Goal: Task Accomplishment & Management: Use online tool/utility

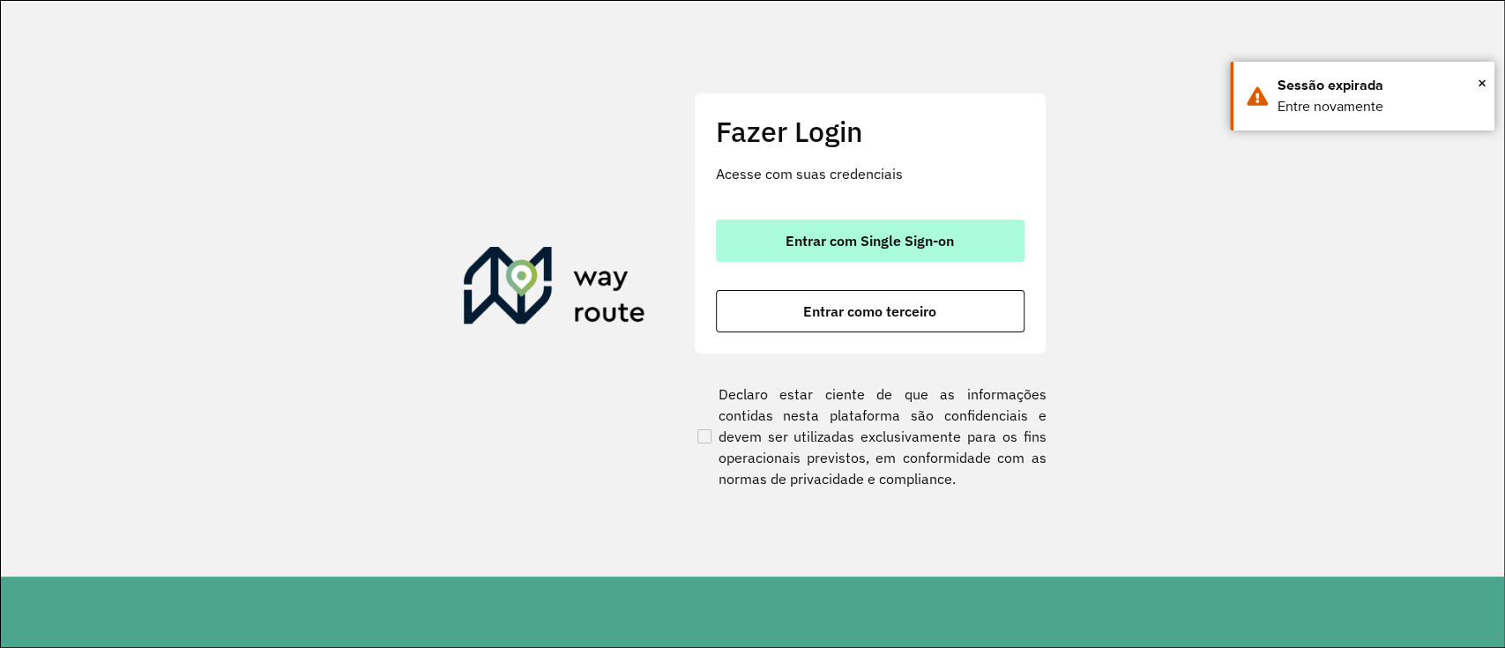
click at [881, 234] on span "Entrar com Single Sign-on" at bounding box center [869, 241] width 168 height 14
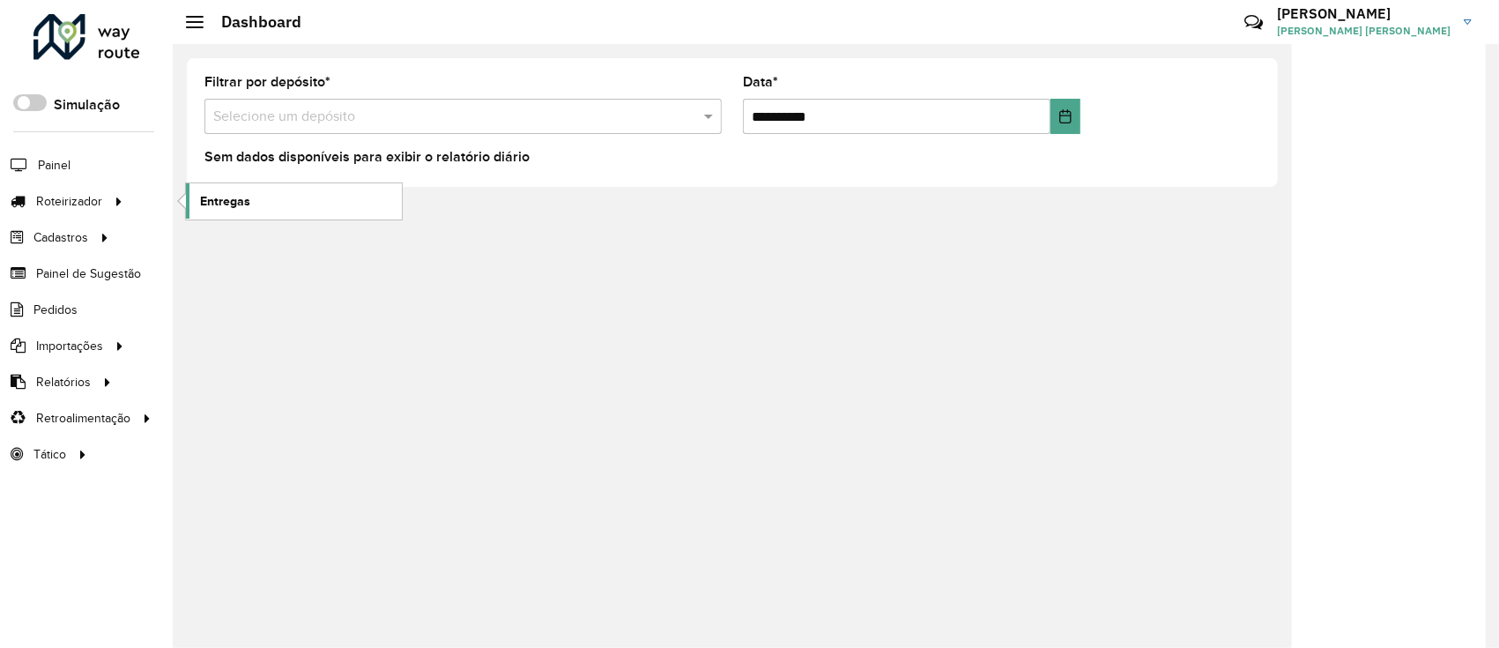
click at [212, 198] on span "Entregas" at bounding box center [225, 201] width 50 height 19
click at [203, 208] on span "Entregas" at bounding box center [225, 201] width 50 height 19
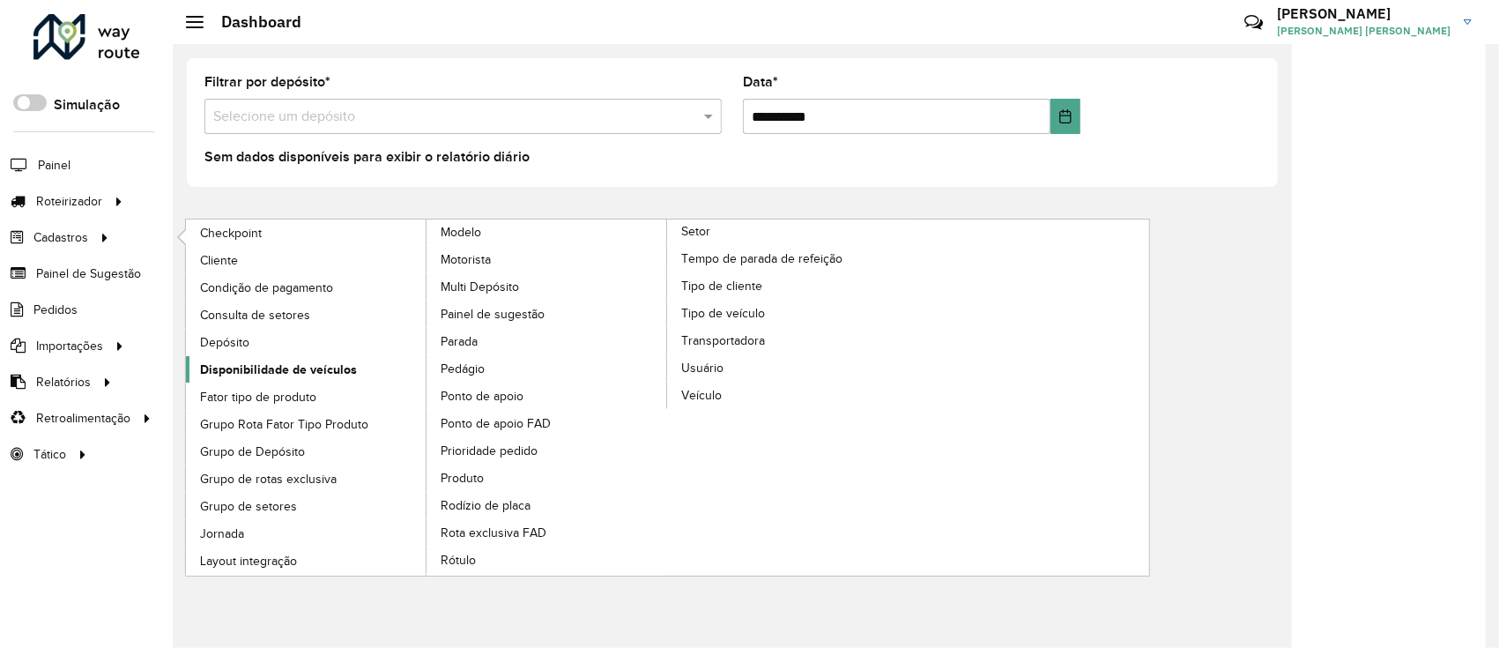
click at [312, 363] on span "Disponibilidade de veículos" at bounding box center [278, 370] width 157 height 19
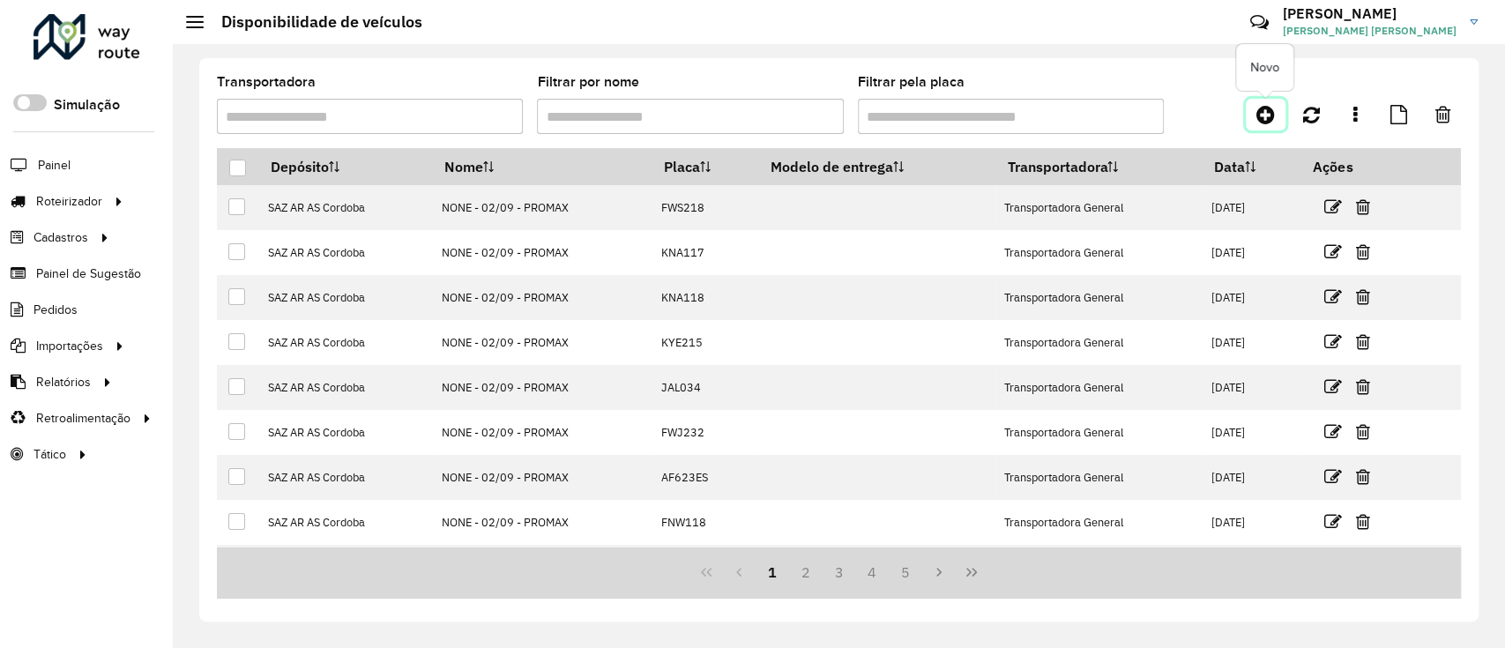
click at [1267, 115] on icon at bounding box center [1265, 114] width 19 height 21
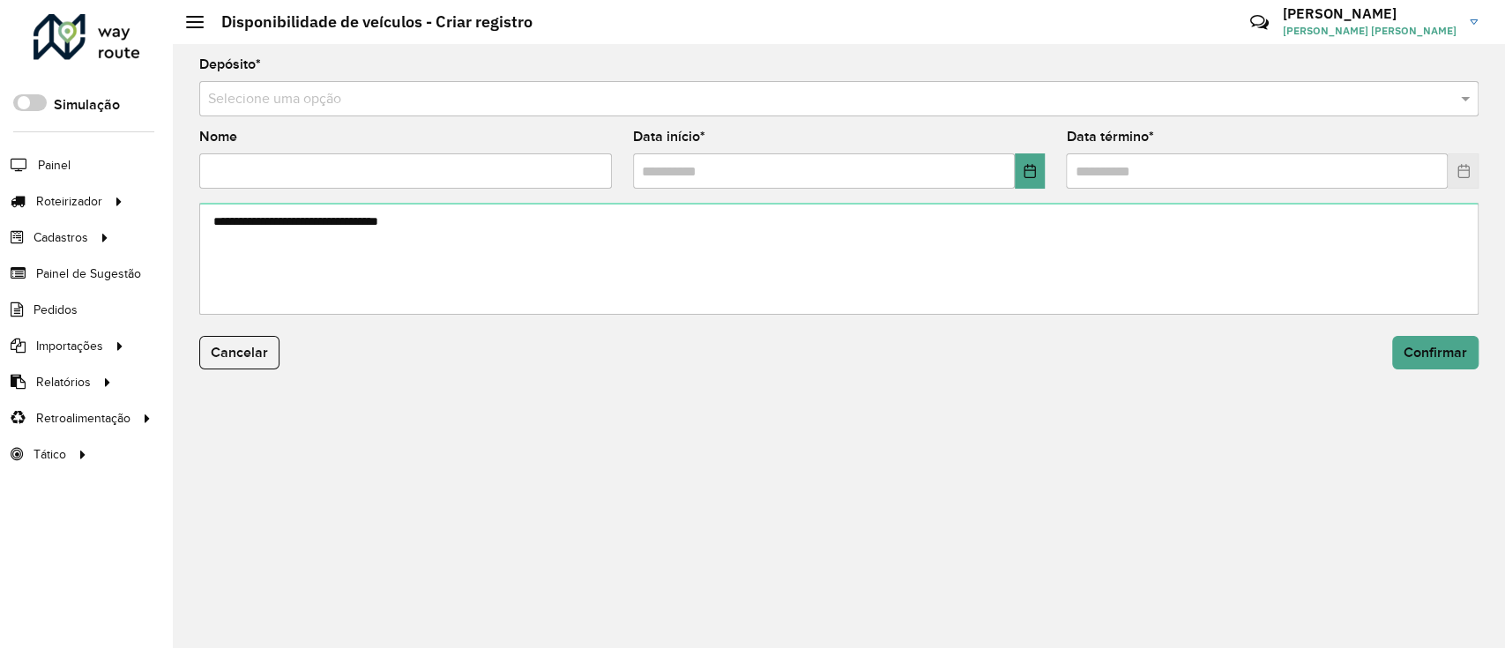
click at [564, 109] on input "text" at bounding box center [821, 99] width 1226 height 21
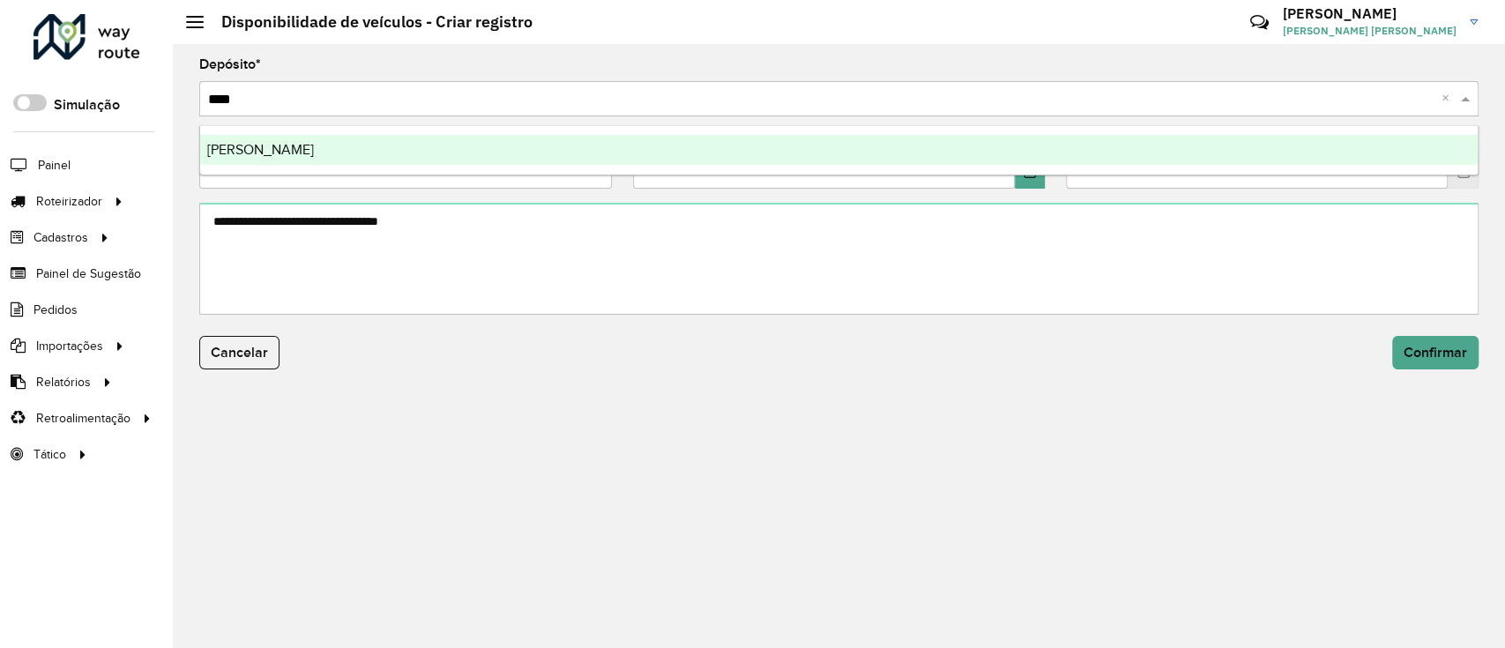
type input "*****"
click at [560, 130] on ng-dropdown-panel "SAZ AR Mendoza" at bounding box center [838, 150] width 1279 height 50
click at [554, 145] on div "[PERSON_NAME]" at bounding box center [838, 150] width 1277 height 30
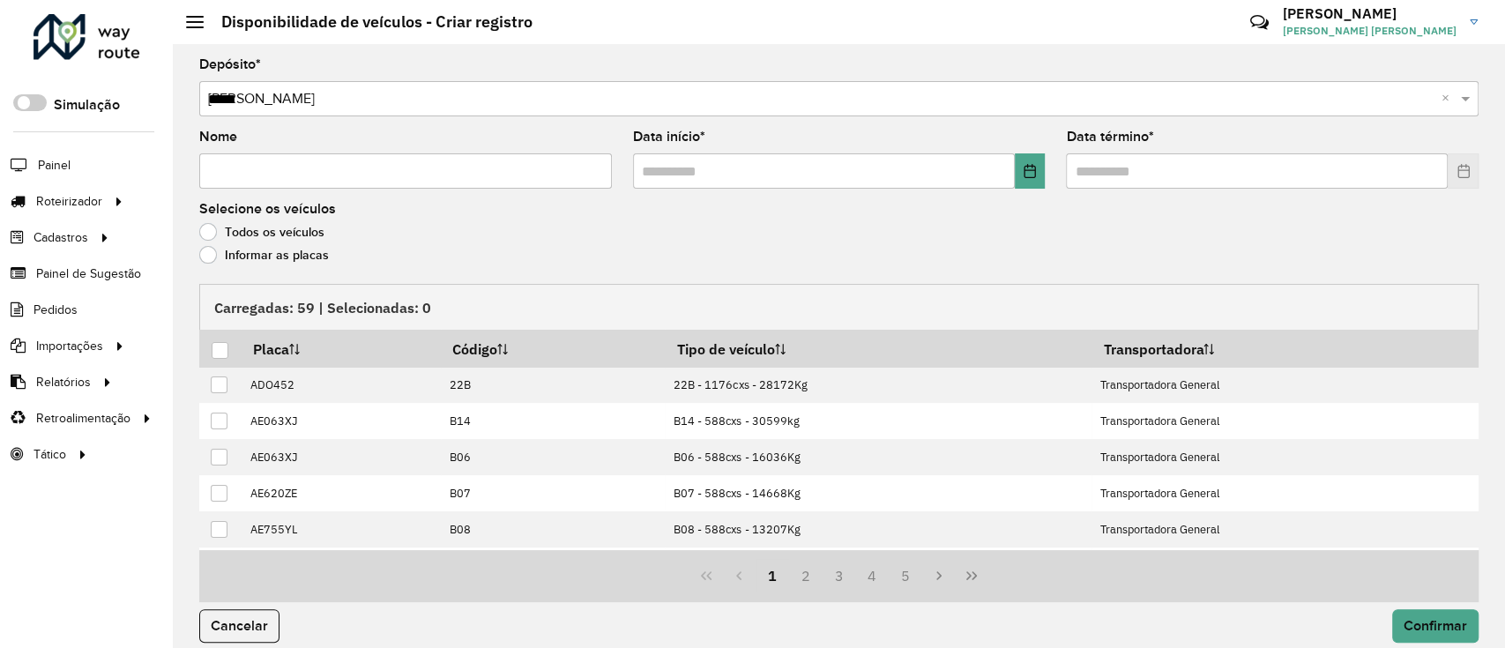
click at [508, 173] on input "Nome" at bounding box center [405, 170] width 413 height 35
type input "**********"
click at [1030, 173] on icon "Choose Date" at bounding box center [1028, 171] width 11 height 14
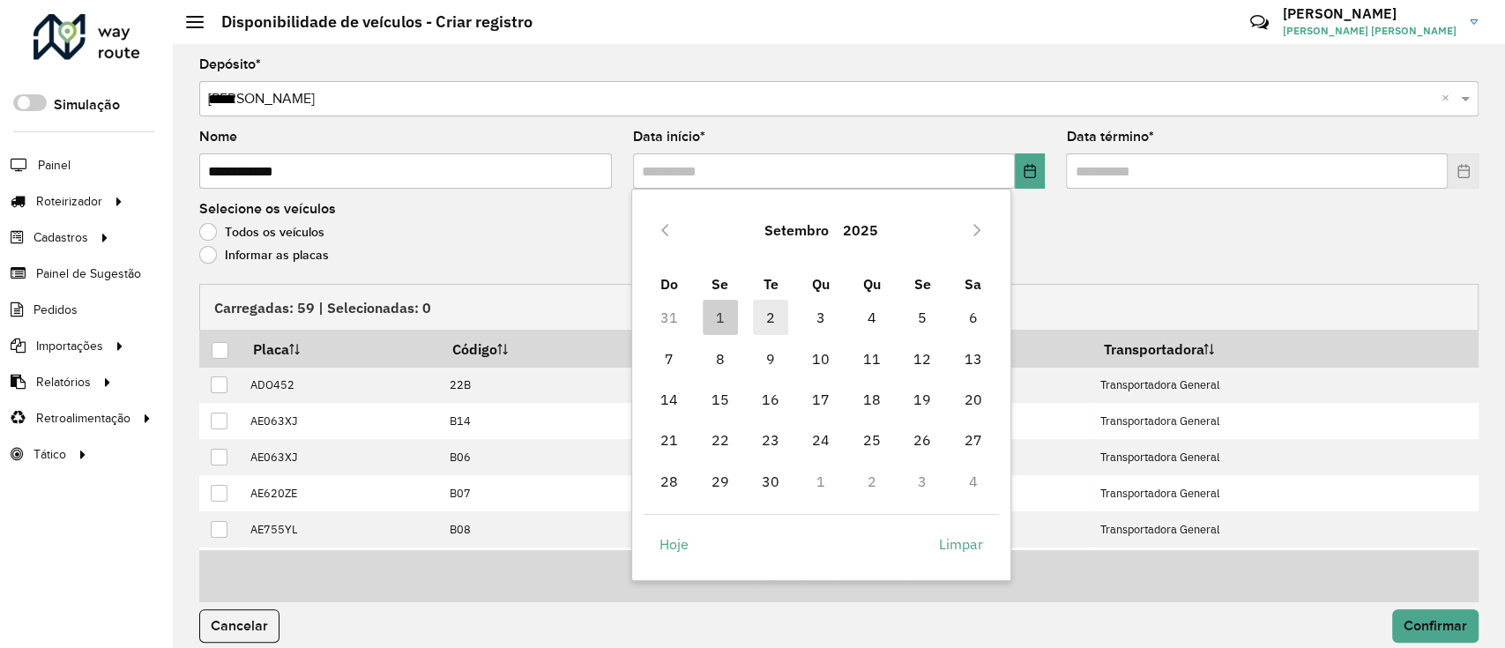
click at [763, 319] on span "2" at bounding box center [770, 317] width 35 height 35
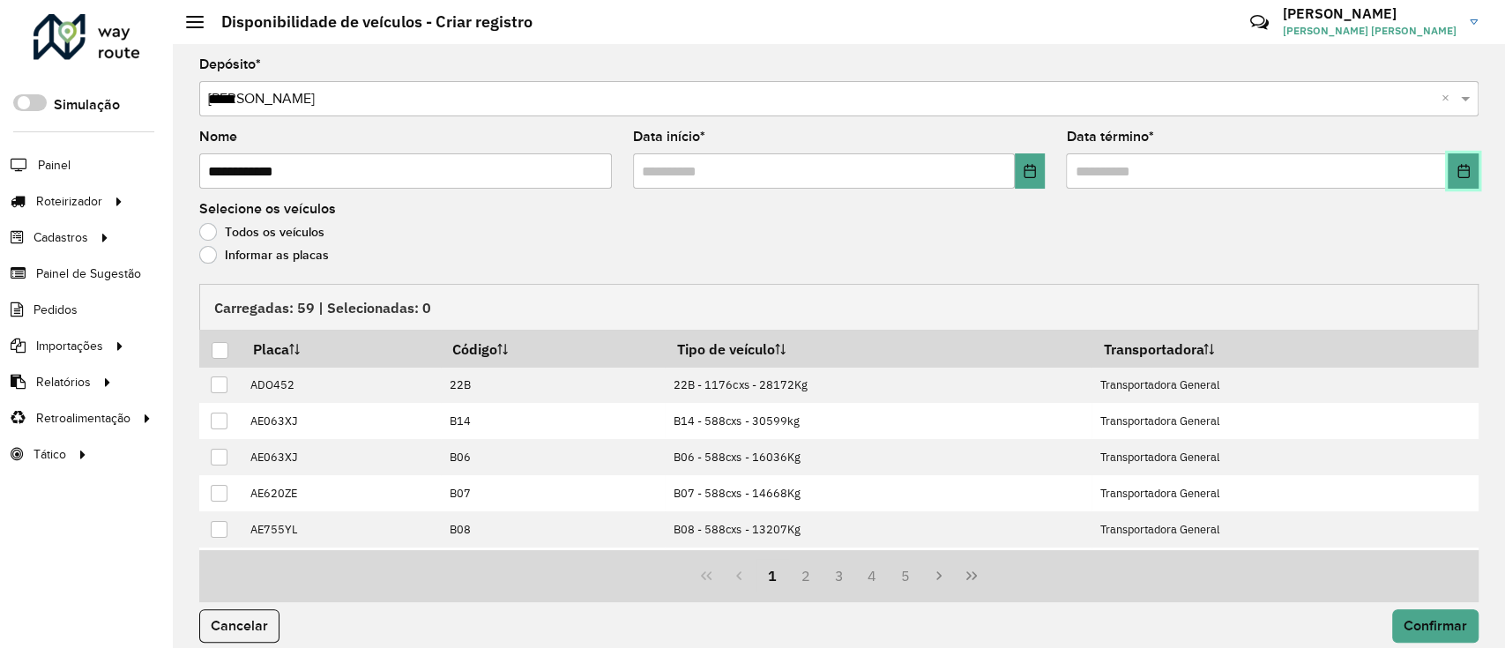
click at [1449, 167] on button "Choose Date" at bounding box center [1462, 170] width 31 height 35
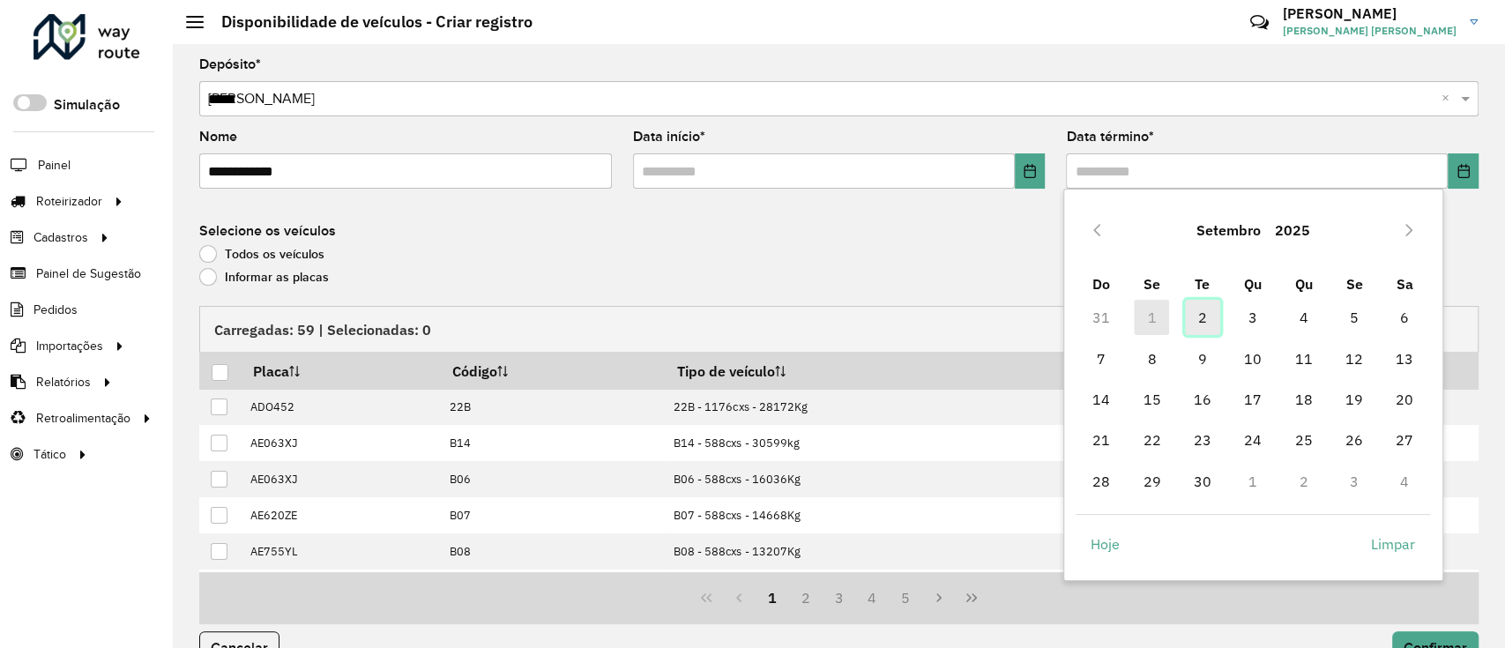
click at [1205, 313] on span "2" at bounding box center [1202, 317] width 35 height 35
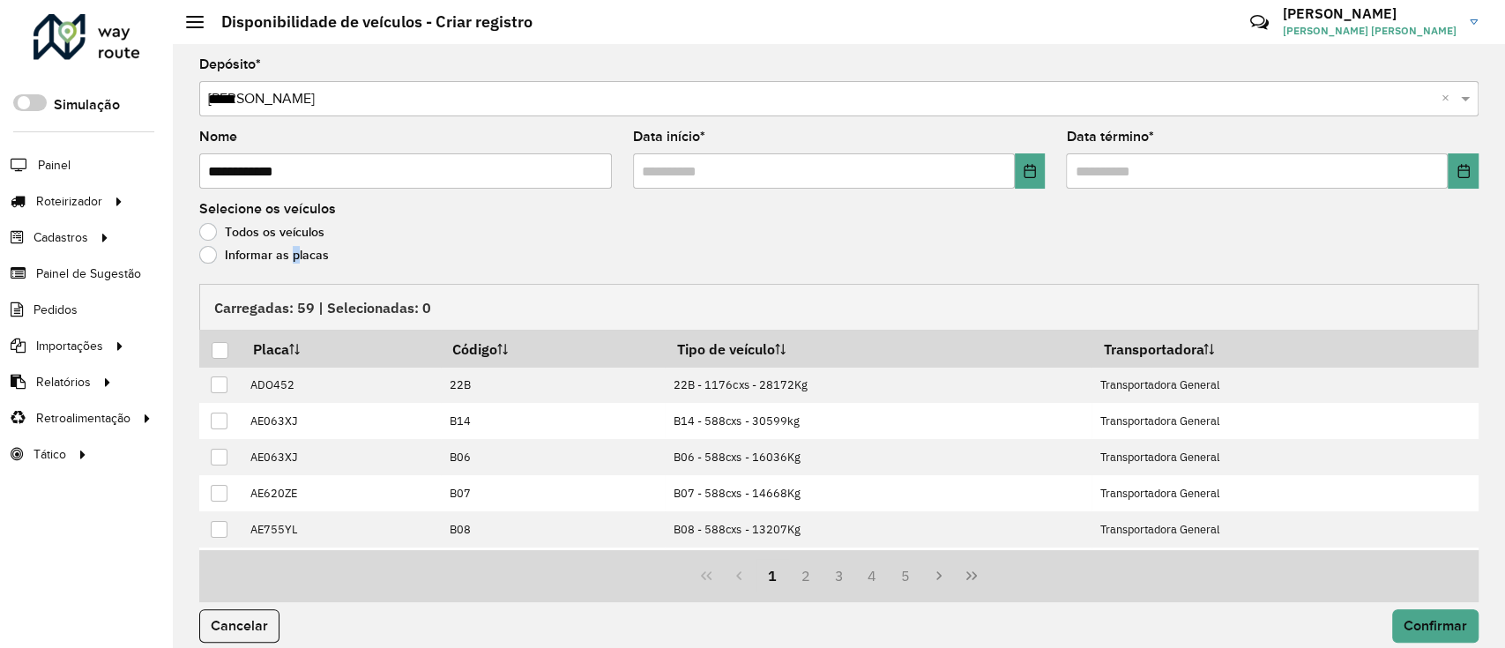
click at [288, 257] on label "Informar as placas" at bounding box center [264, 255] width 130 height 18
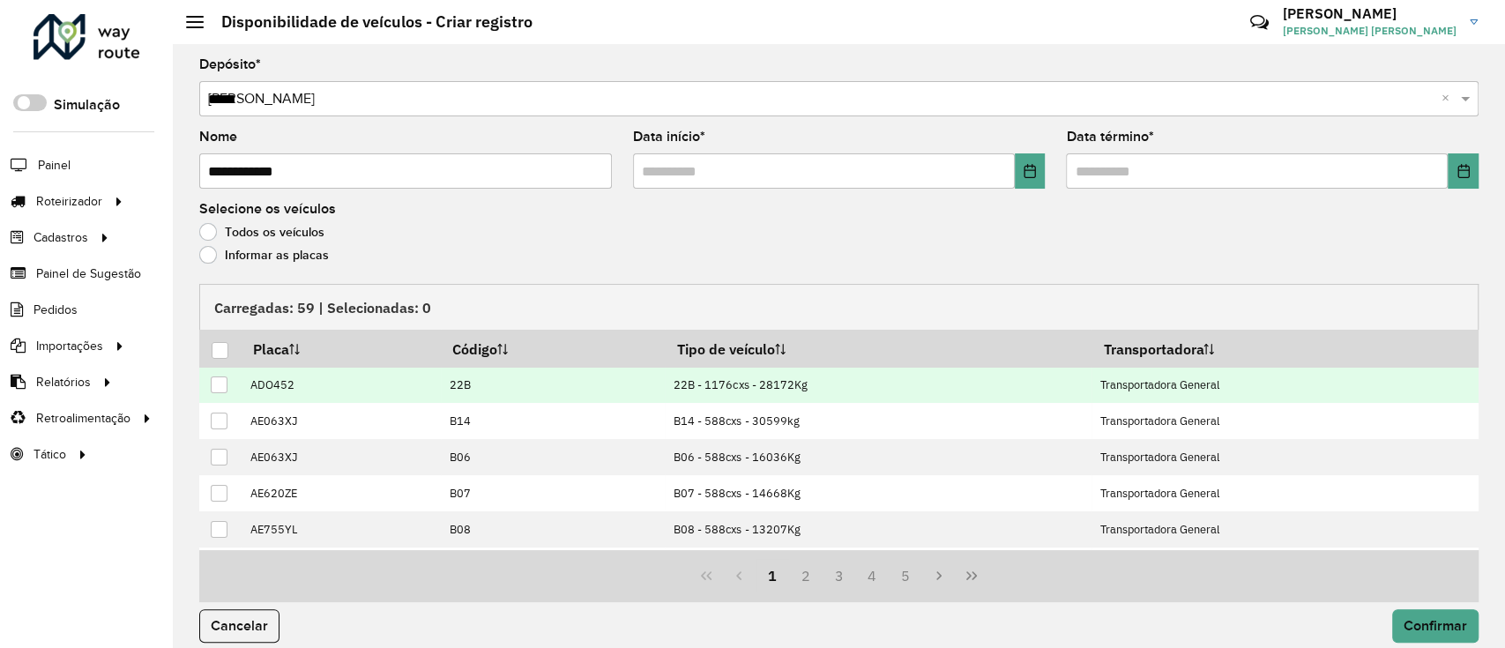
click at [335, 371] on td "ADO452" at bounding box center [340, 386] width 199 height 36
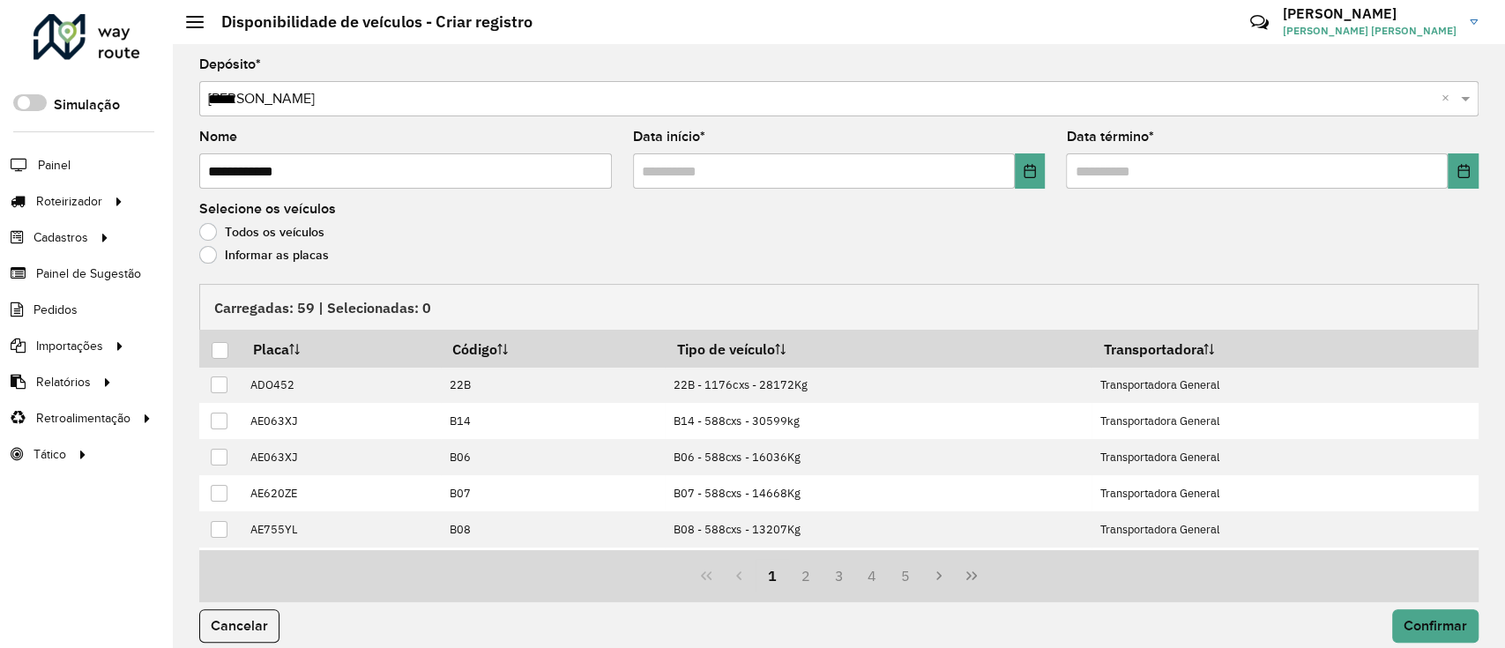
click at [308, 256] on label "Informar as placas" at bounding box center [264, 255] width 130 height 18
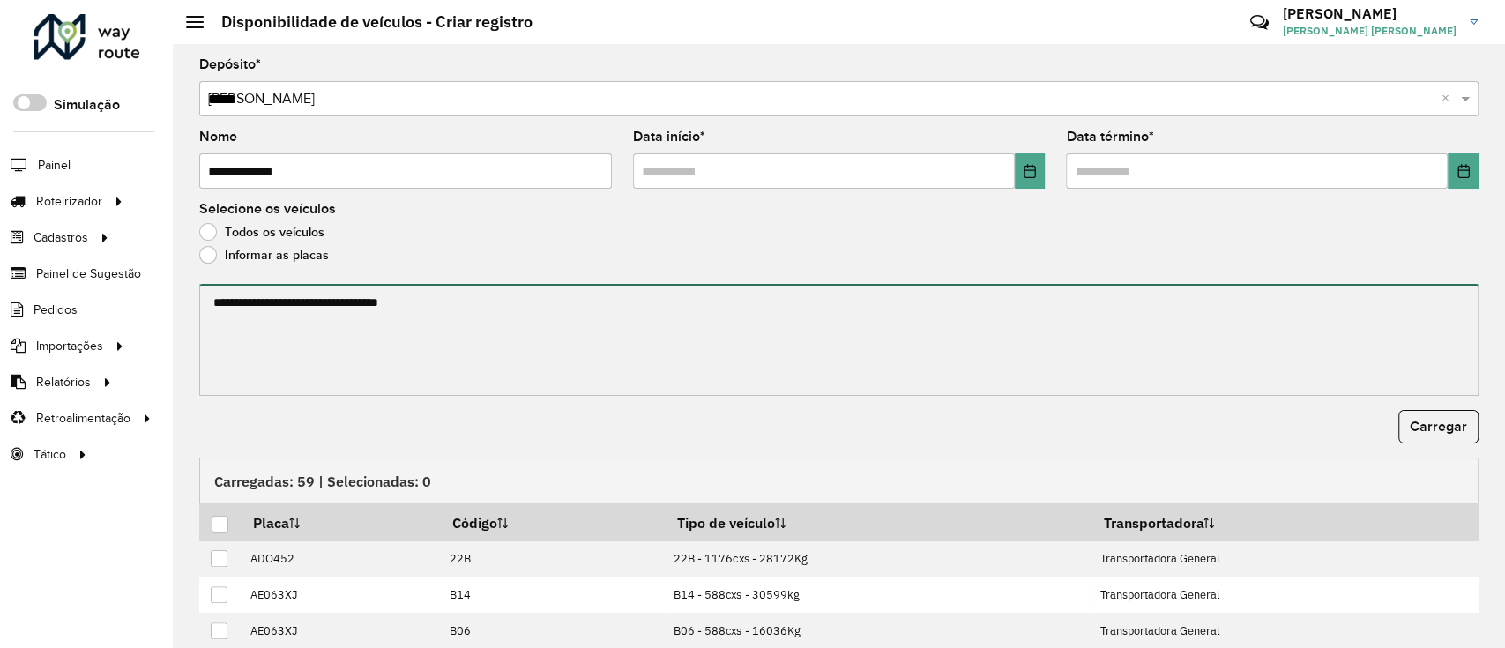
click at [334, 368] on textarea at bounding box center [838, 340] width 1279 height 112
click at [812, 340] on textarea at bounding box center [838, 340] width 1279 height 112
click at [424, 315] on textarea at bounding box center [838, 340] width 1279 height 112
paste textarea "**********"
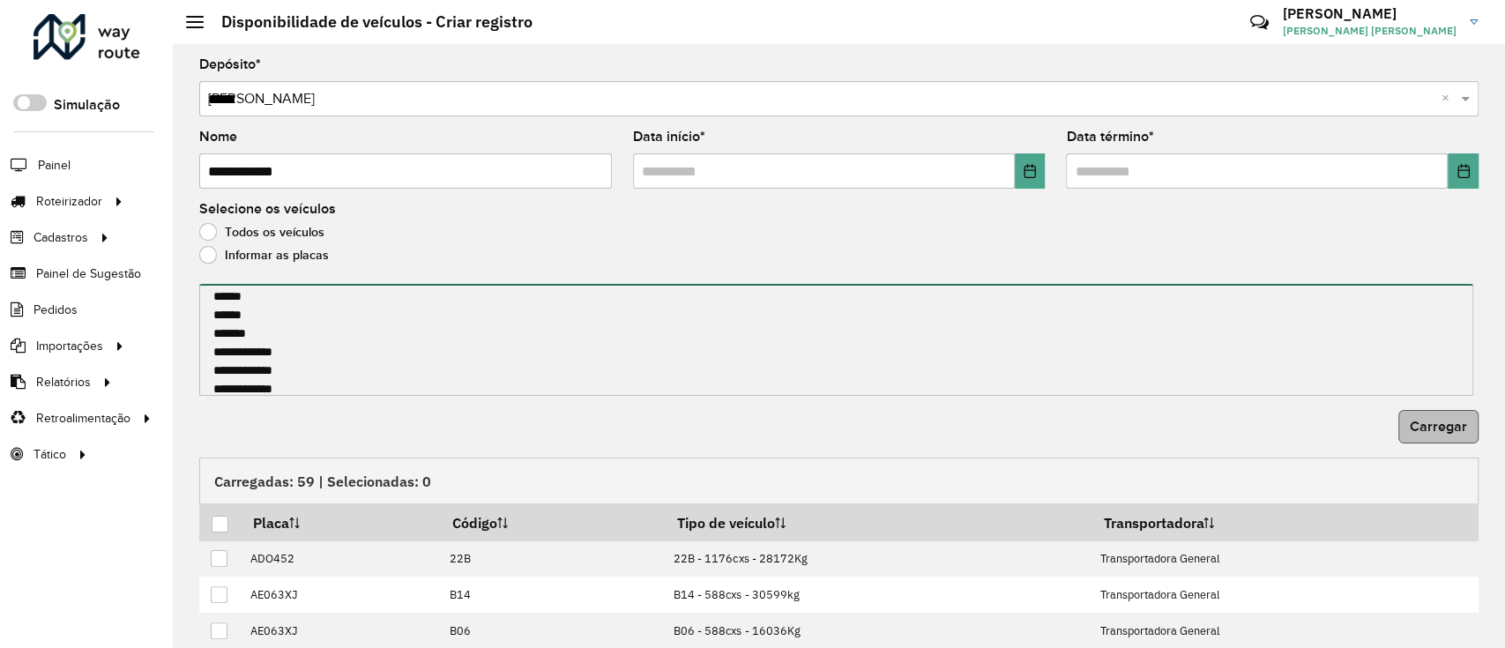
type textarea "**********"
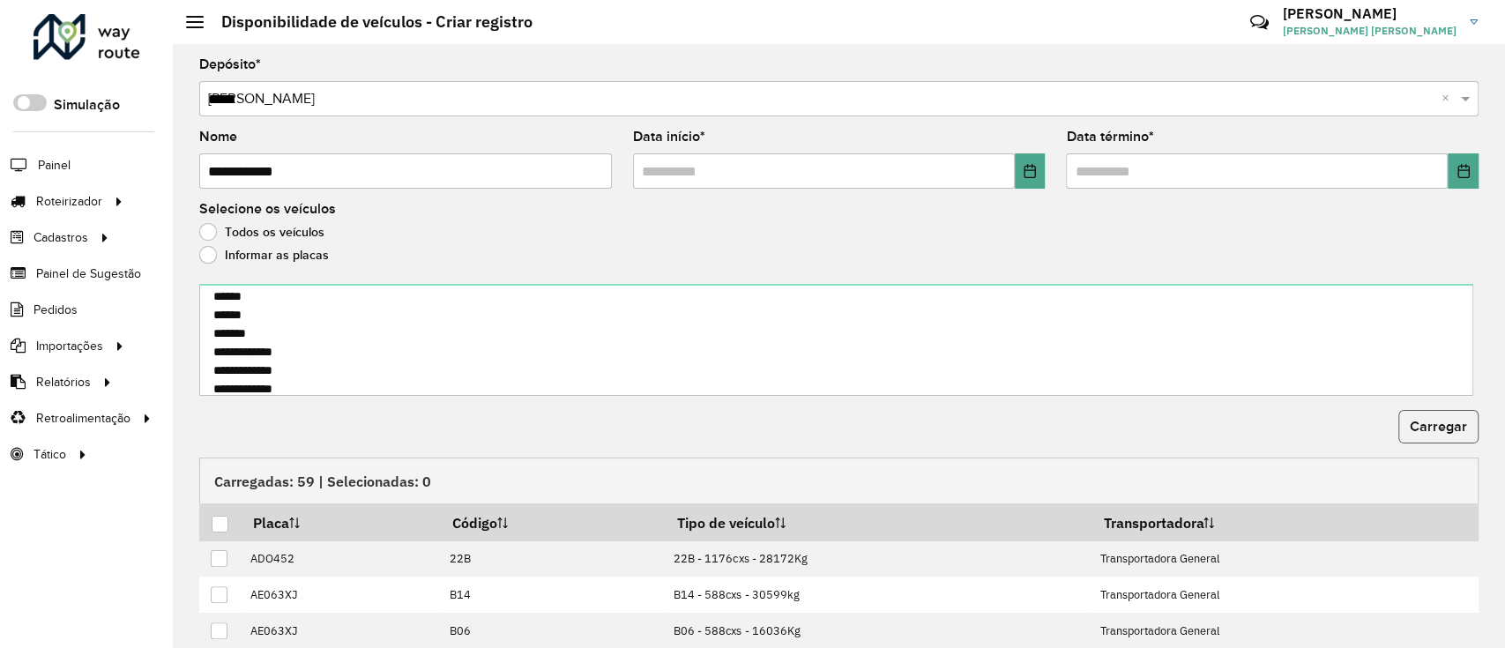
click at [1434, 423] on span "Carregar" at bounding box center [1437, 426] width 57 height 15
click at [230, 529] on th at bounding box center [219, 521] width 41 height 37
click at [220, 516] on div at bounding box center [220, 524] width 17 height 17
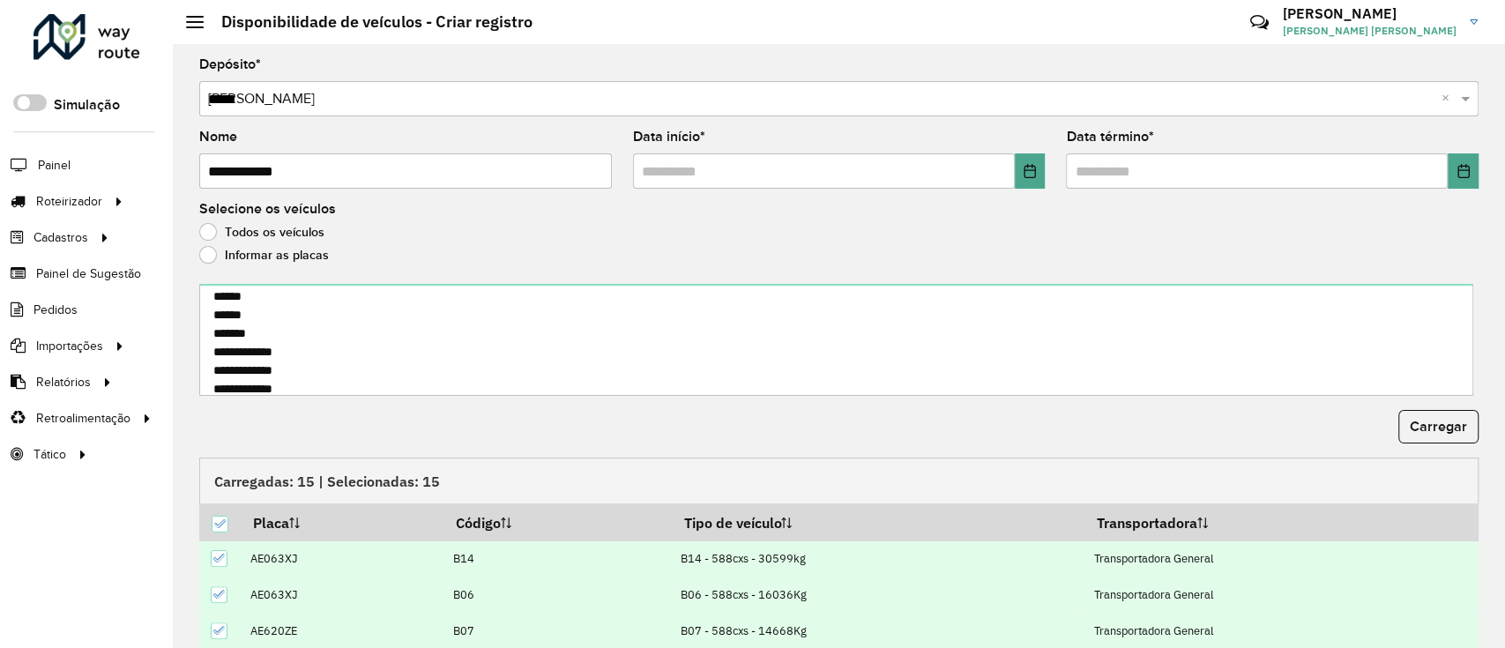
drag, startPoint x: 1503, startPoint y: 351, endPoint x: 1503, endPoint y: 462, distance: 111.1
click at [1498, 462] on div "**********" at bounding box center [839, 324] width 1332 height 648
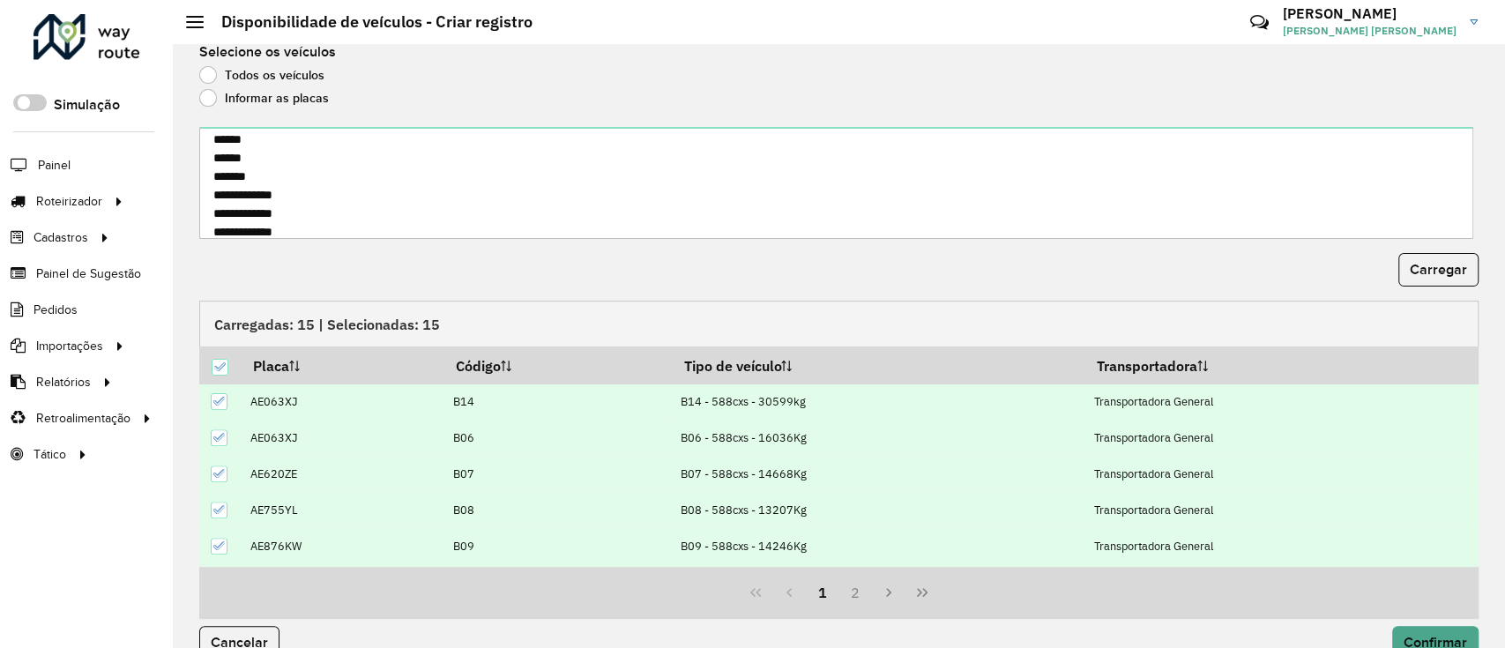
scroll to position [190, 0]
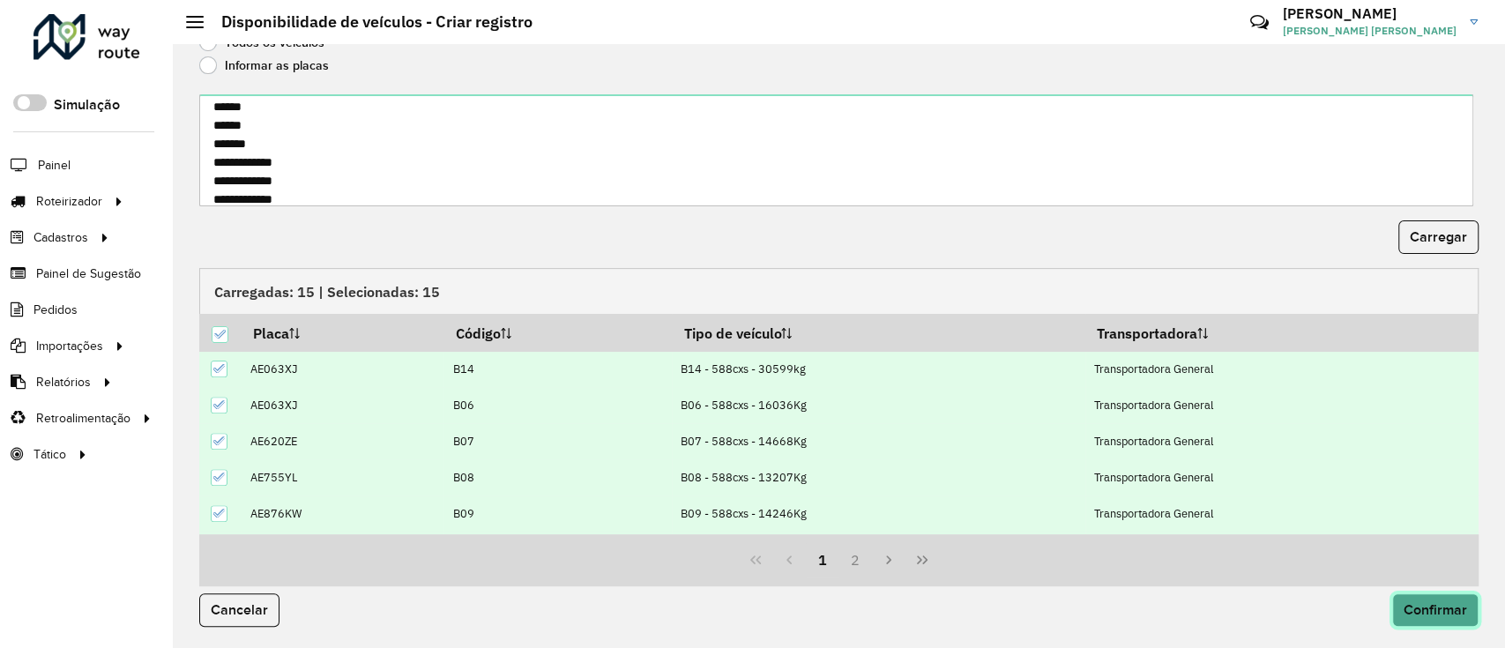
click at [1426, 616] on button "Confirmar" at bounding box center [1435, 609] width 86 height 33
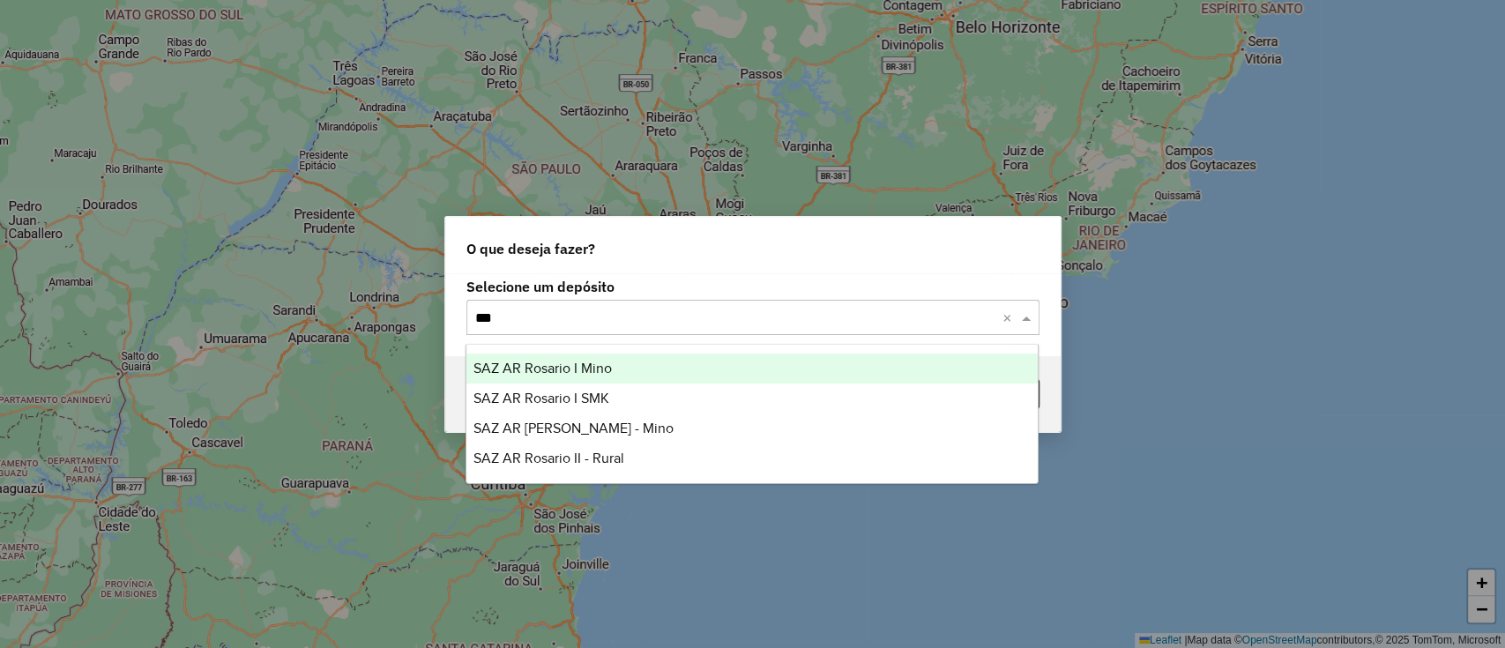
type input "****"
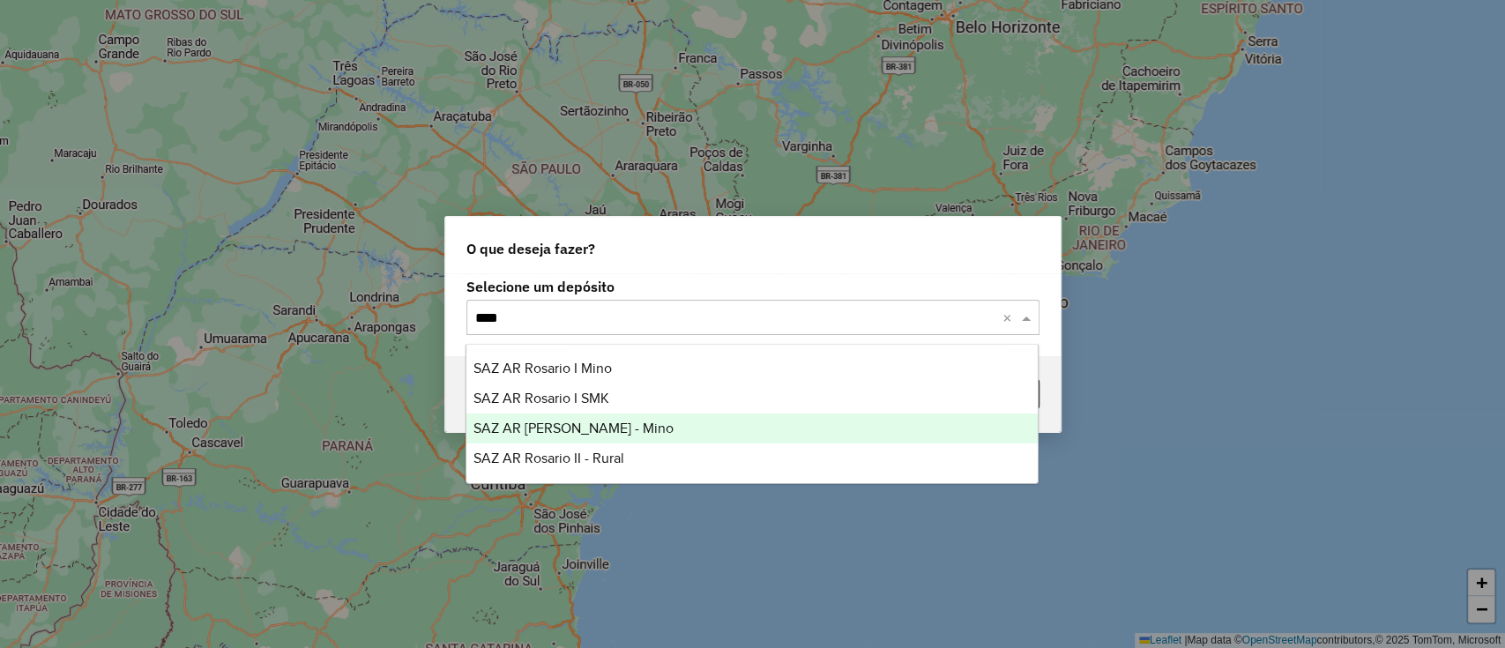
click at [726, 429] on div "SAZ AR Rosario II - Mino" at bounding box center [751, 428] width 571 height 30
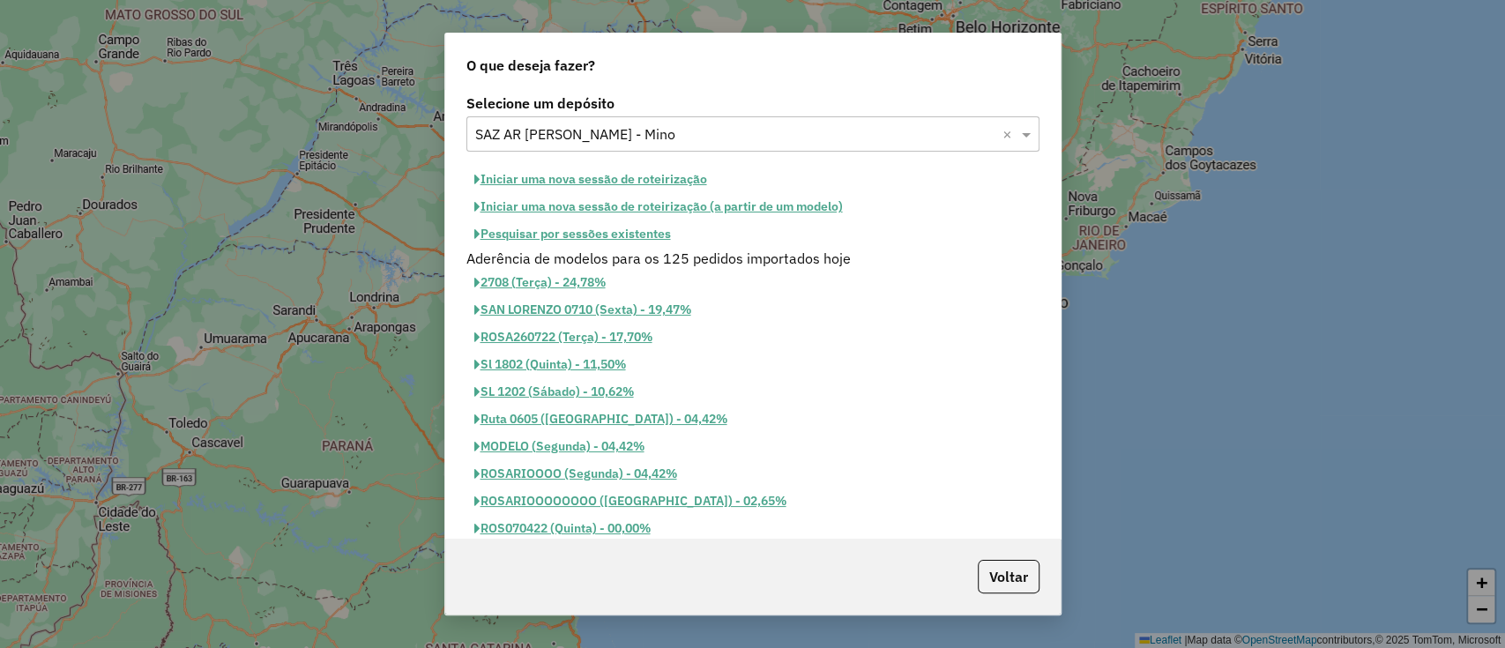
click at [649, 167] on div "Selecione um depósito Selecione um depósito × SAZ AR Rosario II - Mino × Inicia…" at bounding box center [752, 315] width 615 height 450
click at [657, 176] on button "Iniciar uma nova sessão de roteirização" at bounding box center [590, 179] width 249 height 27
select select "*"
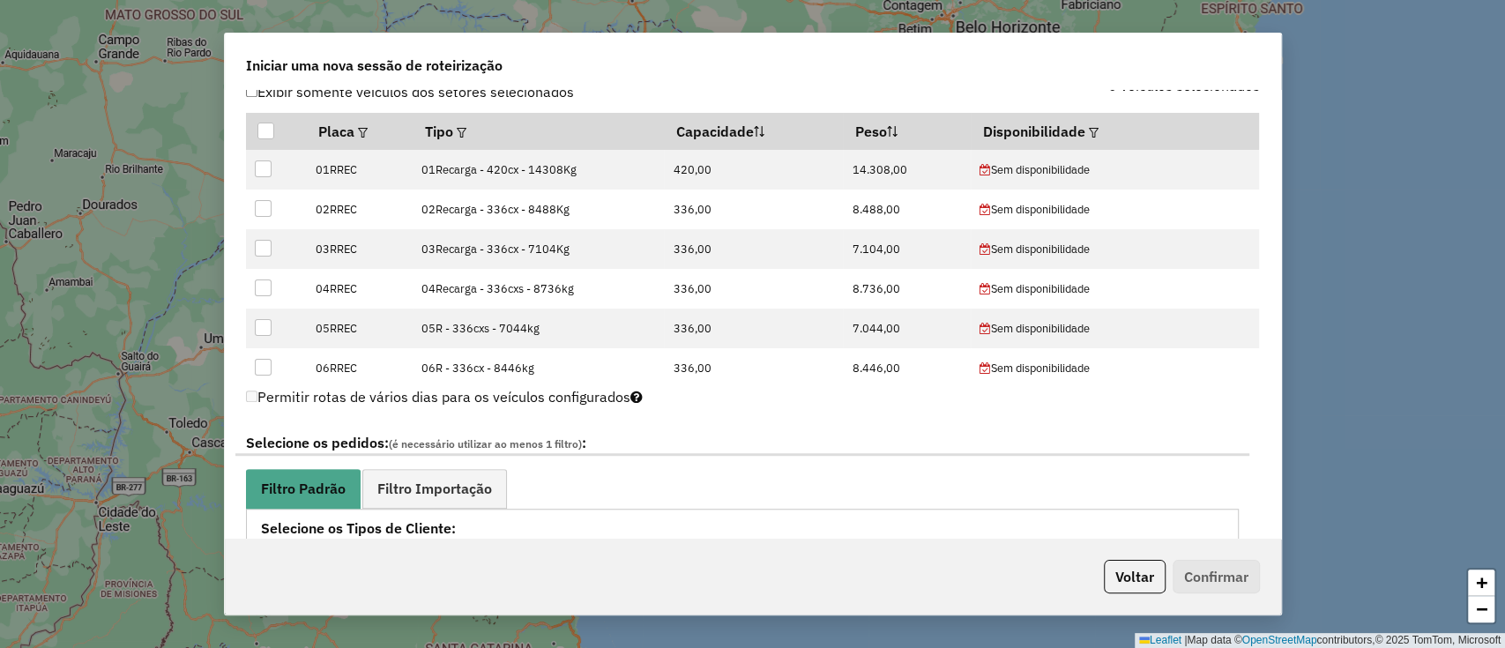
scroll to position [751, 0]
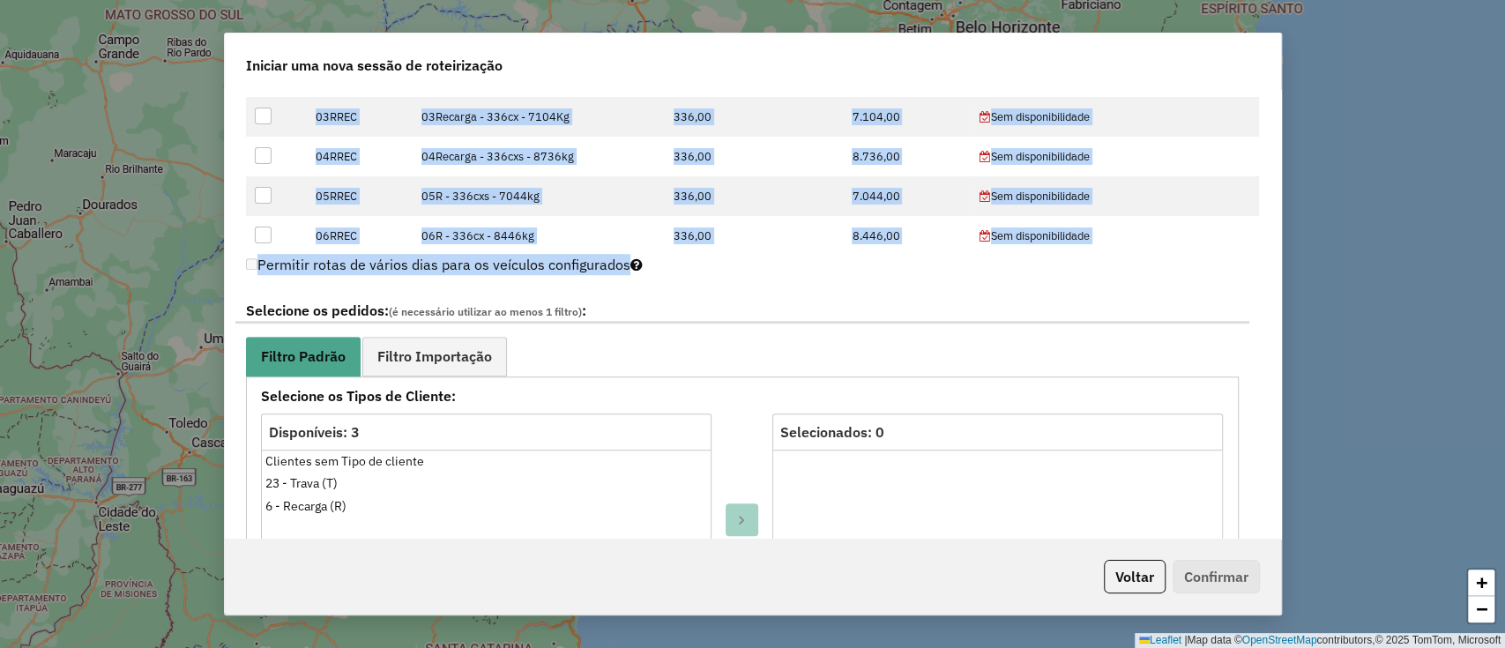
drag, startPoint x: 1282, startPoint y: 264, endPoint x: 1277, endPoint y: 242, distance: 22.5
click at [1277, 242] on div "**********" at bounding box center [752, 324] width 1505 height 648
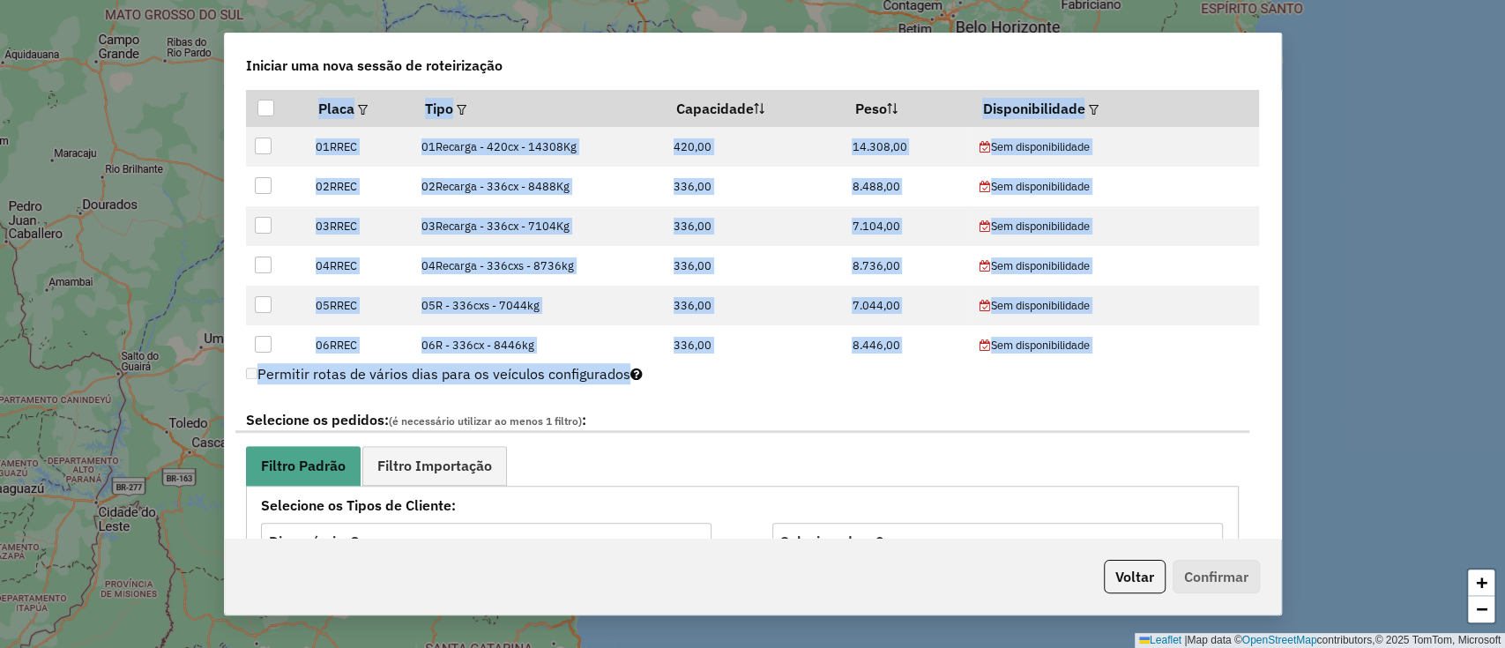
scroll to position [638, 0]
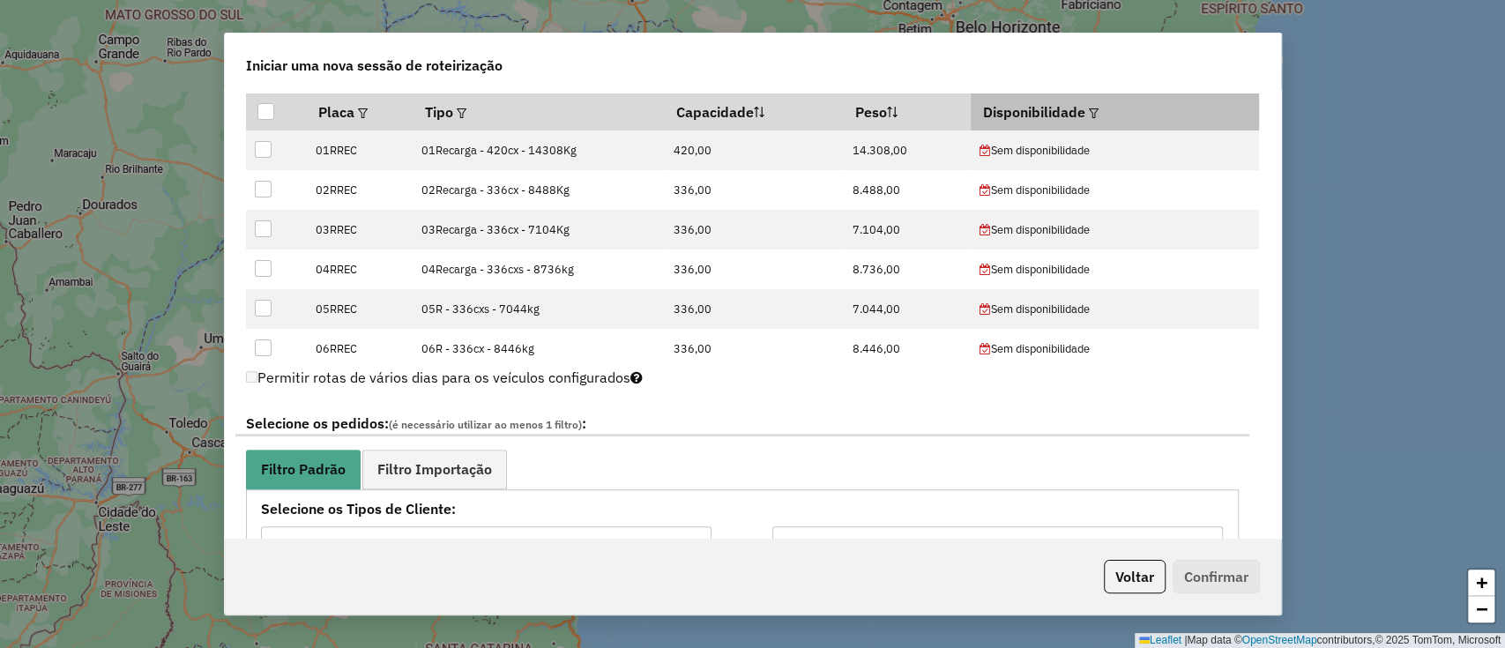
click at [1088, 112] on em at bounding box center [1093, 113] width 10 height 10
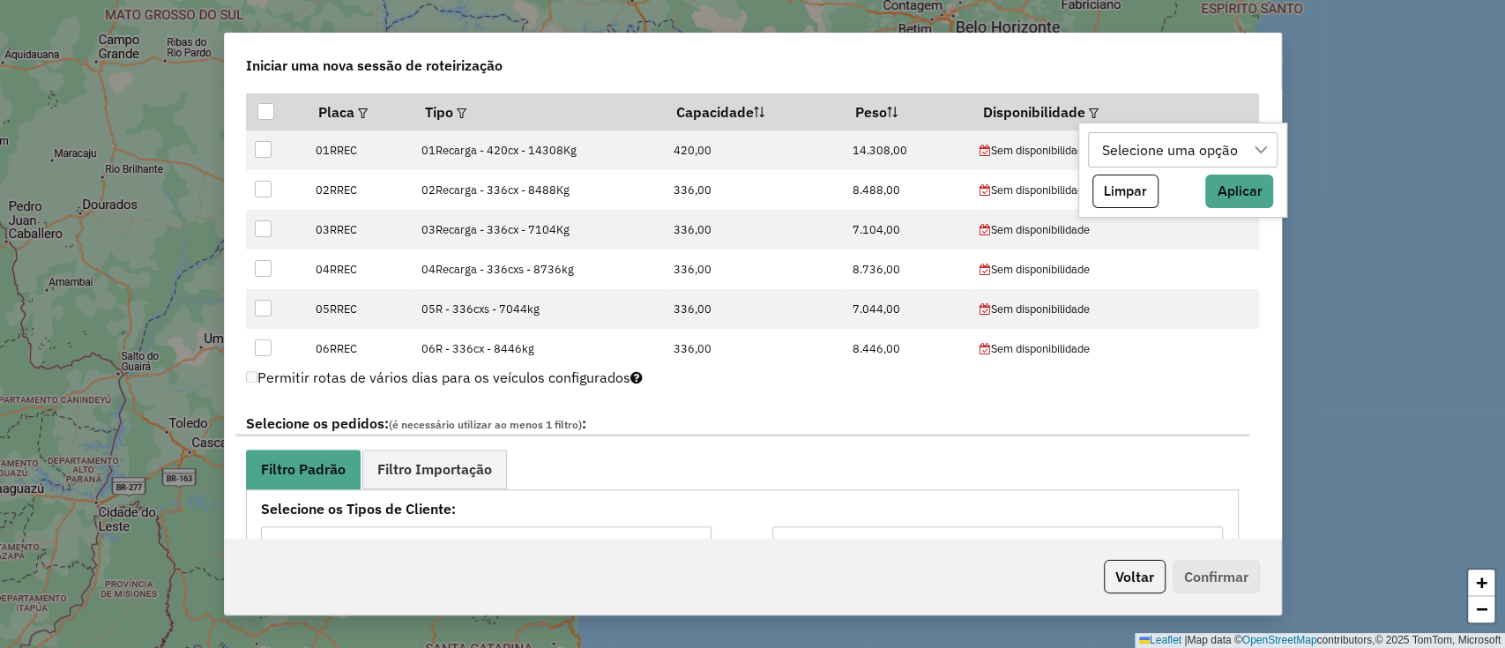
click at [1119, 158] on div "Selecione uma opção" at bounding box center [1170, 149] width 148 height 33
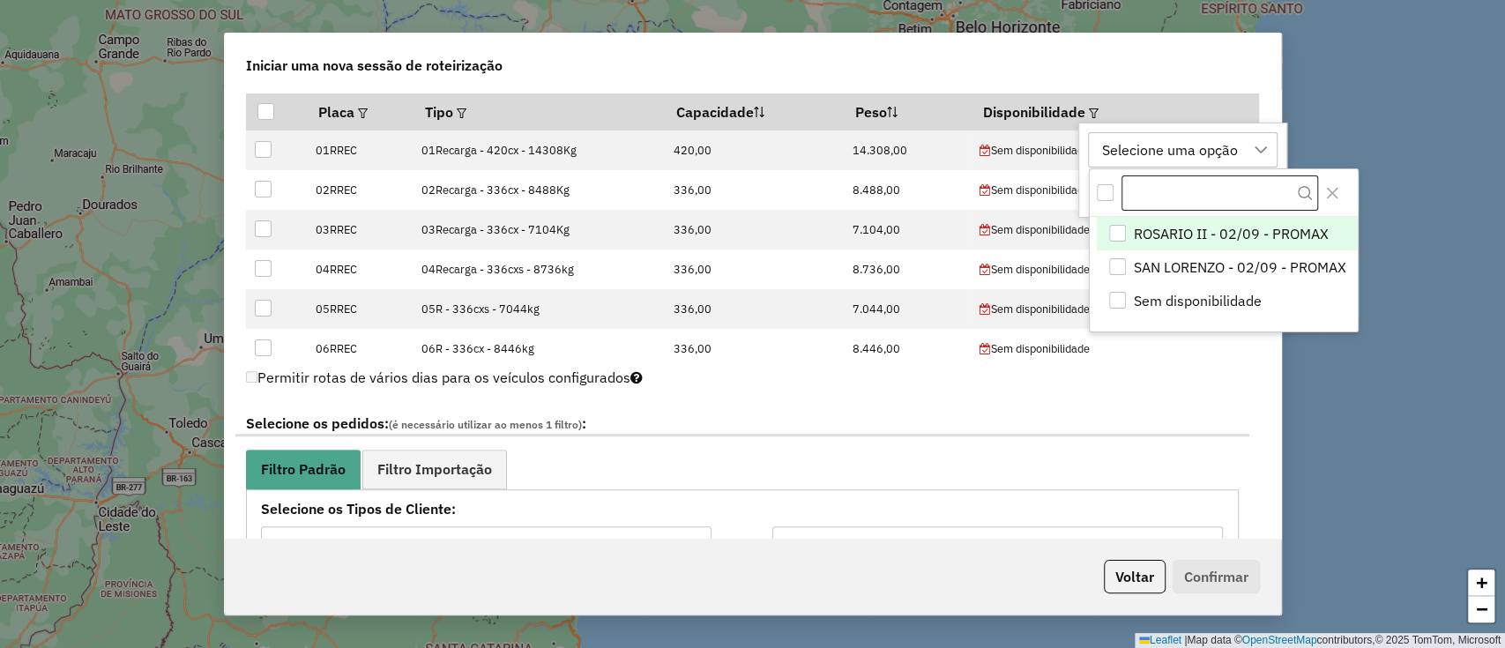
scroll to position [13, 79]
click at [1192, 234] on span "ROSARIO II - 02/09 - PROMAX" at bounding box center [1231, 233] width 195 height 21
click at [1193, 235] on span "ROSARIO II - 02/09 - PROMAX" at bounding box center [1231, 233] width 195 height 21
click at [1190, 261] on span "SAN LORENZO - 02/09 - PROMAX" at bounding box center [1240, 266] width 212 height 21
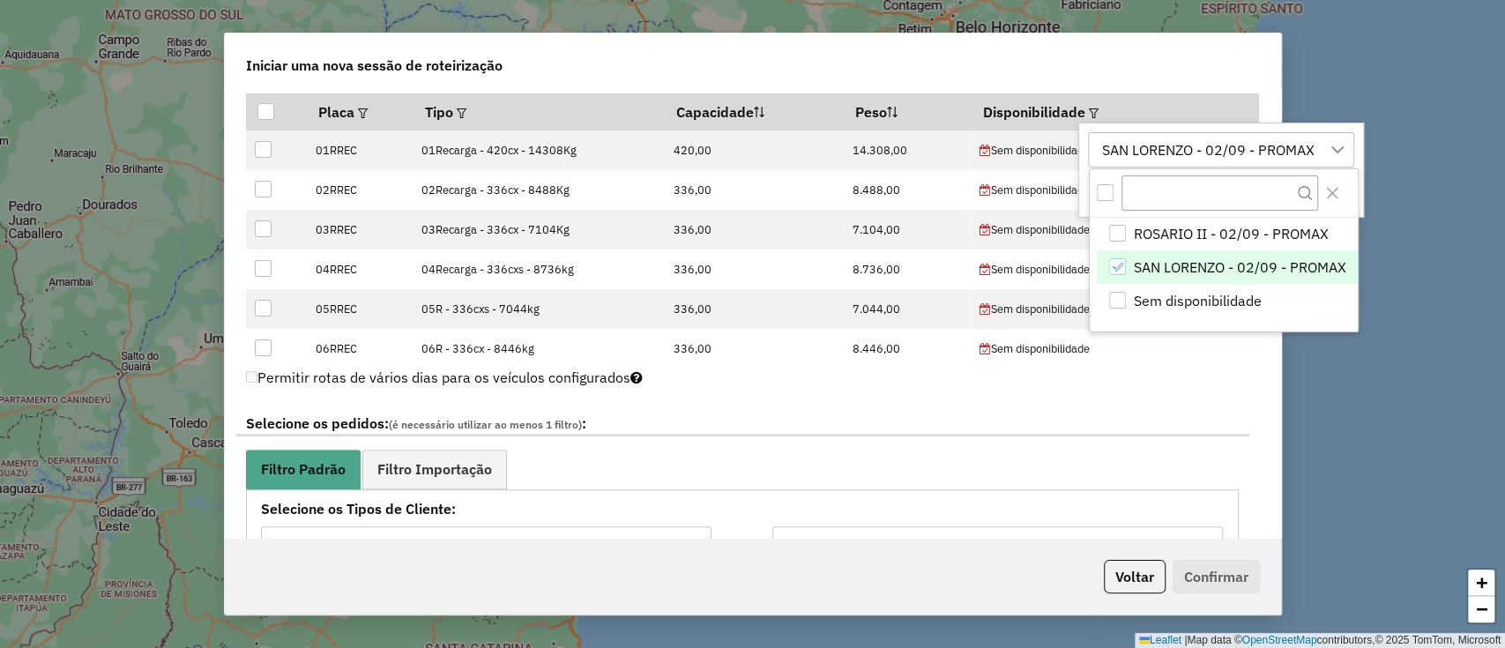
click at [1185, 152] on div "SAN LORENZO - 02/09 - PROMAX" at bounding box center [1208, 149] width 225 height 33
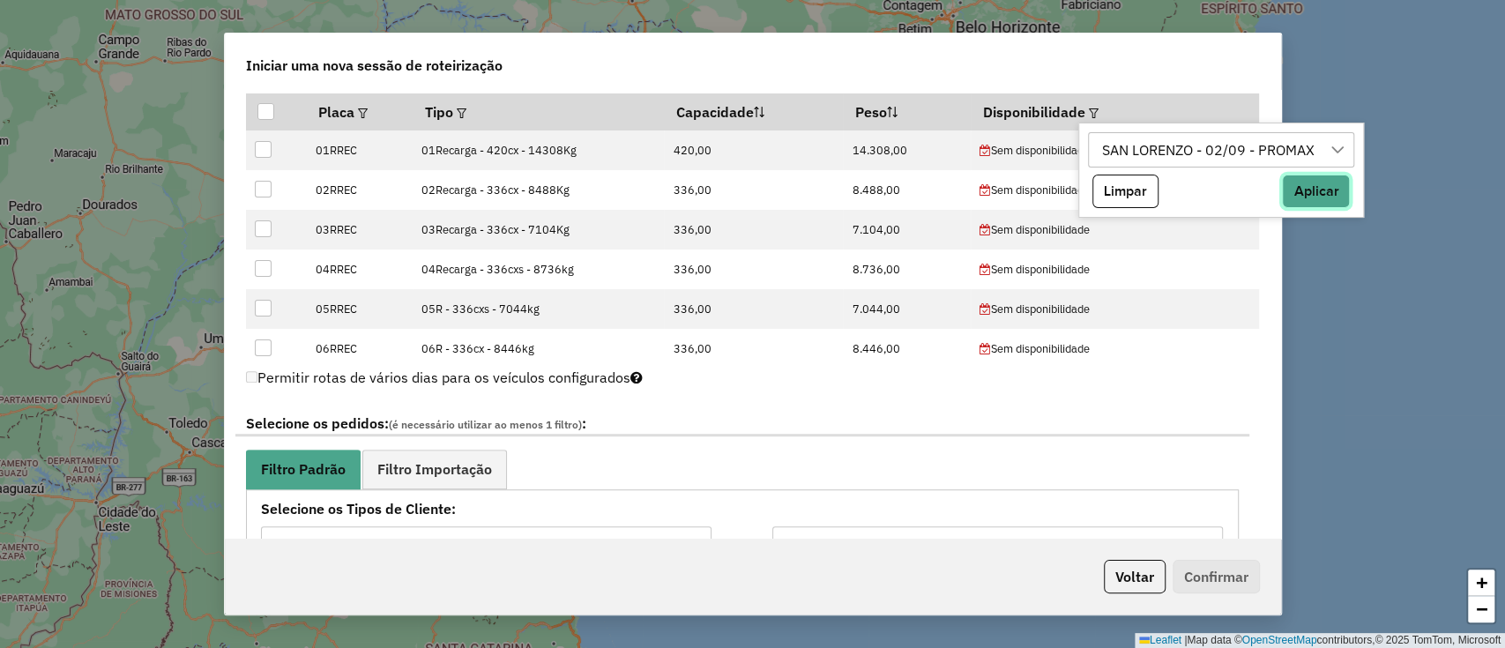
click at [1304, 176] on button "Aplicar" at bounding box center [1316, 191] width 68 height 33
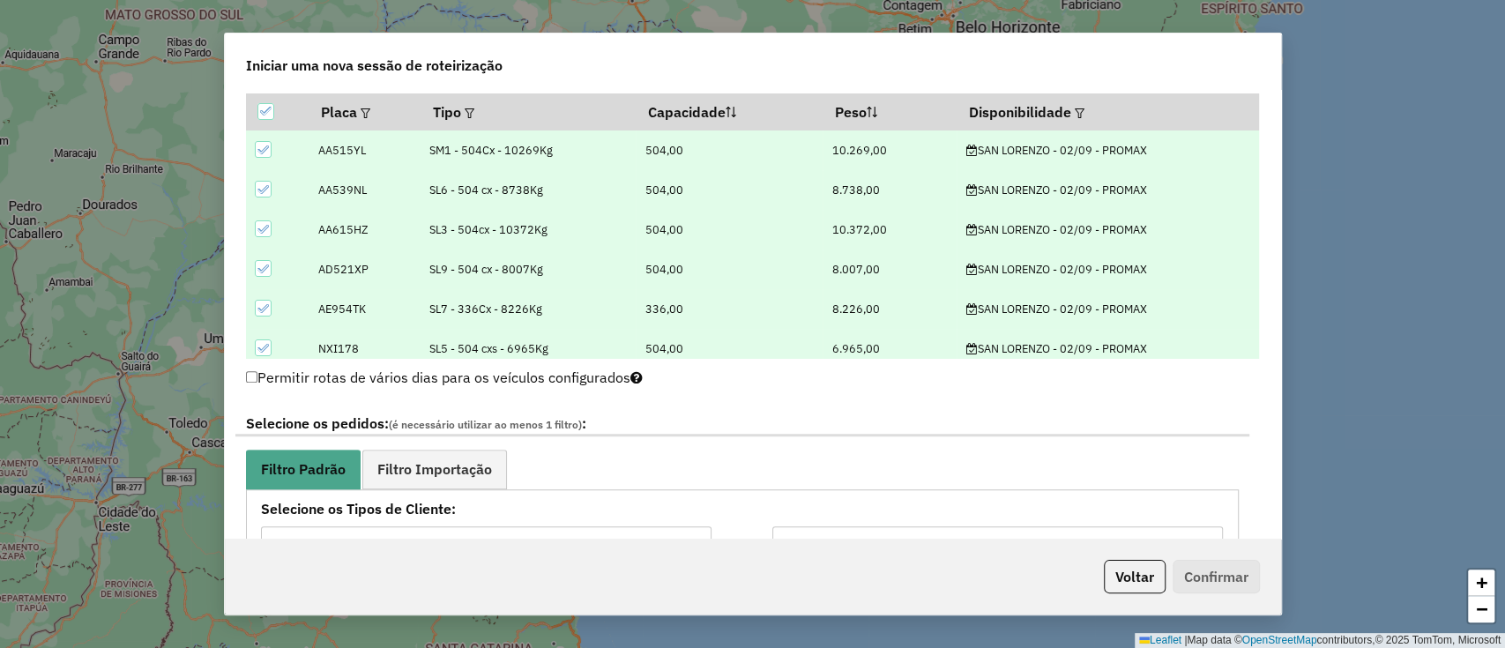
drag, startPoint x: 1282, startPoint y: 228, endPoint x: 1276, endPoint y: 257, distance: 29.6
click at [1280, 257] on div "**********" at bounding box center [752, 324] width 1505 height 648
click at [453, 465] on span "Filtro Importação" at bounding box center [434, 469] width 115 height 14
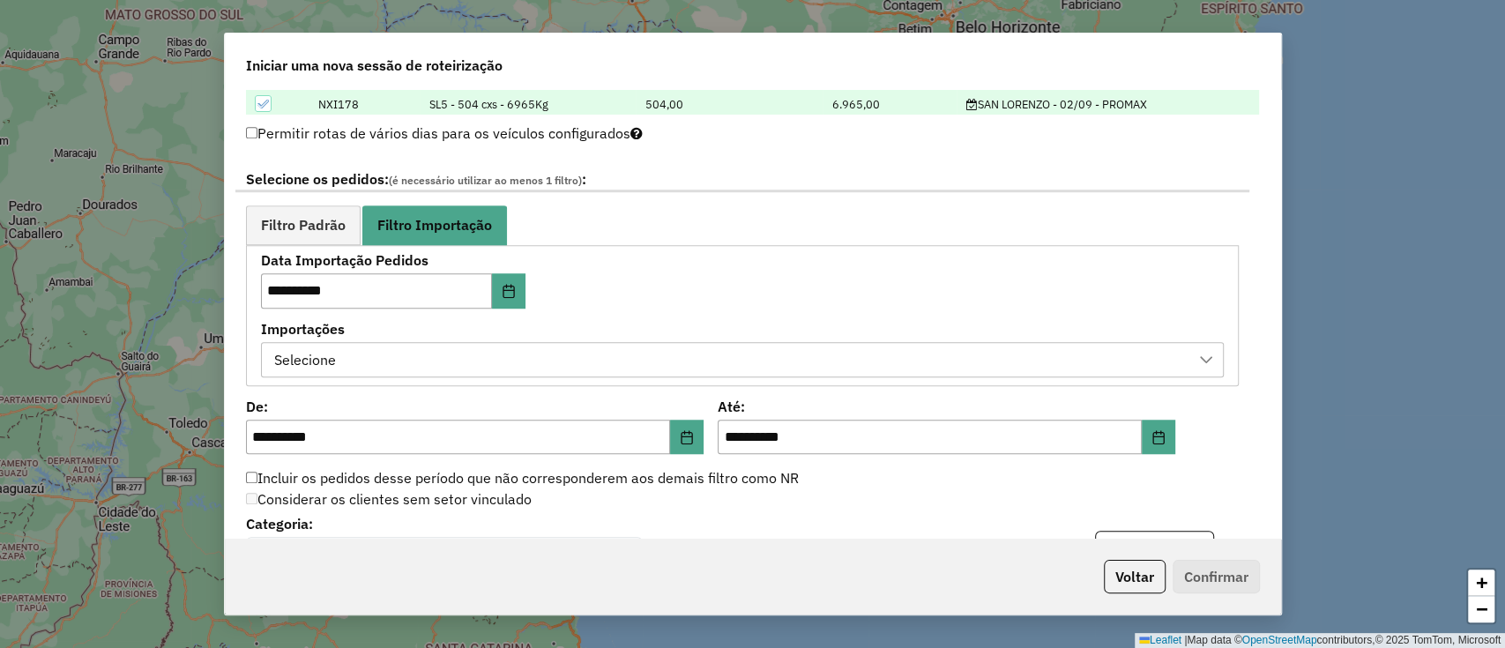
scroll to position [892, 0]
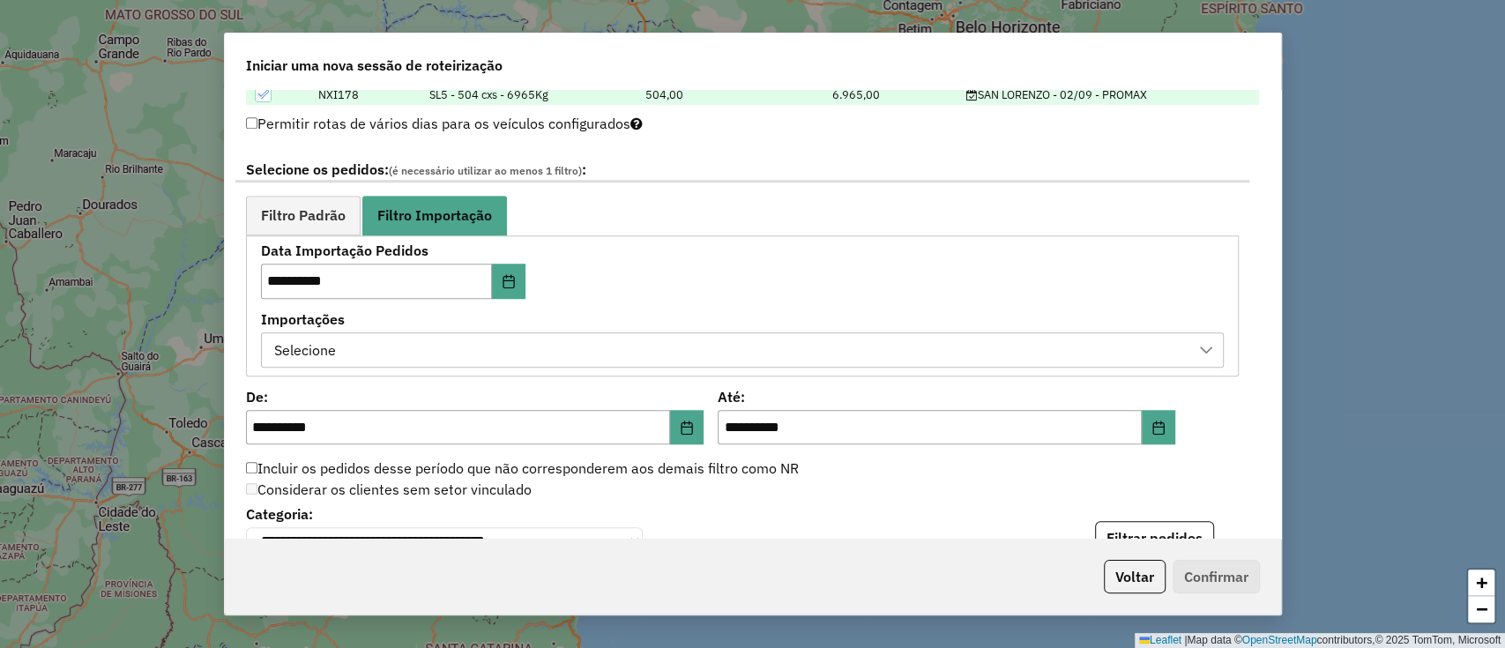
click at [707, 381] on div "**********" at bounding box center [753, 315] width 1056 height 450
click at [707, 353] on div "Selecione" at bounding box center [729, 349] width 920 height 33
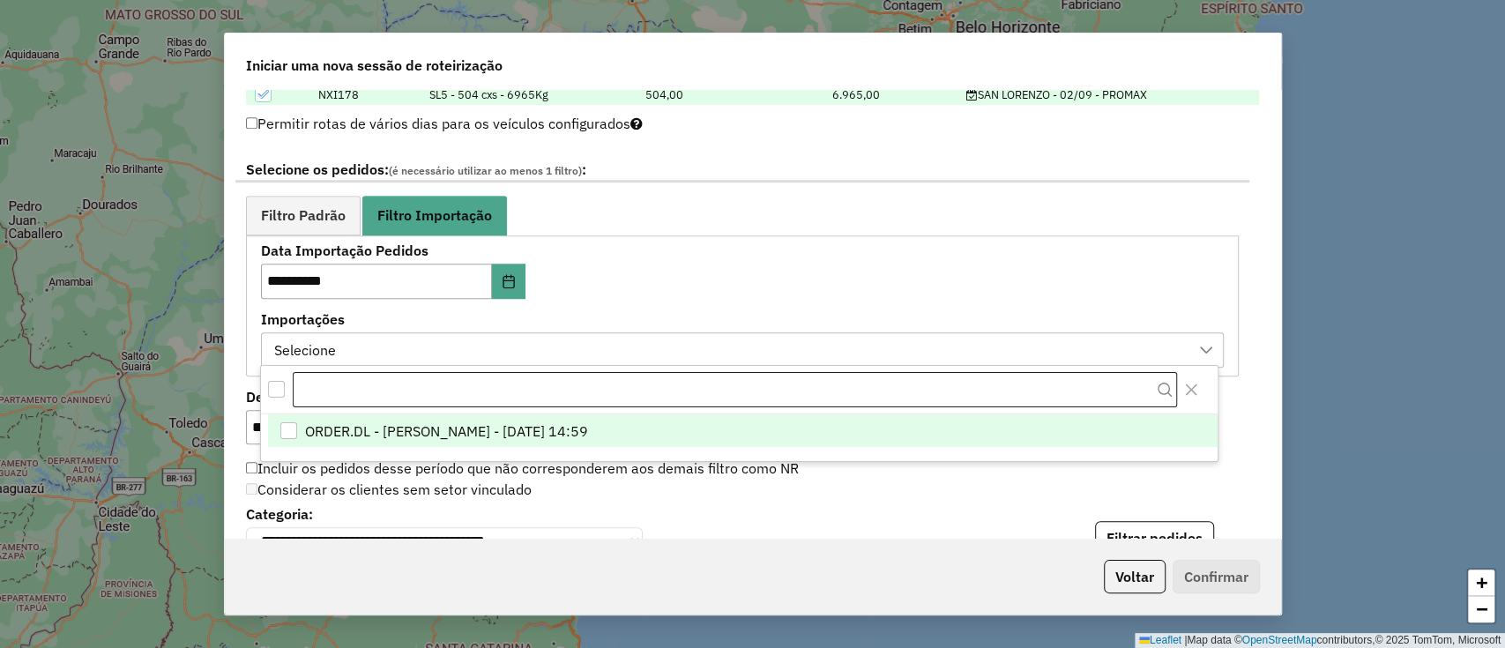
scroll to position [13, 79]
click at [749, 421] on li "ORDER.DL - [PERSON_NAME] - [DATE] 14:59" at bounding box center [742, 430] width 949 height 33
click at [777, 275] on div "**********" at bounding box center [742, 305] width 963 height 123
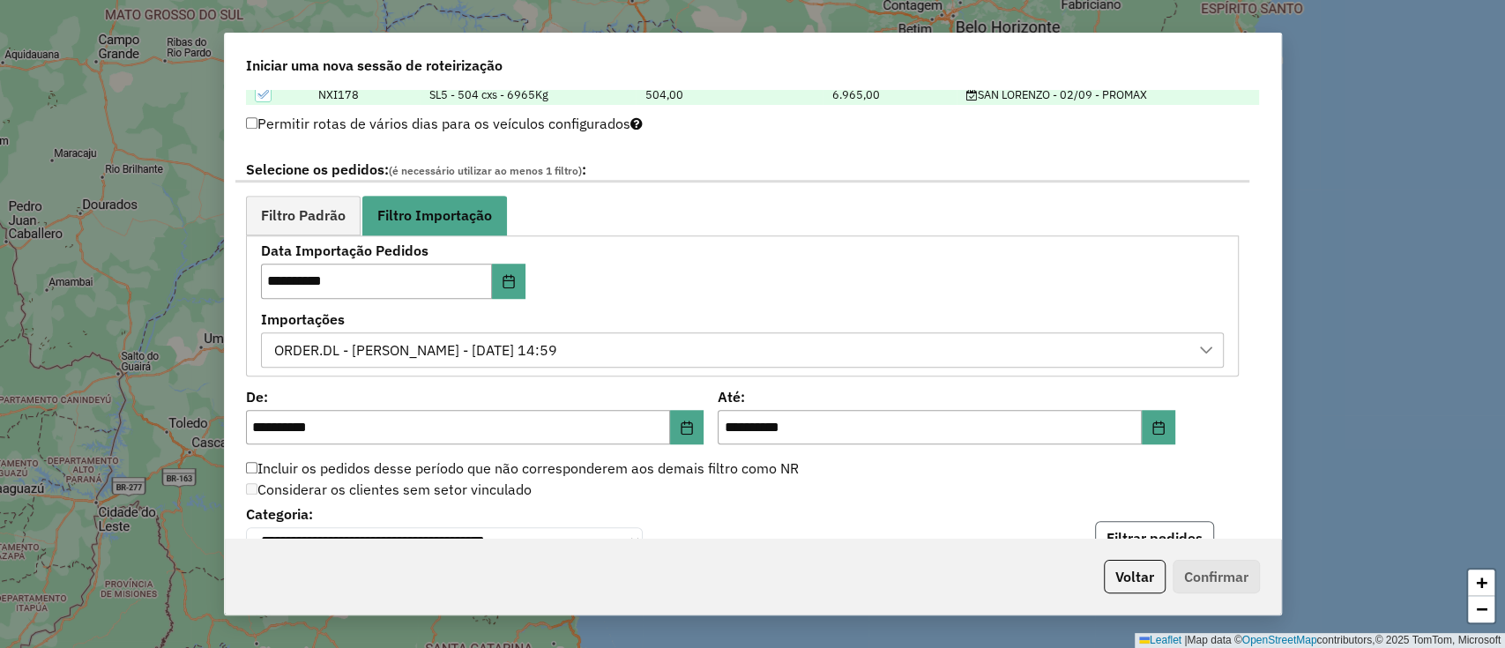
click at [1170, 535] on button "Filtrar pedidos" at bounding box center [1154, 537] width 119 height 33
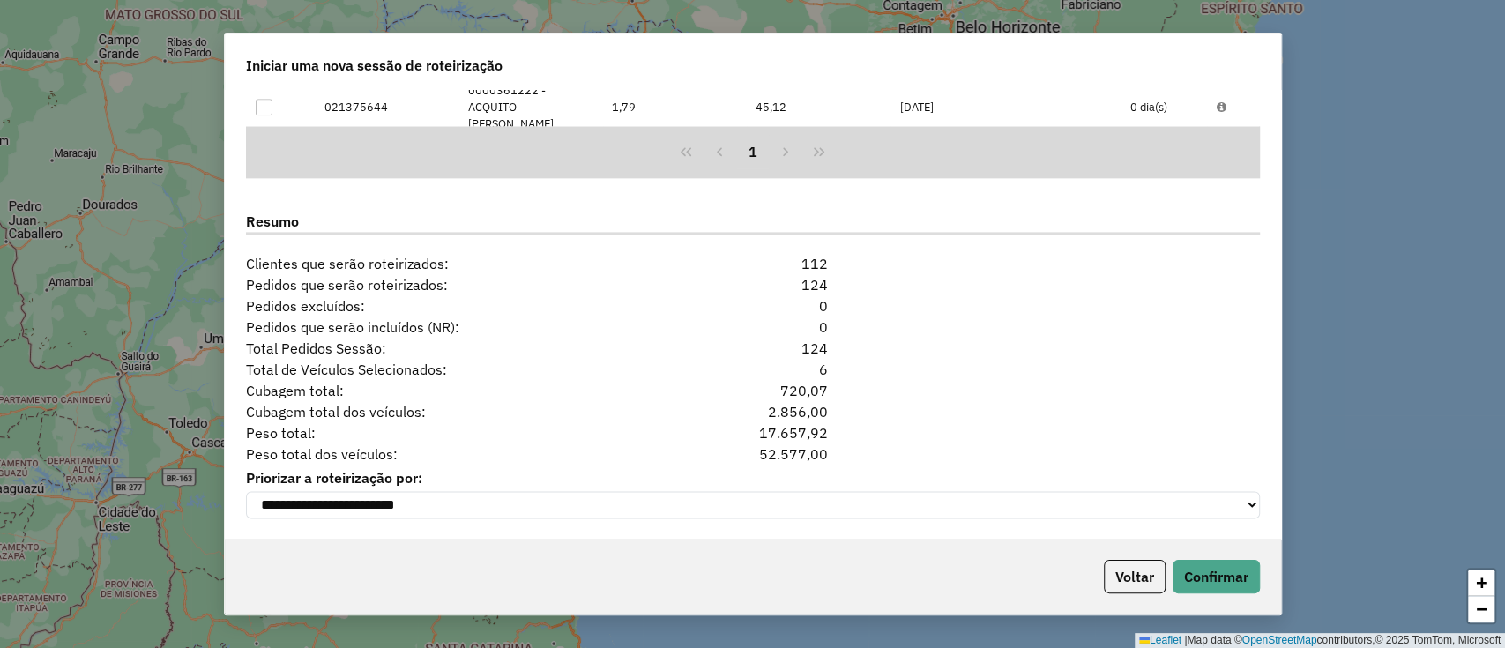
scroll to position [1633, 0]
click at [1213, 571] on button "Confirmar" at bounding box center [1215, 576] width 87 height 33
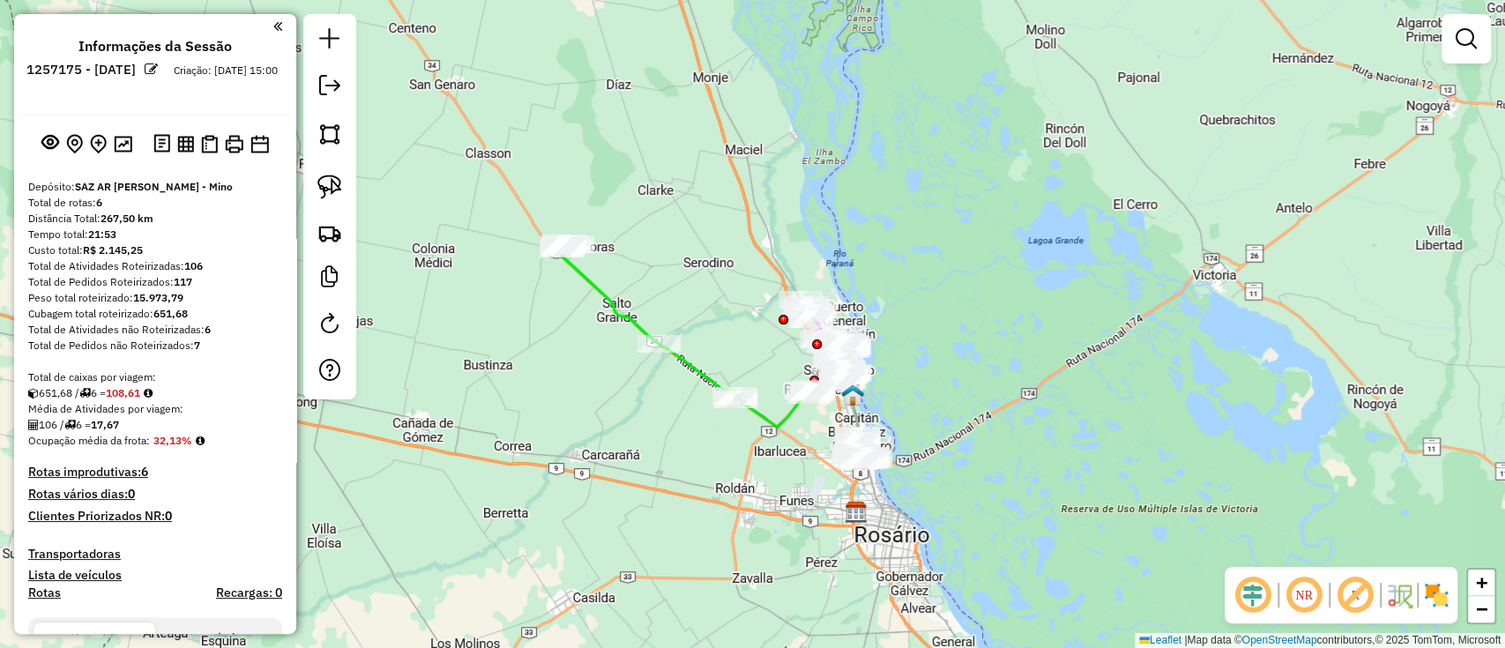
drag, startPoint x: 962, startPoint y: 435, endPoint x: 1072, endPoint y: 636, distance: 229.2
click at [1070, 636] on div "Janela de atendimento Grade de atendimento Capacidade Transportadoras Veículos …" at bounding box center [752, 324] width 1505 height 648
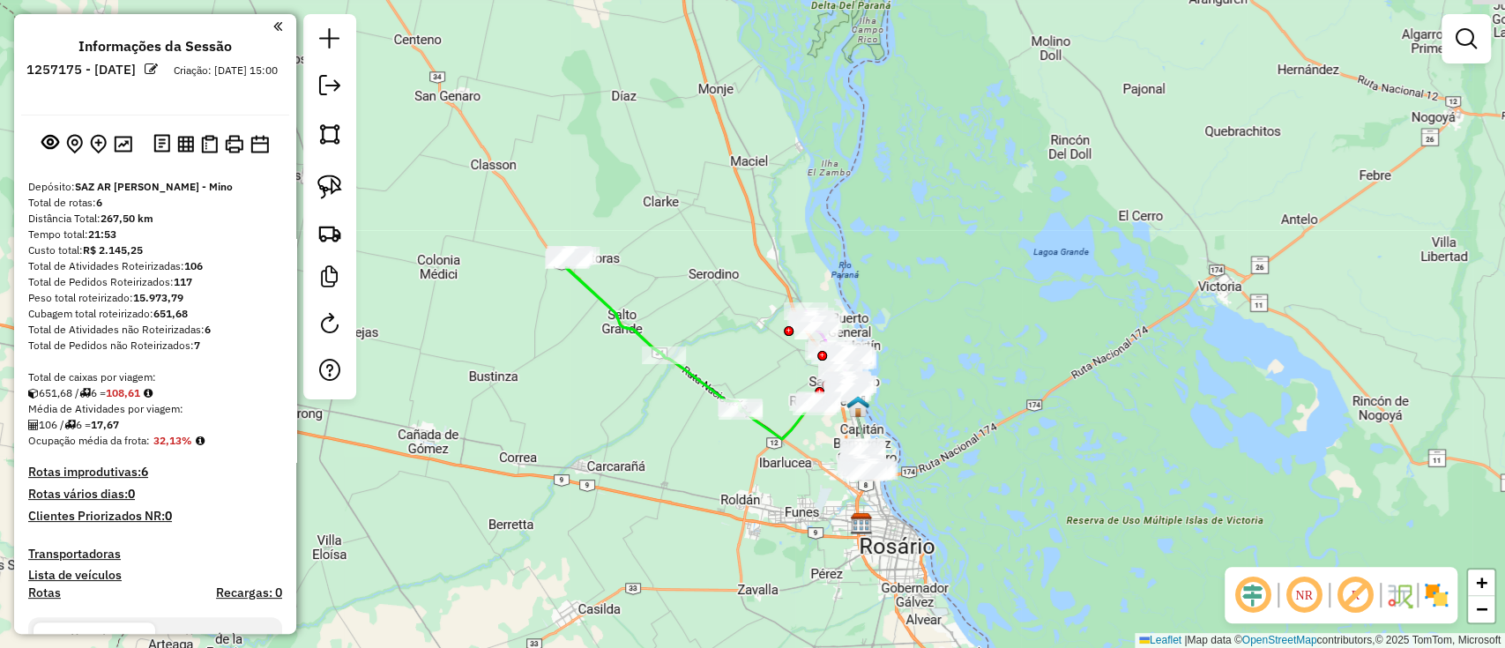
click at [1439, 597] on img at bounding box center [1436, 595] width 28 height 28
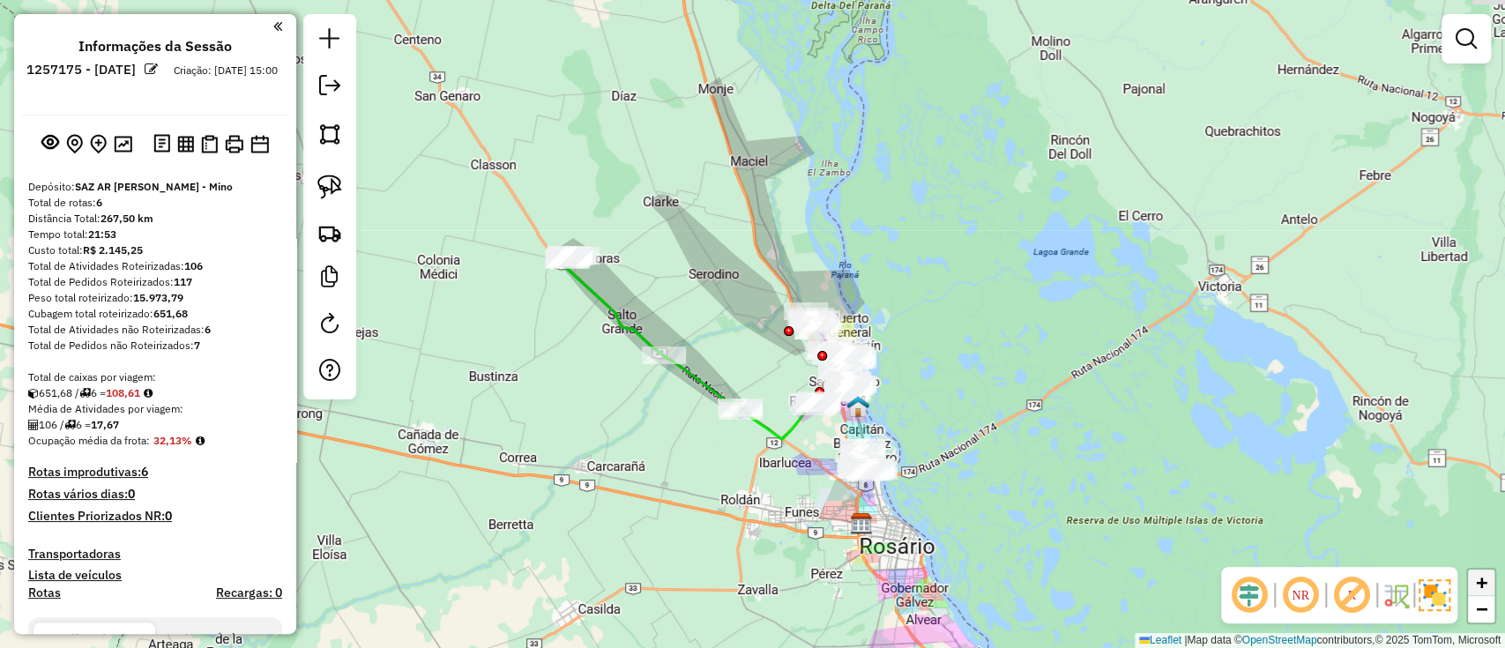
click at [1476, 575] on span "+" at bounding box center [1481, 582] width 11 height 22
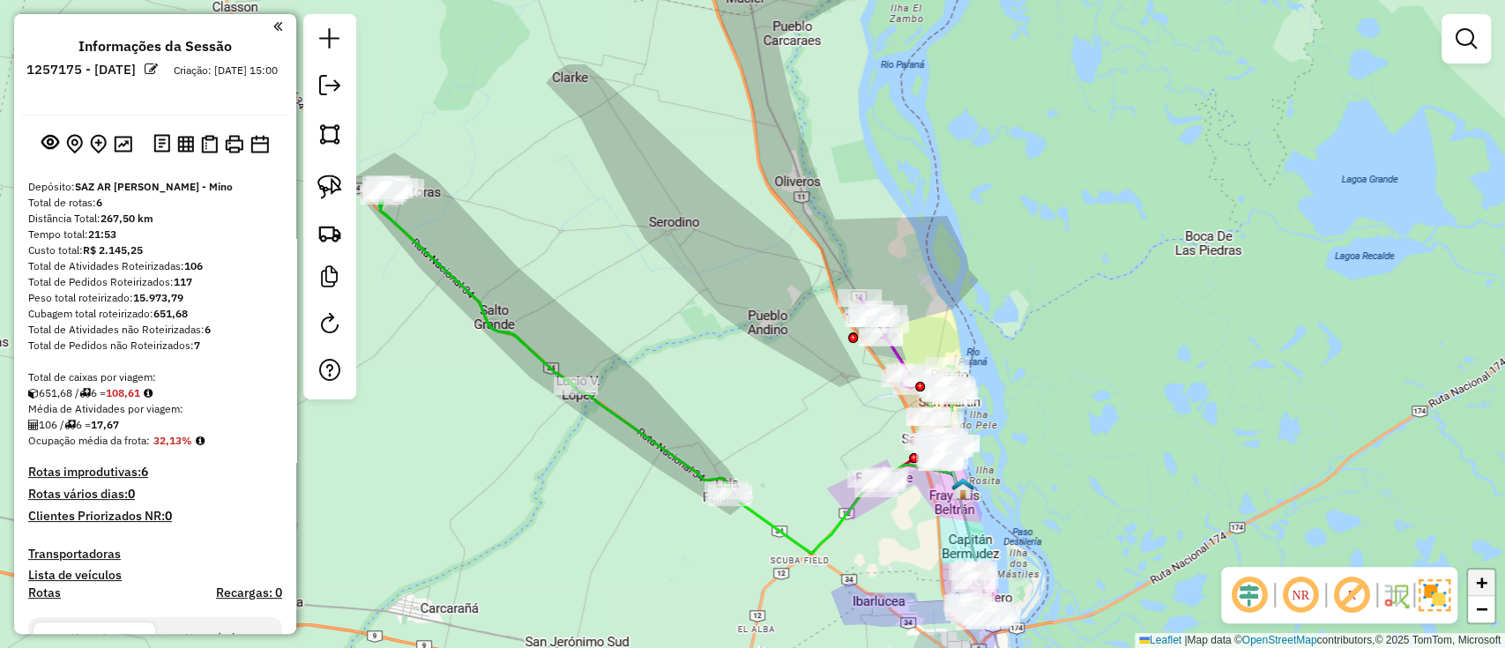
click at [1483, 583] on span "+" at bounding box center [1481, 582] width 11 height 22
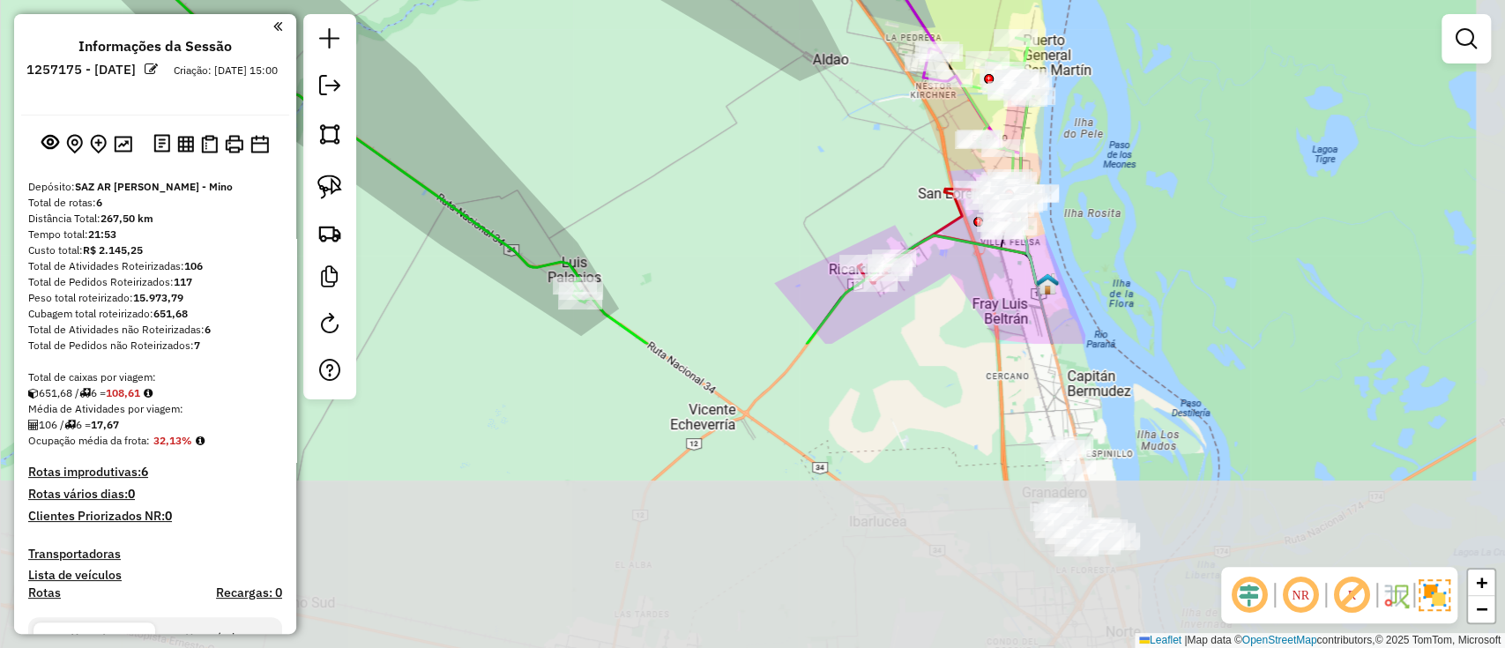
drag, startPoint x: 1317, startPoint y: 311, endPoint x: 1325, endPoint y: 54, distance: 257.5
click at [1325, 54] on div "Janela de atendimento Grade de atendimento Capacidade Transportadoras Veículos …" at bounding box center [752, 324] width 1505 height 648
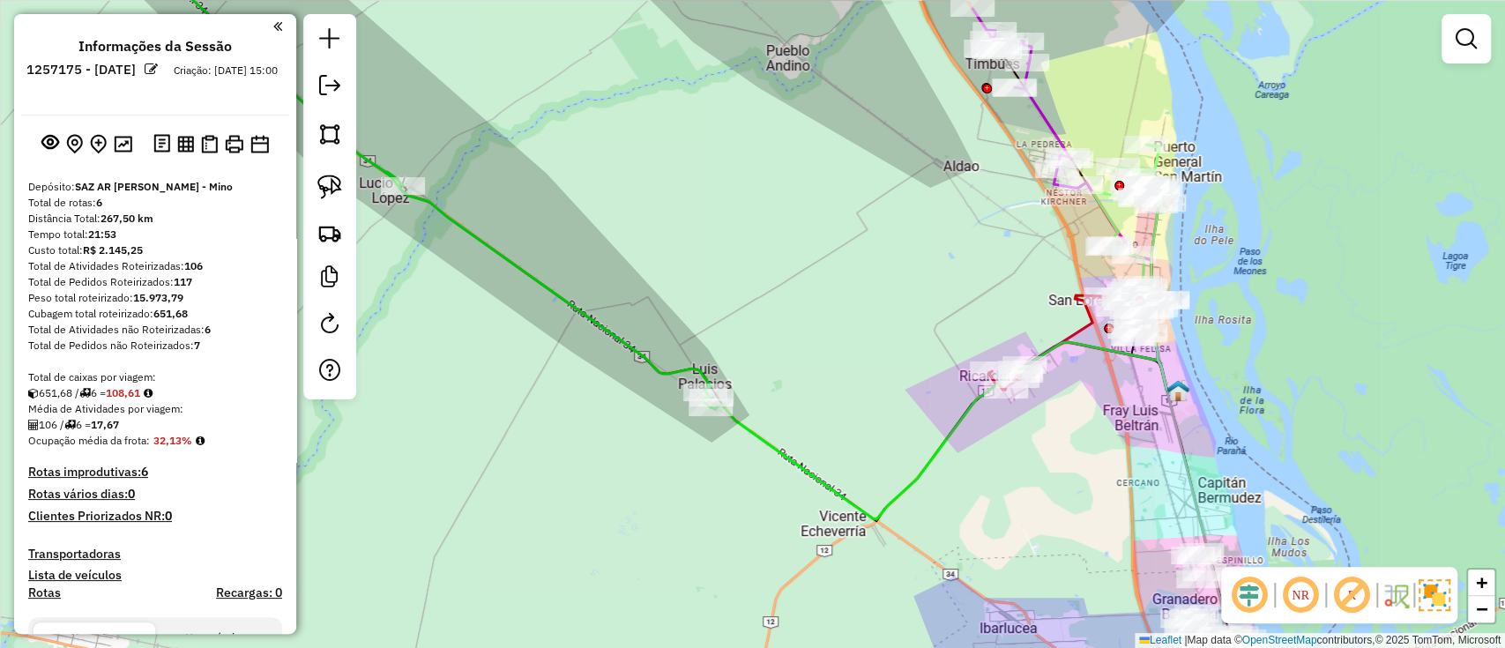
click at [635, 355] on icon at bounding box center [417, 172] width 589 height 472
select select "**********"
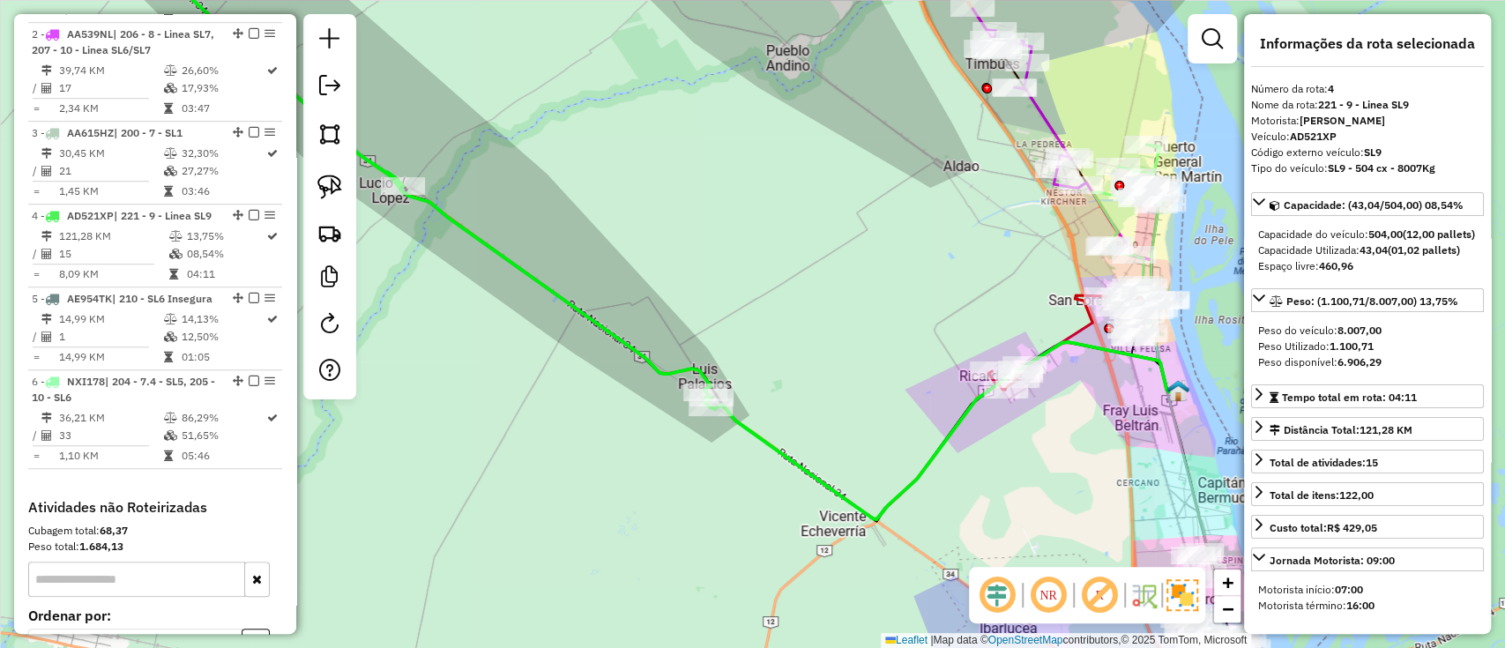
scroll to position [942, 0]
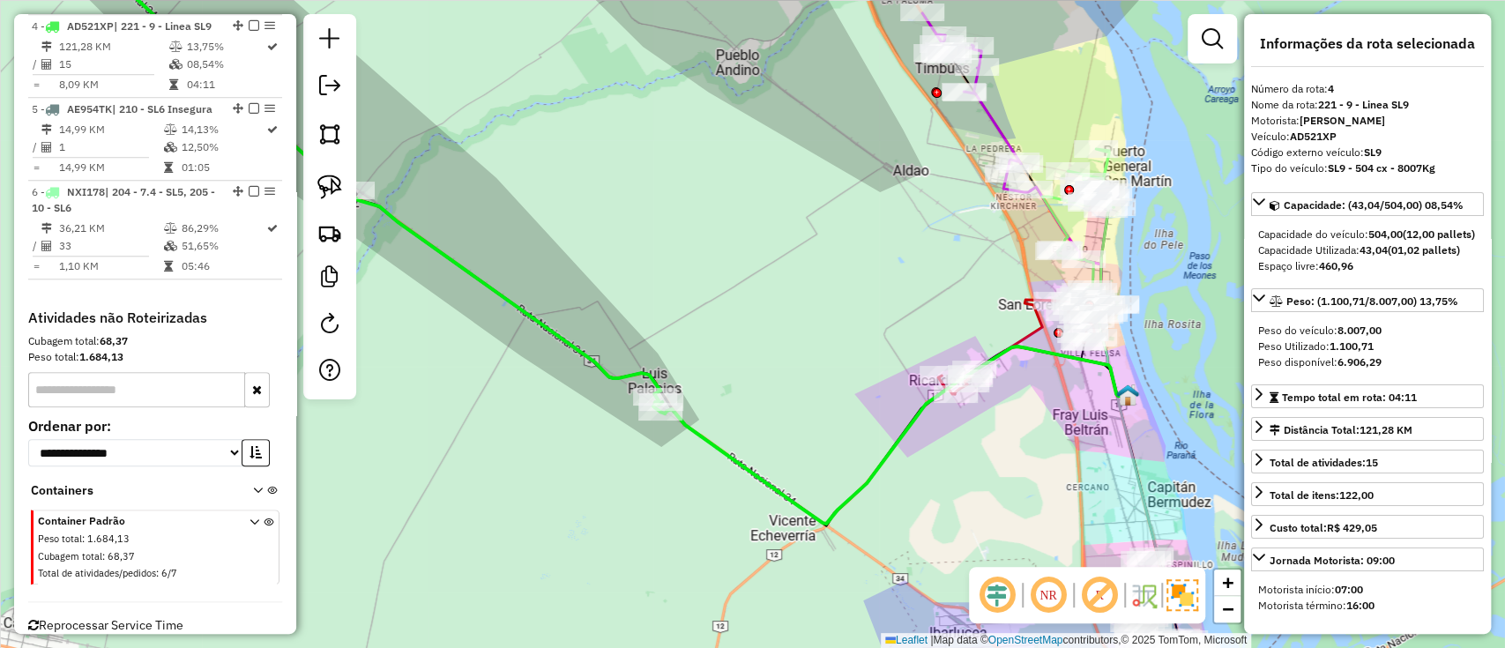
drag, startPoint x: 865, startPoint y: 457, endPoint x: 811, endPoint y: 459, distance: 53.8
click at [811, 459] on div "Janela de atendimento Grade de atendimento Capacidade Transportadoras Veículos …" at bounding box center [752, 324] width 1505 height 648
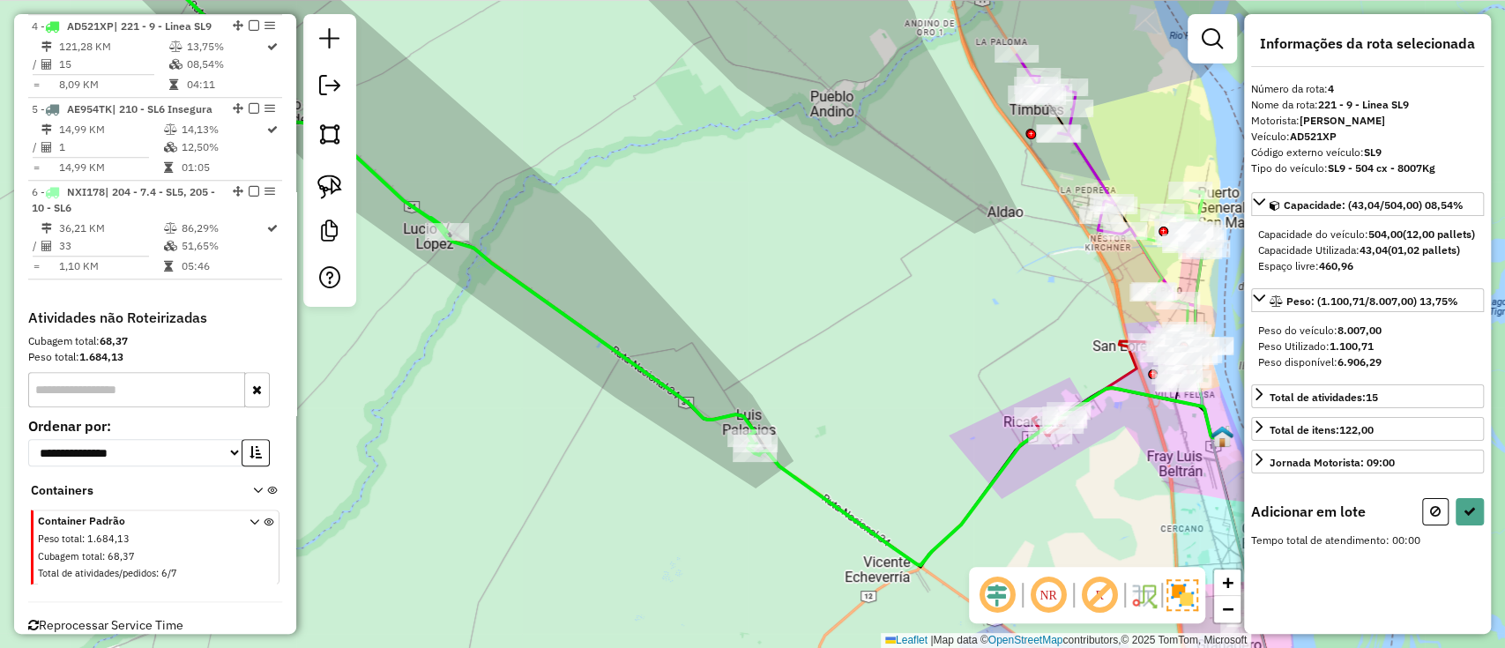
drag, startPoint x: 905, startPoint y: 334, endPoint x: 786, endPoint y: 402, distance: 137.0
click at [786, 402] on div "Janela de atendimento Grade de atendimento Capacidade Transportadoras Veículos …" at bounding box center [752, 324] width 1505 height 648
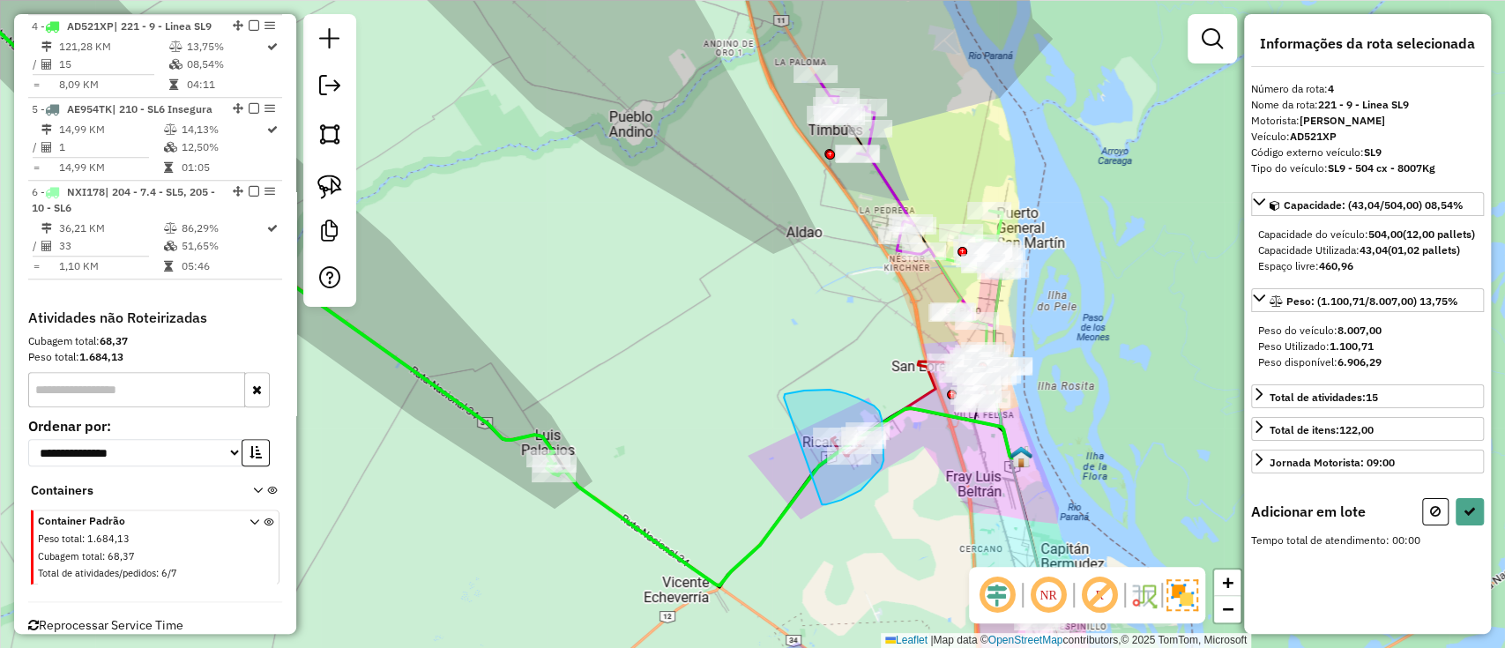
drag, startPoint x: 784, startPoint y: 398, endPoint x: 807, endPoint y: 505, distance: 109.9
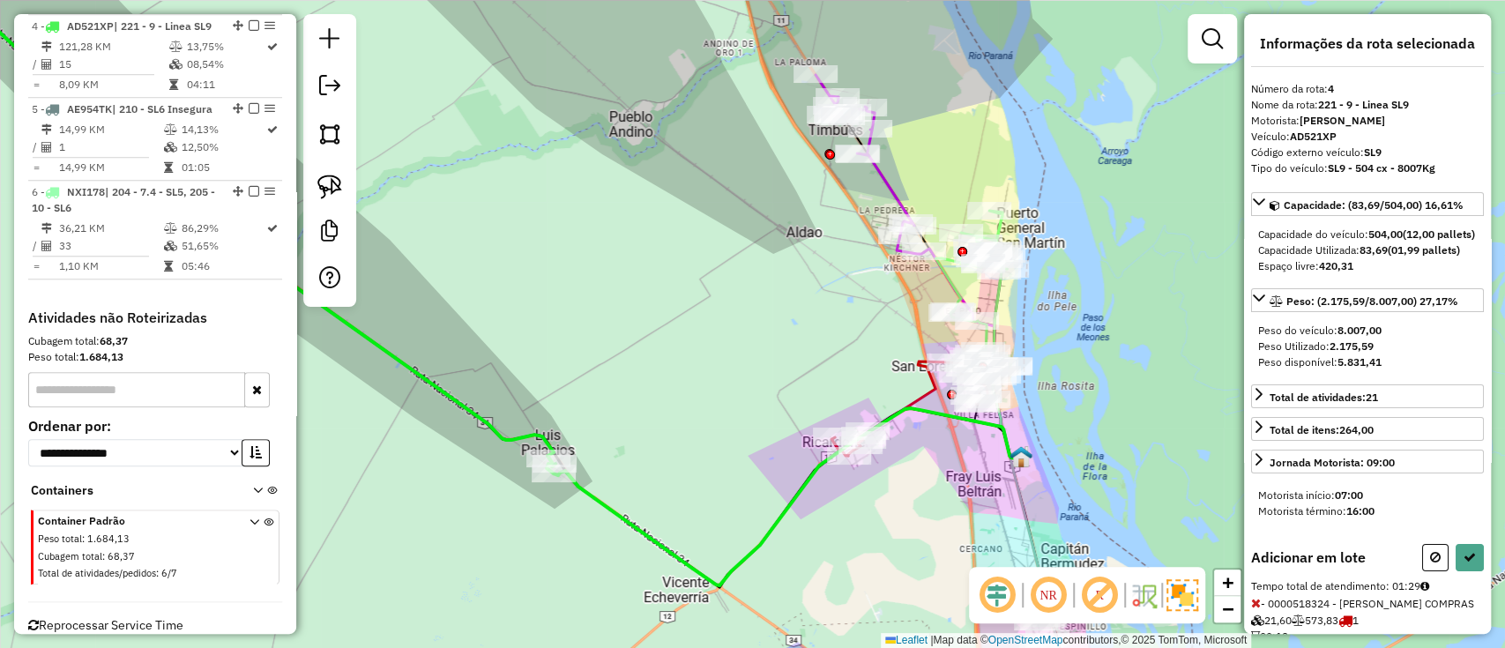
select select "**********"
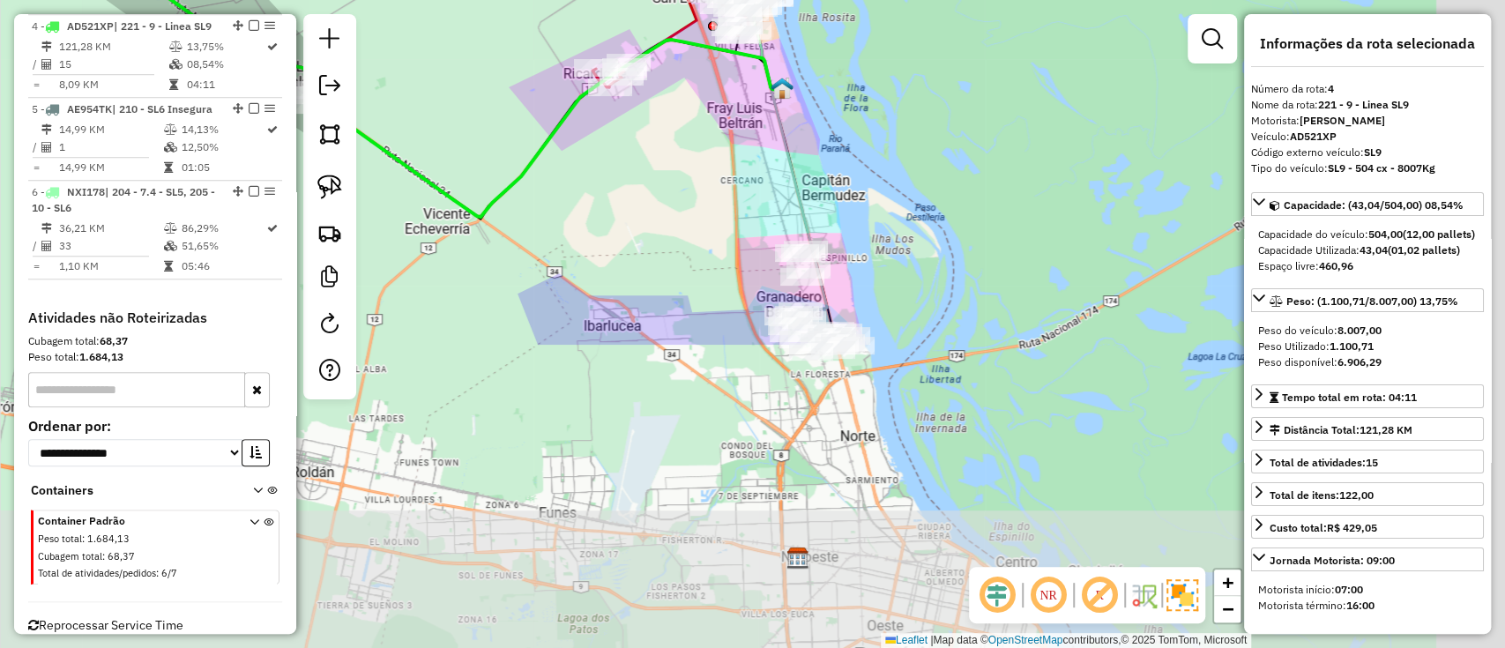
drag, startPoint x: 1044, startPoint y: 488, endPoint x: 784, endPoint y: 85, distance: 480.2
click at [790, 95] on div "Janela de atendimento Grade de atendimento Capacidade Transportadoras Veículos …" at bounding box center [752, 324] width 1505 height 648
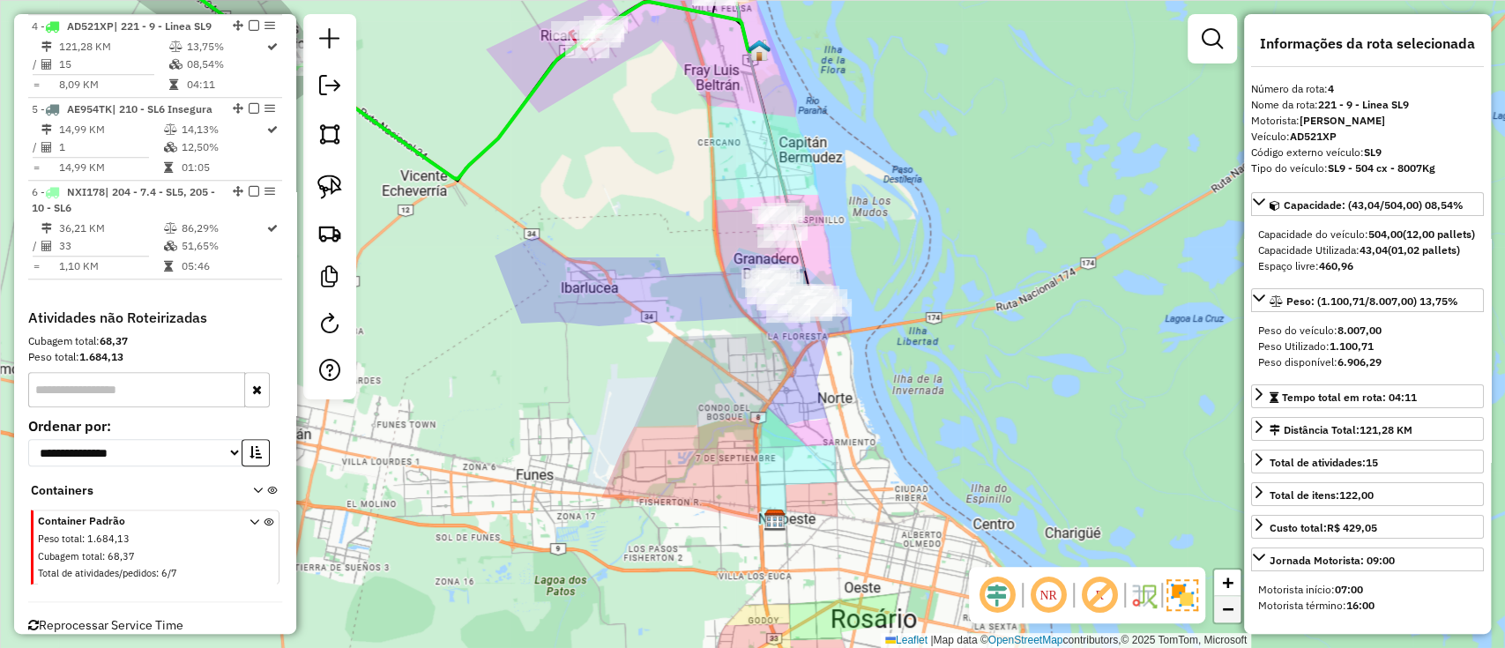
click at [1223, 596] on link "−" at bounding box center [1227, 609] width 26 height 26
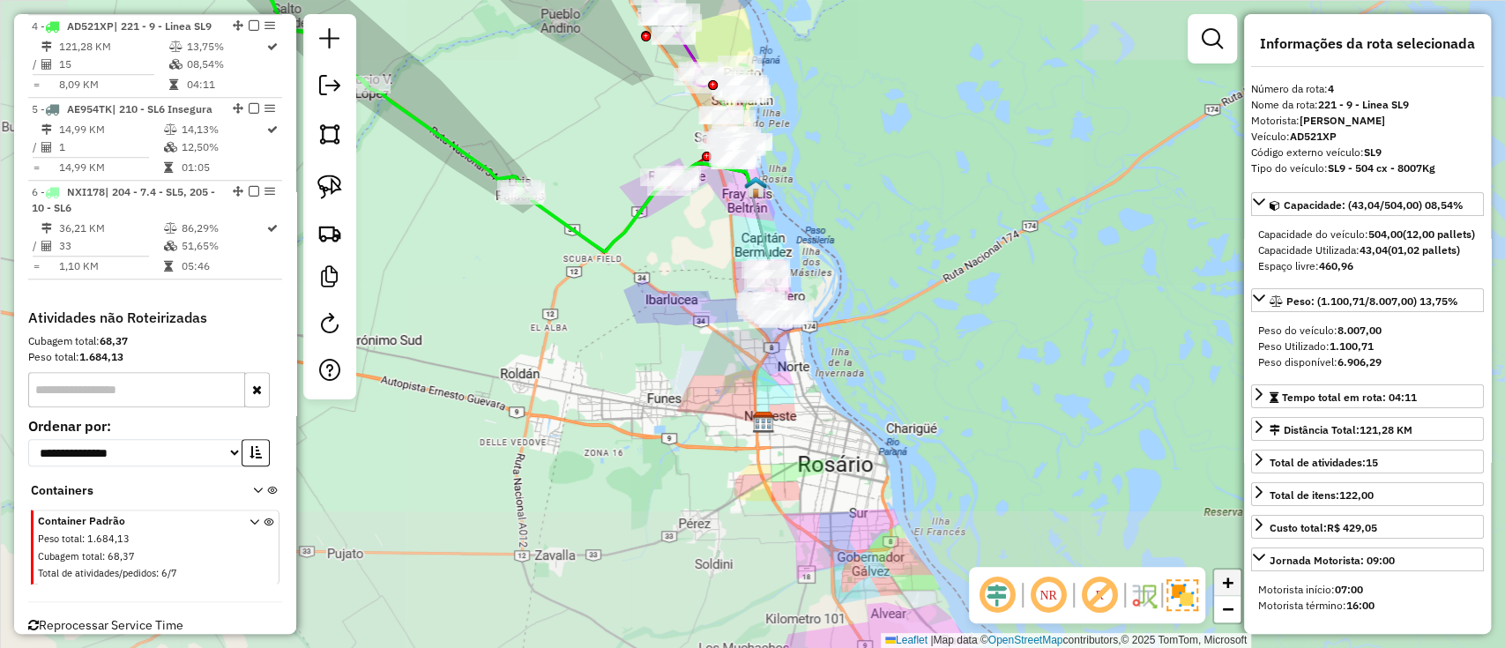
click at [1223, 589] on span "+" at bounding box center [1227, 582] width 11 height 22
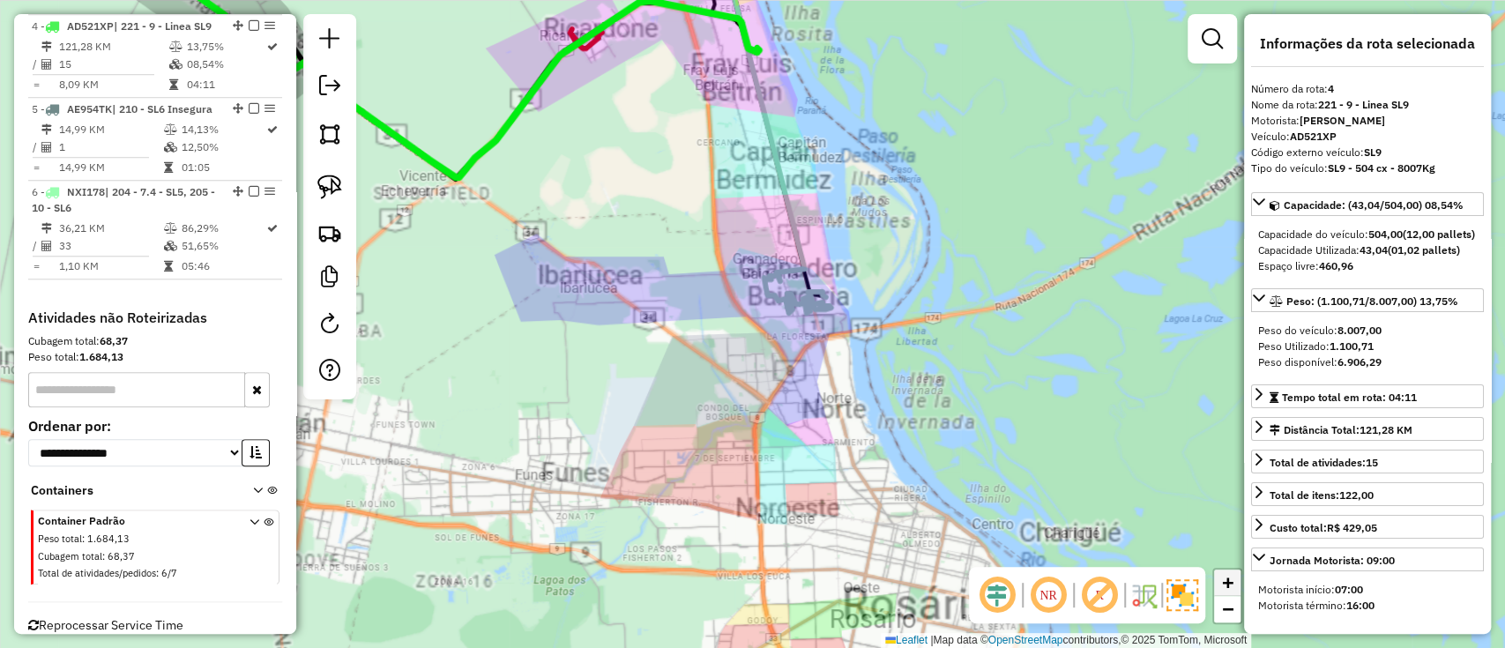
click at [1223, 589] on span "+" at bounding box center [1227, 582] width 11 height 22
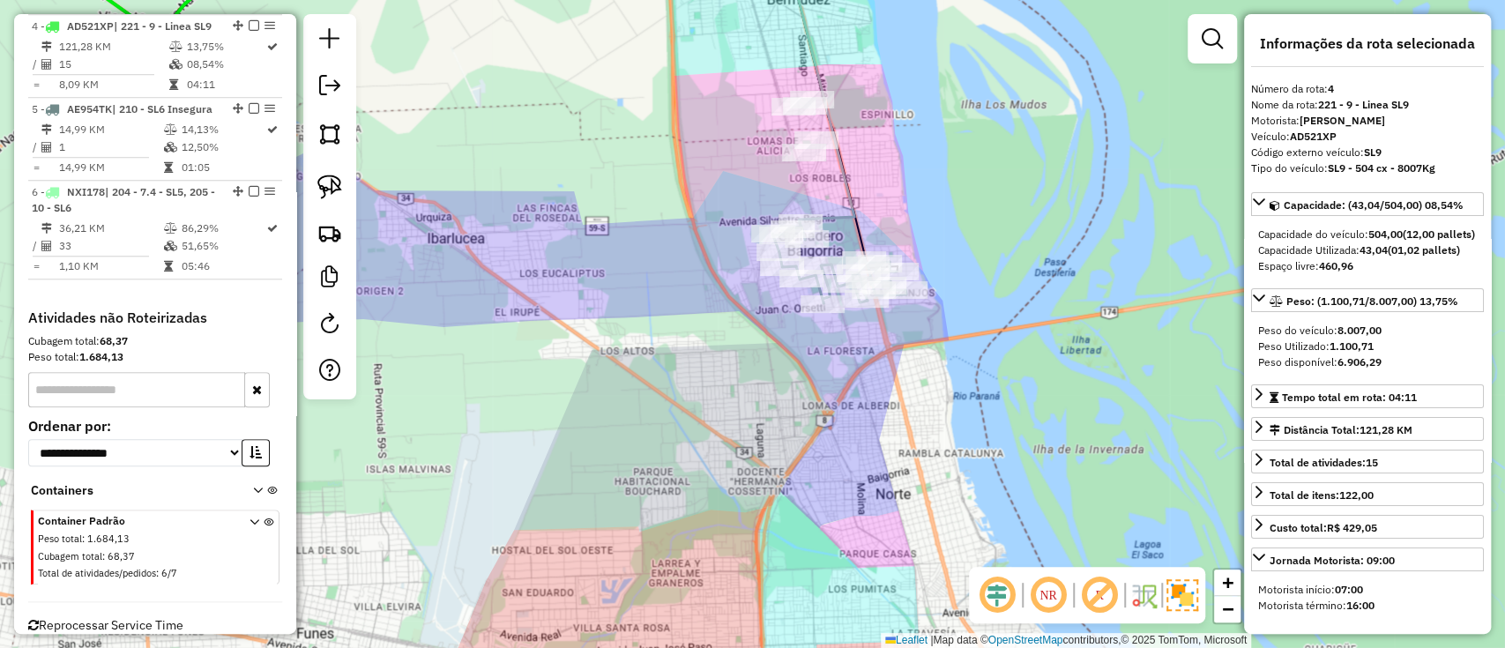
click at [830, 211] on icon at bounding box center [818, 79] width 72 height 287
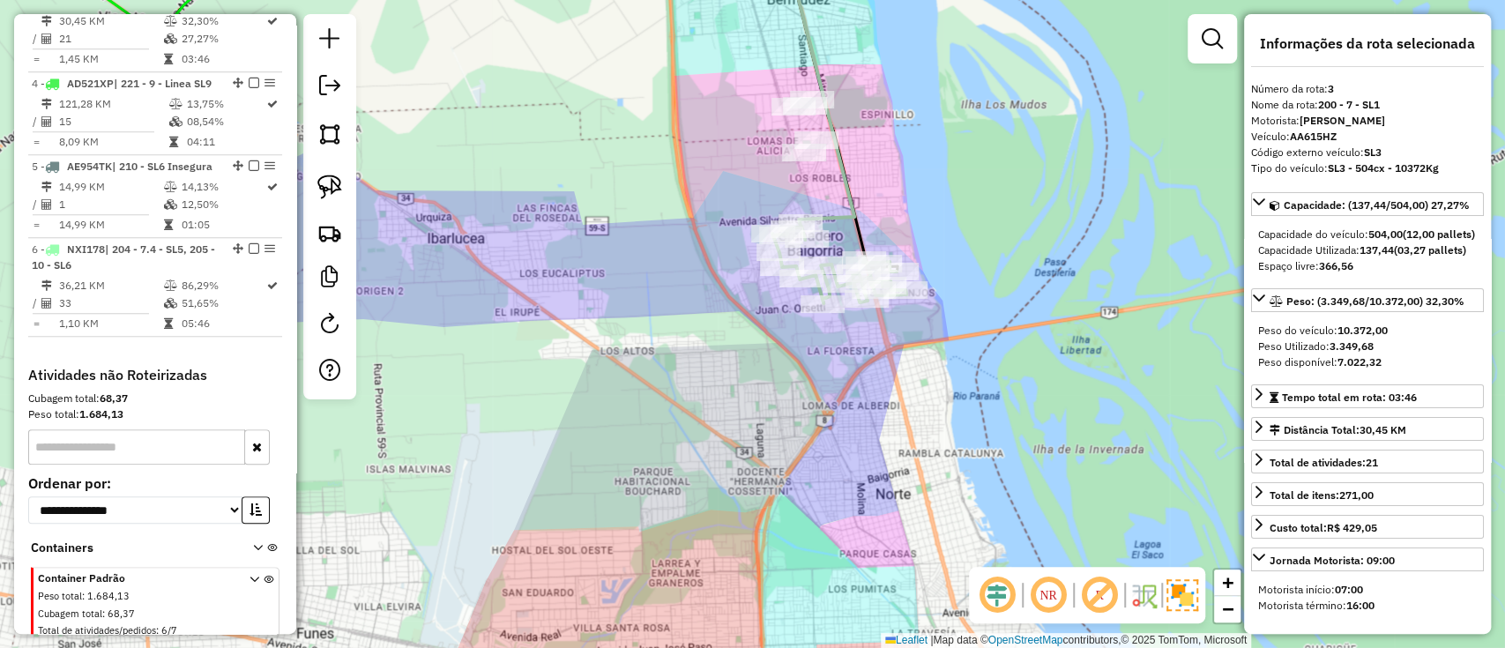
scroll to position [859, 0]
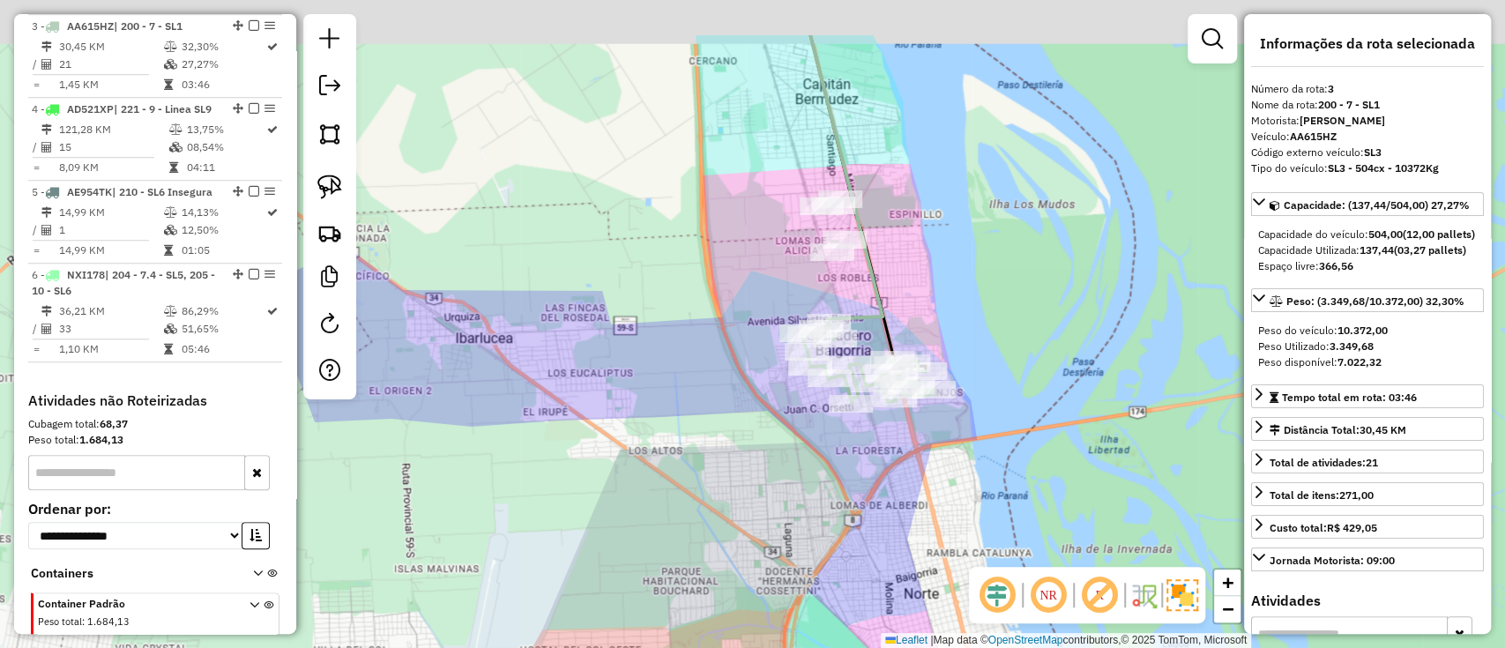
drag, startPoint x: 907, startPoint y: 256, endPoint x: 921, endPoint y: 279, distance: 26.2
click at [919, 276] on div "Janela de atendimento Grade de atendimento Capacidade Transportadoras Veículos …" at bounding box center [752, 324] width 1505 height 648
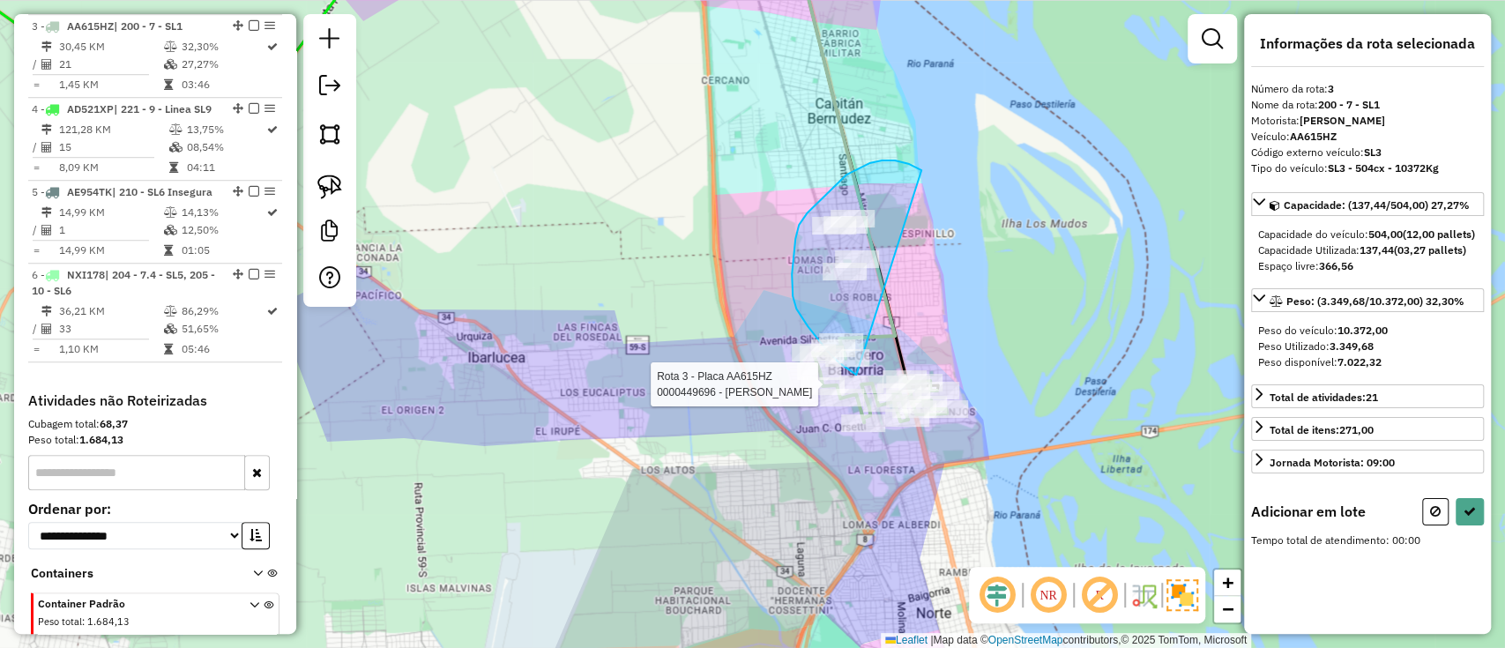
click at [857, 375] on div "Rota 3 - Placa AA615HZ 0000415745 - IBA¥EZ NELIDA ESTER Rota 3 - Placa AA615HZ …" at bounding box center [752, 324] width 1505 height 648
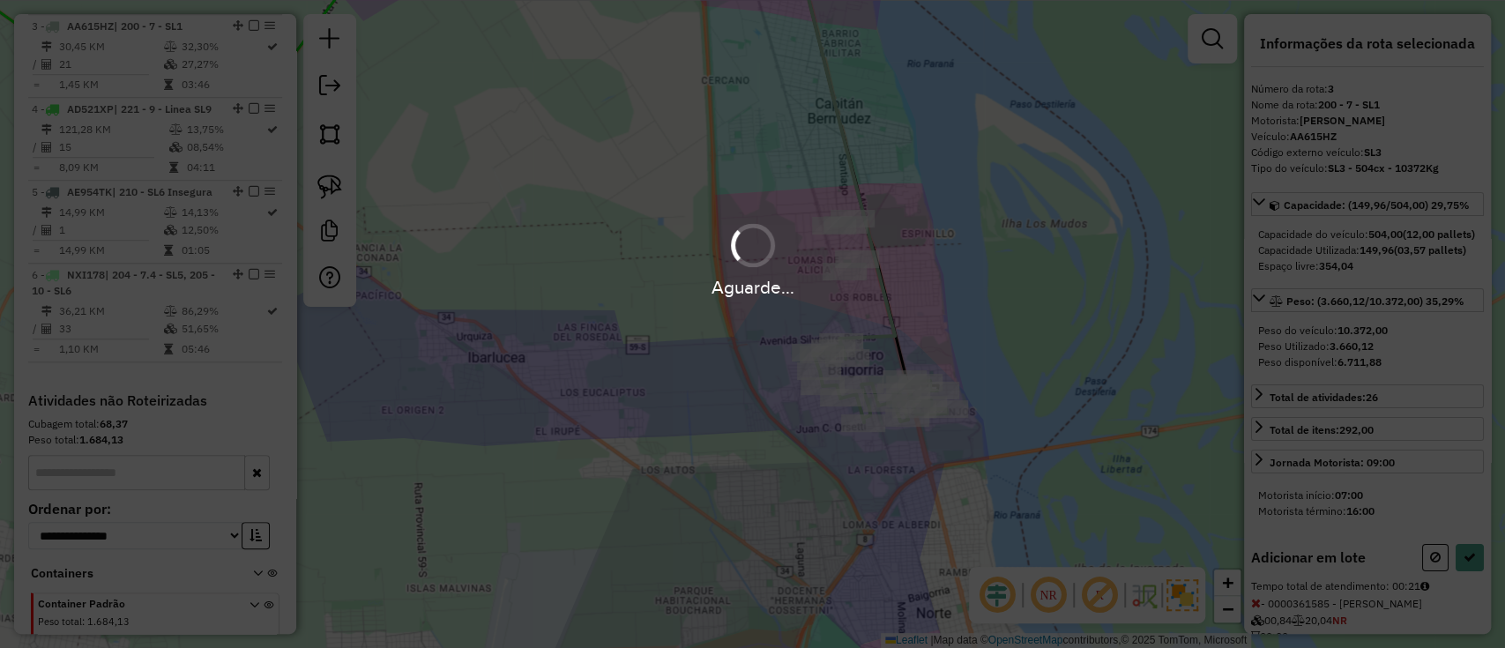
select select "**********"
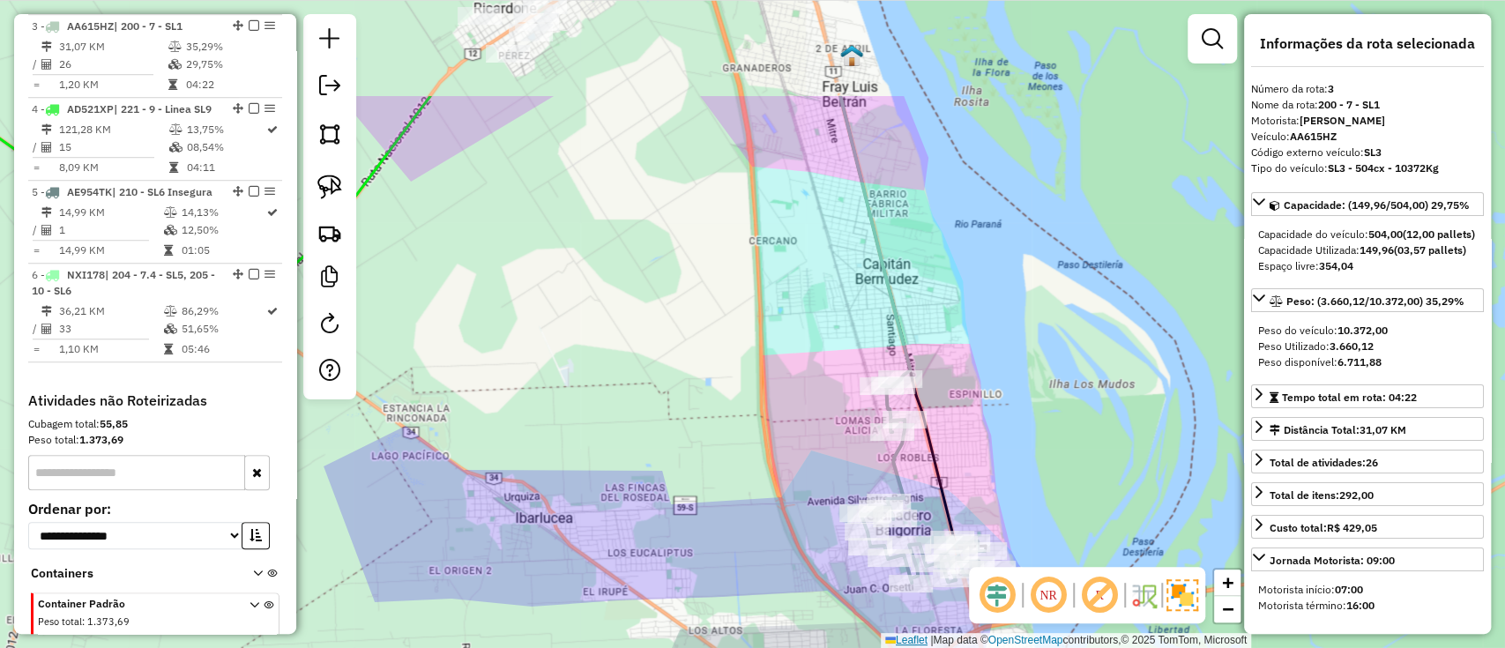
drag, startPoint x: 762, startPoint y: 297, endPoint x: 894, endPoint y: 635, distance: 362.2
click at [889, 627] on div "Janela de atendimento Grade de atendimento Capacidade Transportadoras Veículos …" at bounding box center [752, 324] width 1505 height 648
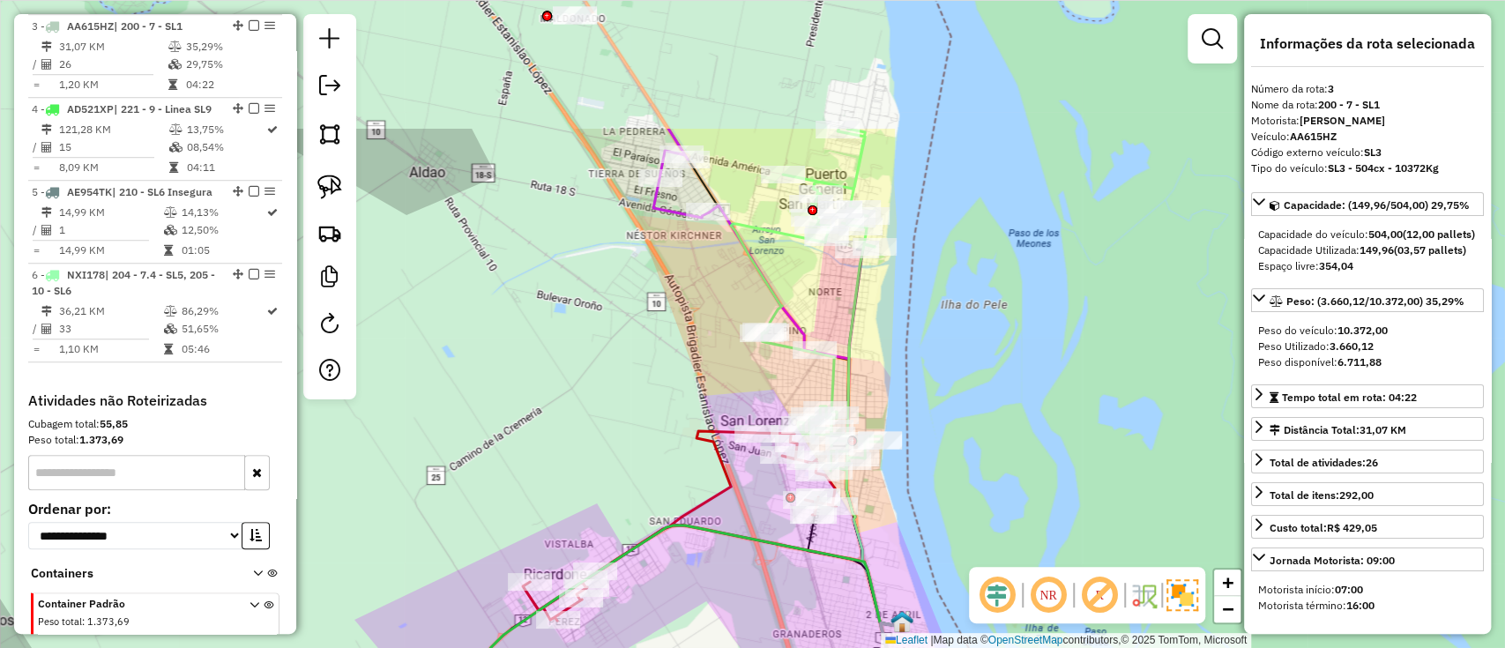
drag, startPoint x: 855, startPoint y: 384, endPoint x: 761, endPoint y: 587, distance: 223.6
click at [761, 587] on div "Janela de atendimento Grade de atendimento Capacidade Transportadoras Veículos …" at bounding box center [752, 324] width 1505 height 648
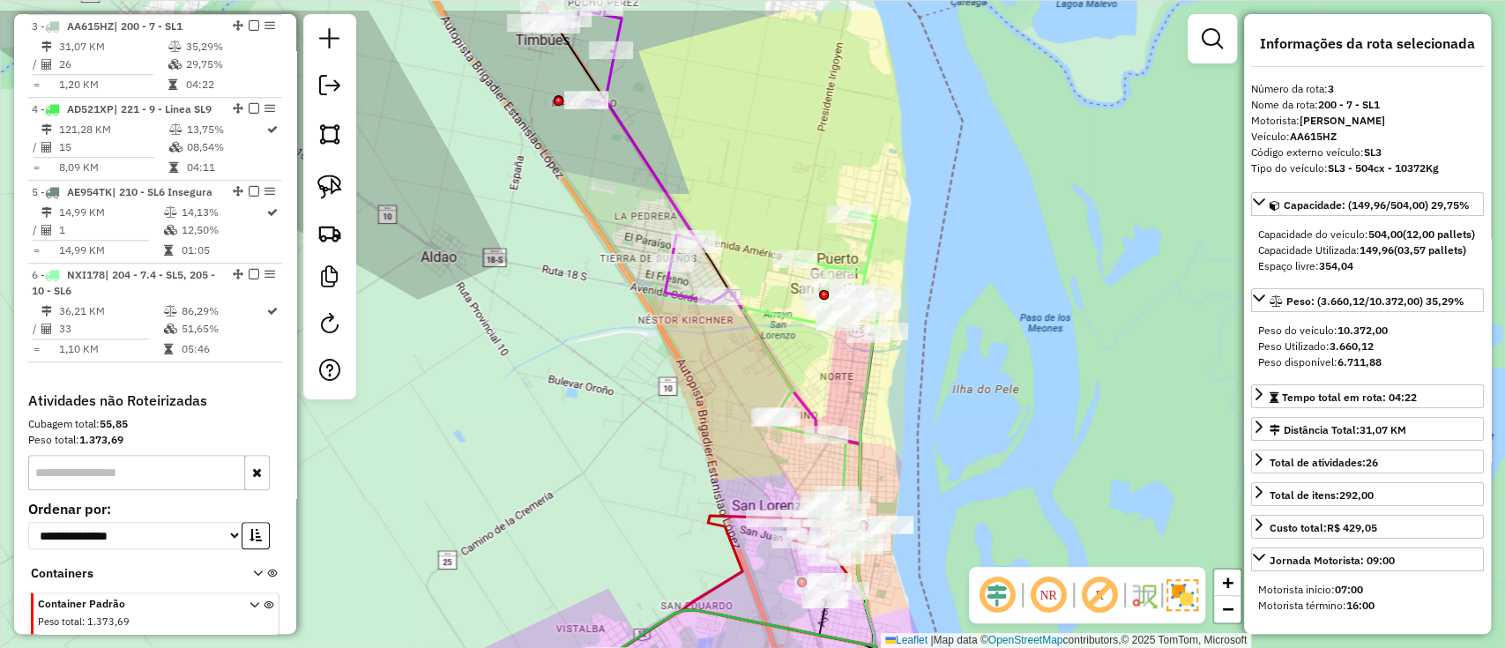
drag, startPoint x: 905, startPoint y: 352, endPoint x: 926, endPoint y: 457, distance: 107.9
click at [926, 457] on div "Janela de atendimento Grade de atendimento Capacidade Transportadoras Veículos …" at bounding box center [752, 324] width 1505 height 648
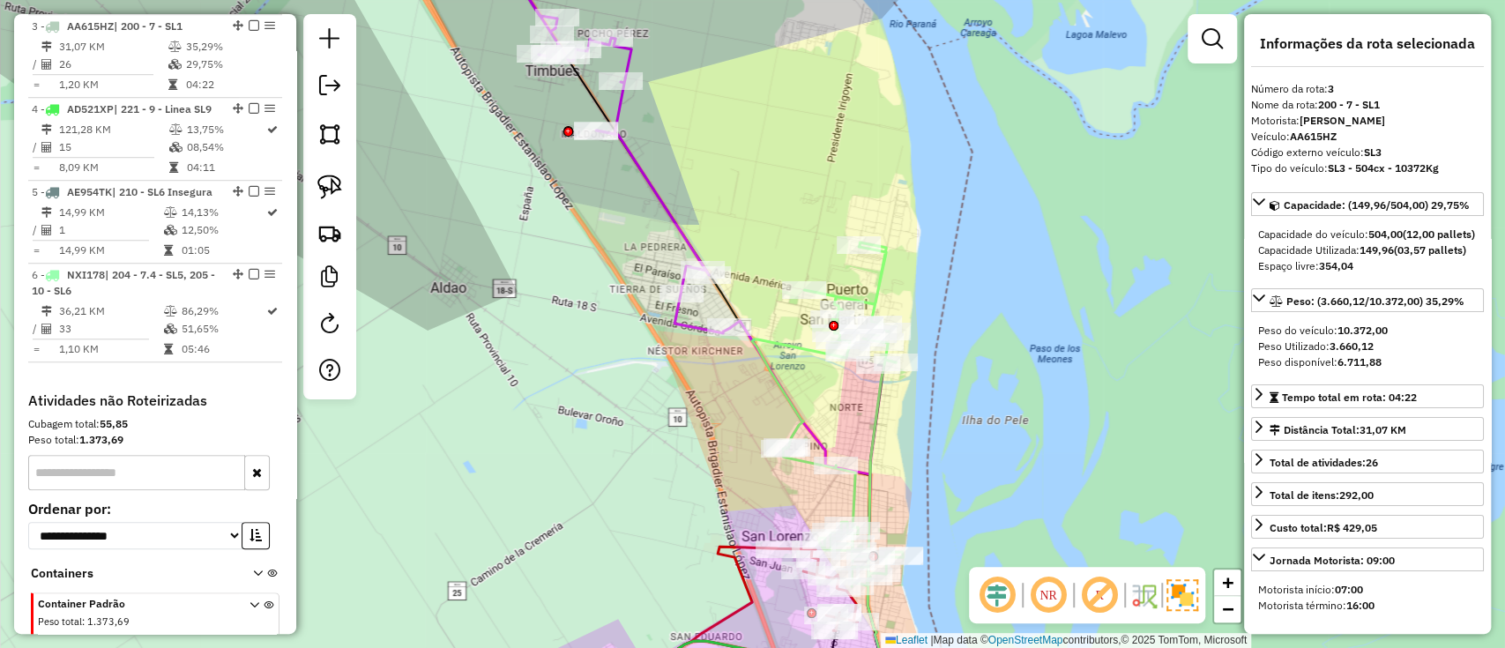
click at [667, 212] on icon at bounding box center [621, 153] width 218 height 361
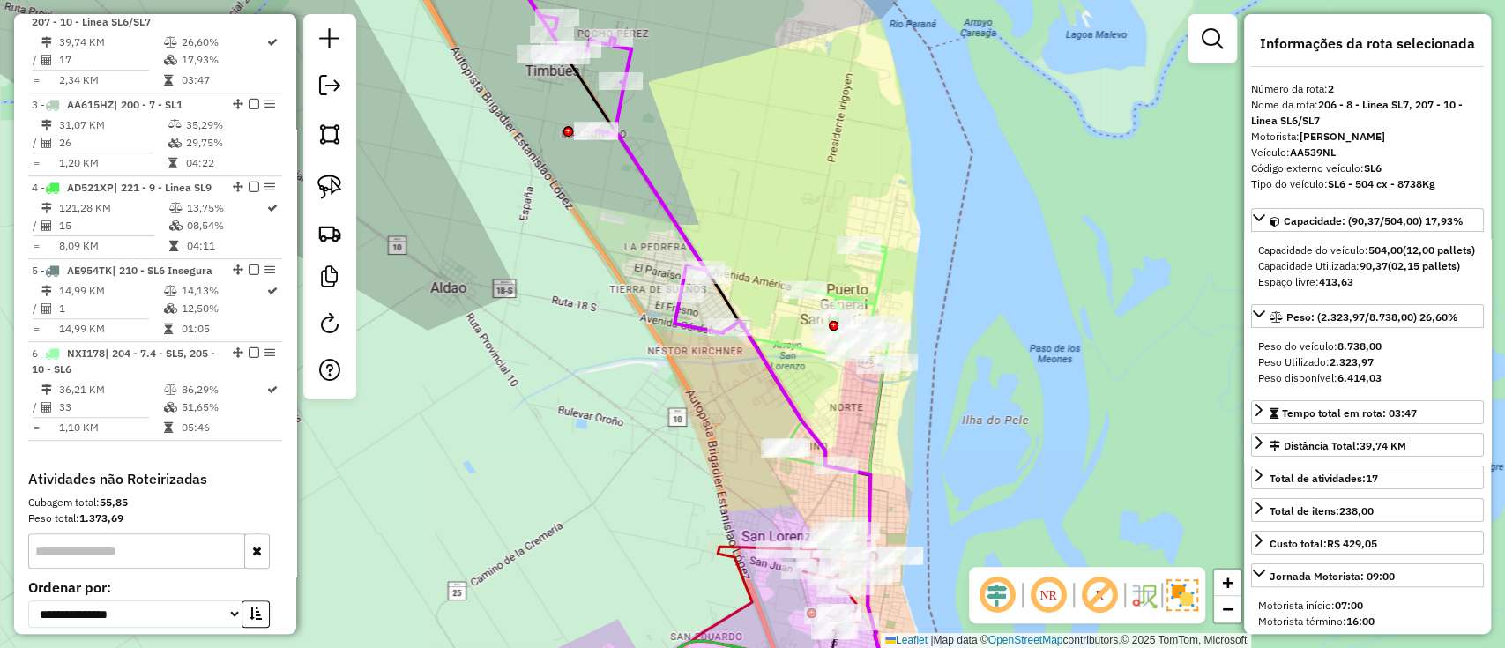
scroll to position [761, 0]
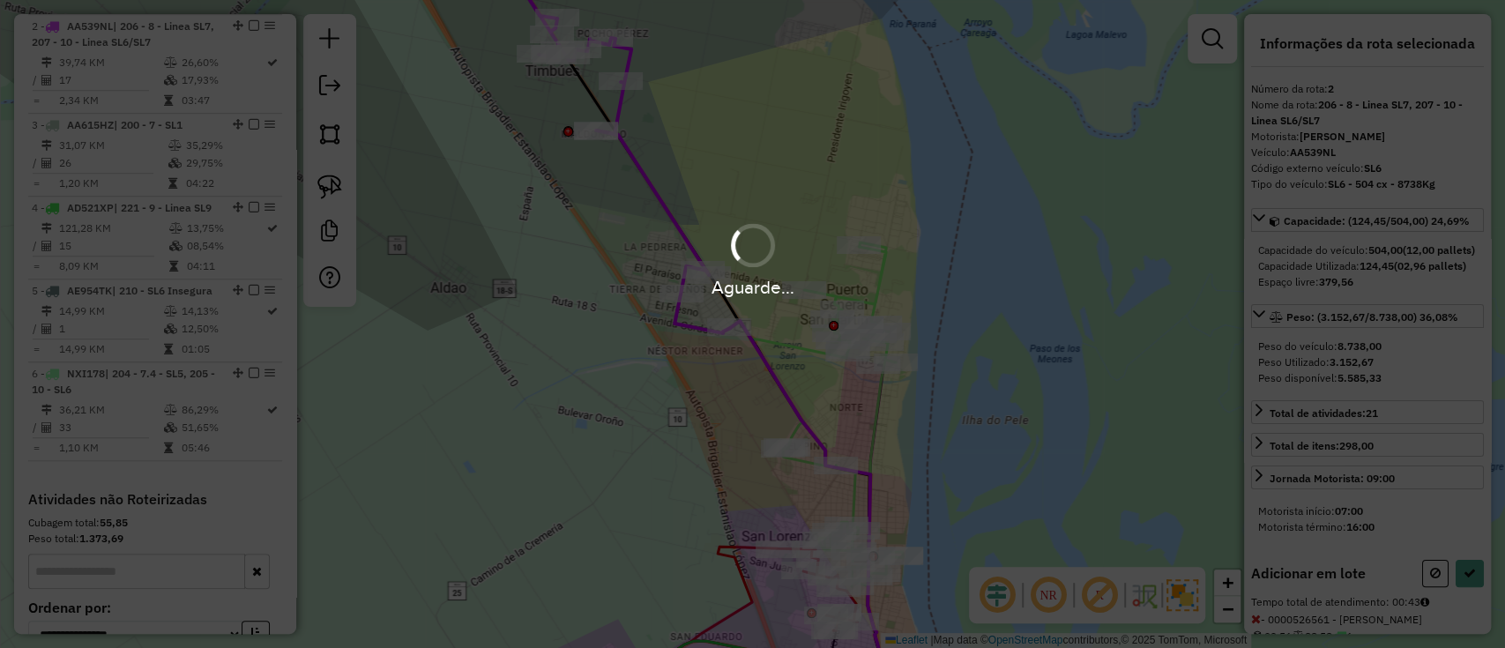
select select "**********"
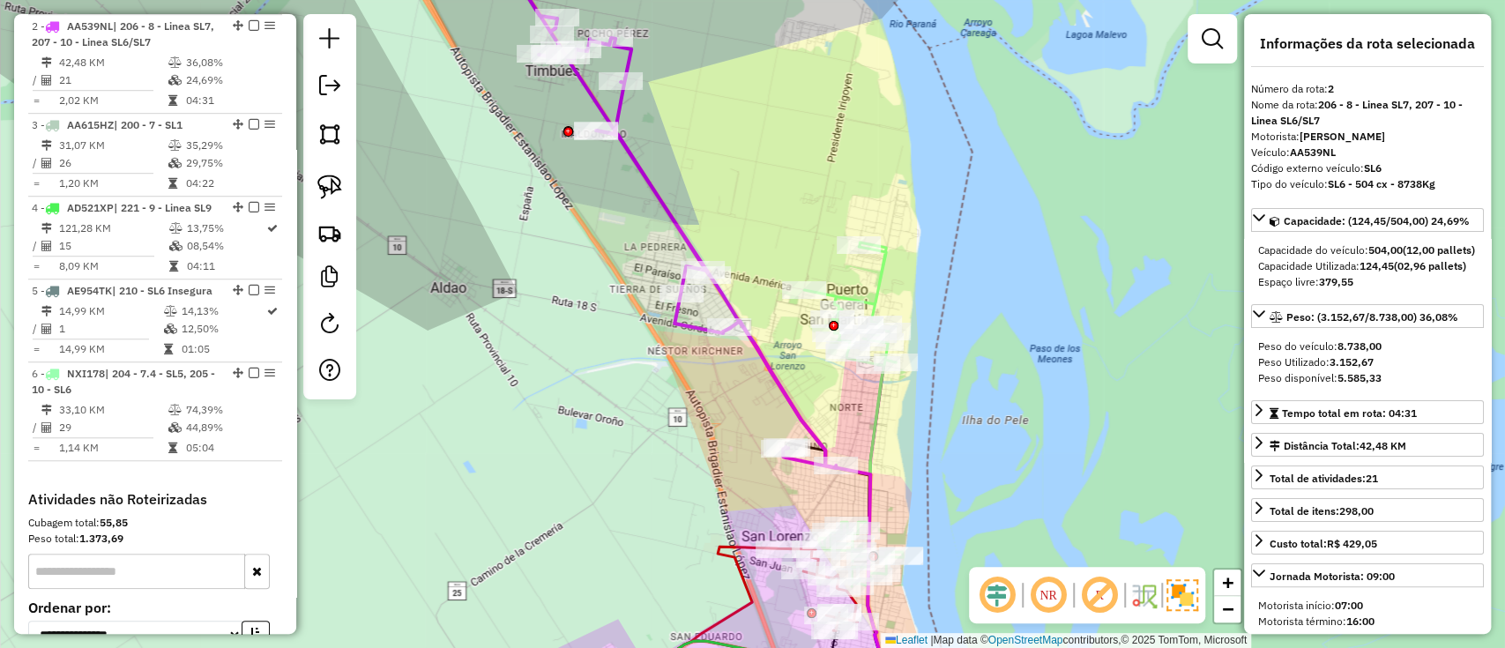
click at [873, 286] on icon at bounding box center [853, 414] width 99 height 344
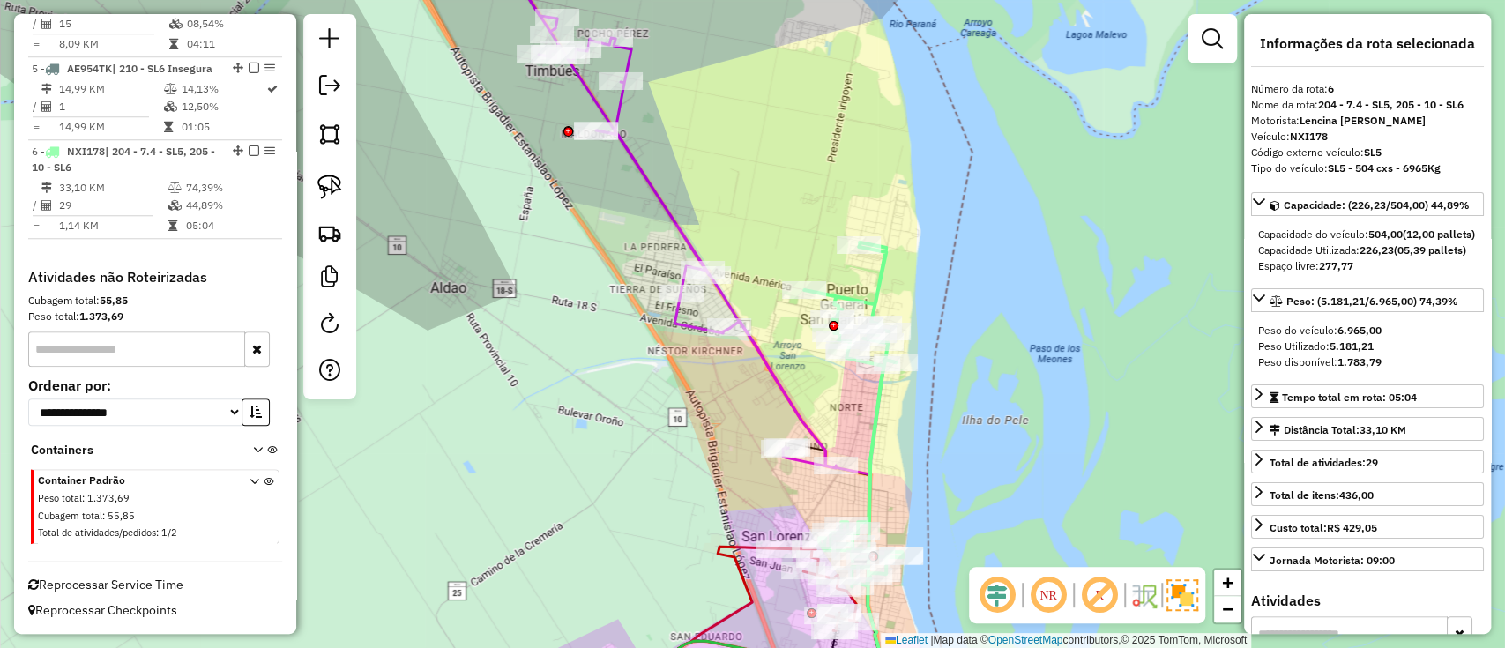
scroll to position [1012, 0]
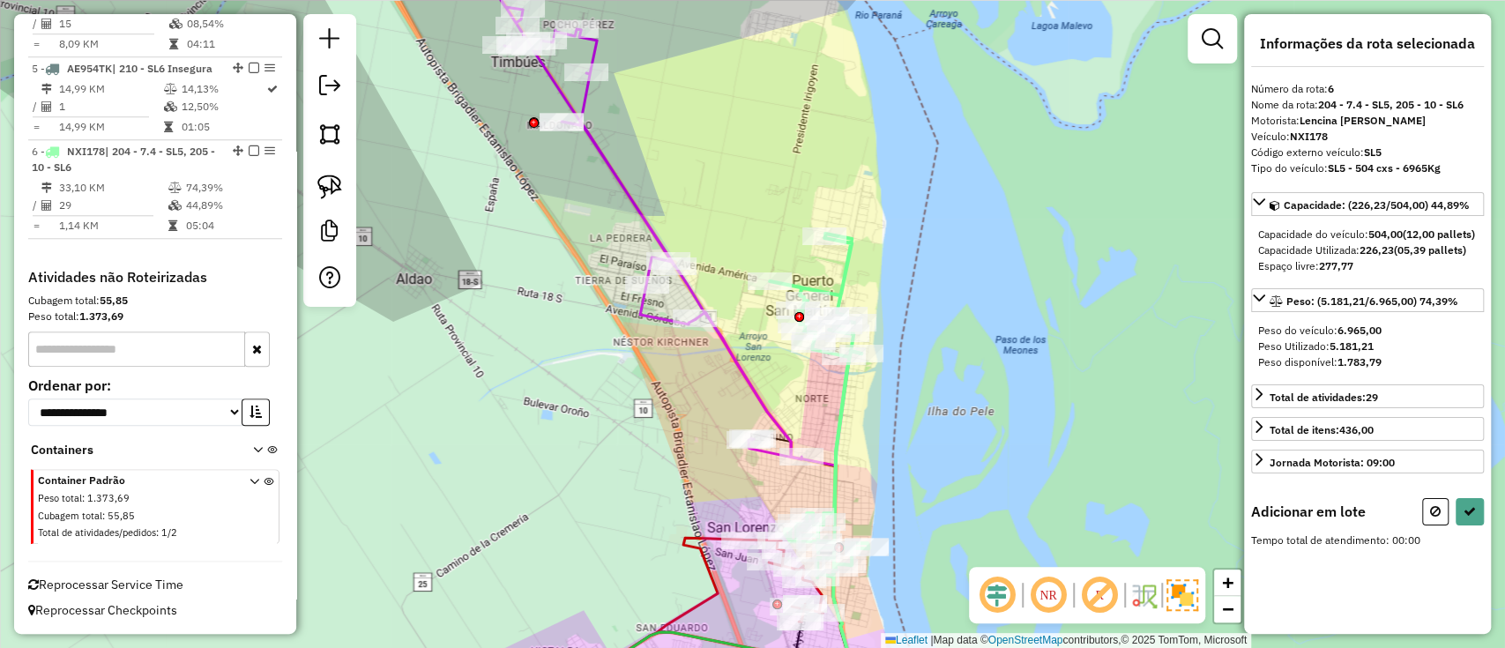
drag, startPoint x: 924, startPoint y: 280, endPoint x: 892, endPoint y: 272, distance: 32.7
click at [892, 272] on div "Janela de atendimento Grade de atendimento Capacidade Transportadoras Veículos …" at bounding box center [752, 324] width 1505 height 648
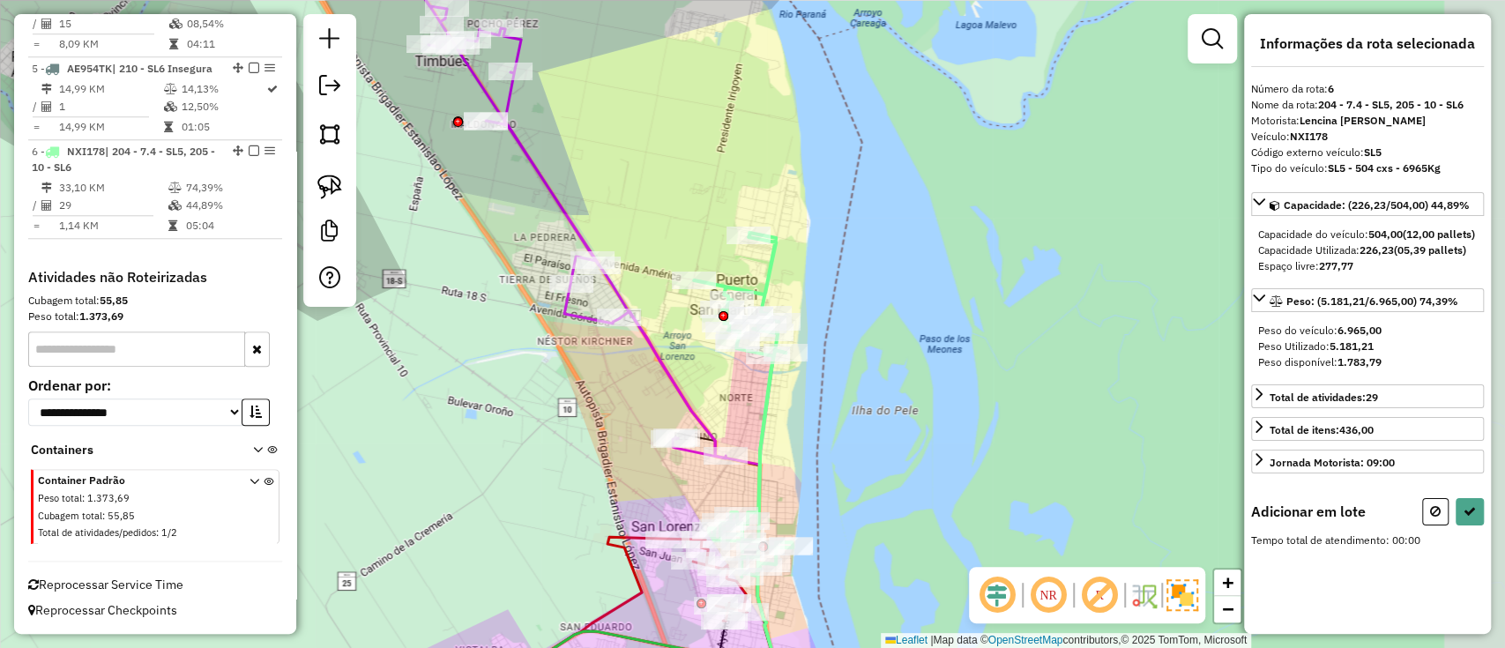
drag, startPoint x: 893, startPoint y: 278, endPoint x: 829, endPoint y: 279, distance: 63.5
click at [817, 279] on div "Janela de atendimento Grade de atendimento Capacidade Transportadoras Veículos …" at bounding box center [752, 324] width 1505 height 648
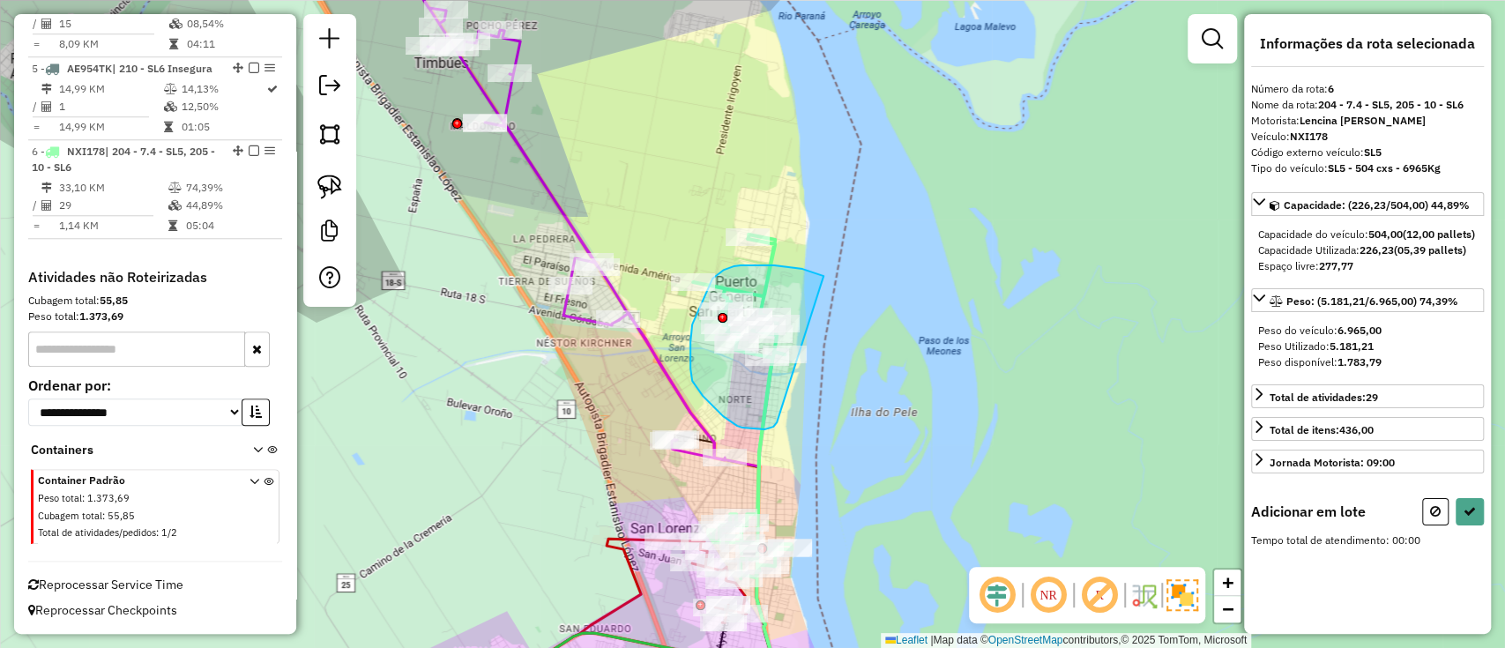
drag, startPoint x: 813, startPoint y: 271, endPoint x: 781, endPoint y: 420, distance: 151.4
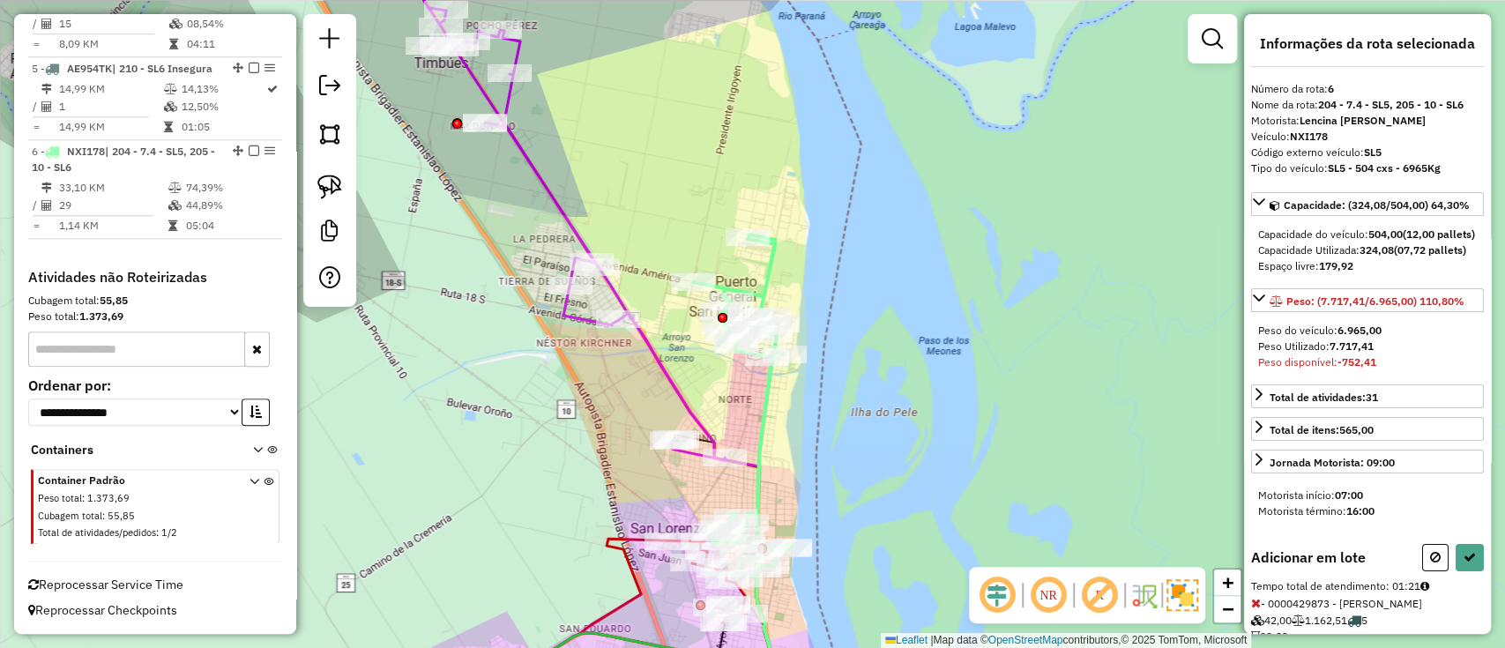
select select "**********"
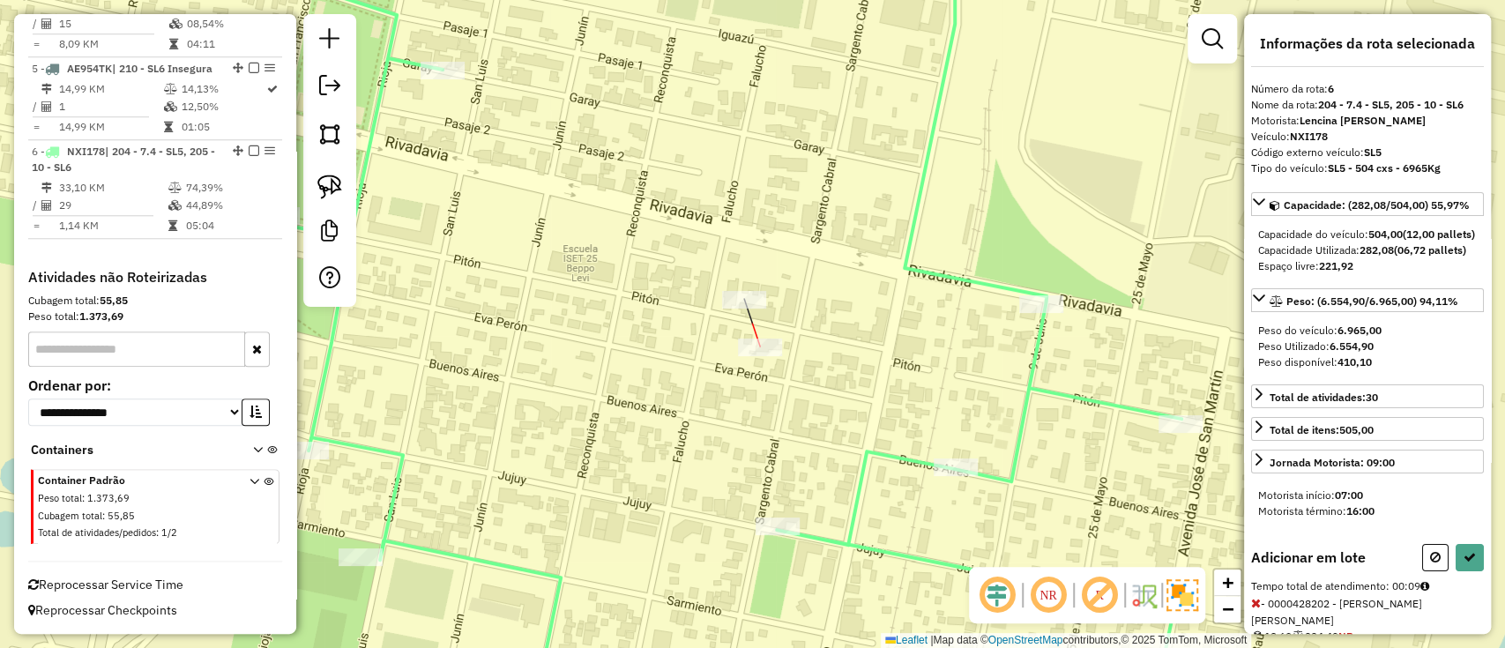
select select "**********"
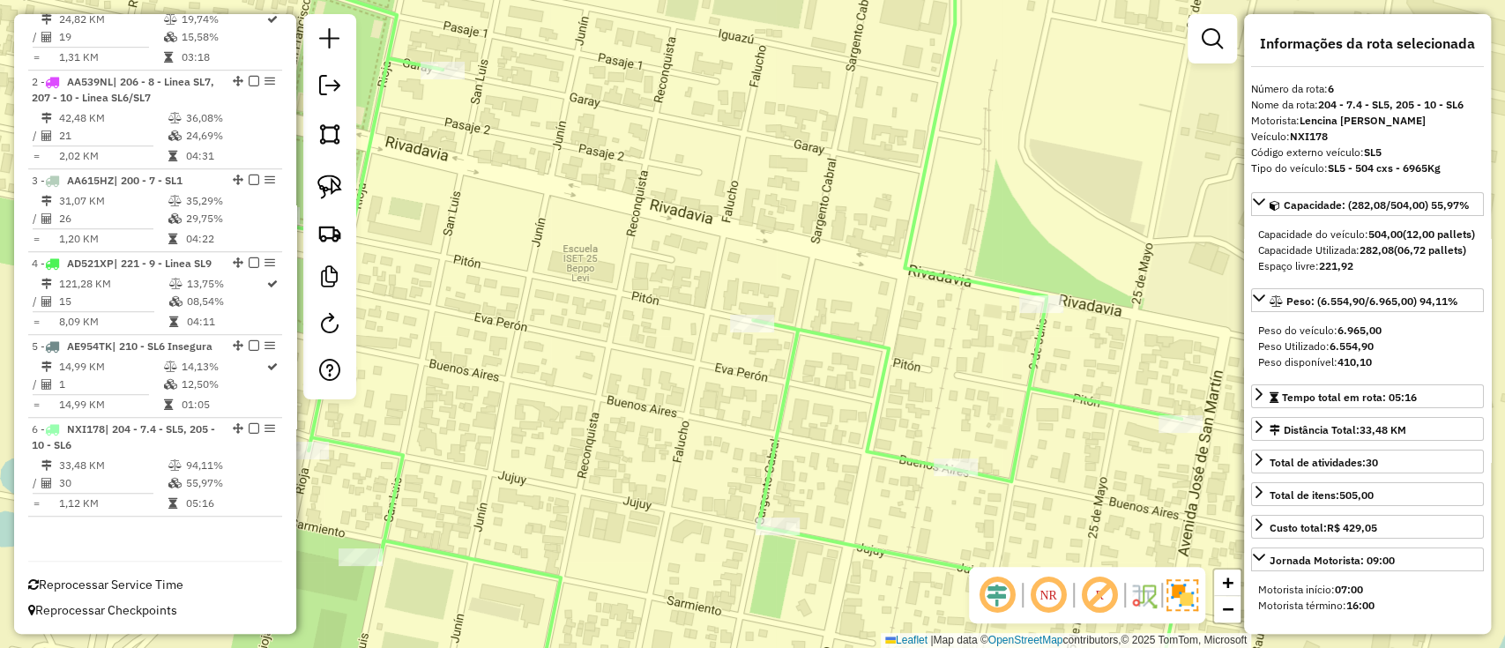
scroll to position [735, 0]
click at [1219, 609] on link "−" at bounding box center [1227, 609] width 26 height 26
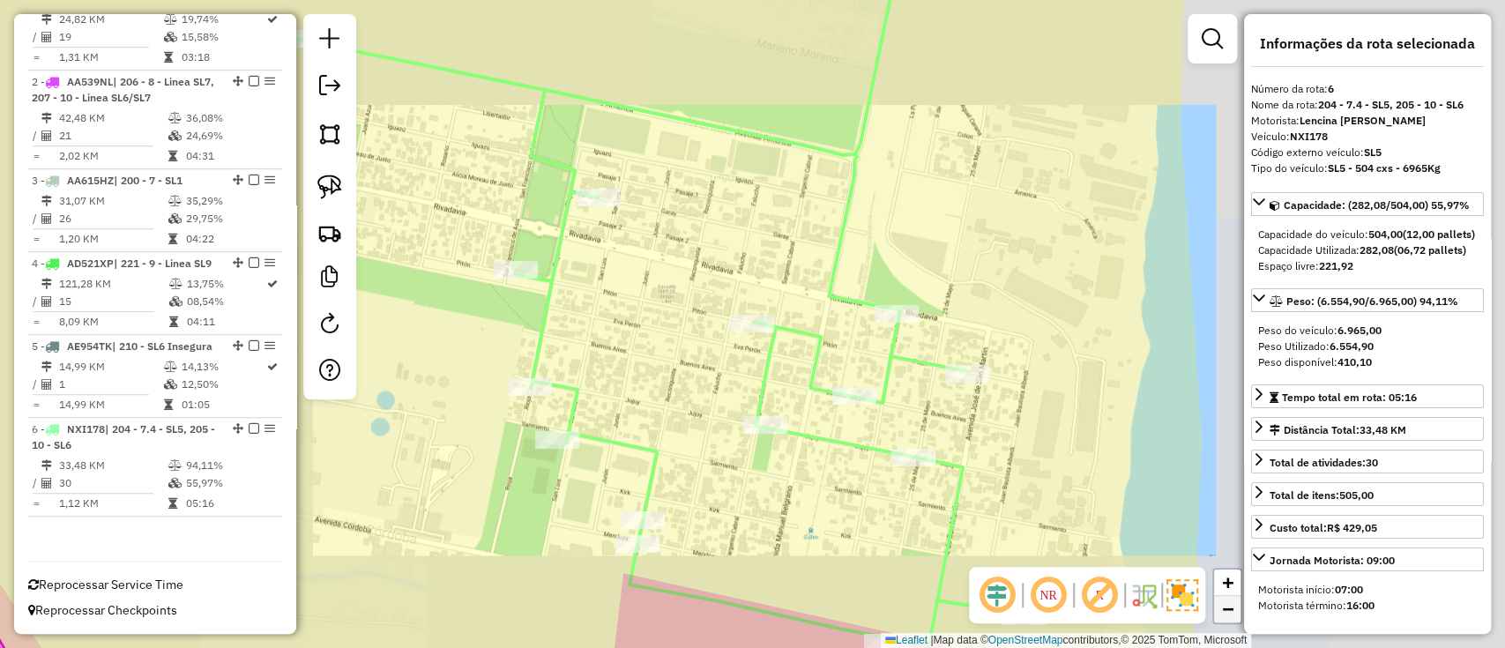
click at [1219, 609] on link "−" at bounding box center [1227, 609] width 26 height 26
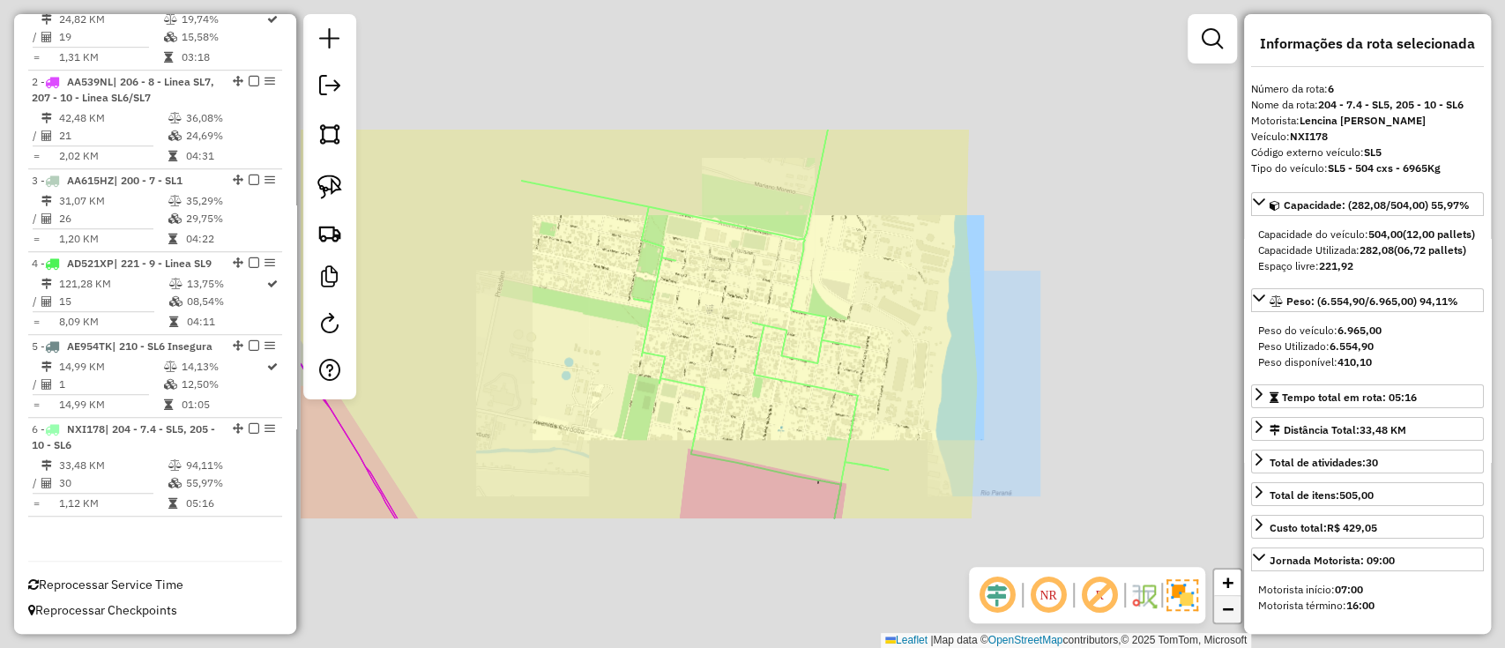
click at [1219, 609] on link "−" at bounding box center [1227, 609] width 26 height 26
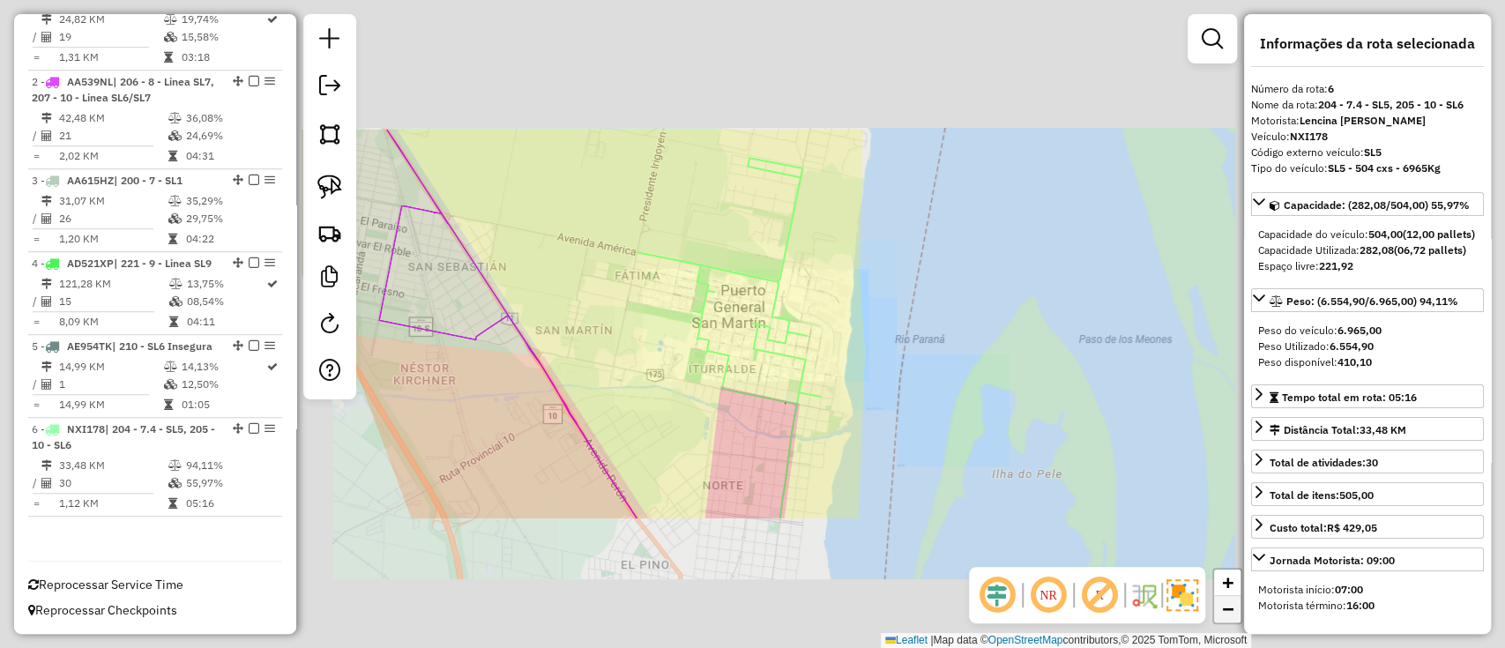
click at [1219, 609] on link "−" at bounding box center [1227, 609] width 26 height 26
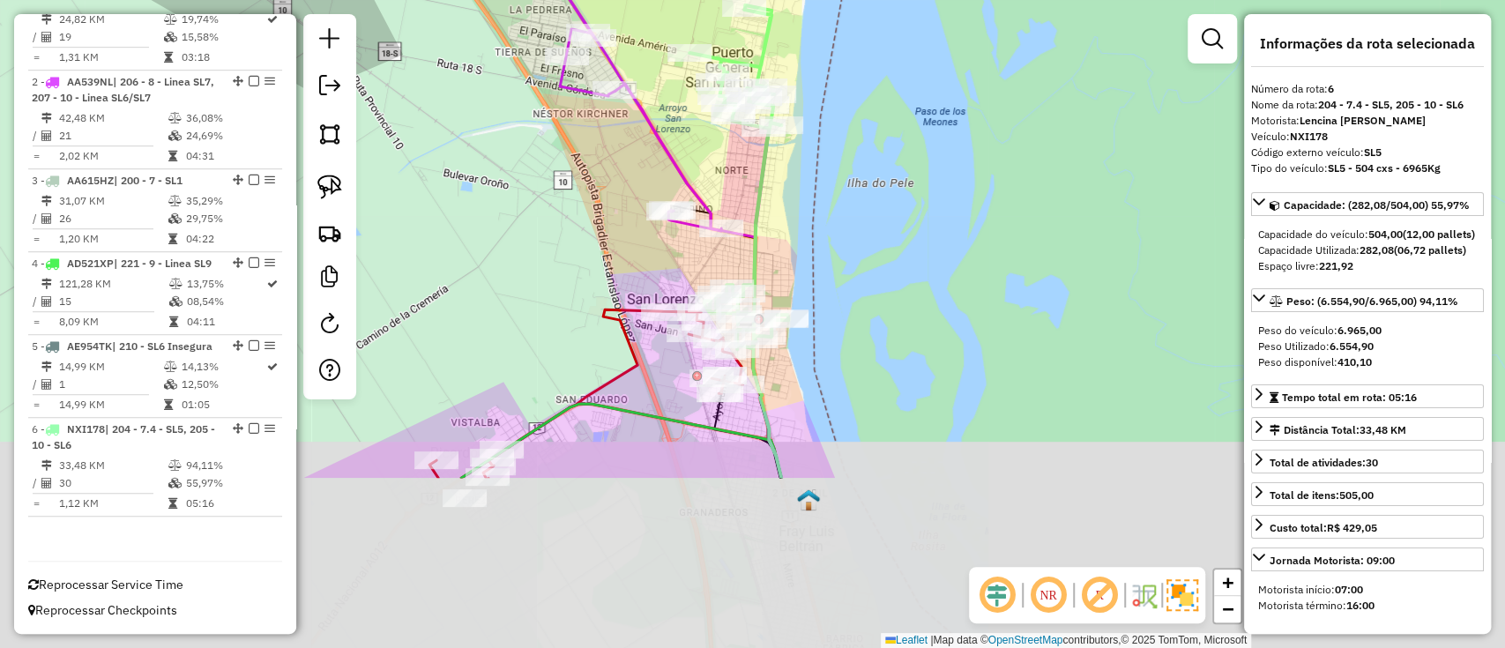
drag, startPoint x: 940, startPoint y: 363, endPoint x: 934, endPoint y: 126, distance: 237.2
click at [934, 126] on div "Janela de atendimento Grade de atendimento Capacidade Transportadoras Veículos …" at bounding box center [752, 324] width 1505 height 648
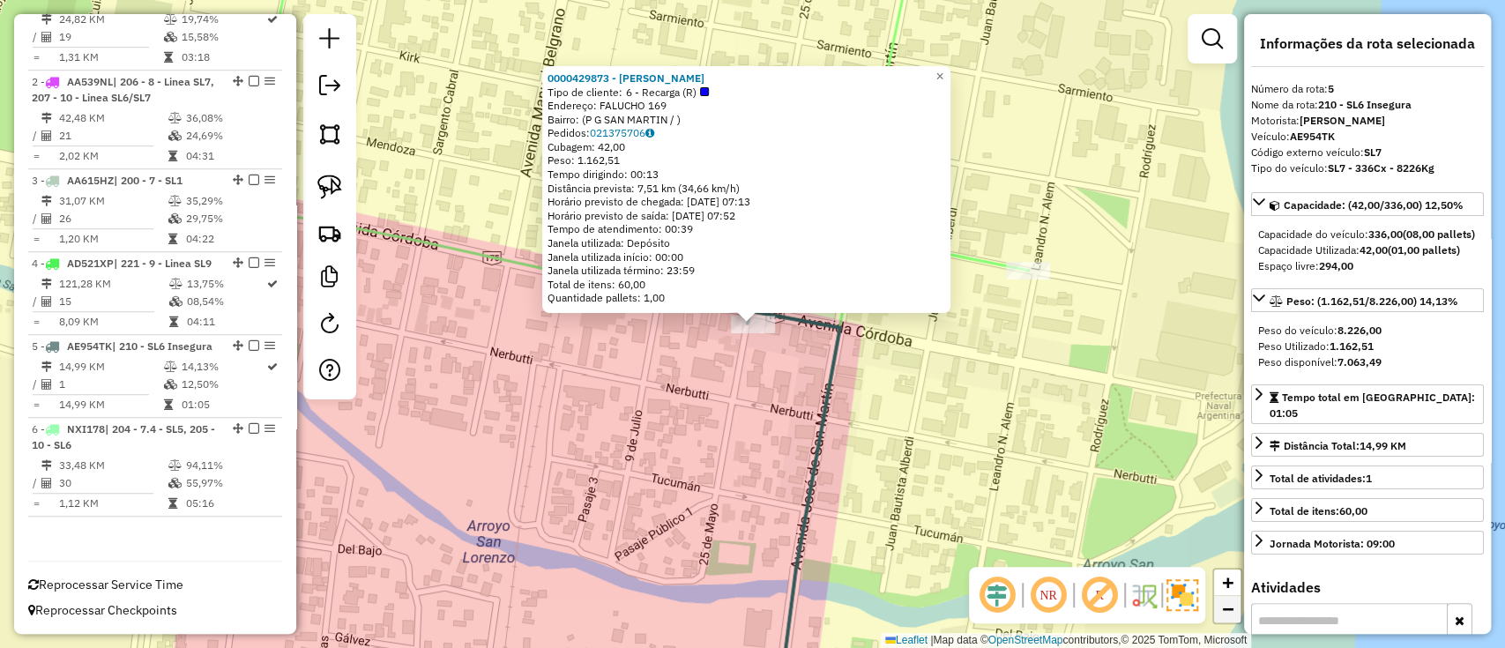
click at [1221, 621] on link "−" at bounding box center [1227, 609] width 26 height 26
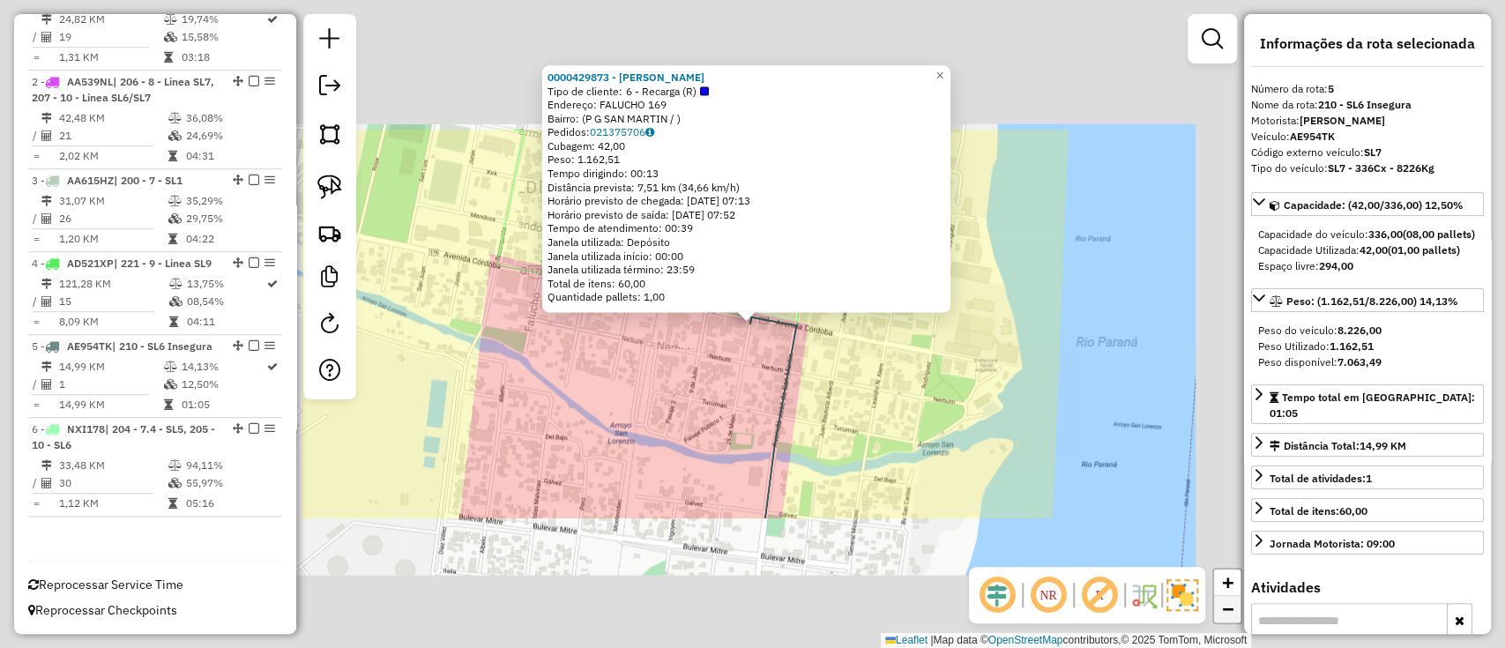
click at [1221, 621] on link "−" at bounding box center [1227, 609] width 26 height 26
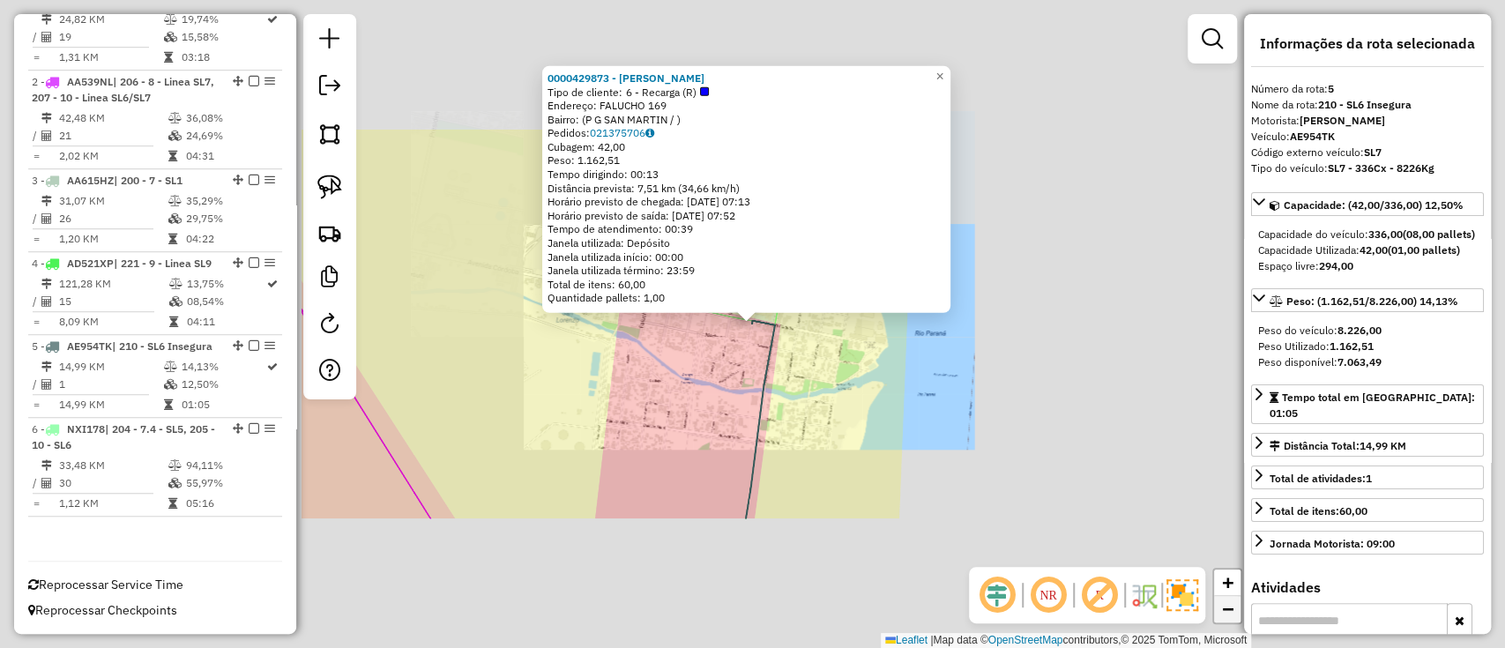
click at [1221, 621] on link "−" at bounding box center [1227, 609] width 26 height 26
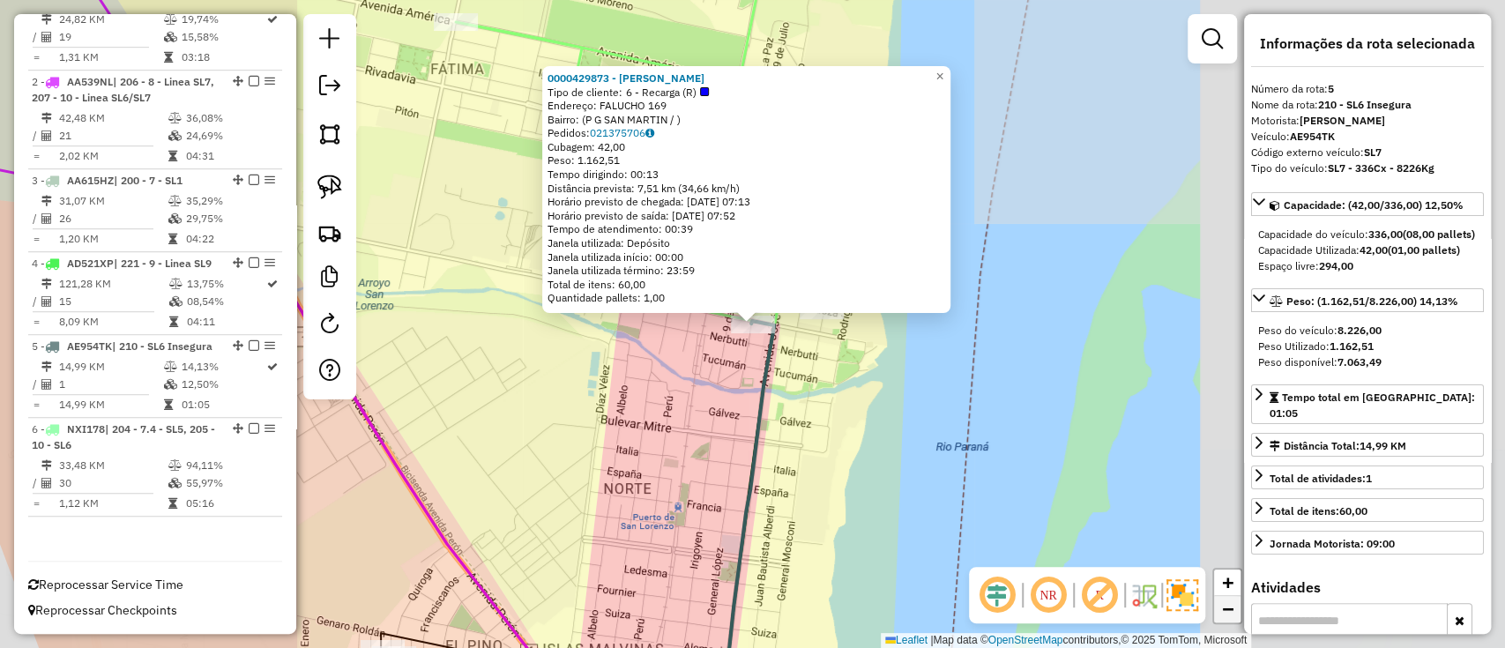
click at [1221, 621] on link "−" at bounding box center [1227, 609] width 26 height 26
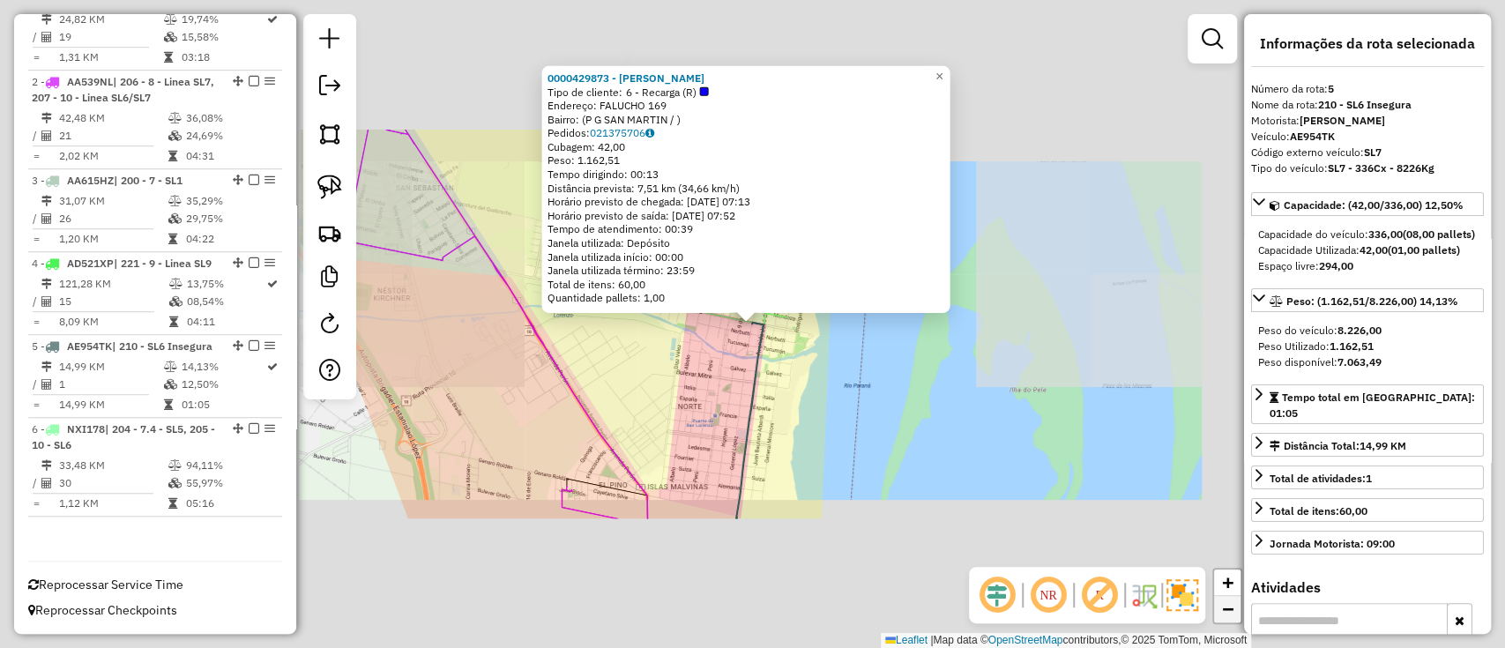
click at [1221, 621] on link "−" at bounding box center [1227, 609] width 26 height 26
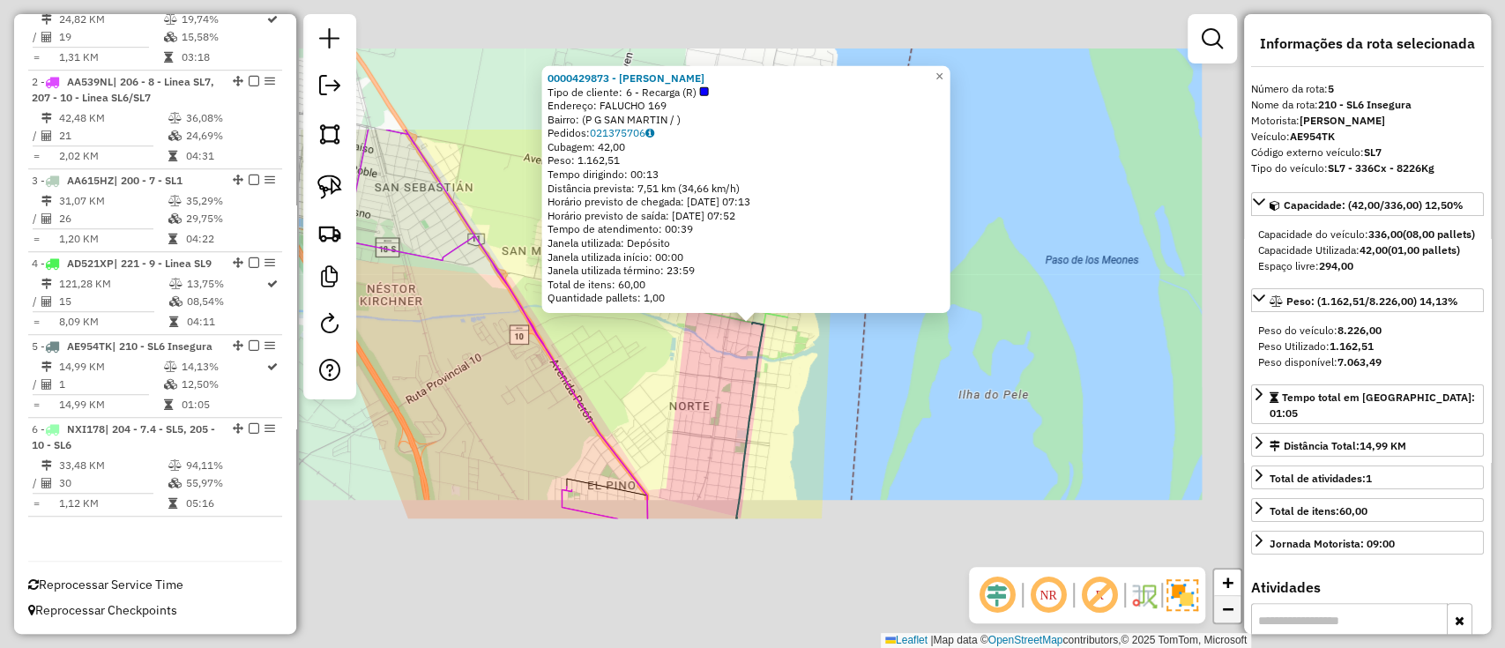
click at [1221, 621] on link "−" at bounding box center [1227, 609] width 26 height 26
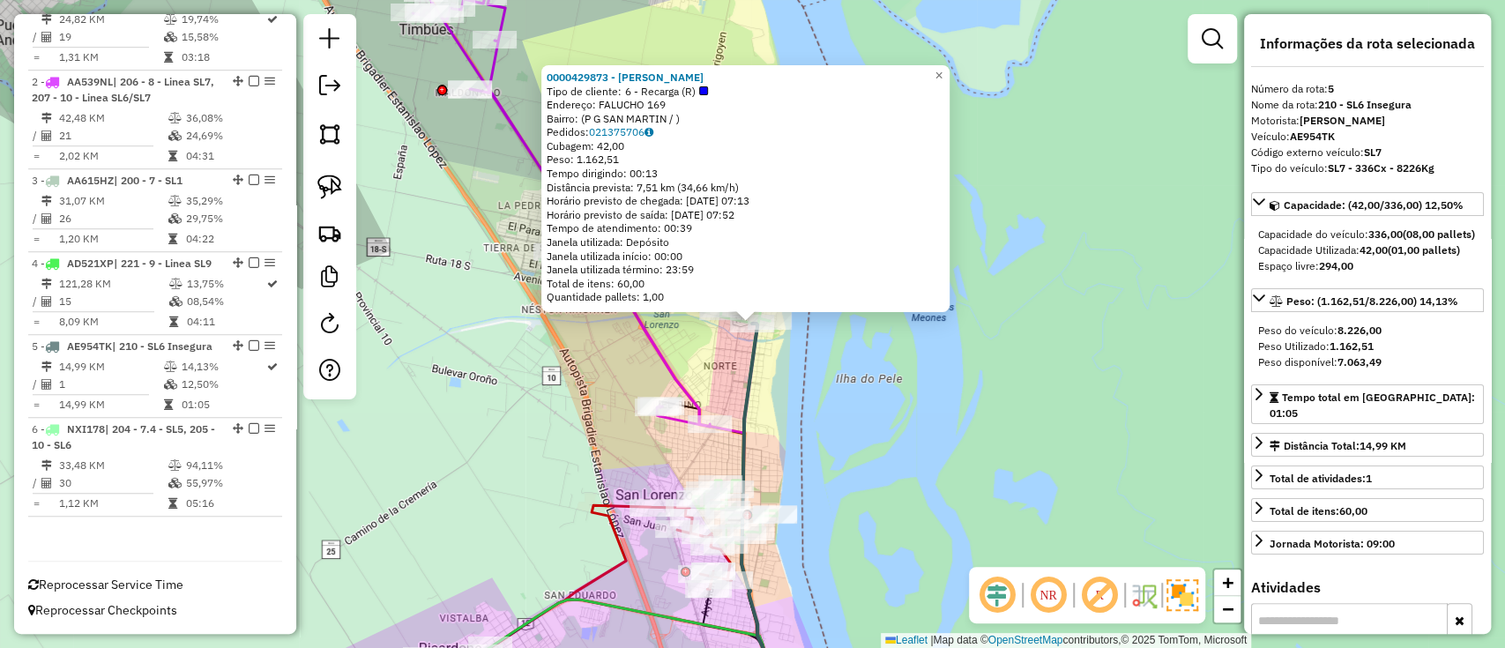
click at [676, 371] on icon at bounding box center [549, 181] width 321 height 491
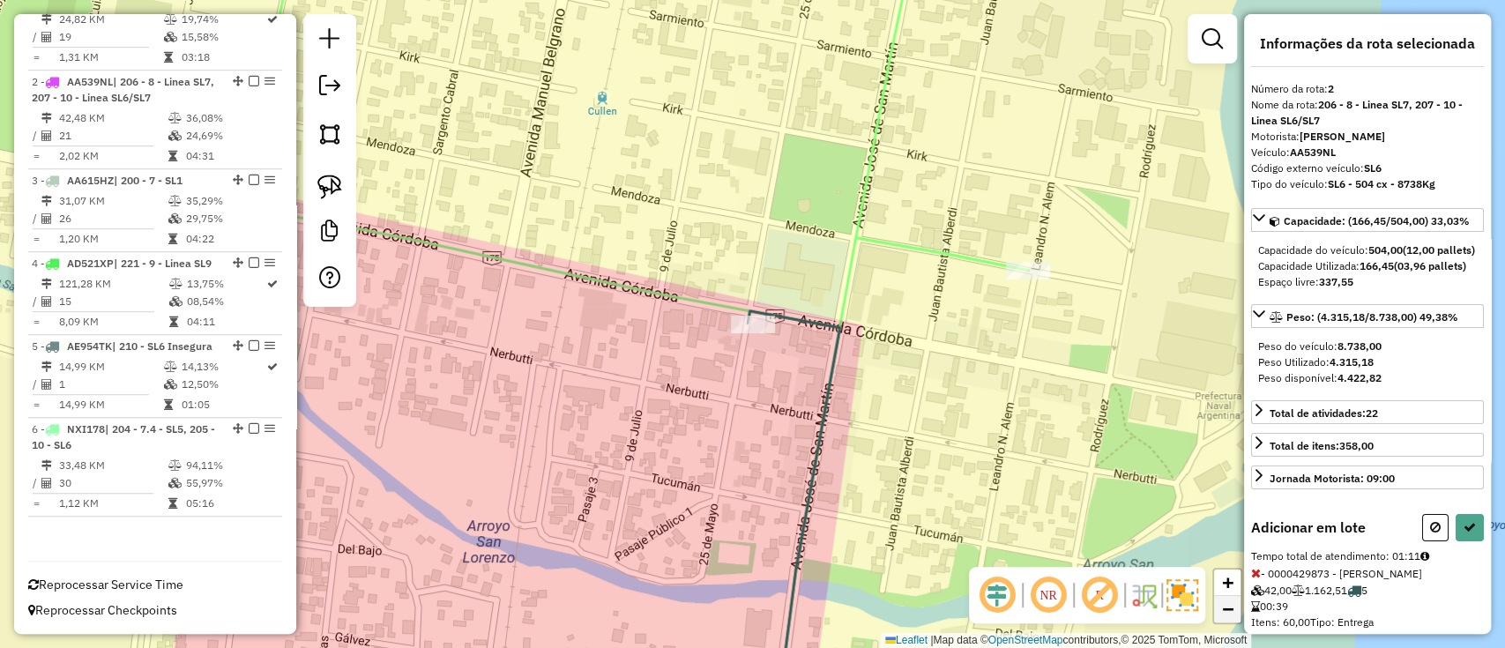
click at [1236, 610] on link "−" at bounding box center [1227, 609] width 26 height 26
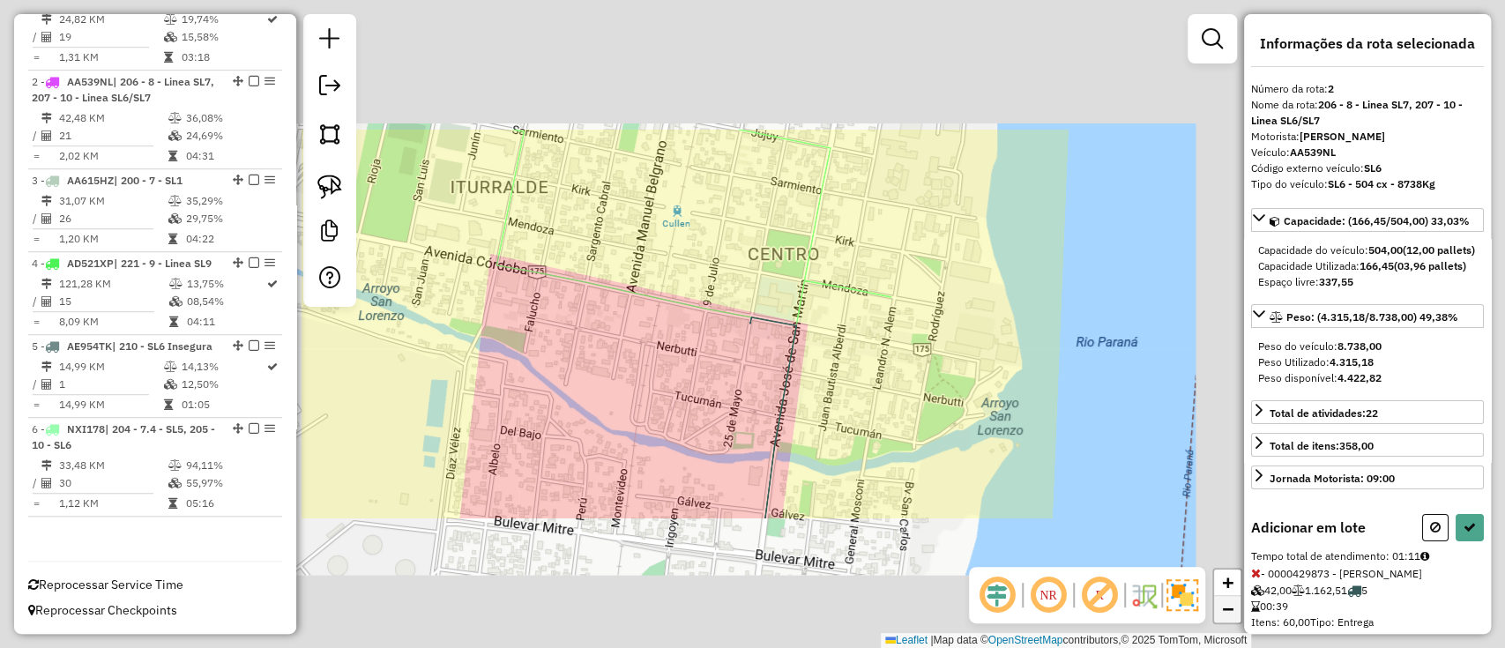
click at [1236, 610] on link "−" at bounding box center [1227, 609] width 26 height 26
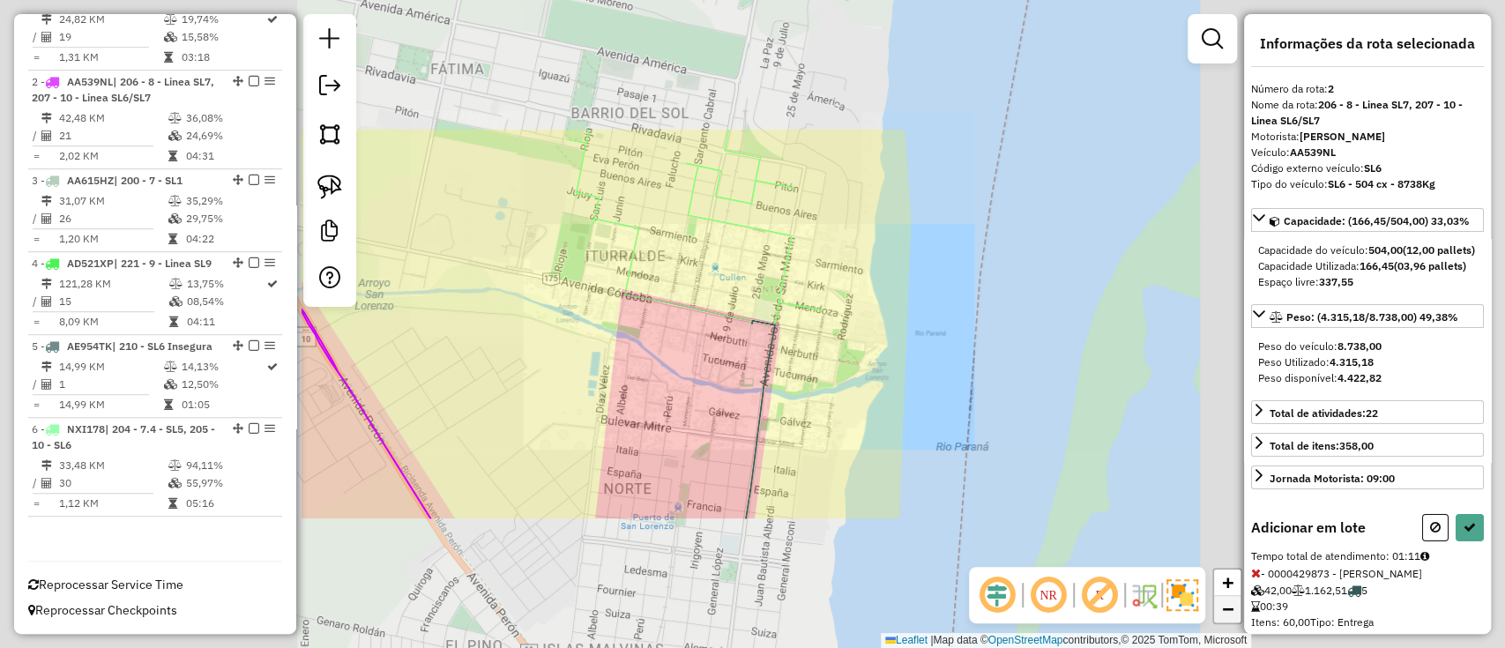
click at [1236, 610] on link "−" at bounding box center [1227, 609] width 26 height 26
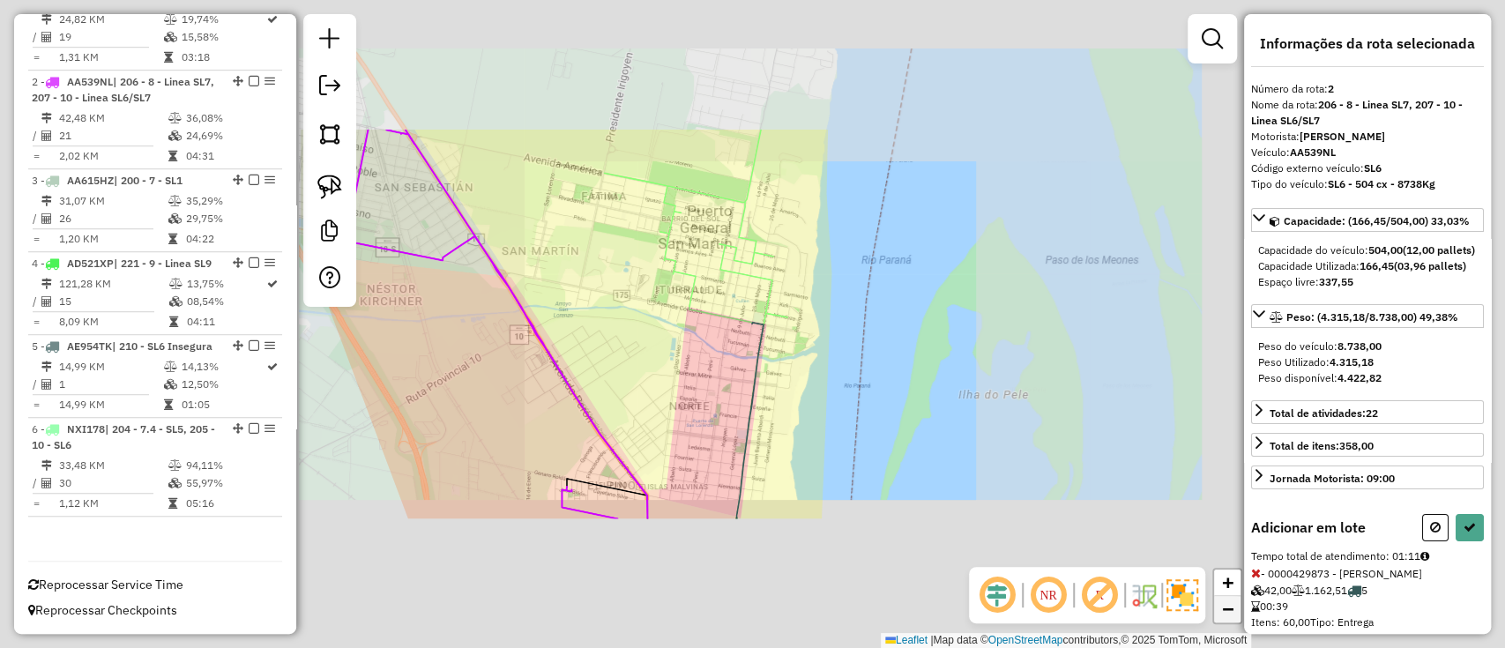
click at [1236, 610] on link "−" at bounding box center [1227, 609] width 26 height 26
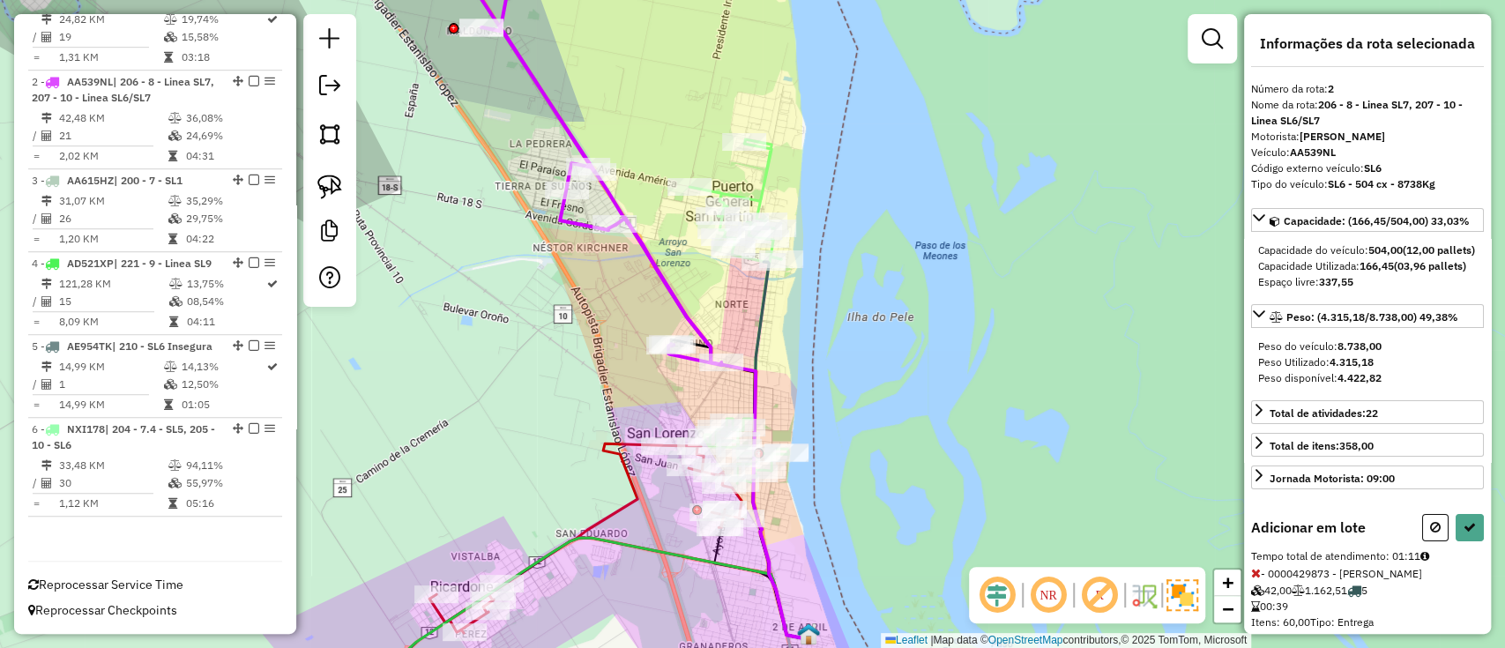
drag, startPoint x: 843, startPoint y: 417, endPoint x: 862, endPoint y: 256, distance: 161.6
click at [862, 257] on div "Janela de atendimento Grade de atendimento Capacidade Transportadoras Veículos …" at bounding box center [752, 324] width 1505 height 648
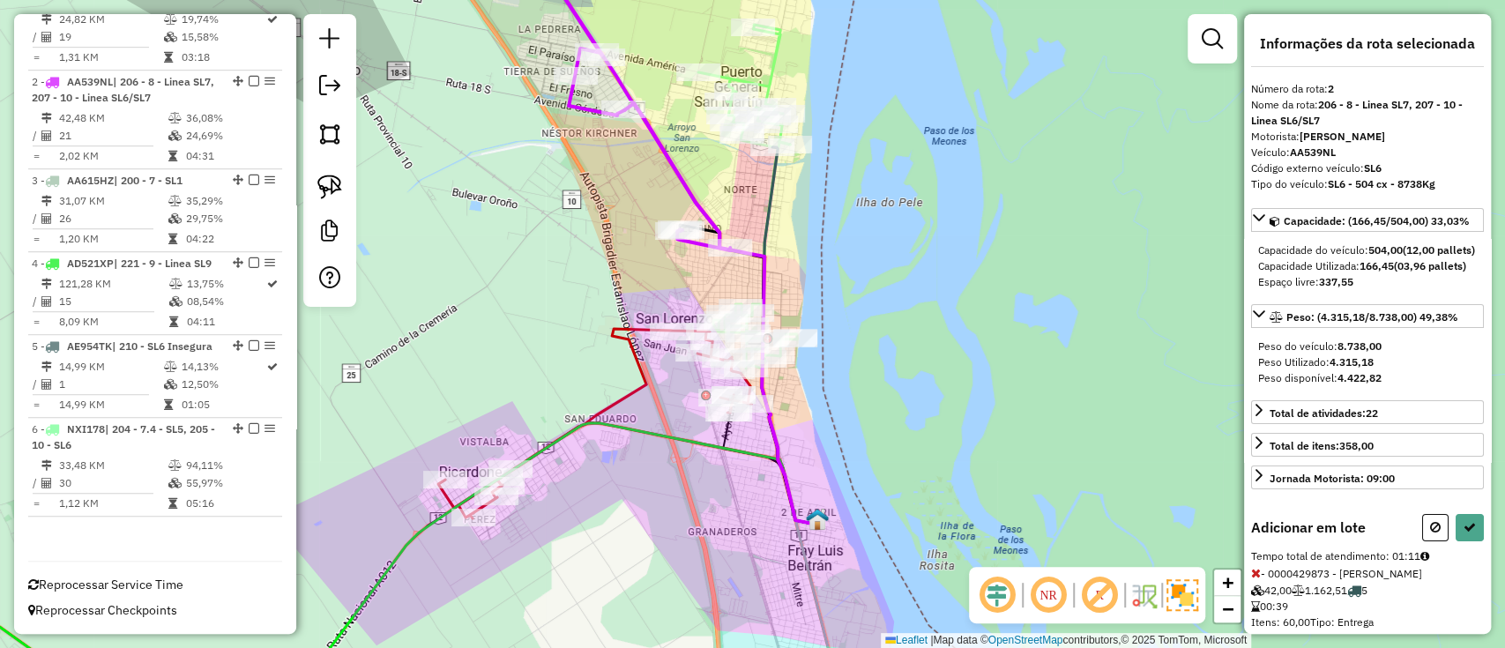
click at [623, 405] on icon at bounding box center [594, 424] width 313 height 190
click at [777, 61] on icon at bounding box center [747, 197] width 99 height 344
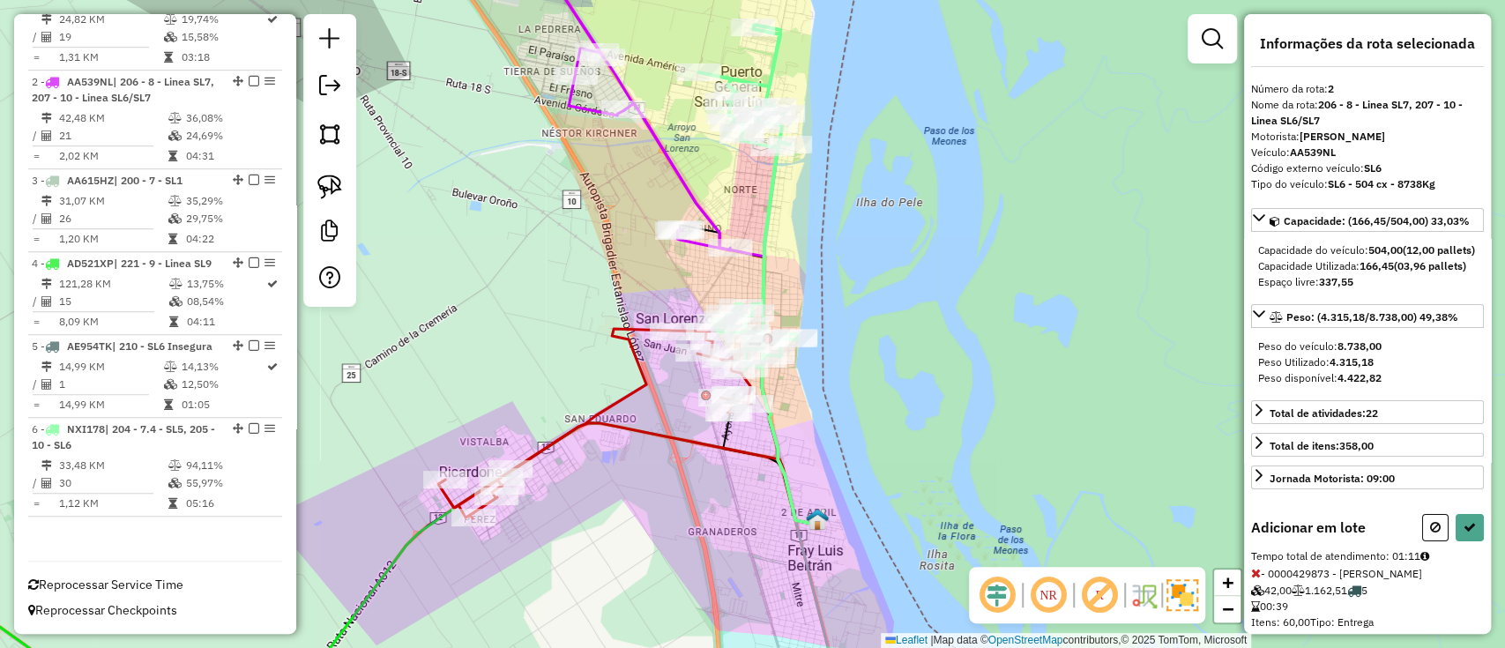
click at [625, 376] on div "Janela de atendimento Grade de atendimento Capacidade Transportadoras Veículos …" at bounding box center [752, 324] width 1505 height 648
click at [628, 384] on icon at bounding box center [594, 424] width 313 height 190
click at [632, 388] on icon at bounding box center [594, 424] width 313 height 190
click at [554, 424] on div "Janela de atendimento Grade de atendimento Capacidade Transportadoras Veículos …" at bounding box center [752, 324] width 1505 height 648
click at [569, 432] on icon at bounding box center [594, 424] width 313 height 190
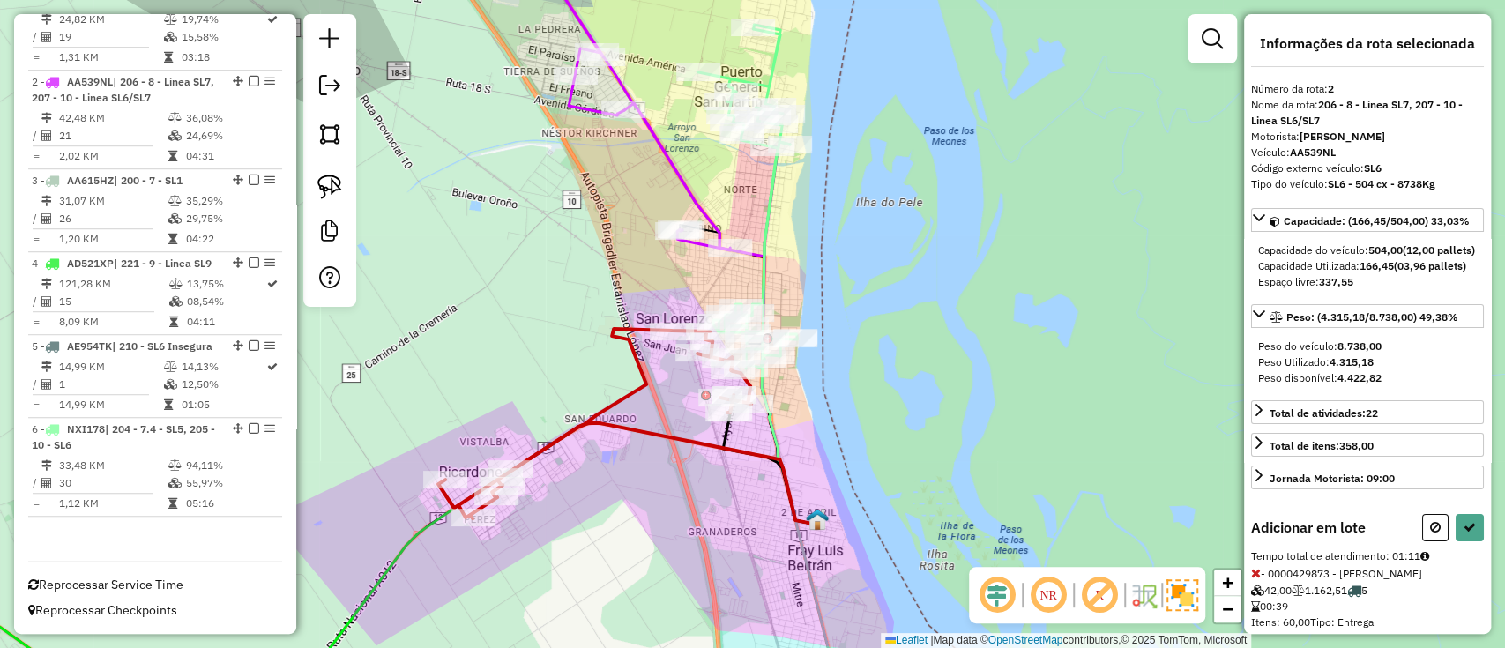
click at [569, 432] on icon at bounding box center [594, 424] width 313 height 190
click at [768, 63] on icon at bounding box center [747, 197] width 99 height 344
drag, startPoint x: 610, startPoint y: 427, endPoint x: 622, endPoint y: 428, distance: 12.5
click at [612, 427] on icon at bounding box center [664, 473] width 305 height 100
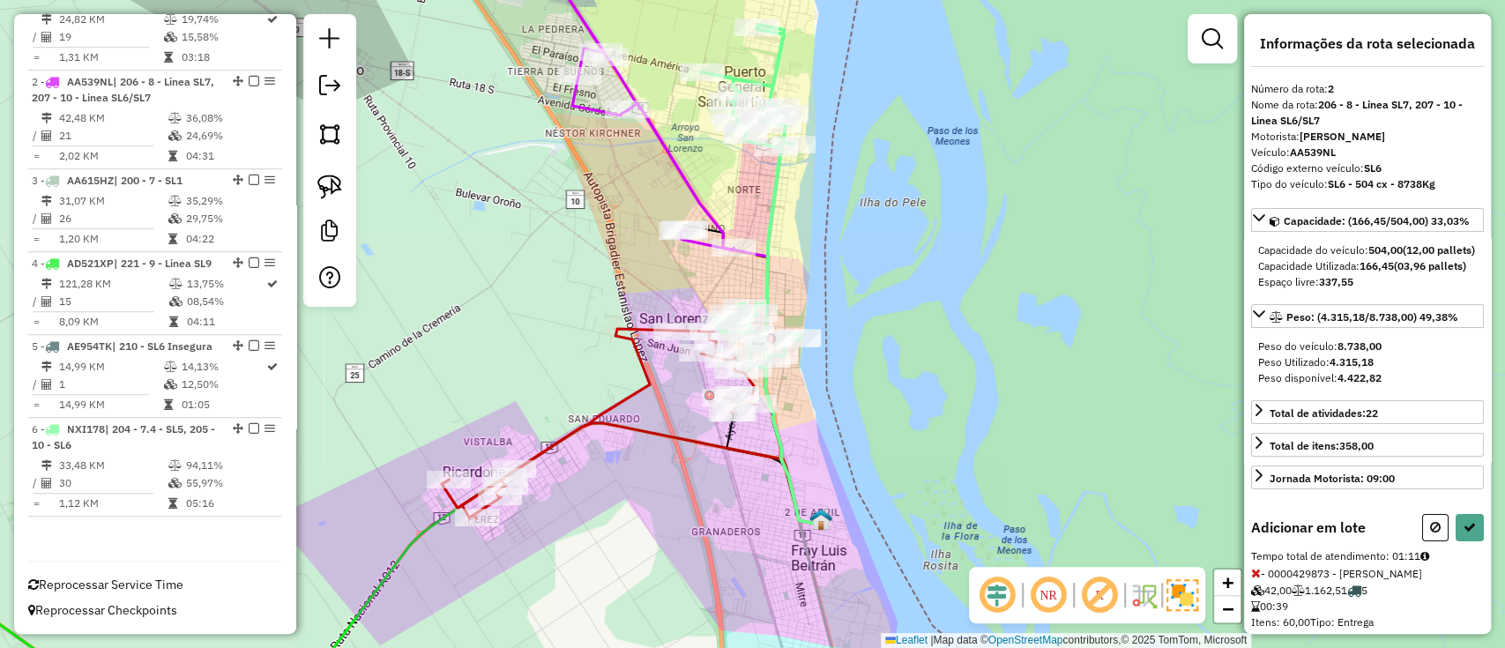
click at [636, 427] on icon at bounding box center [668, 473] width 305 height 100
drag, startPoint x: 286, startPoint y: 388, endPoint x: 286, endPoint y: 359, distance: 29.1
click at [286, 359] on div "Informações da Sessão 1257175 - 02/09/2025 Criação: 01/09/2025 15:00 Depósito: …" at bounding box center [155, 324] width 282 height 620
click at [296, 366] on div "Janela de atendimento Grade de atendimento Capacidade Transportadoras Veículos …" at bounding box center [752, 324] width 1505 height 648
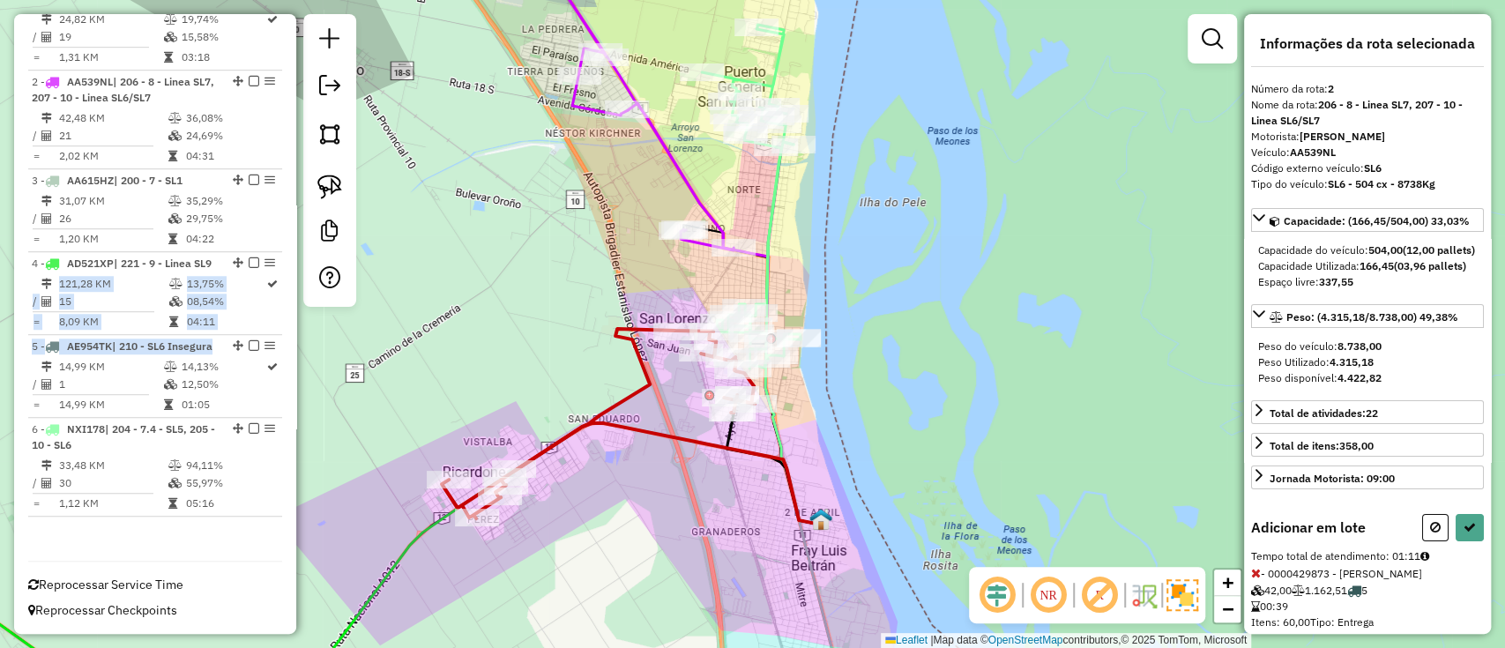
drag, startPoint x: 290, startPoint y: 362, endPoint x: 290, endPoint y: 307, distance: 55.5
click at [290, 307] on div "Informações da Sessão 1257175 - 02/09/2025 Criação: 01/09/2025 15:00 Depósito: …" at bounding box center [155, 324] width 282 height 620
click at [296, 339] on div "Janela de atendimento Grade de atendimento Capacidade Transportadoras Veículos …" at bounding box center [752, 324] width 1505 height 648
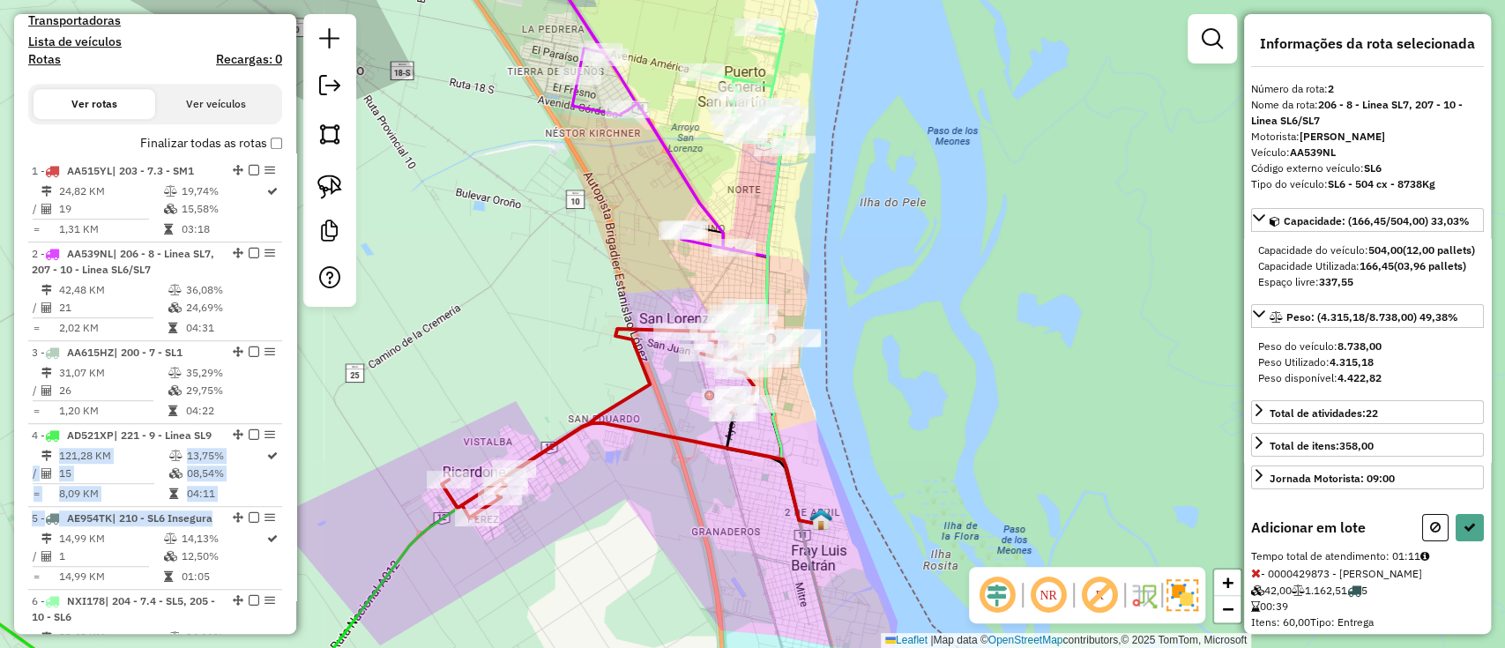
scroll to position [502, 0]
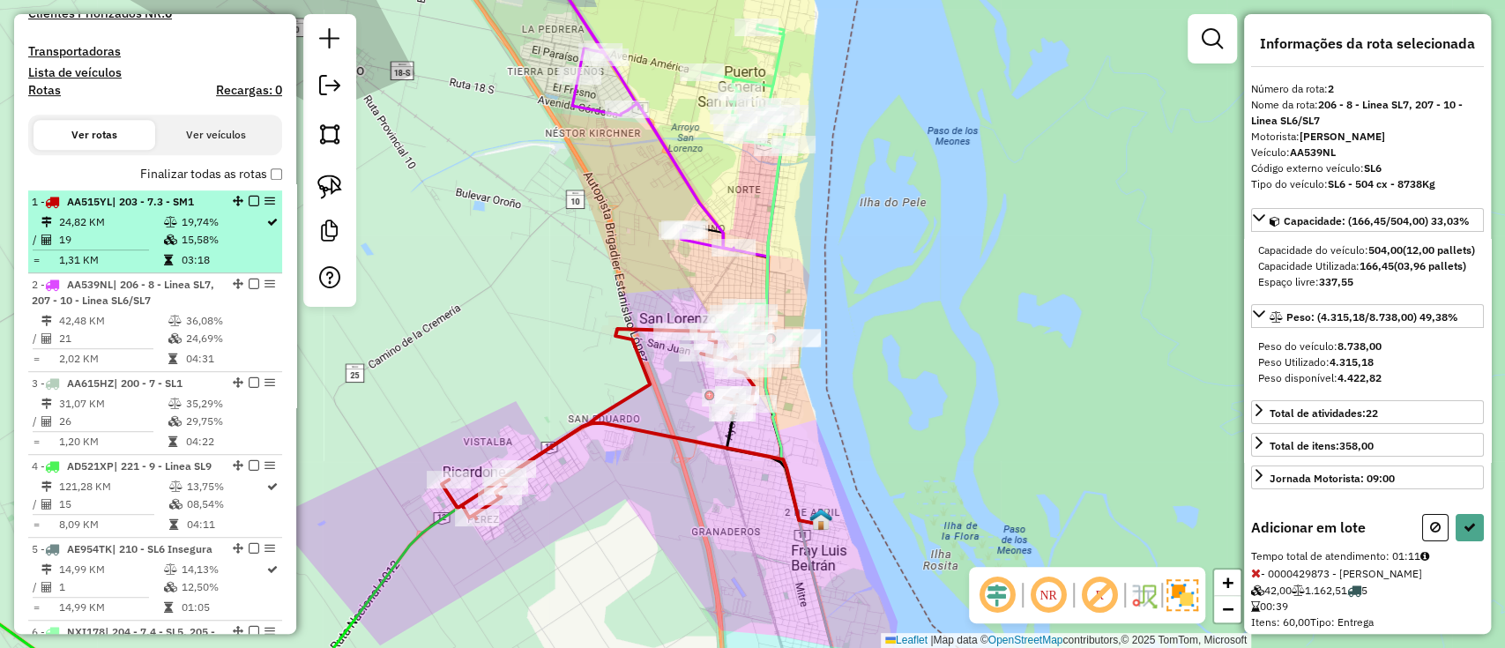
click at [155, 251] on td "1,31 KM" at bounding box center [110, 260] width 104 height 18
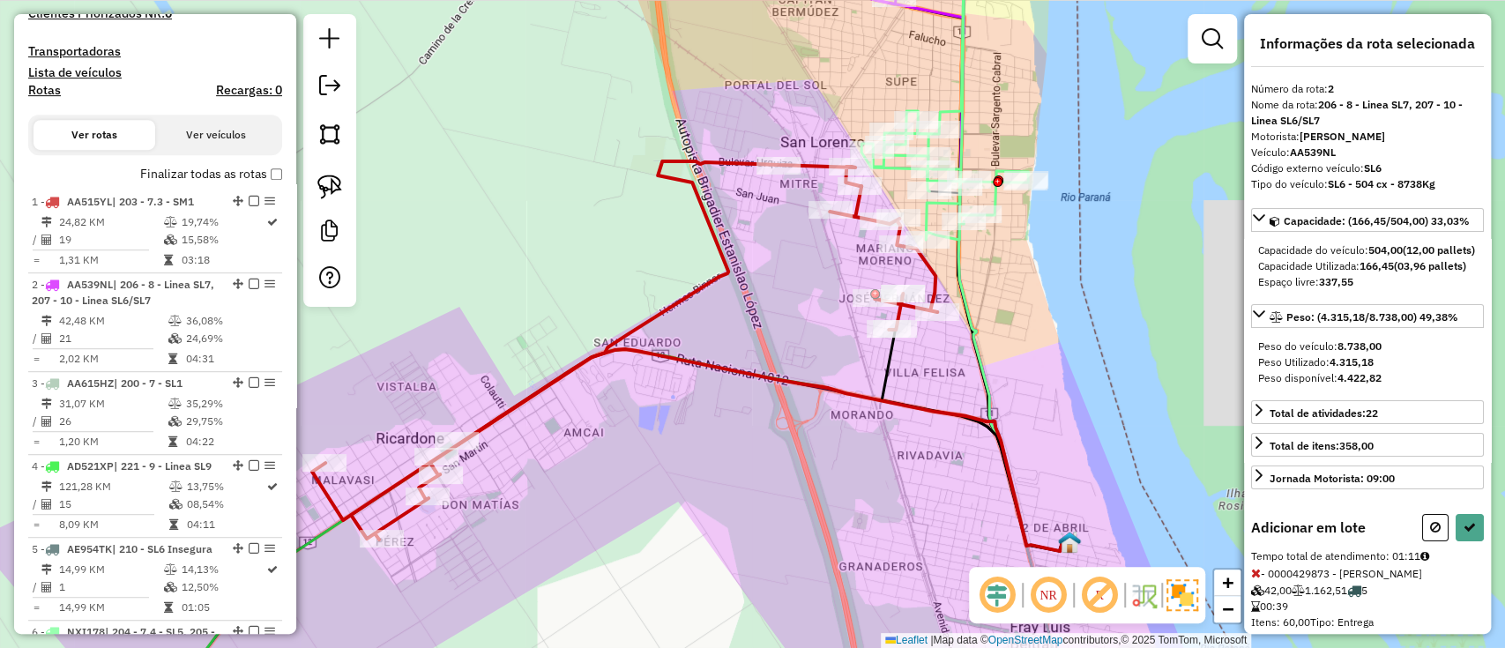
drag, startPoint x: 868, startPoint y: 422, endPoint x: 637, endPoint y: 513, distance: 248.1
click at [638, 513] on div "Janela de atendimento Grade de atendimento Capacidade Transportadoras Veículos …" at bounding box center [752, 324] width 1505 height 648
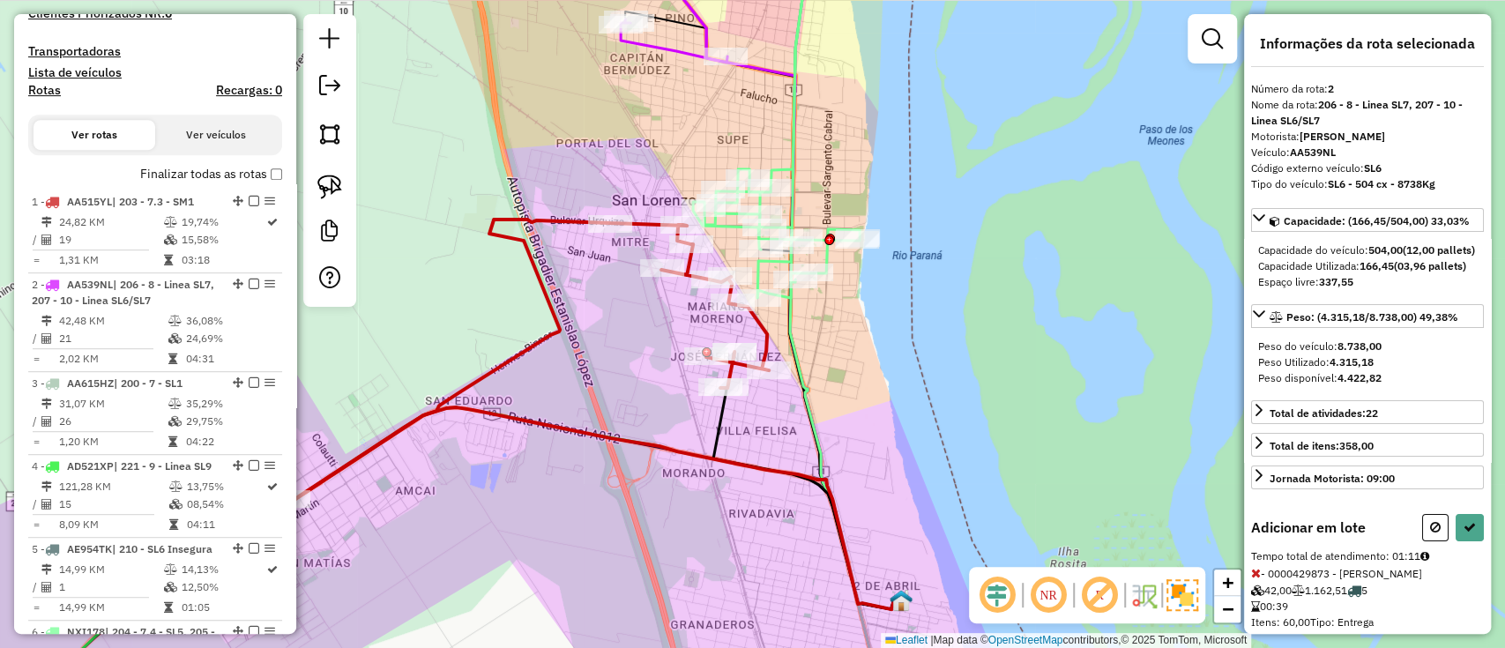
click at [670, 444] on icon at bounding box center [595, 508] width 611 height 202
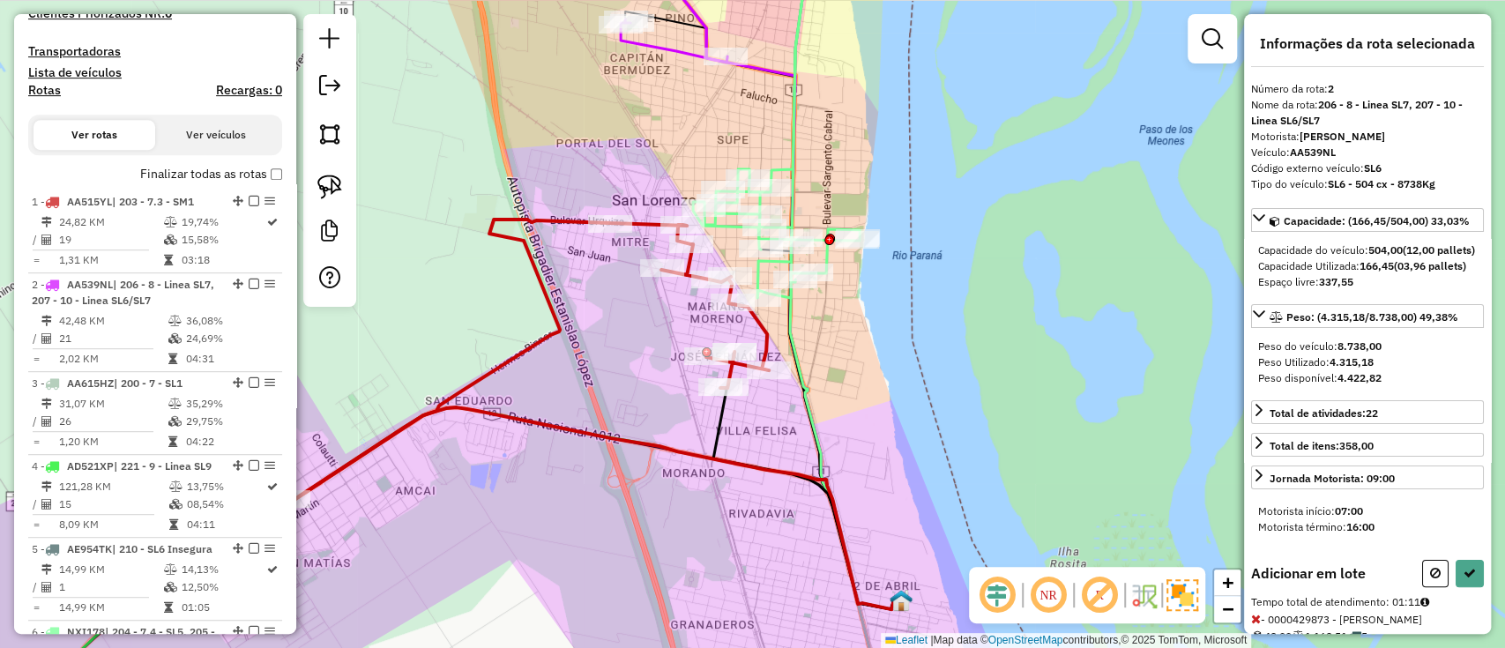
select select "**********"
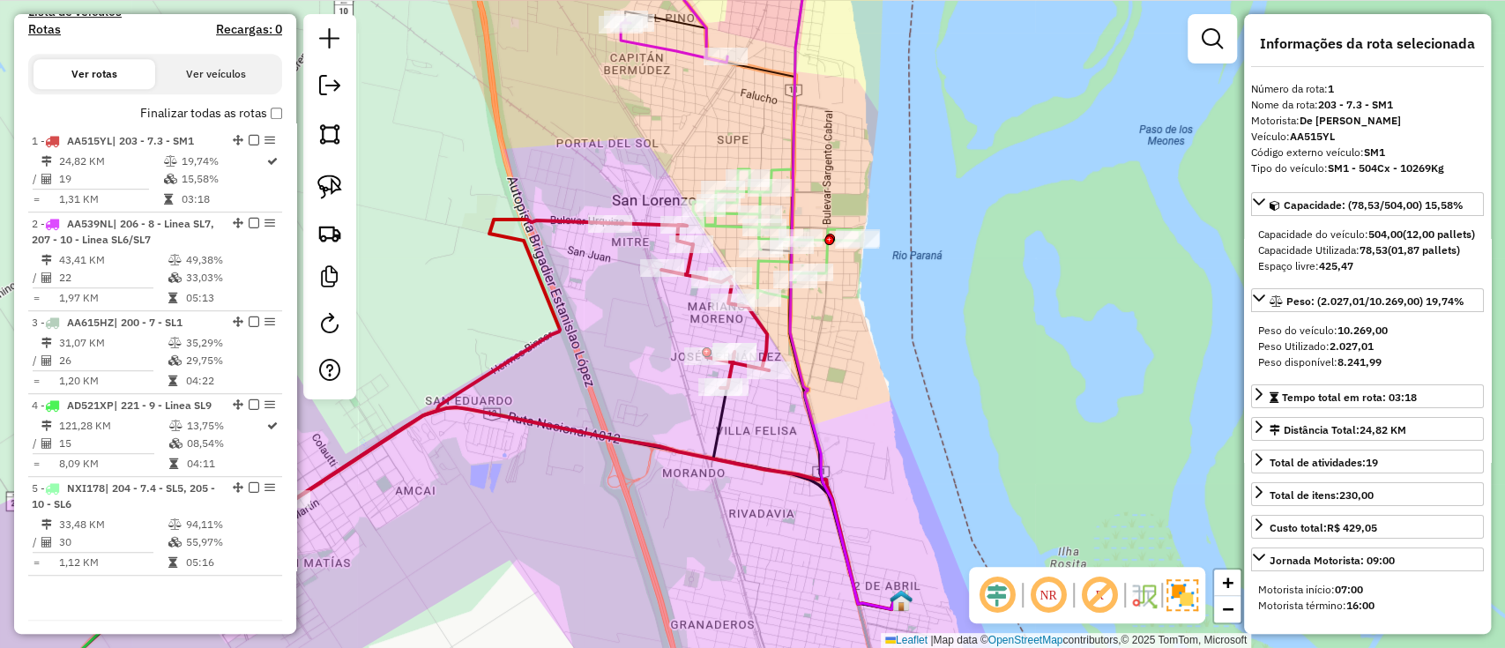
scroll to position [636, 0]
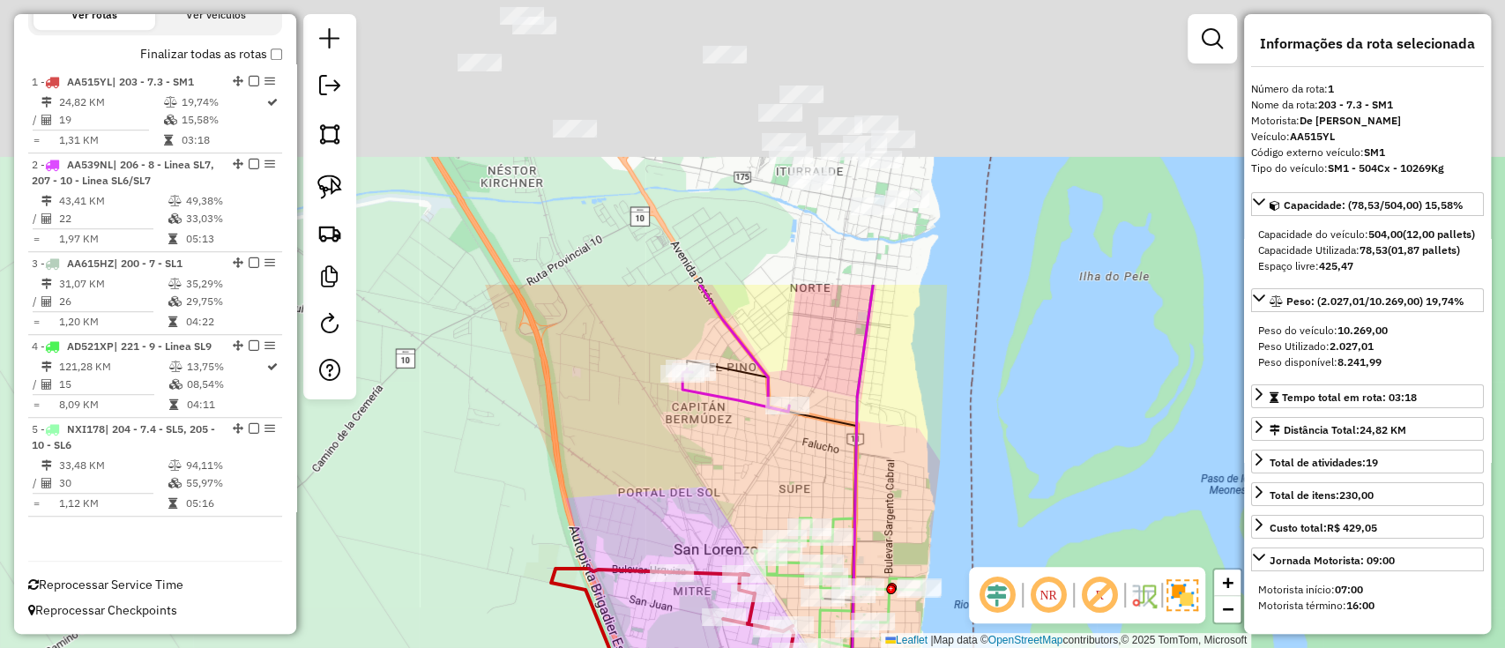
drag, startPoint x: 829, startPoint y: 114, endPoint x: 909, endPoint y: 535, distance: 428.7
click at [908, 535] on div "Janela de atendimento Grade de atendimento Capacidade Transportadoras Veículos …" at bounding box center [752, 324] width 1505 height 648
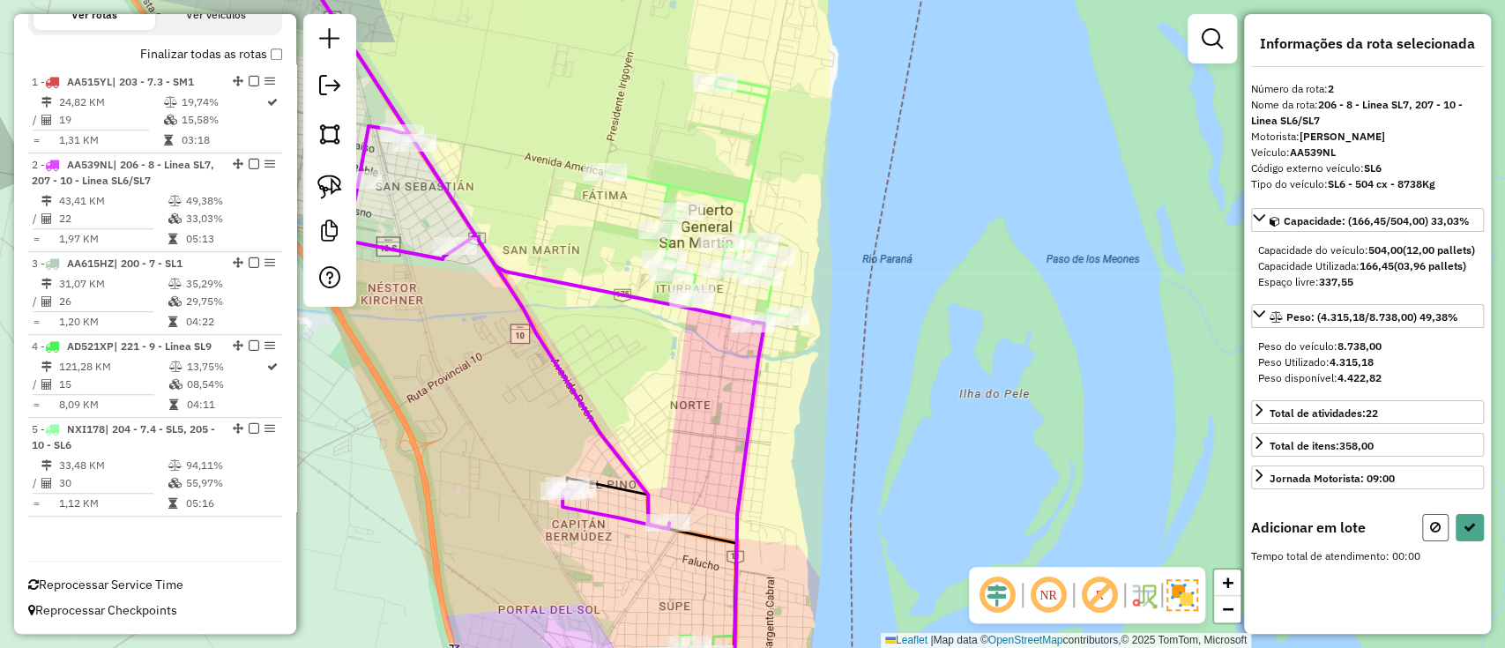
click at [1430, 533] on icon at bounding box center [1435, 527] width 11 height 12
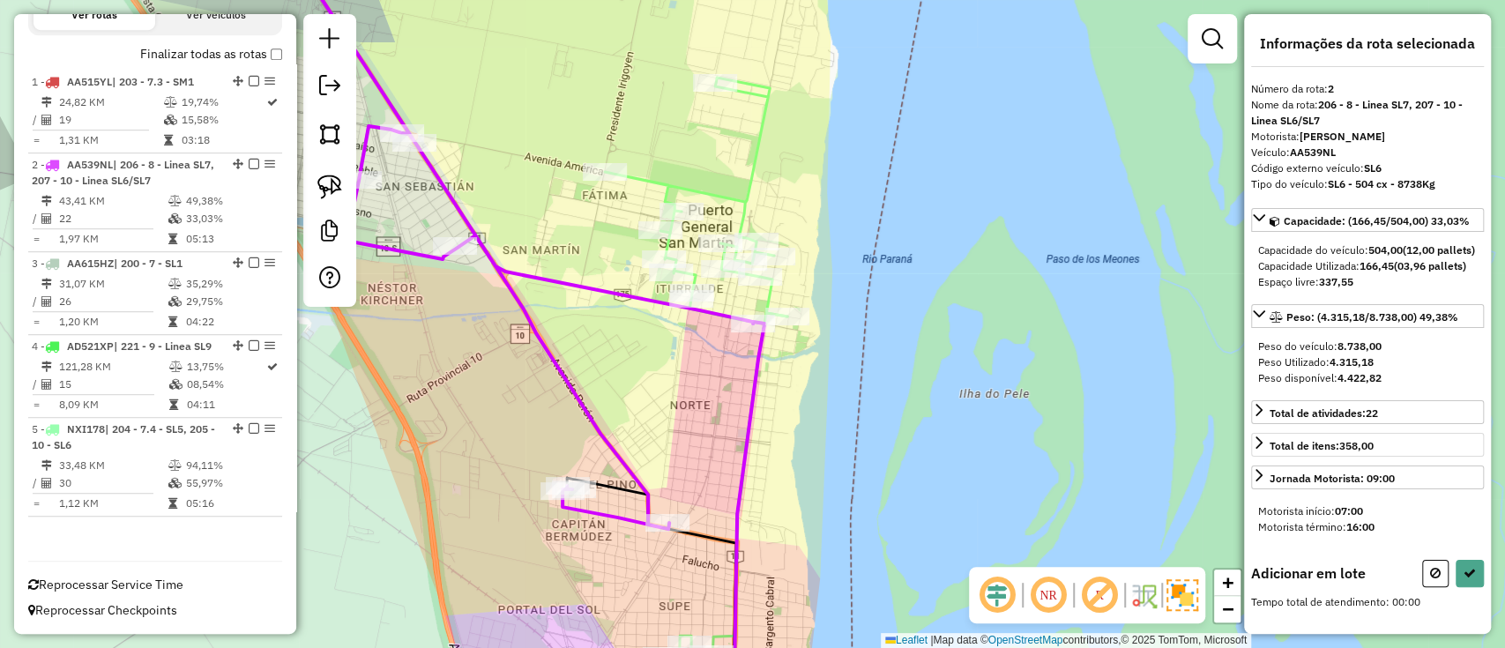
select select "**********"
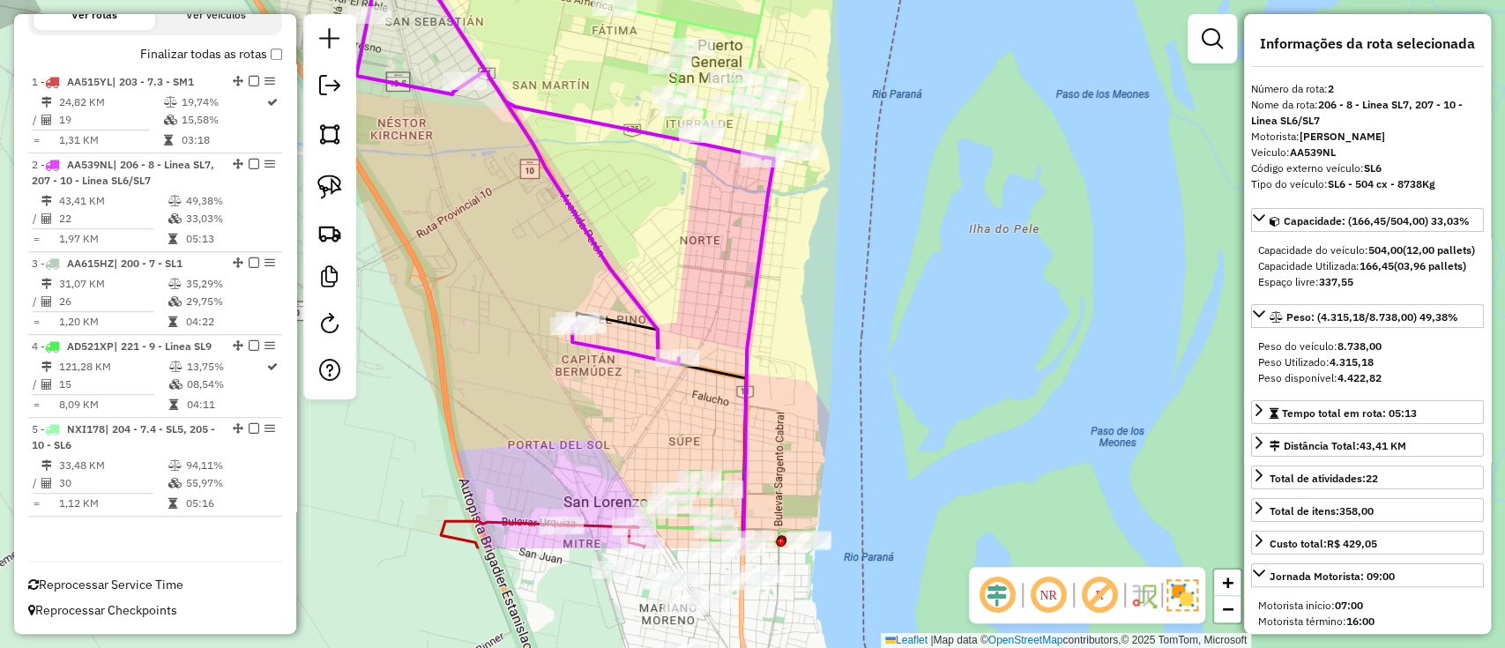
drag, startPoint x: 919, startPoint y: 291, endPoint x: 913, endPoint y: 98, distance: 193.1
click at [919, 142] on div "Janela de atendimento Grade de atendimento Capacidade Transportadoras Veículos …" at bounding box center [752, 324] width 1505 height 648
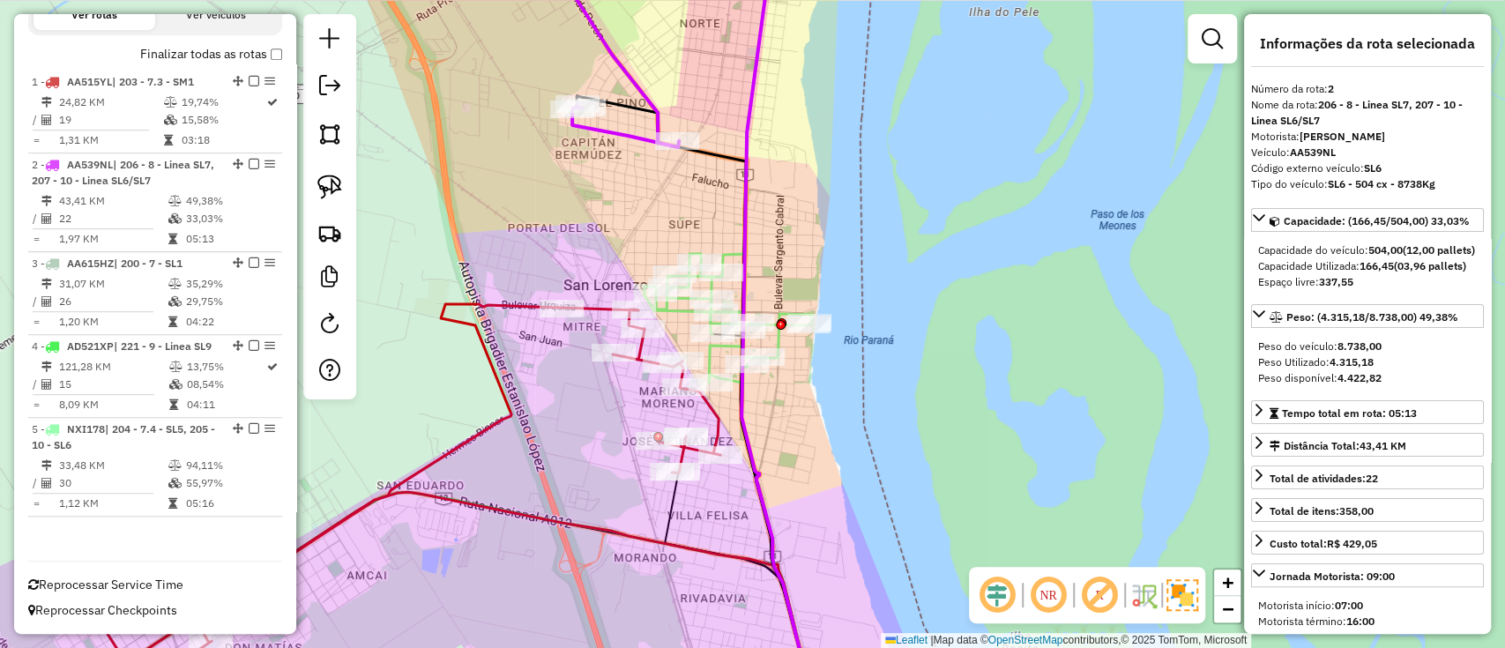
click at [487, 305] on icon at bounding box center [407, 493] width 625 height 378
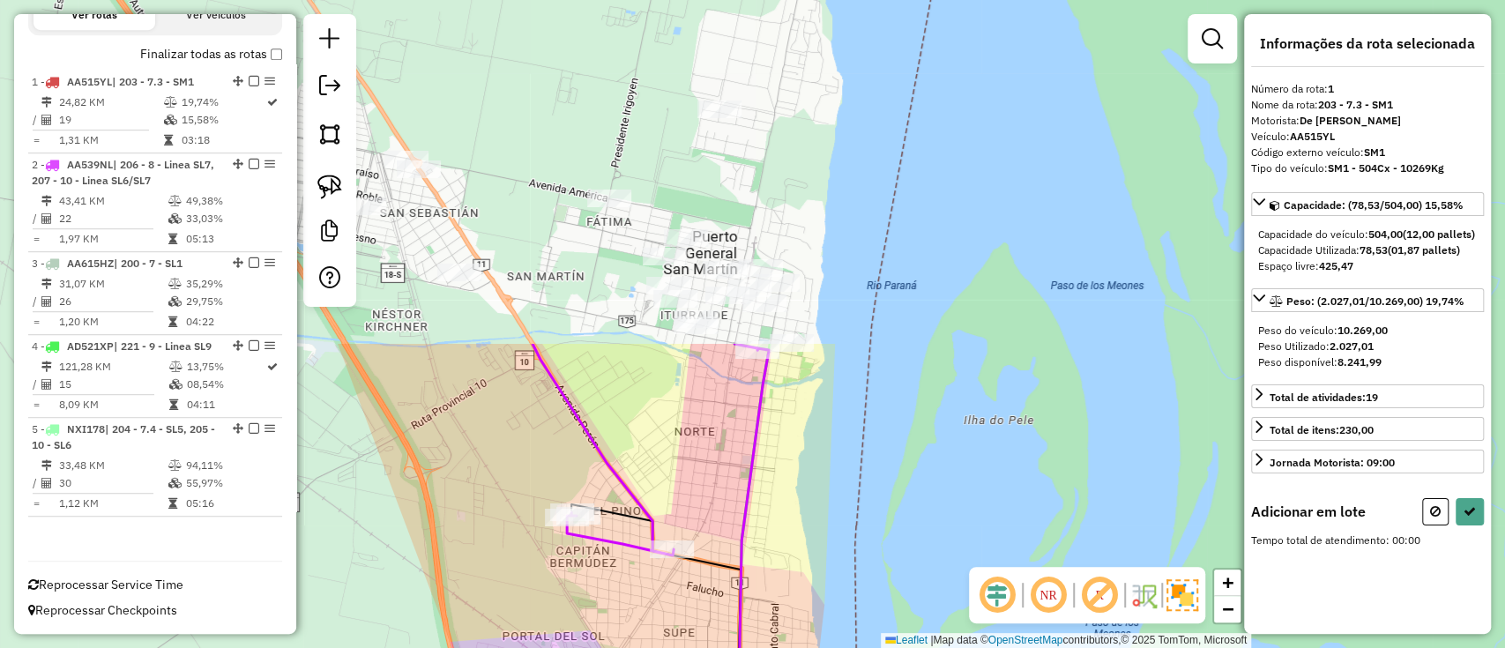
drag, startPoint x: 921, startPoint y: 154, endPoint x: 916, endPoint y: 591, distance: 437.2
click at [923, 601] on div "Janela de atendimento Grade de atendimento Capacidade Transportadoras Veículos …" at bounding box center [752, 324] width 1505 height 648
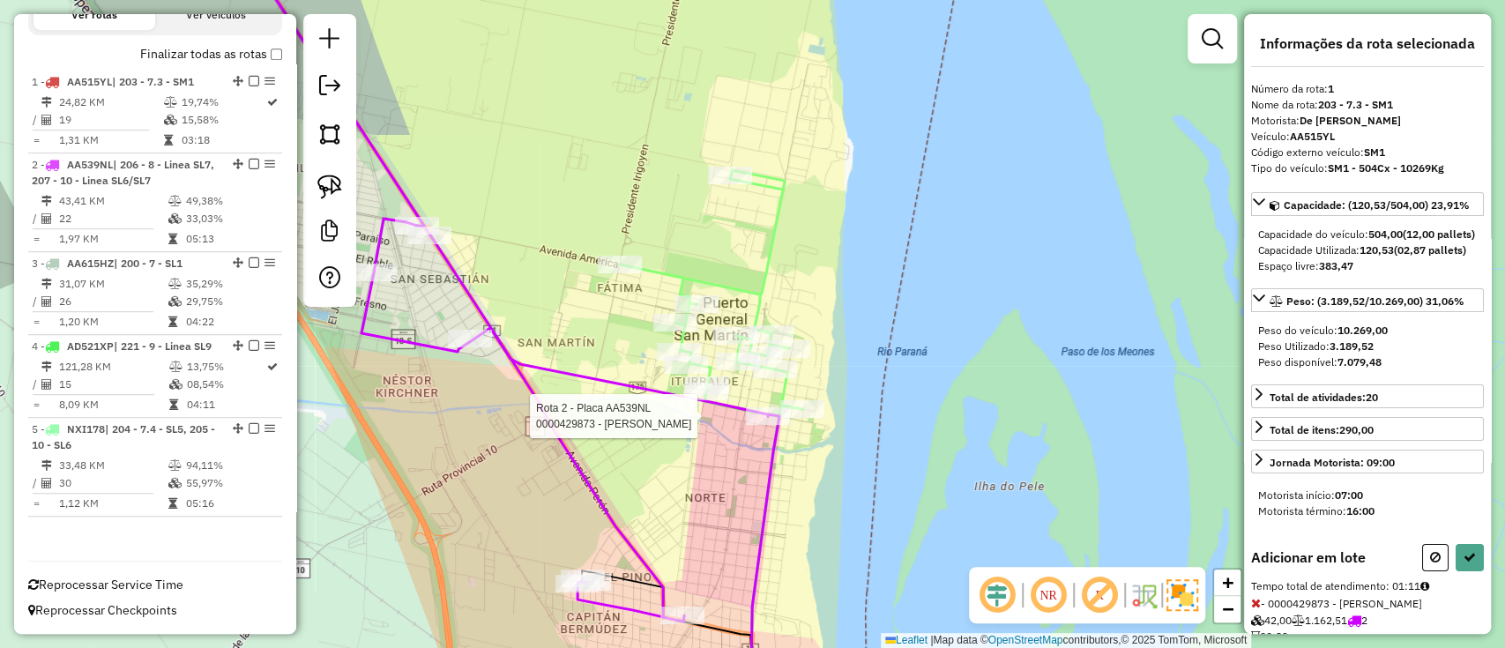
select select "**********"
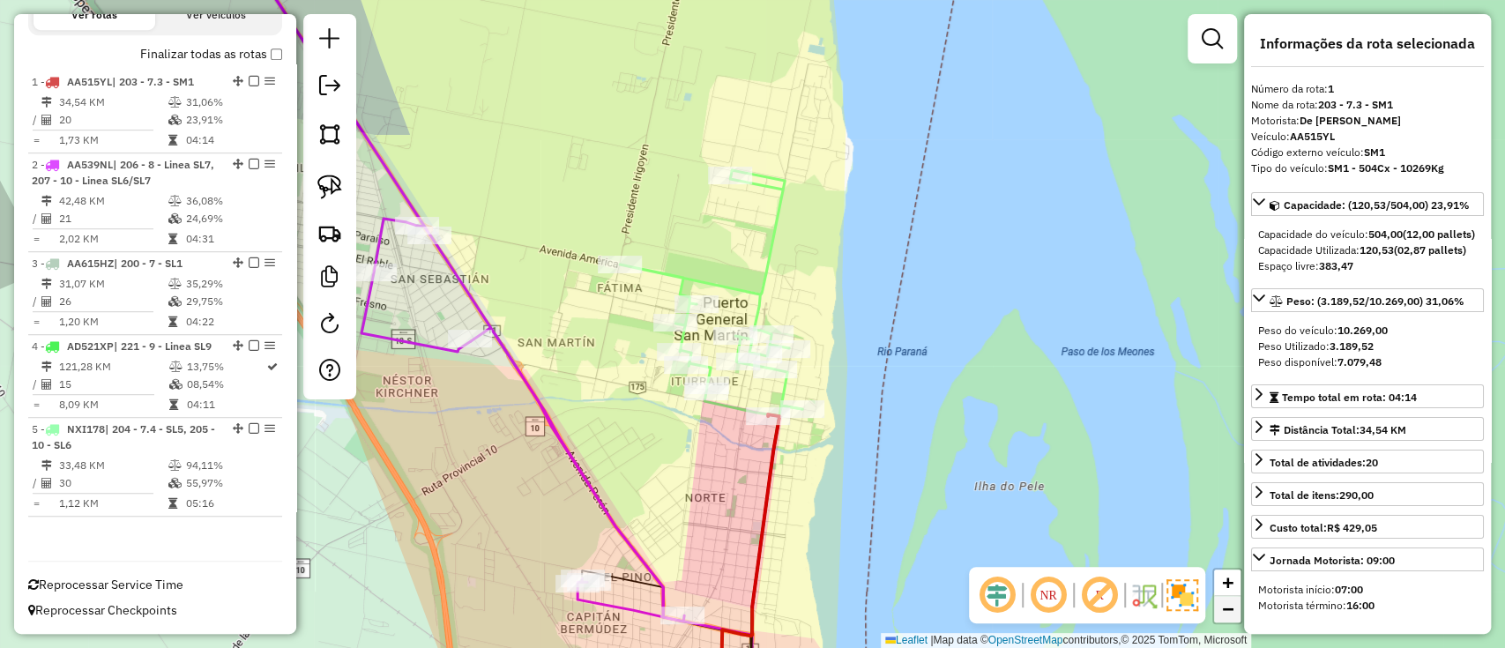
click at [1239, 601] on link "−" at bounding box center [1227, 609] width 26 height 26
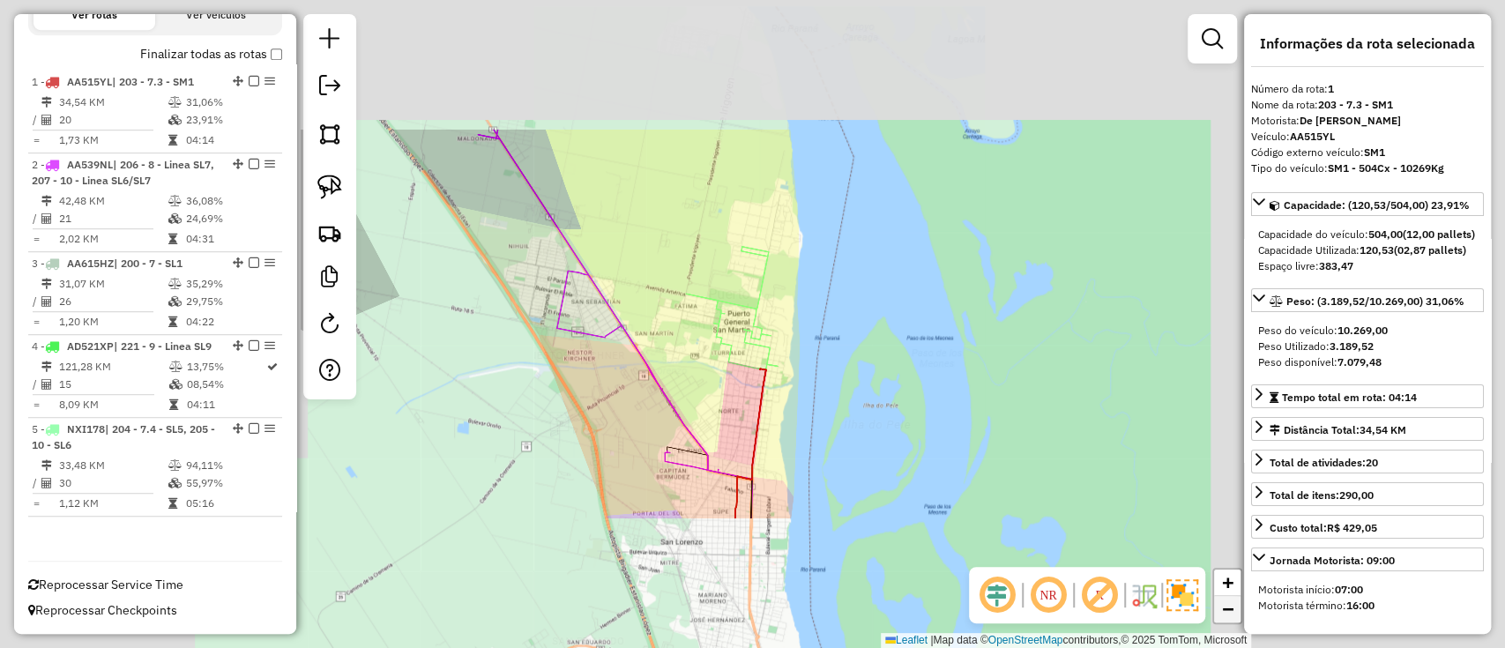
click at [1239, 601] on link "−" at bounding box center [1227, 609] width 26 height 26
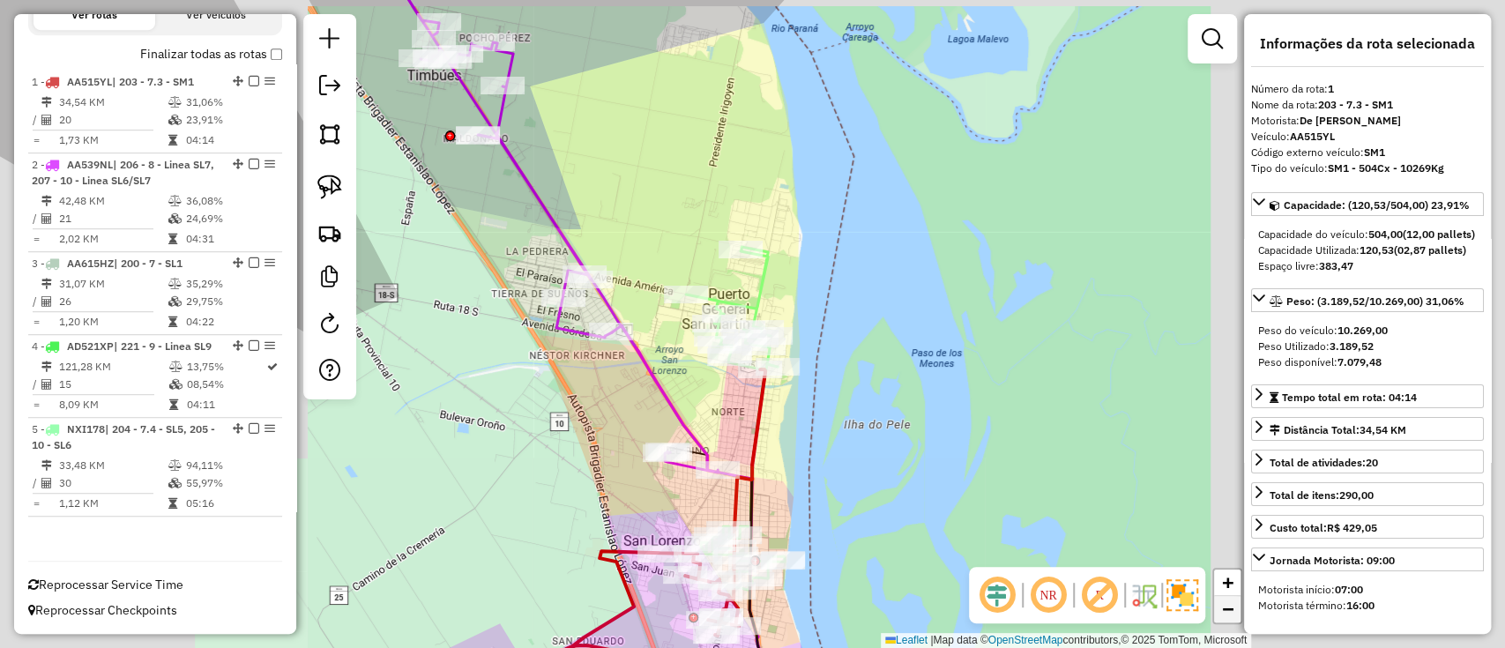
click at [1239, 601] on link "−" at bounding box center [1227, 609] width 26 height 26
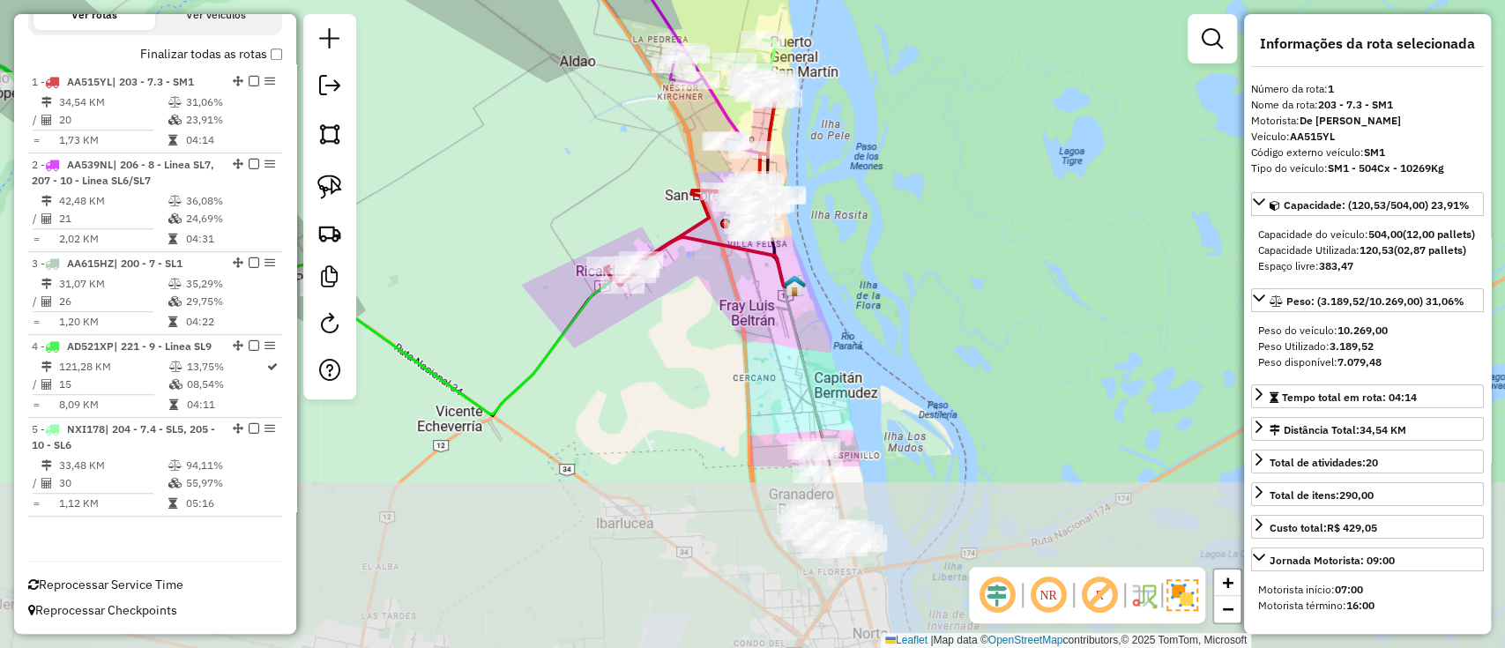
drag, startPoint x: 914, startPoint y: 345, endPoint x: 933, endPoint y: 109, distance: 236.1
click at [933, 109] on div "Janela de atendimento Grade de atendimento Capacidade Transportadoras Veículos …" at bounding box center [752, 324] width 1505 height 648
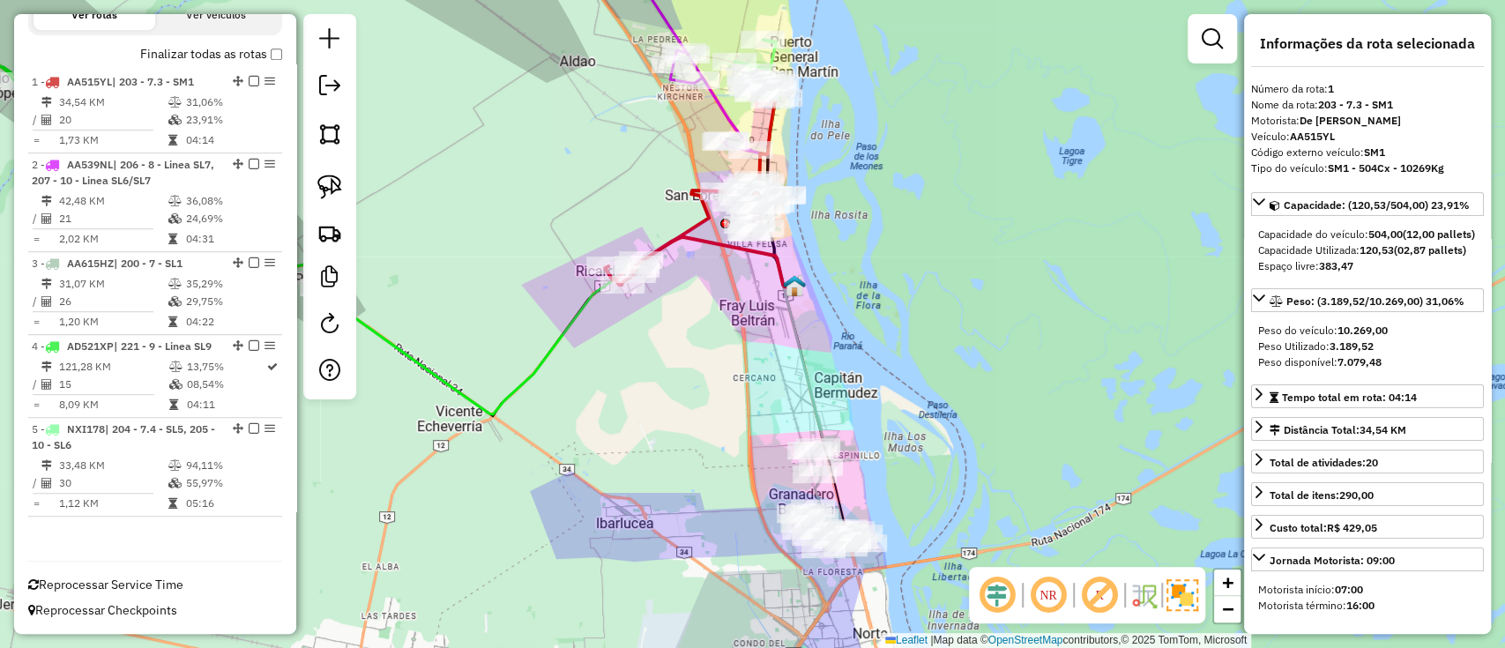
click at [546, 355] on icon at bounding box center [560, 325] width 467 height 177
click at [1226, 620] on link "−" at bounding box center [1227, 609] width 26 height 26
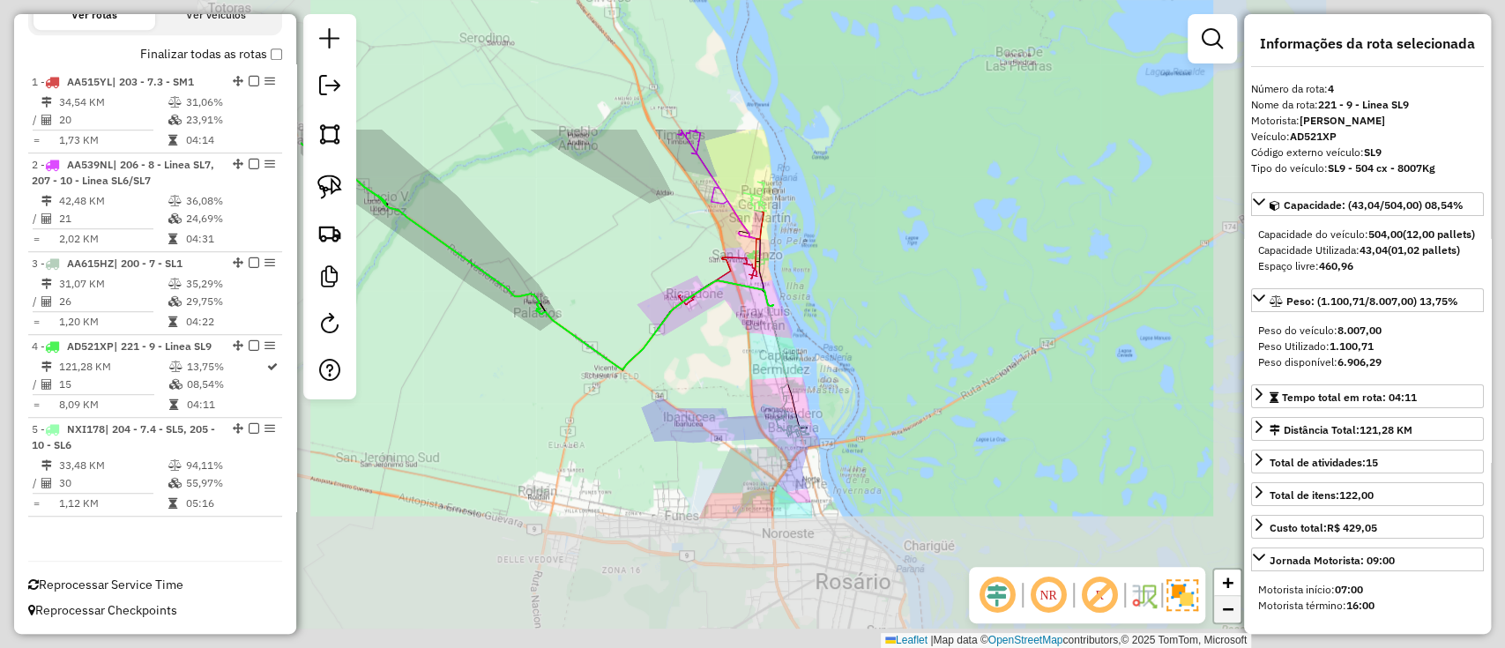
click at [1226, 620] on link "−" at bounding box center [1227, 609] width 26 height 26
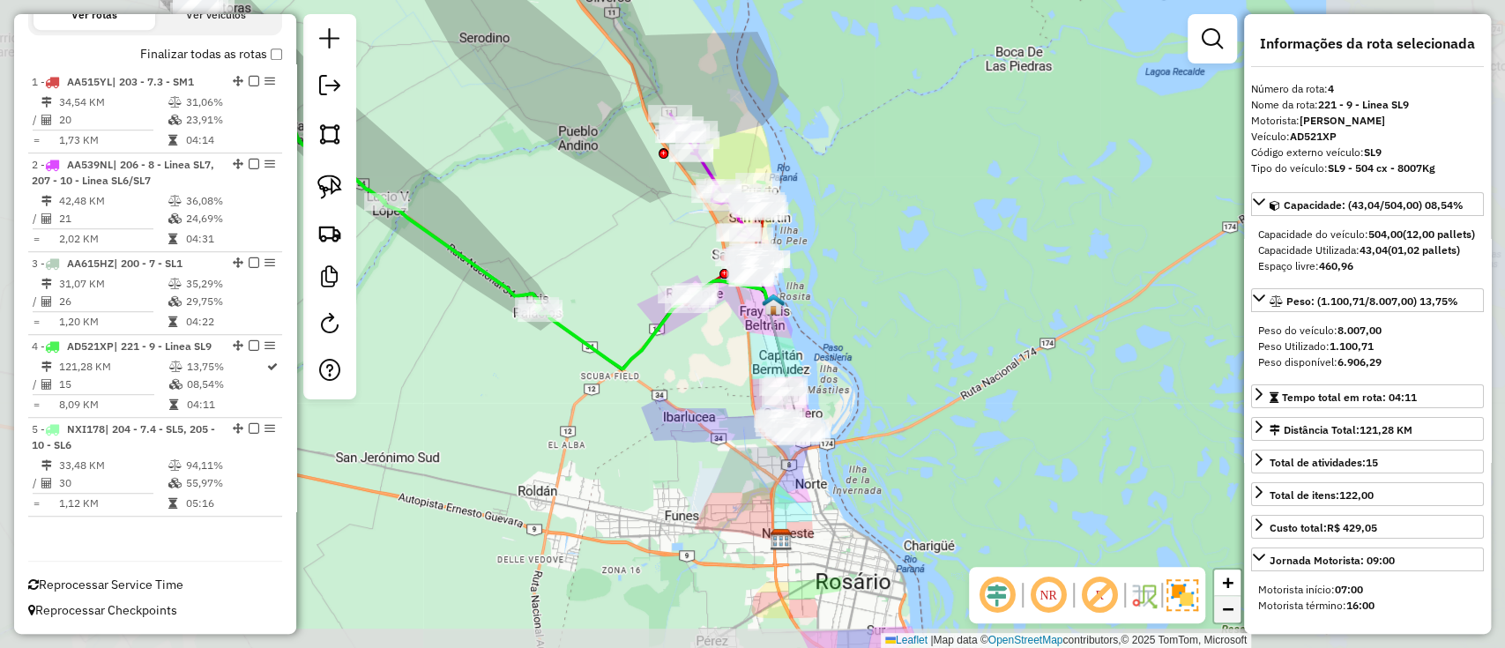
click at [1226, 620] on link "−" at bounding box center [1227, 609] width 26 height 26
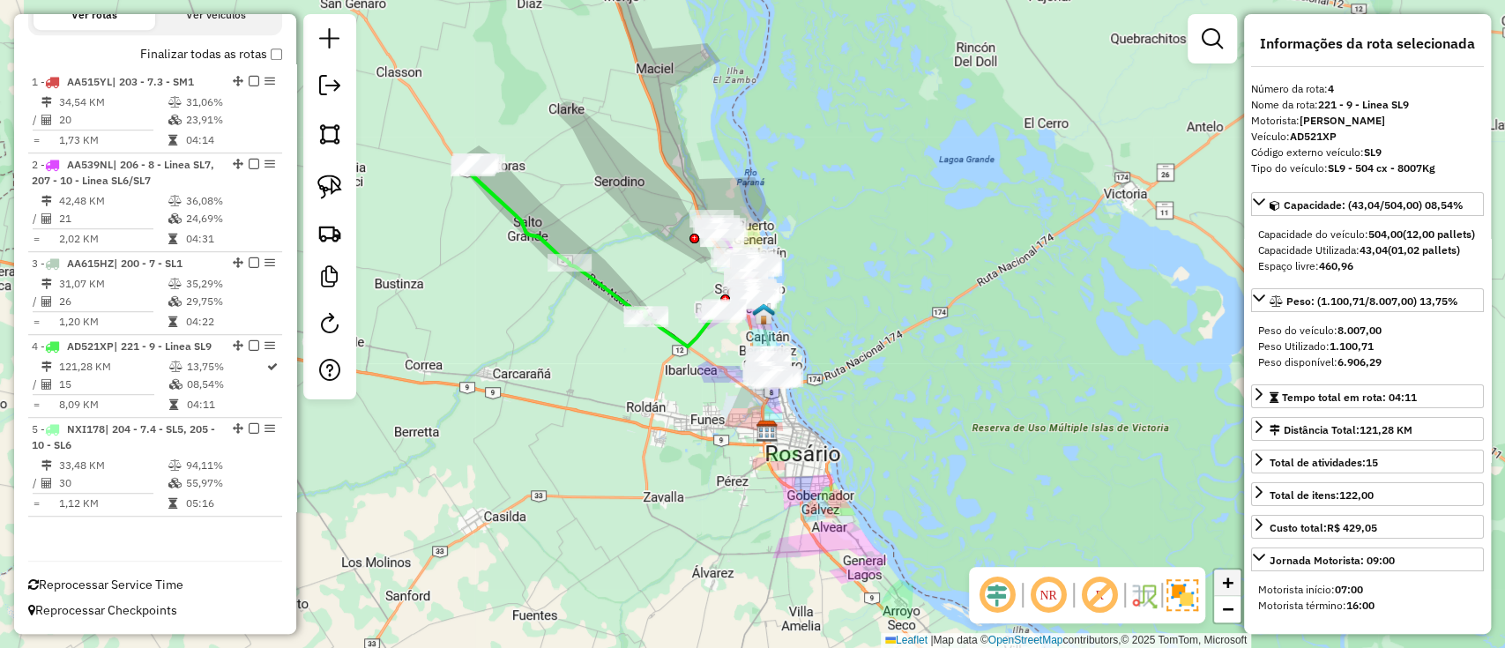
click at [1232, 580] on span "+" at bounding box center [1227, 582] width 11 height 22
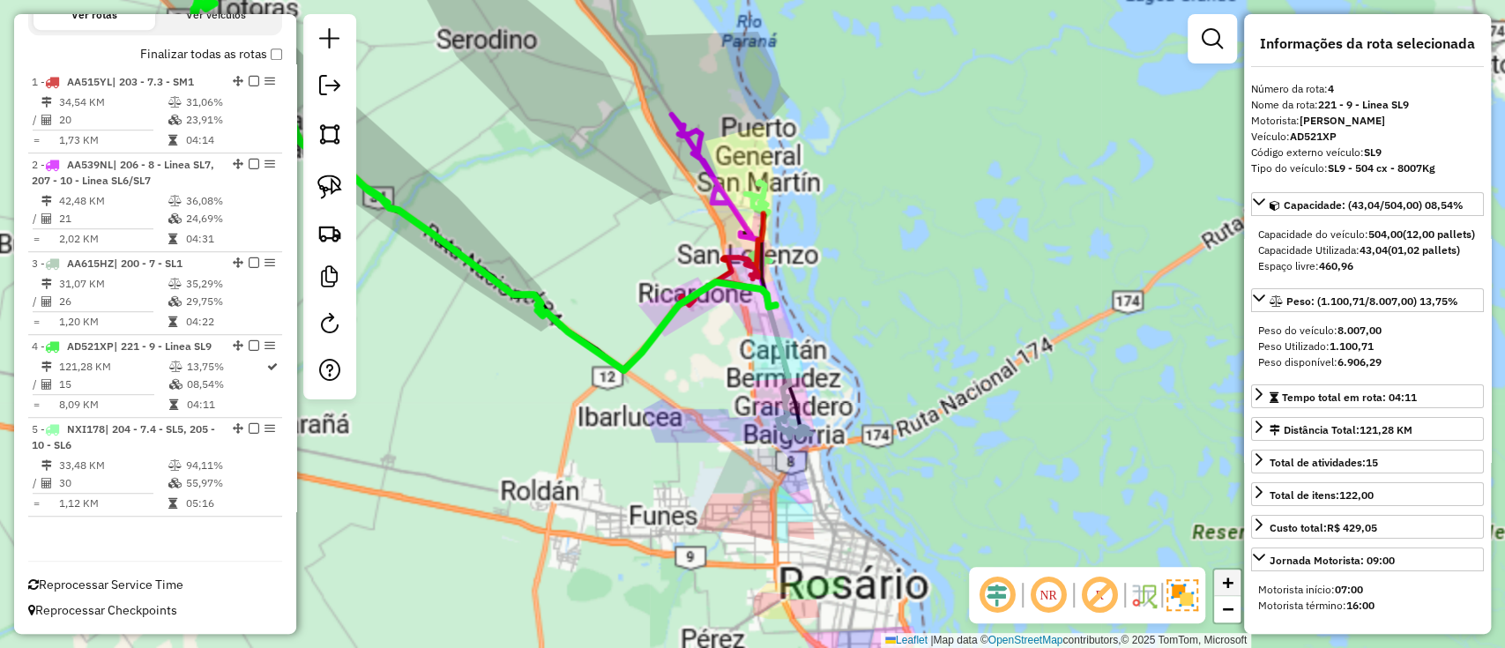
click at [1232, 580] on span "+" at bounding box center [1227, 582] width 11 height 22
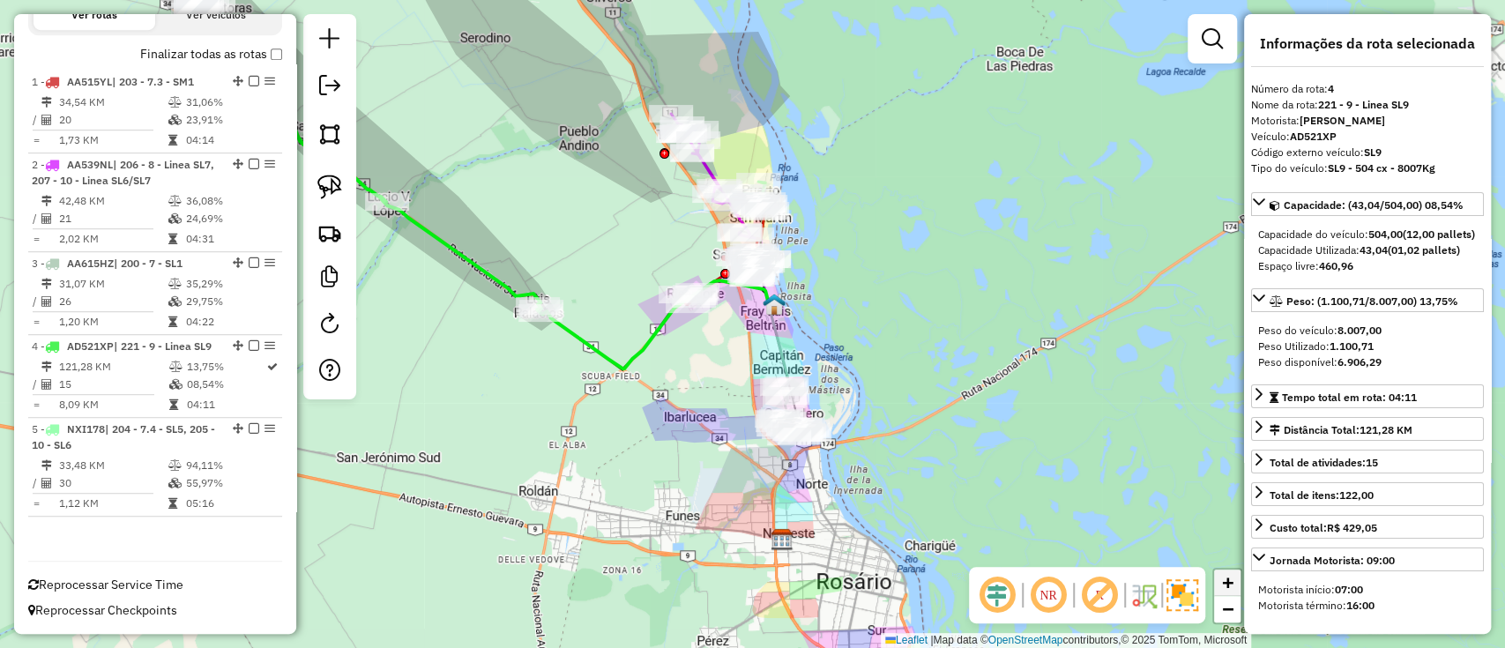
click at [1236, 588] on link "+" at bounding box center [1227, 582] width 26 height 26
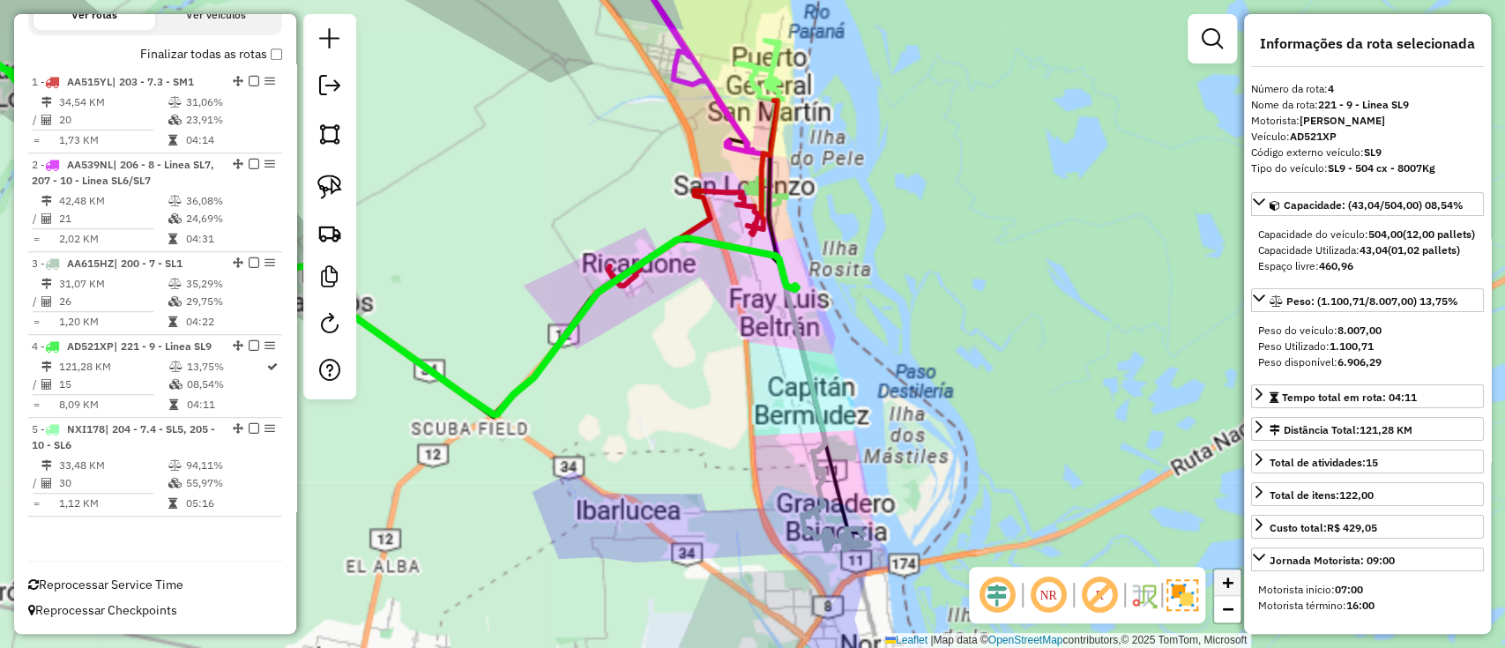
click at [1236, 588] on link "+" at bounding box center [1227, 582] width 26 height 26
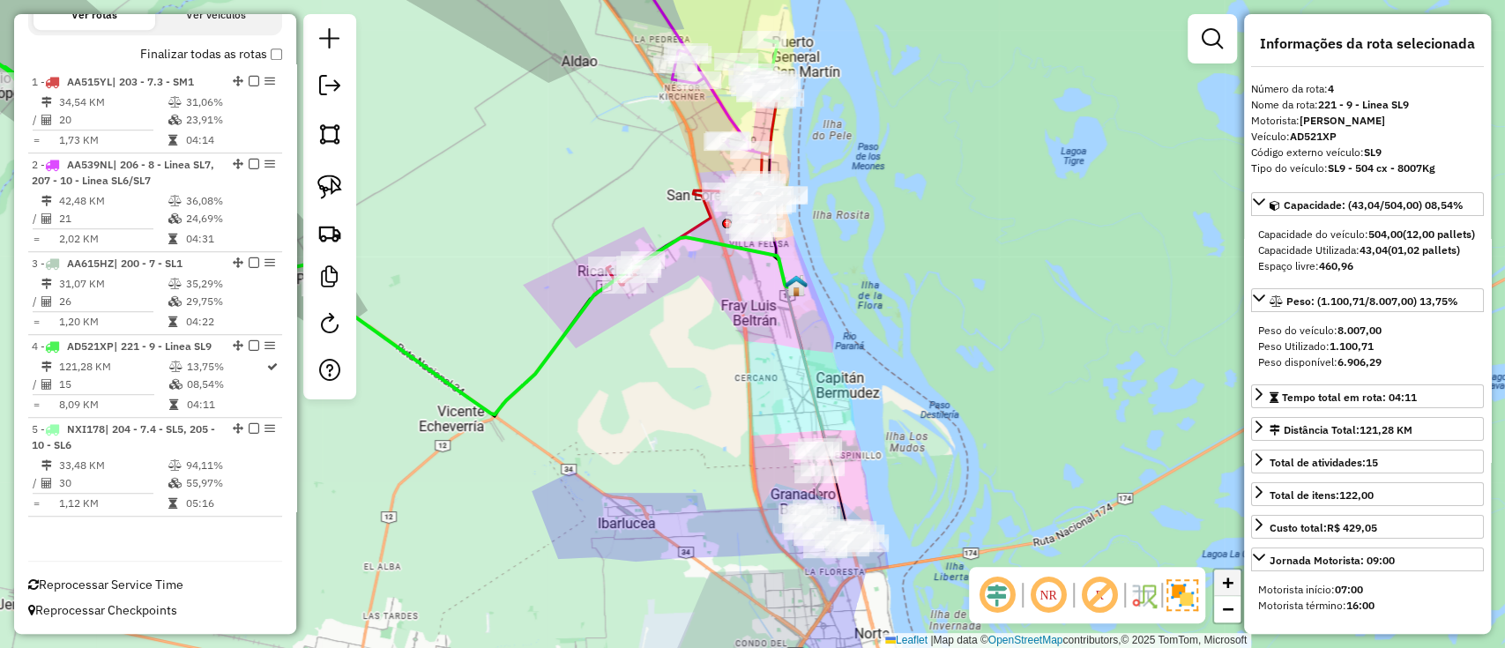
click at [1236, 588] on link "+" at bounding box center [1227, 582] width 26 height 26
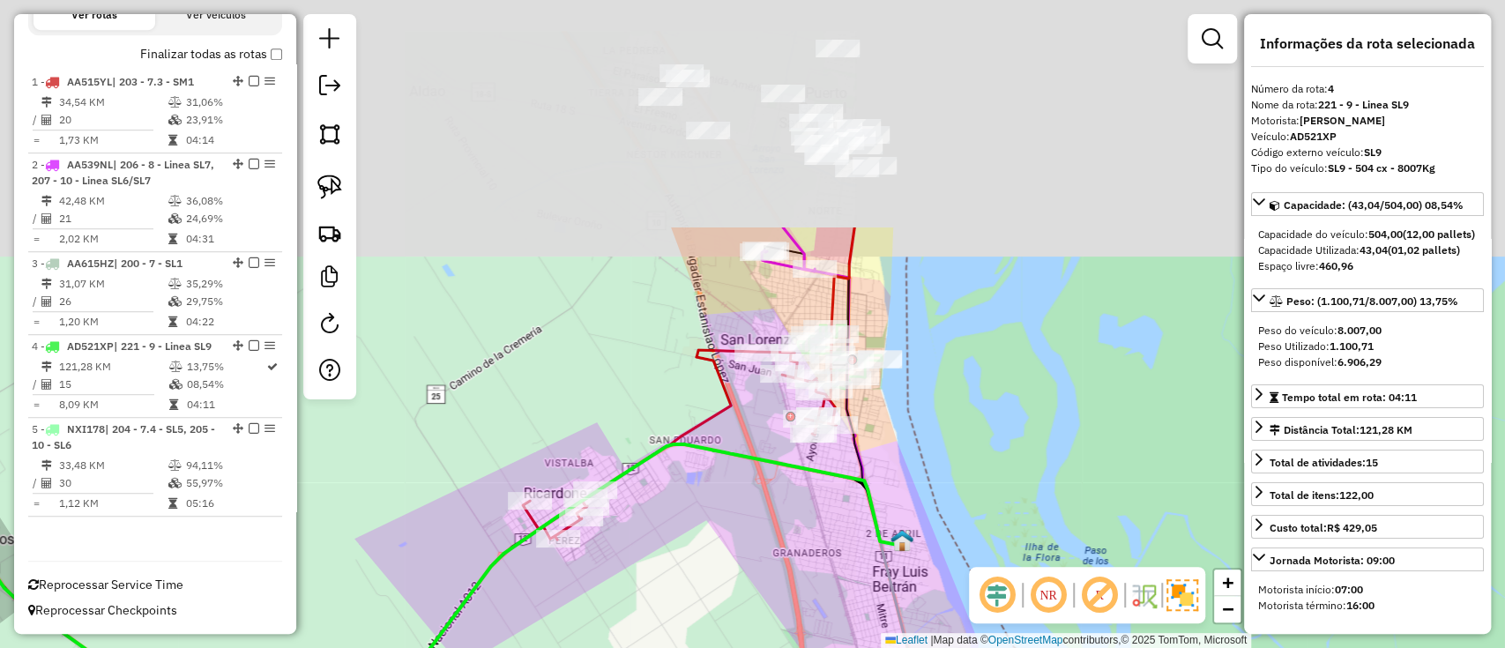
drag, startPoint x: 872, startPoint y: 233, endPoint x: 934, endPoint y: 528, distance: 301.8
click at [934, 528] on div "Janela de atendimento Grade de atendimento Capacidade Transportadoras Veículos …" at bounding box center [752, 324] width 1505 height 648
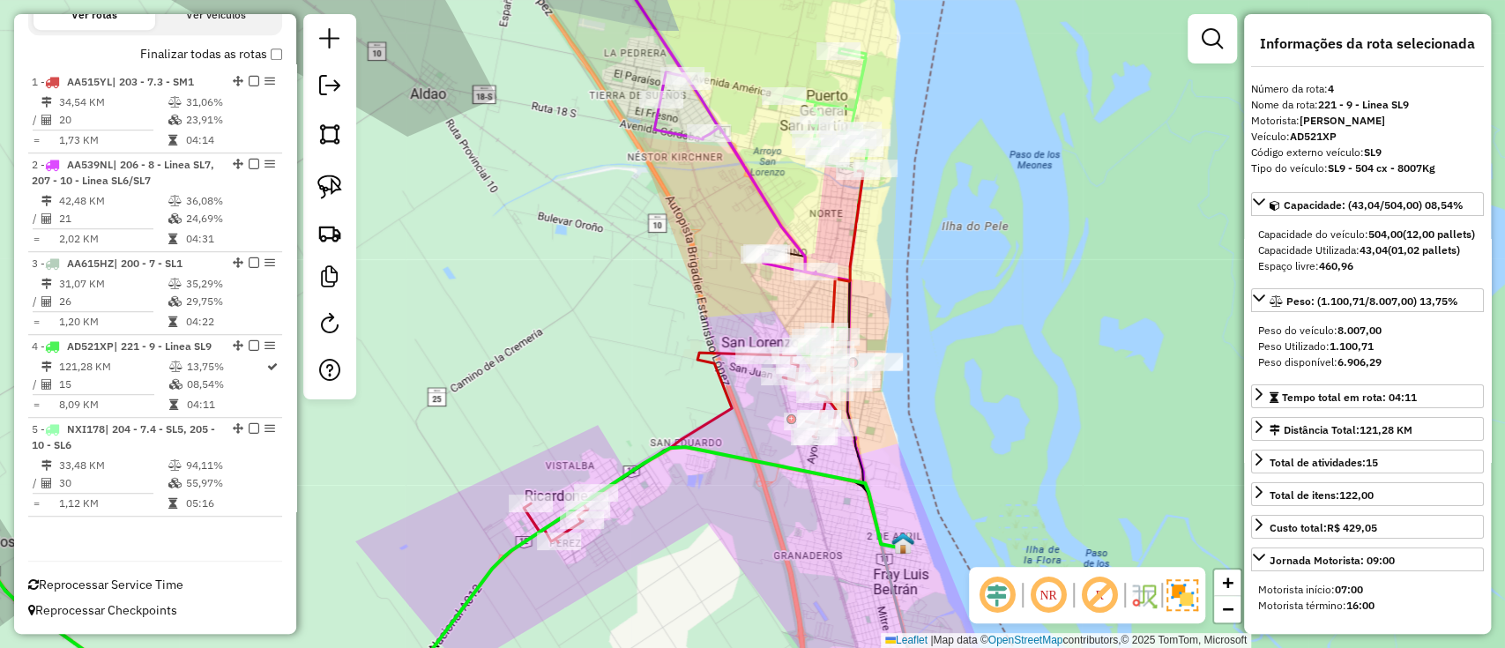
click at [702, 354] on icon at bounding box center [693, 356] width 339 height 371
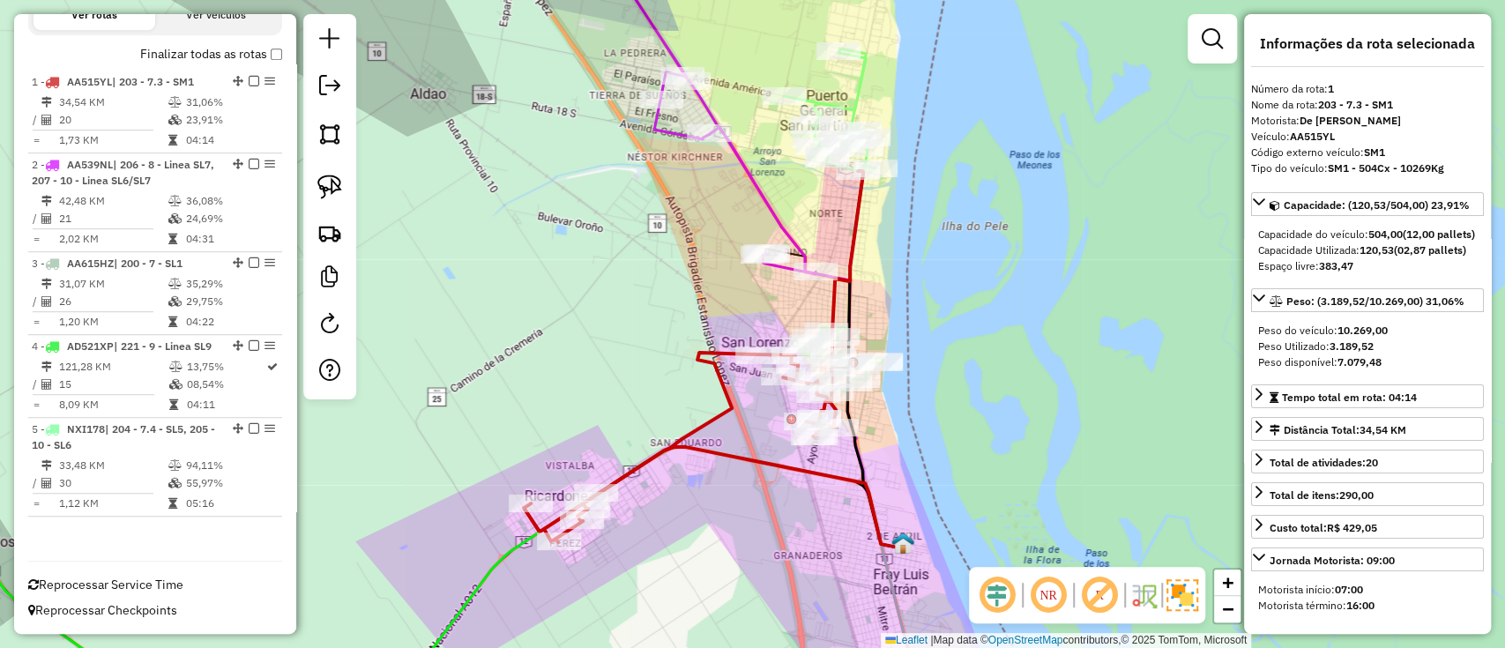
click at [851, 85] on icon at bounding box center [833, 220] width 99 height 344
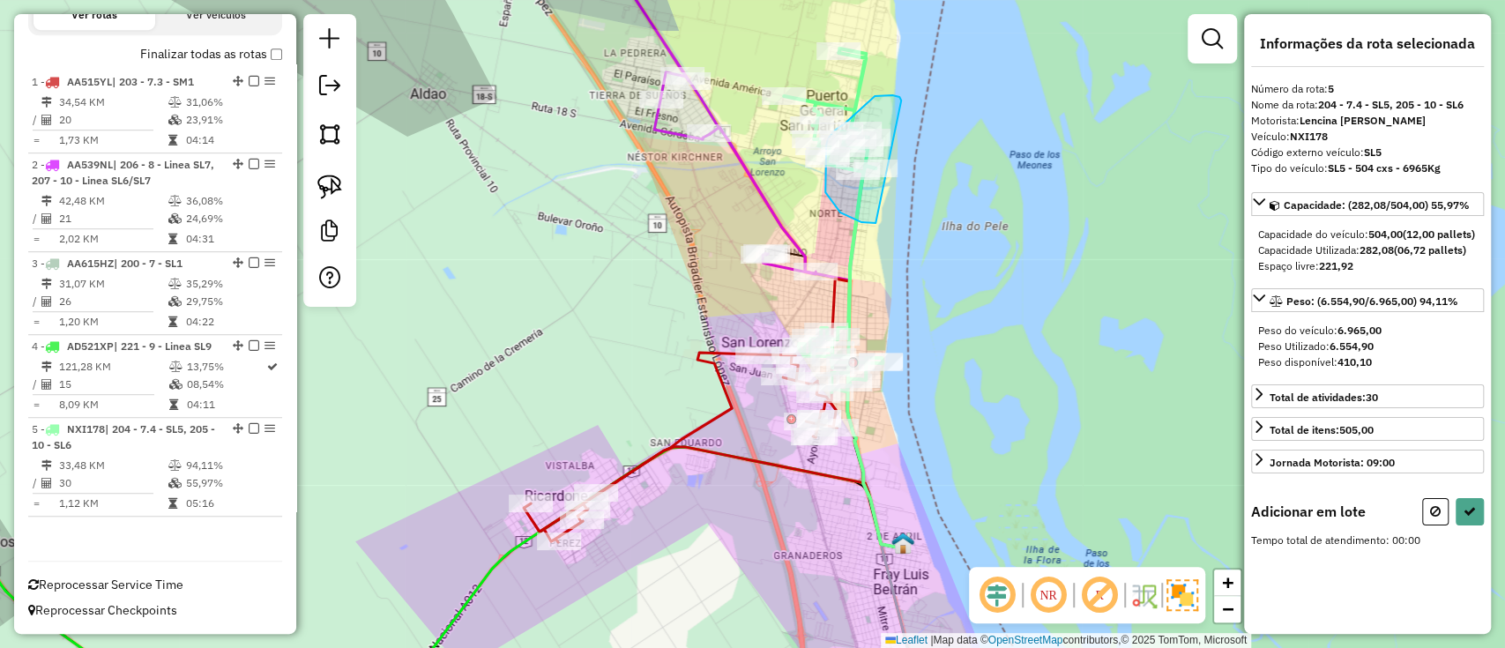
drag, startPoint x: 901, startPoint y: 100, endPoint x: 880, endPoint y: 223, distance: 124.3
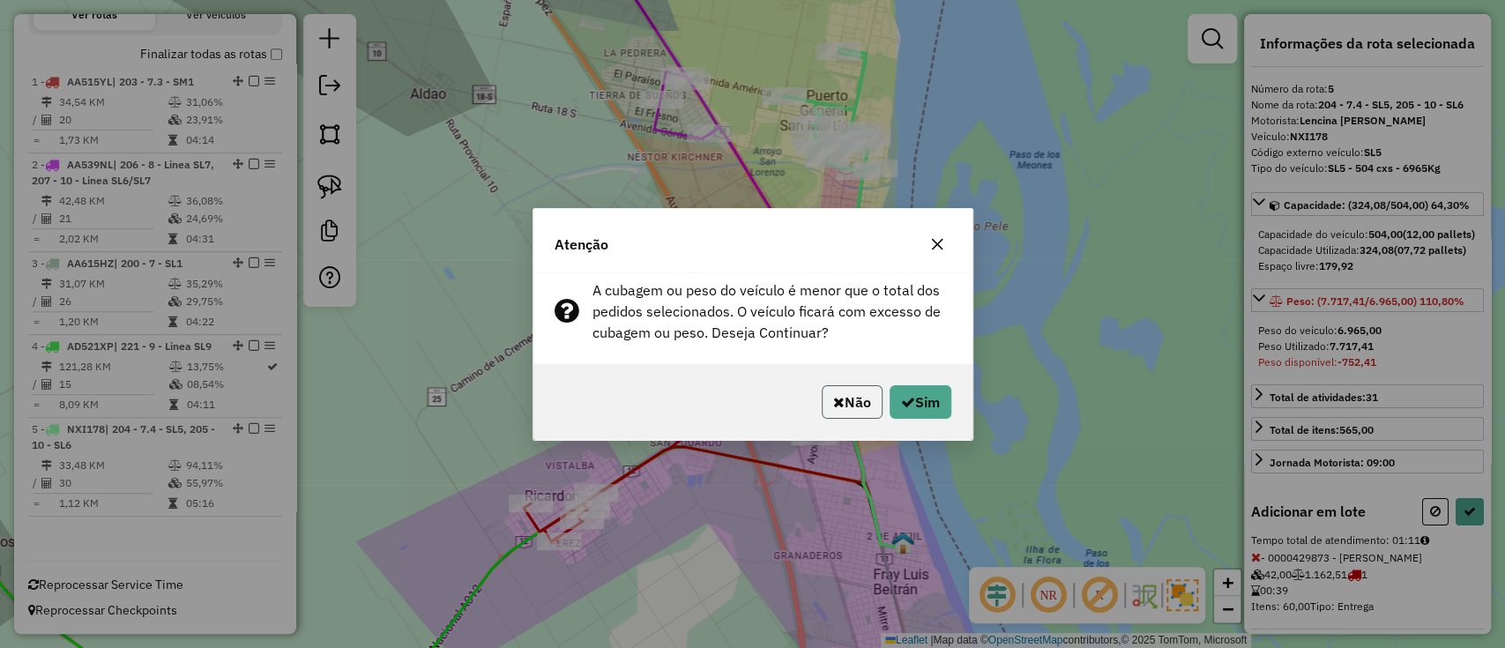
click at [851, 404] on button "Não" at bounding box center [851, 401] width 61 height 33
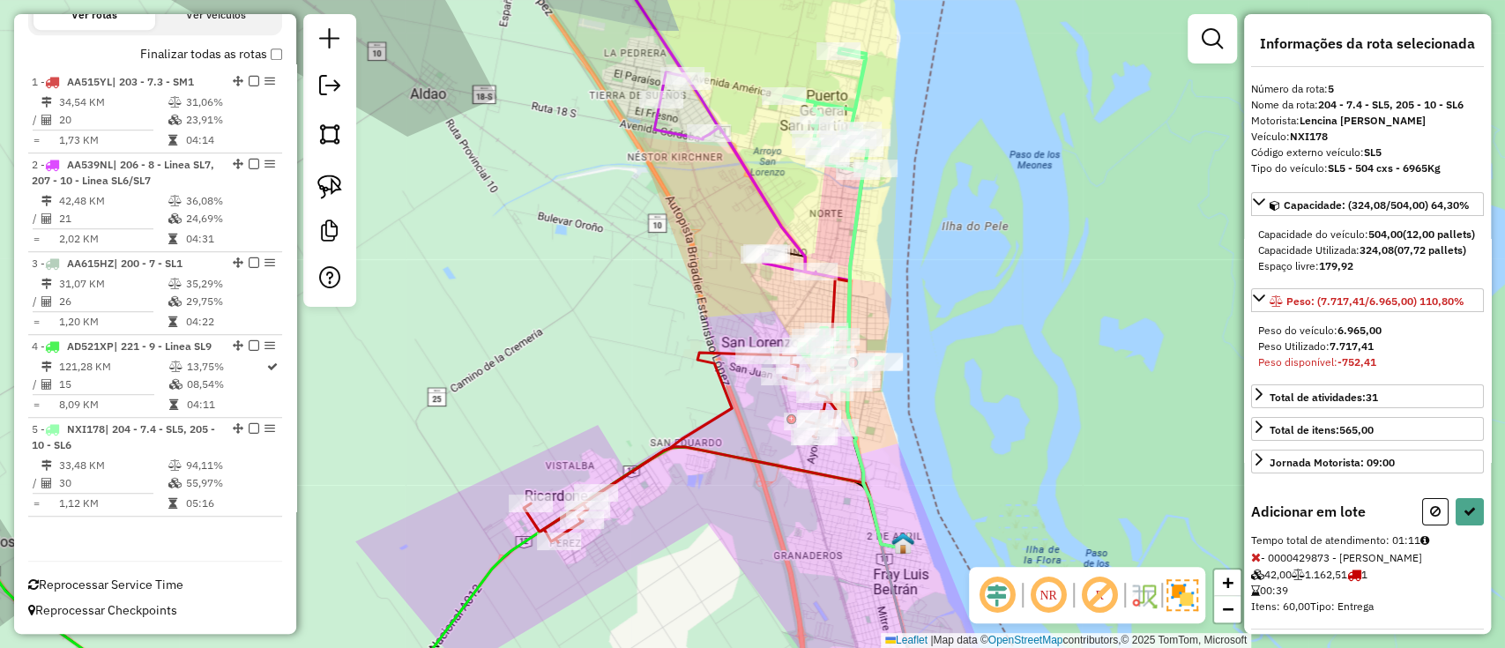
click at [705, 421] on icon at bounding box center [693, 356] width 339 height 371
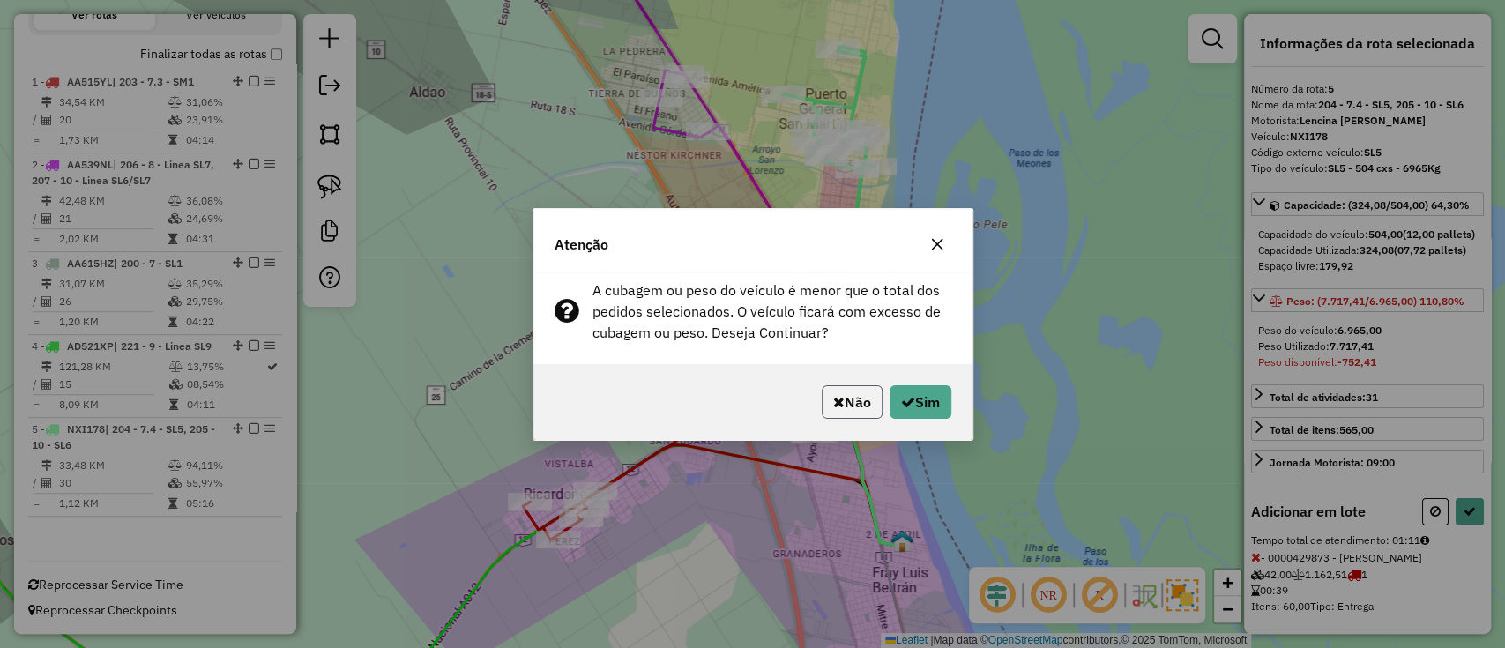
click at [833, 403] on icon "button" at bounding box center [838, 402] width 11 height 14
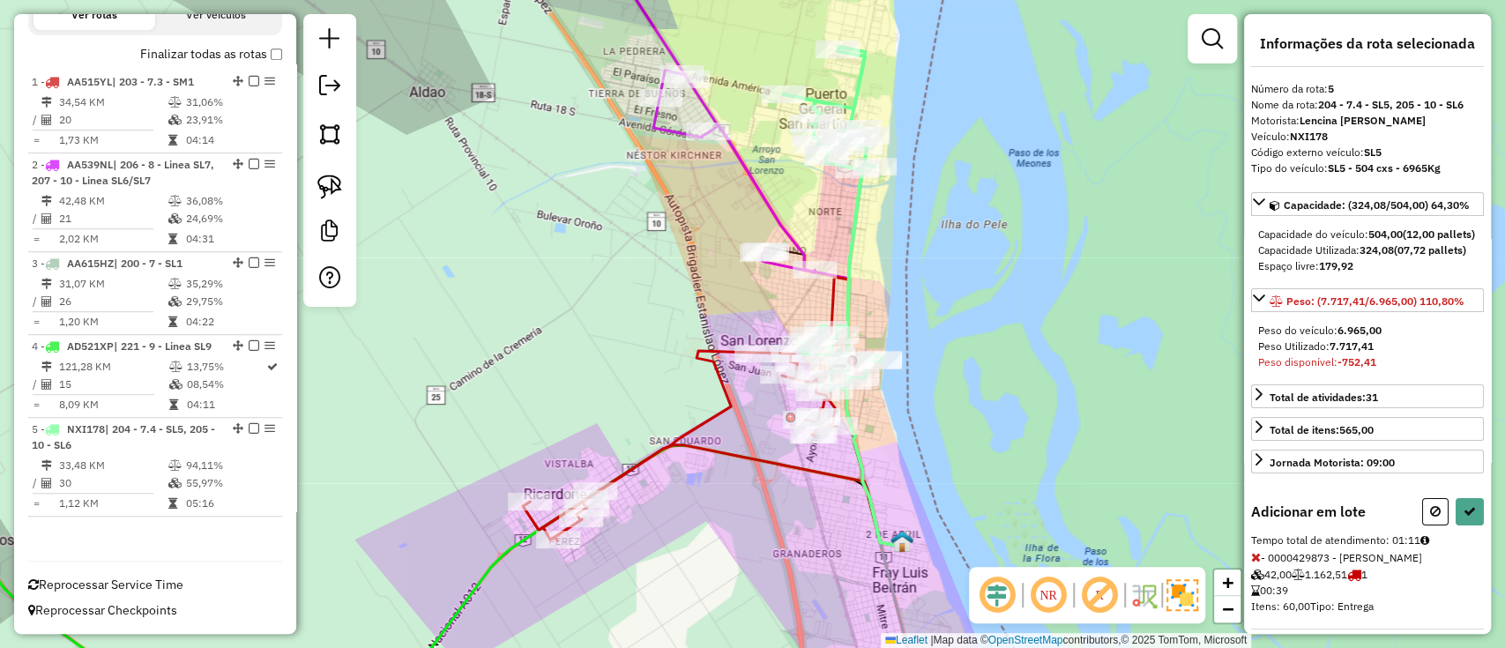
select select "**********"
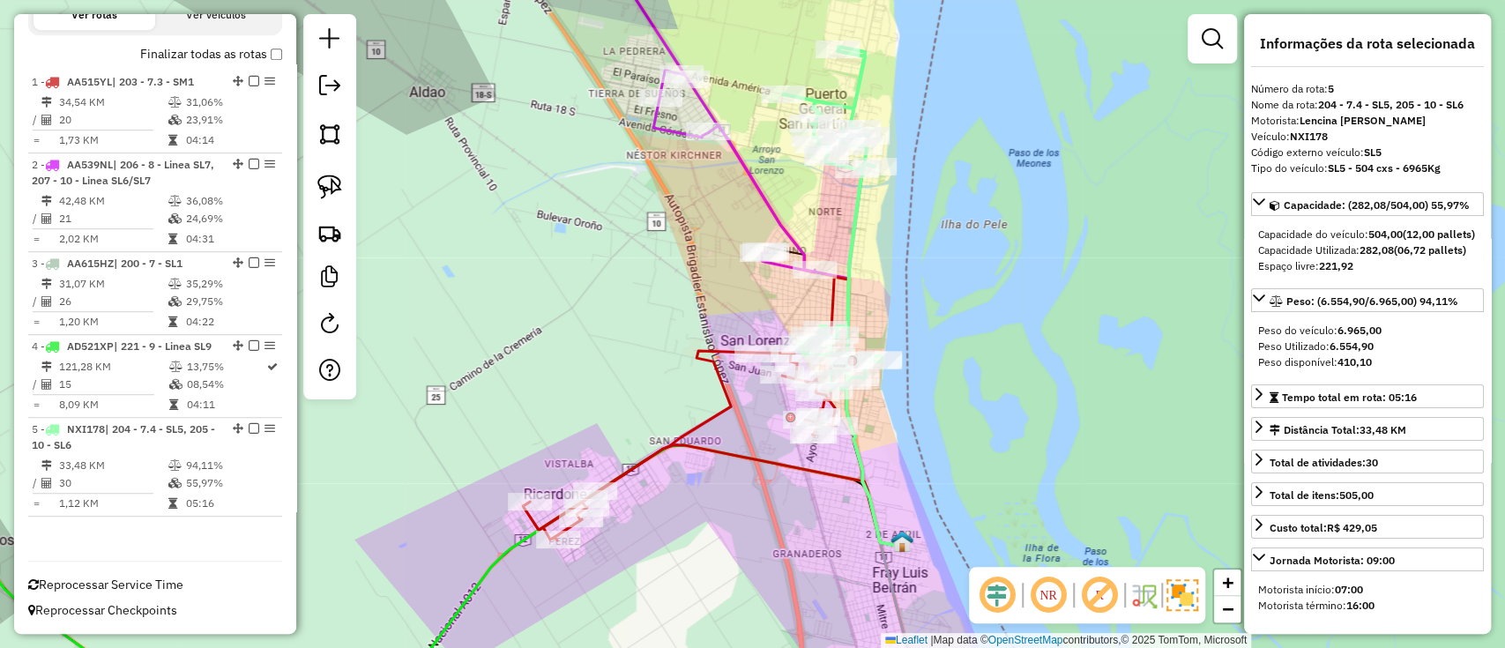
click at [703, 408] on div "Janela de atendimento Grade de atendimento Capacidade Transportadoras Veículos …" at bounding box center [752, 324] width 1505 height 648
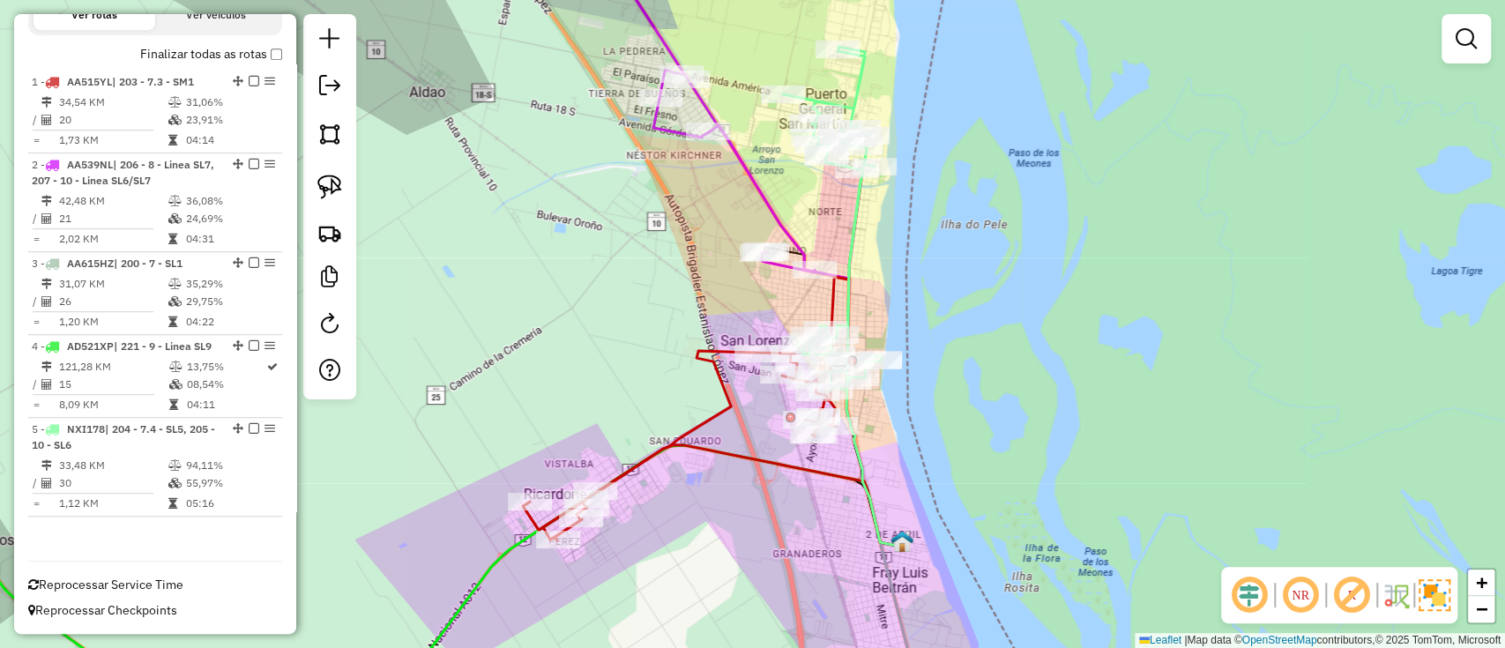
click at [711, 417] on icon at bounding box center [692, 354] width 339 height 371
select select "**********"
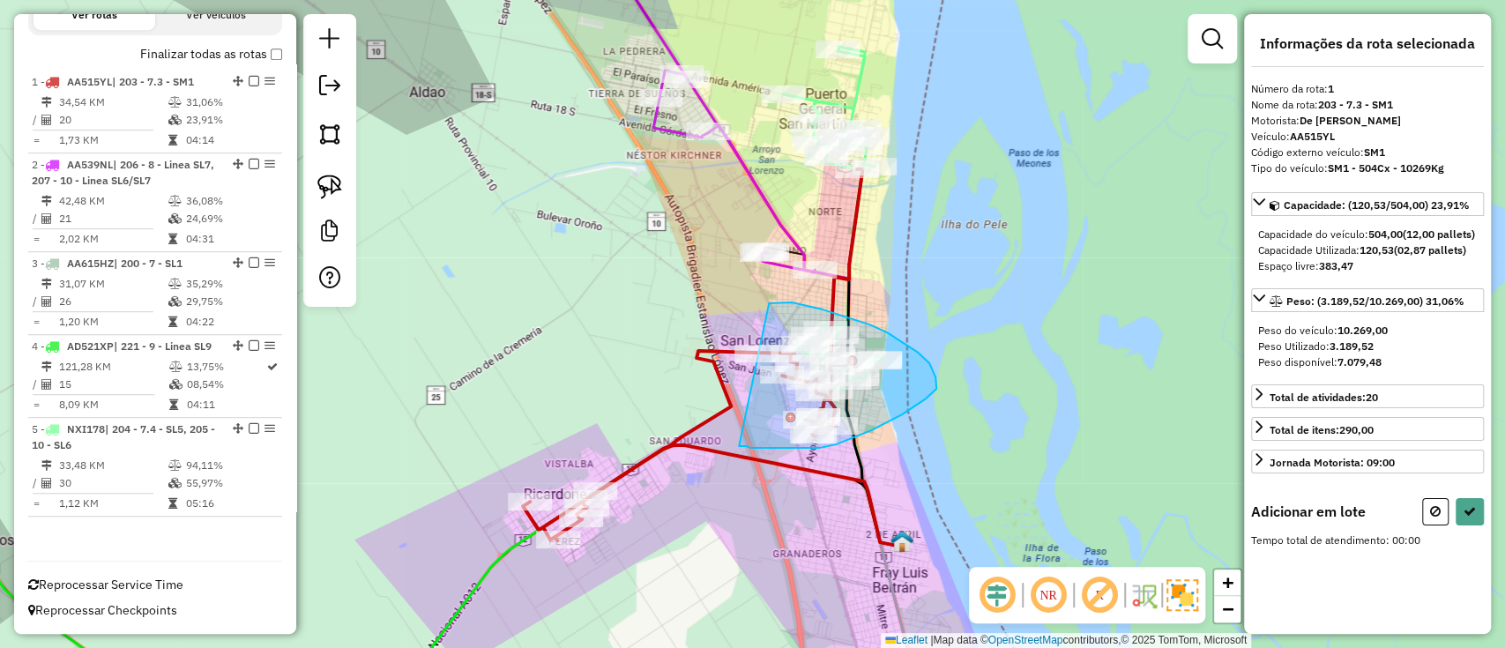
drag, startPoint x: 769, startPoint y: 303, endPoint x: 710, endPoint y: 438, distance: 147.2
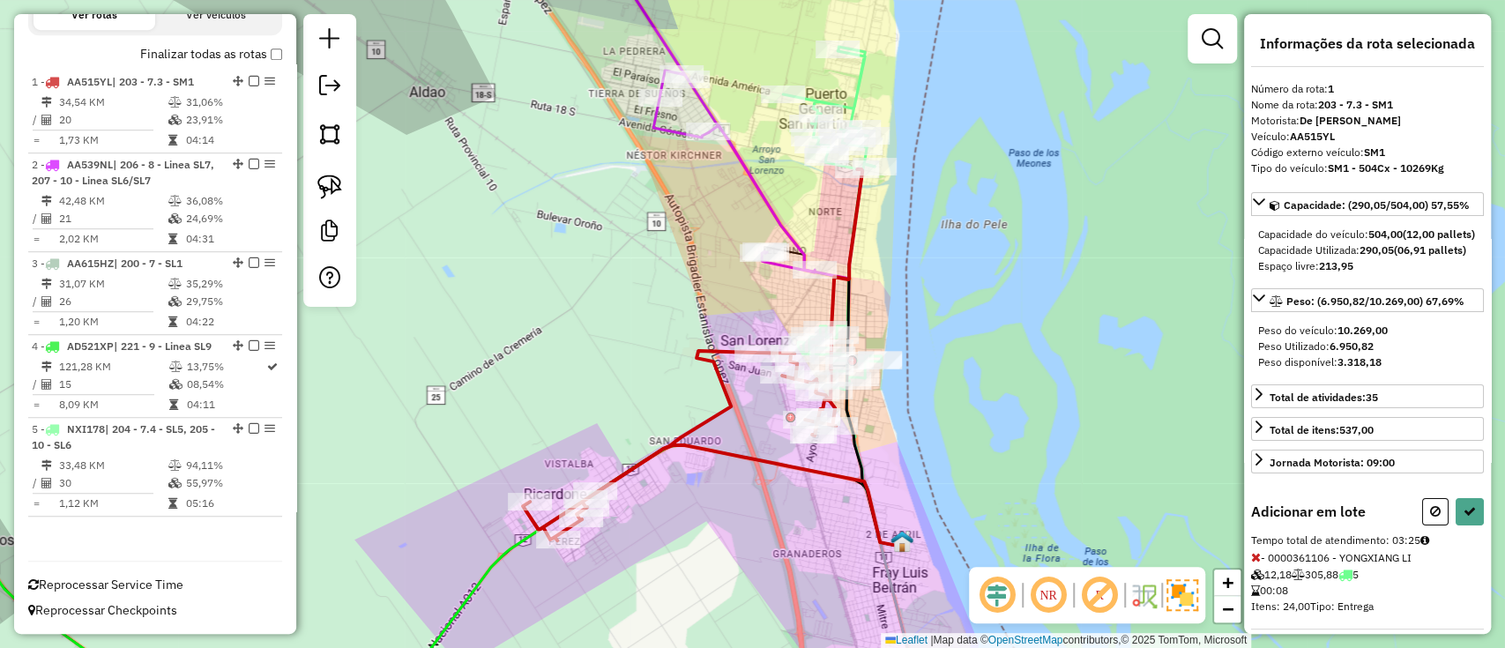
select select "**********"
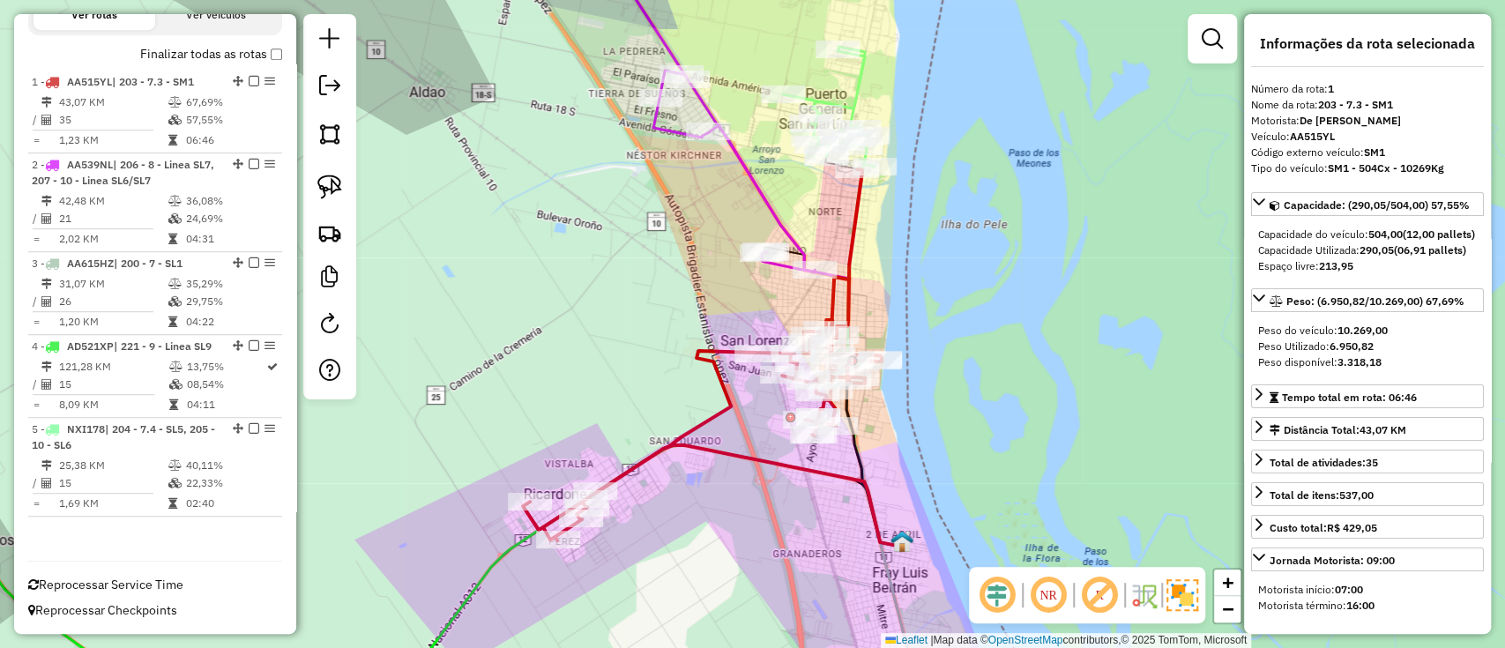
click at [853, 85] on icon at bounding box center [829, 107] width 92 height 120
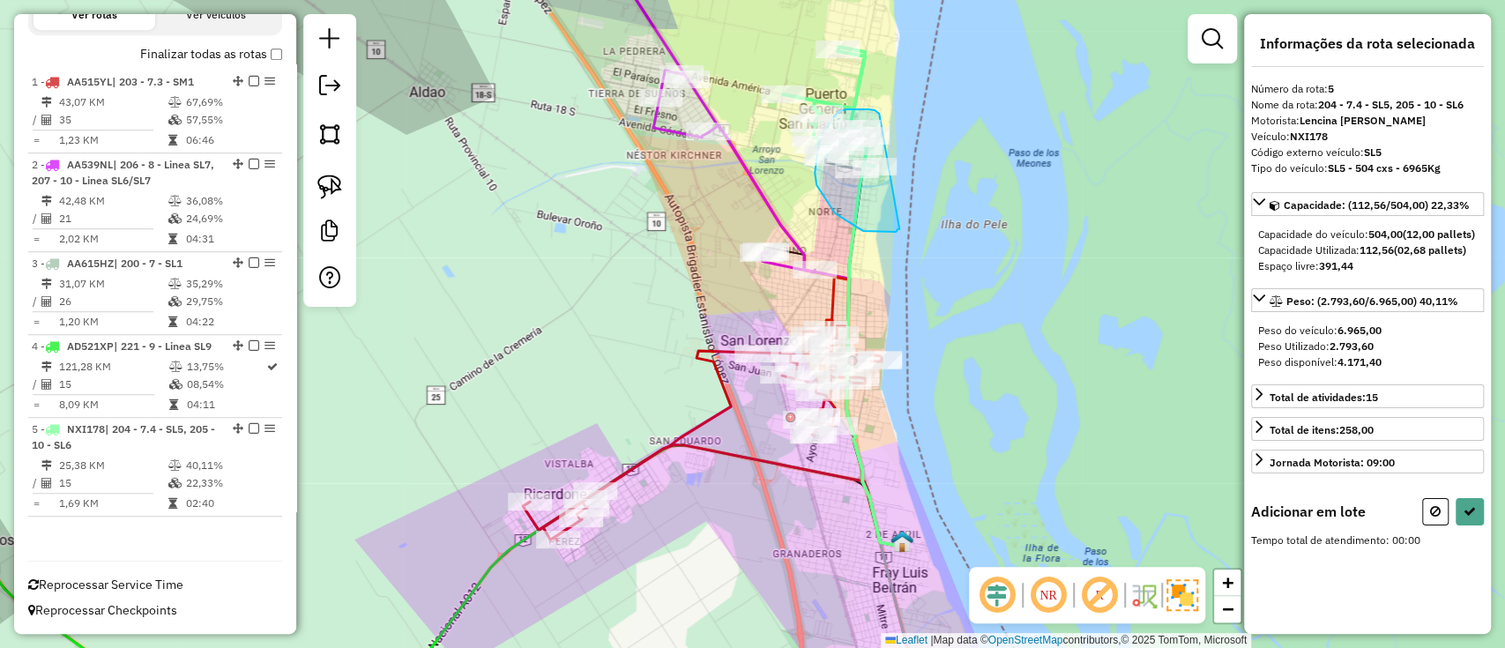
drag, startPoint x: 879, startPoint y: 115, endPoint x: 902, endPoint y: 227, distance: 115.1
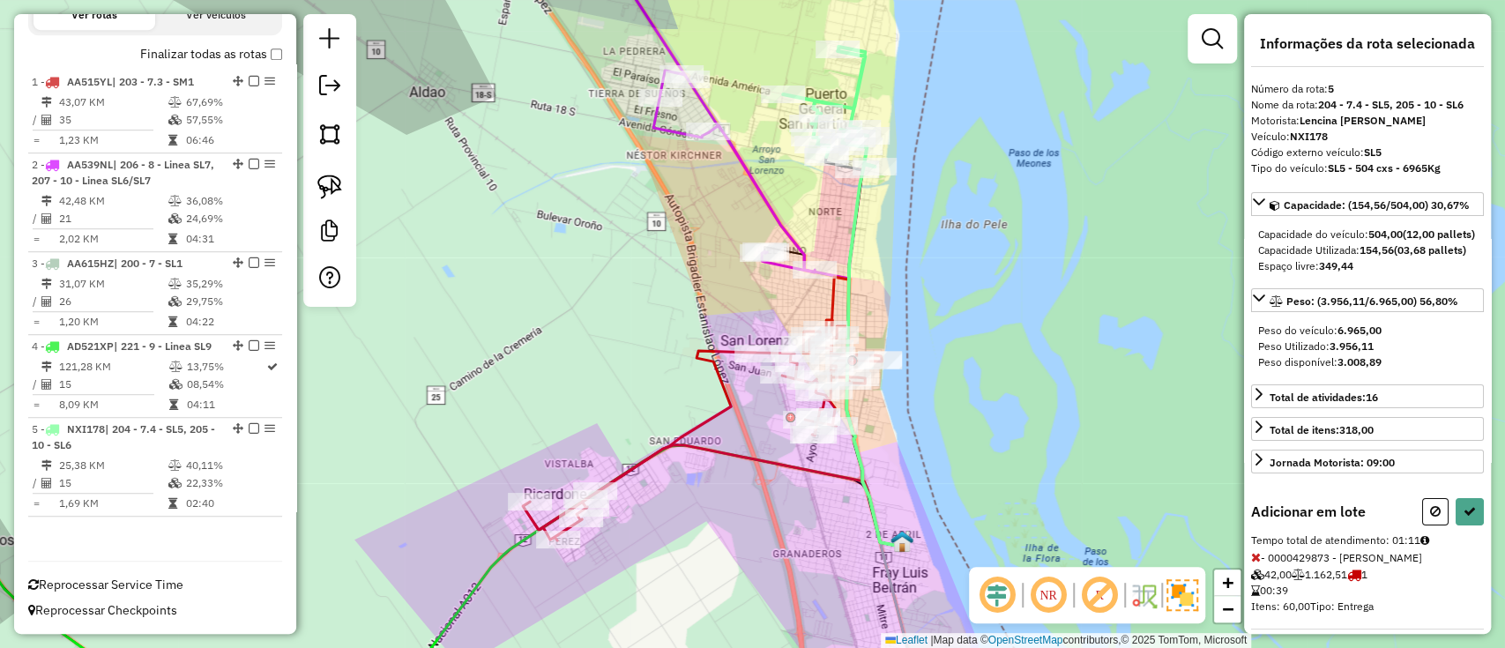
select select "**********"
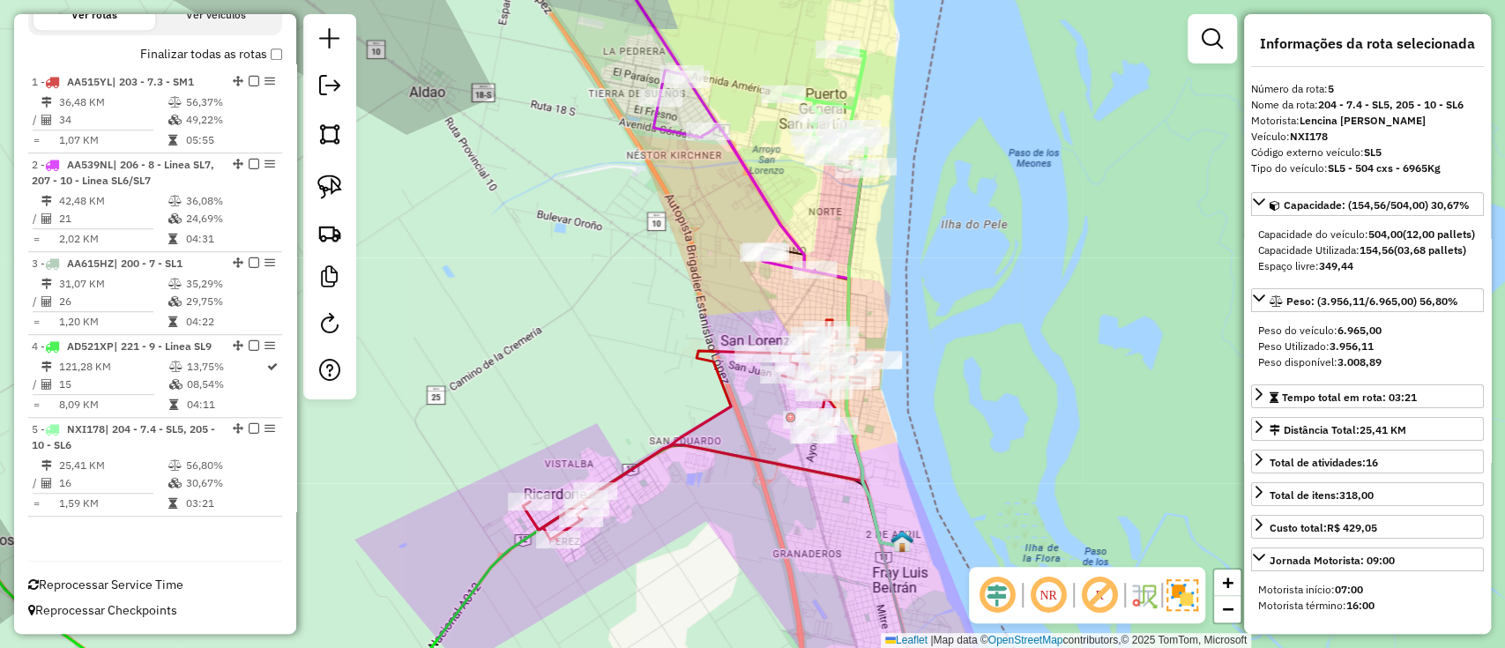
click at [846, 272] on icon at bounding box center [874, 355] width 56 height 382
click at [1226, 576] on span "+" at bounding box center [1227, 582] width 11 height 22
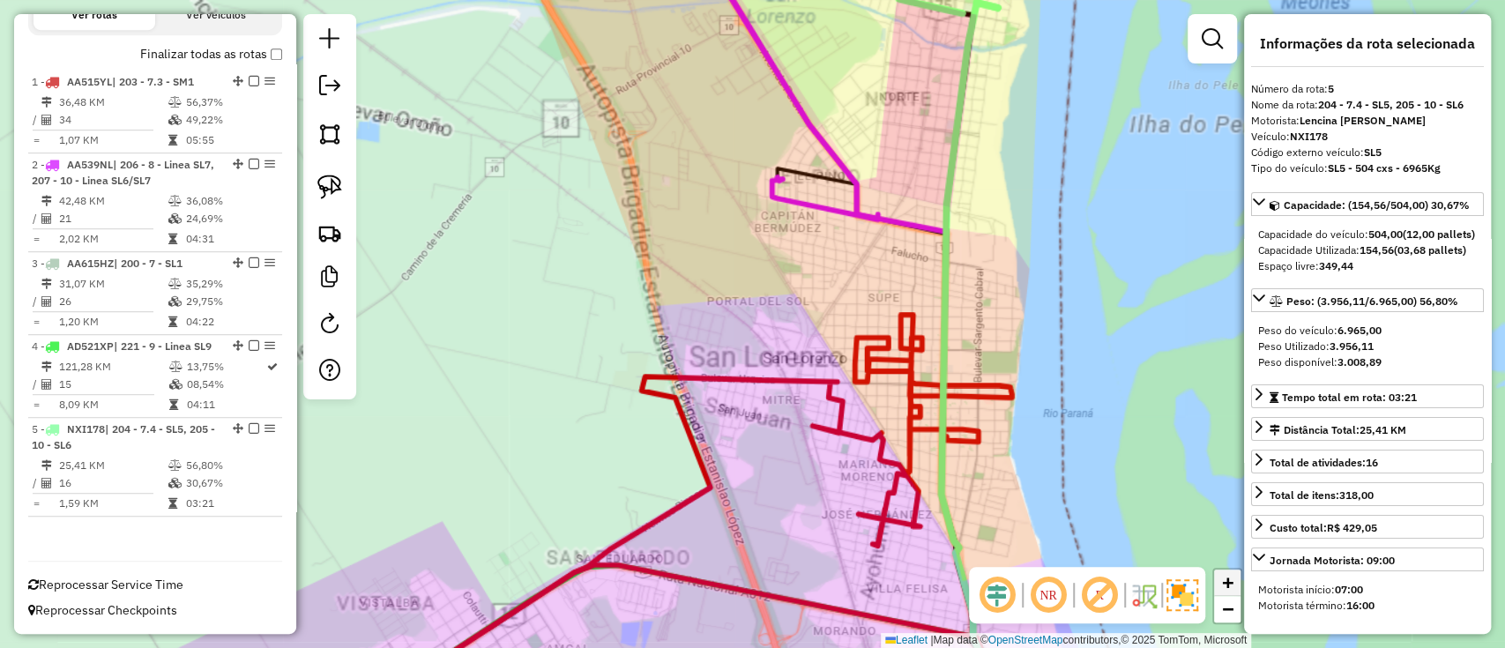
click at [1226, 576] on span "+" at bounding box center [1227, 582] width 11 height 22
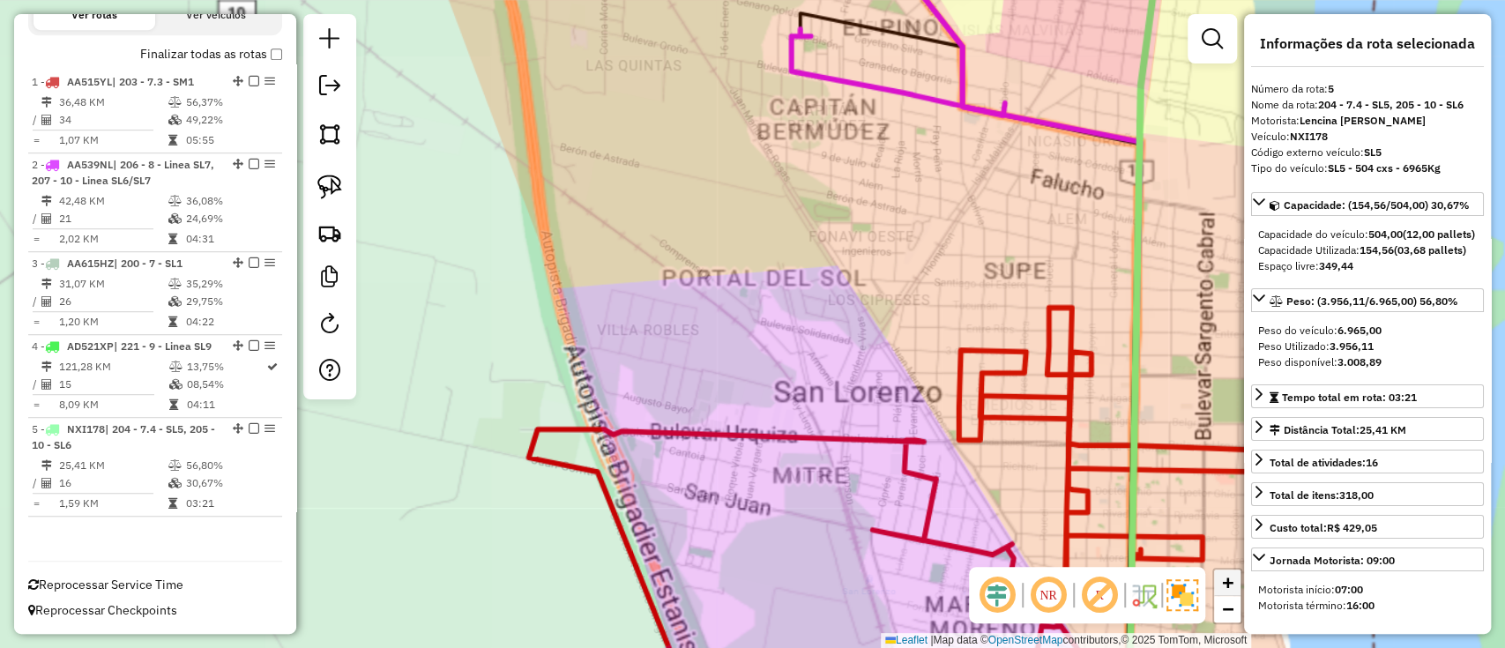
click at [1226, 576] on span "+" at bounding box center [1227, 582] width 11 height 22
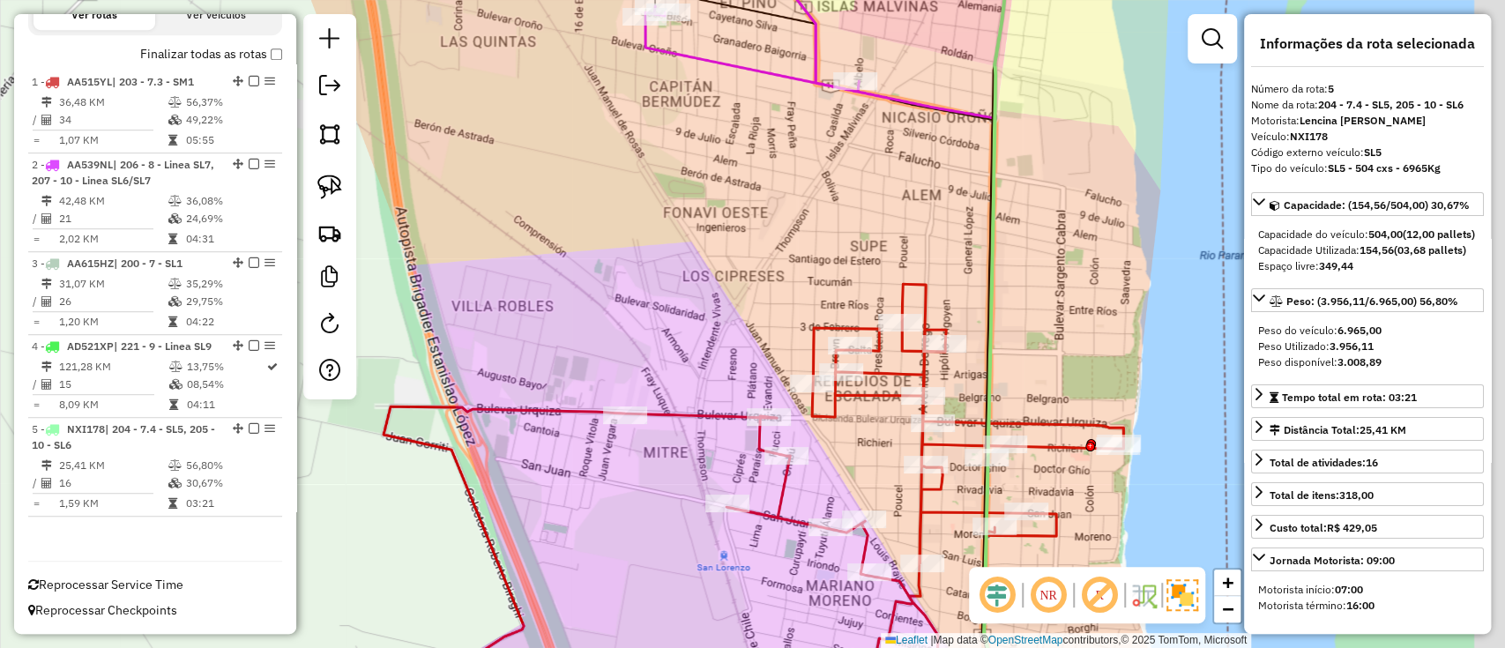
drag, startPoint x: 948, startPoint y: 270, endPoint x: 756, endPoint y: 236, distance: 195.0
click at [756, 236] on div "Janela de atendimento Grade de atendimento Capacidade Transportadoras Veículos …" at bounding box center [752, 324] width 1505 height 648
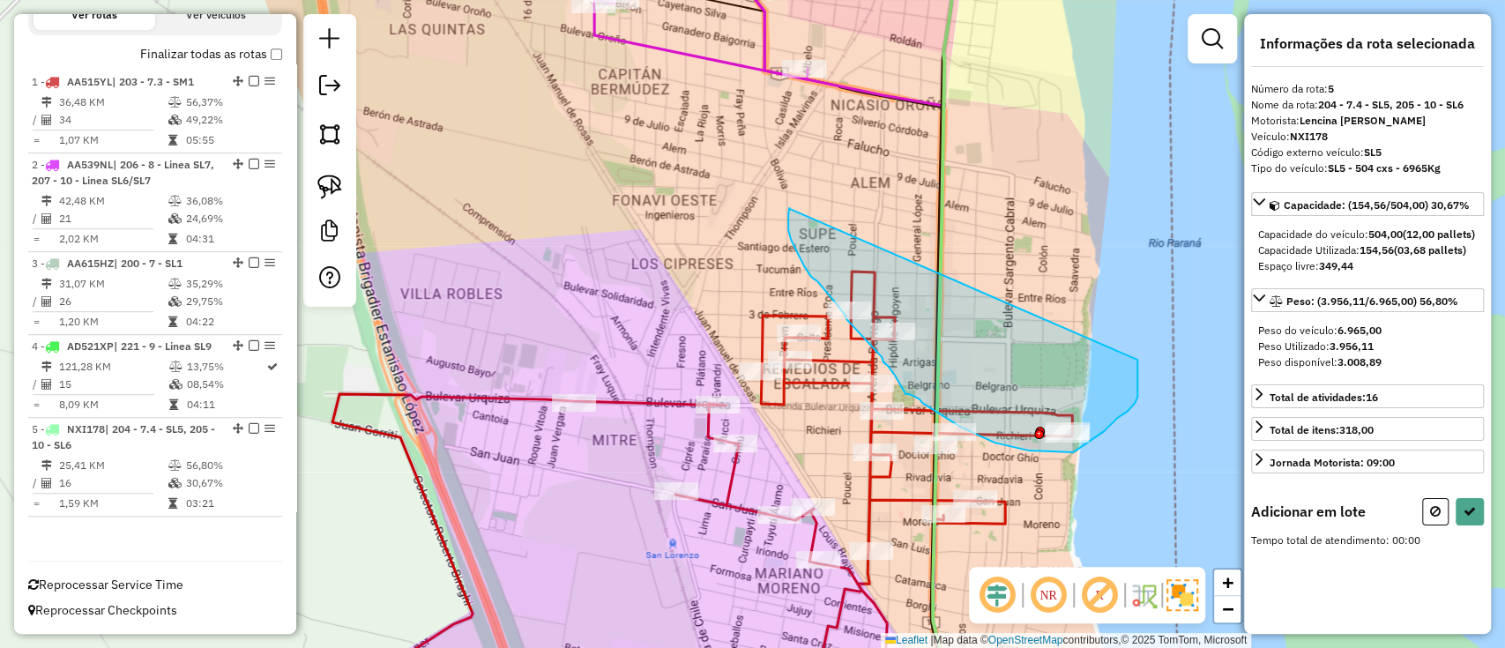
drag, startPoint x: 790, startPoint y: 209, endPoint x: 1136, endPoint y: 353, distance: 375.0
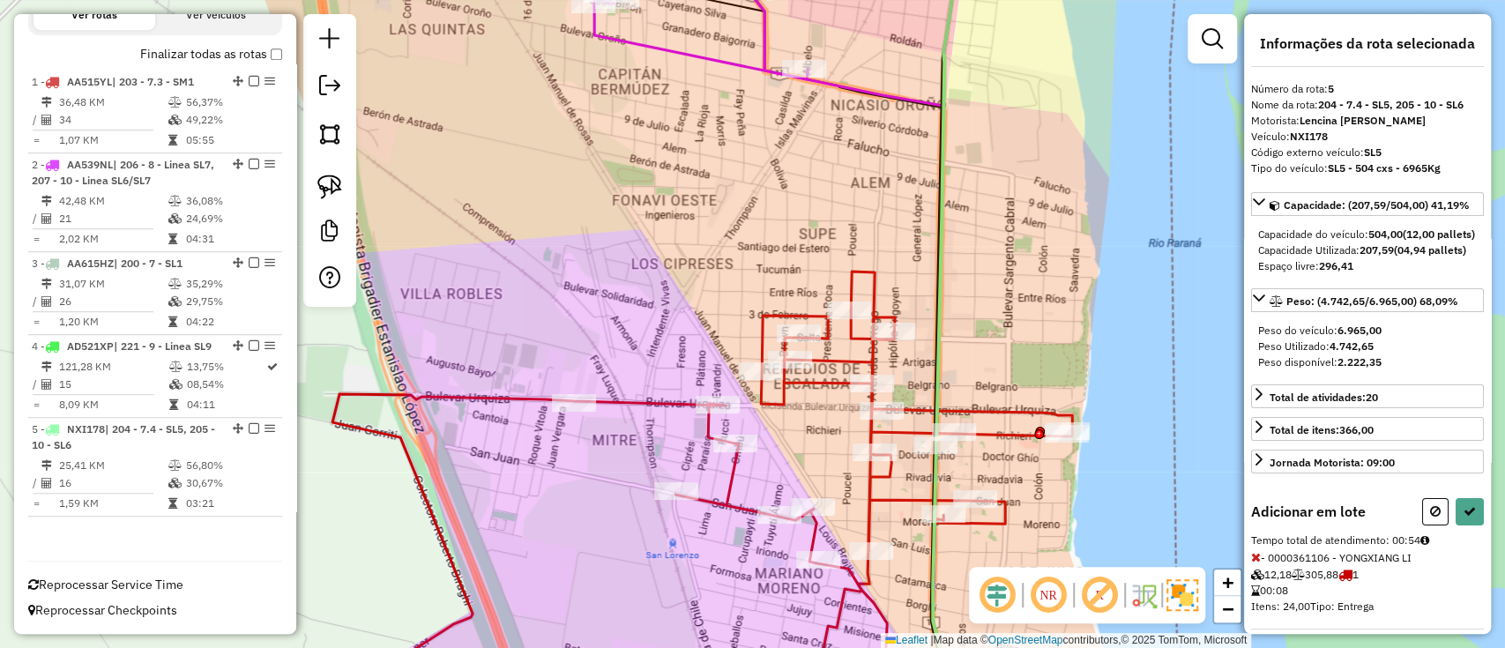
select select "**********"
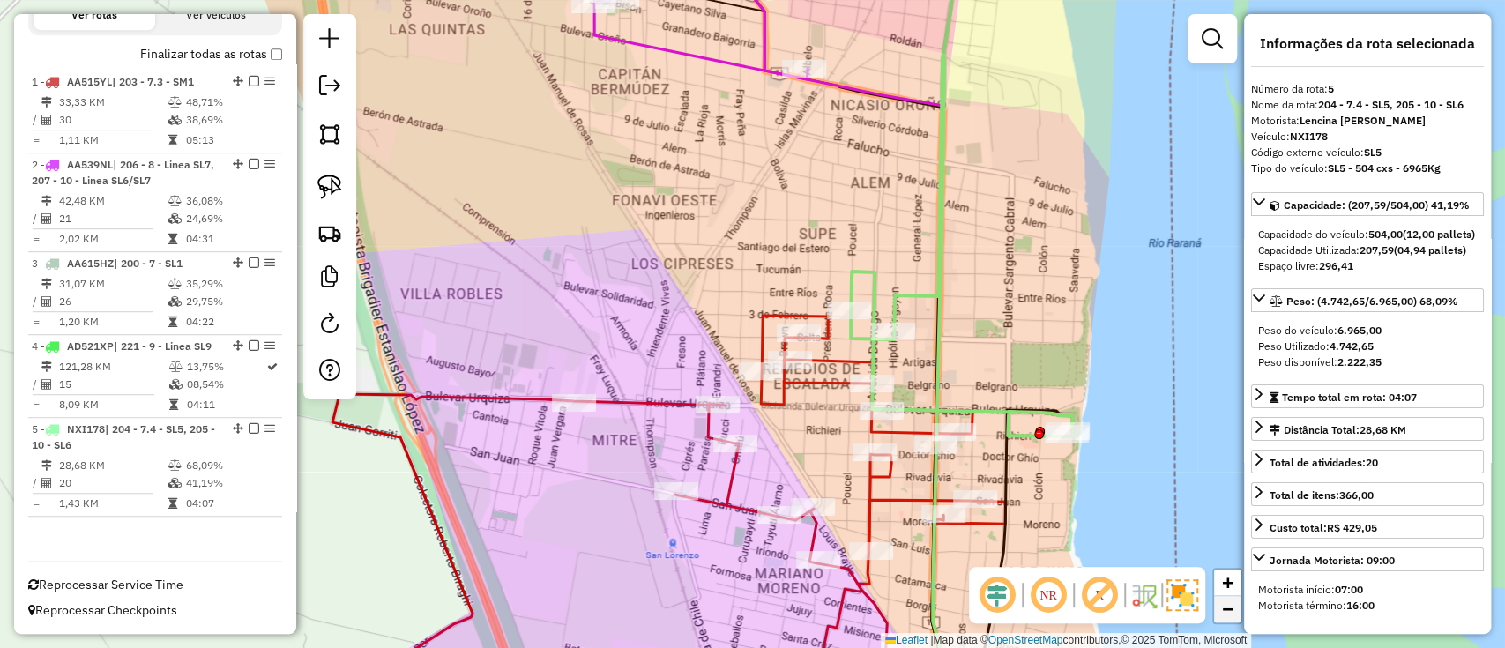
click at [1228, 605] on span "−" at bounding box center [1227, 609] width 11 height 22
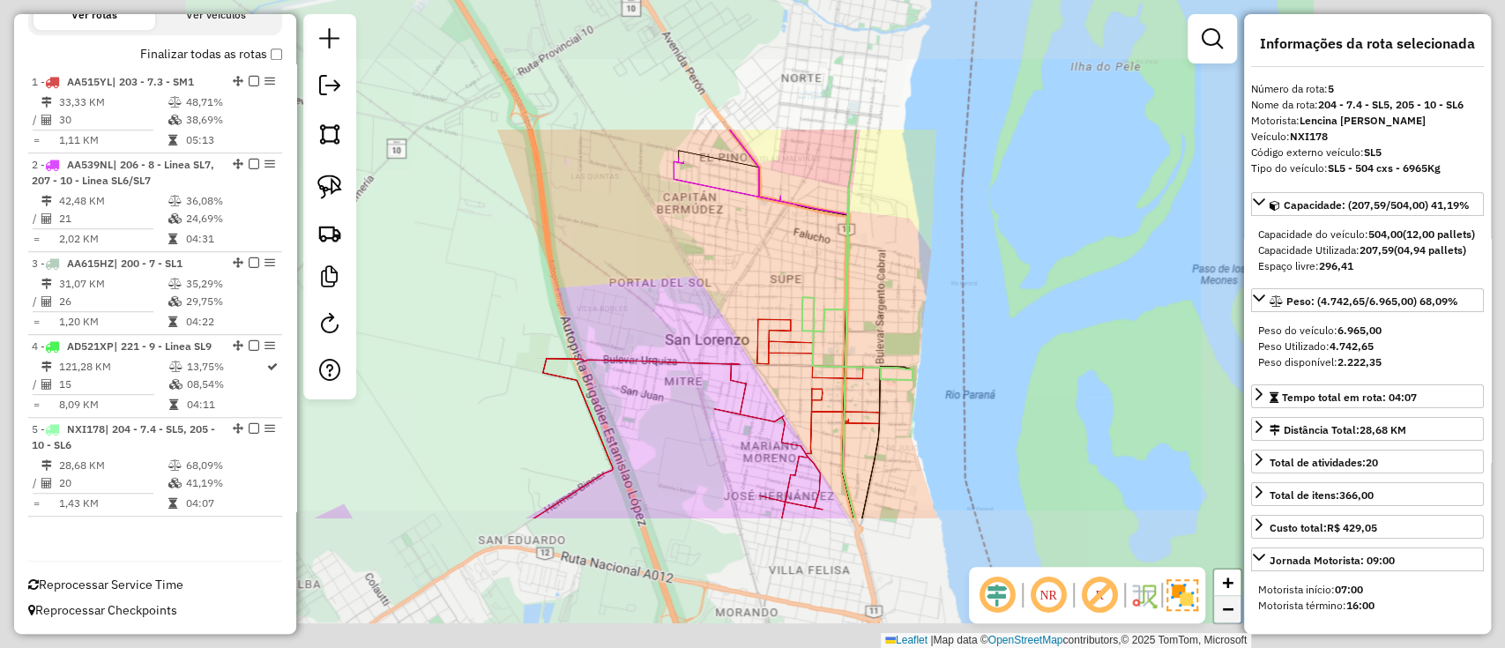
click at [1228, 605] on span "−" at bounding box center [1227, 609] width 11 height 22
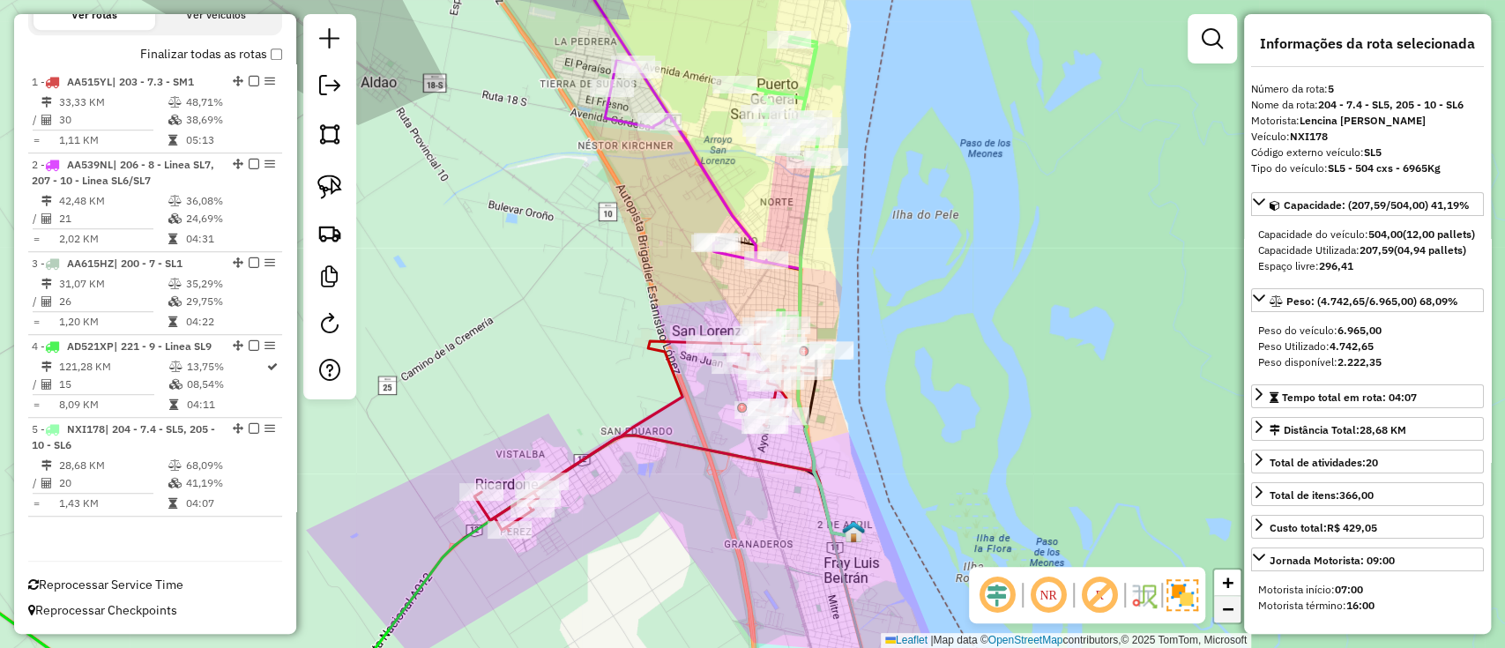
click at [1228, 605] on span "−" at bounding box center [1227, 609] width 11 height 22
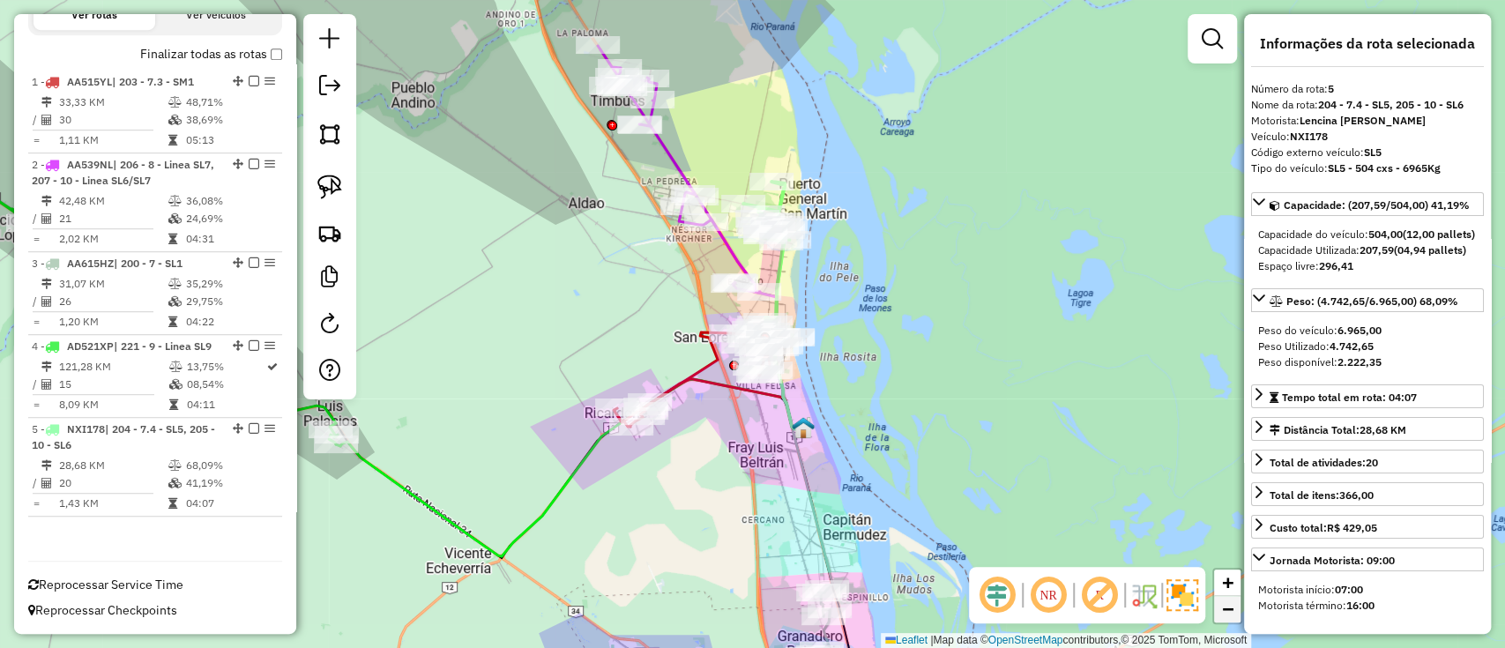
click at [1228, 605] on span "−" at bounding box center [1227, 609] width 11 height 22
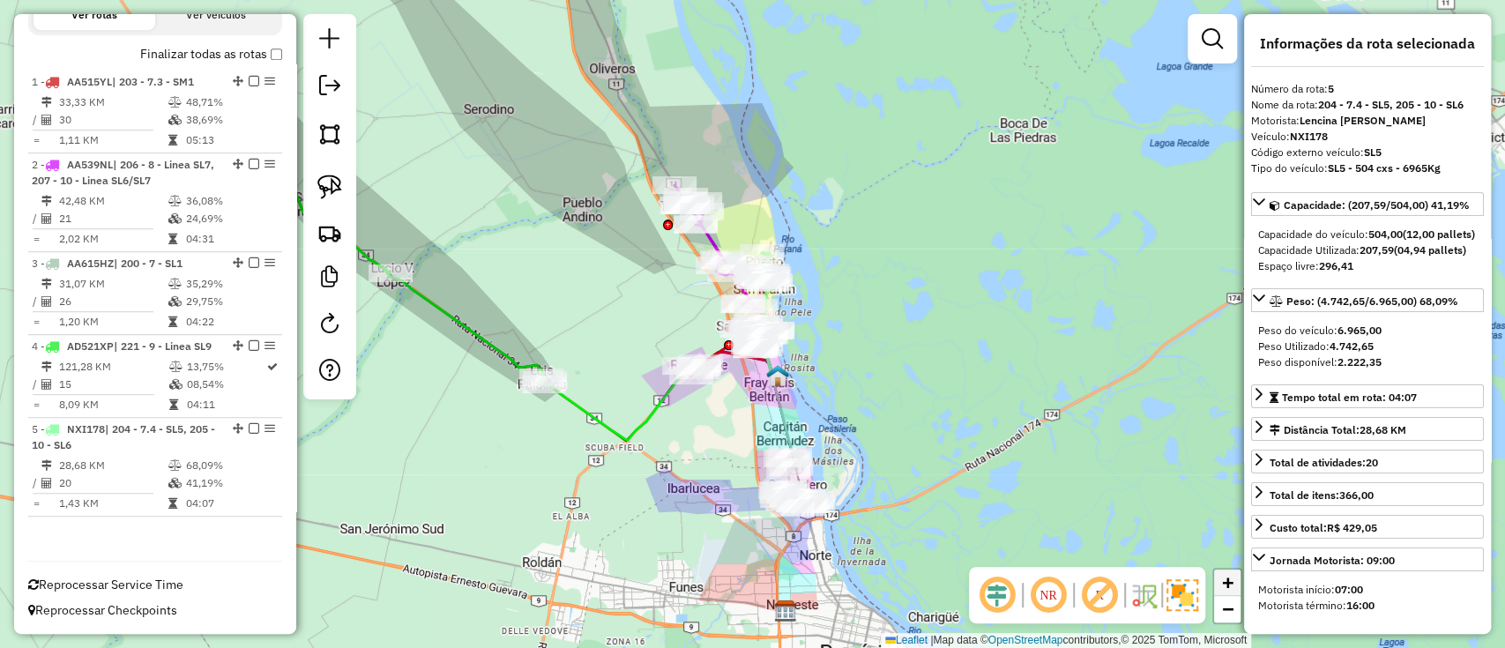
click at [1231, 577] on span "+" at bounding box center [1227, 582] width 11 height 22
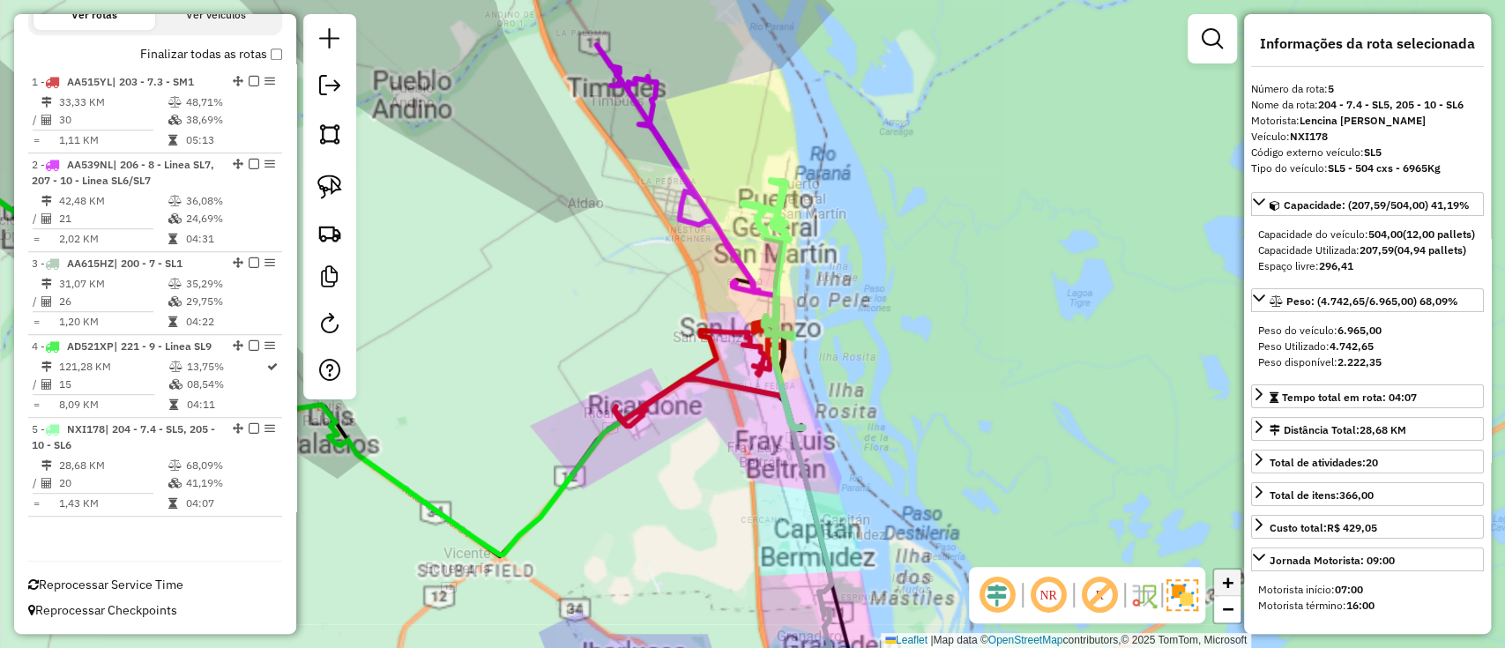
click at [1231, 577] on span "+" at bounding box center [1227, 582] width 11 height 22
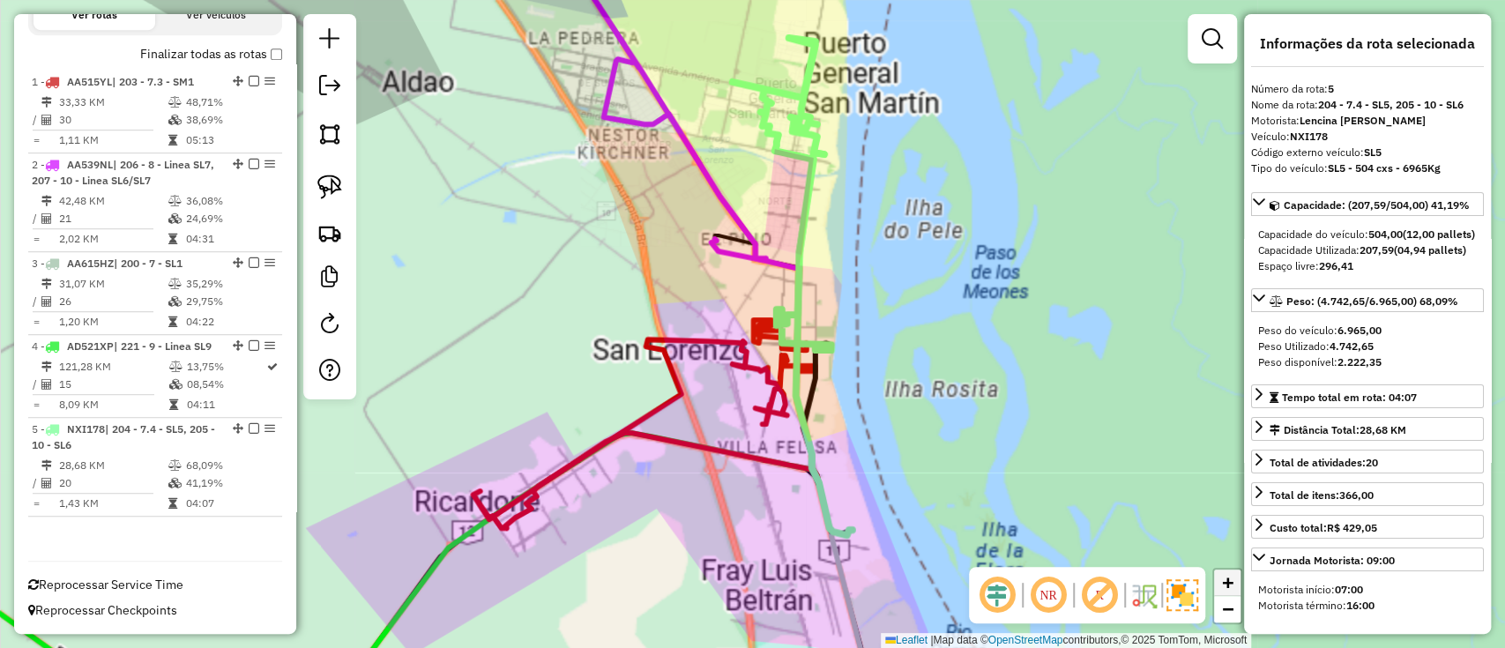
click at [1231, 577] on span "+" at bounding box center [1227, 582] width 11 height 22
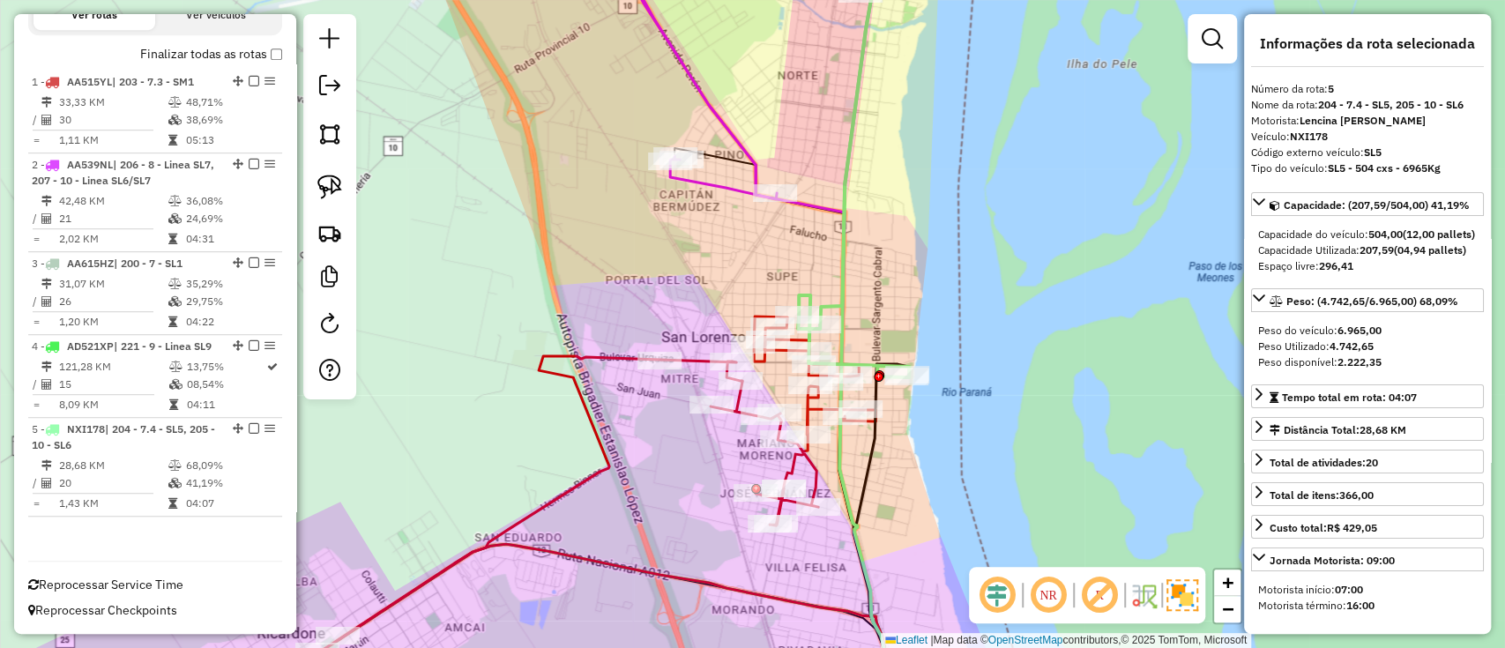
click at [620, 351] on icon at bounding box center [534, 514] width 682 height 397
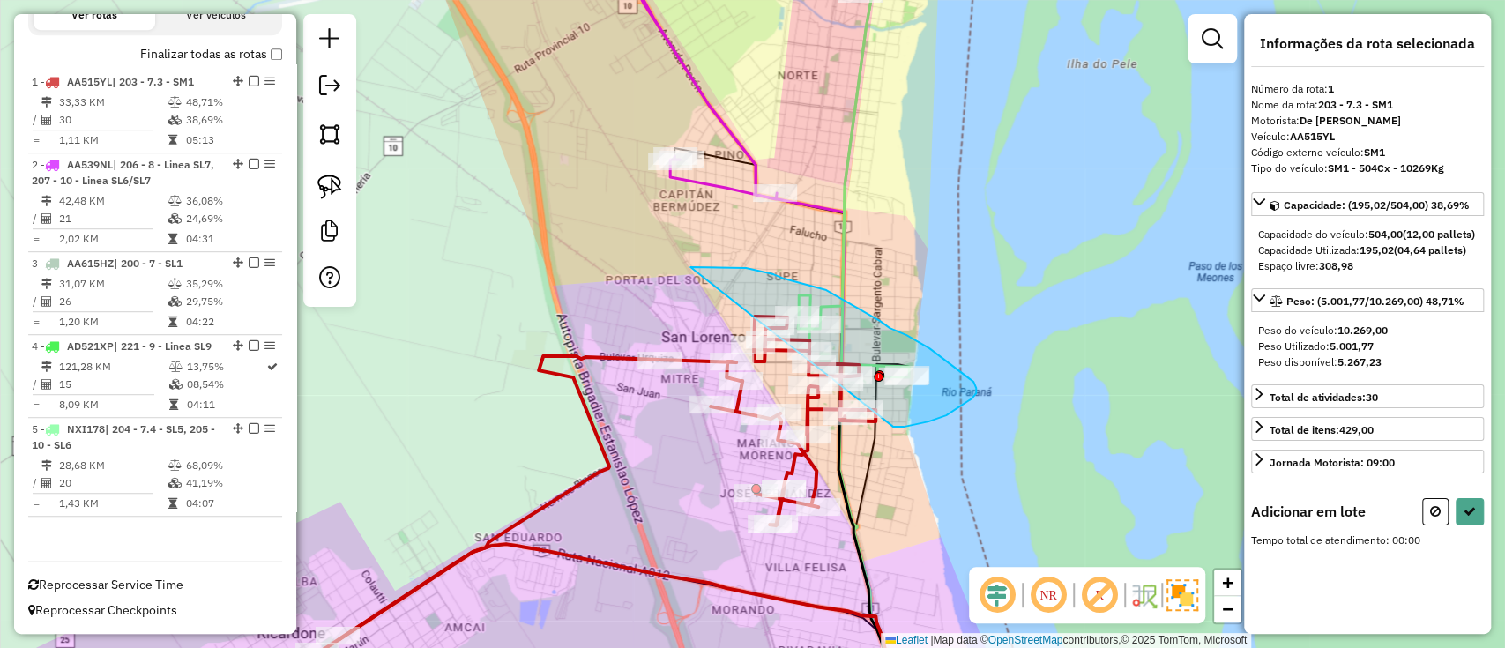
drag, startPoint x: 690, startPoint y: 267, endPoint x: 897, endPoint y: 399, distance: 245.7
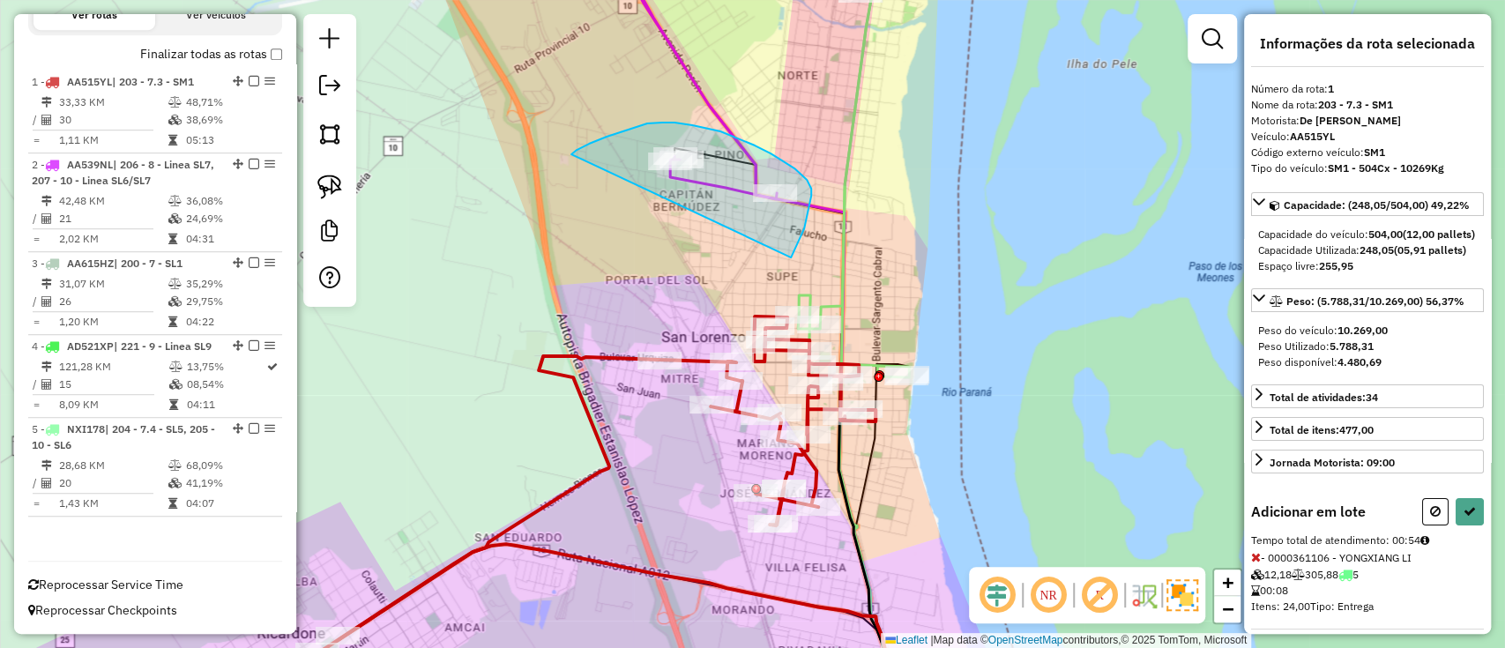
drag, startPoint x: 791, startPoint y: 257, endPoint x: 571, endPoint y: 176, distance: 234.0
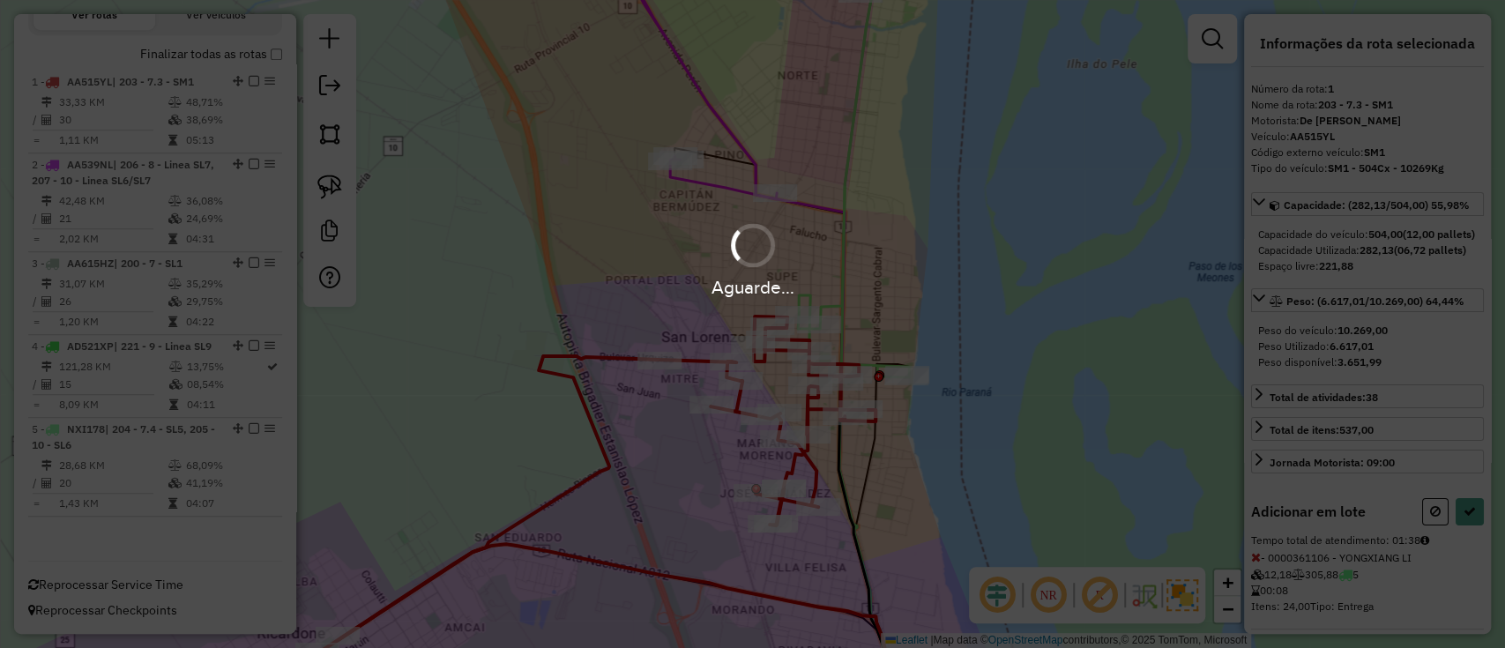
select select "**********"
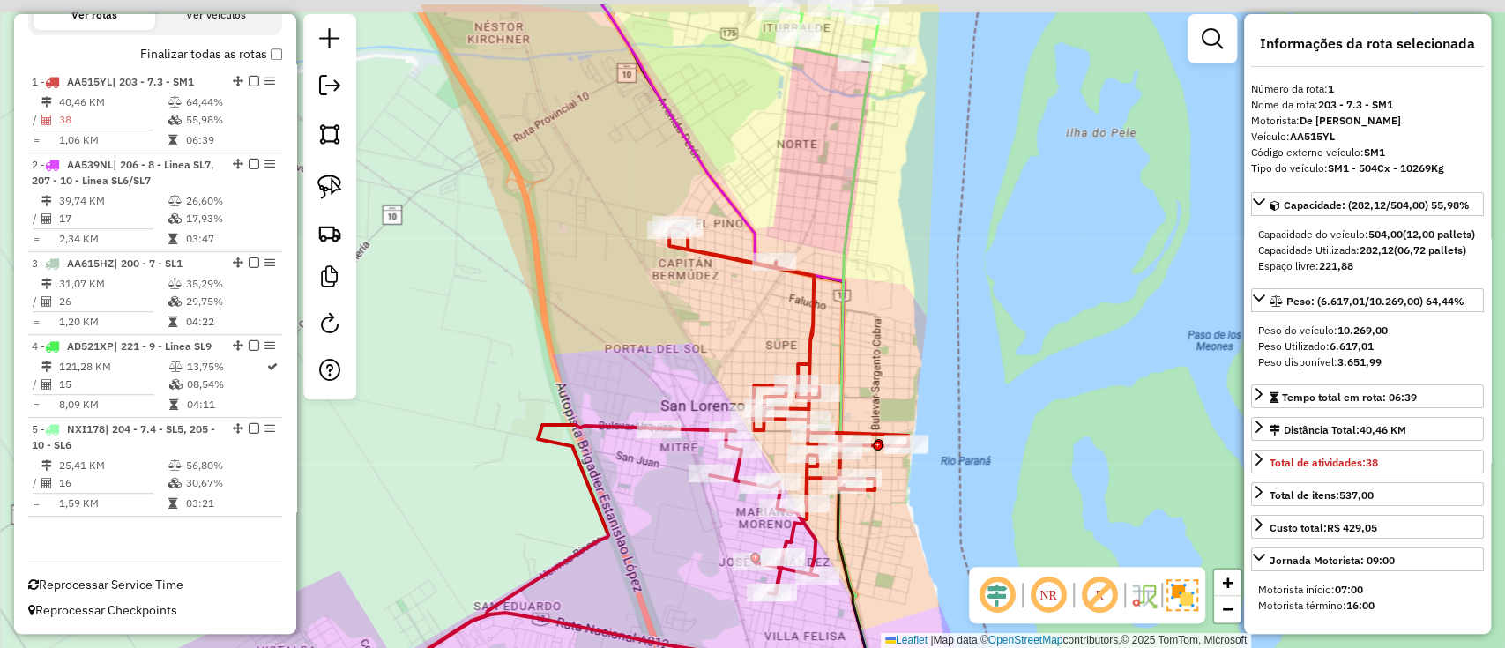
drag, startPoint x: 933, startPoint y: 225, endPoint x: 1019, endPoint y: 568, distance: 353.6
click at [1037, 636] on div "Janela de atendimento Grade de atendimento Capacidade Transportadoras Veículos …" at bounding box center [752, 324] width 1505 height 648
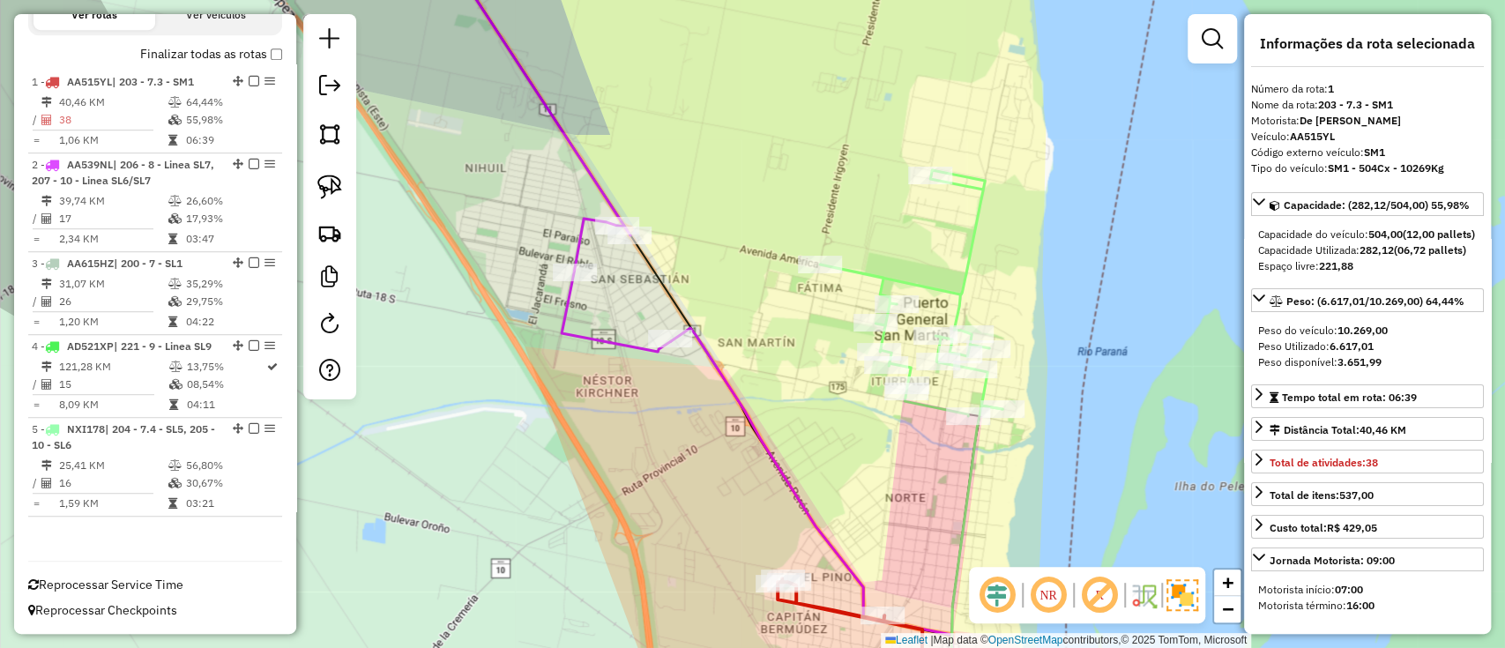
click at [955, 281] on icon at bounding box center [911, 293] width 182 height 246
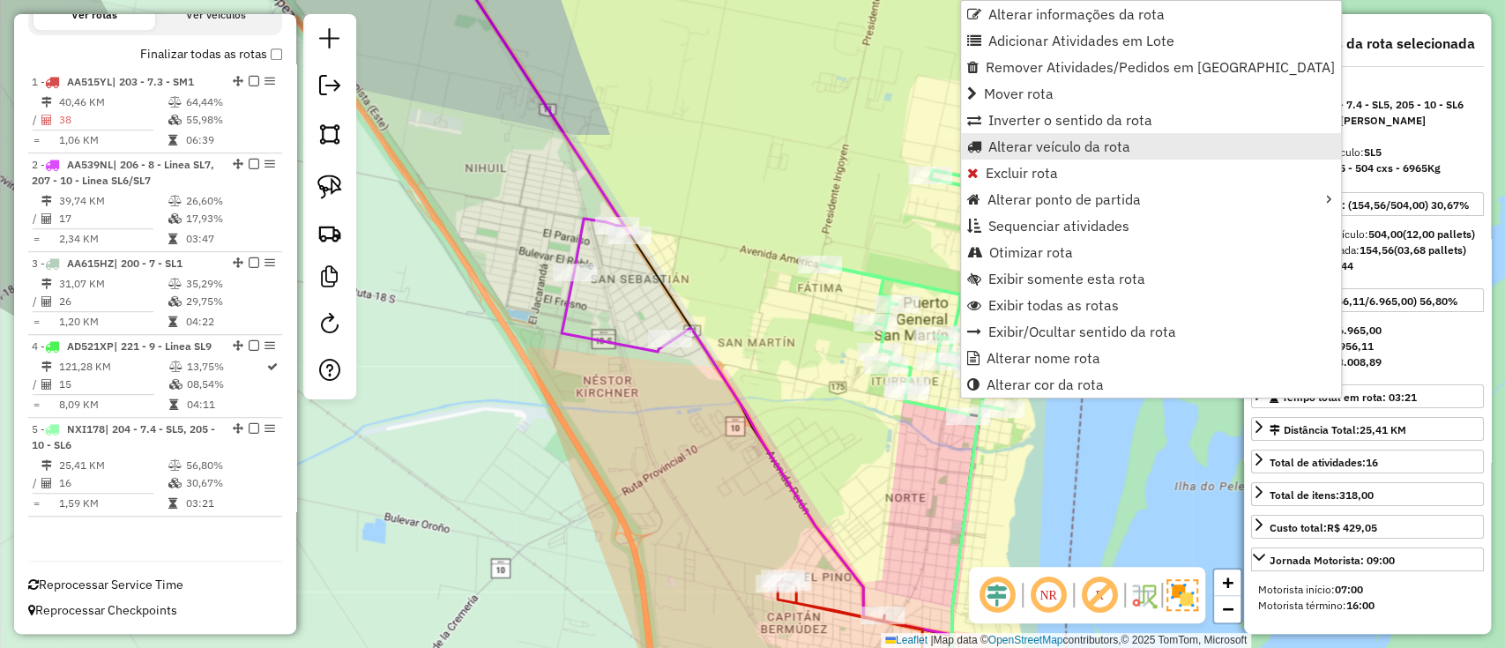
click at [1033, 139] on span "Alterar veículo da rota" at bounding box center [1059, 146] width 142 height 14
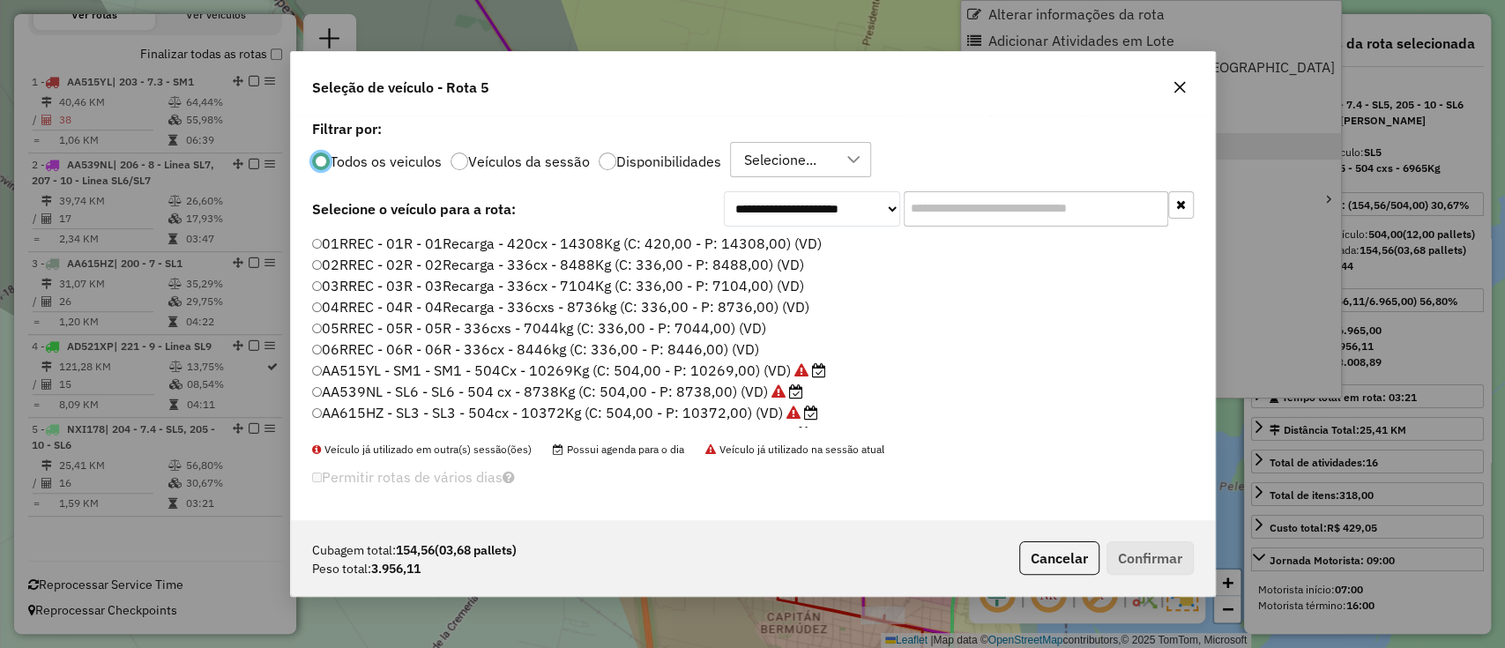
scroll to position [9, 5]
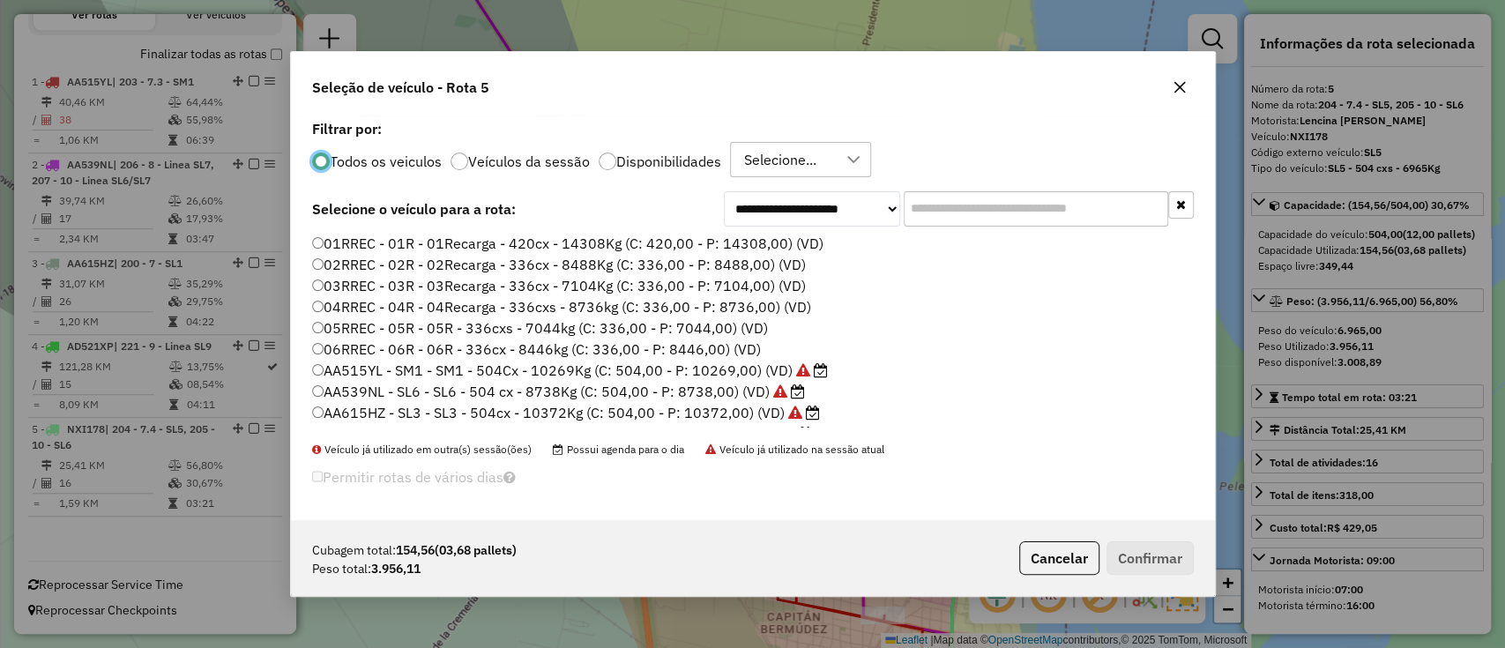
click at [668, 160] on label "Disponibilidades" at bounding box center [668, 161] width 105 height 14
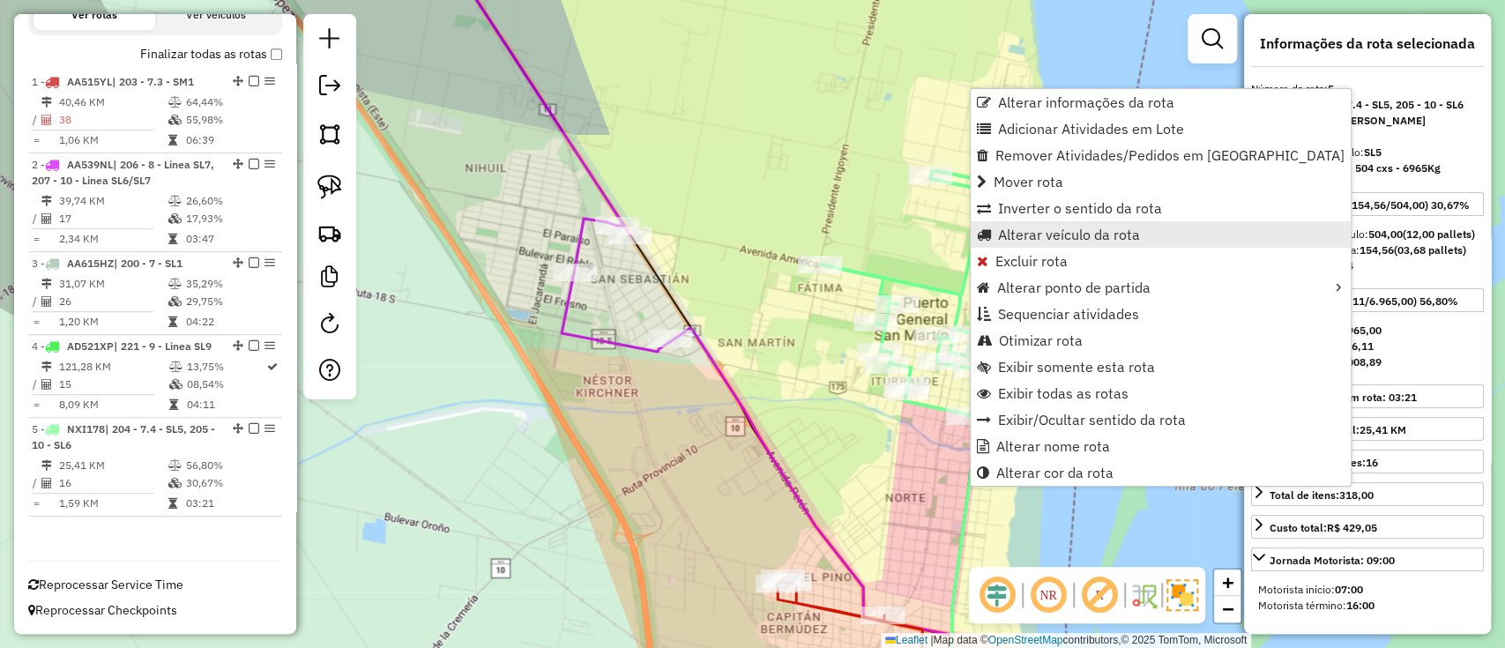
click at [1053, 234] on span "Alterar veículo da rota" at bounding box center [1069, 234] width 142 height 14
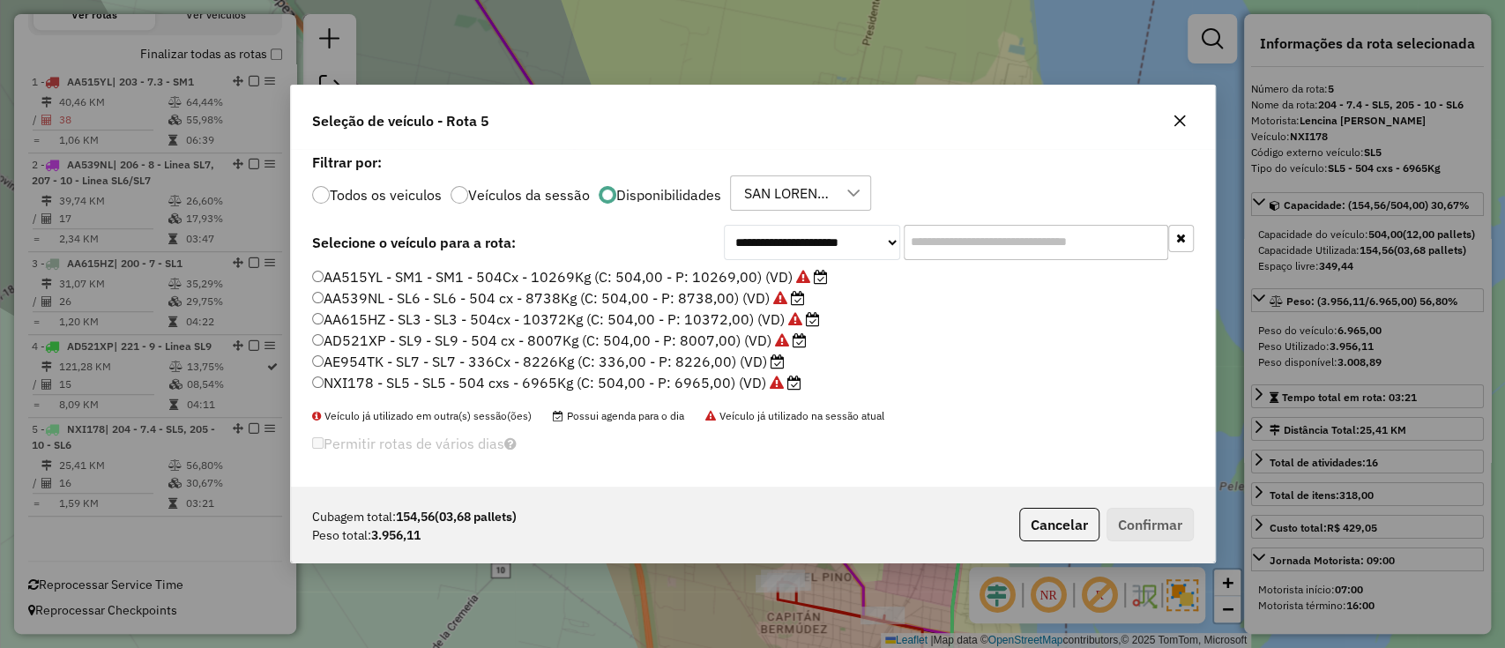
click at [393, 297] on label "AA539NL - SL6 - SL6 - 504 cx - 8738Kg (C: 504,00 - P: 8738,00) (VD)" at bounding box center [558, 297] width 493 height 21
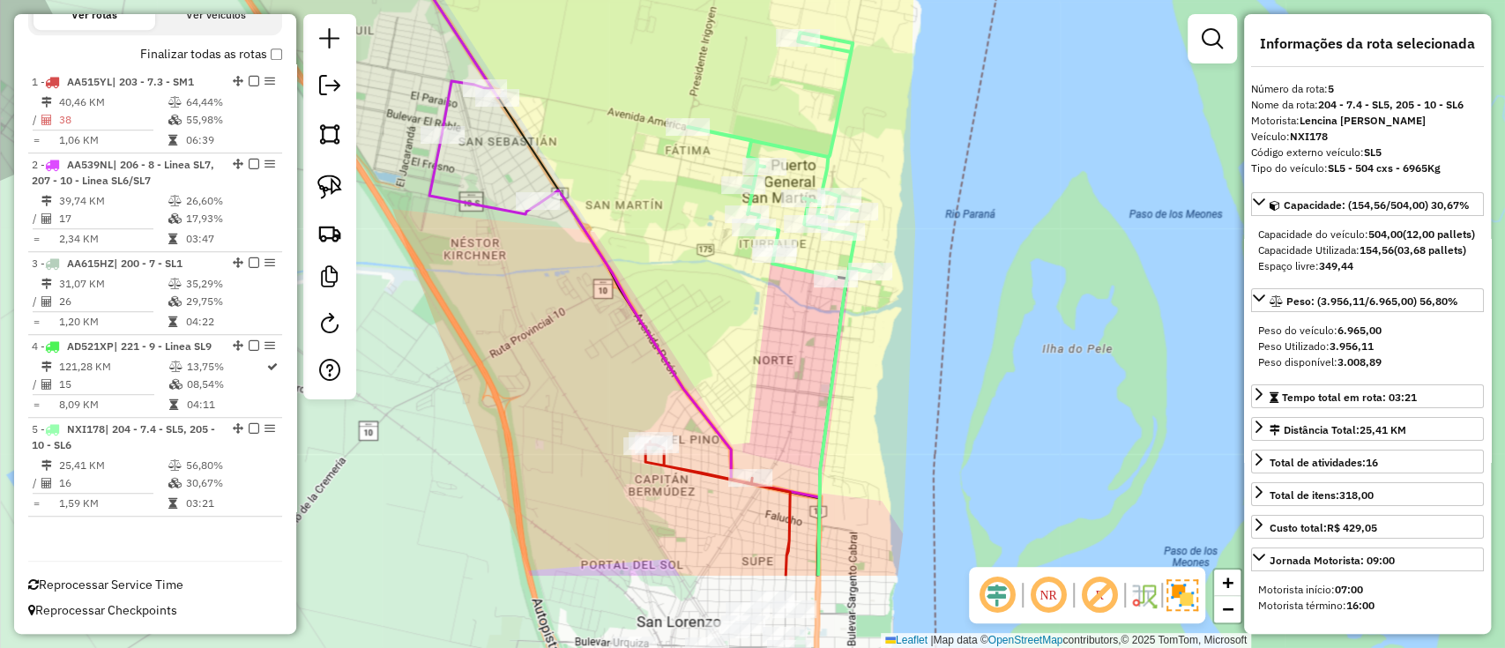
drag, startPoint x: 880, startPoint y: 517, endPoint x: 755, endPoint y: 342, distance: 214.8
click at [755, 342] on div "Janela de atendimento Grade de atendimento Capacidade Transportadoras Veículos …" at bounding box center [752, 324] width 1505 height 648
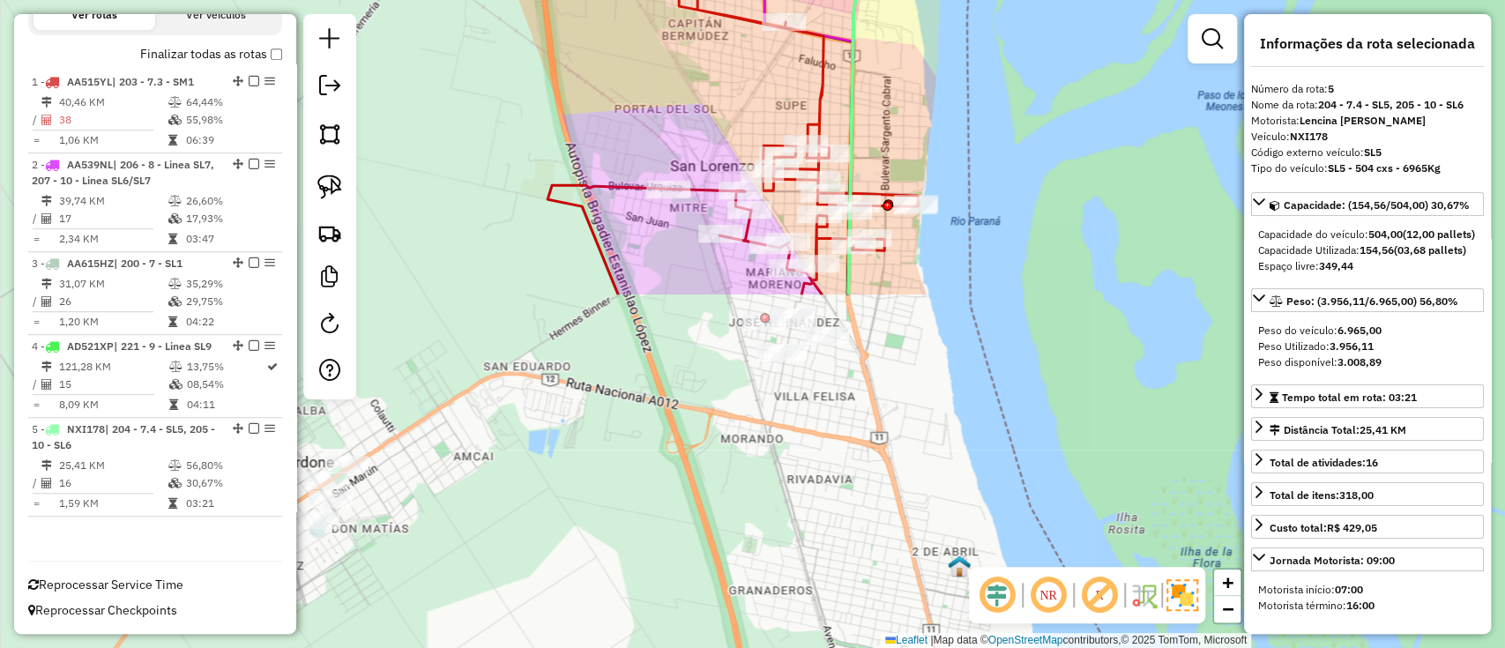
drag, startPoint x: 858, startPoint y: 465, endPoint x: 886, endPoint y: 89, distance: 376.5
click at [884, 100] on div "Janela de atendimento Grade de atendimento Capacidade Transportadoras Veículos …" at bounding box center [752, 324] width 1505 height 648
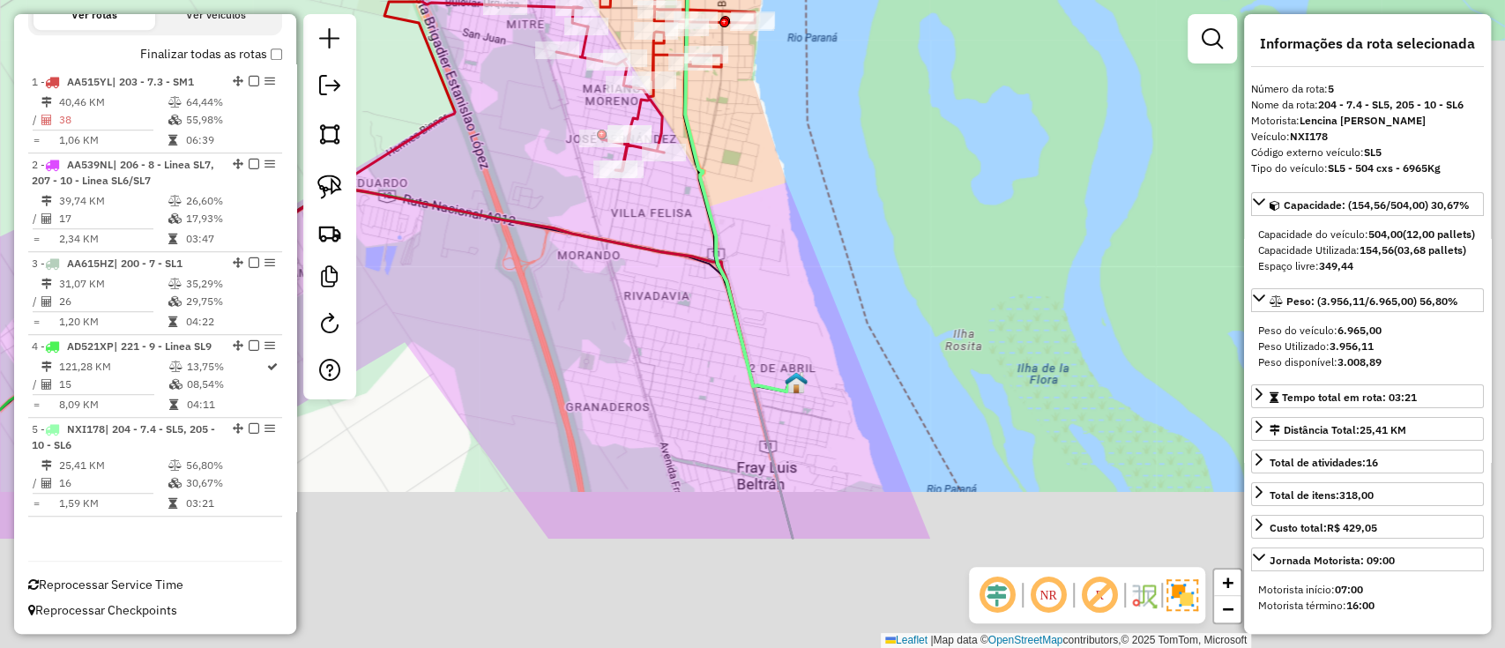
drag, startPoint x: 1121, startPoint y: 277, endPoint x: 865, endPoint y: -1, distance: 378.0
click at [865, 0] on div "Janela de atendimento Grade de atendimento Capacidade Transportadoras Veículos …" at bounding box center [752, 324] width 1505 height 648
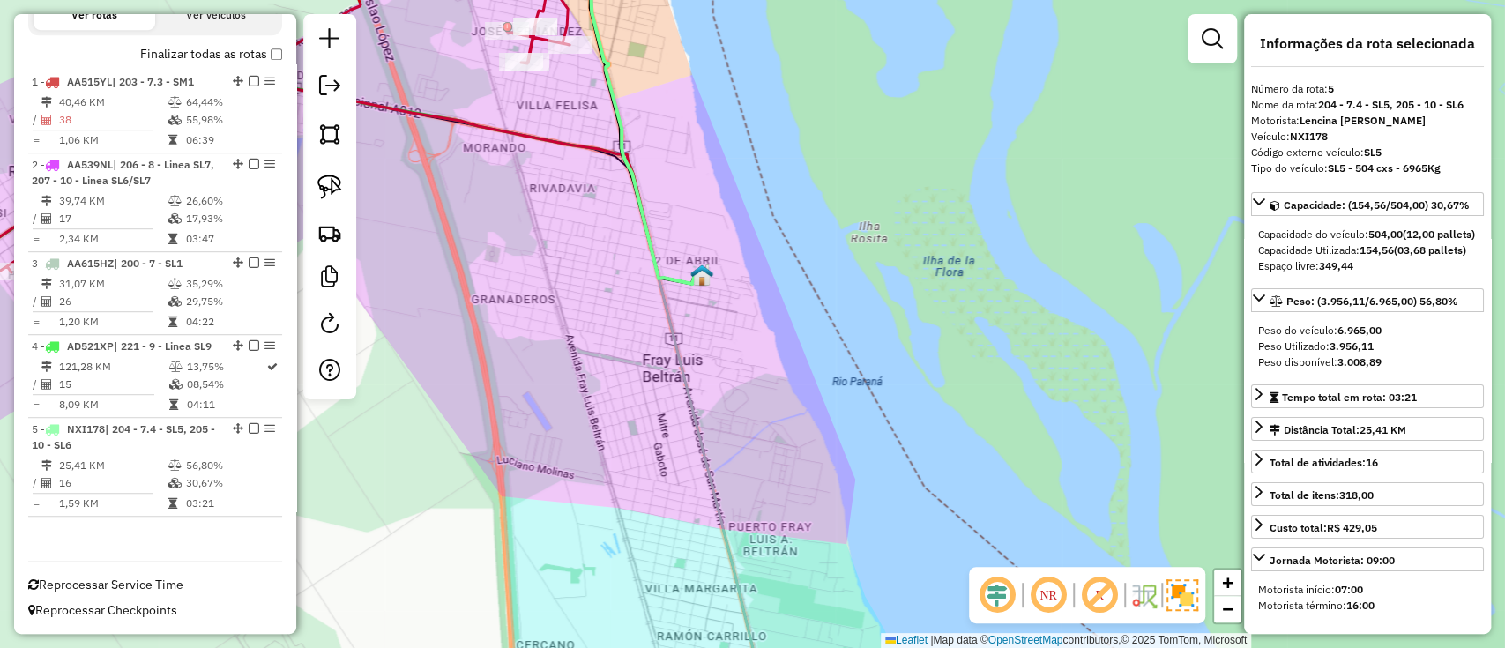
drag, startPoint x: 892, startPoint y: 249, endPoint x: 911, endPoint y: -129, distance: 378.6
click at [911, 0] on html "Aguarde... Pop-up bloqueado! Seu navegador bloqueou automáticamente a abertura …" at bounding box center [752, 324] width 1505 height 648
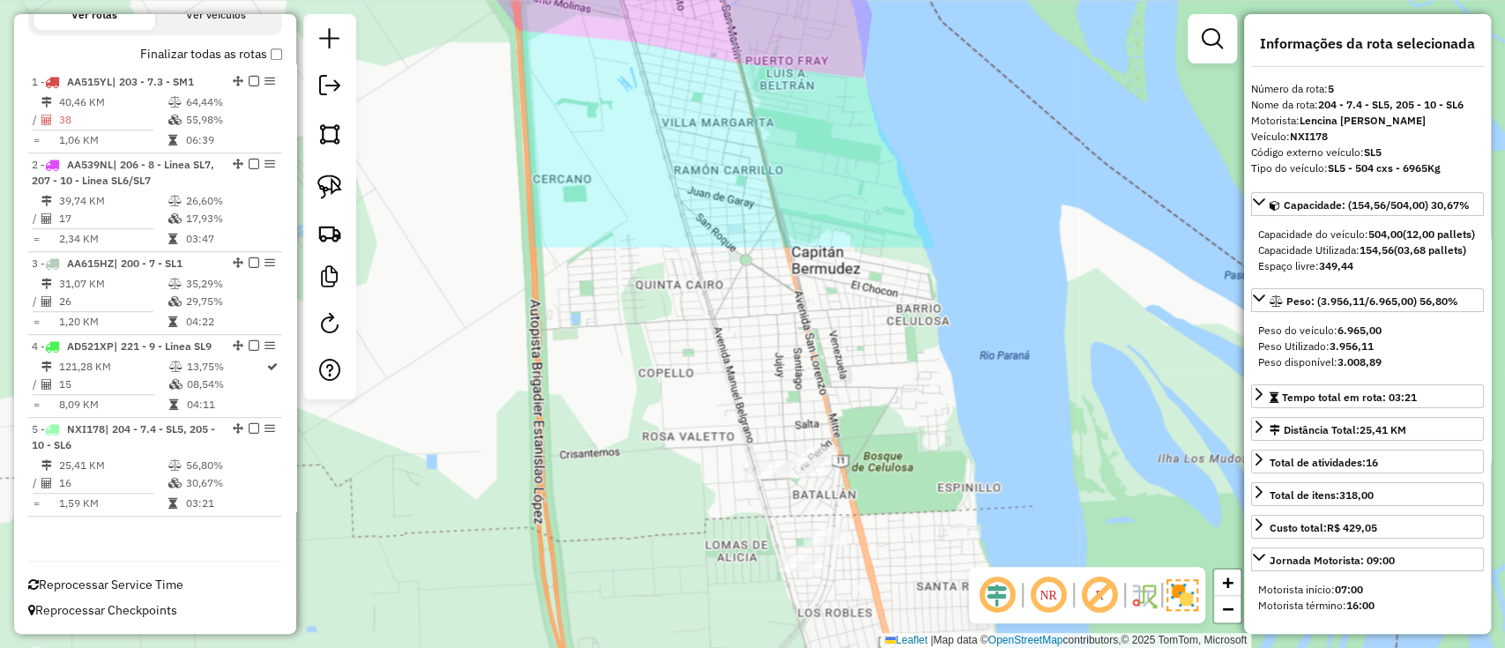
drag, startPoint x: 987, startPoint y: 196, endPoint x: 958, endPoint y: 143, distance: 60.4
click at [961, 145] on div "Janela de atendimento Grade de atendimento Capacidade Transportadoras Veículos …" at bounding box center [752, 324] width 1505 height 648
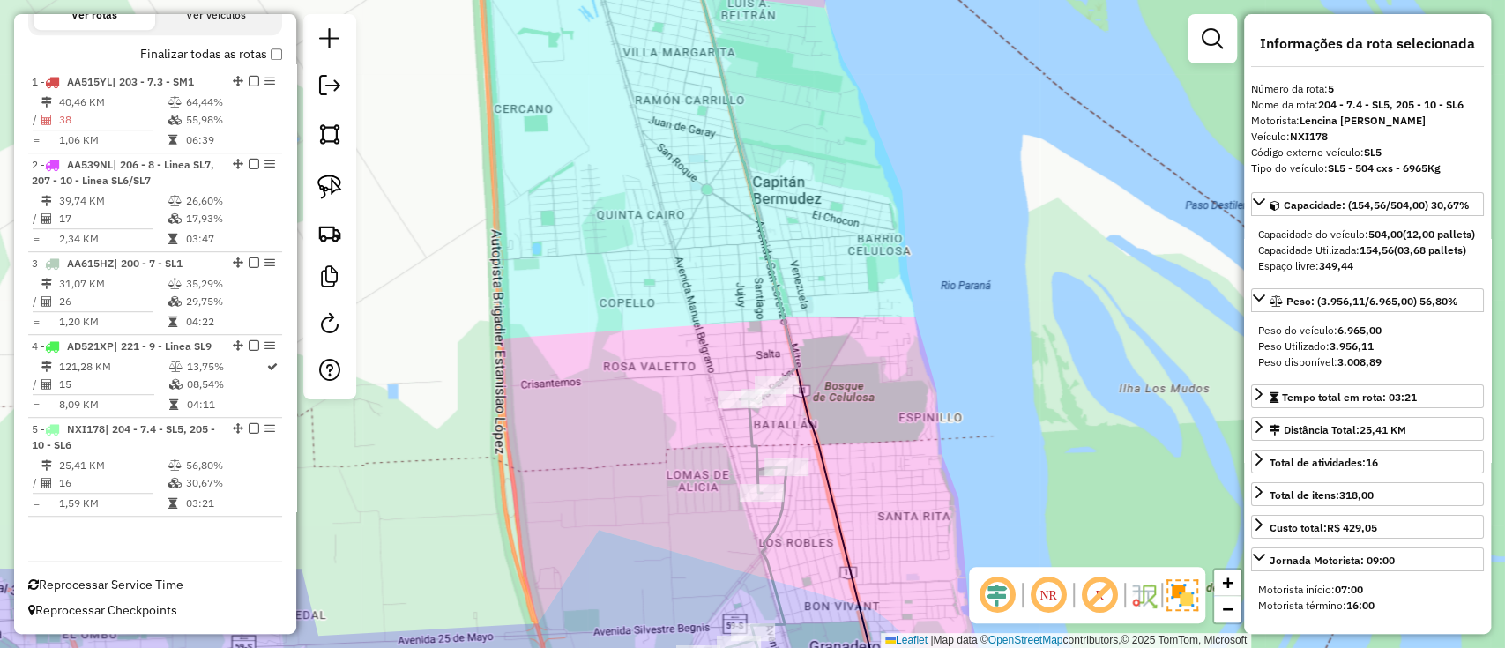
click at [752, 445] on icon at bounding box center [814, 549] width 233 height 328
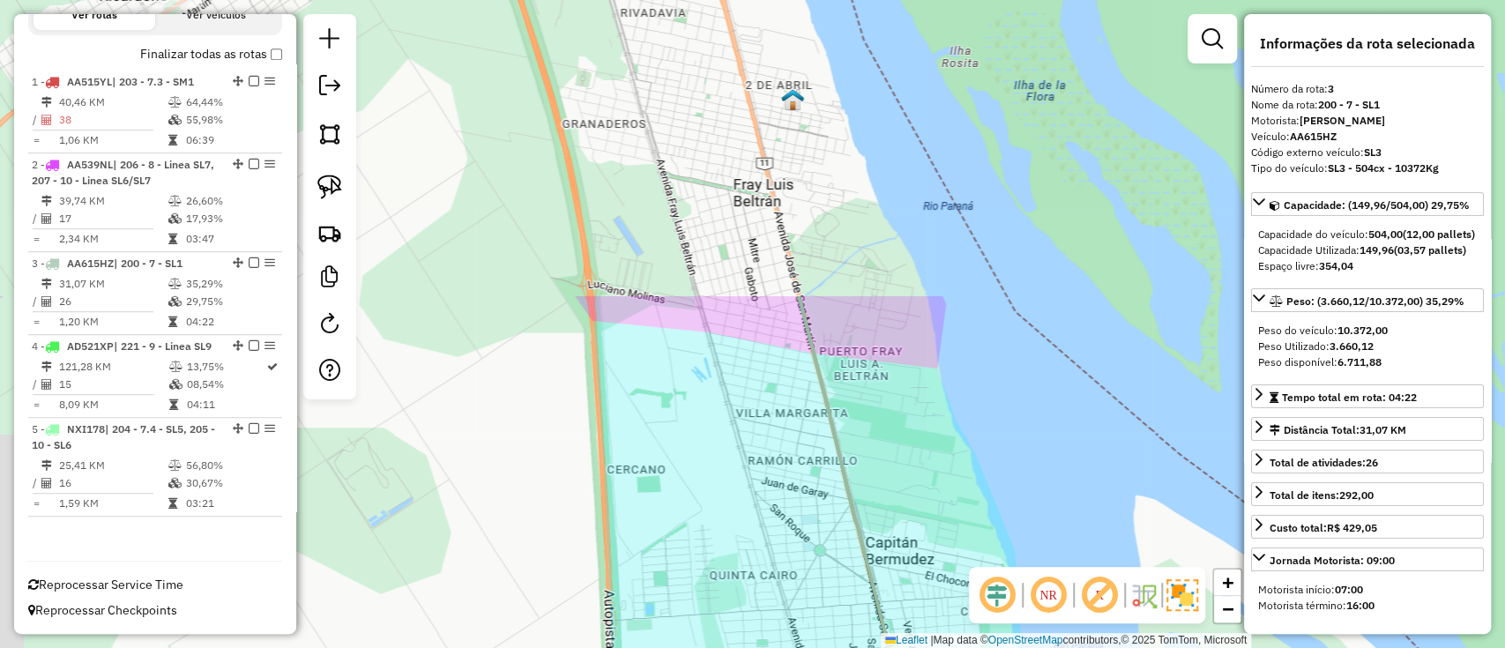
drag, startPoint x: 901, startPoint y: 200, endPoint x: 1066, endPoint y: 630, distance: 460.6
click at [1050, 647] on html "Aguarde... Pop-up bloqueado! Seu navegador bloqueou automáticamente a abertura …" at bounding box center [752, 324] width 1505 height 648
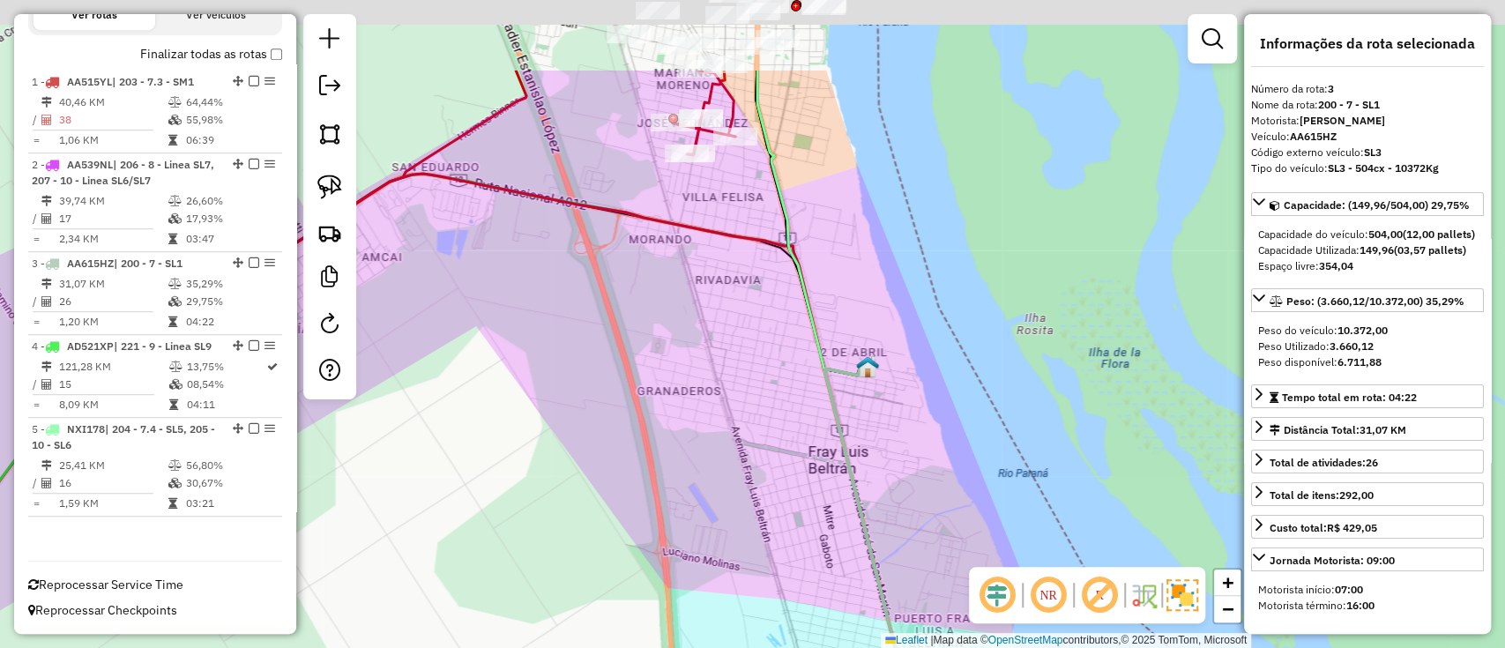
drag, startPoint x: 881, startPoint y: 371, endPoint x: 931, endPoint y: 617, distance: 251.0
click at [923, 598] on div "Janela de atendimento Grade de atendimento Capacidade Transportadoras Veículos …" at bounding box center [752, 324] width 1505 height 648
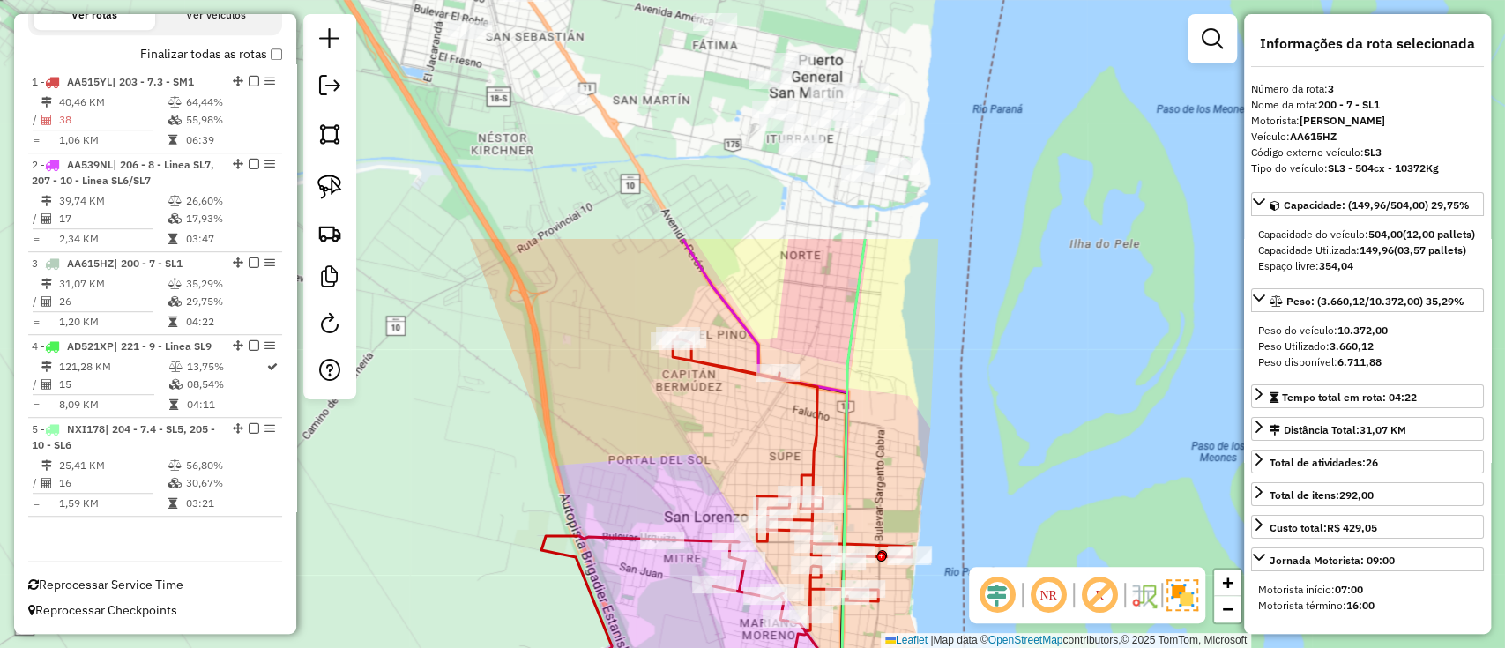
drag, startPoint x: 926, startPoint y: 331, endPoint x: 978, endPoint y: 702, distance: 375.5
click at [978, 647] on html "Aguarde... Pop-up bloqueado! Seu navegador bloqueou automáticamente a abertura …" at bounding box center [752, 324] width 1505 height 648
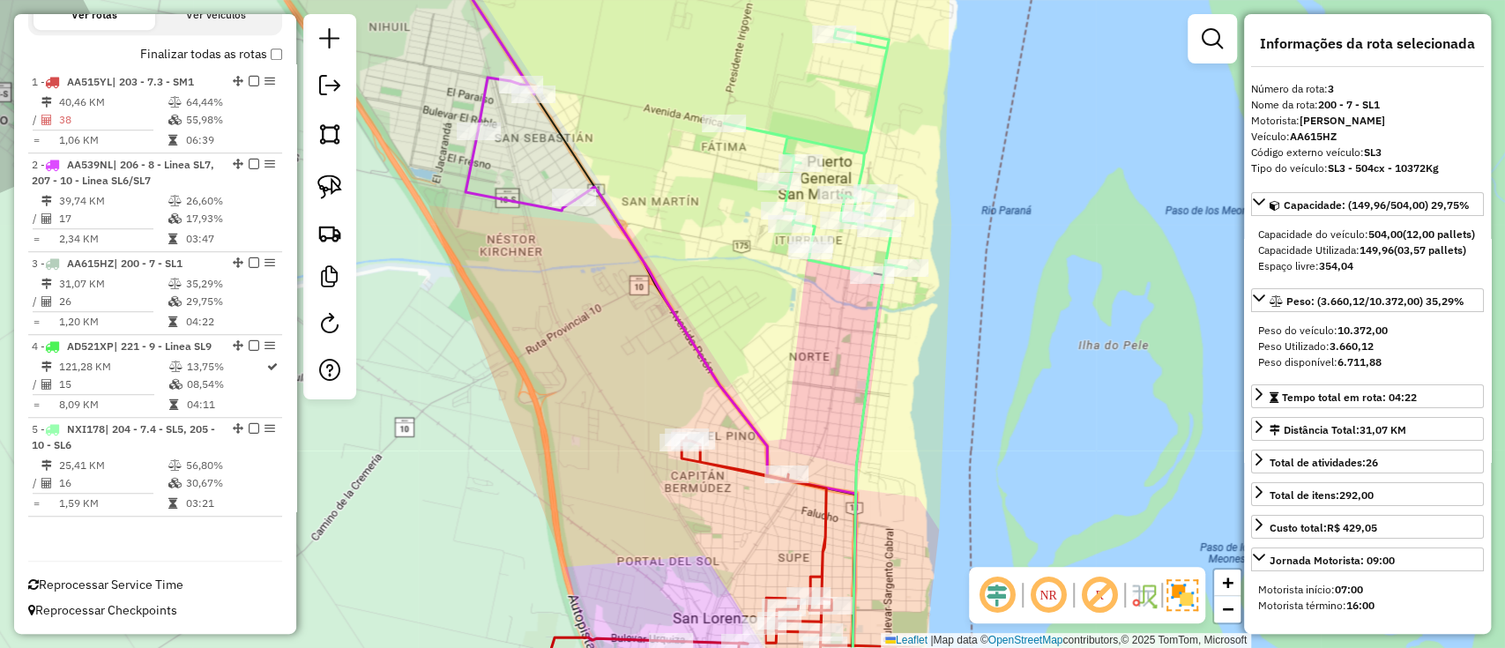
drag, startPoint x: 1012, startPoint y: 353, endPoint x: 999, endPoint y: 612, distance: 259.5
click at [999, 612] on hb-router-mapa "Informações da Sessão 1257175 - 02/09/2025 Criação: 01/09/2025 15:00 Depósito: …" at bounding box center [752, 324] width 1505 height 648
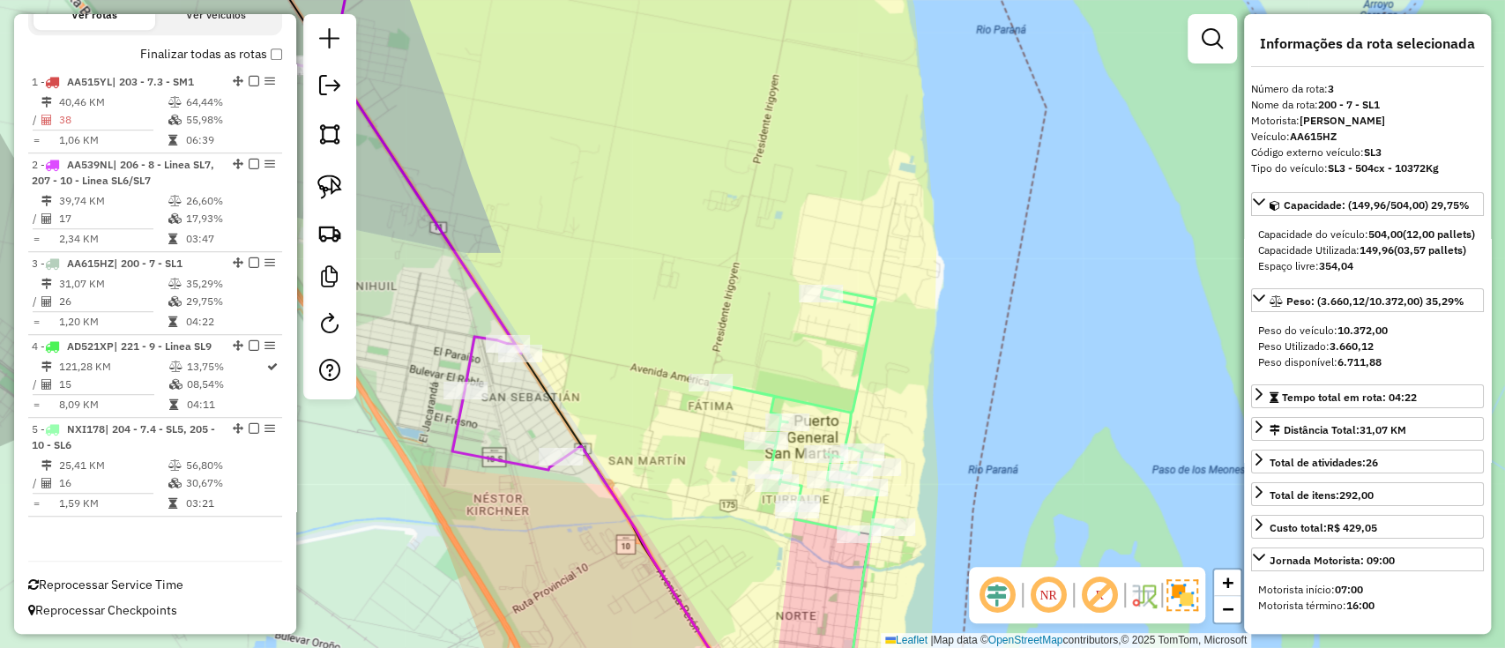
click at [639, 536] on icon at bounding box center [657, 579] width 192 height 267
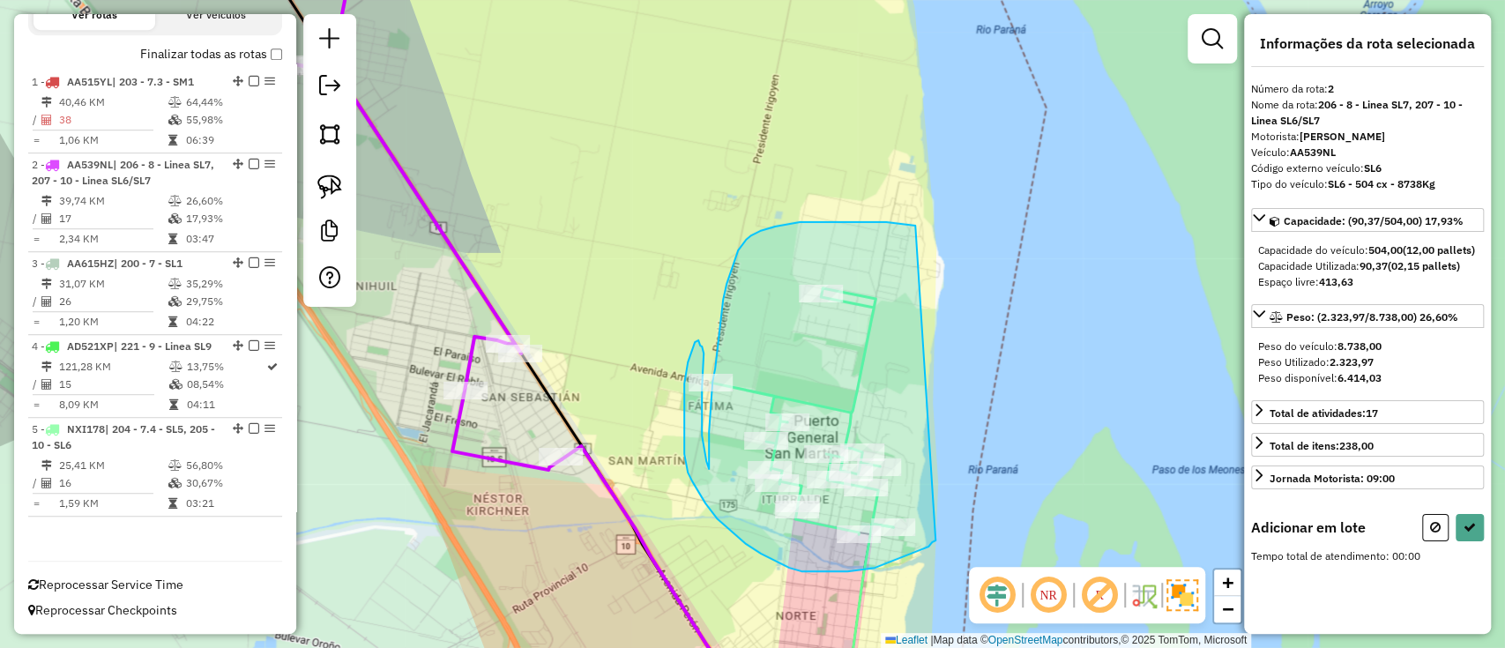
drag, startPoint x: 907, startPoint y: 225, endPoint x: 936, endPoint y: 539, distance: 316.0
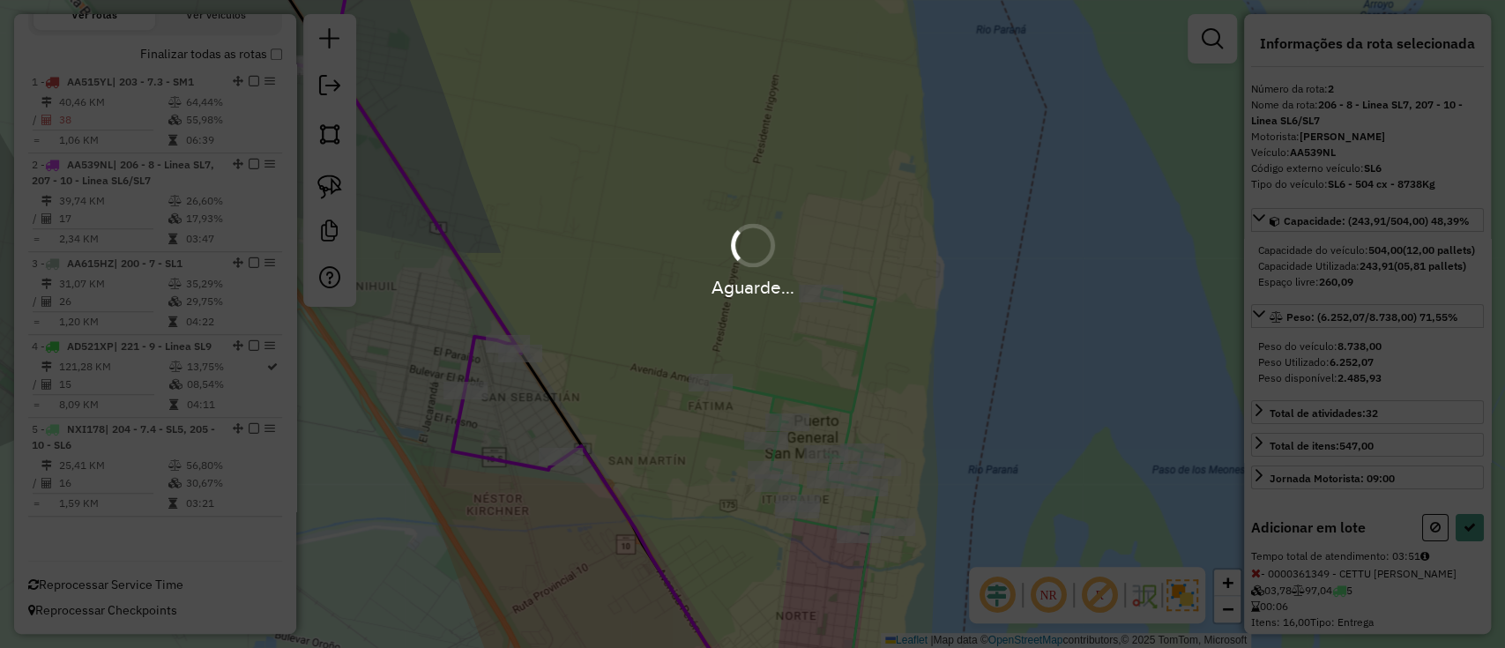
select select "**********"
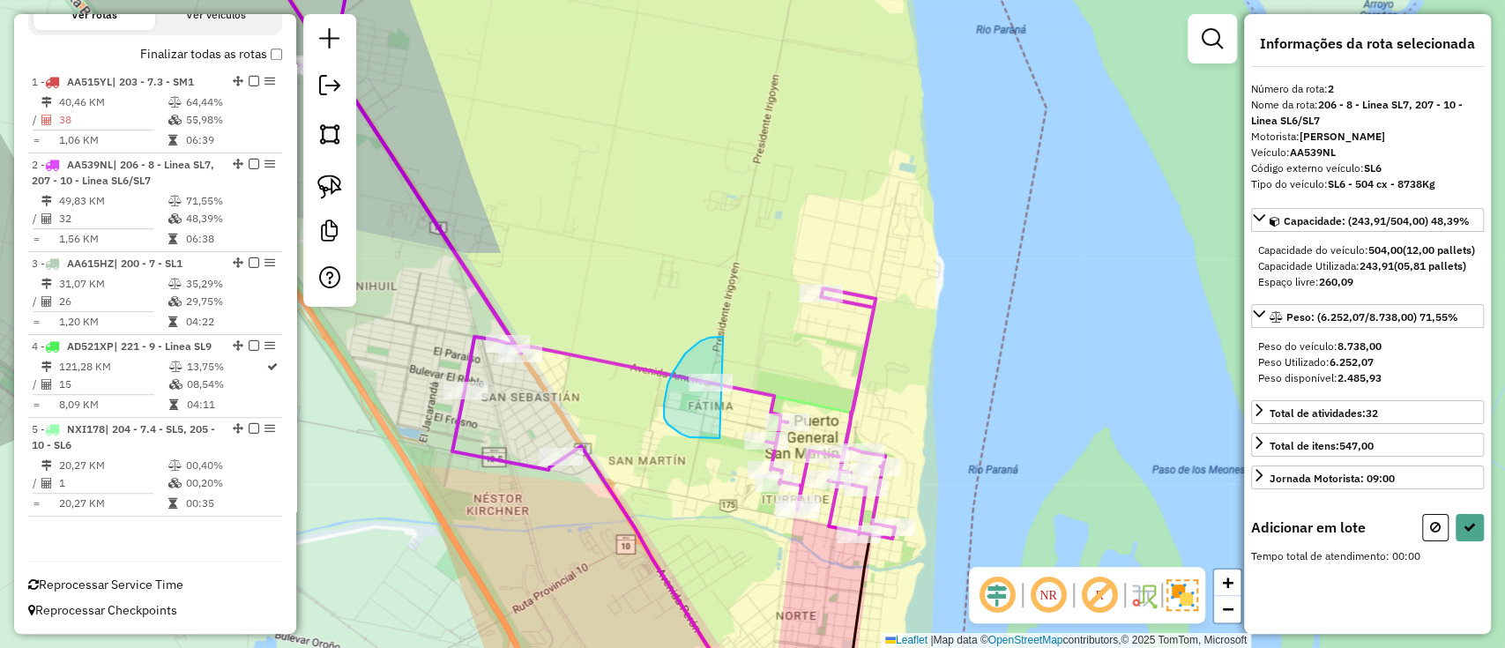
drag, startPoint x: 694, startPoint y: 346, endPoint x: 723, endPoint y: 438, distance: 97.0
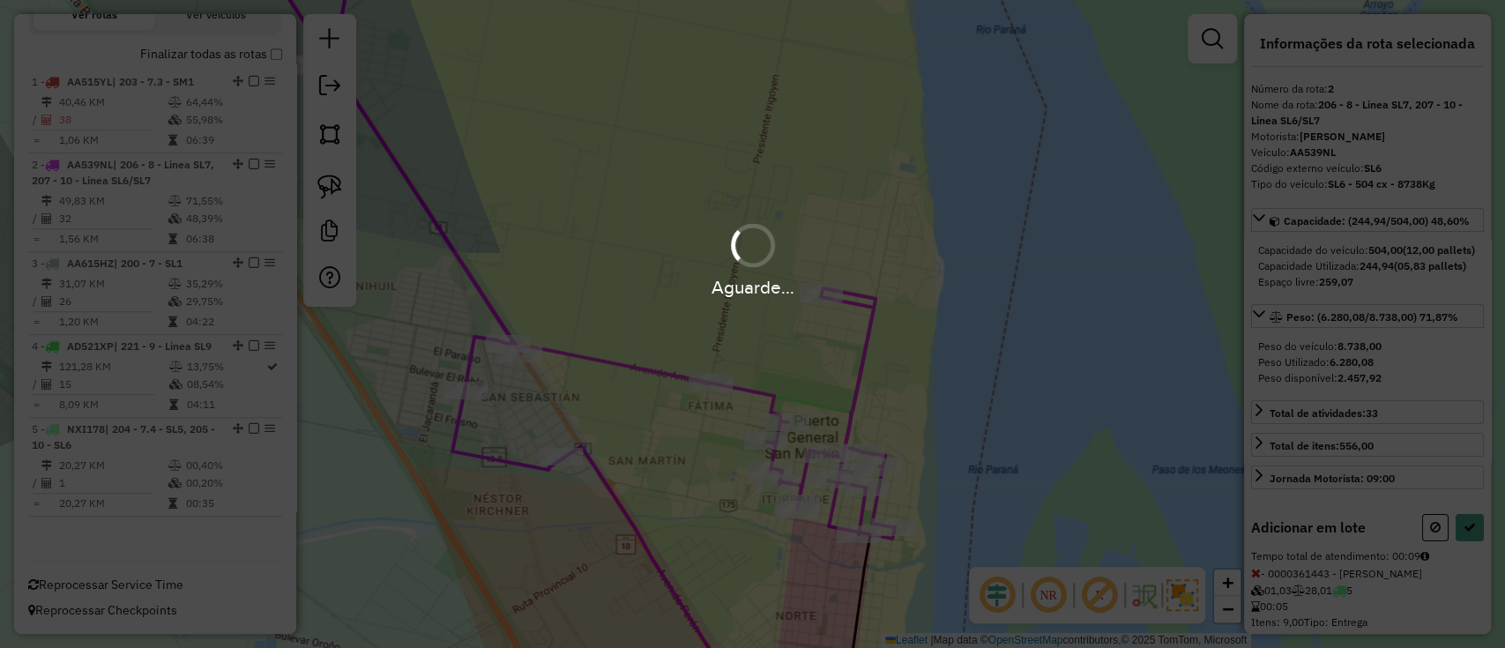
select select "**********"
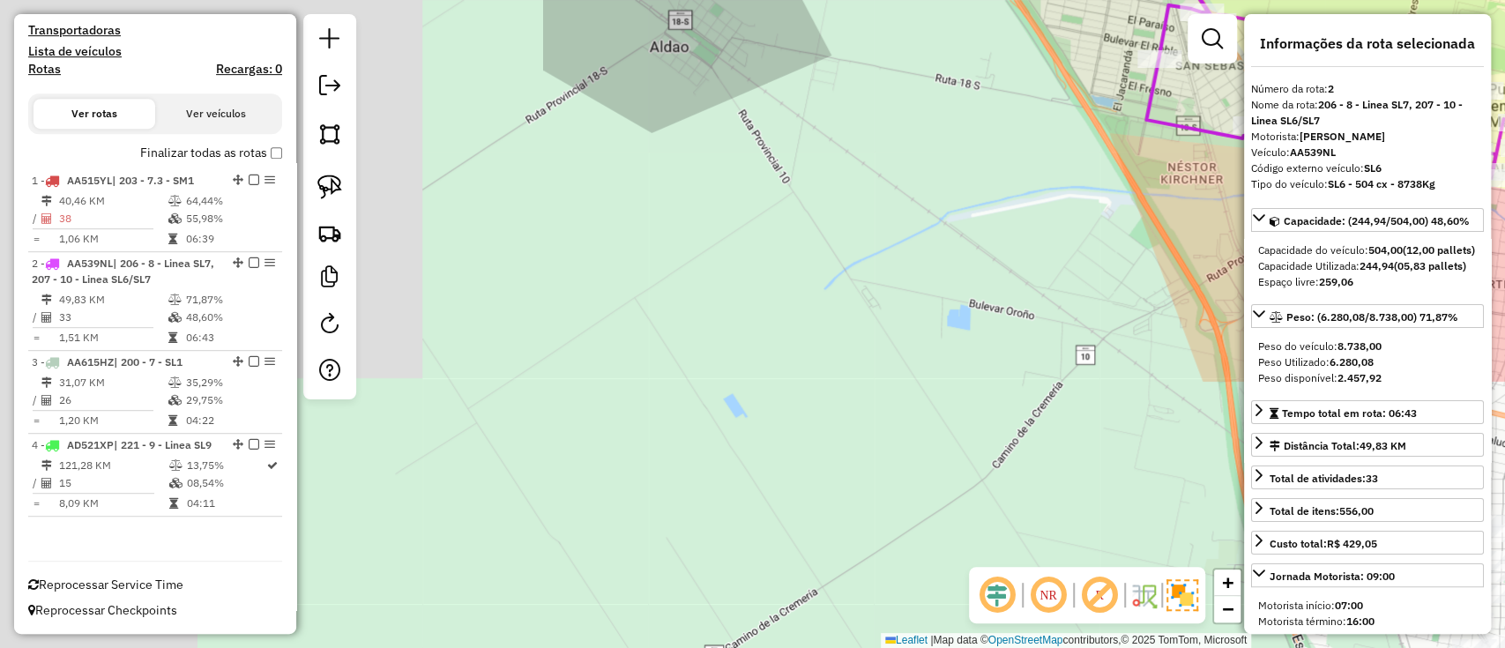
drag, startPoint x: 508, startPoint y: 370, endPoint x: 1030, endPoint y: 130, distance: 574.2
click at [1211, 25] on div "Rota 2 - Placa AA539NL 0000361461 - SCOZZINA NATALIA SOLEDAD Janela de atendime…" at bounding box center [752, 324] width 1505 height 648
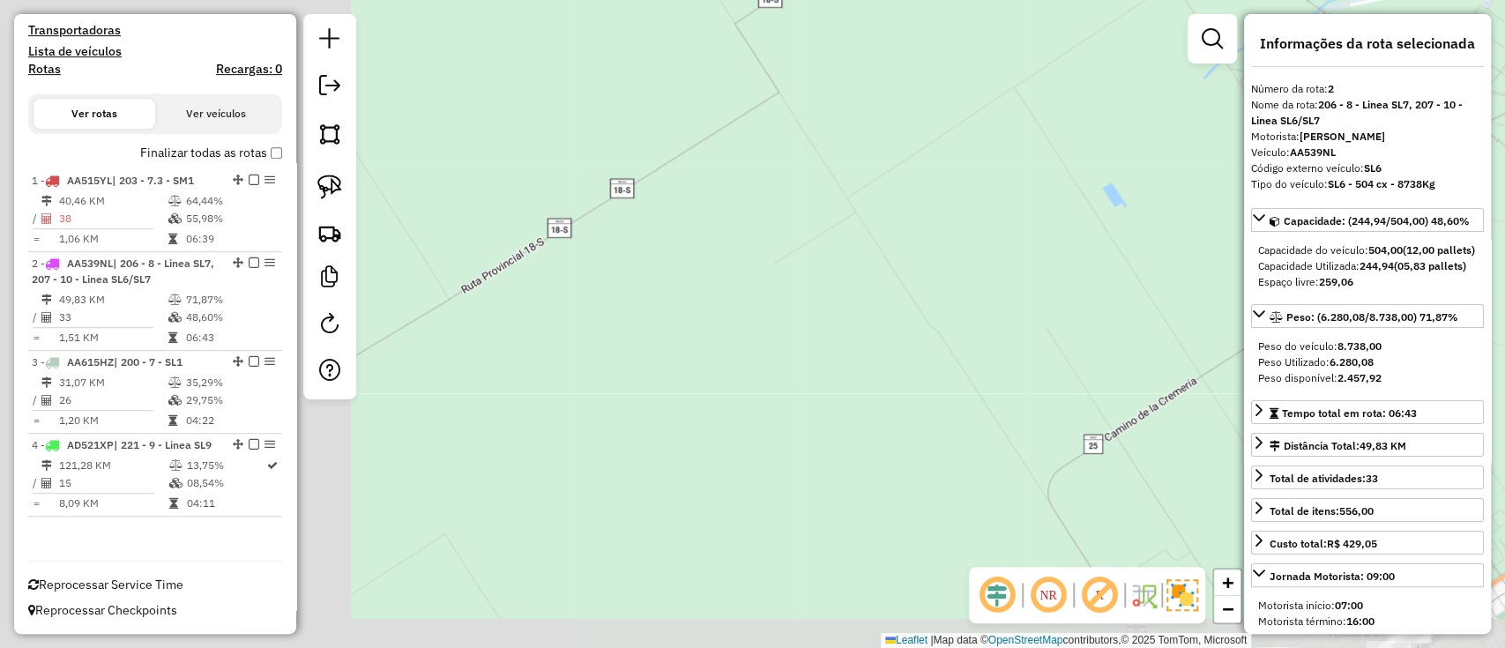
drag, startPoint x: 739, startPoint y: 309, endPoint x: 1127, endPoint y: 101, distance: 440.9
click at [1126, 102] on div "Rota 2 - Placa AA539NL 0000361461 - SCOZZINA NATALIA SOLEDAD Janela de atendime…" at bounding box center [752, 324] width 1505 height 648
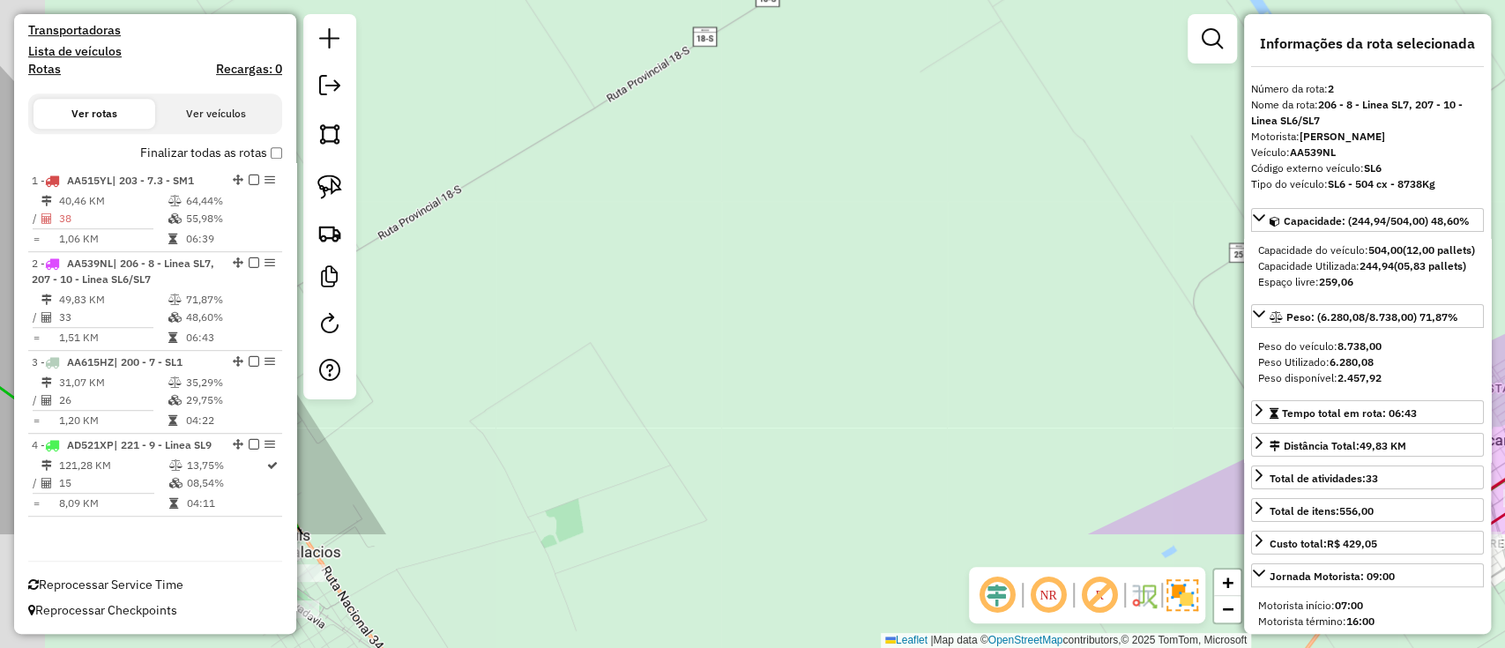
drag, startPoint x: 949, startPoint y: 241, endPoint x: 1004, endPoint y: 9, distance: 238.2
click at [1004, 9] on div "Rota 2 - Placa AA539NL 0000361461 - SCOZZINA NATALIA SOLEDAD Janela de atendime…" at bounding box center [752, 324] width 1505 height 648
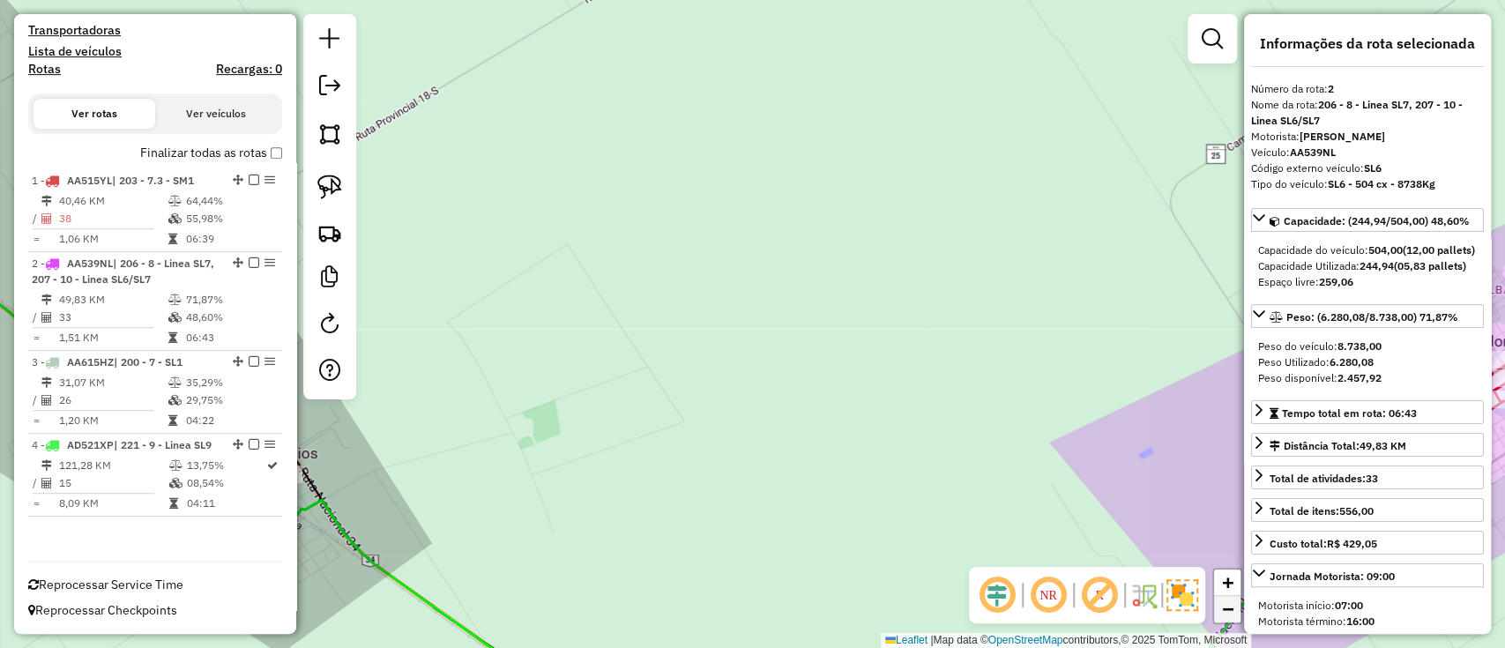
click at [1230, 610] on span "−" at bounding box center [1227, 609] width 11 height 22
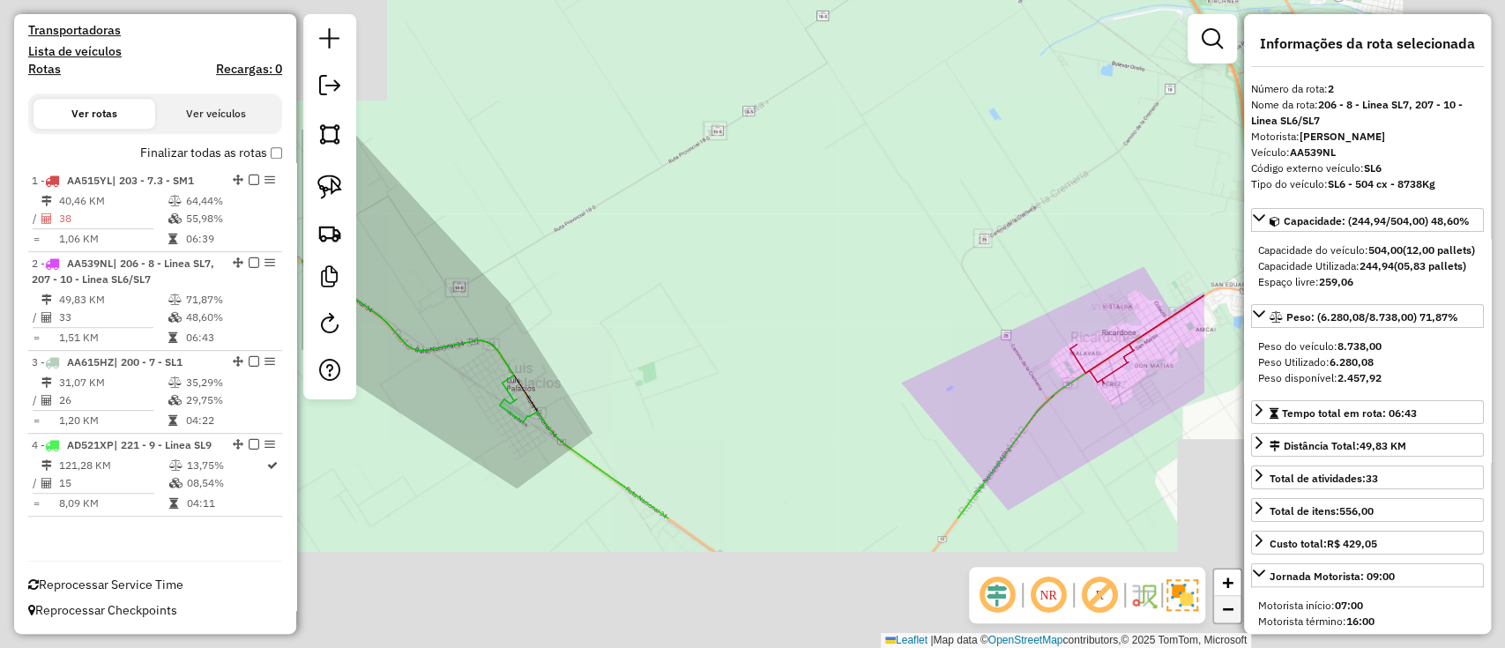
click at [1230, 610] on span "−" at bounding box center [1227, 609] width 11 height 22
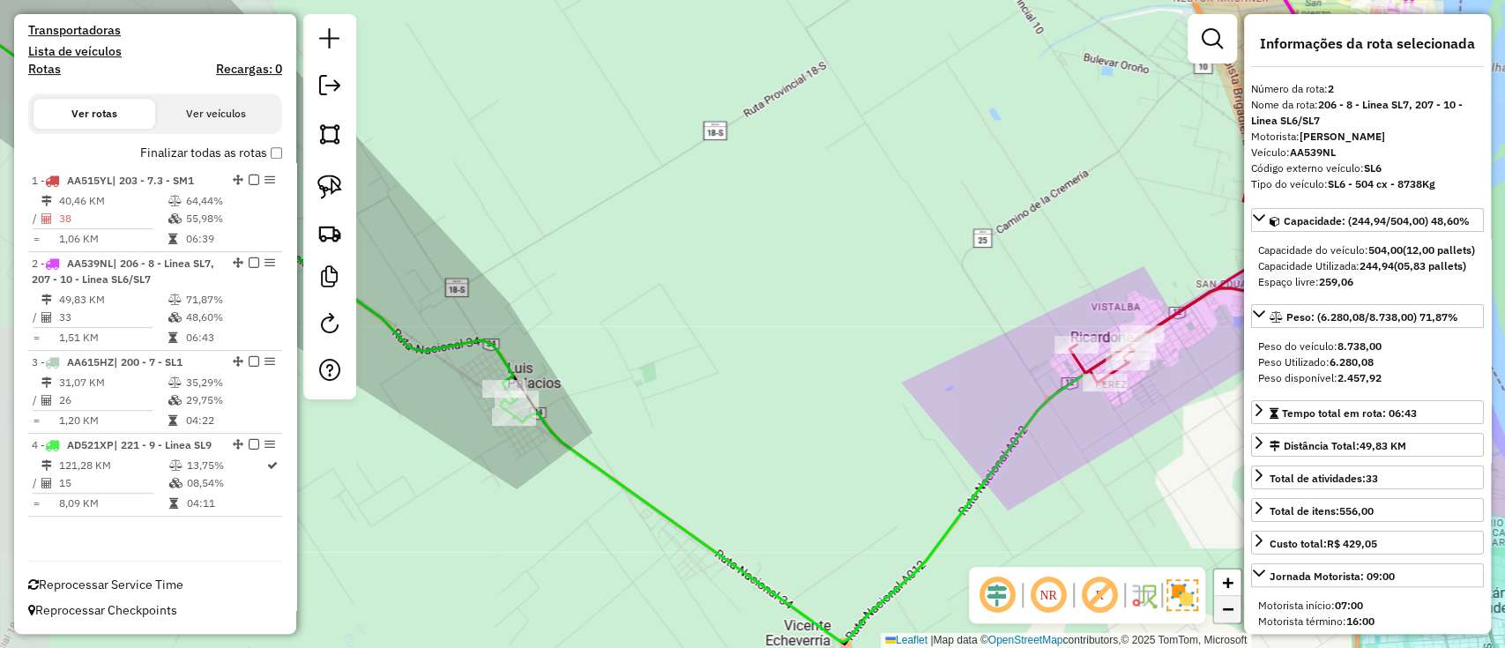
click at [1230, 610] on span "−" at bounding box center [1227, 609] width 11 height 22
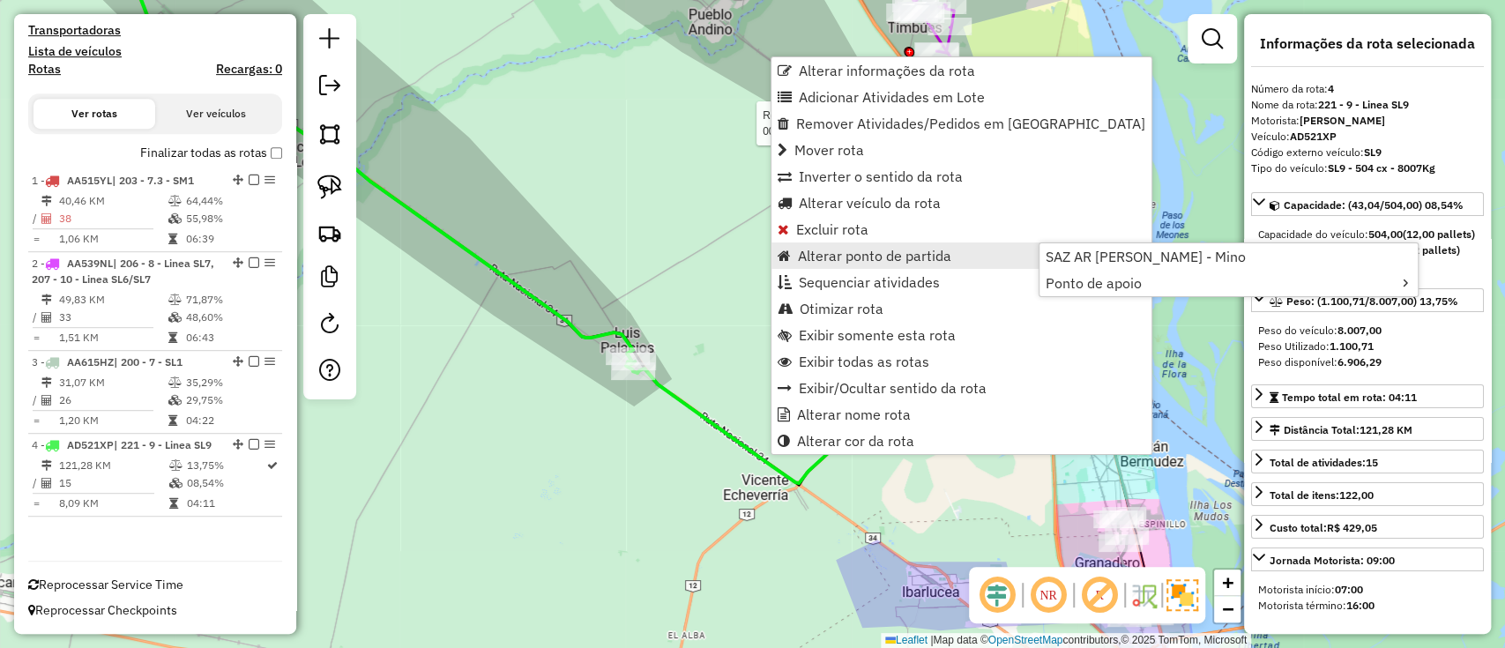
click at [840, 257] on span "Alterar ponto de partida" at bounding box center [874, 256] width 153 height 14
click at [924, 256] on span "Alterar ponto de partida" at bounding box center [874, 256] width 153 height 14
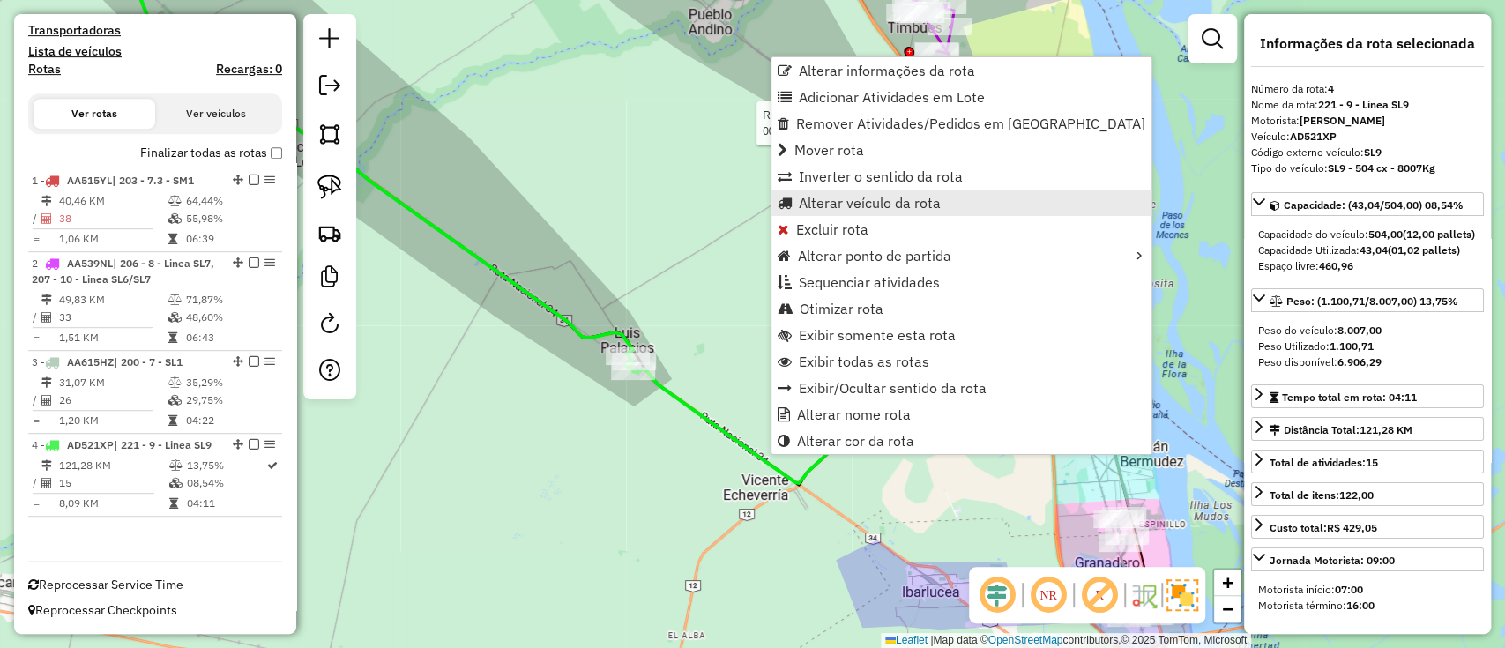
click at [917, 197] on span "Alterar veículo da rota" at bounding box center [870, 203] width 142 height 14
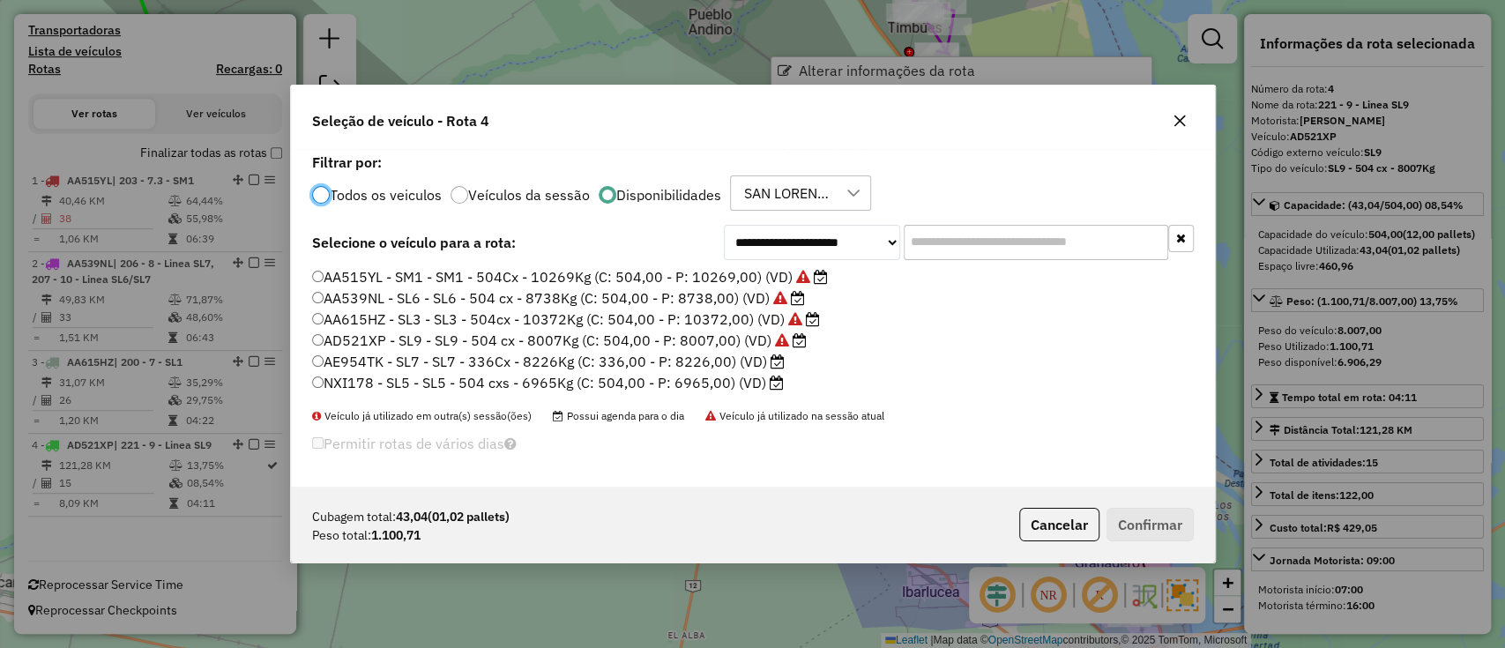
scroll to position [9, 5]
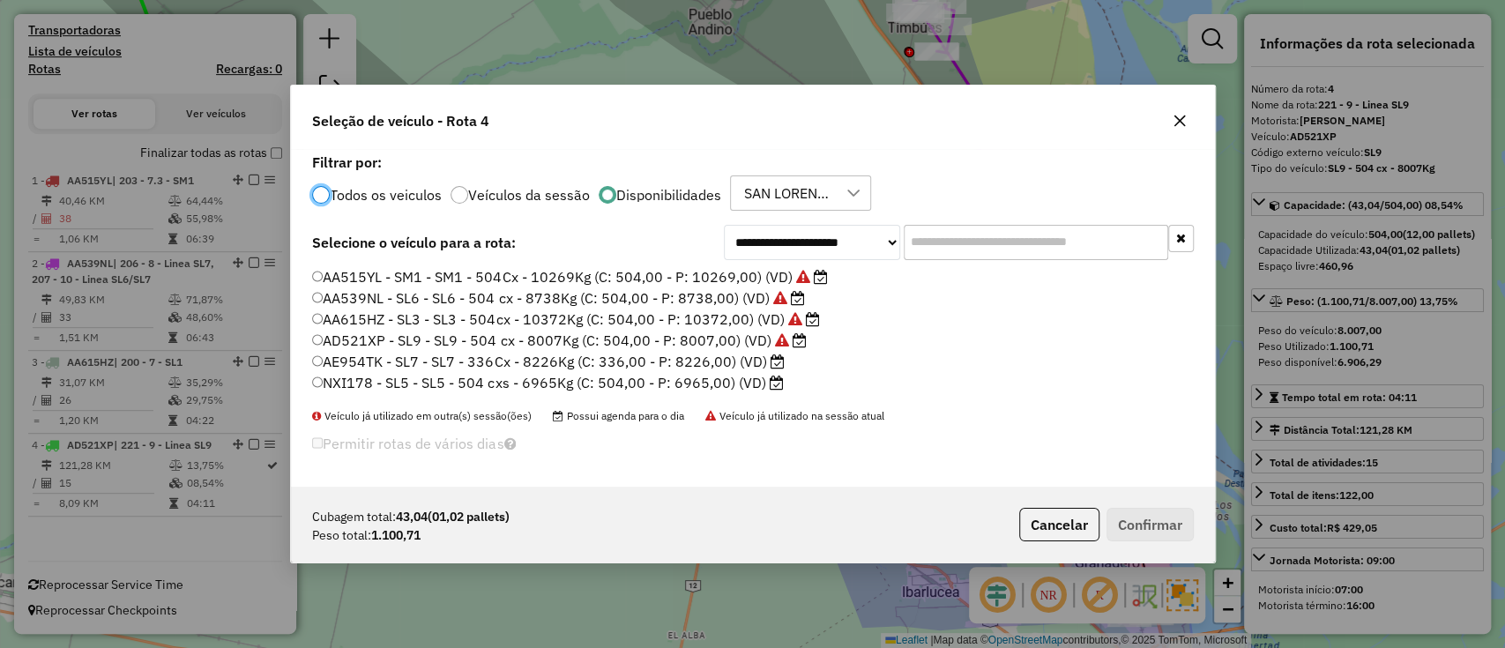
click at [987, 243] on input "text" at bounding box center [1035, 242] width 264 height 35
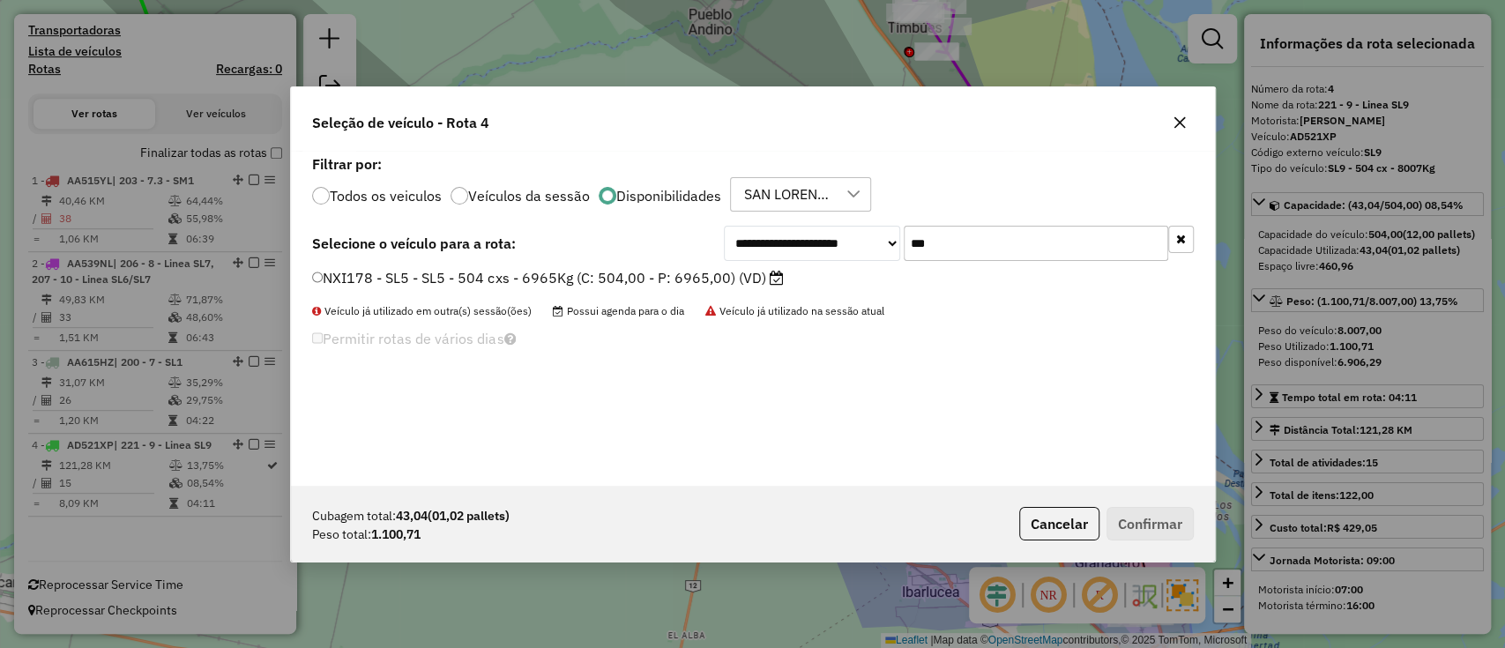
type input "***"
click at [693, 273] on label "NXI178 - SL5 - SL5 - 504 cxs - 6965Kg (C: 504,00 - P: 6965,00) (VD)" at bounding box center [548, 277] width 472 height 21
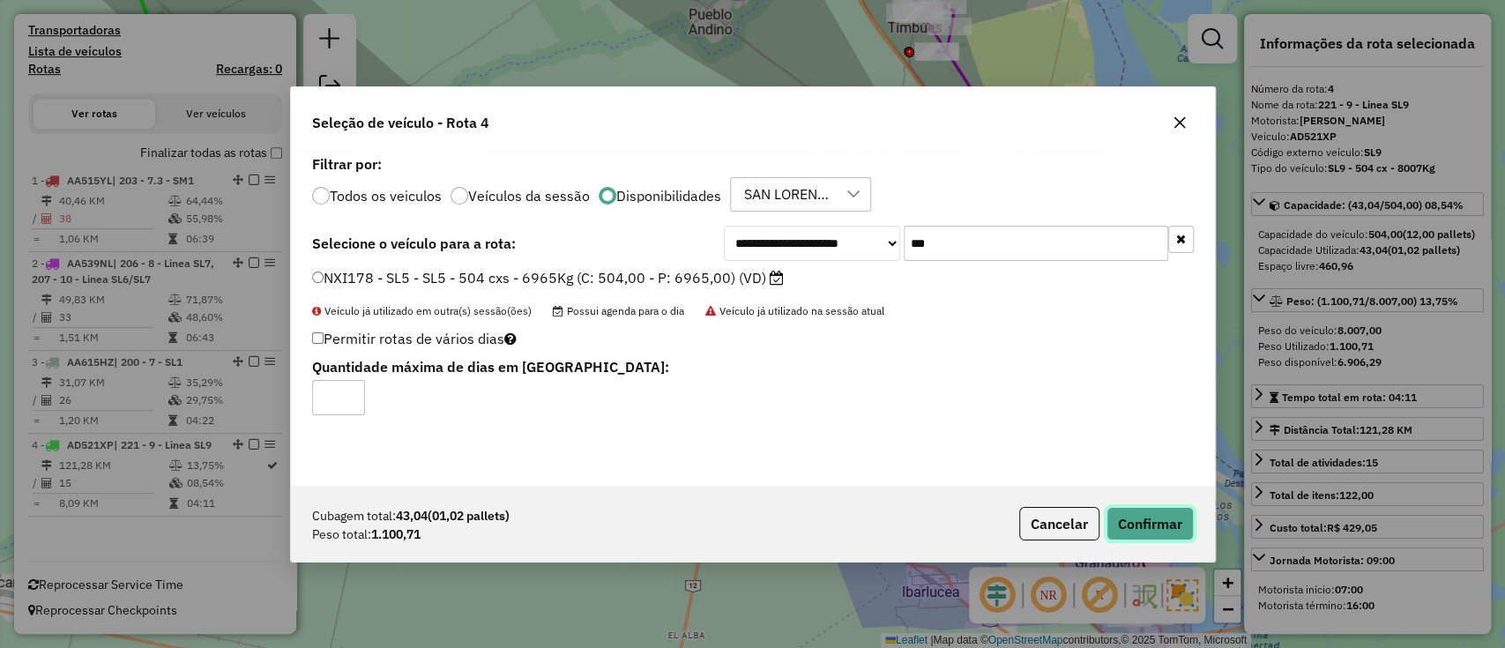
click at [1177, 520] on button "Confirmar" at bounding box center [1149, 523] width 87 height 33
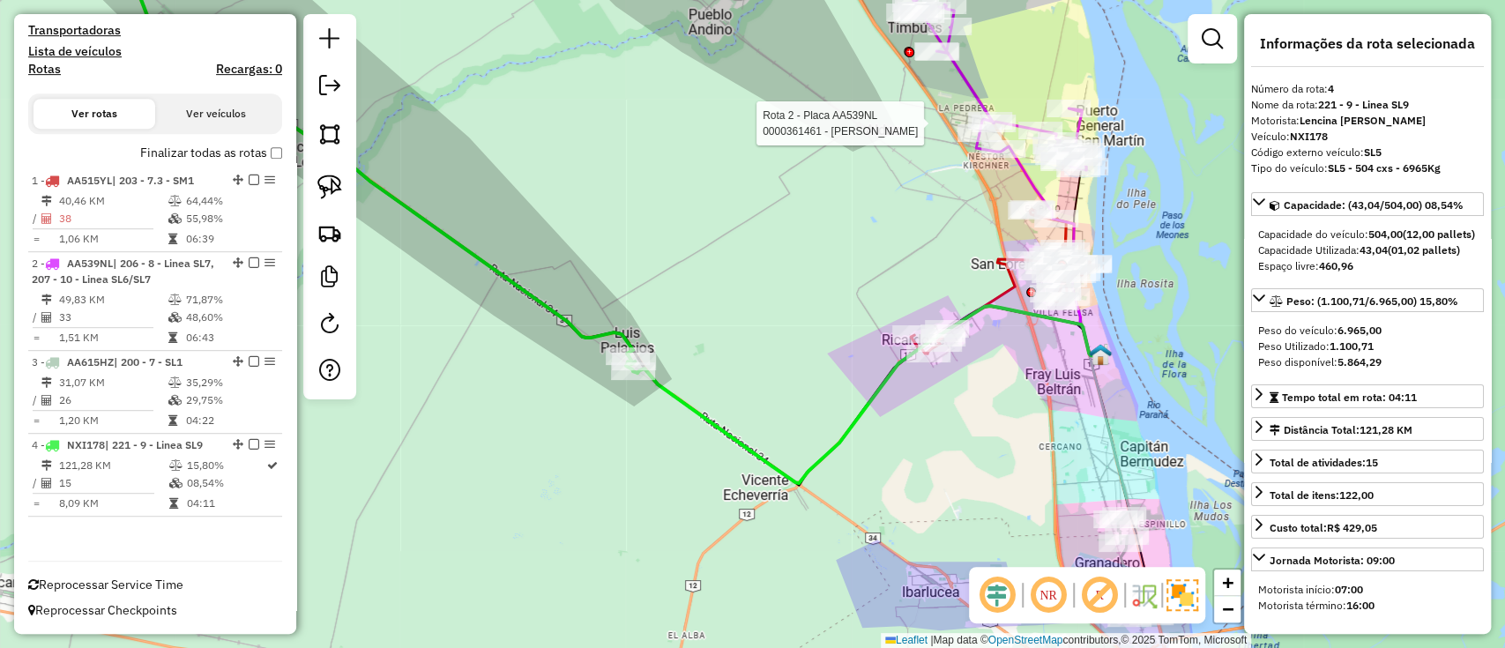
scroll to position [522, 0]
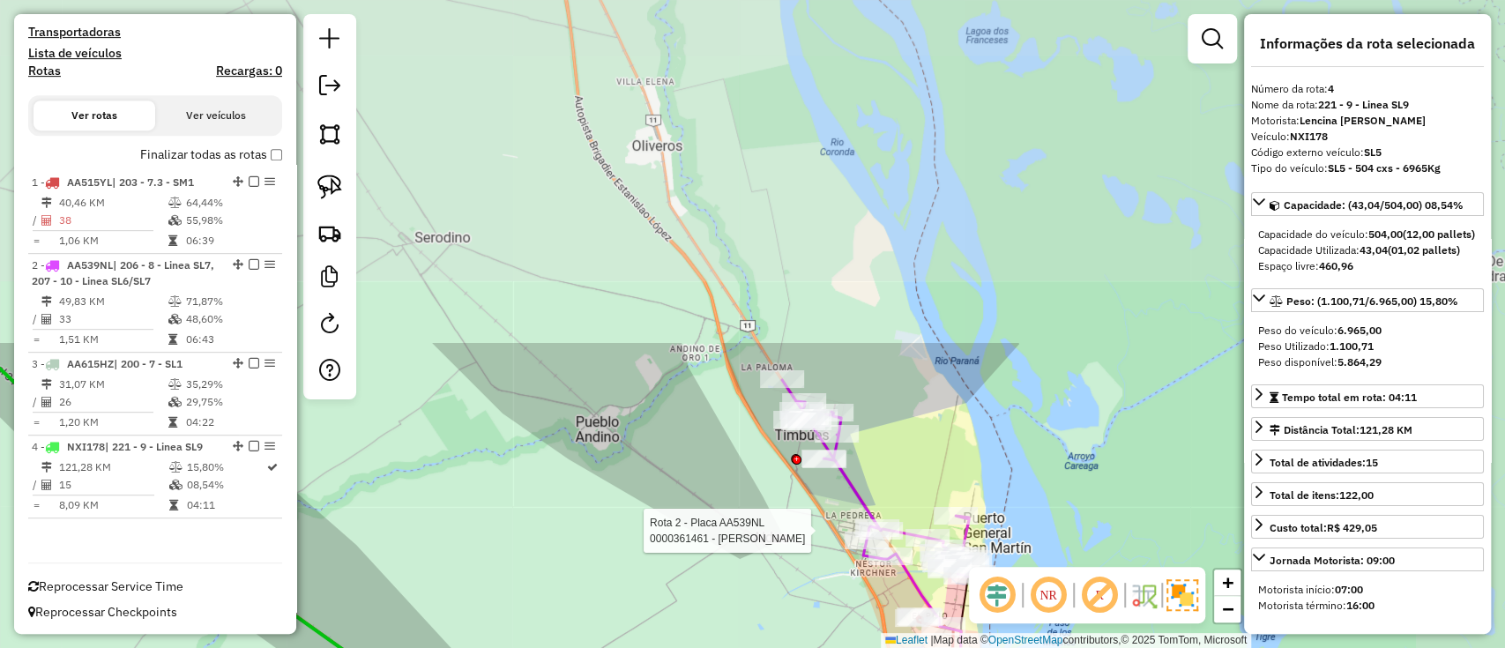
drag, startPoint x: 851, startPoint y: 251, endPoint x: 738, endPoint y: 658, distance: 422.6
click at [738, 647] on html "Aguarde... Pop-up bloqueado! Seu navegador bloqueou automáticamente a abertura …" at bounding box center [752, 324] width 1505 height 648
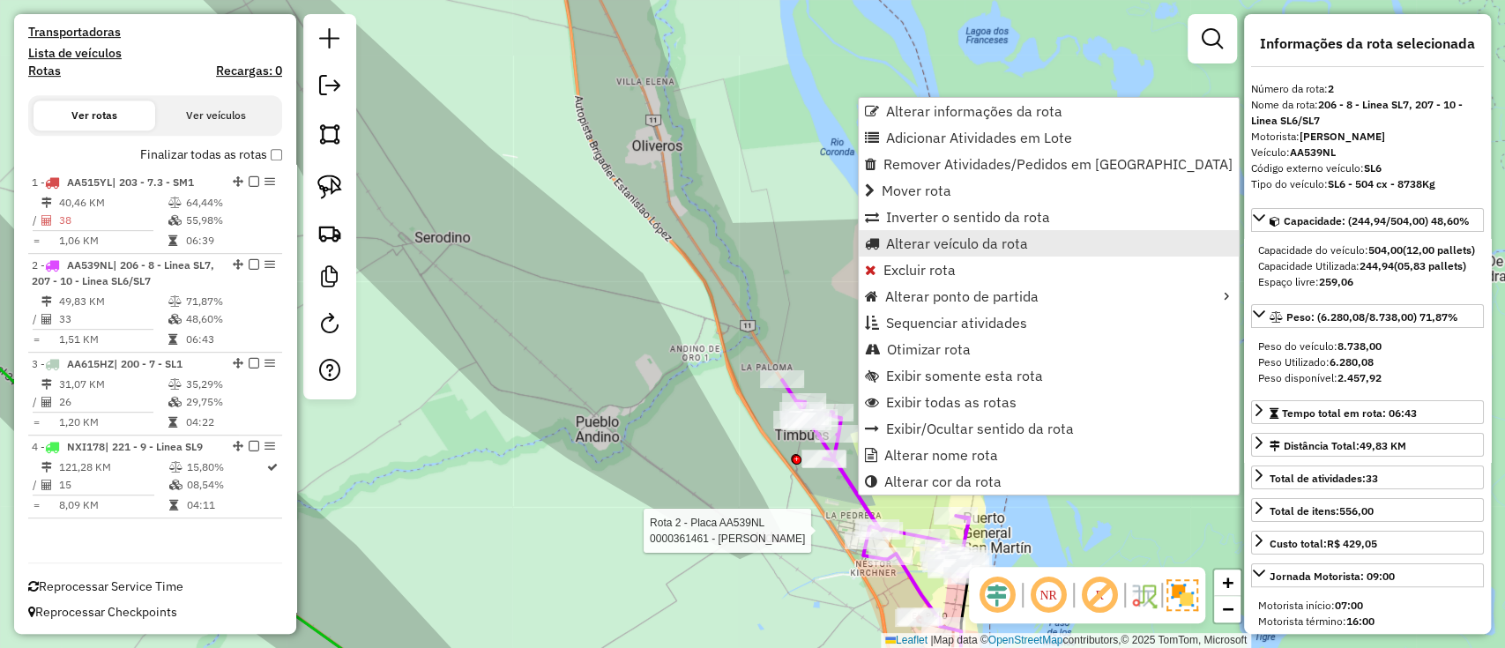
click at [952, 244] on span "Alterar veículo da rota" at bounding box center [957, 243] width 142 height 14
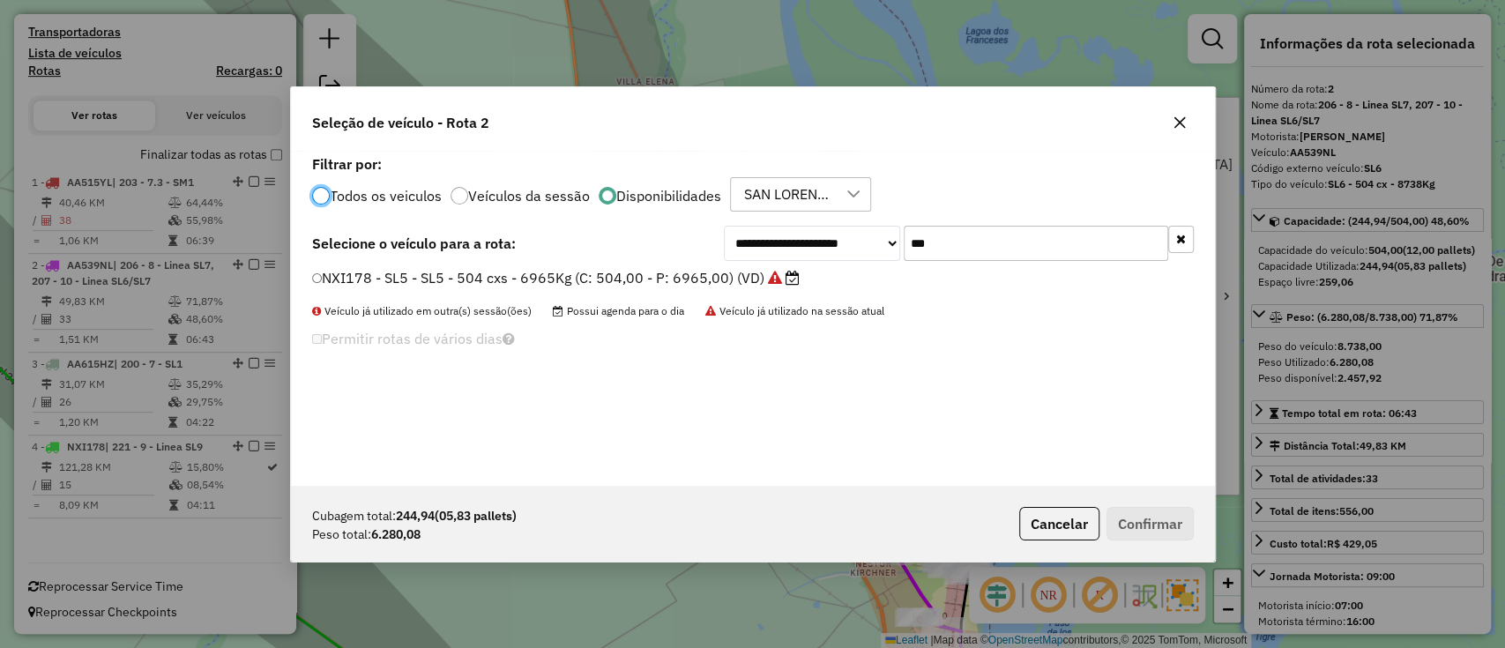
scroll to position [9, 5]
click at [989, 240] on input "***" at bounding box center [1035, 243] width 264 height 35
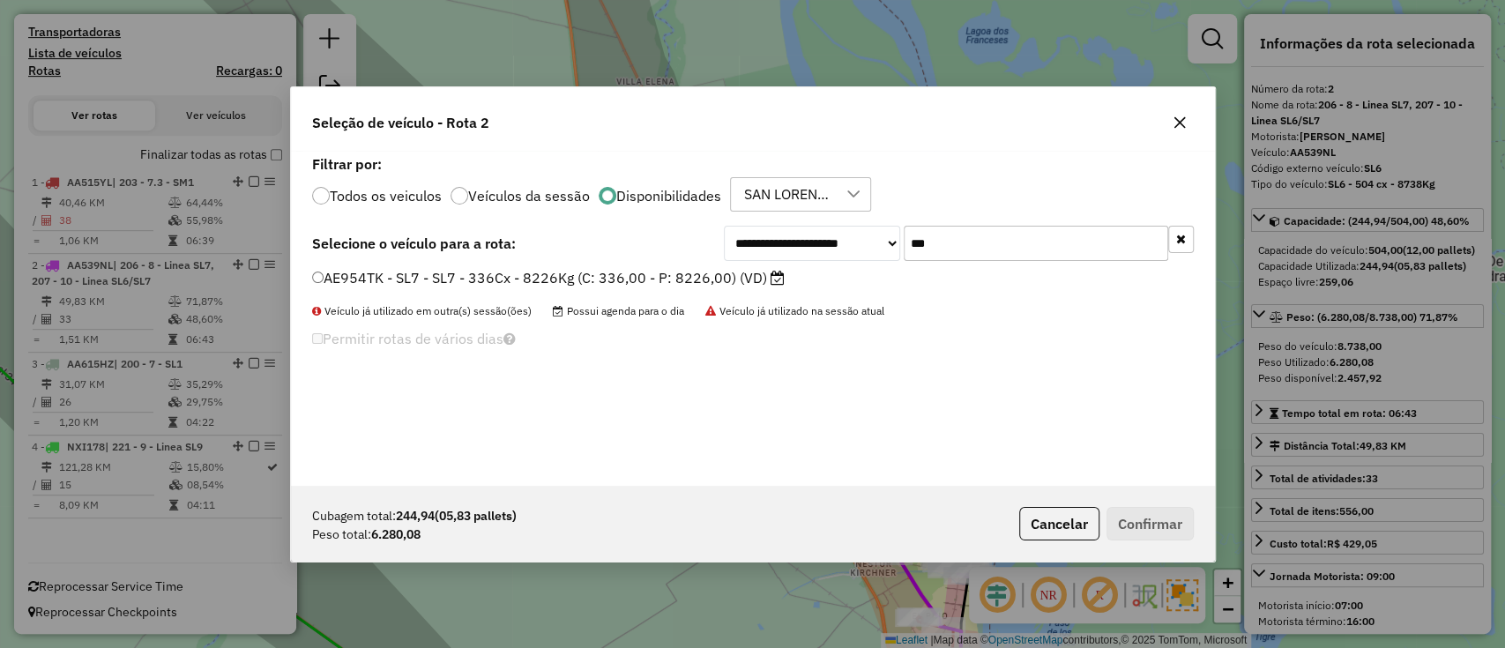
type input "***"
click at [715, 279] on label "AE954TK - SL7 - SL7 - 336Cx - 8226Kg (C: 336,00 - P: 8226,00) (VD)" at bounding box center [548, 277] width 472 height 21
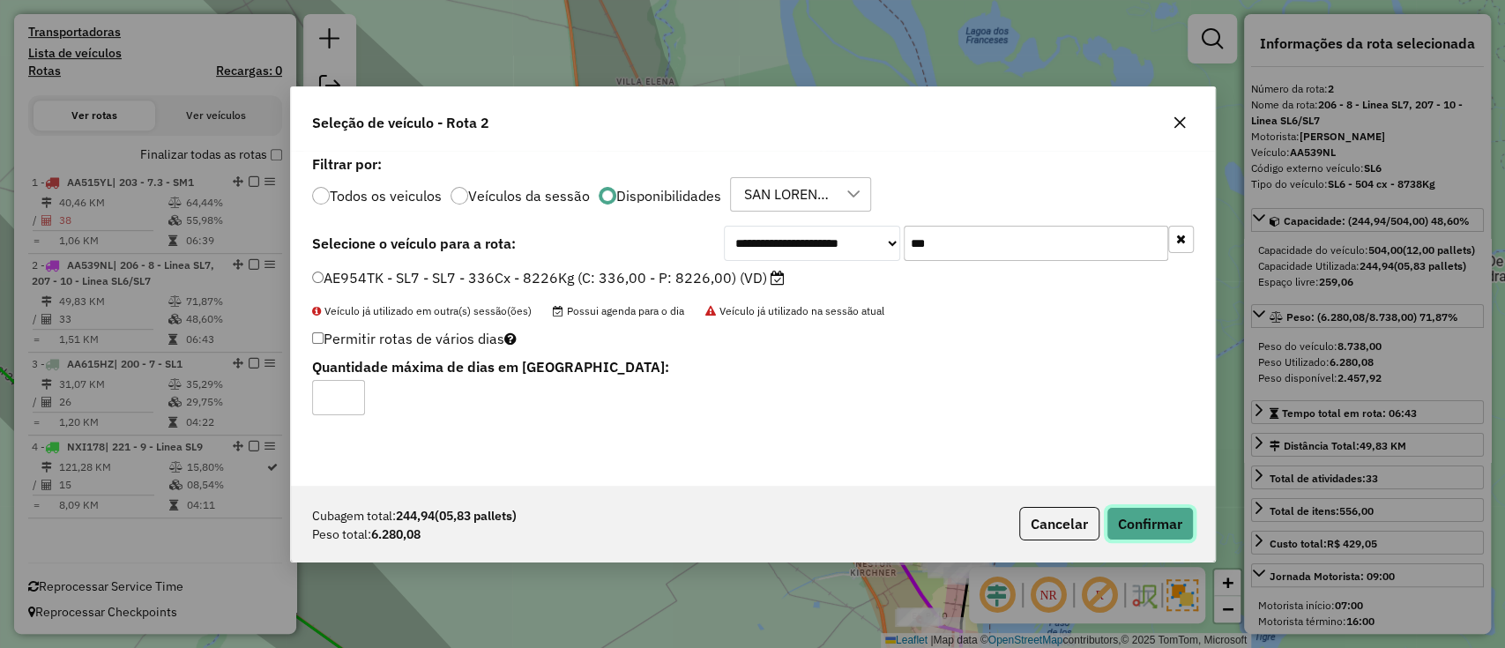
click at [1129, 508] on button "Confirmar" at bounding box center [1149, 523] width 87 height 33
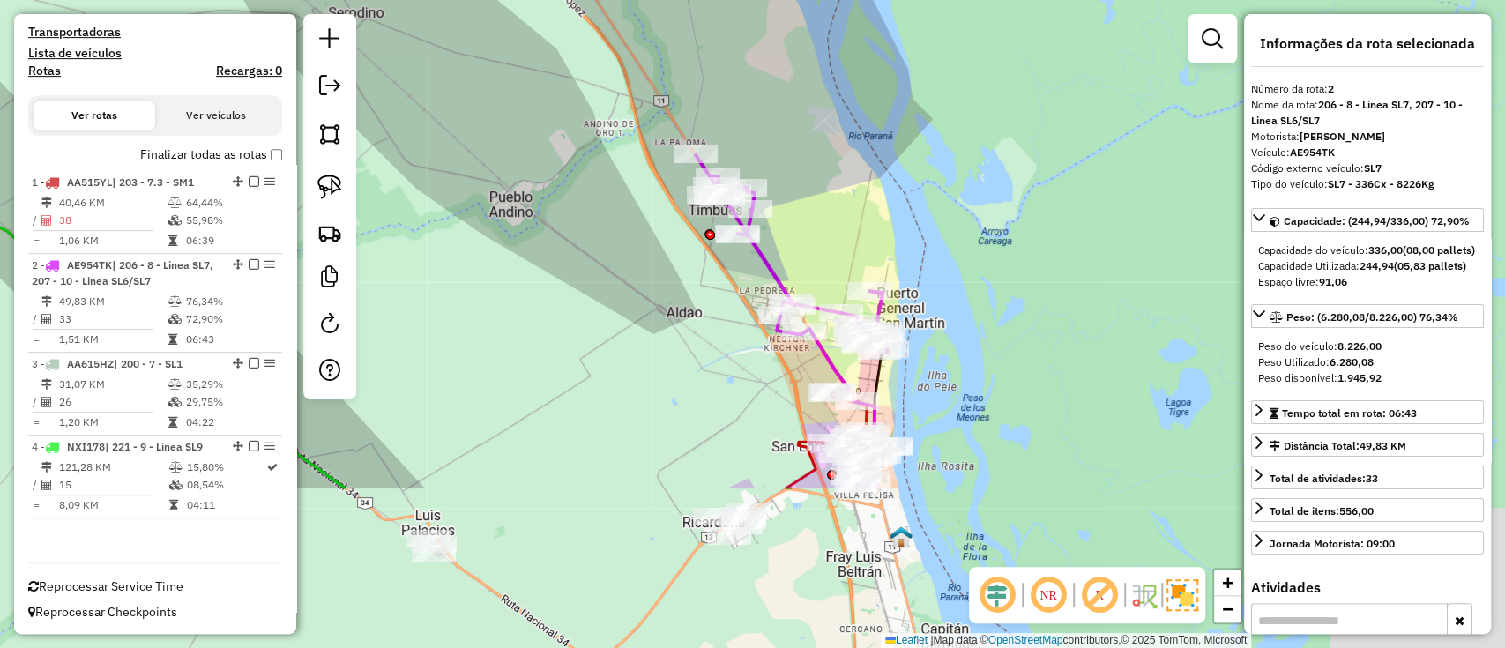
drag, startPoint x: 1009, startPoint y: 418, endPoint x: 825, endPoint y: -123, distance: 571.7
click at [825, 0] on html "Aguarde... Pop-up bloqueado! Seu navegador bloqueou automáticamente a abertura …" at bounding box center [752, 324] width 1505 height 648
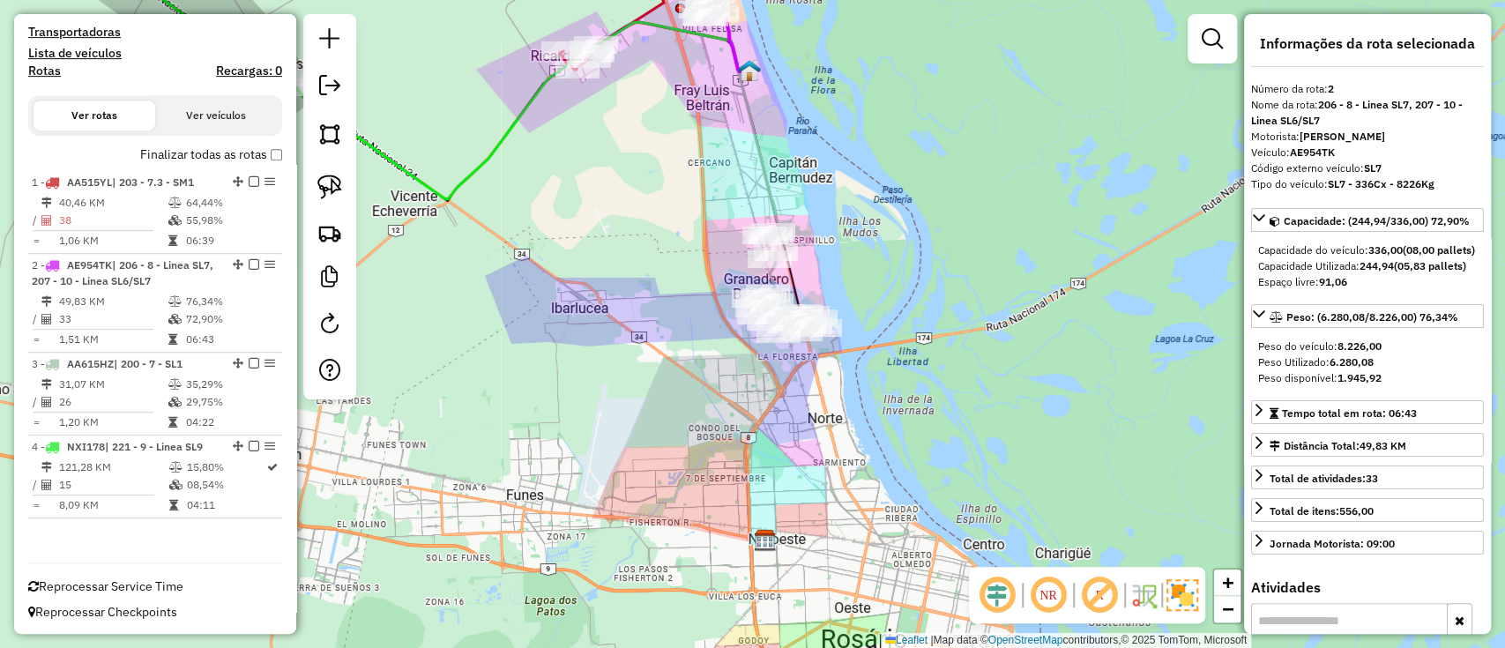
drag, startPoint x: 1062, startPoint y: 307, endPoint x: 979, endPoint y: 21, distance: 297.4
click at [979, 26] on div "Janela de atendimento Grade de atendimento Capacidade Transportadoras Veículos …" at bounding box center [752, 324] width 1505 height 648
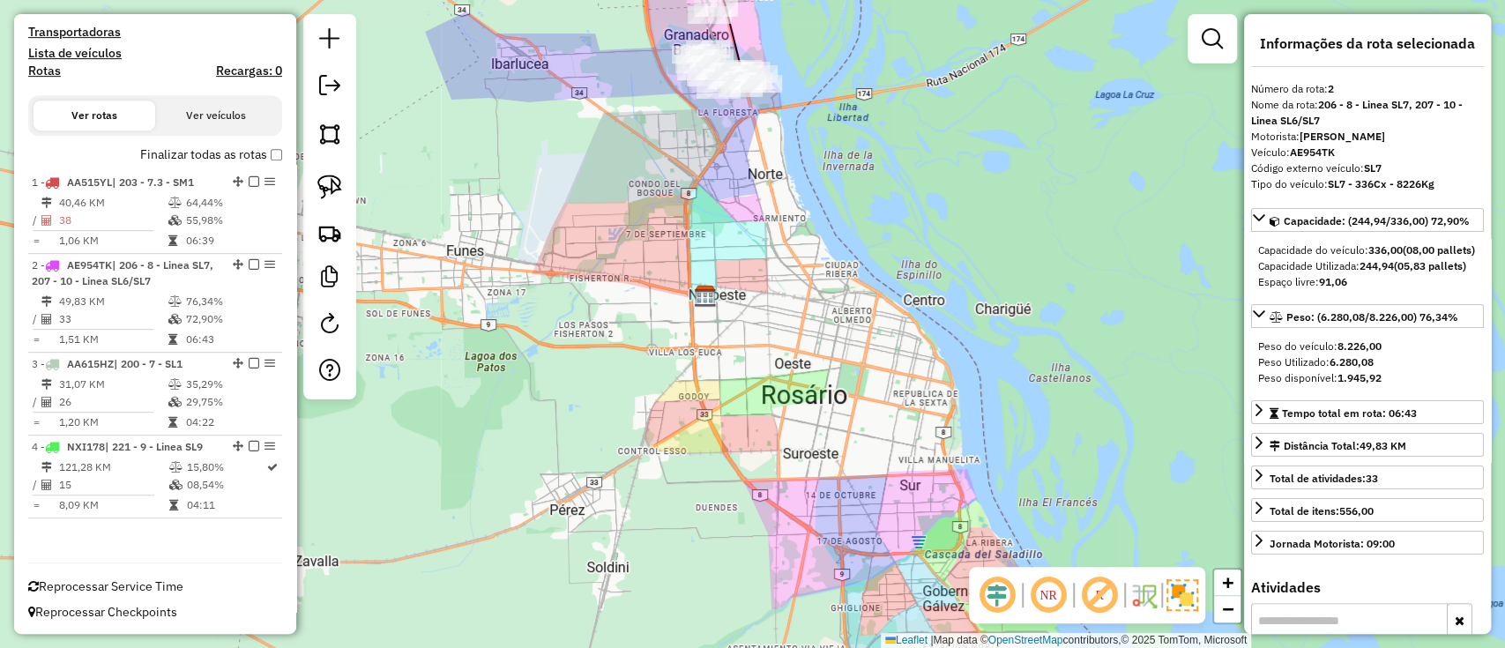
drag, startPoint x: 917, startPoint y: 153, endPoint x: 1011, endPoint y: 508, distance: 366.7
click at [1011, 508] on div "Janela de atendimento Grade de atendimento Capacidade Transportadoras Veículos …" at bounding box center [752, 324] width 1505 height 648
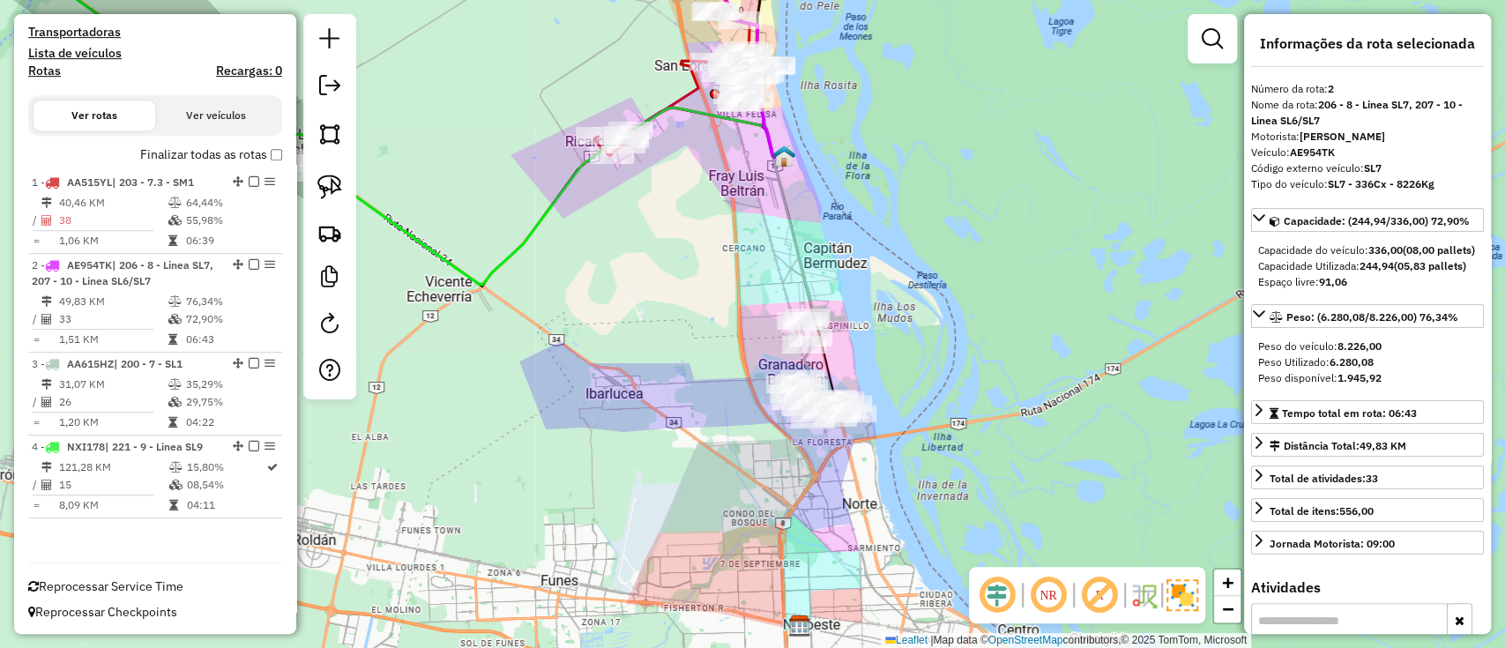
click at [800, 275] on icon at bounding box center [793, 236] width 40 height 161
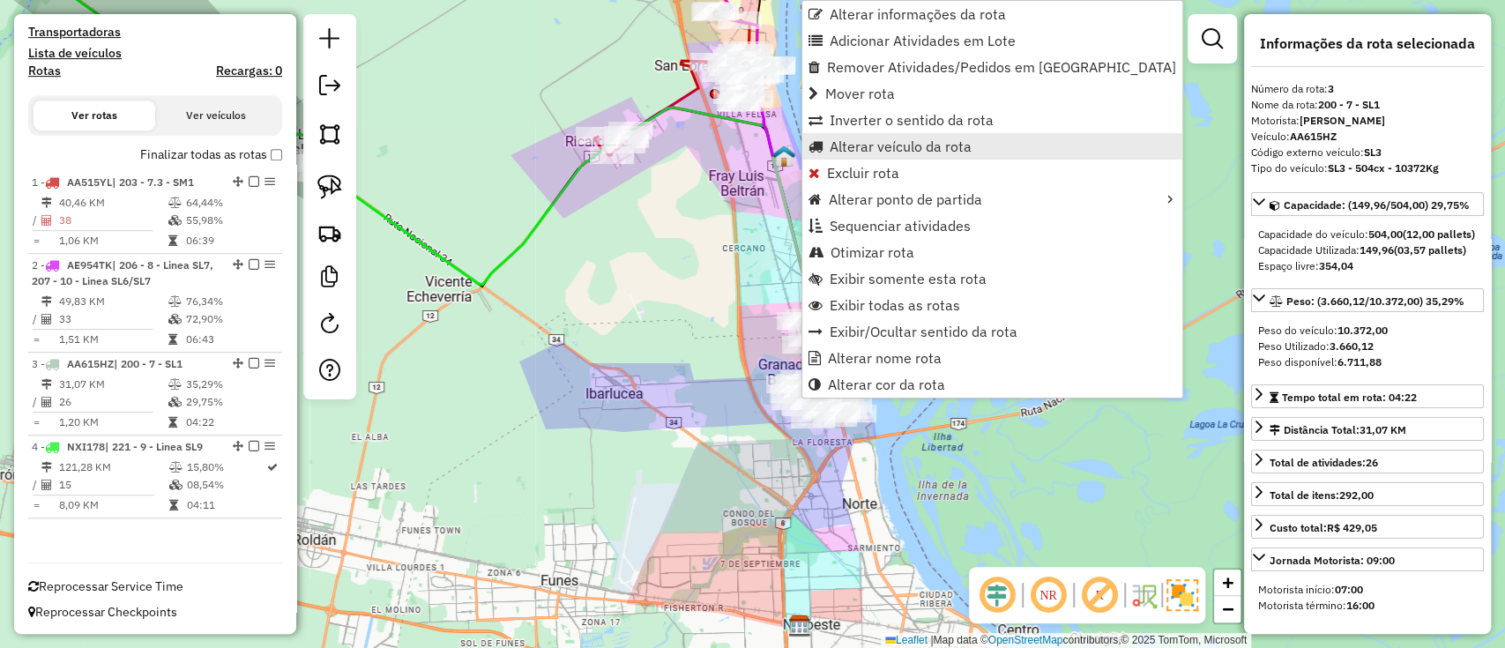
click at [880, 149] on span "Alterar veículo da rota" at bounding box center [900, 146] width 142 height 14
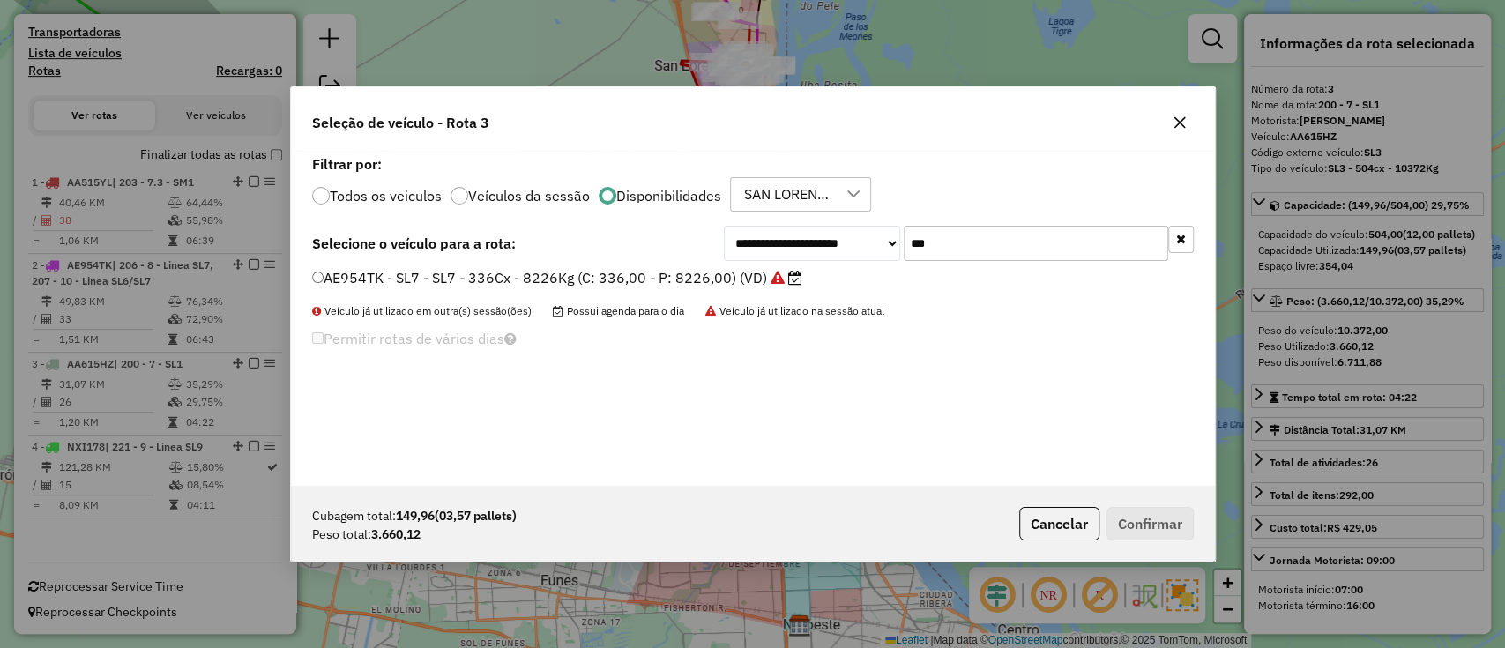
click at [929, 255] on input "***" at bounding box center [1035, 243] width 264 height 35
type input "***"
click at [733, 282] on label "AA539NL - SL6 - SL6 - 504 cx - 8738Kg (C: 504,00 - P: 8738,00) (VD)" at bounding box center [549, 277] width 475 height 21
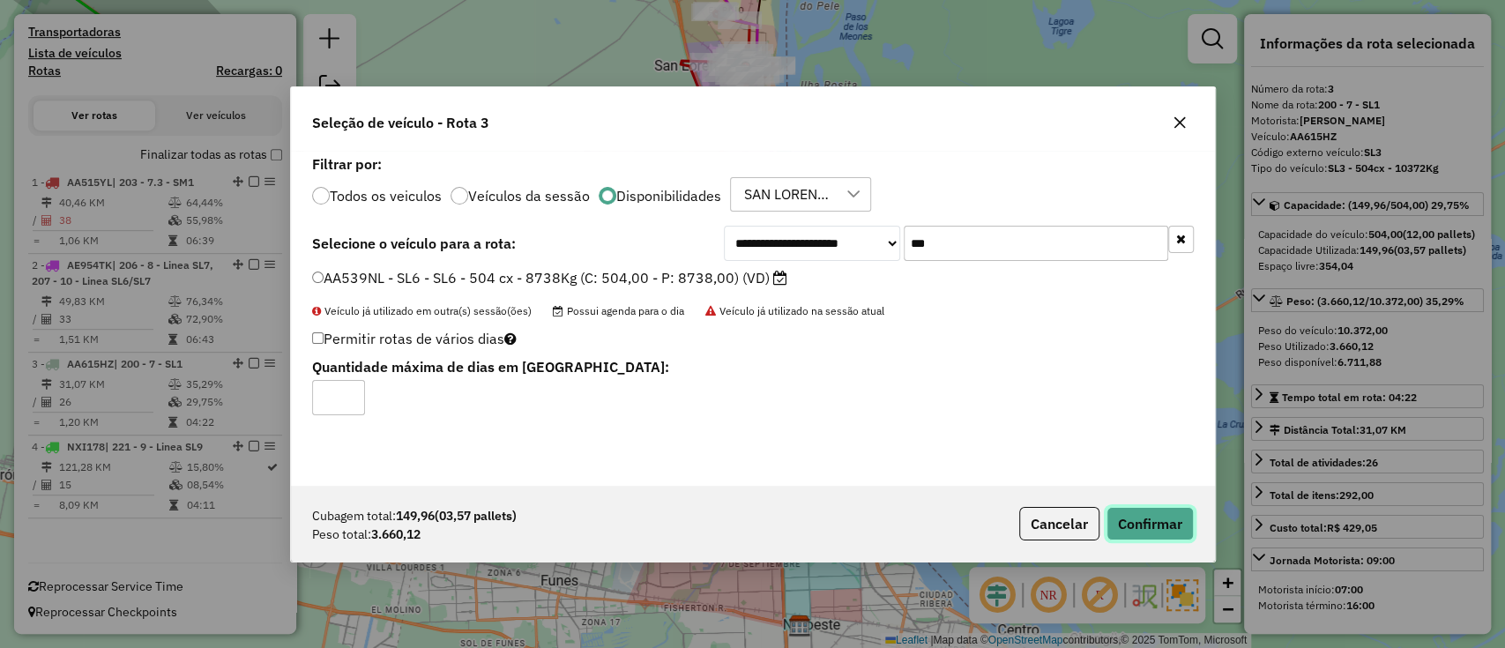
click at [1179, 538] on button "Confirmar" at bounding box center [1149, 523] width 87 height 33
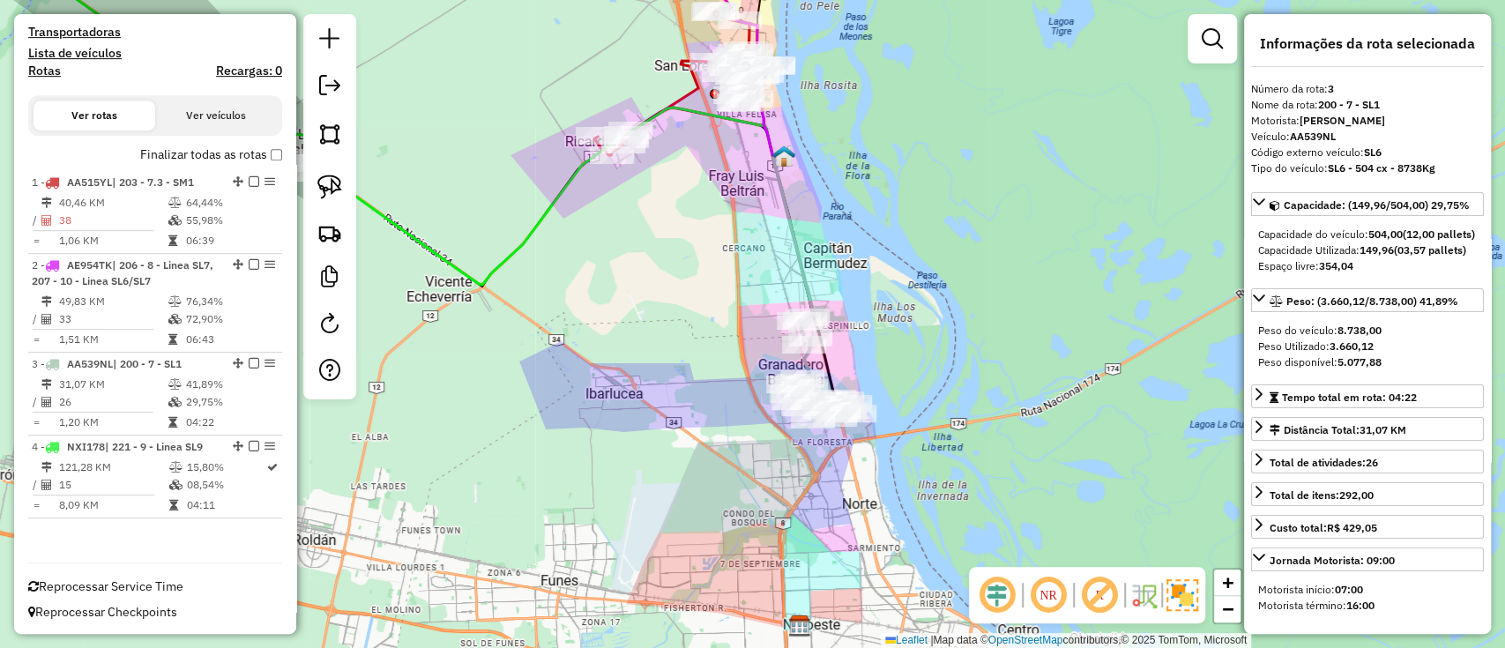
drag, startPoint x: 290, startPoint y: 397, endPoint x: 289, endPoint y: 274, distance: 122.5
click at [289, 274] on div "Informações da Sessão 1257175 - 02/09/2025 Criação: 01/09/2025 15:00 Depósito: …" at bounding box center [155, 324] width 282 height 620
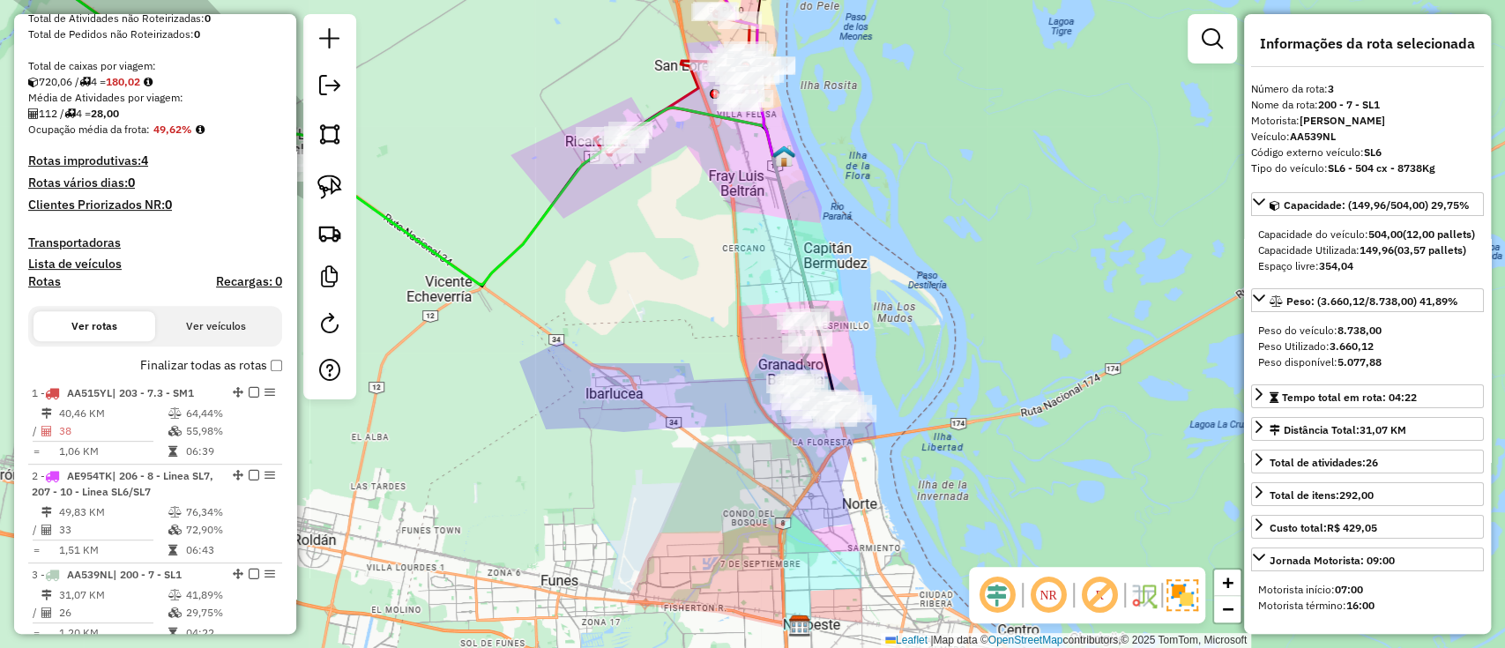
scroll to position [308, 0]
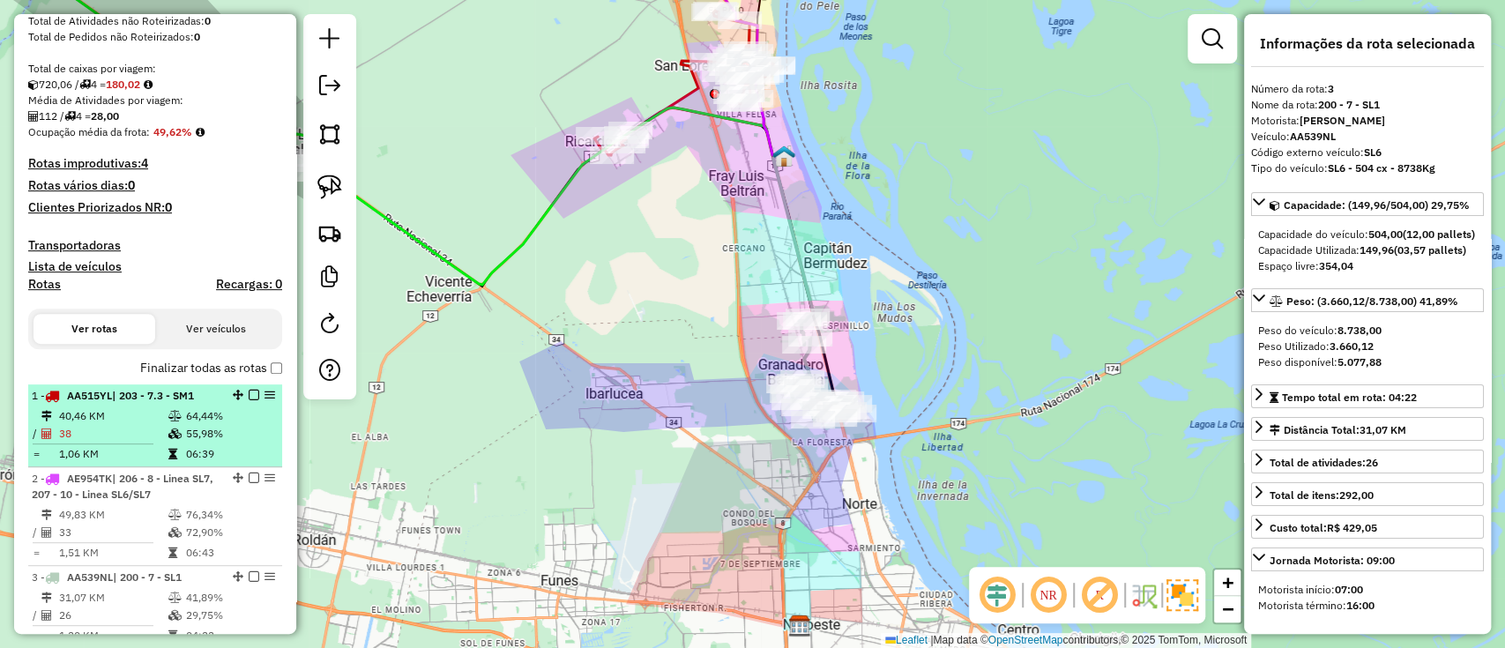
click at [115, 450] on td "1,06 KM" at bounding box center [112, 454] width 109 height 18
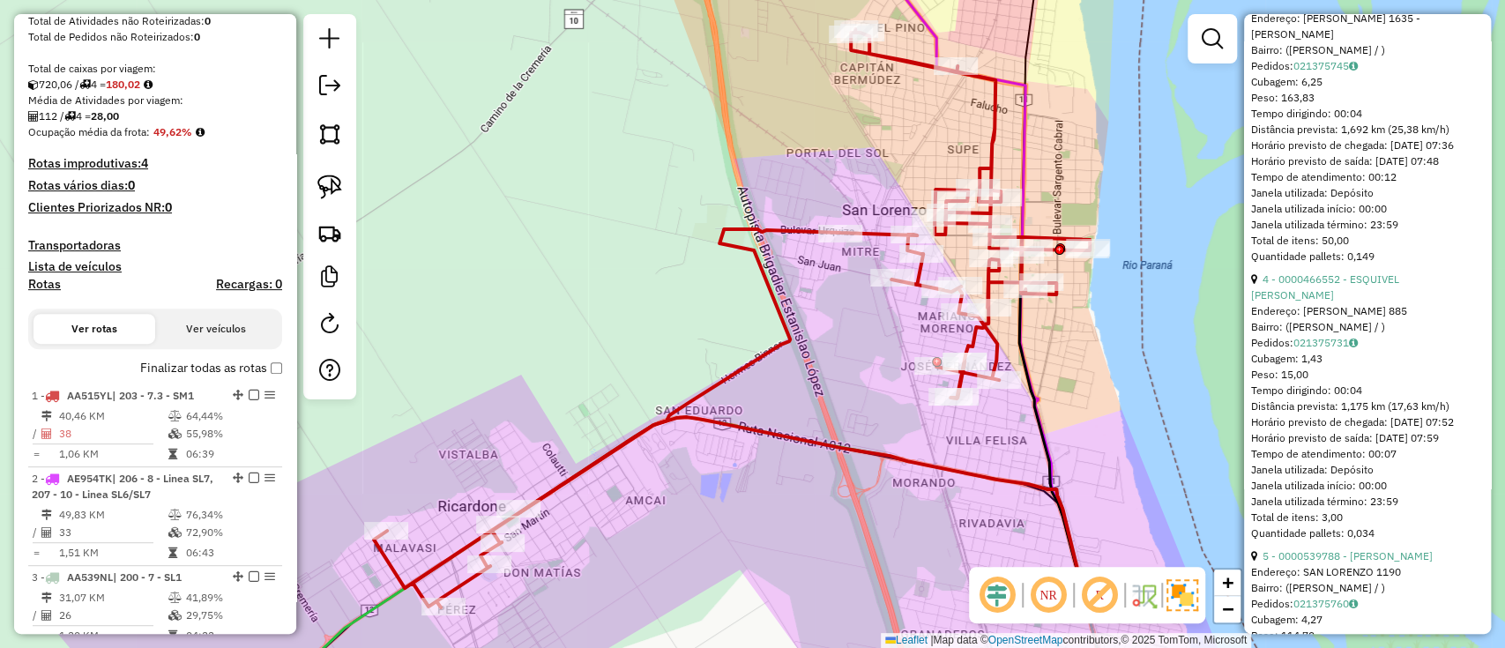
scroll to position [1332, 0]
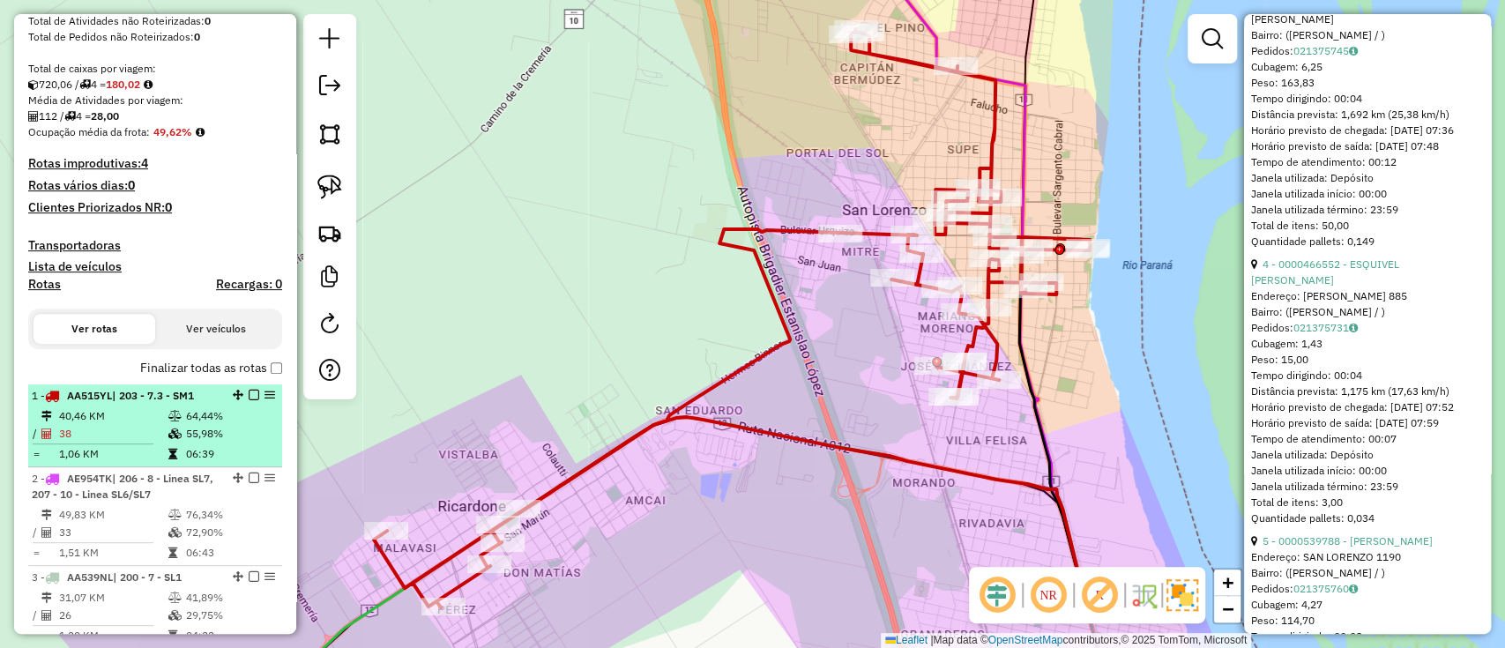
click at [107, 432] on td "38" at bounding box center [112, 434] width 109 height 18
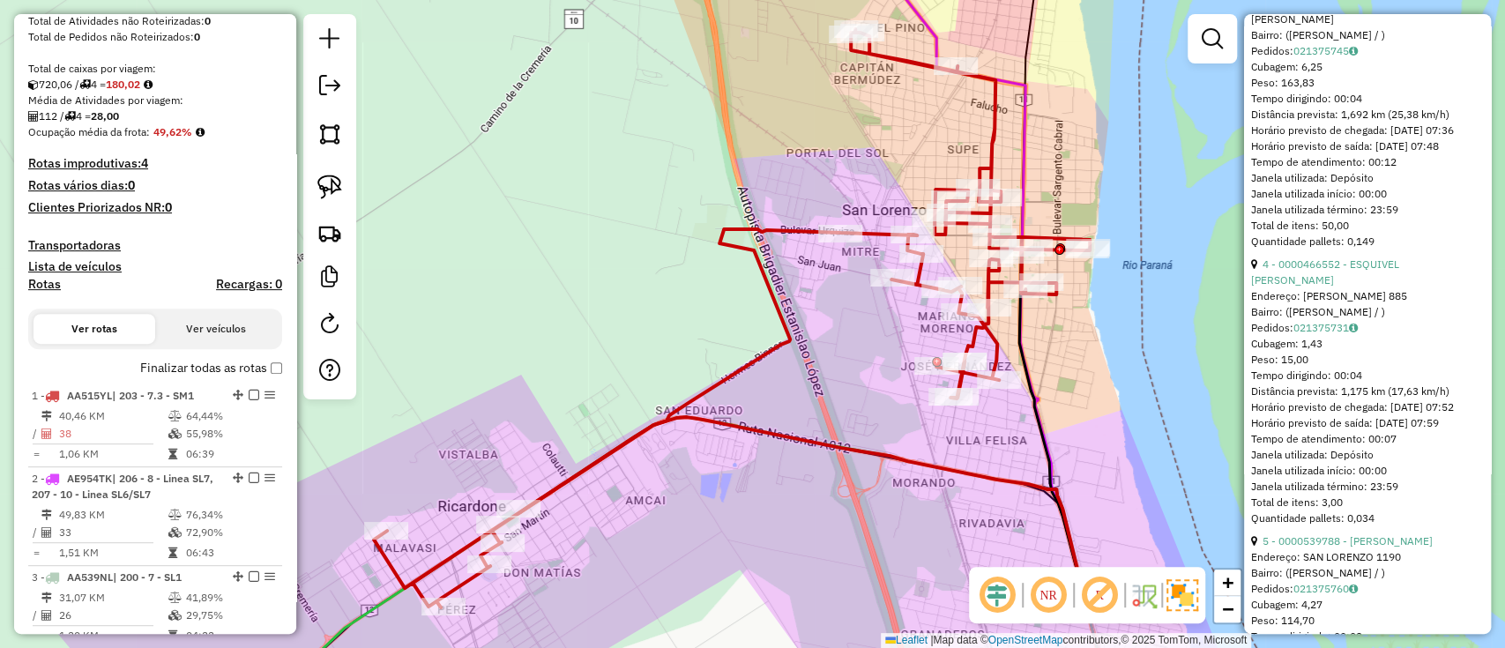
click at [229, 374] on label "Finalizar todas as rotas" at bounding box center [211, 368] width 142 height 19
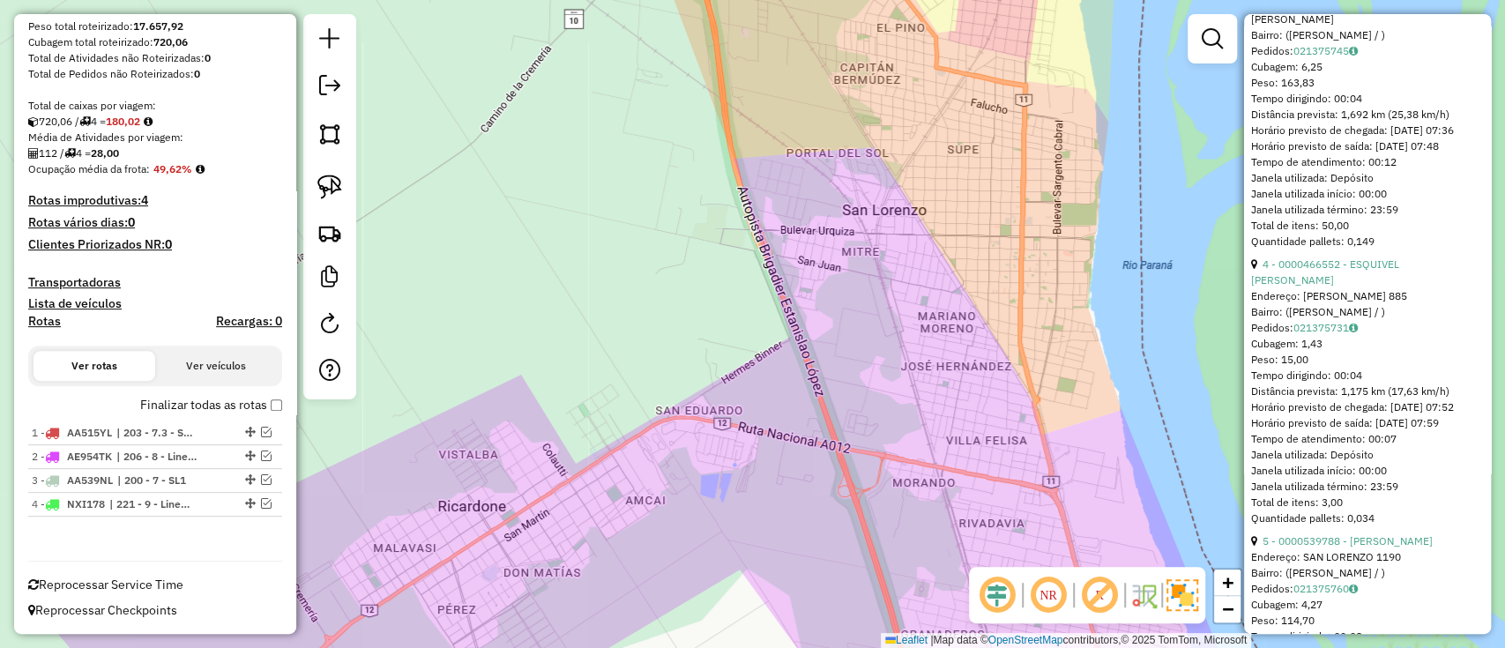
scroll to position [270, 0]
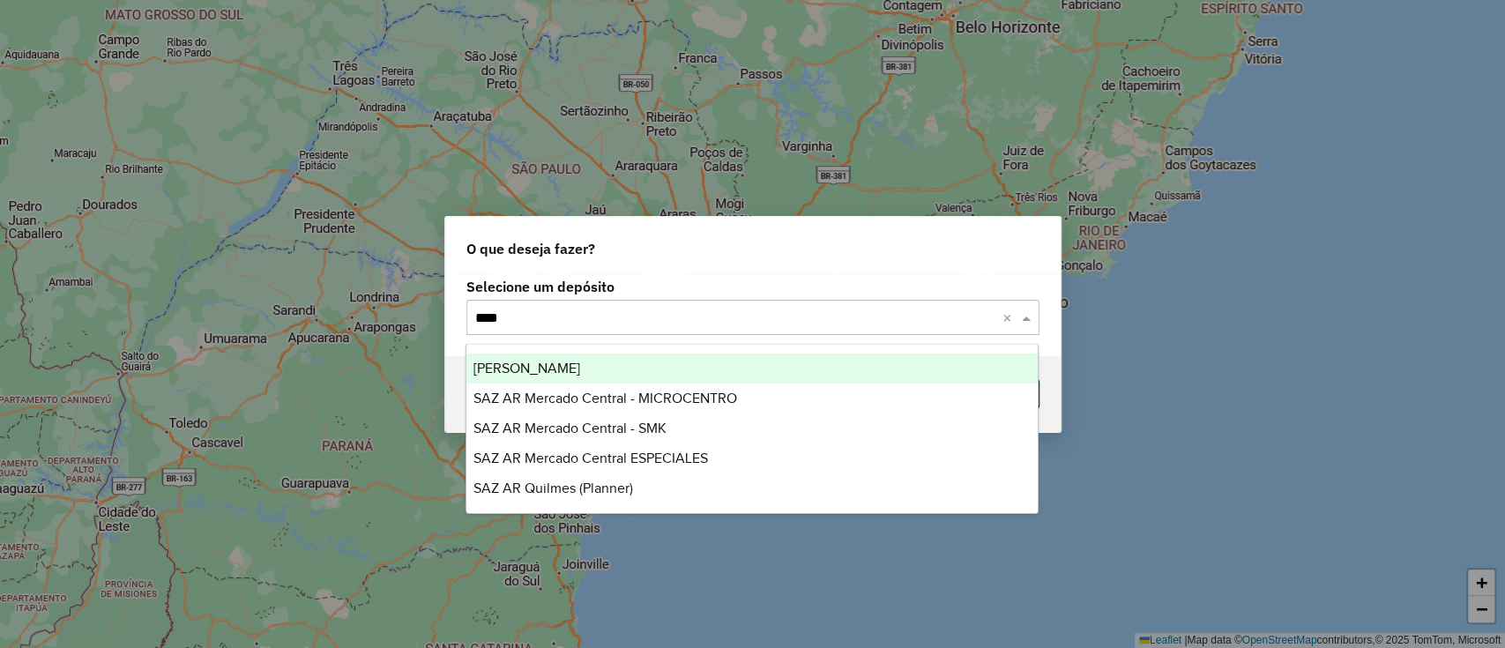
type input "*****"
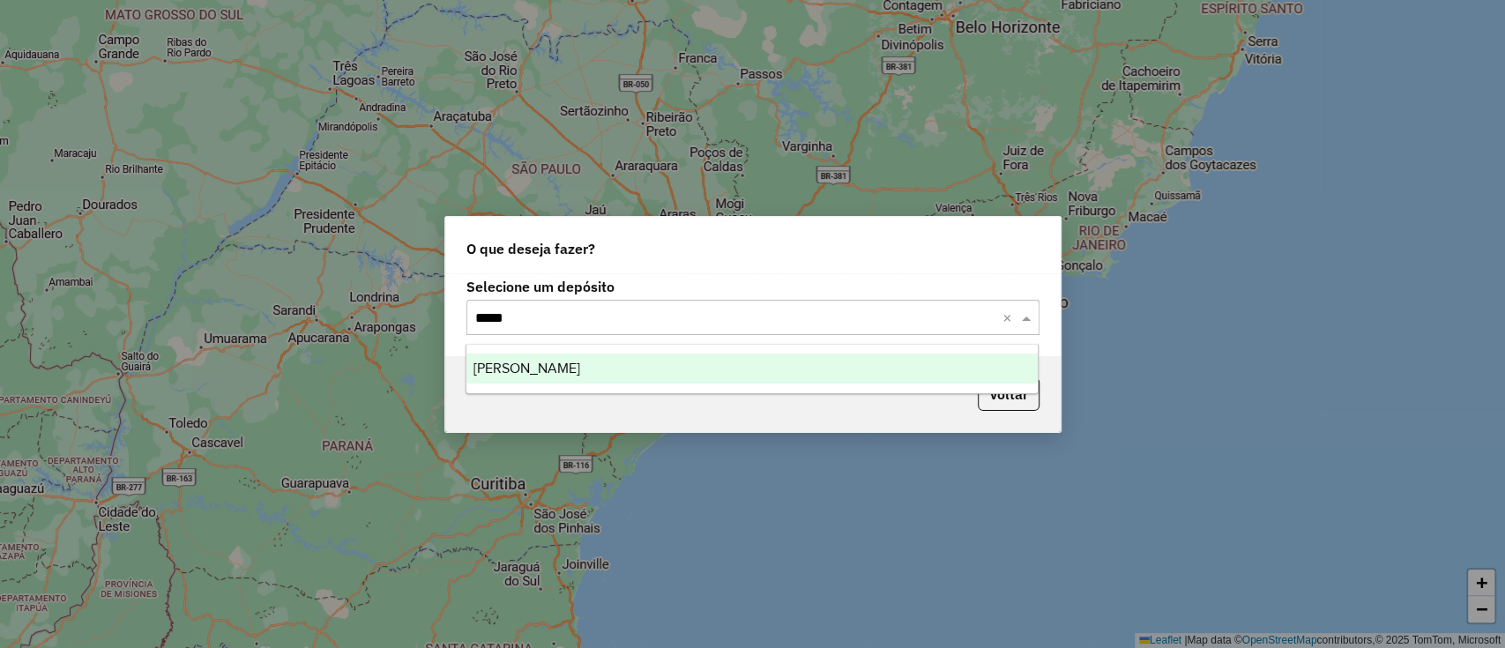
click at [771, 364] on div "SAZ AR Mendoza" at bounding box center [751, 368] width 571 height 30
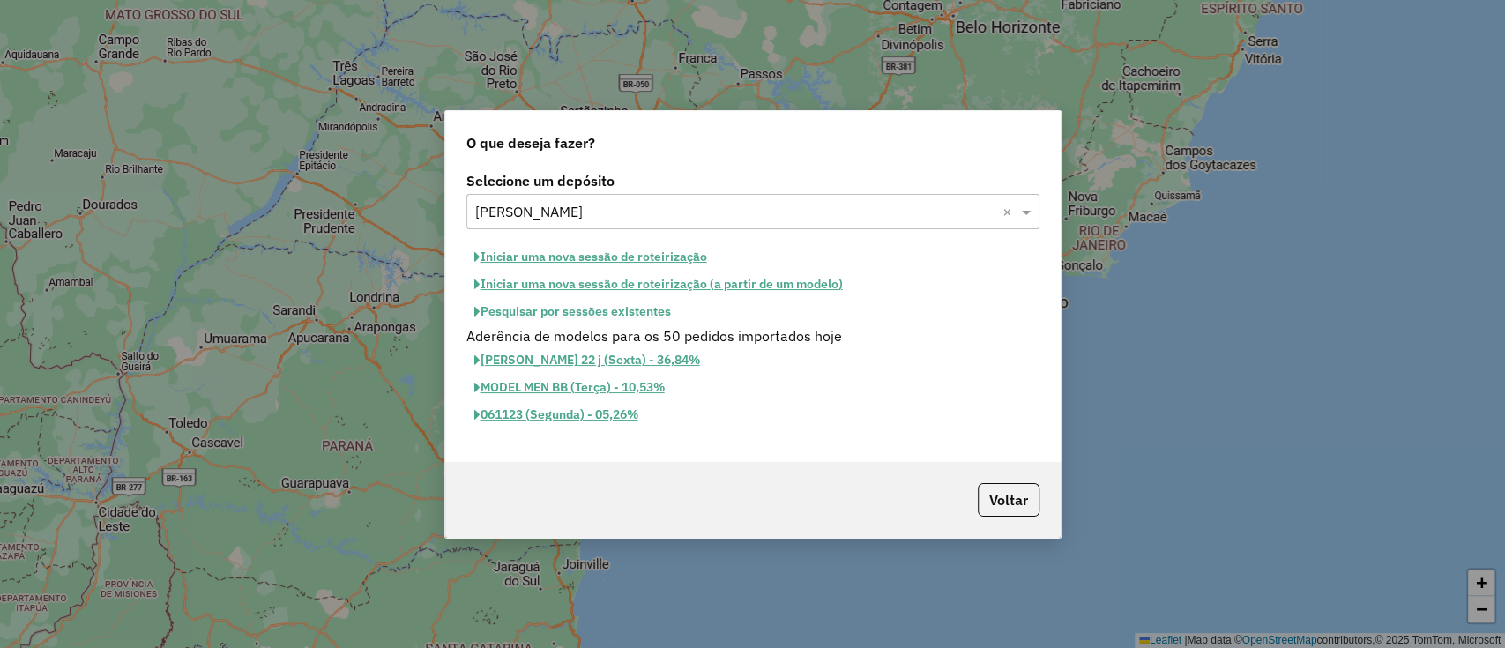
click at [649, 253] on button "Iniciar uma nova sessão de roteirização" at bounding box center [590, 256] width 249 height 27
select select "*"
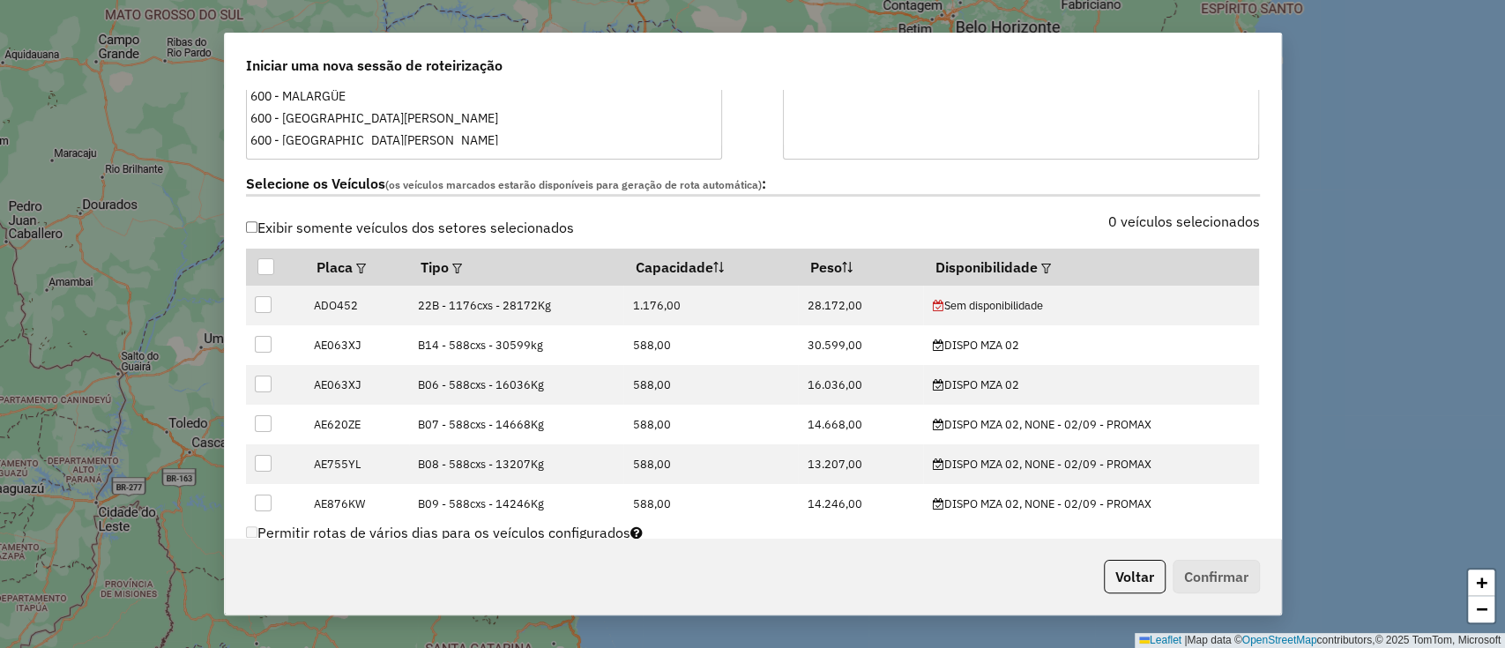
scroll to position [487, 0]
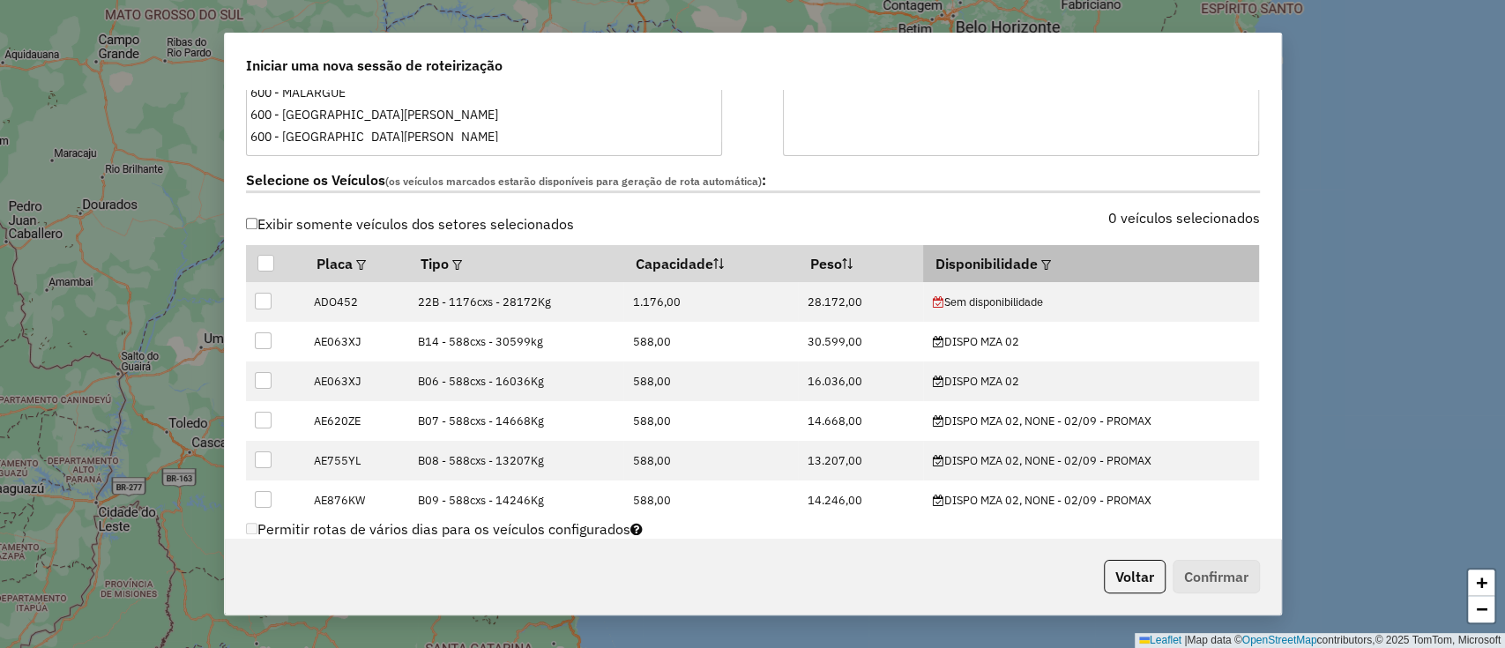
click at [1030, 267] on th "Disponibilidade" at bounding box center [1091, 263] width 336 height 37
click at [1041, 264] on em at bounding box center [1046, 265] width 10 height 10
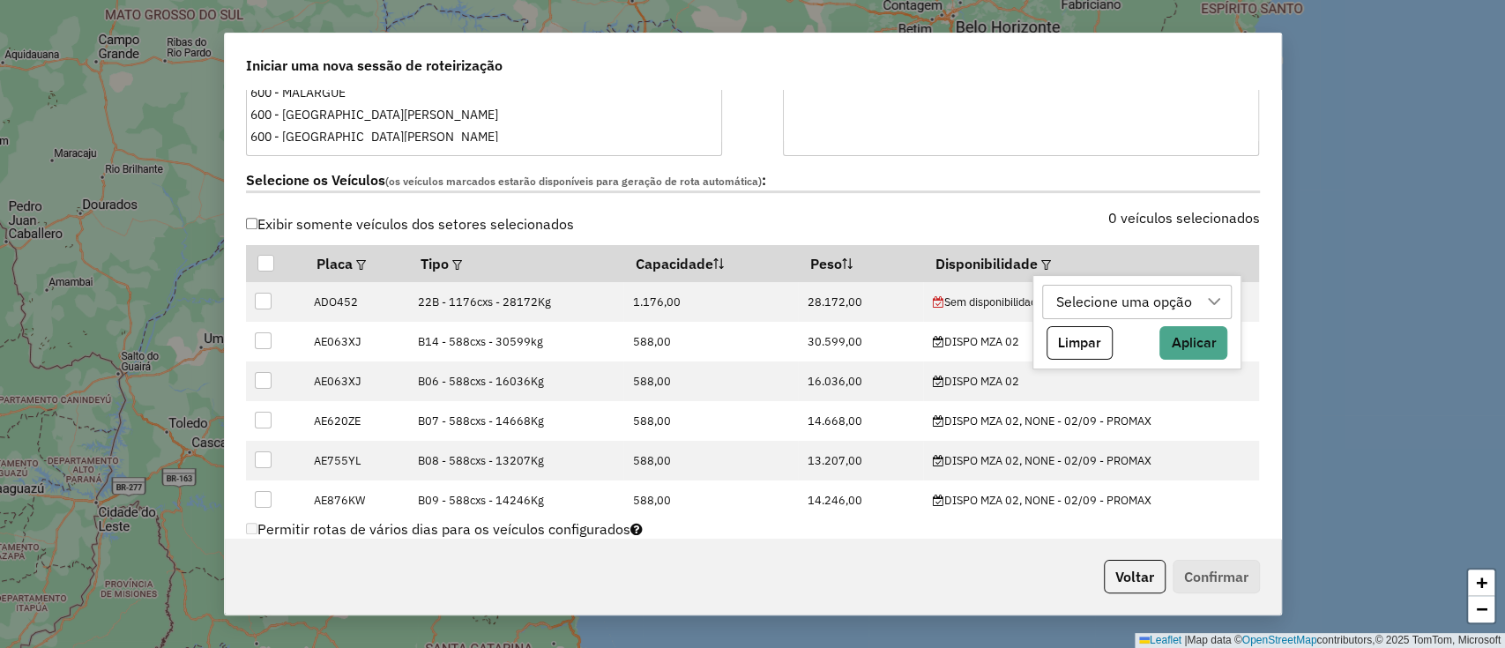
click at [1074, 299] on div "Selecione uma opção" at bounding box center [1124, 302] width 148 height 33
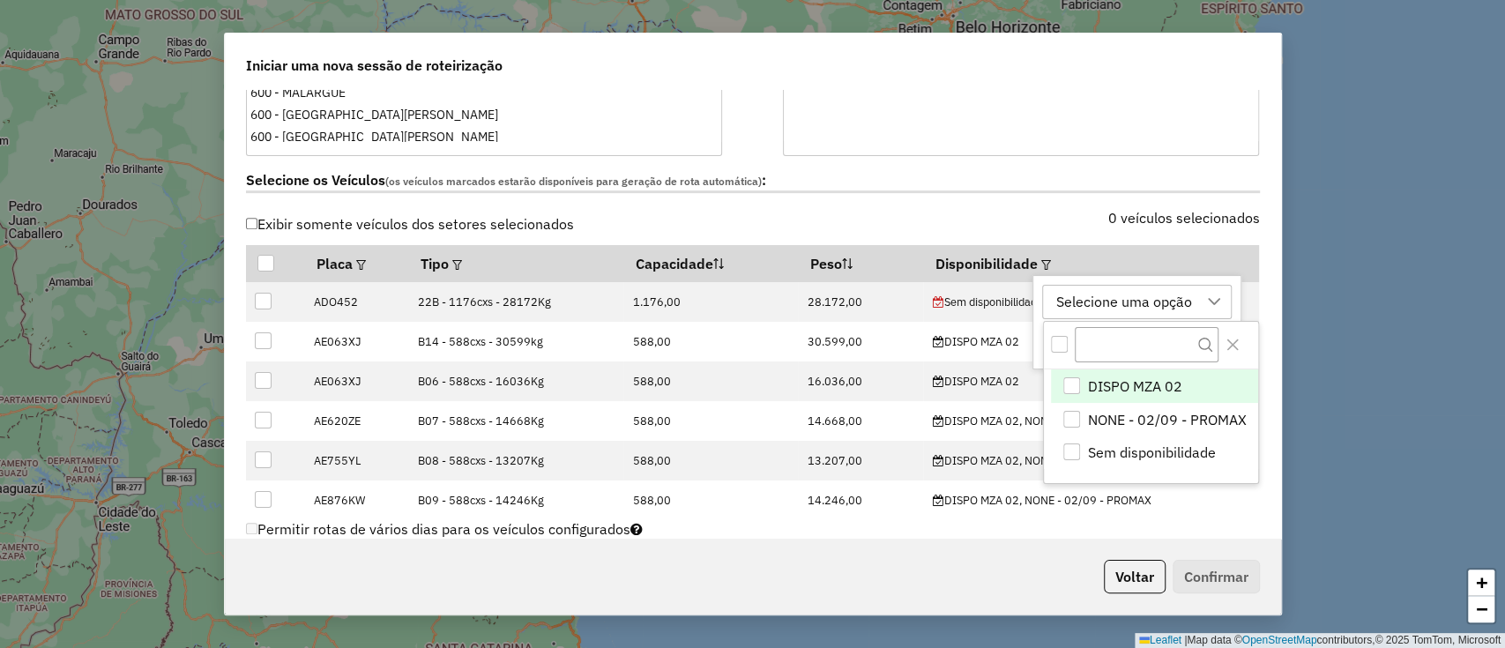
click at [1122, 383] on span "DISPO MZA 02" at bounding box center [1135, 385] width 94 height 21
click at [1094, 312] on div "DISPO MZA 02" at bounding box center [1103, 302] width 107 height 33
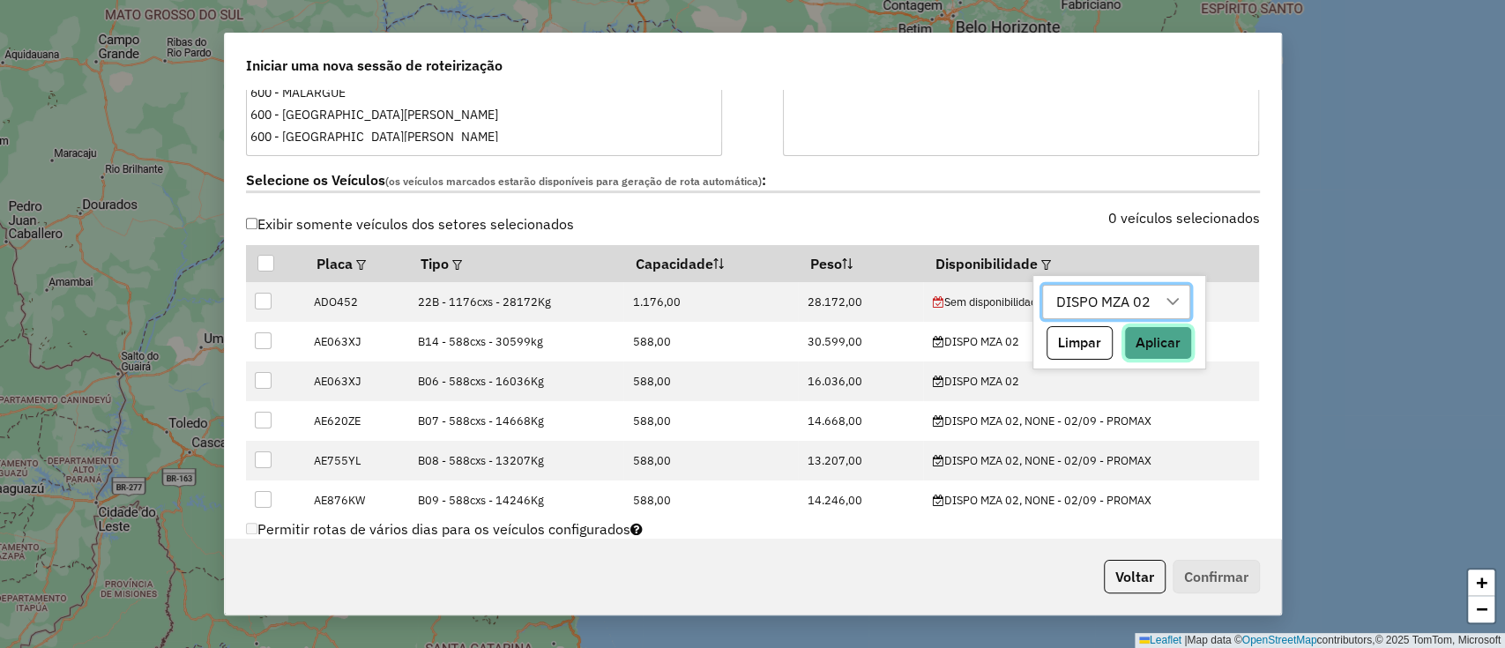
click at [1152, 338] on button "Aplicar" at bounding box center [1158, 342] width 68 height 33
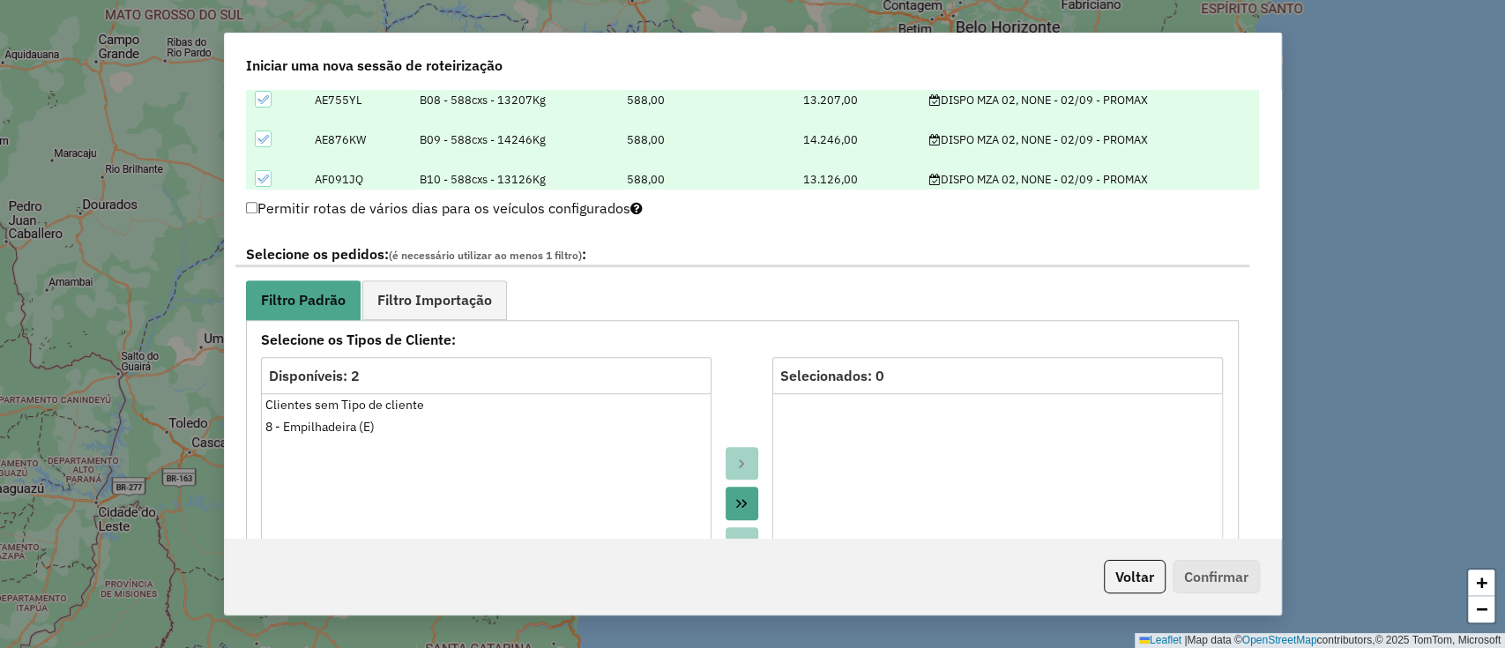
scroll to position [890, 0]
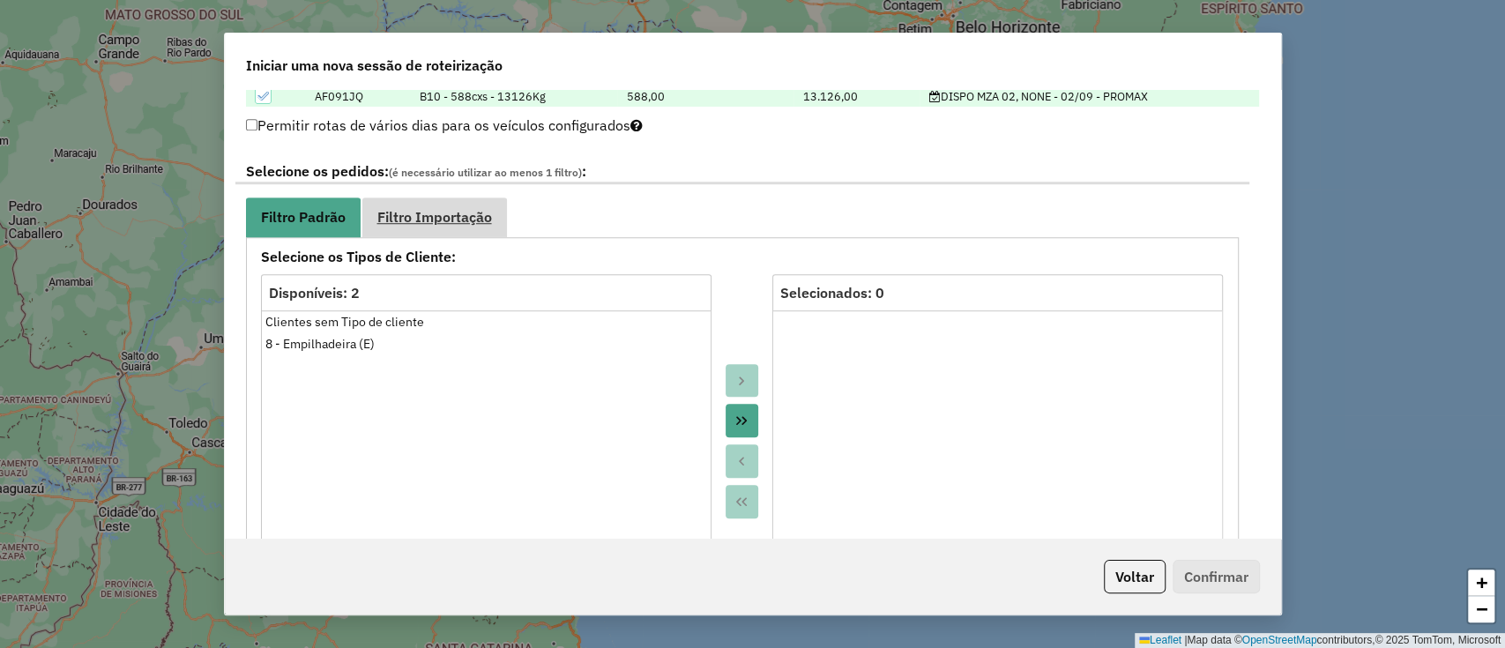
click at [452, 214] on span "Filtro Importação" at bounding box center [434, 217] width 115 height 14
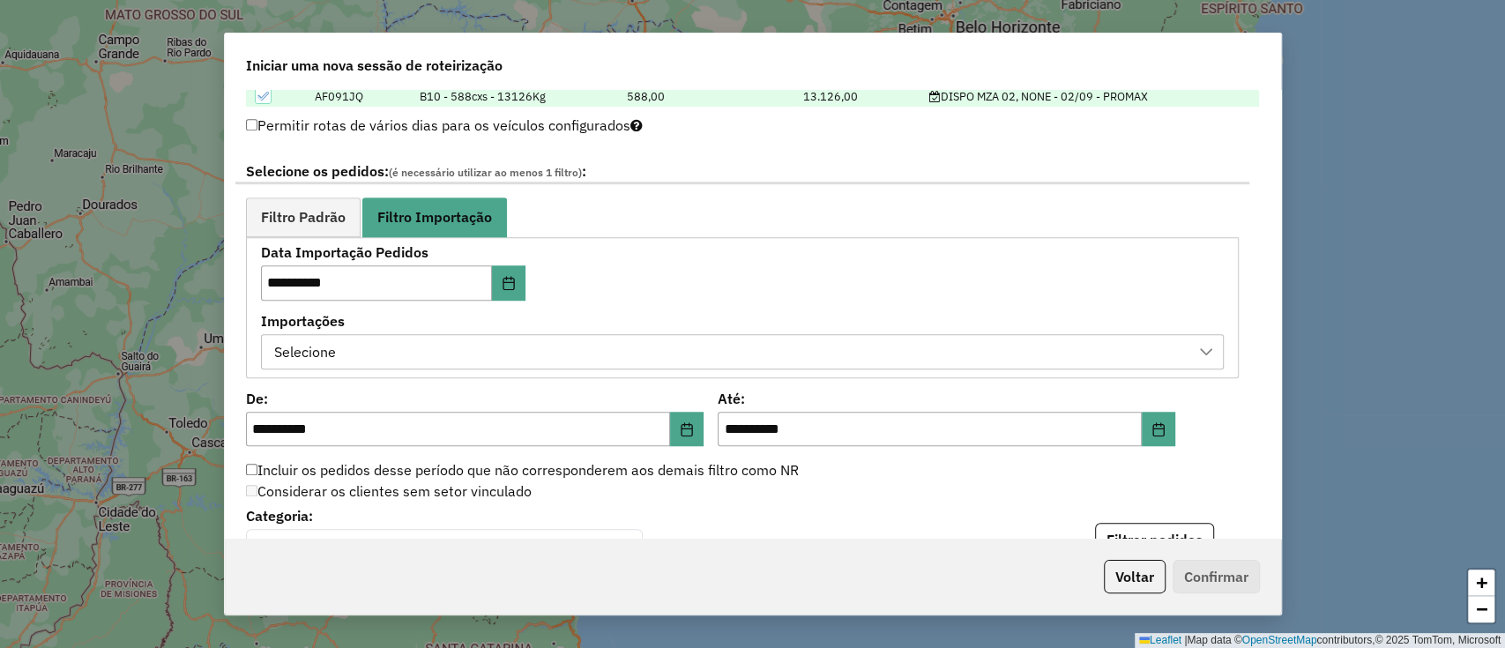
click at [584, 339] on div "Selecione" at bounding box center [729, 351] width 920 height 33
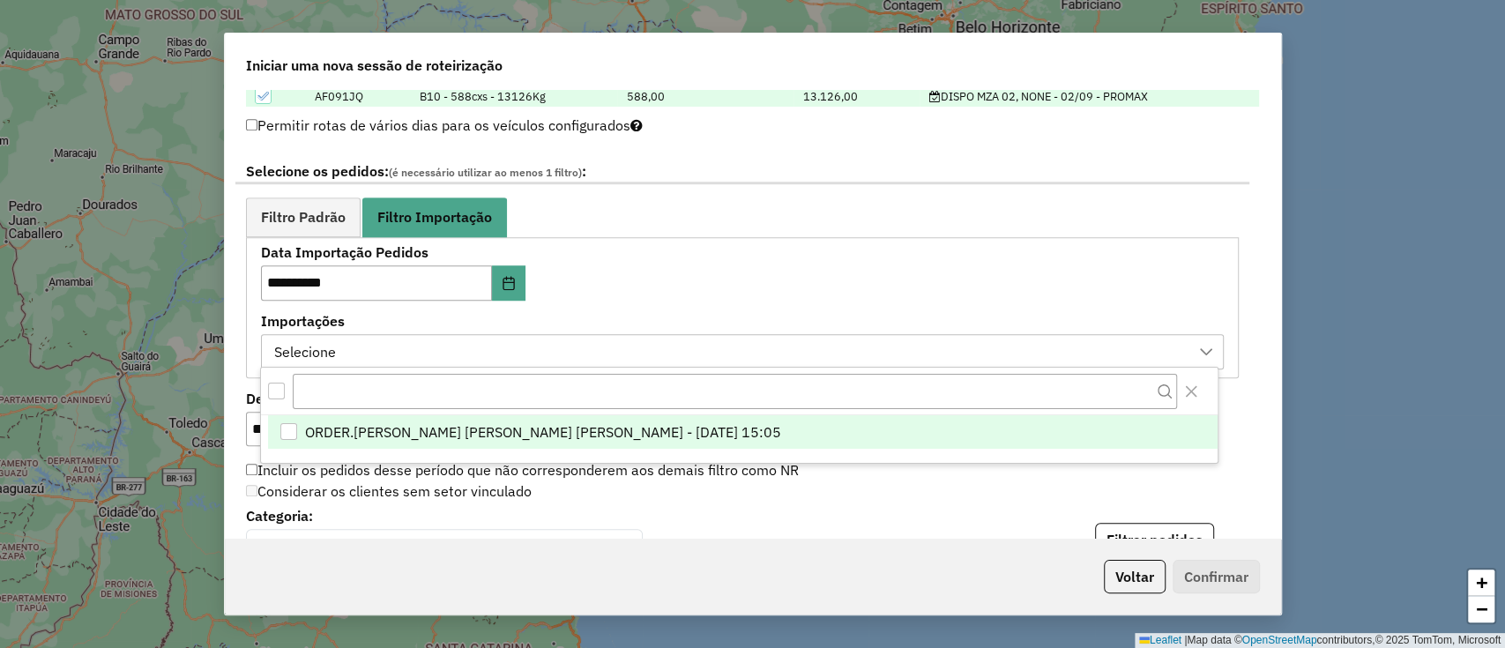
click at [596, 435] on span "ORDER.DL - LETICIA EMILY OLIVEIRA DE LIMA - 01/09/2025 15:05" at bounding box center [543, 431] width 476 height 21
click at [646, 372] on div at bounding box center [739, 392] width 956 height 48
click at [689, 286] on div "**********" at bounding box center [742, 307] width 963 height 123
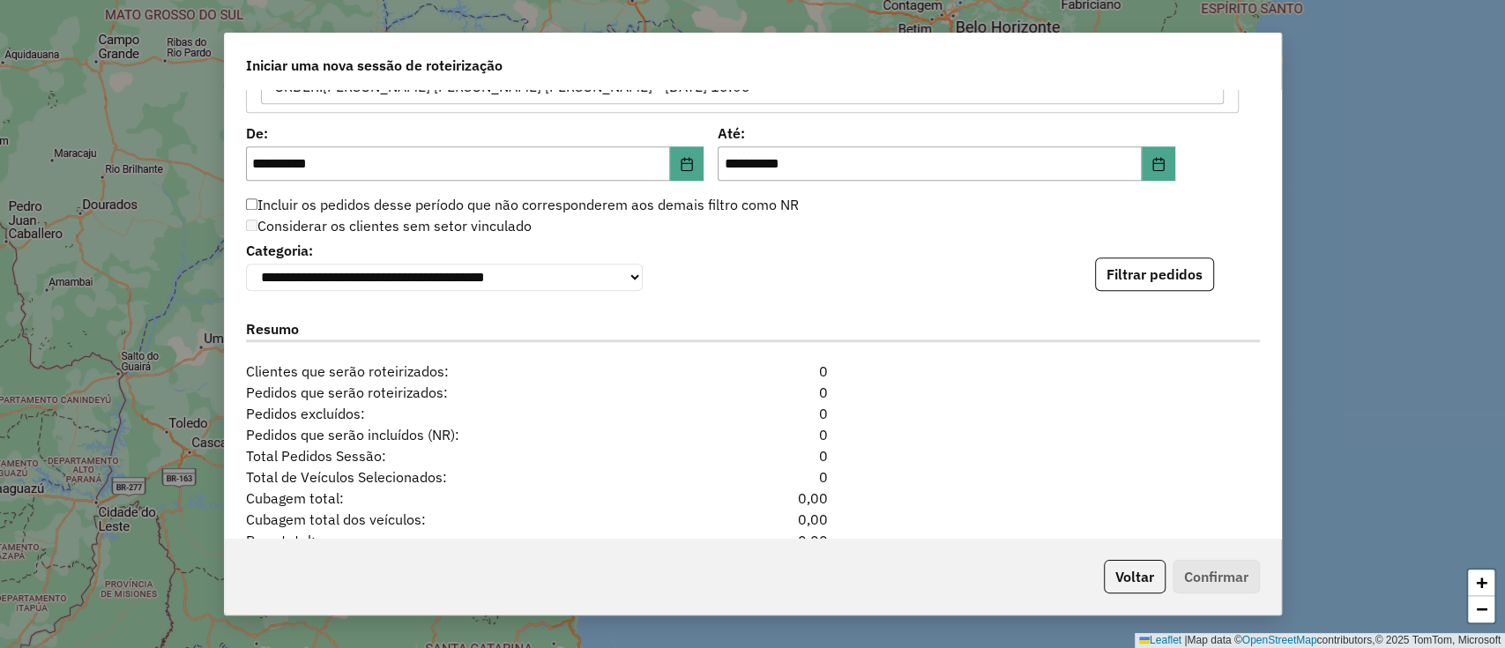
scroll to position [1234, 0]
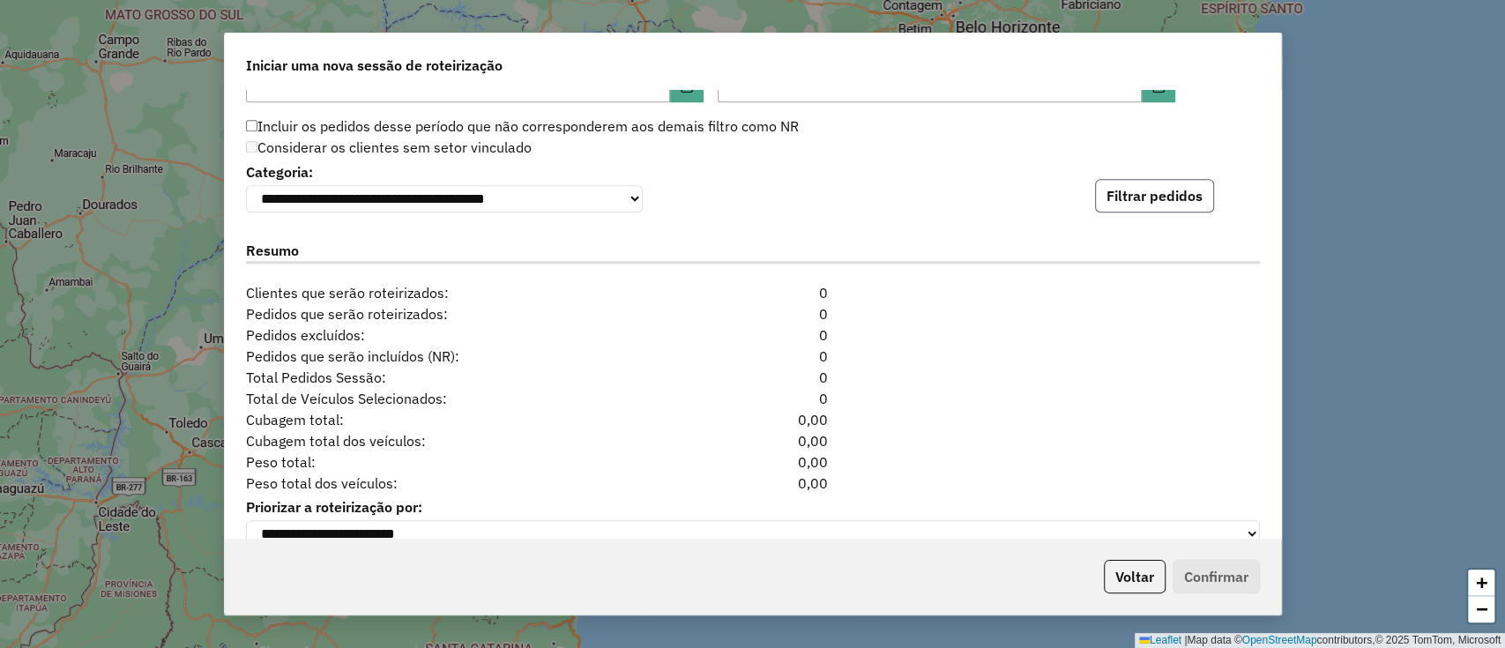
click at [1102, 197] on button "Filtrar pedidos" at bounding box center [1154, 195] width 119 height 33
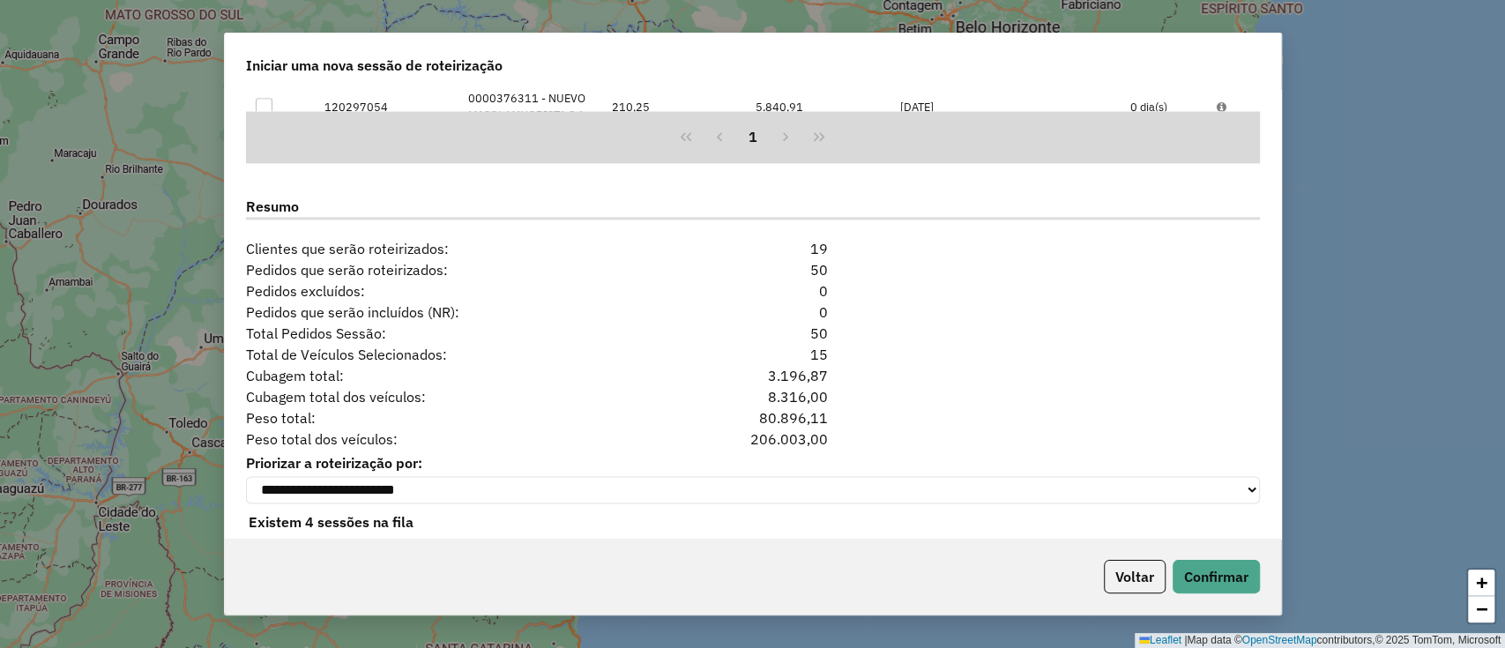
scroll to position [1671, 0]
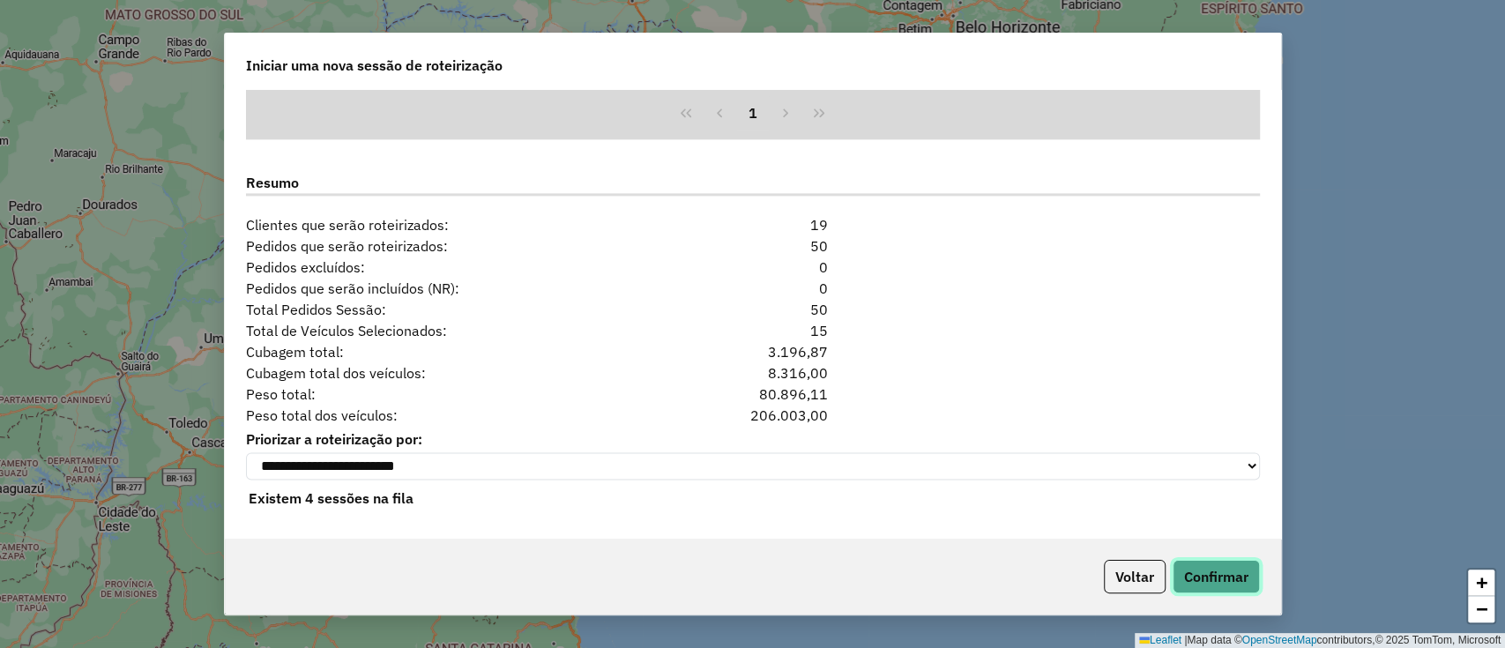
click at [1208, 576] on button "Confirmar" at bounding box center [1215, 576] width 87 height 33
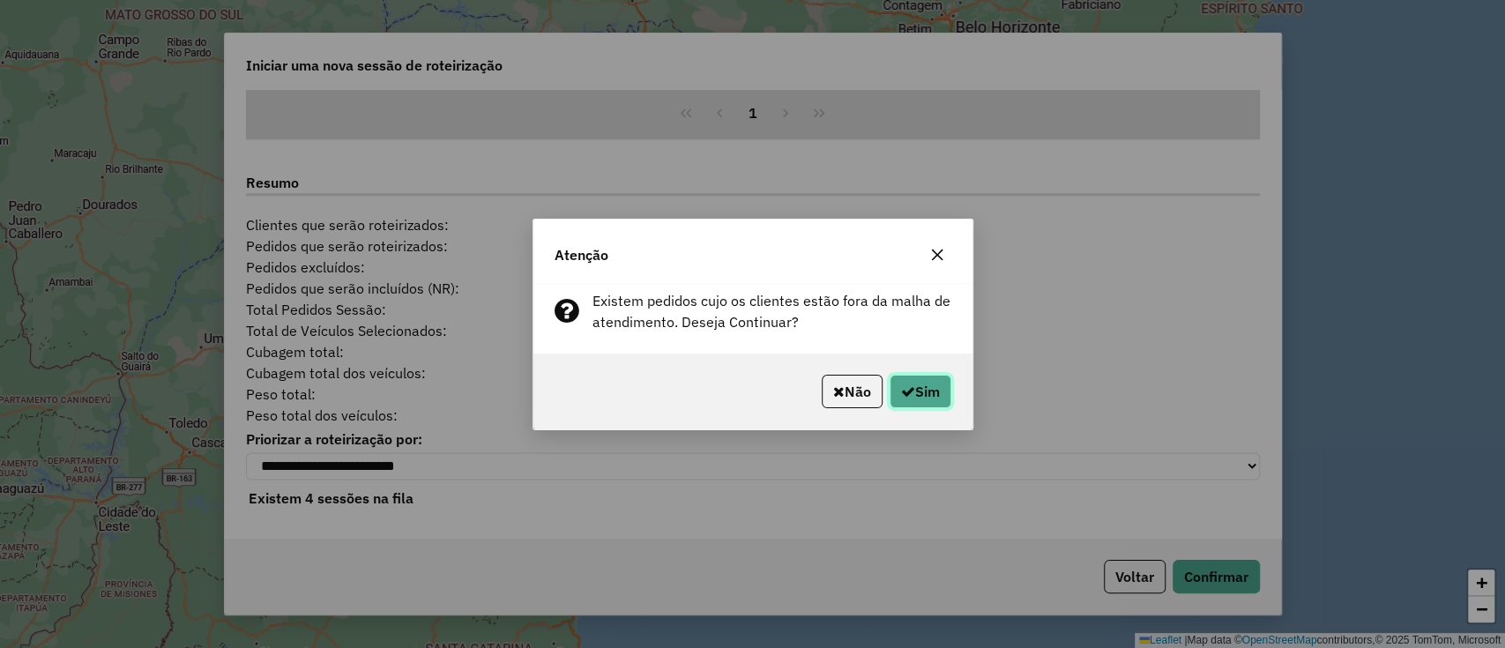
click at [918, 398] on button "Sim" at bounding box center [920, 391] width 62 height 33
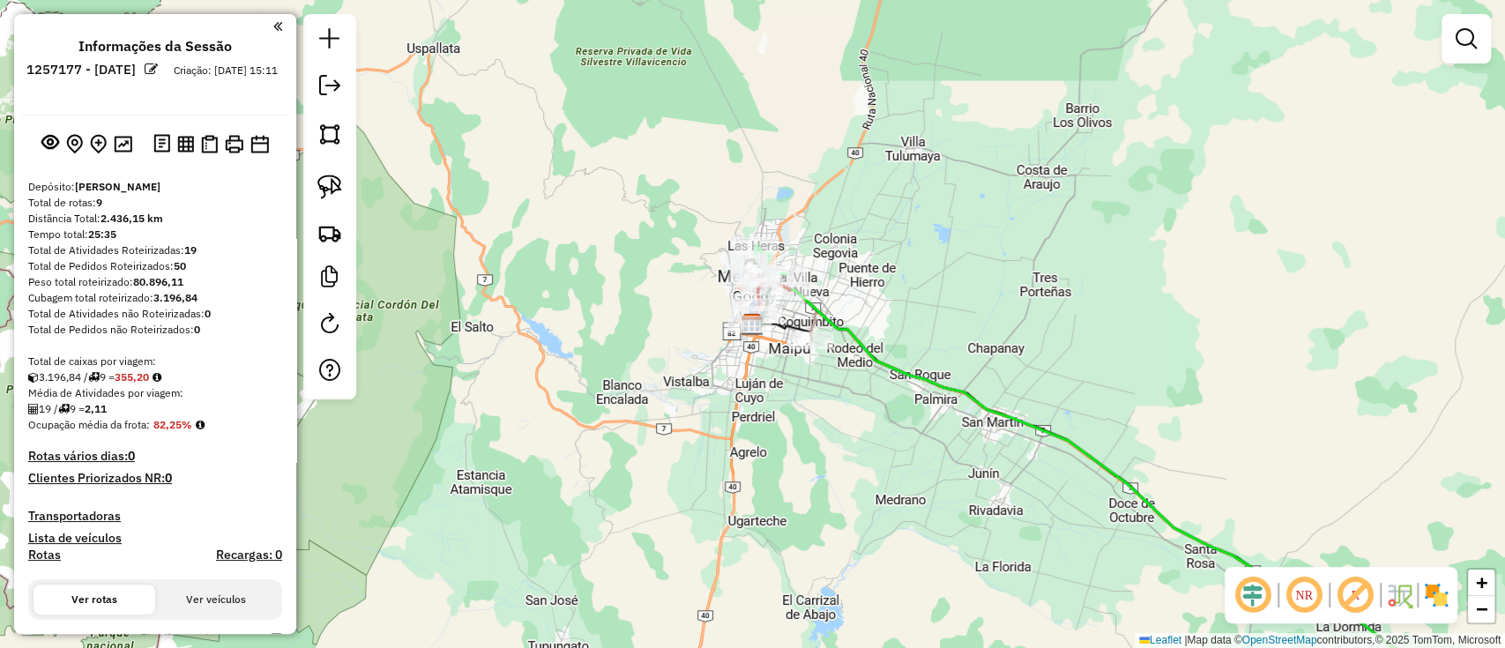
click at [655, 568] on div "Janela de atendimento Grade de atendimento Capacidade Transportadoras Veículos …" at bounding box center [752, 324] width 1505 height 648
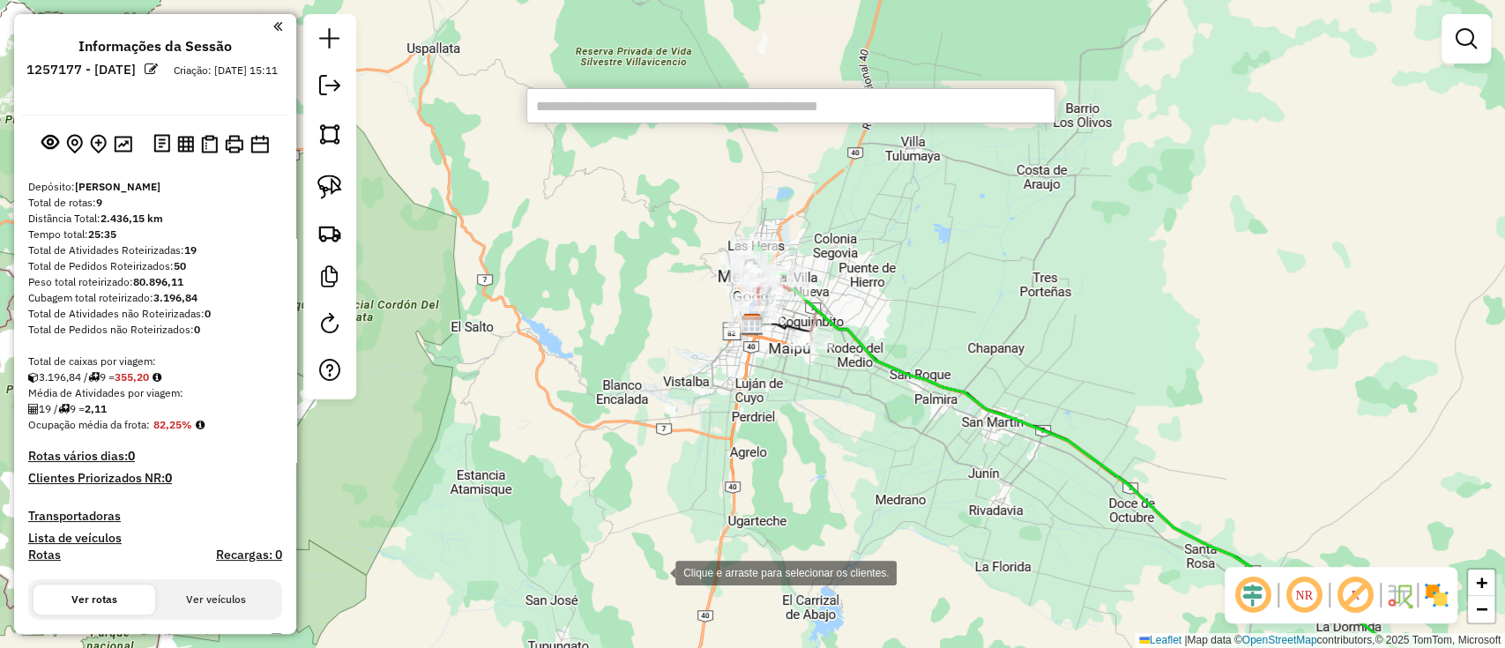
paste input "******"
type input "******"
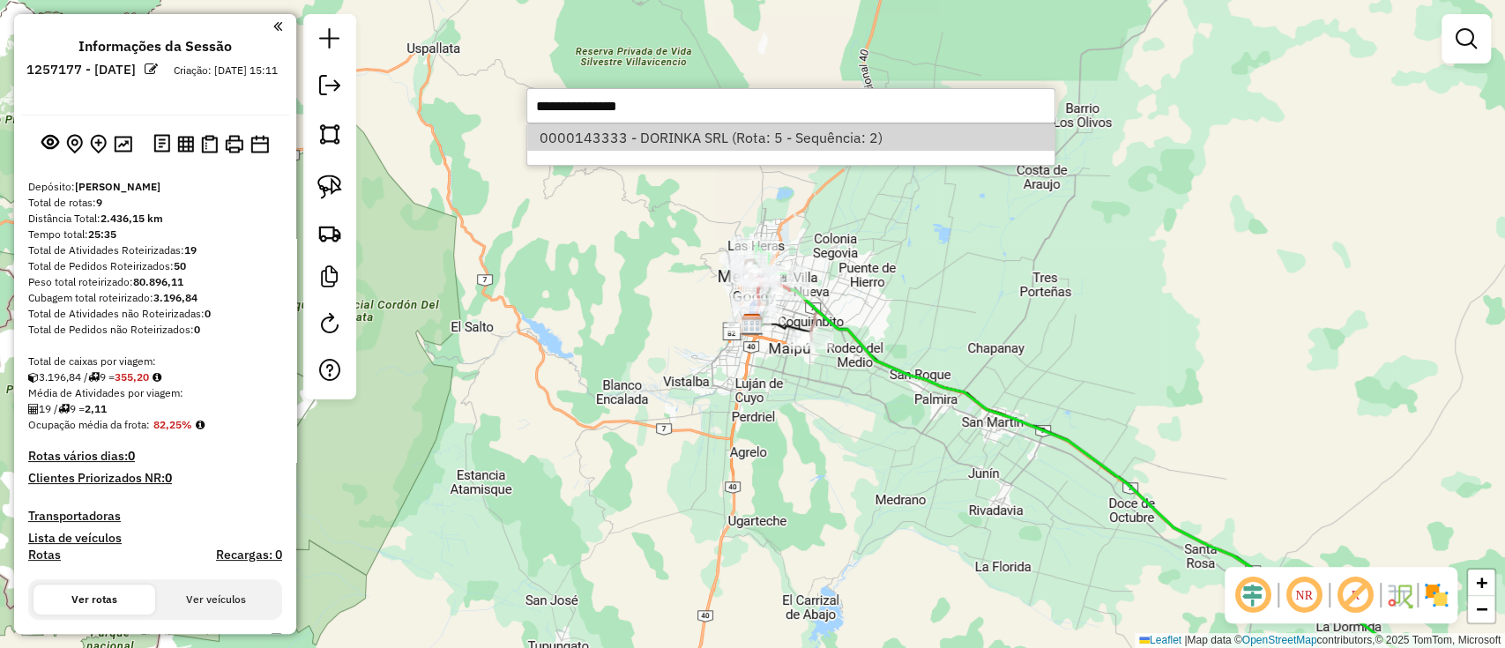
select select "**********"
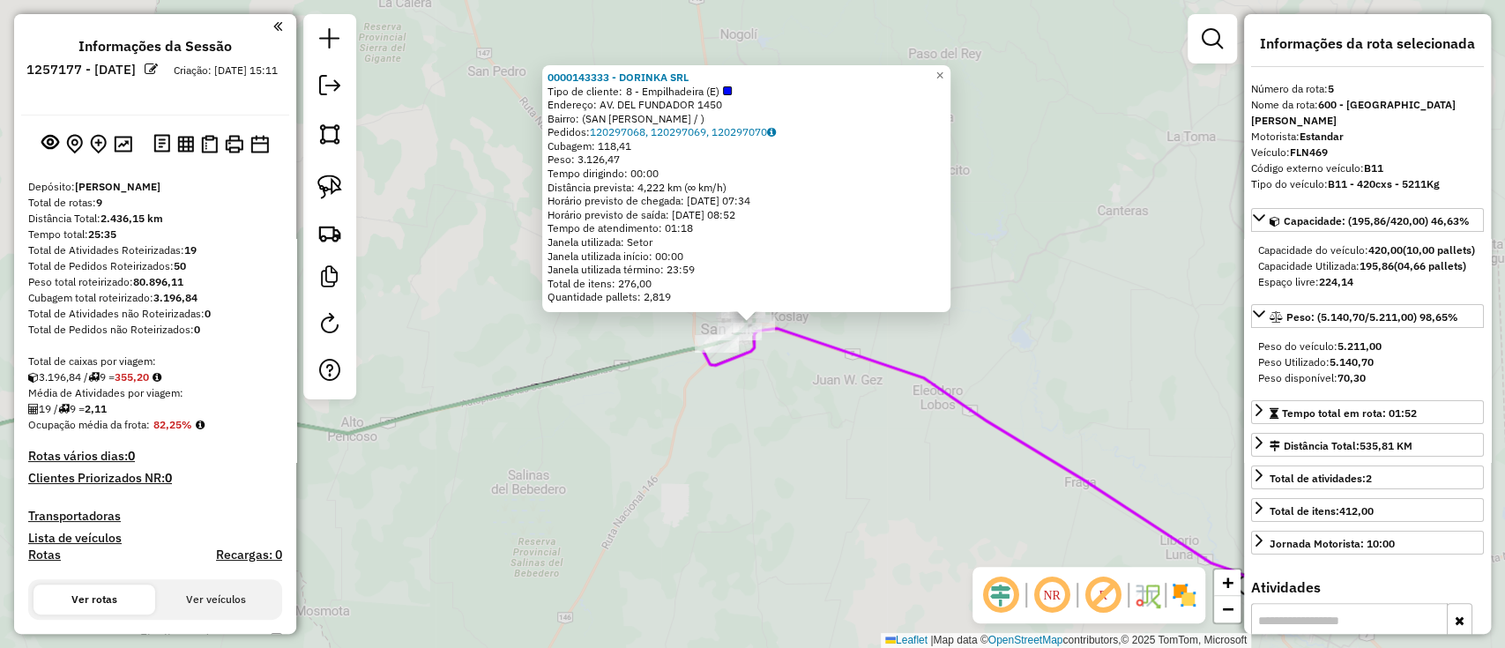
scroll to position [978, 0]
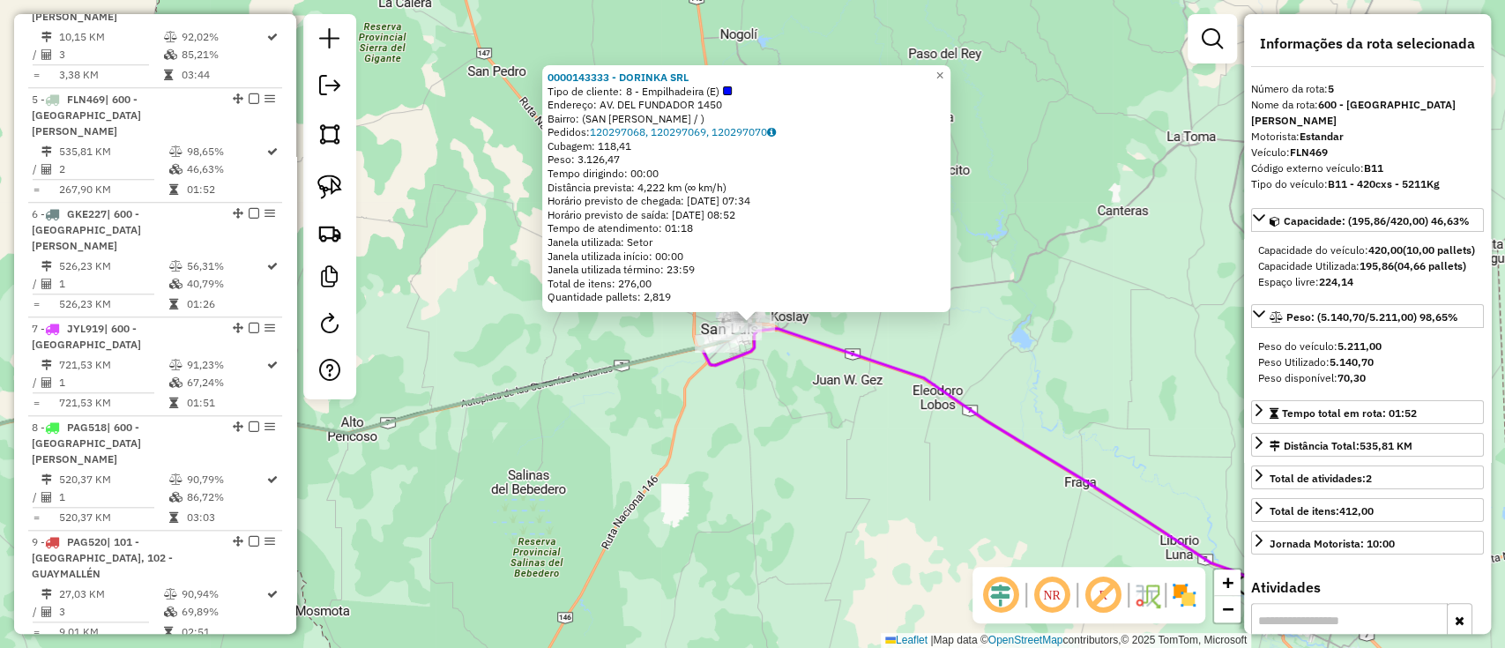
click at [1221, 563] on icon at bounding box center [571, 471] width 1444 height 287
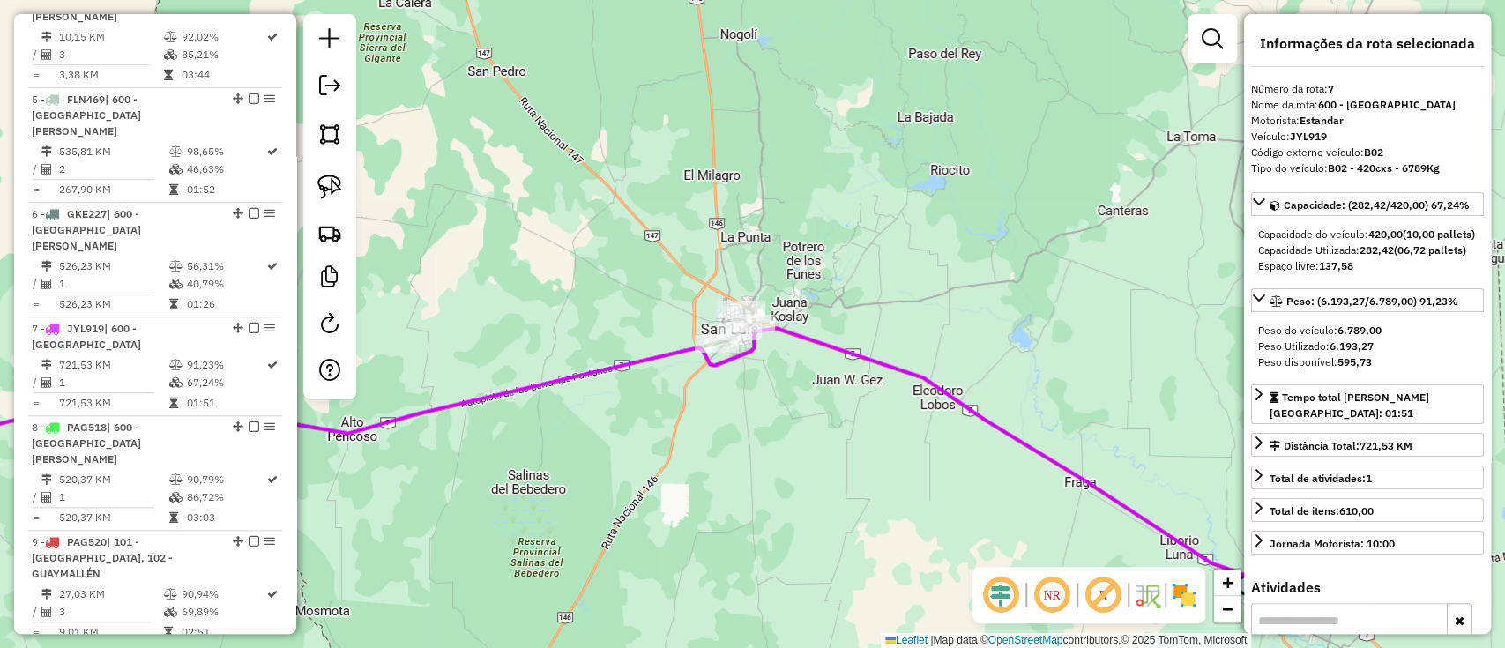
click at [1221, 563] on icon at bounding box center [571, 471] width 1444 height 287
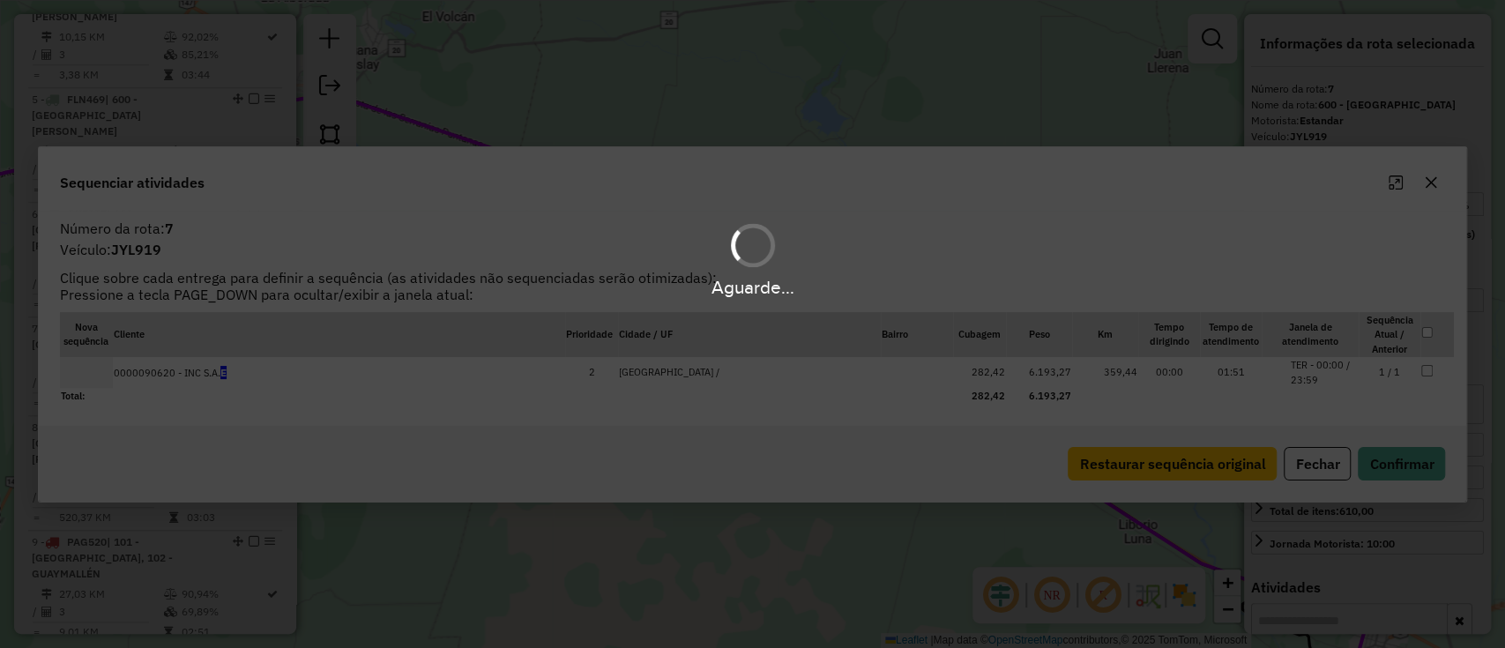
click at [1311, 462] on div "Aguarde..." at bounding box center [752, 324] width 1505 height 648
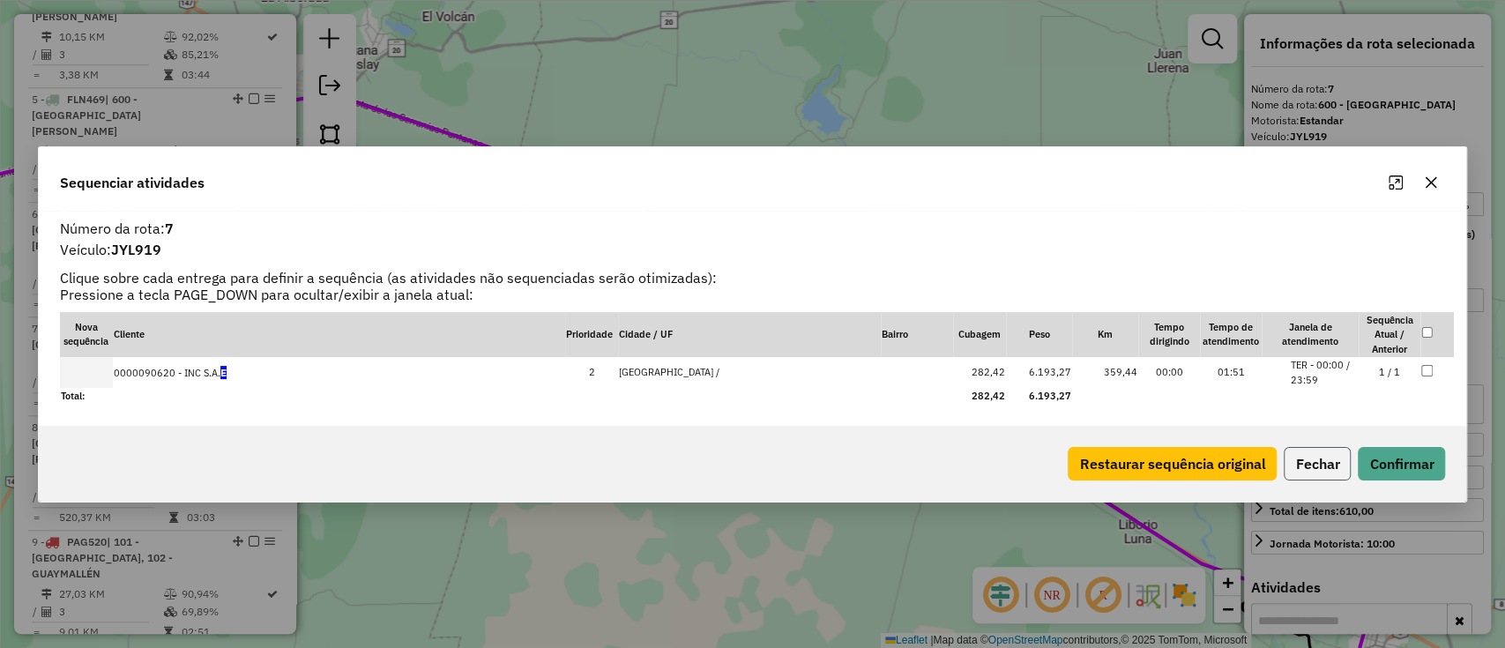
click at [1305, 465] on button "Fechar" at bounding box center [1316, 463] width 67 height 33
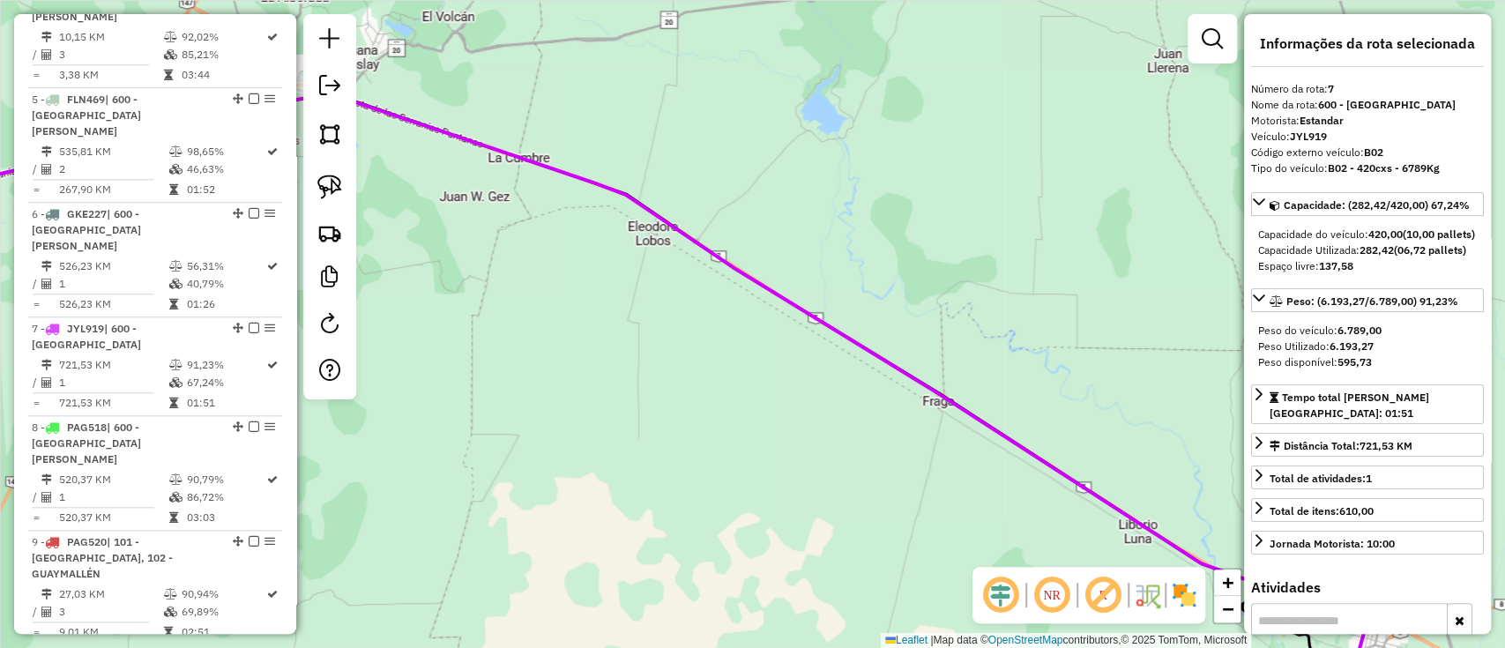
click at [977, 416] on icon at bounding box center [607, 382] width 1517 height 574
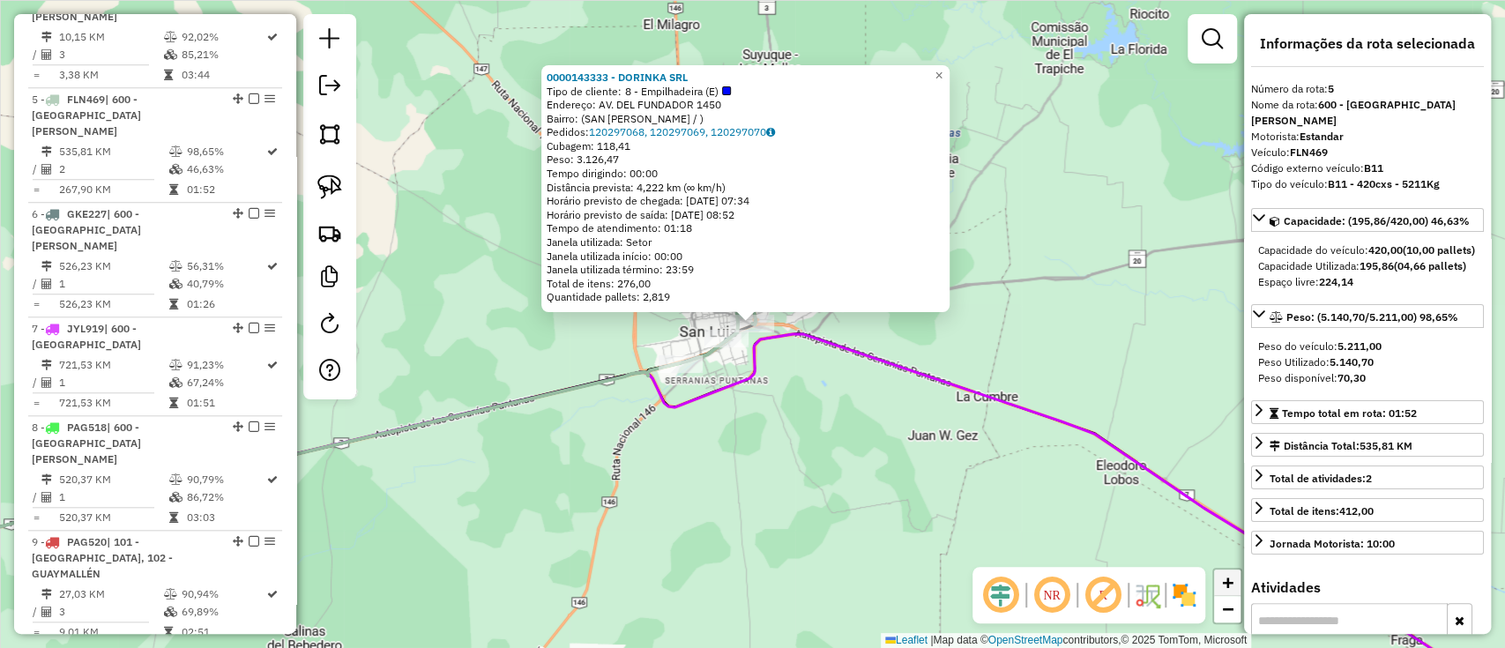
click at [1227, 575] on span "+" at bounding box center [1227, 582] width 11 height 22
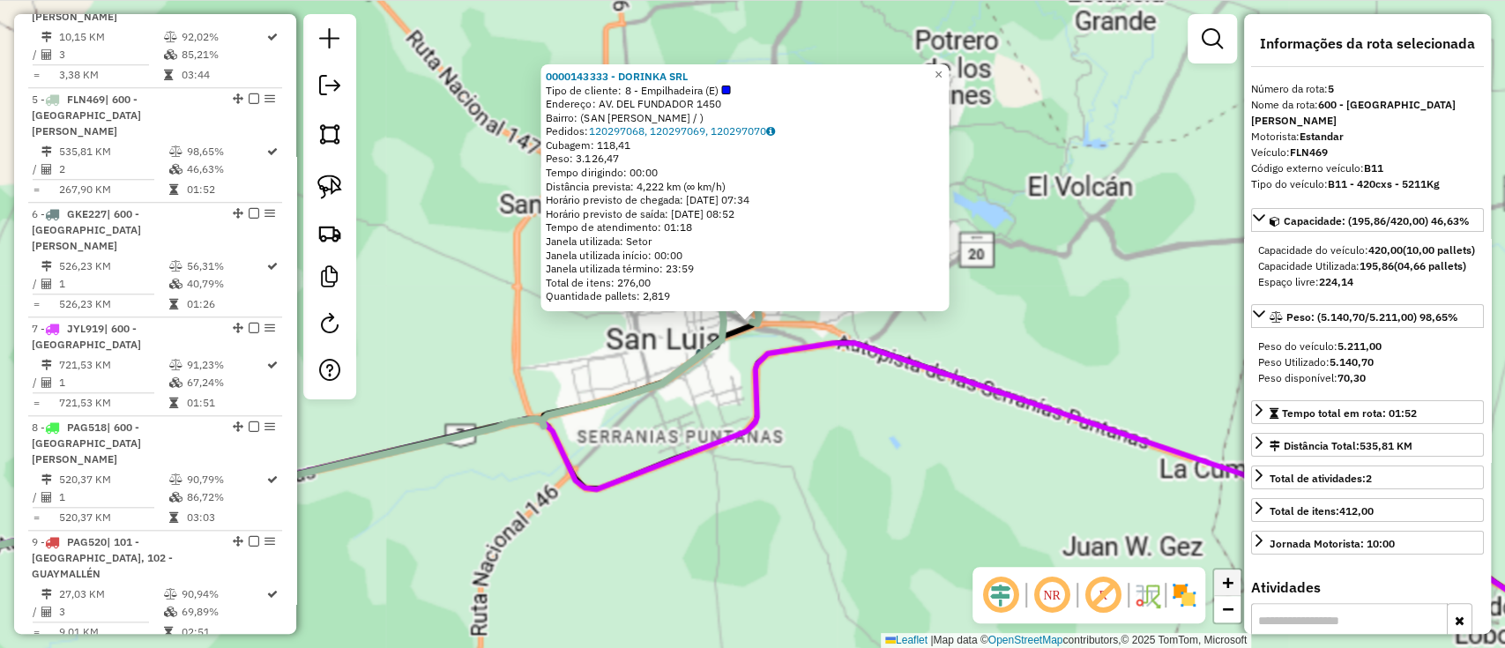
click at [1227, 575] on span "+" at bounding box center [1227, 582] width 11 height 22
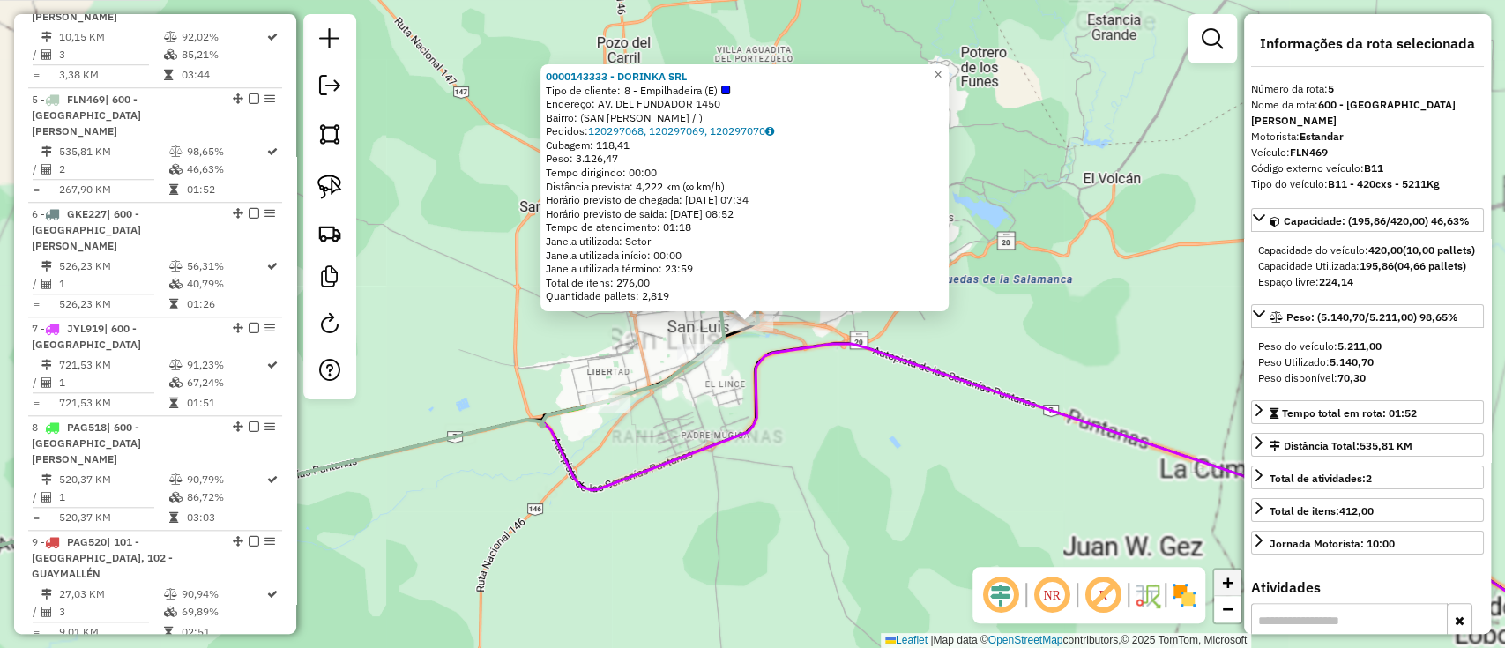
click at [1227, 575] on span "+" at bounding box center [1227, 582] width 11 height 22
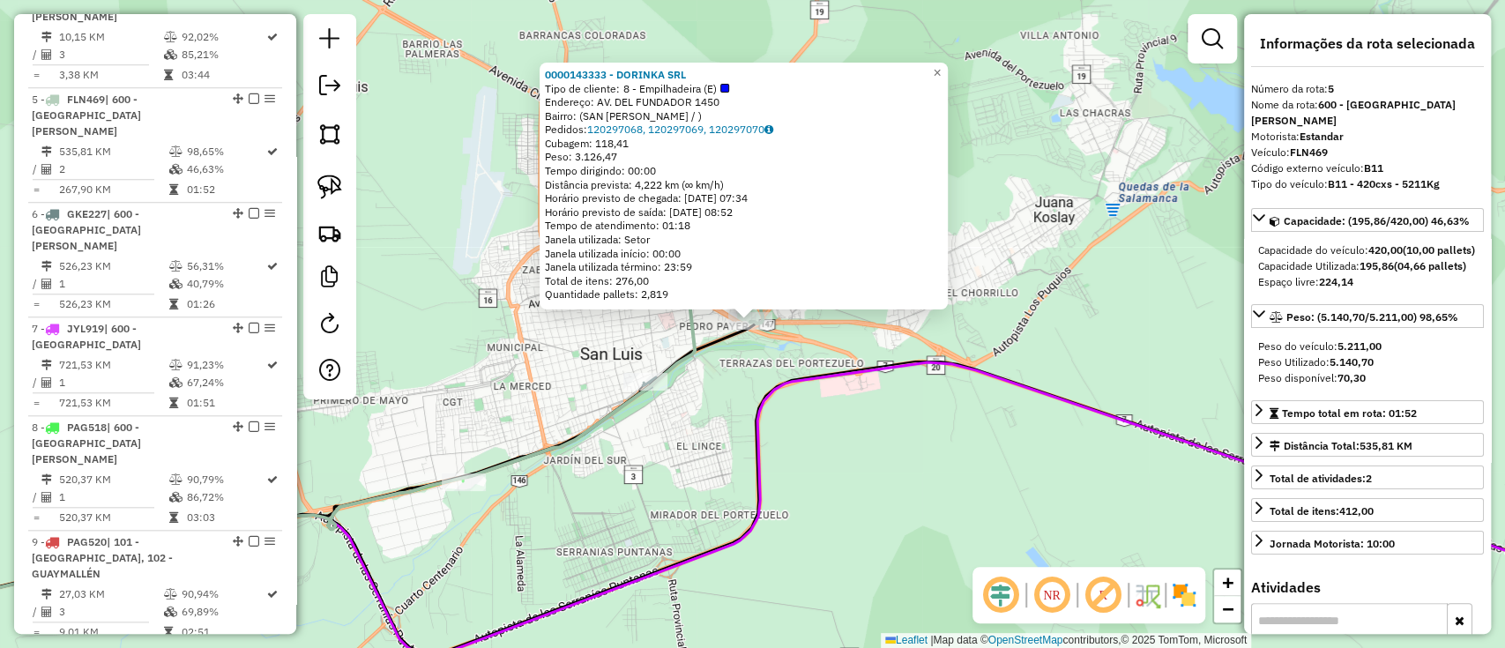
click at [688, 420] on div "0000143333 - DORINKA SRL Tipo de cliente: 8 - Empilhadeira (E) Endereço: AV. DE…" at bounding box center [752, 324] width 1505 height 648
click at [733, 371] on div "0000143333 - DORINKA SRL Tipo de cliente: 8 - Empilhadeira (E) Endereço: AV. DE…" at bounding box center [752, 324] width 1505 height 648
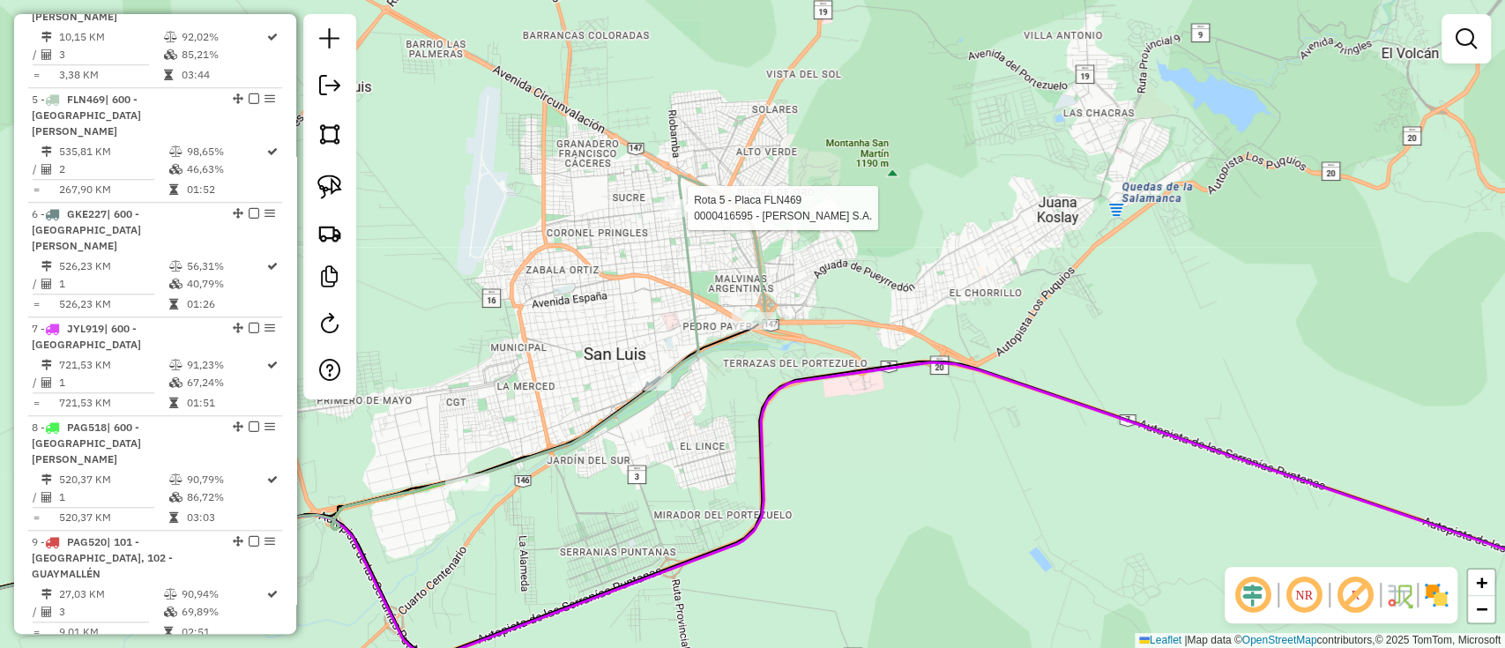
select select "**********"
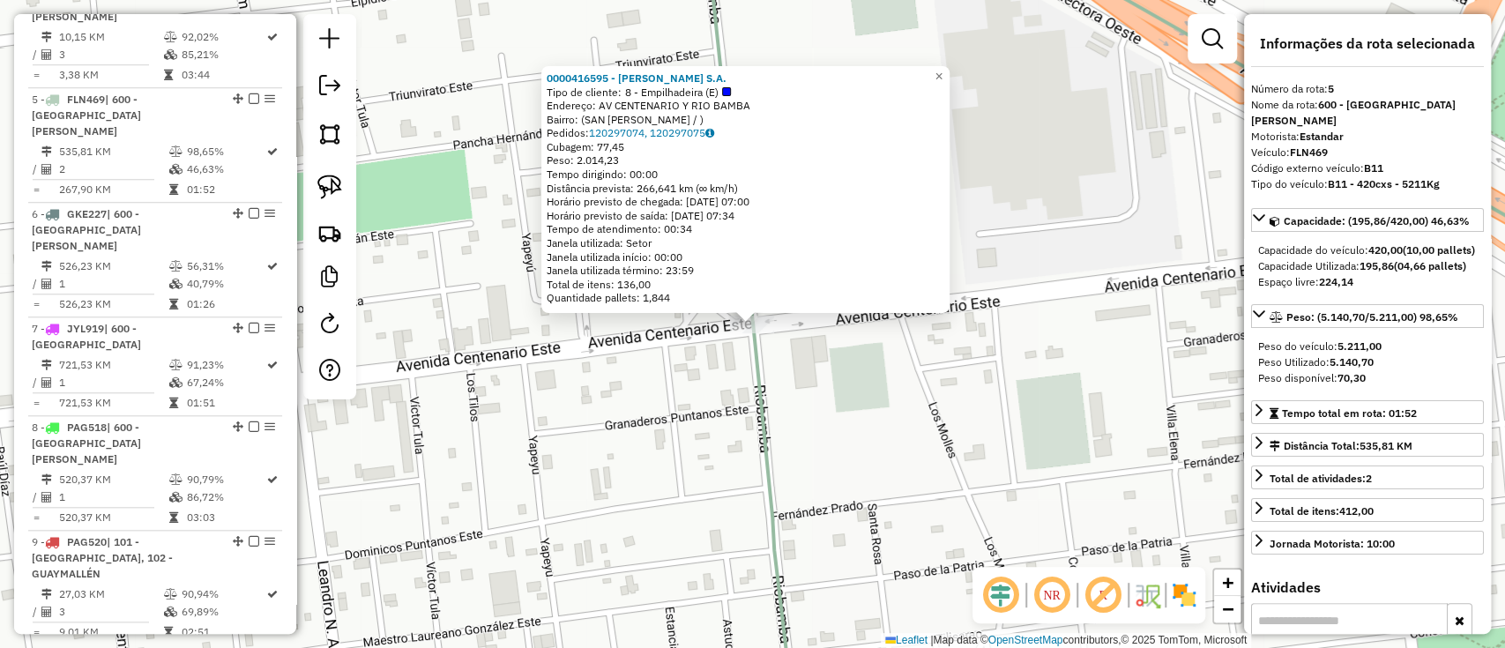
click at [917, 447] on div "Rota 5 - Placa FLN469 0000416595 - CENCOSUD S.A. 0000416595 - CENCOSUD S.A. Tip…" at bounding box center [752, 324] width 1505 height 648
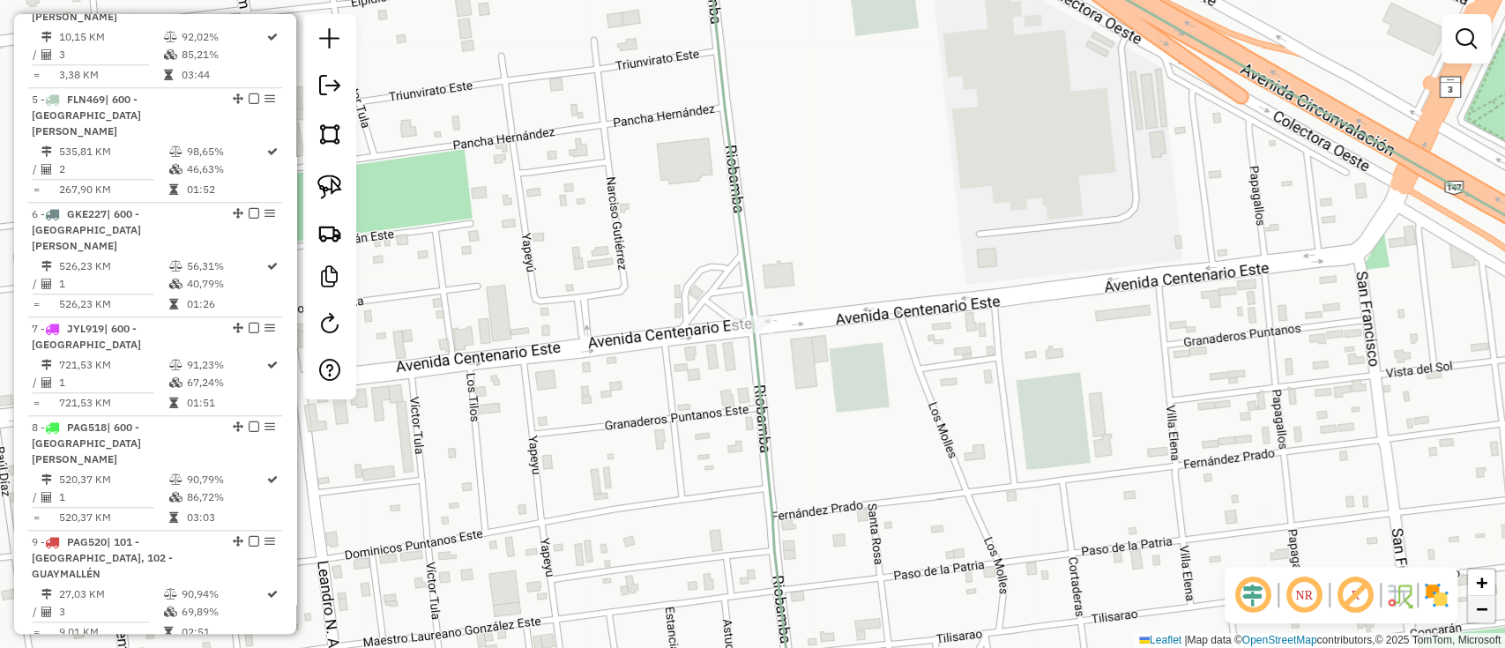
click at [1481, 604] on span "−" at bounding box center [1481, 609] width 11 height 22
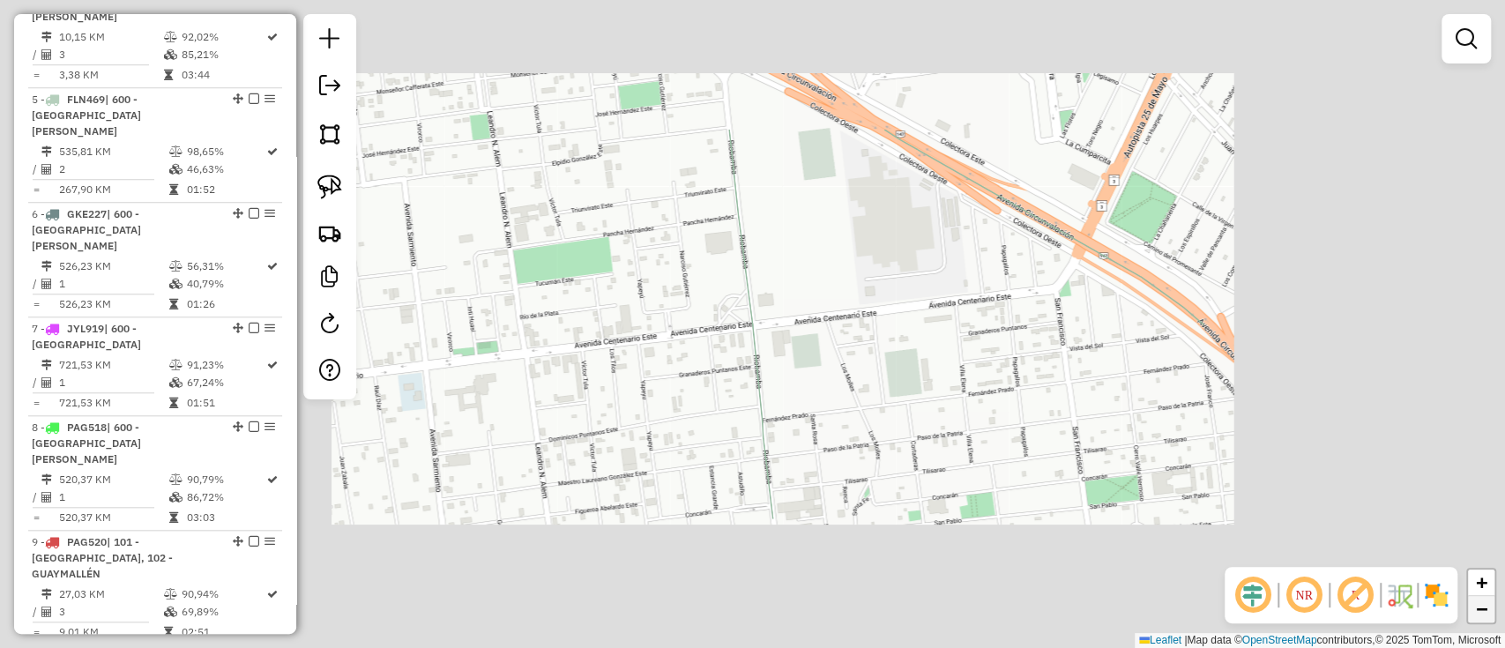
click at [1481, 604] on span "−" at bounding box center [1481, 609] width 11 height 22
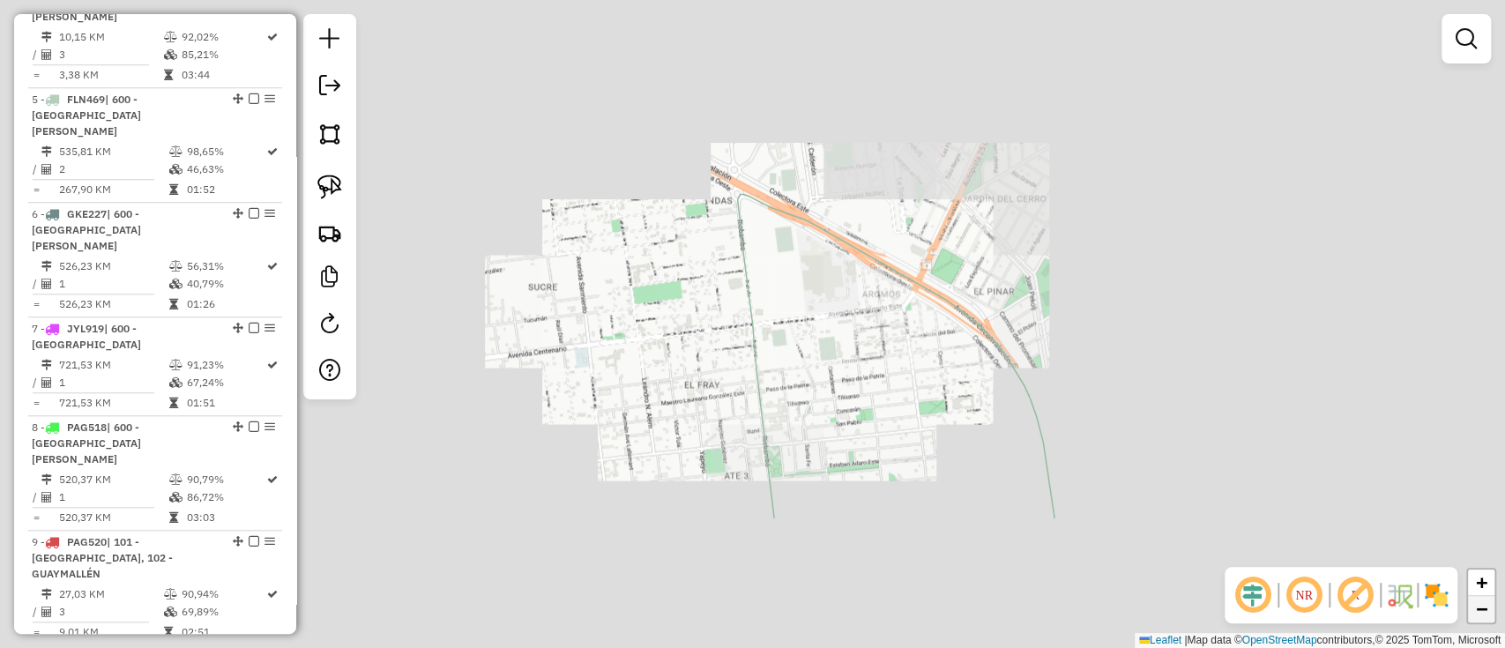
click at [1481, 604] on span "−" at bounding box center [1481, 609] width 11 height 22
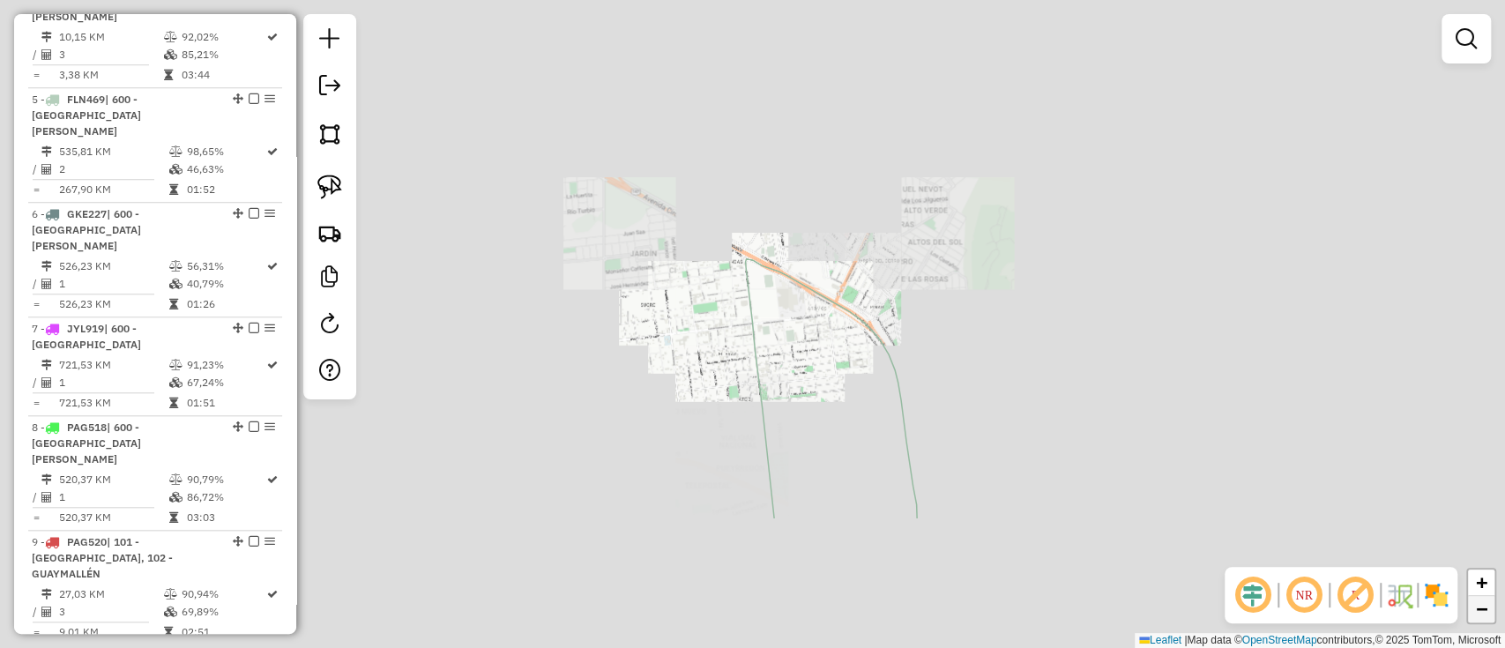
click at [1481, 604] on span "−" at bounding box center [1481, 609] width 11 height 22
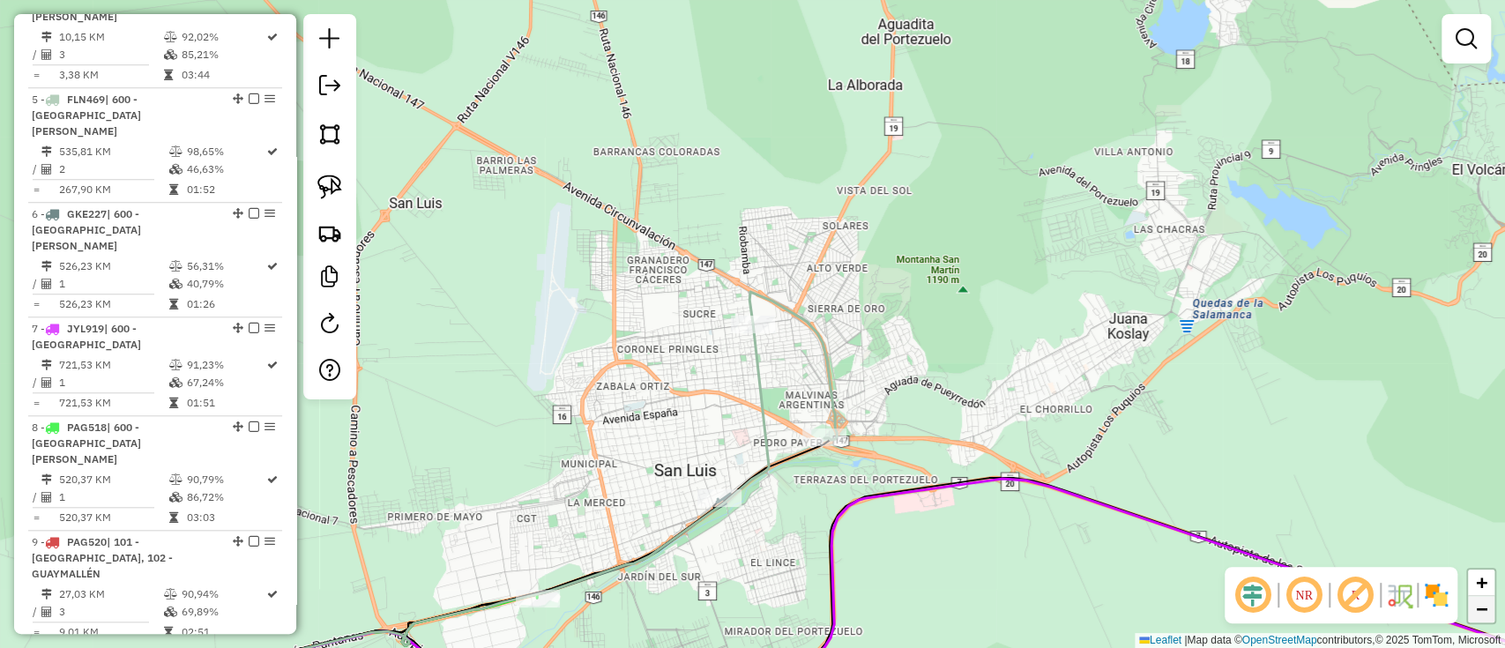
click at [1481, 604] on span "−" at bounding box center [1481, 609] width 11 height 22
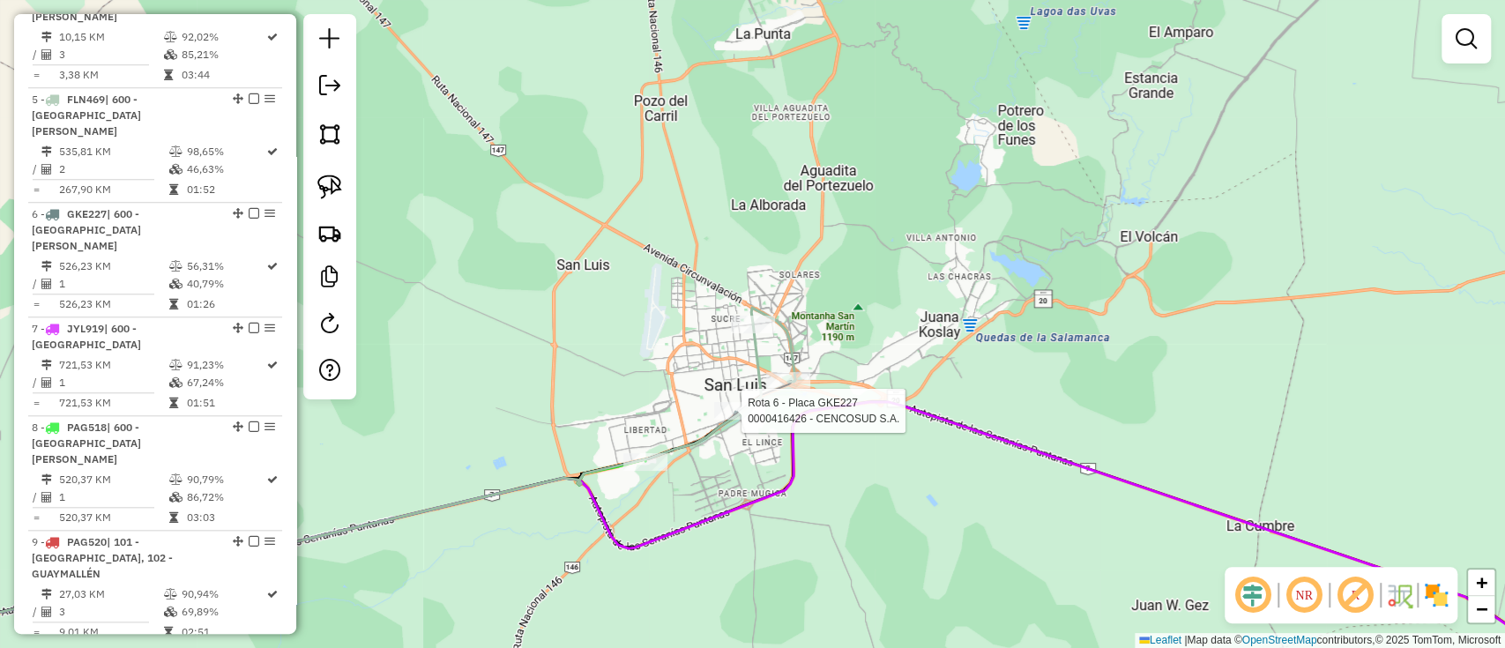
select select "**********"
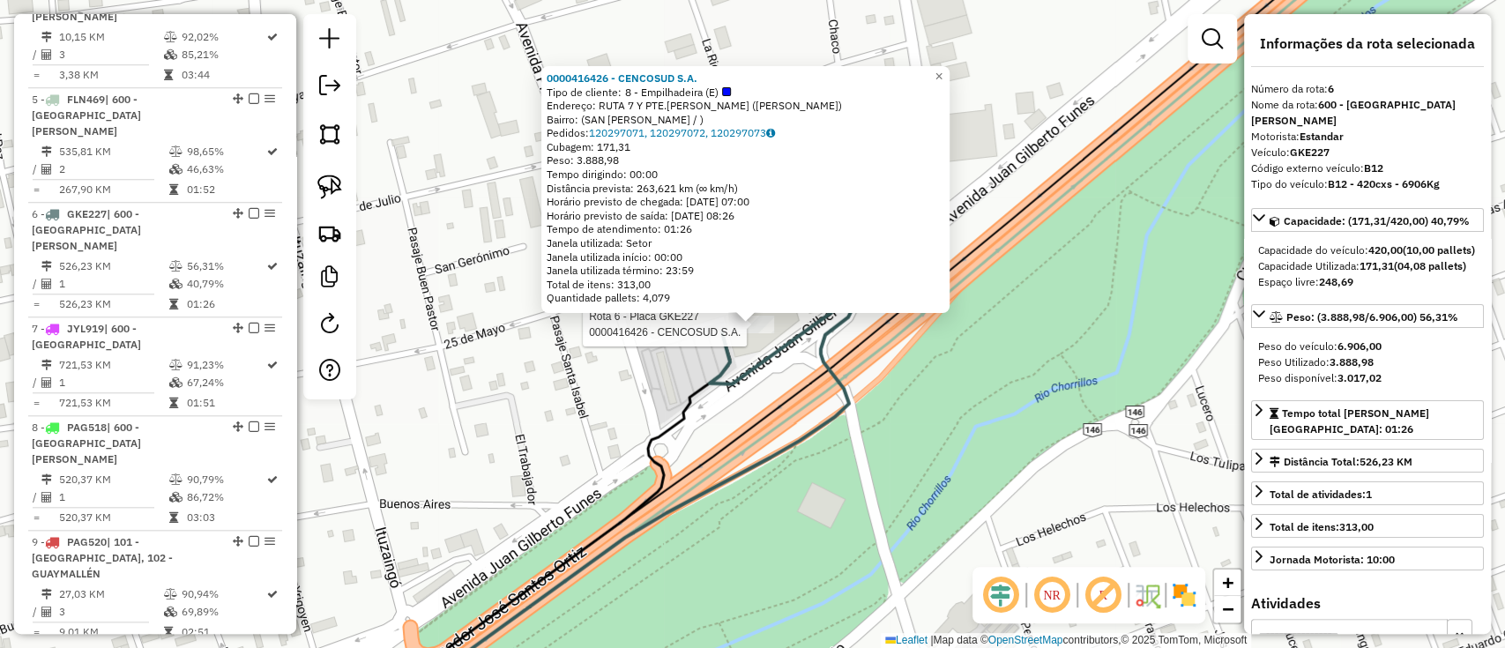
click at [1208, 610] on div "Rota 6 - Placa GKE227 0000416426 - CENCOSUD S.A. 0000416426 - CENCOSUD S.A. Tip…" at bounding box center [752, 324] width 1505 height 648
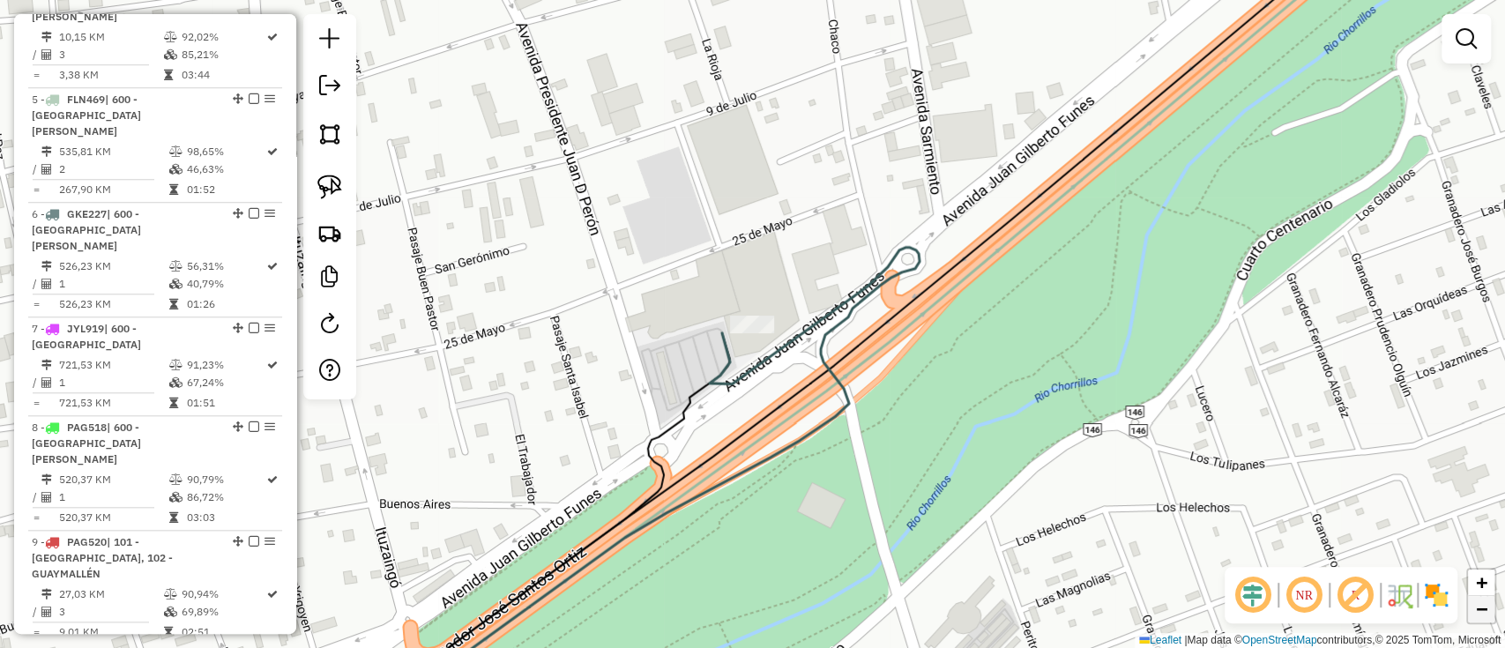
click at [1485, 614] on span "−" at bounding box center [1481, 609] width 11 height 22
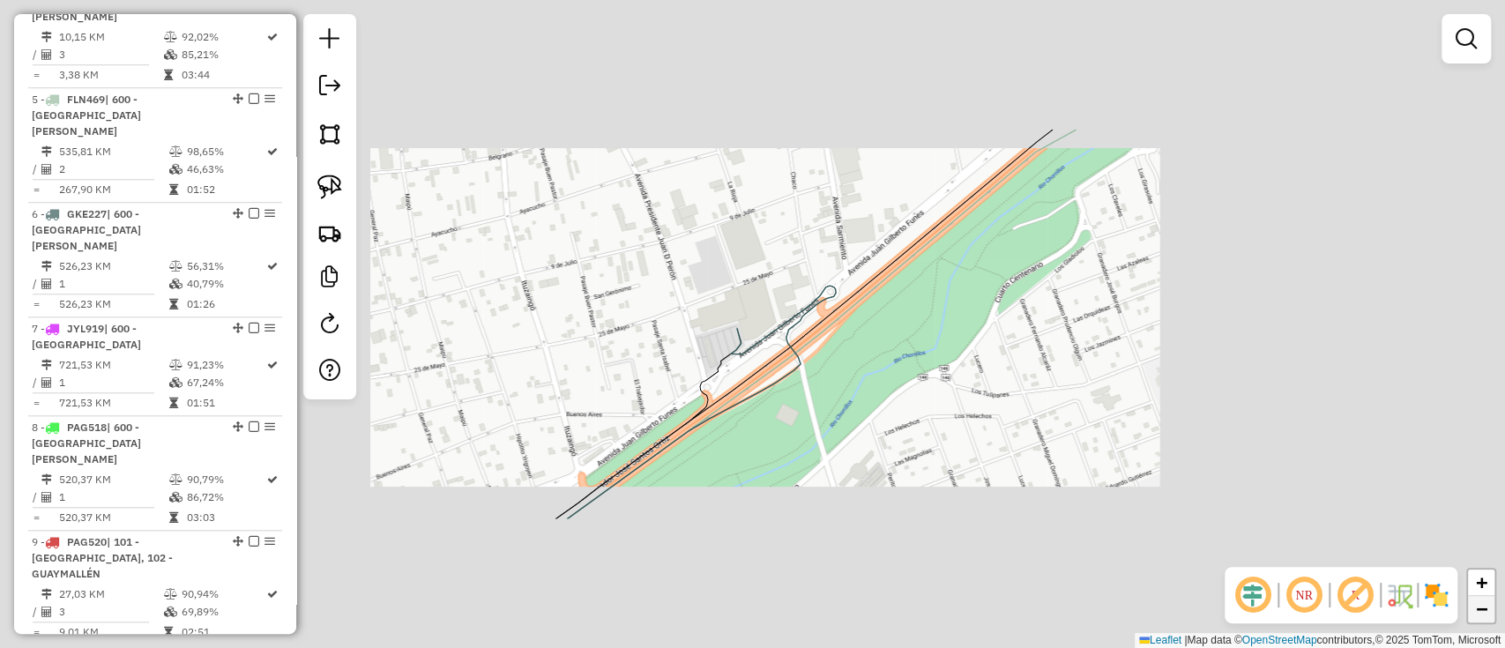
click at [1486, 613] on span "−" at bounding box center [1481, 609] width 11 height 22
click at [1487, 612] on span "−" at bounding box center [1481, 609] width 11 height 22
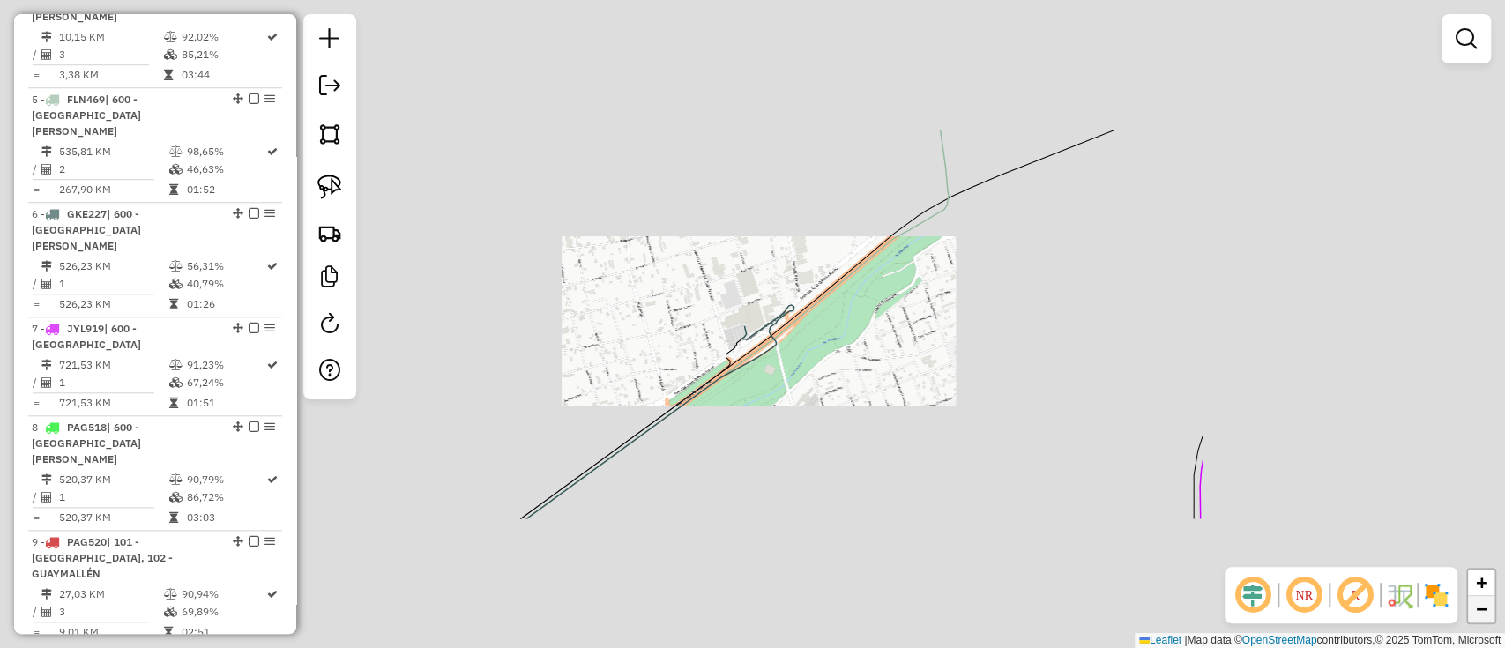
click at [1487, 611] on span "−" at bounding box center [1481, 609] width 11 height 22
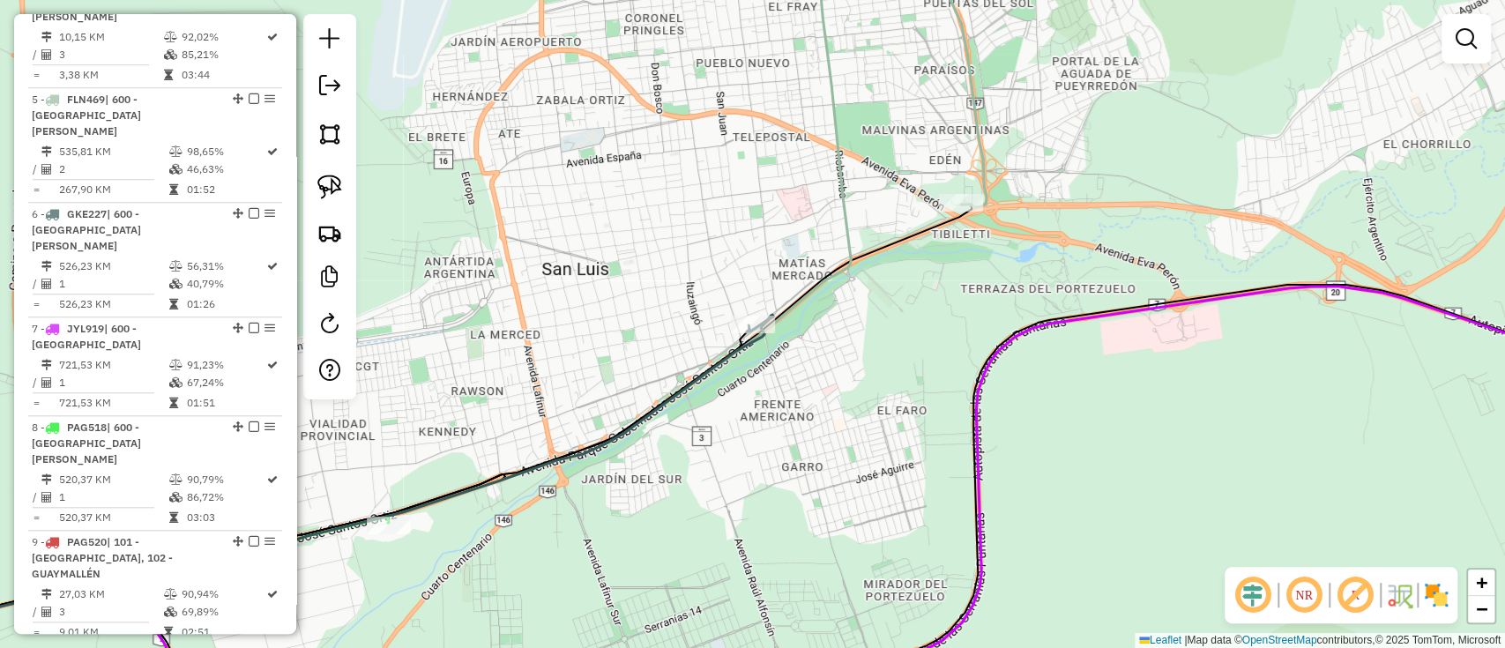
click at [841, 172] on icon at bounding box center [349, 309] width 1001 height 666
select select "**********"
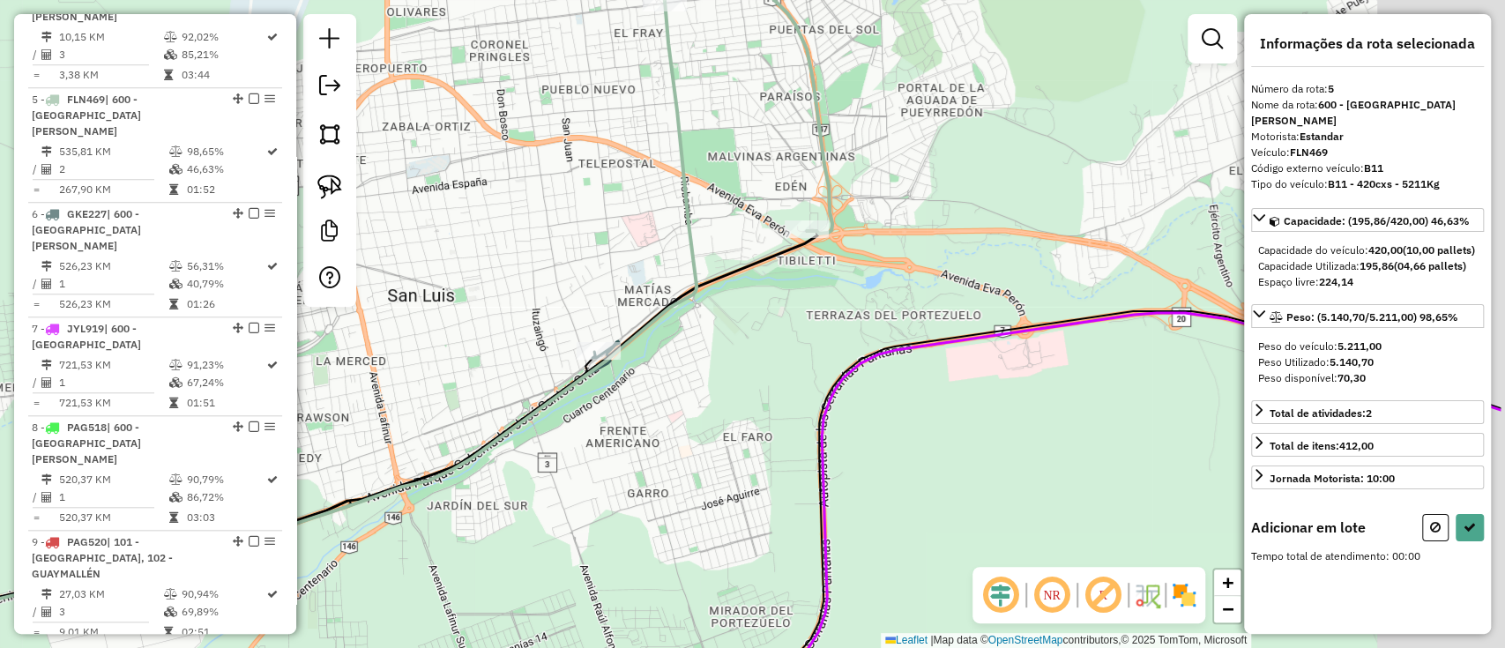
drag, startPoint x: 729, startPoint y: 262, endPoint x: 566, endPoint y: 288, distance: 165.2
click at [565, 289] on div "Janela de atendimento Grade de atendimento Capacidade Transportadoras Veículos …" at bounding box center [752, 324] width 1505 height 648
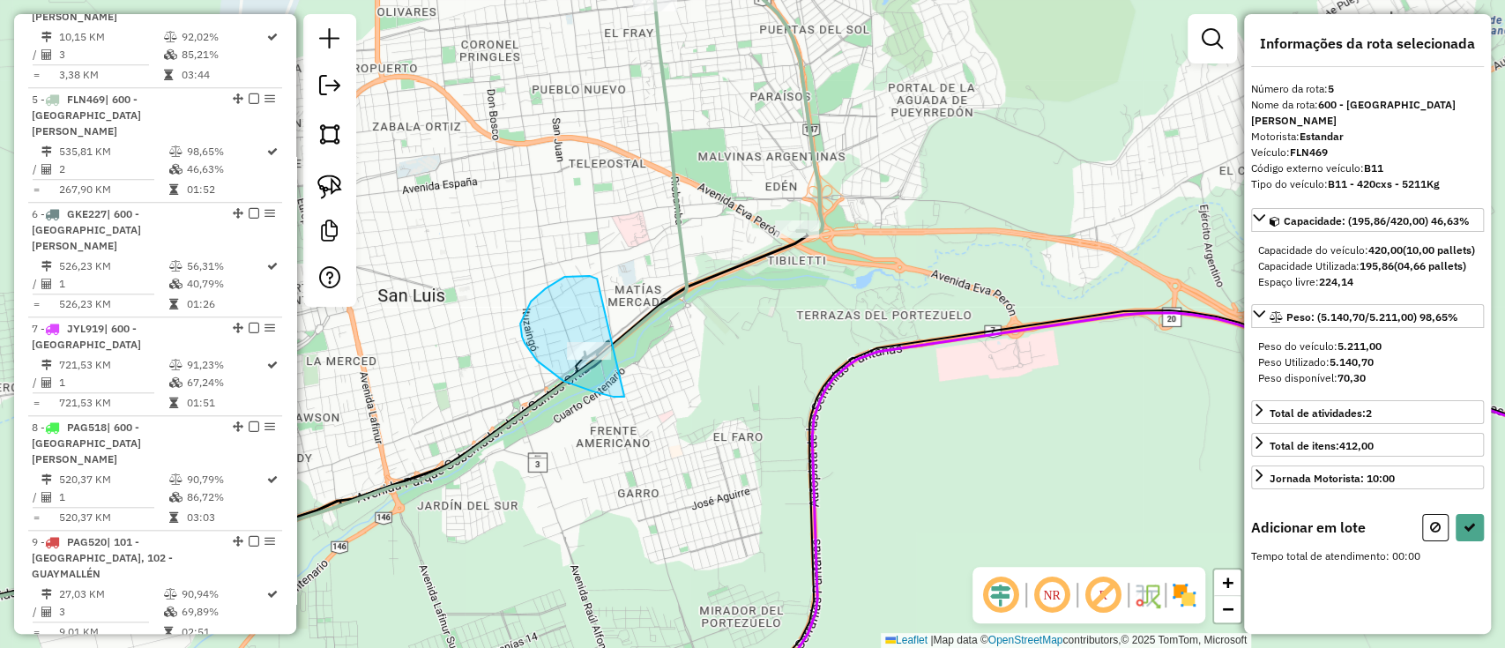
drag, startPoint x: 543, startPoint y: 291, endPoint x: 639, endPoint y: 387, distance: 135.9
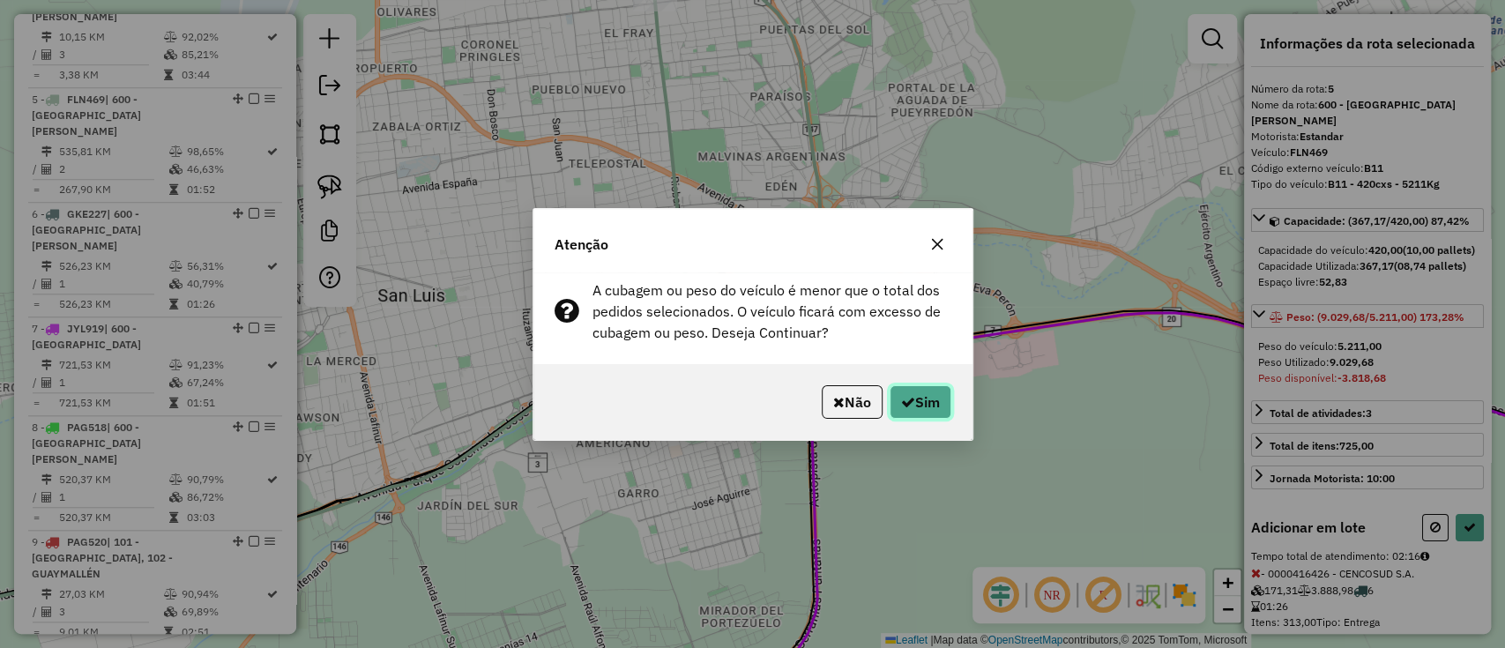
click at [917, 393] on button "Sim" at bounding box center [920, 401] width 62 height 33
select select "**********"
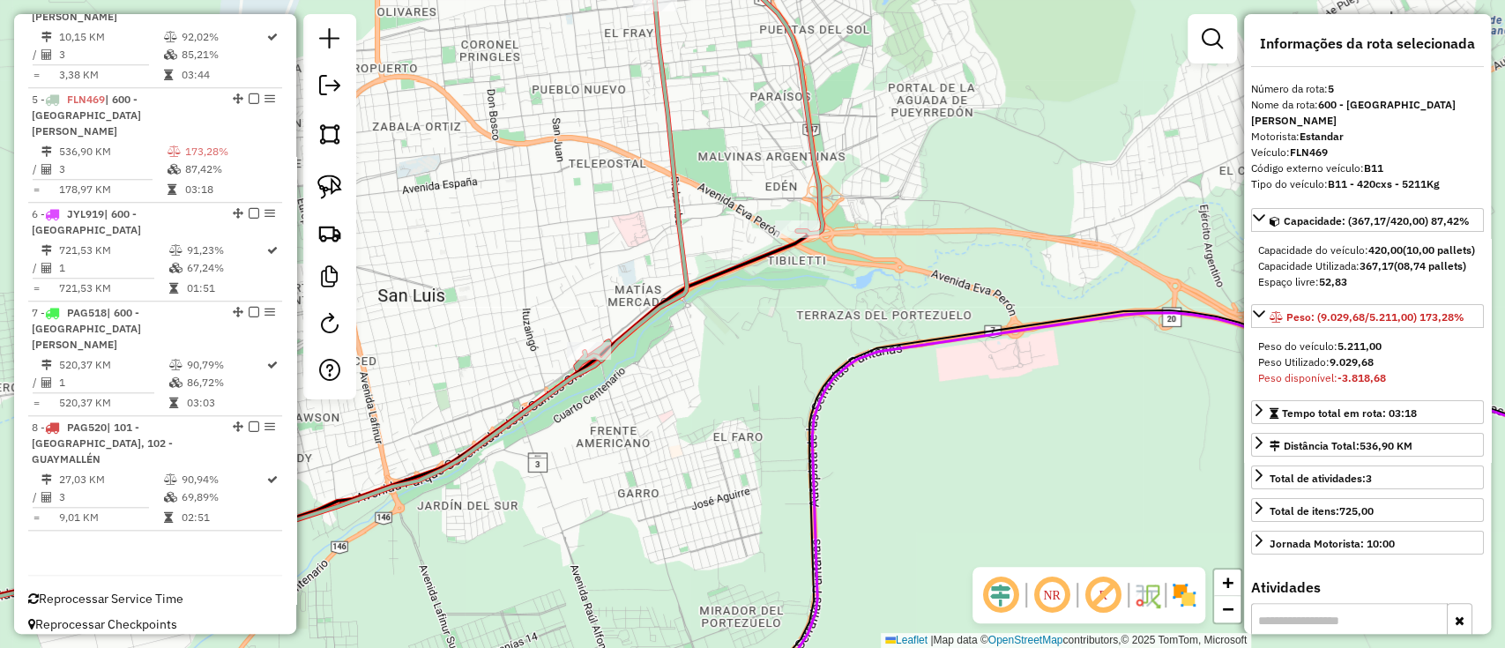
scroll to position [895, 0]
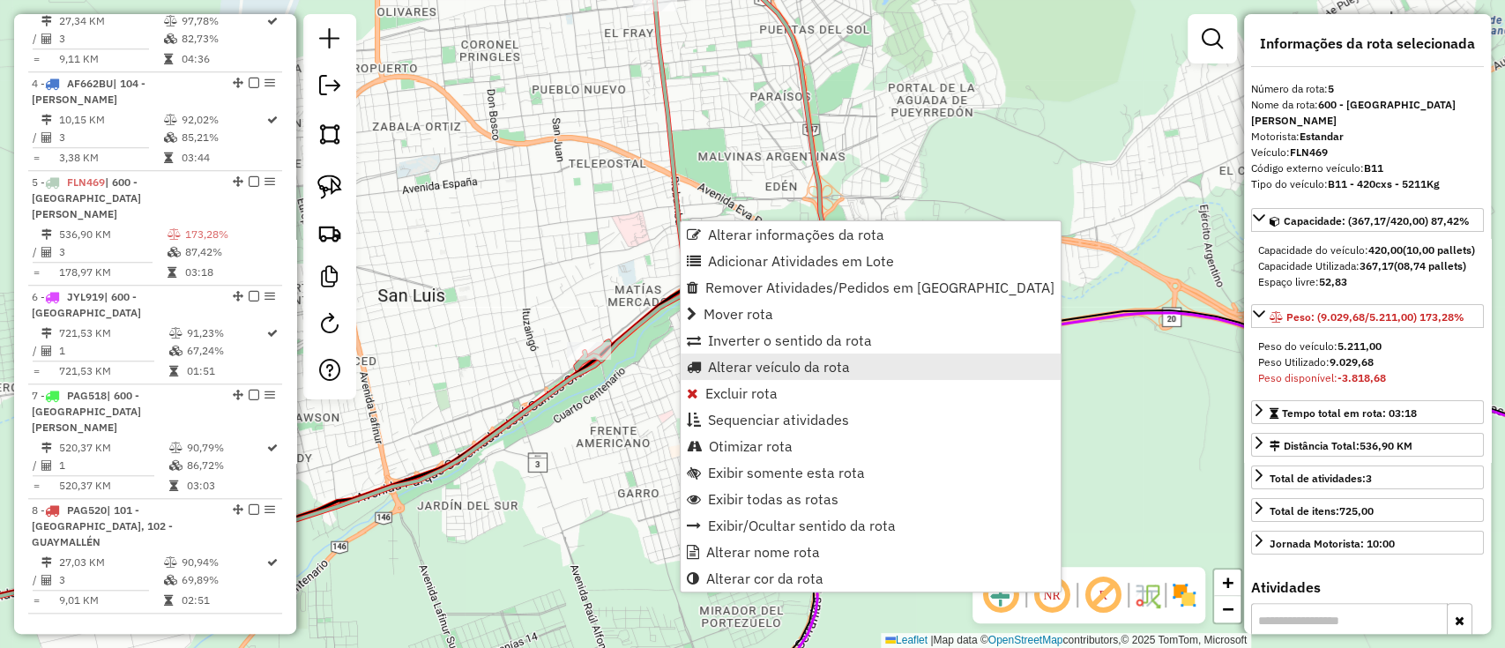
click at [762, 375] on link "Alterar veículo da rota" at bounding box center [870, 366] width 380 height 26
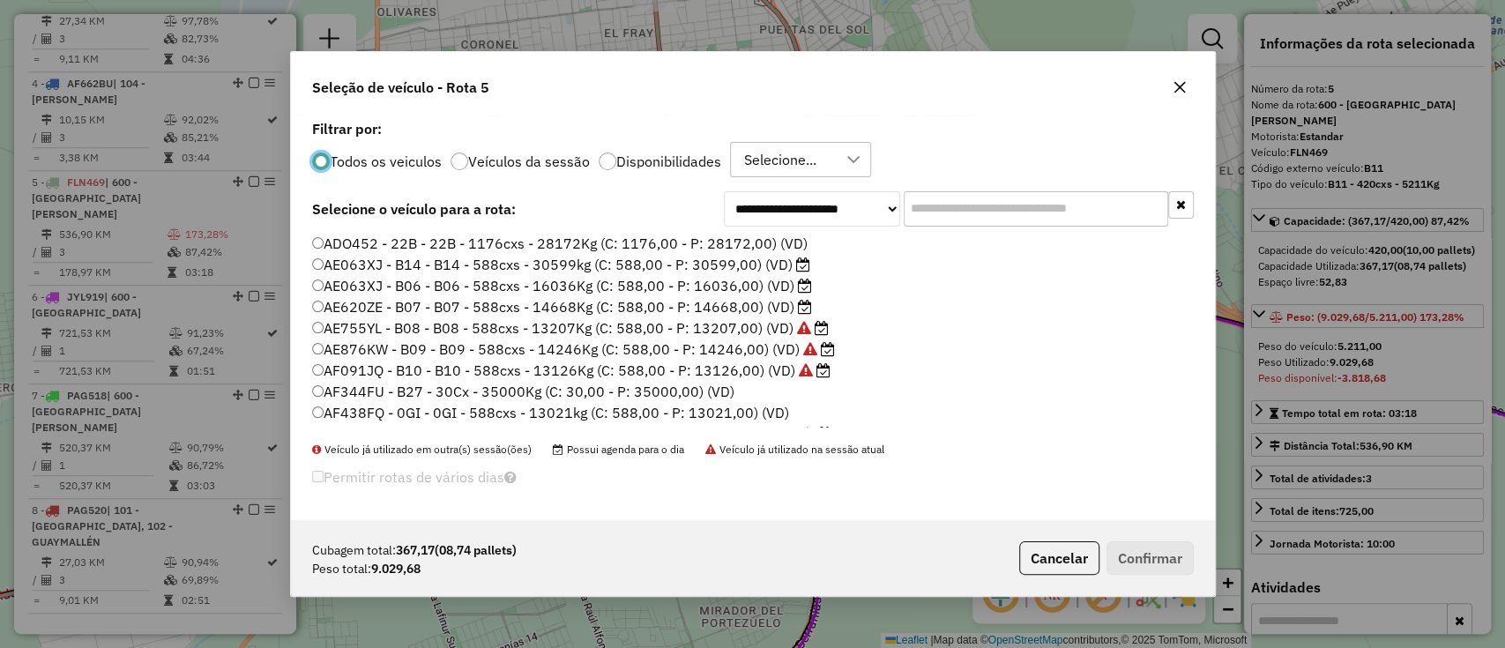
scroll to position [9, 5]
click at [1007, 196] on input "text" at bounding box center [1035, 208] width 264 height 35
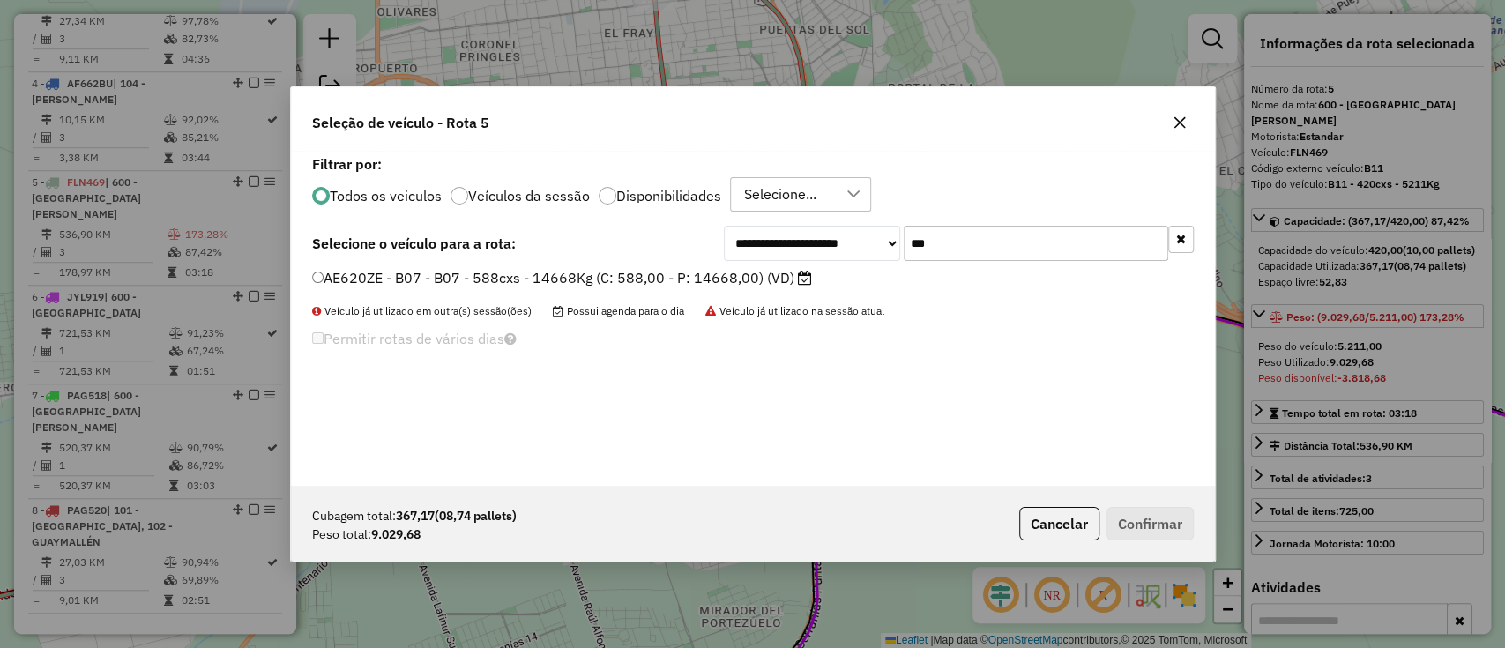
type input "***"
click at [777, 278] on label "AE620ZE - B07 - B07 - 588cxs - 14668Kg (C: 588,00 - P: 14668,00) (VD)" at bounding box center [562, 277] width 500 height 21
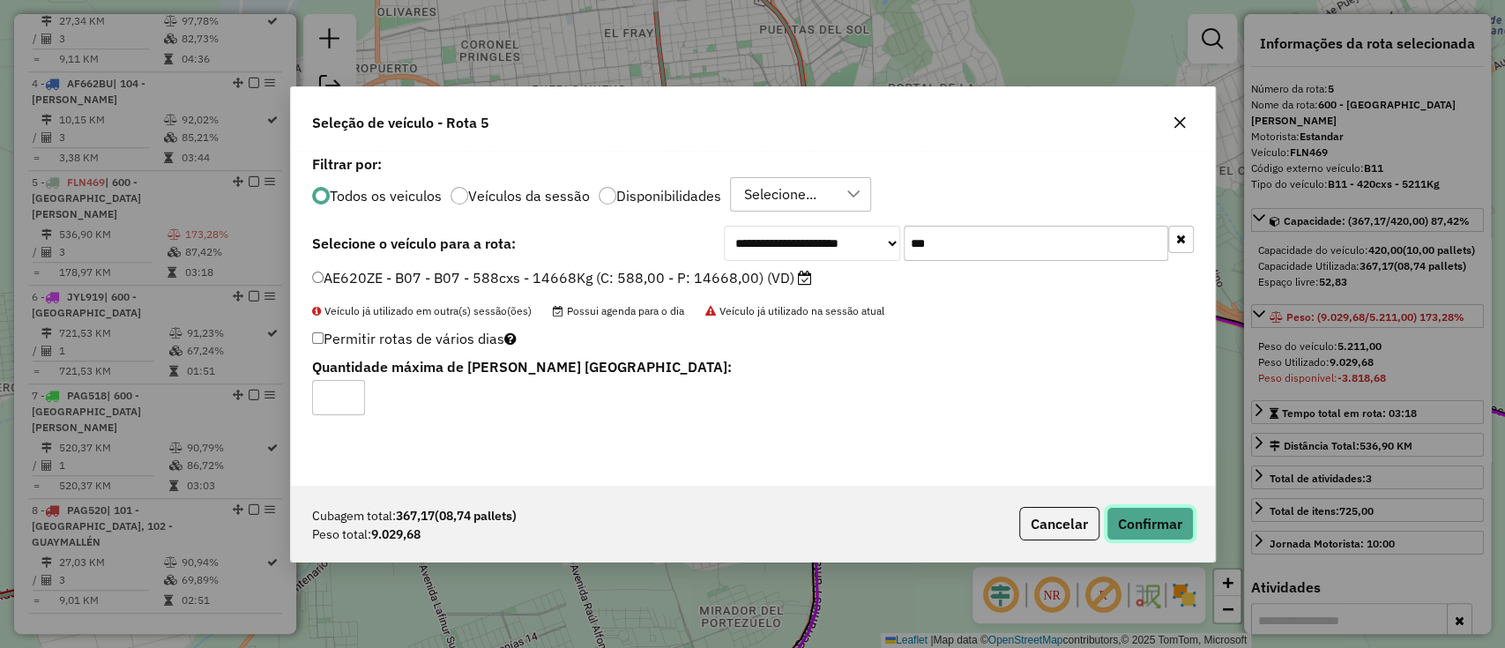
click at [1164, 517] on button "Confirmar" at bounding box center [1149, 523] width 87 height 33
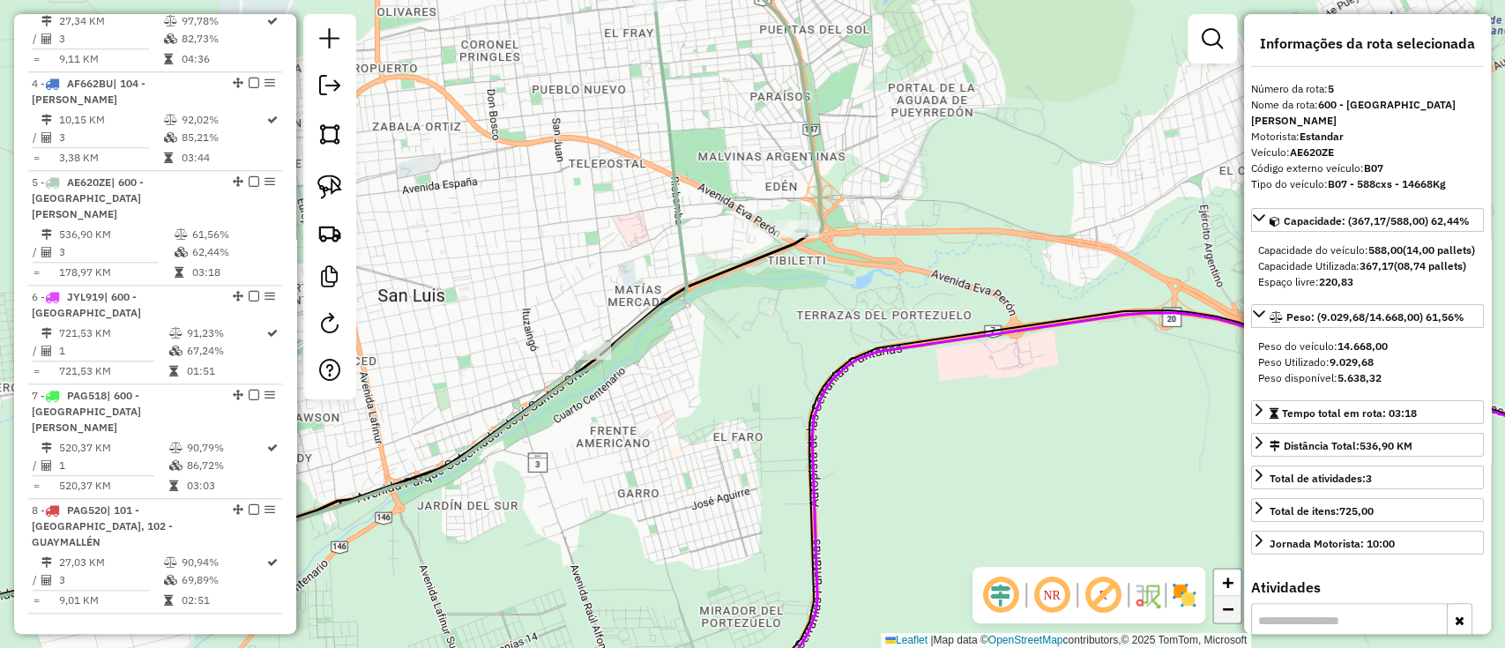
click at [1230, 616] on span "−" at bounding box center [1227, 609] width 11 height 22
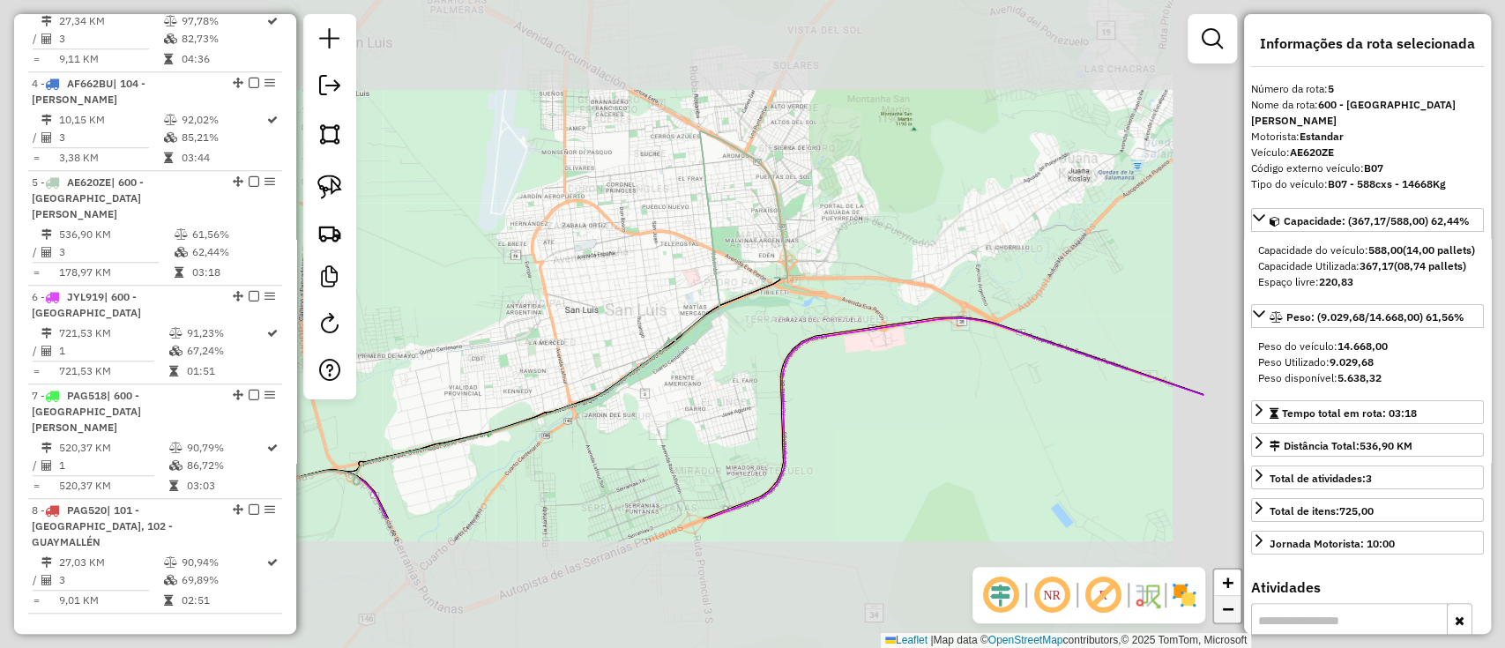
click at [1230, 616] on span "−" at bounding box center [1227, 609] width 11 height 22
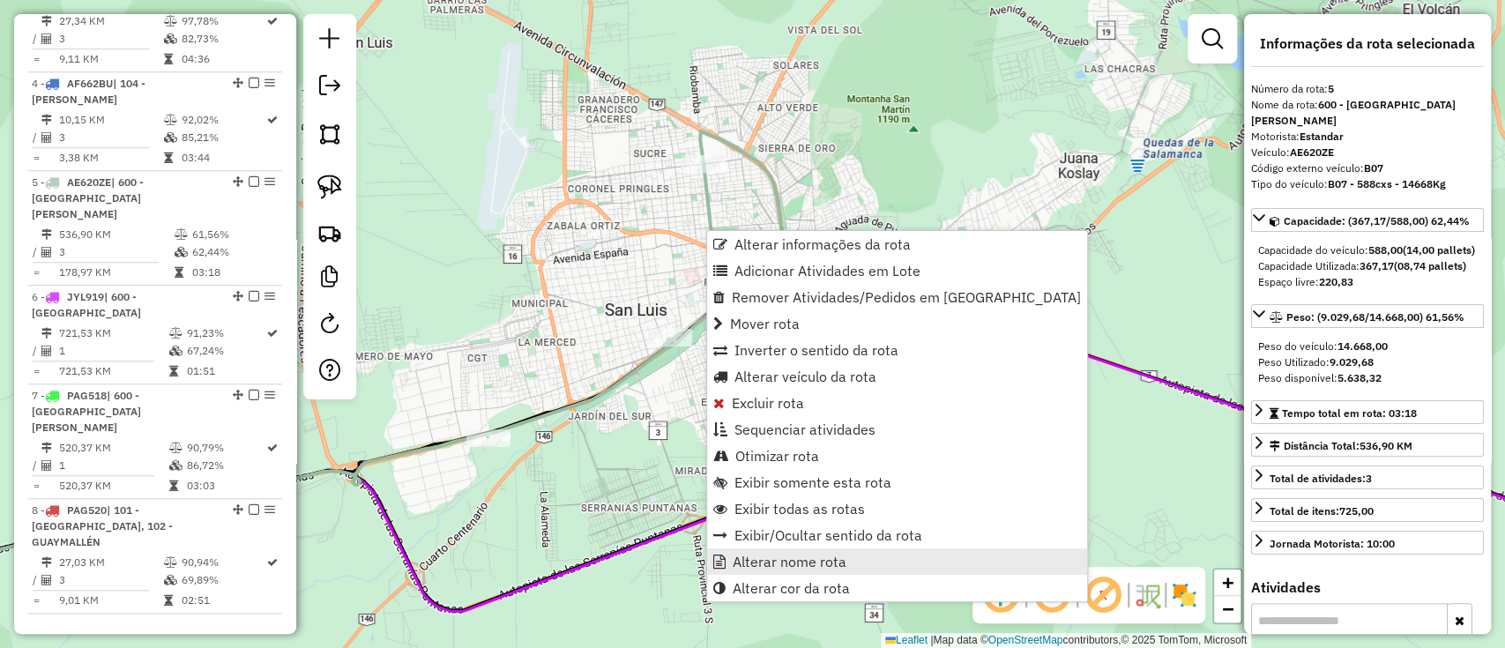
click at [811, 561] on span "Alterar nome rota" at bounding box center [789, 561] width 114 height 14
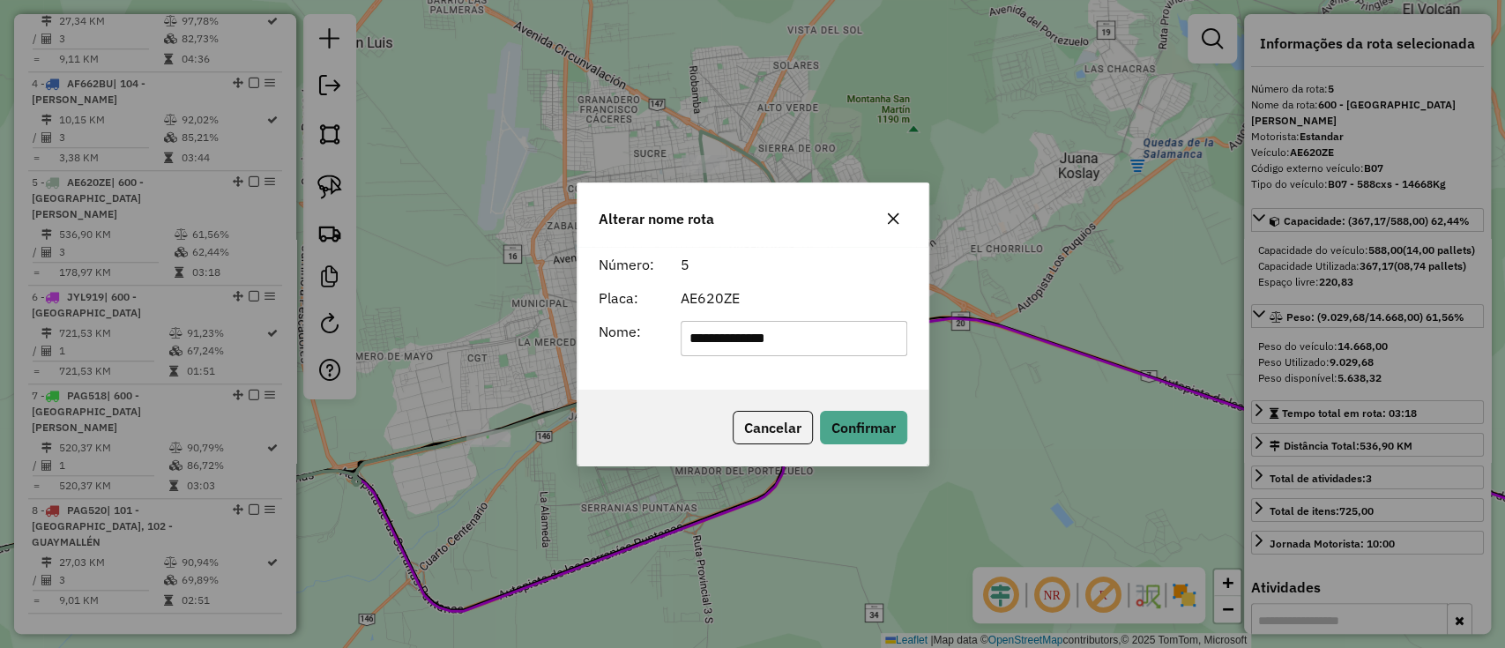
drag, startPoint x: 833, startPoint y: 334, endPoint x: 663, endPoint y: 293, distance: 175.1
click at [664, 293] on form "**********" at bounding box center [752, 305] width 308 height 102
click at [707, 337] on input "*****" at bounding box center [793, 338] width 227 height 35
type input "******"
click at [860, 425] on button "Confirmar" at bounding box center [863, 427] width 87 height 33
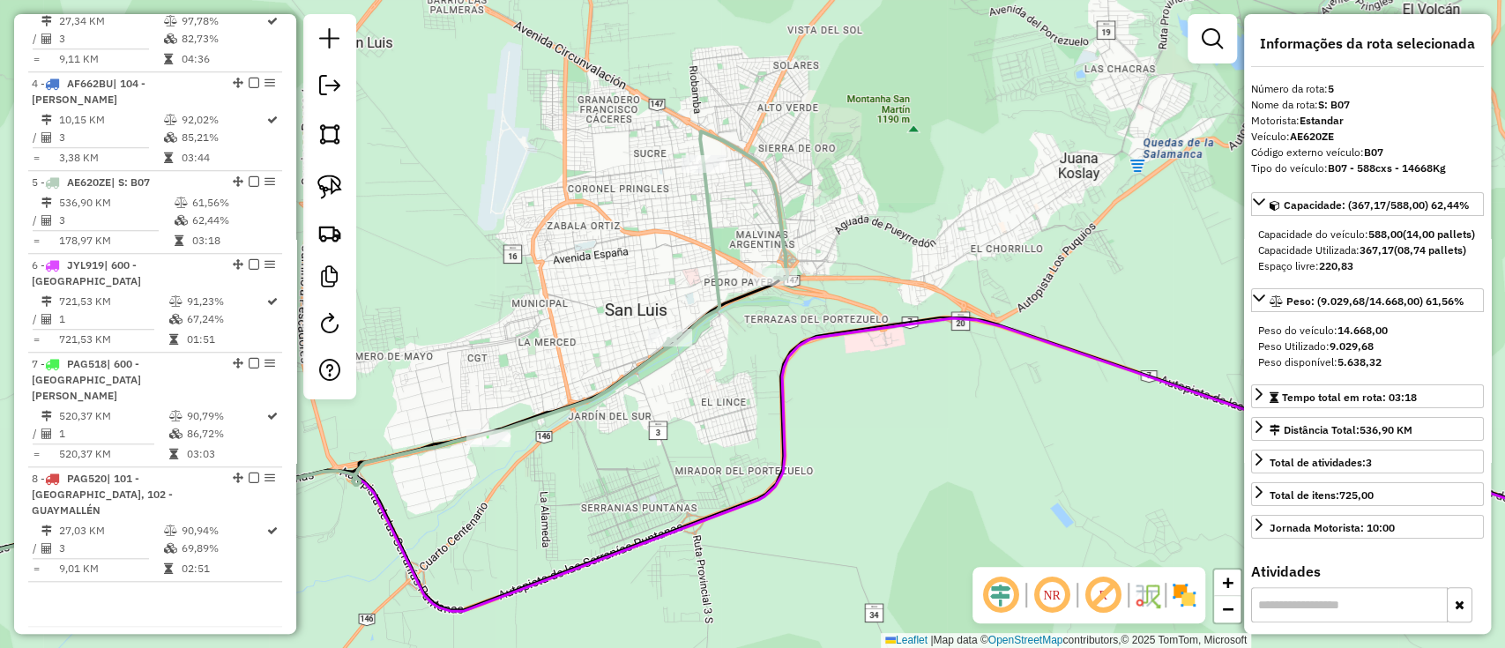
click at [962, 417] on div "Janela de atendimento Grade de atendimento Capacidade Transportadoras Veículos …" at bounding box center [752, 324] width 1505 height 648
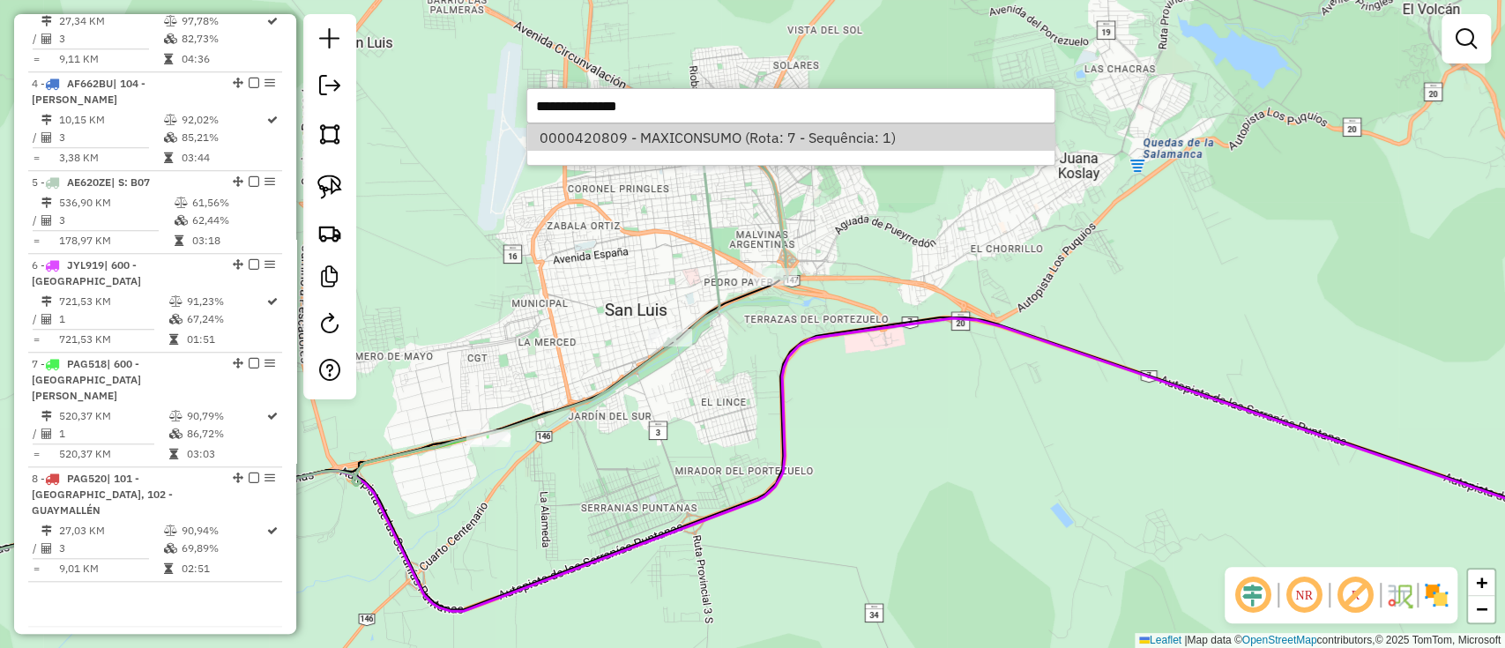
select select "**********"
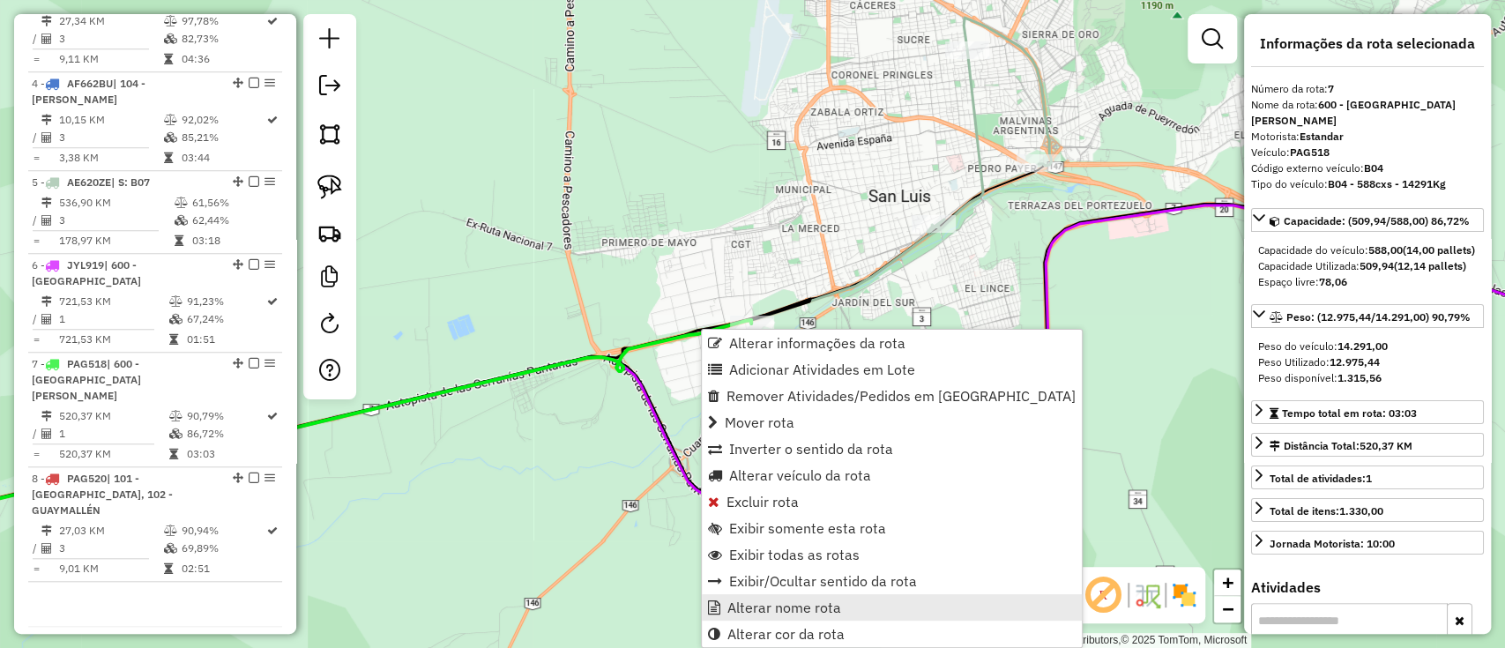
click at [795, 600] on span "Alterar nome rota" at bounding box center [784, 607] width 114 height 14
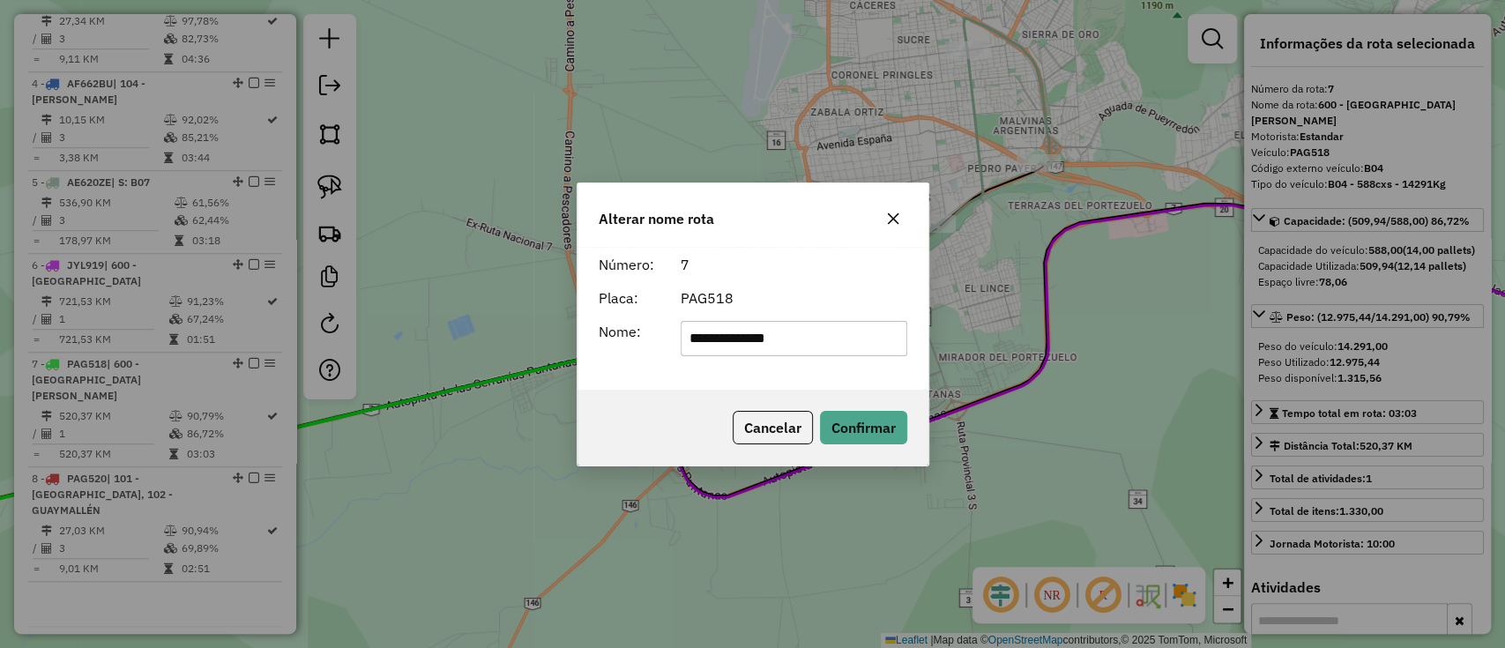
drag, startPoint x: 806, startPoint y: 338, endPoint x: 487, endPoint y: 283, distance: 323.7
click at [494, 292] on div "**********" at bounding box center [752, 324] width 1505 height 648
type input "******"
click at [885, 440] on button "Confirmar" at bounding box center [863, 427] width 87 height 33
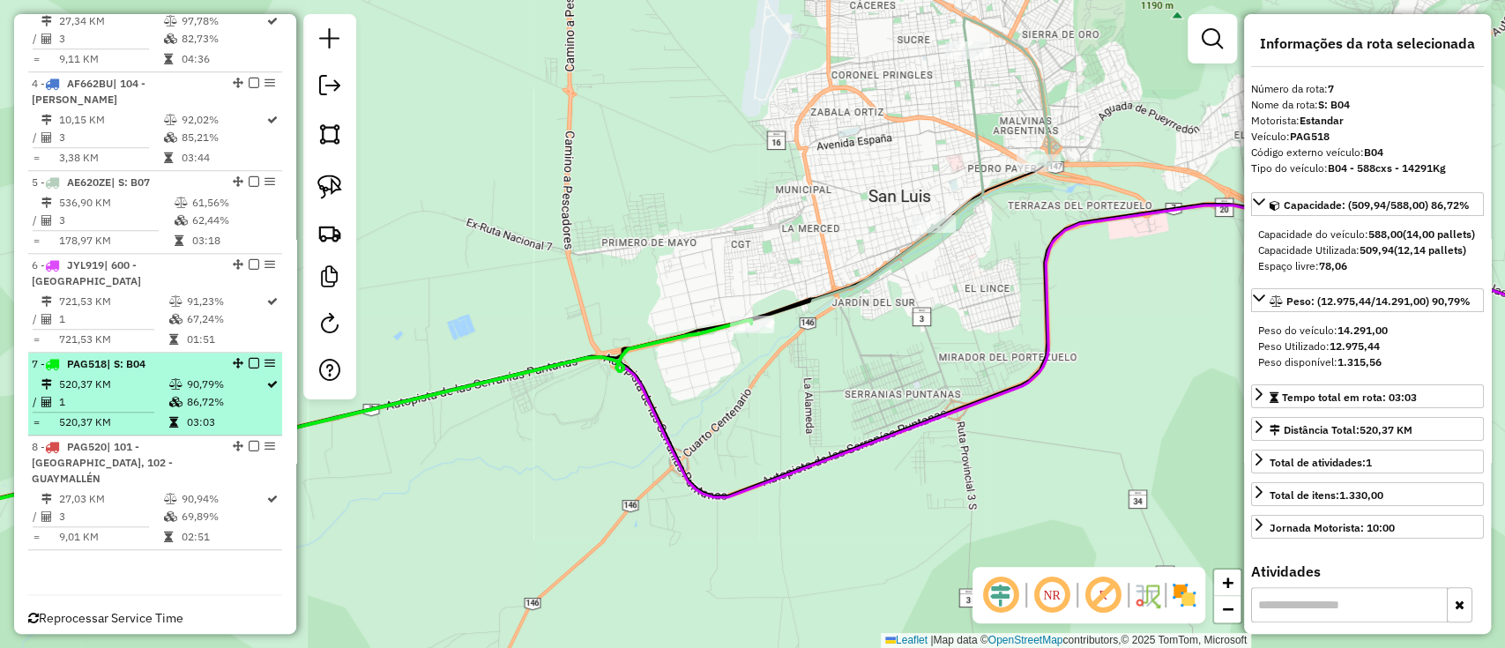
click at [249, 358] on em at bounding box center [254, 363] width 11 height 11
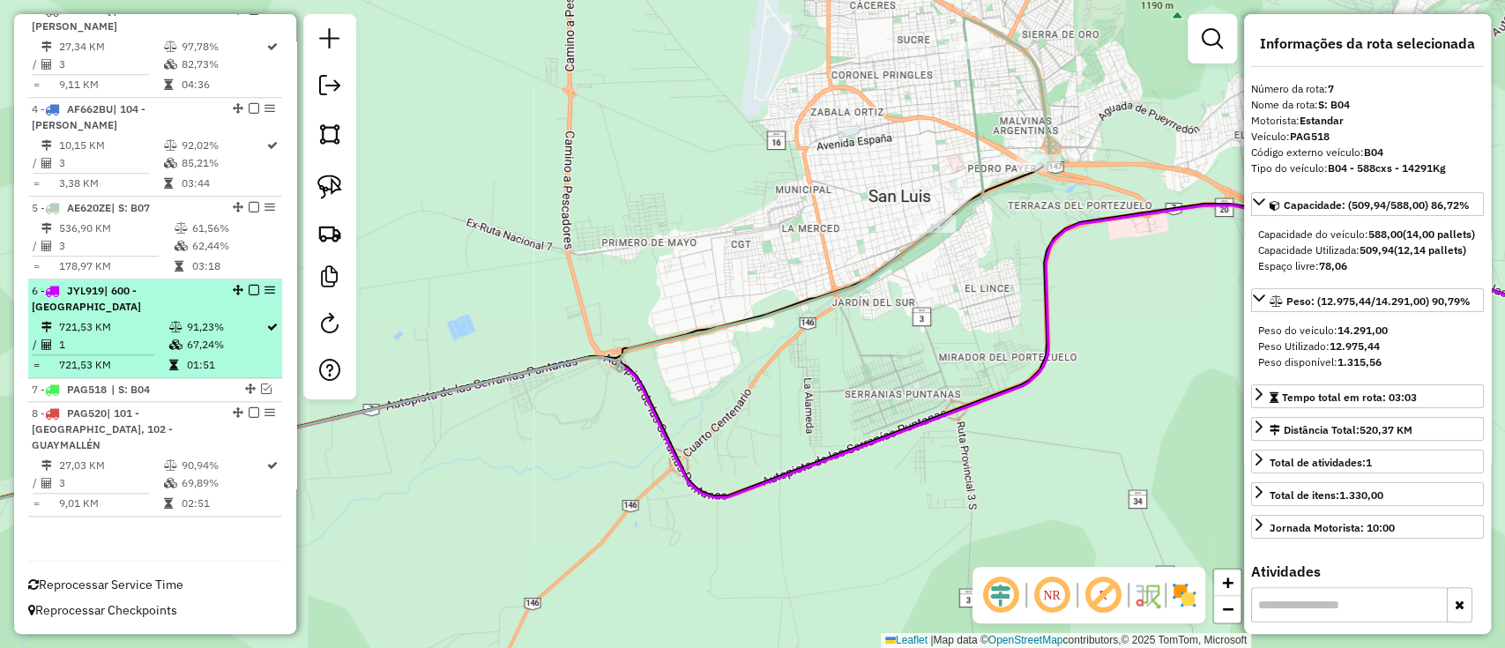
scroll to position [836, 0]
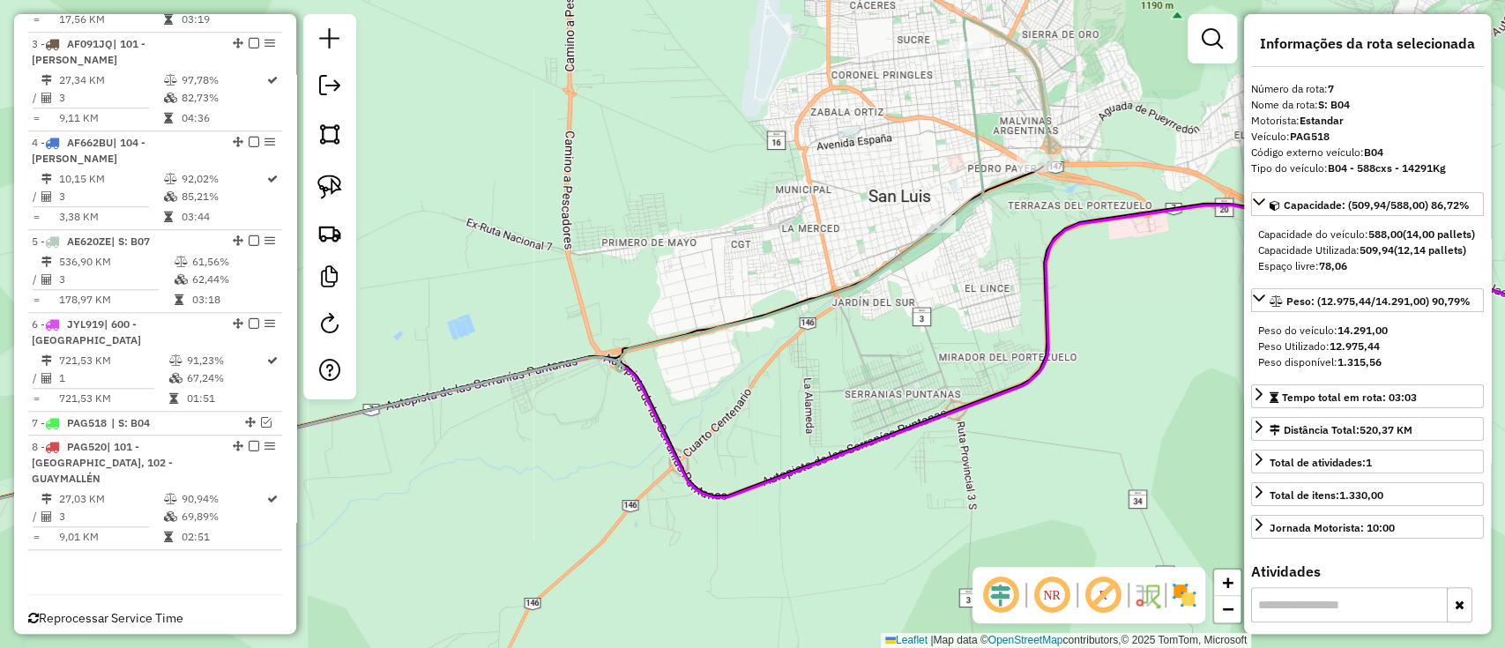
click at [973, 132] on icon at bounding box center [988, 125] width 123 height 215
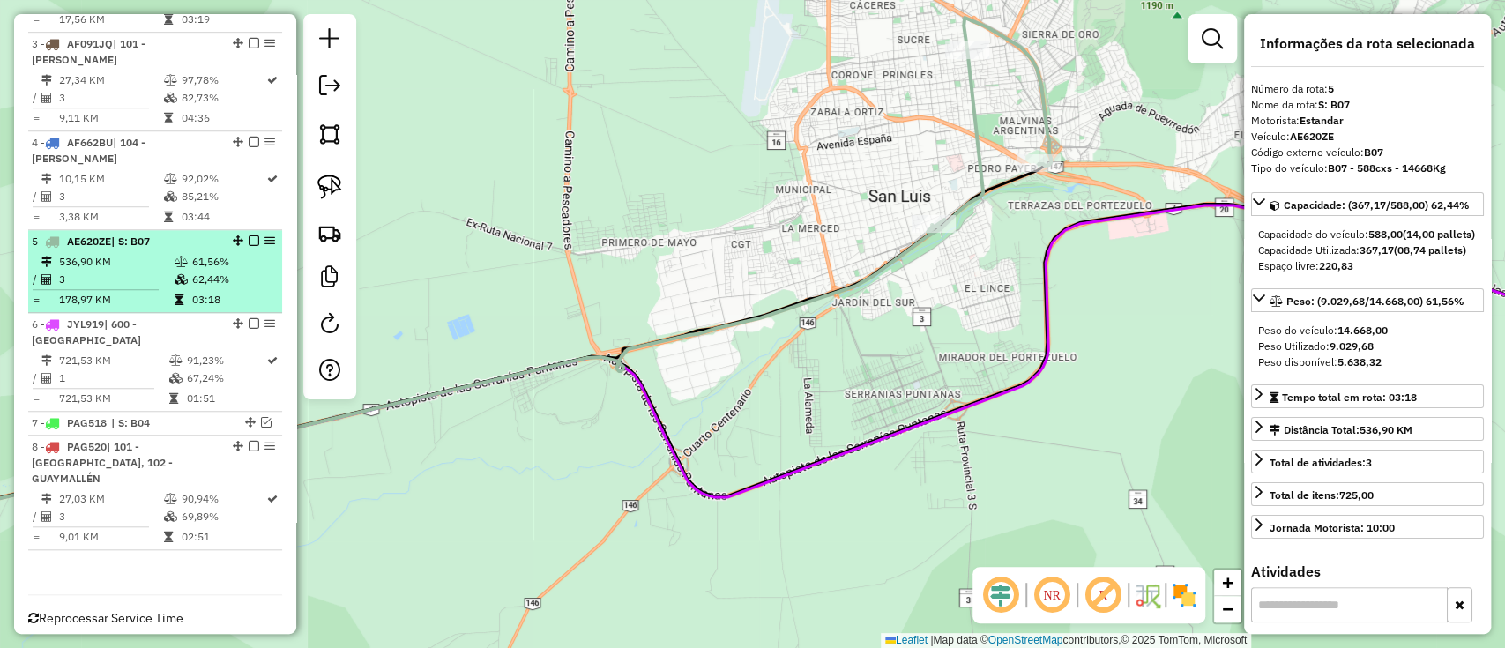
click at [253, 235] on em at bounding box center [254, 240] width 11 height 11
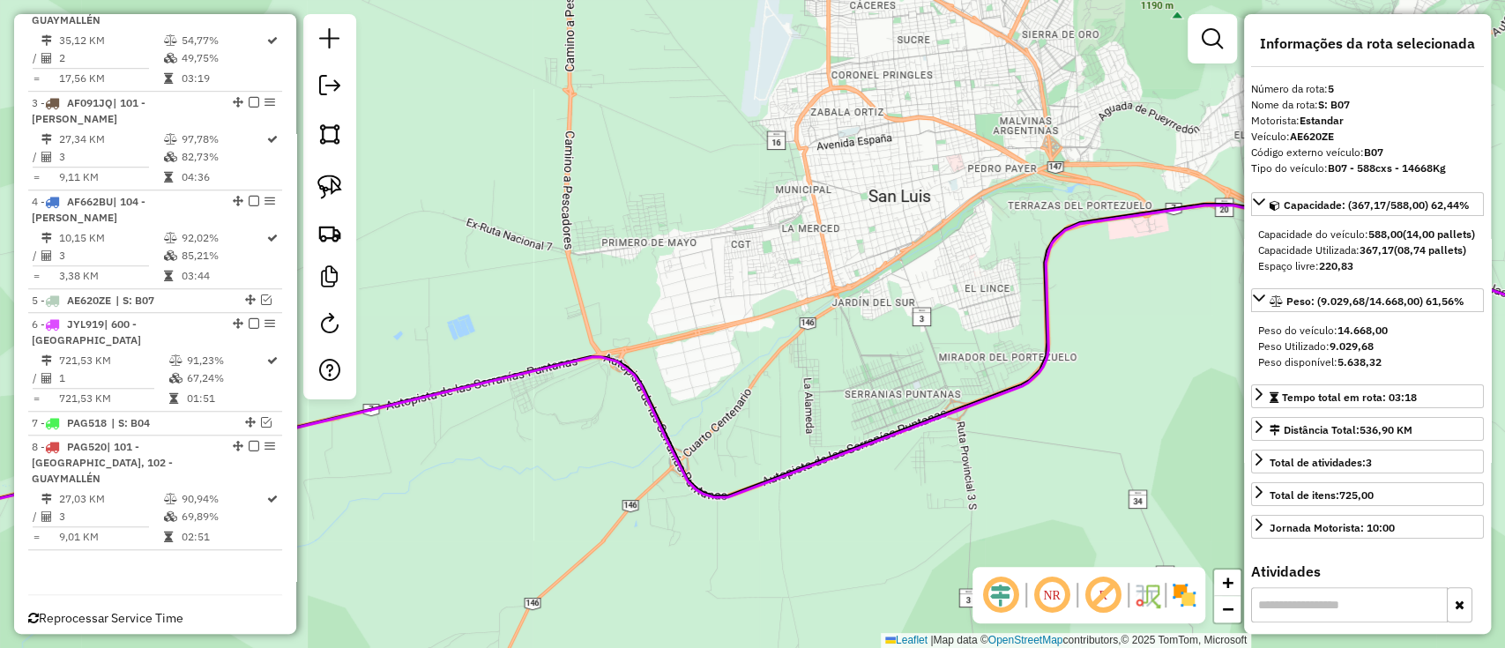
click at [639, 566] on div "Janela de atendimento Grade de atendimento Capacidade Transportadoras Veículos …" at bounding box center [752, 324] width 1505 height 648
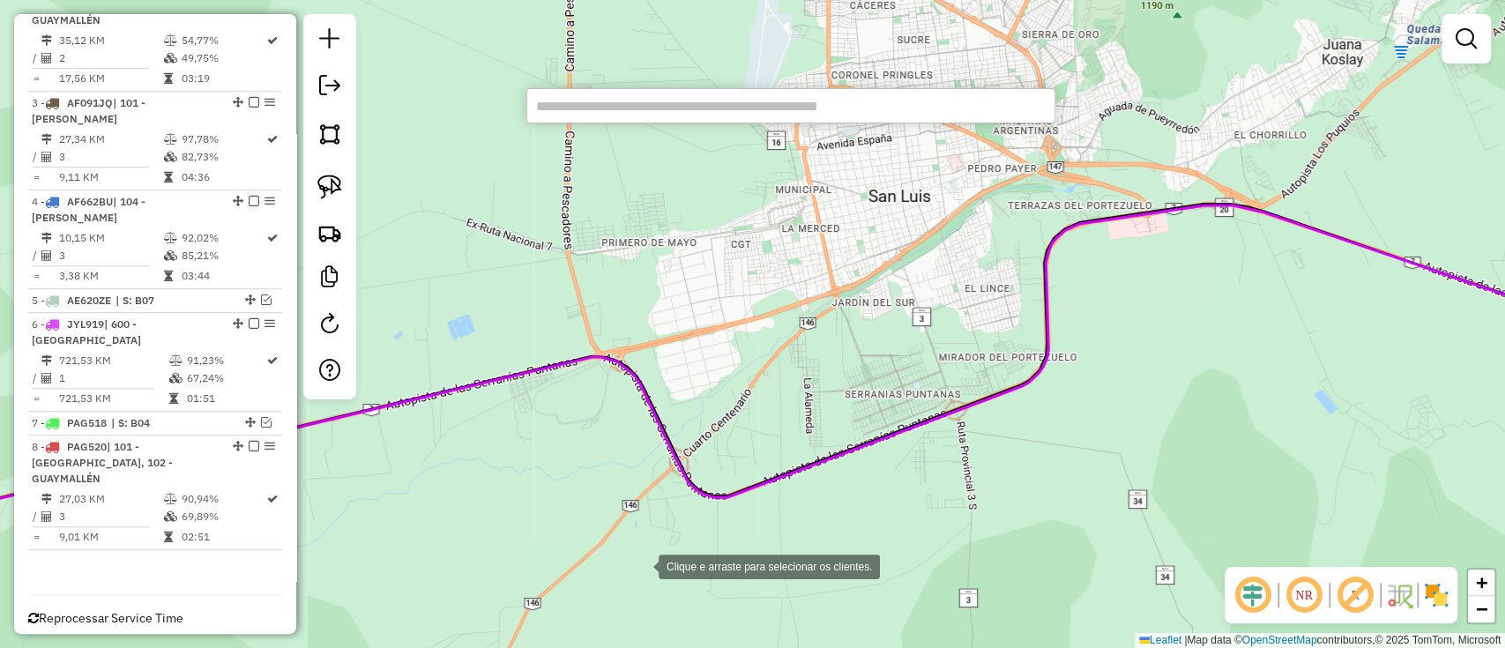
paste input "*****"
type input "*****"
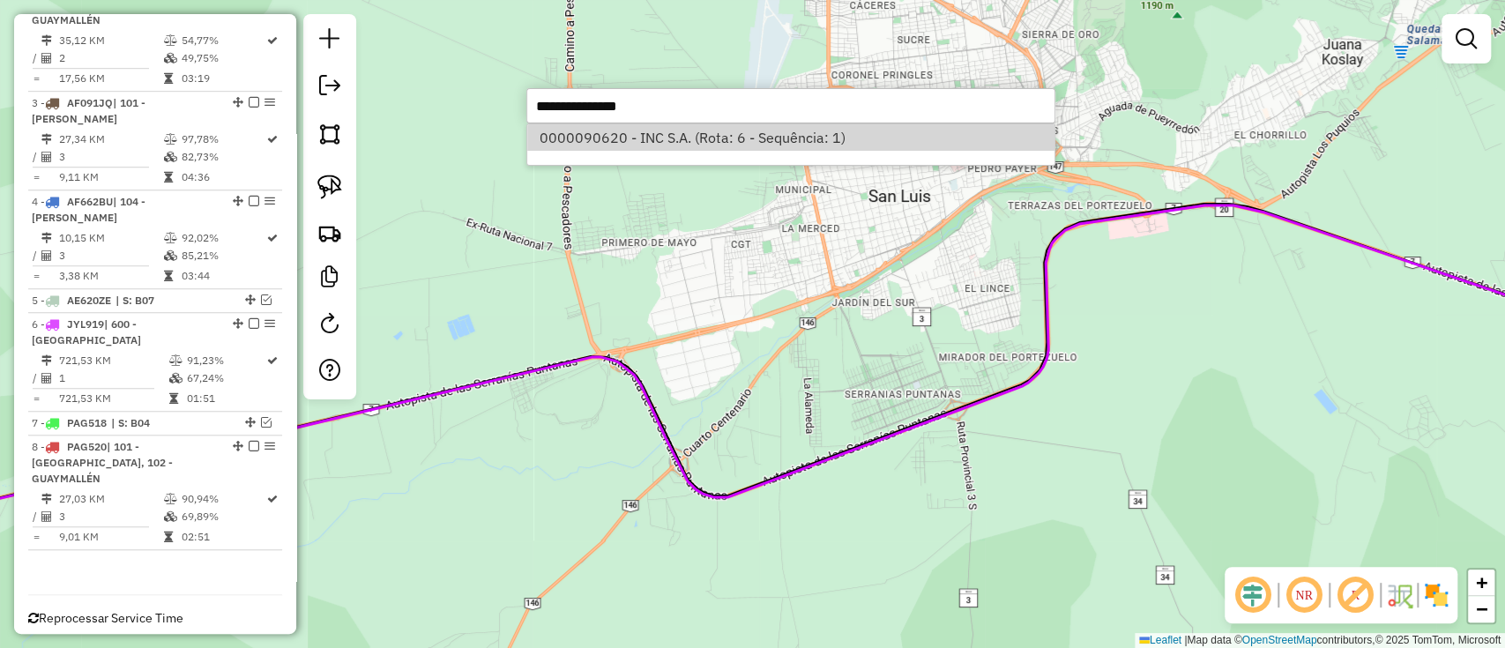
select select "**********"
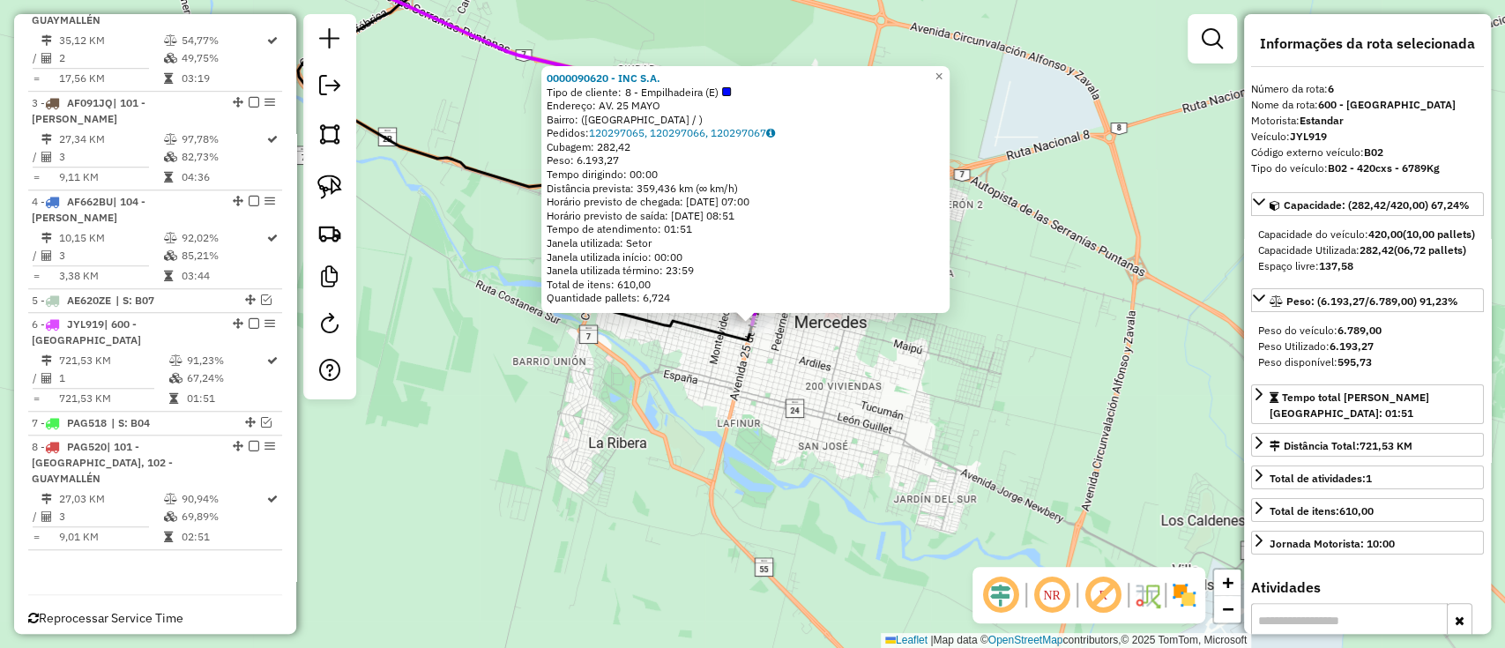
click at [510, 49] on icon at bounding box center [513, 130] width 570 height 389
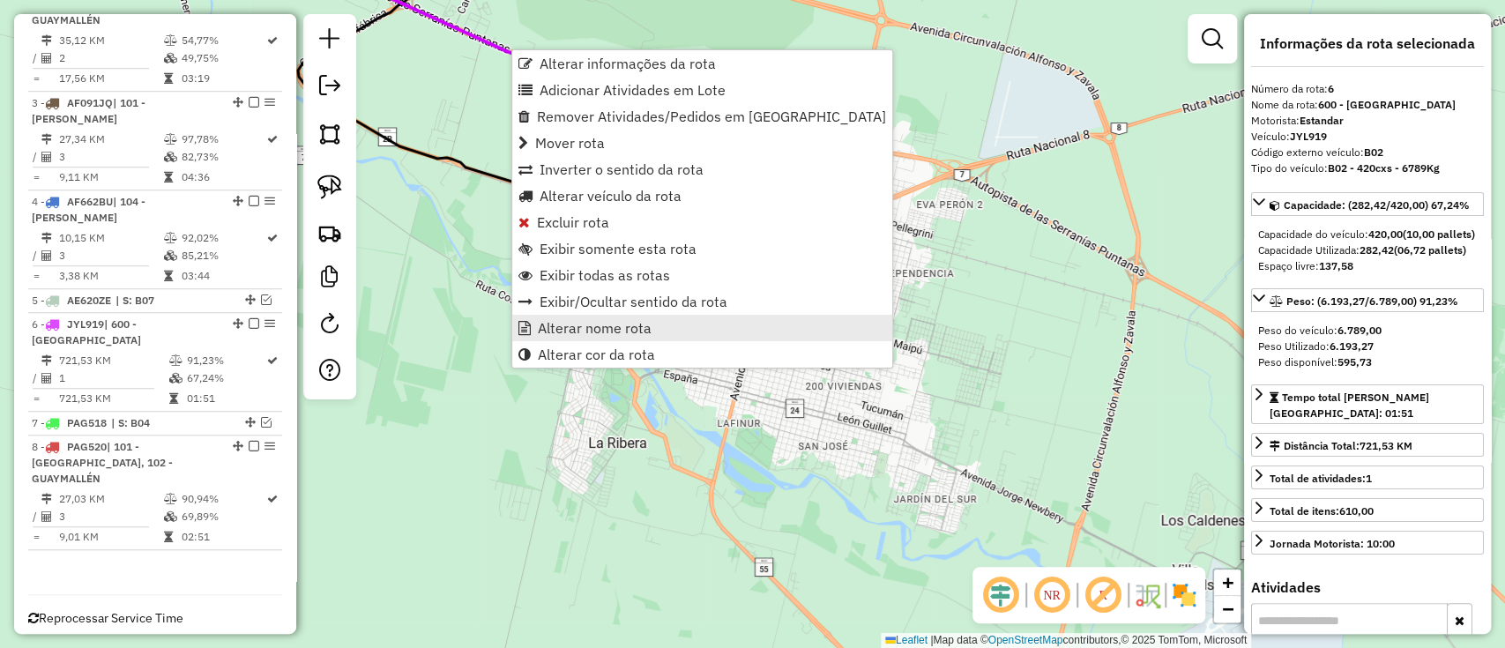
click at [619, 329] on span "Alterar nome rota" at bounding box center [595, 328] width 114 height 14
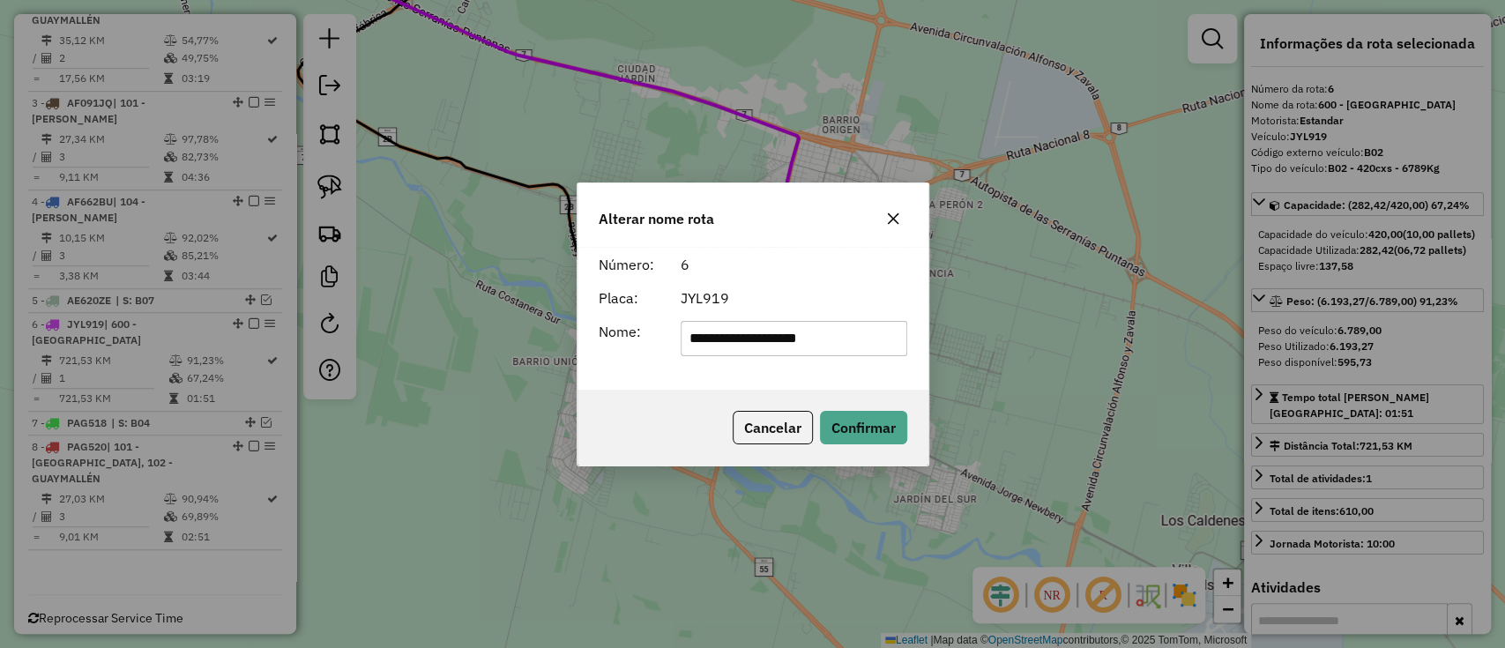
drag, startPoint x: 869, startPoint y: 346, endPoint x: 471, endPoint y: 328, distance: 398.8
click at [515, 328] on div "**********" at bounding box center [752, 324] width 1505 height 648
type input "******"
click at [840, 419] on button "Confirmar" at bounding box center [863, 427] width 87 height 33
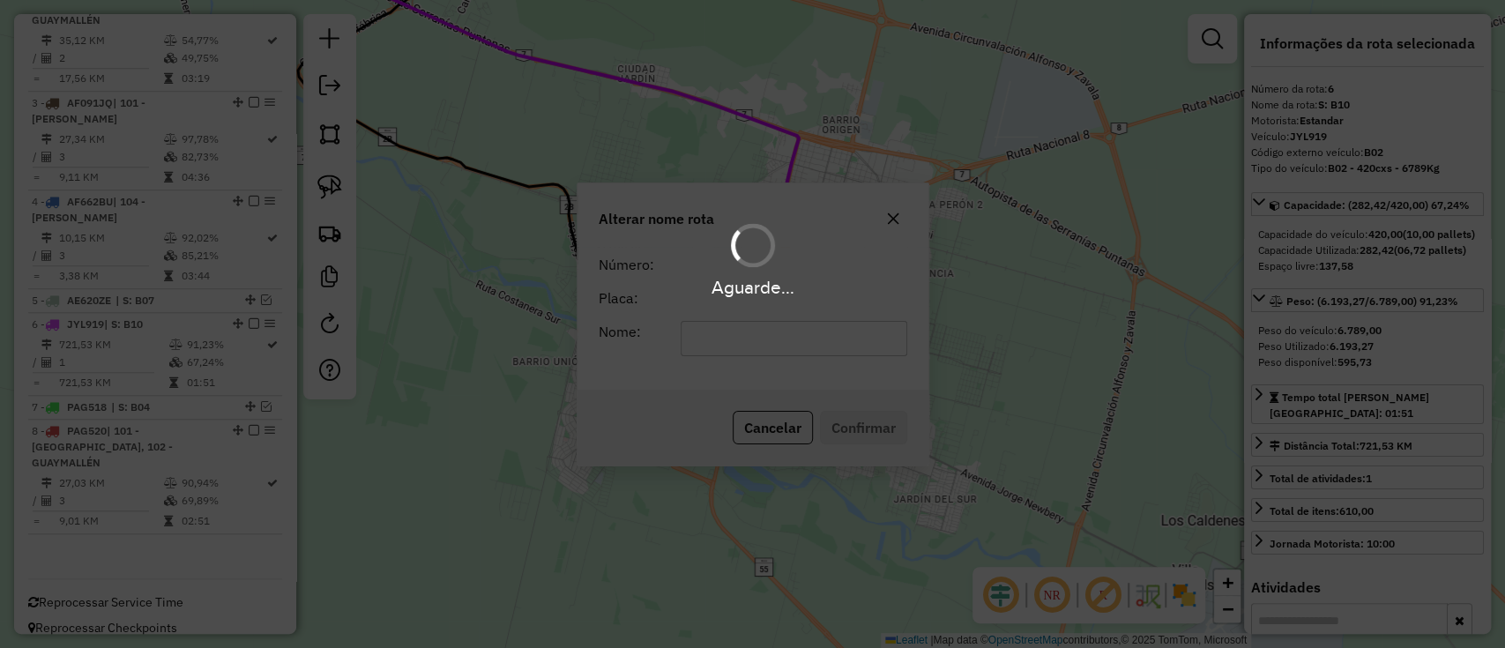
scroll to position [761, 0]
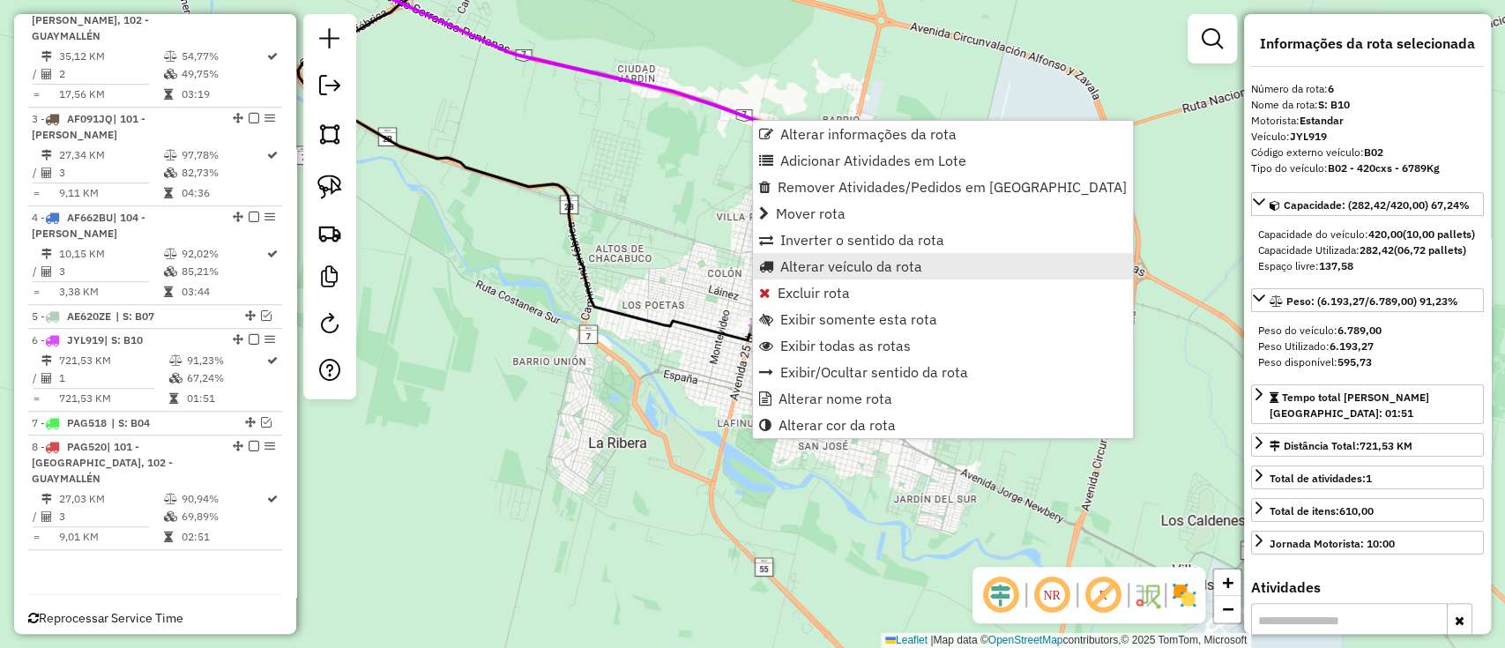
click at [814, 262] on span "Alterar veículo da rota" at bounding box center [851, 266] width 142 height 14
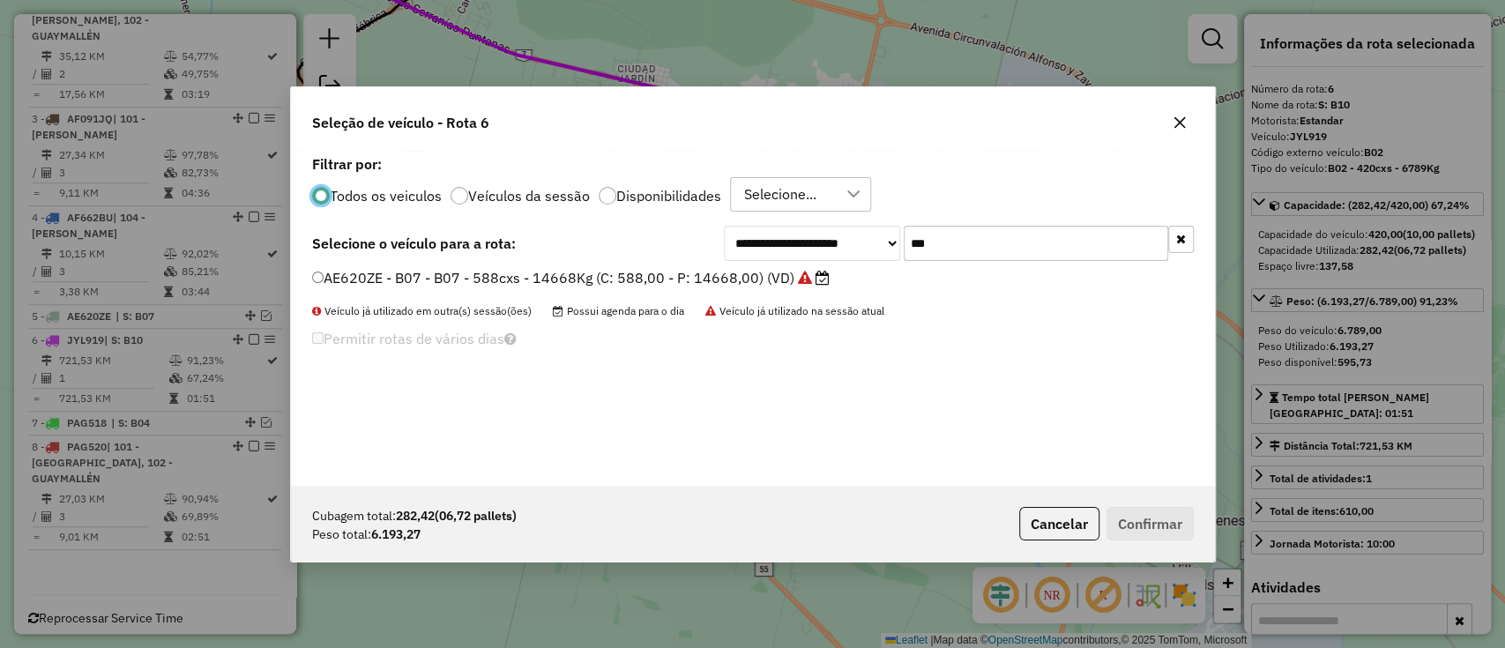
scroll to position [9, 5]
click at [948, 249] on input "***" at bounding box center [1035, 243] width 264 height 35
type input "***"
click at [742, 271] on label "AF091JQ - B10 - B10 - 588cxs - 13126Kg (C: 588,00 - P: 13126,00) (VD)" at bounding box center [571, 277] width 518 height 21
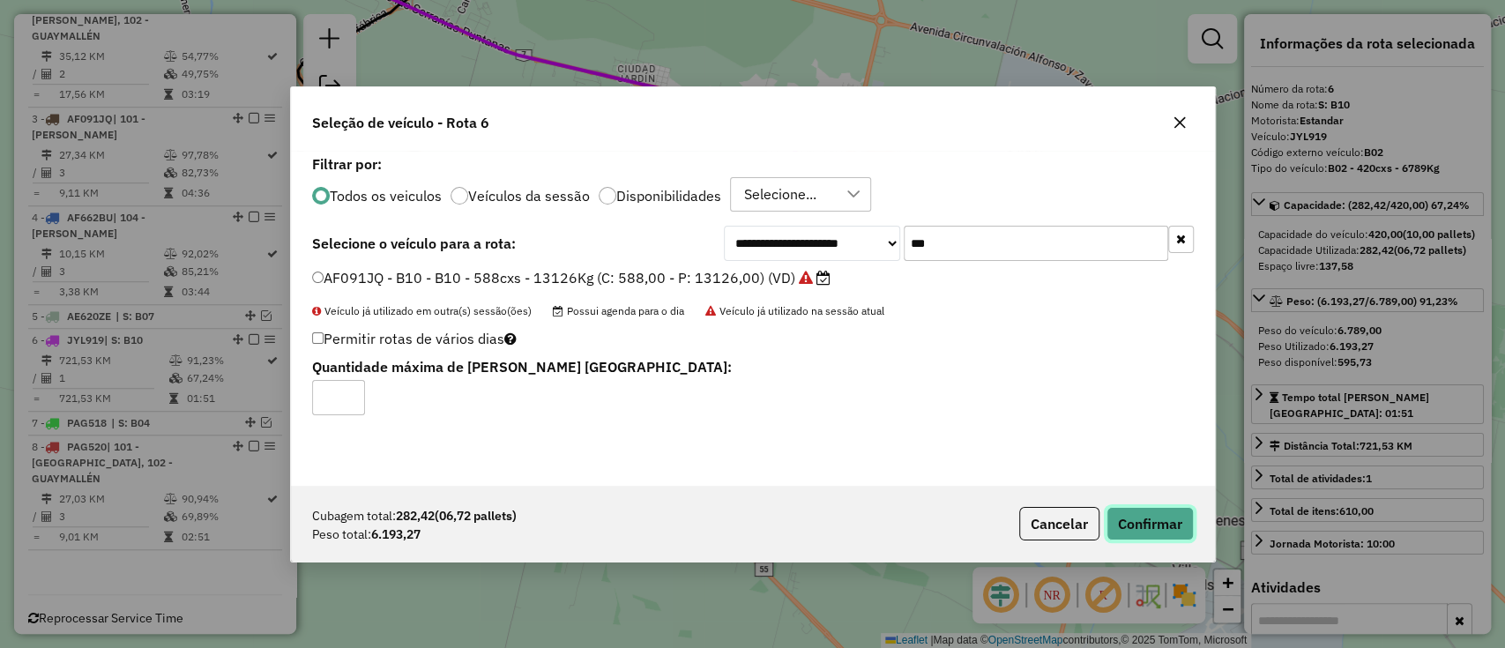
click at [1116, 539] on button "Confirmar" at bounding box center [1149, 523] width 87 height 33
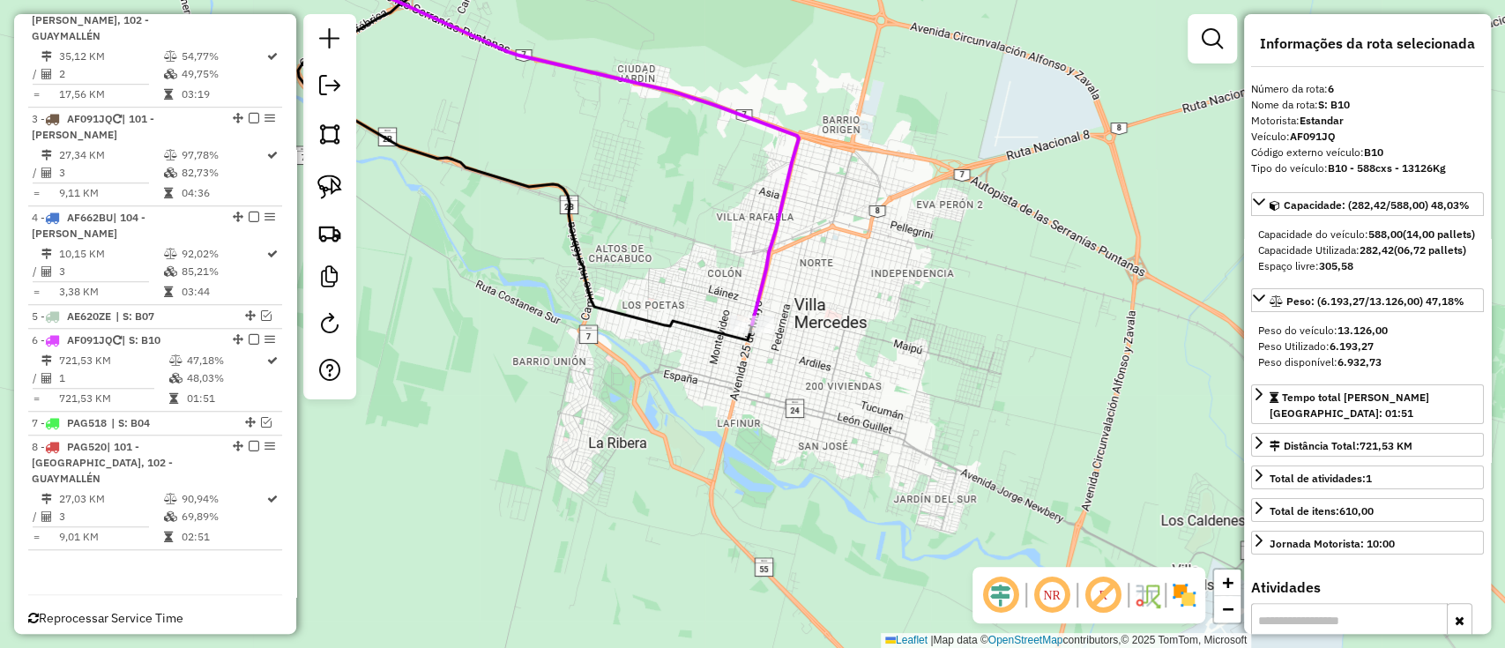
scroll to position [777, 0]
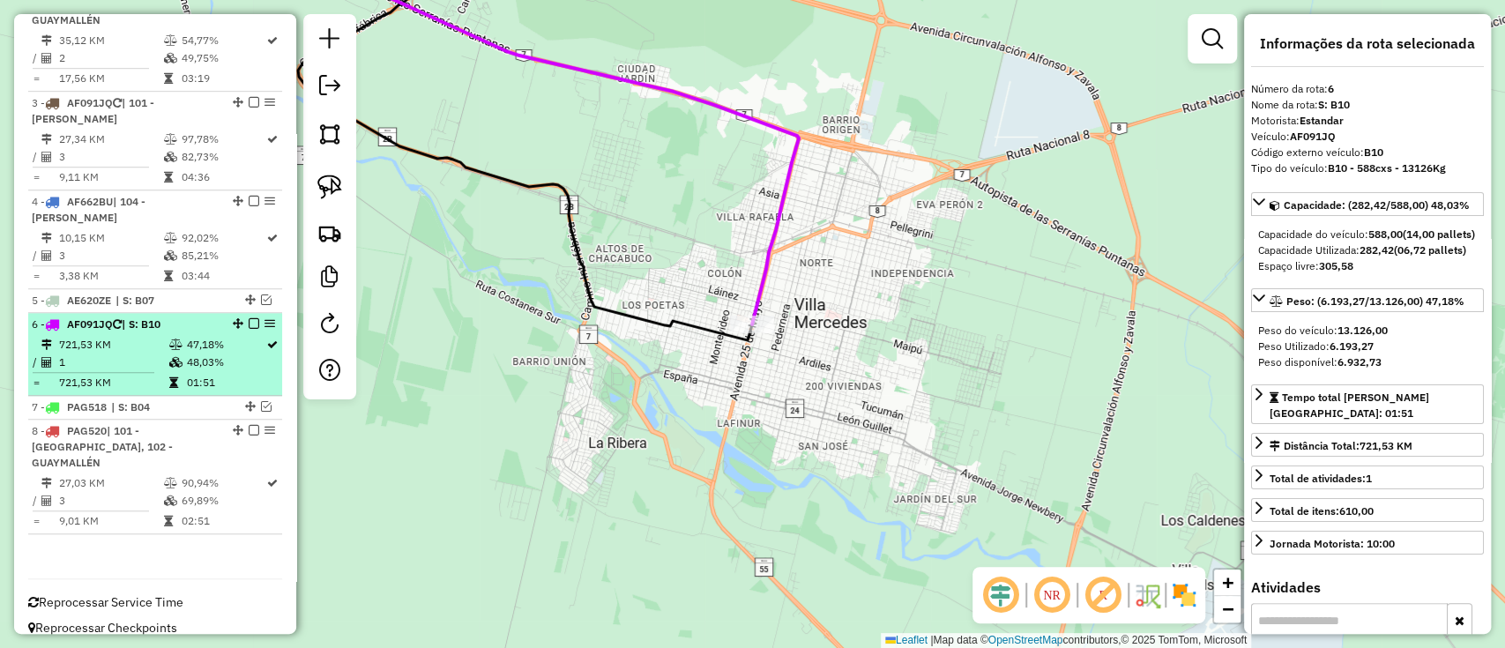
drag, startPoint x: 247, startPoint y: 317, endPoint x: 254, endPoint y: 327, distance: 12.0
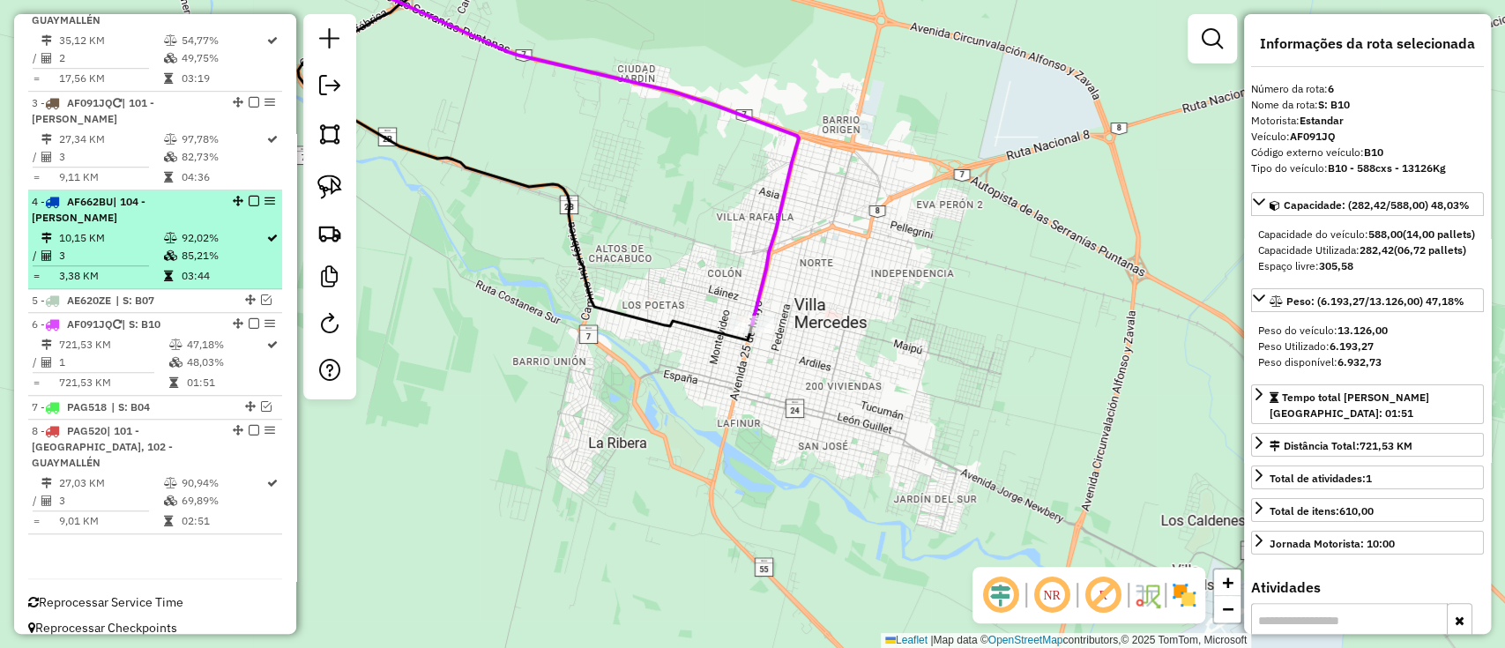
click at [249, 318] on em at bounding box center [254, 323] width 11 height 11
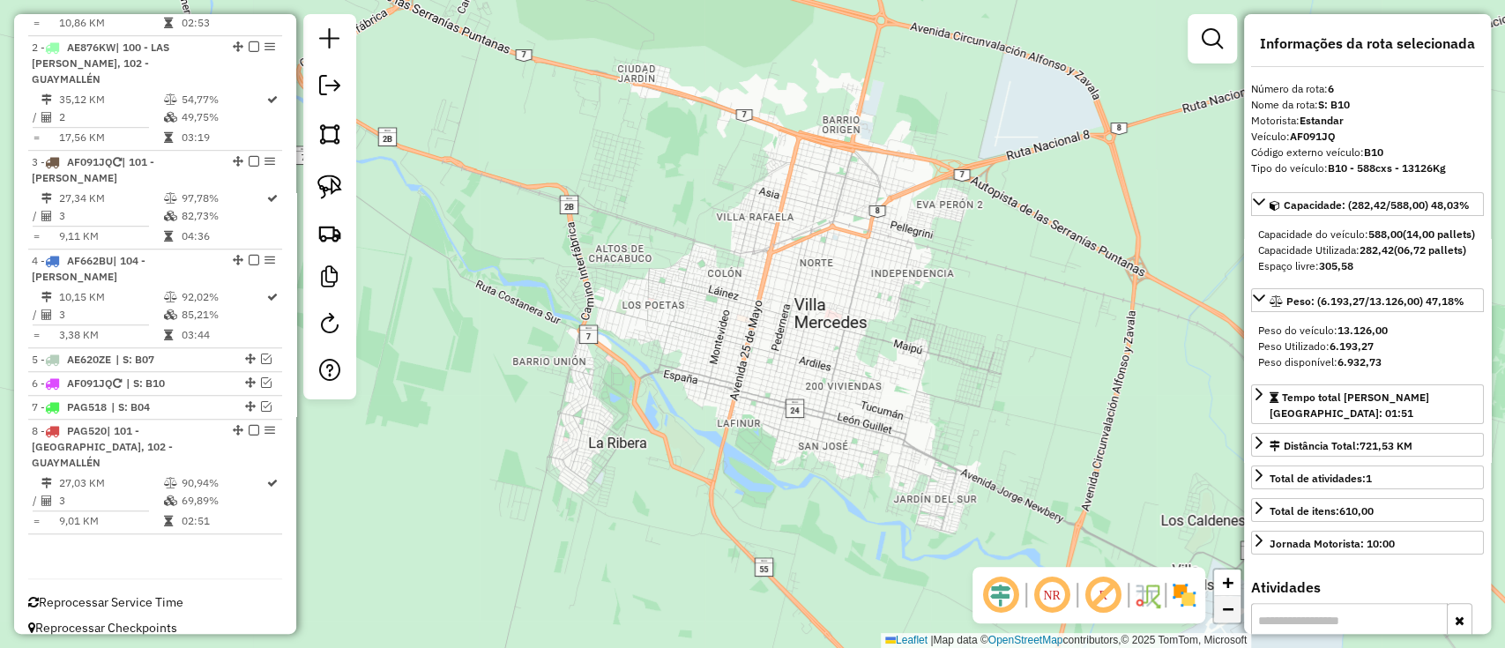
click at [1231, 601] on span "−" at bounding box center [1227, 609] width 11 height 22
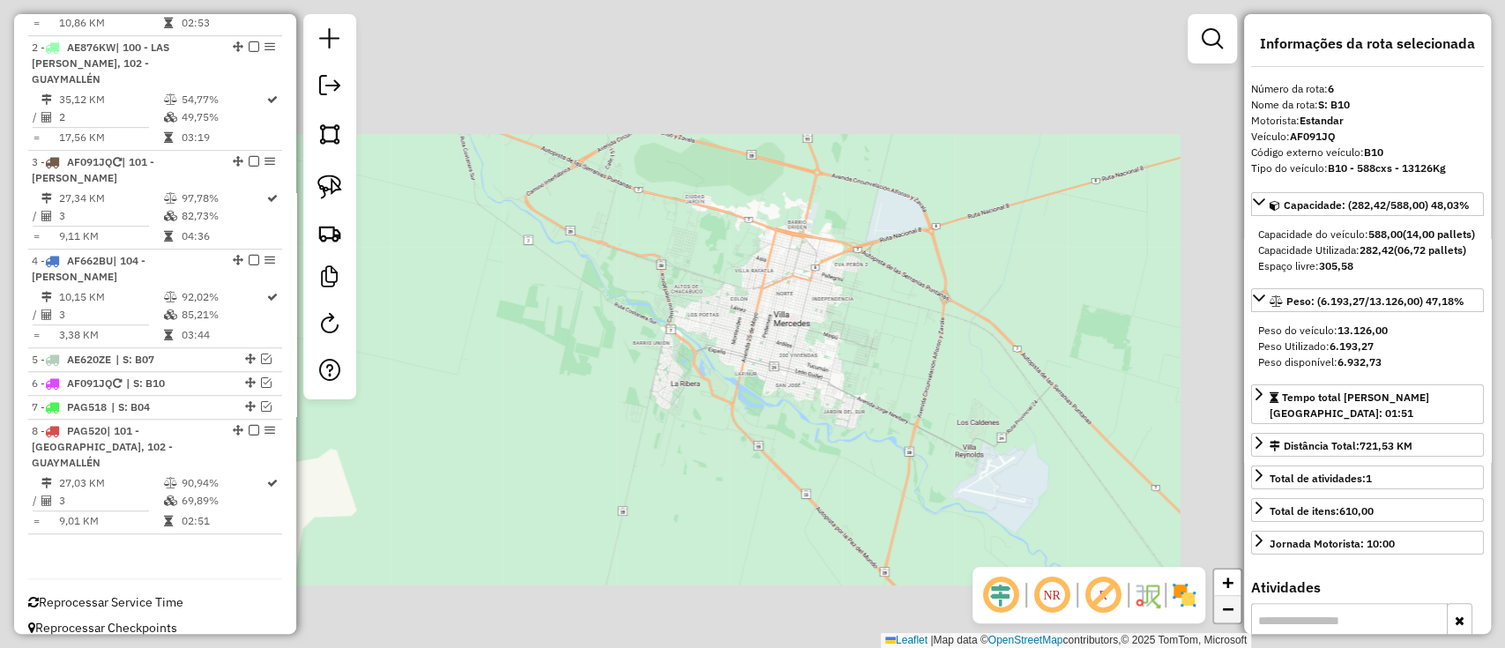
click at [1231, 601] on span "−" at bounding box center [1227, 609] width 11 height 22
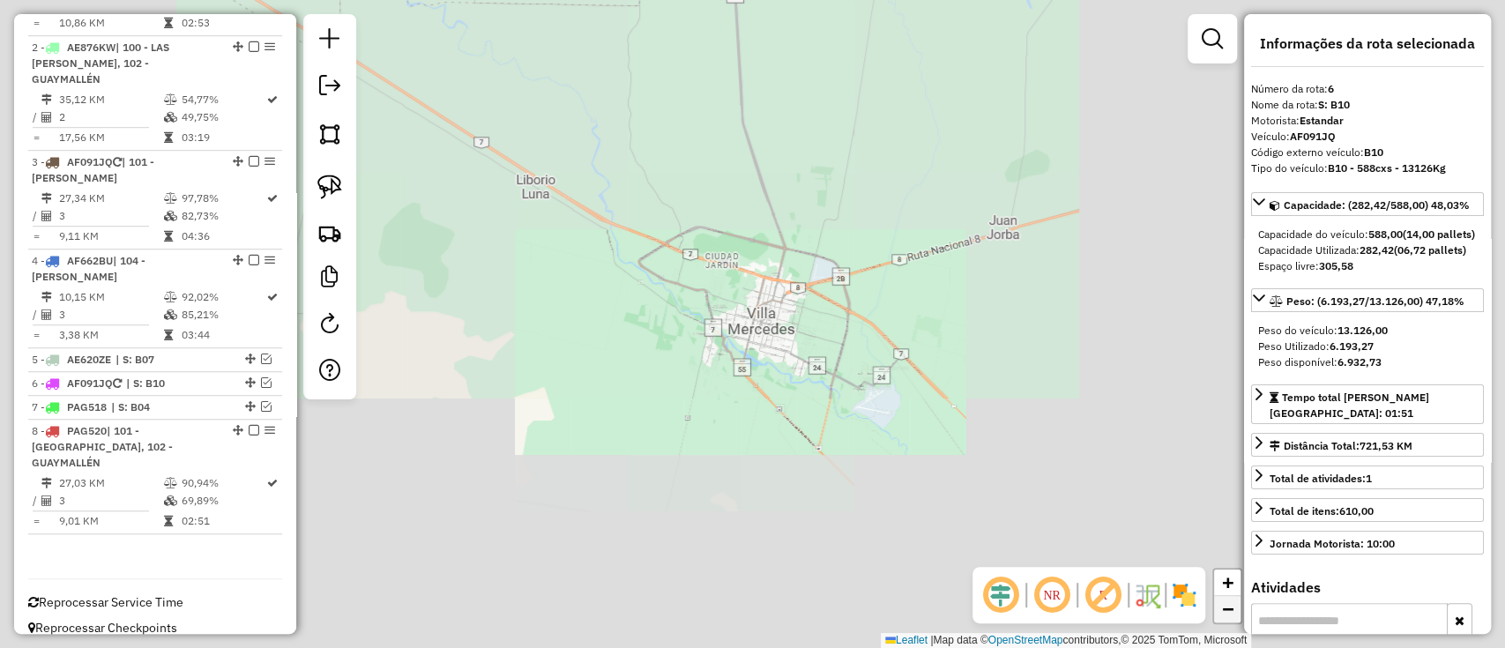
click at [1231, 601] on span "−" at bounding box center [1227, 609] width 11 height 22
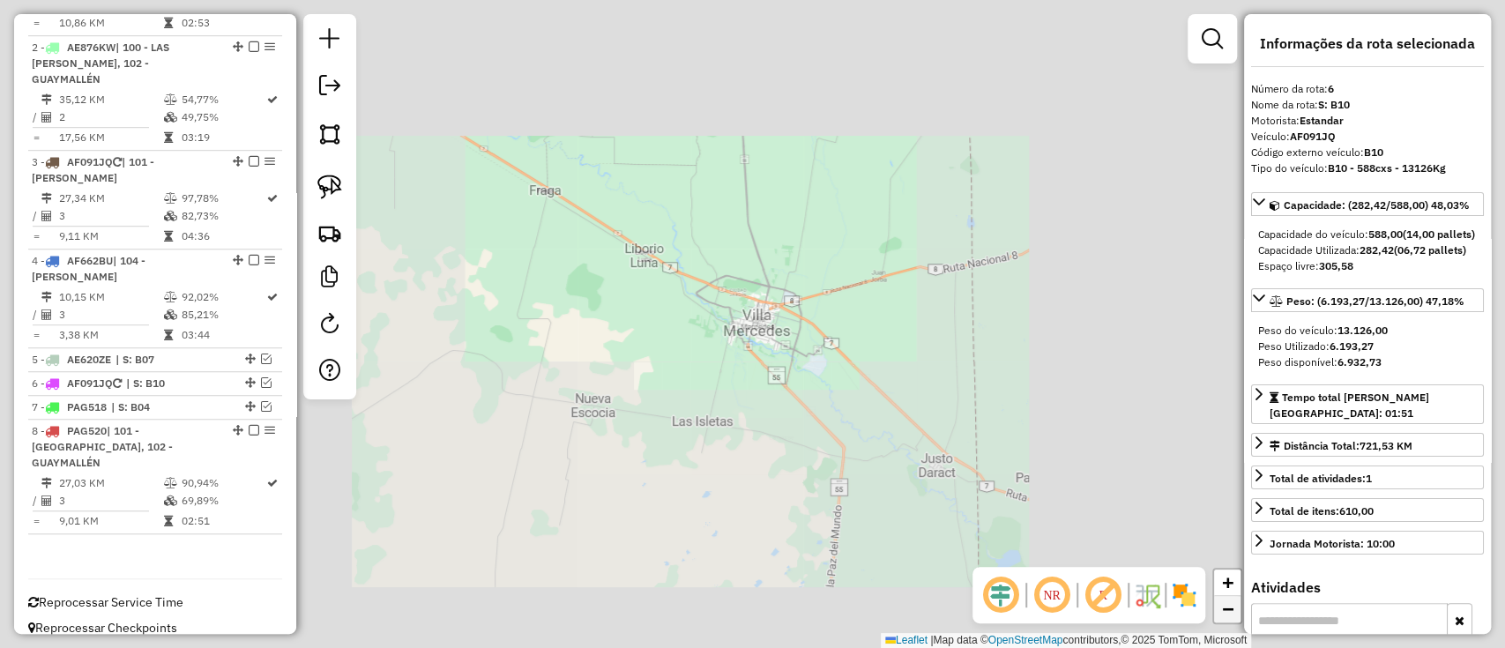
click at [1231, 601] on span "−" at bounding box center [1227, 609] width 11 height 22
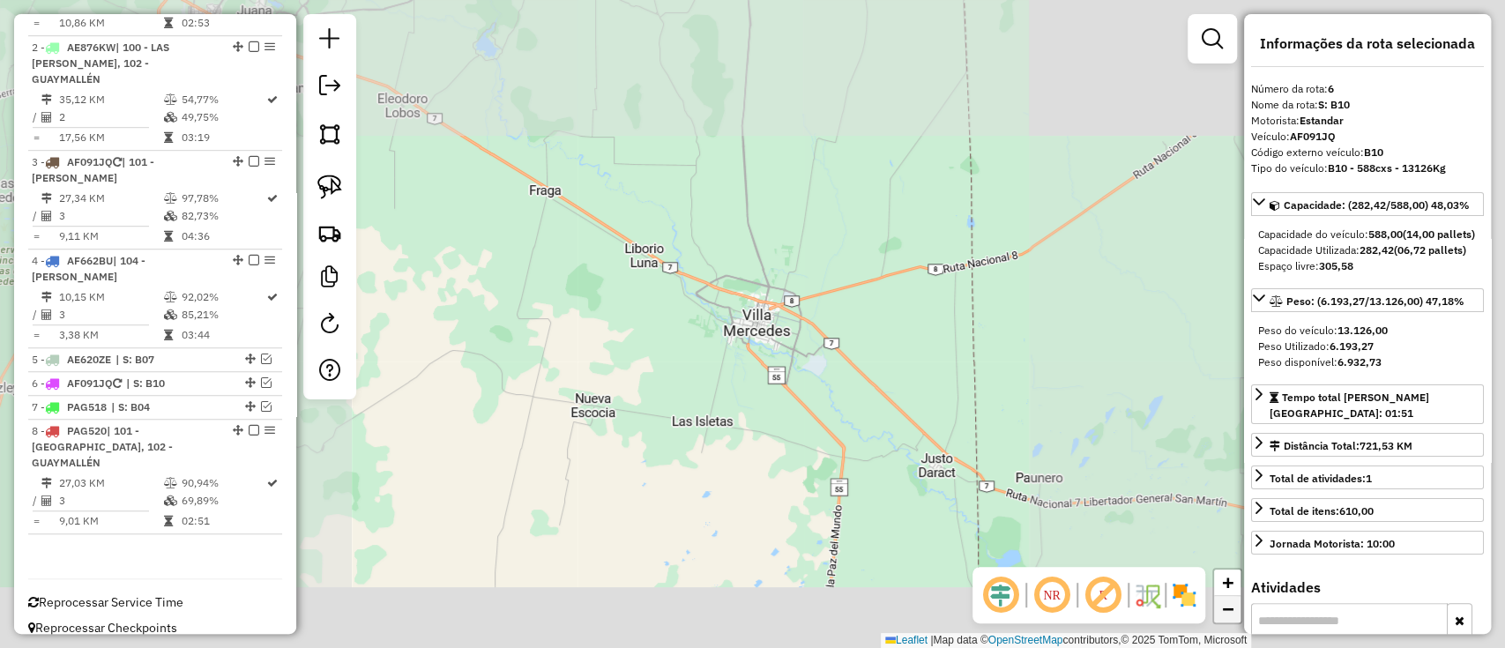
click at [1232, 601] on span "−" at bounding box center [1227, 609] width 11 height 22
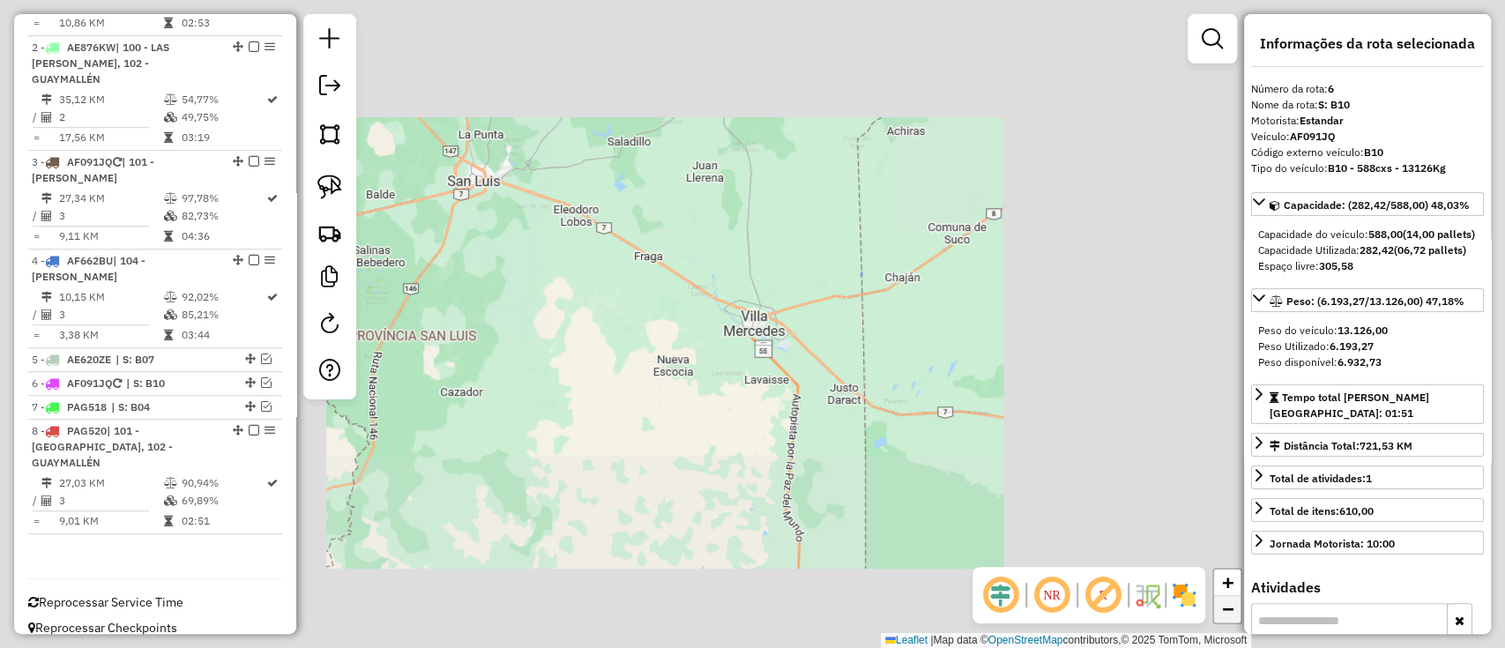
click at [1230, 600] on span "−" at bounding box center [1227, 609] width 11 height 22
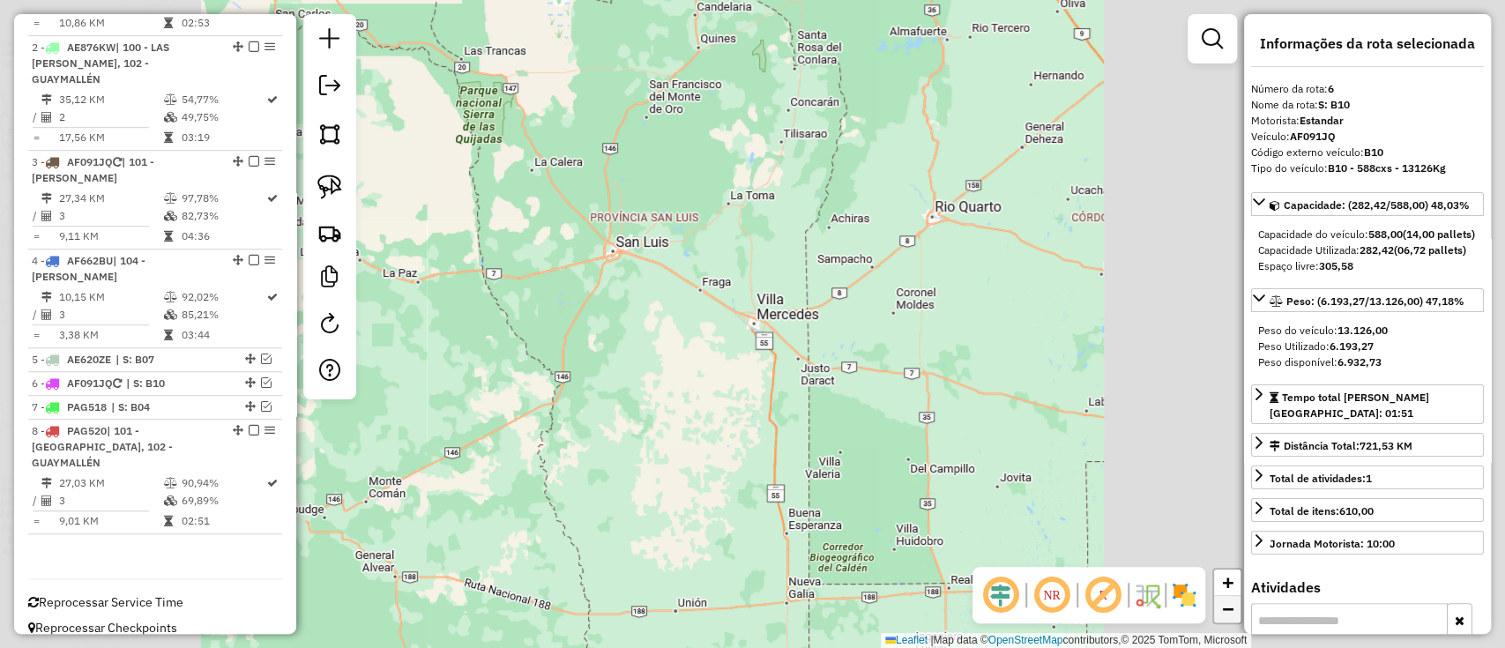
click at [1230, 600] on span "−" at bounding box center [1227, 609] width 11 height 22
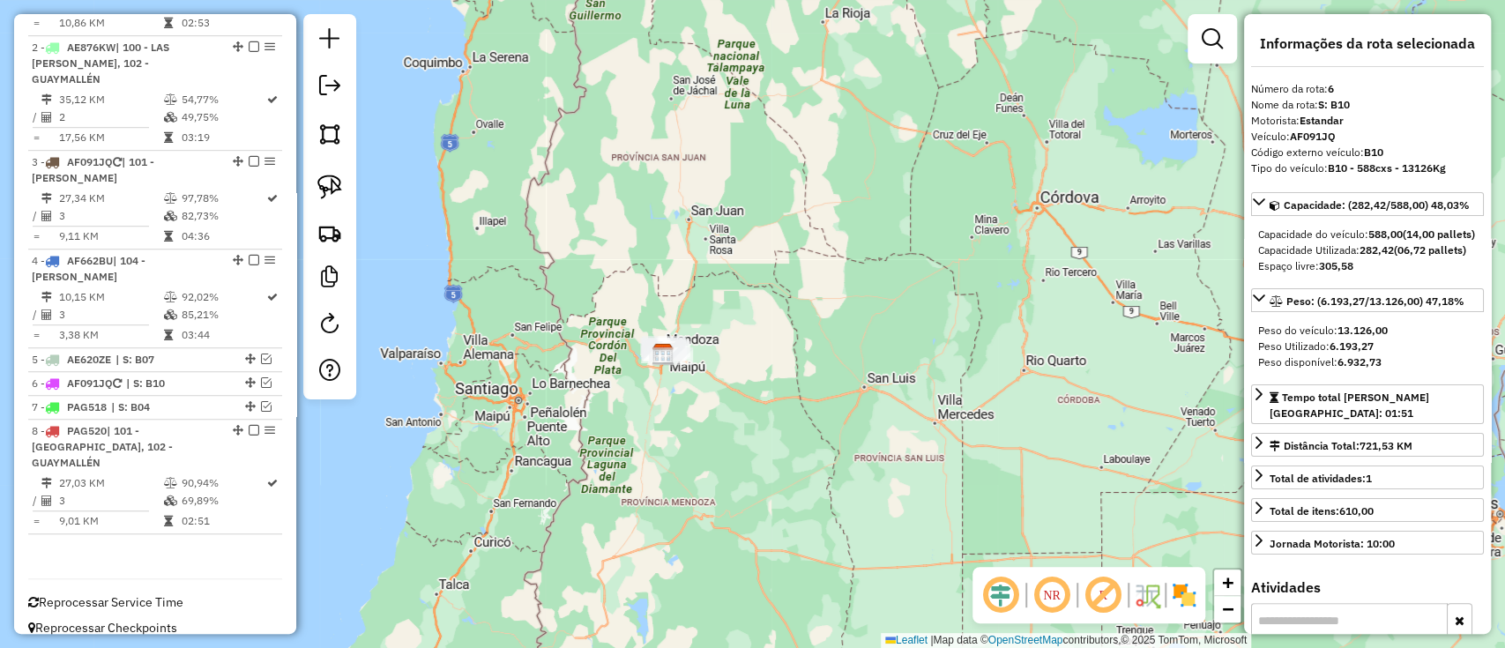
drag, startPoint x: 743, startPoint y: 363, endPoint x: 940, endPoint y: 480, distance: 229.6
click at [940, 480] on div "Janela de atendimento Grade de atendimento Capacidade Transportadoras Veículos …" at bounding box center [752, 324] width 1505 height 648
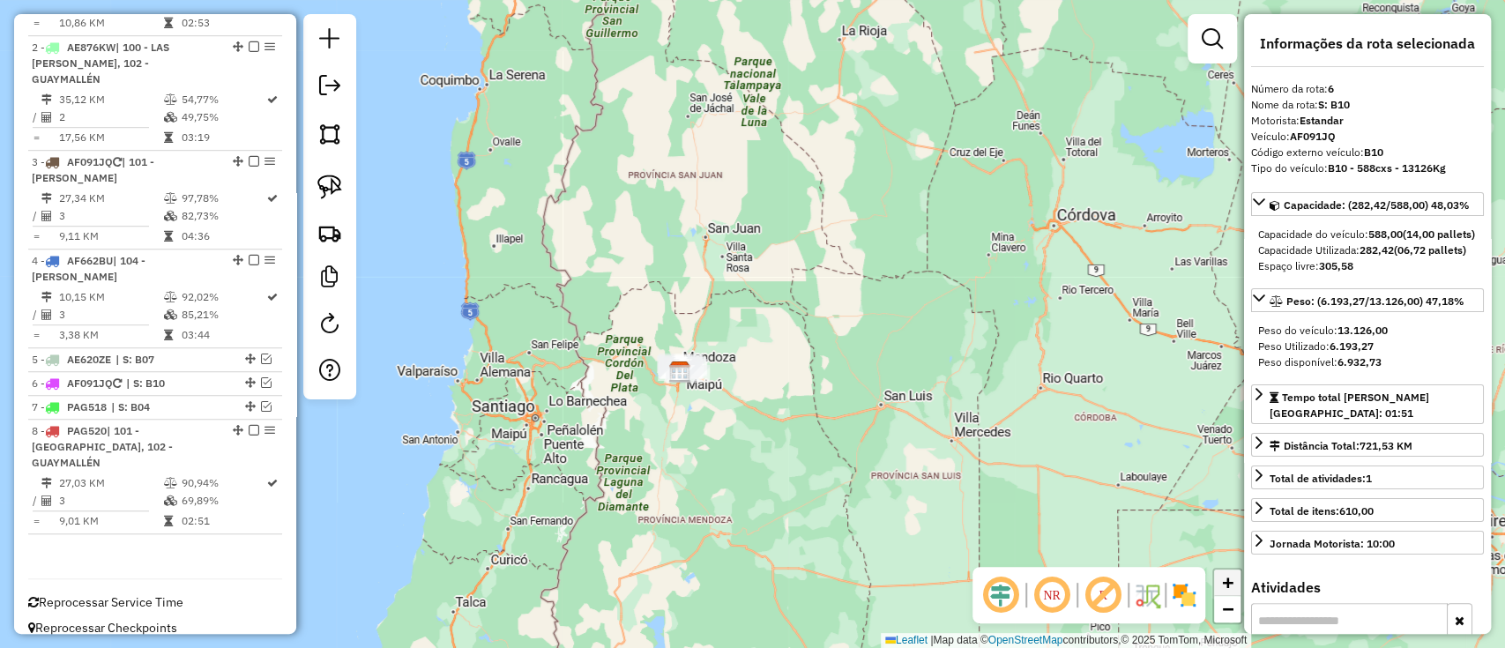
click at [1228, 582] on span "+" at bounding box center [1227, 582] width 11 height 22
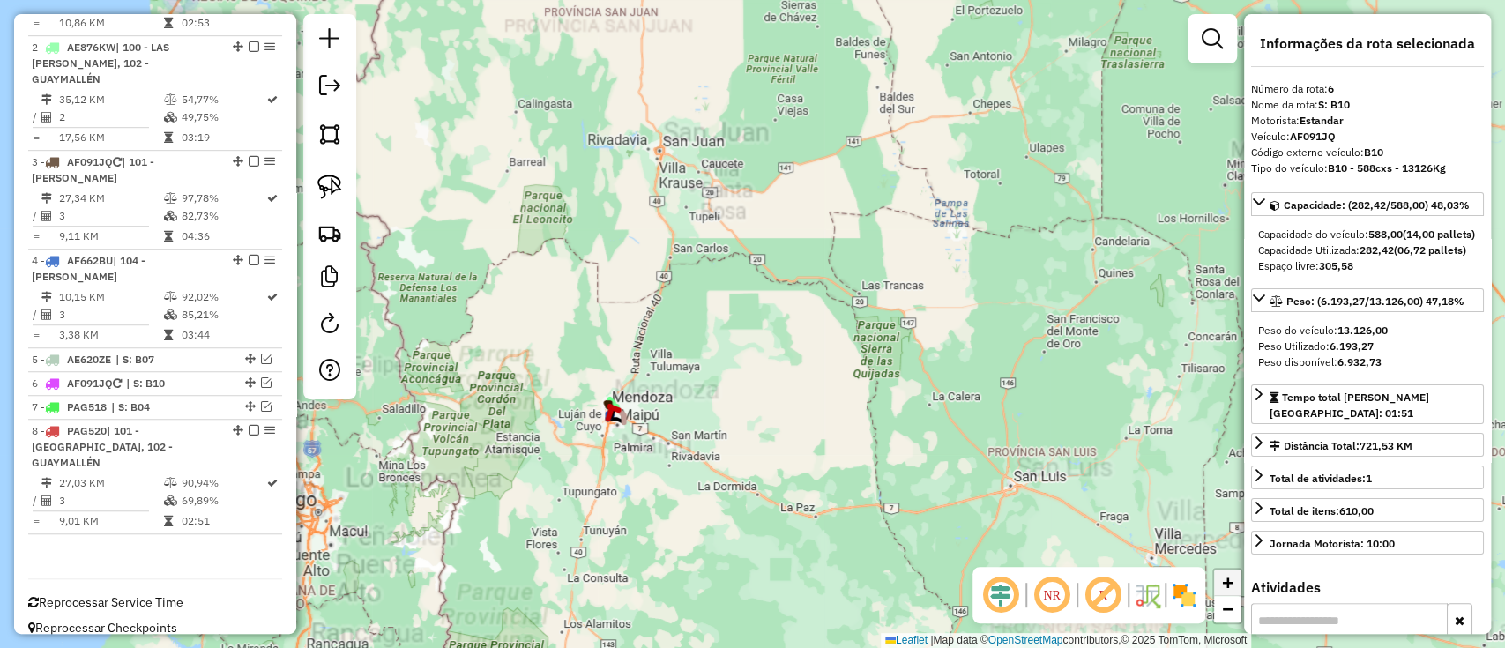
click at [1228, 582] on span "+" at bounding box center [1227, 582] width 11 height 22
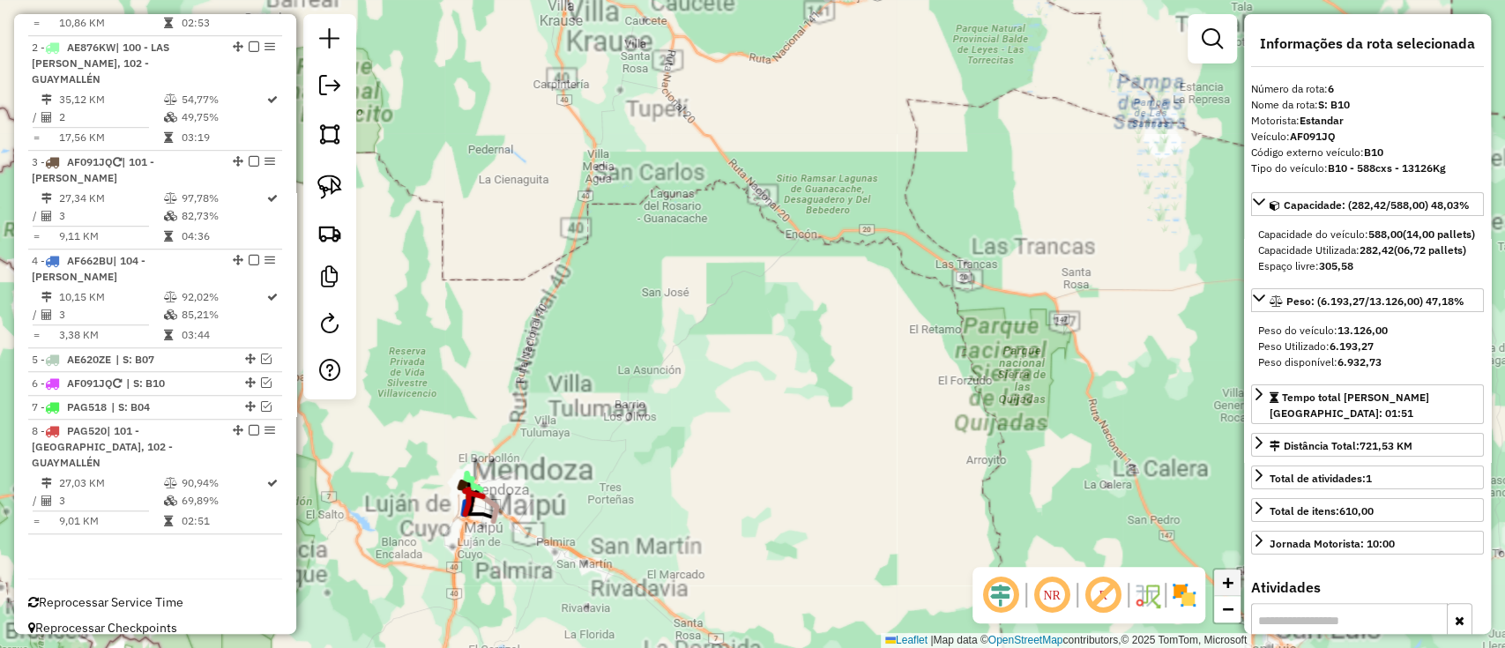
click at [1228, 582] on span "+" at bounding box center [1227, 582] width 11 height 22
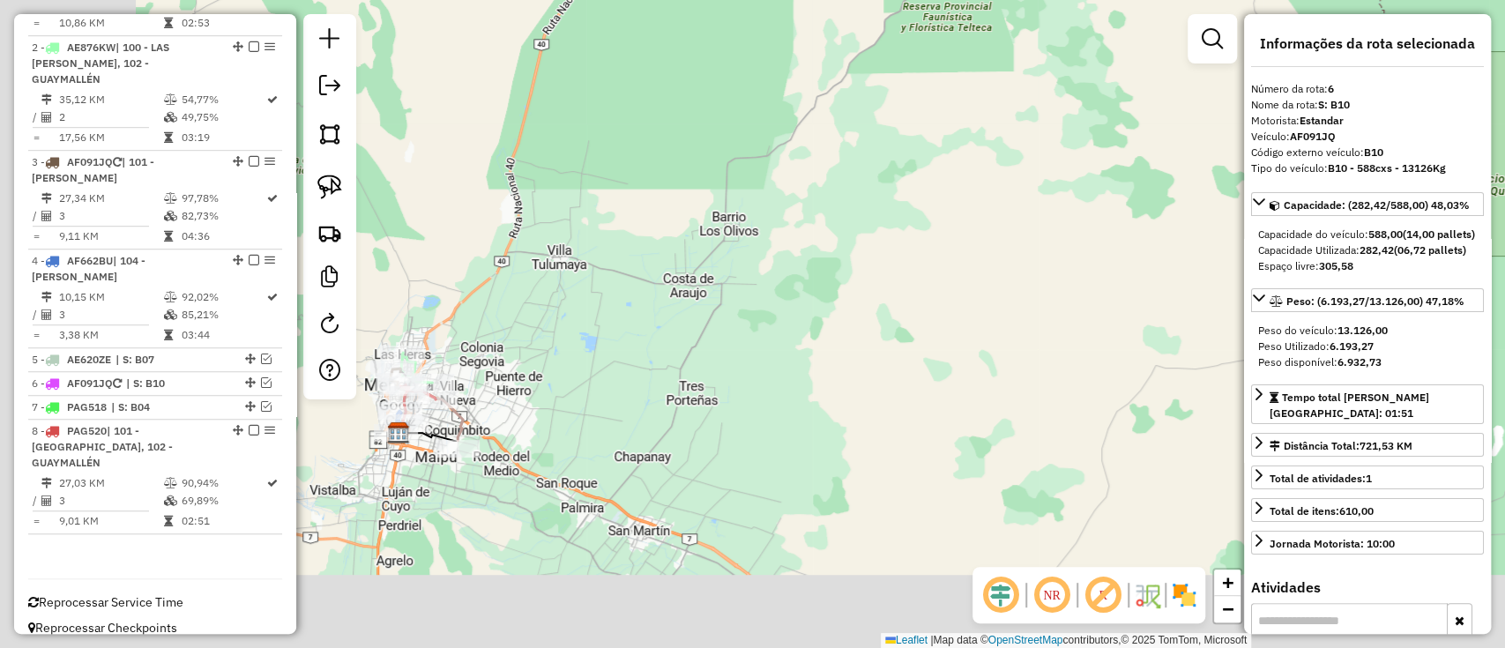
drag, startPoint x: 617, startPoint y: 493, endPoint x: 948, endPoint y: 107, distance: 508.8
click at [938, 115] on div "Janela de atendimento Grade de atendimento Capacidade Transportadoras Veículos …" at bounding box center [752, 324] width 1505 height 648
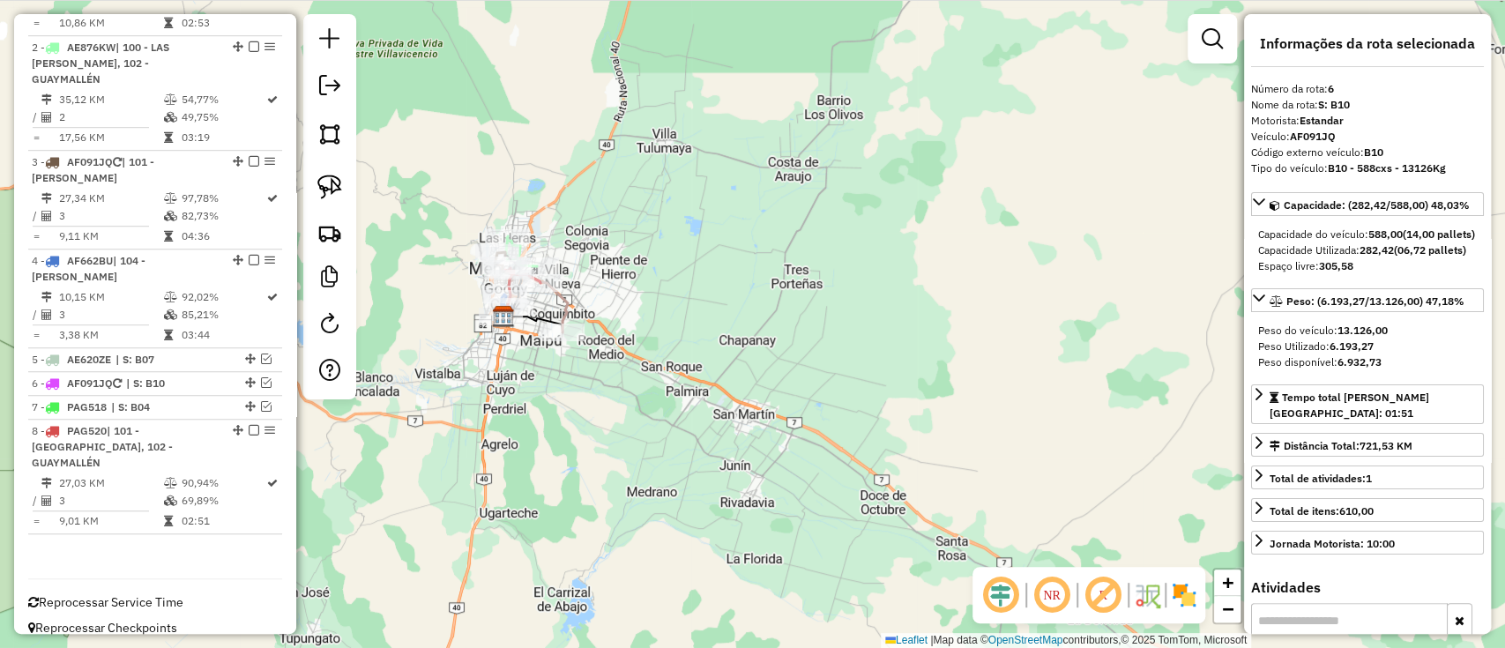
drag, startPoint x: 584, startPoint y: 267, endPoint x: 698, endPoint y: 241, distance: 117.6
click at [692, 234] on div "Janela de atendimento Grade de atendimento Capacidade Transportadoras Veículos …" at bounding box center [752, 324] width 1505 height 648
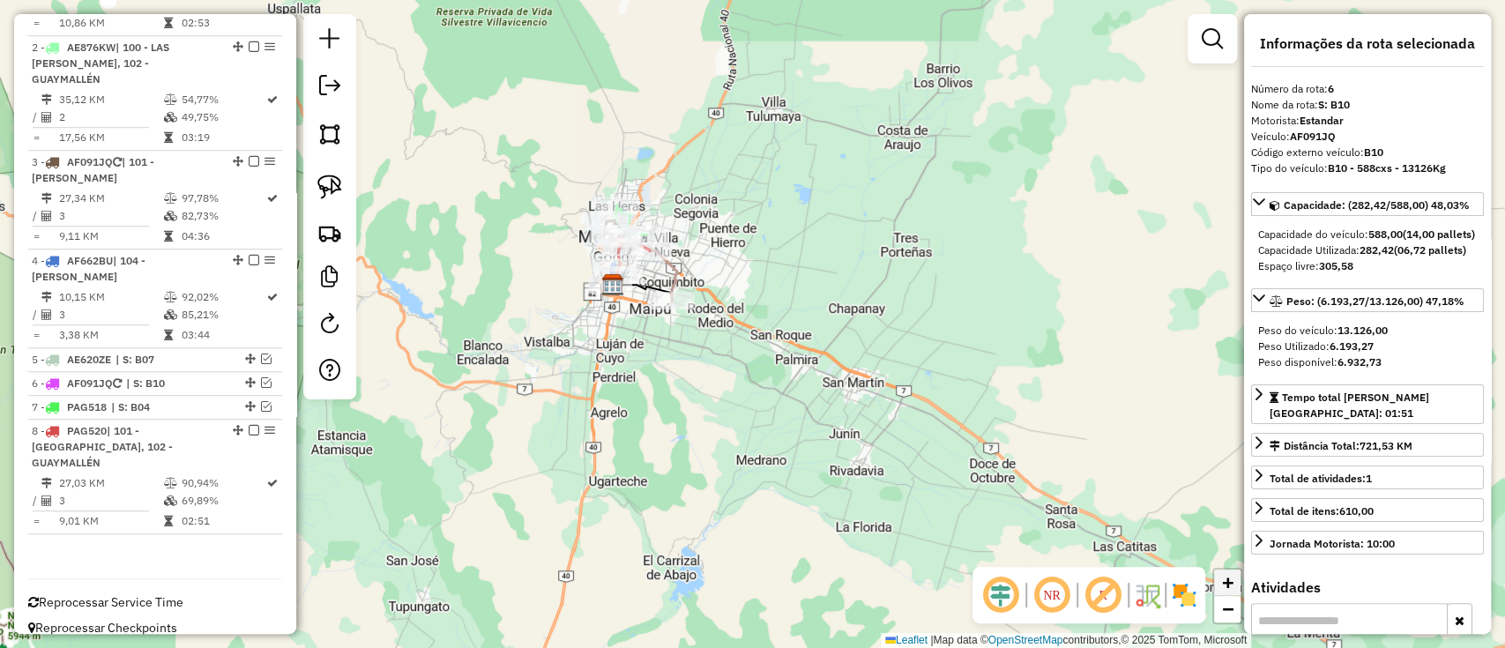
click at [1233, 591] on link "+" at bounding box center [1227, 582] width 26 height 26
click at [1233, 589] on span "+" at bounding box center [1227, 582] width 11 height 22
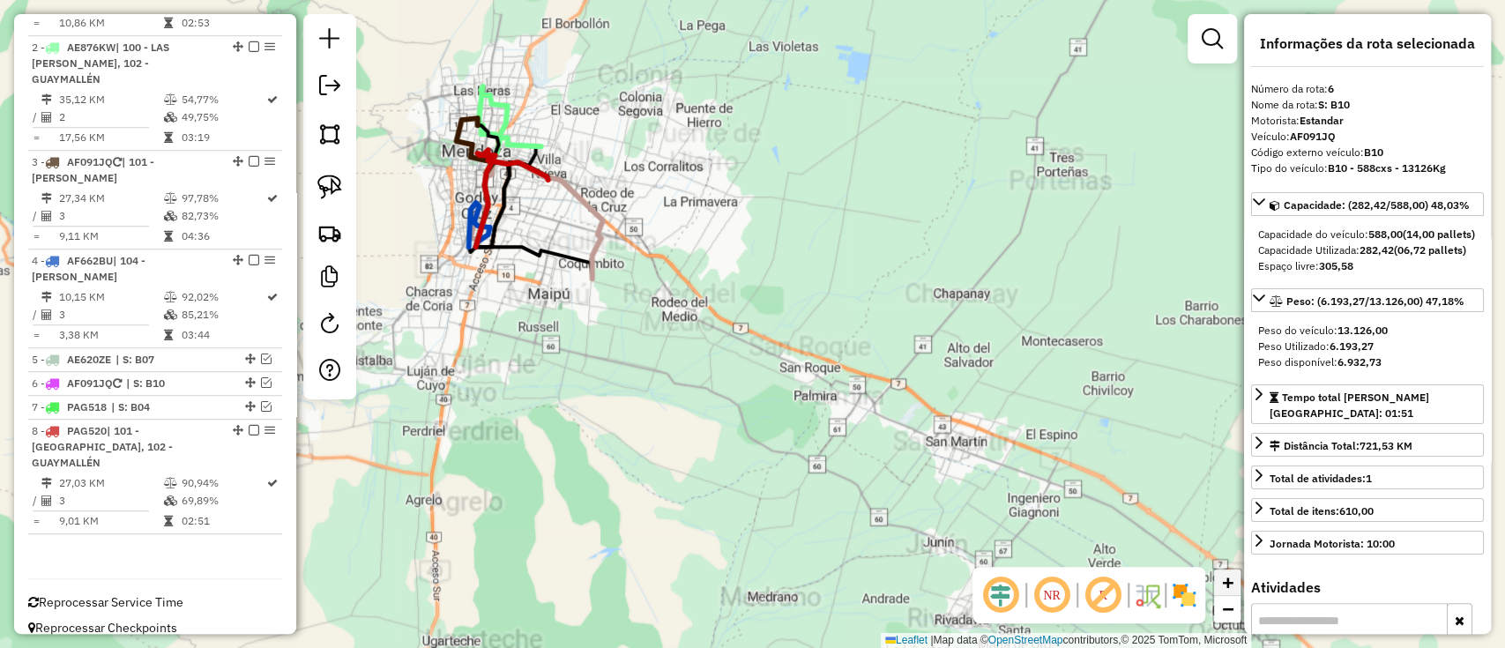
click at [1233, 589] on span "+" at bounding box center [1227, 582] width 11 height 22
click at [1233, 587] on span "+" at bounding box center [1227, 582] width 11 height 22
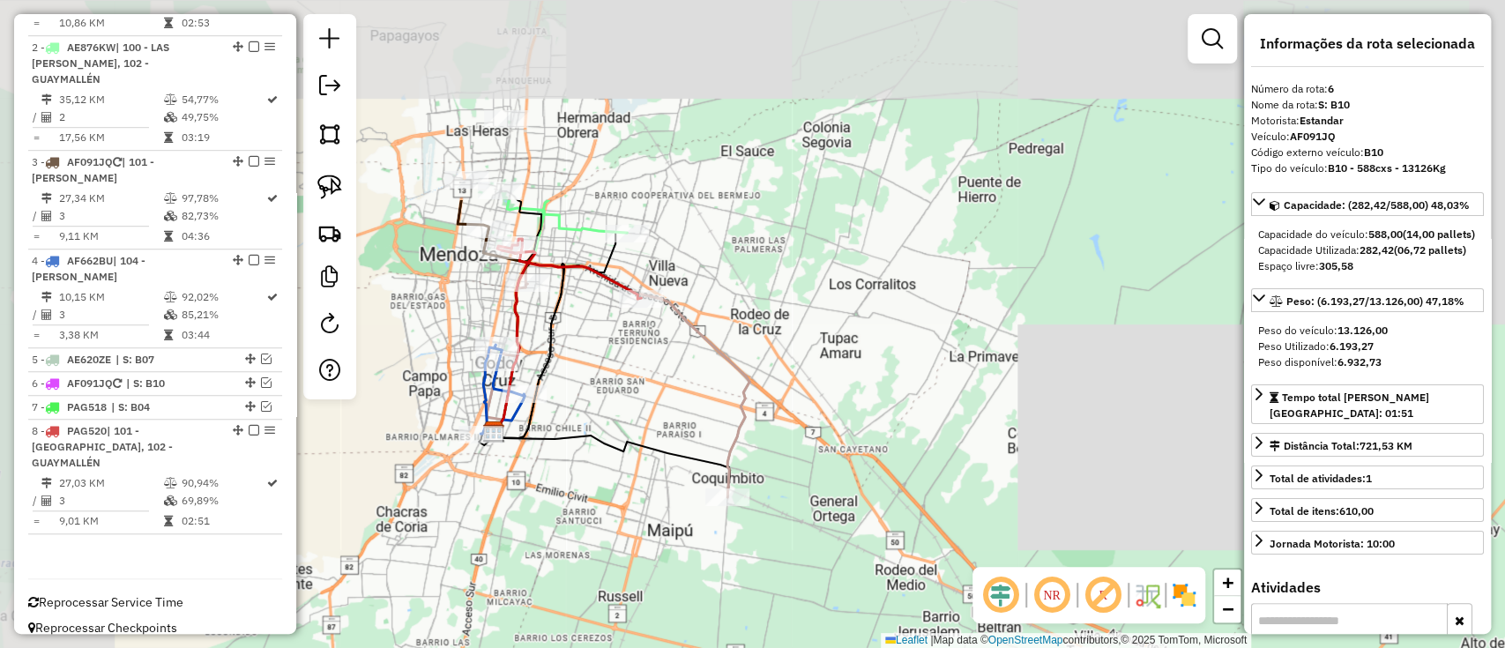
drag, startPoint x: 564, startPoint y: 336, endPoint x: 815, endPoint y: 538, distance: 322.3
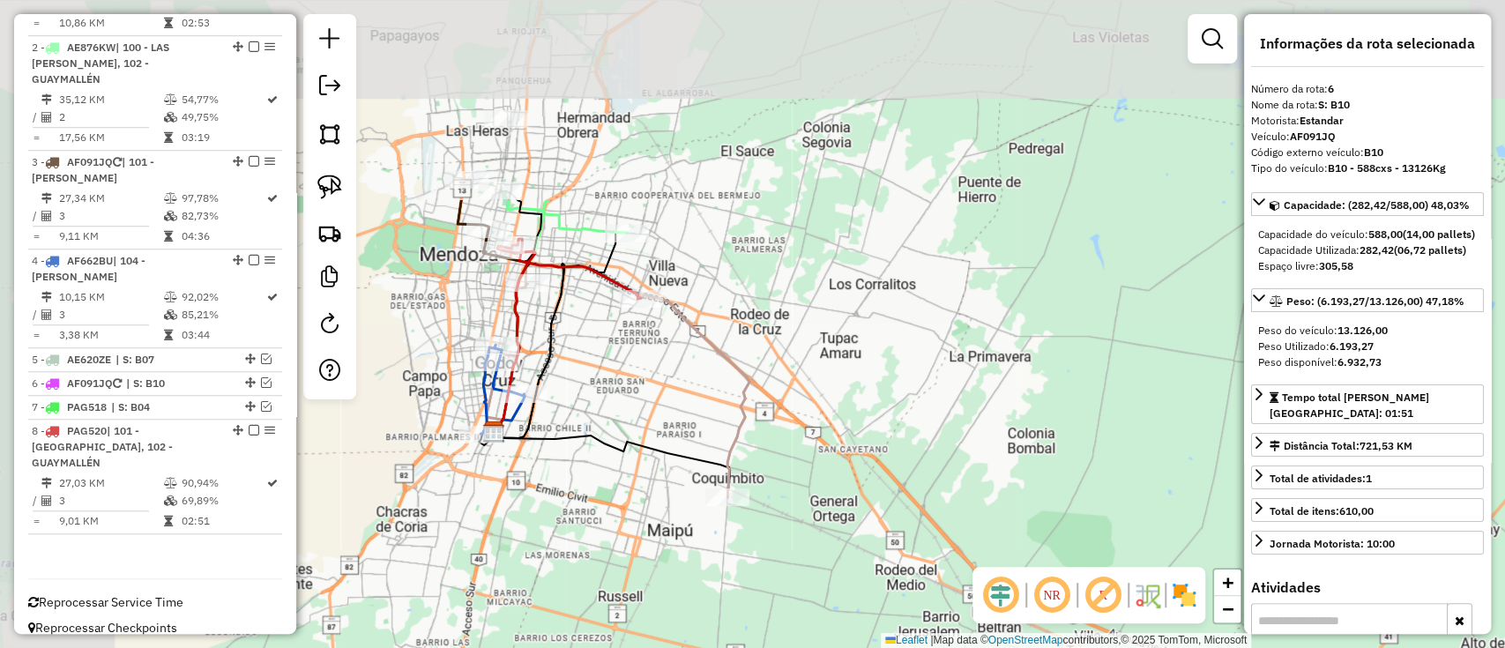
click at [815, 538] on div "Janela de atendimento Grade de atendimento Capacidade Transportadoras Veículos …" at bounding box center [752, 324] width 1505 height 648
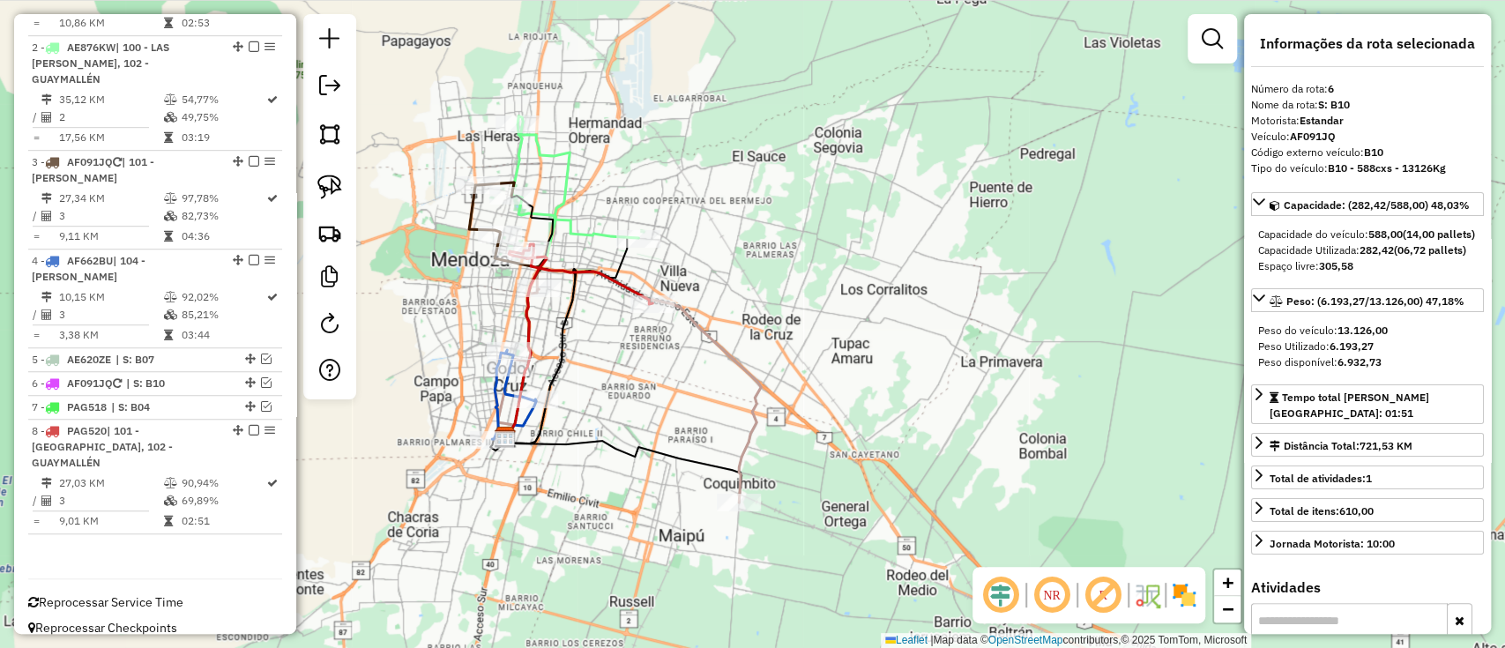
click at [1185, 594] on img at bounding box center [1184, 595] width 28 height 28
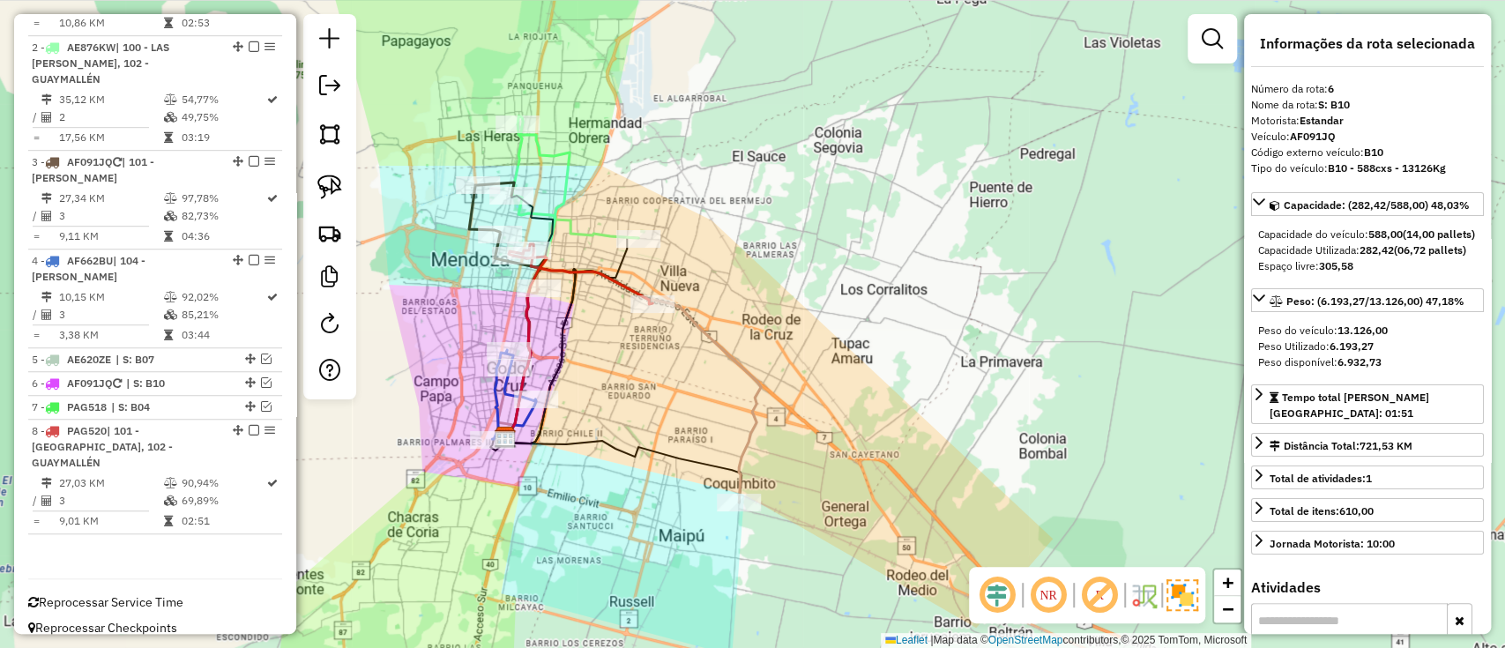
click at [495, 398] on icon at bounding box center [513, 394] width 43 height 89
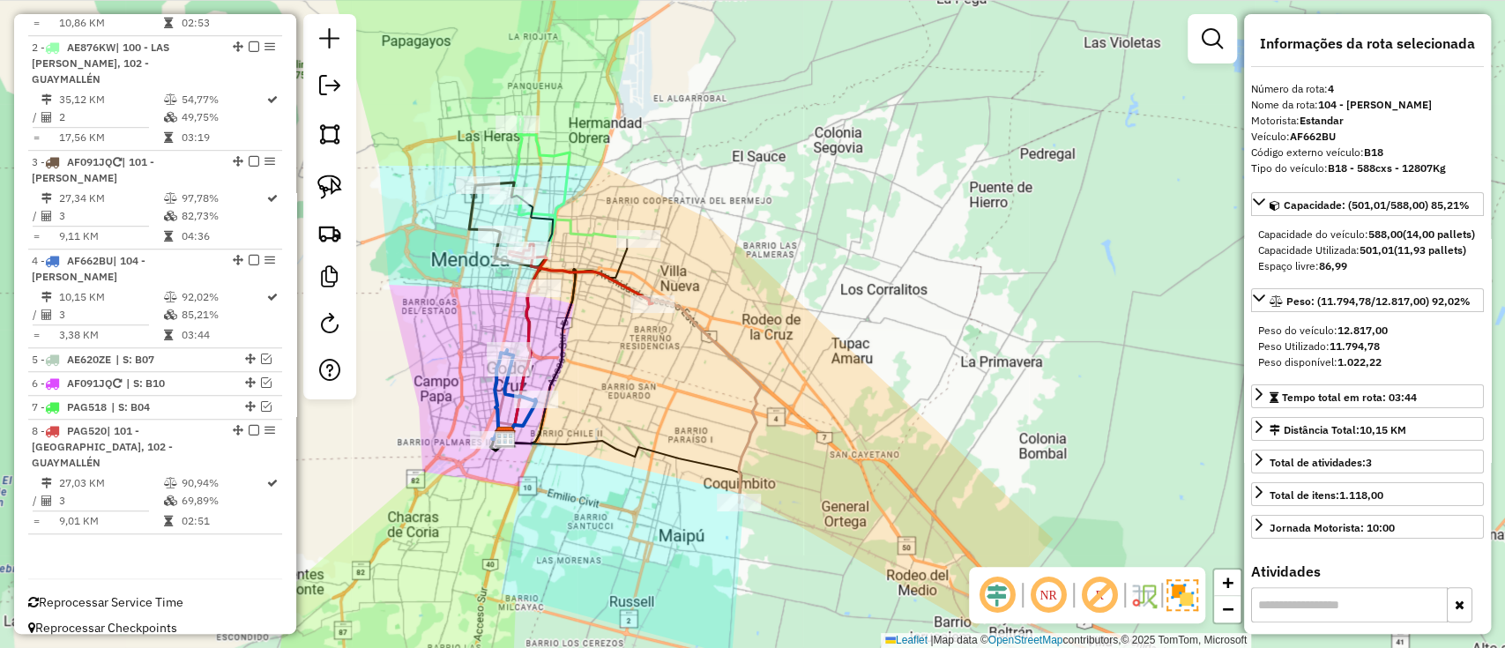
click at [615, 277] on icon at bounding box center [581, 274] width 144 height 60
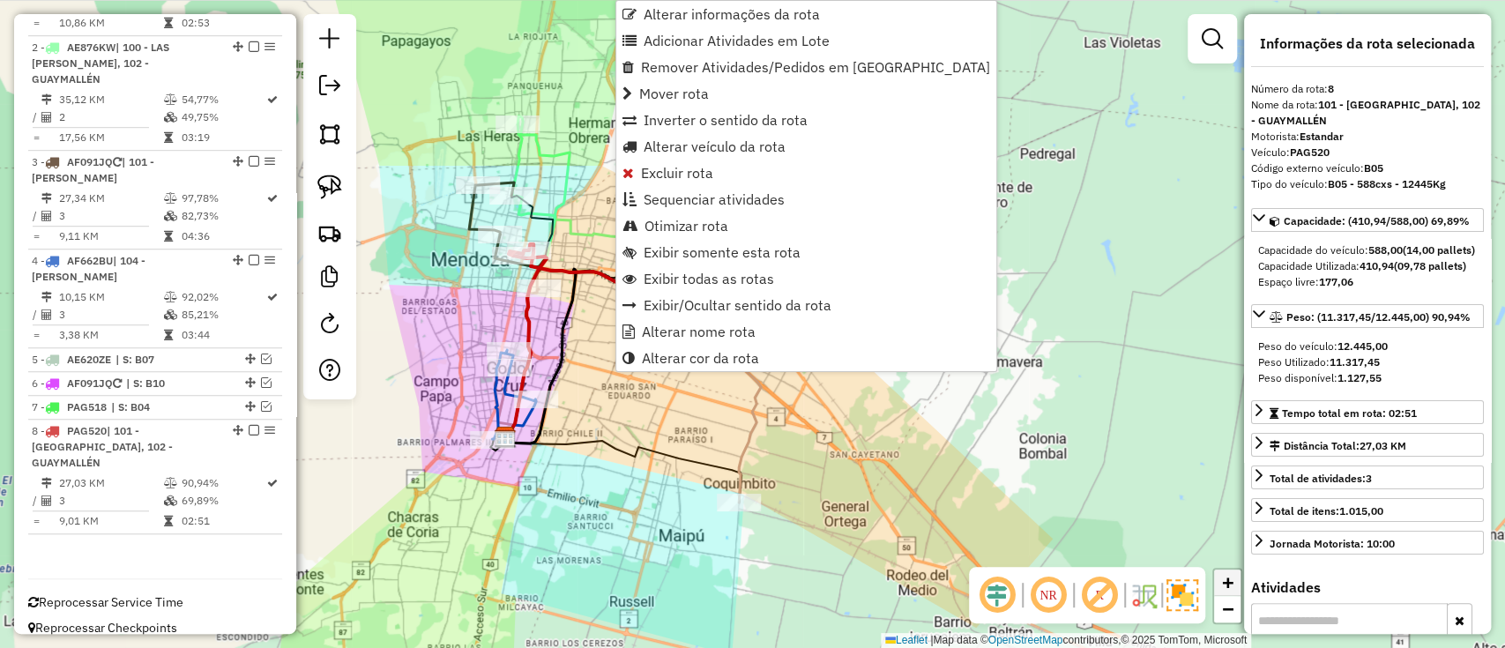
click at [1231, 583] on span "+" at bounding box center [1227, 582] width 11 height 22
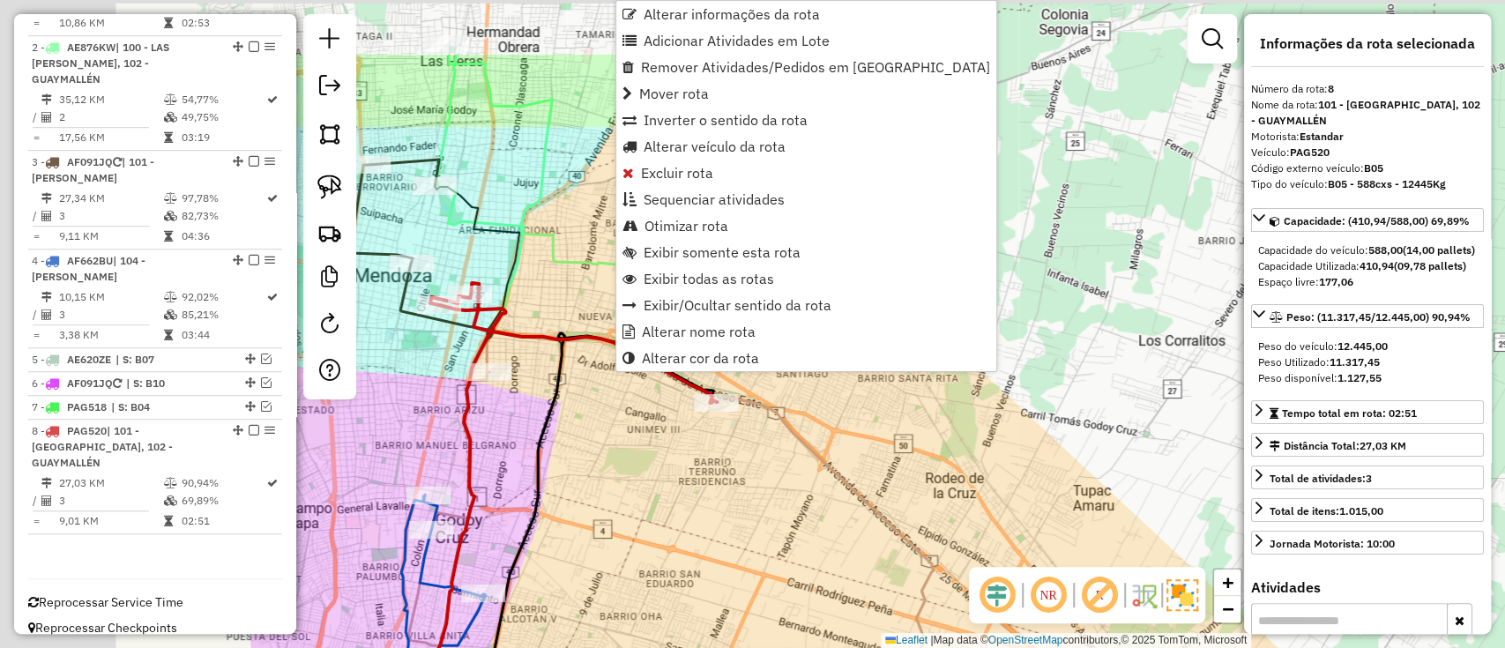
drag, startPoint x: 623, startPoint y: 476, endPoint x: 875, endPoint y: 628, distance: 294.2
click at [875, 628] on div "Janela de atendimento Grade de atendimento Capacidade Transportadoras Veículos …" at bounding box center [752, 324] width 1505 height 648
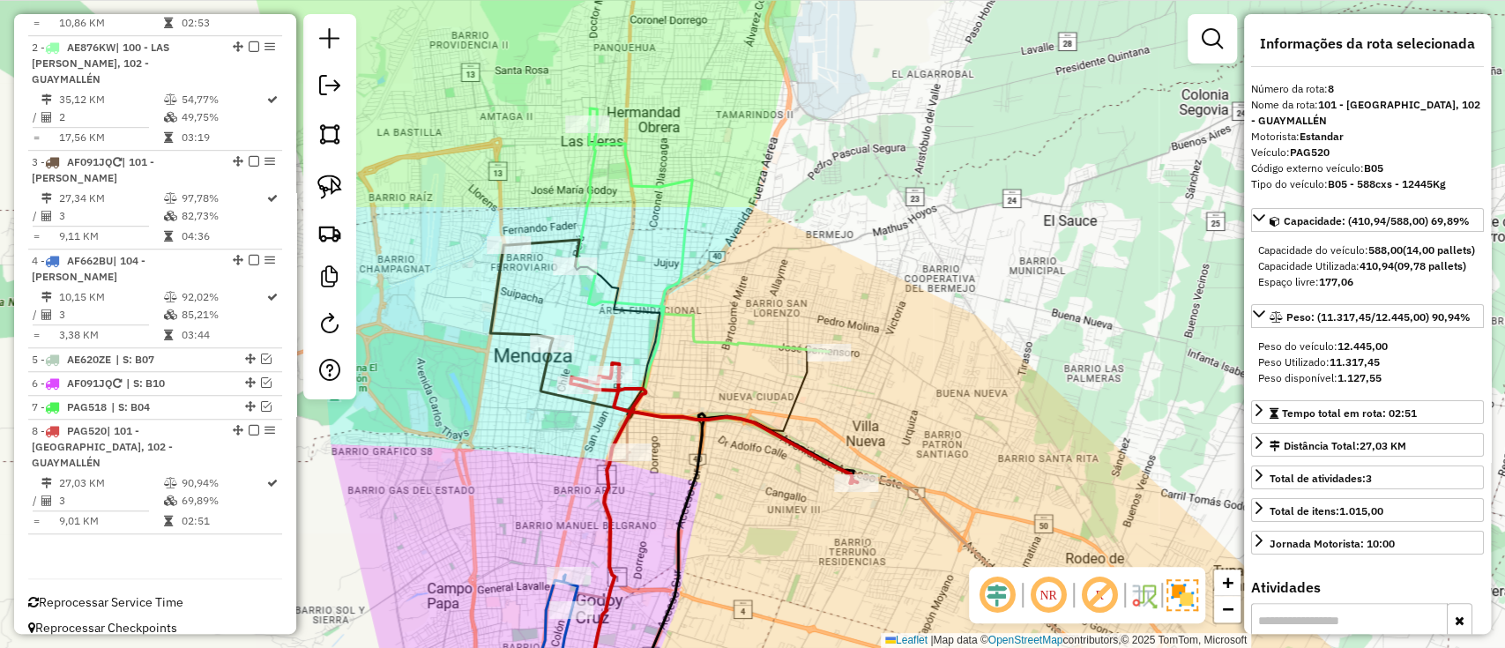
click at [731, 344] on icon at bounding box center [708, 237] width 241 height 228
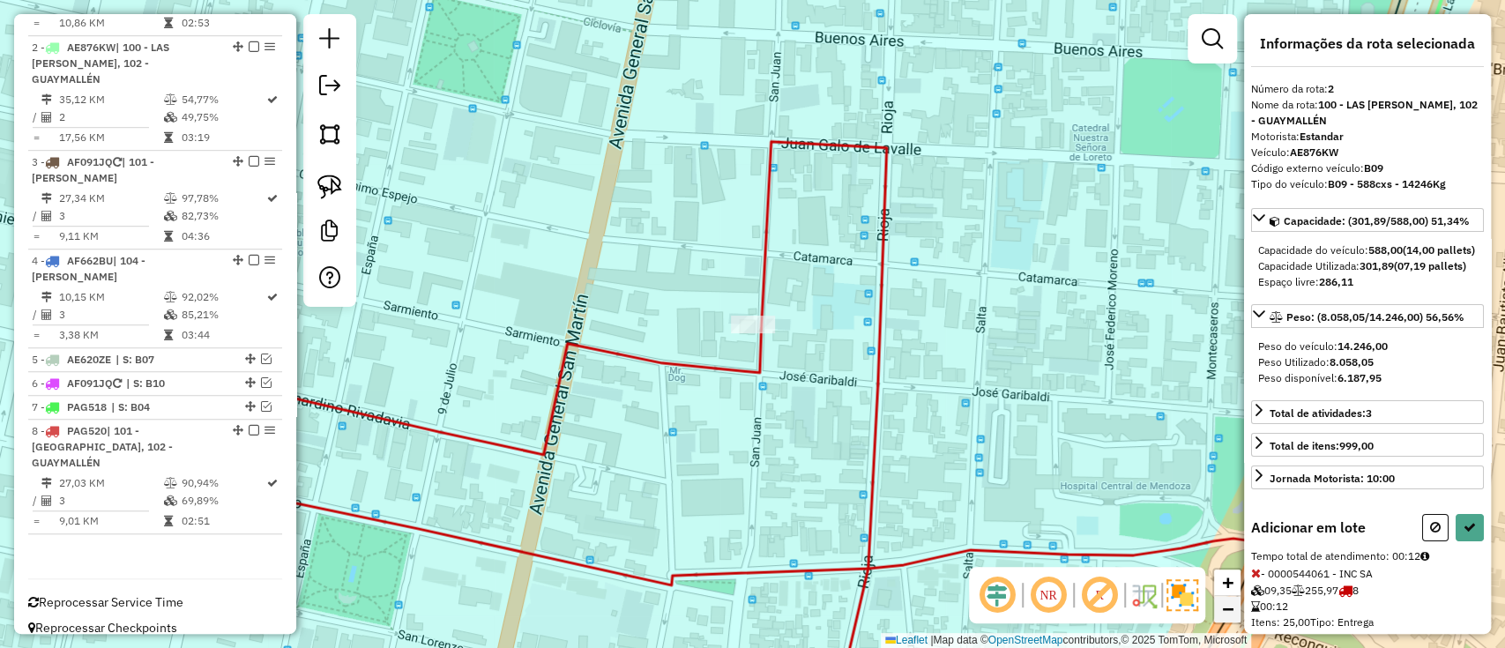
click at [1215, 616] on link "−" at bounding box center [1227, 609] width 26 height 26
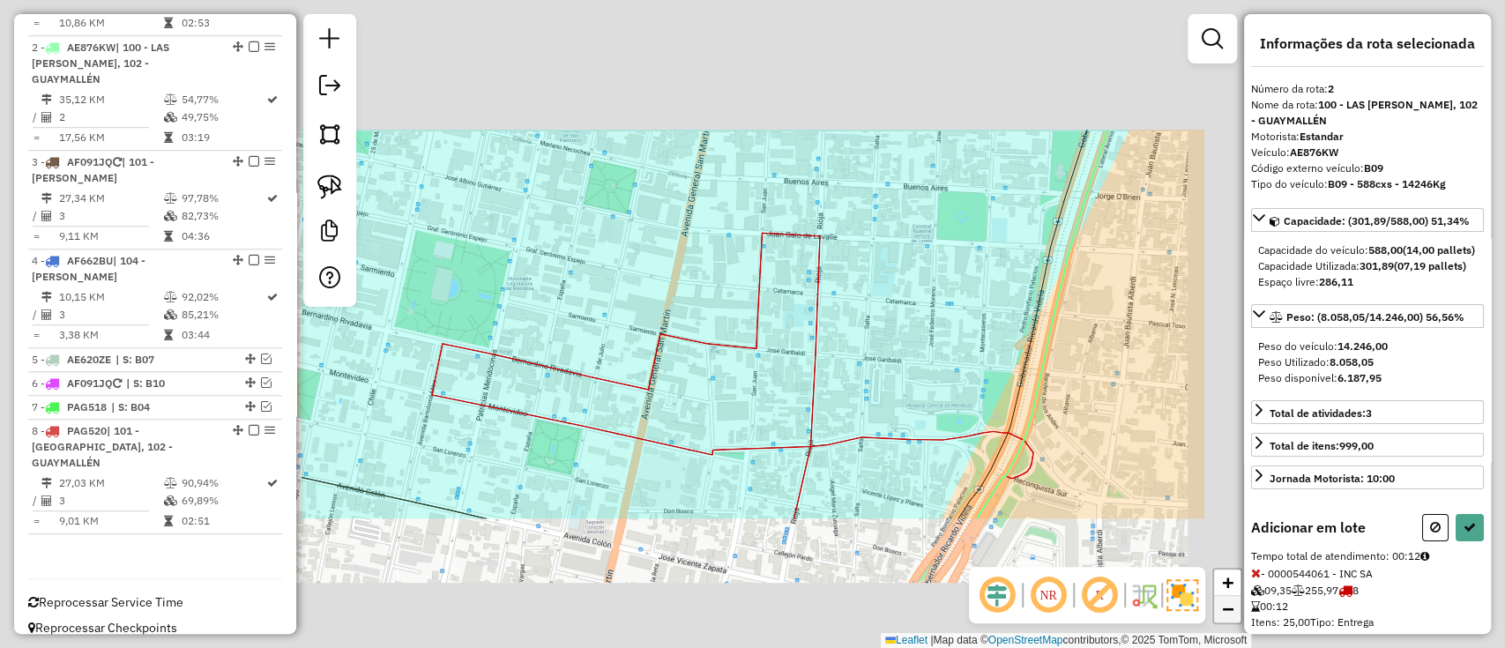
click at [1215, 617] on link "−" at bounding box center [1227, 609] width 26 height 26
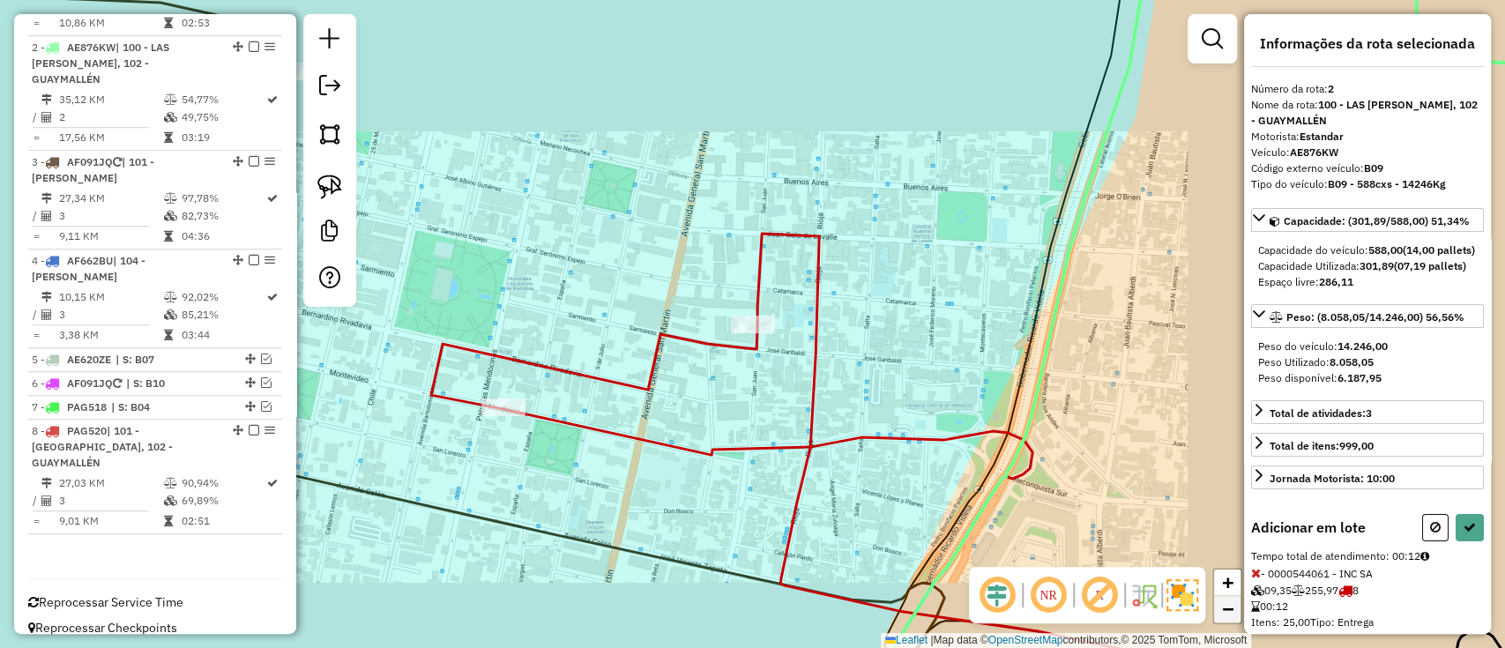
click at [1215, 617] on link "−" at bounding box center [1227, 609] width 26 height 26
click at [1217, 617] on link "−" at bounding box center [1227, 609] width 26 height 26
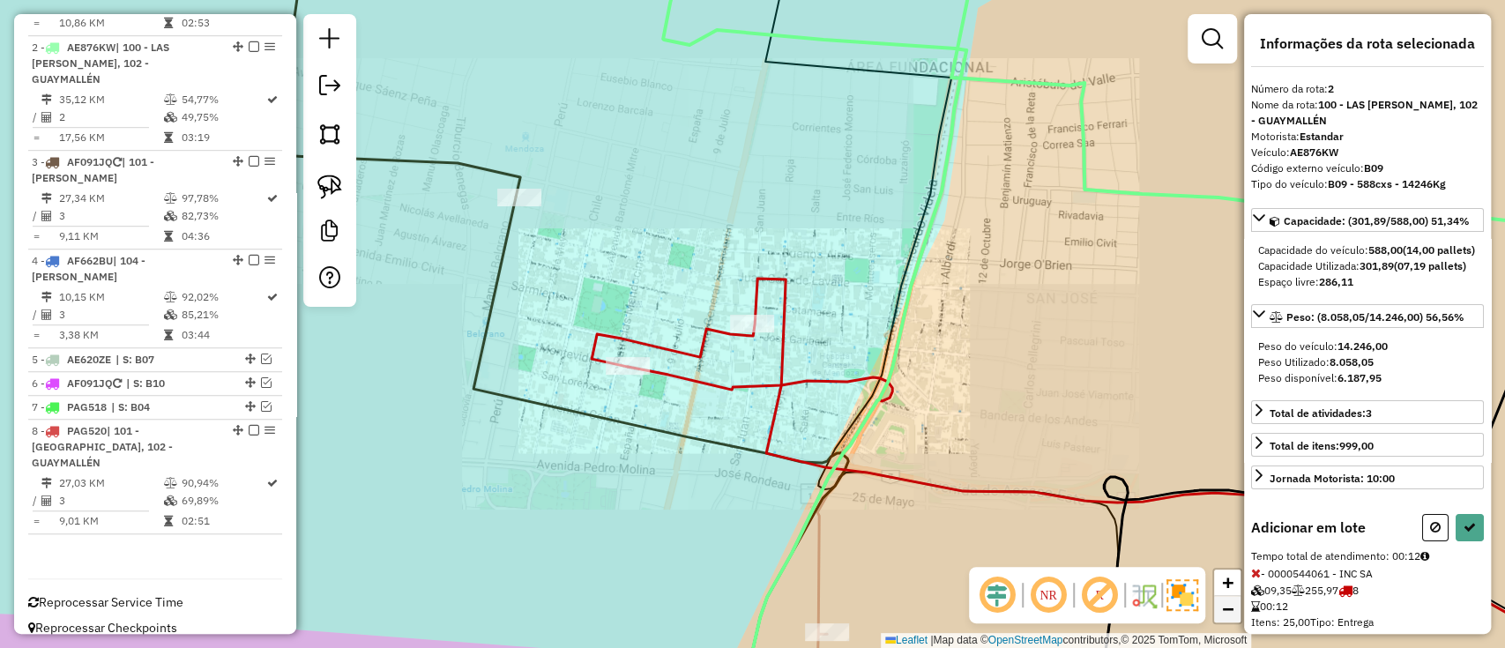
click at [1218, 617] on link "−" at bounding box center [1227, 609] width 26 height 26
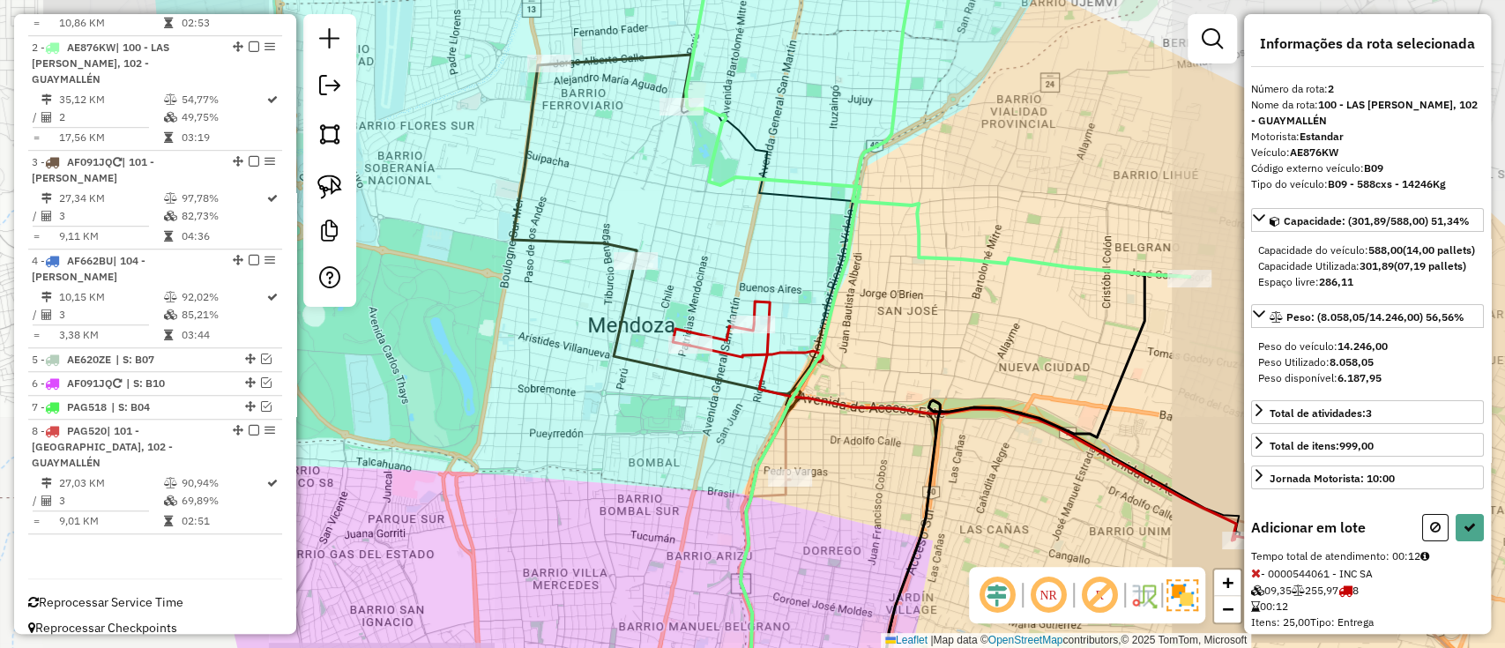
click at [1032, 256] on icon at bounding box center [991, 106] width 396 height 341
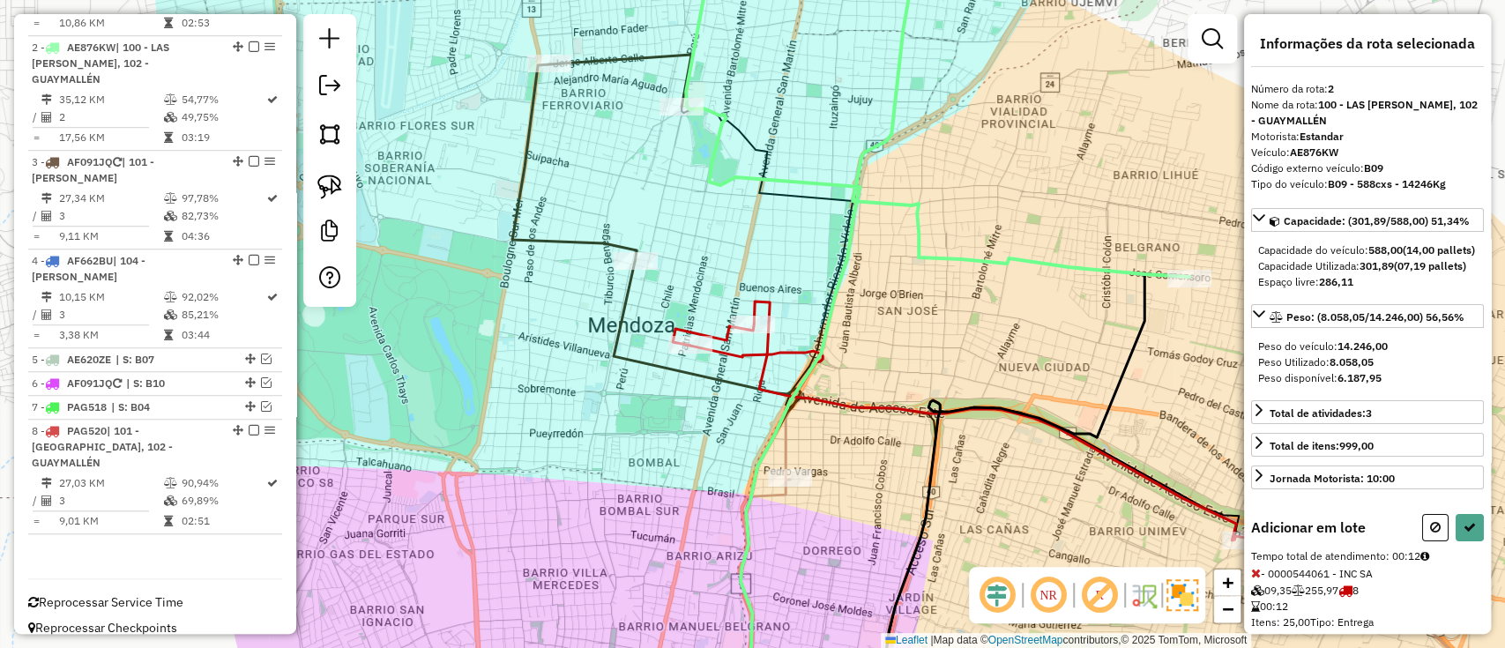
select select "**********"
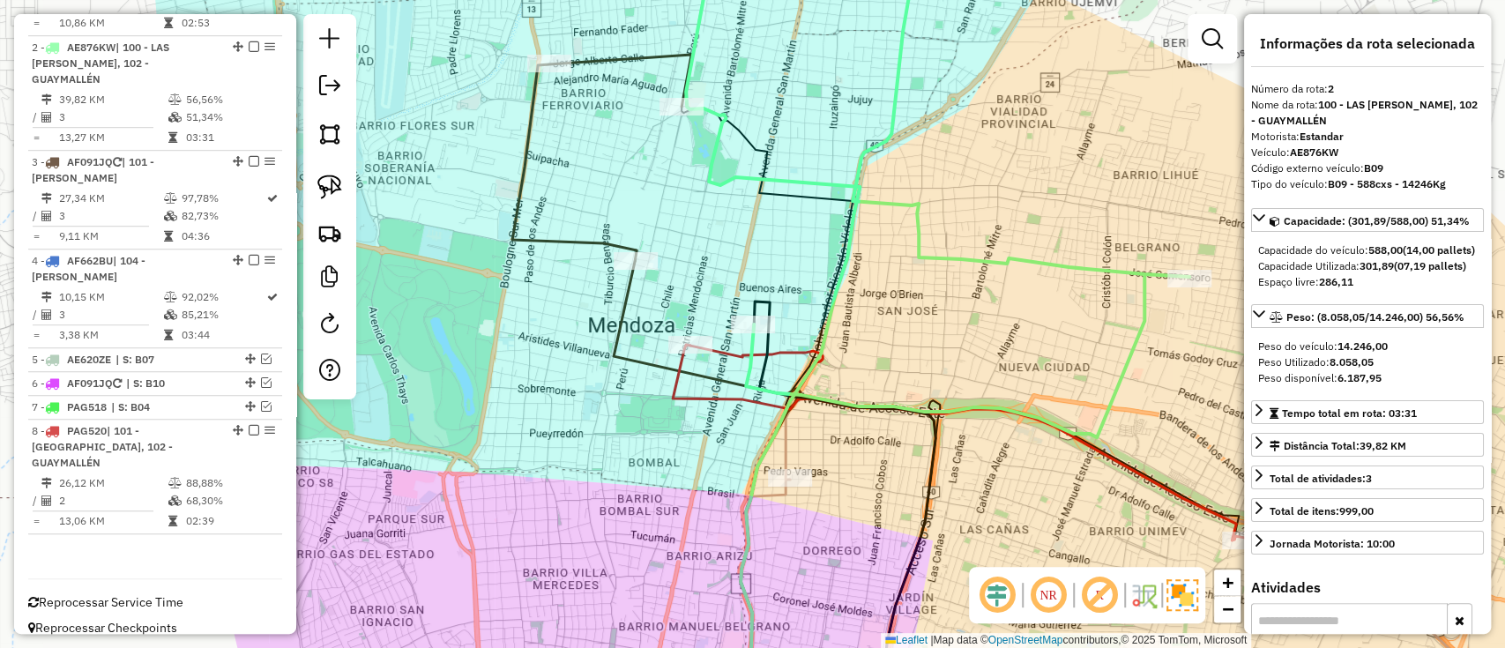
click at [1089, 265] on icon at bounding box center [967, 187] width 443 height 502
click at [1226, 613] on span "−" at bounding box center [1227, 609] width 11 height 22
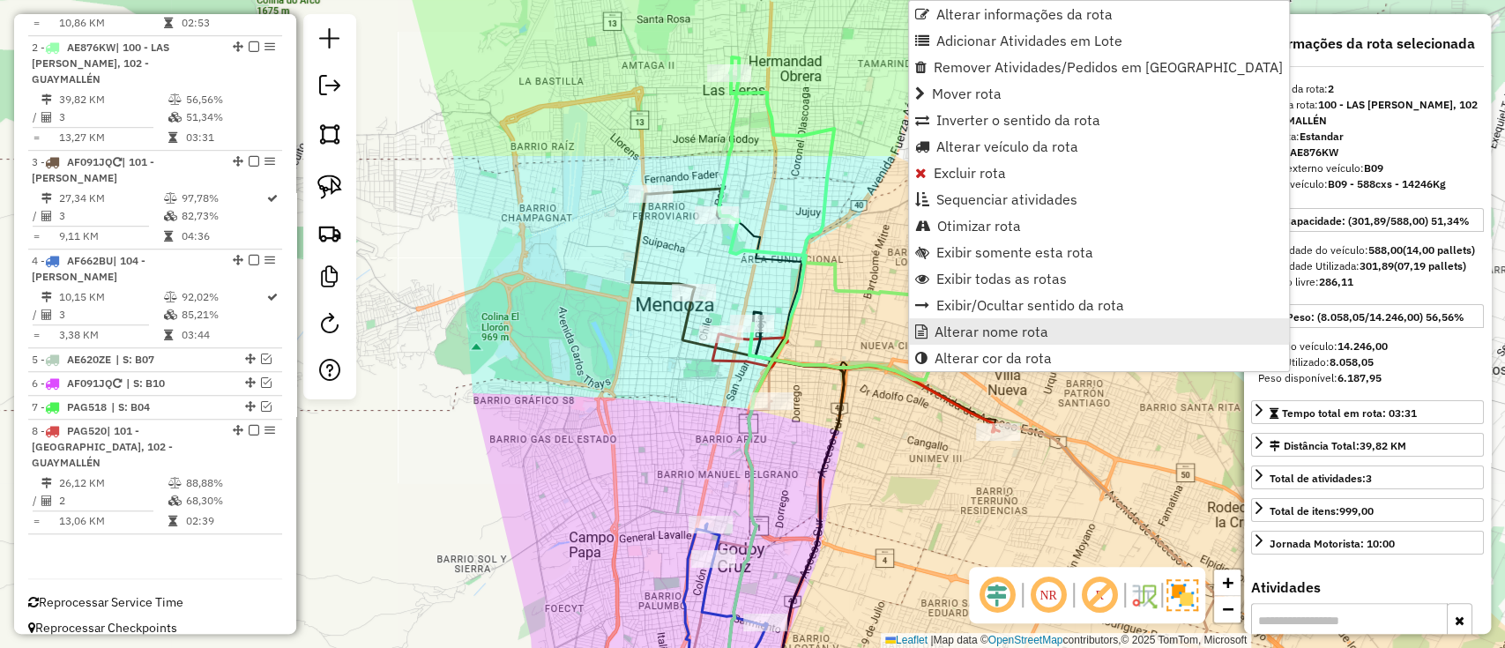
click at [943, 328] on span "Alterar nome rota" at bounding box center [991, 331] width 114 height 14
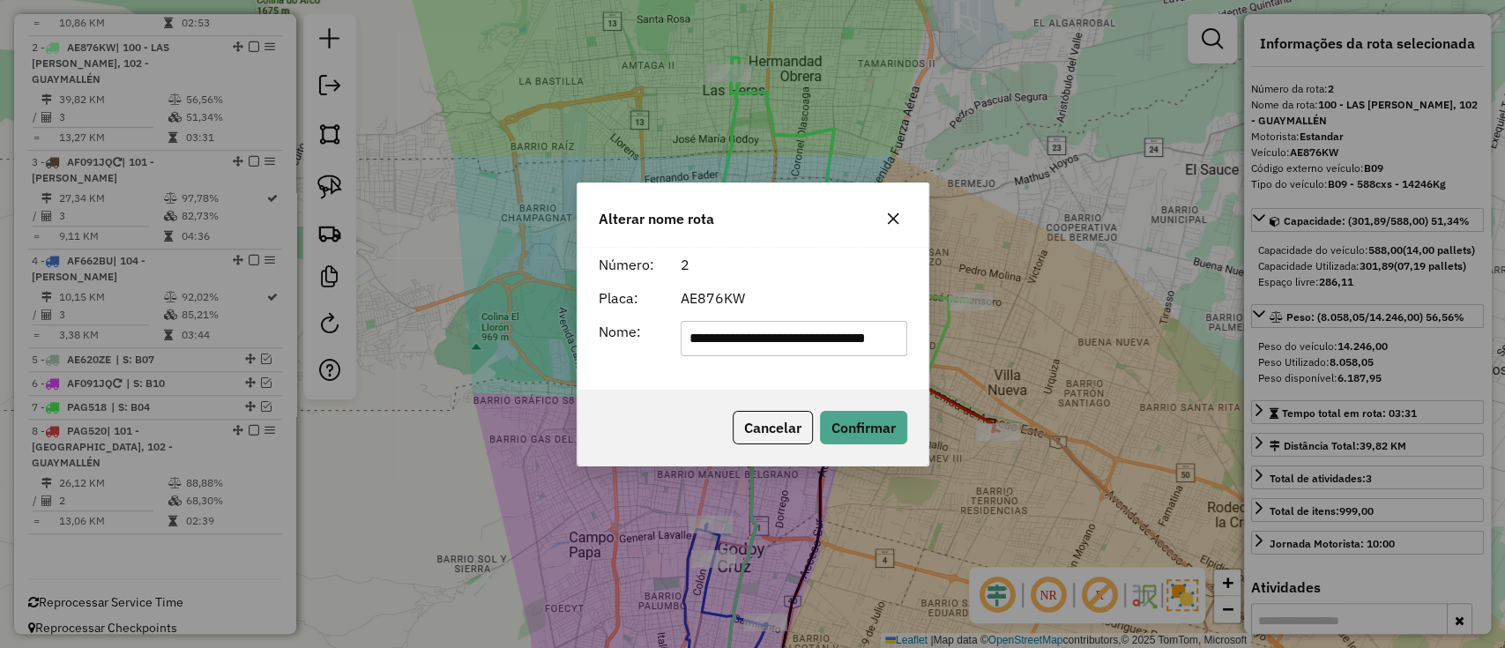
scroll to position [0, 0]
drag, startPoint x: 893, startPoint y: 331, endPoint x: 522, endPoint y: 332, distance: 371.1
click at [523, 332] on div "**********" at bounding box center [752, 324] width 1505 height 648
type input "***"
click at [874, 418] on button "Confirmar" at bounding box center [863, 427] width 87 height 33
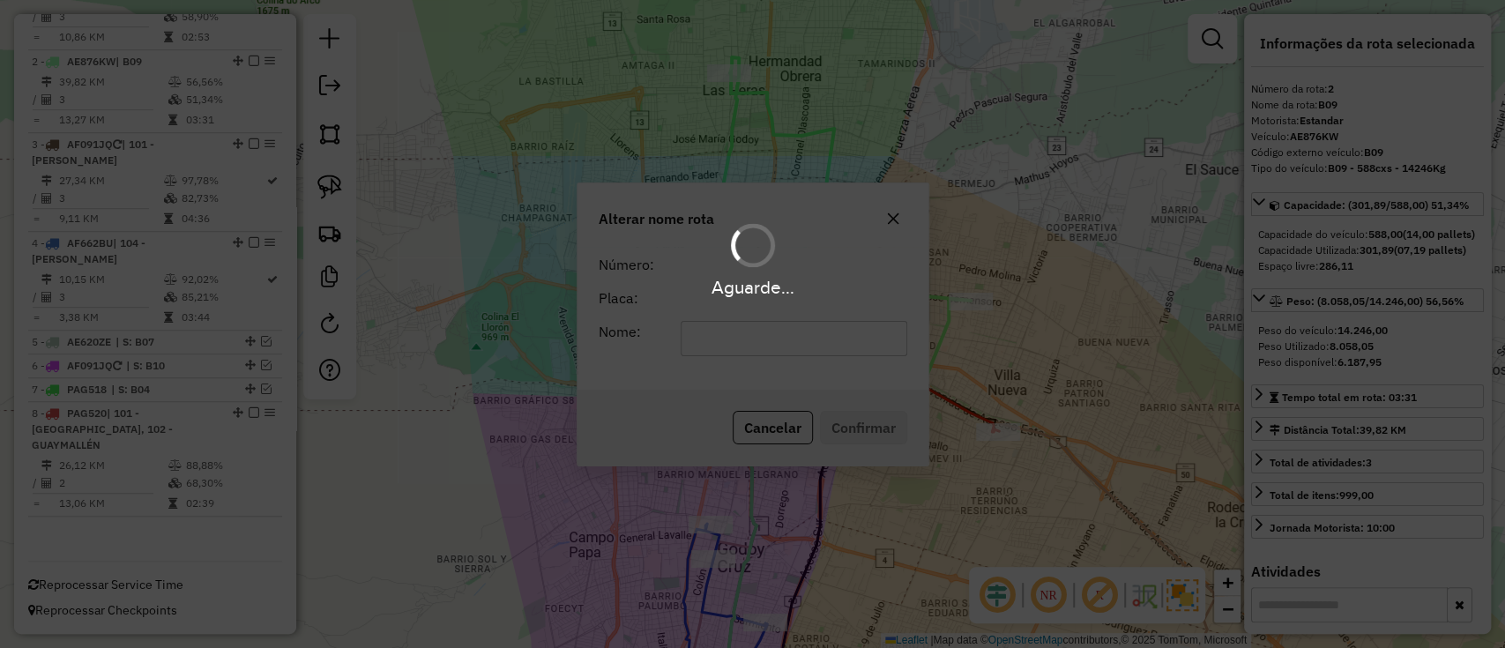
scroll to position [702, 0]
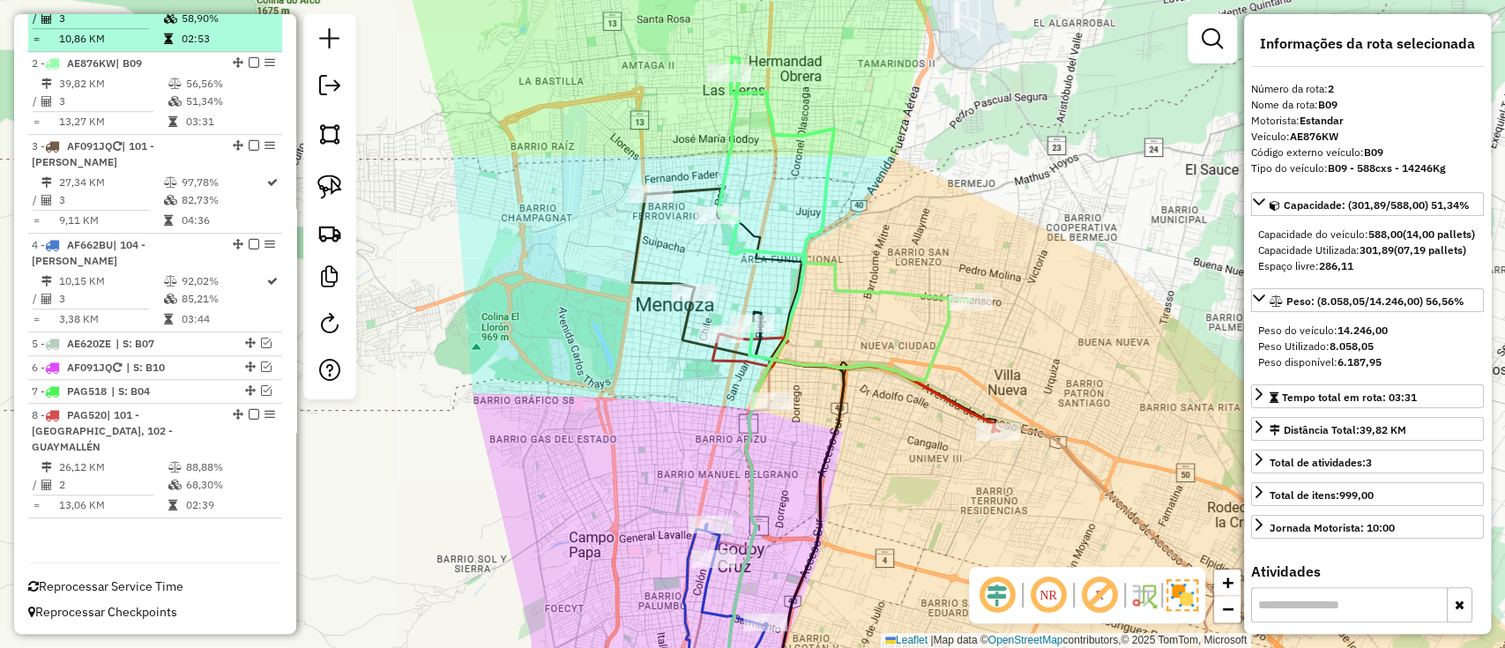
click at [249, 68] on em at bounding box center [254, 62] width 11 height 11
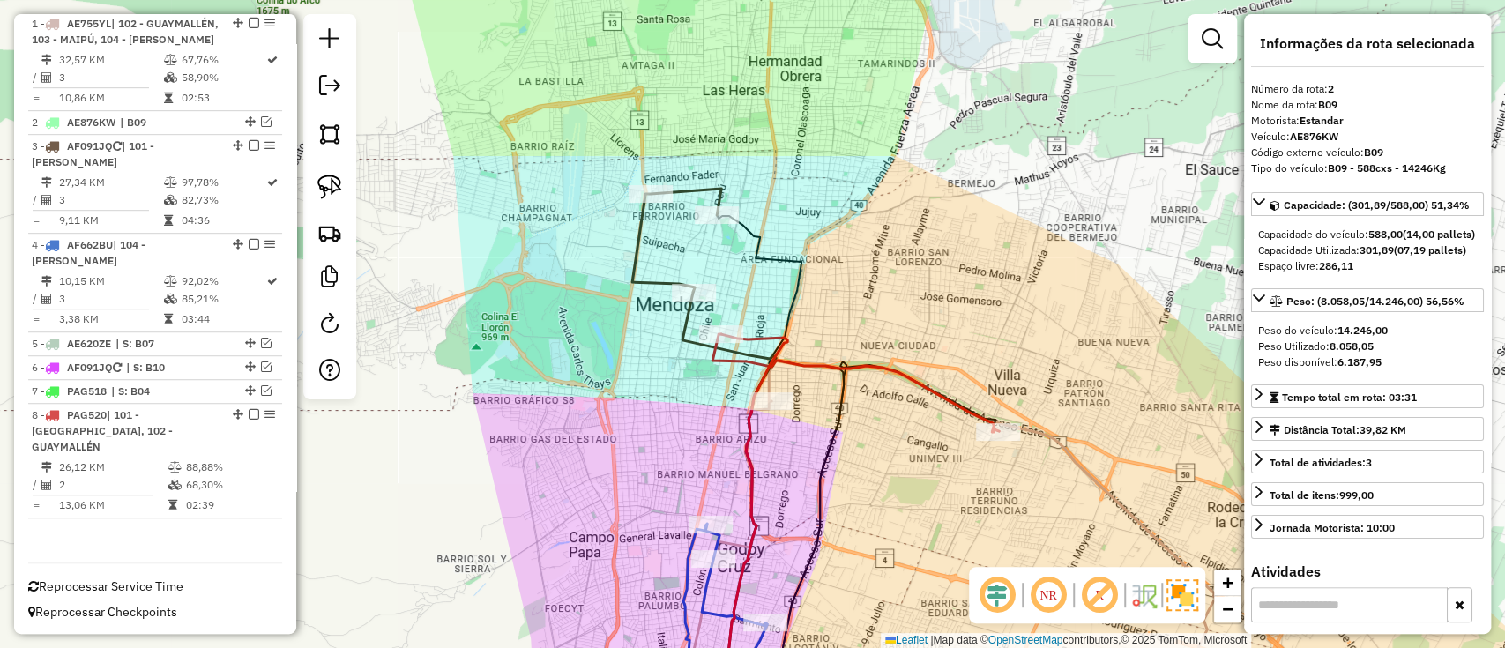
click at [849, 364] on icon at bounding box center [855, 383] width 286 height 98
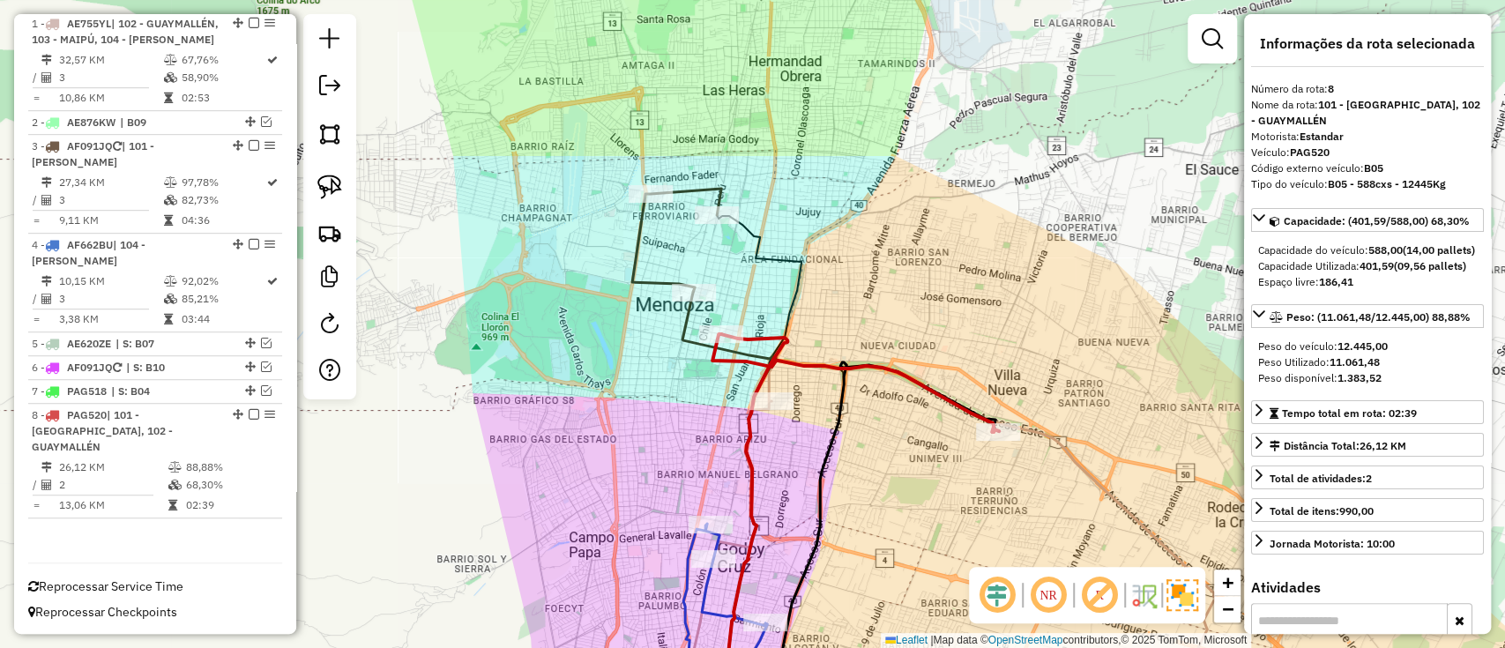
click at [844, 364] on icon at bounding box center [855, 383] width 286 height 98
click at [262, 127] on em at bounding box center [266, 121] width 11 height 11
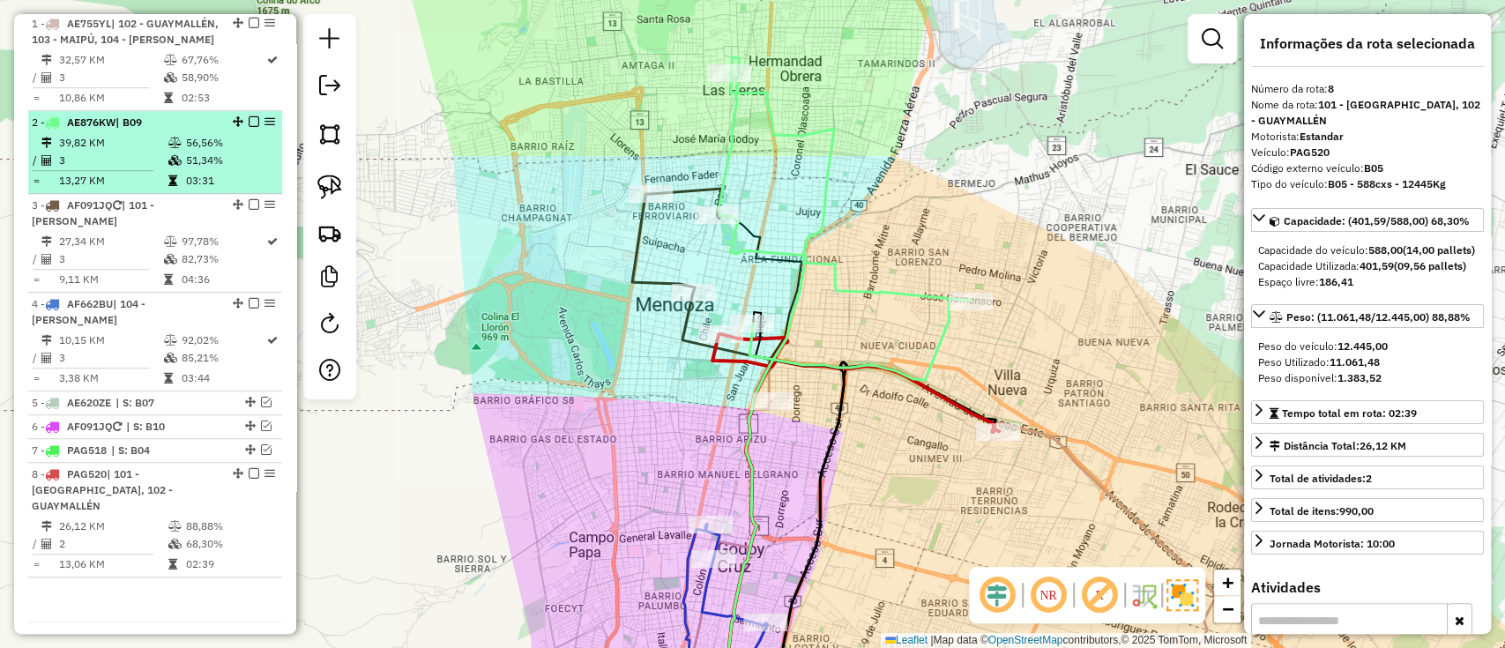
scroll to position [702, 0]
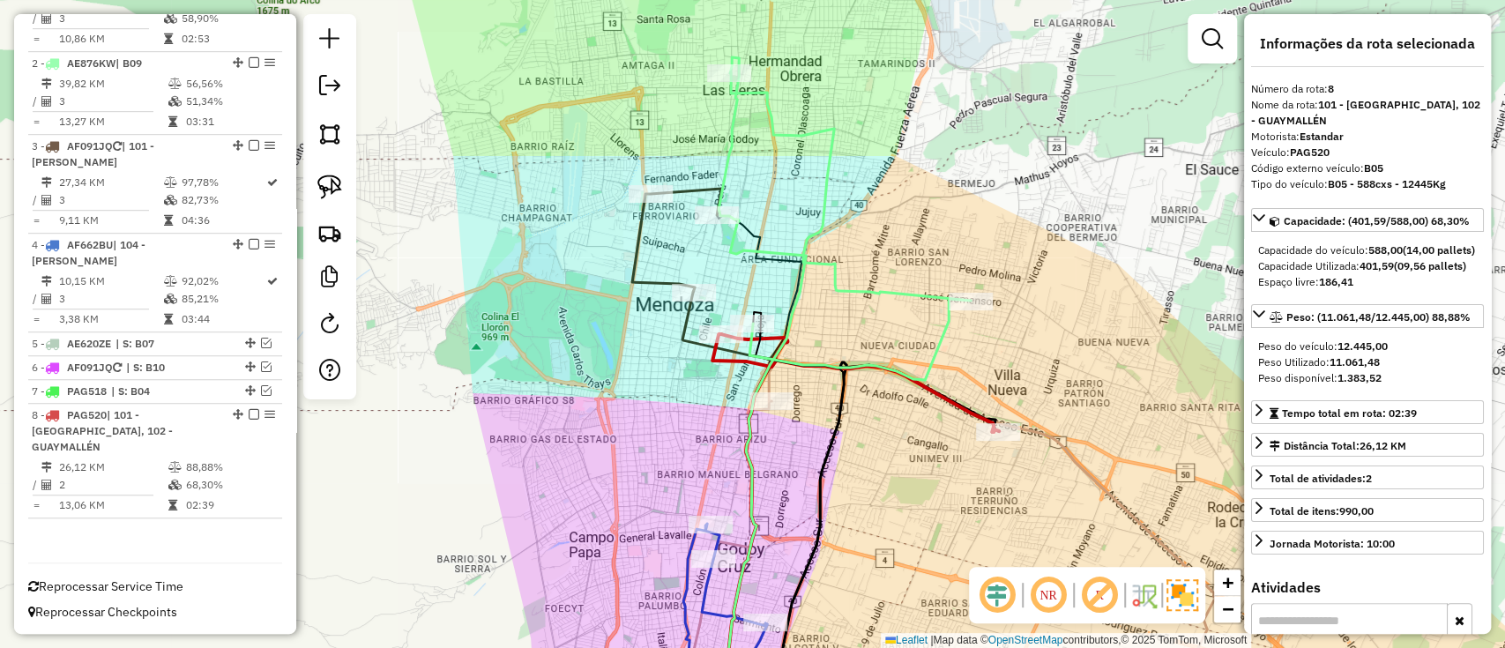
click at [725, 356] on icon at bounding box center [855, 383] width 286 height 98
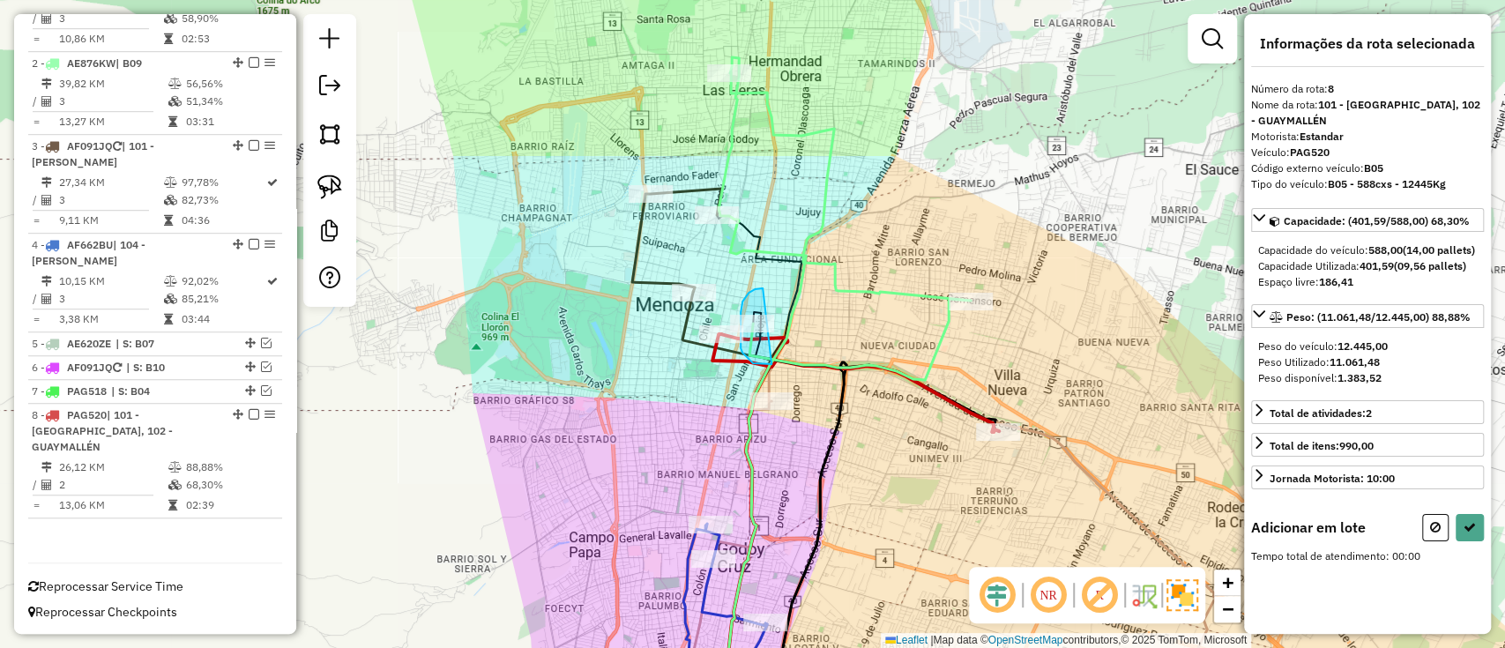
drag, startPoint x: 760, startPoint y: 288, endPoint x: 771, endPoint y: 364, distance: 76.7
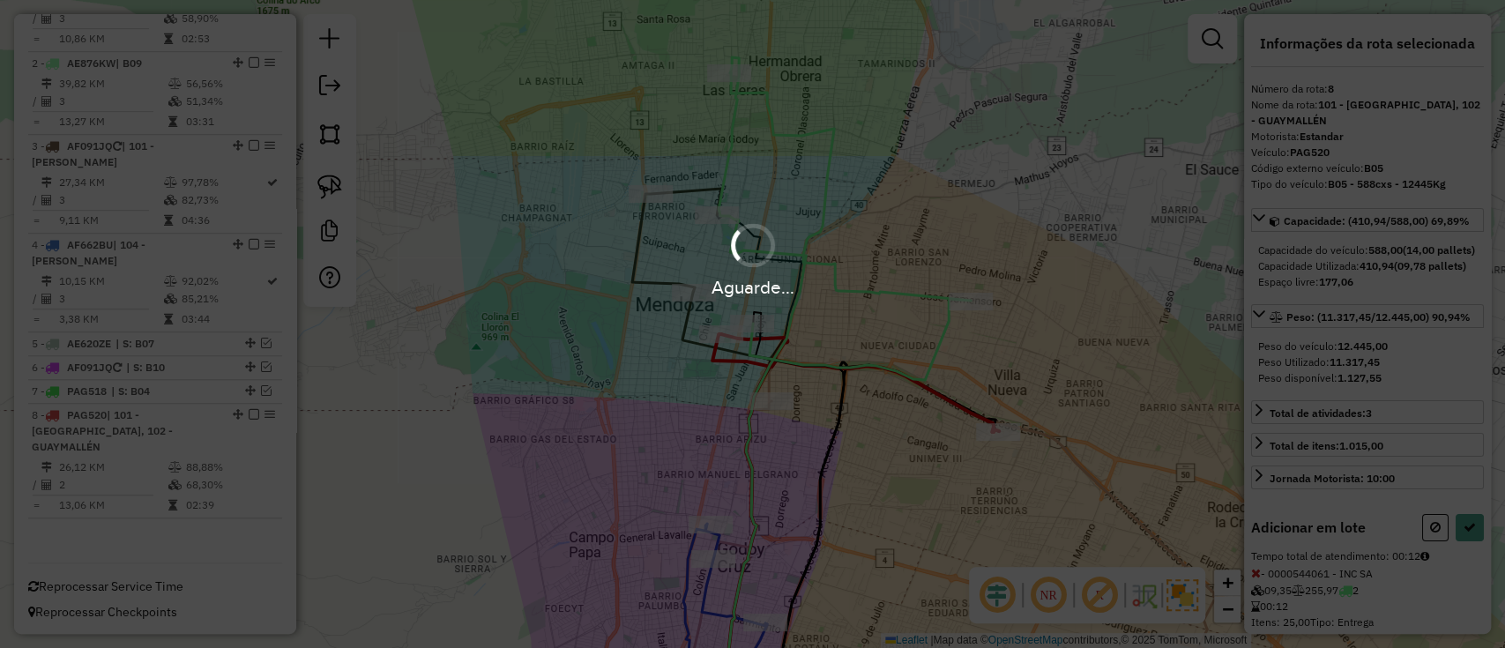
select select "**********"
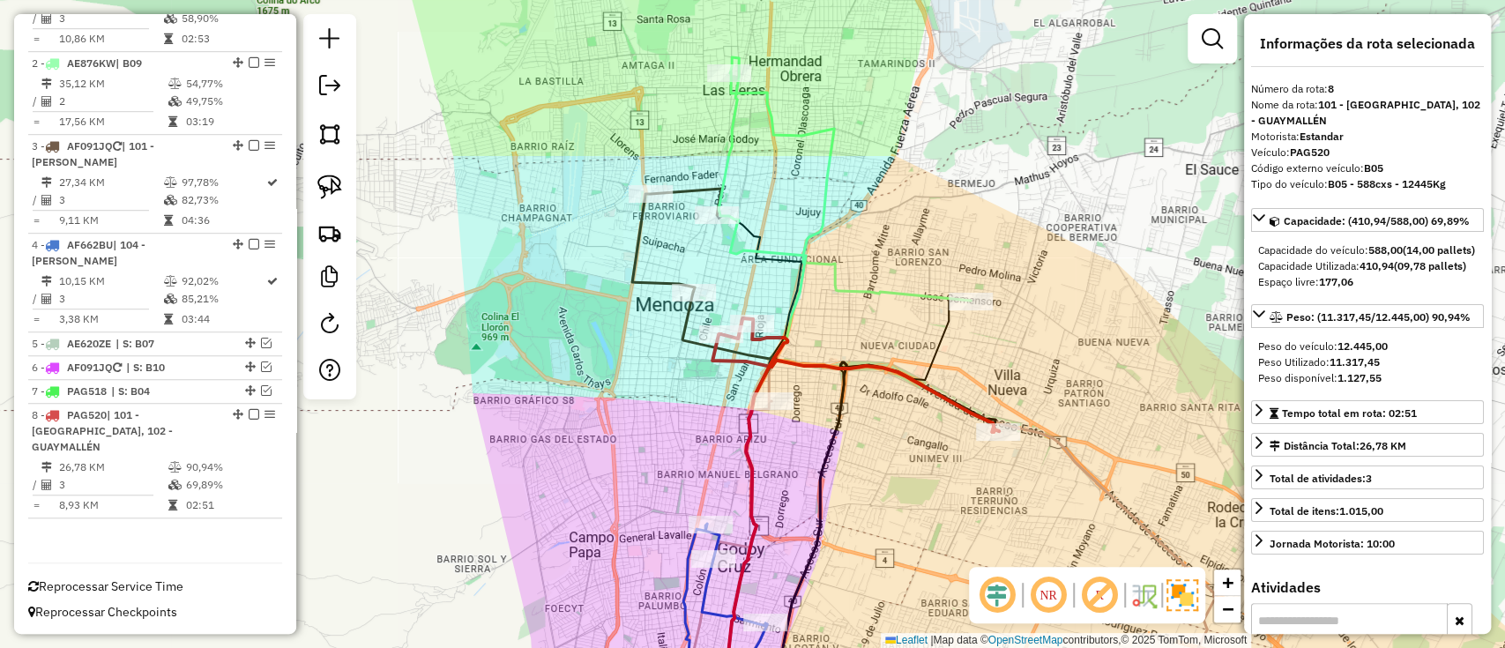
click at [874, 286] on icon at bounding box center [850, 186] width 241 height 228
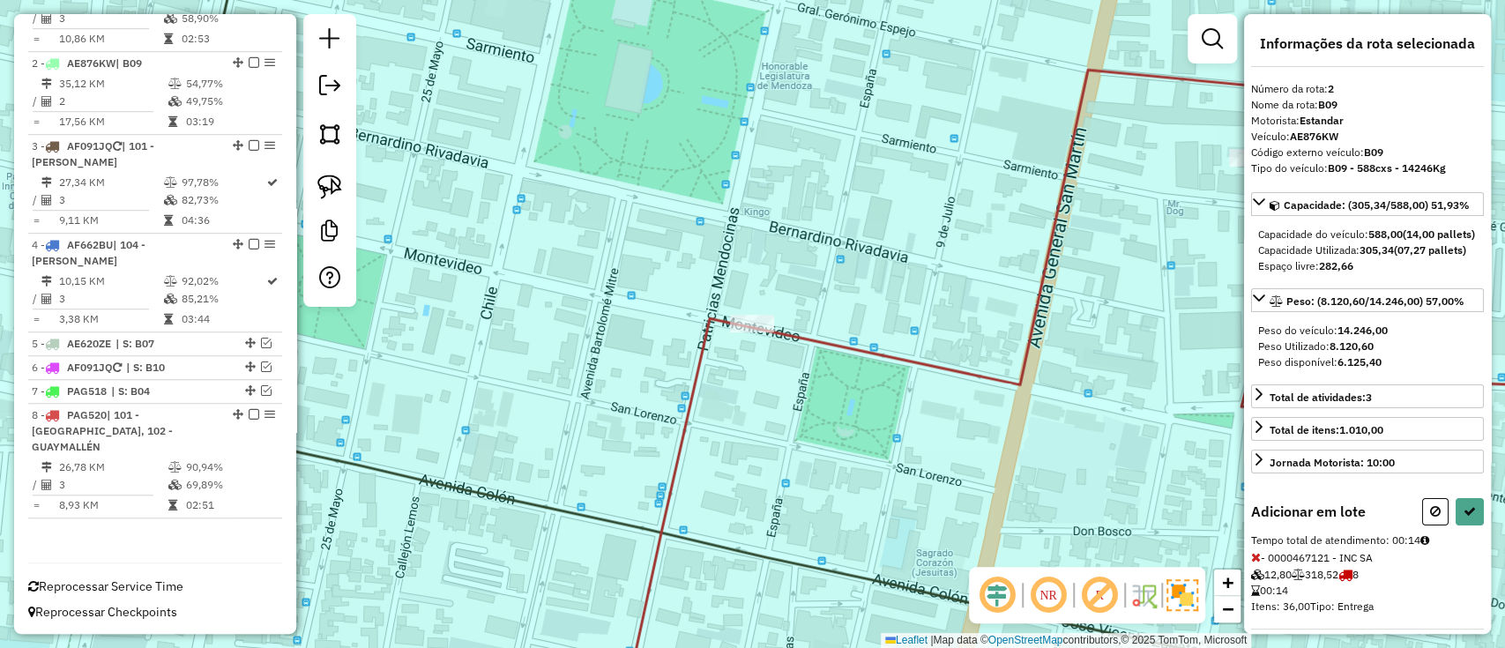
click at [750, 314] on div "Rota 8 - Placa PAG520 0000467121 - INC SA Janela de atendimento Grade de atendi…" at bounding box center [752, 324] width 1505 height 648
select select "**********"
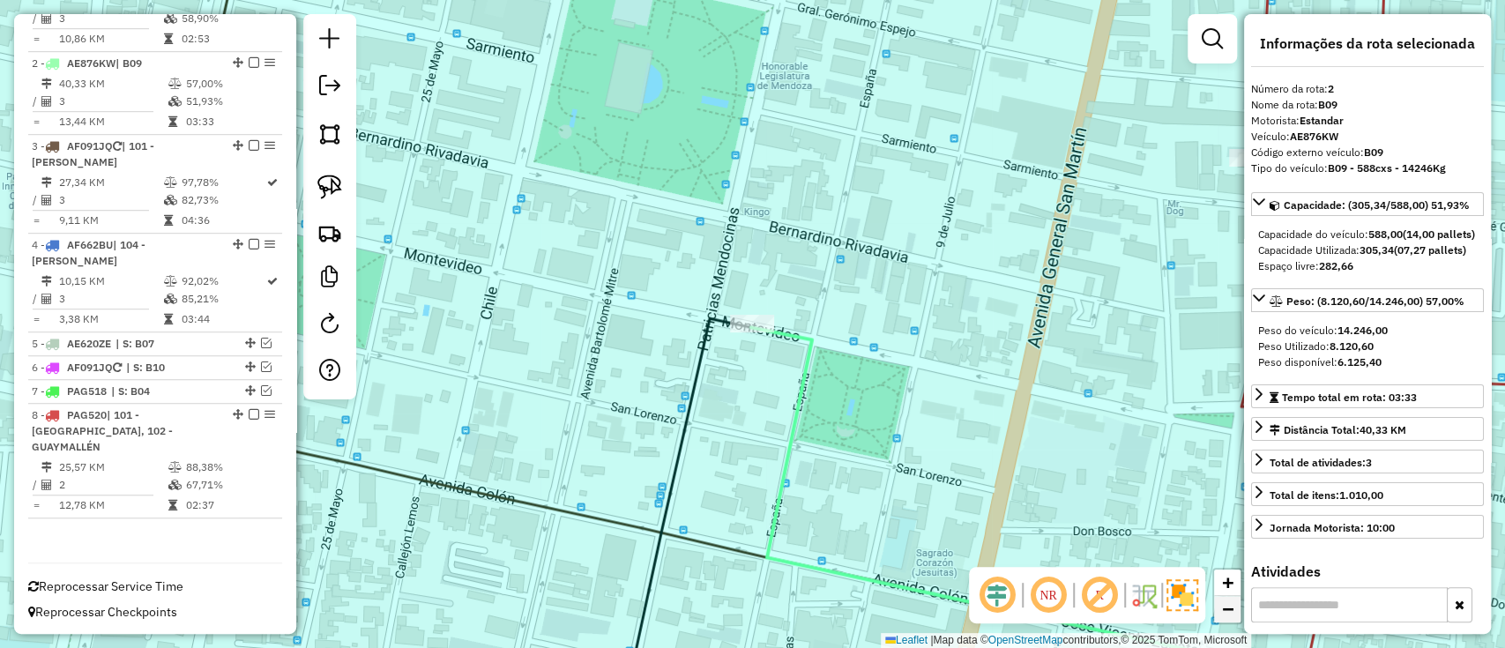
click at [1229, 619] on link "−" at bounding box center [1227, 609] width 26 height 26
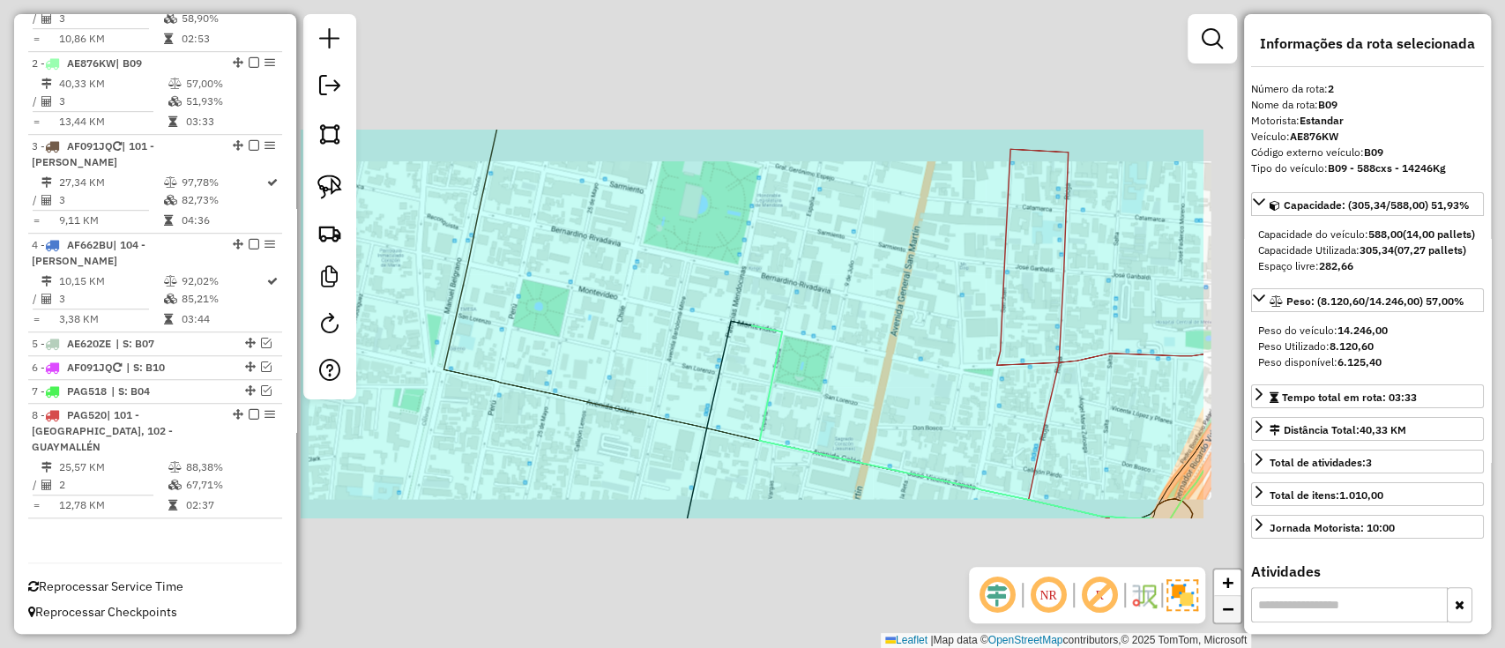
click at [1229, 619] on link "−" at bounding box center [1227, 609] width 26 height 26
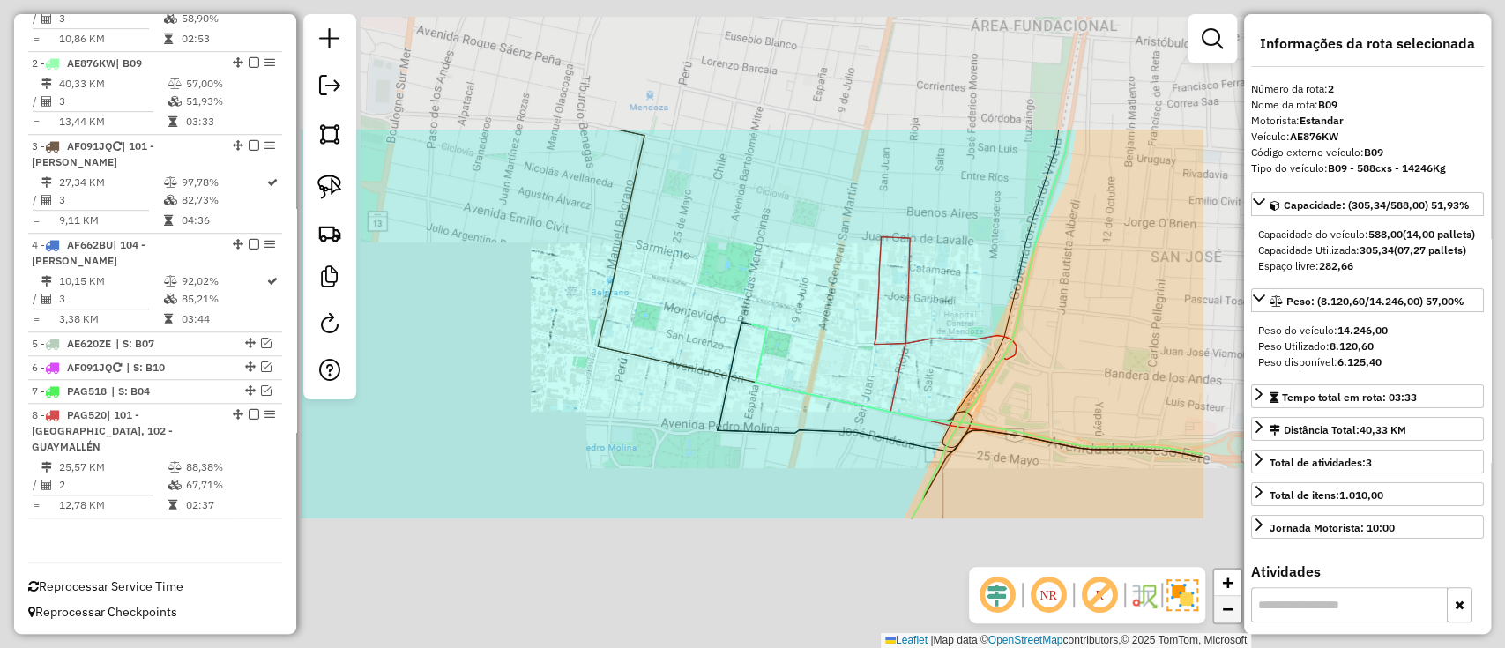
click at [1229, 619] on link "−" at bounding box center [1227, 609] width 26 height 26
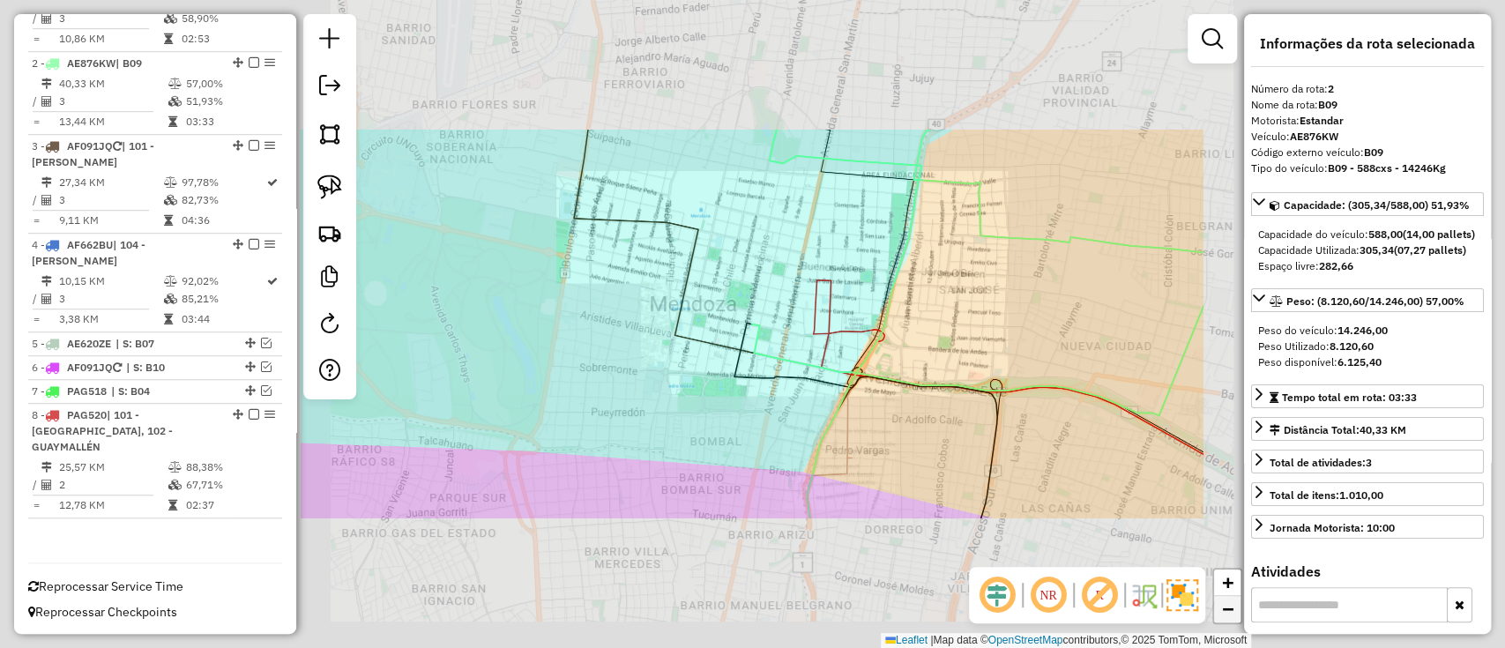
click at [1229, 619] on link "−" at bounding box center [1227, 609] width 26 height 26
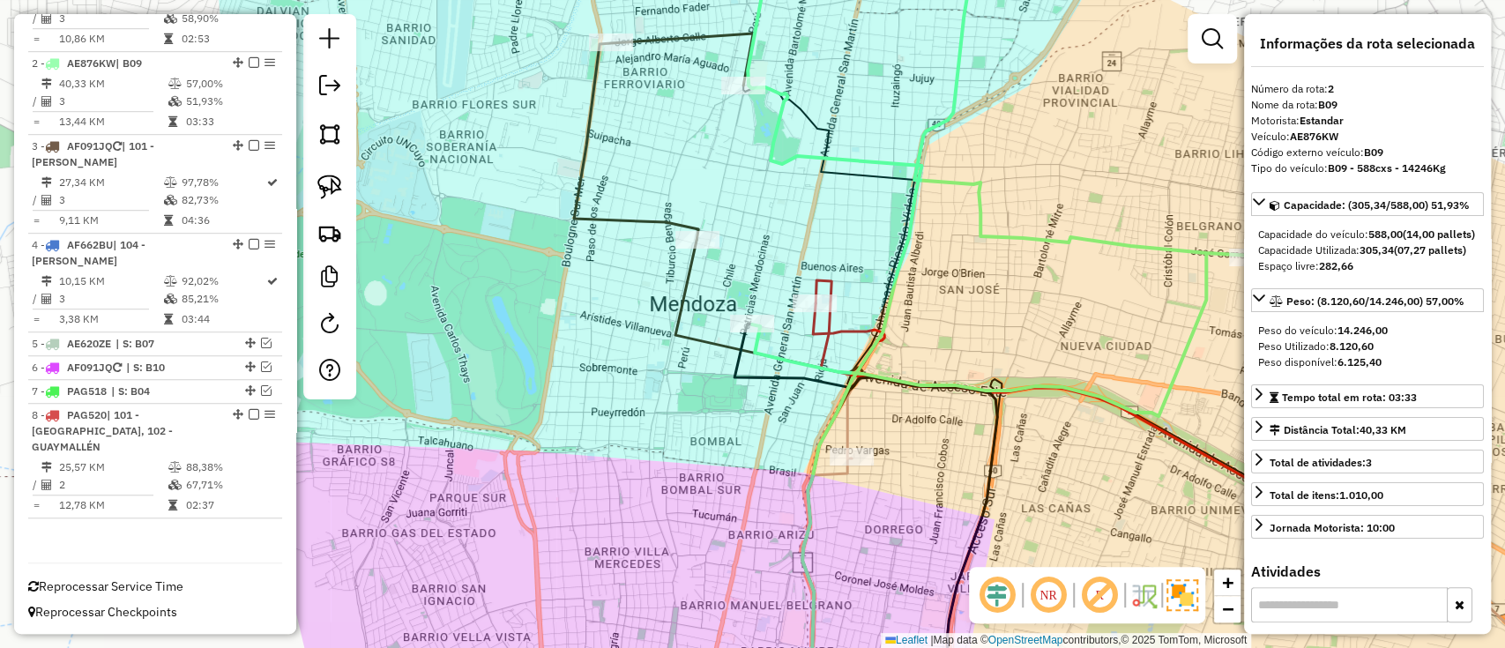
click at [851, 324] on icon at bounding box center [843, 508] width 82 height 410
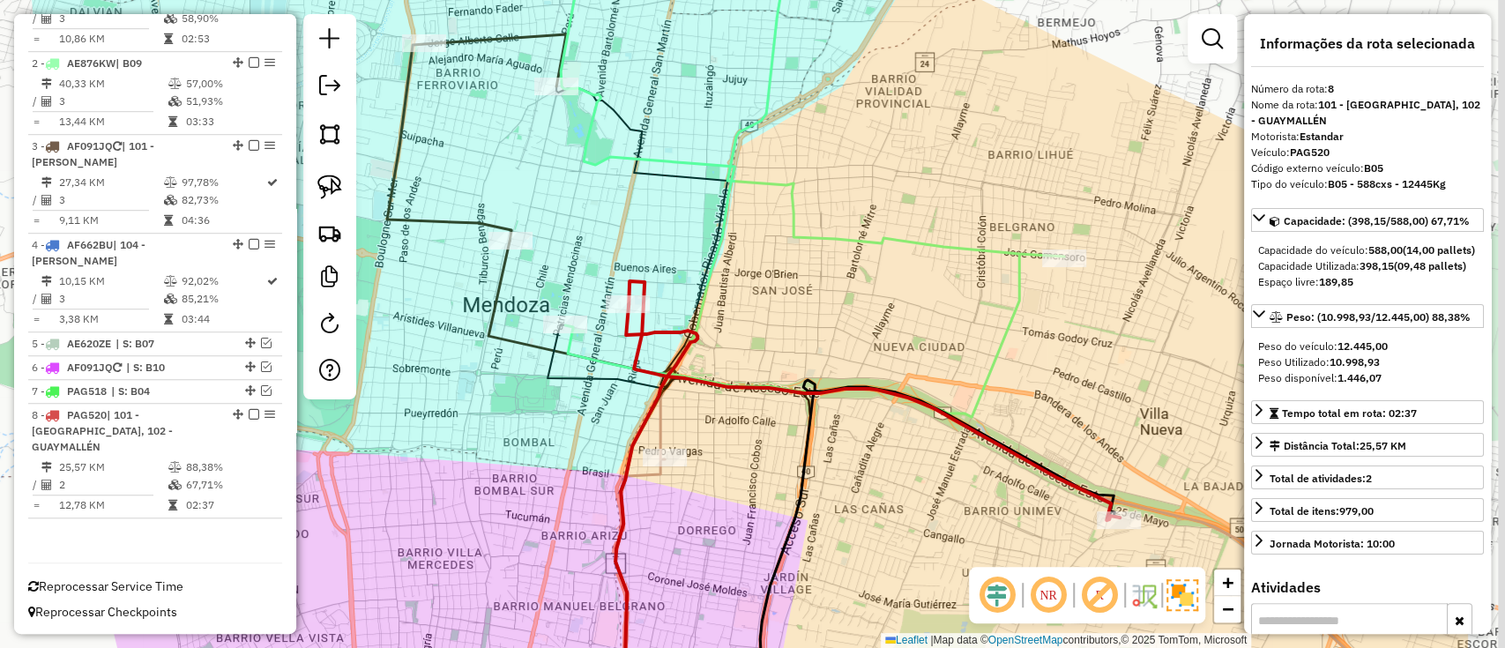
drag, startPoint x: 876, startPoint y: 319, endPoint x: 689, endPoint y: 320, distance: 186.9
click at [689, 320] on icon at bounding box center [656, 509] width 82 height 410
click at [1222, 602] on span "−" at bounding box center [1227, 609] width 11 height 22
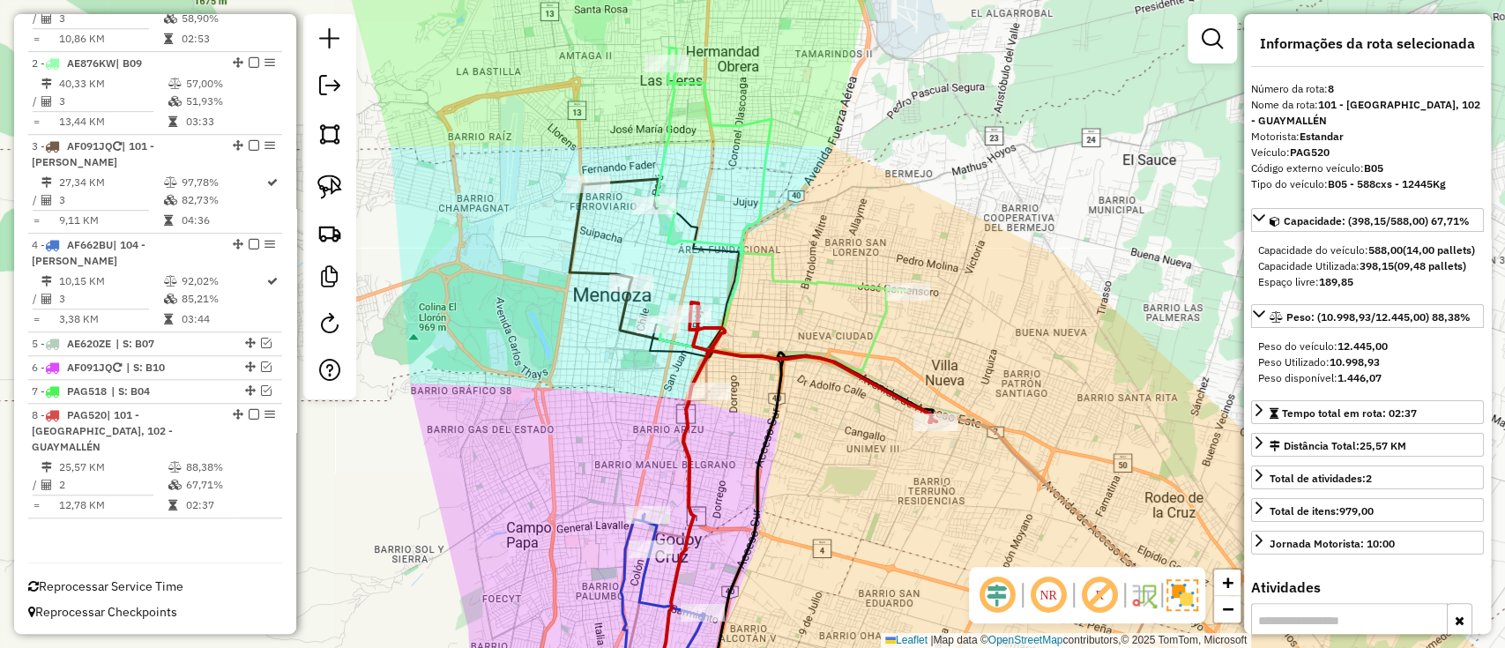
click at [705, 348] on icon at bounding box center [813, 362] width 246 height 120
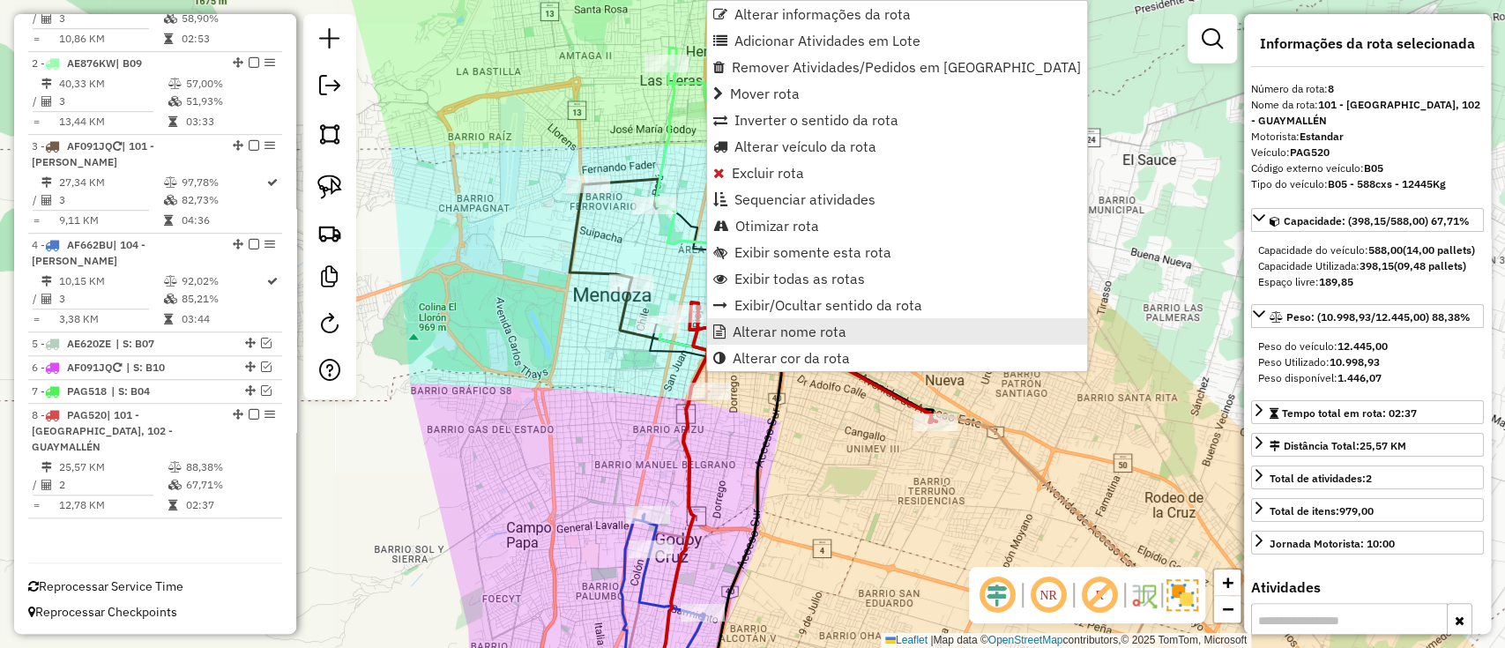
click at [762, 331] on span "Alterar nome rota" at bounding box center [789, 331] width 114 height 14
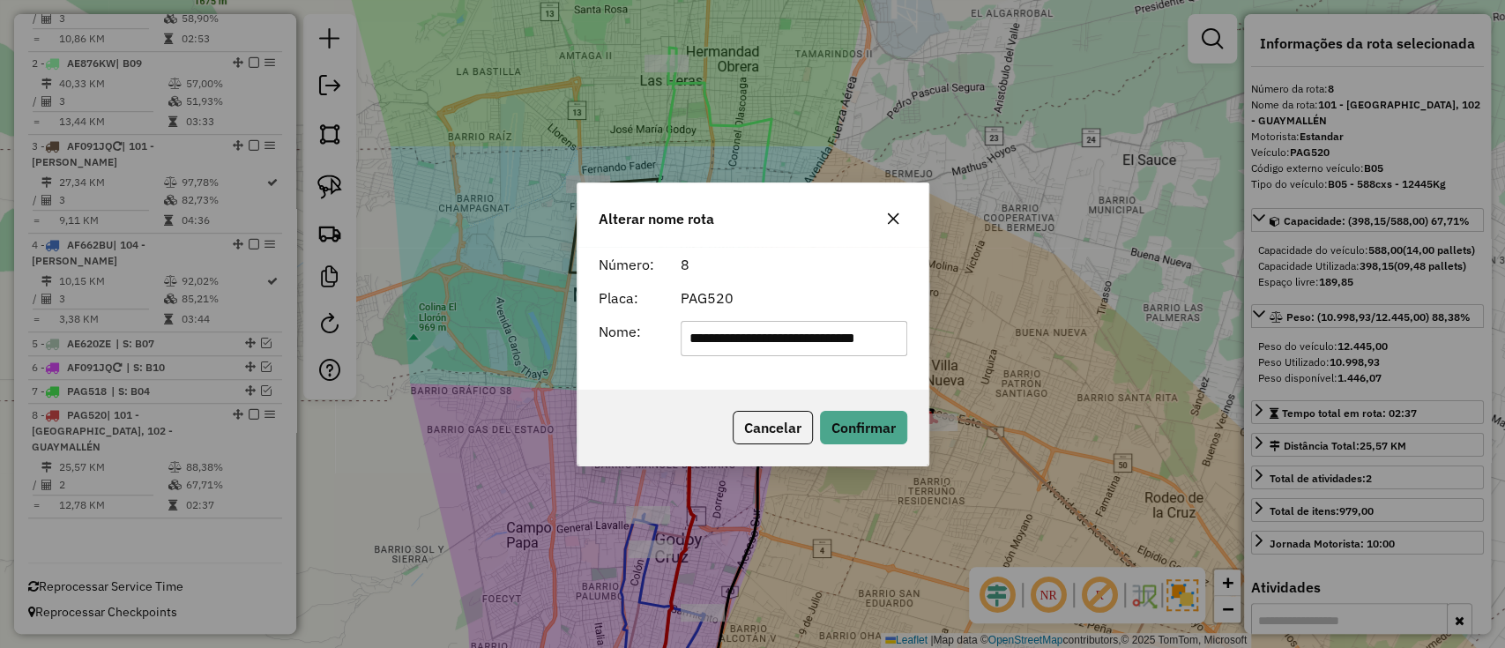
scroll to position [0, 0]
drag, startPoint x: 902, startPoint y: 336, endPoint x: 542, endPoint y: 329, distance: 359.7
click at [542, 329] on div "**********" at bounding box center [752, 324] width 1505 height 648
type input "***"
click at [884, 414] on button "Confirmar" at bounding box center [863, 427] width 87 height 33
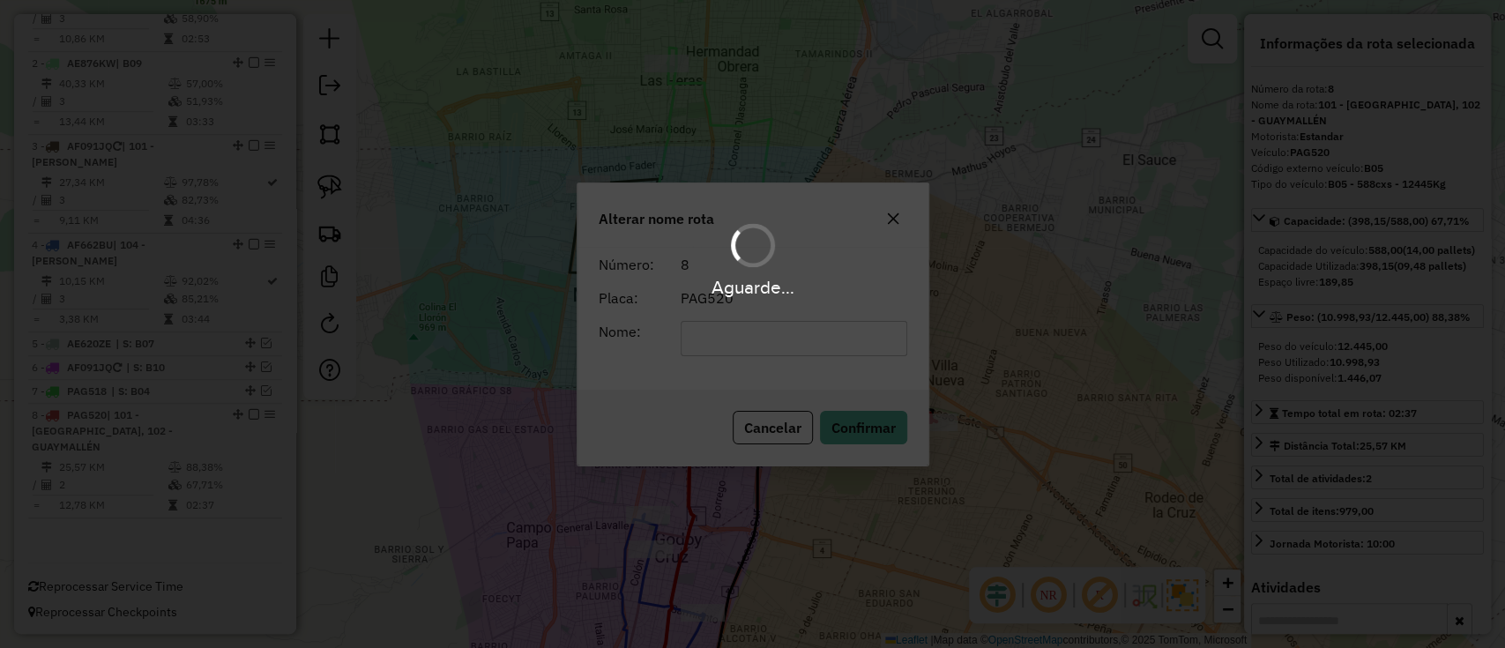
scroll to position [686, 0]
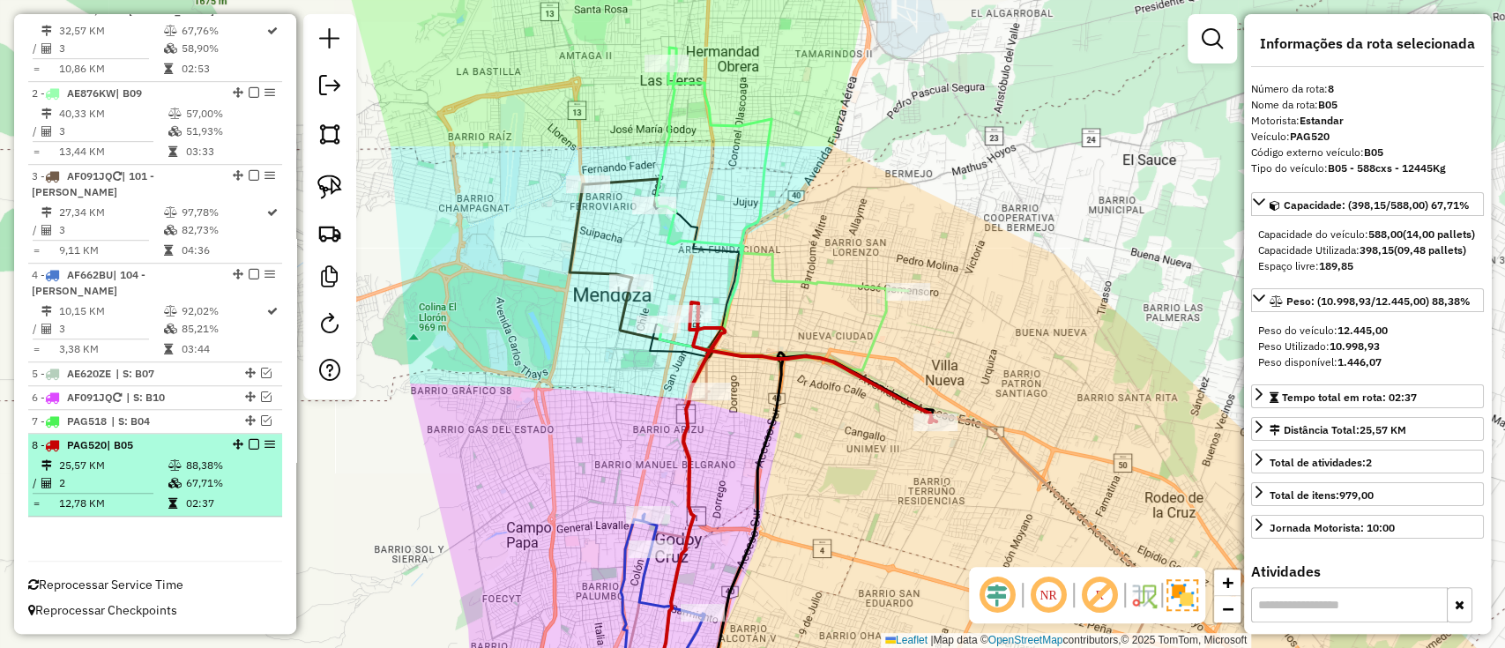
click at [251, 448] on em at bounding box center [254, 444] width 11 height 11
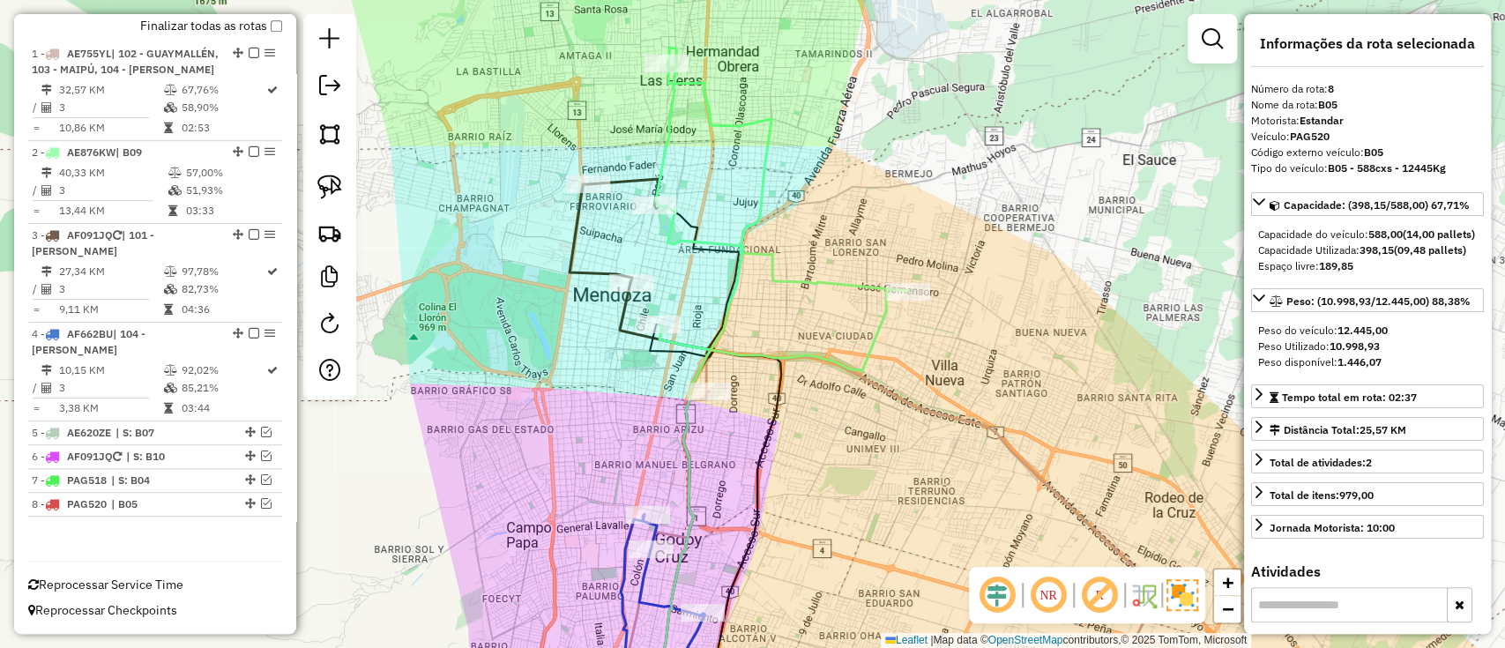
click at [807, 355] on icon at bounding box center [782, 217] width 249 height 308
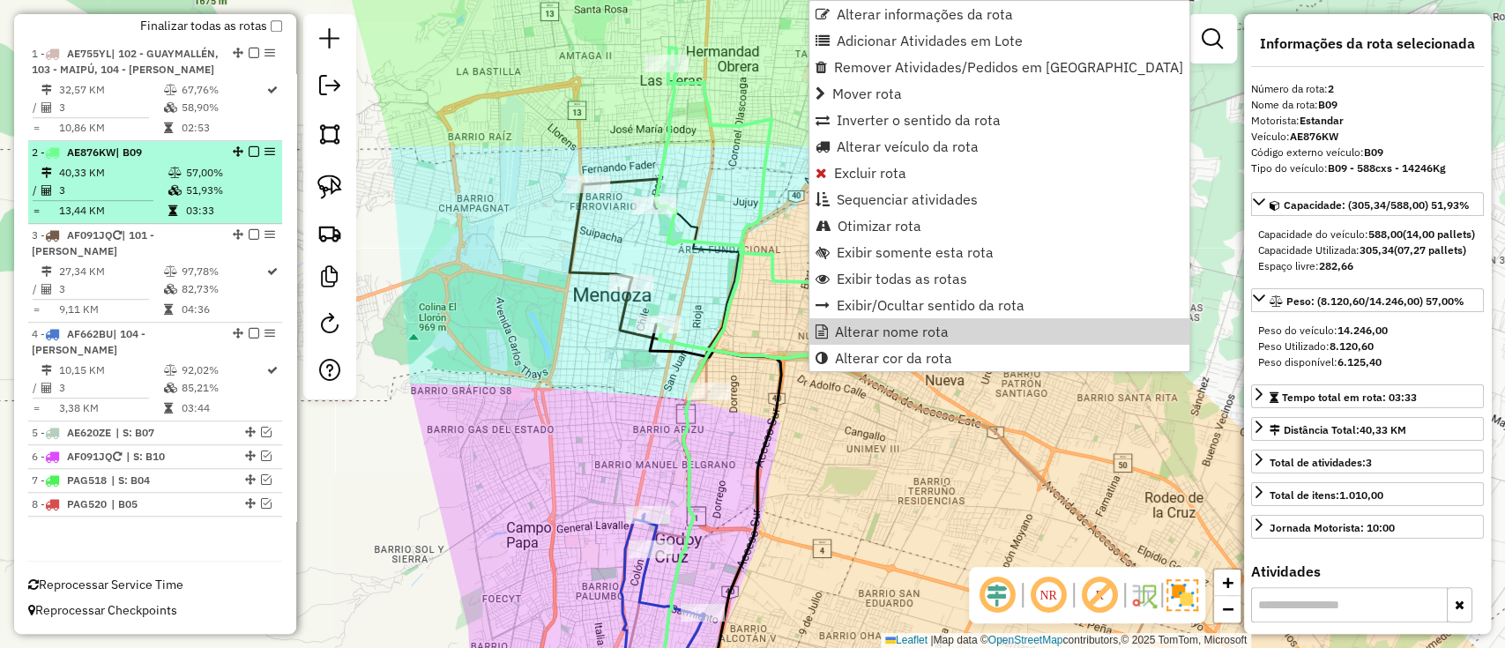
click at [249, 150] on em at bounding box center [254, 151] width 11 height 11
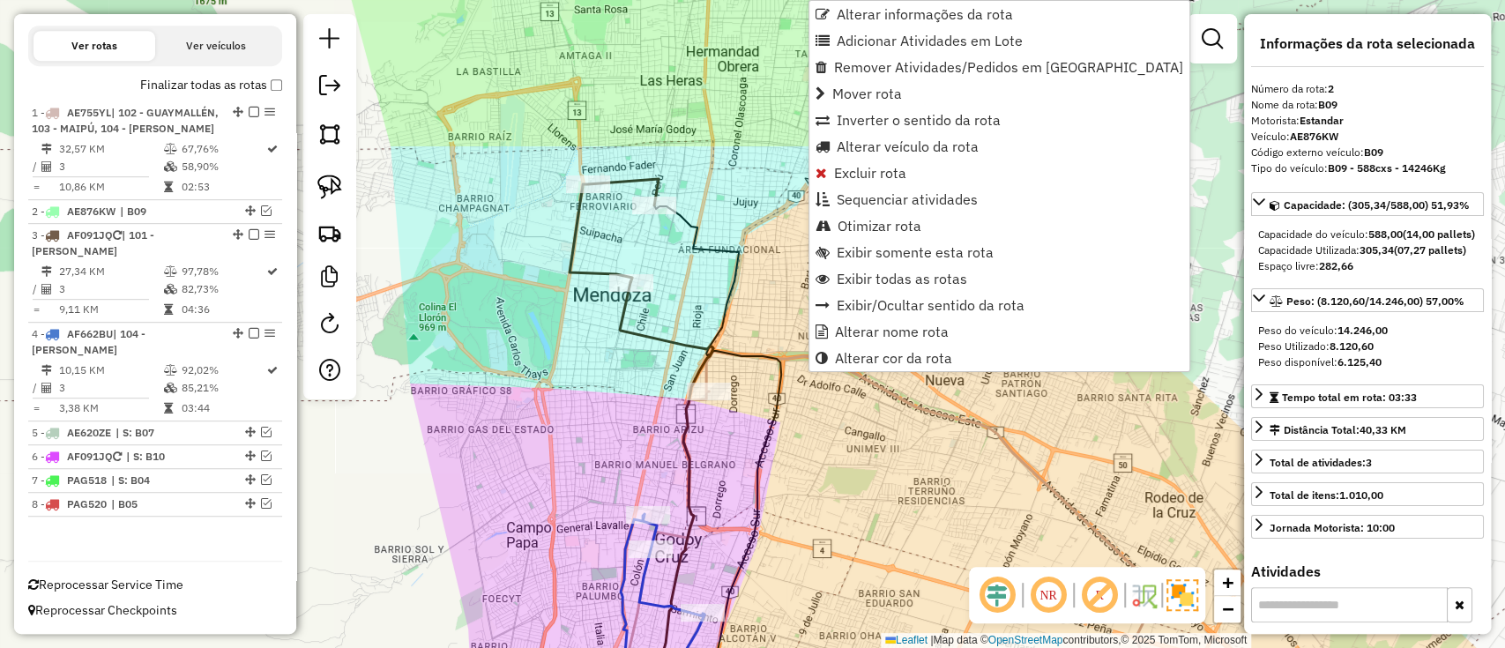
click at [649, 333] on icon at bounding box center [666, 485] width 93 height 407
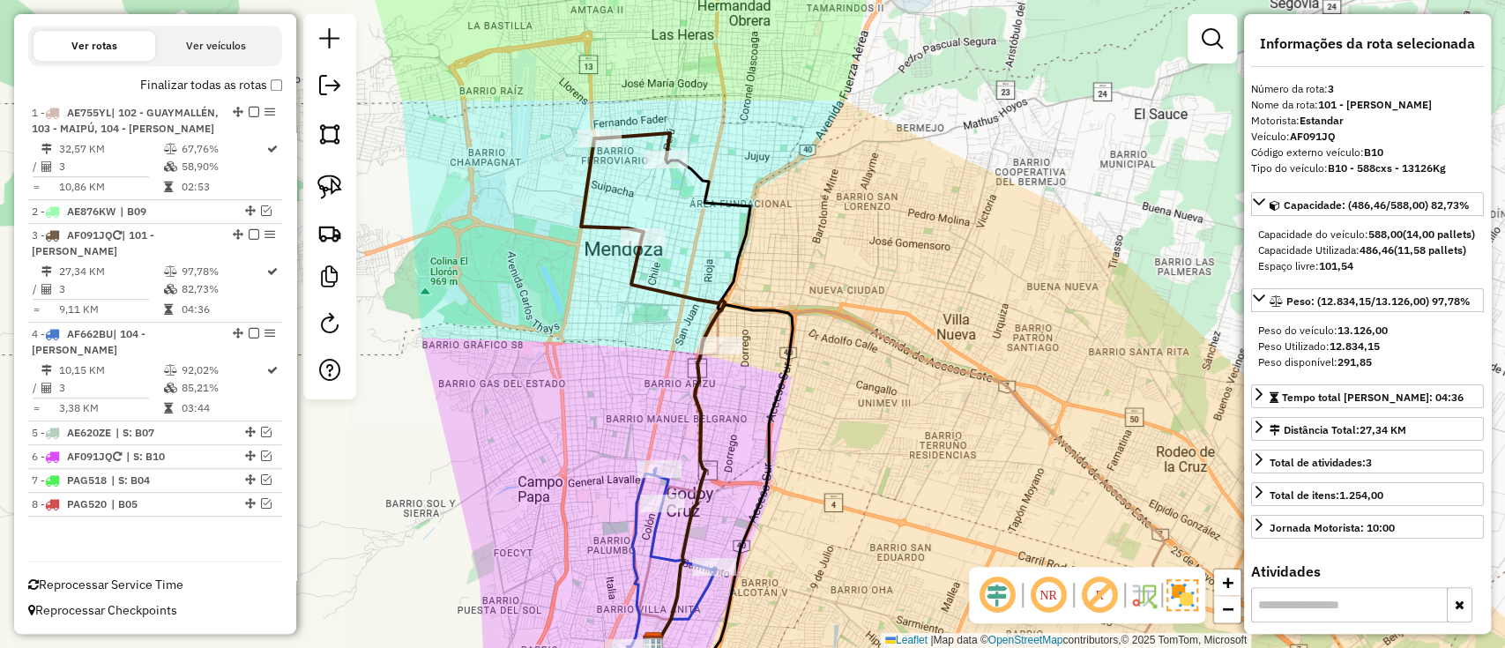
drag, startPoint x: 755, startPoint y: 466, endPoint x: 769, endPoint y: 390, distance: 77.1
click at [769, 390] on icon at bounding box center [721, 408] width 141 height 496
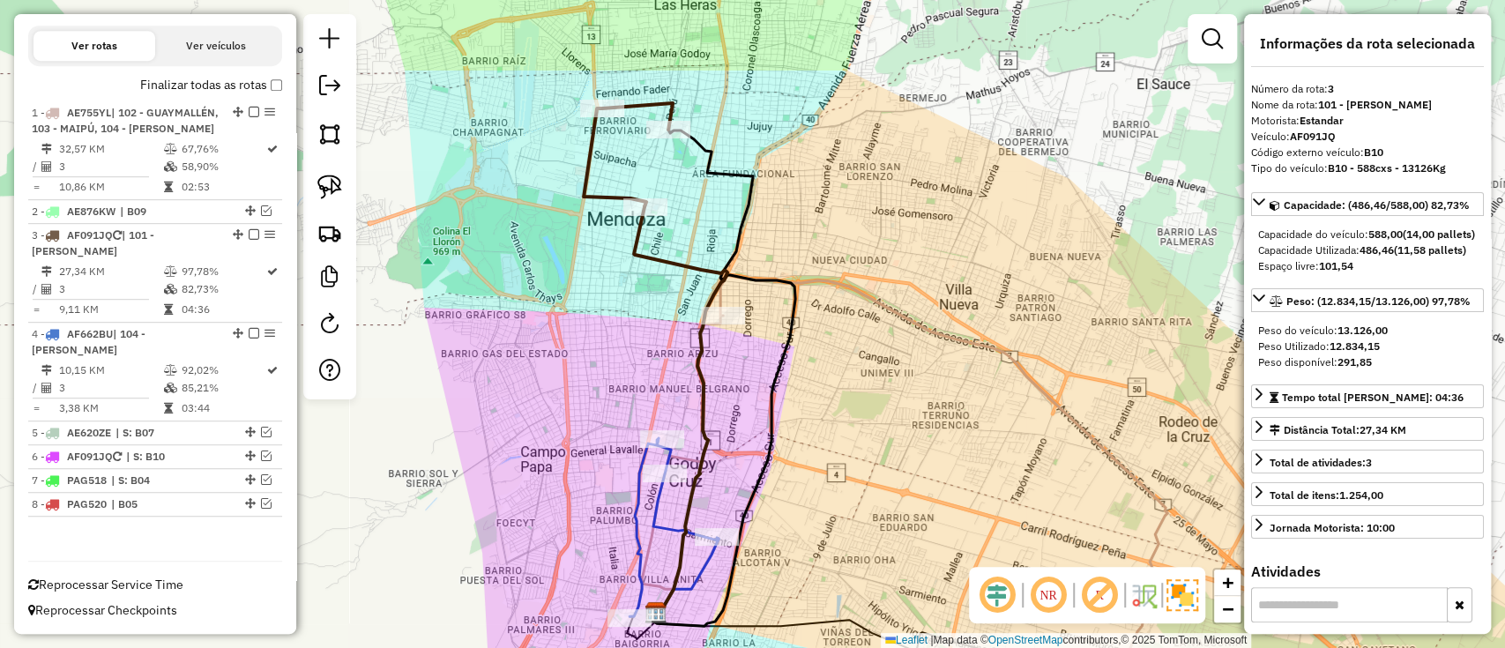
click at [641, 567] on icon at bounding box center [673, 527] width 89 height 178
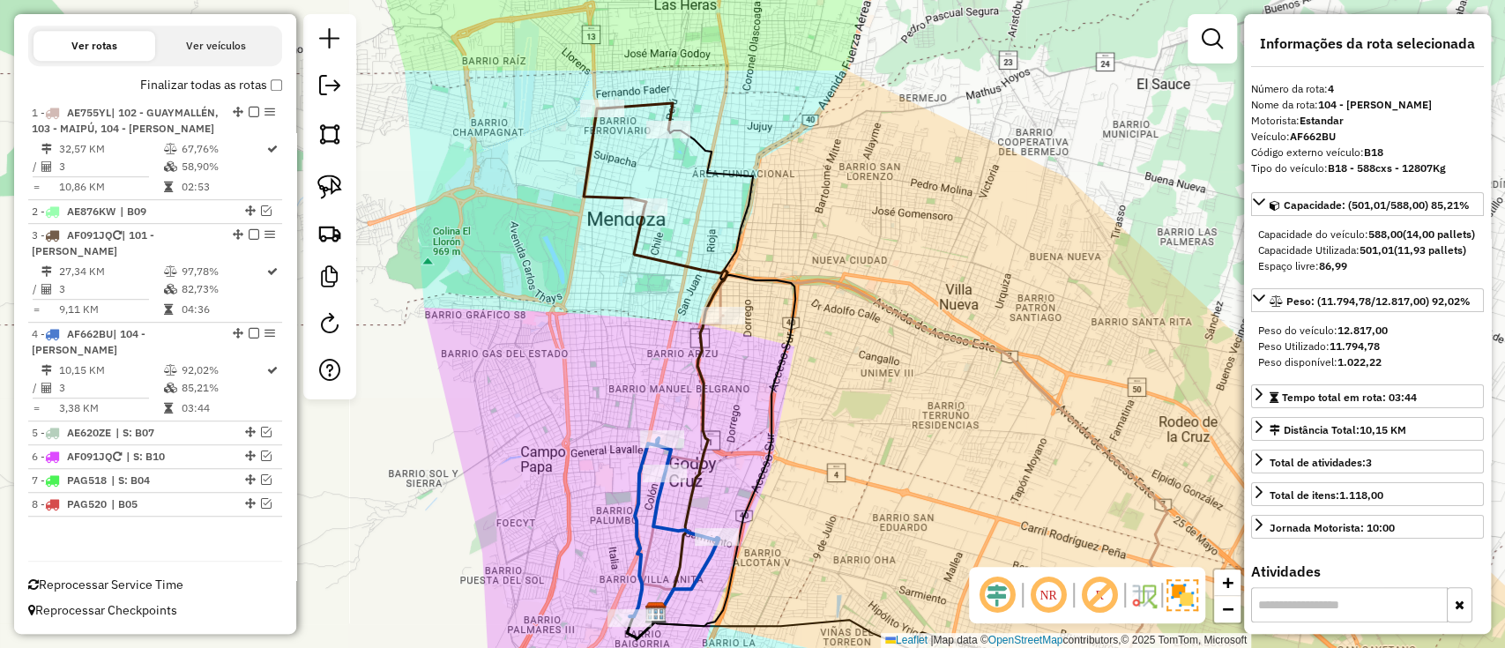
click at [646, 539] on icon at bounding box center [673, 527] width 89 height 178
click at [718, 295] on icon at bounding box center [680, 409] width 93 height 407
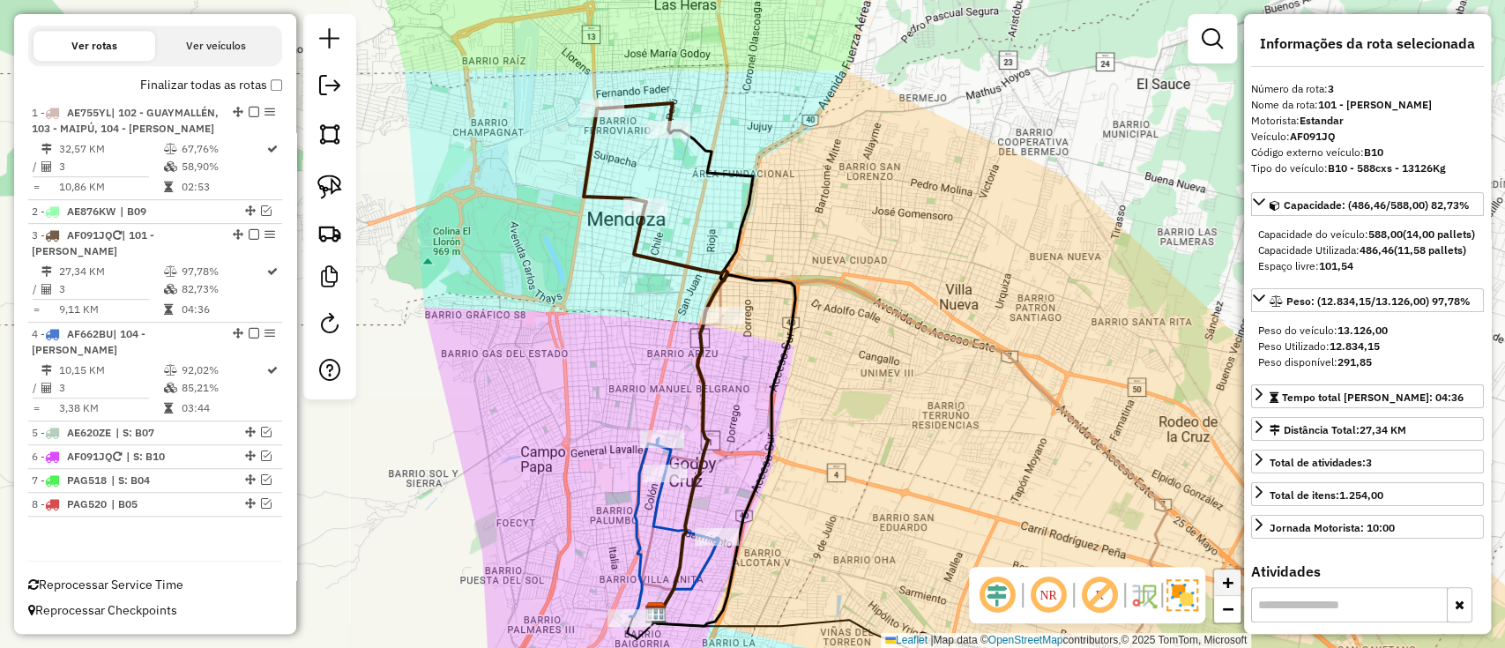
click at [1231, 569] on link "+" at bounding box center [1227, 582] width 26 height 26
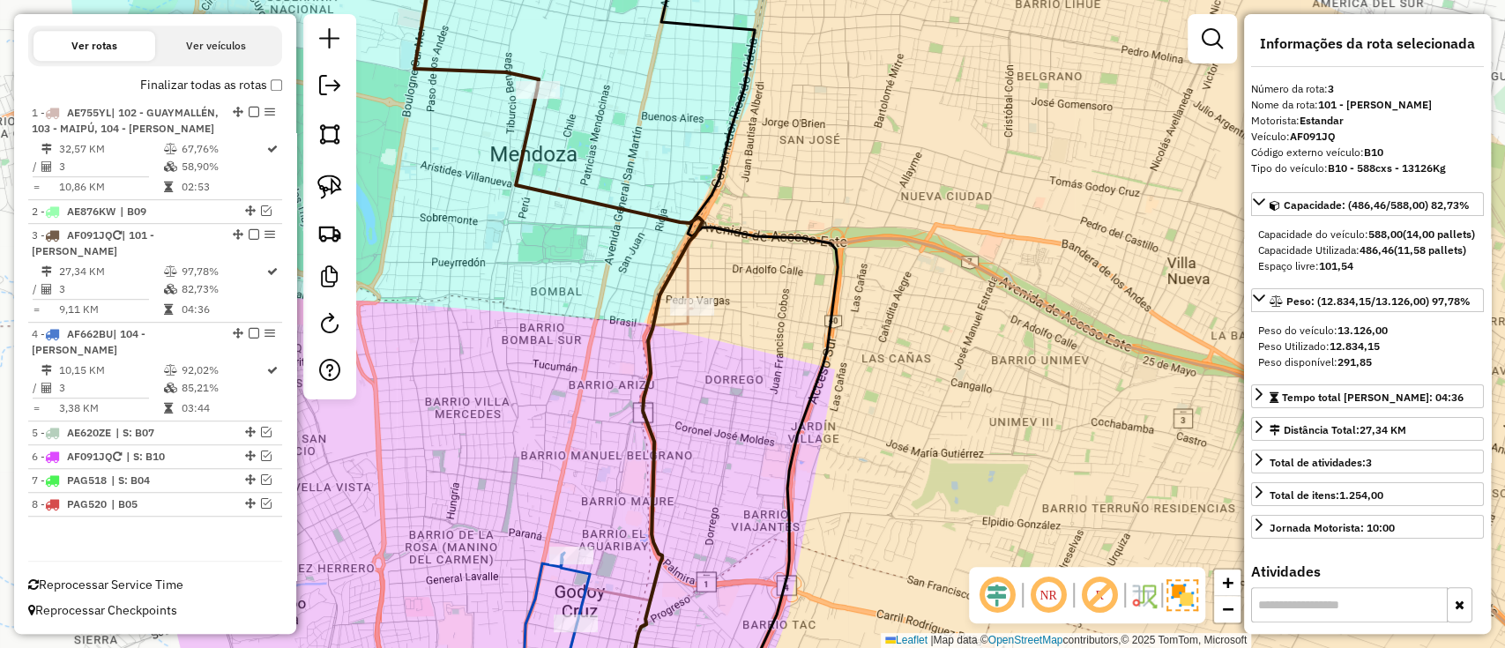
click at [659, 331] on icon at bounding box center [609, 401] width 187 height 622
click at [666, 321] on icon at bounding box center [1078, 469] width 1004 height 485
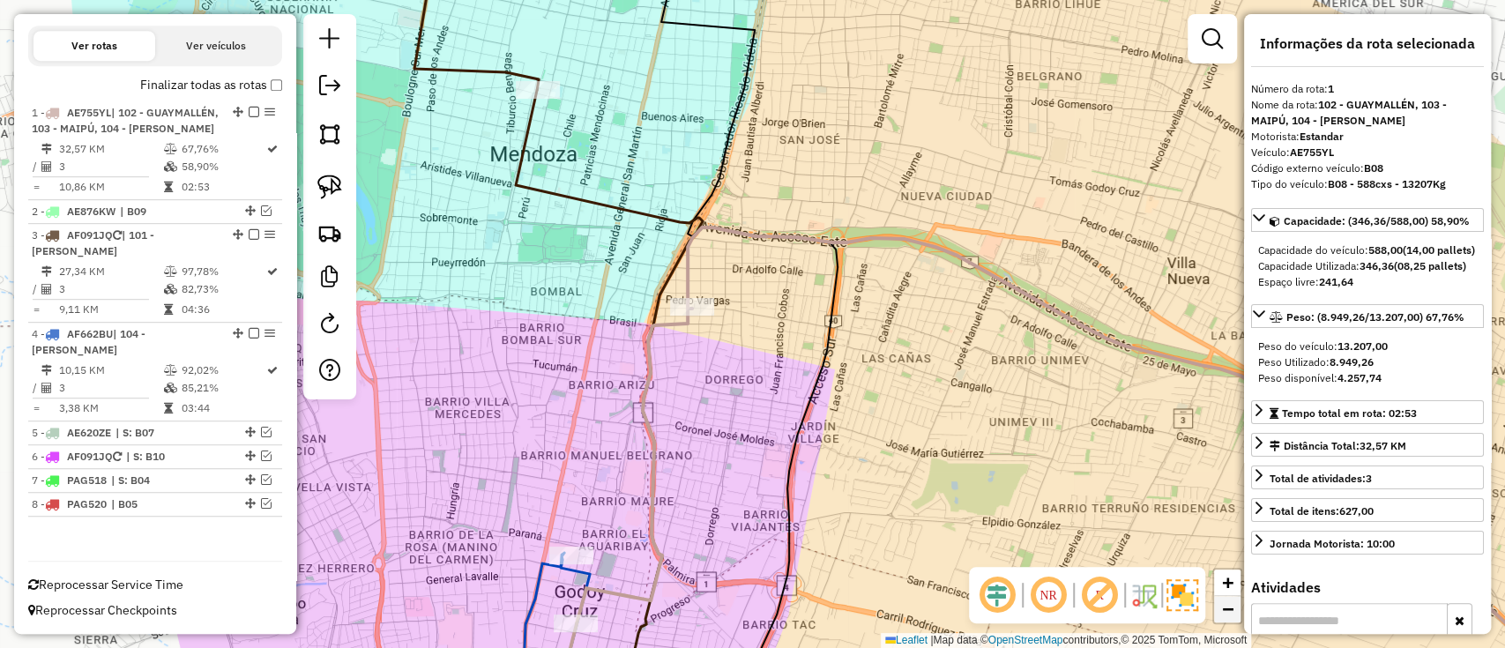
click at [1233, 607] on span "−" at bounding box center [1227, 609] width 11 height 22
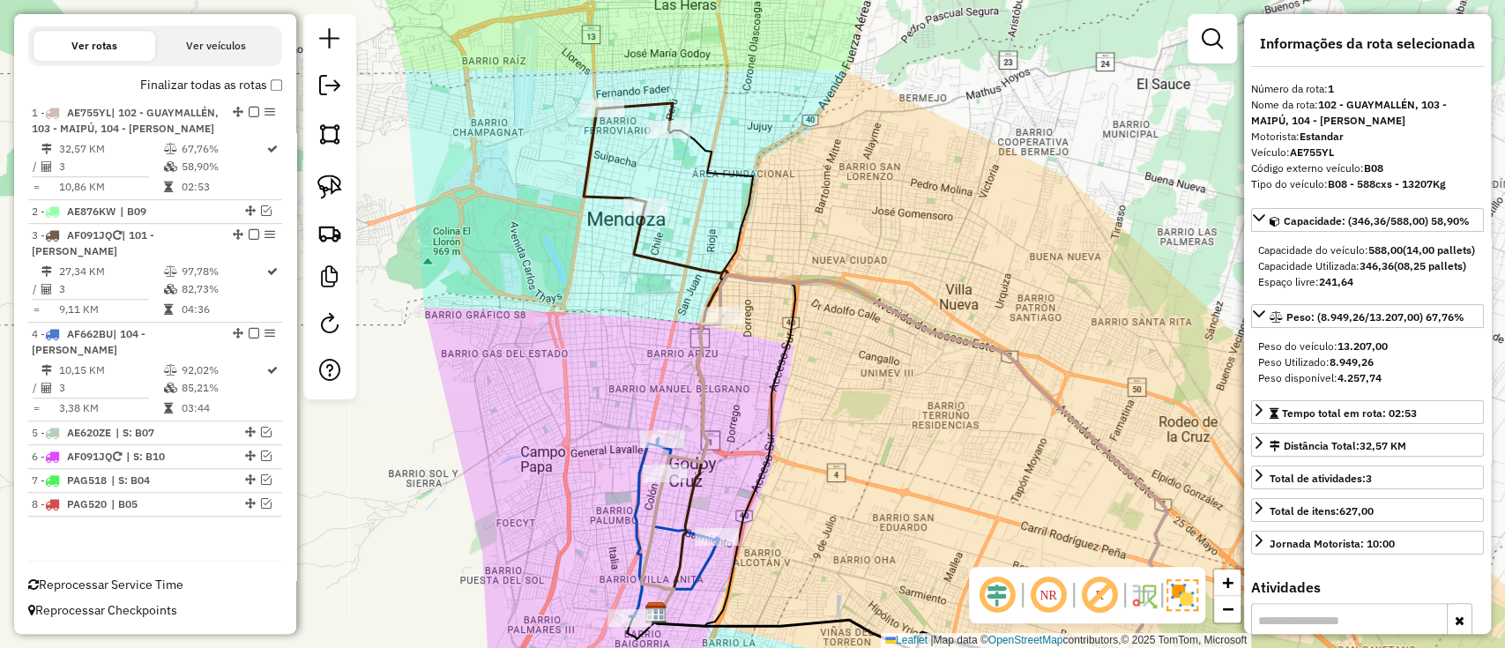
click at [704, 398] on icon at bounding box center [916, 493] width 502 height 437
click at [1230, 607] on span "−" at bounding box center [1227, 609] width 11 height 22
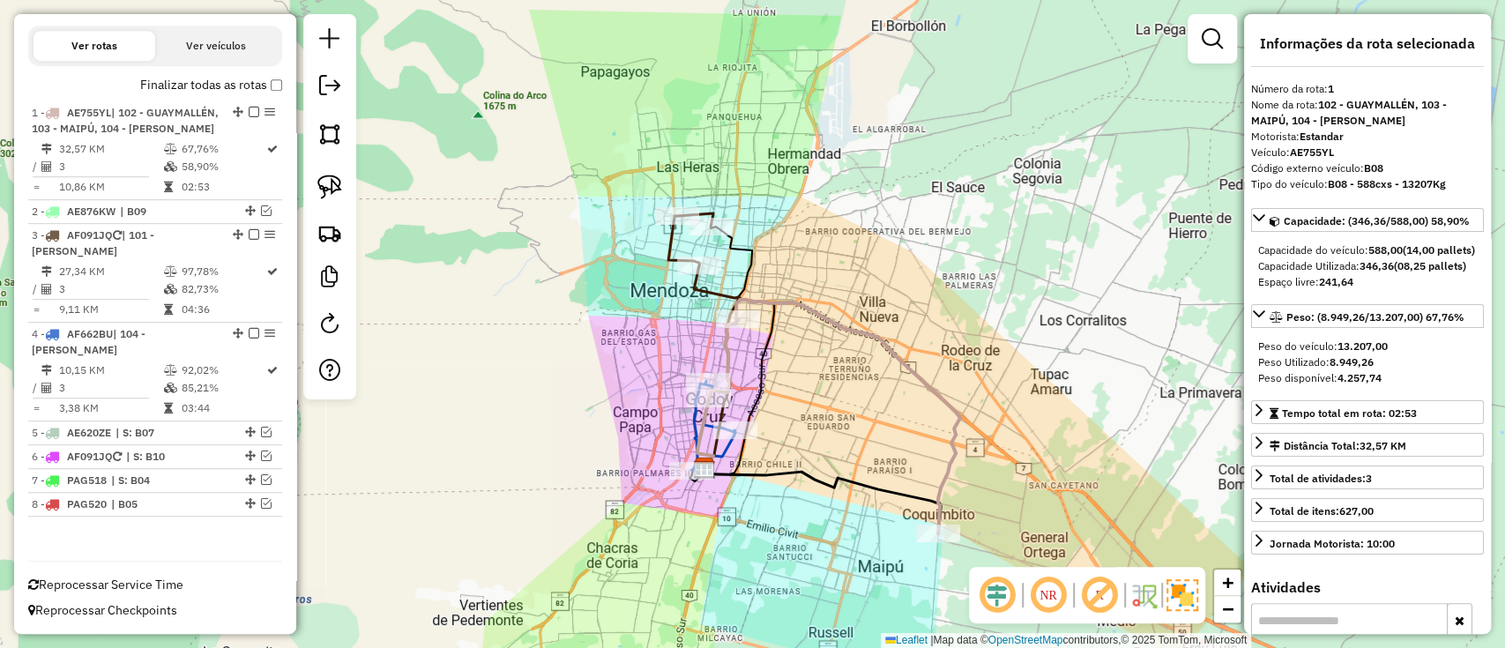
click at [941, 472] on icon at bounding box center [834, 417] width 251 height 234
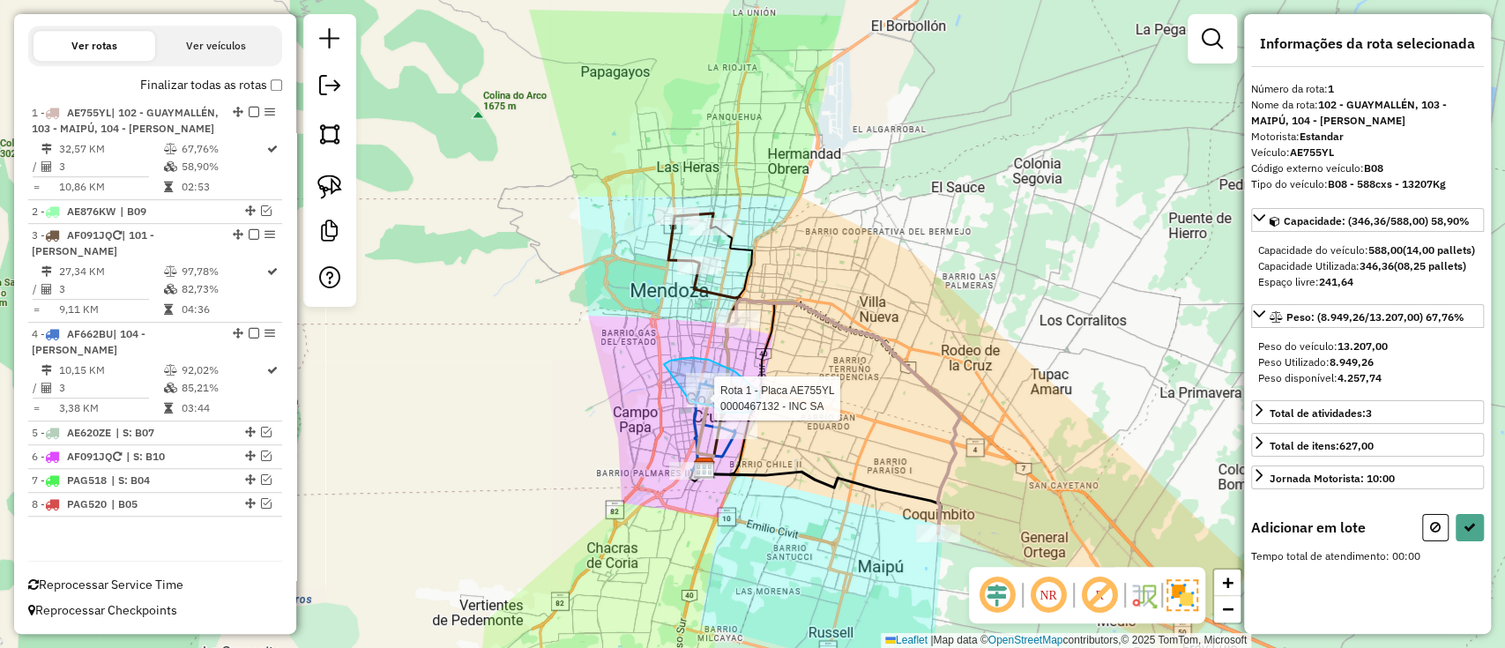
drag, startPoint x: 691, startPoint y: 358, endPoint x: 685, endPoint y: 400, distance: 42.8
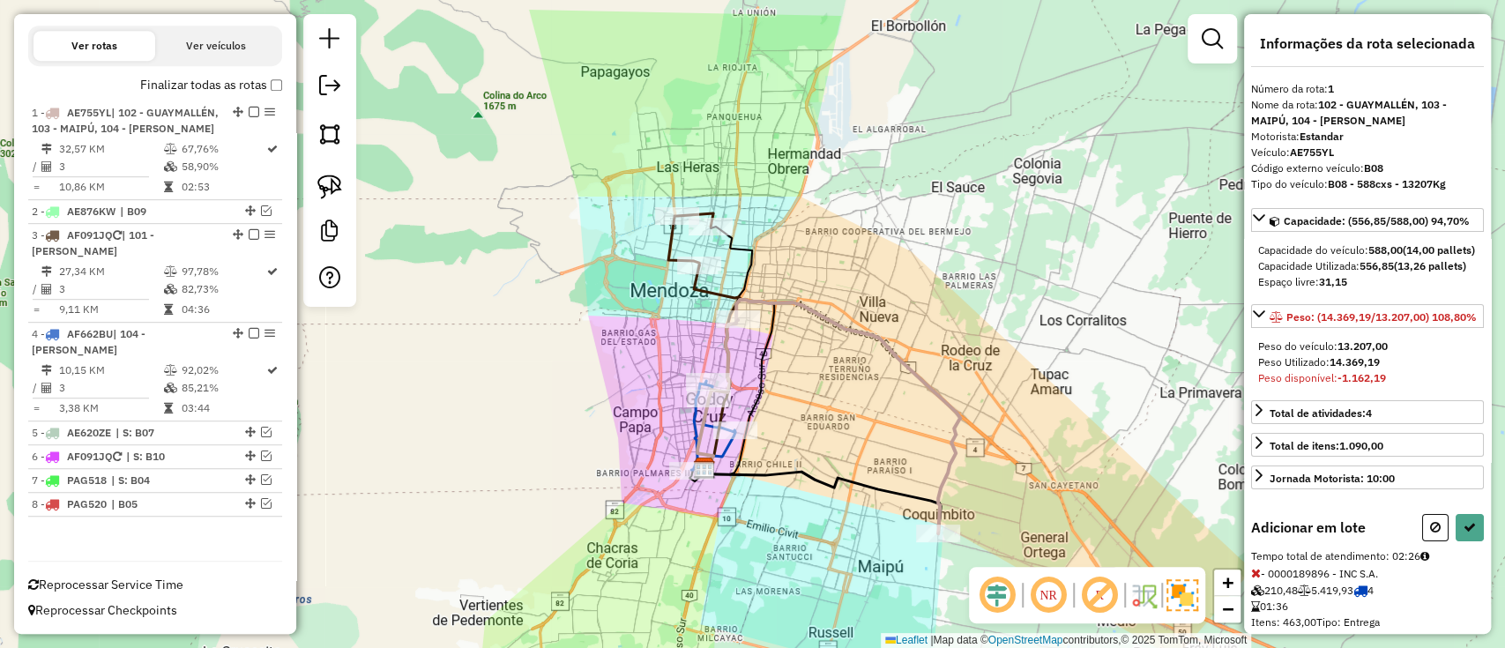
select select "**********"
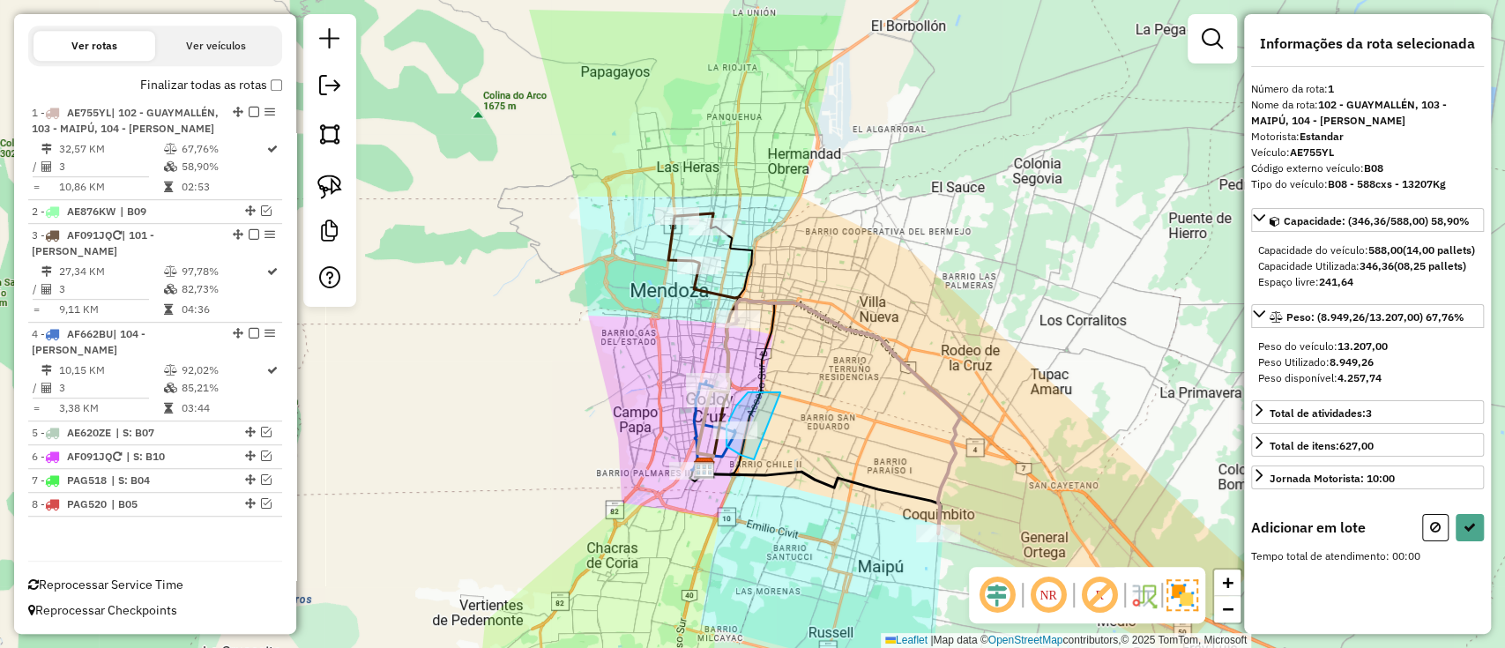
drag, startPoint x: 780, startPoint y: 392, endPoint x: 762, endPoint y: 462, distance: 72.1
select select "**********"
drag, startPoint x: 654, startPoint y: 464, endPoint x: 686, endPoint y: 502, distance: 50.1
select select "**********"
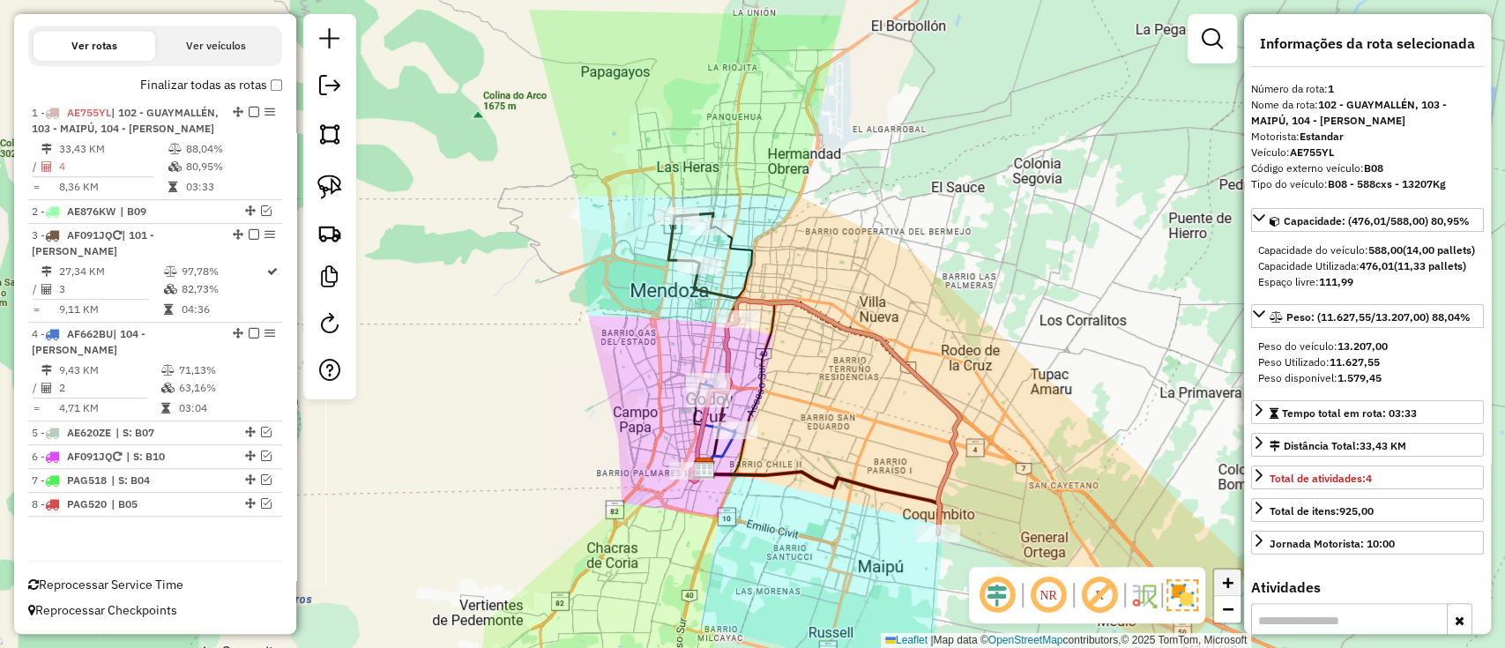
click at [1222, 585] on span "+" at bounding box center [1227, 582] width 11 height 22
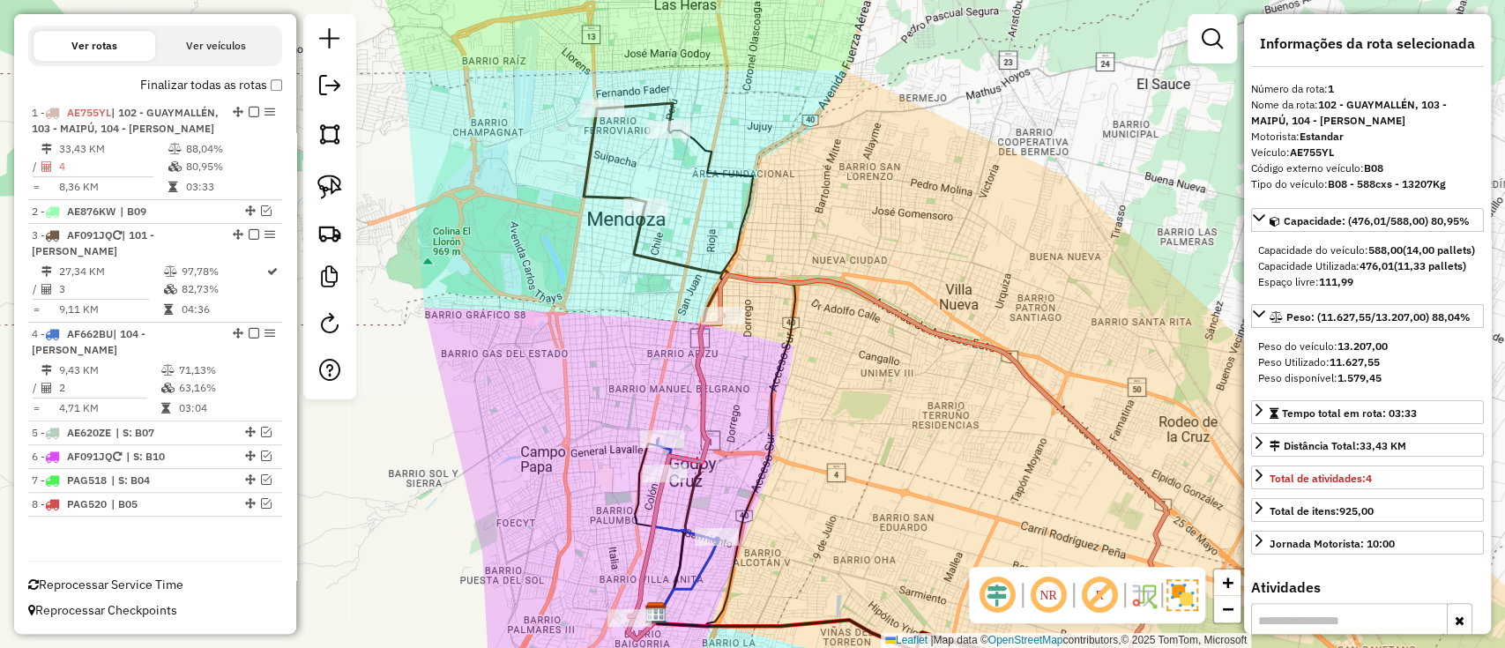
click at [698, 574] on icon at bounding box center [687, 576] width 63 height 76
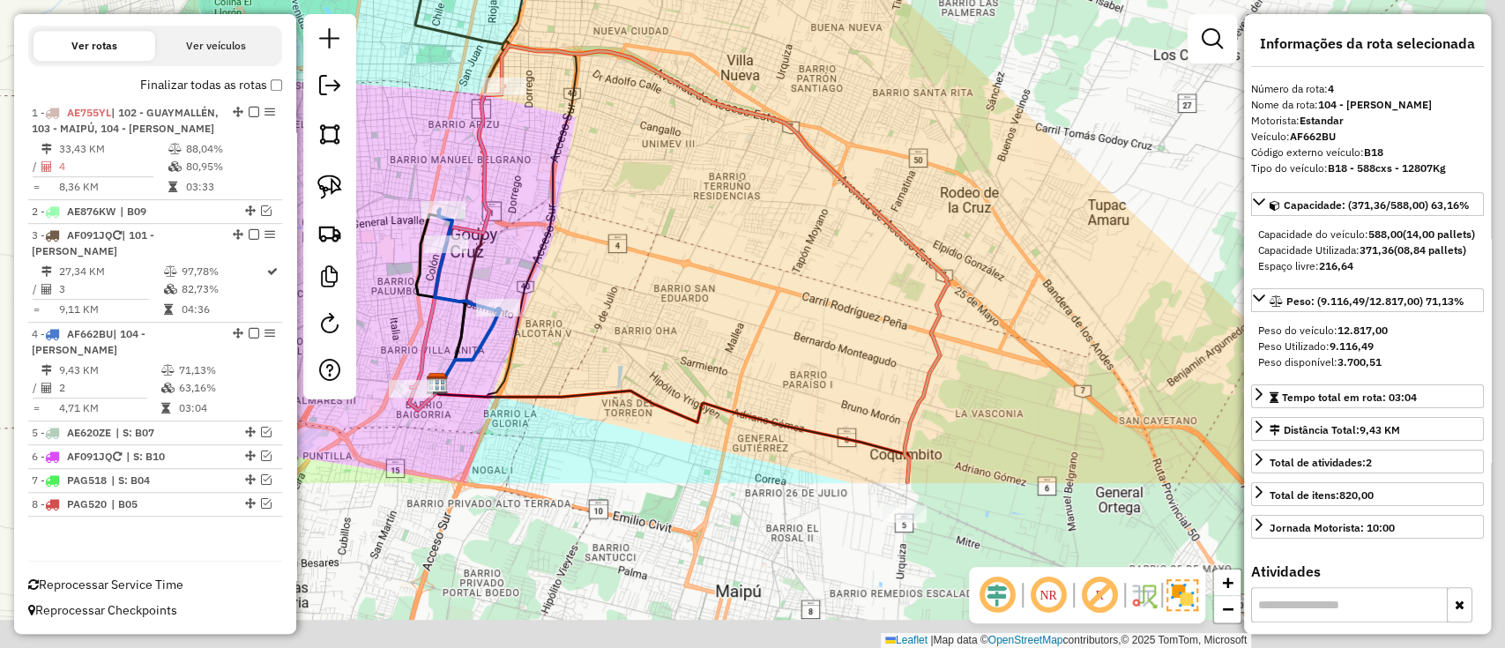
drag, startPoint x: 857, startPoint y: 556, endPoint x: 607, endPoint y: 290, distance: 364.8
click at [607, 290] on div "Janela de atendimento Grade de atendimento Capacidade Transportadoras Veículos …" at bounding box center [752, 324] width 1505 height 648
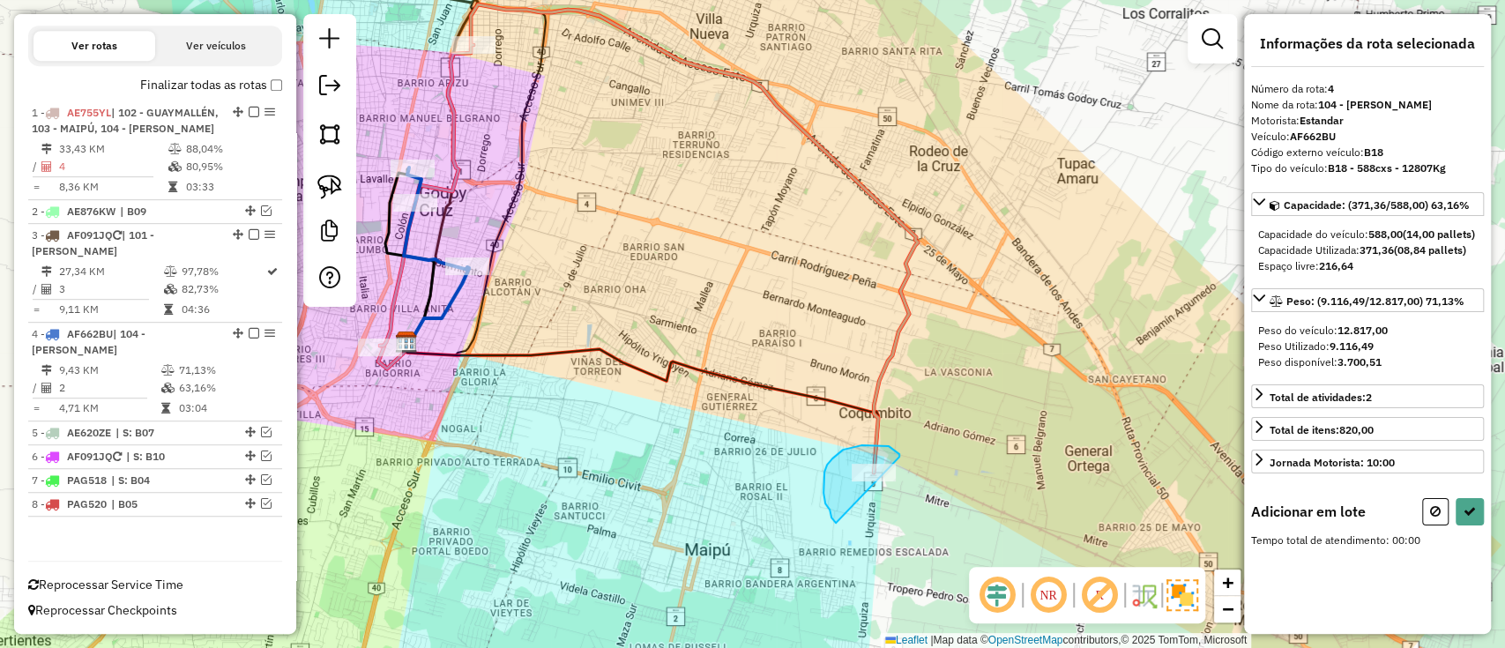
drag, startPoint x: 888, startPoint y: 446, endPoint x: 848, endPoint y: 528, distance: 91.5
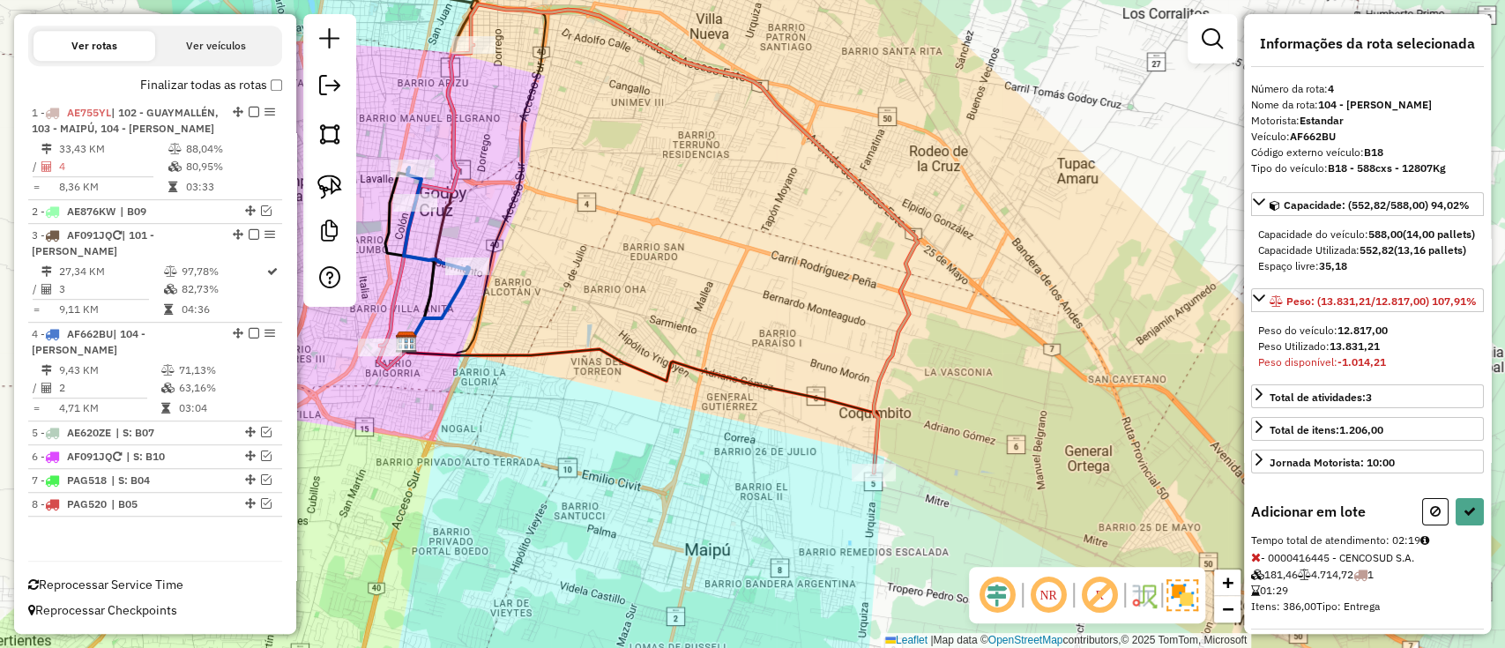
select select "**********"
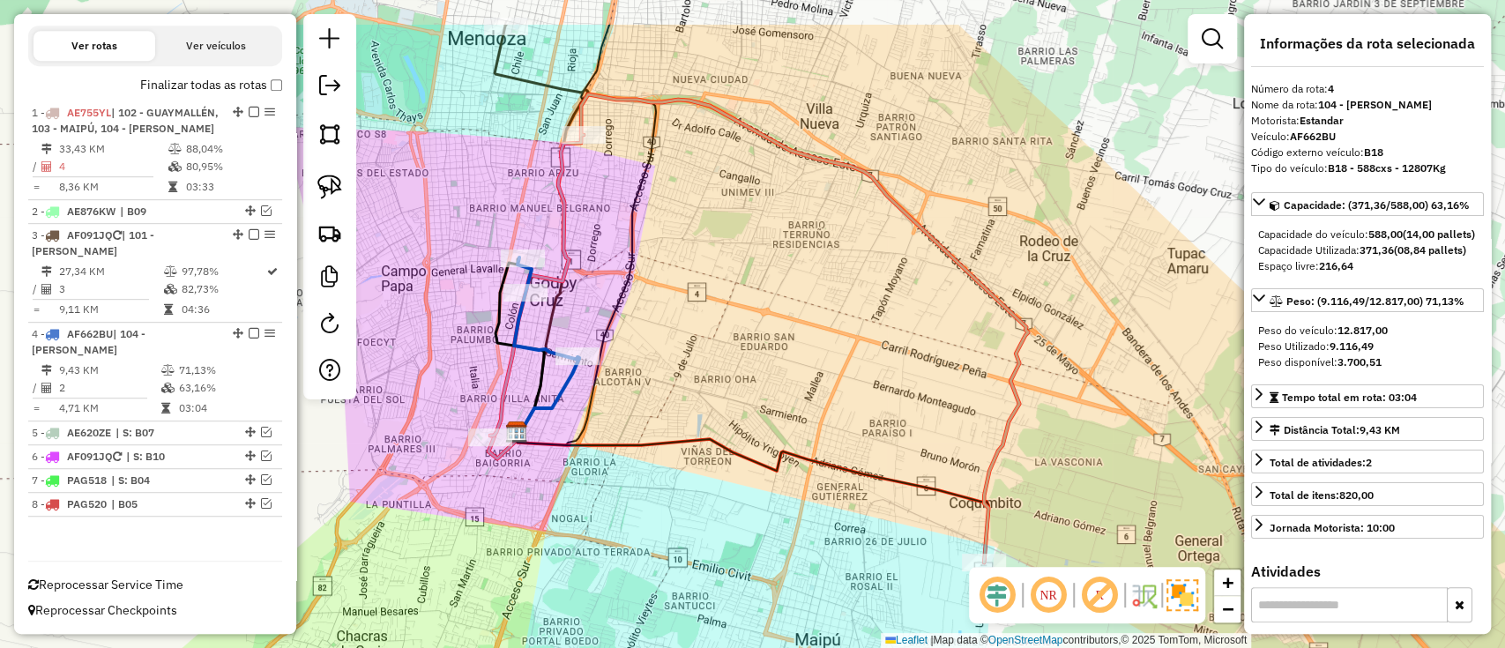
drag, startPoint x: 818, startPoint y: 511, endPoint x: 941, endPoint y: 591, distance: 146.7
click at [940, 590] on div "Janela de atendimento Grade de atendimento Capacidade Transportadoras Veículos …" at bounding box center [752, 324] width 1505 height 648
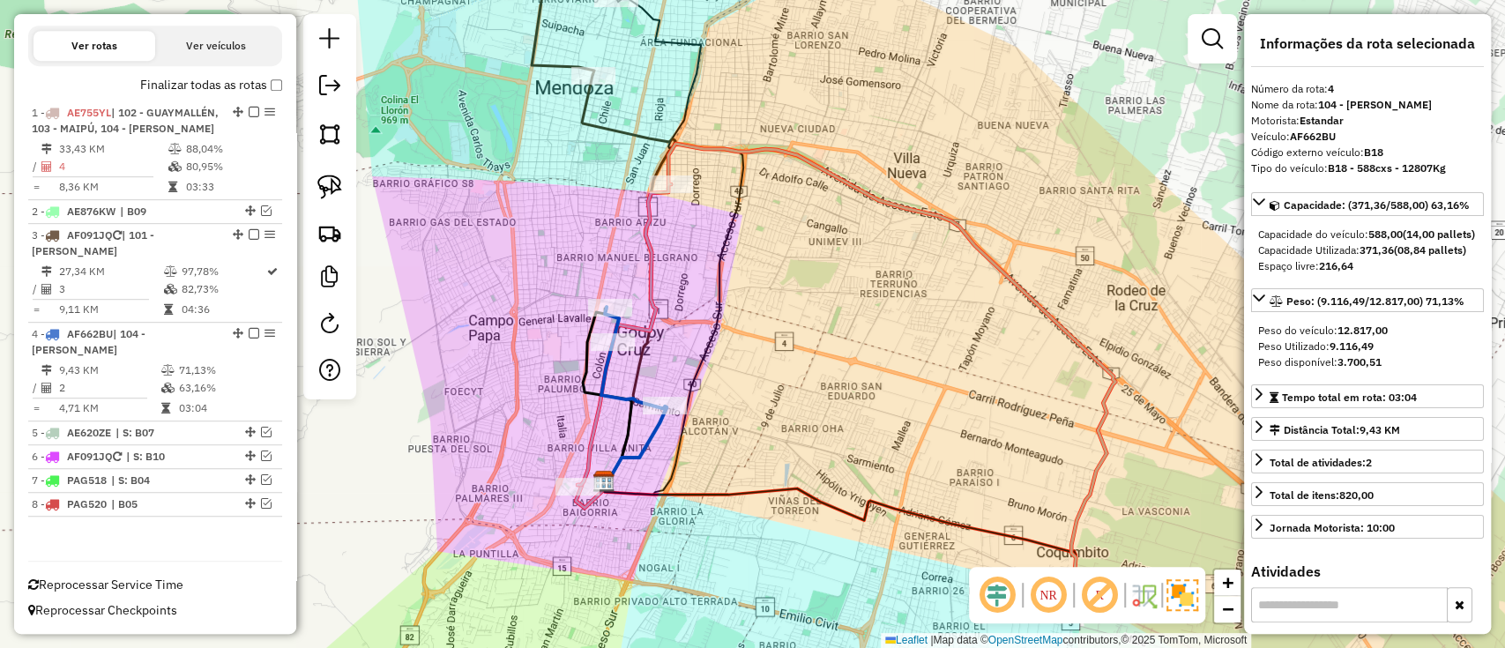
click at [653, 275] on icon at bounding box center [846, 378] width 538 height 468
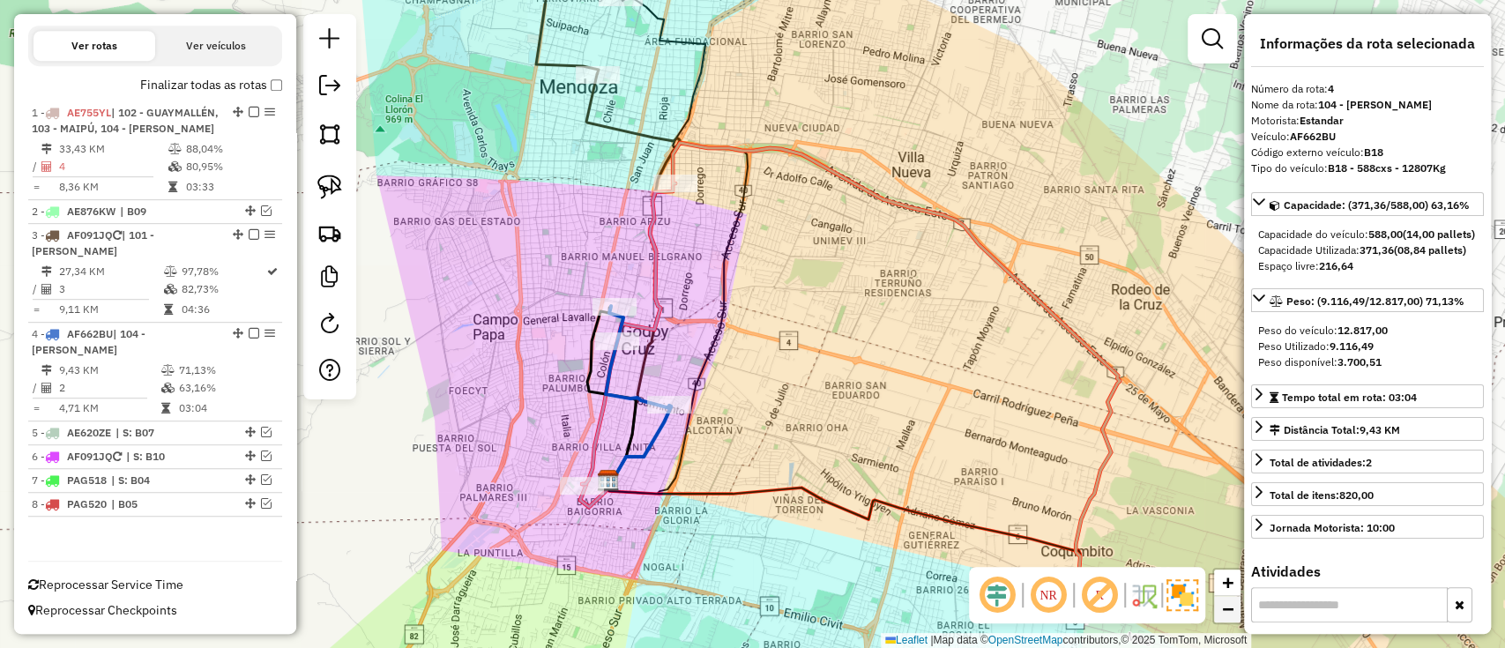
click at [1227, 604] on span "−" at bounding box center [1227, 609] width 11 height 22
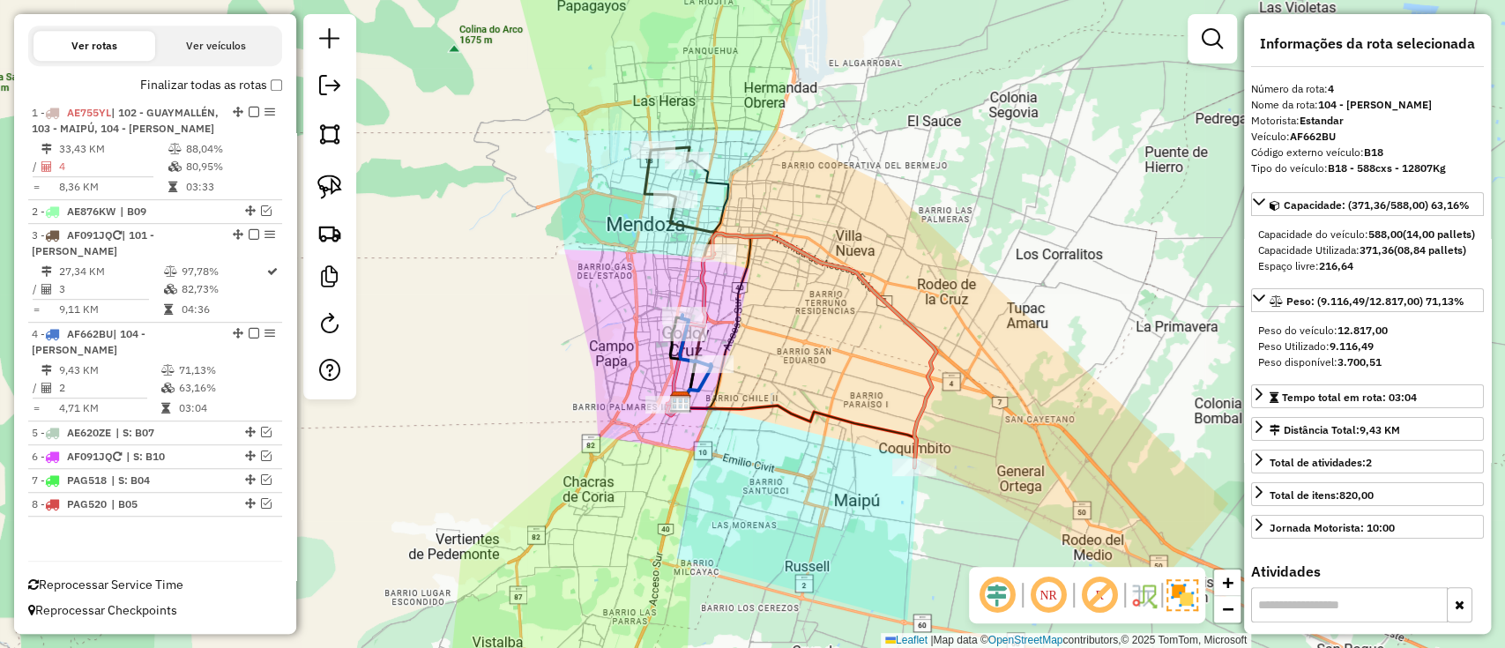
click at [697, 223] on icon at bounding box center [693, 300] width 47 height 203
drag, startPoint x: 696, startPoint y: 224, endPoint x: 693, endPoint y: 233, distance: 9.5
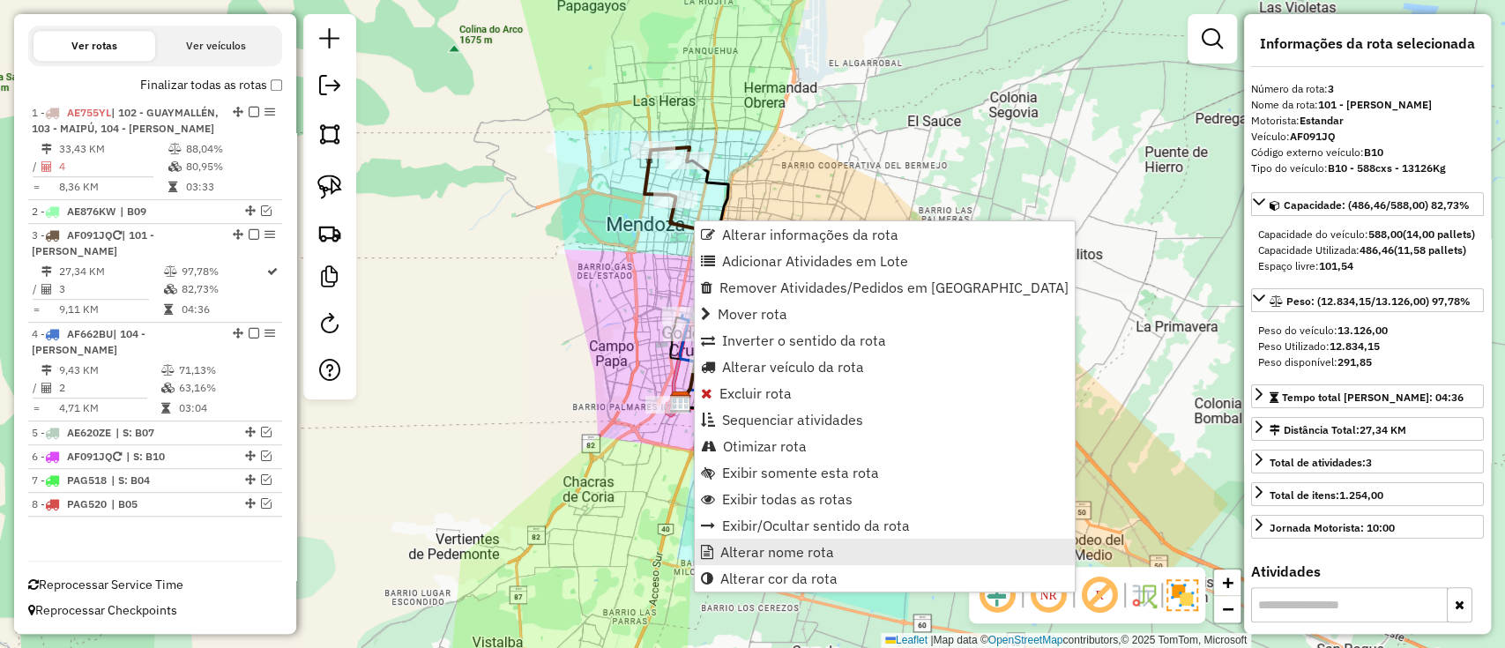
click at [804, 540] on link "Alterar nome rota" at bounding box center [885, 552] width 380 height 26
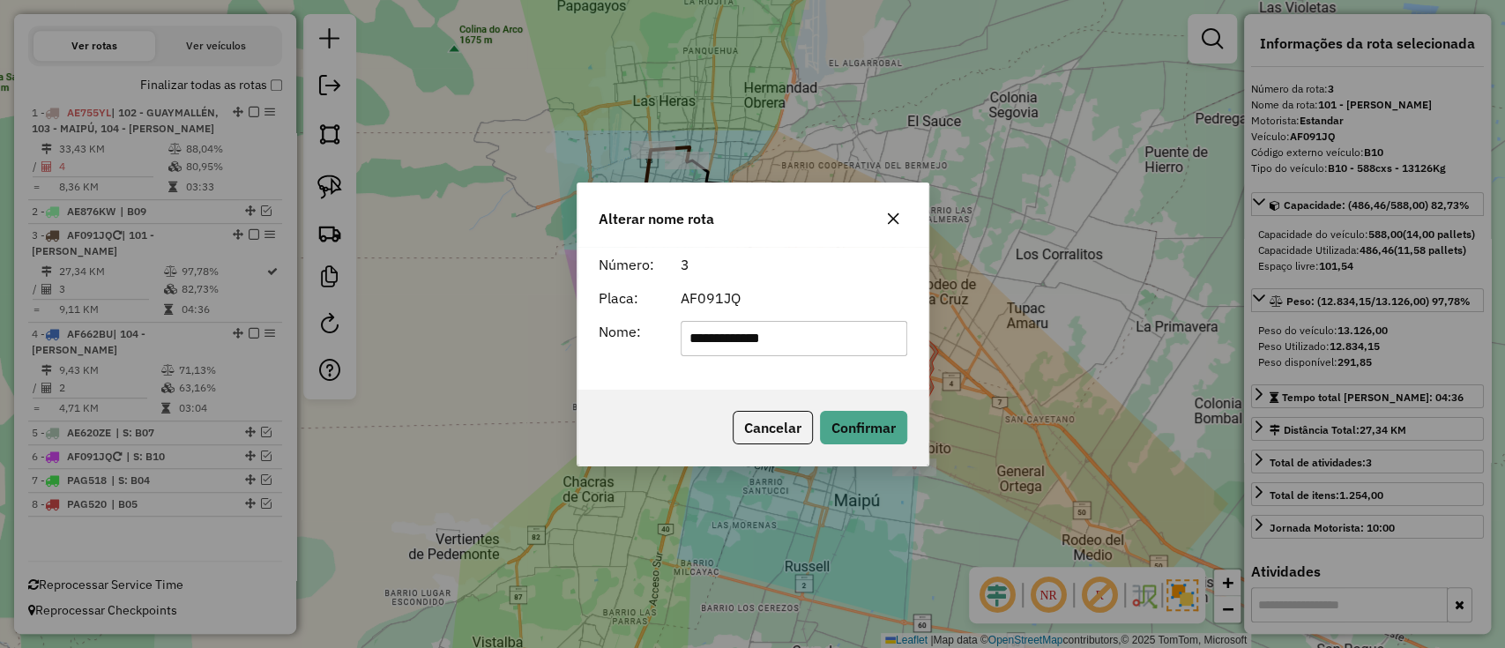
drag, startPoint x: 857, startPoint y: 331, endPoint x: 543, endPoint y: 352, distance: 314.4
click at [543, 352] on div "**********" at bounding box center [752, 324] width 1505 height 648
type input "***"
click at [859, 435] on button "Confirmar" at bounding box center [863, 427] width 87 height 33
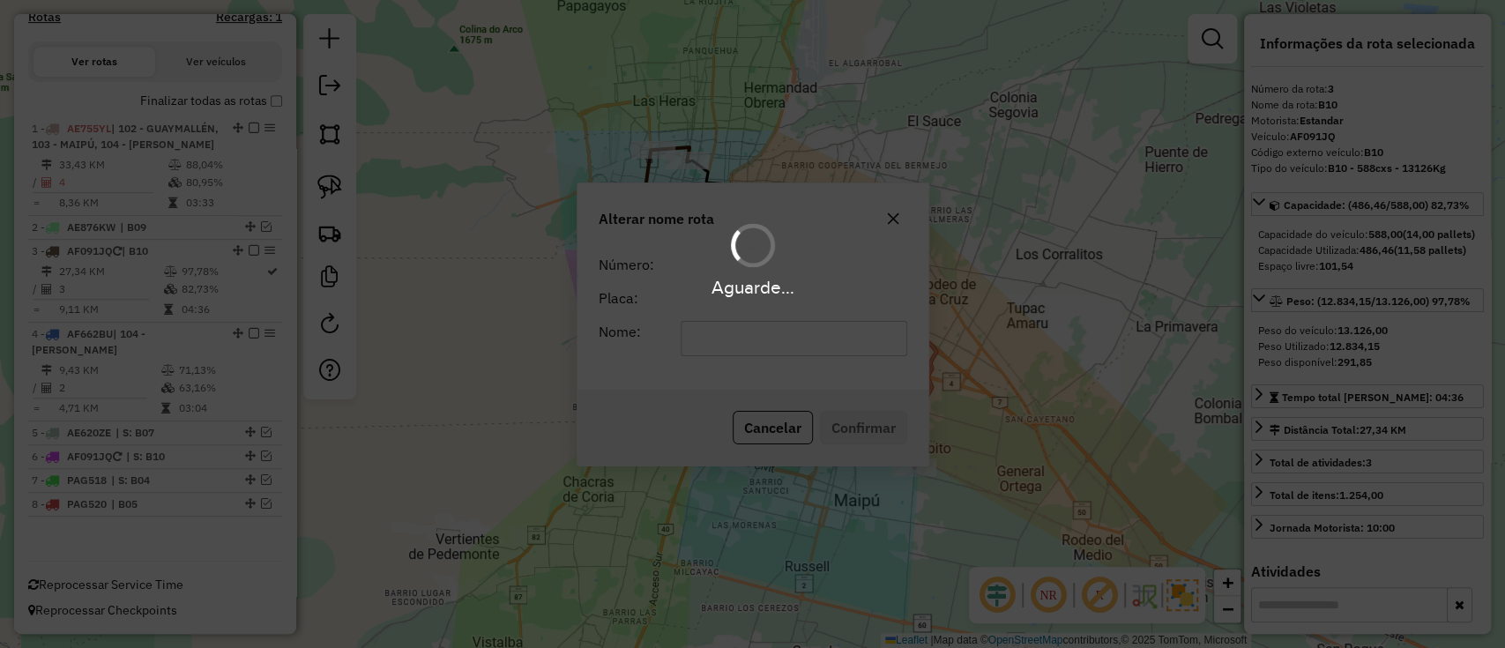
scroll to position [552, 0]
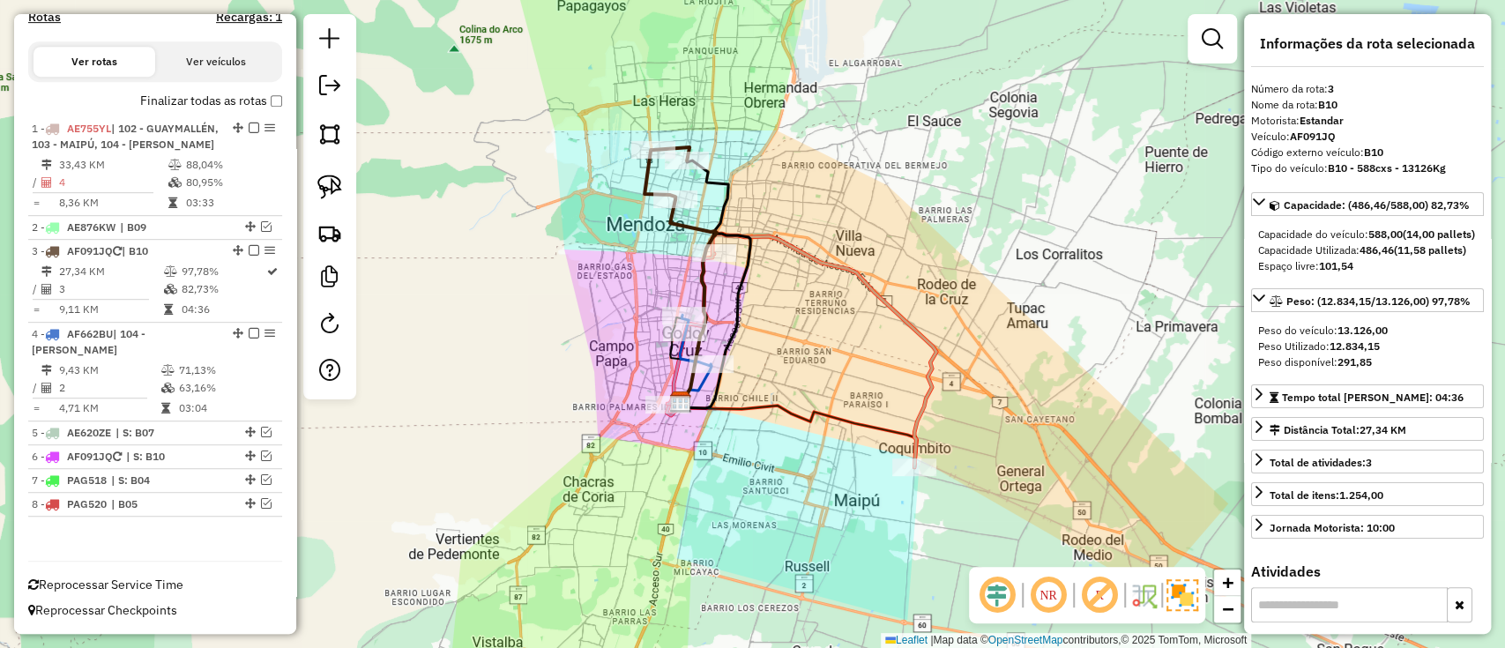
click at [701, 387] on icon at bounding box center [693, 300] width 47 height 203
click at [698, 384] on icon at bounding box center [693, 300] width 47 height 203
click at [1235, 587] on link "+" at bounding box center [1227, 582] width 26 height 26
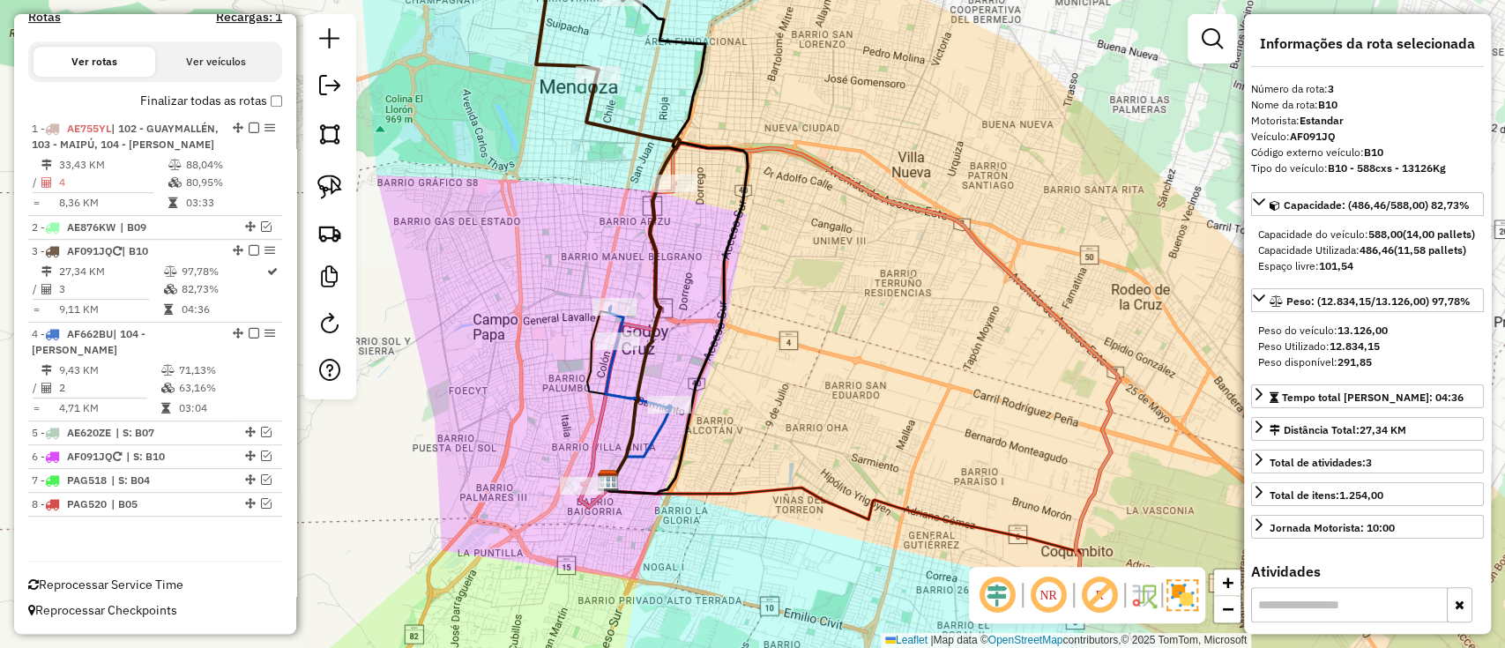
click at [649, 435] on icon at bounding box center [639, 443] width 63 height 76
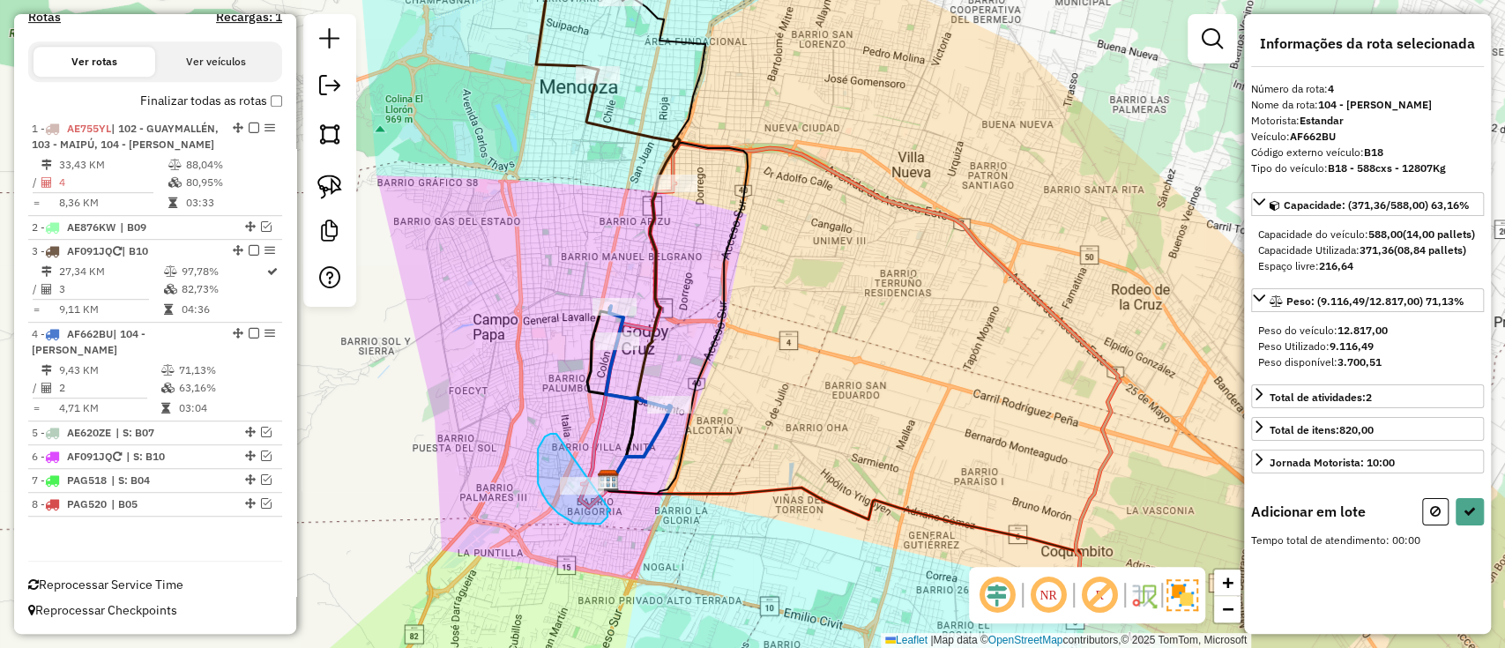
drag, startPoint x: 556, startPoint y: 434, endPoint x: 612, endPoint y: 510, distance: 94.7
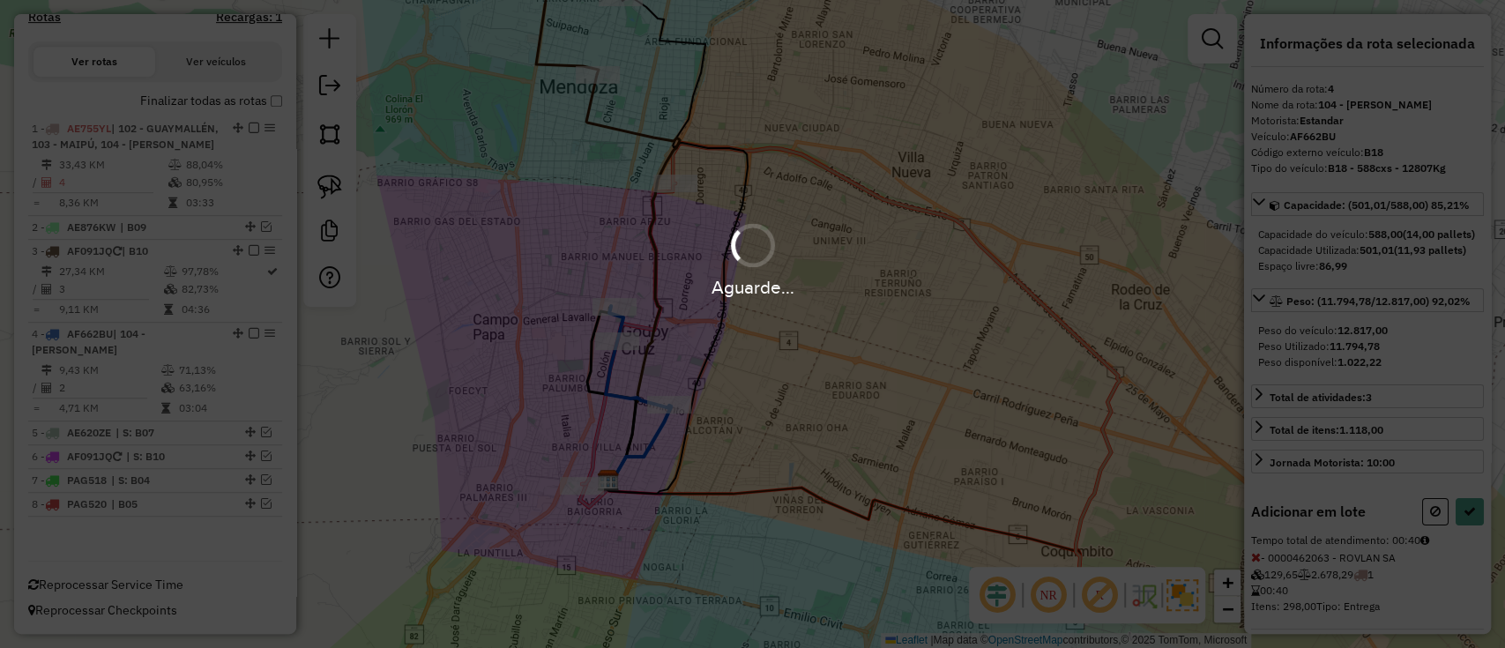
select select "**********"
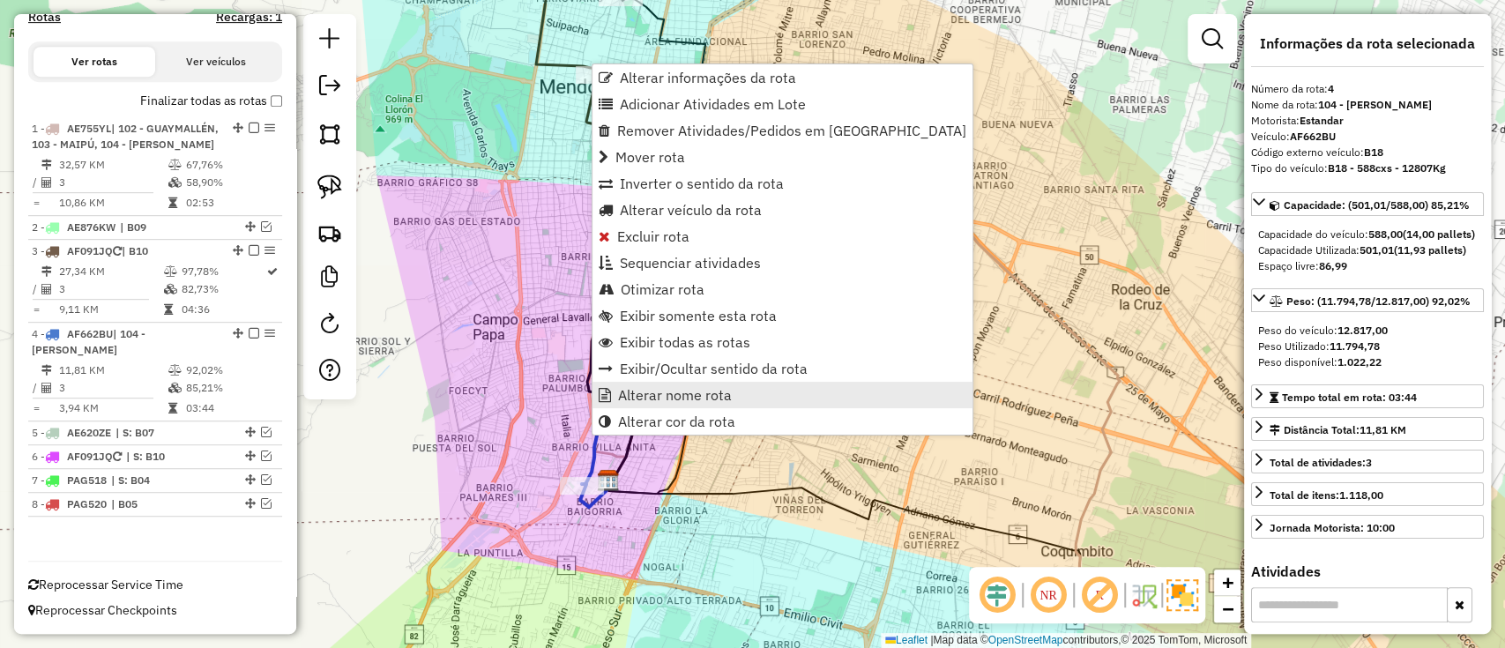
click at [625, 397] on span "Alterar nome rota" at bounding box center [675, 395] width 114 height 14
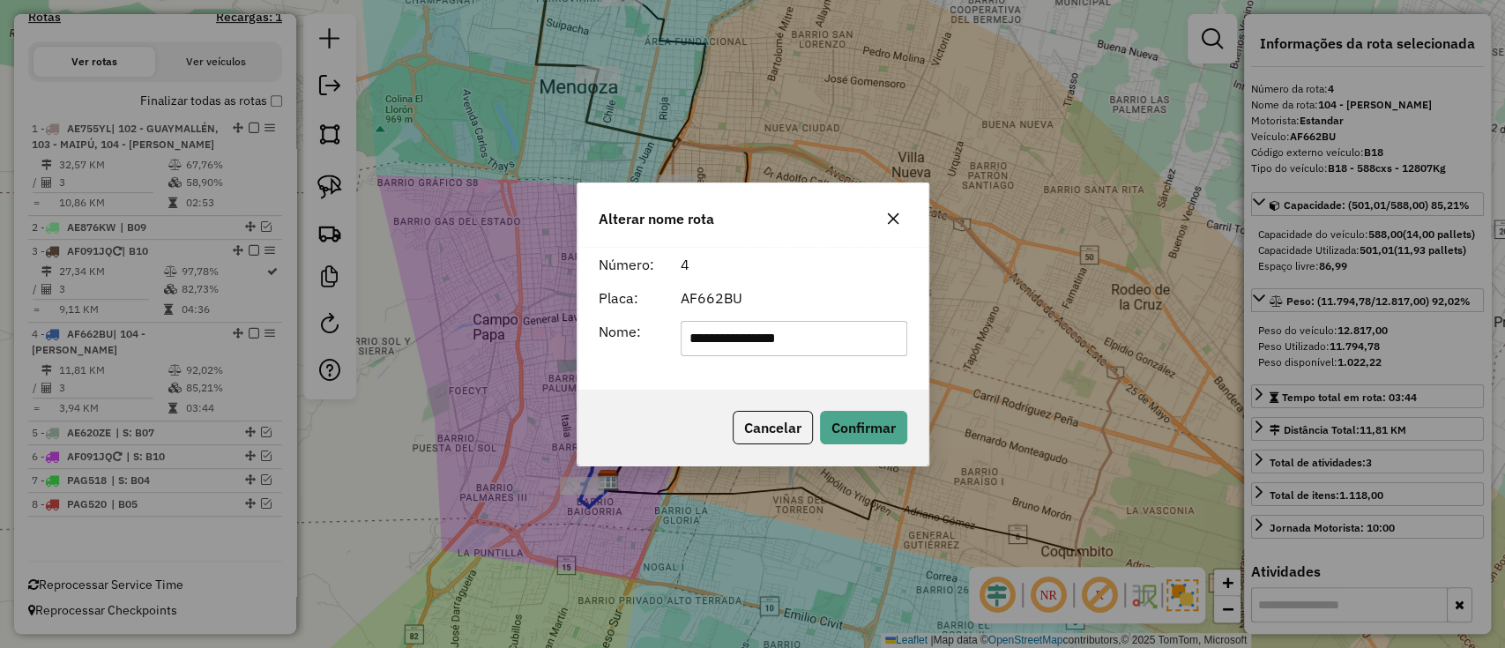
drag, startPoint x: 681, startPoint y: 332, endPoint x: 437, endPoint y: 318, distance: 244.6
click at [442, 319] on div "**********" at bounding box center [752, 324] width 1505 height 648
type input "***"
click at [896, 403] on div "Cancelar Confirmar" at bounding box center [752, 428] width 351 height 76
click at [879, 419] on button "Confirmar" at bounding box center [863, 427] width 87 height 33
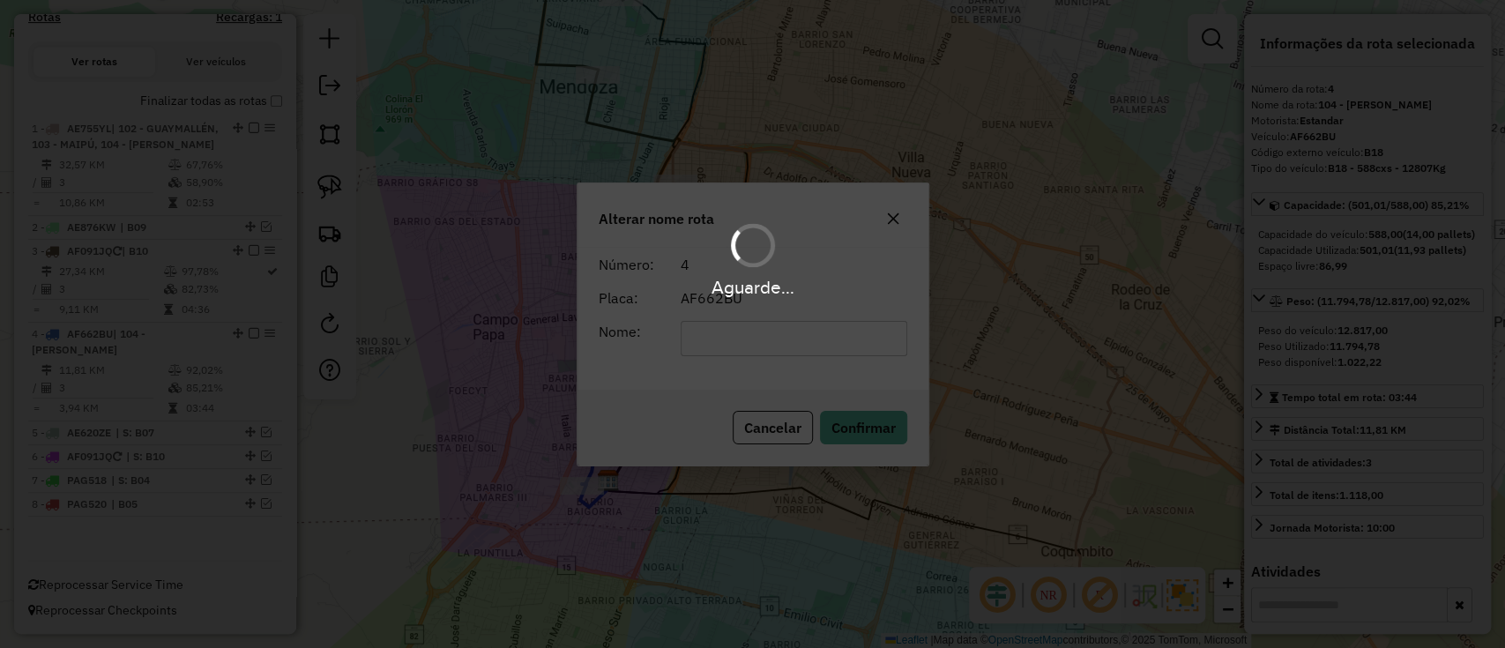
scroll to position [536, 0]
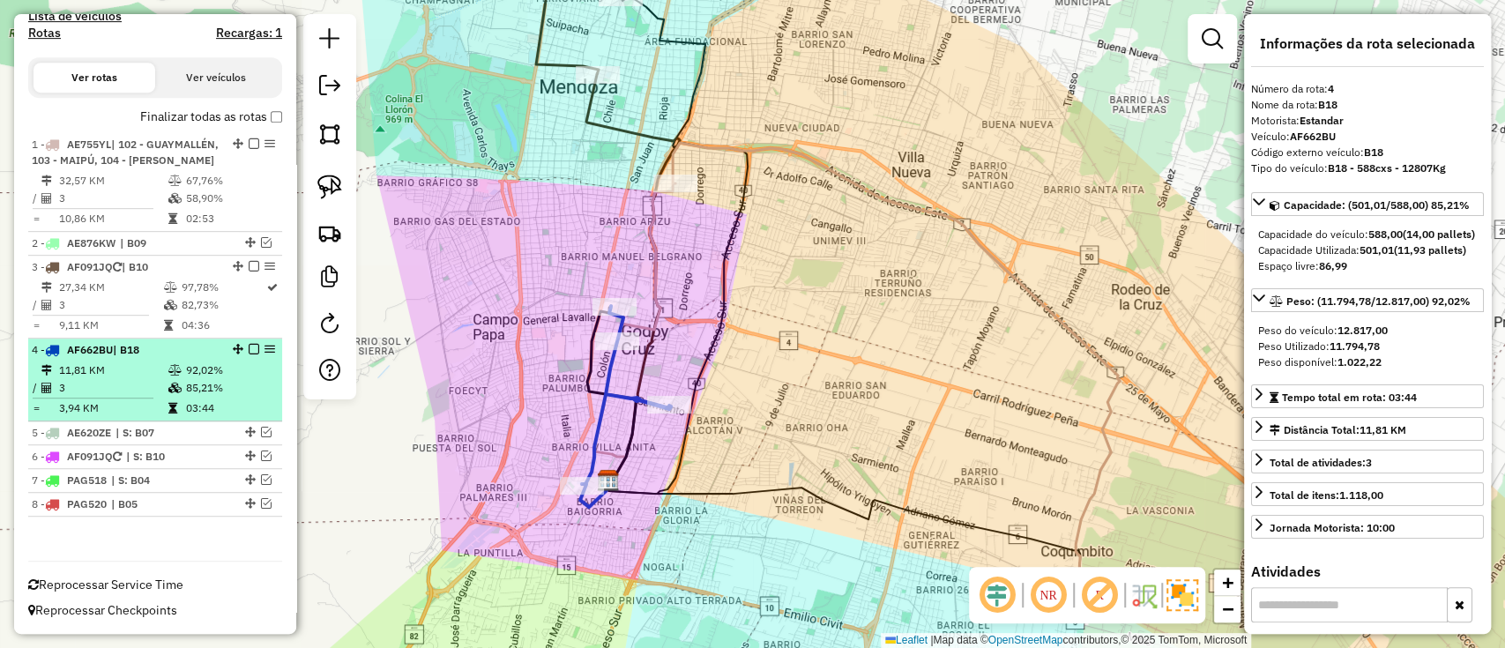
click at [249, 353] on em at bounding box center [254, 349] width 11 height 11
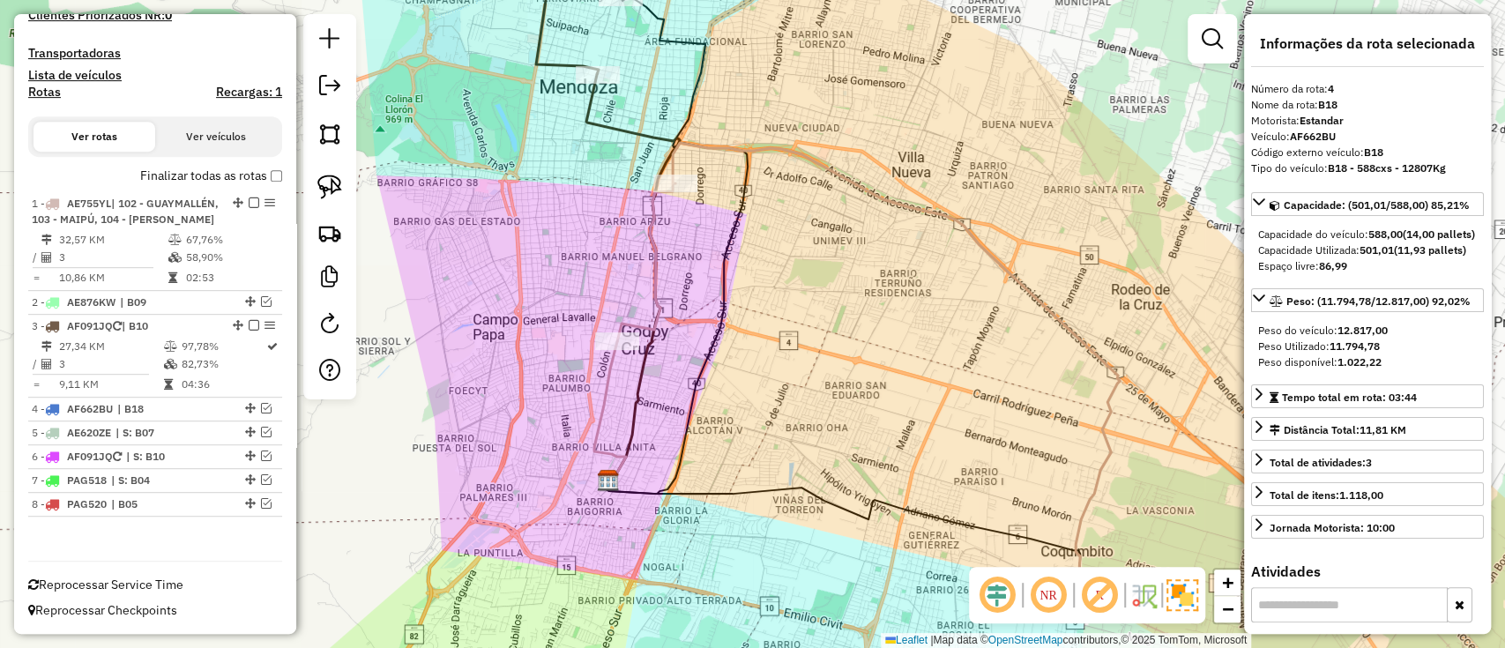
click at [654, 265] on icon at bounding box center [868, 377] width 502 height 468
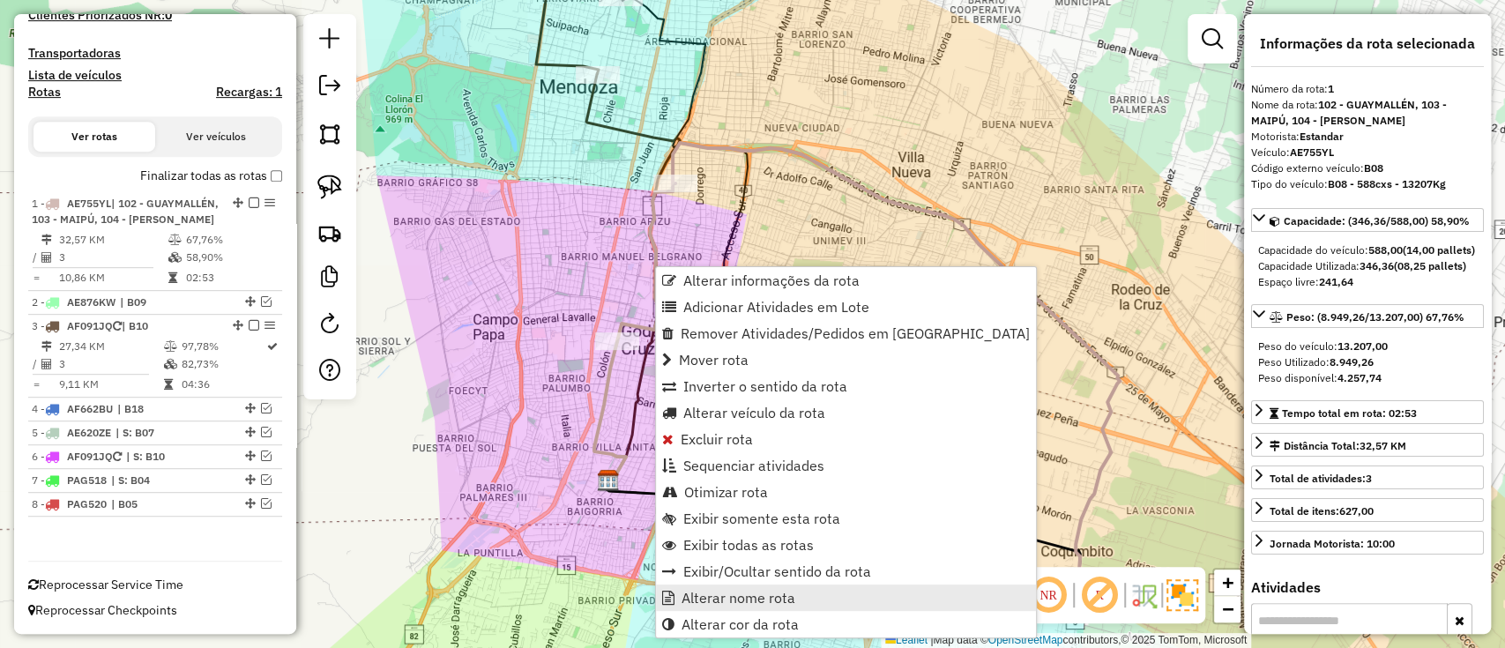
click at [744, 597] on span "Alterar nome rota" at bounding box center [738, 598] width 114 height 14
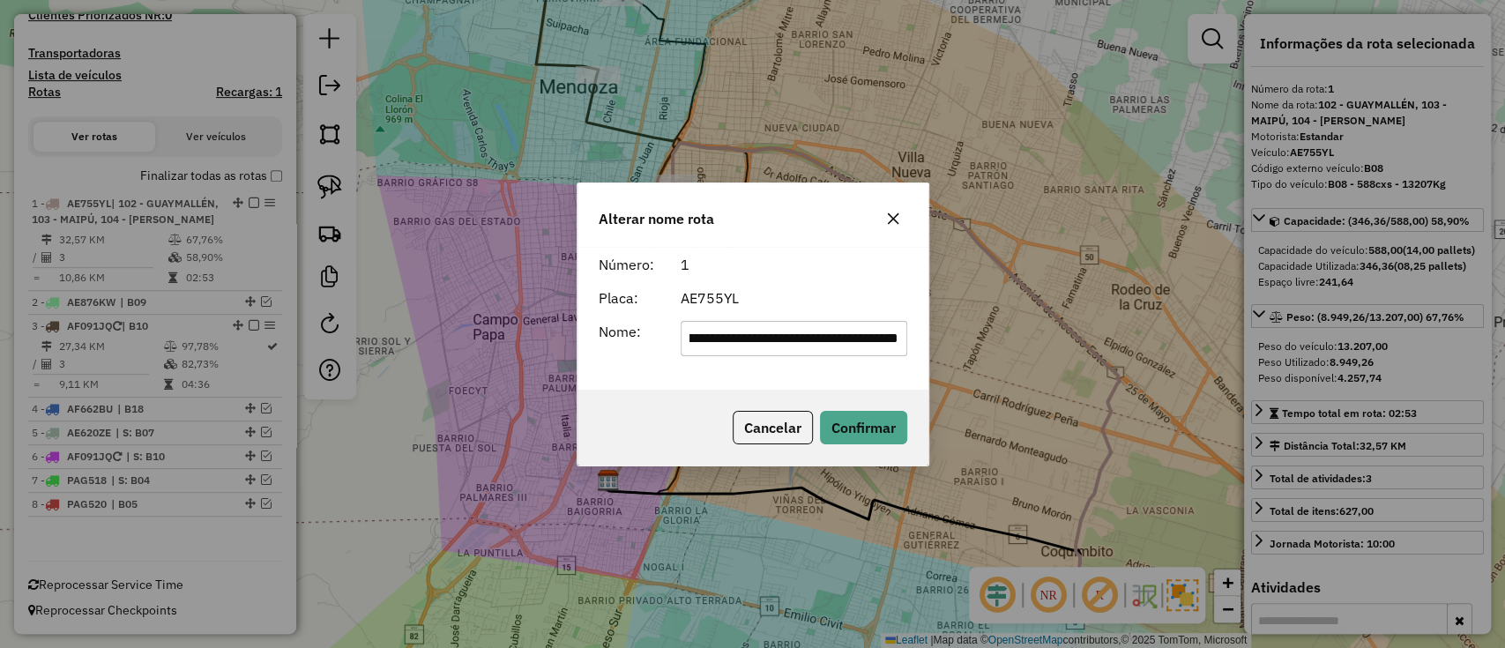
scroll to position [0, 0]
drag, startPoint x: 899, startPoint y: 329, endPoint x: 367, endPoint y: 326, distance: 532.4
click at [367, 326] on div "**********" at bounding box center [752, 324] width 1505 height 648
type input "***"
click at [894, 435] on button "Confirmar" at bounding box center [863, 427] width 87 height 33
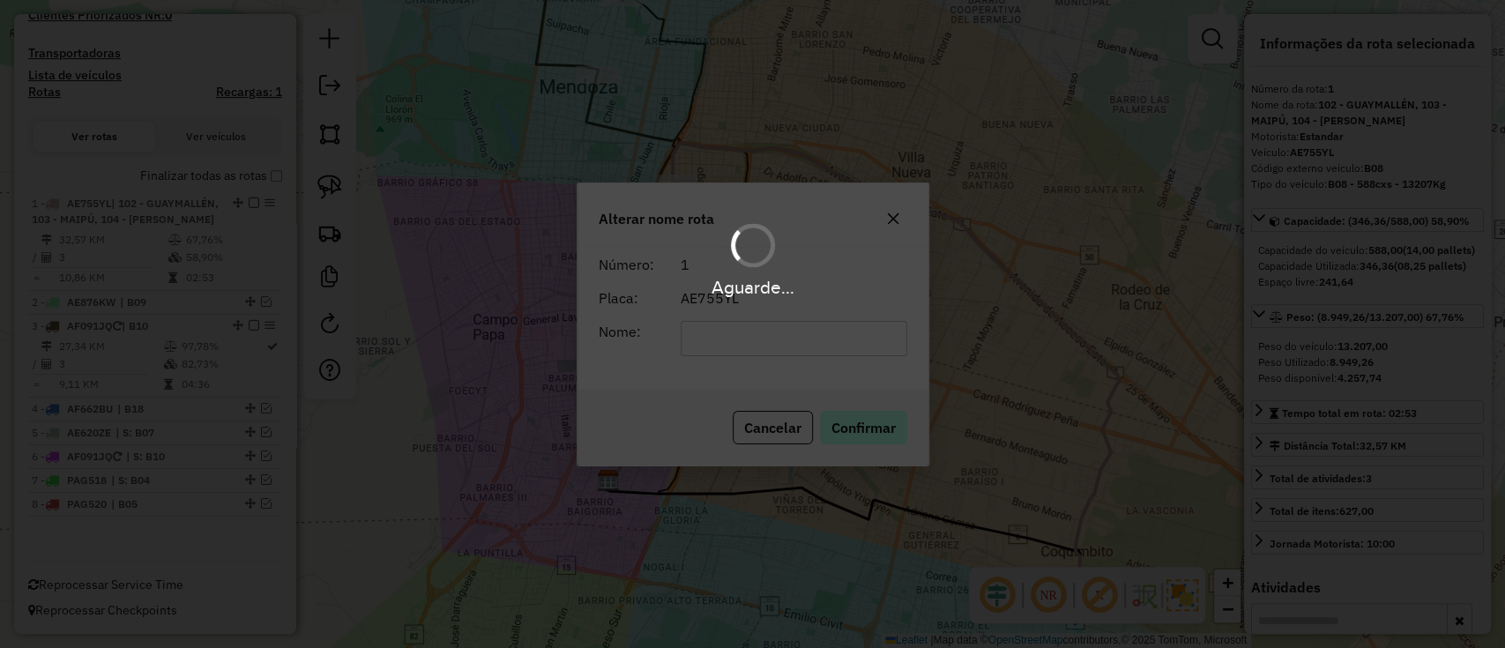
scroll to position [445, 0]
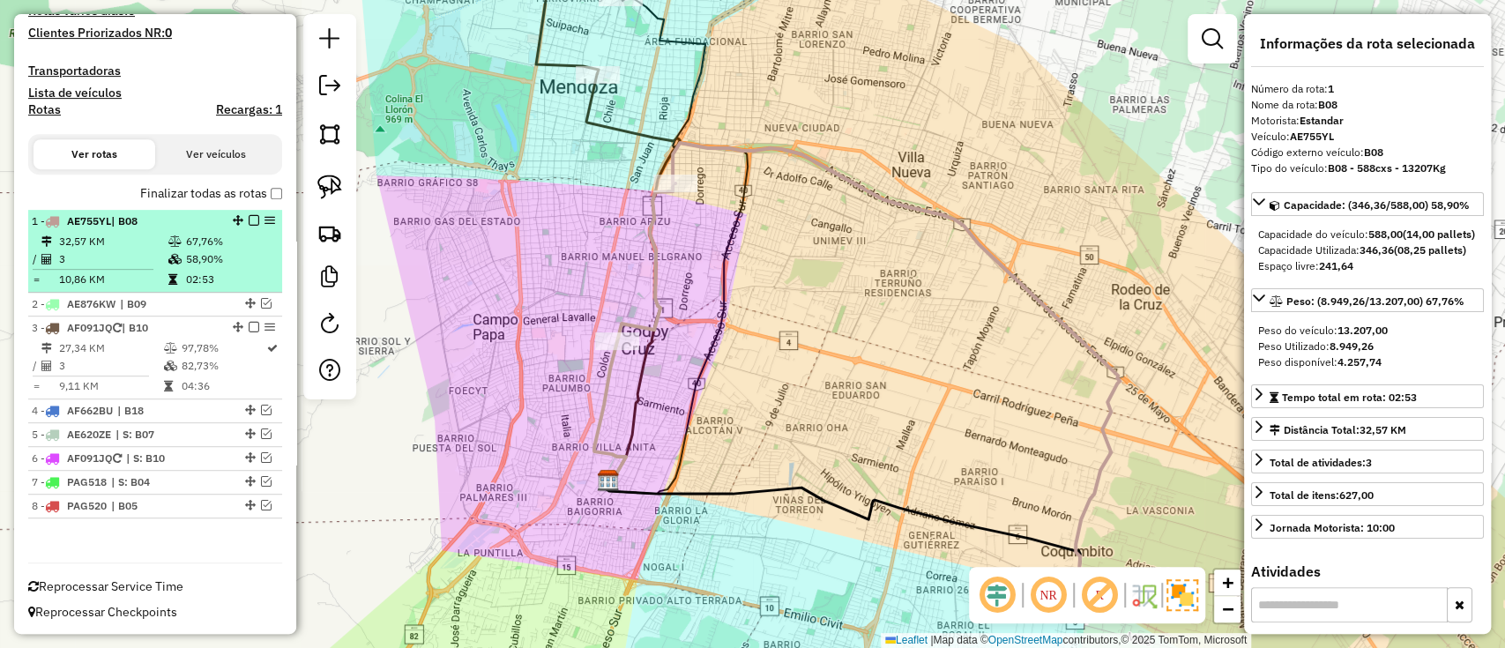
click at [253, 216] on em at bounding box center [254, 220] width 11 height 11
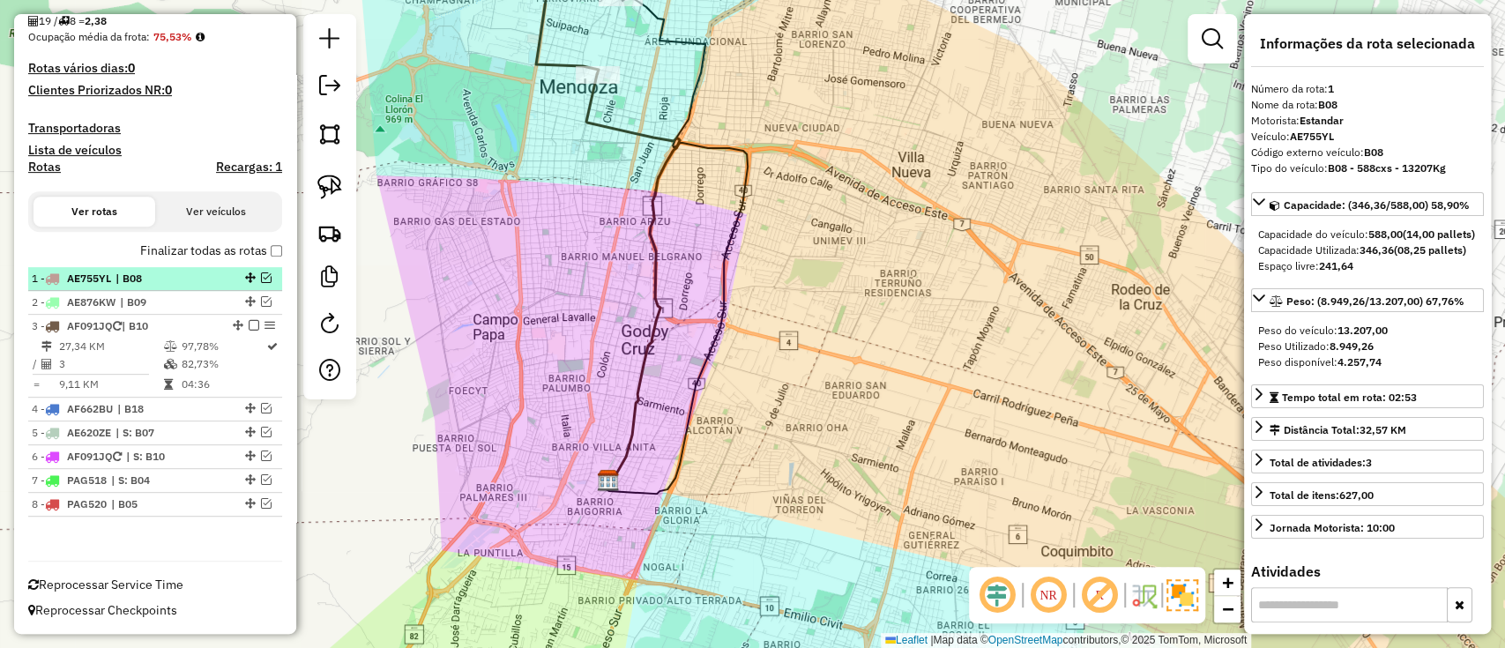
scroll to position [386, 0]
click at [1237, 614] on link "−" at bounding box center [1227, 609] width 26 height 26
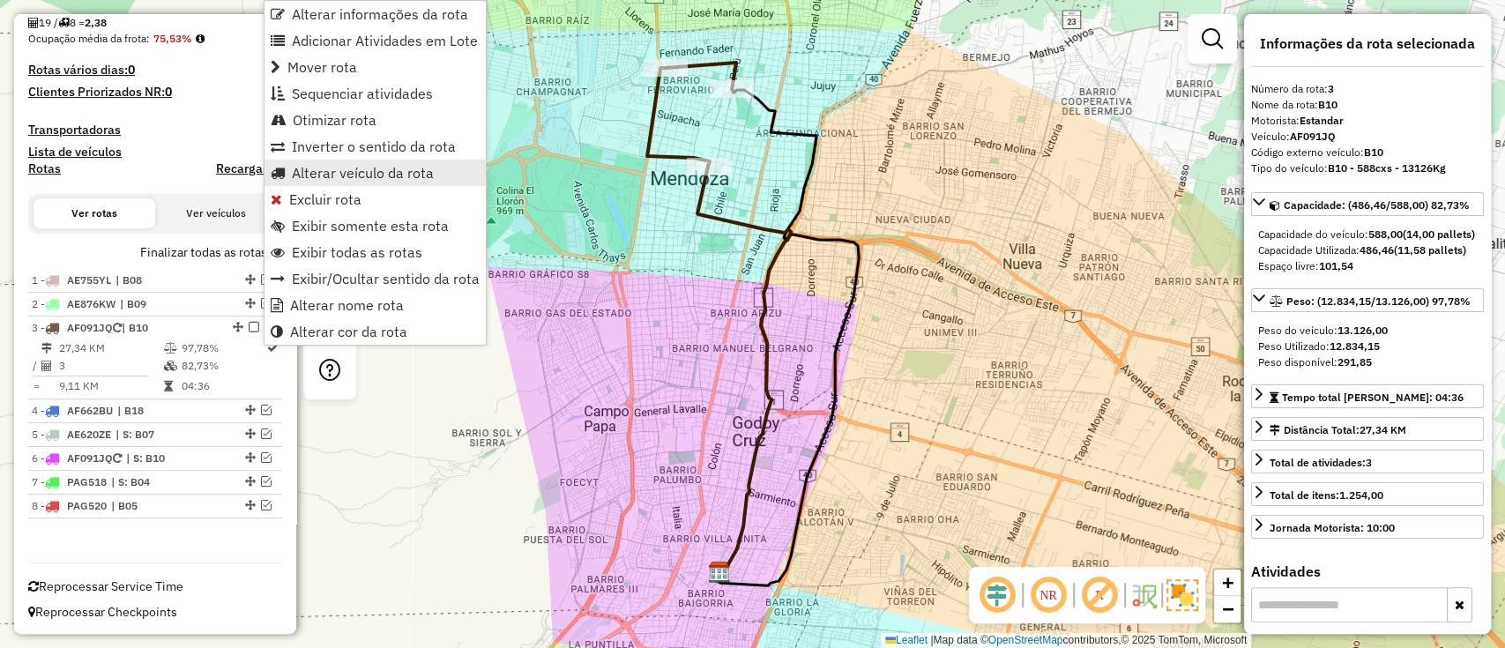
click at [338, 171] on span "Alterar veículo da rota" at bounding box center [363, 173] width 142 height 14
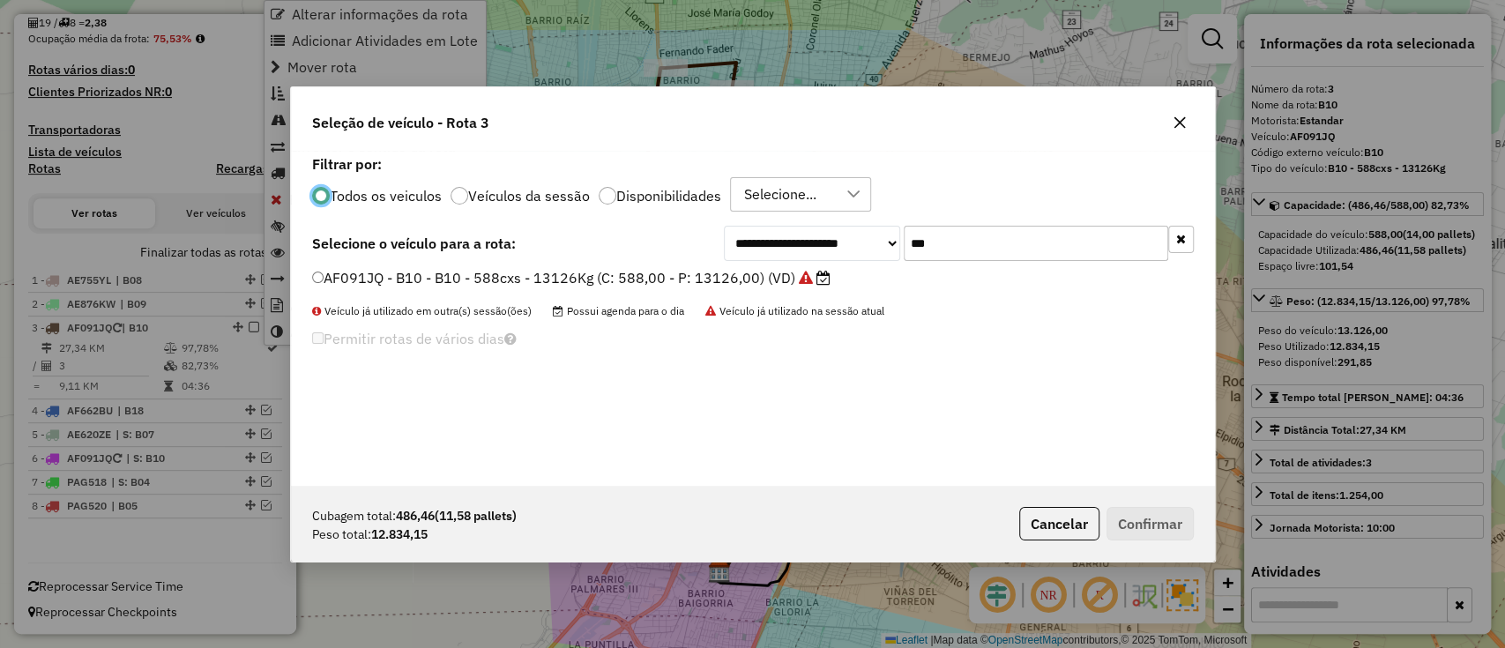
scroll to position [9, 5]
click at [997, 232] on input "***" at bounding box center [1035, 243] width 264 height 35
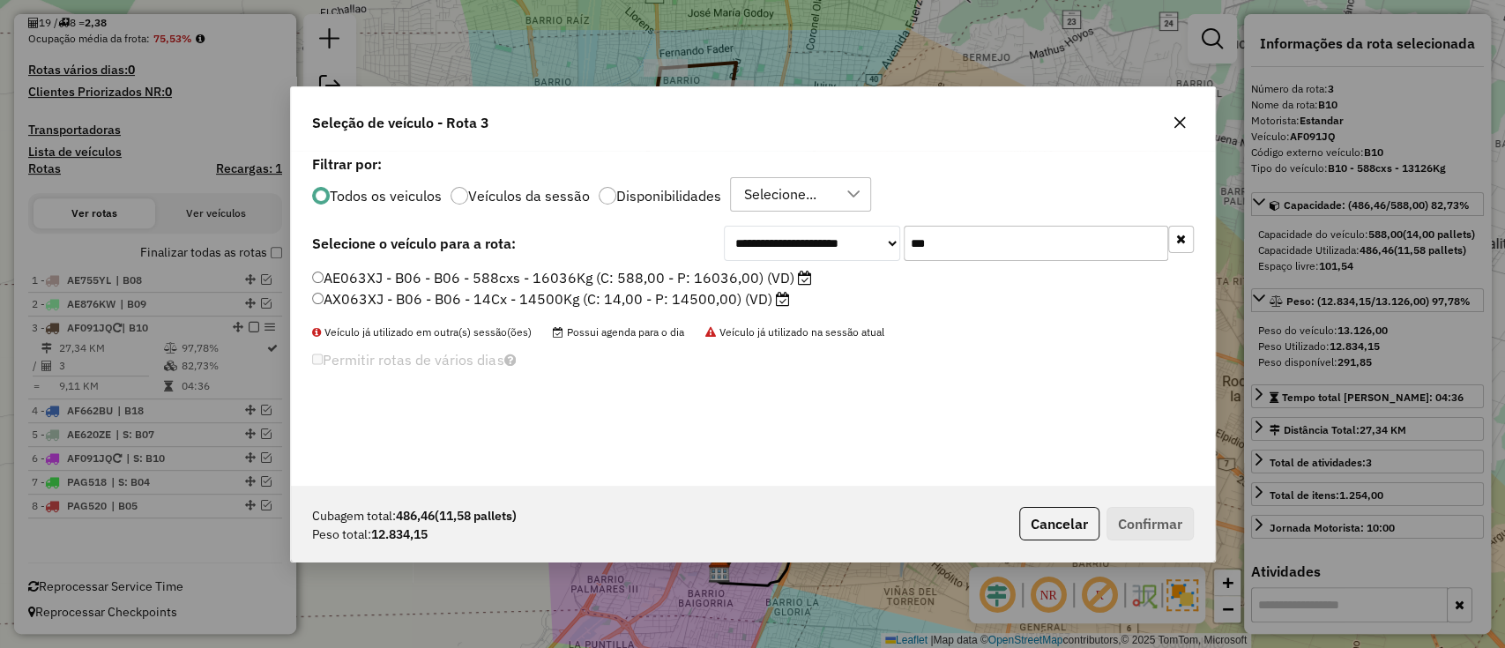
type input "***"
click at [707, 279] on label "AE063XJ - B06 - B06 - 588cxs - 16036Kg (C: 588,00 - P: 16036,00) (VD)" at bounding box center [562, 277] width 500 height 21
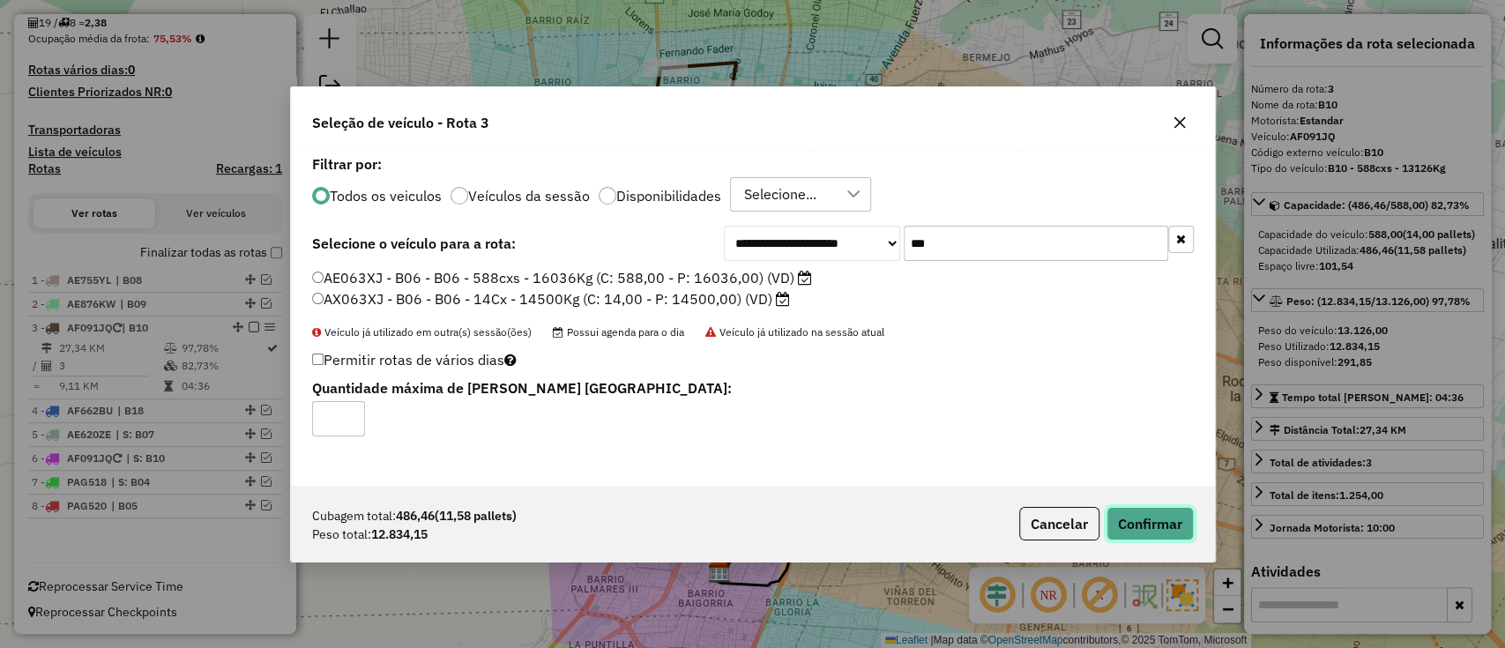
click at [1154, 529] on button "Confirmar" at bounding box center [1149, 523] width 87 height 33
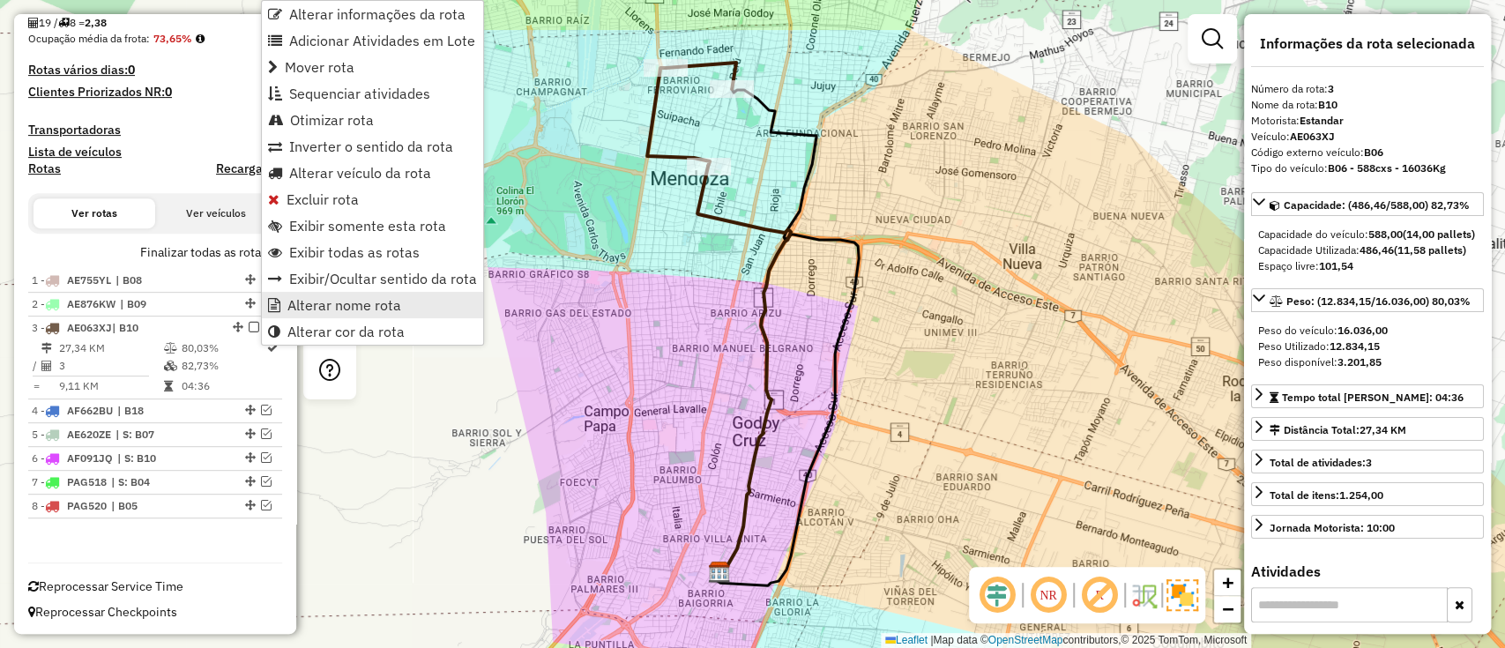
click at [331, 306] on span "Alterar nome rota" at bounding box center [344, 305] width 114 height 14
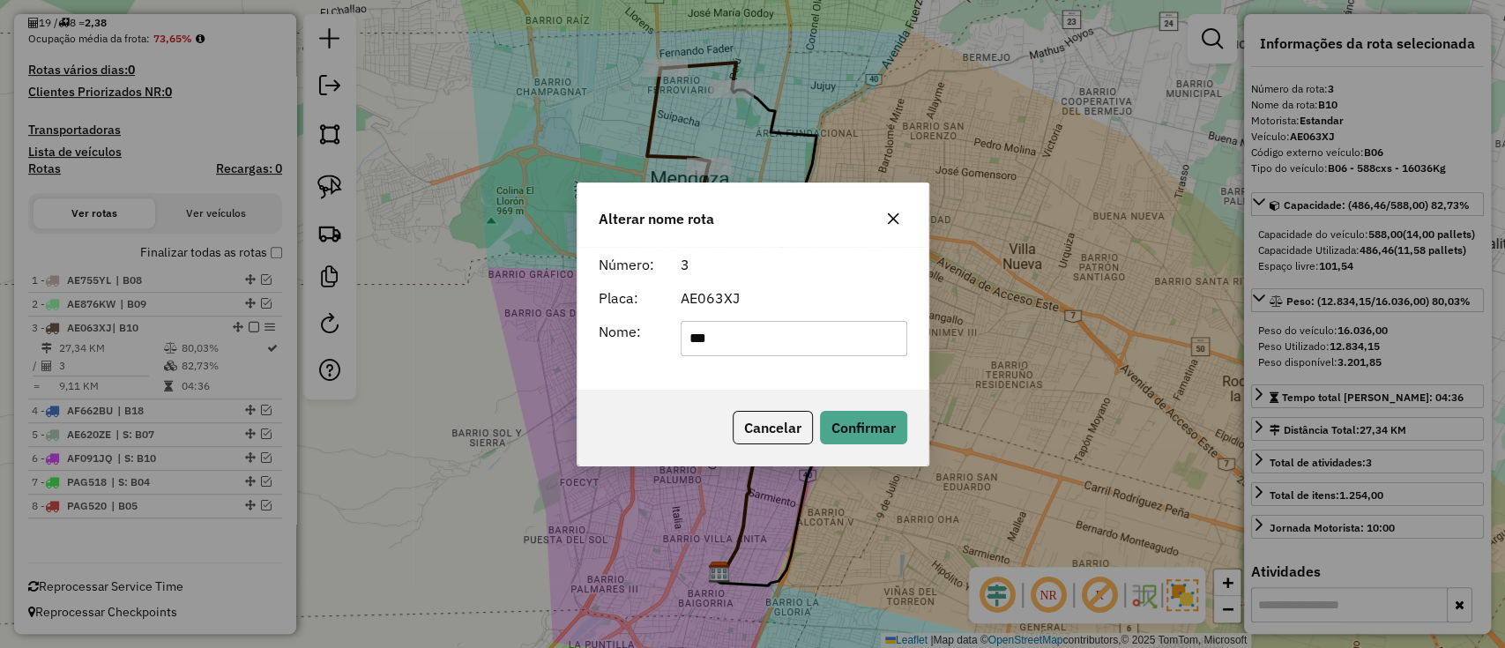
drag, startPoint x: 747, startPoint y: 338, endPoint x: 722, endPoint y: 336, distance: 25.6
click at [722, 336] on input "***" at bounding box center [793, 338] width 227 height 35
type input "***"
click at [898, 424] on button "Confirmar" at bounding box center [863, 427] width 87 height 33
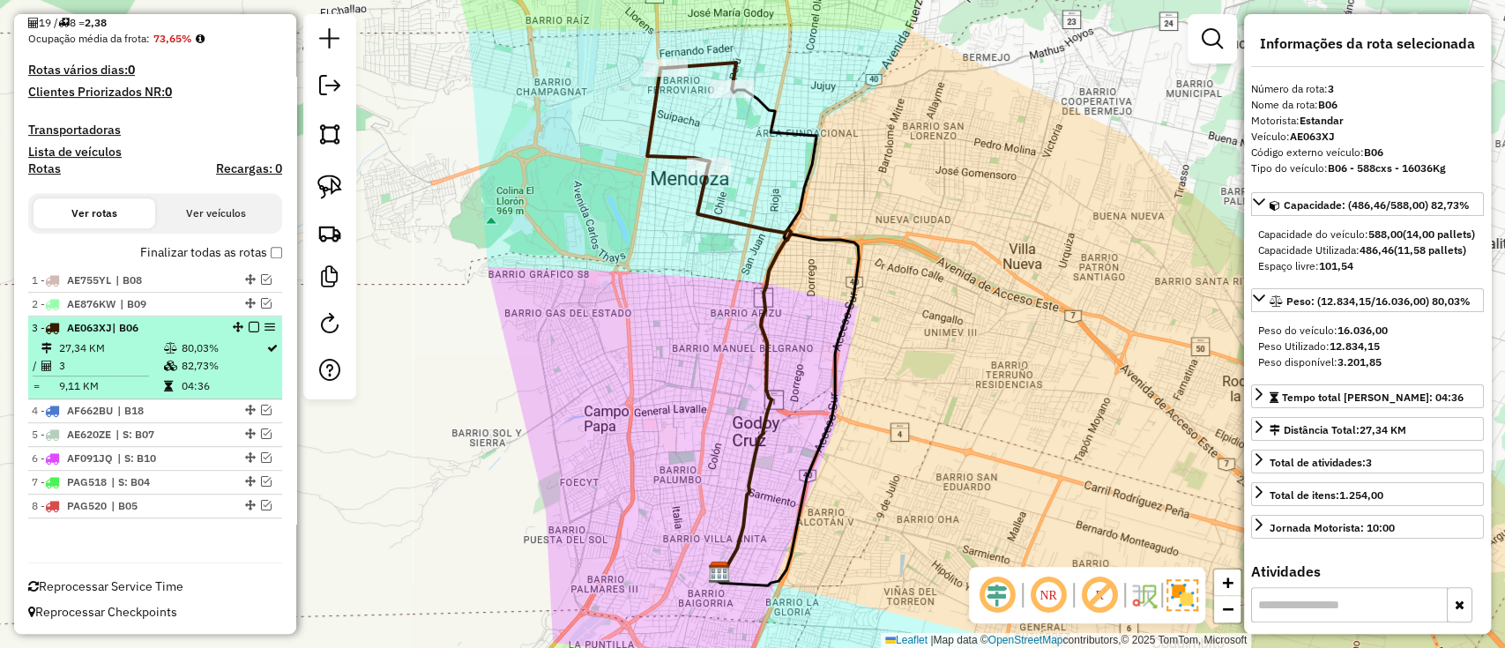
click at [249, 330] on em at bounding box center [254, 327] width 11 height 11
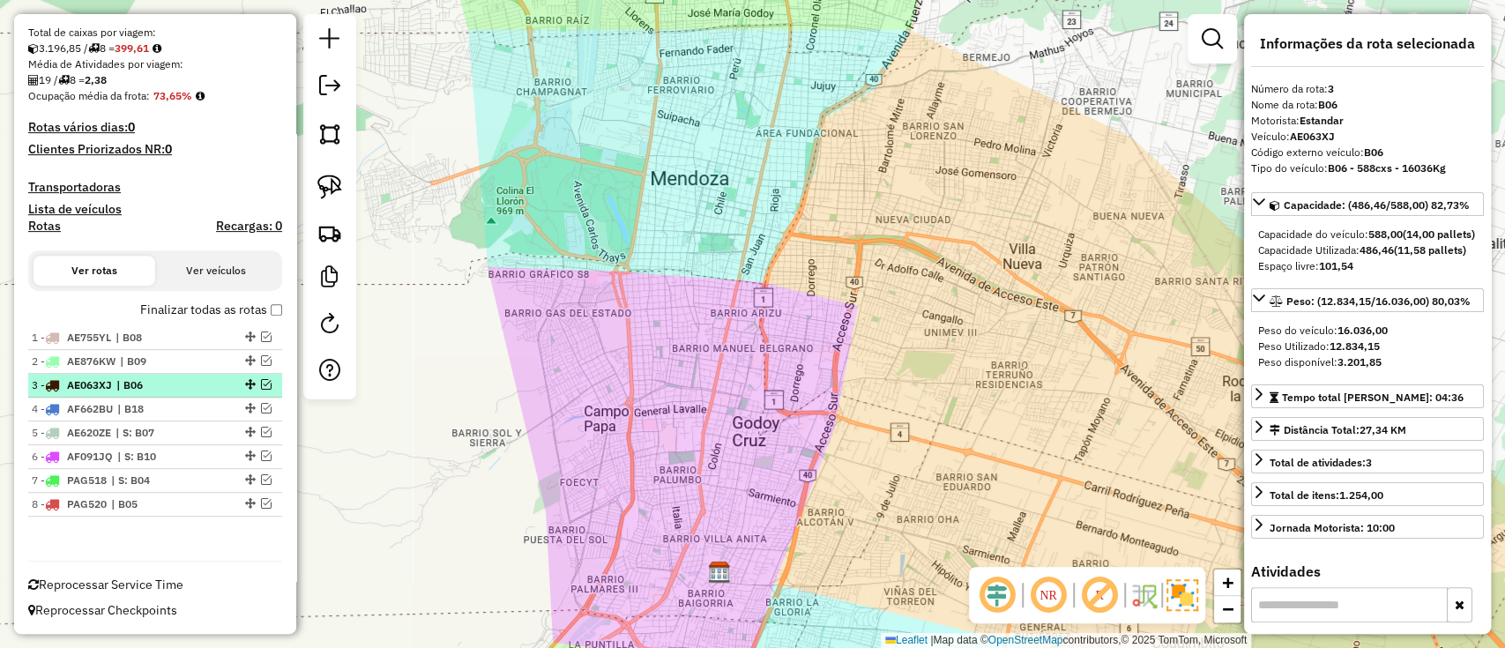
scroll to position [327, 0]
click at [247, 310] on label "Finalizar todas as rotas" at bounding box center [211, 311] width 142 height 19
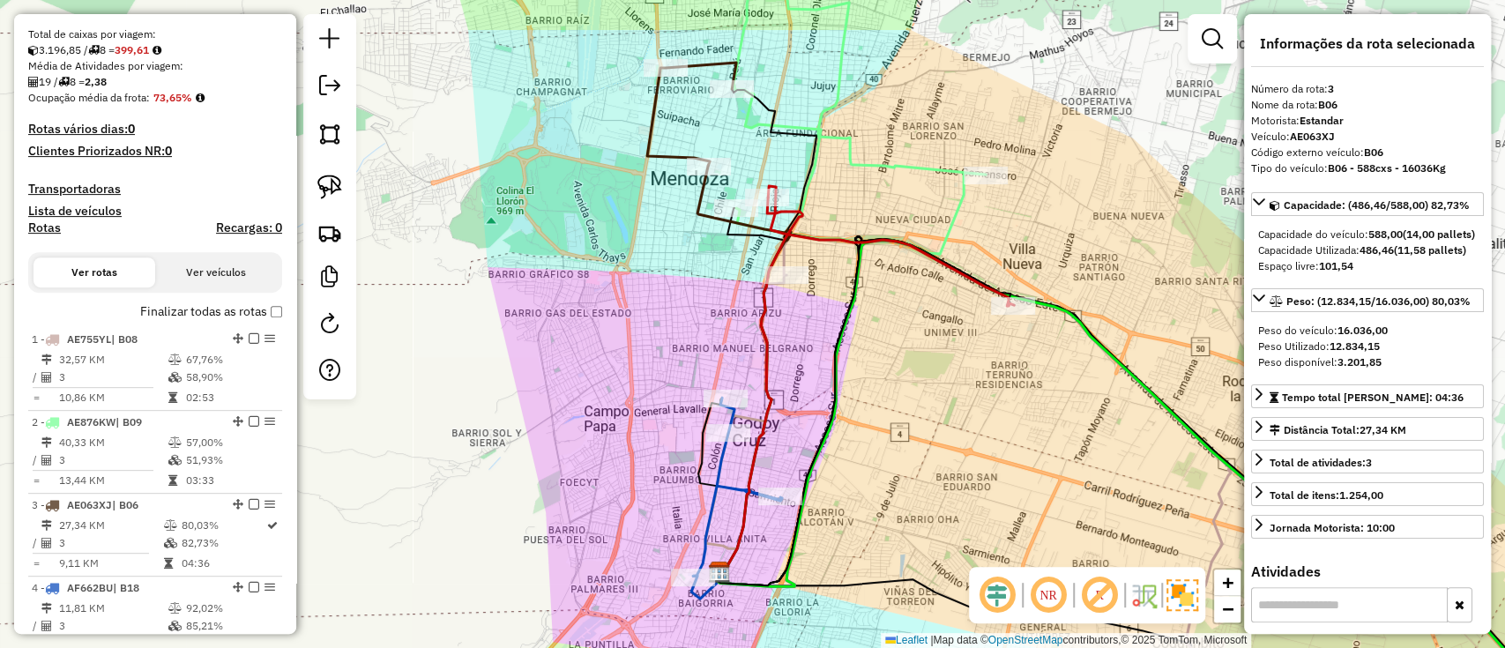
click at [41, 230] on h4 "Rotas" at bounding box center [44, 227] width 33 height 15
select select "*"
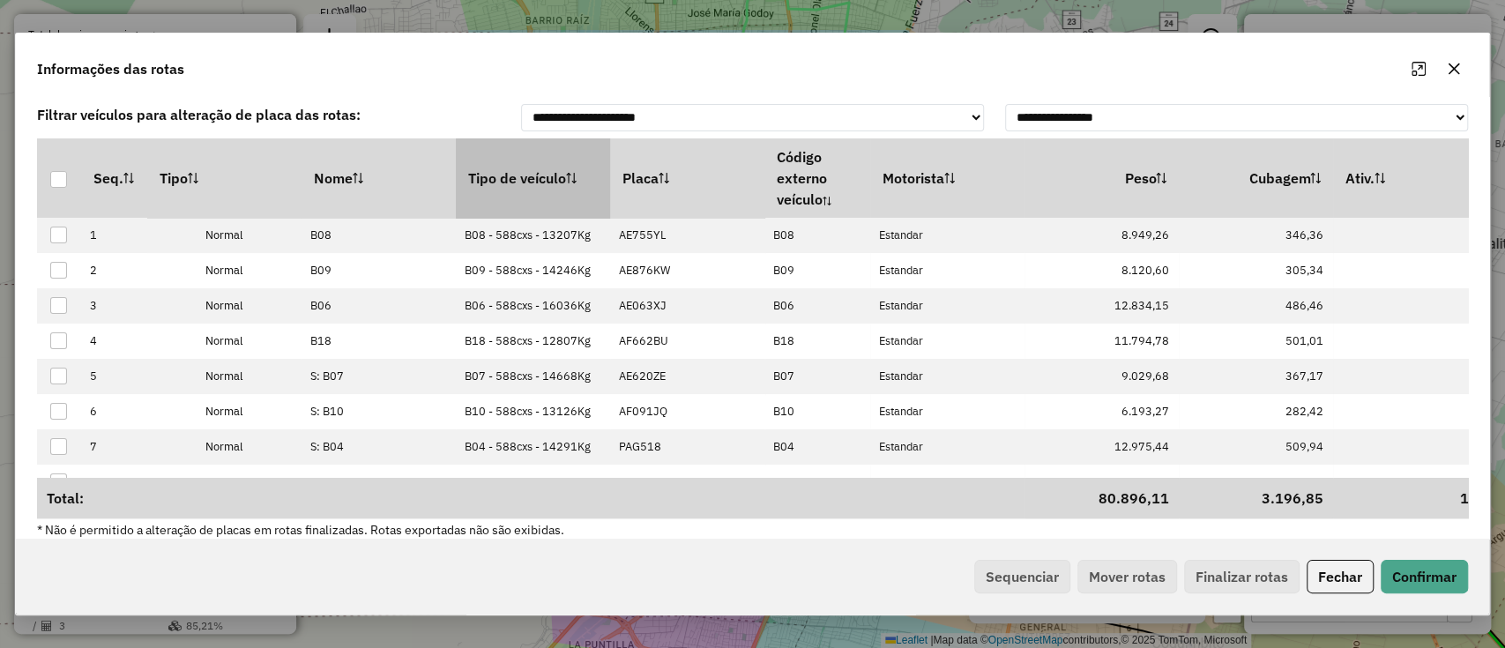
click at [517, 183] on th "Tipo de veículo" at bounding box center [533, 177] width 154 height 79
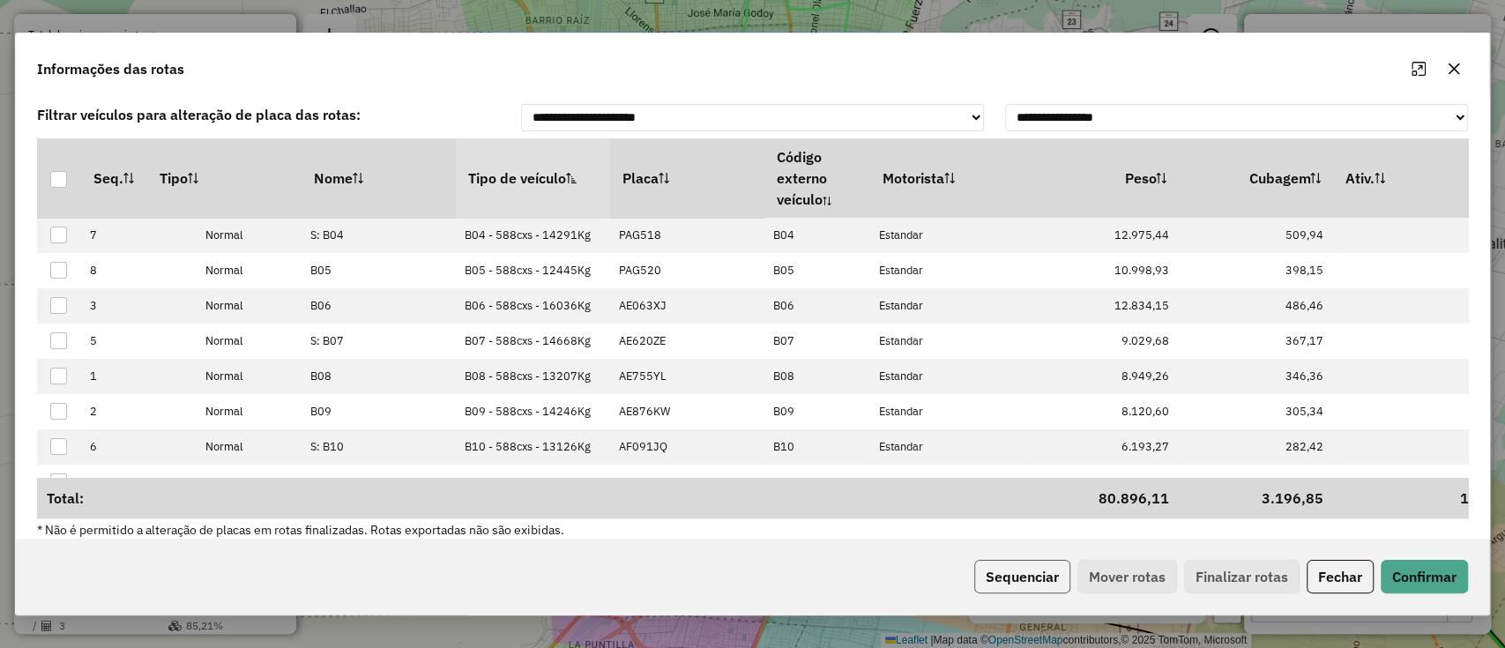
click at [1022, 576] on button "Sequenciar" at bounding box center [1022, 576] width 96 height 33
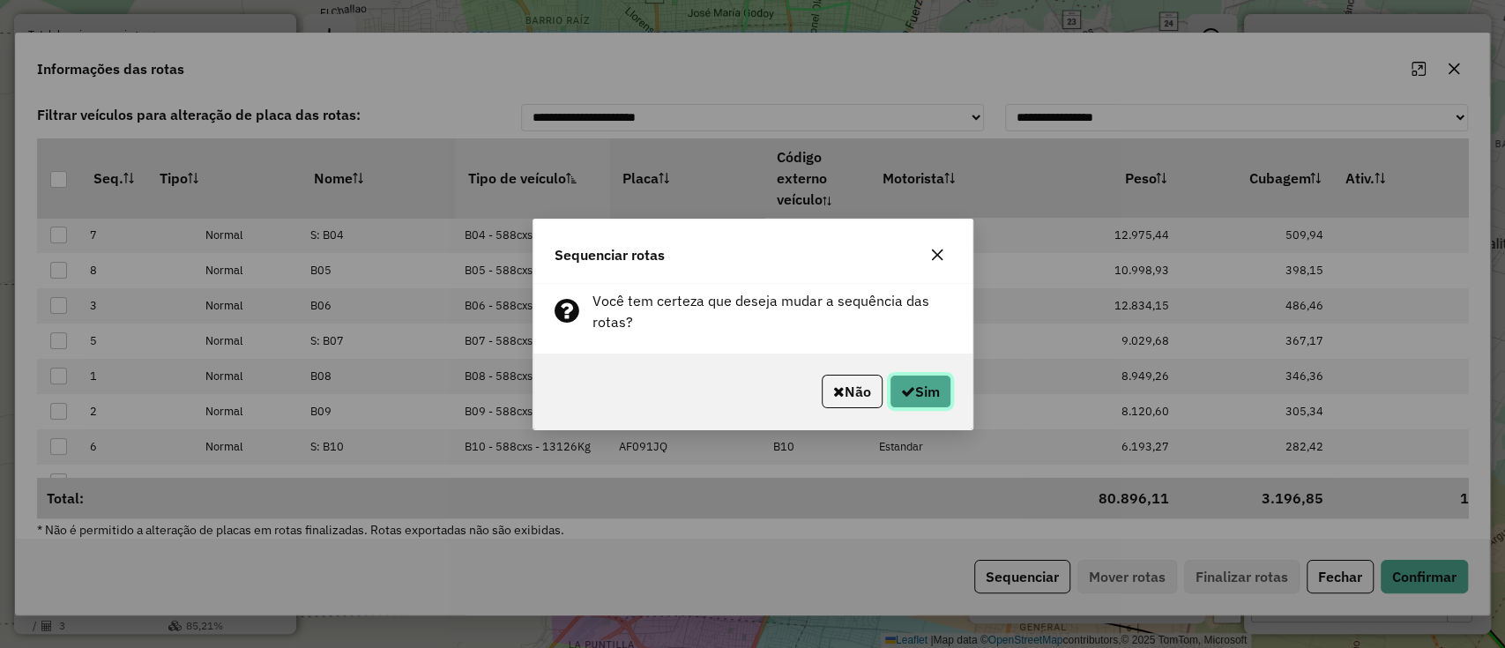
click at [933, 381] on button "Sim" at bounding box center [920, 391] width 62 height 33
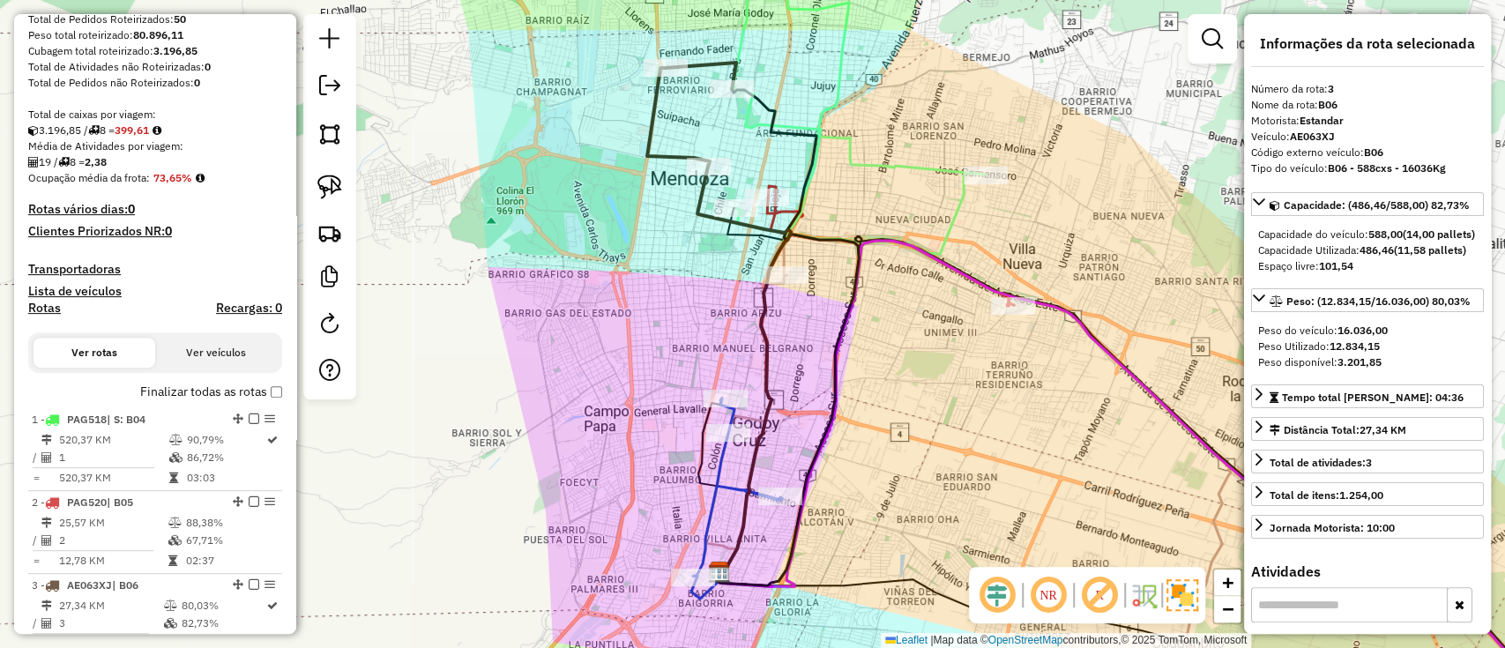
scroll to position [296, 0]
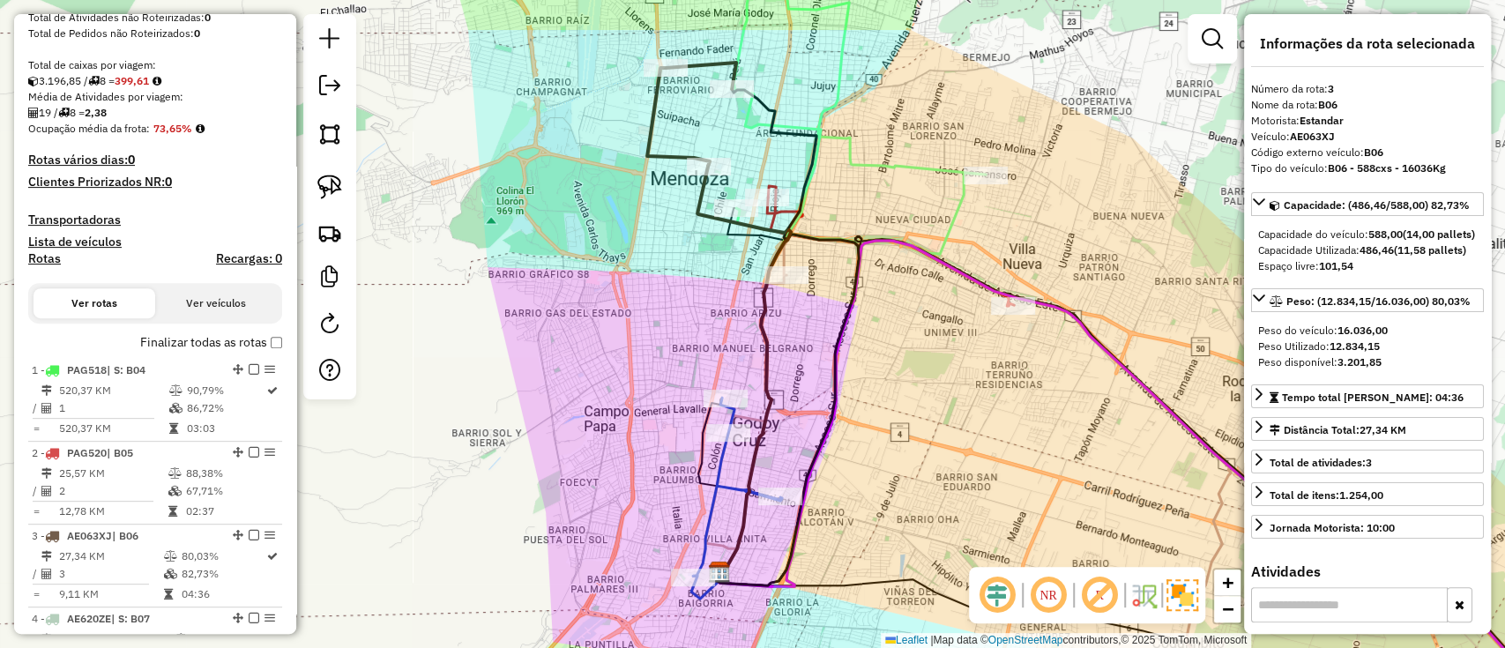
click at [236, 343] on label "Finalizar todas as rotas" at bounding box center [211, 342] width 142 height 19
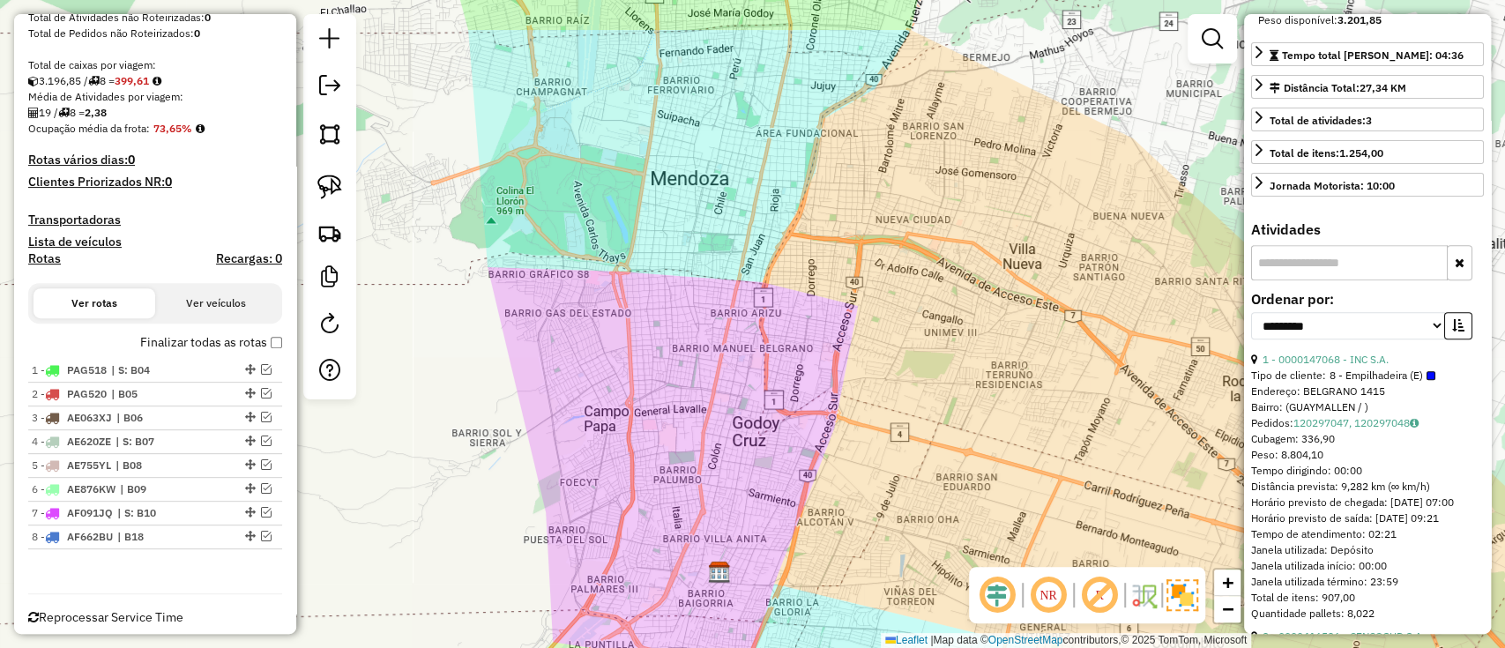
scroll to position [451, 0]
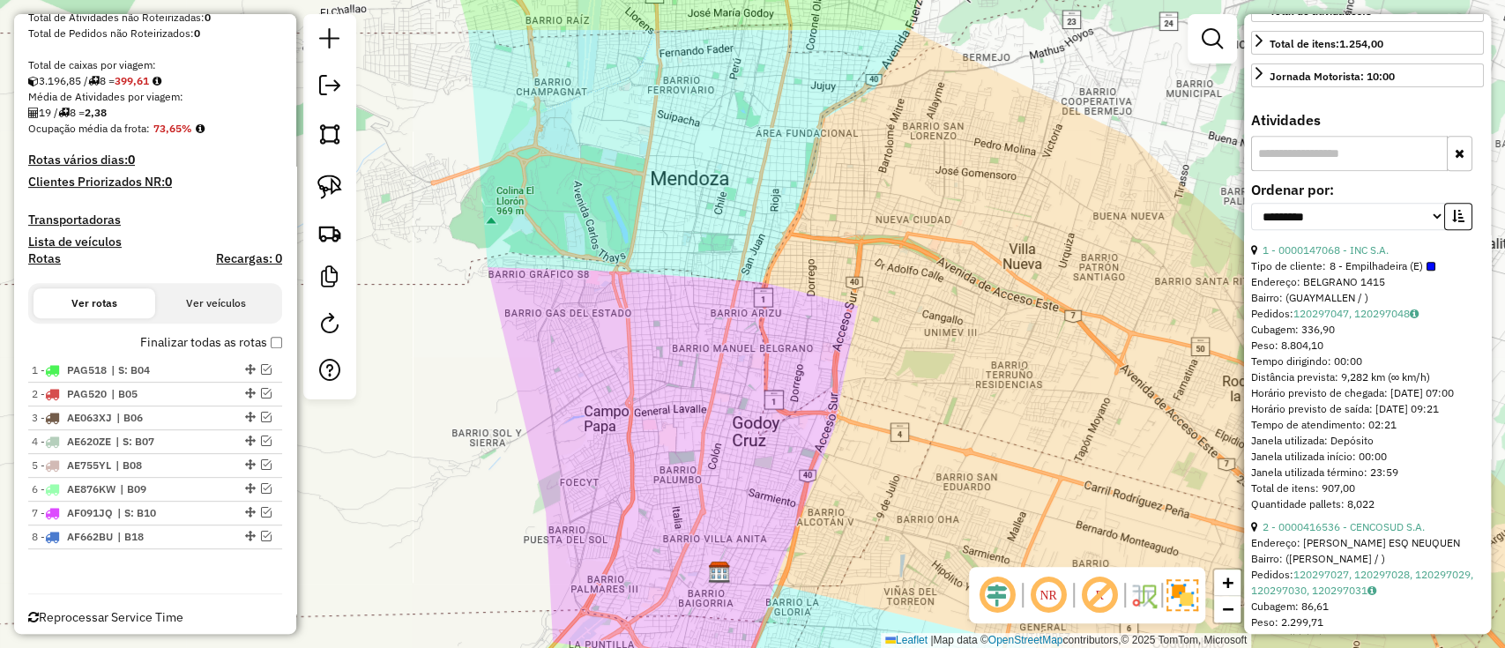
drag, startPoint x: 1401, startPoint y: 282, endPoint x: 1255, endPoint y: 282, distance: 145.4
click at [1254, 258] on div "1 - 0000147068 - INC S.A." at bounding box center [1367, 250] width 233 height 16
copy div "1 - 0000147068 - INC S.A."
drag, startPoint x: 1421, startPoint y: 563, endPoint x: 1260, endPoint y: 567, distance: 160.5
click at [1260, 535] on div "2 - 0000416536 - CENCOSUD S.A." at bounding box center [1367, 527] width 233 height 16
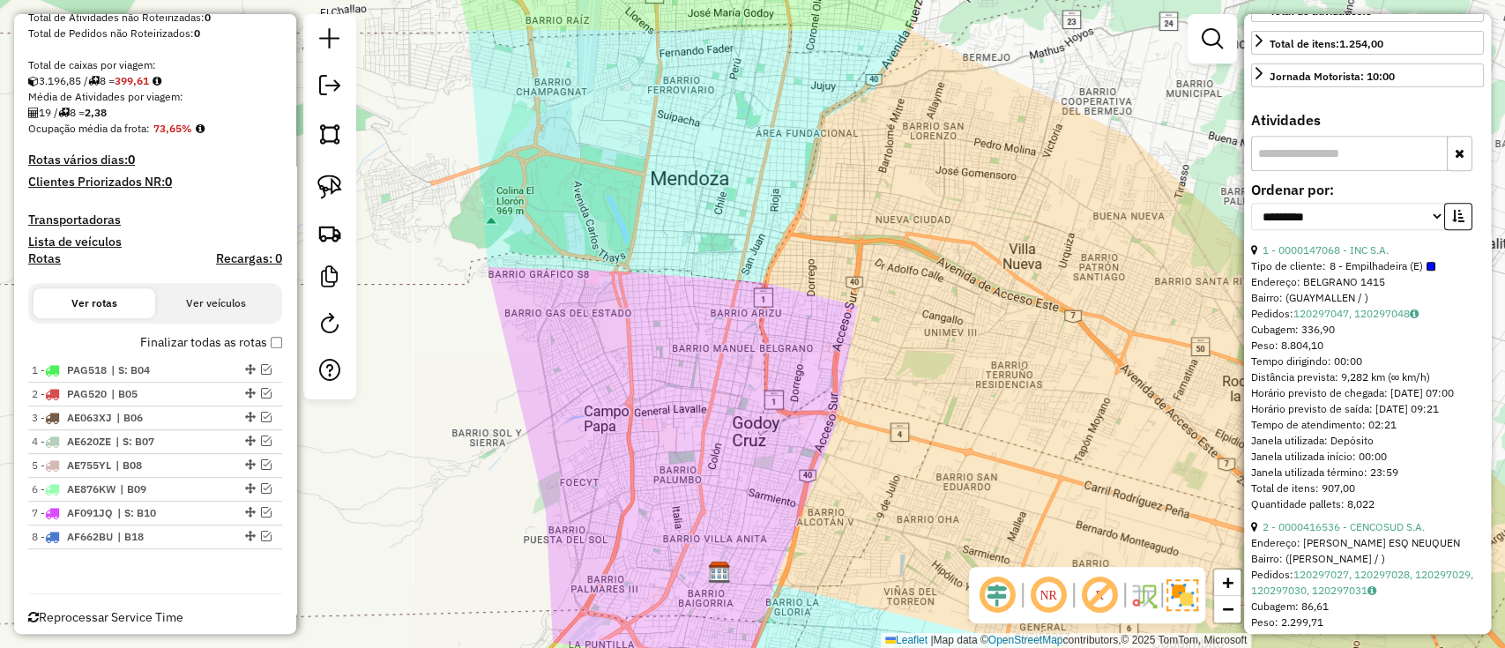
copy link "2 - 0000416536 - CENCOSUD S.A."
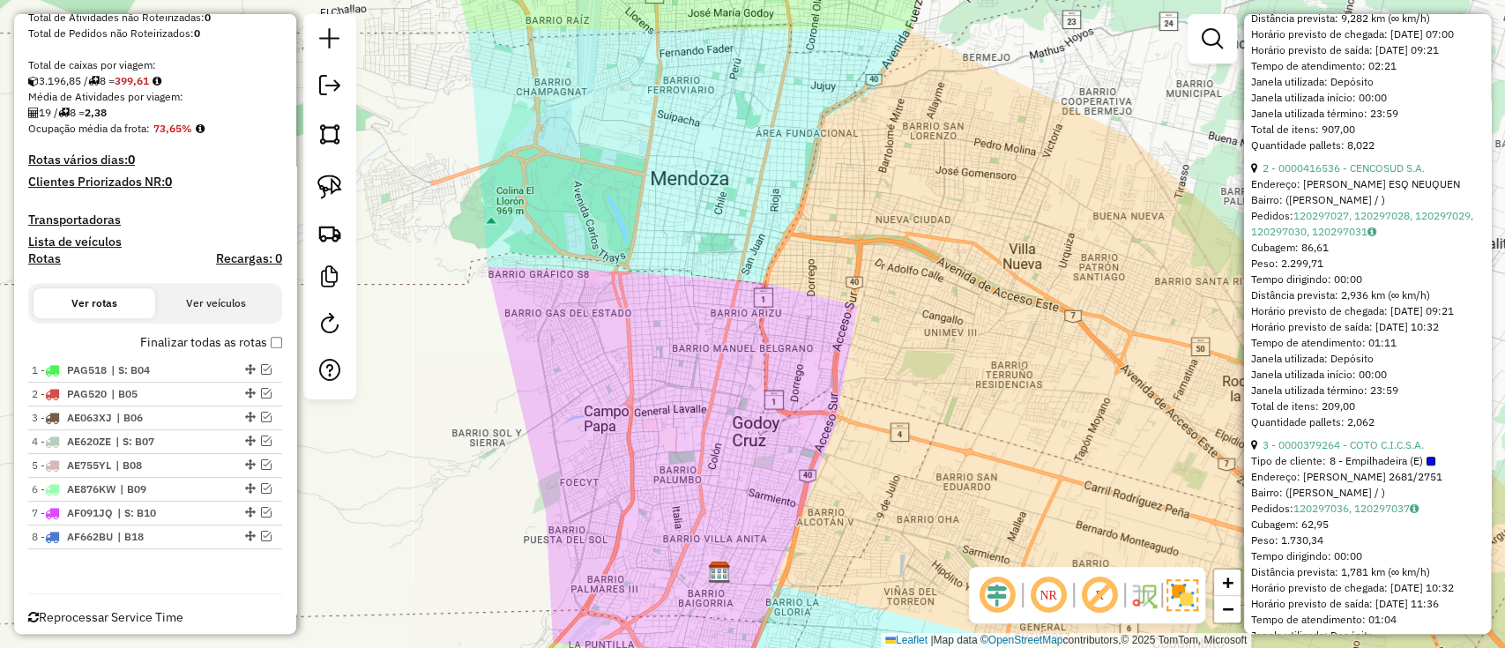
scroll to position [898, 0]
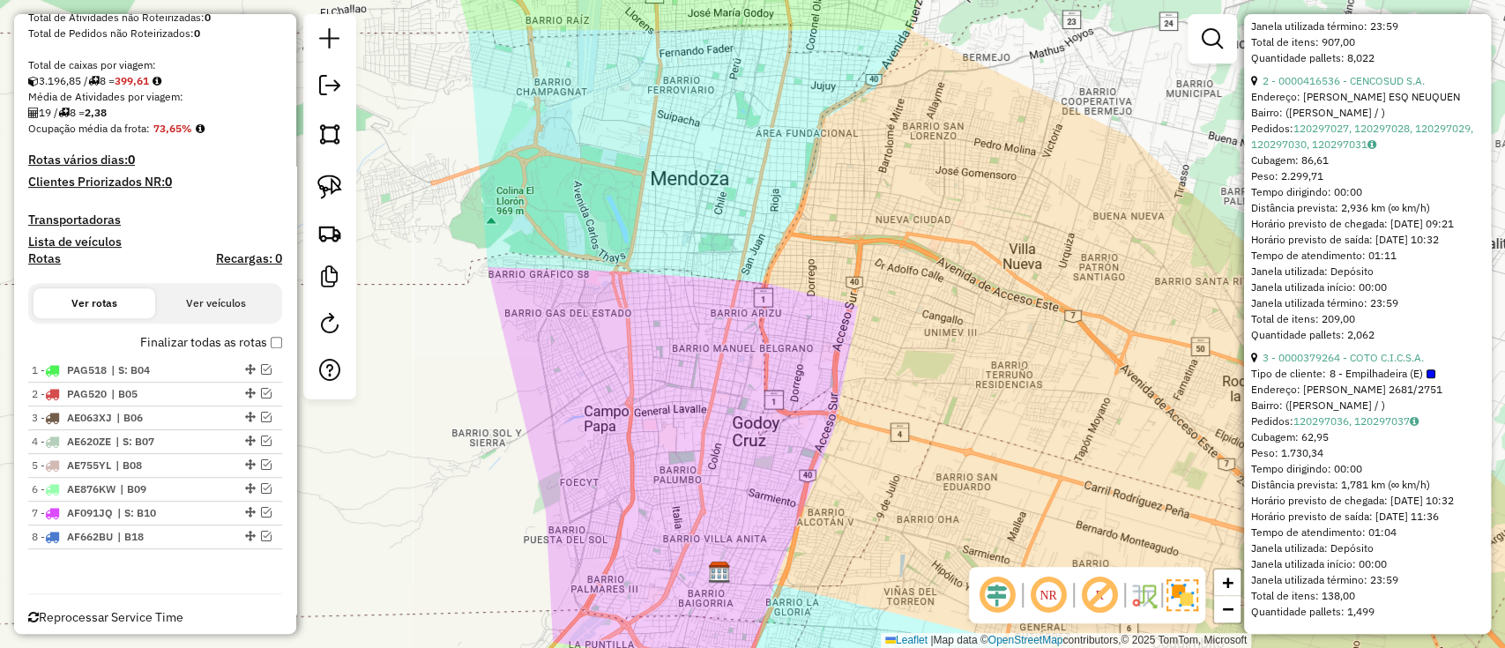
drag, startPoint x: 1425, startPoint y: 415, endPoint x: 1260, endPoint y: 417, distance: 165.7
click at [1260, 366] on div "3 - 0000379264 - COTO C.I.C.S.A." at bounding box center [1367, 358] width 233 height 16
copy div "3 - 0000379264 - COTO C.I.C.S.A."
click at [206, 390] on div "2 - PAG520 | B05" at bounding box center [125, 394] width 187 height 16
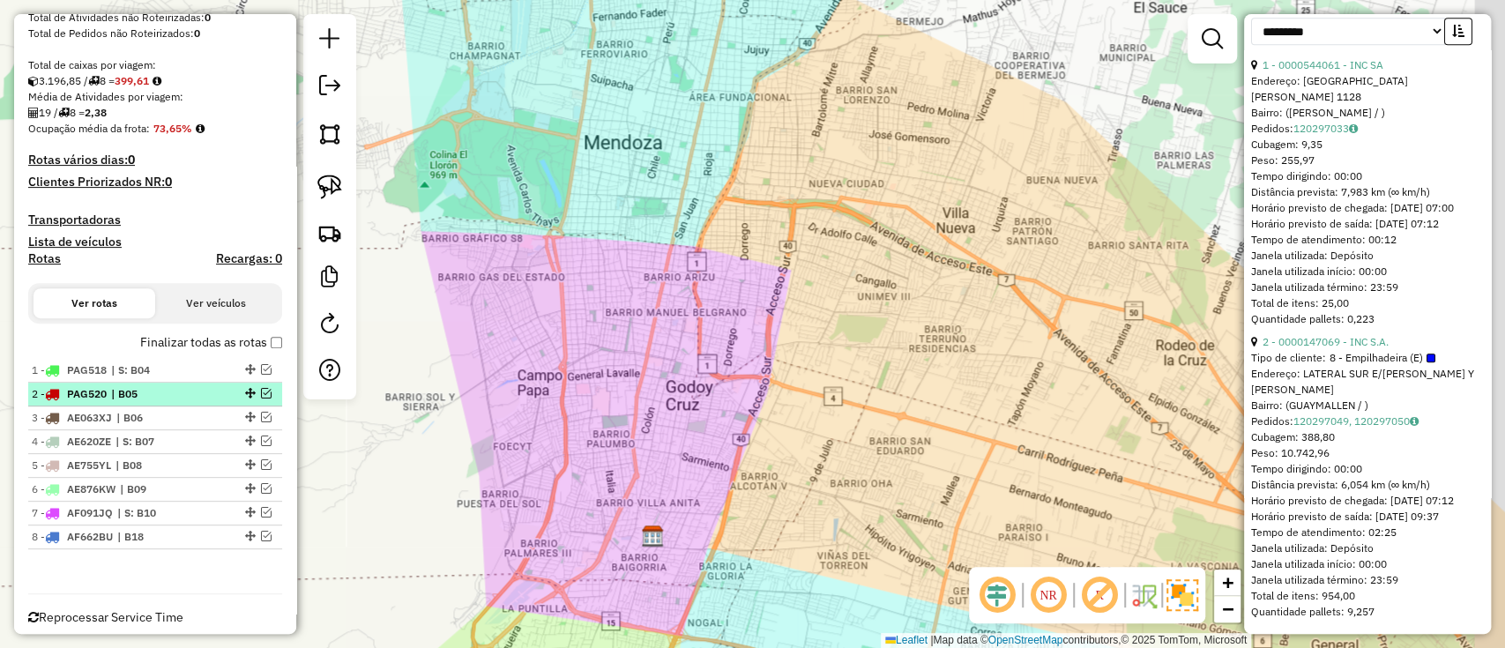
scroll to position [680, 0]
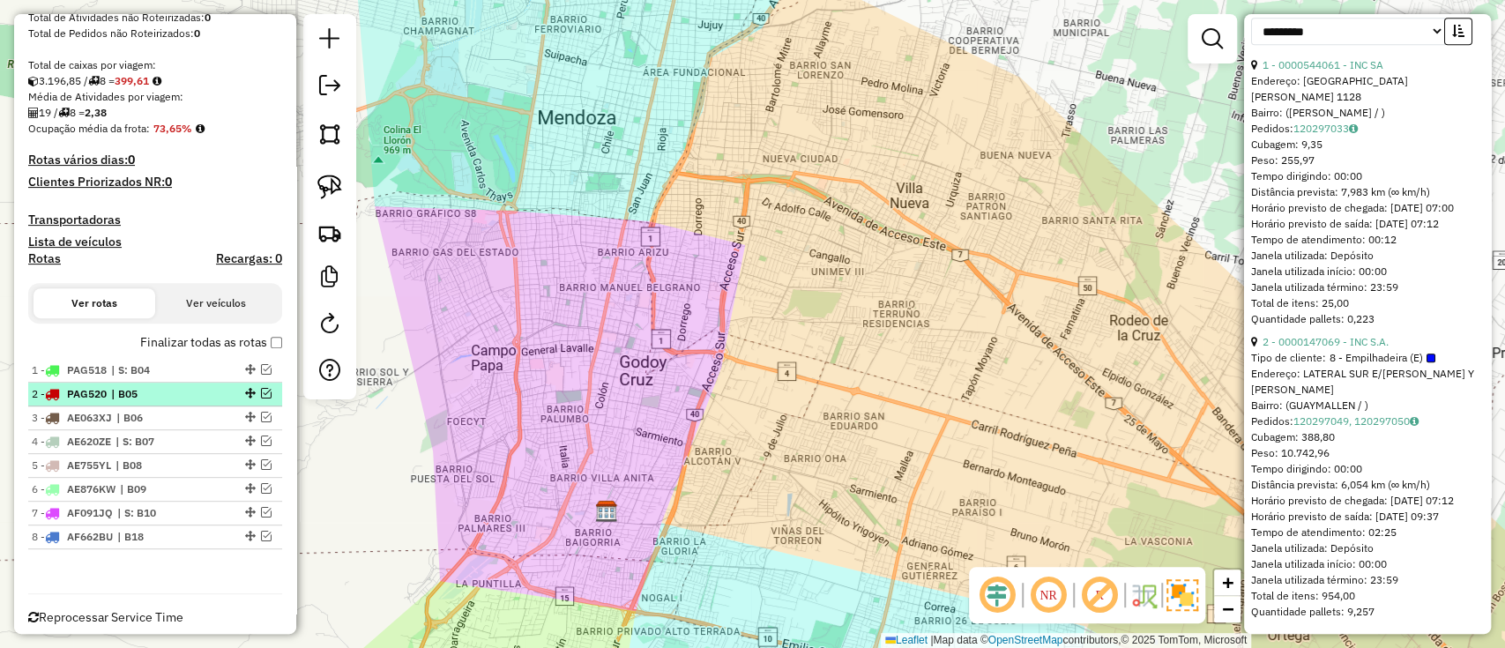
click at [152, 400] on span "| B05" at bounding box center [151, 394] width 81 height 16
drag, startPoint x: 1391, startPoint y: 52, endPoint x: 1262, endPoint y: 46, distance: 128.8
click at [1262, 57] on div "1 - 0000544061 - INC SA" at bounding box center [1367, 65] width 233 height 16
copy link "1 - 0000544061 - INC SA"
drag, startPoint x: 1403, startPoint y: 326, endPoint x: 1262, endPoint y: 330, distance: 141.1
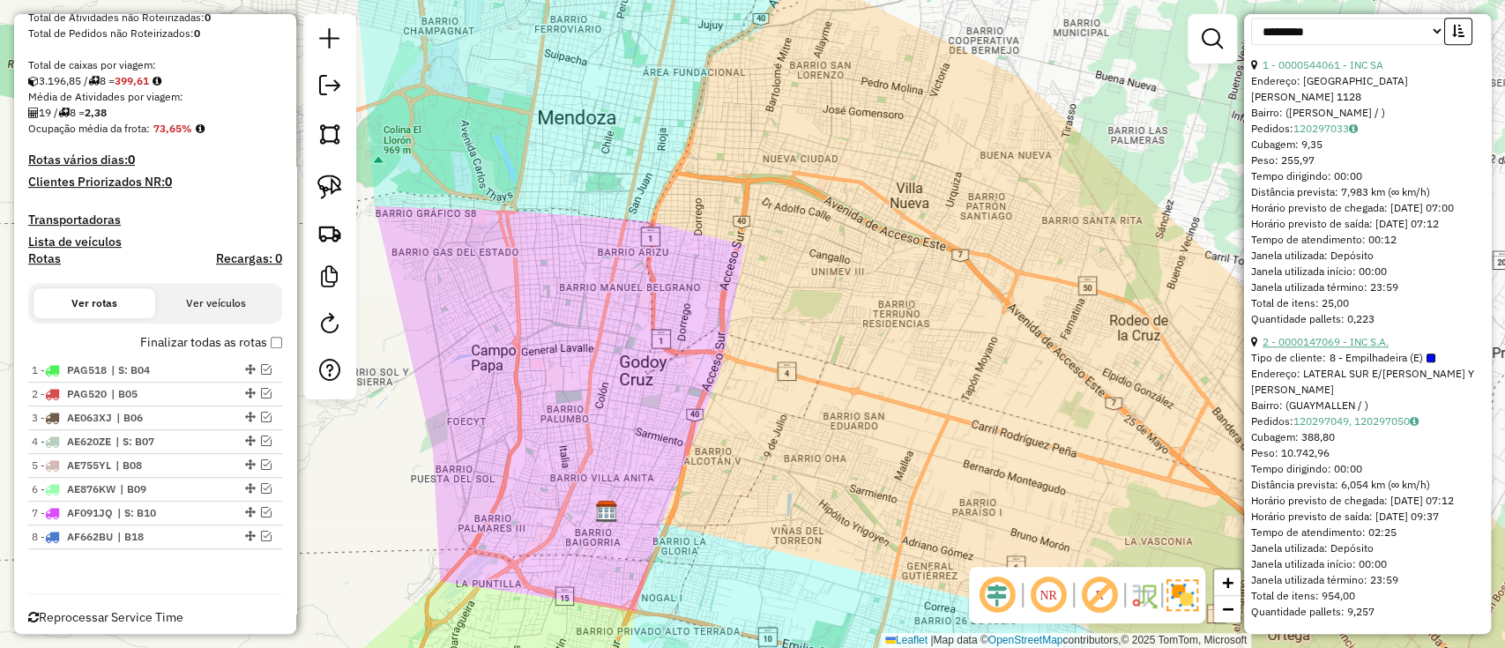
click at [1262, 334] on div "2 - 0000147069 - INC S.A." at bounding box center [1367, 342] width 233 height 16
copy link "2 - 0000147069 - INC S.A."
click at [188, 401] on li "2 - PAG520 | B05" at bounding box center [155, 395] width 254 height 24
click at [177, 413] on span "| B06" at bounding box center [156, 418] width 81 height 16
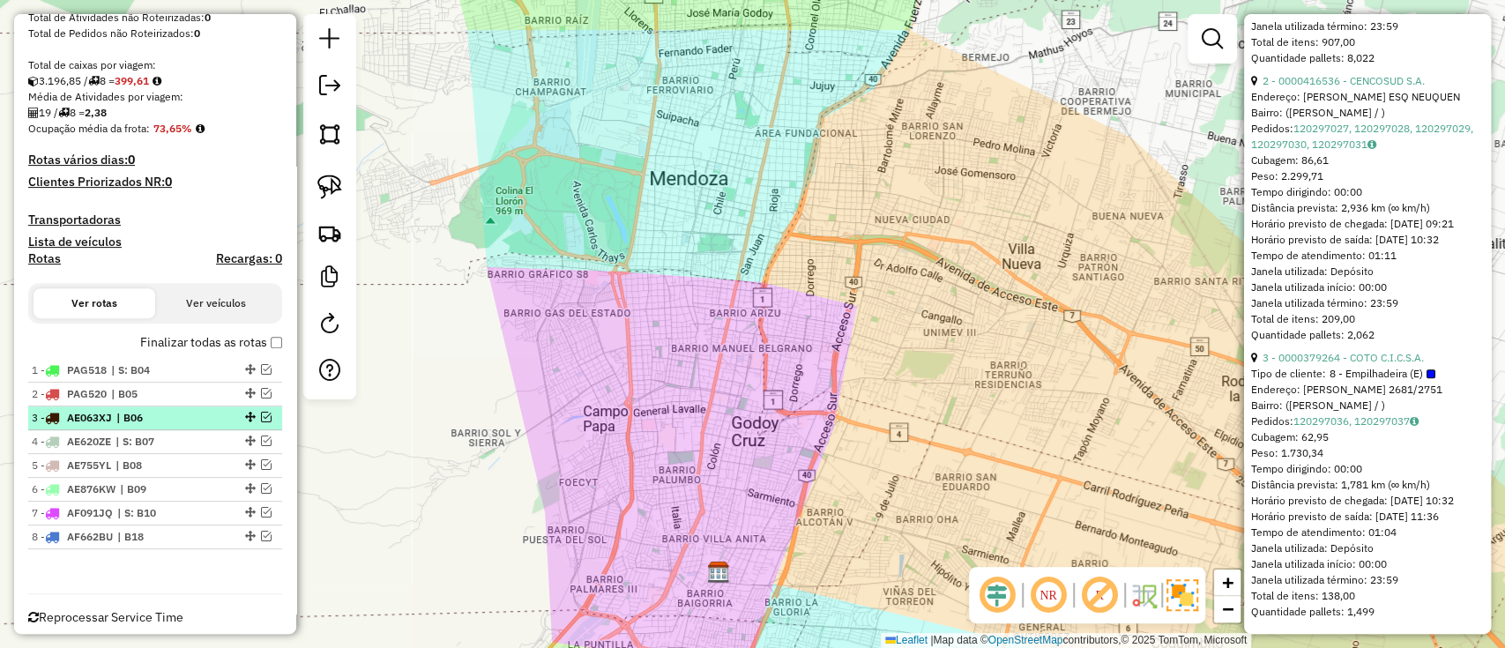
click at [73, 416] on span "AE063XJ" at bounding box center [89, 417] width 45 height 13
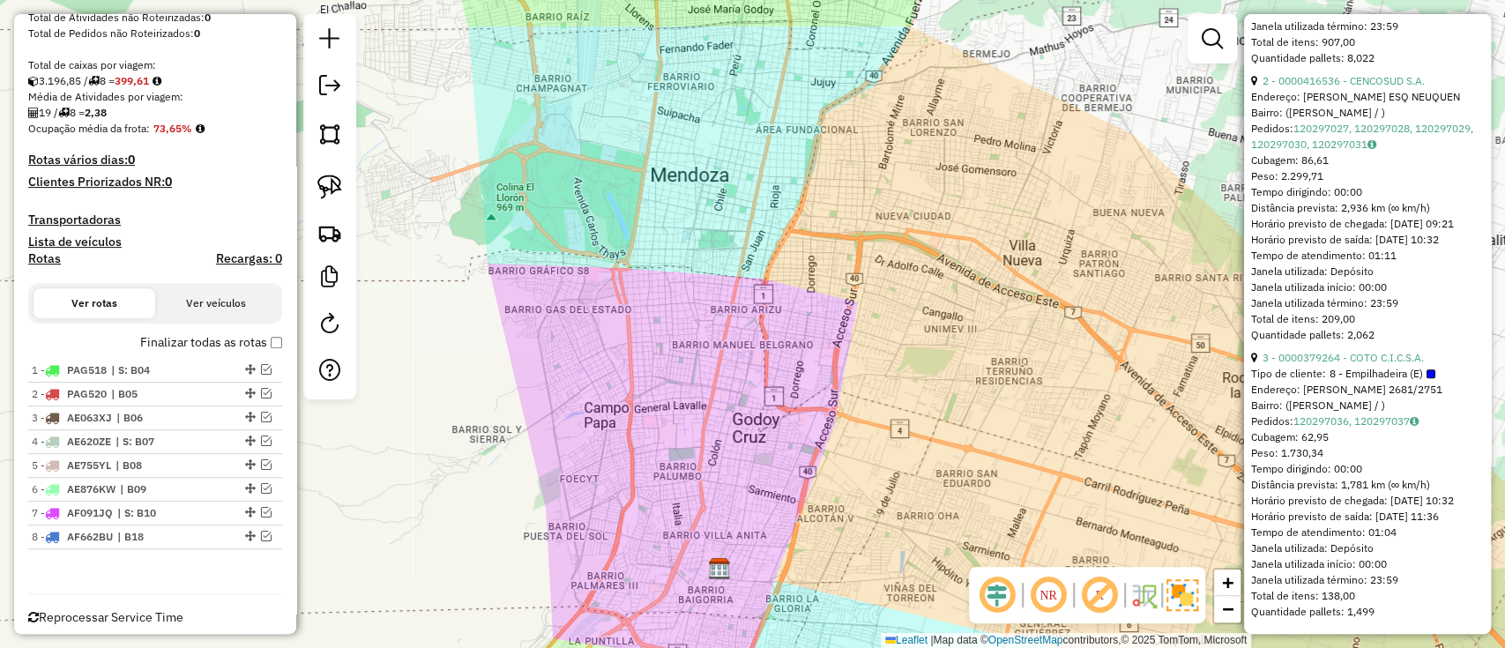
drag, startPoint x: 1490, startPoint y: 402, endPoint x: 1490, endPoint y: 393, distance: 8.9
click at [1490, 393] on div "Janela de atendimento Grade de atendimento Capacidade Transportadoras Veículos …" at bounding box center [752, 324] width 1505 height 648
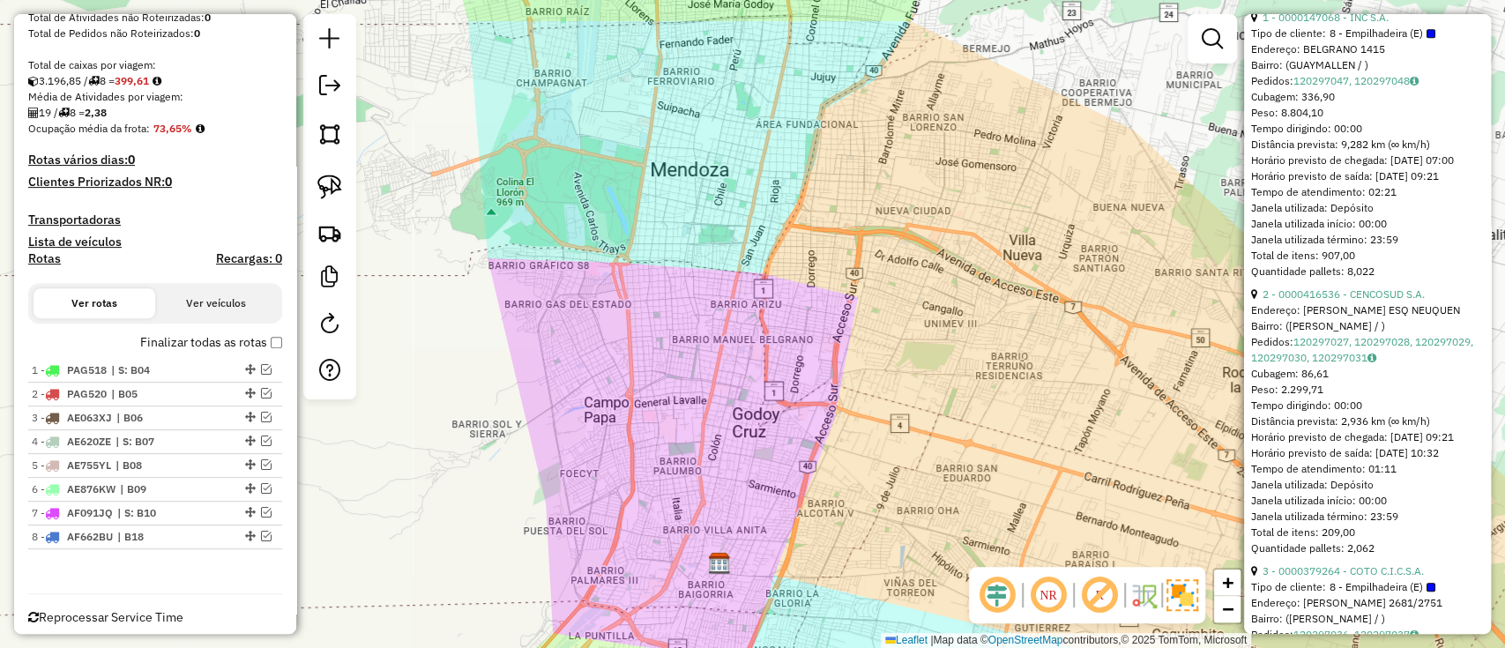
scroll to position [655, 0]
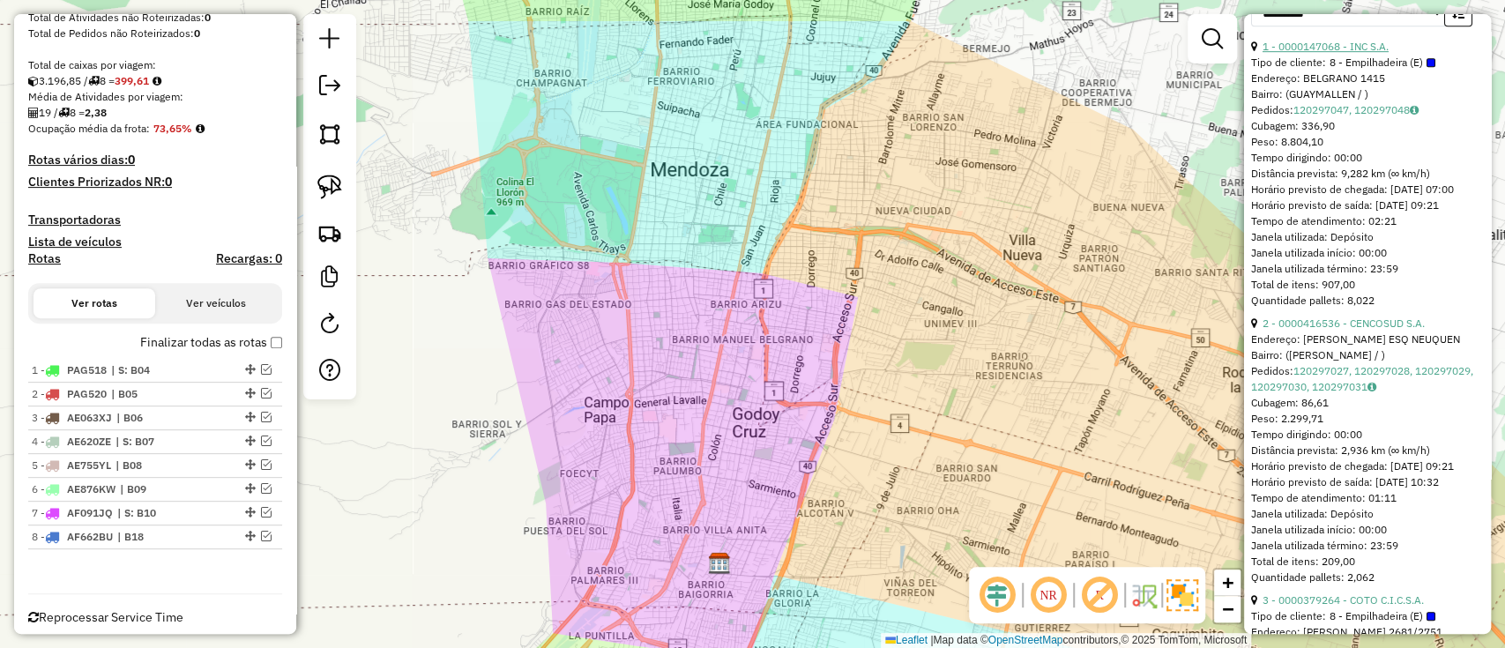
drag, startPoint x: 1391, startPoint y: 74, endPoint x: 1261, endPoint y: 71, distance: 129.6
click at [1261, 55] on div "1 - 0000147068 - INC S.A." at bounding box center [1367, 47] width 233 height 16
copy link "1 - 0000147068 - INC S.A."
drag, startPoint x: 1431, startPoint y: 367, endPoint x: 1260, endPoint y: 370, distance: 171.0
click at [1260, 331] on div "2 - 0000416536 - CENCOSUD S.A." at bounding box center [1367, 324] width 233 height 16
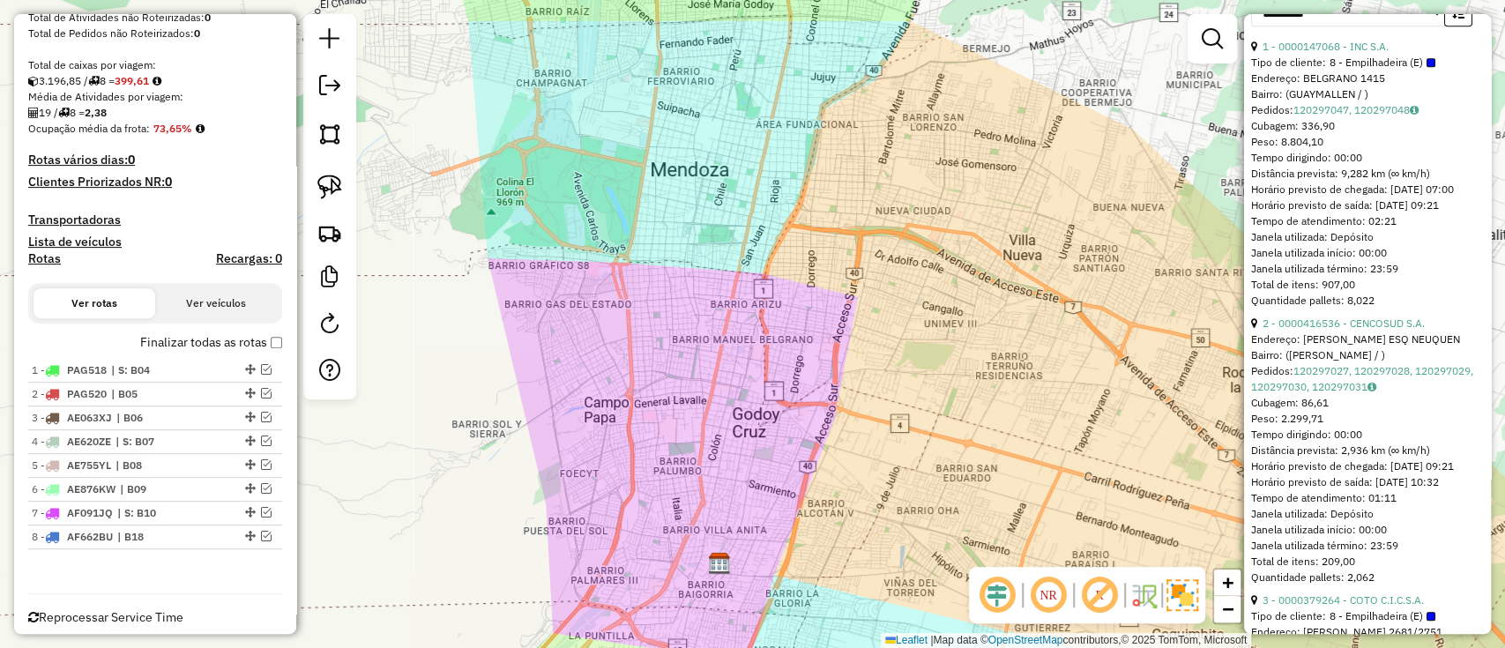
copy link "2 - 0000416536 - CENCOSUD S.A."
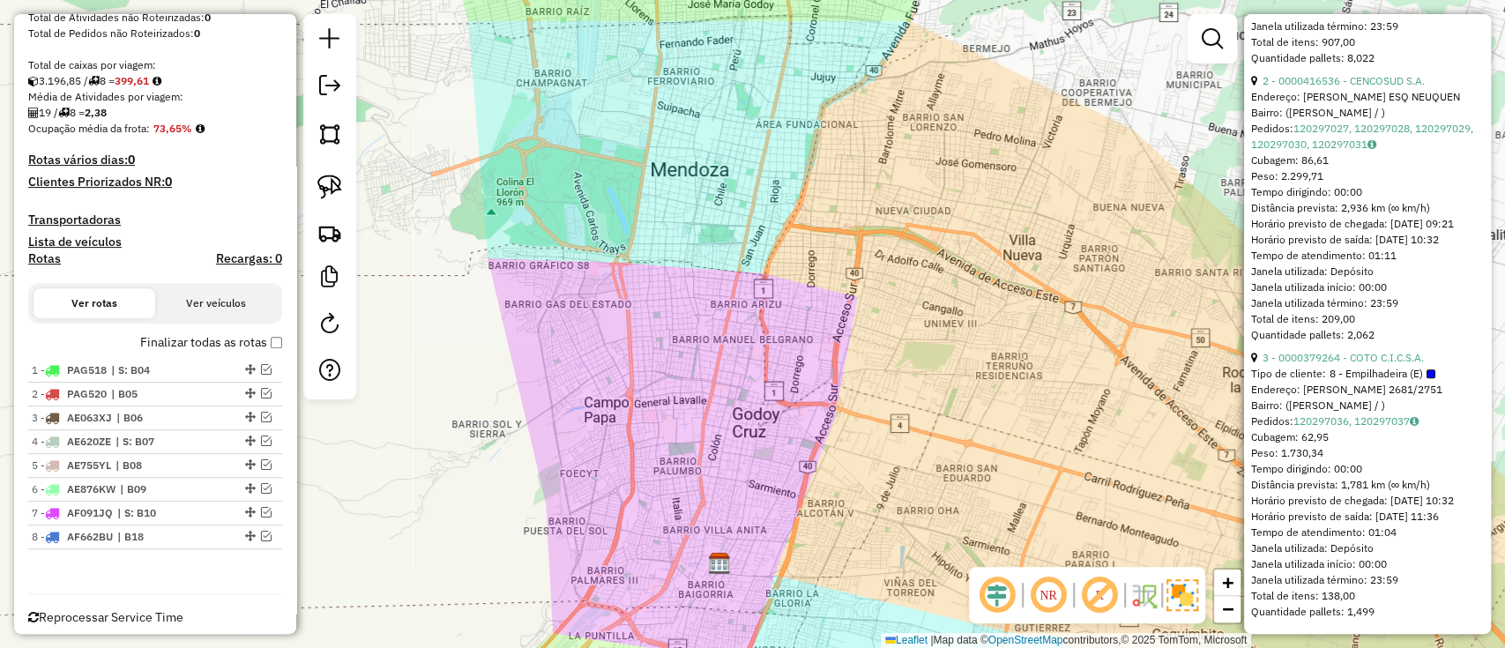
scroll to position [973, 0]
drag, startPoint x: 1430, startPoint y: 340, endPoint x: 1262, endPoint y: 336, distance: 167.5
click at [1262, 350] on div "3 - 0000379264 - COTO C.I.C.S.A." at bounding box center [1367, 358] width 233 height 16
copy link "3 - 0000379264 - COTO C.I.C.S.A."
click at [233, 432] on li "4 - AE620ZE | S: B07" at bounding box center [155, 442] width 254 height 24
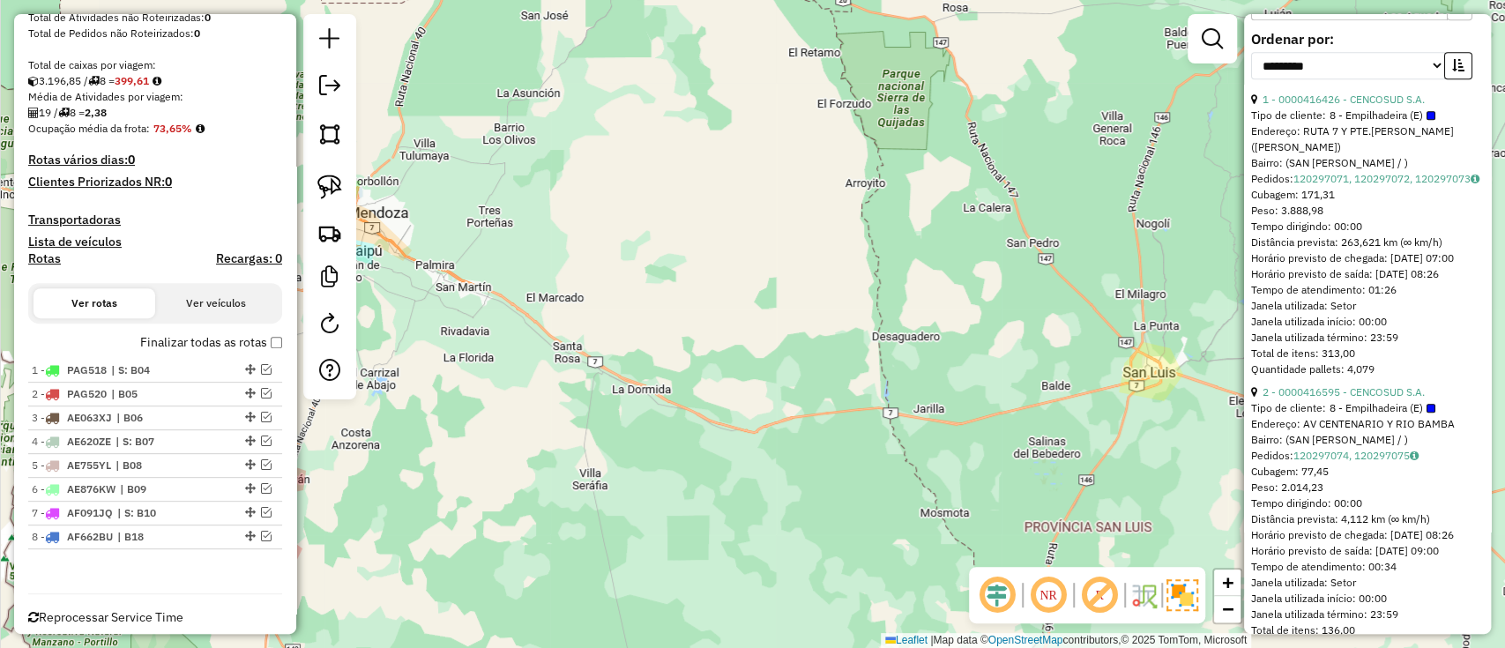
scroll to position [599, 0]
drag, startPoint x: 1431, startPoint y: 130, endPoint x: 1262, endPoint y: 131, distance: 168.4
click at [1262, 110] on div "1 - 0000416426 - CENCOSUD S.A." at bounding box center [1367, 102] width 233 height 16
copy link "1 - 0000416426 - CENCOSUD S.A."
drag, startPoint x: 1431, startPoint y: 438, endPoint x: 1257, endPoint y: 436, distance: 174.5
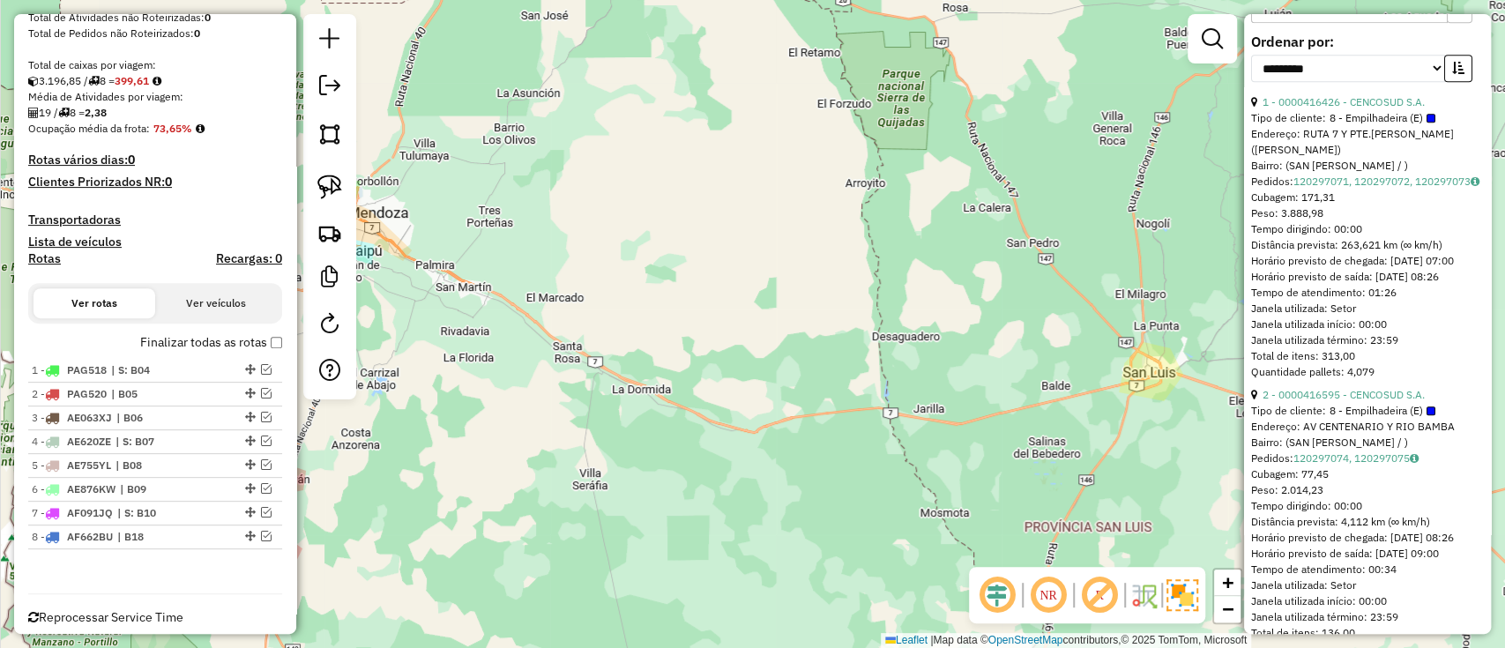
click at [1257, 403] on div "2 - 0000416595 - CENCOSUD S.A." at bounding box center [1367, 395] width 233 height 16
copy div "2 - 0000416595 - CENCOSUD S.A."
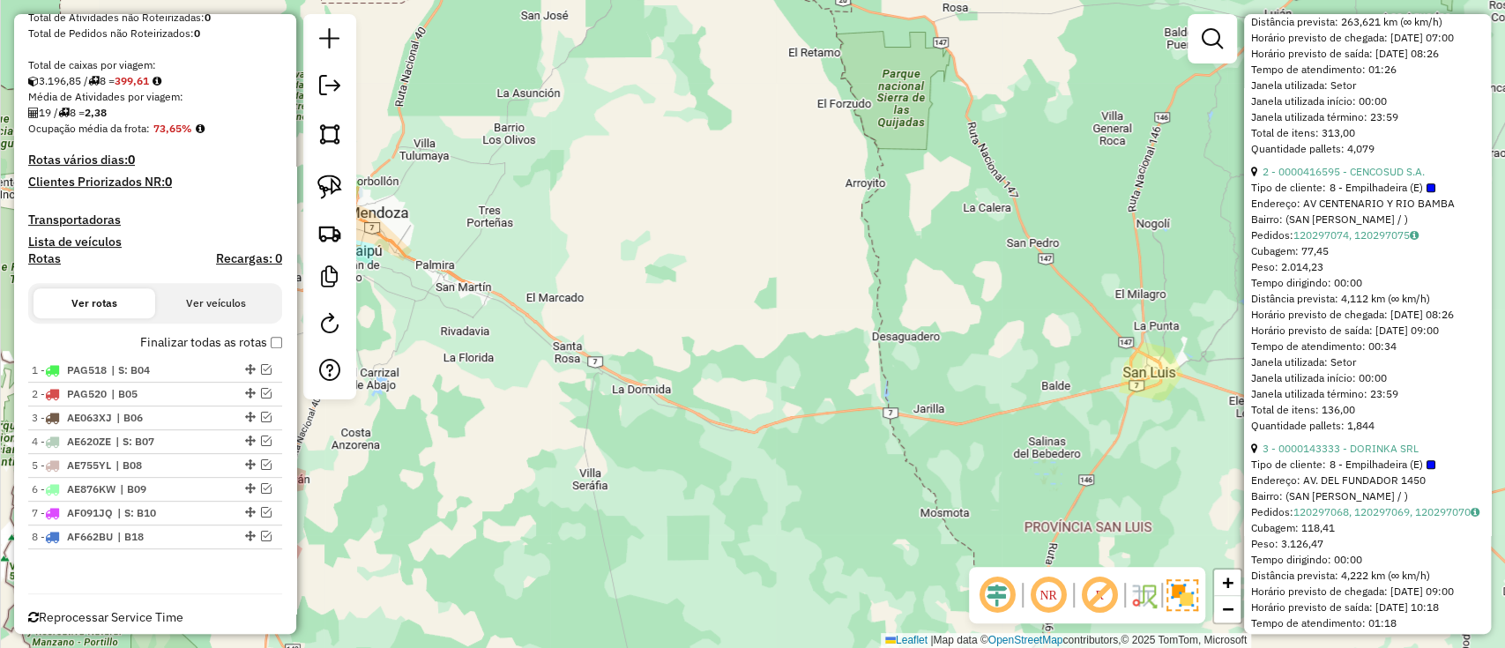
scroll to position [923, 0]
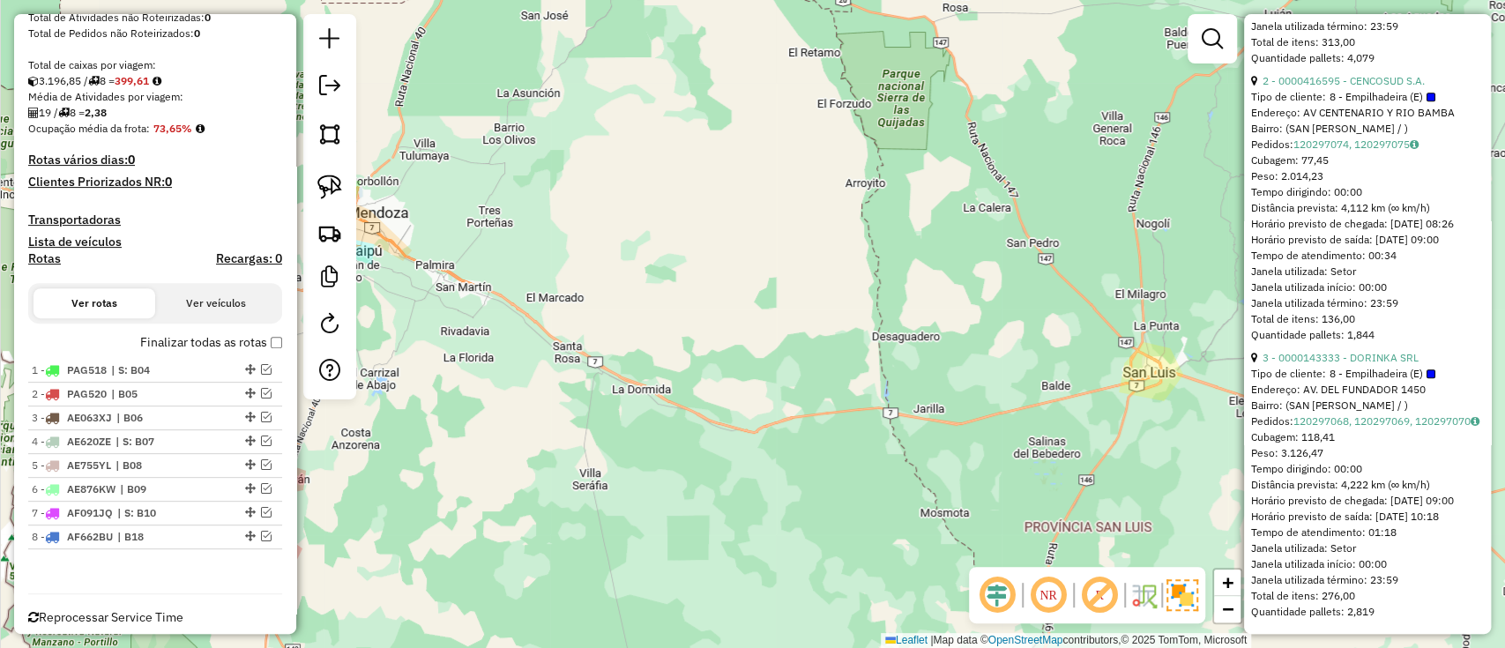
drag, startPoint x: 1407, startPoint y: 403, endPoint x: 1255, endPoint y: 407, distance: 151.7
click at [1255, 366] on div "3 - 0000143333 - DORINKA SRL" at bounding box center [1367, 358] width 233 height 16
click at [182, 462] on span "| B08" at bounding box center [155, 465] width 81 height 16
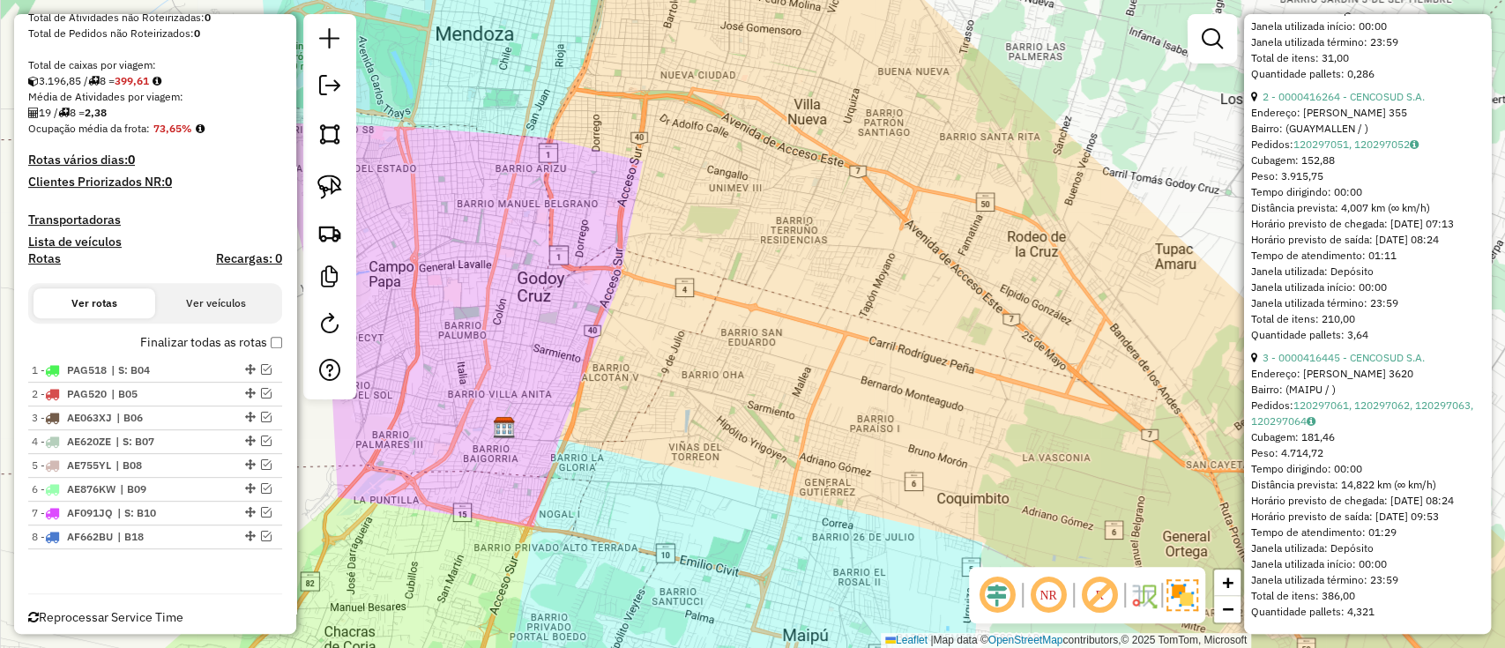
drag, startPoint x: 1484, startPoint y: 391, endPoint x: 1481, endPoint y: 289, distance: 102.3
click at [1481, 289] on div "**********" at bounding box center [1367, 324] width 247 height 620
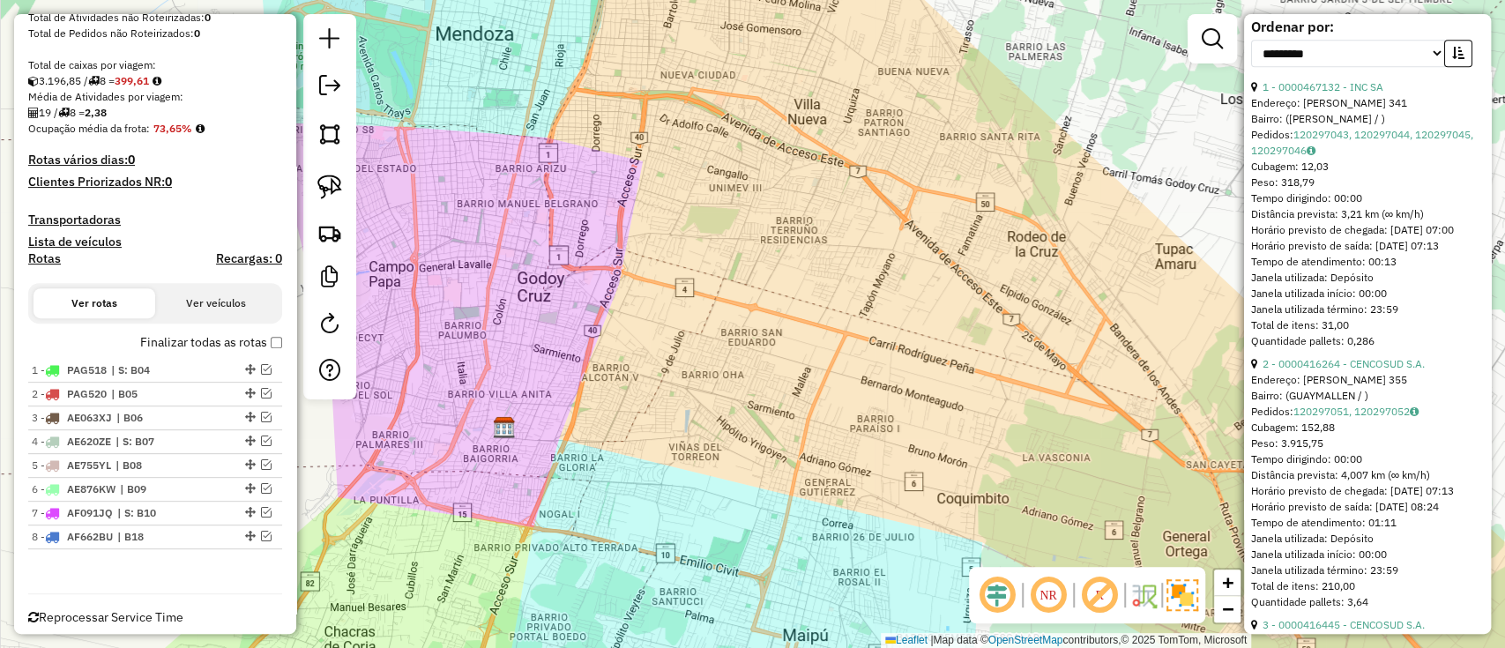
scroll to position [612, 0]
drag, startPoint x: 1413, startPoint y: 121, endPoint x: 1262, endPoint y: 119, distance: 150.7
click at [1262, 98] on div "1 - 0000467132 - INC SA" at bounding box center [1367, 90] width 233 height 16
drag, startPoint x: 1407, startPoint y: 412, endPoint x: 1259, endPoint y: 412, distance: 148.1
click at [1259, 375] on div "2 - 0000416264 - CENCOSUD S.A." at bounding box center [1367, 367] width 233 height 16
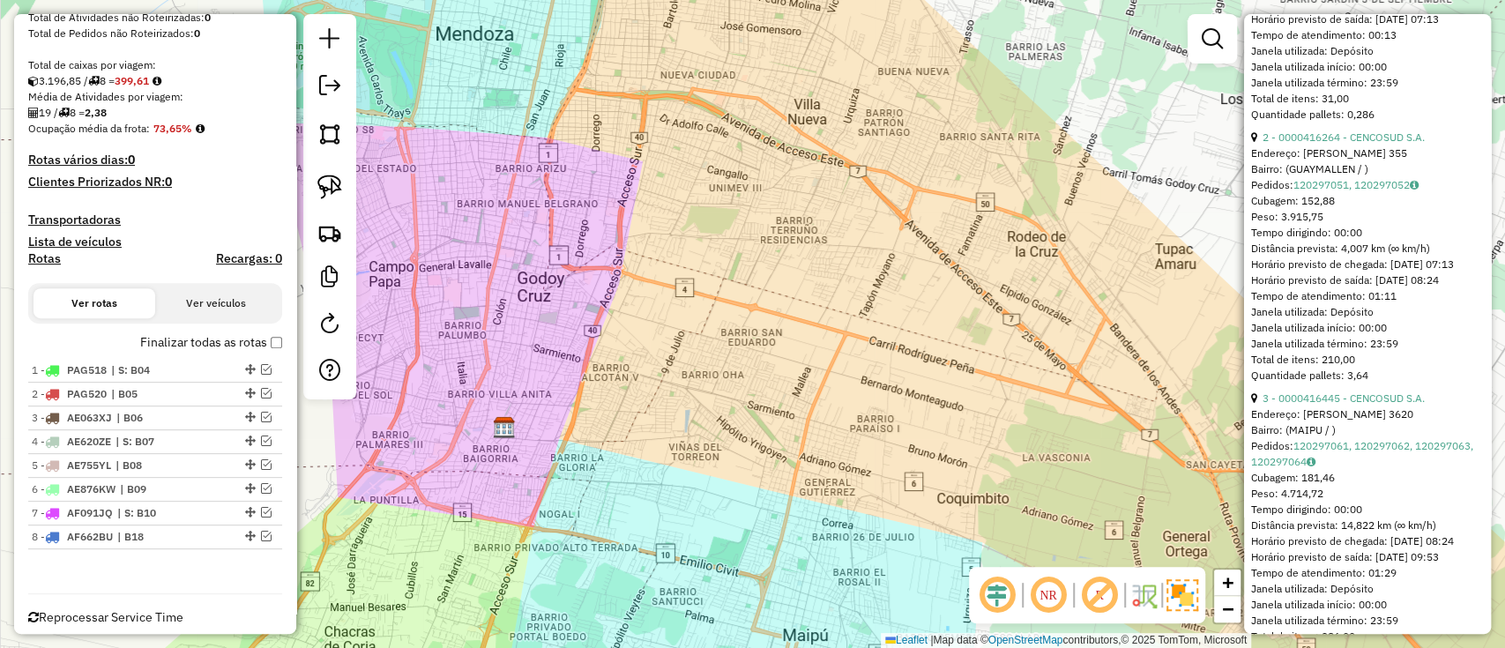
scroll to position [891, 0]
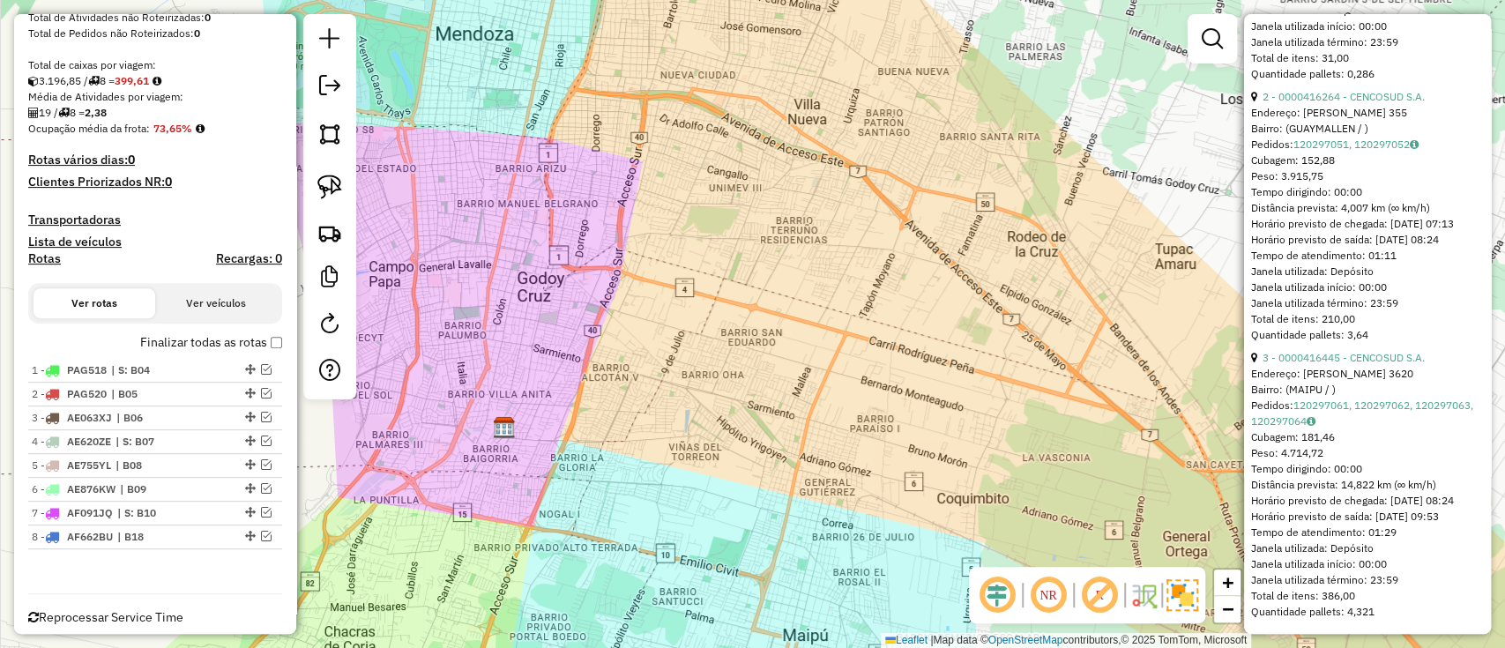
drag, startPoint x: 1431, startPoint y: 404, endPoint x: 1253, endPoint y: 399, distance: 178.1
click at [1253, 366] on div "3 - 0000416445 - CENCOSUD S.A." at bounding box center [1367, 358] width 233 height 16
click at [201, 486] on span "| B09" at bounding box center [160, 489] width 81 height 16
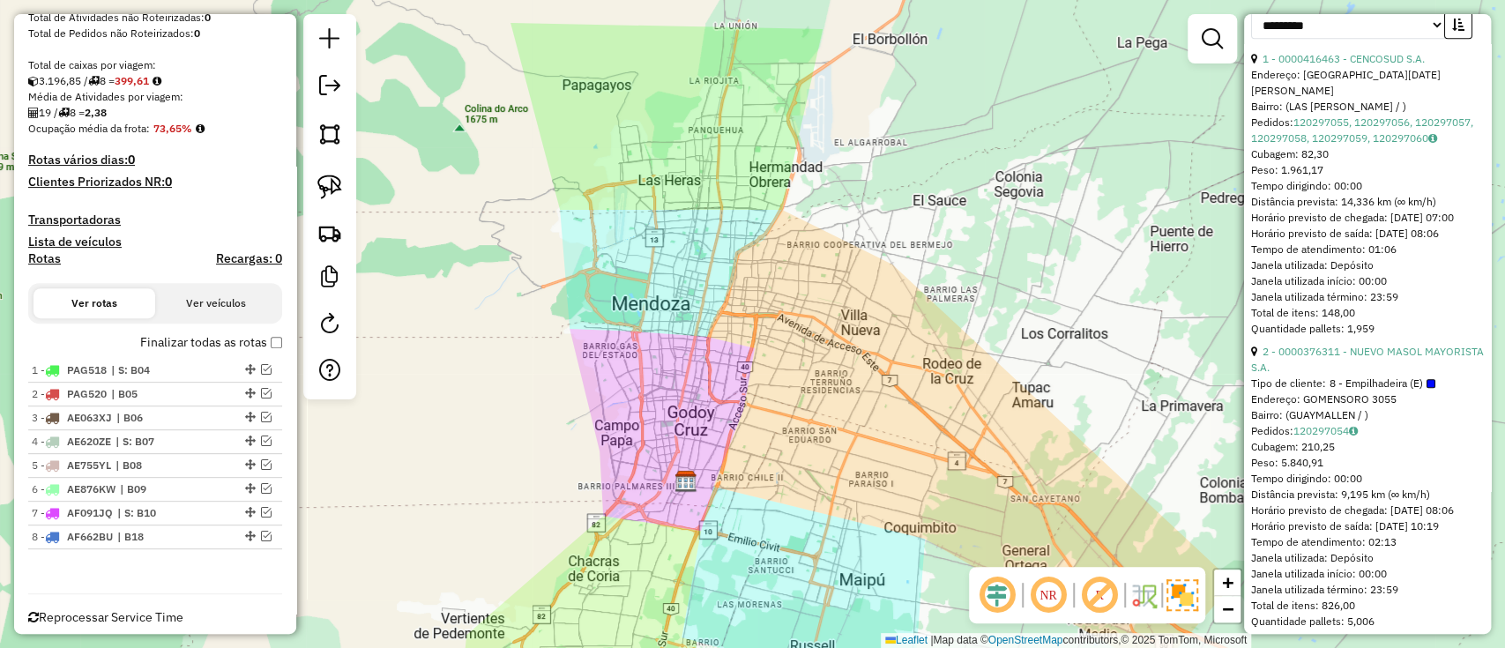
scroll to position [635, 0]
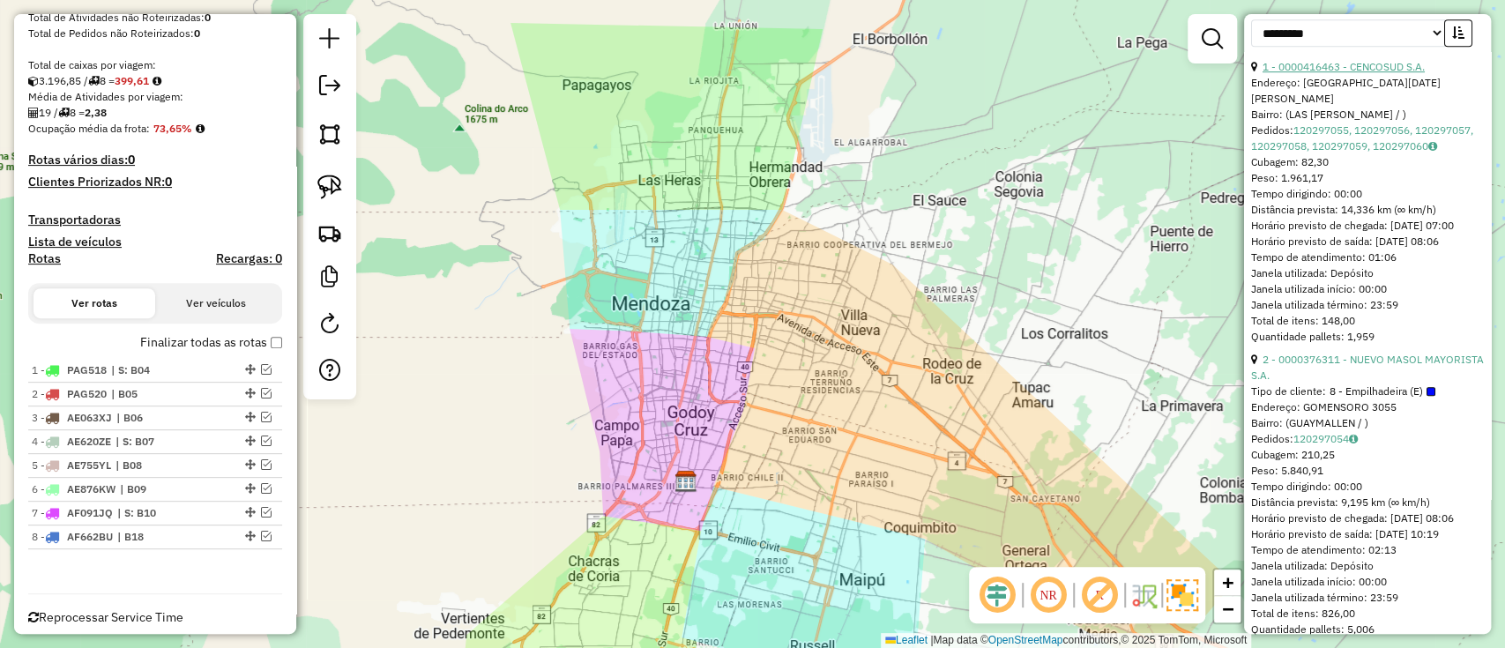
drag, startPoint x: 1432, startPoint y: 93, endPoint x: 1262, endPoint y: 90, distance: 170.2
click at [1262, 75] on div "1 - 0000416463 - CENCOSUD S.A." at bounding box center [1367, 67] width 233 height 16
drag, startPoint x: 1346, startPoint y: 421, endPoint x: 1258, endPoint y: 404, distance: 89.9
click at [1258, 383] on div "2 - 0000376311 - NUEVO MASOL MAYORISTA S.A." at bounding box center [1367, 368] width 233 height 32
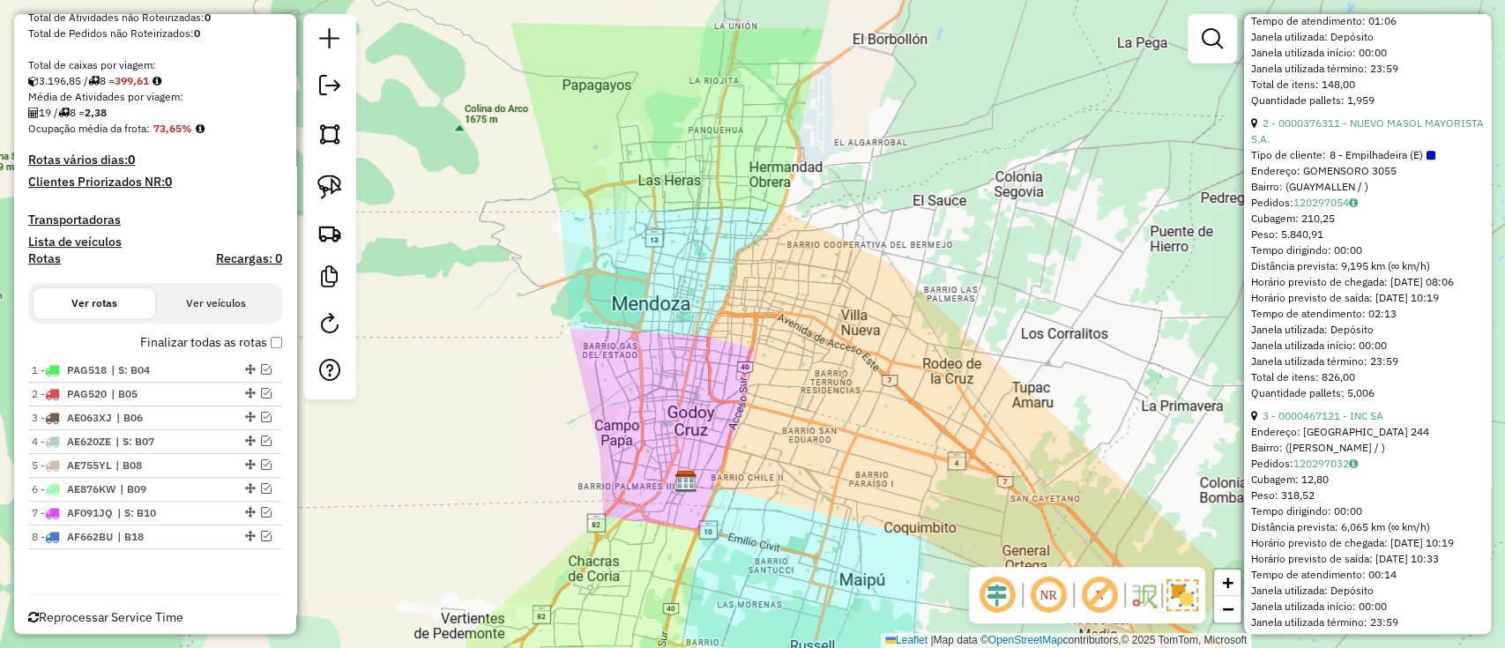
scroll to position [879, 0]
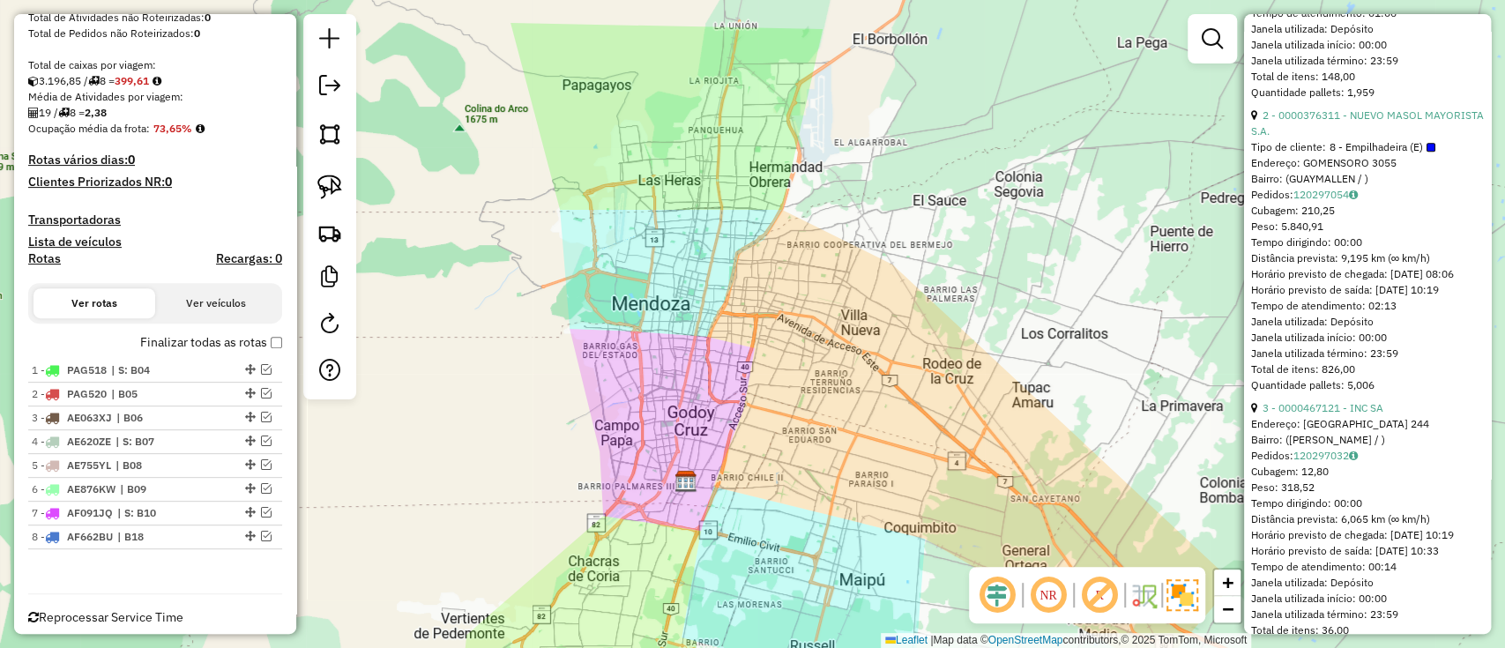
drag, startPoint x: 1382, startPoint y: 465, endPoint x: 1220, endPoint y: 520, distance: 171.1
click at [1258, 416] on div "3 - 0000467121 - INC SA" at bounding box center [1367, 408] width 233 height 16
click at [163, 523] on li "7 - AF091JQ | S: B10" at bounding box center [155, 514] width 254 height 24
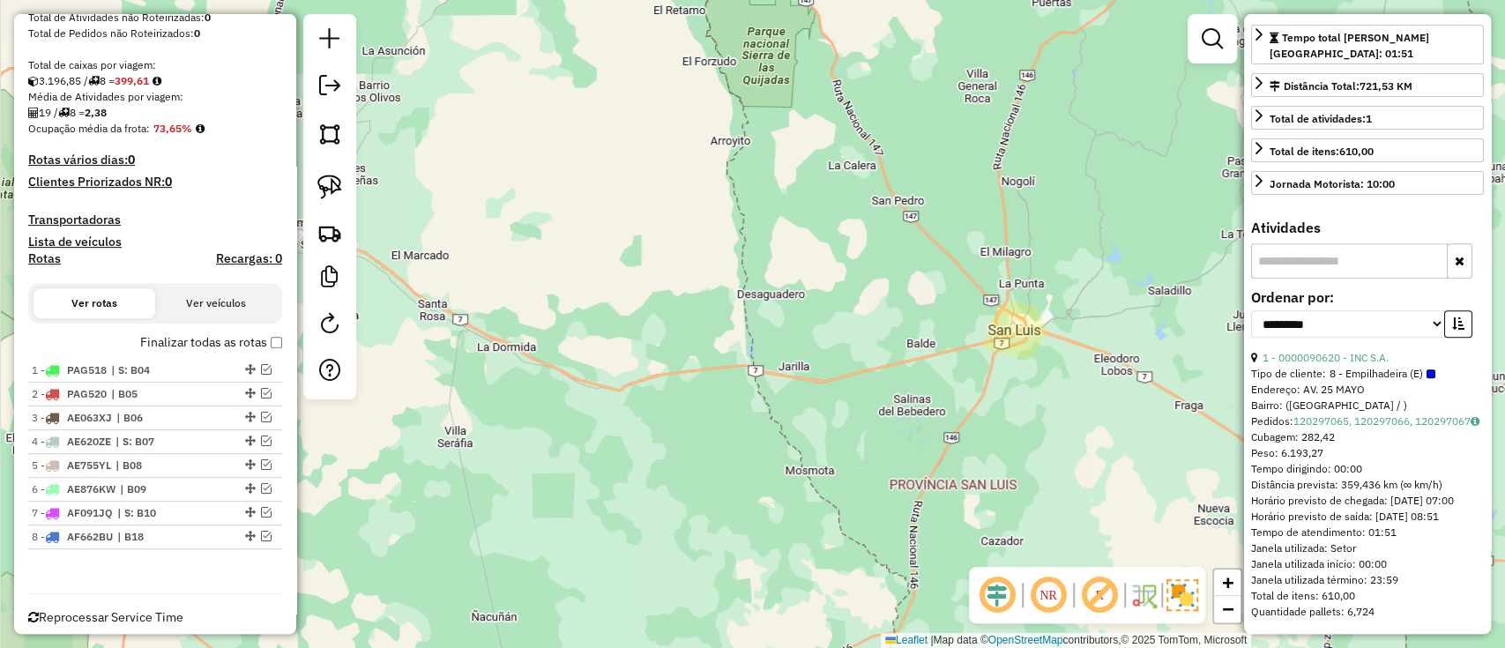
drag, startPoint x: 1394, startPoint y: 323, endPoint x: 1258, endPoint y: 324, distance: 135.7
click at [1258, 350] on div "1 - 0000090620 - INC S.A." at bounding box center [1367, 358] width 233 height 16
drag, startPoint x: 1482, startPoint y: 460, endPoint x: 1391, endPoint y: 511, distance: 104.2
click at [1482, 476] on div "**********" at bounding box center [1367, 324] width 247 height 620
click at [130, 542] on span "| B18" at bounding box center [157, 537] width 81 height 16
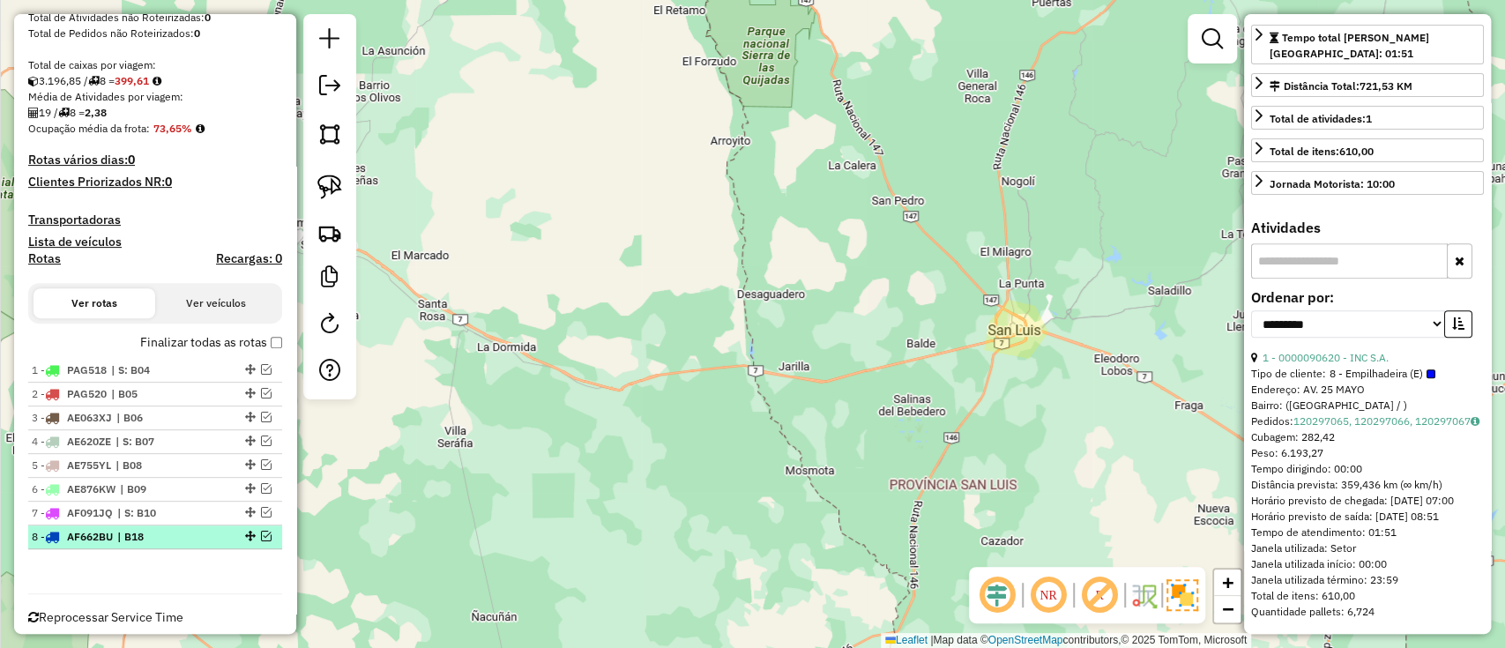
scroll to position [879, 0]
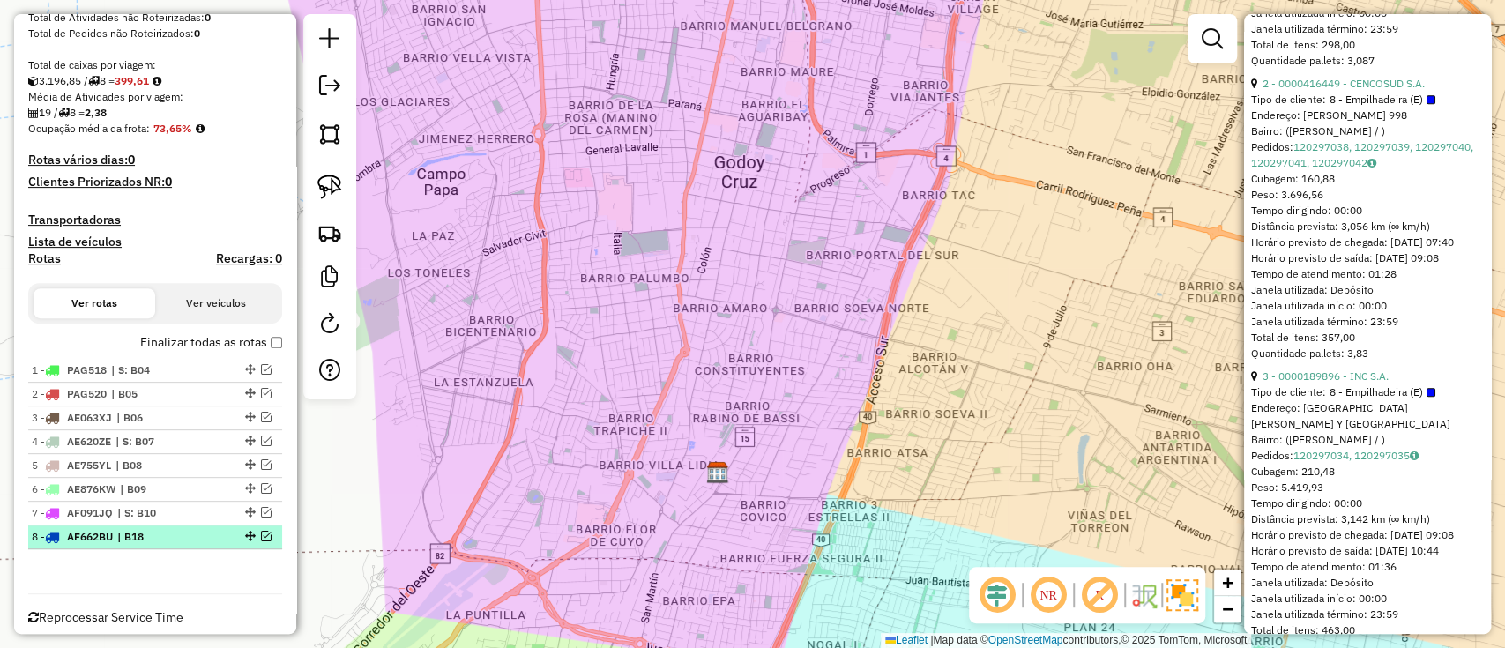
click at [162, 529] on span "| B18" at bounding box center [157, 537] width 81 height 16
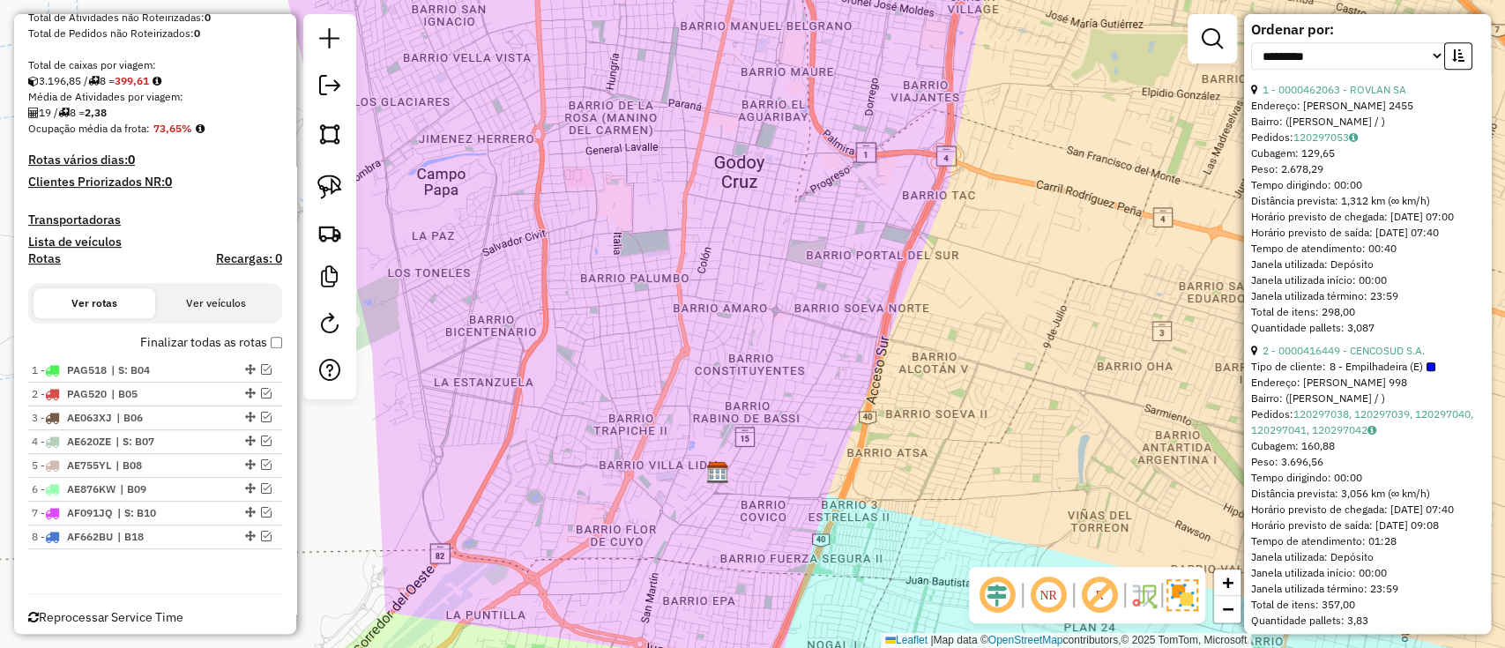
scroll to position [608, 0]
drag, startPoint x: 1415, startPoint y: 120, endPoint x: 1261, endPoint y: 126, distance: 153.5
click at [1261, 101] on div "1 - 0000462063 - ROVLAN SA" at bounding box center [1367, 93] width 233 height 16
drag, startPoint x: 1361, startPoint y: 395, endPoint x: 1260, endPoint y: 398, distance: 100.5
click at [1260, 362] on div "2 - 0000416449 - CENCOSUD S.A." at bounding box center [1367, 354] width 233 height 16
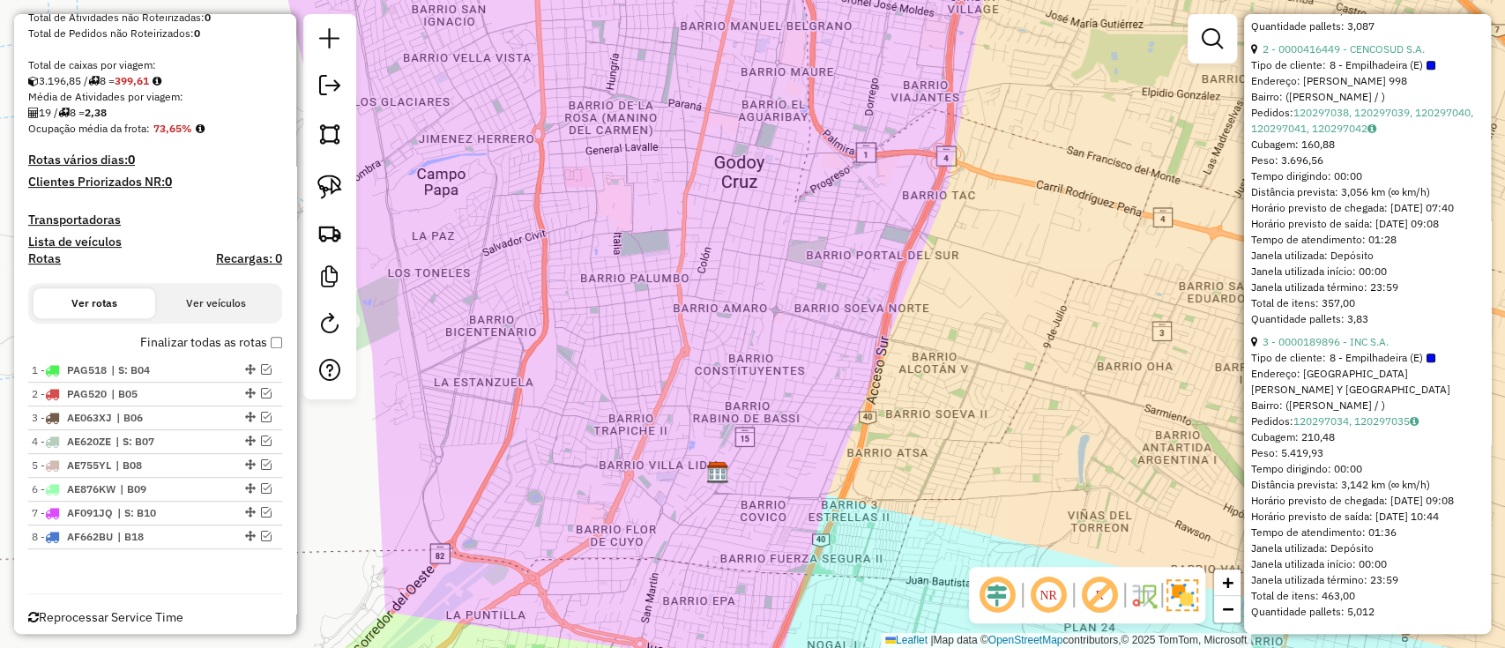
scroll to position [973, 0]
drag, startPoint x: 1395, startPoint y: 357, endPoint x: 1368, endPoint y: 355, distance: 27.4
click at [1368, 355] on span "8 - Empilhadeira (E)" at bounding box center [1382, 358] width 106 height 16
drag, startPoint x: 1390, startPoint y: 348, endPoint x: 1168, endPoint y: 464, distance: 250.3
click at [1260, 344] on div "3 - 0000189896 - INC S.A." at bounding box center [1367, 342] width 233 height 16
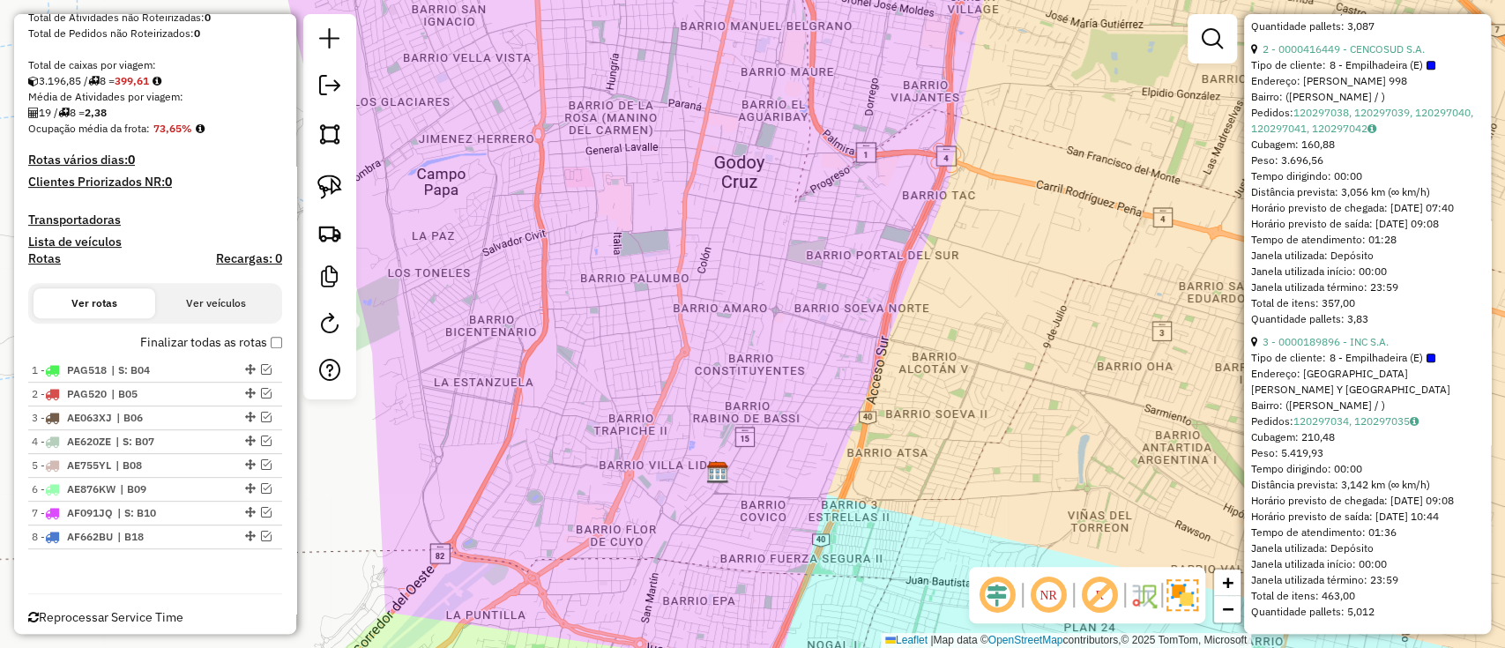
click at [256, 355] on div "Finalizar todas as rotas" at bounding box center [155, 348] width 254 height 21
click at [256, 338] on label "Finalizar todas as rotas" at bounding box center [211, 342] width 142 height 19
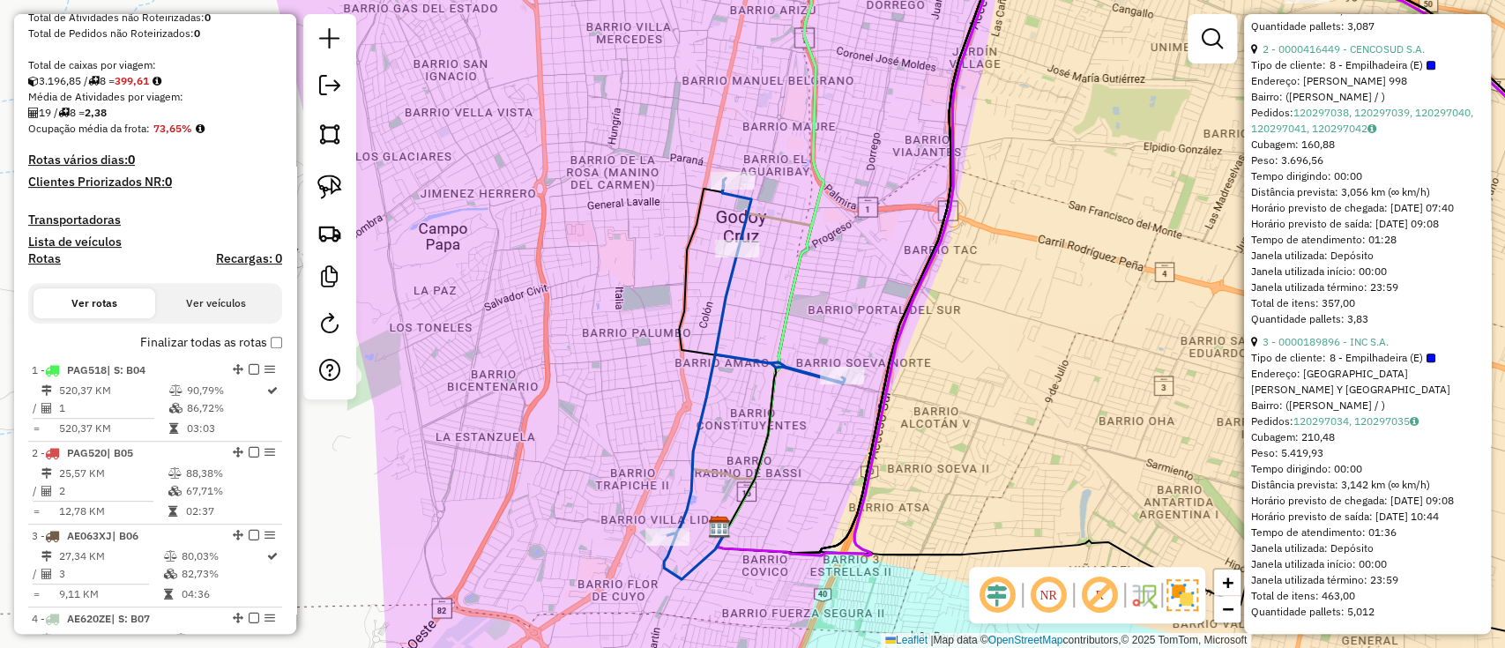
drag, startPoint x: 296, startPoint y: 308, endPoint x: 300, endPoint y: 373, distance: 64.4
click at [300, 373] on div "Janela de atendimento Grade de atendimento Capacidade Transportadoras Veículos …" at bounding box center [752, 324] width 1505 height 648
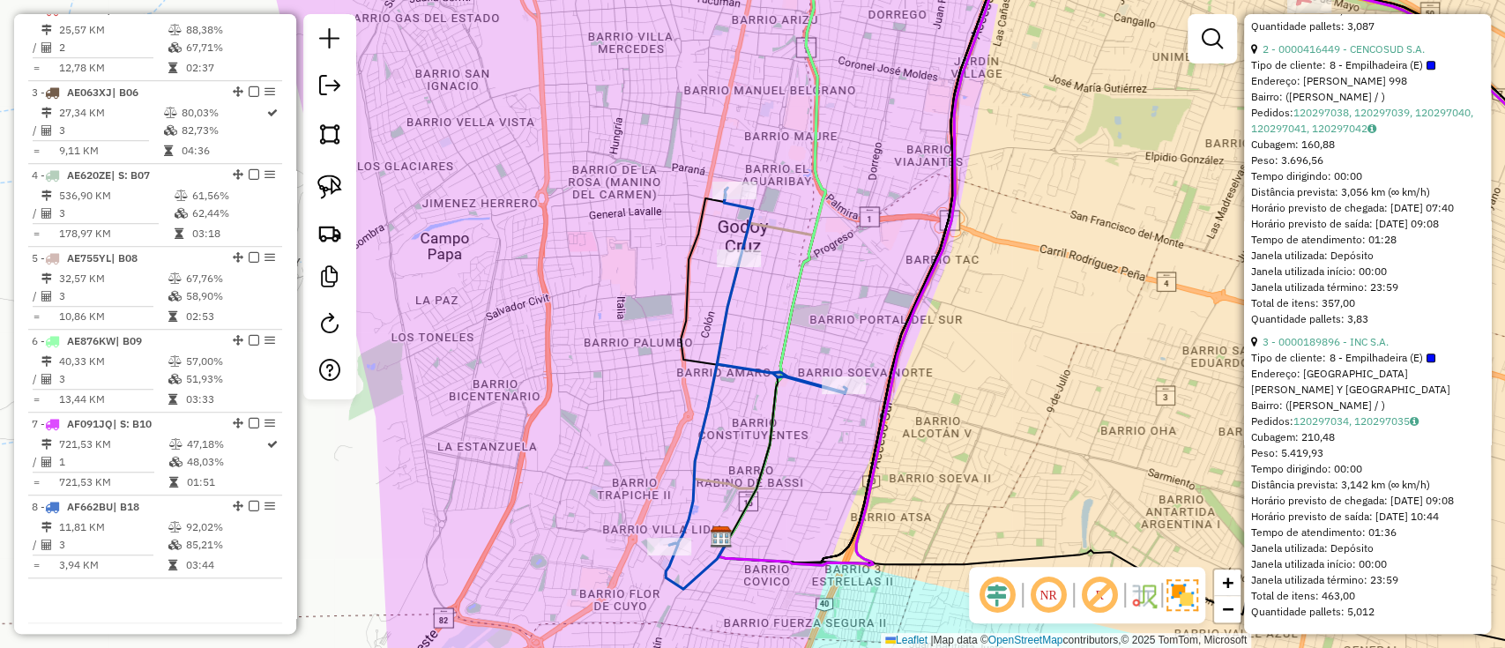
scroll to position [799, 0]
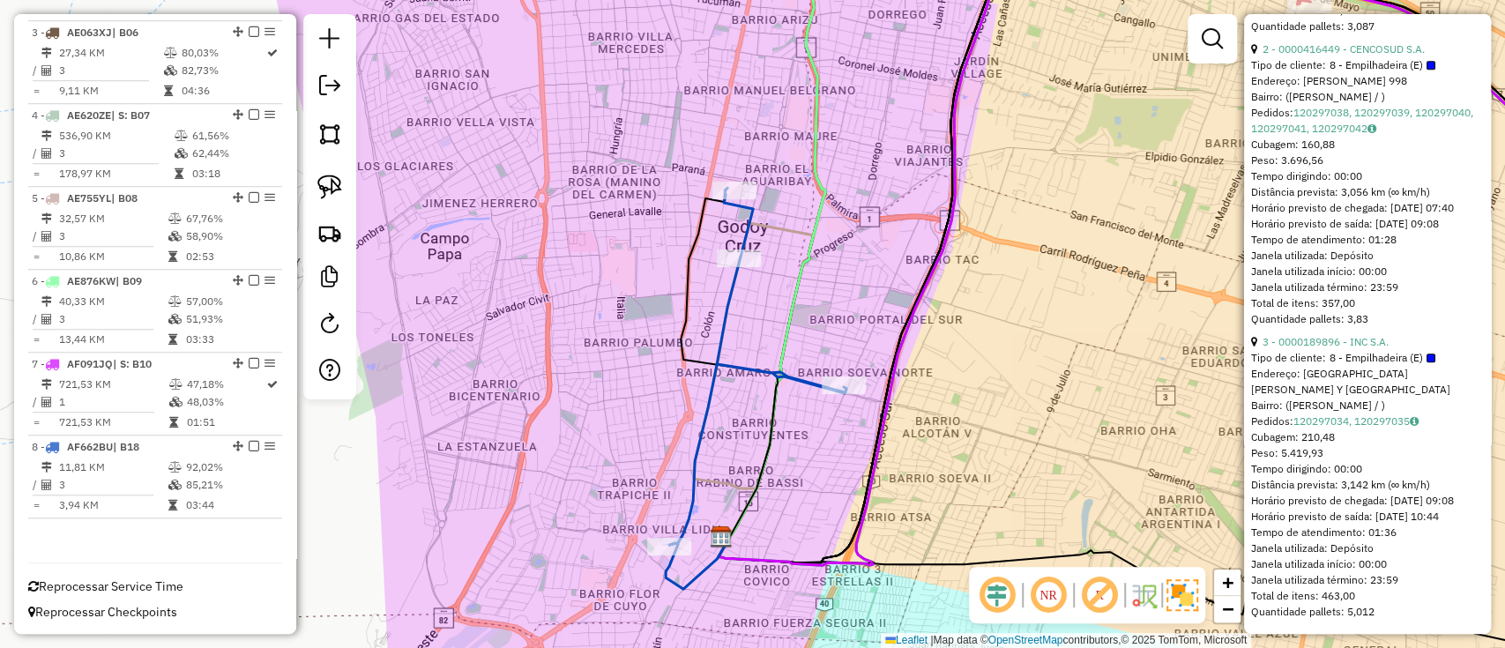
drag, startPoint x: 290, startPoint y: 390, endPoint x: 288, endPoint y: 251, distance: 139.3
click at [288, 251] on div "Informações da Sessão 1257177 - 02/09/2025 Criação: 01/09/2025 15:11 Depósito: …" at bounding box center [155, 324] width 282 height 620
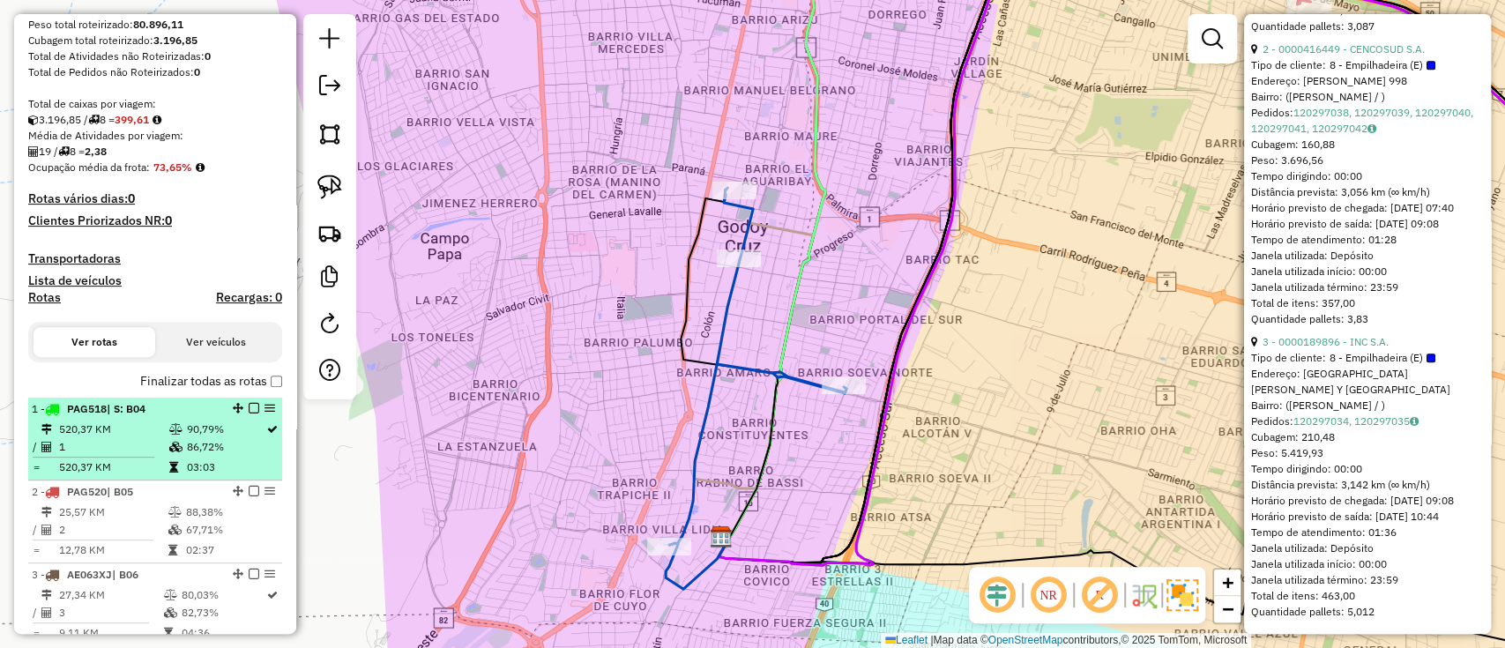
click at [203, 418] on li "1 - PAG518 | S: B04 520,37 KM 90,79% / 1 86,72% = 520,37 KM 03:03" at bounding box center [155, 439] width 254 height 83
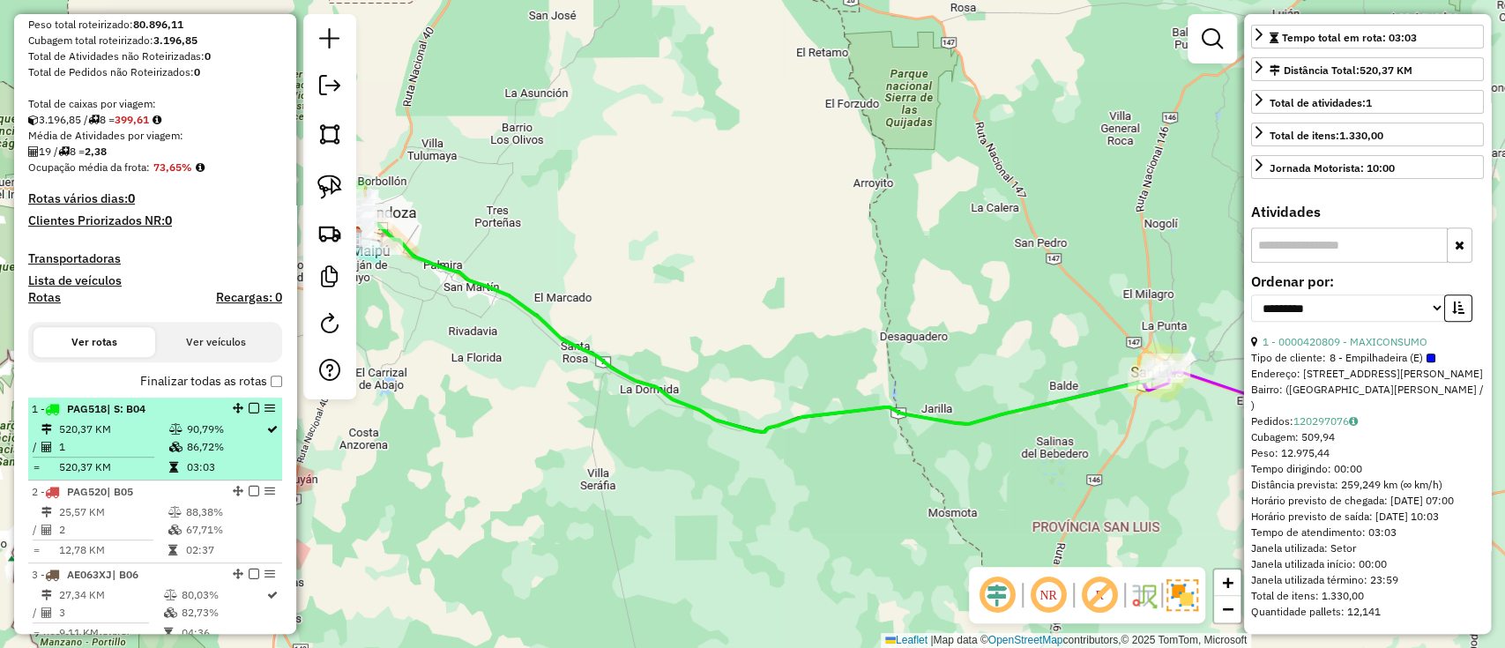
click at [154, 456] on td at bounding box center [100, 457] width 137 height 3
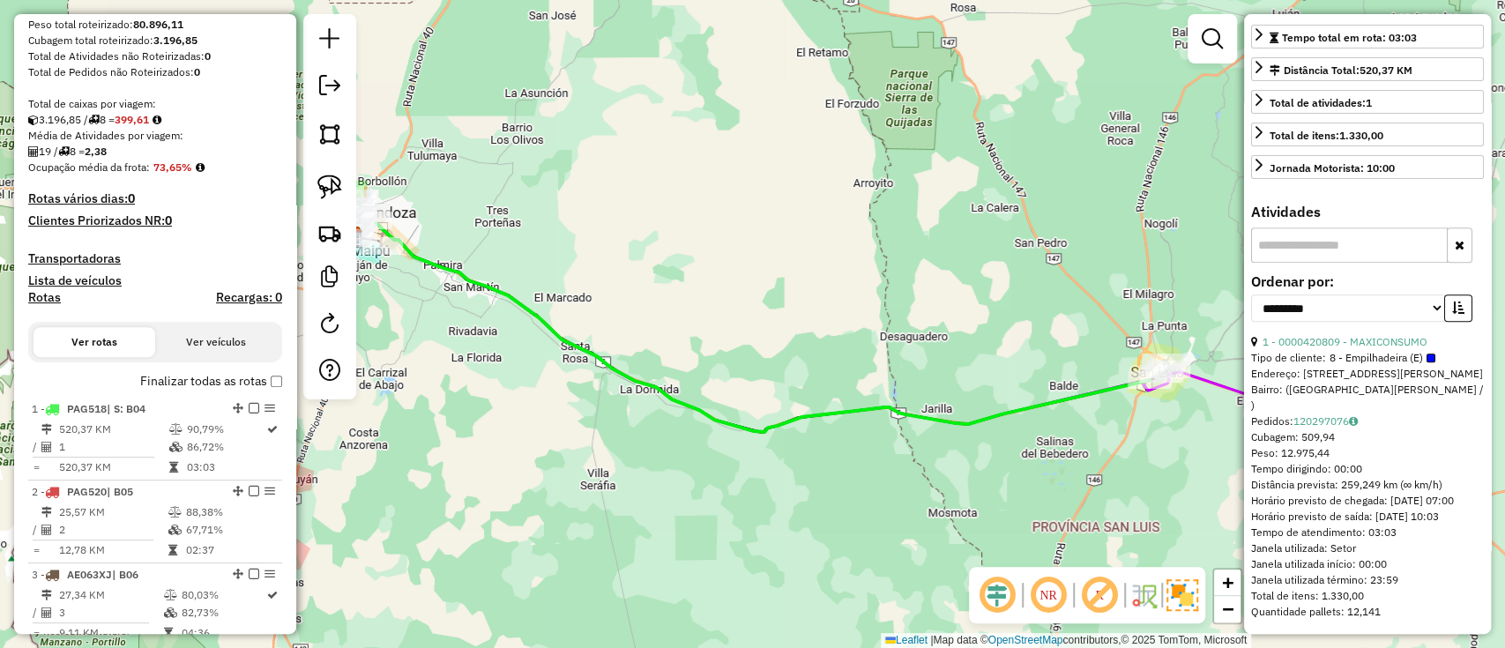
drag, startPoint x: 1441, startPoint y: 343, endPoint x: 1260, endPoint y: 345, distance: 180.7
click at [1261, 338] on div "1 - 0000420809 - MAXICONSUMO" at bounding box center [1367, 342] width 233 height 16
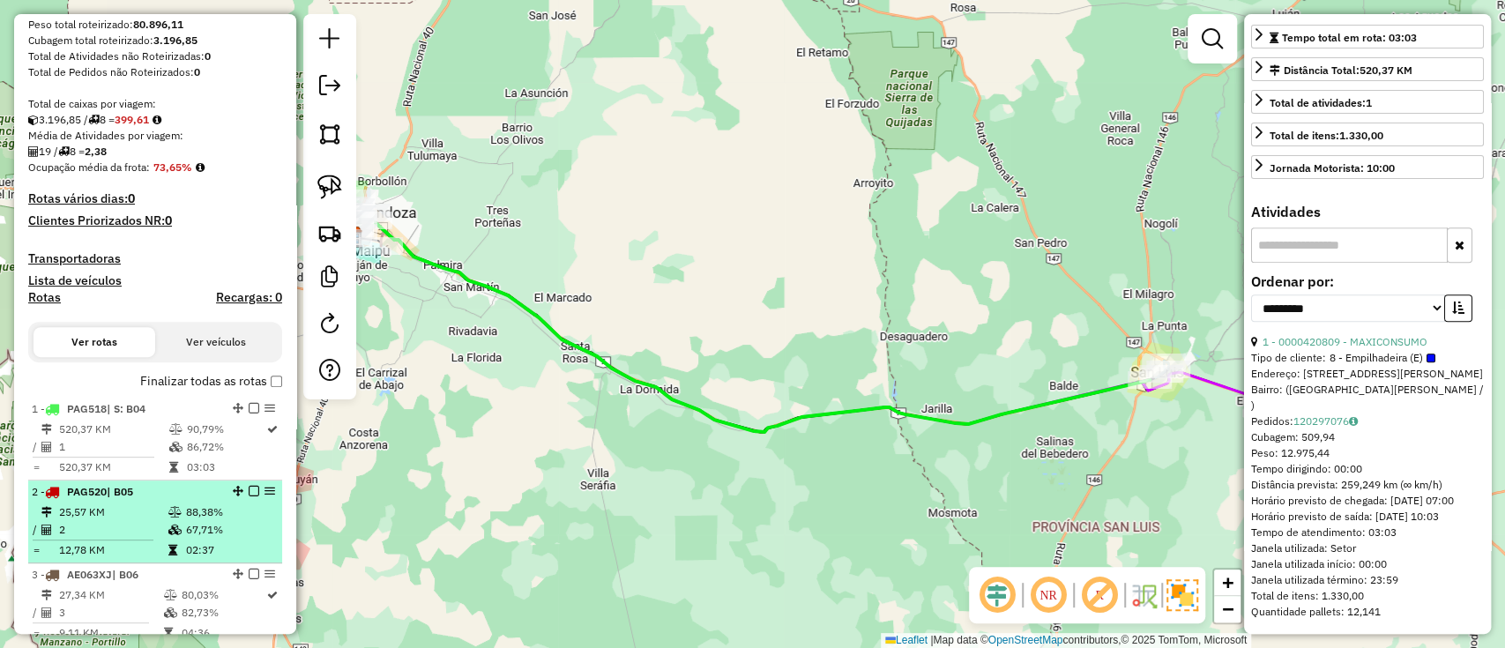
click at [185, 514] on td "88,38%" at bounding box center [229, 512] width 89 height 18
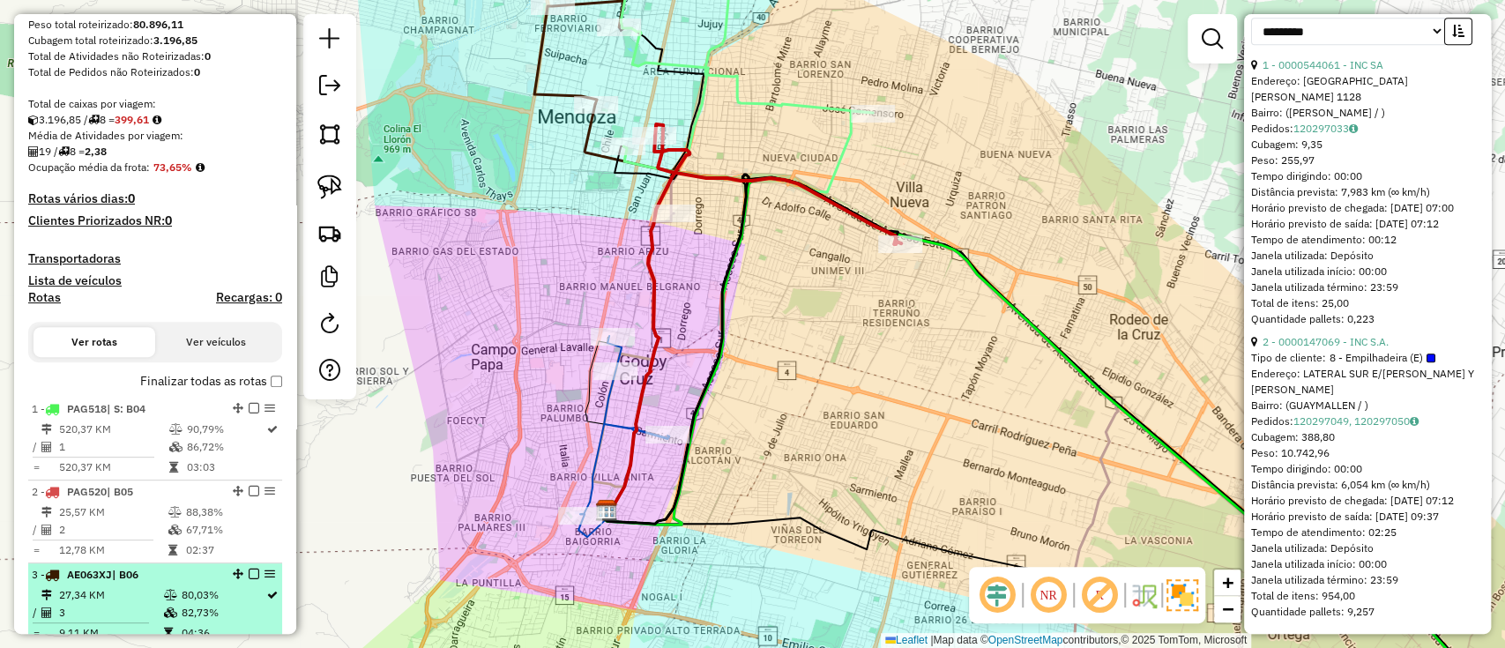
click at [231, 586] on td "80,03%" at bounding box center [222, 595] width 85 height 18
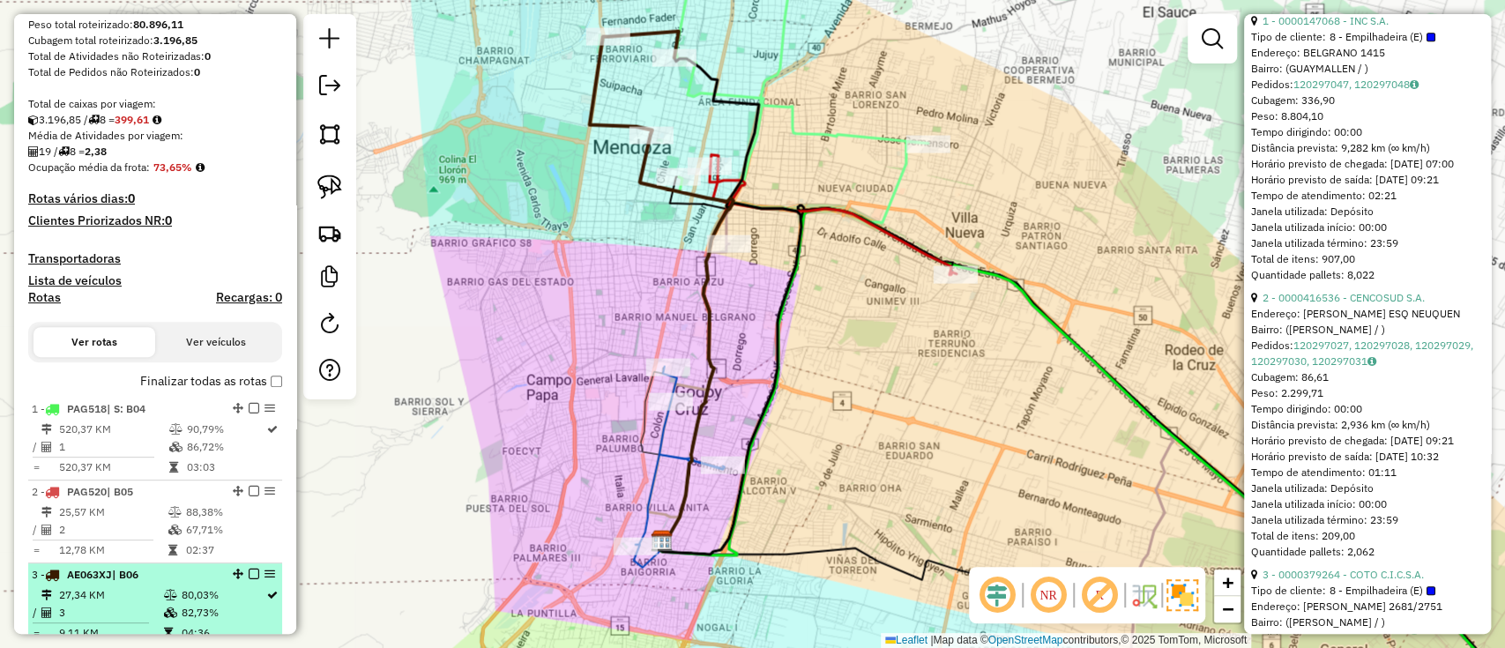
scroll to position [973, 0]
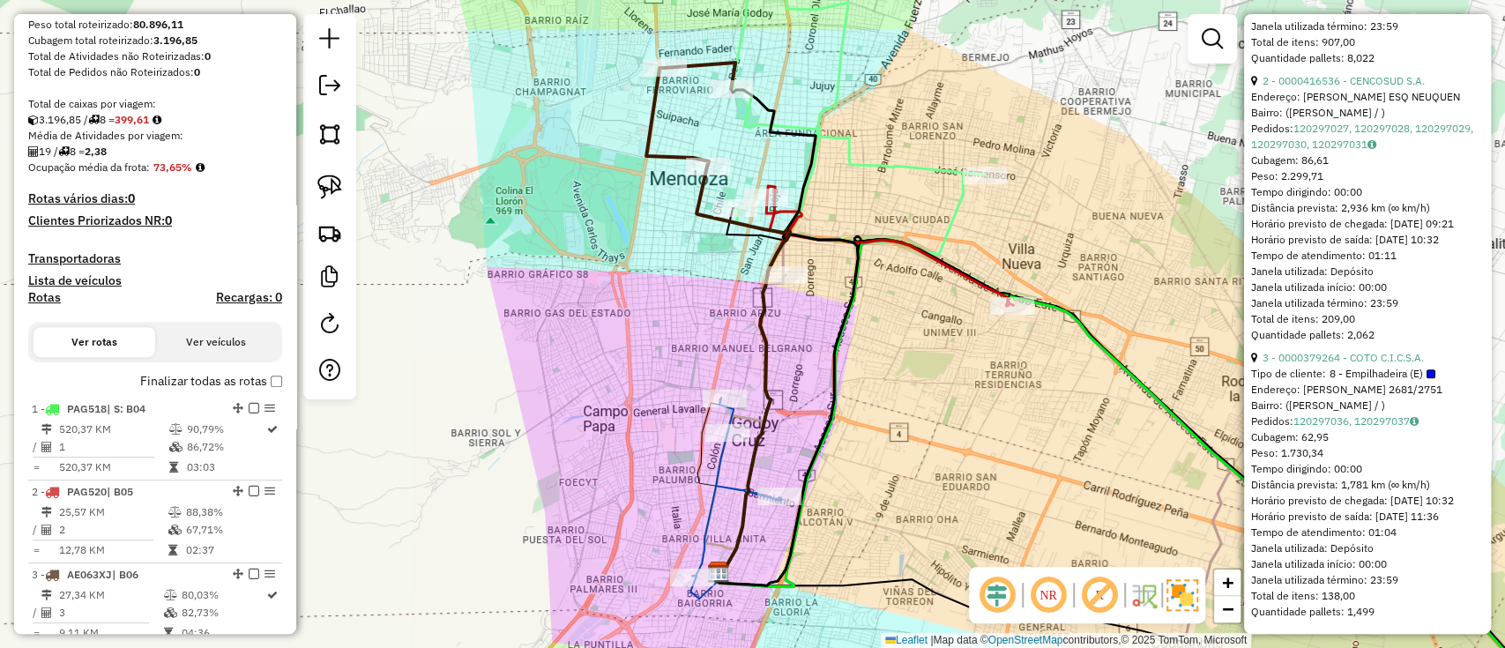
click at [250, 378] on label "Finalizar todas as rotas" at bounding box center [211, 381] width 142 height 19
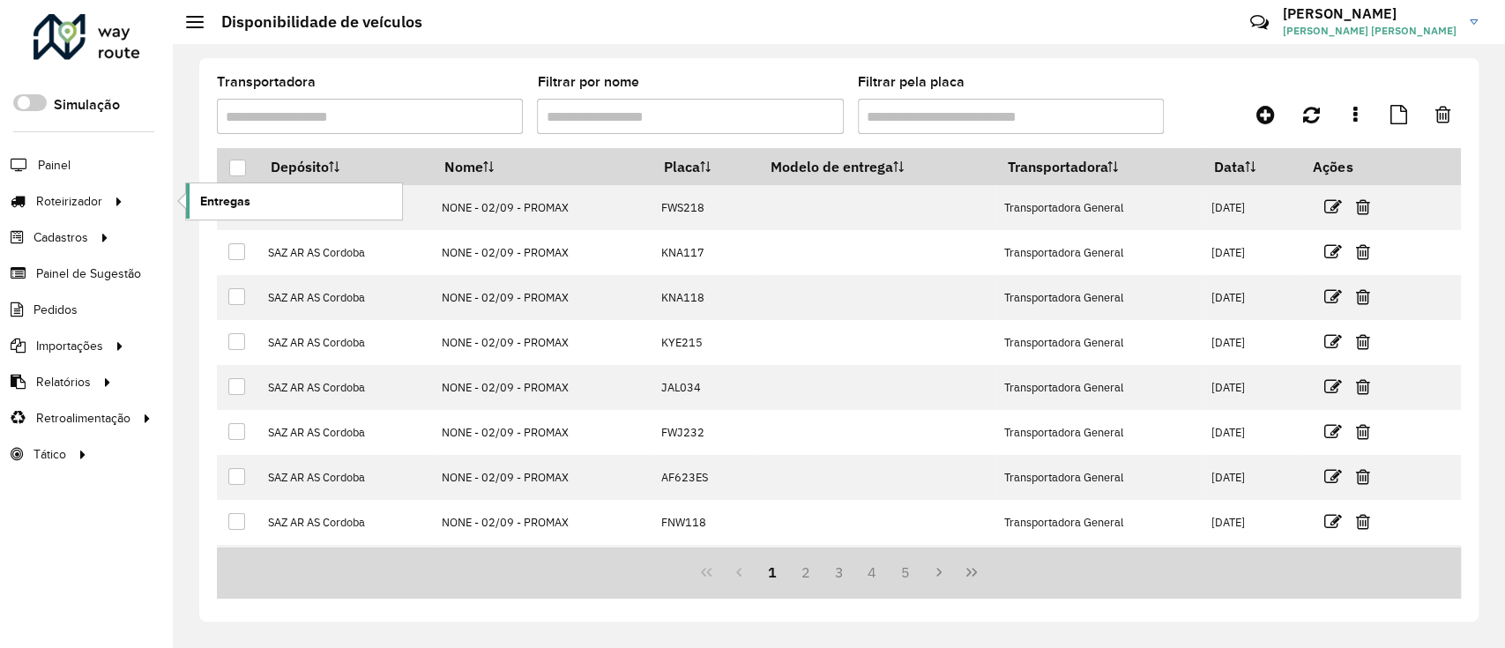
click at [213, 210] on link "Entregas" at bounding box center [294, 200] width 216 height 35
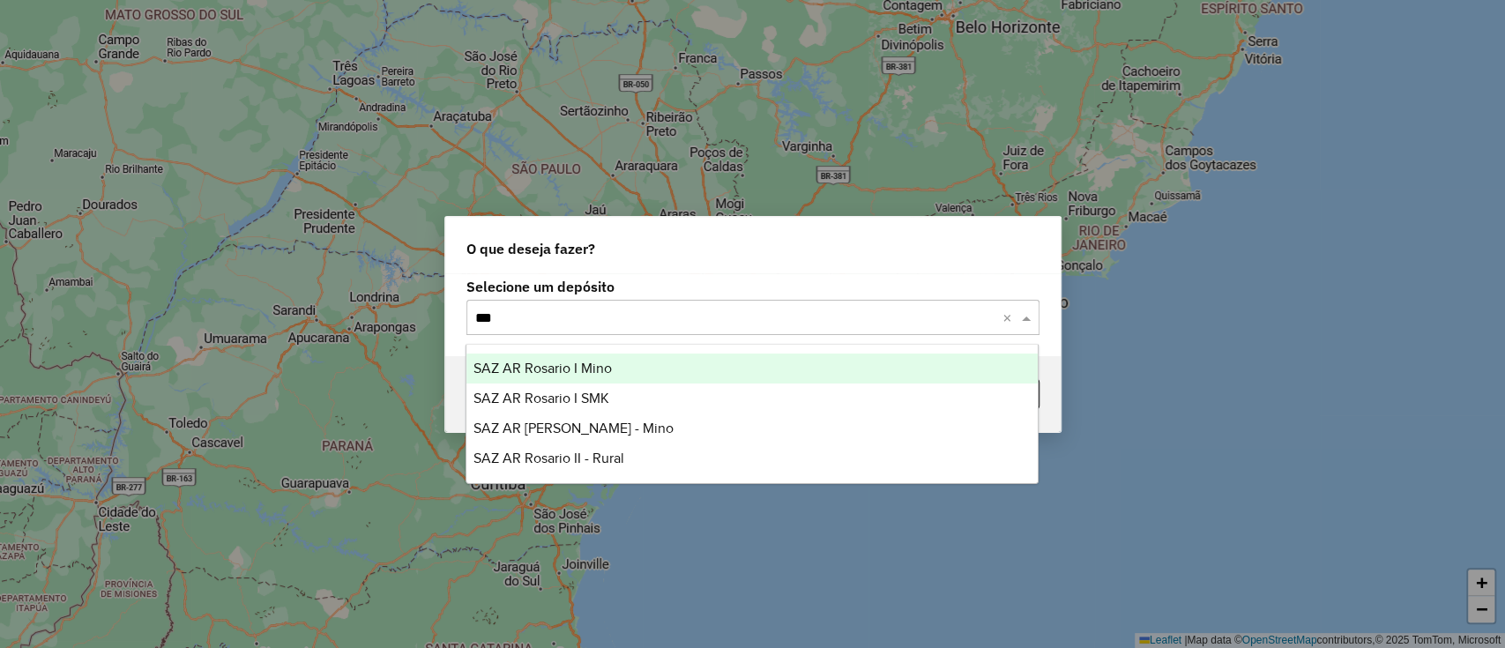
type input "****"
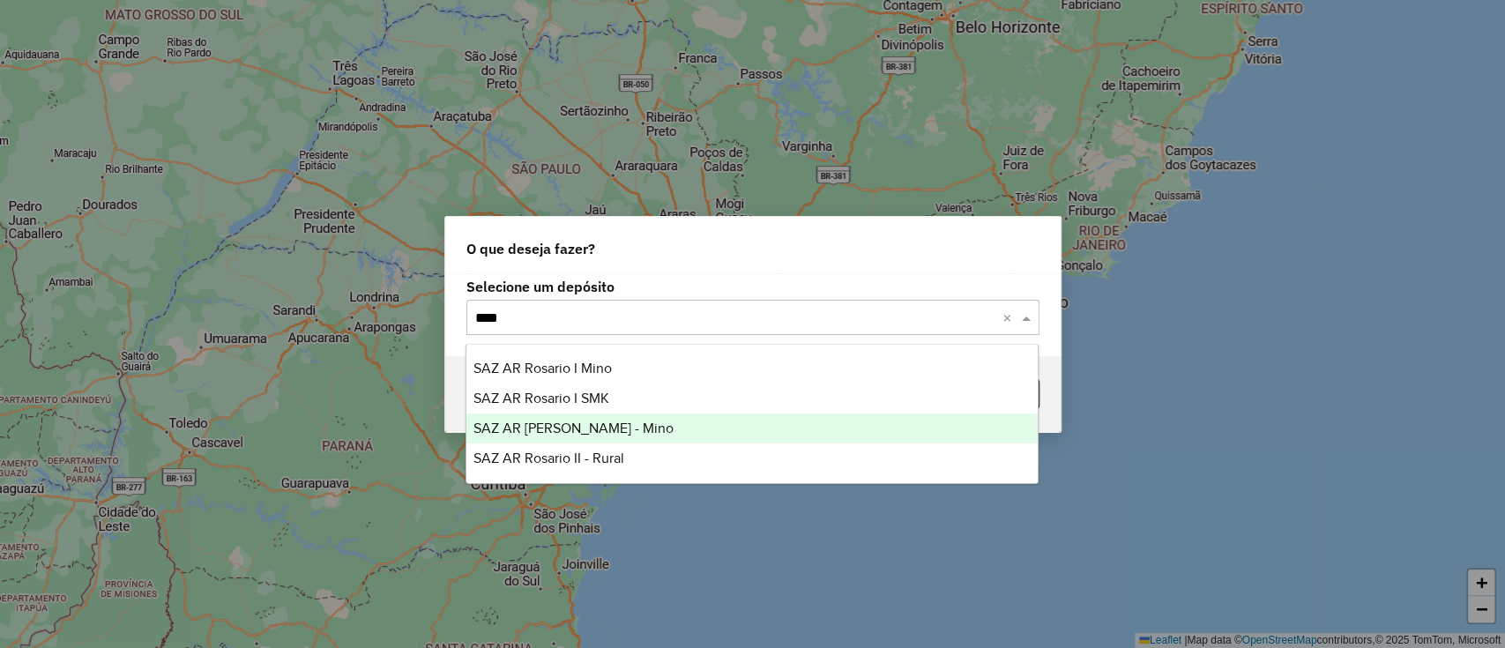
click at [603, 426] on span "SAZ AR [PERSON_NAME] - Mino" at bounding box center [573, 427] width 200 height 15
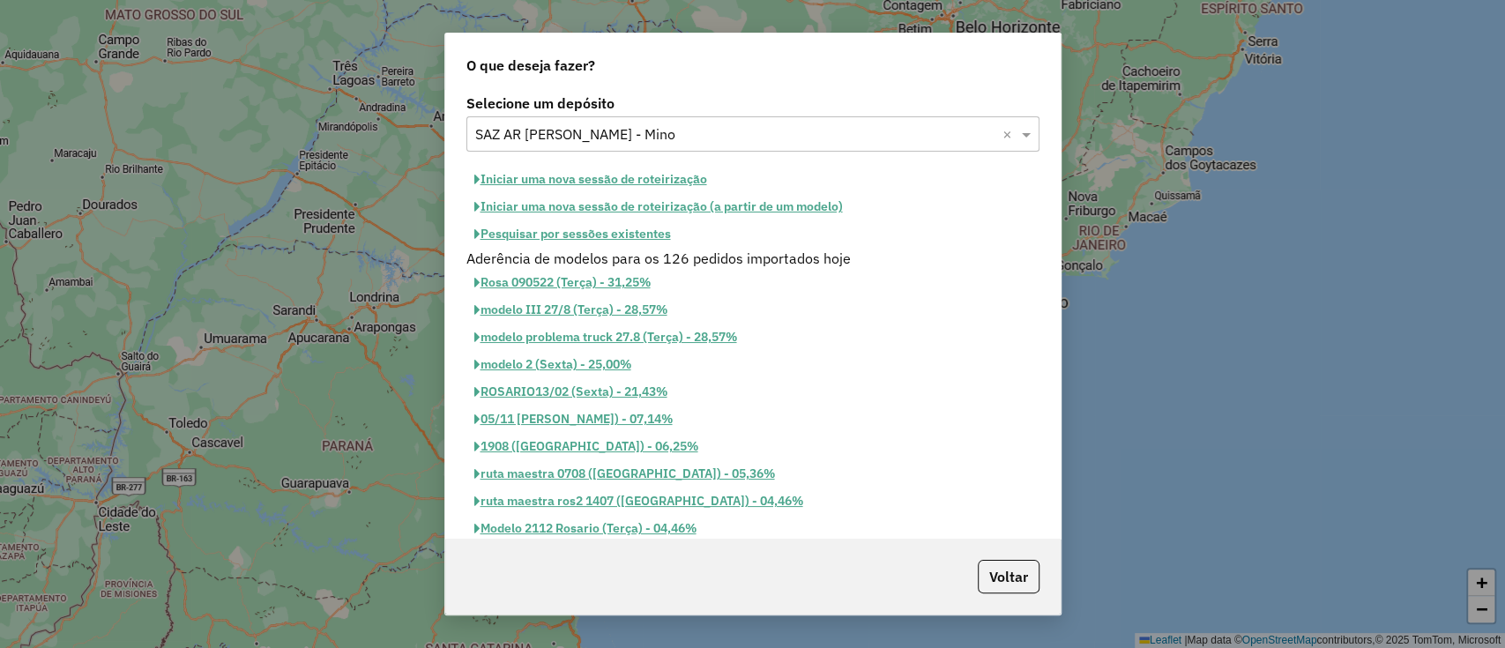
click at [690, 179] on button "Iniciar uma nova sessão de roteirização" at bounding box center [590, 179] width 249 height 27
select select "*"
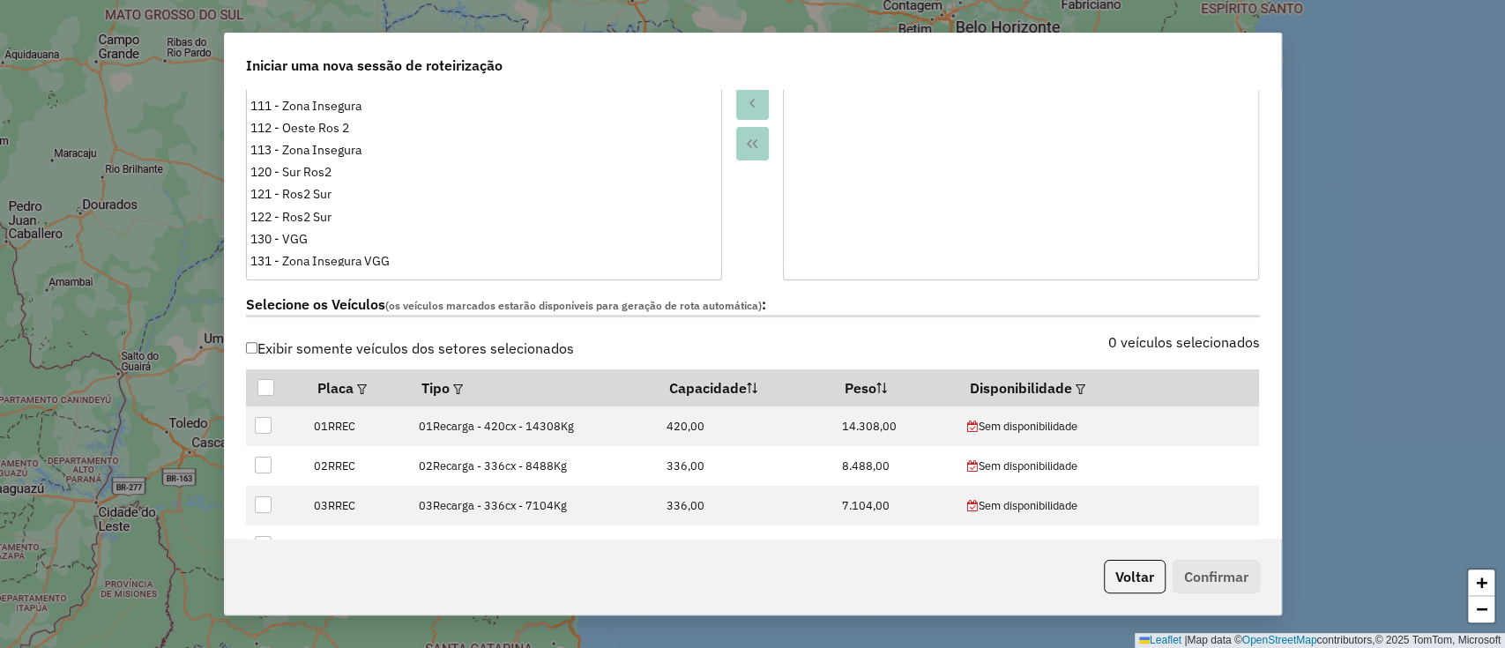
scroll to position [366, 0]
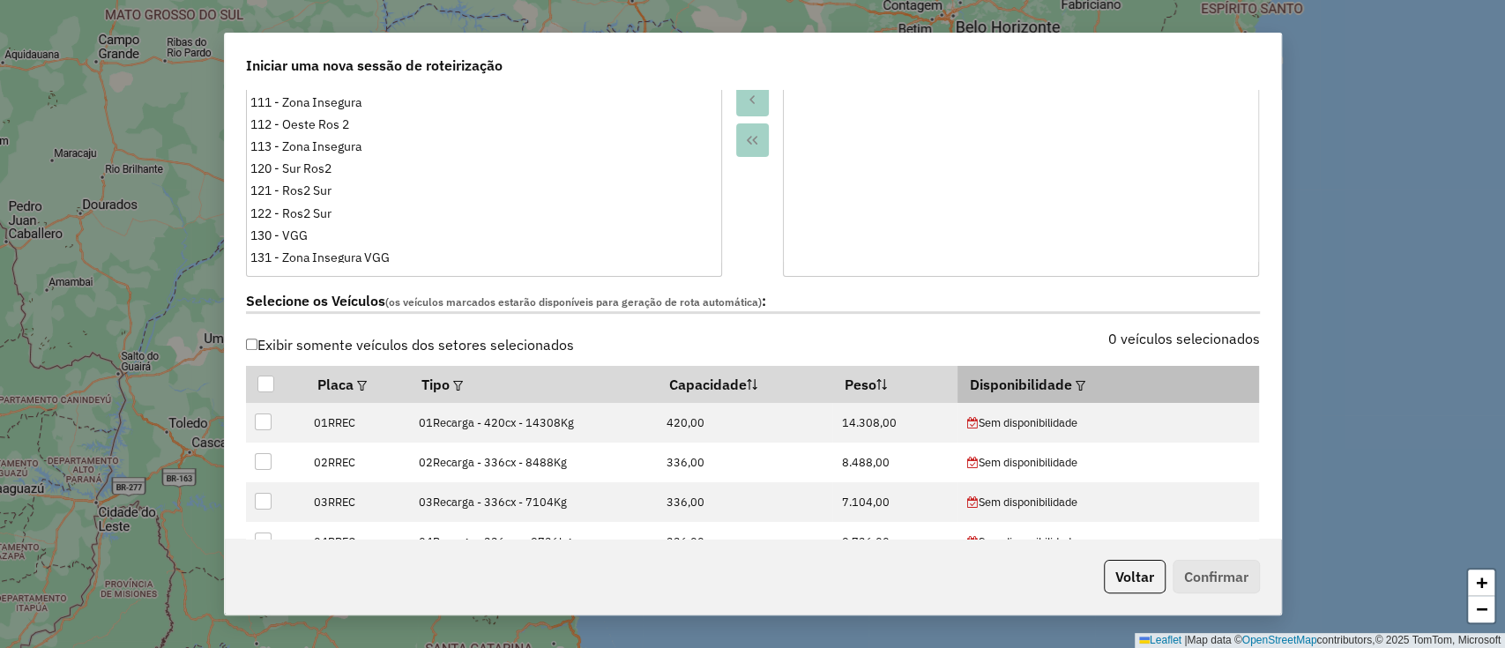
click at [1072, 374] on div at bounding box center [1078, 384] width 13 height 21
click at [1060, 377] on th "Disponibilidade" at bounding box center [1107, 384] width 301 height 37
click at [1072, 384] on div at bounding box center [1078, 384] width 13 height 21
click at [1075, 384] on em at bounding box center [1080, 386] width 10 height 10
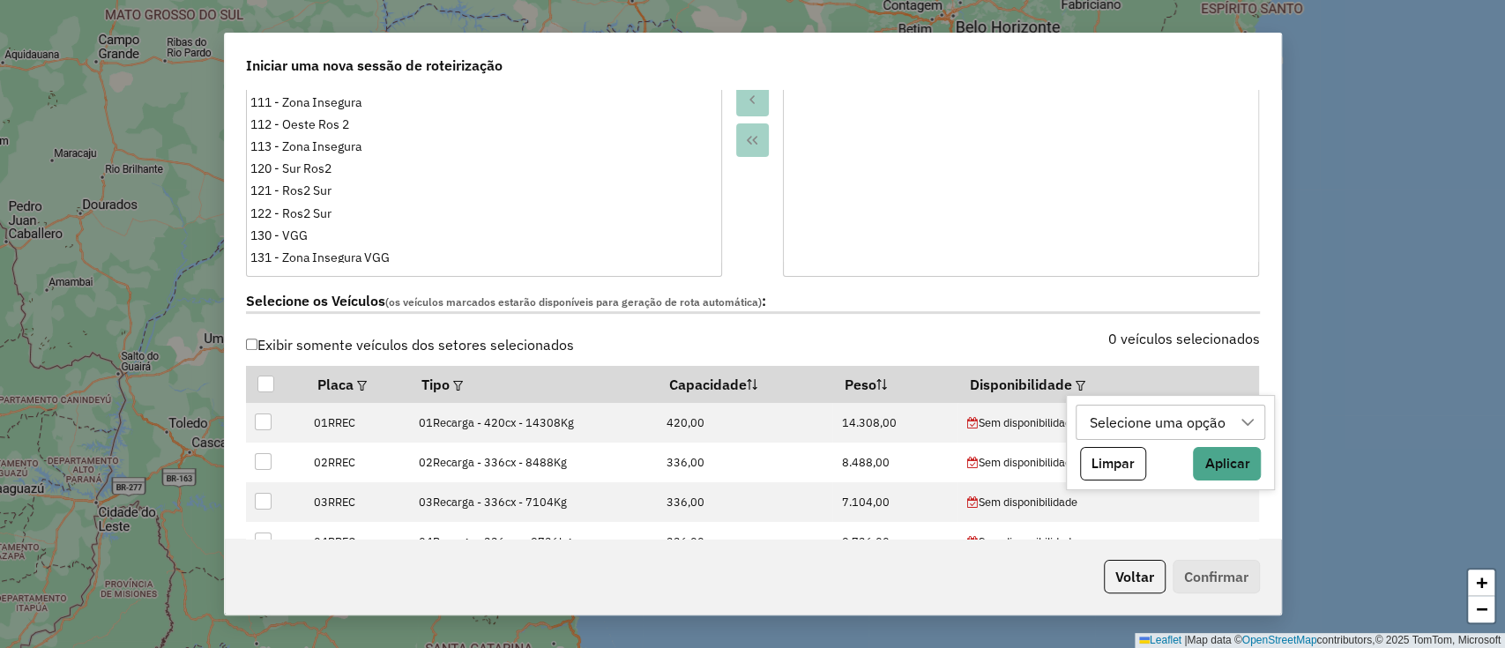
click at [1087, 418] on div "Selecione uma opção" at bounding box center [1157, 421] width 148 height 33
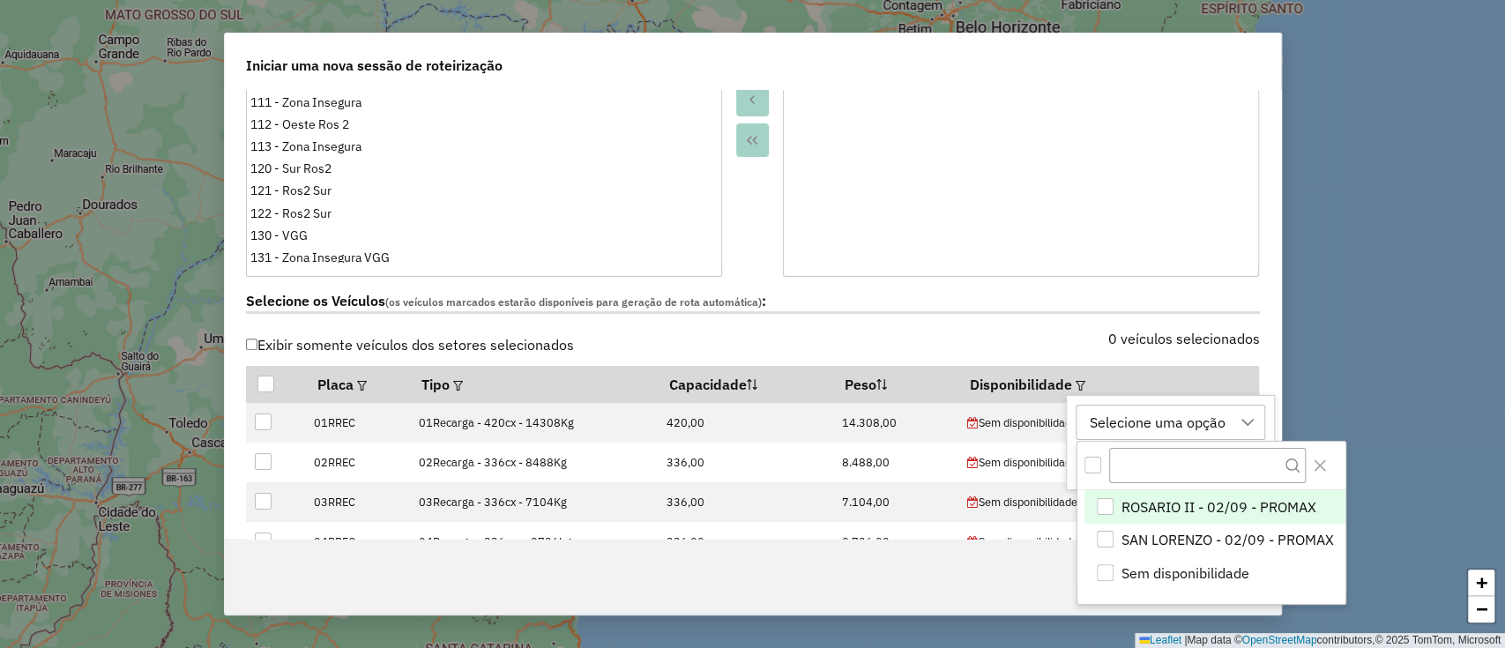
click at [1156, 500] on span "ROSARIO II - 02/09 - PROMAX" at bounding box center [1218, 506] width 195 height 21
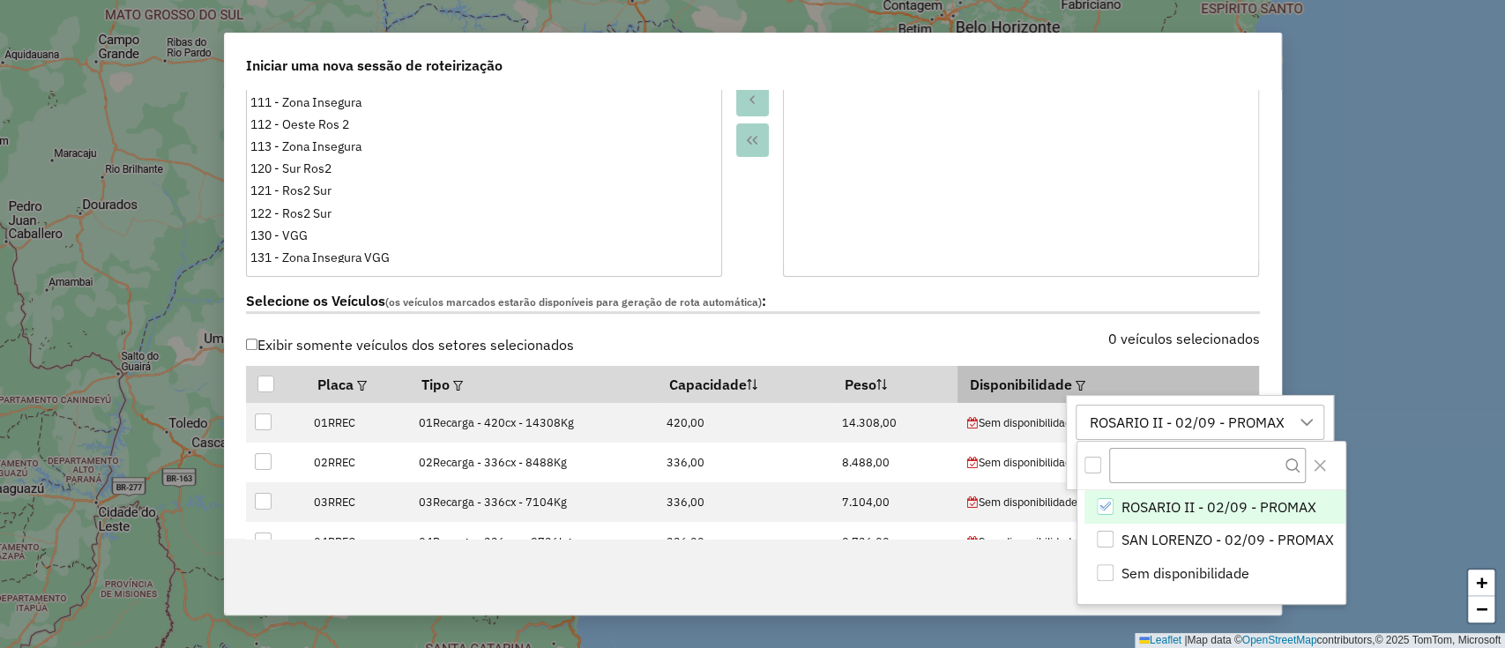
click at [1143, 390] on th "Disponibilidade" at bounding box center [1107, 384] width 301 height 37
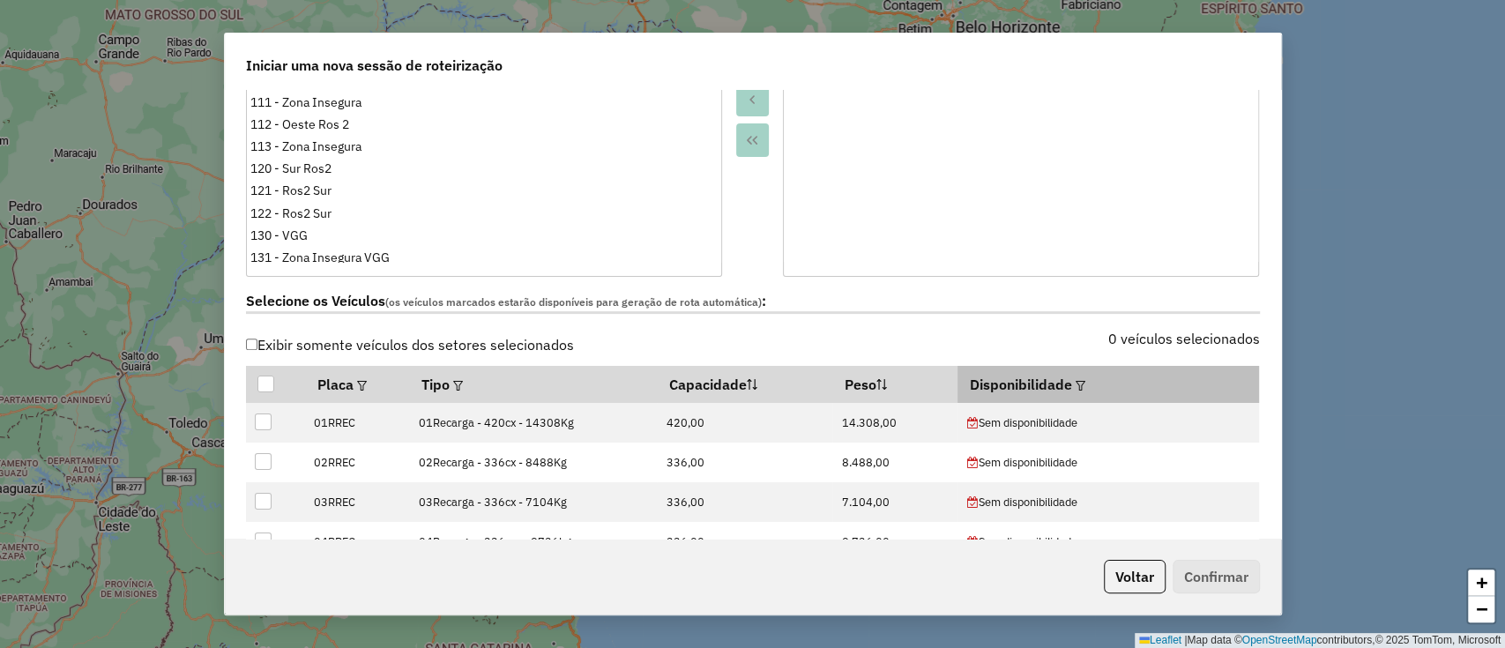
click at [1075, 381] on em at bounding box center [1080, 386] width 10 height 10
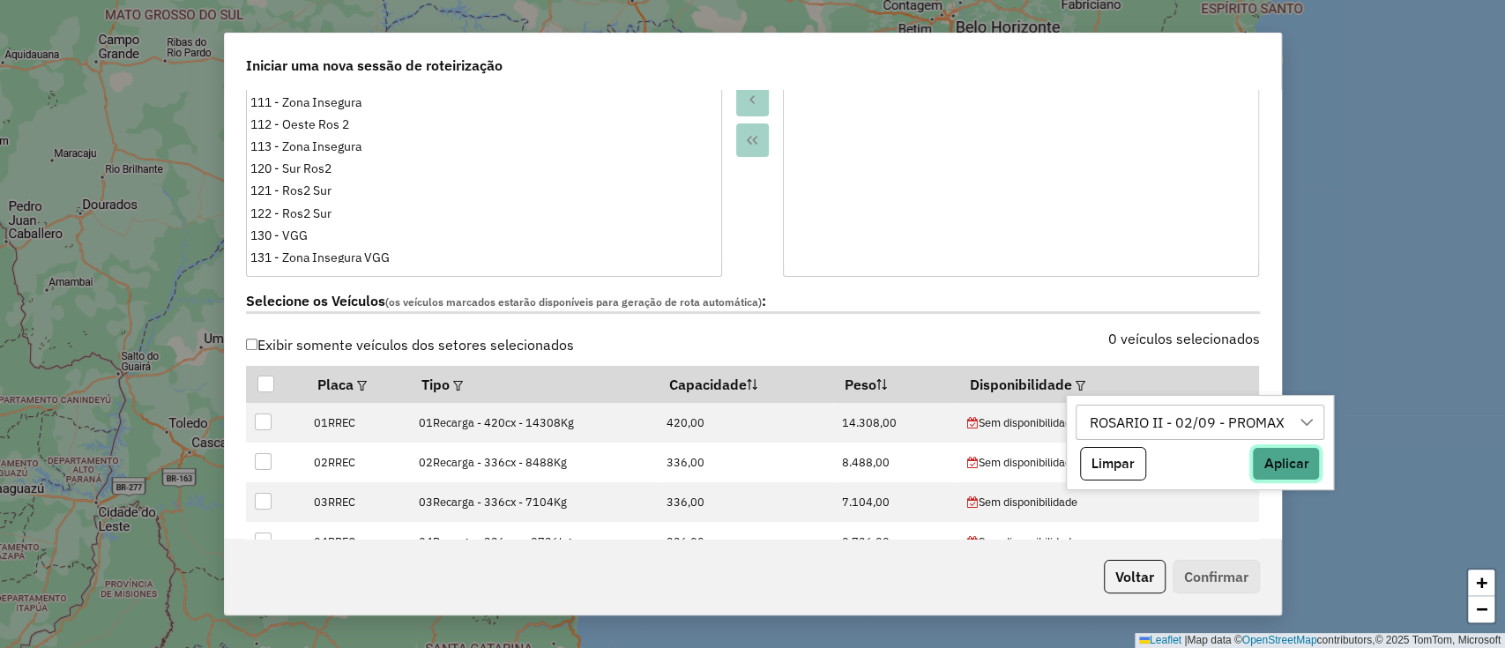
click at [1264, 467] on button "Aplicar" at bounding box center [1286, 463] width 68 height 33
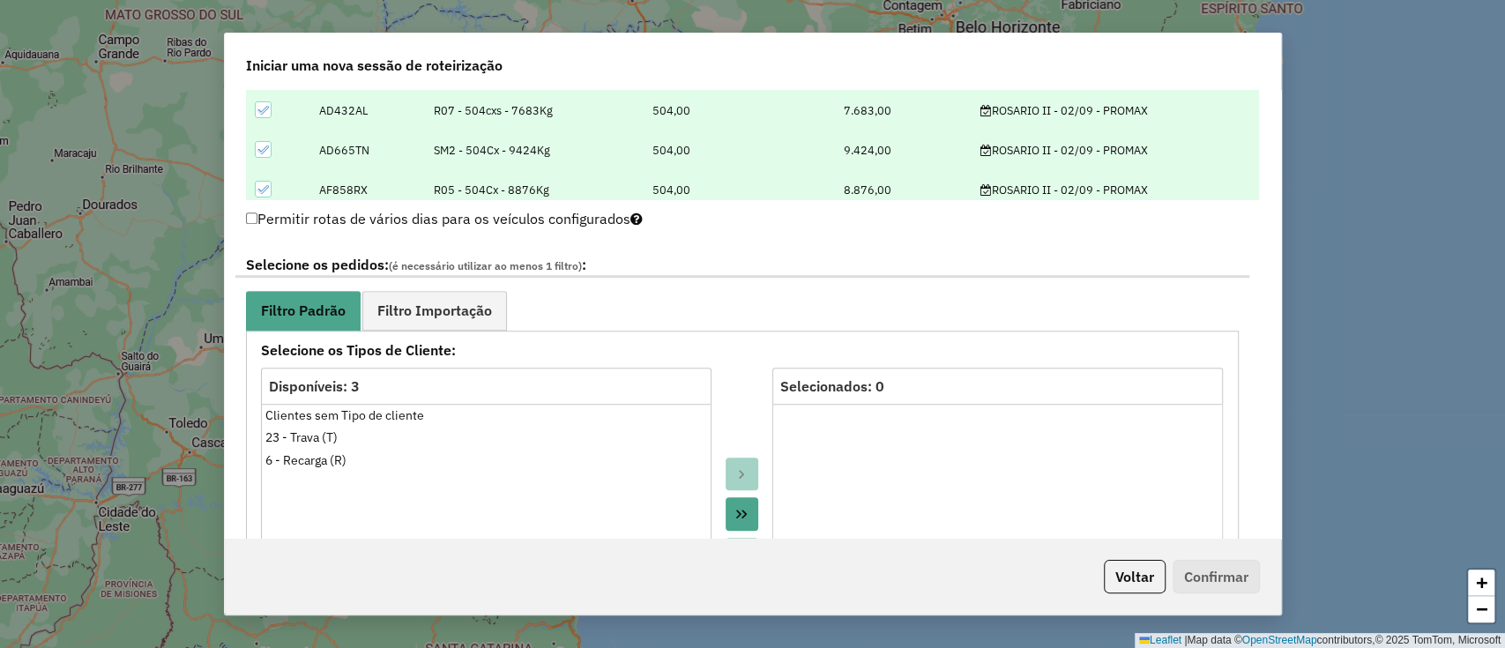
scroll to position [837, 0]
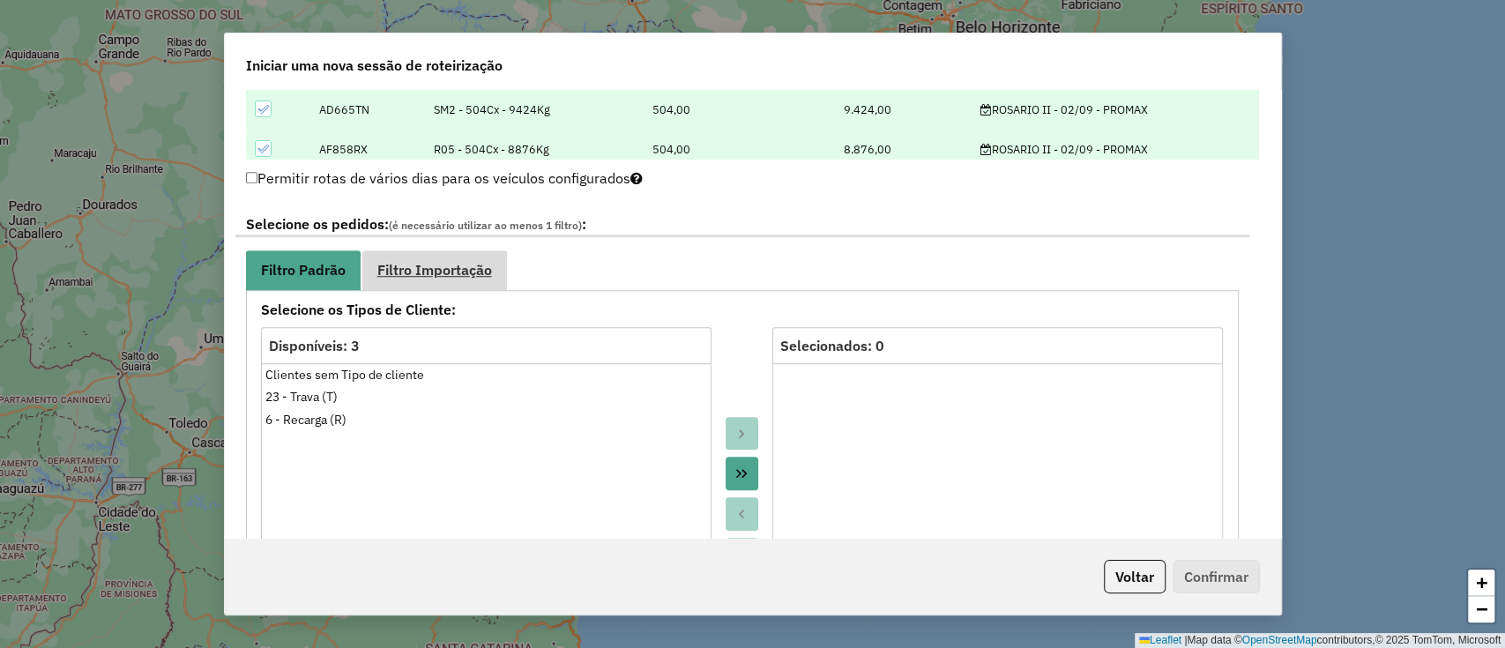
click at [451, 266] on span "Filtro Importação" at bounding box center [434, 270] width 115 height 14
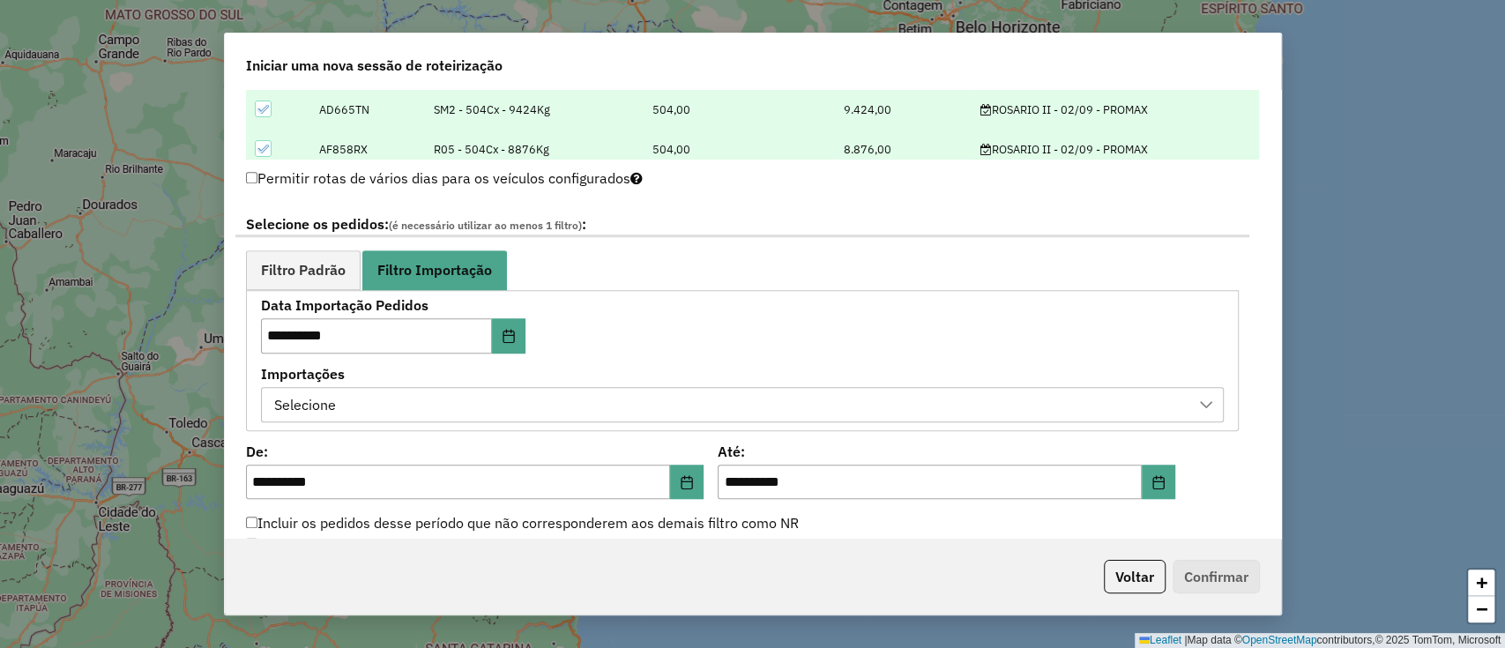
click at [657, 406] on div "Selecione" at bounding box center [729, 404] width 920 height 33
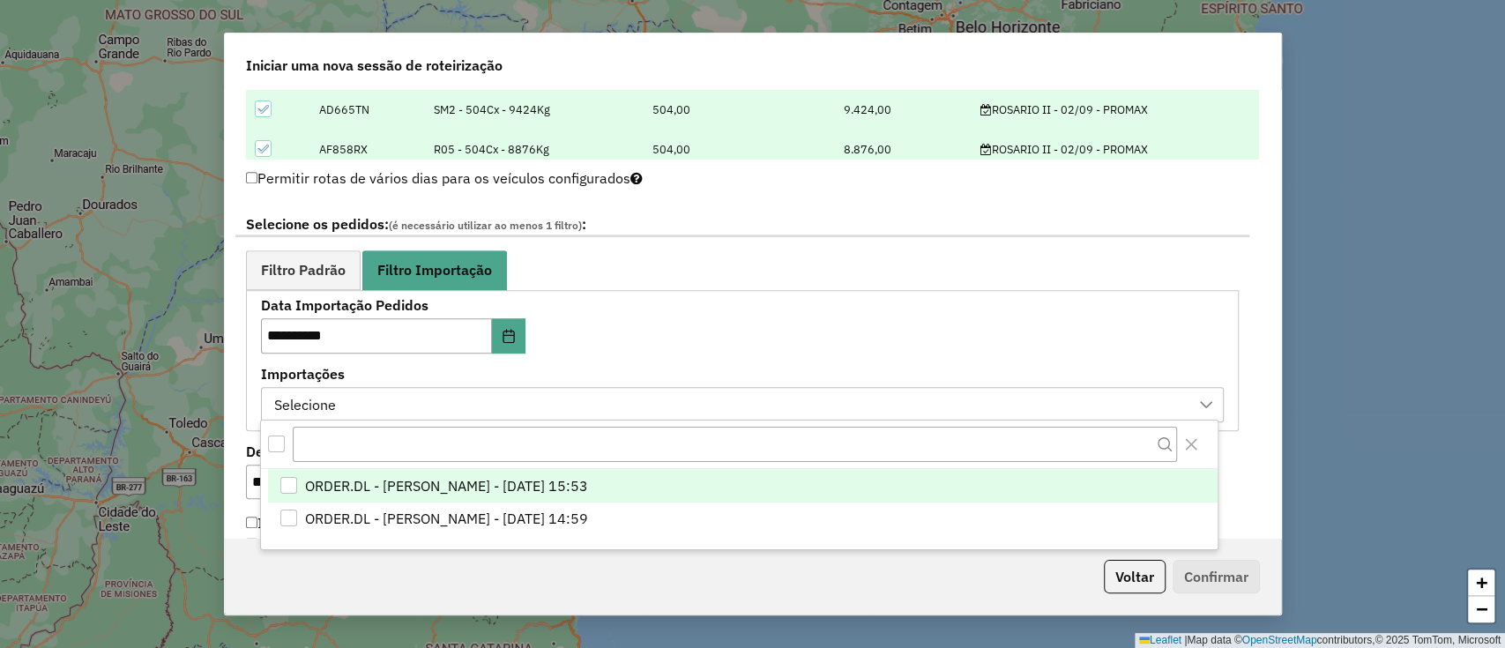
click at [588, 479] on span "ORDER.DL - [PERSON_NAME] - [DATE] 15:53" at bounding box center [446, 485] width 283 height 21
click at [779, 331] on div "**********" at bounding box center [742, 360] width 963 height 123
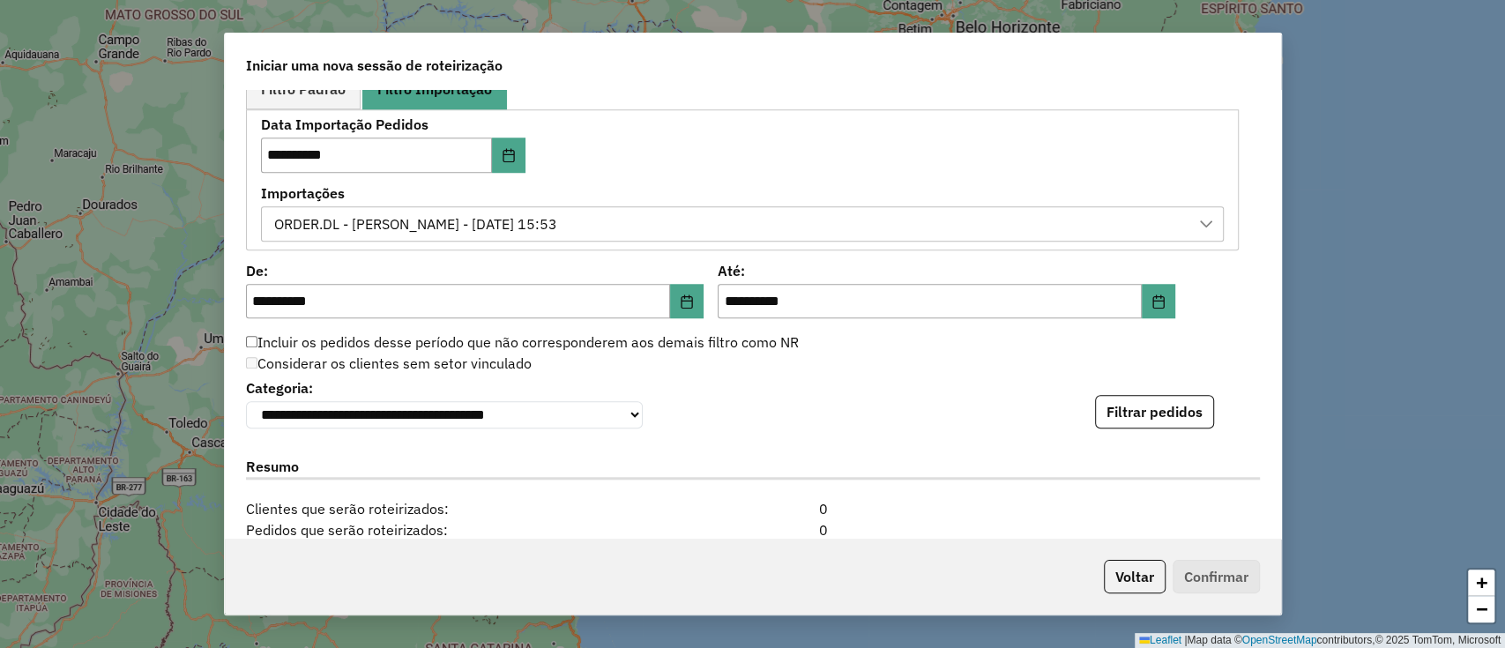
scroll to position [1021, 0]
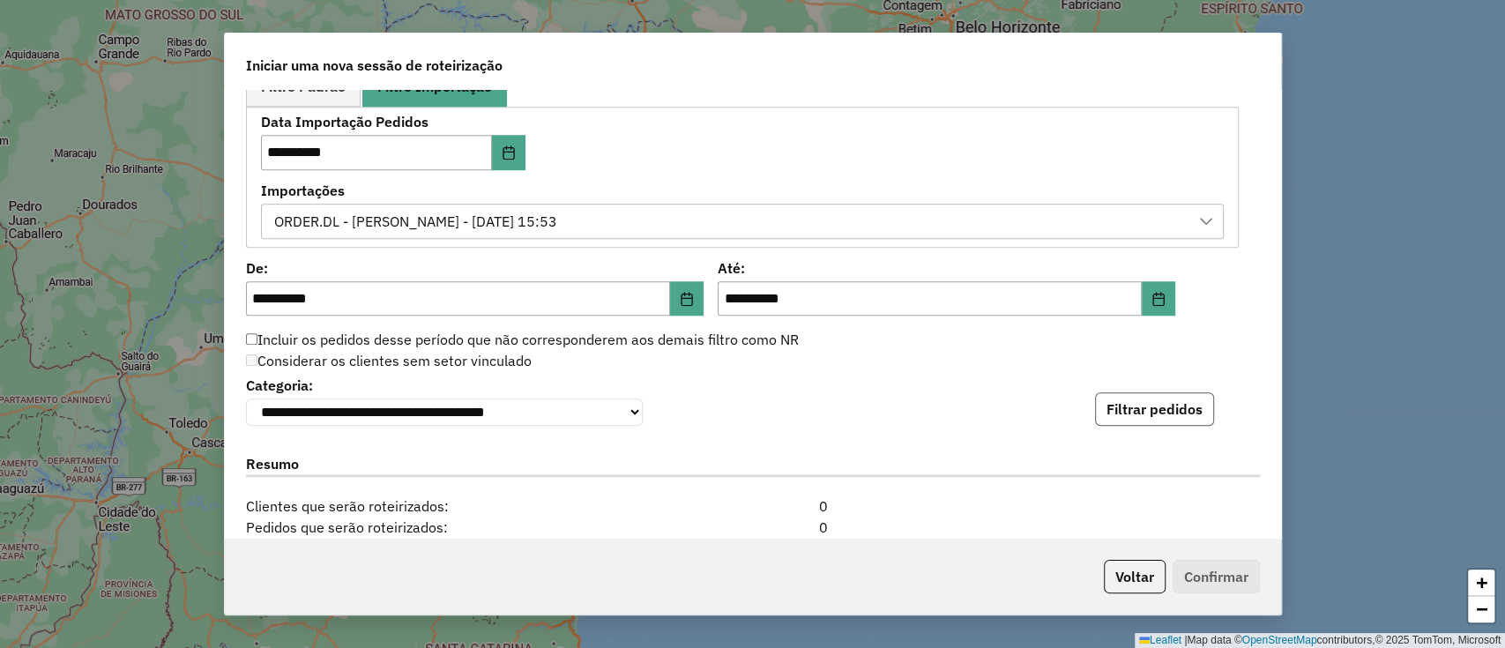
click at [1200, 407] on button "Filtrar pedidos" at bounding box center [1154, 408] width 119 height 33
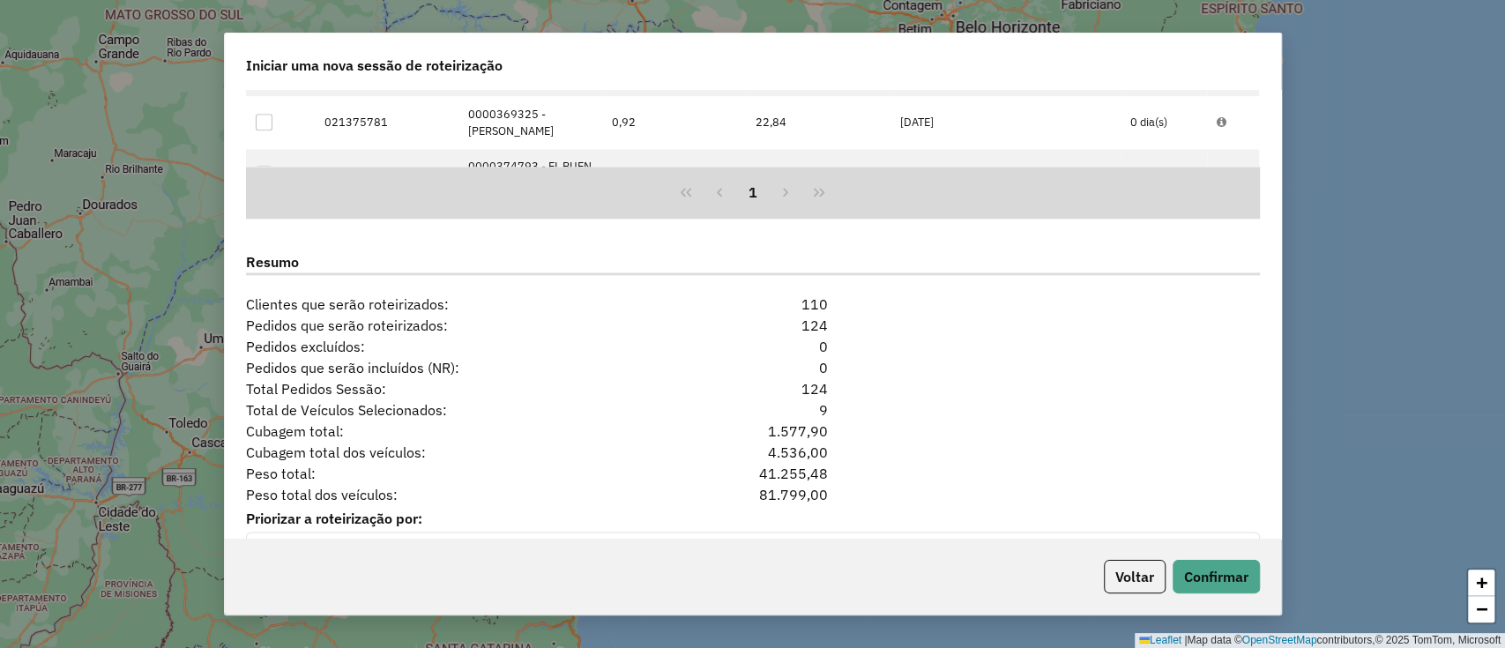
scroll to position [1633, 0]
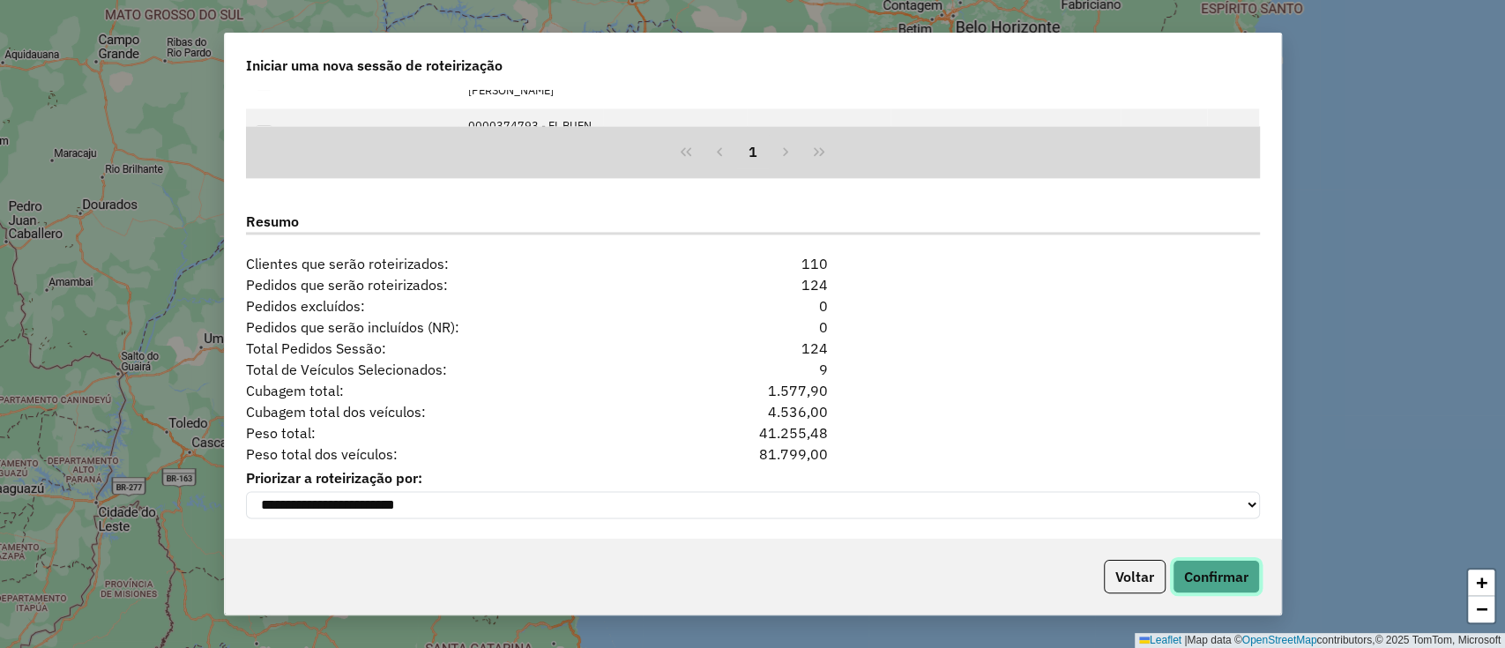
click at [1186, 577] on button "Confirmar" at bounding box center [1215, 576] width 87 height 33
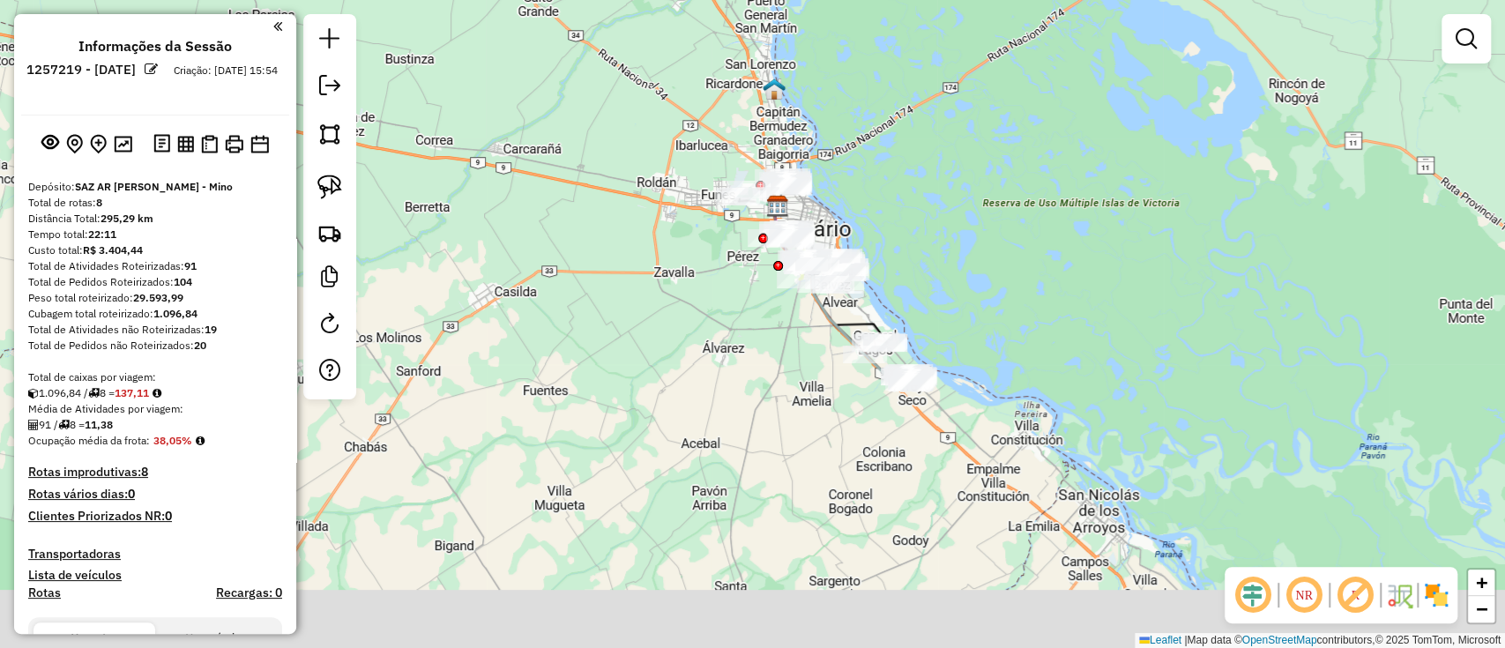
drag, startPoint x: 953, startPoint y: 396, endPoint x: 1026, endPoint y: 330, distance: 98.6
click at [974, 285] on div "Janela de atendimento Grade de atendimento Capacidade Transportadoras Veículos …" at bounding box center [752, 324] width 1505 height 648
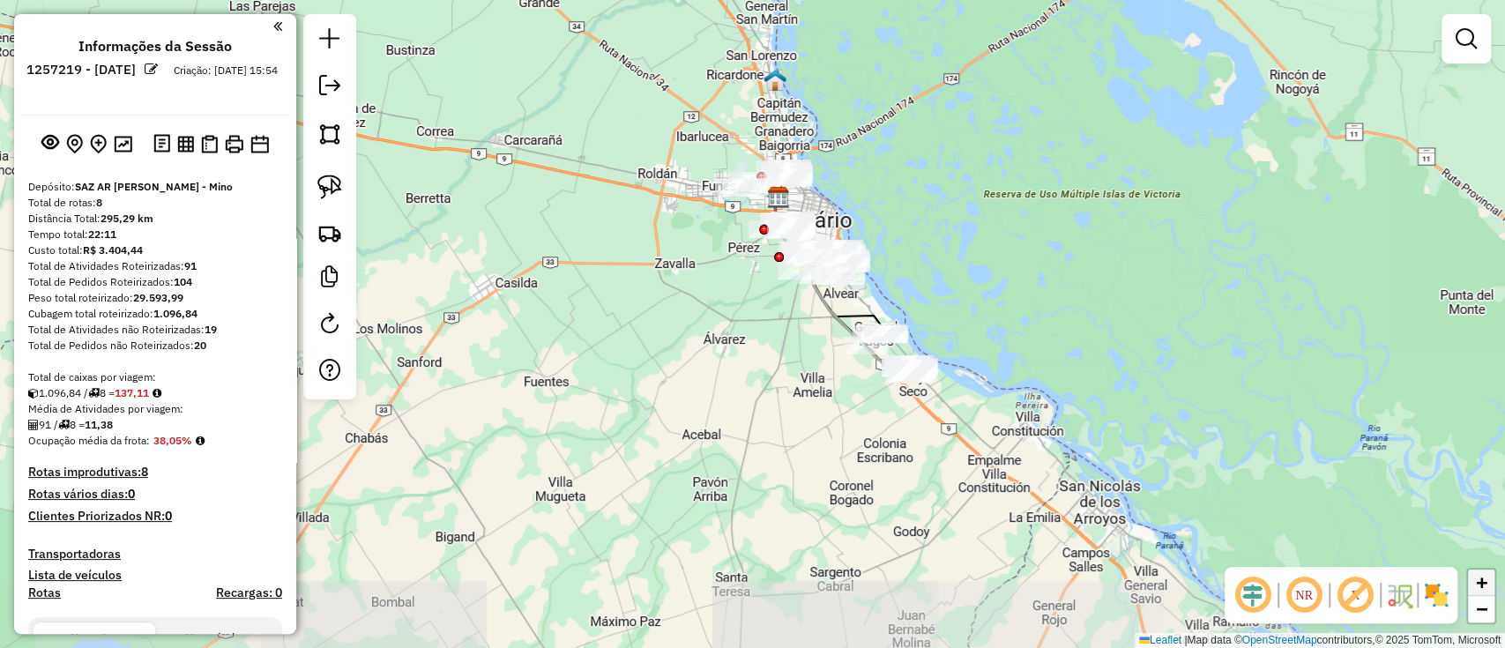
click at [1482, 581] on span "+" at bounding box center [1481, 582] width 11 height 22
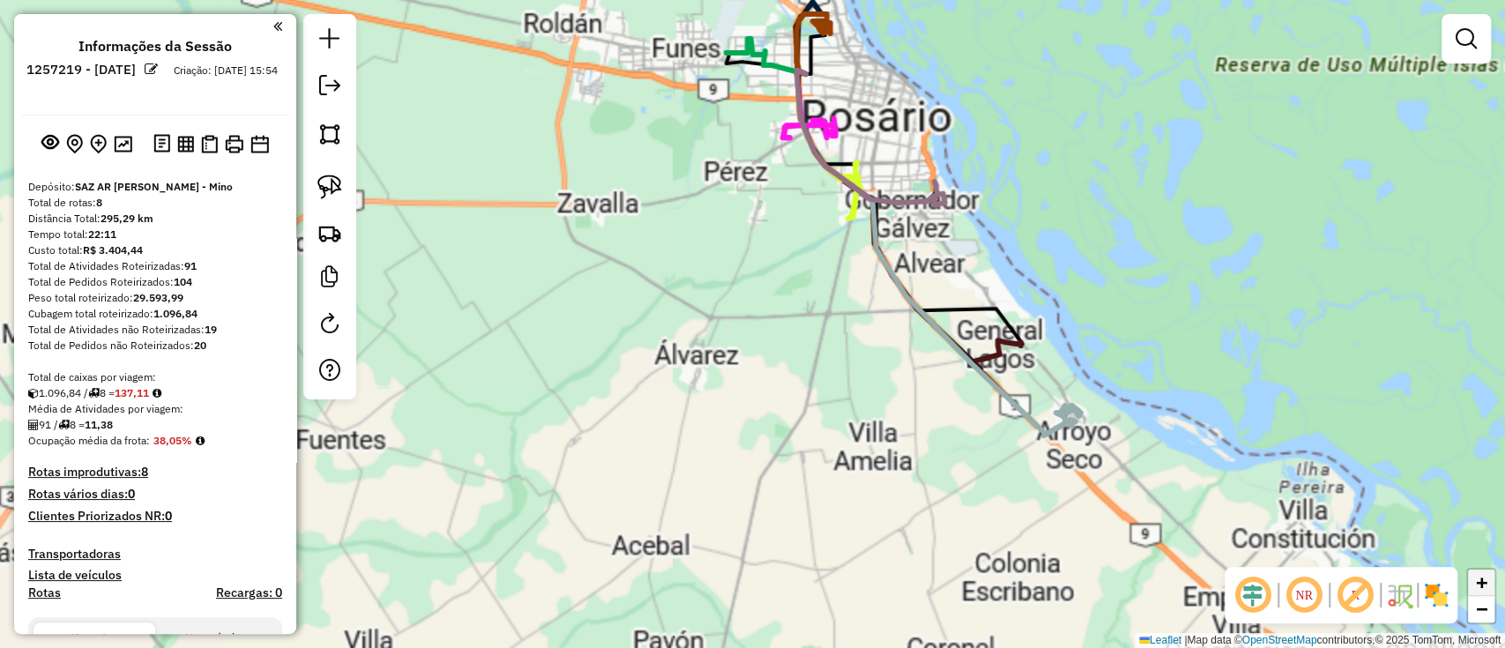
click at [1482, 581] on span "+" at bounding box center [1481, 582] width 11 height 22
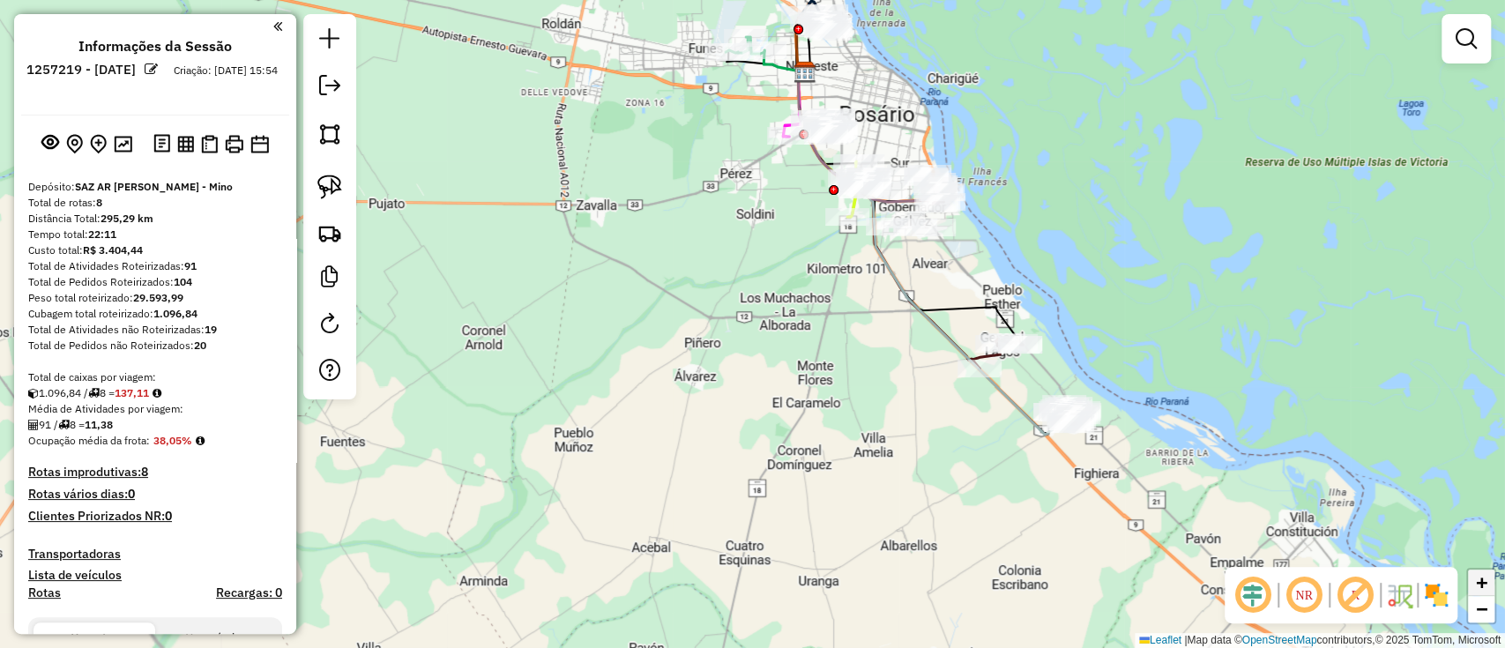
click at [1482, 581] on span "+" at bounding box center [1481, 582] width 11 height 22
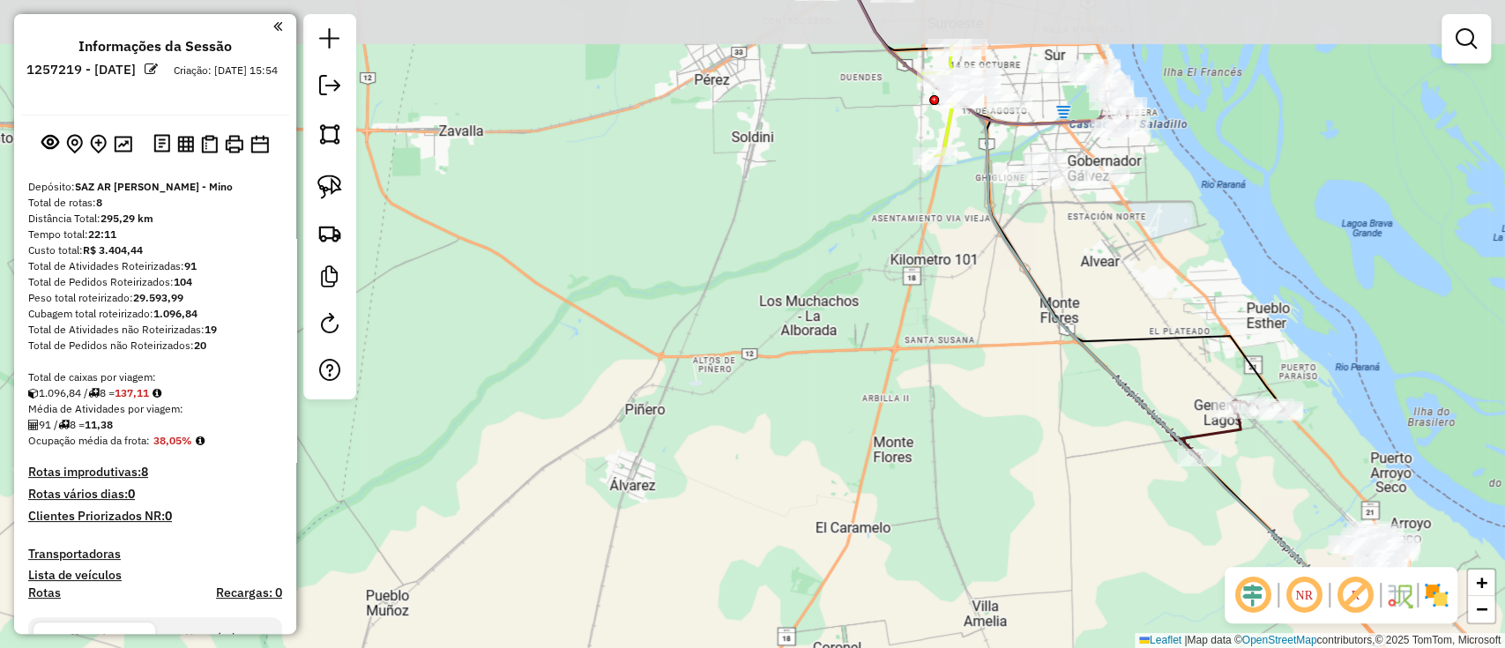
drag, startPoint x: 1129, startPoint y: 215, endPoint x: 994, endPoint y: 702, distance: 505.7
click at [994, 647] on html "Aguarde... Pop-up bloqueado! Seu navegador bloqueou automáticamente a abertura …" at bounding box center [752, 324] width 1505 height 648
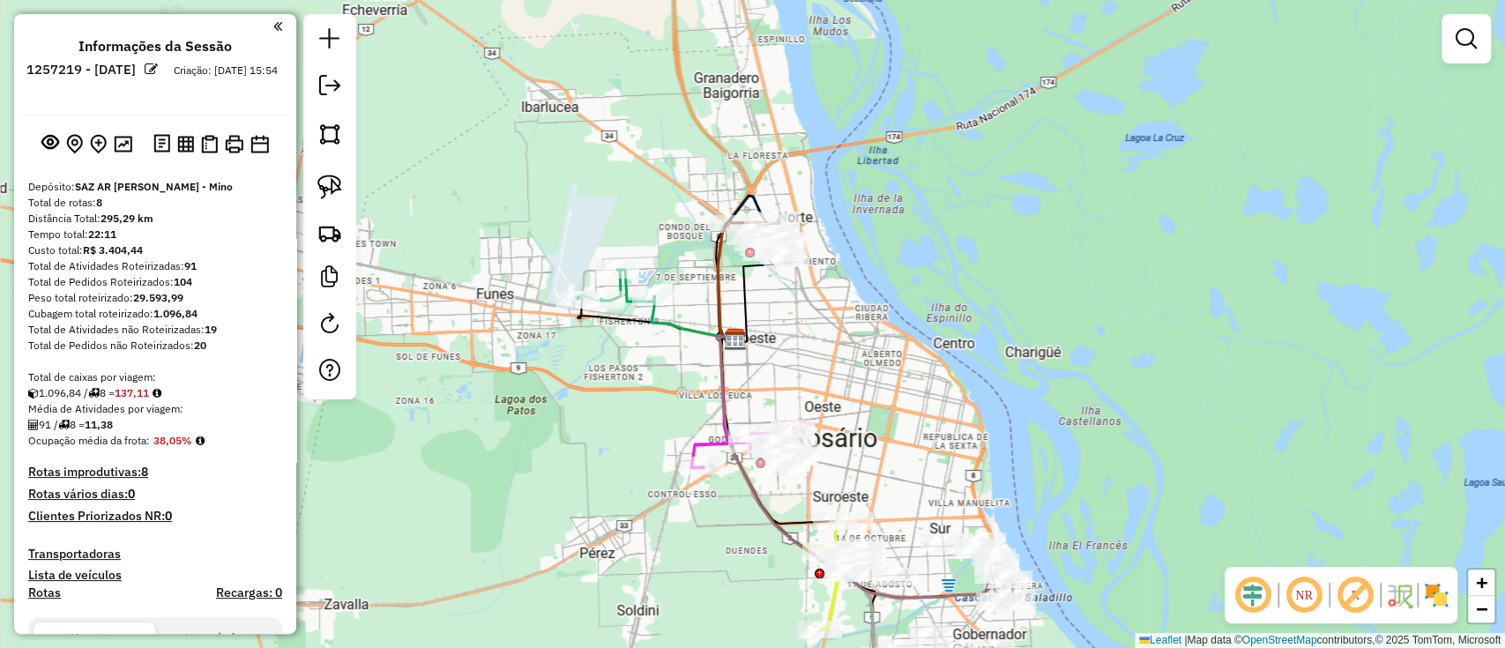
drag, startPoint x: 879, startPoint y: 234, endPoint x: 946, endPoint y: 362, distance: 144.3
click at [945, 361] on div "Janela de atendimento Grade de atendimento Capacidade Transportadoras Veículos …" at bounding box center [752, 324] width 1505 height 648
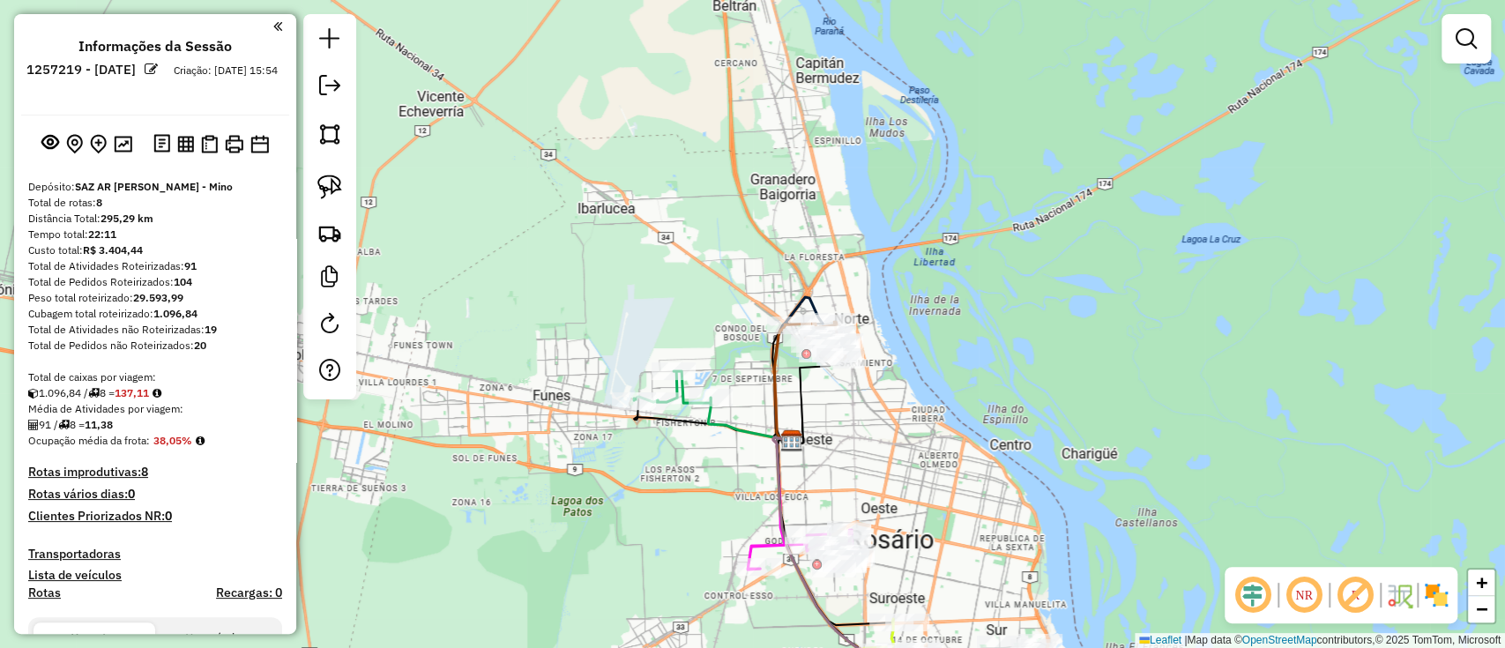
click at [774, 381] on icon at bounding box center [783, 382] width 18 height 116
click at [1476, 571] on link "+" at bounding box center [1481, 582] width 26 height 26
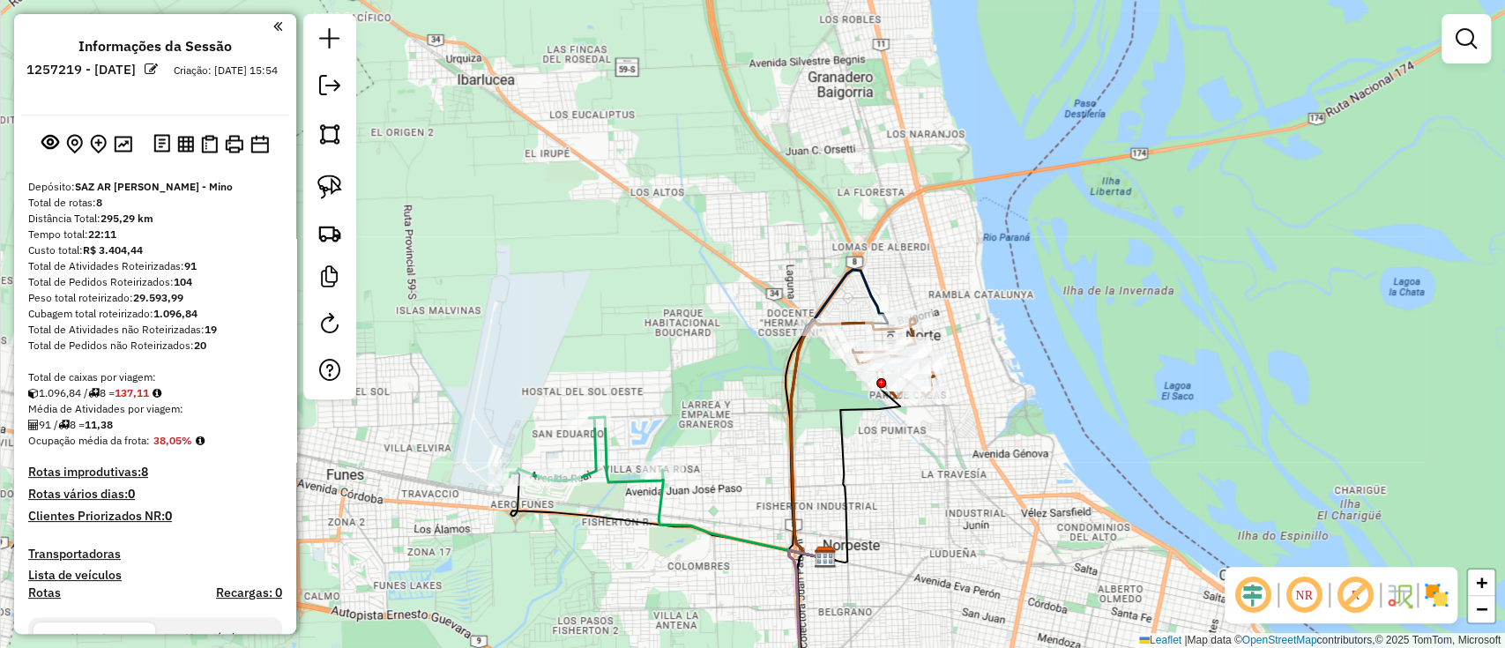
click at [848, 318] on icon at bounding box center [877, 357] width 114 height 79
select select "**********"
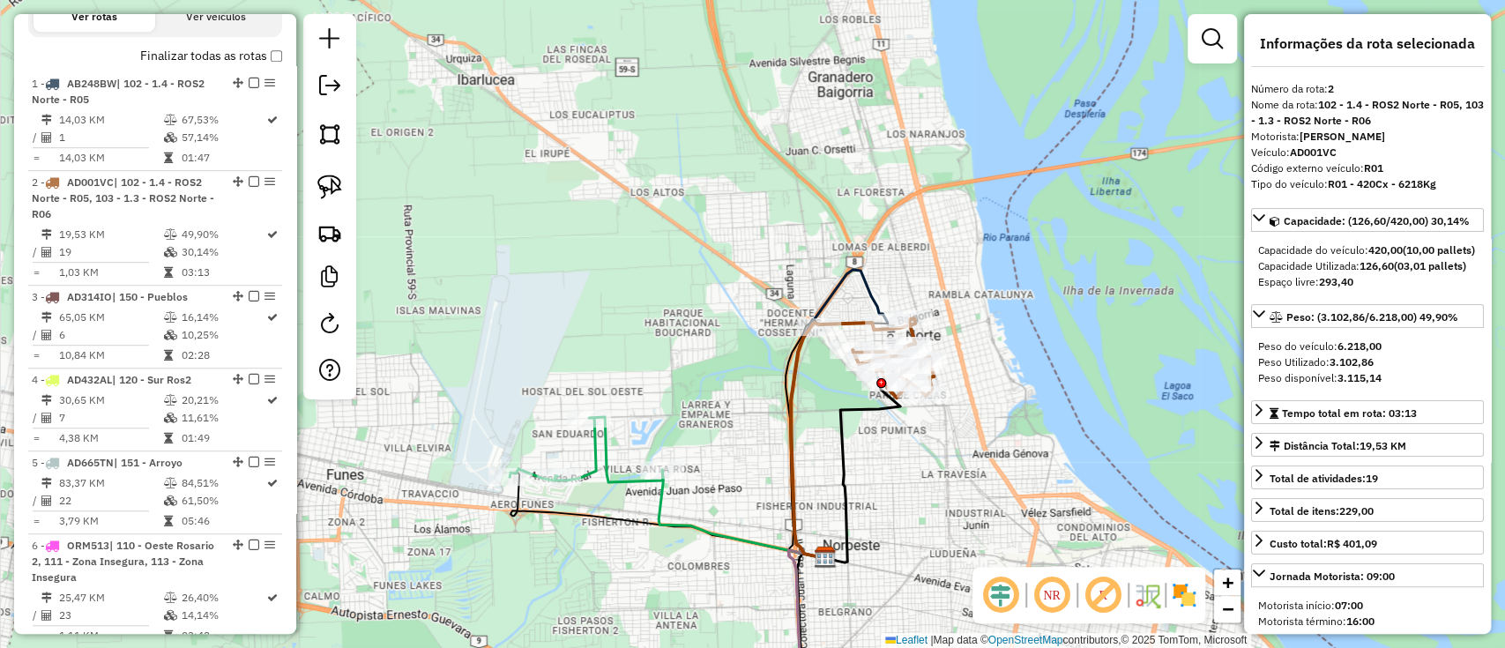
scroll to position [776, 0]
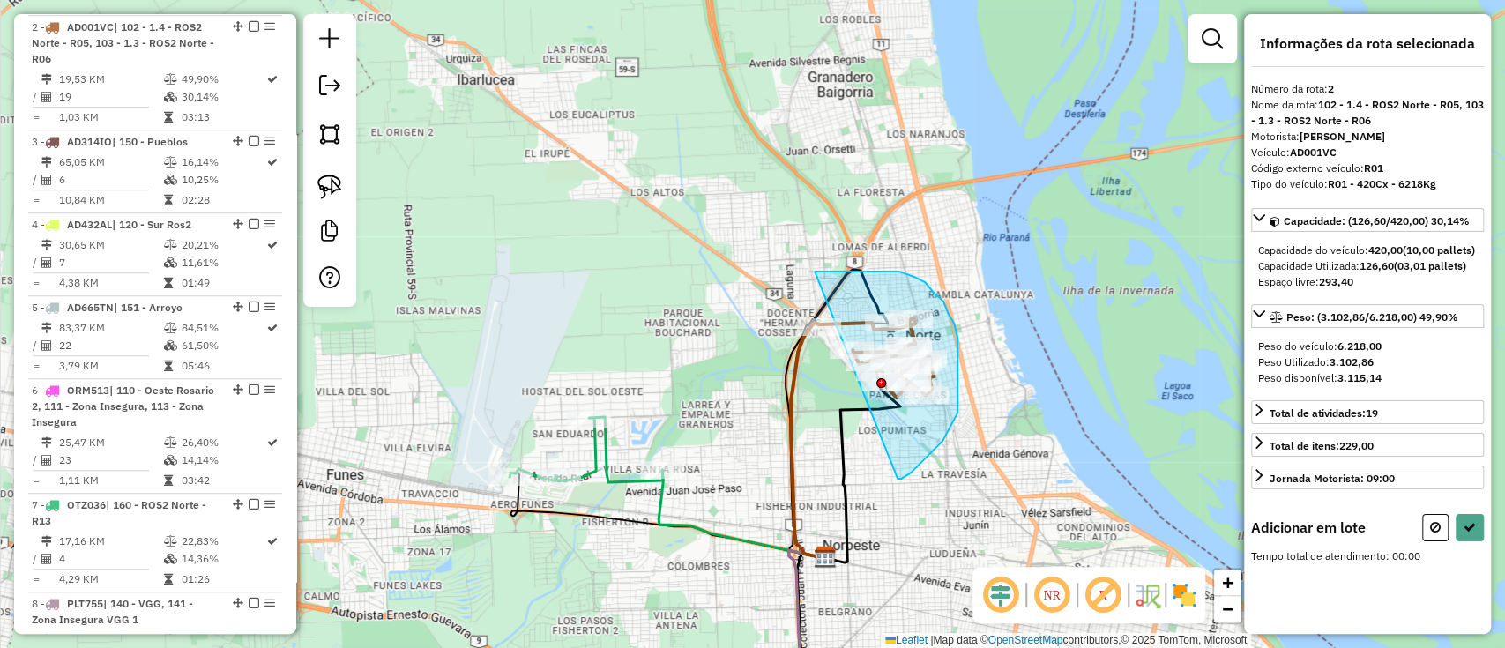
drag, startPoint x: 957, startPoint y: 356, endPoint x: 814, endPoint y: 271, distance: 166.0
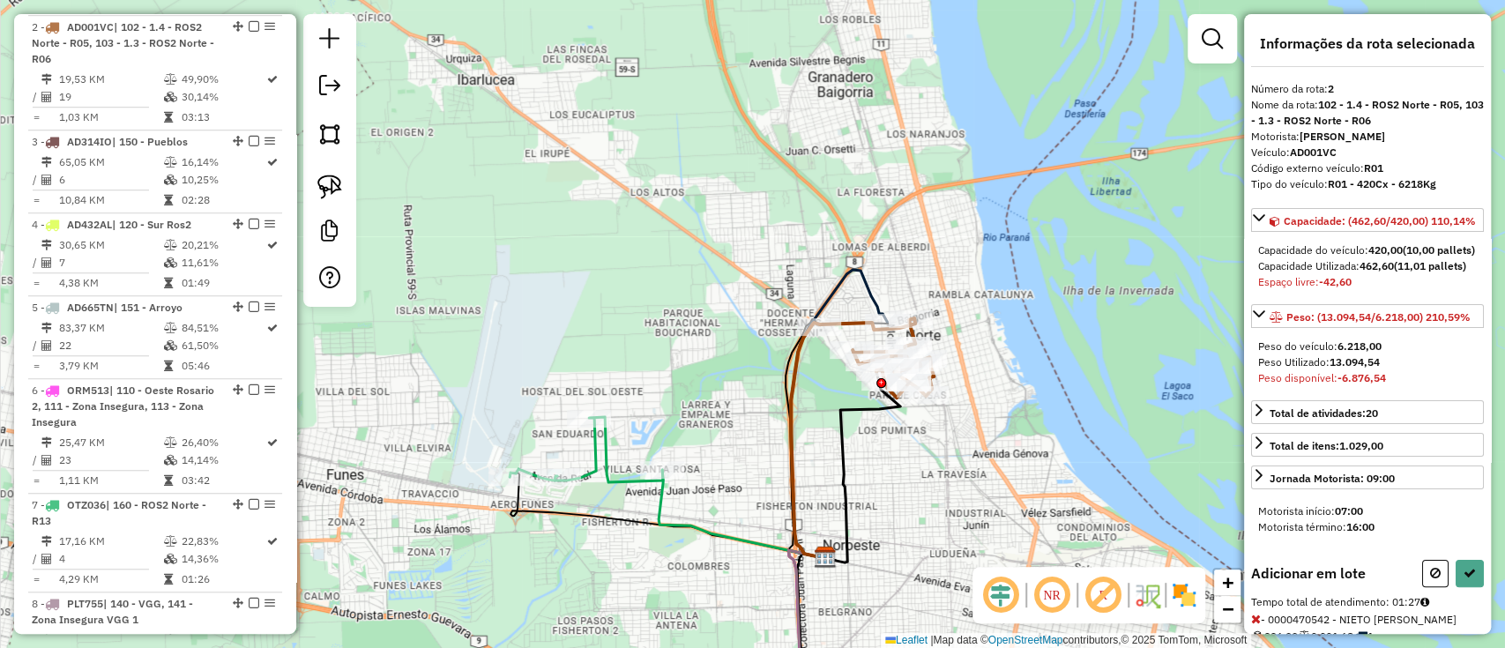
select select "**********"
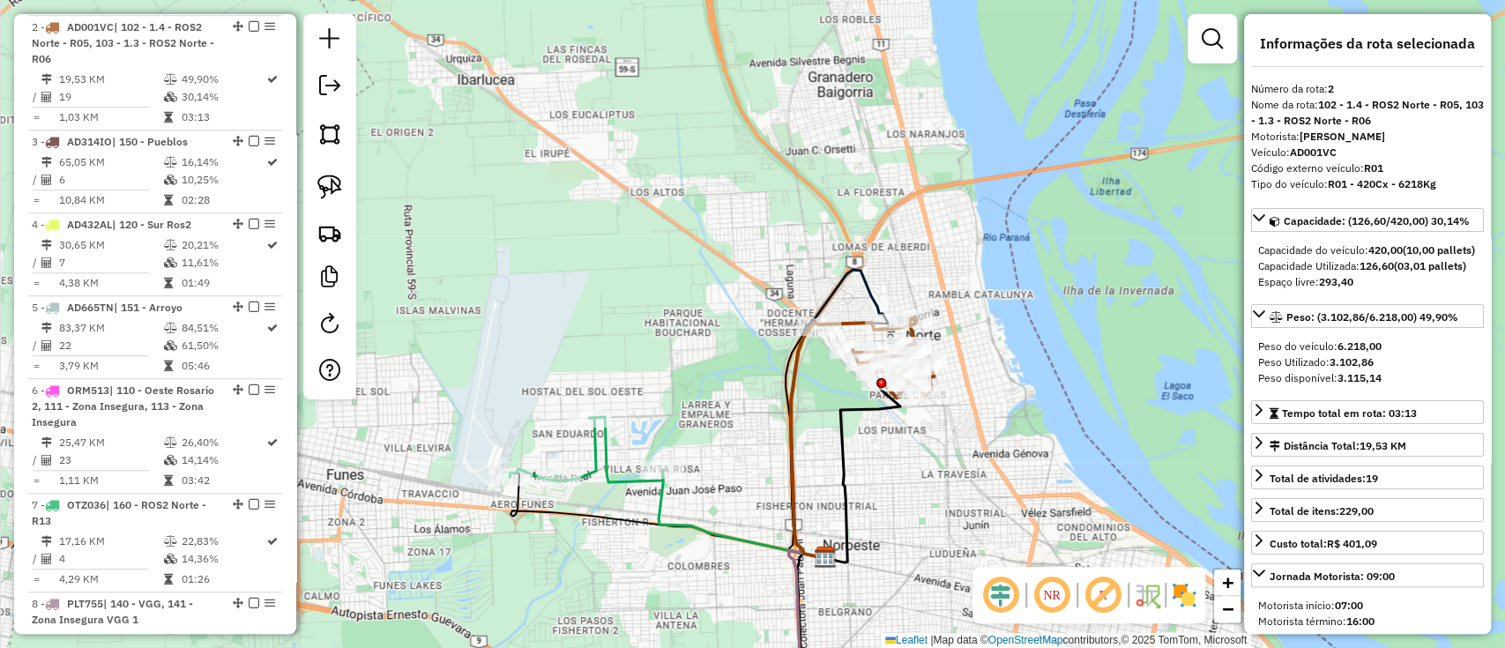
click at [866, 293] on icon at bounding box center [839, 414] width 96 height 288
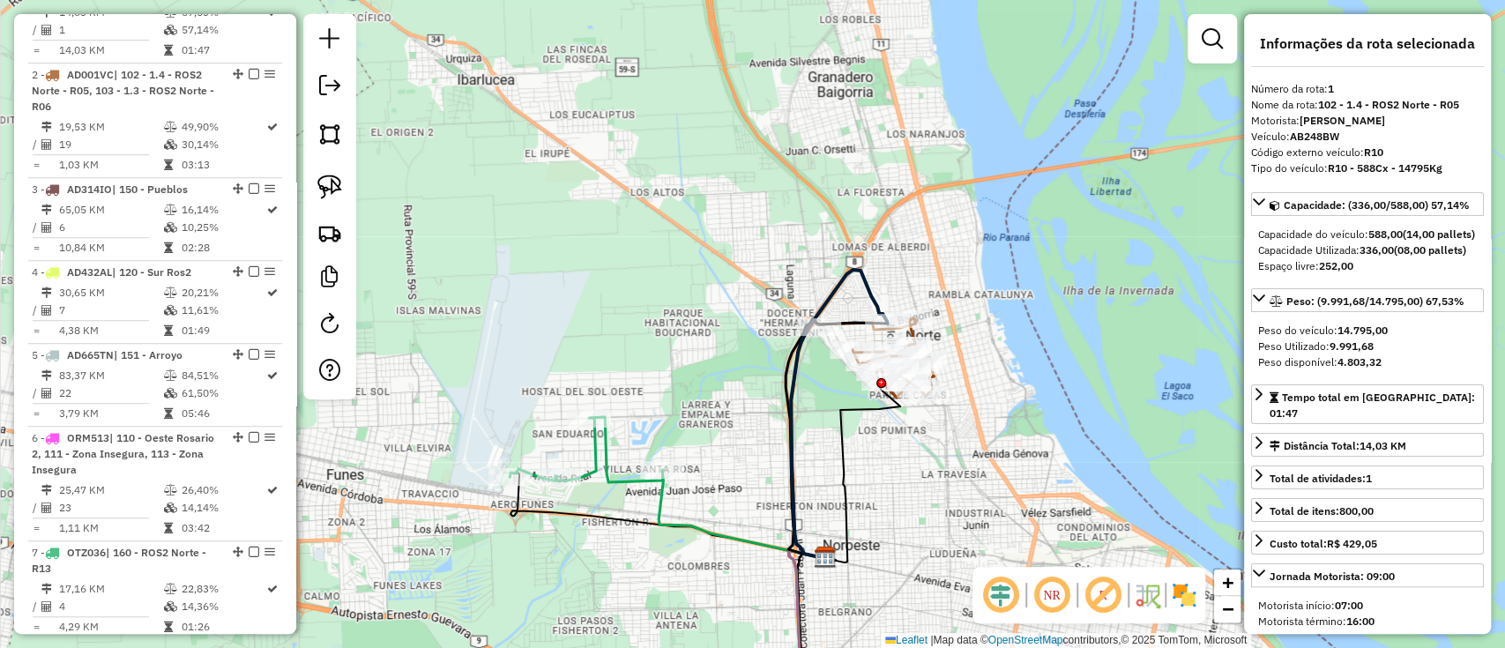
scroll to position [677, 0]
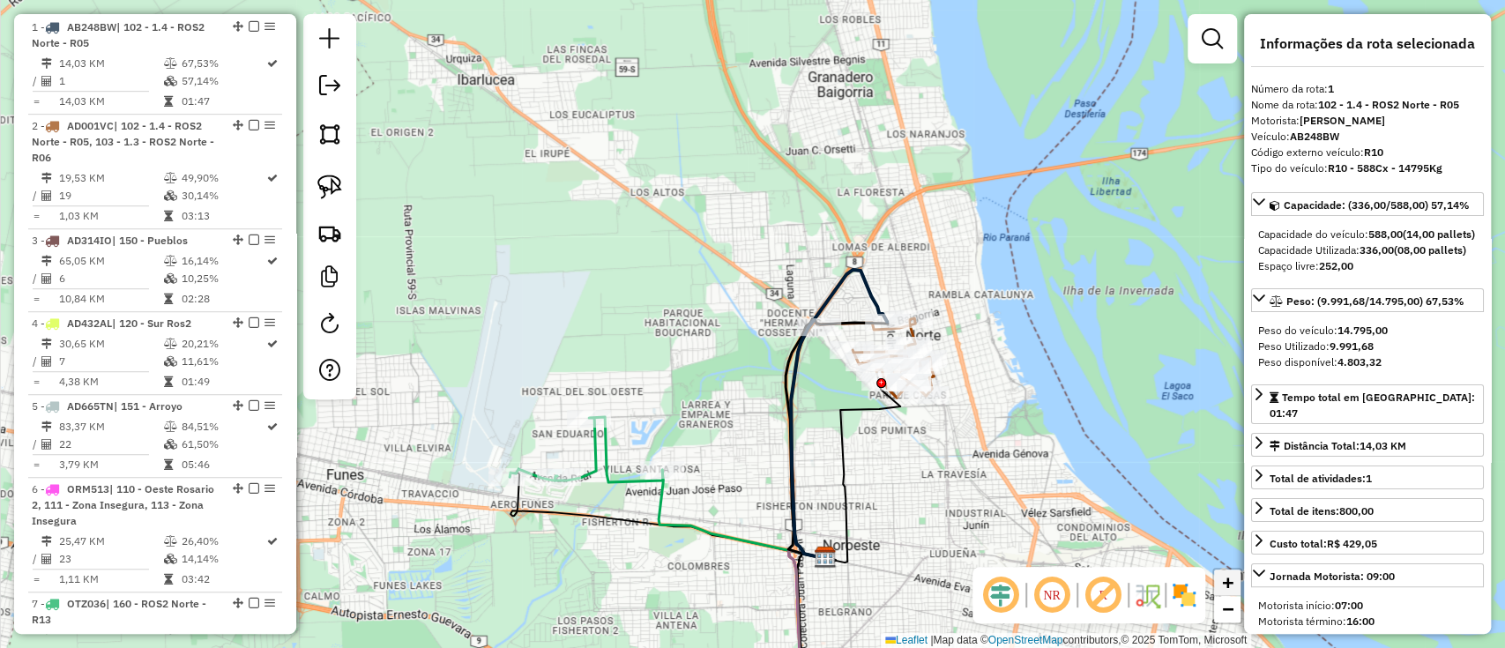
click at [1224, 579] on span "+" at bounding box center [1227, 582] width 11 height 22
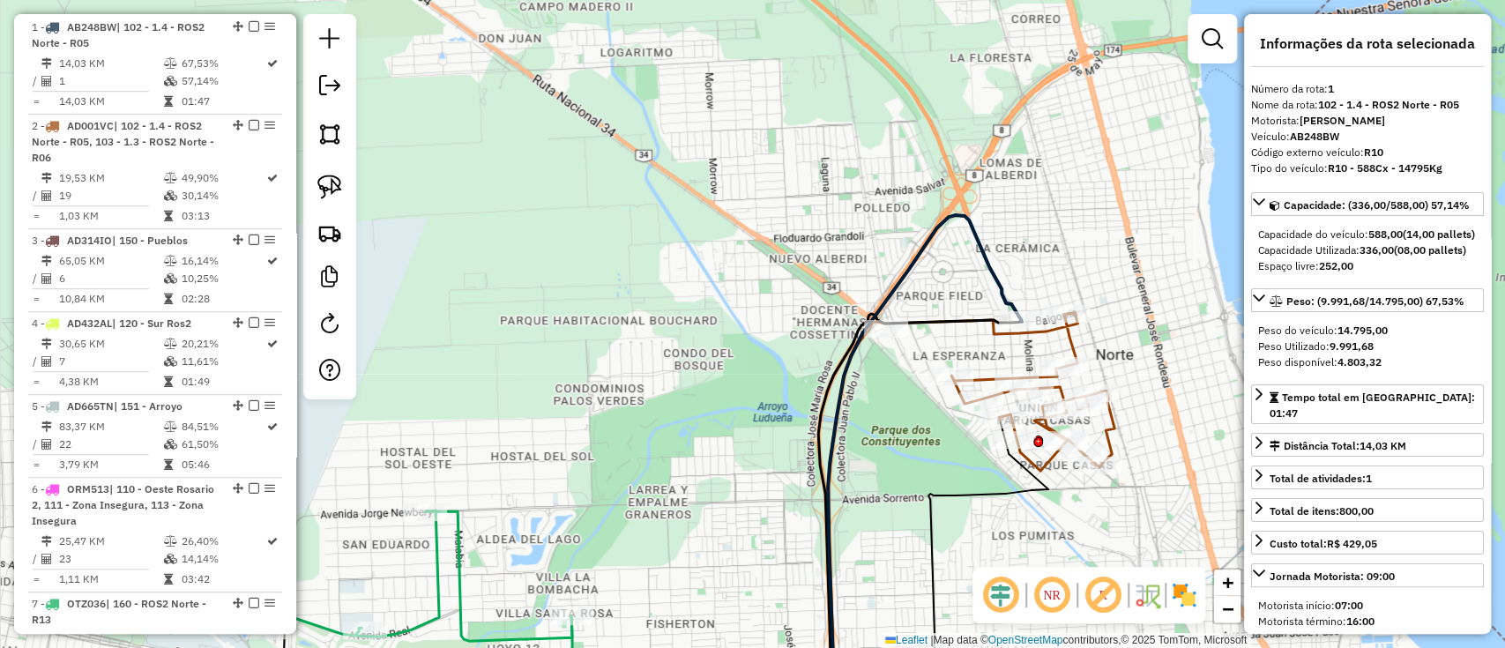
click at [1068, 332] on icon at bounding box center [1000, 392] width 228 height 158
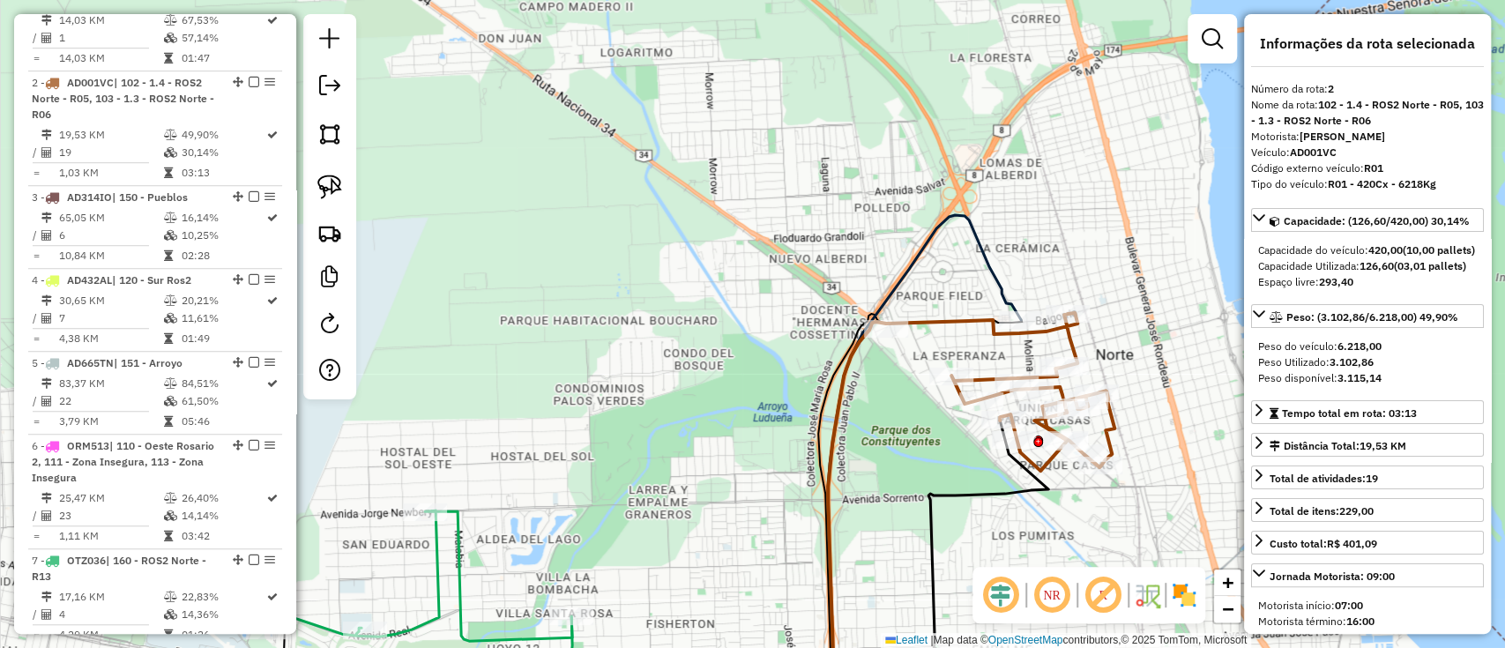
scroll to position [776, 0]
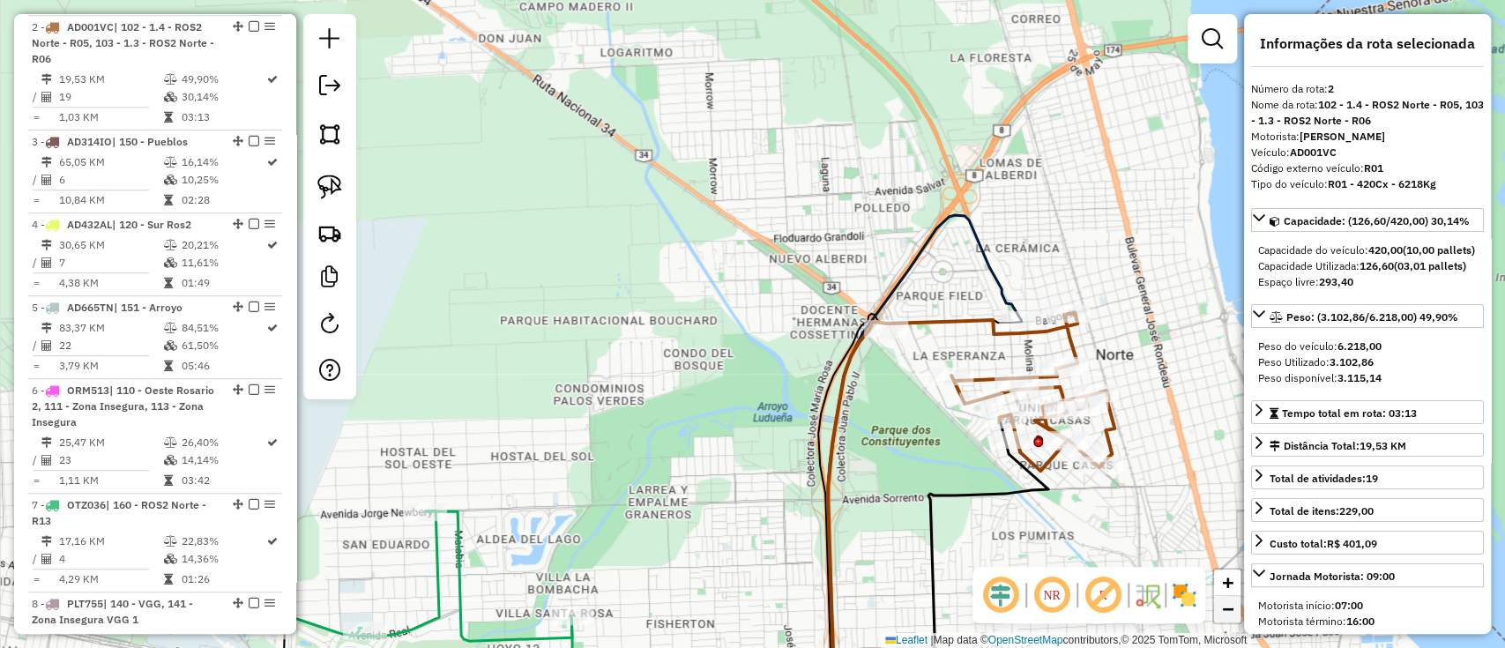
click at [1229, 611] on span "−" at bounding box center [1227, 609] width 11 height 22
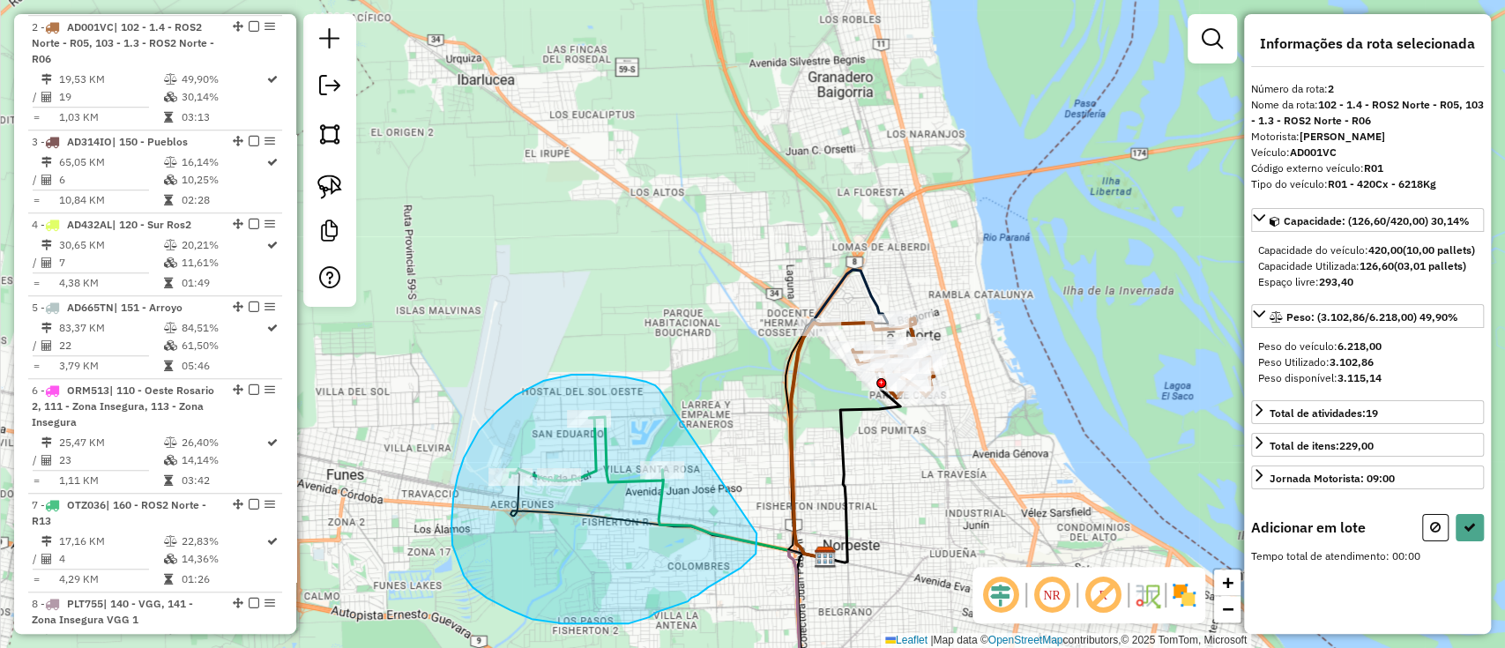
drag, startPoint x: 659, startPoint y: 390, endPoint x: 756, endPoint y: 533, distance: 173.3
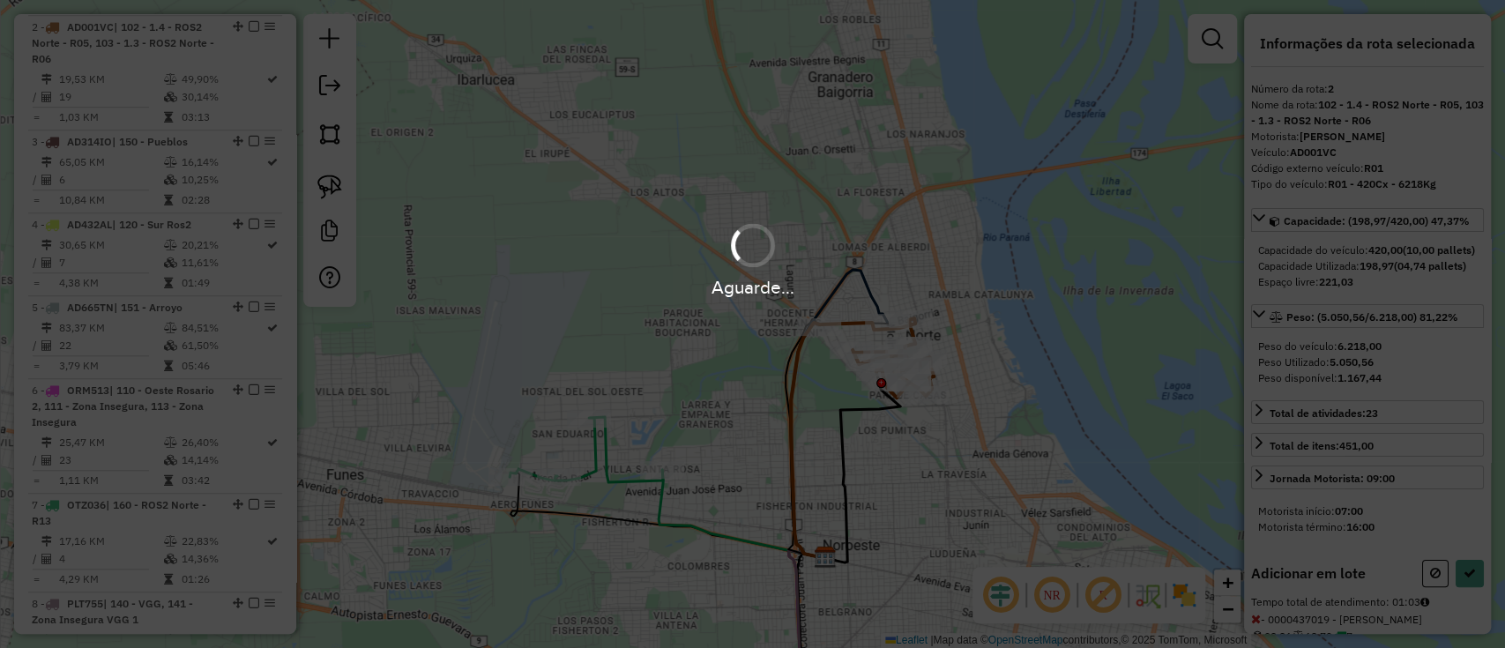
select select "**********"
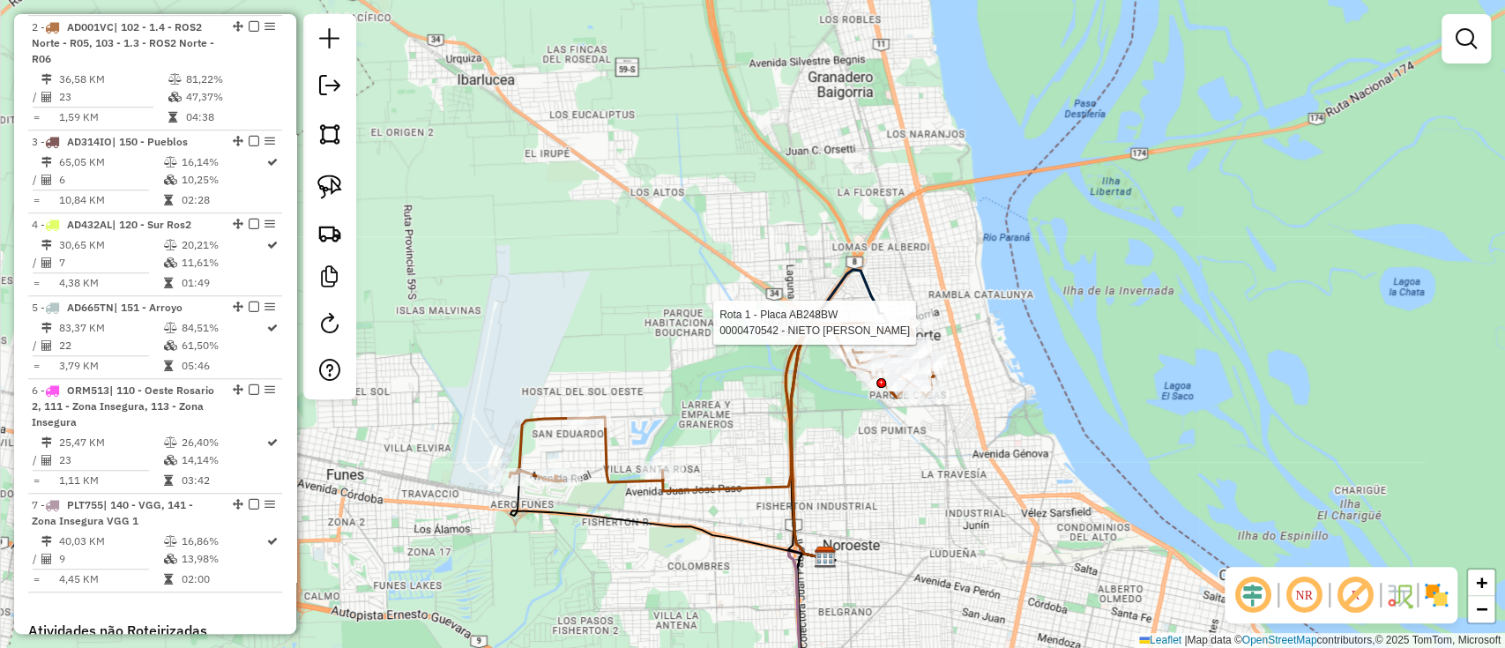
select select "**********"
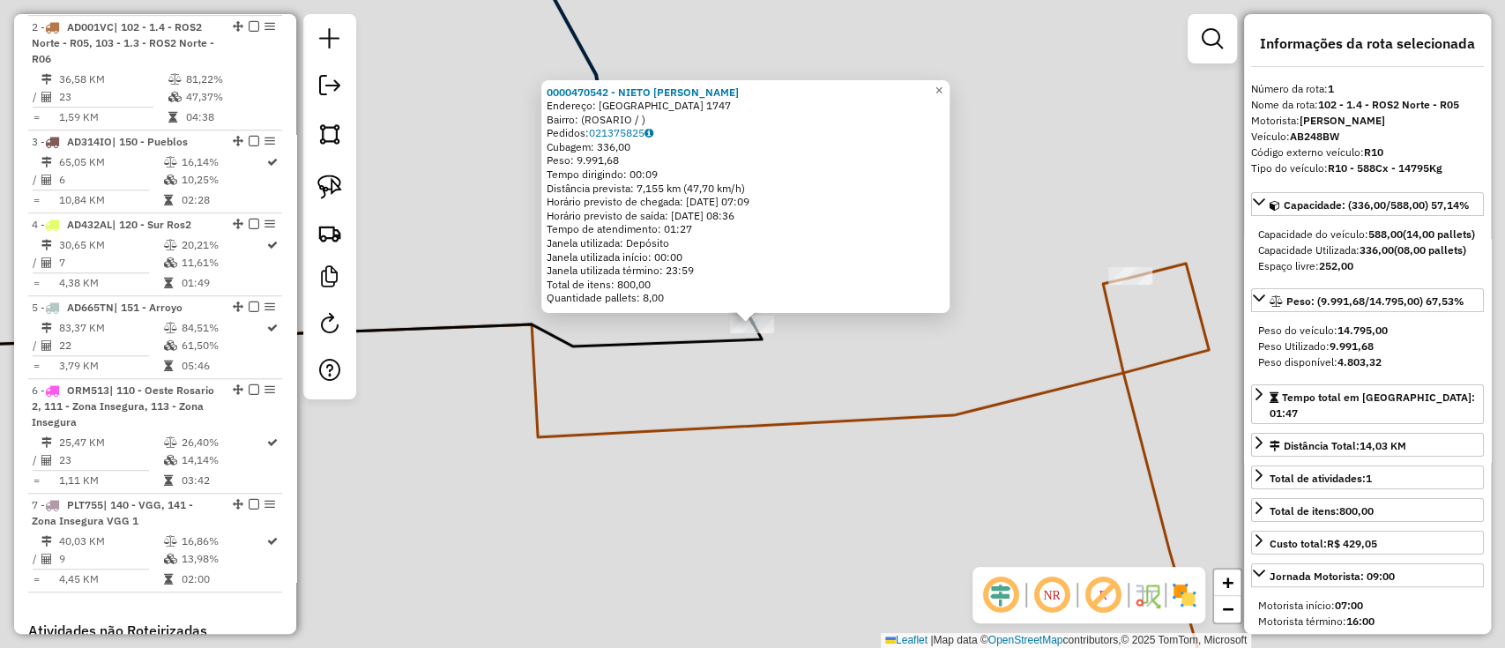
scroll to position [677, 0]
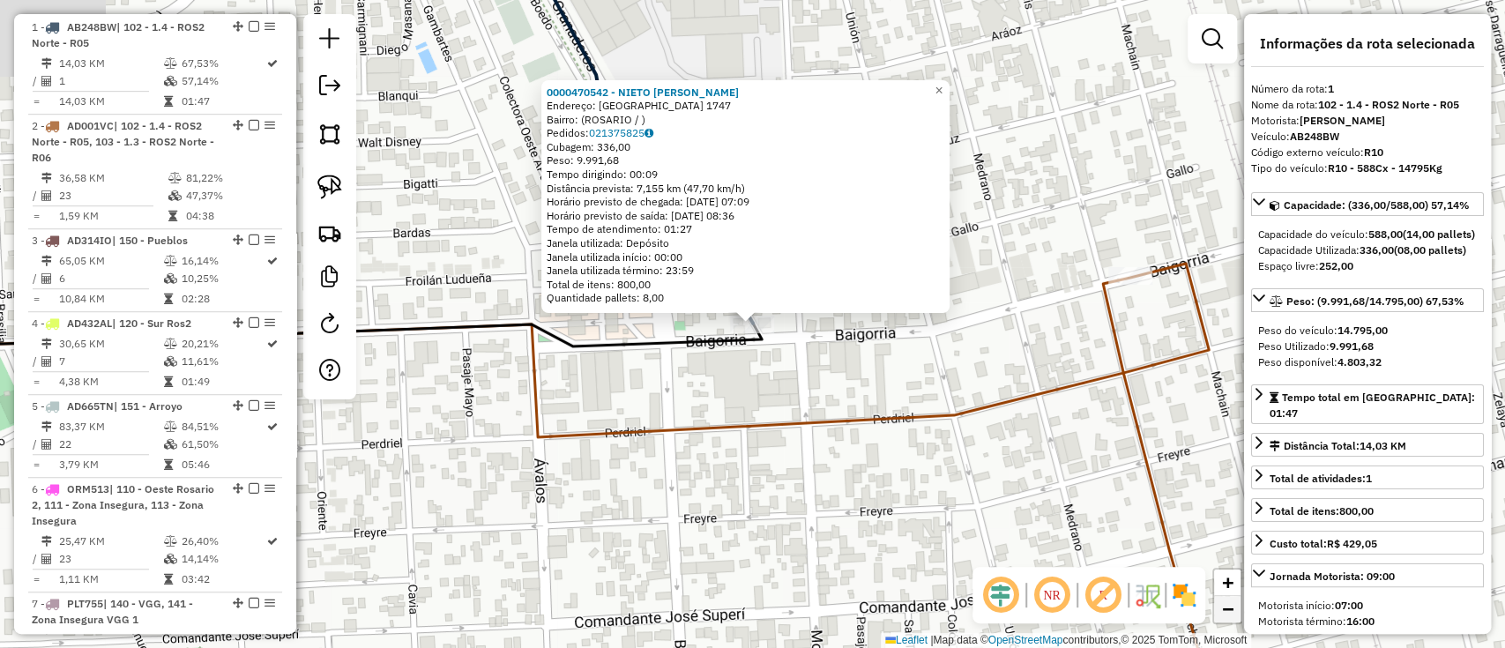
click at [1222, 617] on span "−" at bounding box center [1227, 609] width 11 height 22
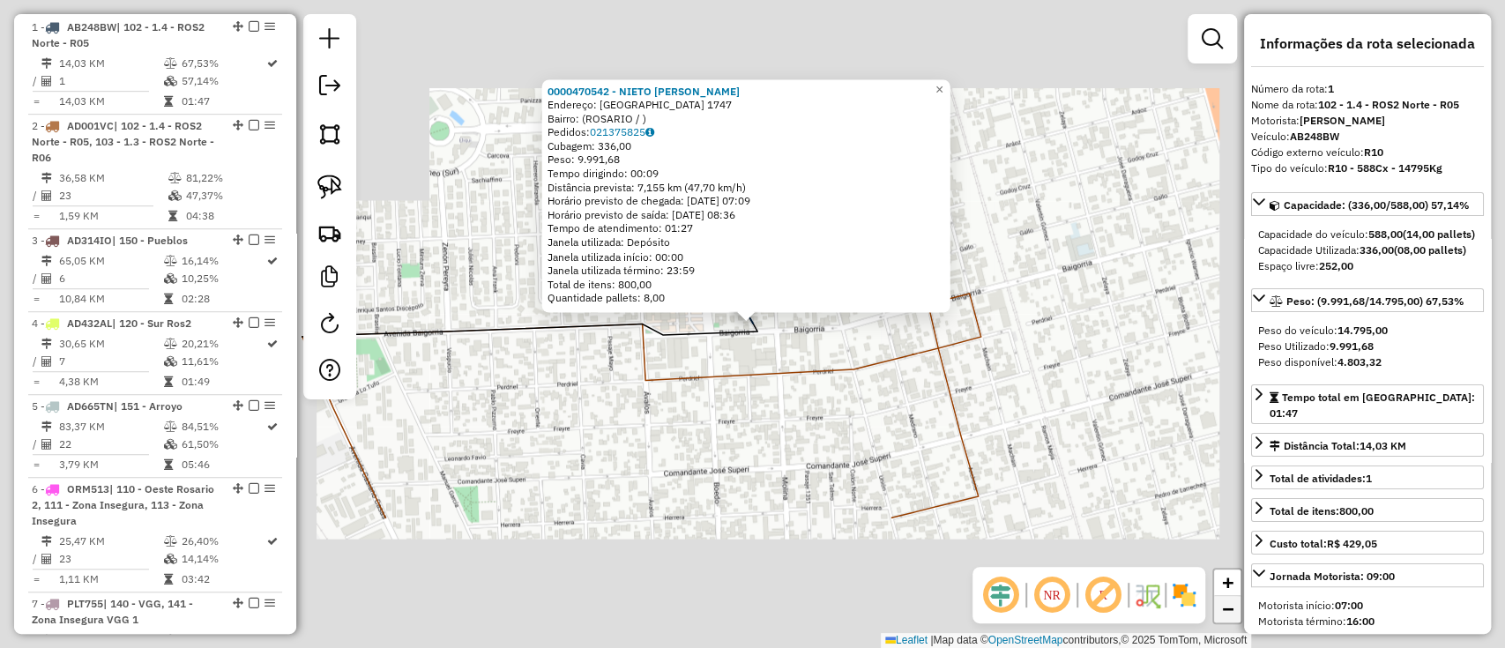
click at [1222, 617] on span "−" at bounding box center [1227, 609] width 11 height 22
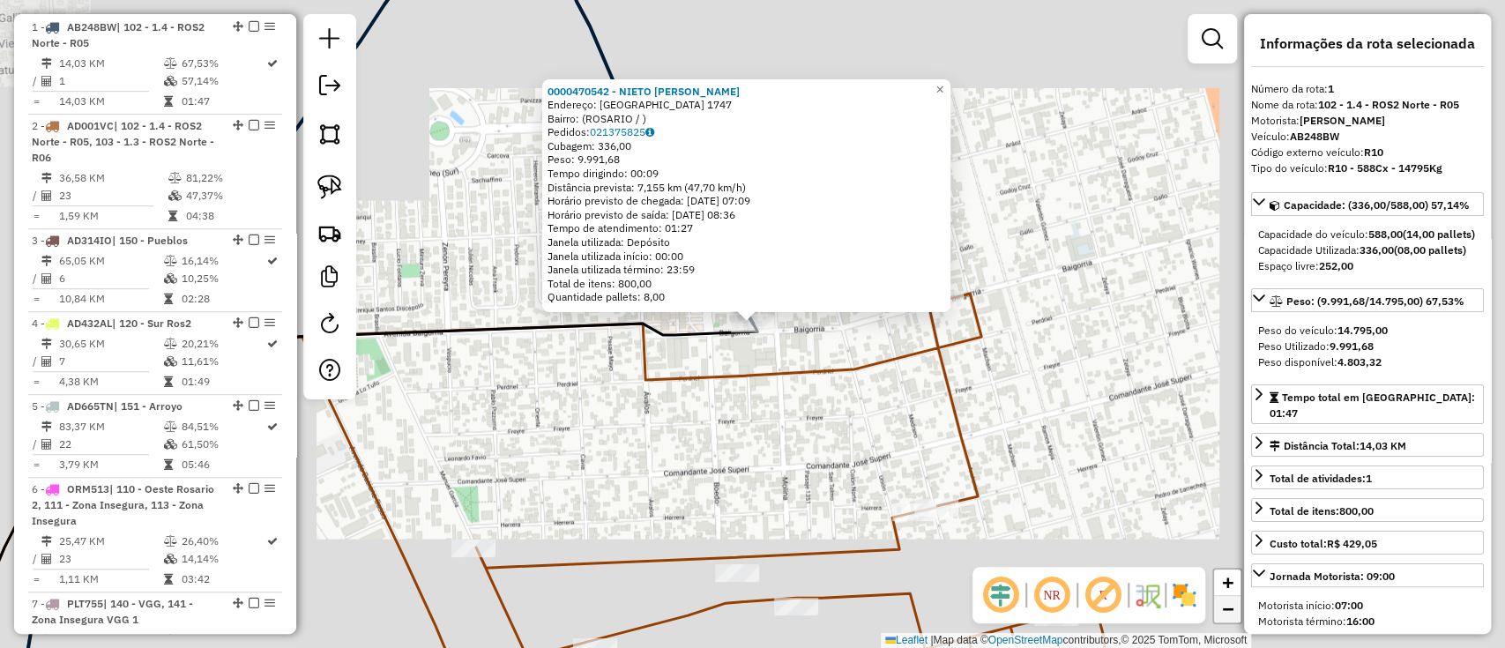
click at [1222, 617] on span "−" at bounding box center [1227, 609] width 11 height 22
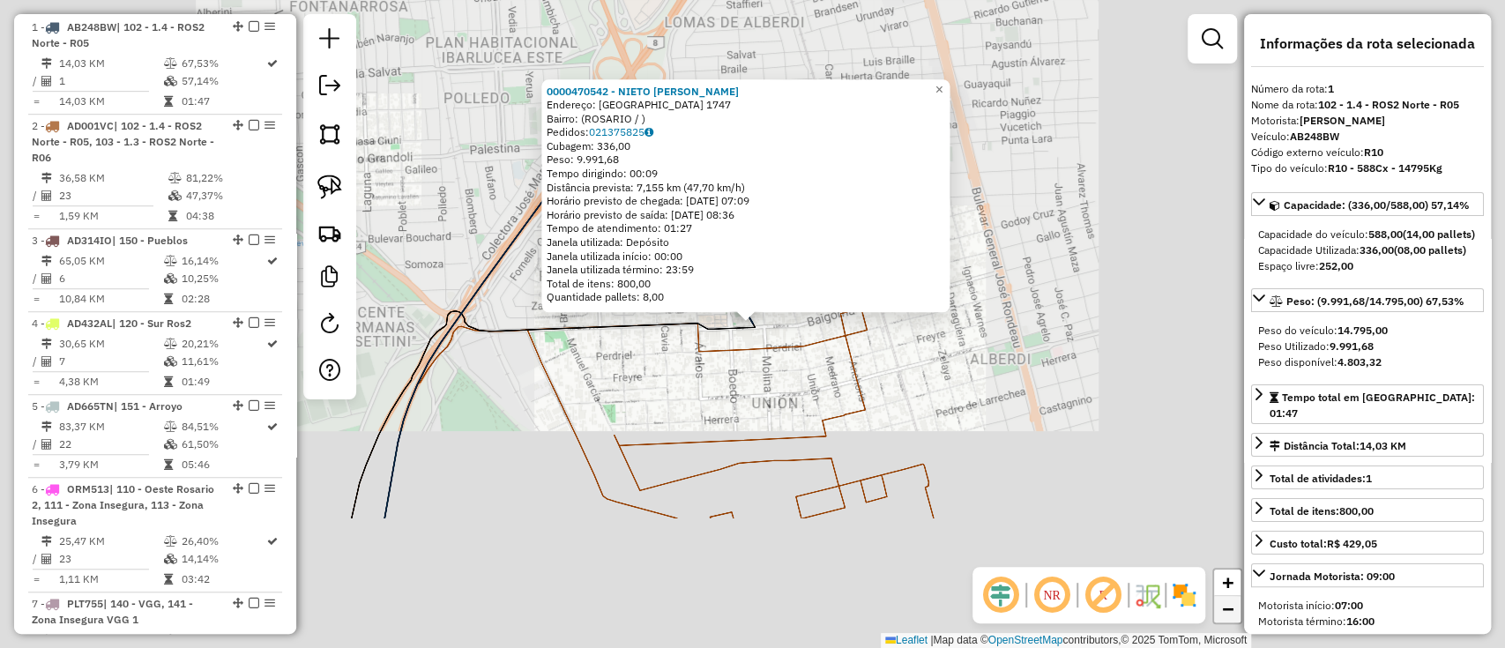
click at [1222, 617] on span "−" at bounding box center [1227, 609] width 11 height 22
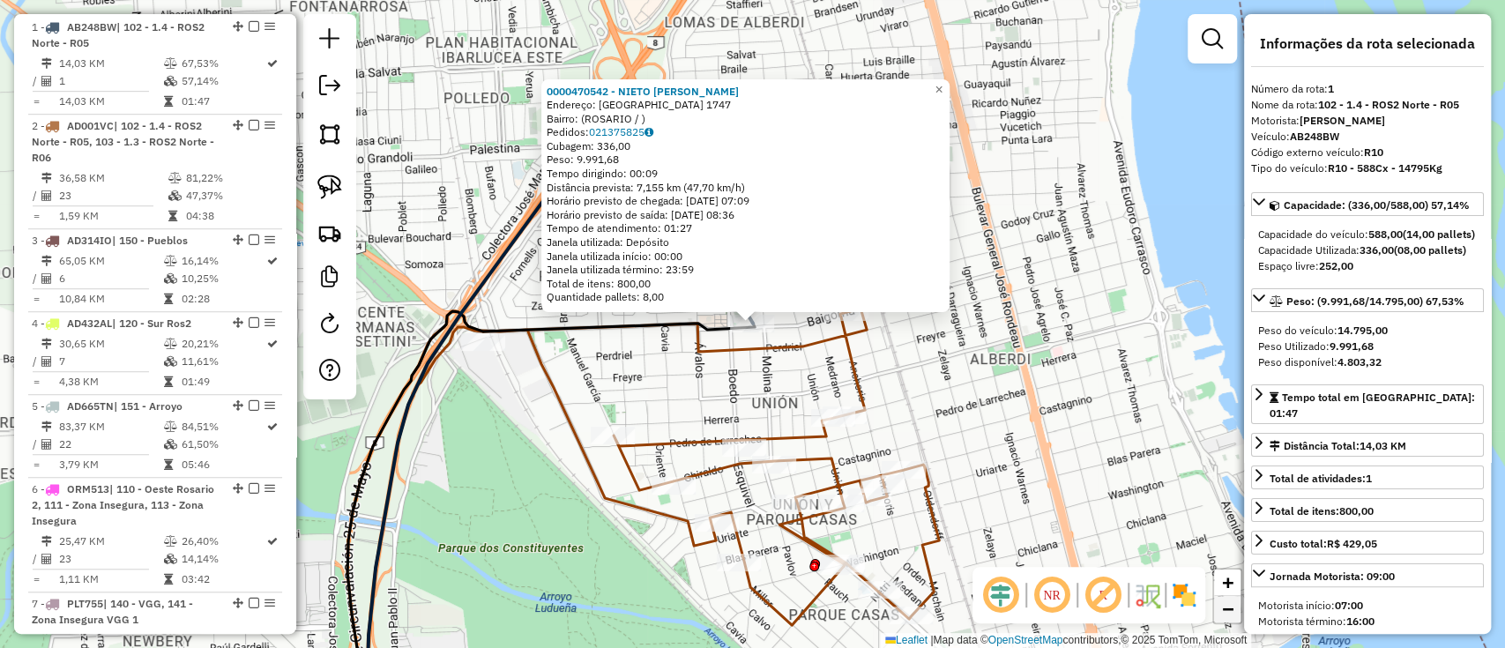
click at [1222, 617] on span "−" at bounding box center [1227, 609] width 11 height 22
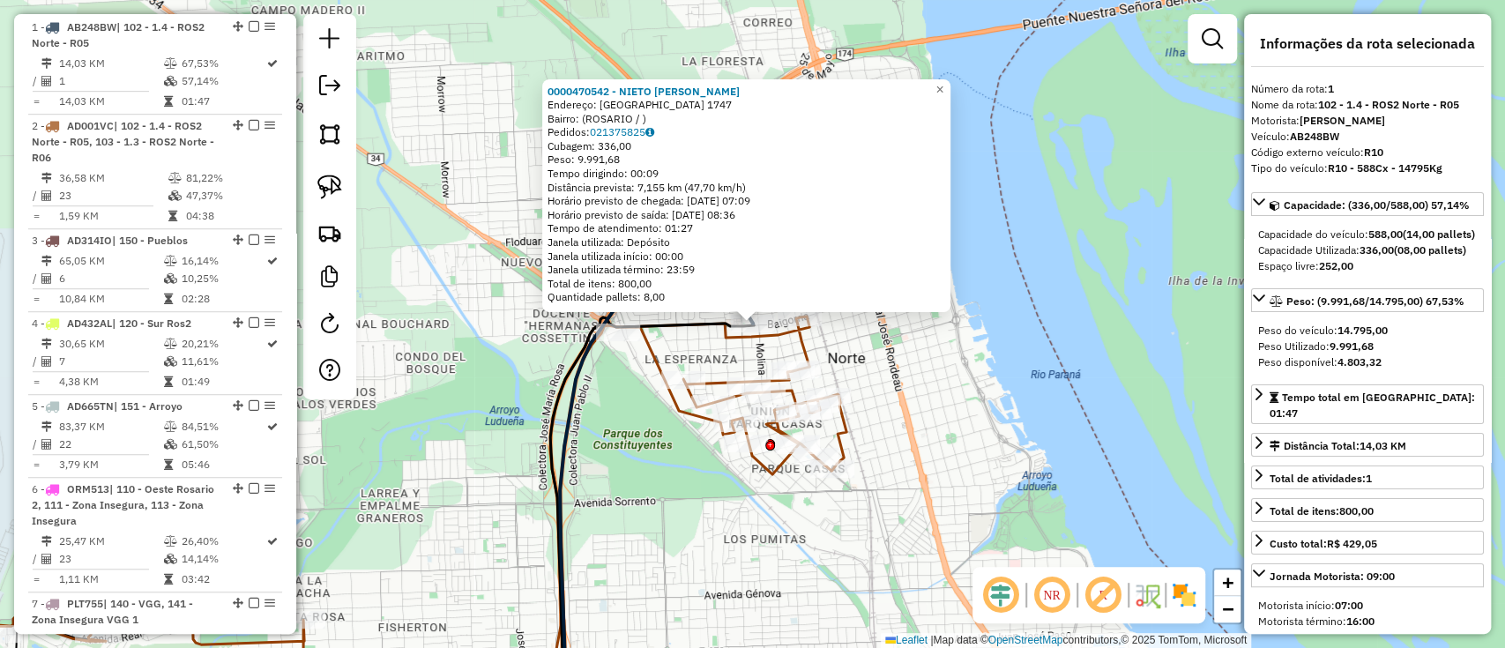
click at [1039, 337] on div "0000470542 - NIETO [PERSON_NAME]: [GEOGRAPHIC_DATA] 1747 Bairro: ([GEOGRAPHIC_D…" at bounding box center [752, 324] width 1505 height 648
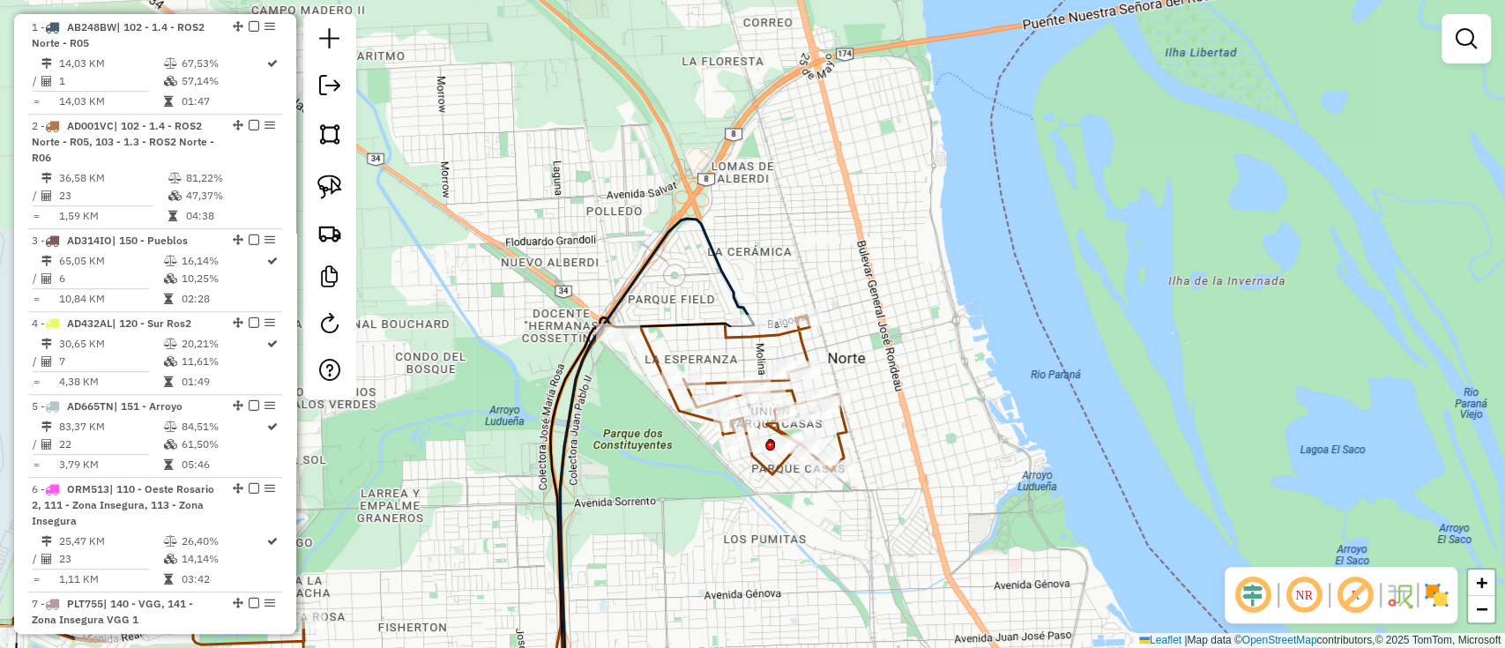
drag, startPoint x: 916, startPoint y: 442, endPoint x: 905, endPoint y: -10, distance: 452.3
click at [905, 0] on html "Aguarde... Pop-up bloqueado! Seu navegador bloqueou automáticamente a abertura …" at bounding box center [752, 324] width 1505 height 648
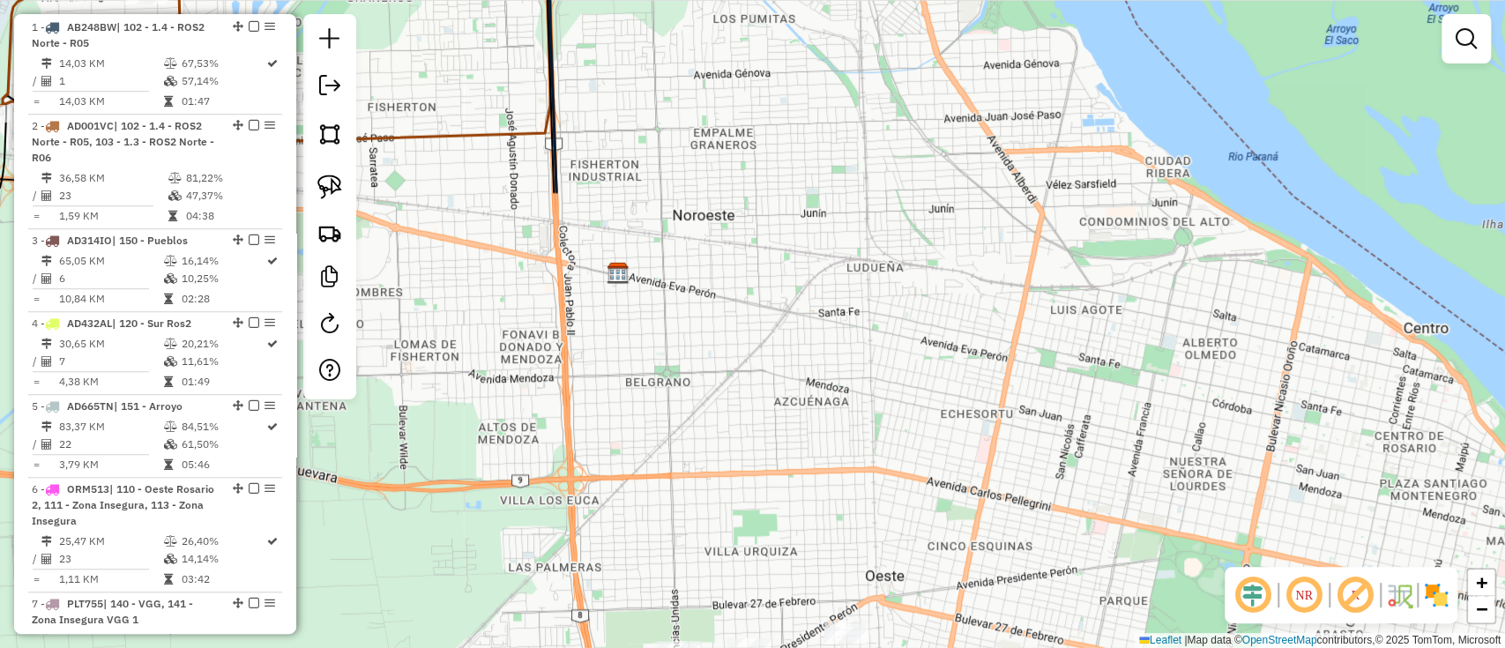
drag, startPoint x: 1031, startPoint y: 292, endPoint x: 917, endPoint y: 59, distance: 259.4
click at [917, 61] on div "Janela de atendimento Grade de atendimento Capacidade Transportadoras Veículos …" at bounding box center [752, 324] width 1505 height 648
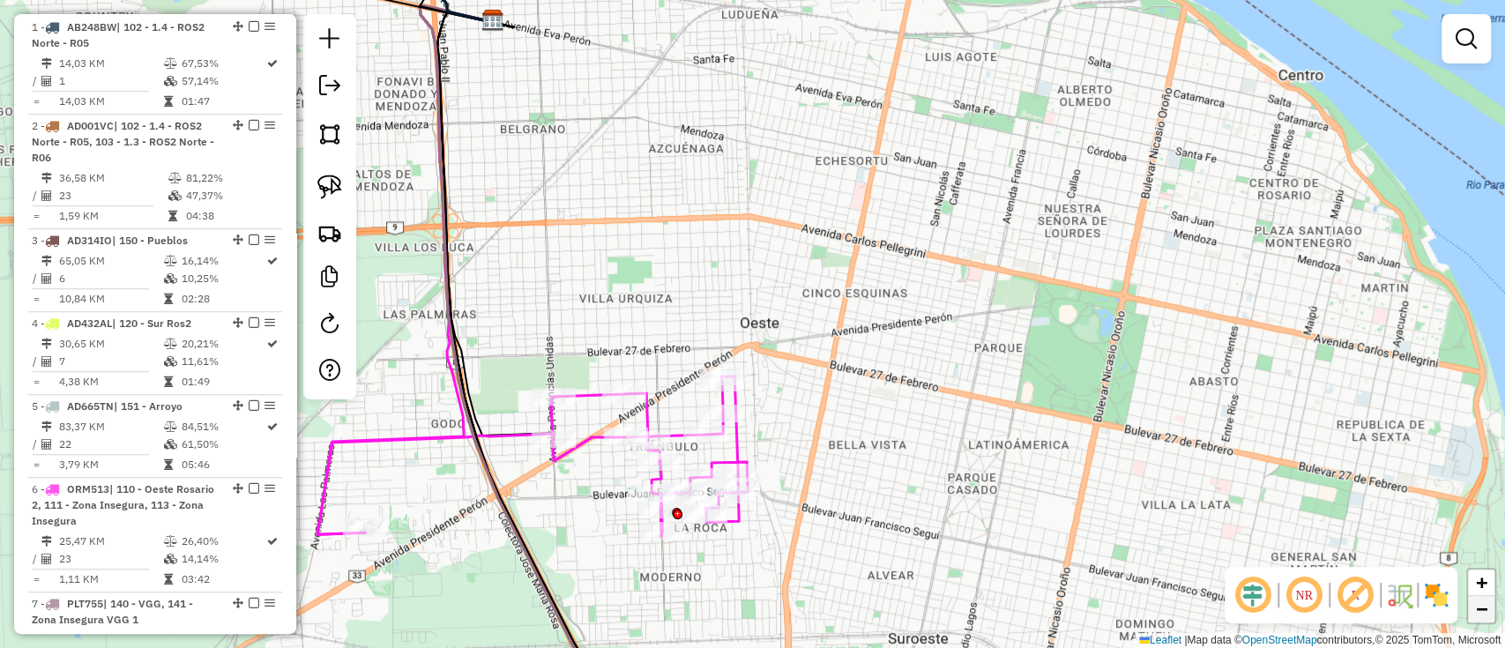
click at [1482, 613] on span "−" at bounding box center [1481, 609] width 11 height 22
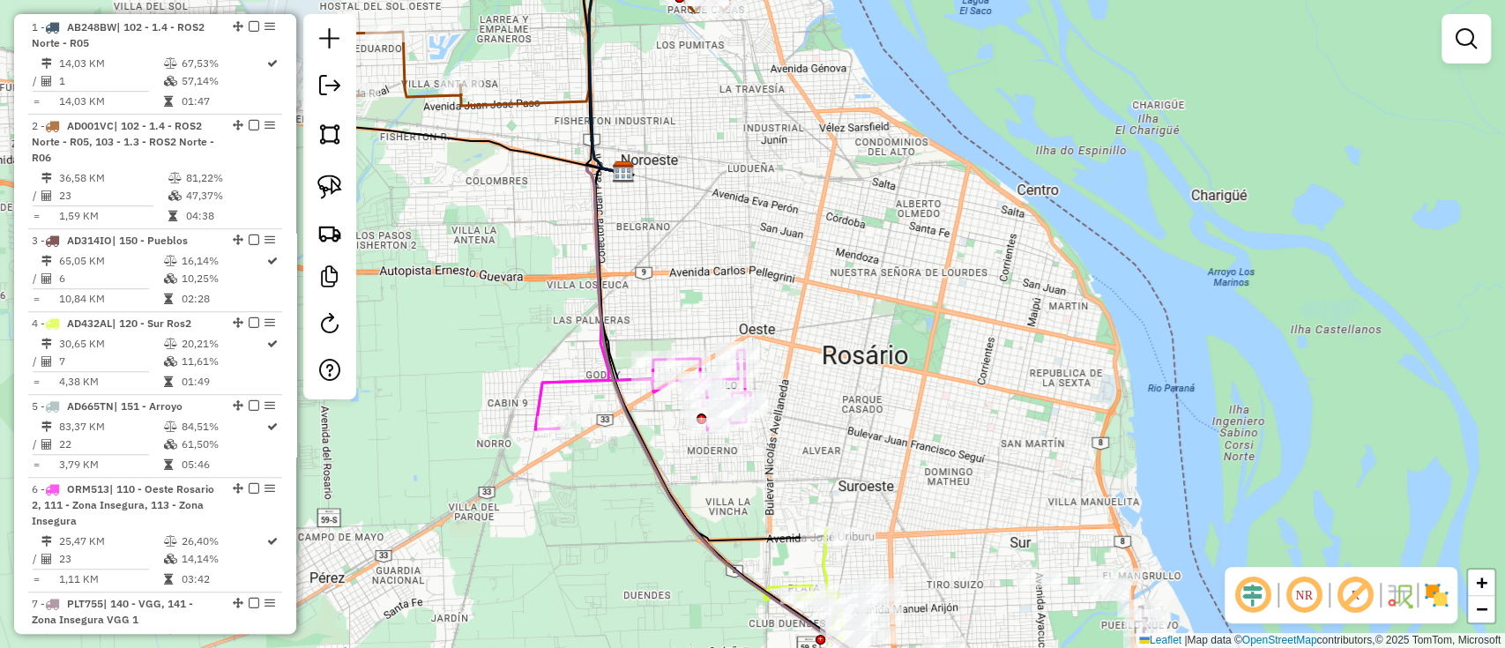
drag, startPoint x: 869, startPoint y: 363, endPoint x: 896, endPoint y: 100, distance: 264.1
click at [896, 100] on div "Rota 6 - Placa ORM513 0000426753 - SILVA HILARIA Janela de atendimento Grade de…" at bounding box center [752, 324] width 1505 height 648
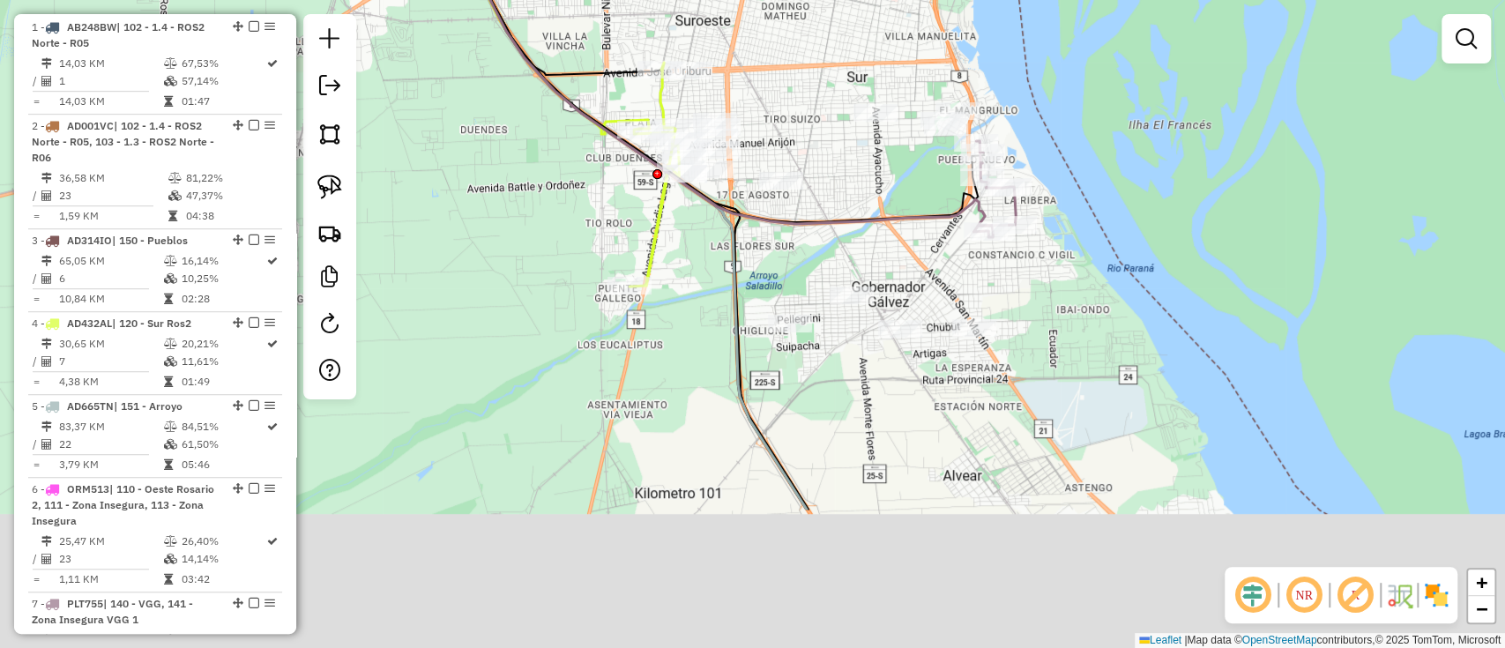
drag, startPoint x: 1064, startPoint y: 410, endPoint x: 873, endPoint y: 204, distance: 281.3
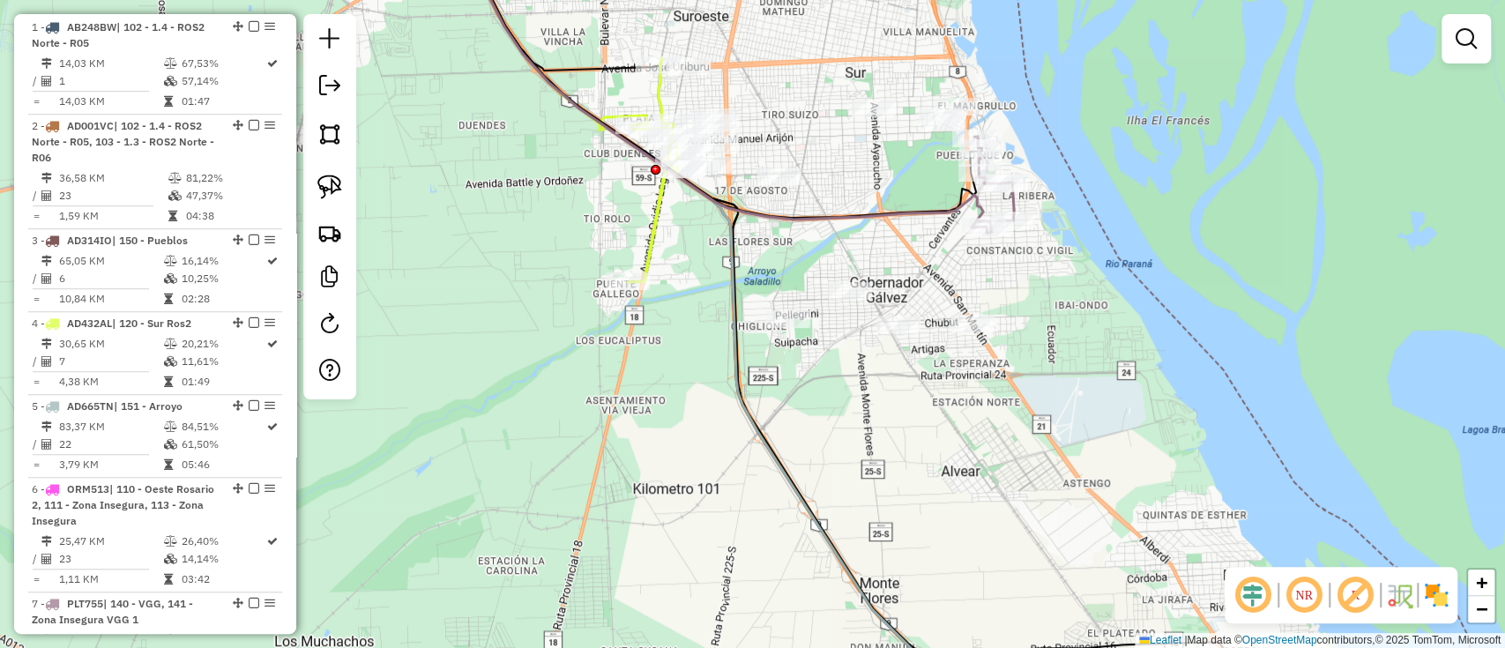
click at [1013, 198] on icon at bounding box center [992, 185] width 42 height 96
select select "**********"
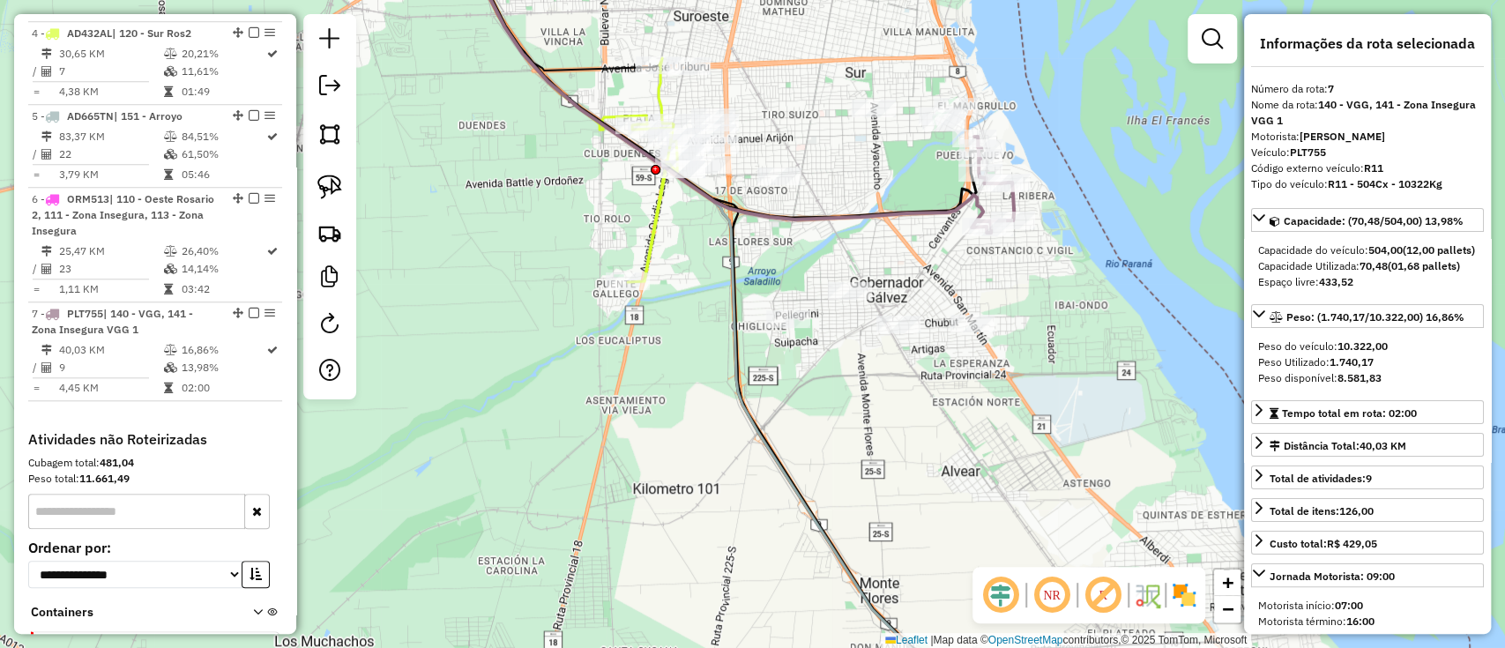
scroll to position [1126, 0]
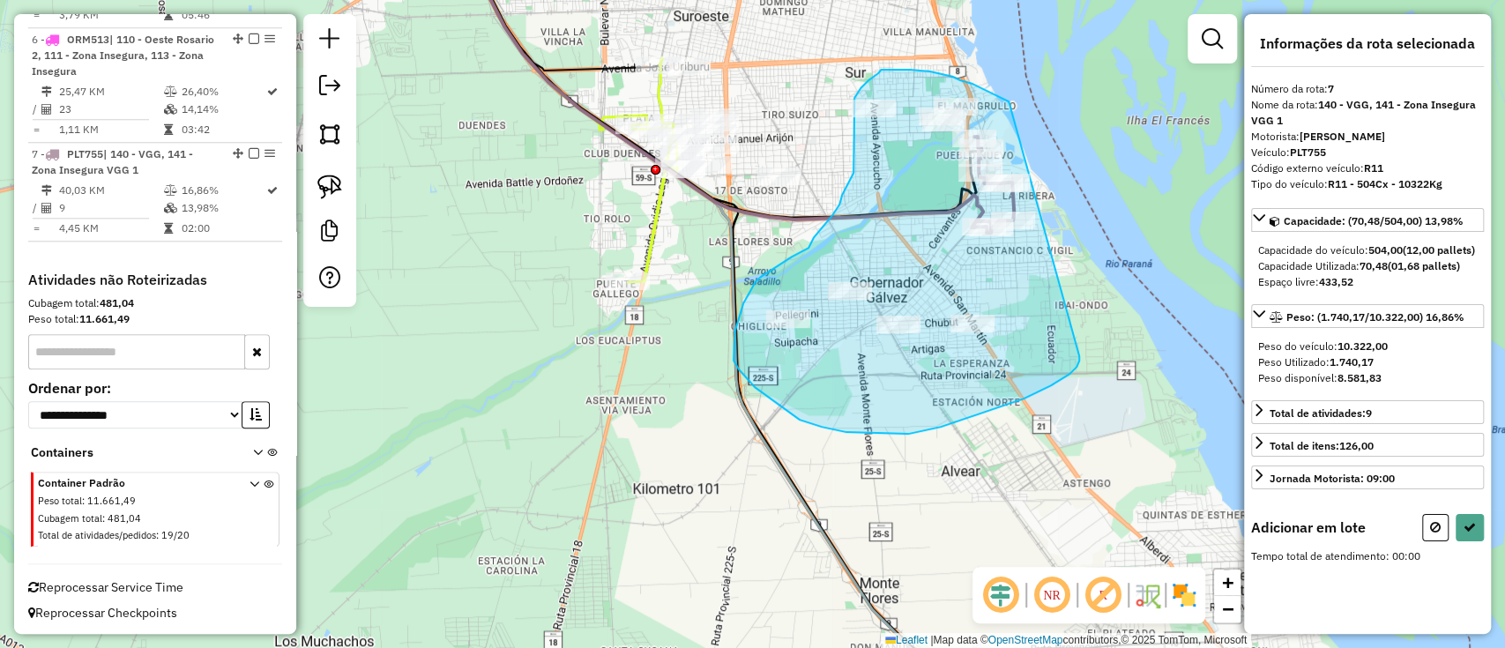
drag, startPoint x: 1008, startPoint y: 101, endPoint x: 1079, endPoint y: 356, distance: 264.3
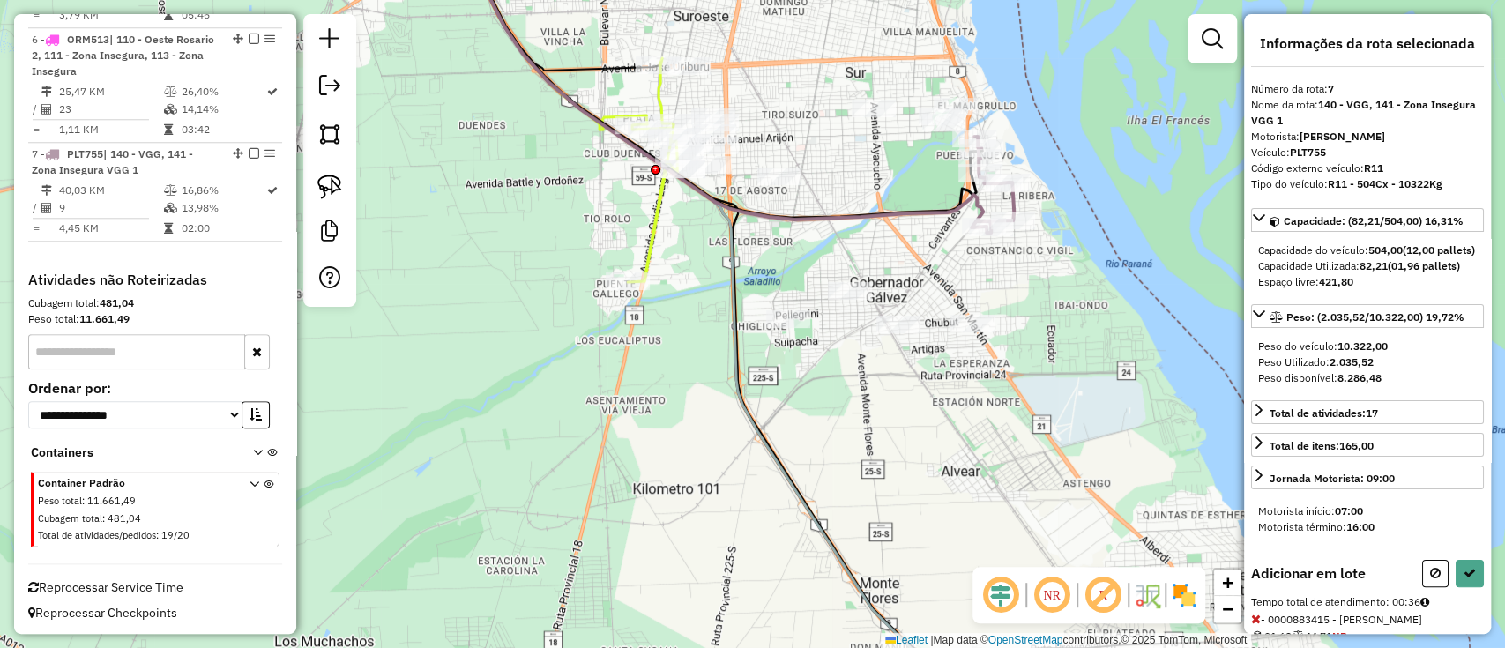
select select "**********"
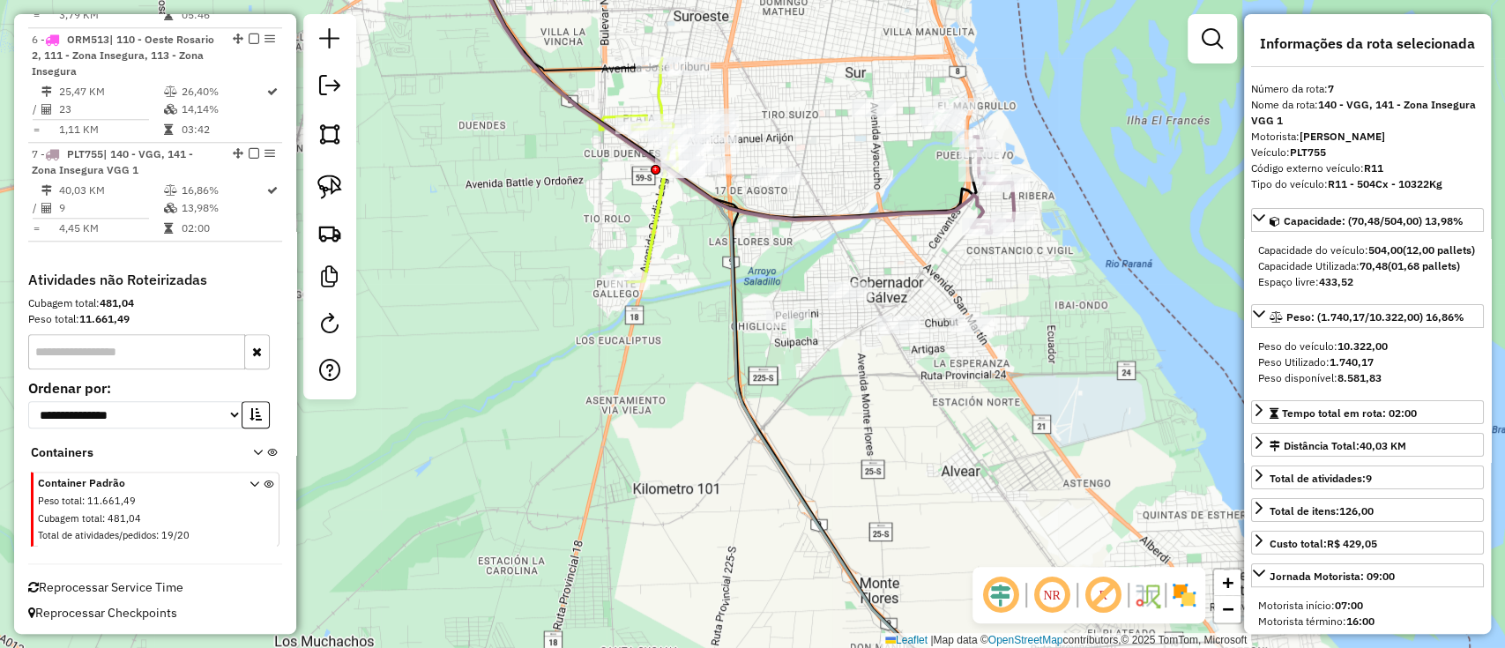
click at [649, 232] on icon at bounding box center [652, 170] width 49 height 224
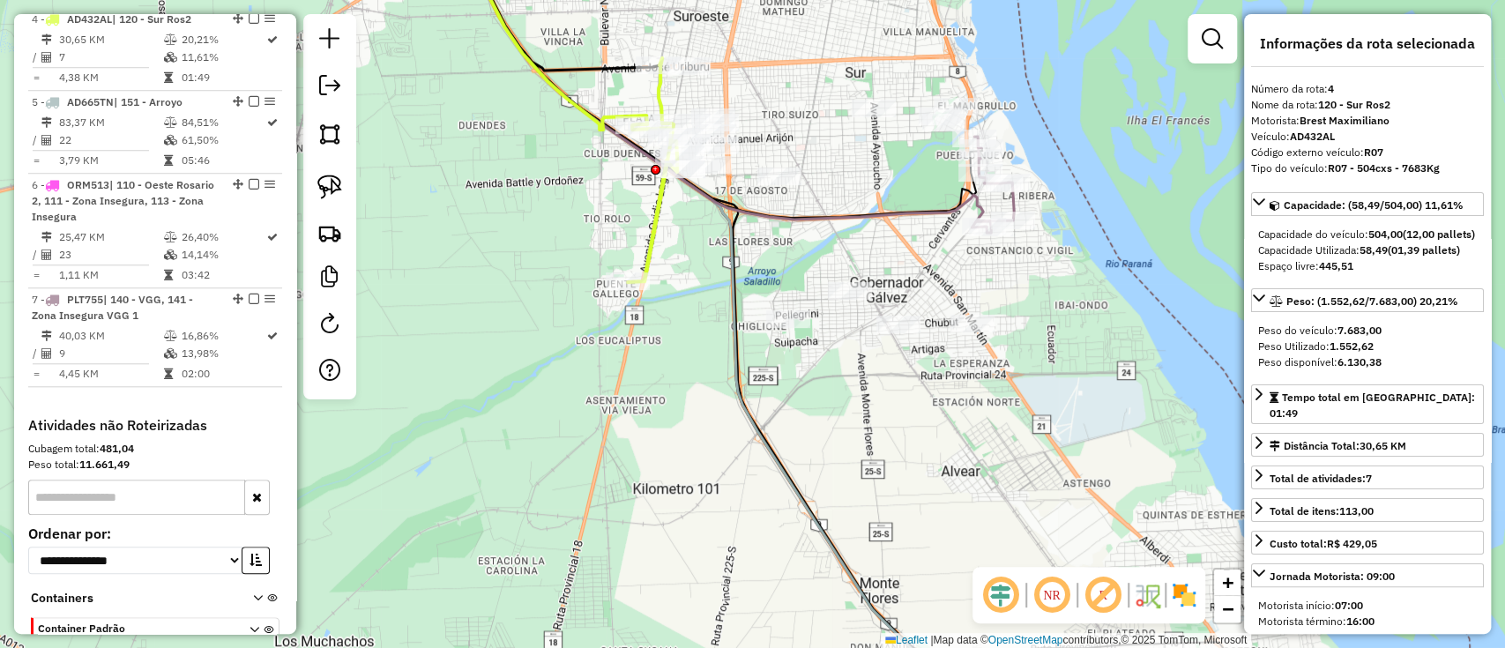
scroll to position [973, 0]
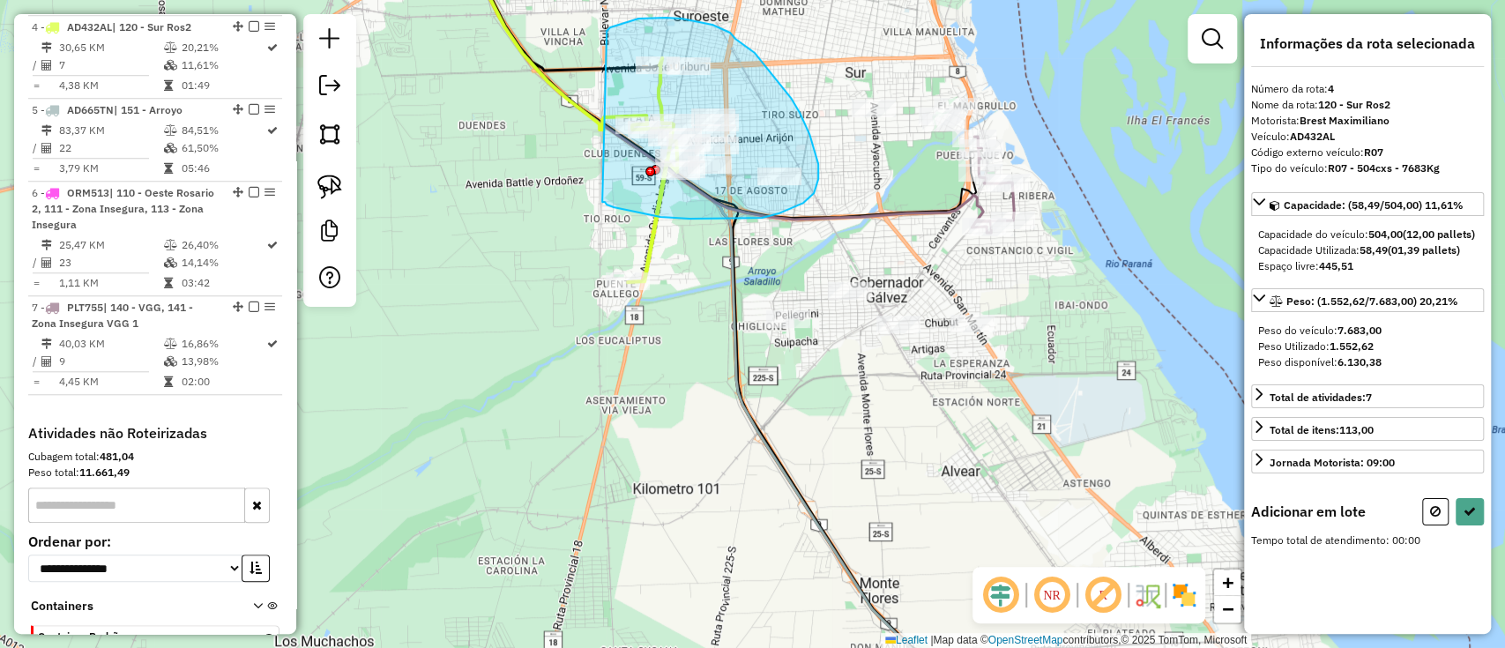
drag, startPoint x: 606, startPoint y: 204, endPoint x: 602, endPoint y: 34, distance: 170.2
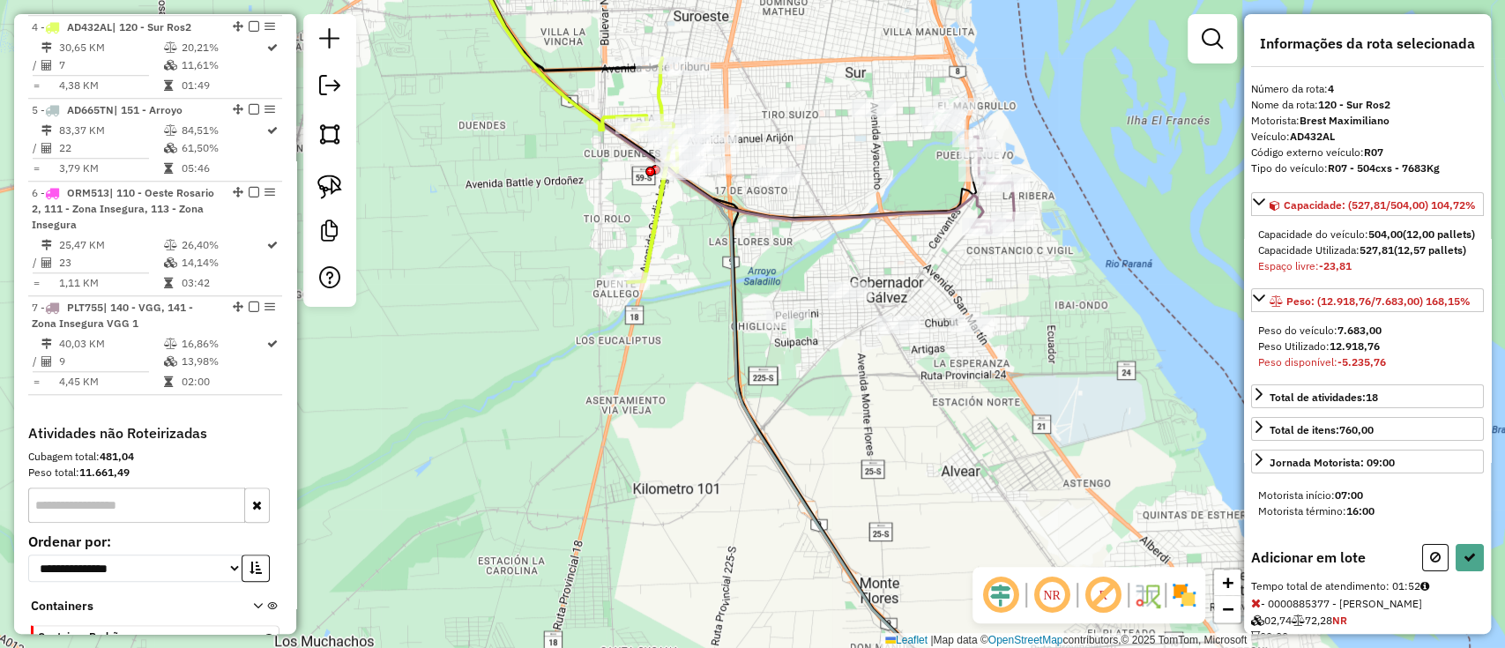
select select "**********"
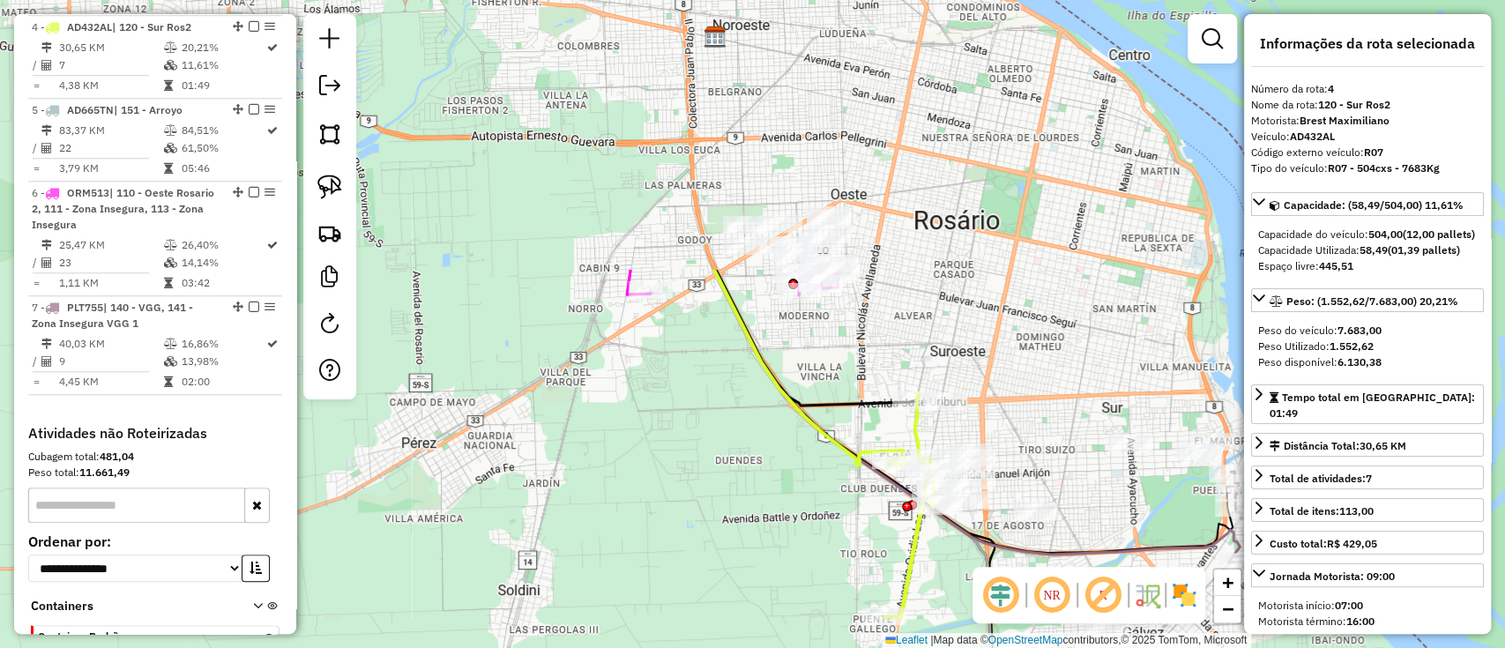
drag, startPoint x: 780, startPoint y: 396, endPoint x: 888, endPoint y: 555, distance: 192.9
click at [901, 594] on div "Janela de atendimento Grade de atendimento Capacidade Transportadoras Veículos …" at bounding box center [752, 324] width 1505 height 648
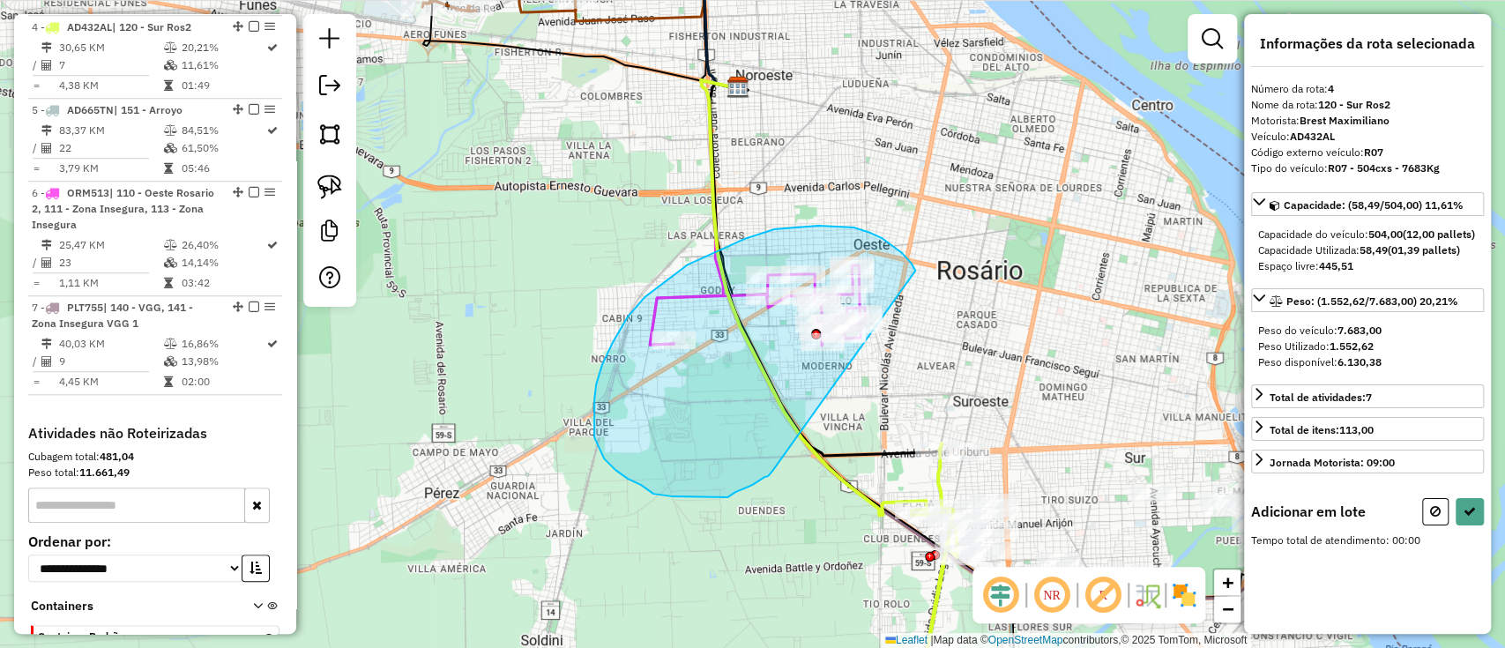
drag, startPoint x: 902, startPoint y: 253, endPoint x: 776, endPoint y: 468, distance: 249.3
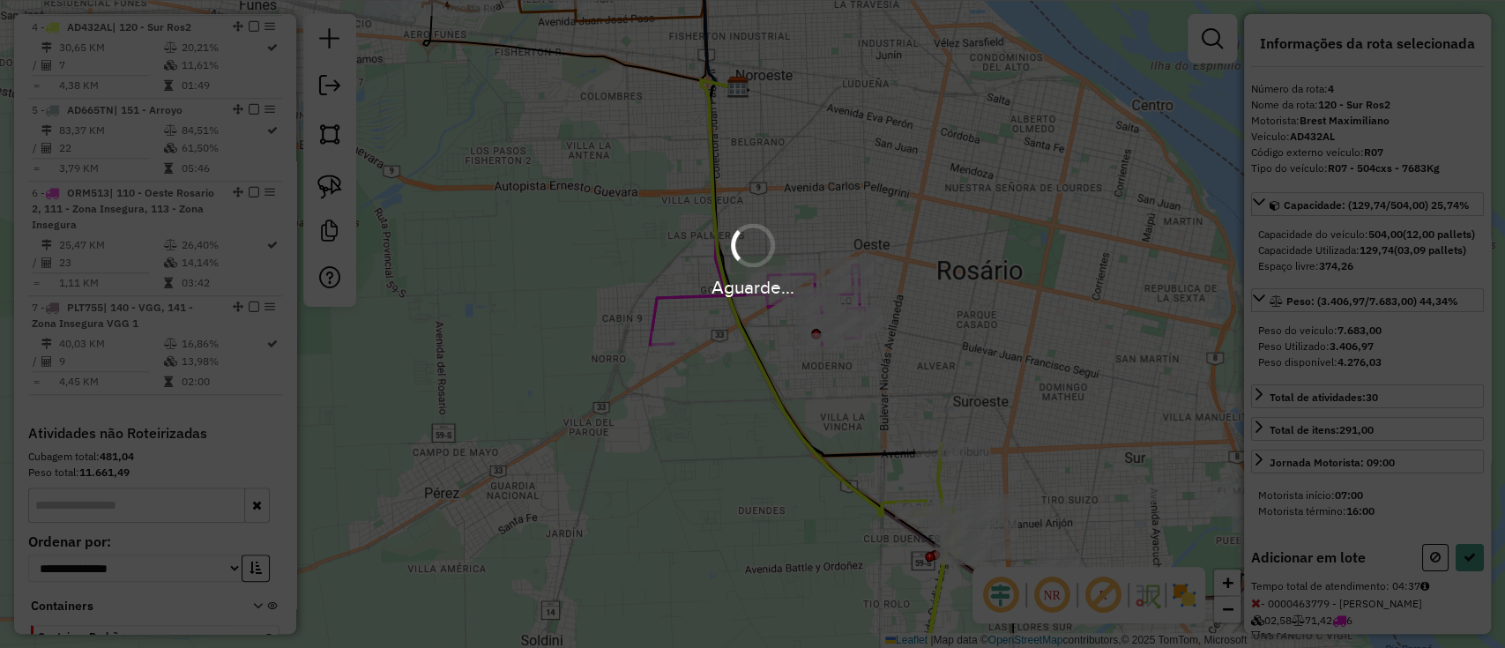
select select "**********"
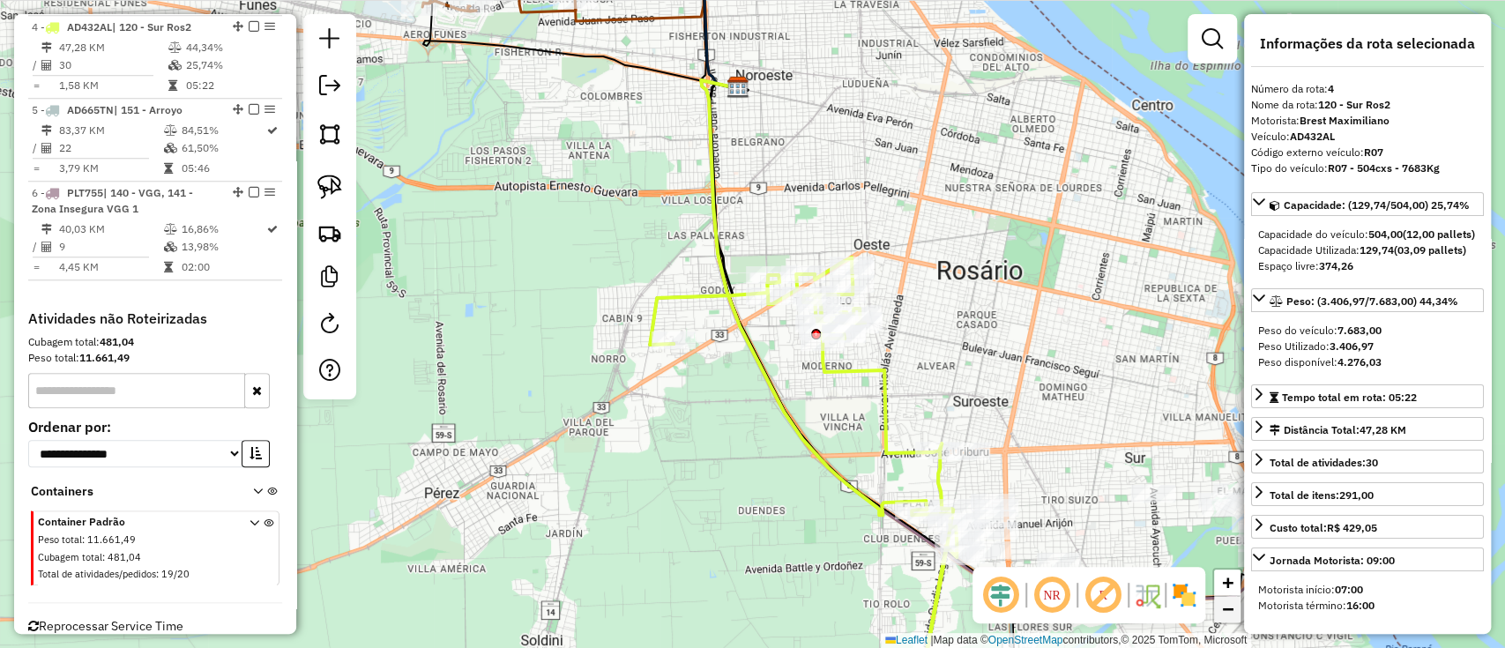
click at [1227, 607] on span "−" at bounding box center [1227, 609] width 11 height 22
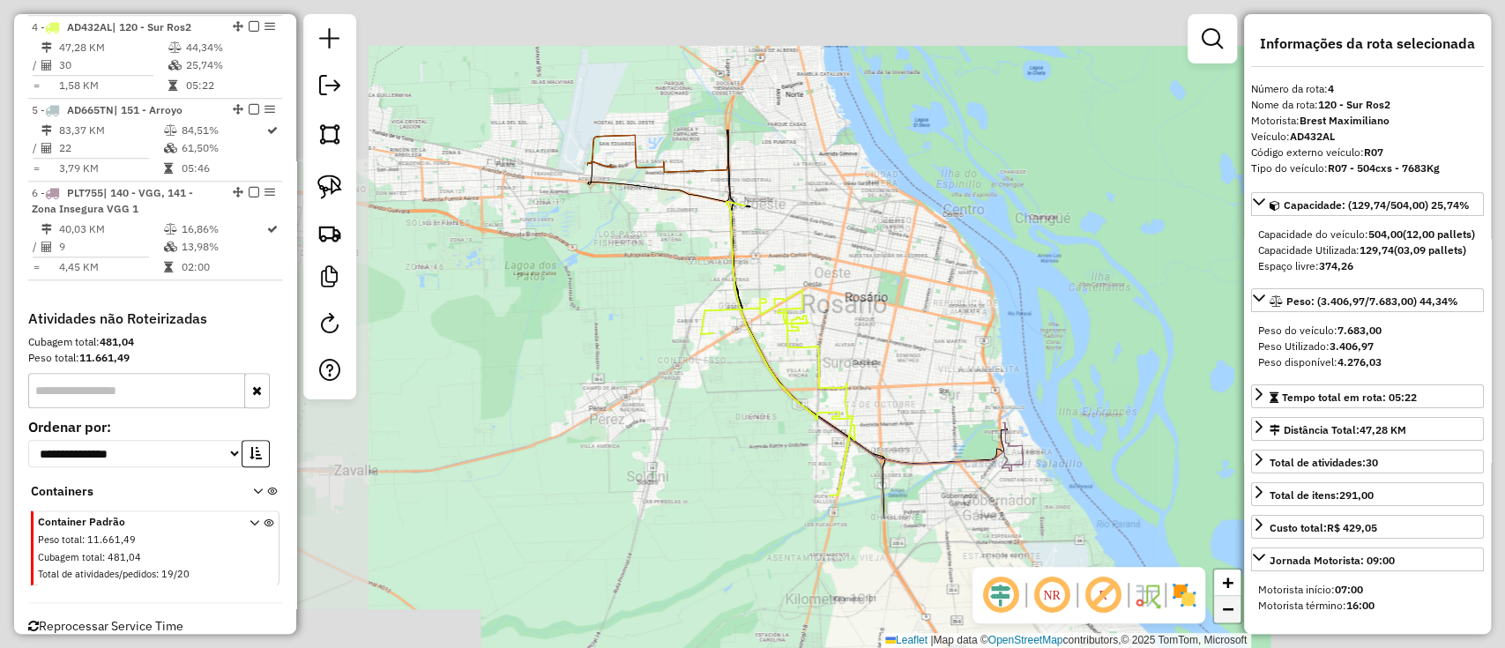
click at [1227, 607] on span "−" at bounding box center [1227, 609] width 11 height 22
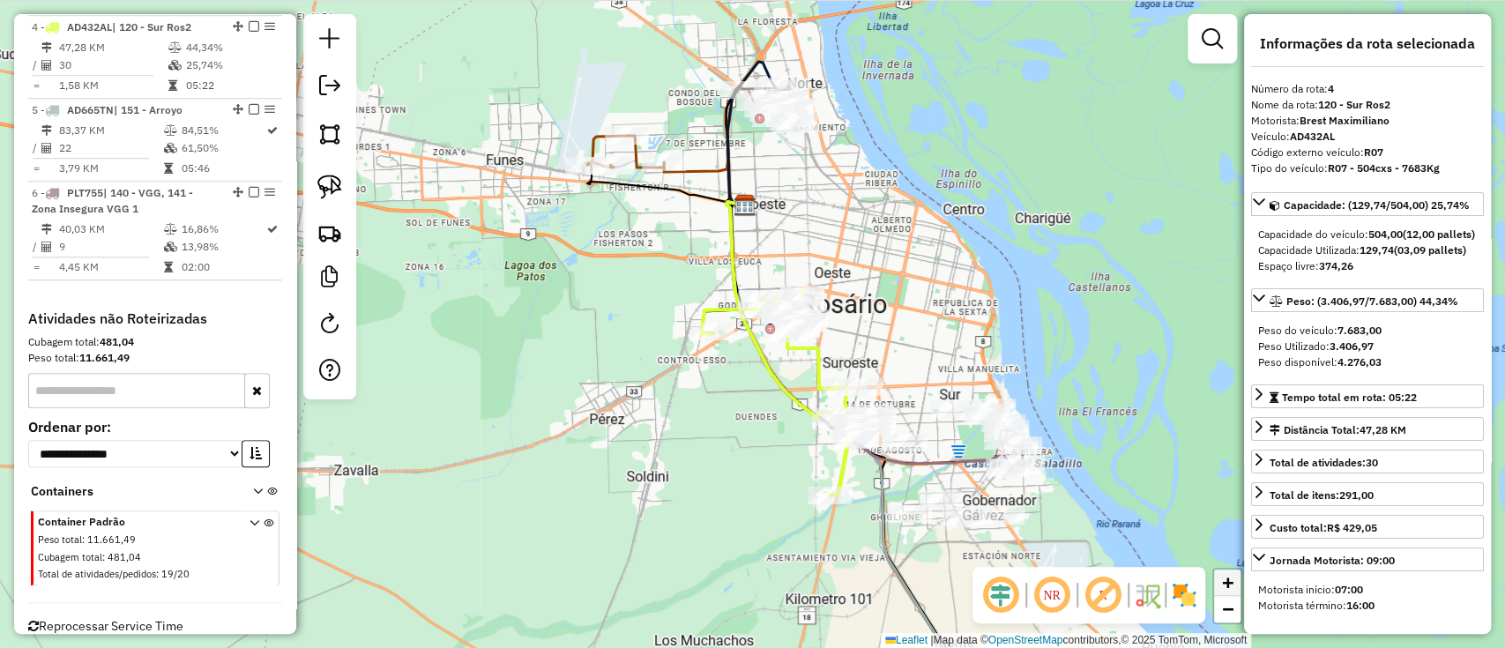
click at [1234, 574] on link "+" at bounding box center [1227, 582] width 26 height 26
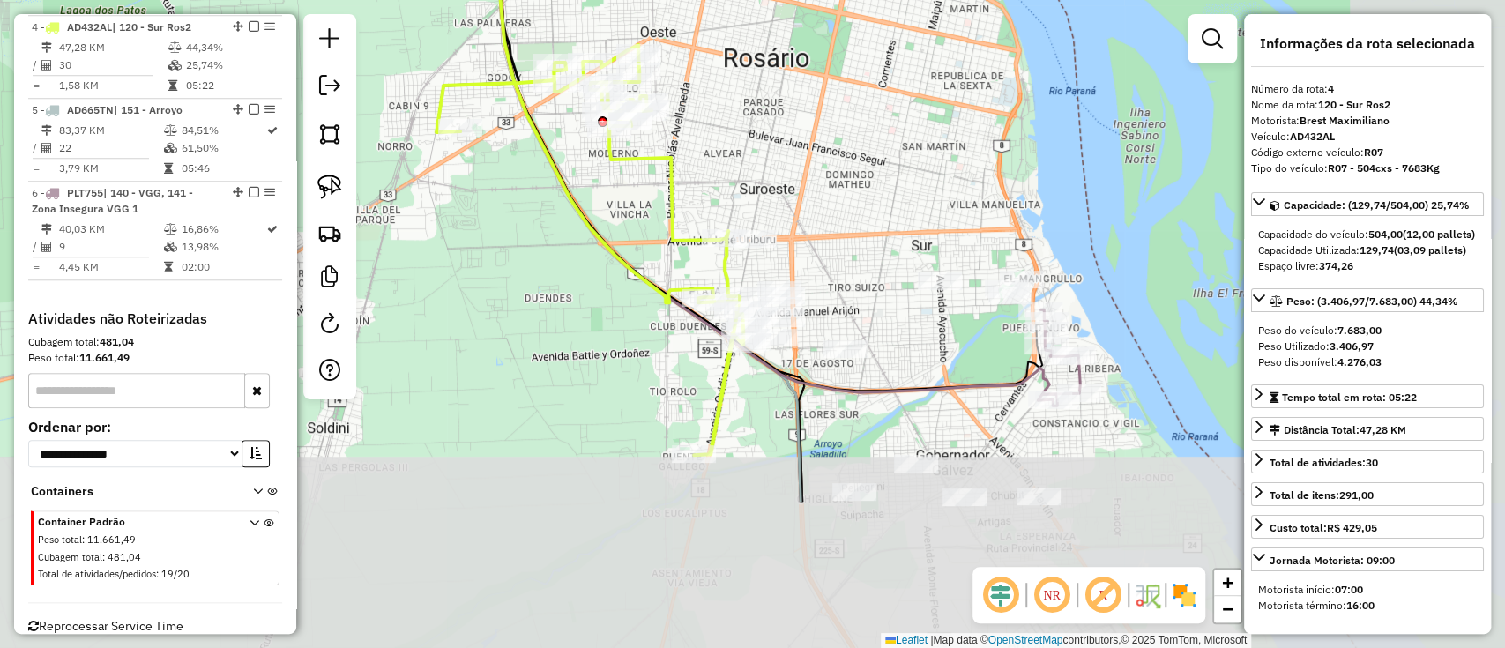
drag, startPoint x: 1059, startPoint y: 469, endPoint x: 820, endPoint y: 233, distance: 335.9
click at [813, 229] on div "Janela de atendimento Grade de atendimento Capacidade Transportadoras Veículos …" at bounding box center [752, 324] width 1505 height 648
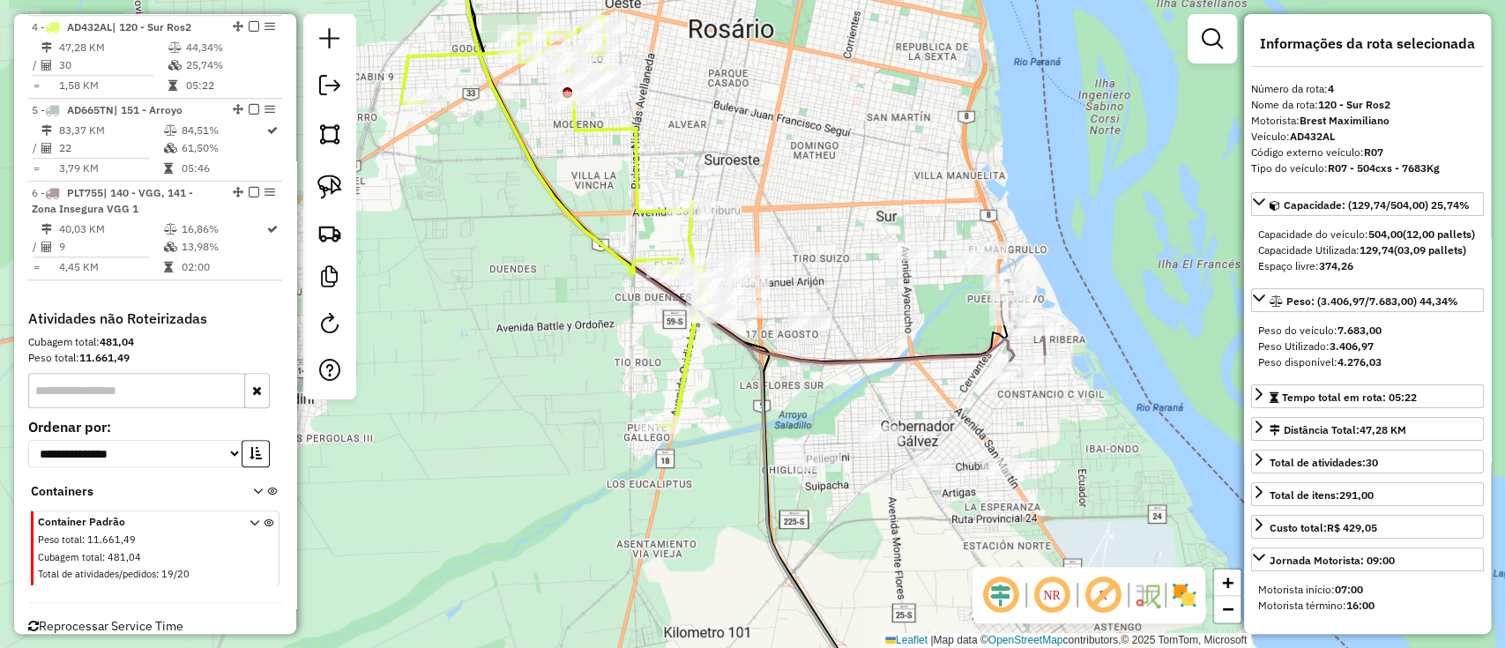
click at [1008, 352] on icon at bounding box center [743, 153] width 558 height 435
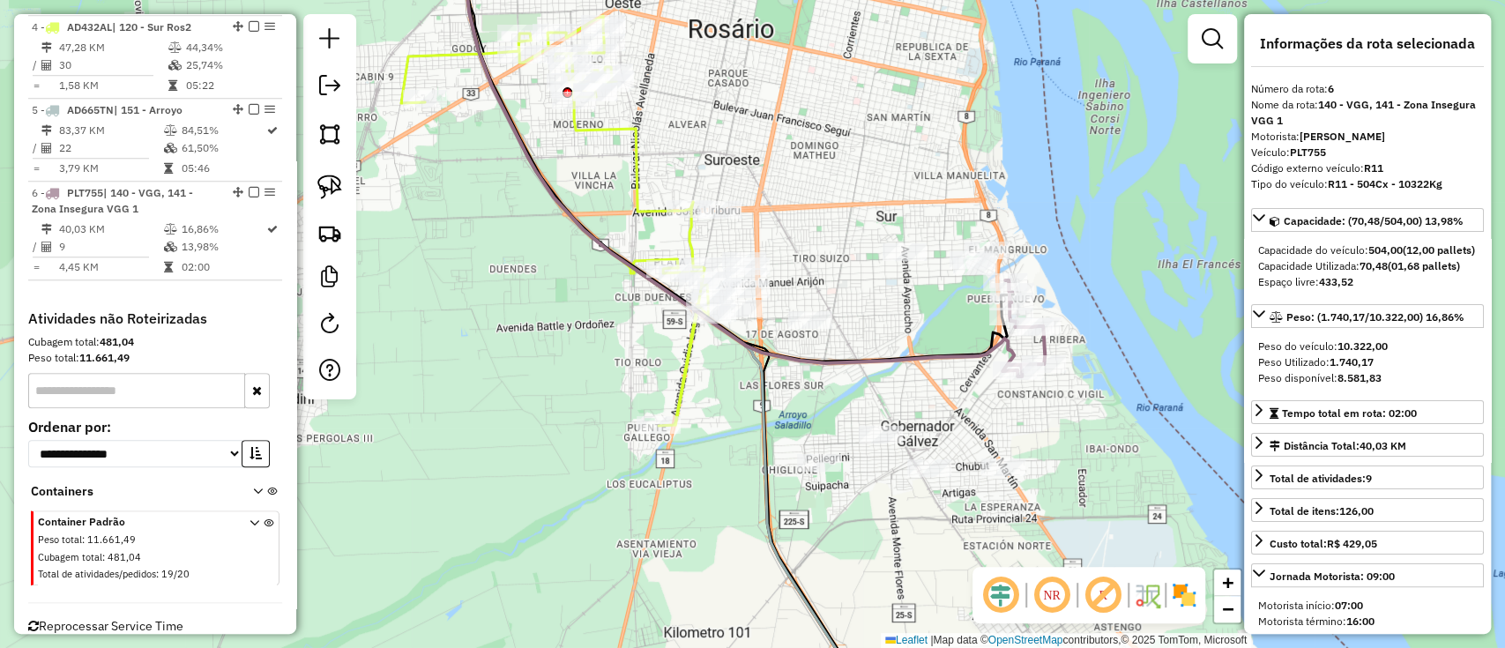
scroll to position [1012, 0]
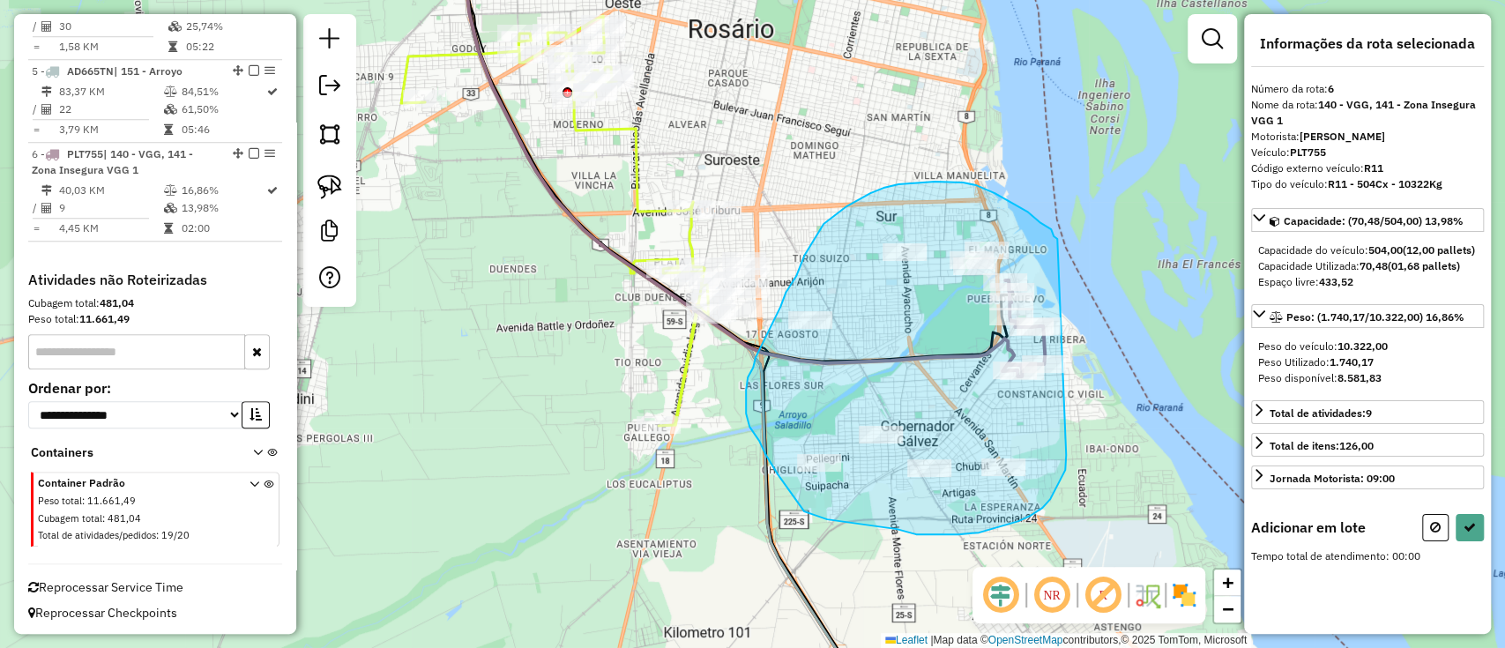
drag, startPoint x: 1060, startPoint y: 479, endPoint x: 1058, endPoint y: 241, distance: 238.0
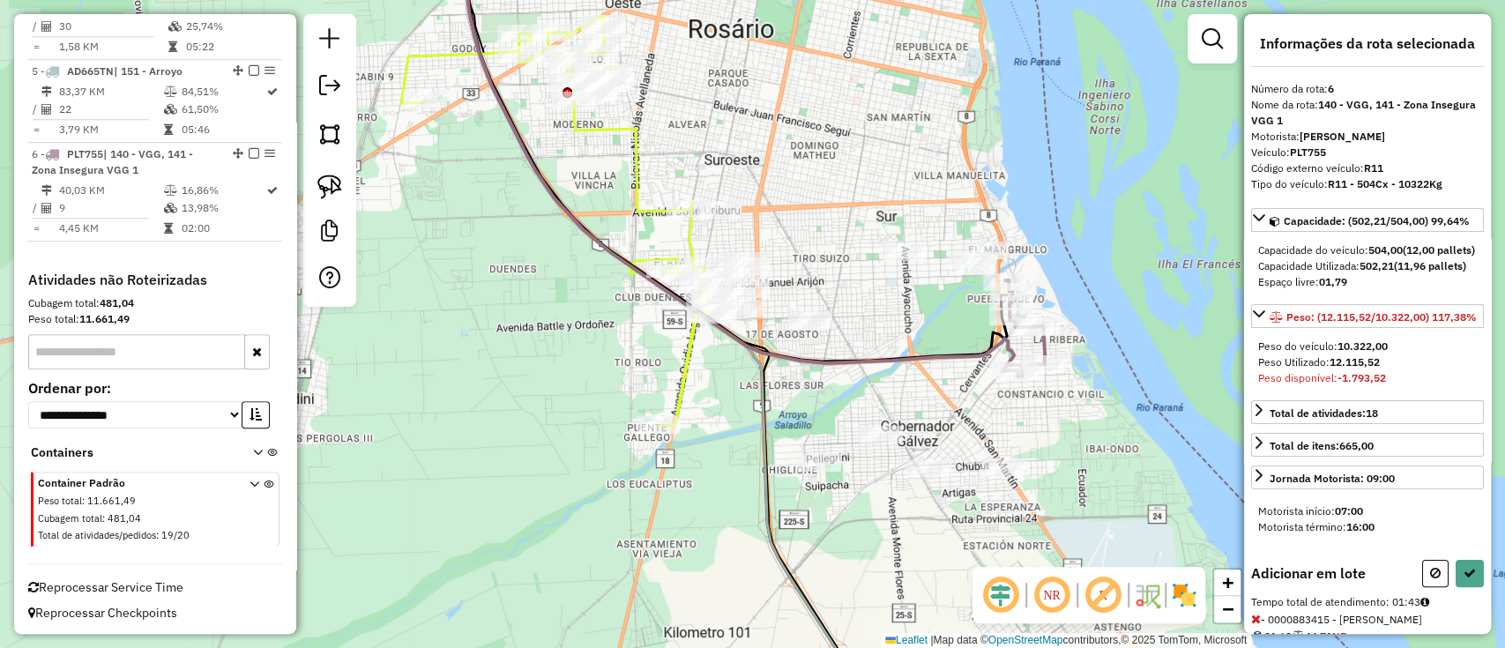
select select "**********"
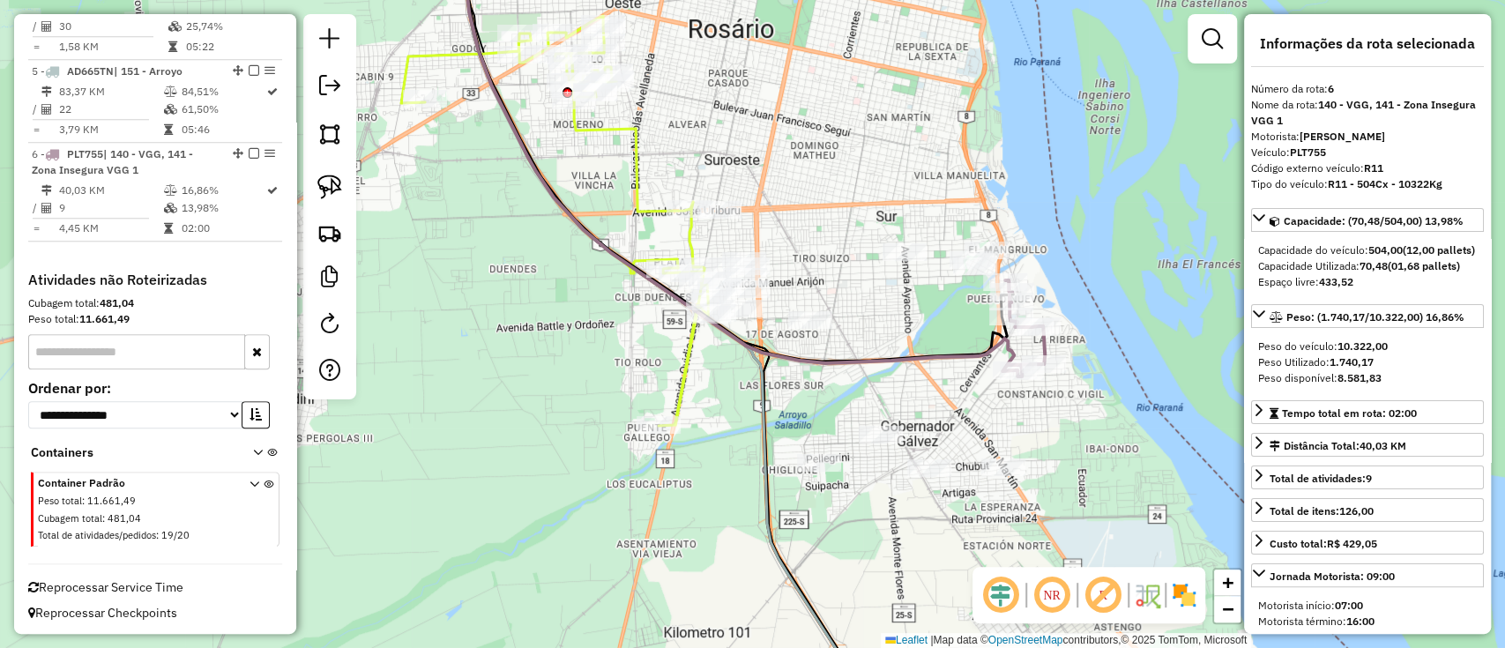
click at [1043, 350] on icon at bounding box center [1023, 328] width 42 height 96
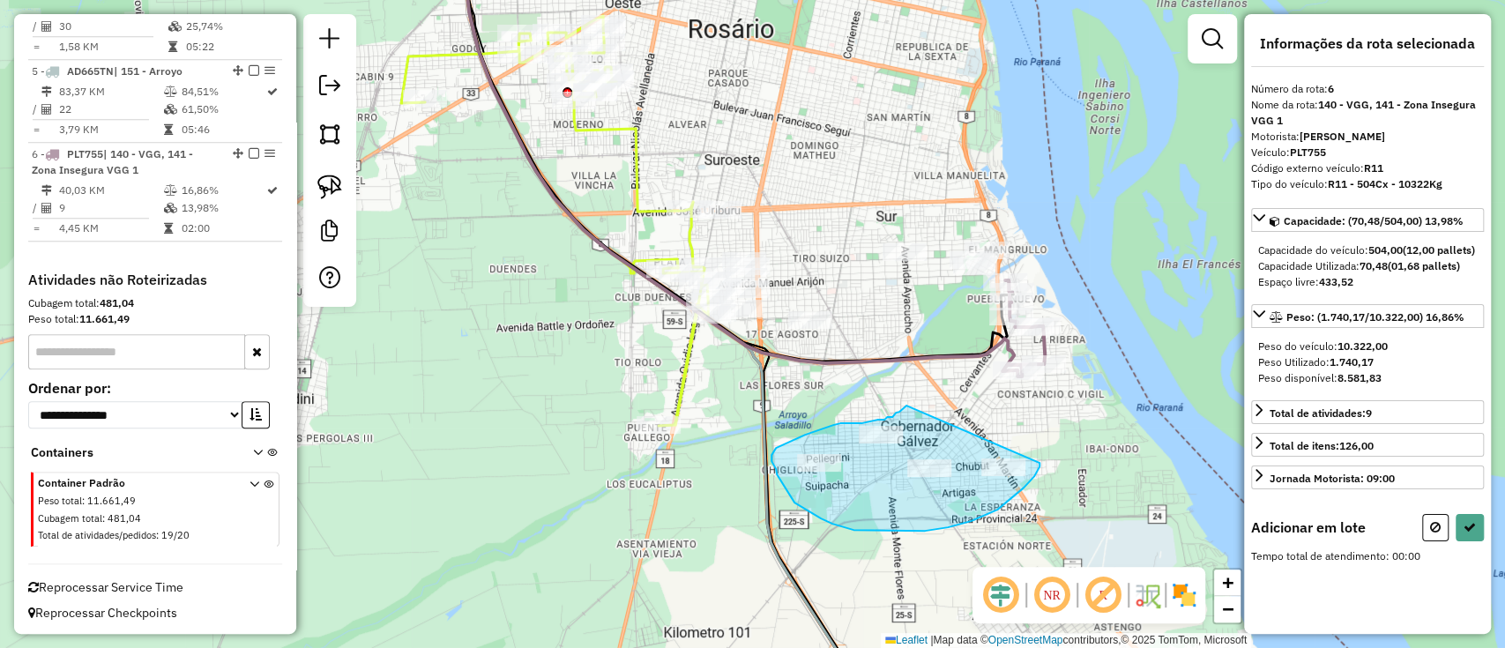
drag, startPoint x: 1039, startPoint y: 463, endPoint x: 909, endPoint y: 404, distance: 143.2
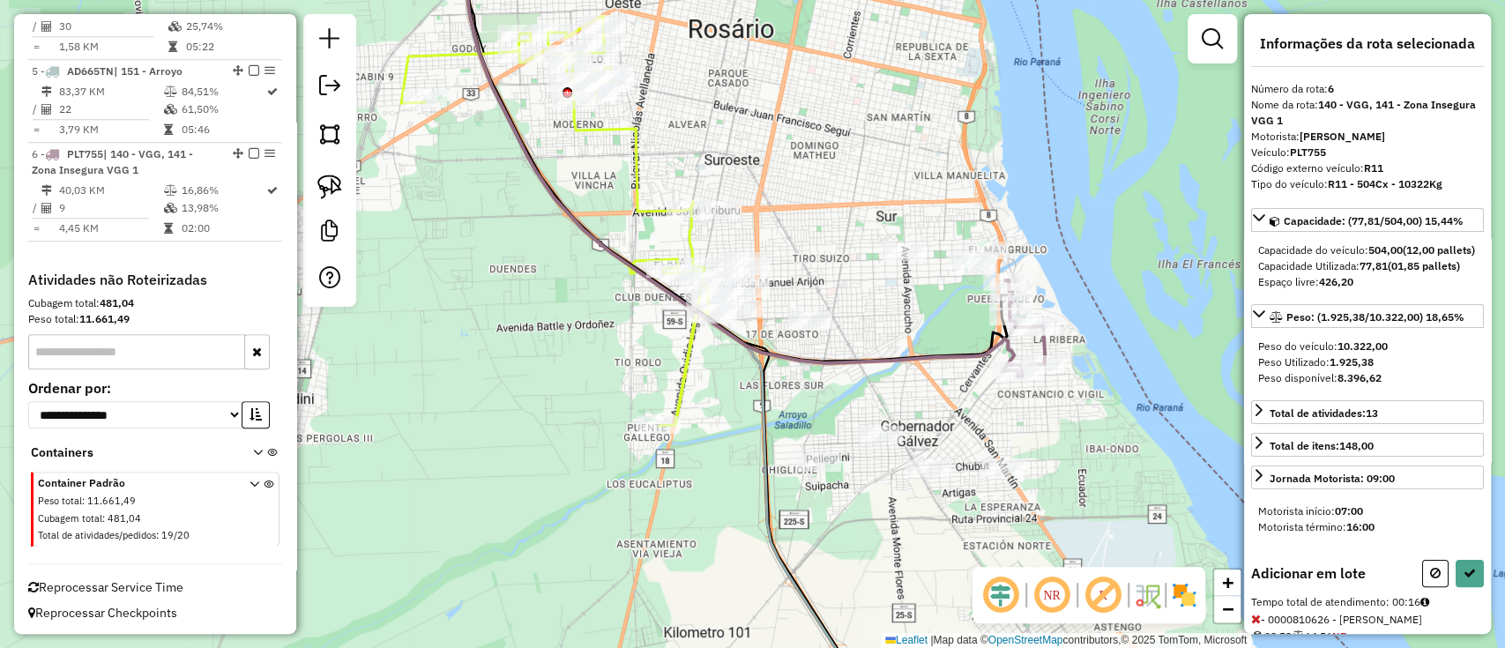
select select "**********"
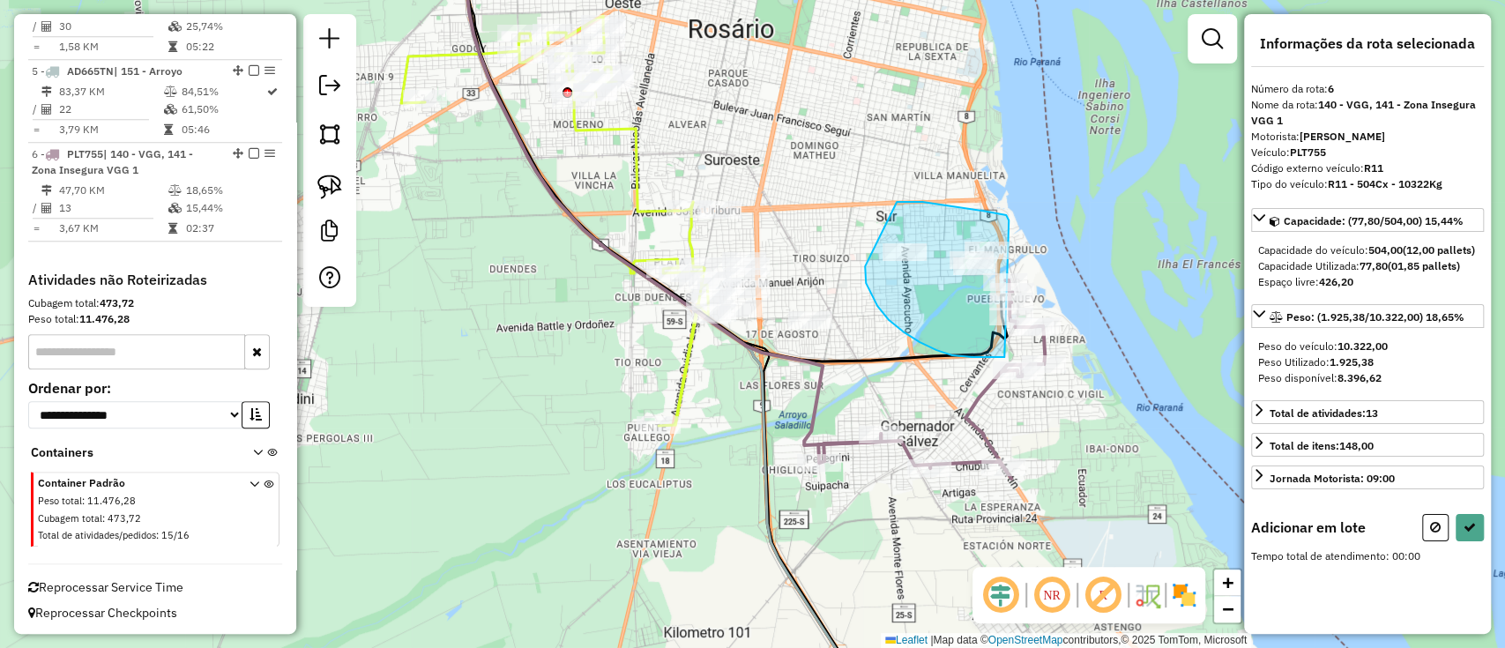
drag, startPoint x: 1008, startPoint y: 220, endPoint x: 1017, endPoint y: 353, distance: 133.4
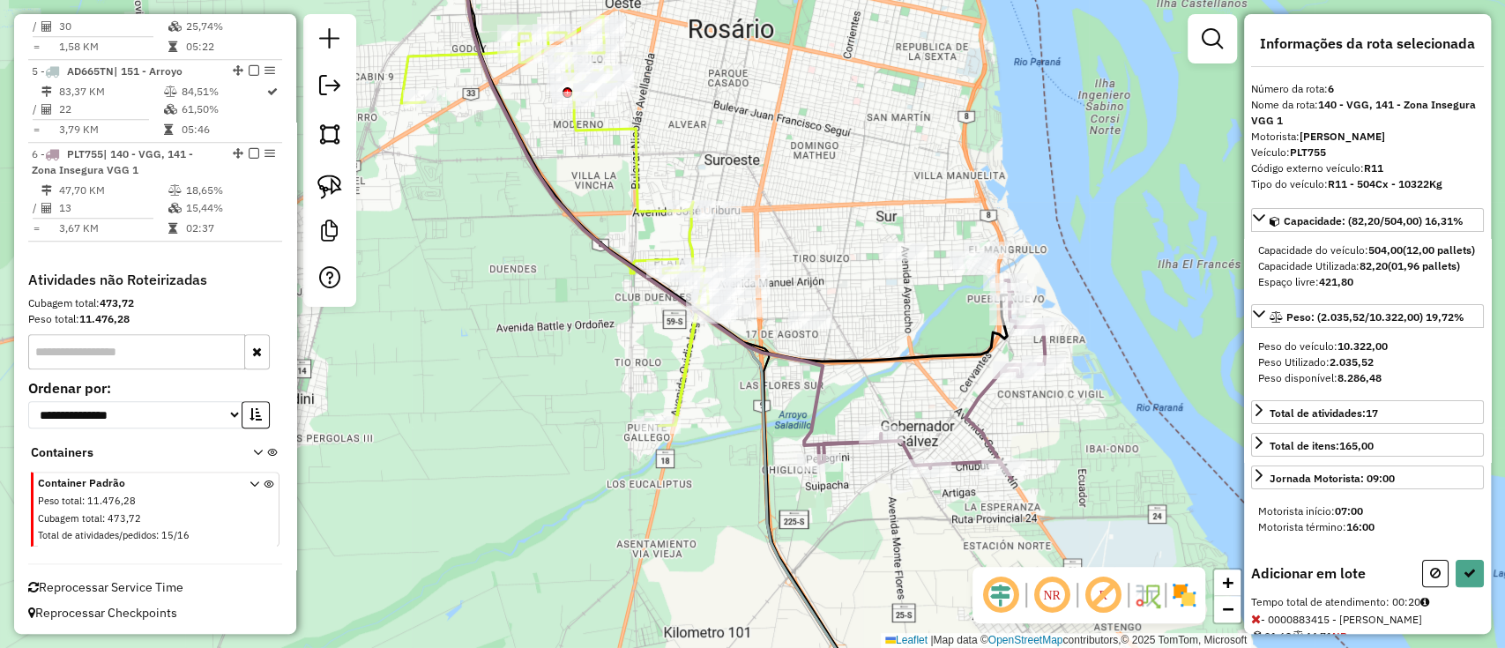
select select "**********"
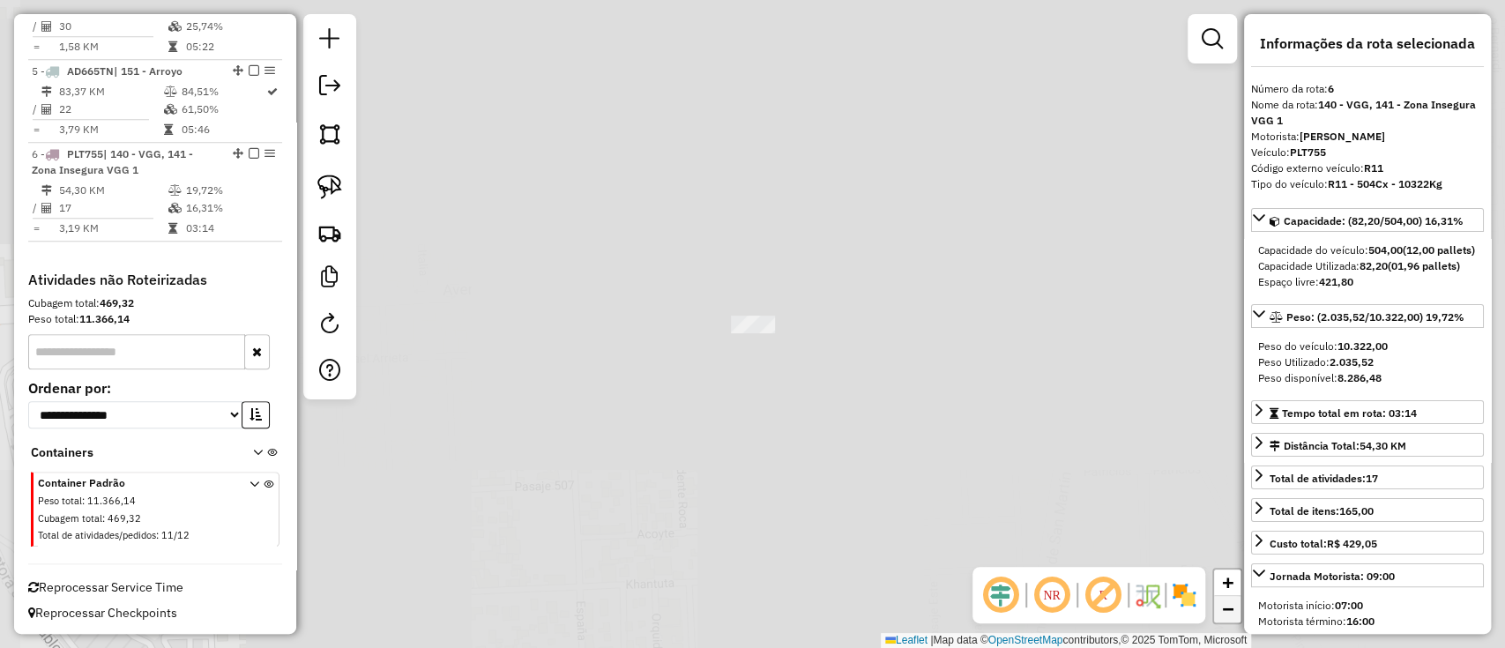
click at [1234, 610] on link "−" at bounding box center [1227, 609] width 26 height 26
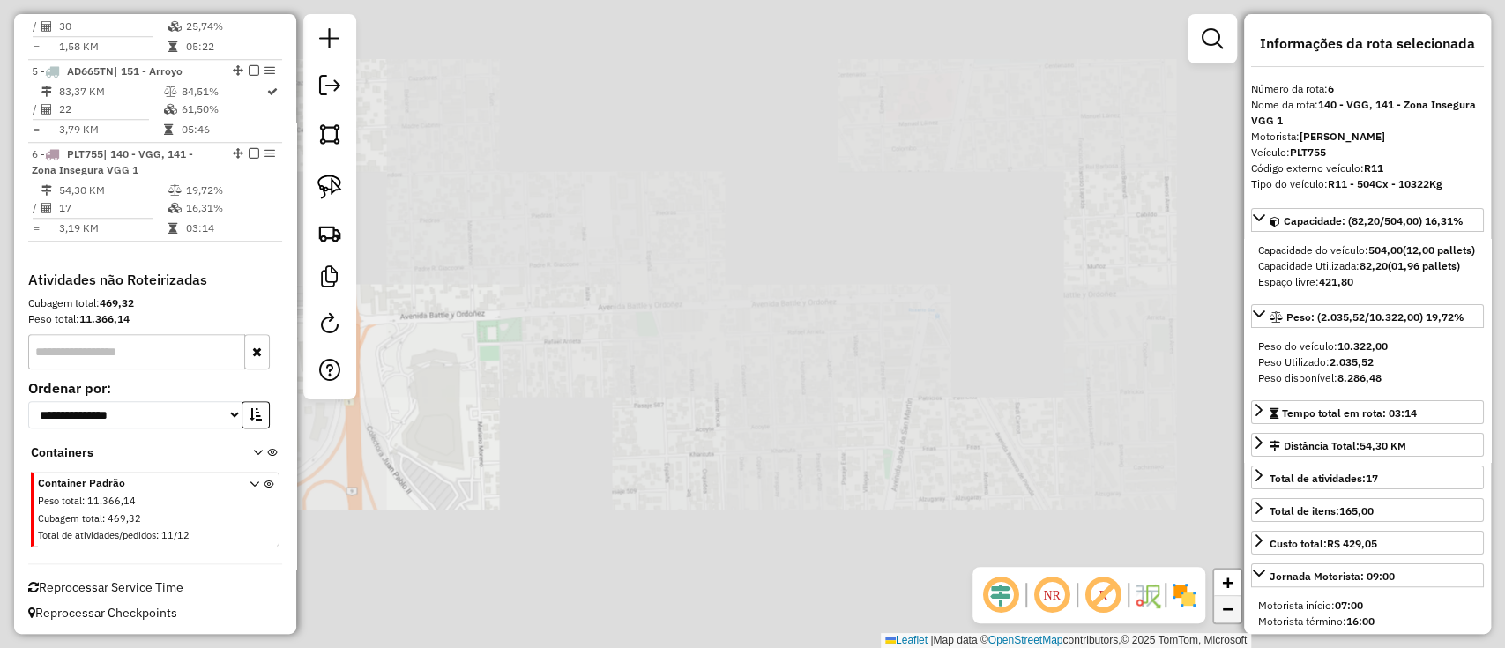
click at [1234, 610] on link "−" at bounding box center [1227, 609] width 26 height 26
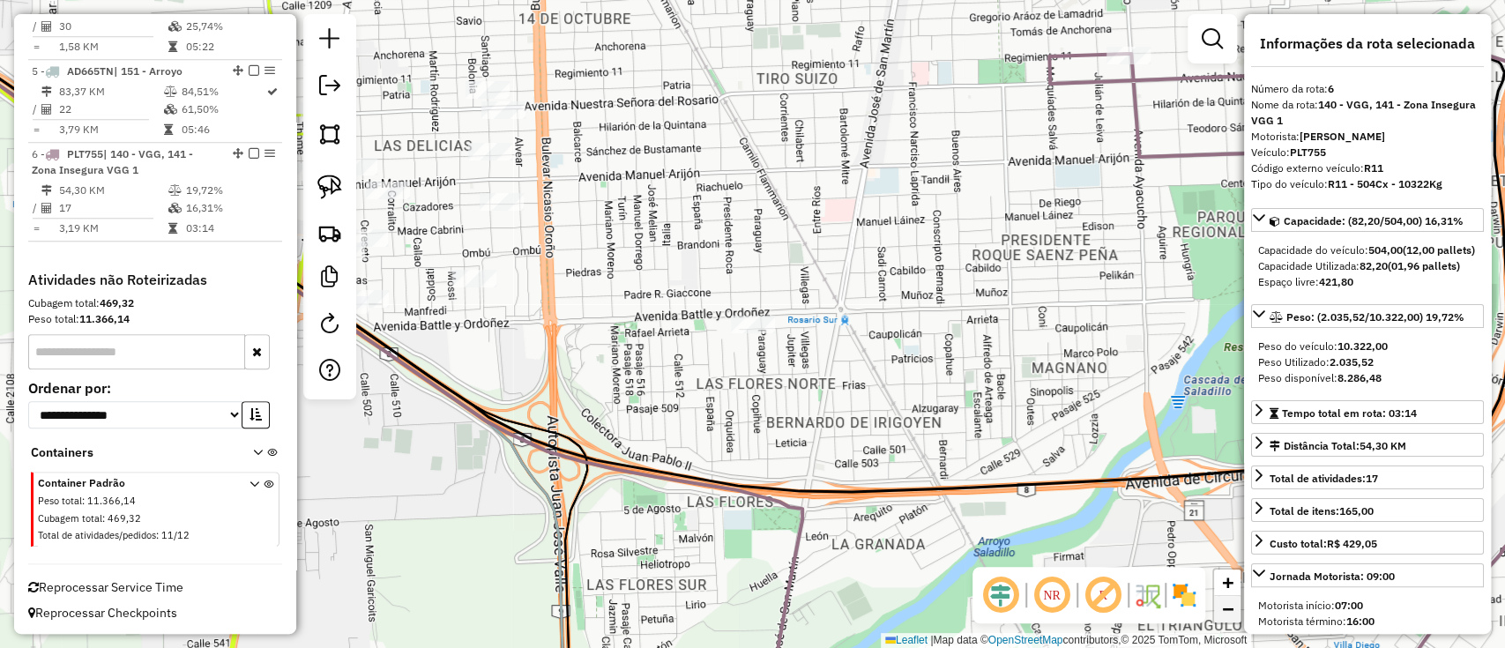
click at [1214, 613] on link "−" at bounding box center [1227, 609] width 26 height 26
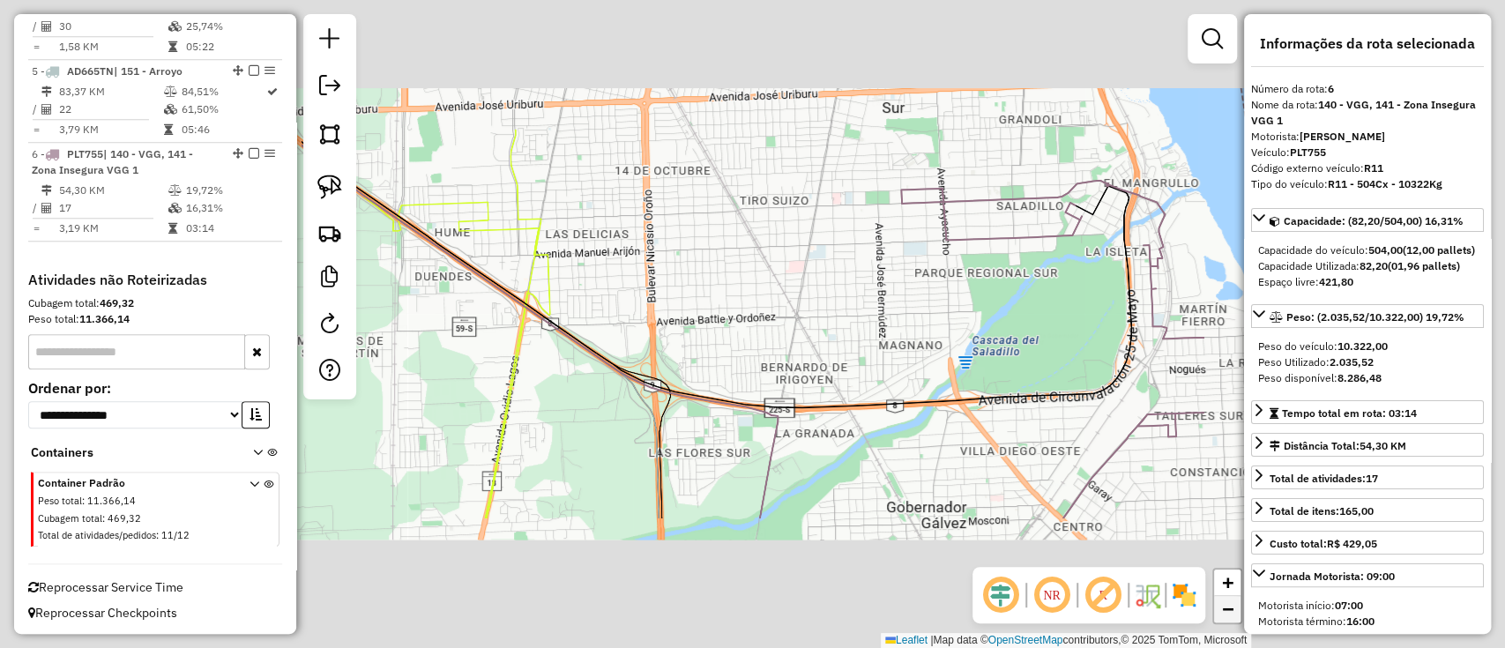
click at [1214, 613] on link "−" at bounding box center [1227, 609] width 26 height 26
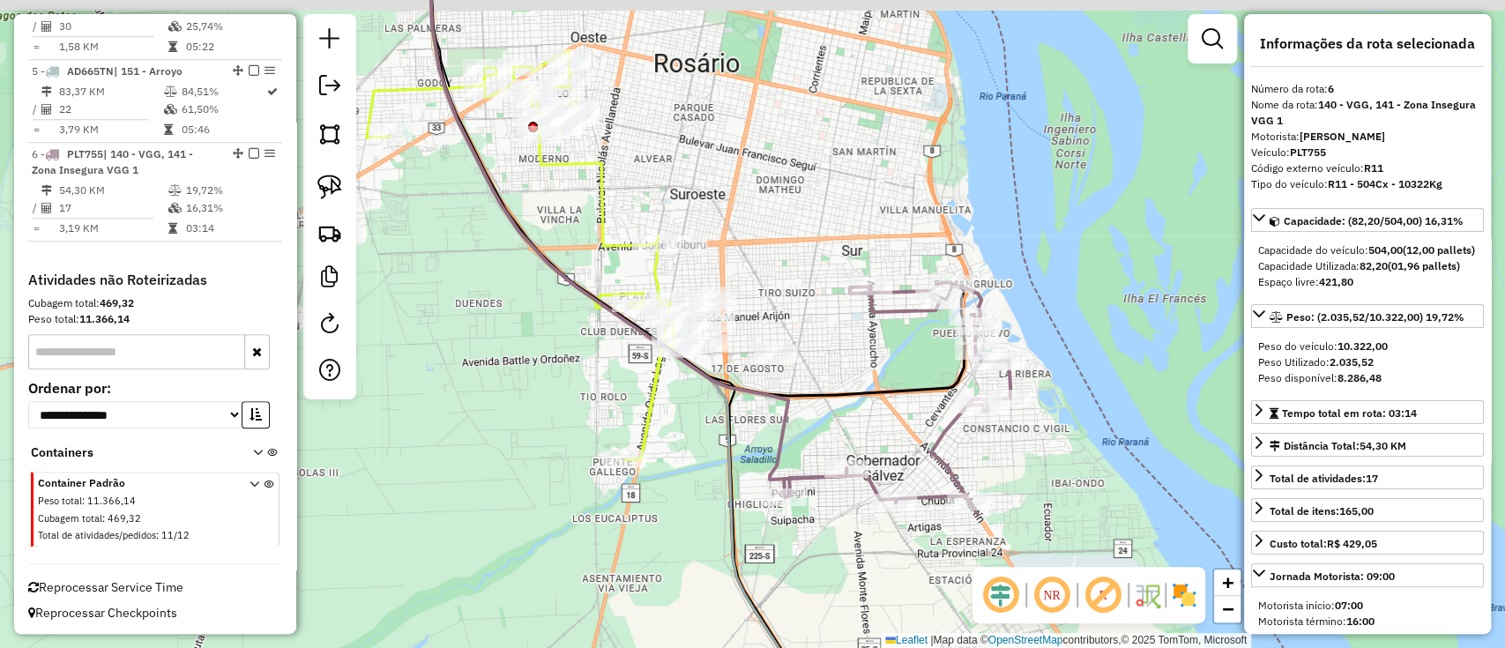
drag, startPoint x: 888, startPoint y: 362, endPoint x: 974, endPoint y: 435, distance: 112.5
click at [964, 396] on icon at bounding box center [697, 181] width 534 height 430
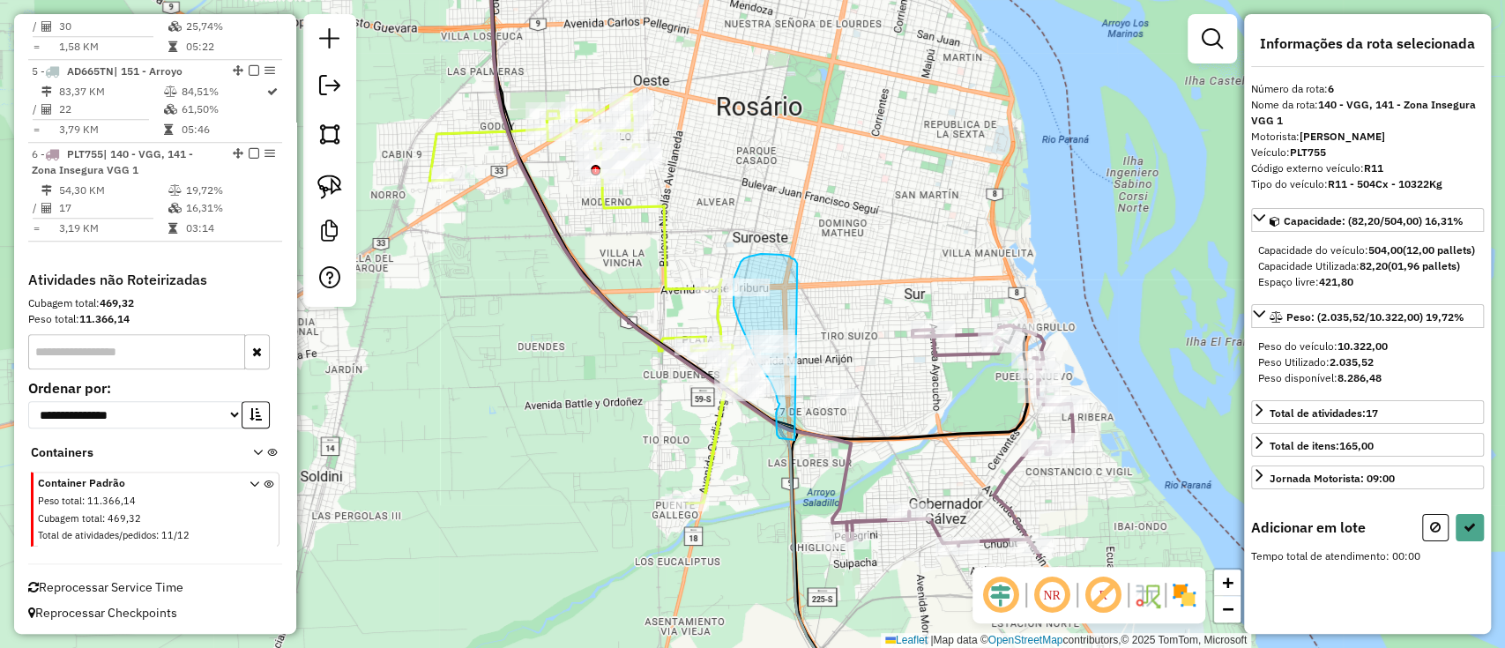
drag, startPoint x: 796, startPoint y: 263, endPoint x: 795, endPoint y: 441, distance: 178.1
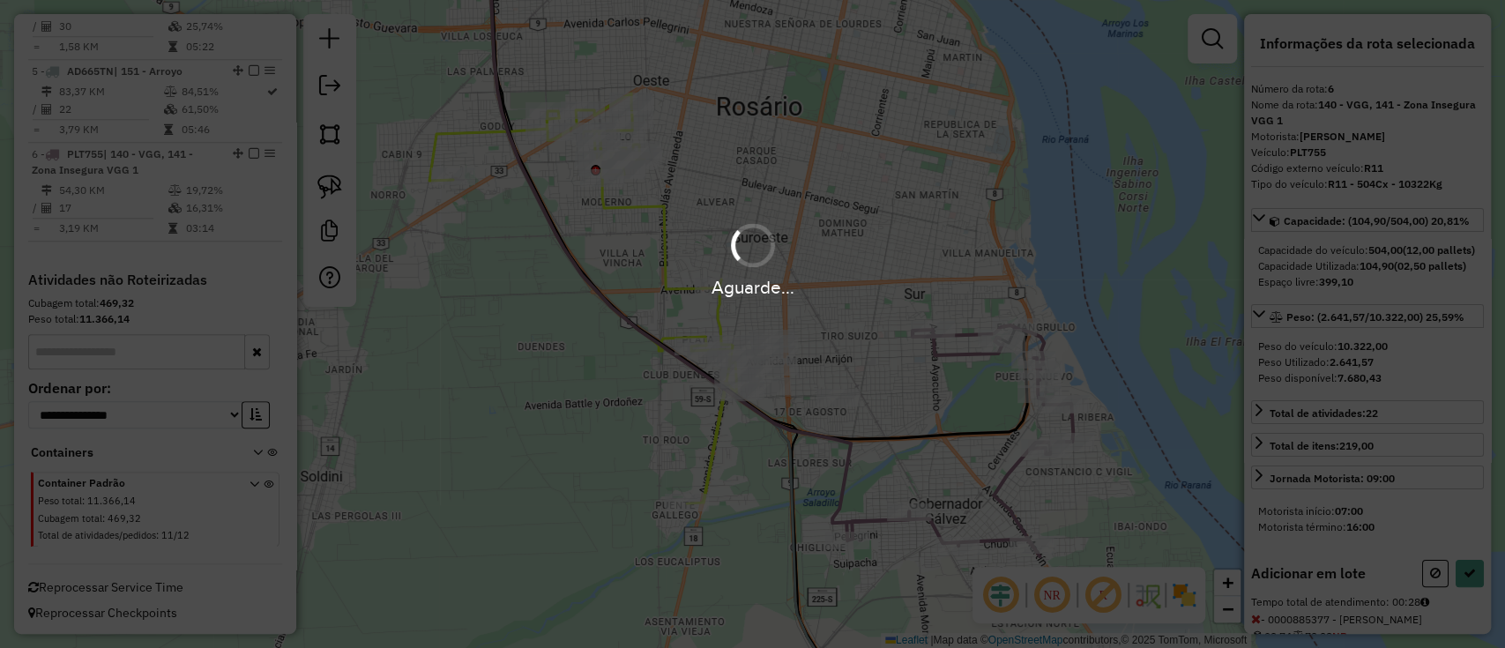
select select "**********"
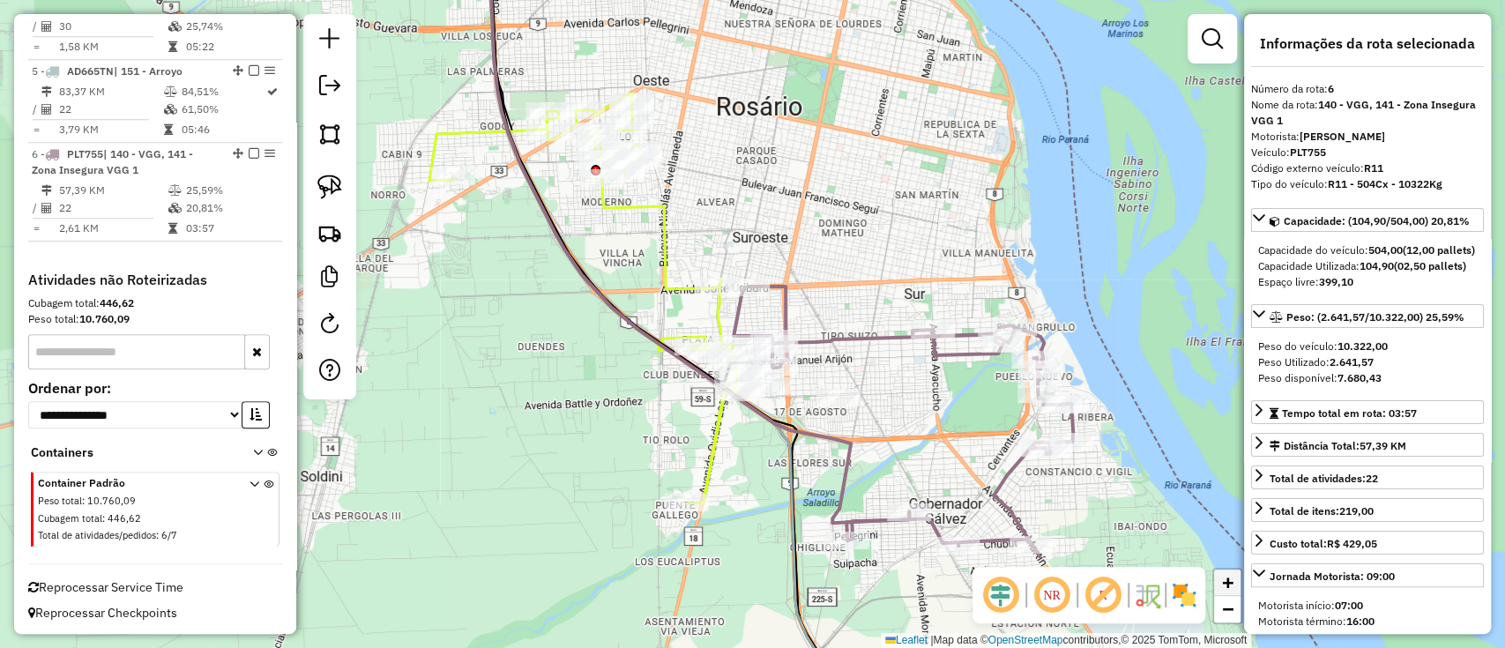
click at [1231, 589] on span "+" at bounding box center [1227, 582] width 11 height 22
click at [1230, 589] on span "+" at bounding box center [1227, 582] width 11 height 22
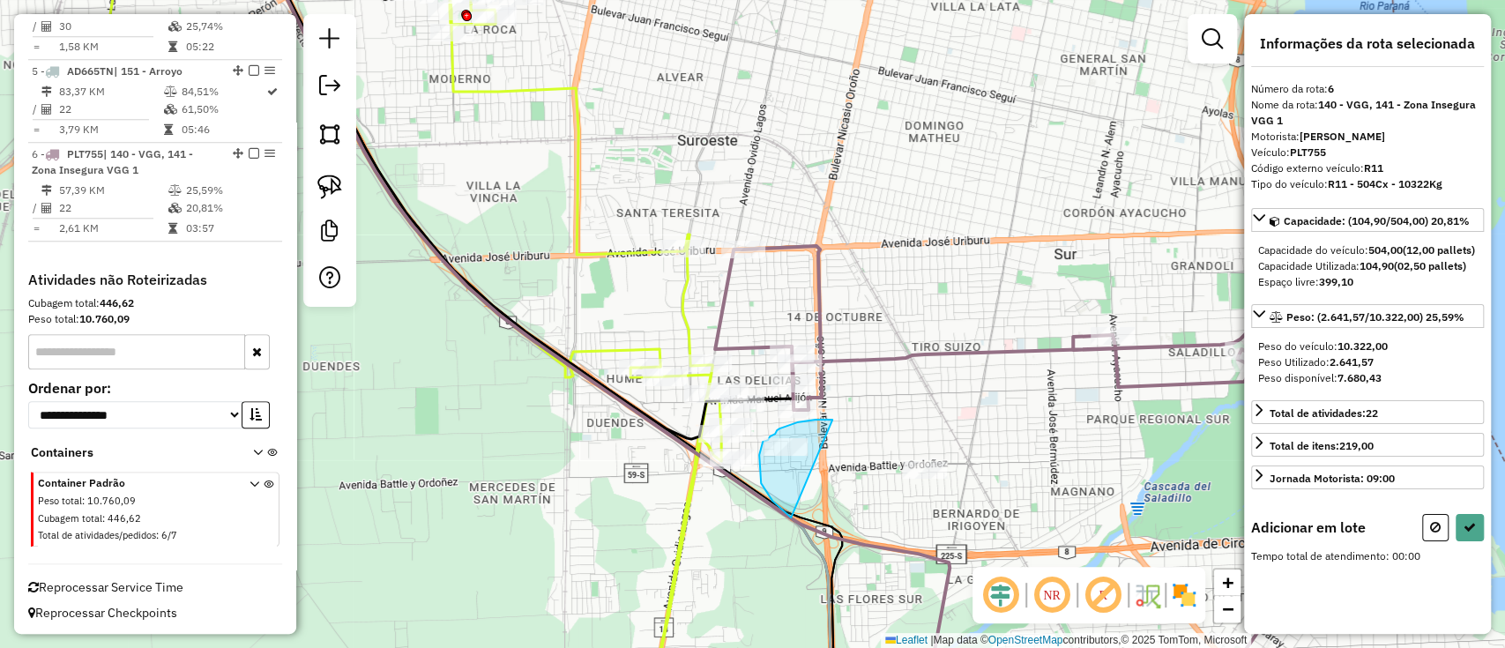
drag, startPoint x: 815, startPoint y: 420, endPoint x: 796, endPoint y: 518, distance: 100.6
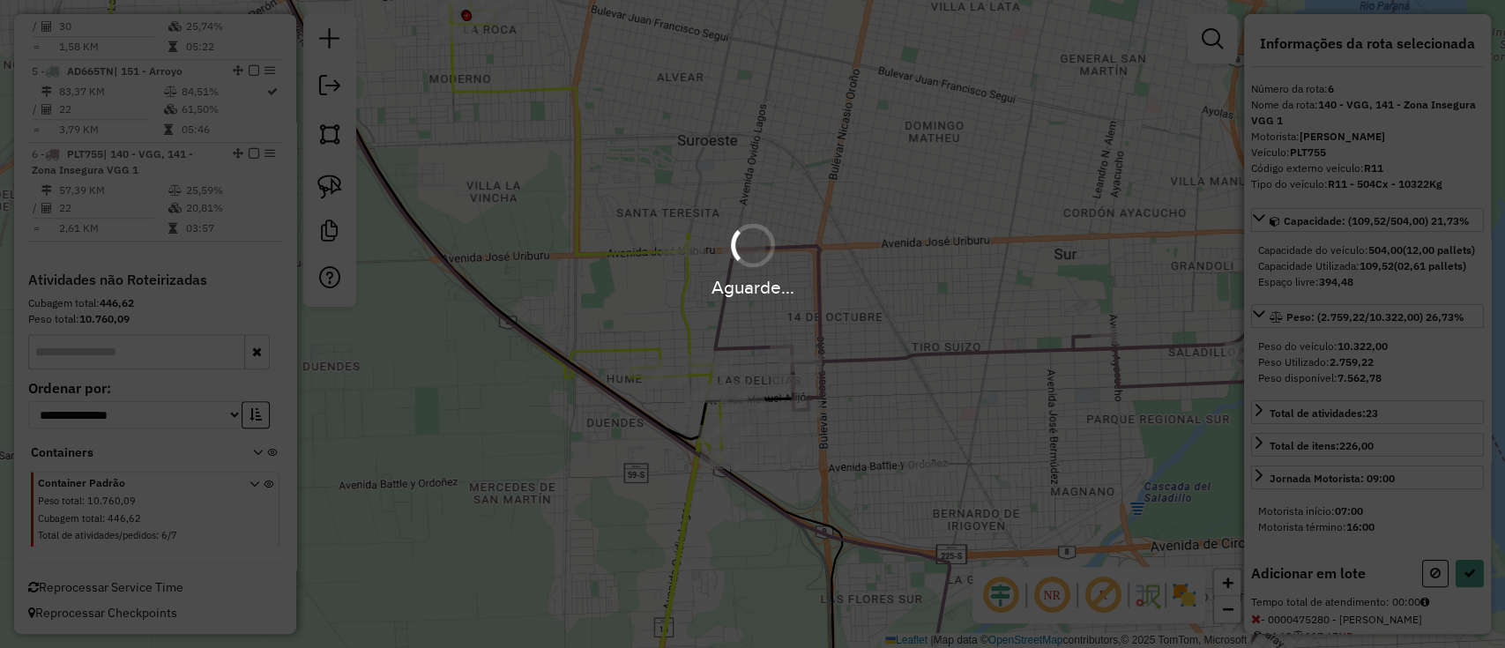
select select "**********"
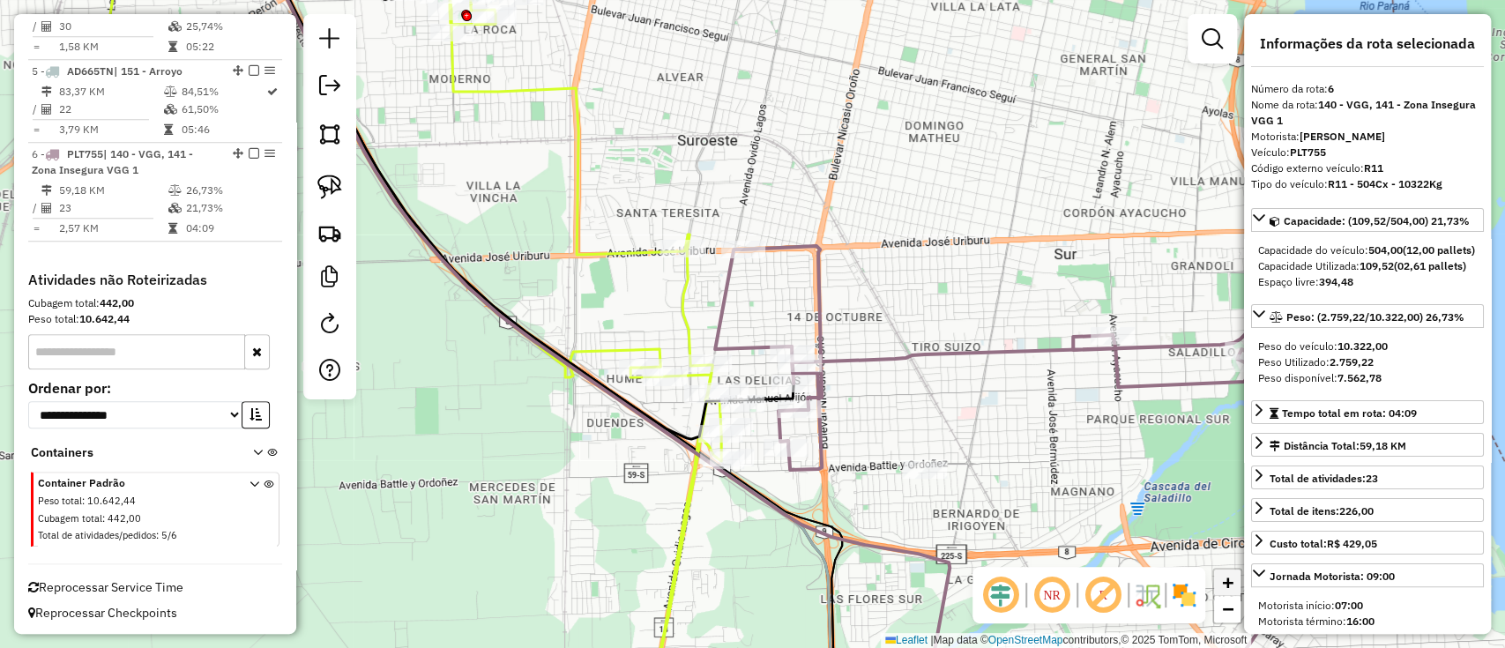
click at [1234, 584] on link "+" at bounding box center [1227, 582] width 26 height 26
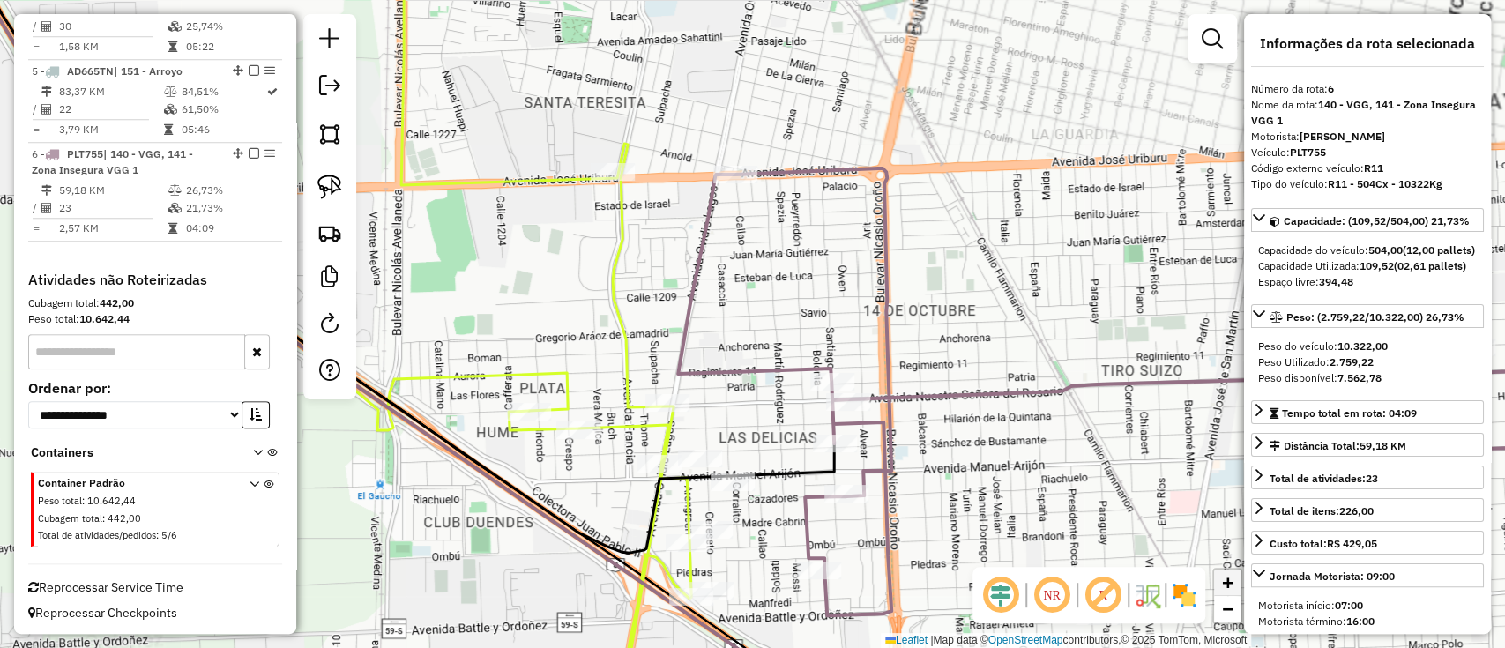
click at [1234, 584] on link "+" at bounding box center [1227, 582] width 26 height 26
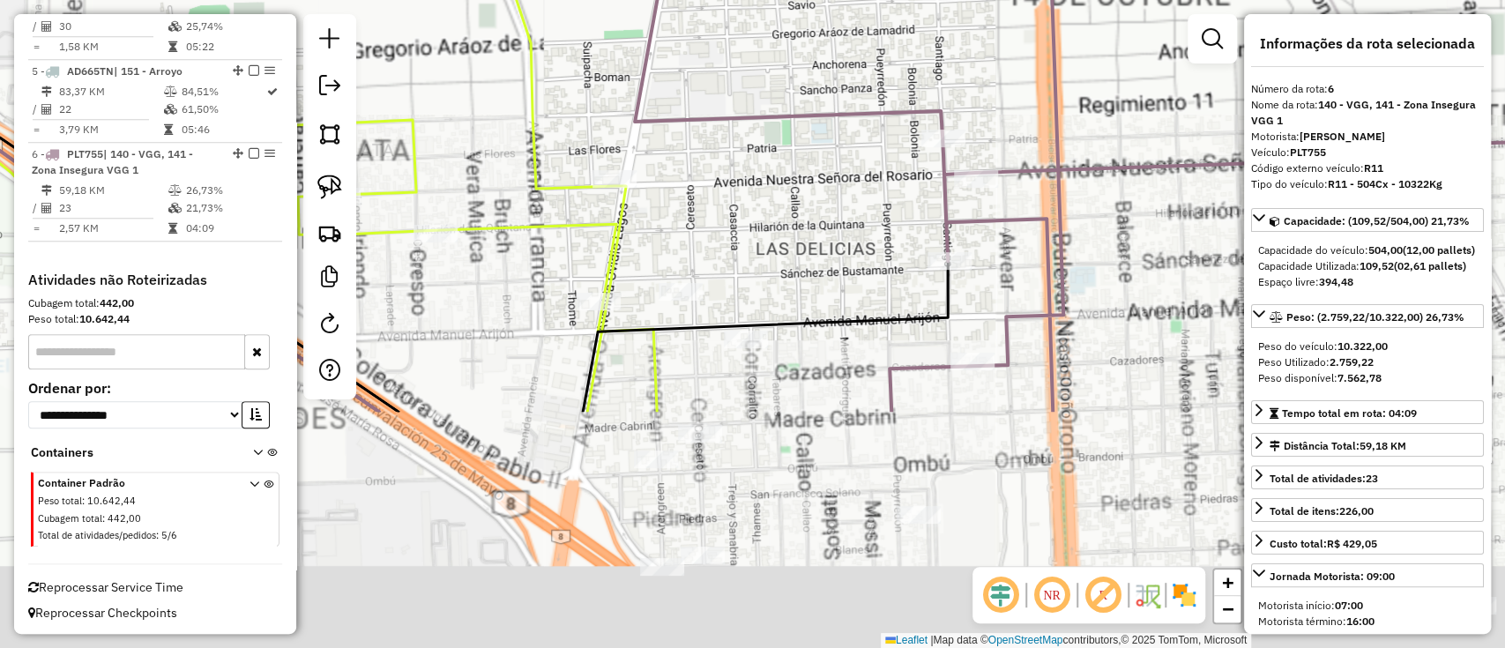
drag, startPoint x: 1015, startPoint y: 536, endPoint x: 1058, endPoint y: 161, distance: 377.1
click at [1058, 163] on icon at bounding box center [1161, 61] width 1052 height 701
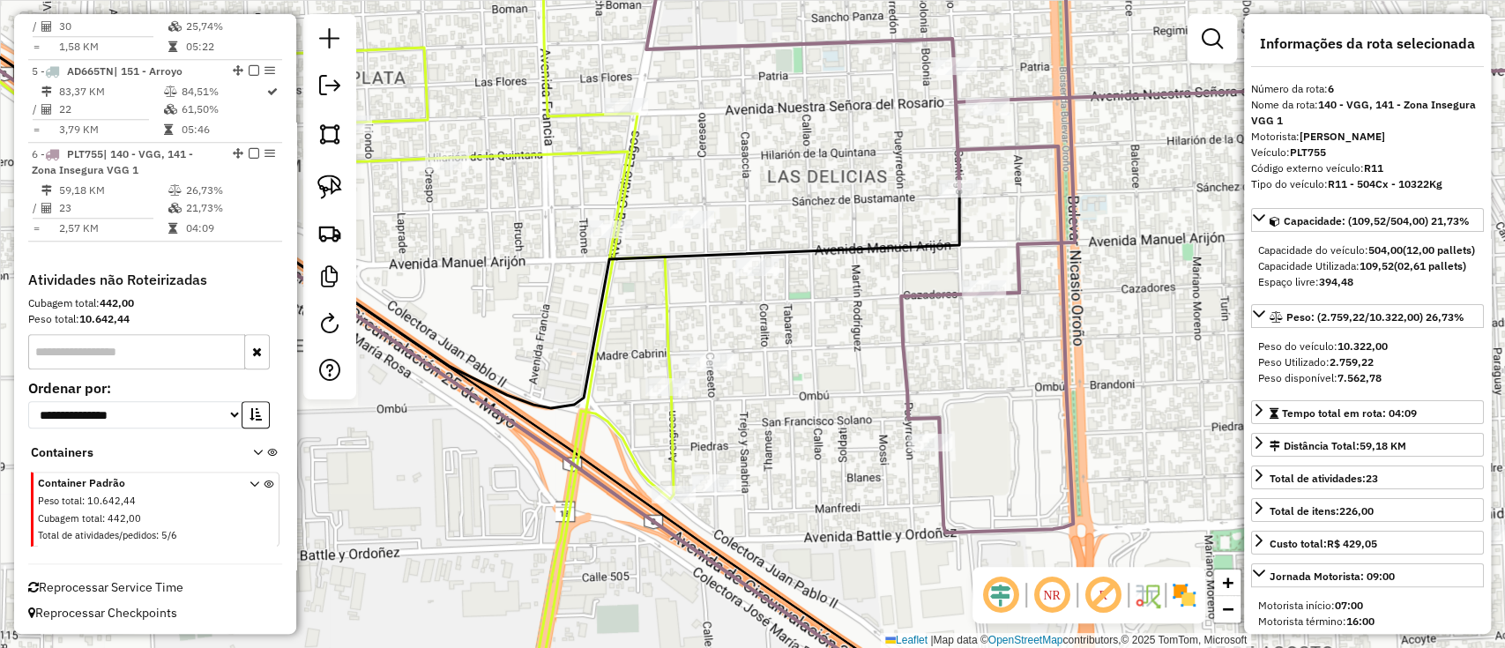
click at [1048, 228] on div "Janela de atendimento Grade de atendimento Capacidade Transportadoras Veículos …" at bounding box center [752, 324] width 1505 height 648
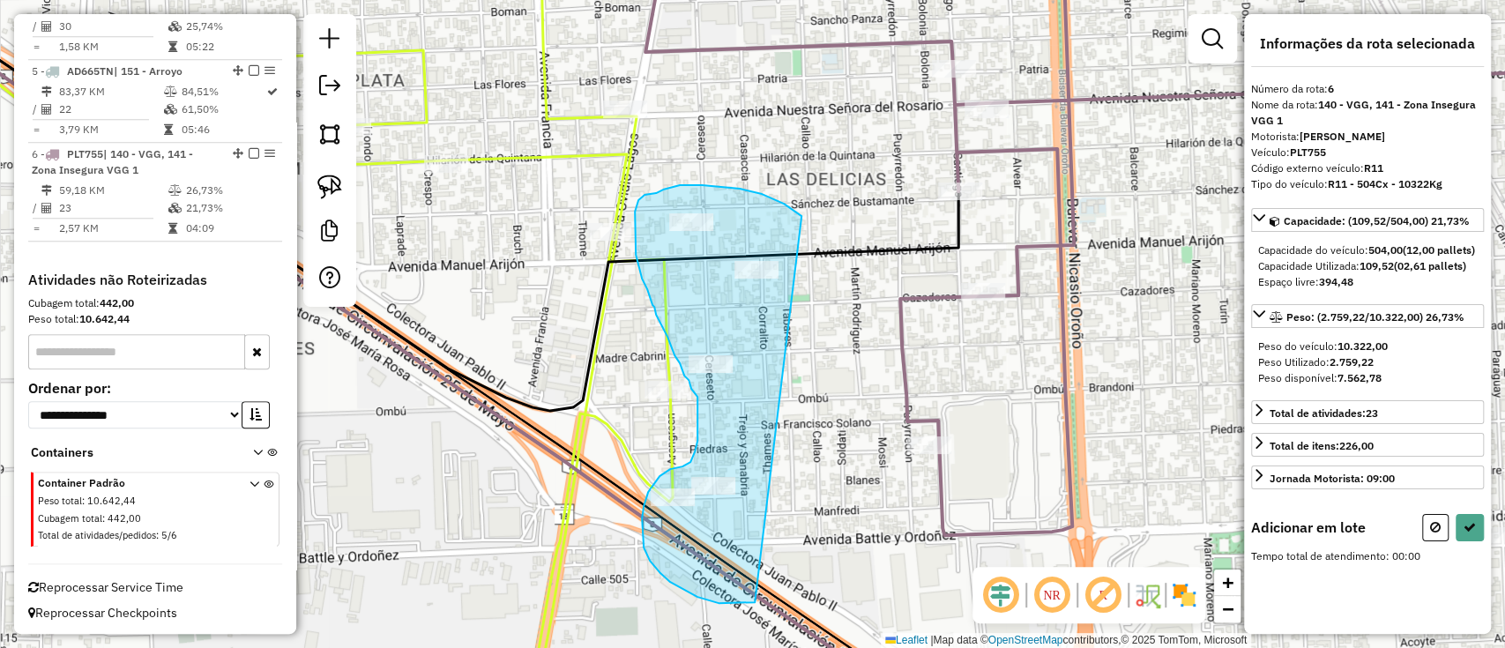
drag, startPoint x: 801, startPoint y: 216, endPoint x: 756, endPoint y: 601, distance: 387.8
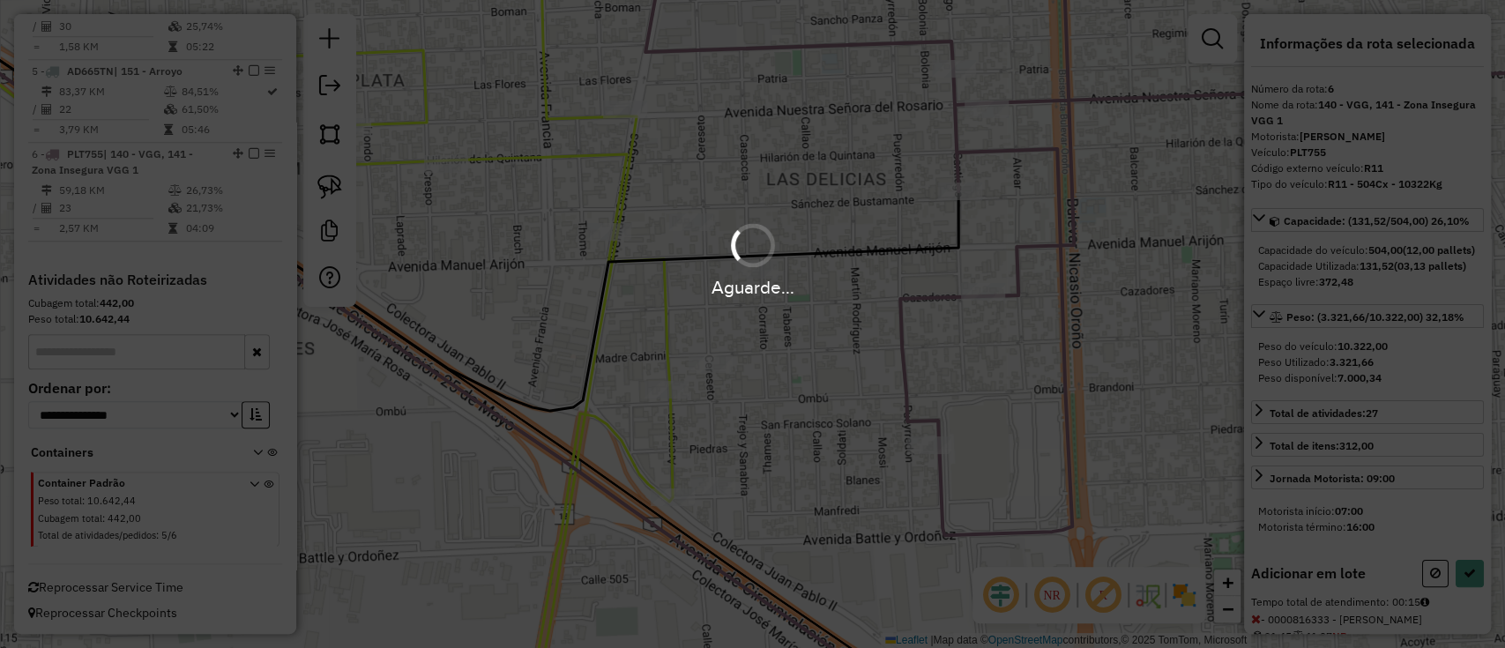
select select "**********"
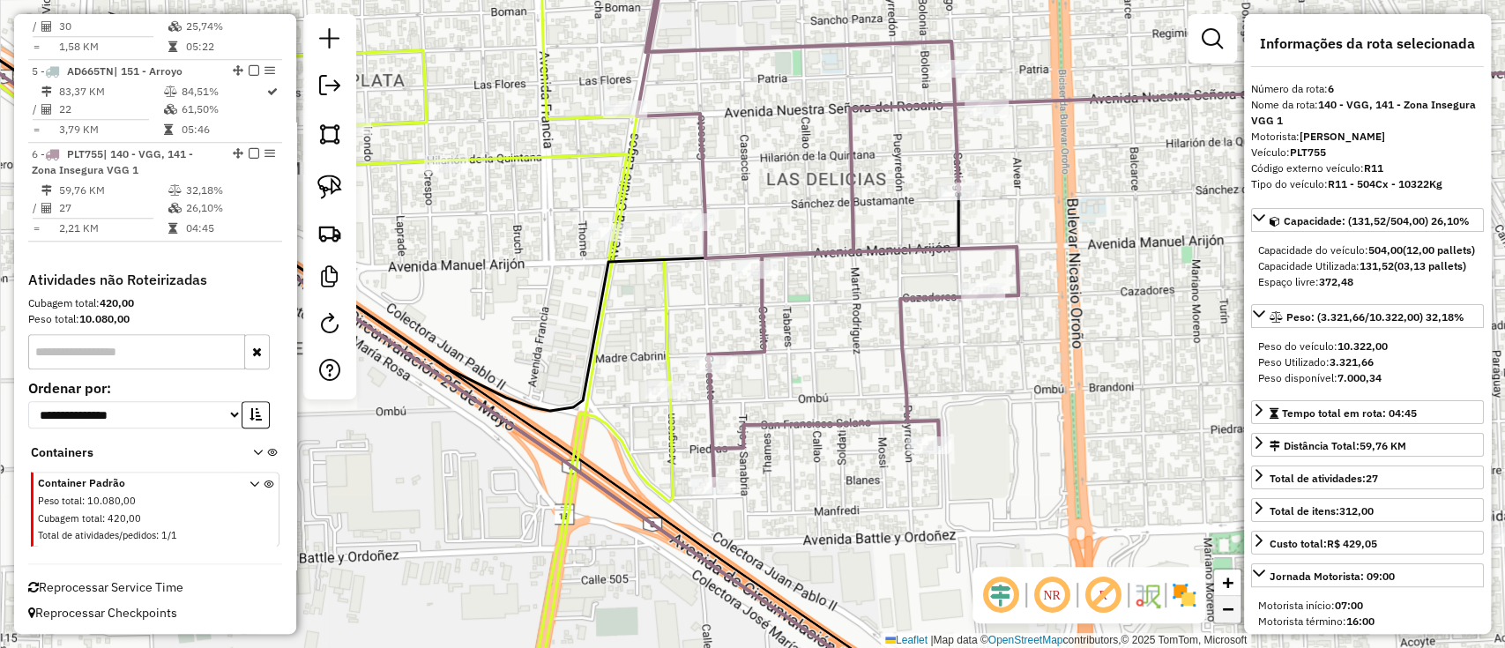
click at [1226, 608] on span "−" at bounding box center [1227, 609] width 11 height 22
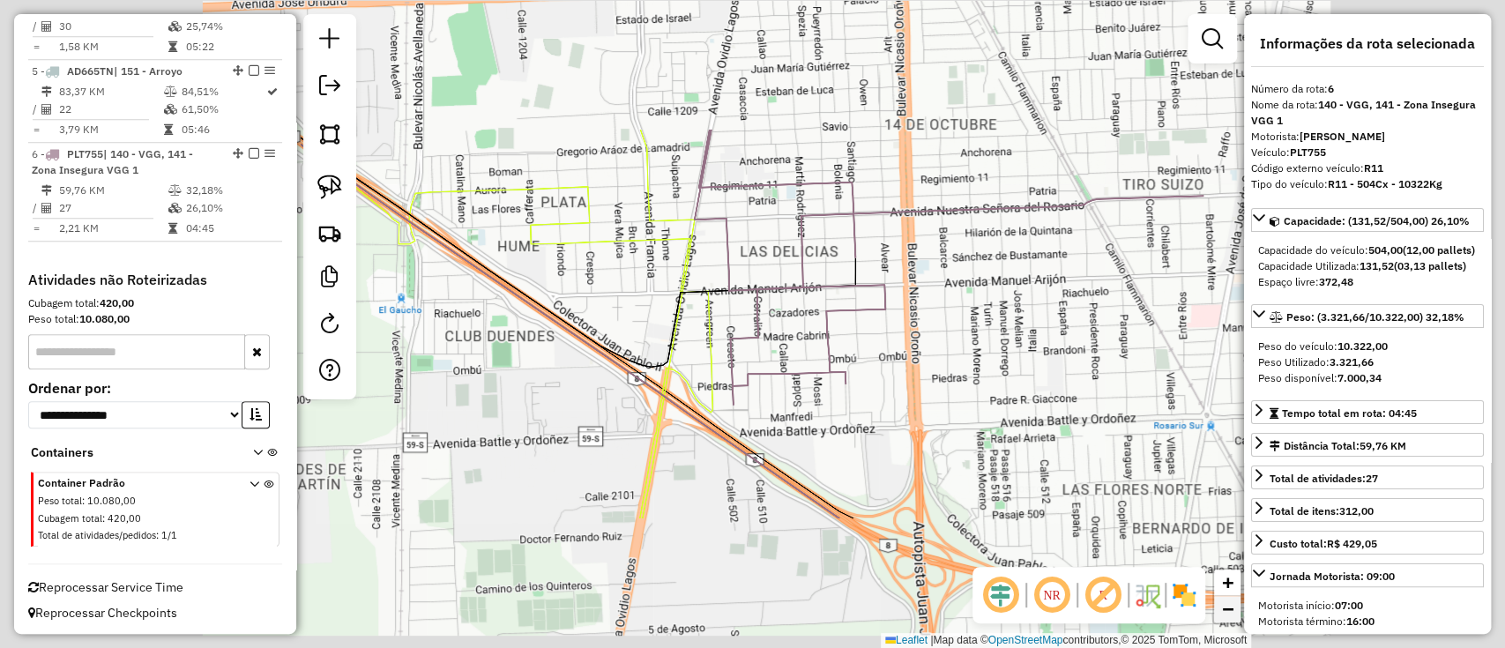
click at [1226, 608] on span "−" at bounding box center [1227, 609] width 11 height 22
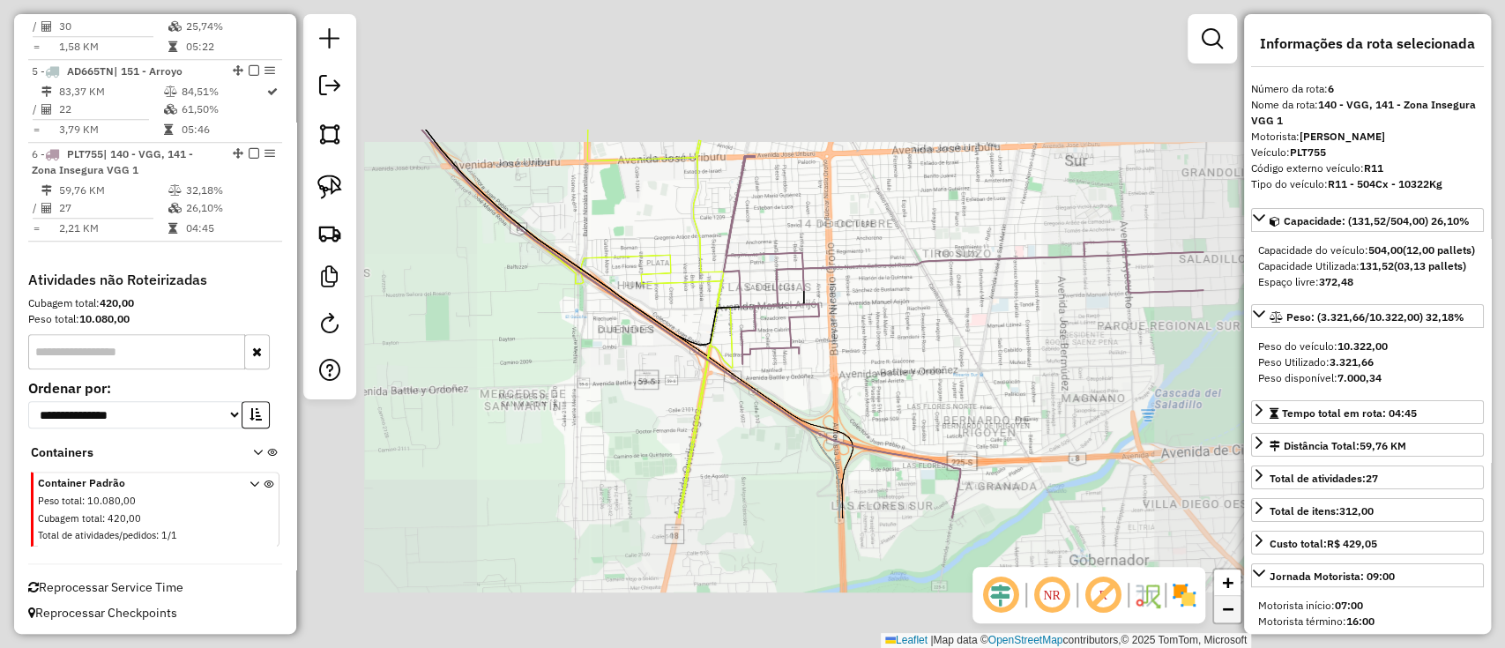
click at [1226, 608] on span "−" at bounding box center [1227, 609] width 11 height 22
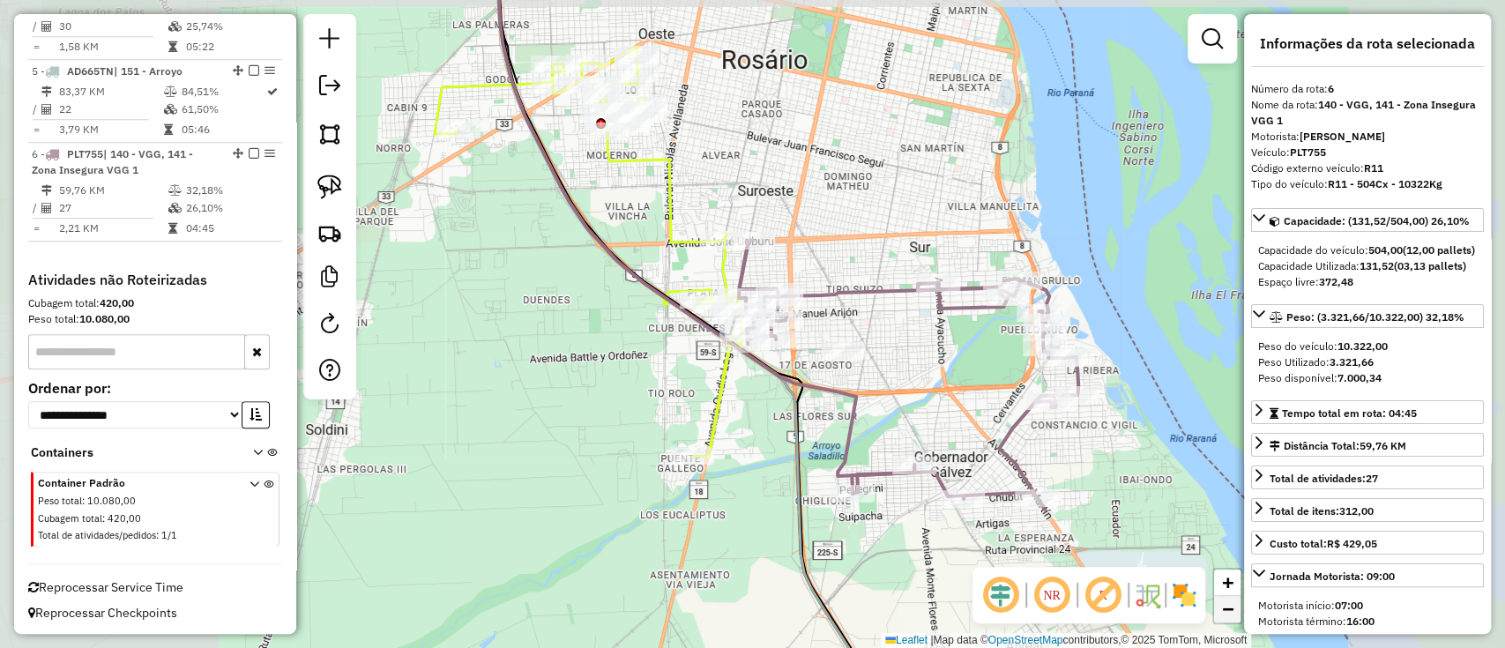
click at [1226, 607] on span "−" at bounding box center [1227, 609] width 11 height 22
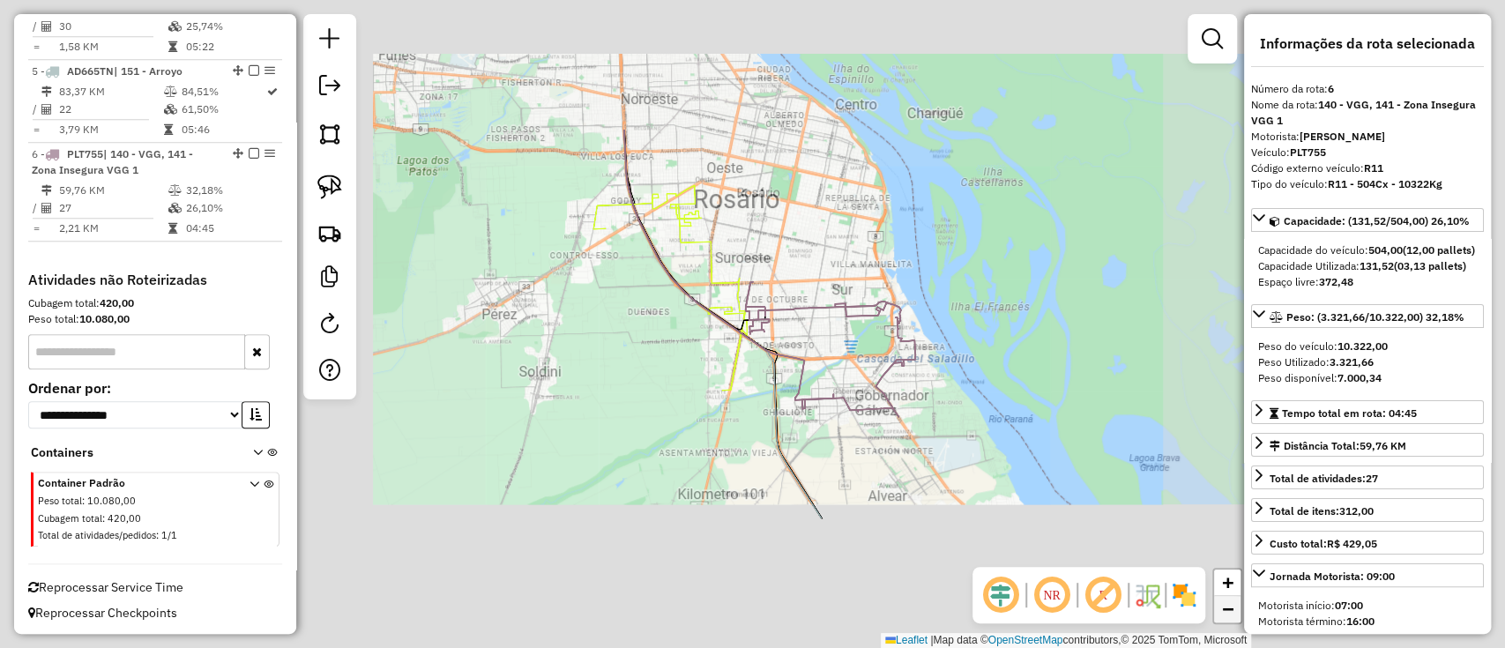
click at [1226, 607] on span "−" at bounding box center [1227, 609] width 11 height 22
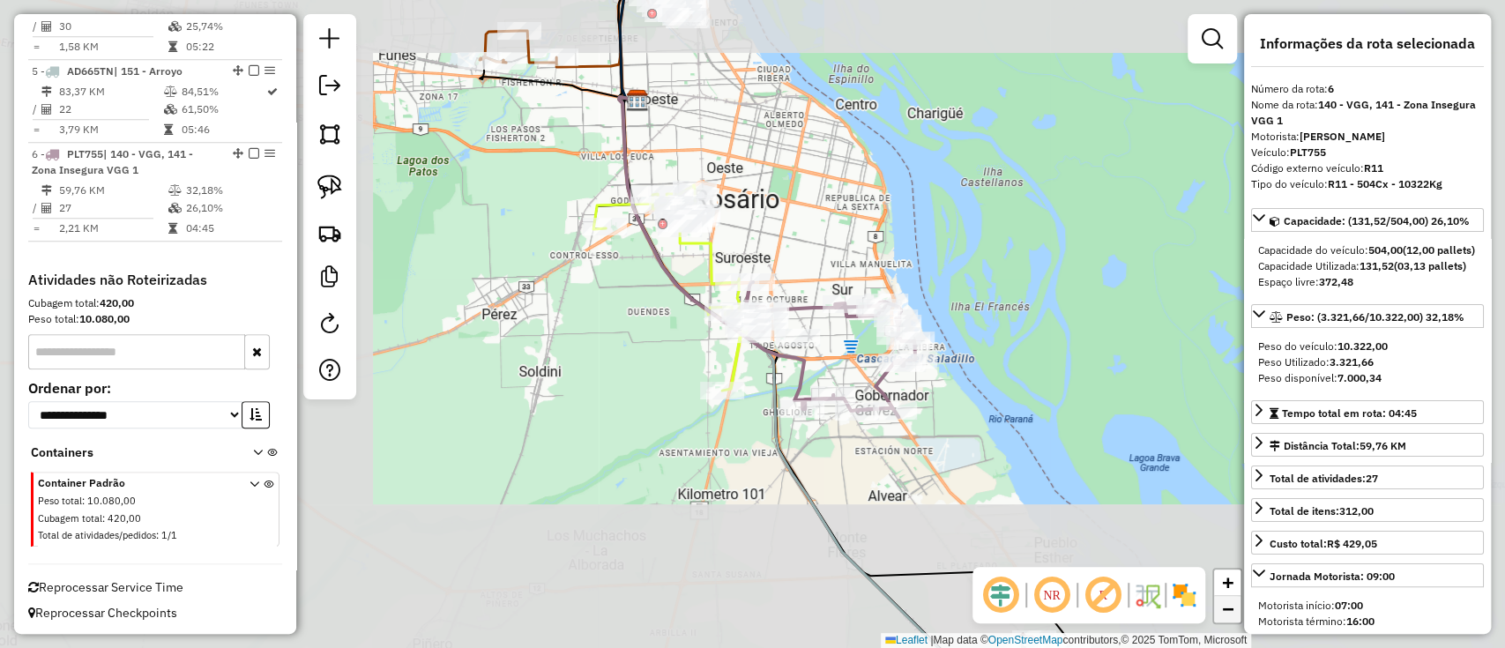
click at [1226, 607] on span "−" at bounding box center [1227, 609] width 11 height 22
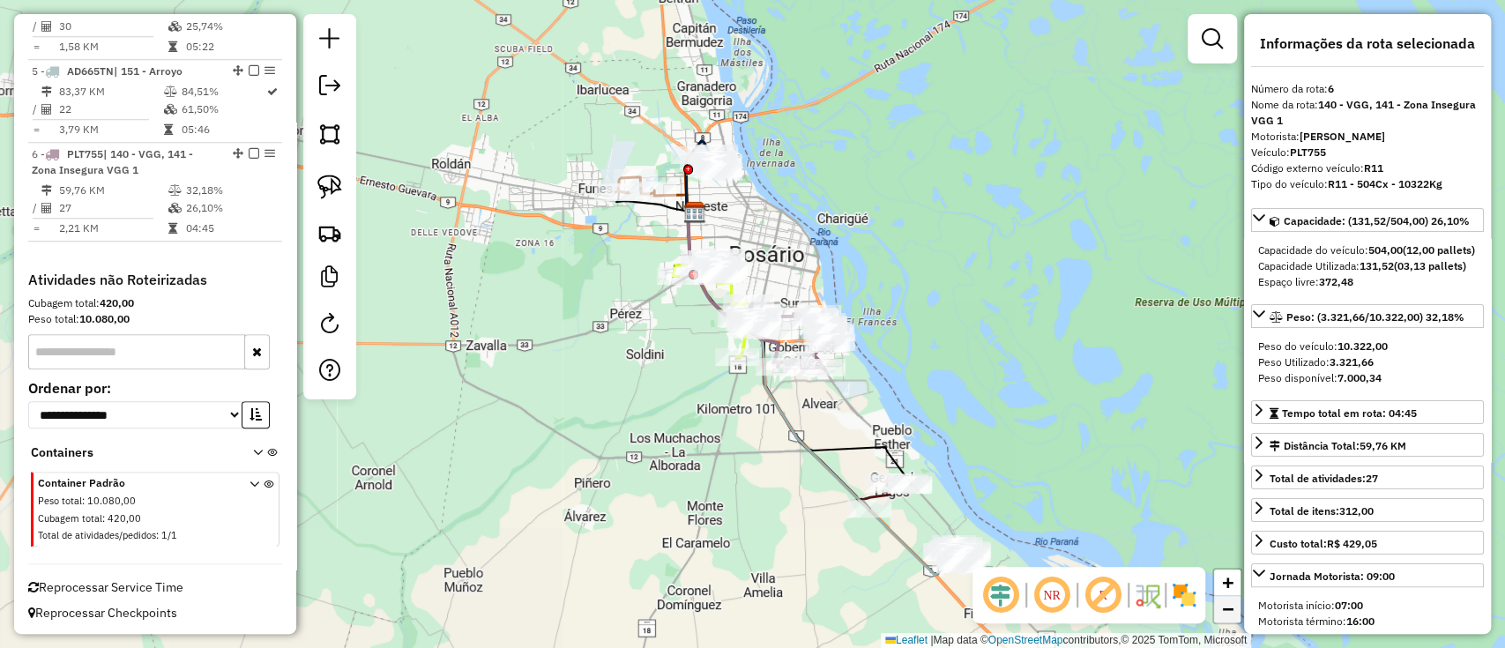
click at [1226, 607] on span "−" at bounding box center [1227, 609] width 11 height 22
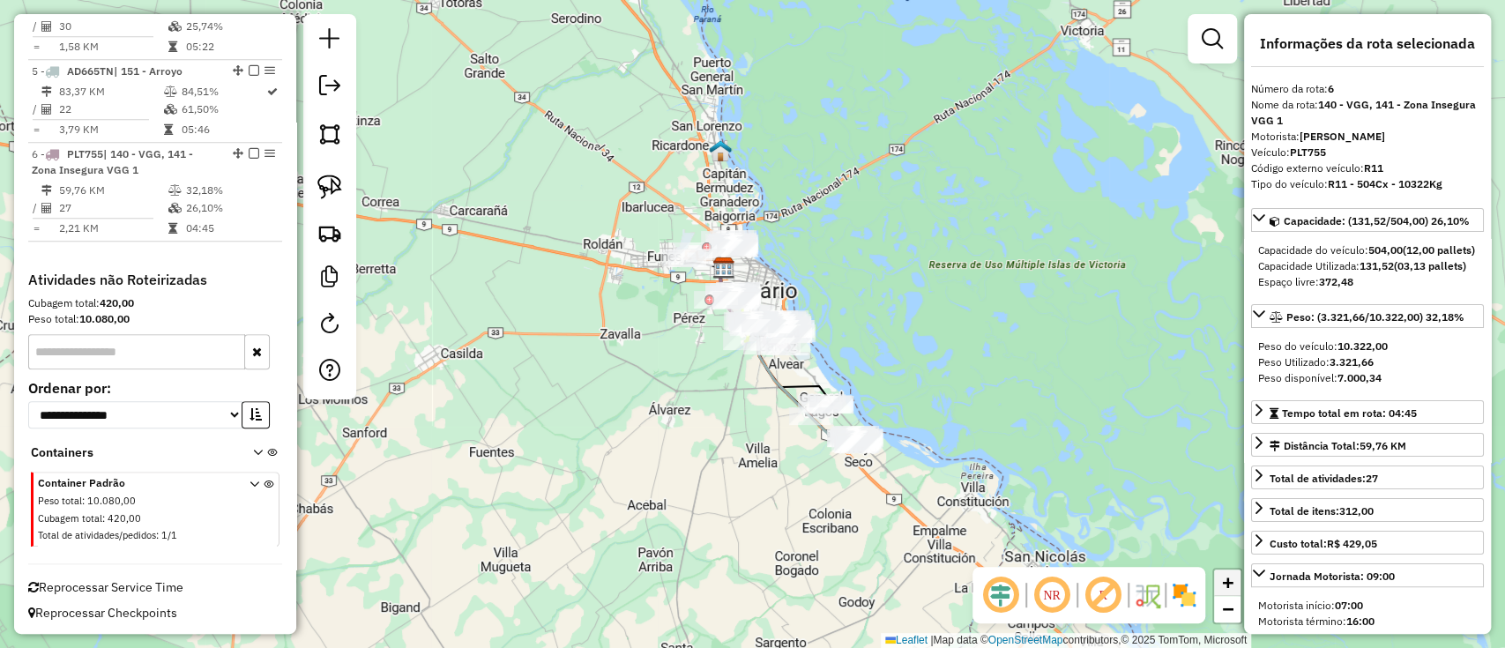
click at [1234, 586] on link "+" at bounding box center [1227, 582] width 26 height 26
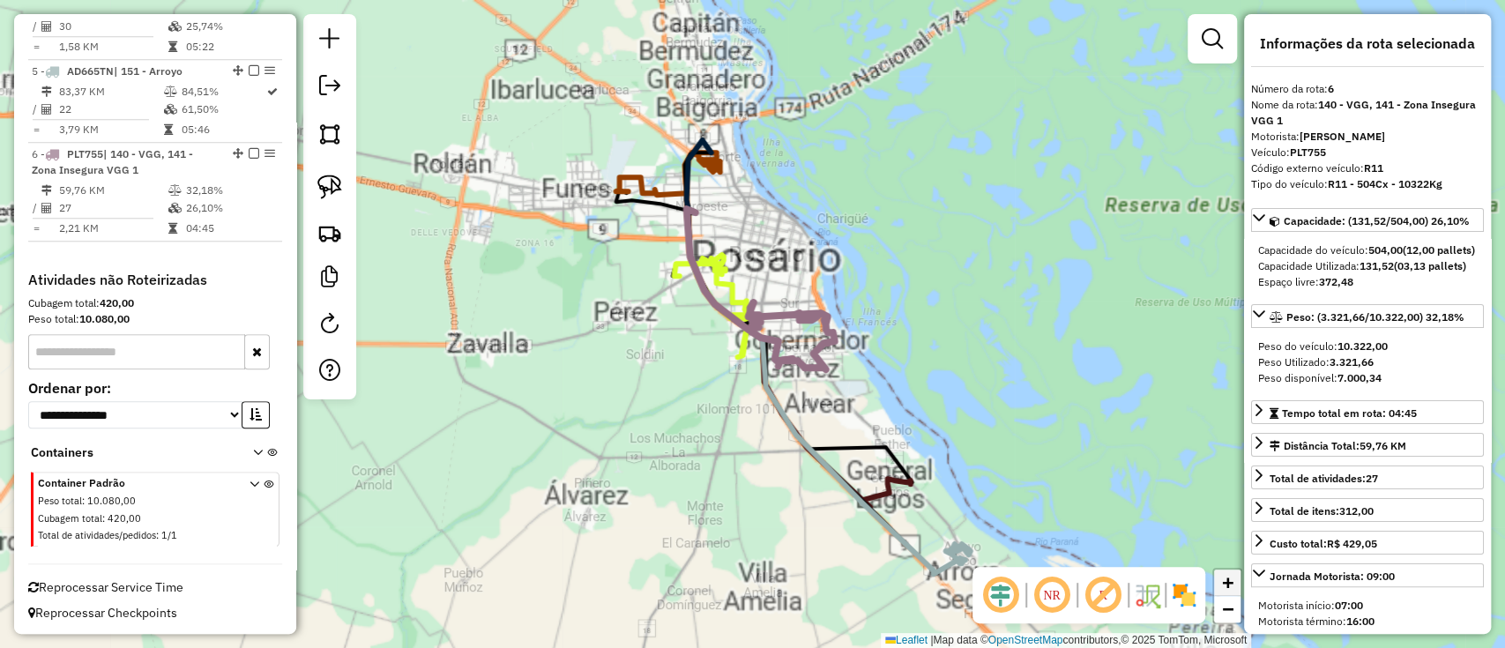
click at [1234, 586] on link "+" at bounding box center [1227, 582] width 26 height 26
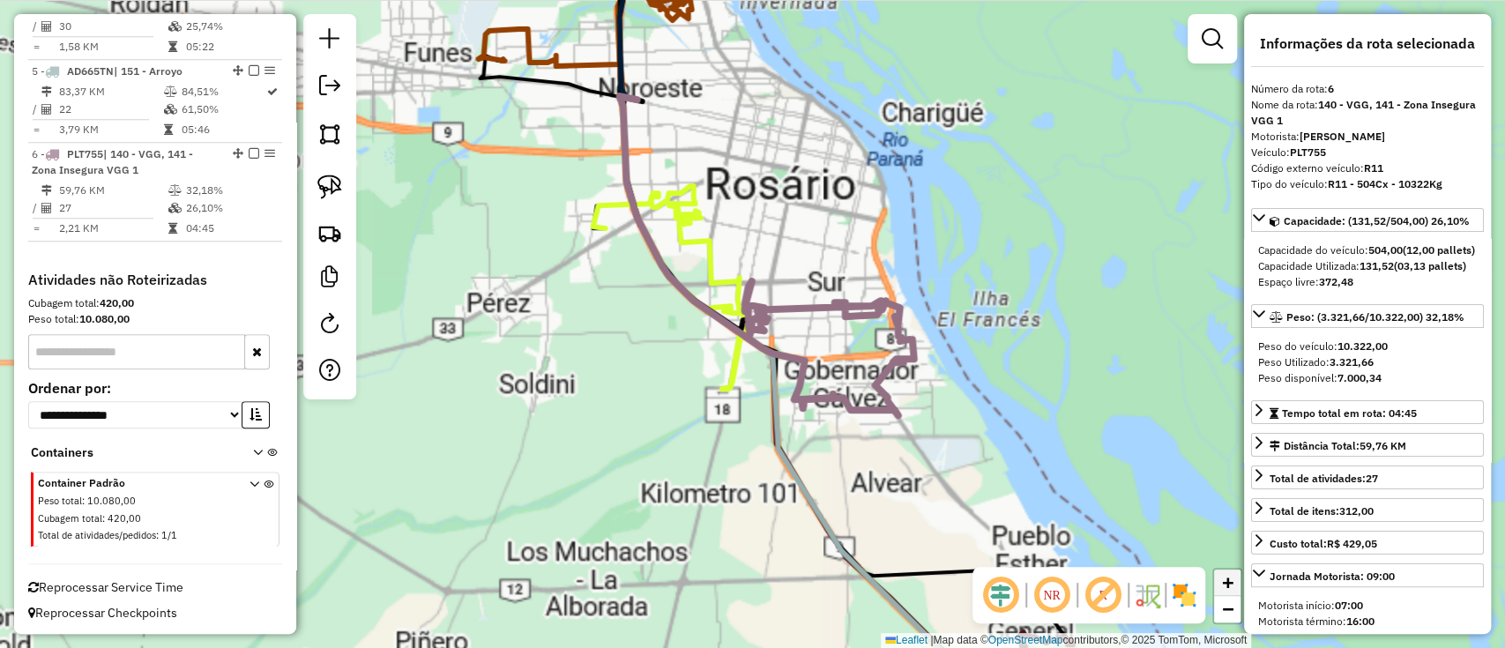
click at [1234, 586] on link "+" at bounding box center [1227, 582] width 26 height 26
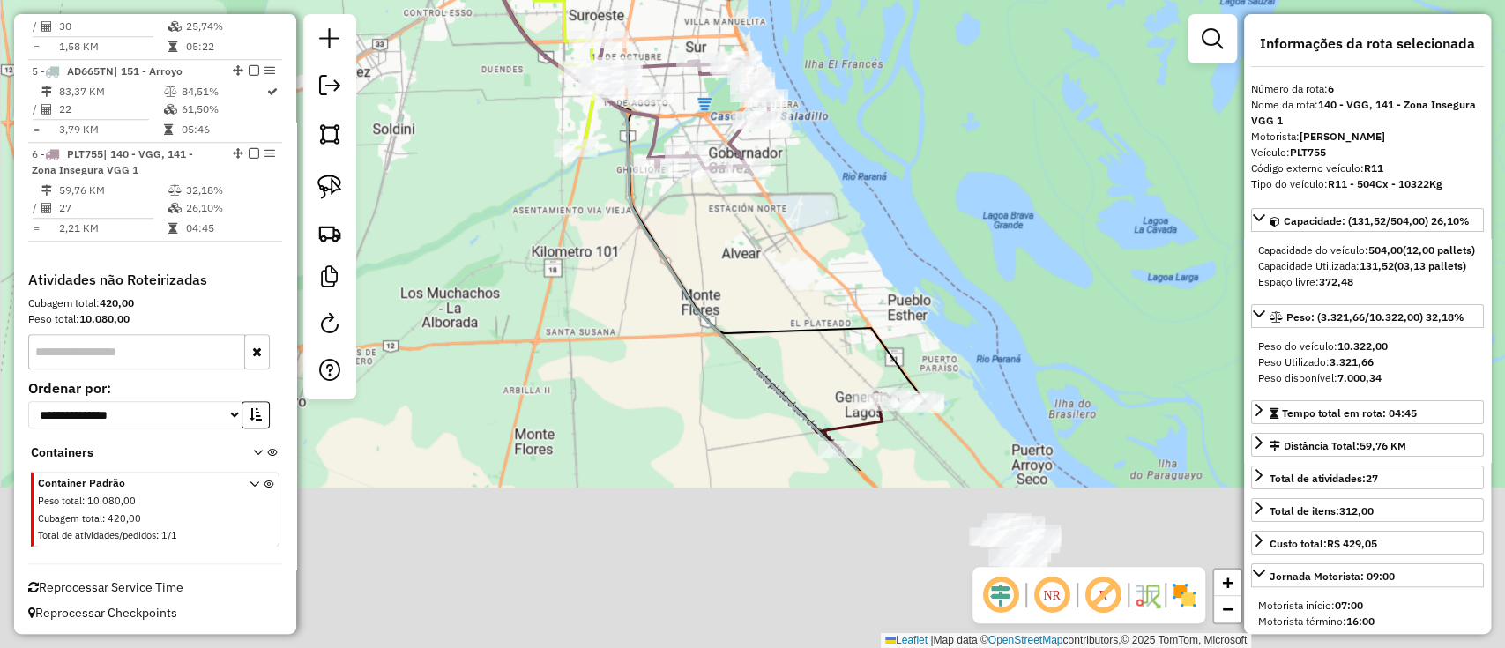
drag, startPoint x: 1058, startPoint y: 419, endPoint x: 881, endPoint y: 131, distance: 337.1
click at [881, 131] on div "Janela de atendimento Grade de atendimento Capacidade Transportadoras Veículos …" at bounding box center [752, 324] width 1505 height 648
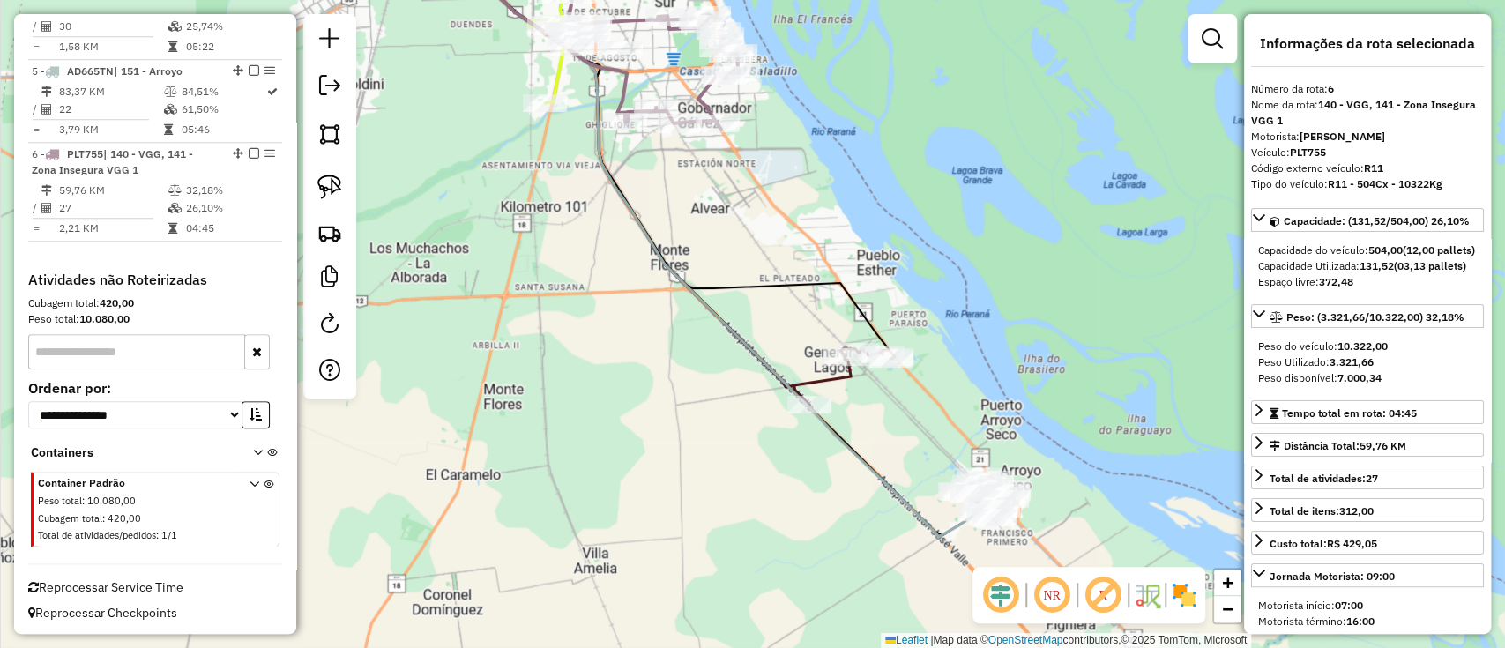
click at [854, 316] on div "Janela de atendimento Grade de atendimento Capacidade Transportadoras Veículos …" at bounding box center [752, 324] width 1505 height 648
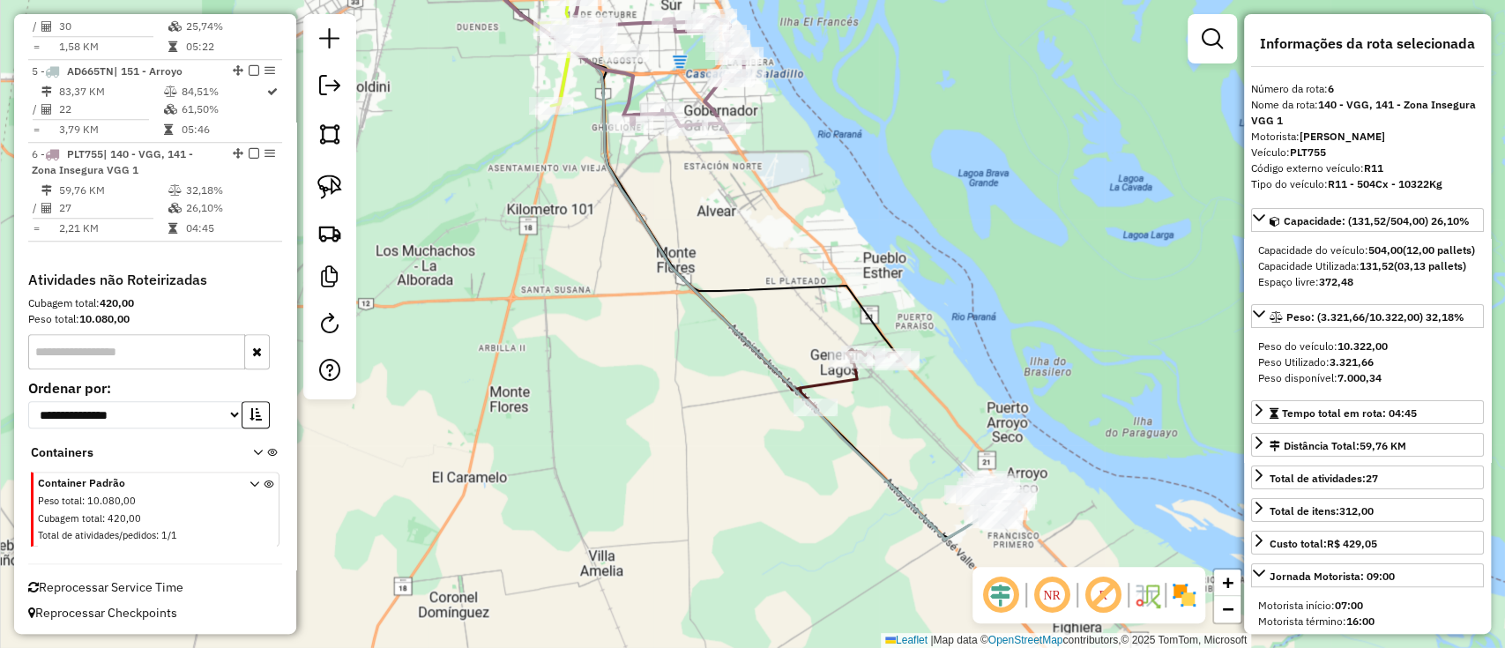
click at [871, 317] on icon at bounding box center [684, 148] width 433 height 427
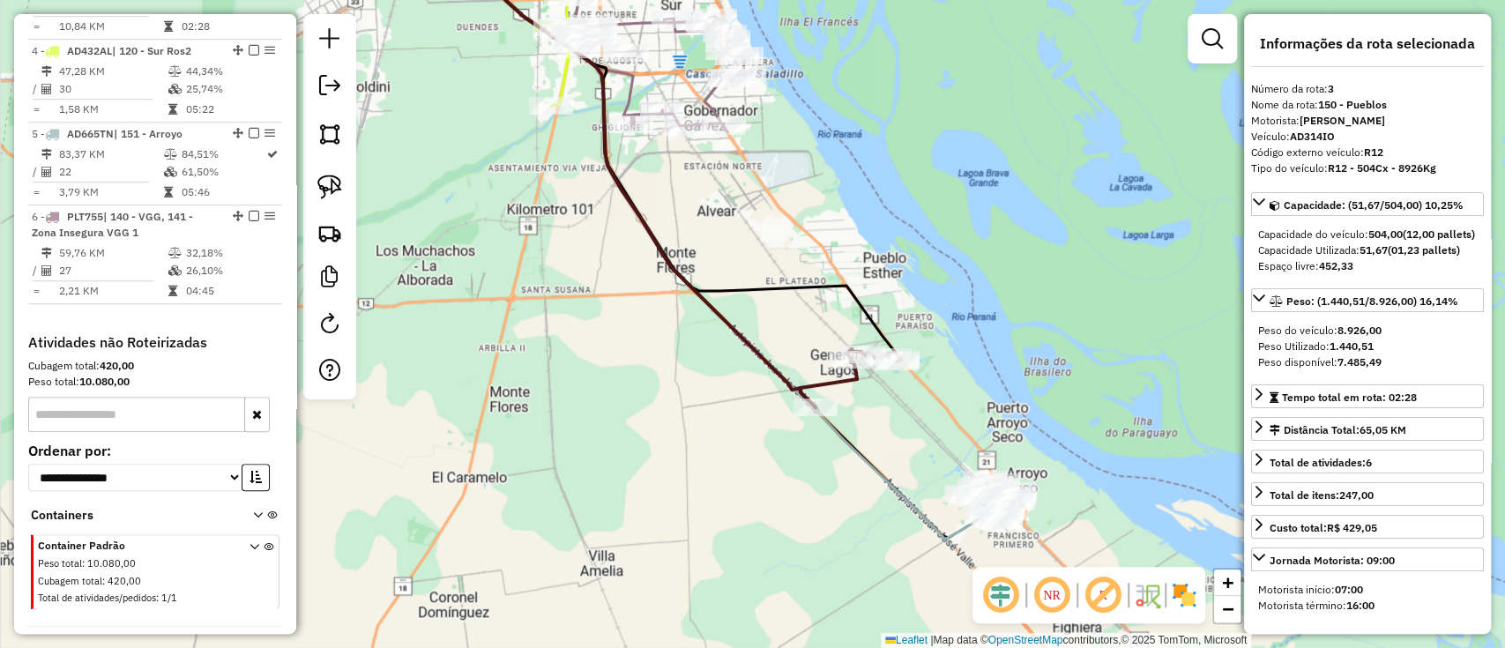
scroll to position [890, 0]
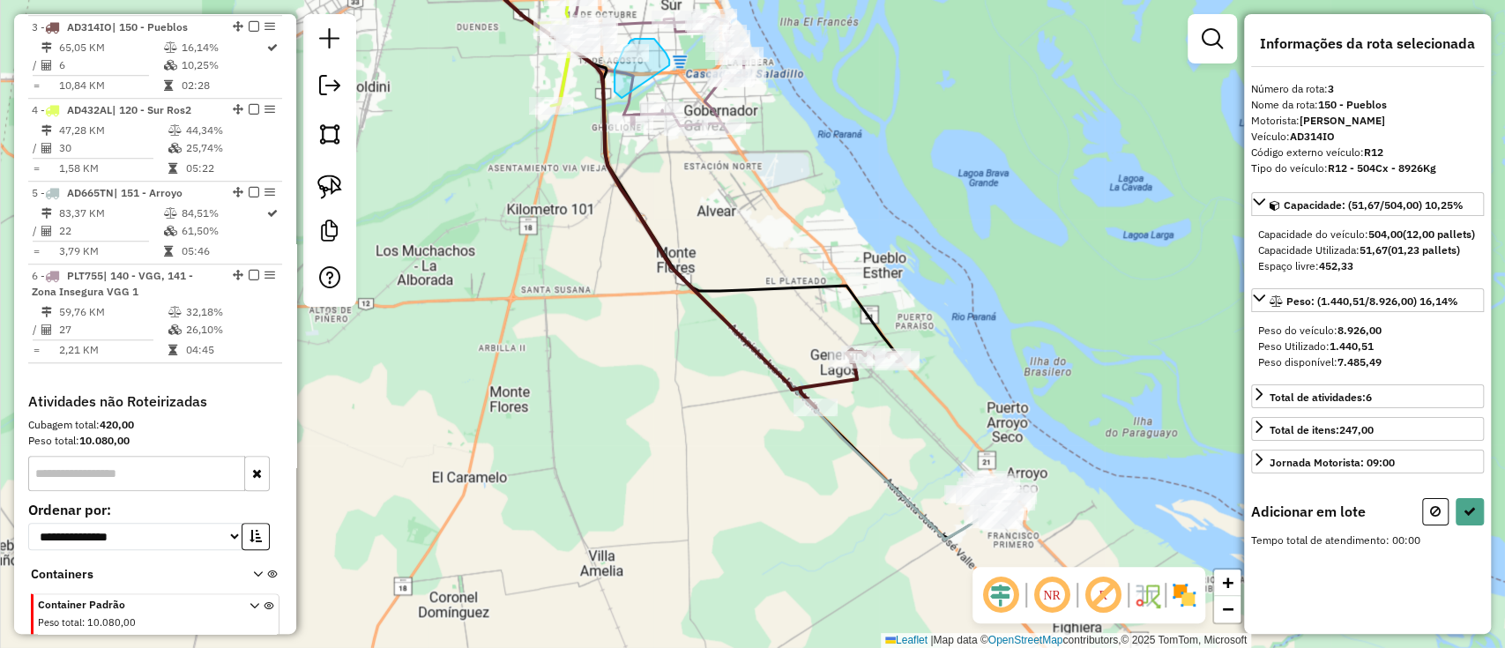
drag, startPoint x: 669, startPoint y: 65, endPoint x: 624, endPoint y: 98, distance: 55.5
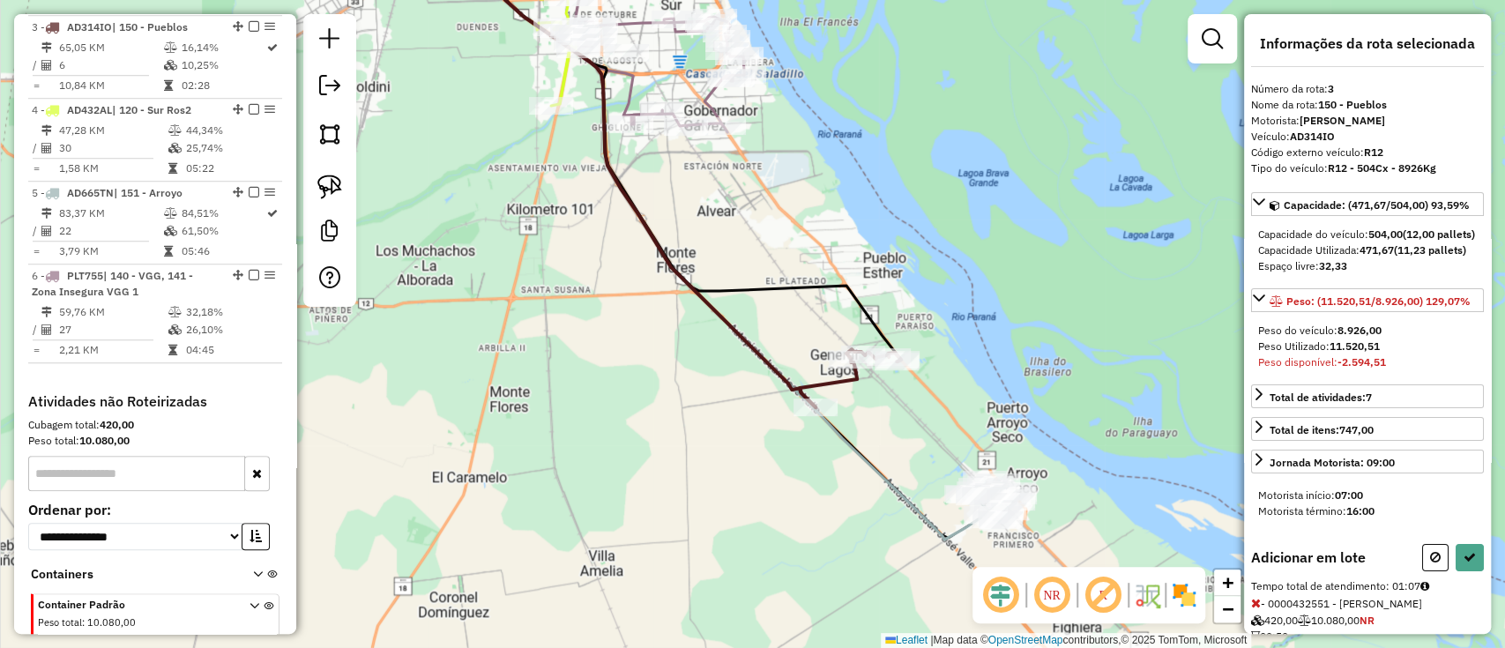
select select "**********"
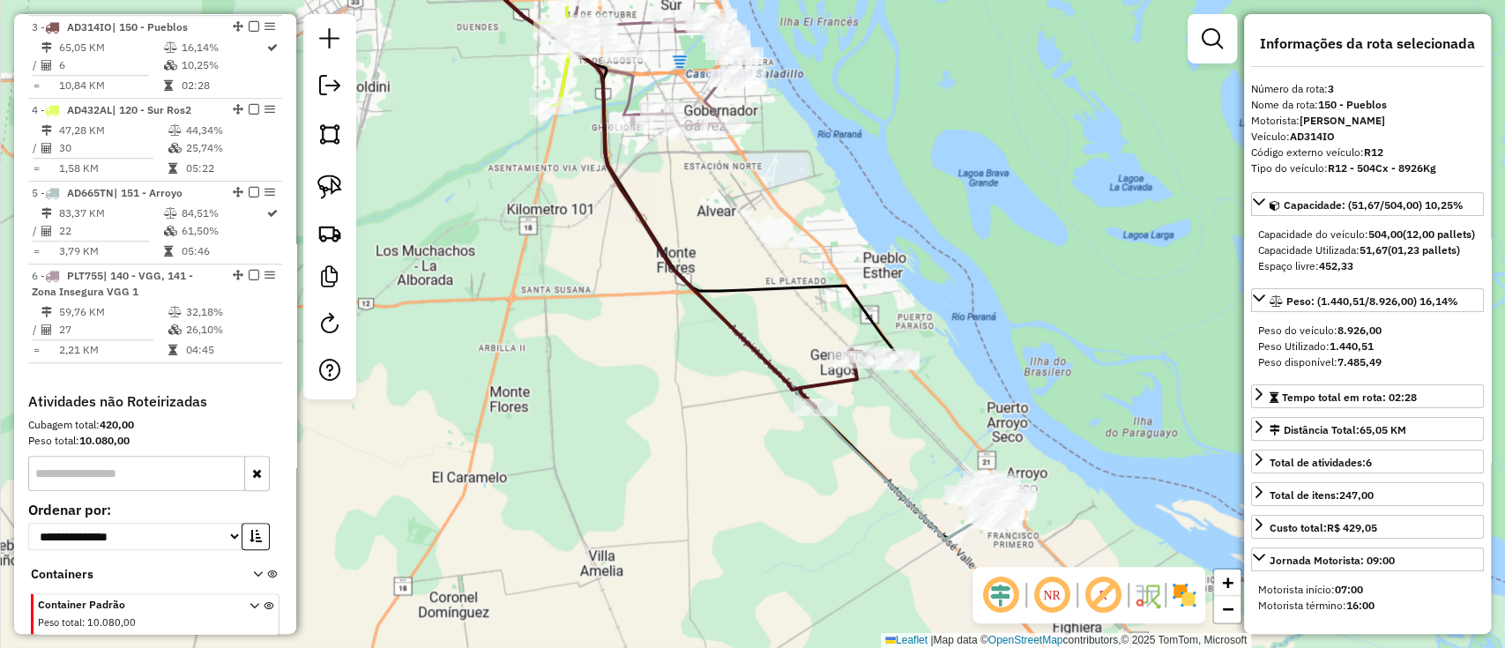
drag, startPoint x: 917, startPoint y: 470, endPoint x: 907, endPoint y: 516, distance: 46.8
click at [907, 516] on div "Janela de atendimento Grade de atendimento Capacidade Transportadoras Veículos …" at bounding box center [752, 324] width 1505 height 648
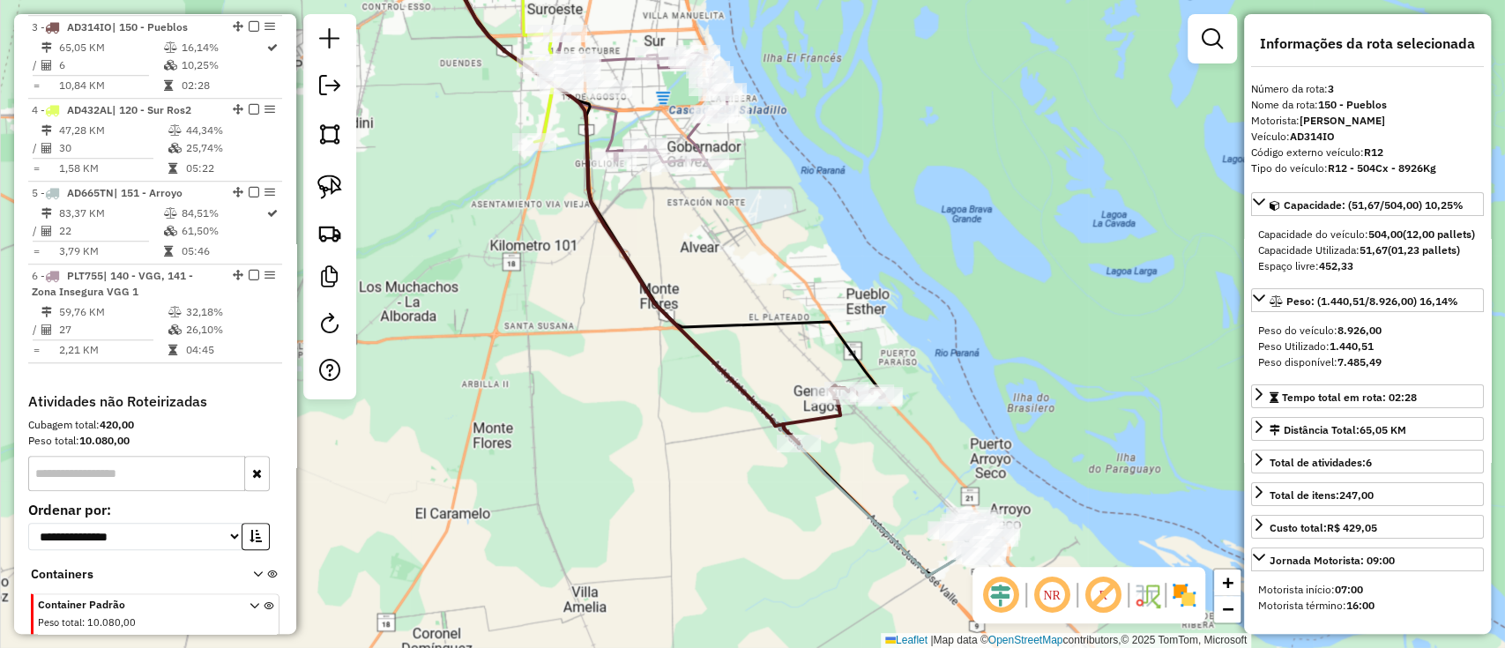
drag, startPoint x: 941, startPoint y: 450, endPoint x: 868, endPoint y: 300, distance: 167.5
click at [868, 300] on div "Rota 5 - Placa AD665TN 0000425502 - VIVAS JESICA Rota 5 - Placa AD665TN 0000476…" at bounding box center [752, 324] width 1505 height 648
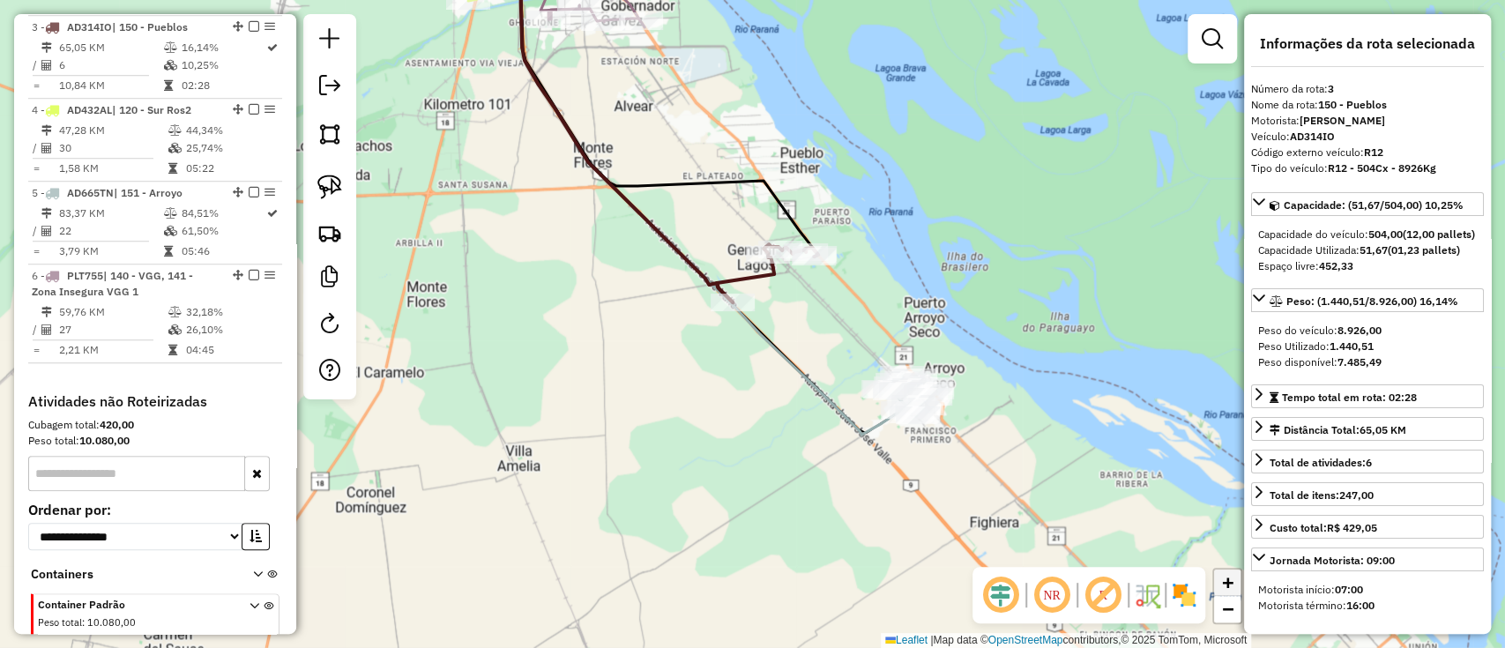
click at [1224, 586] on span "+" at bounding box center [1227, 582] width 11 height 22
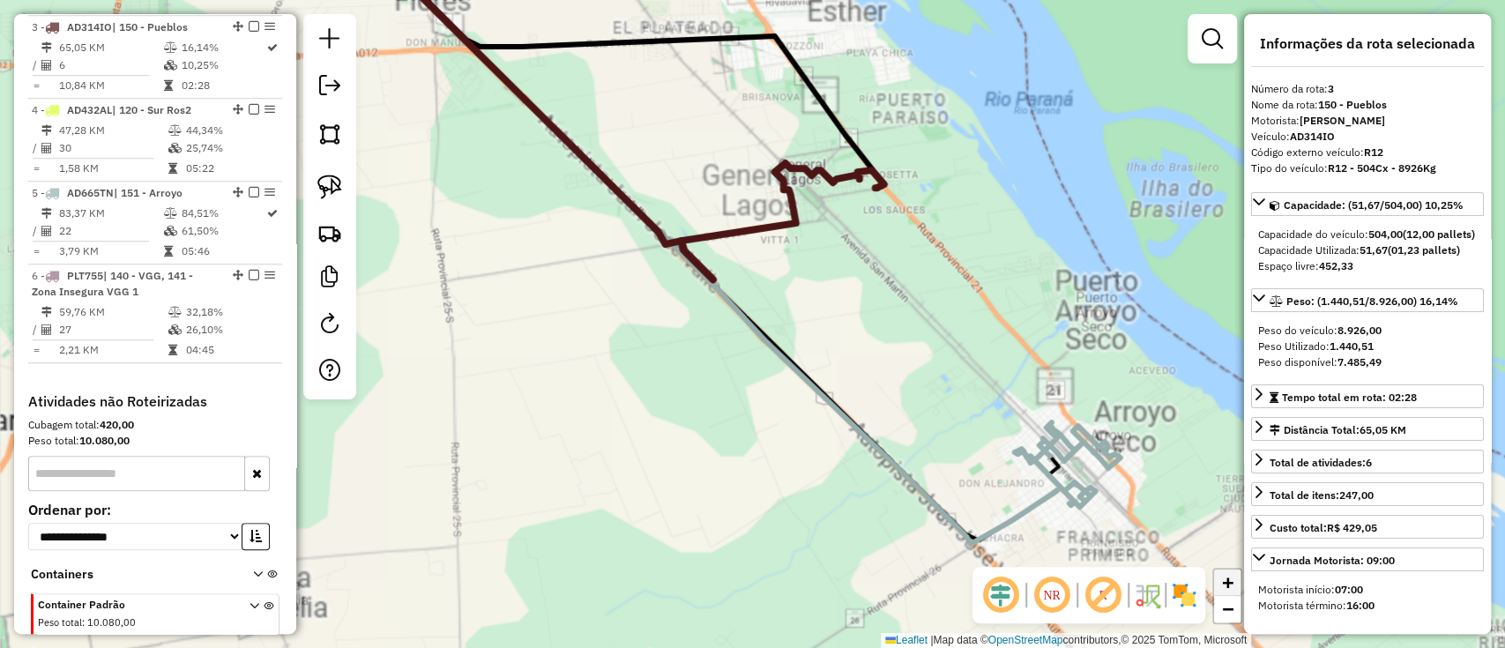
click at [1224, 586] on span "+" at bounding box center [1227, 582] width 11 height 22
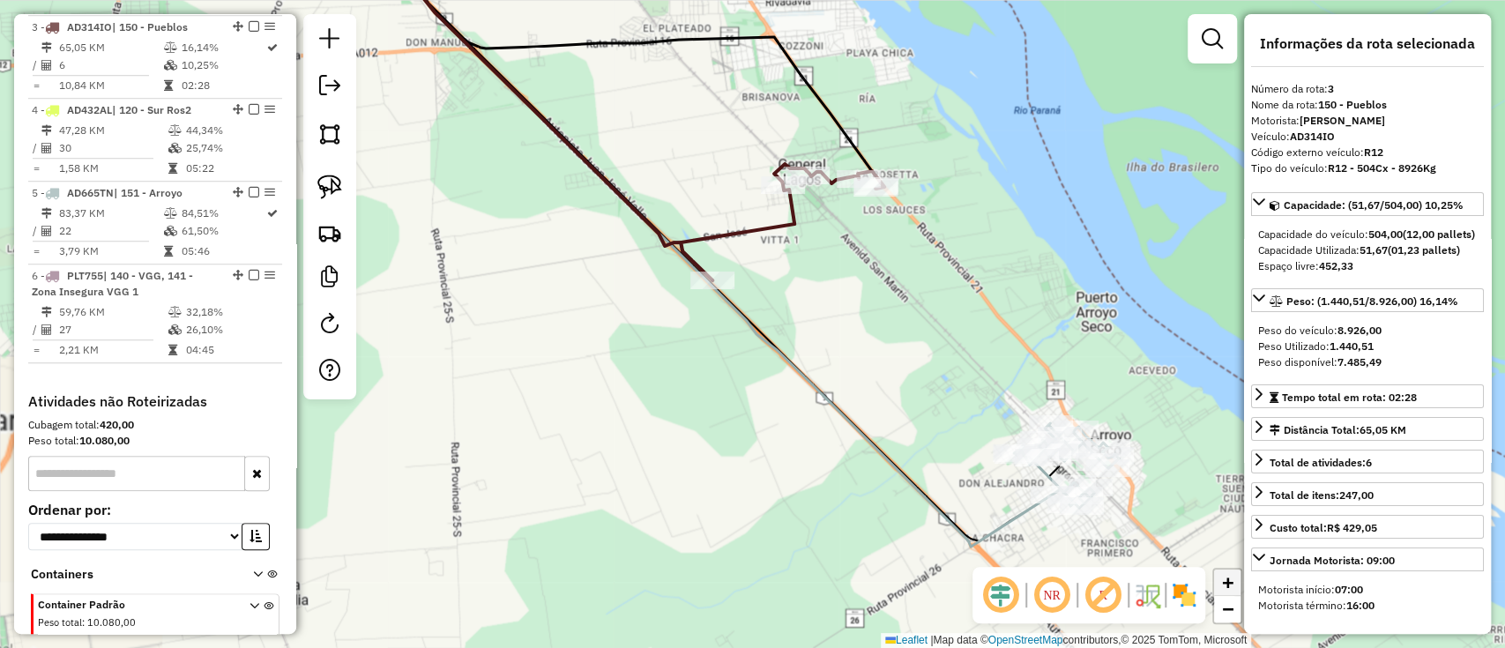
click at [1224, 586] on span "+" at bounding box center [1227, 582] width 11 height 22
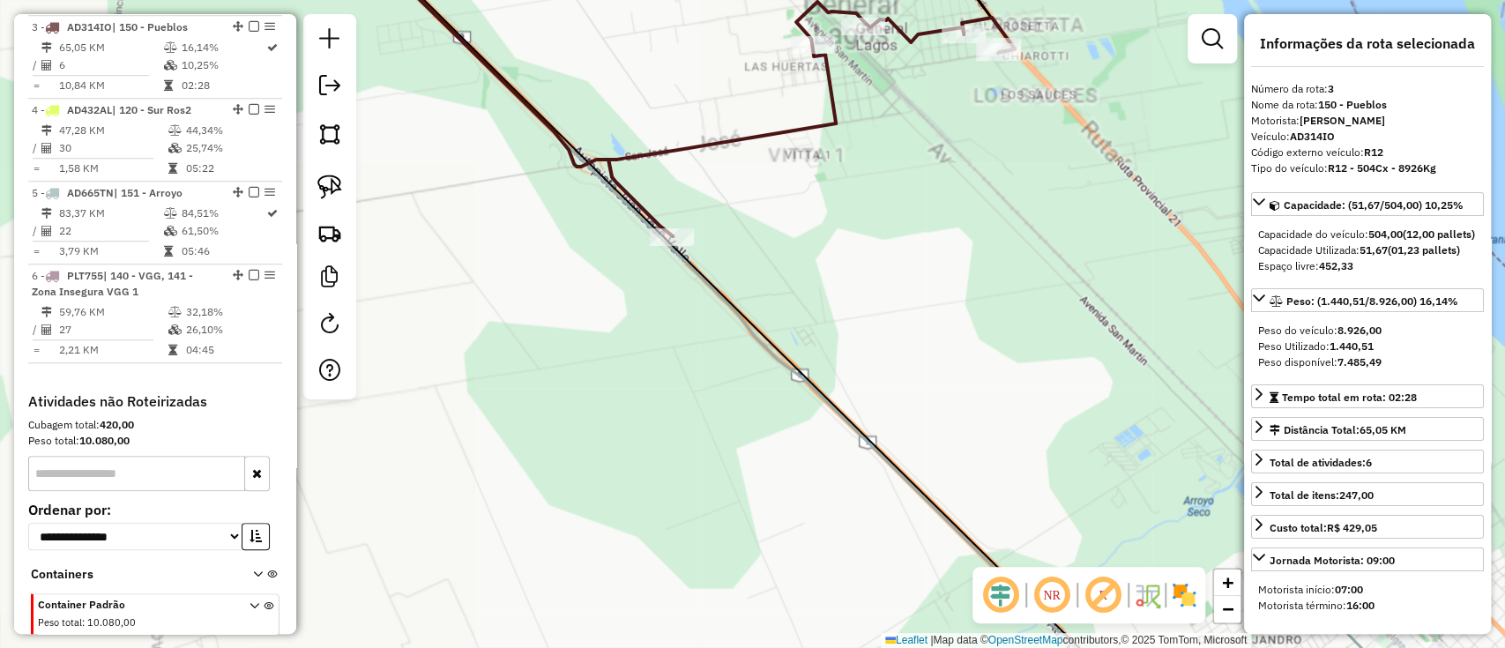
click at [959, 534] on icon at bounding box center [852, 324] width 997 height 777
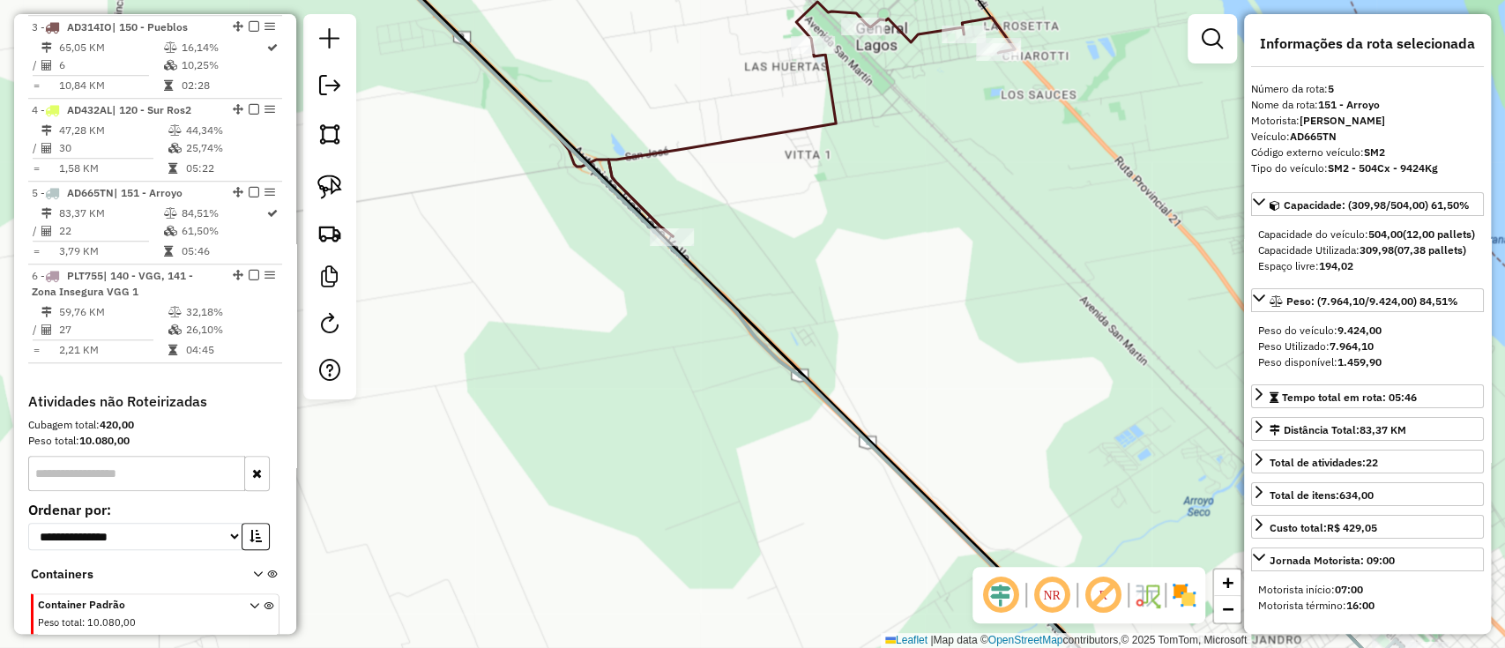
scroll to position [1012, 0]
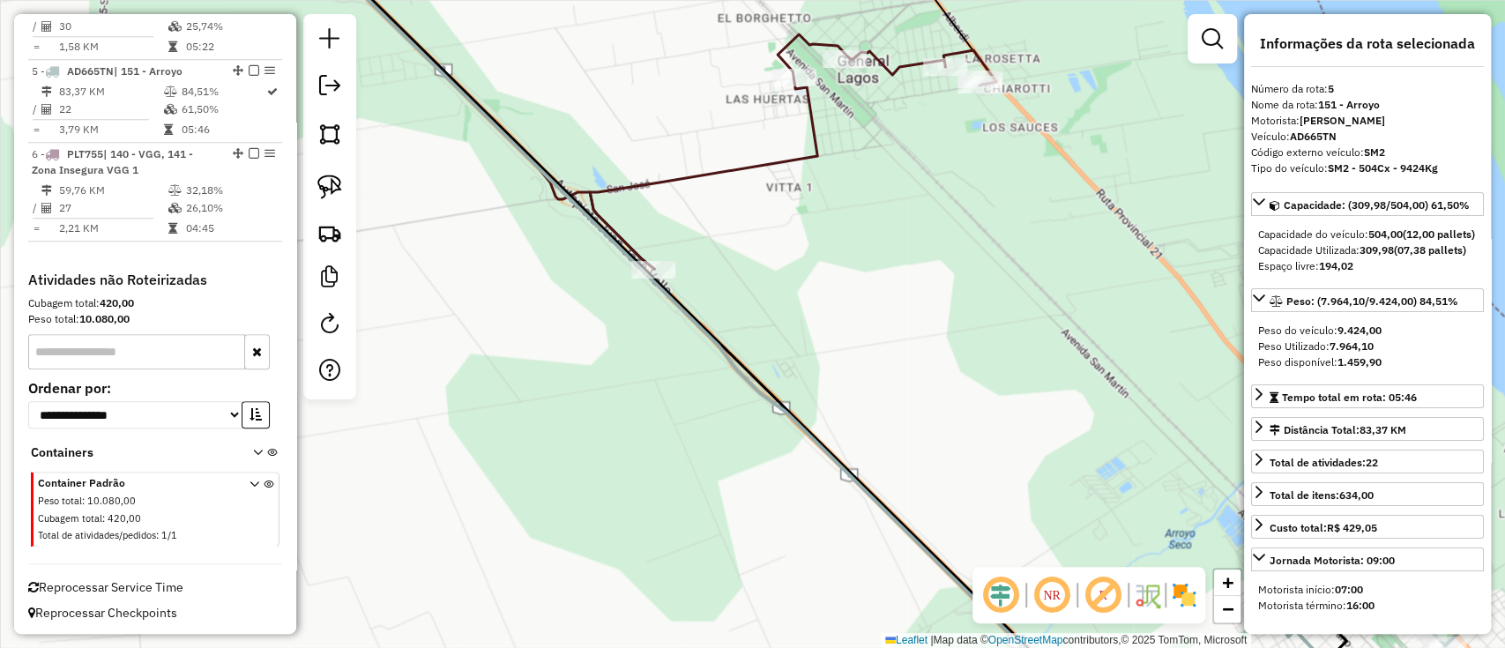
drag, startPoint x: 911, startPoint y: 331, endPoint x: 892, endPoint y: 366, distance: 39.5
click at [892, 366] on div "Janela de atendimento Grade de atendimento Capacidade Transportadoras Veículos …" at bounding box center [752, 324] width 1505 height 648
click at [1227, 611] on span "−" at bounding box center [1227, 609] width 11 height 22
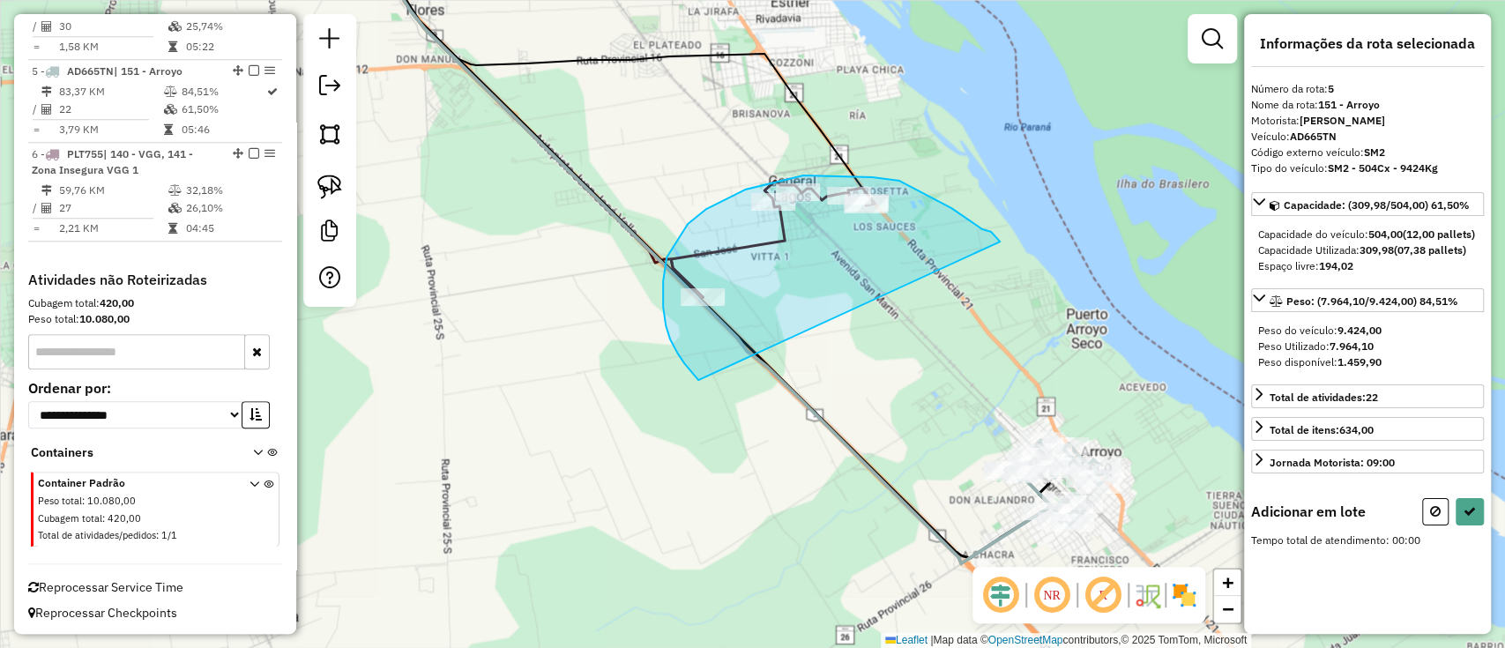
drag, startPoint x: 991, startPoint y: 232, endPoint x: 705, endPoint y: 386, distance: 324.6
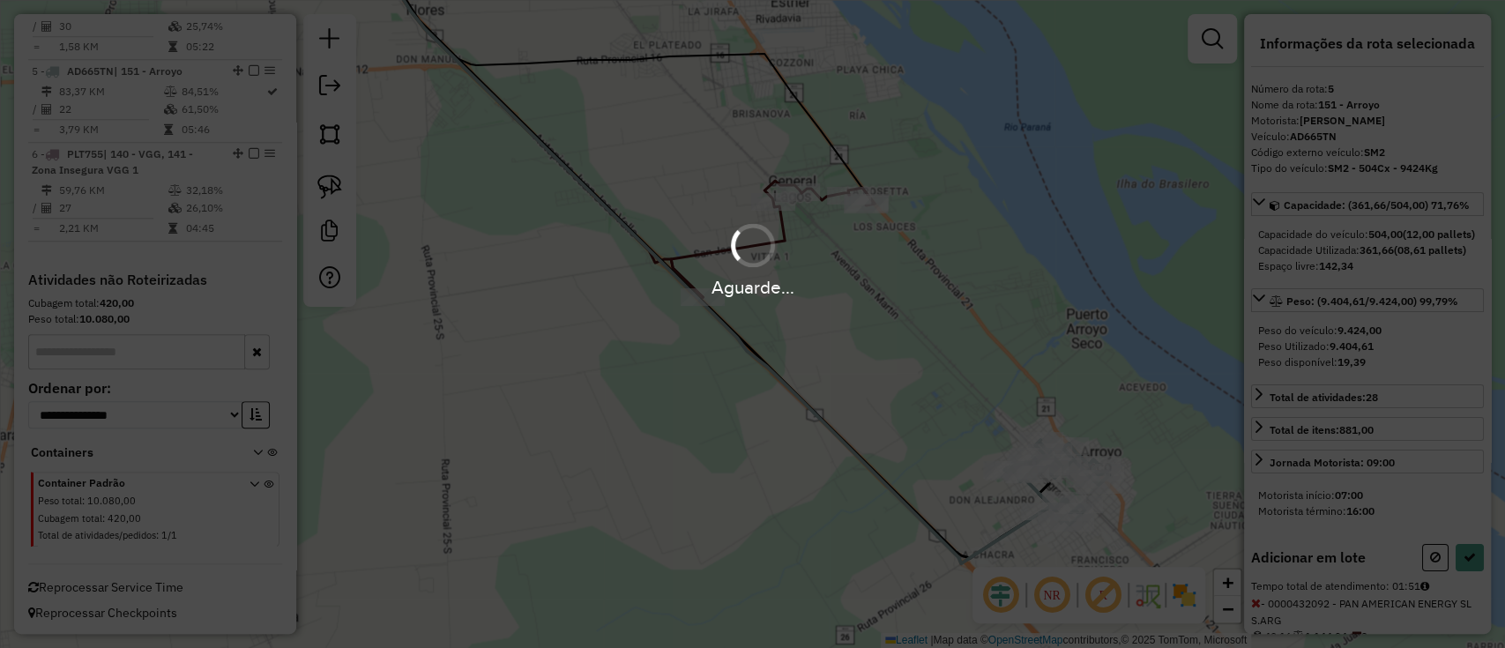
select select "**********"
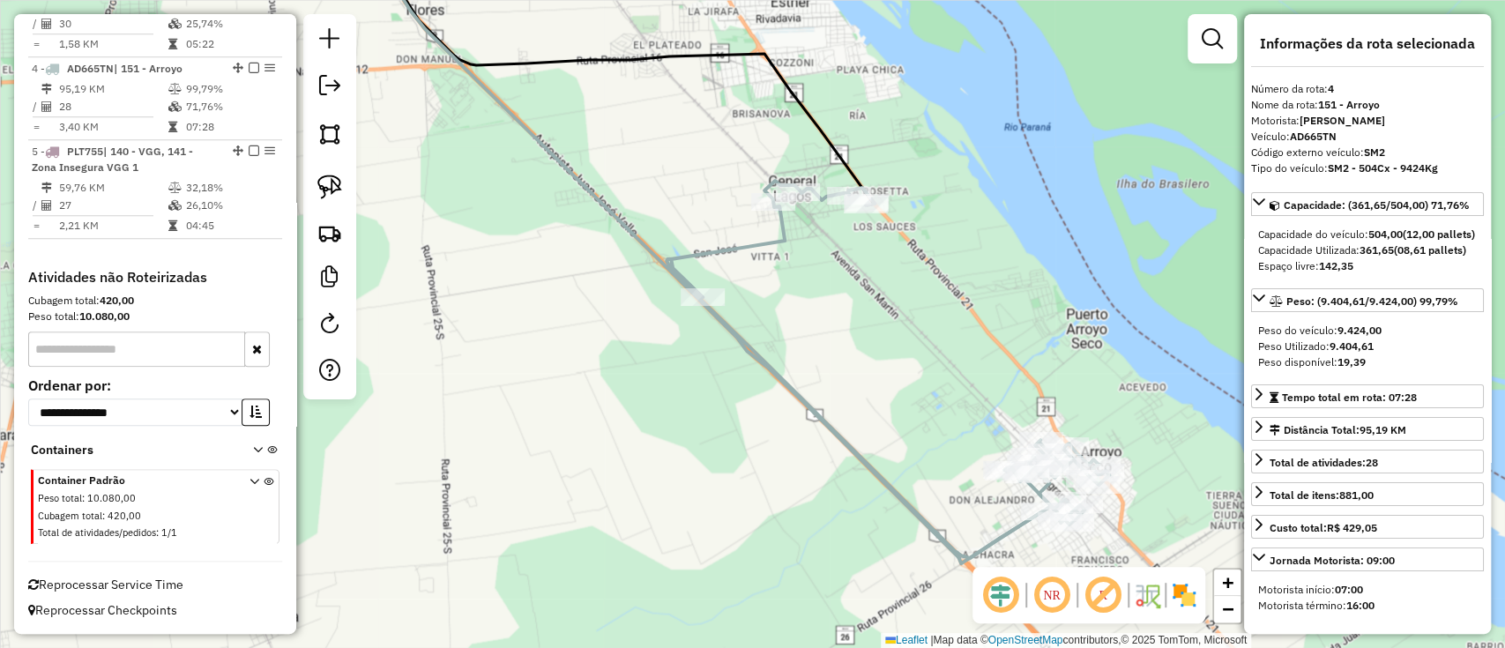
scroll to position [930, 0]
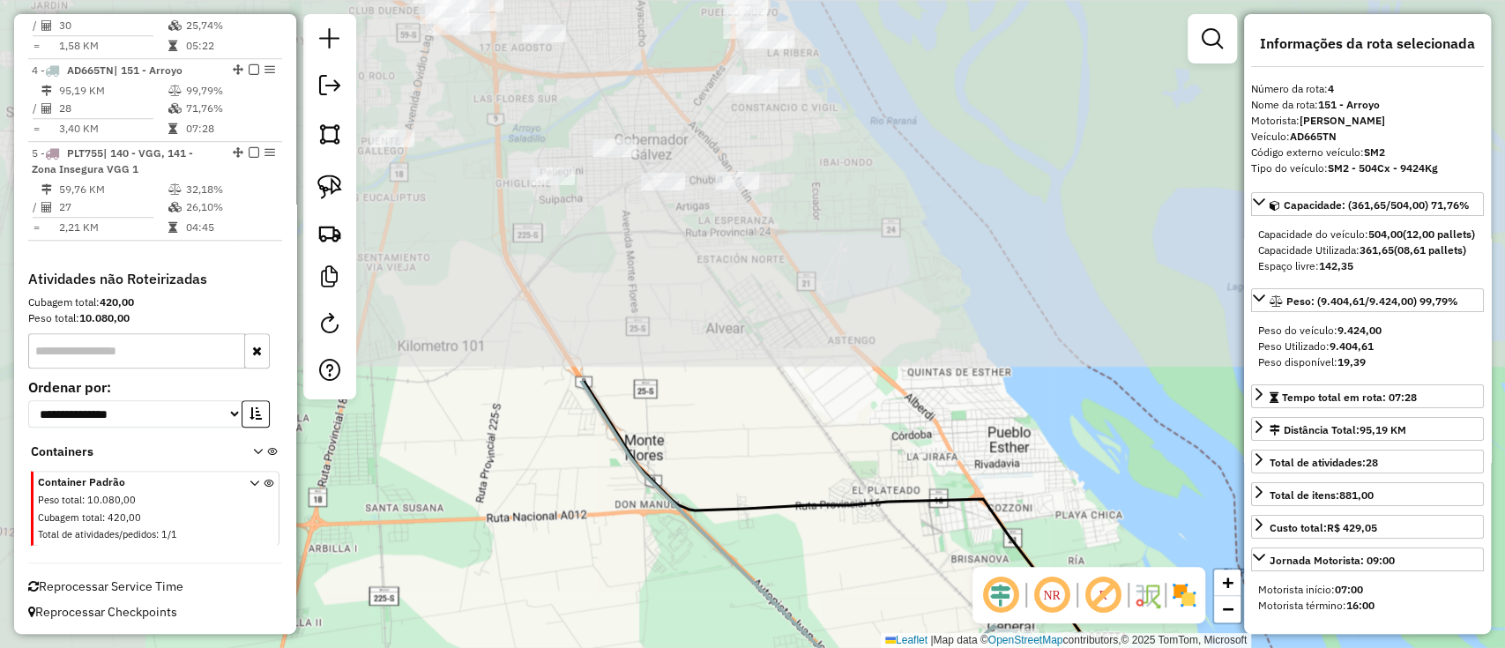
drag, startPoint x: 578, startPoint y: 171, endPoint x: 804, endPoint y: 616, distance: 499.0
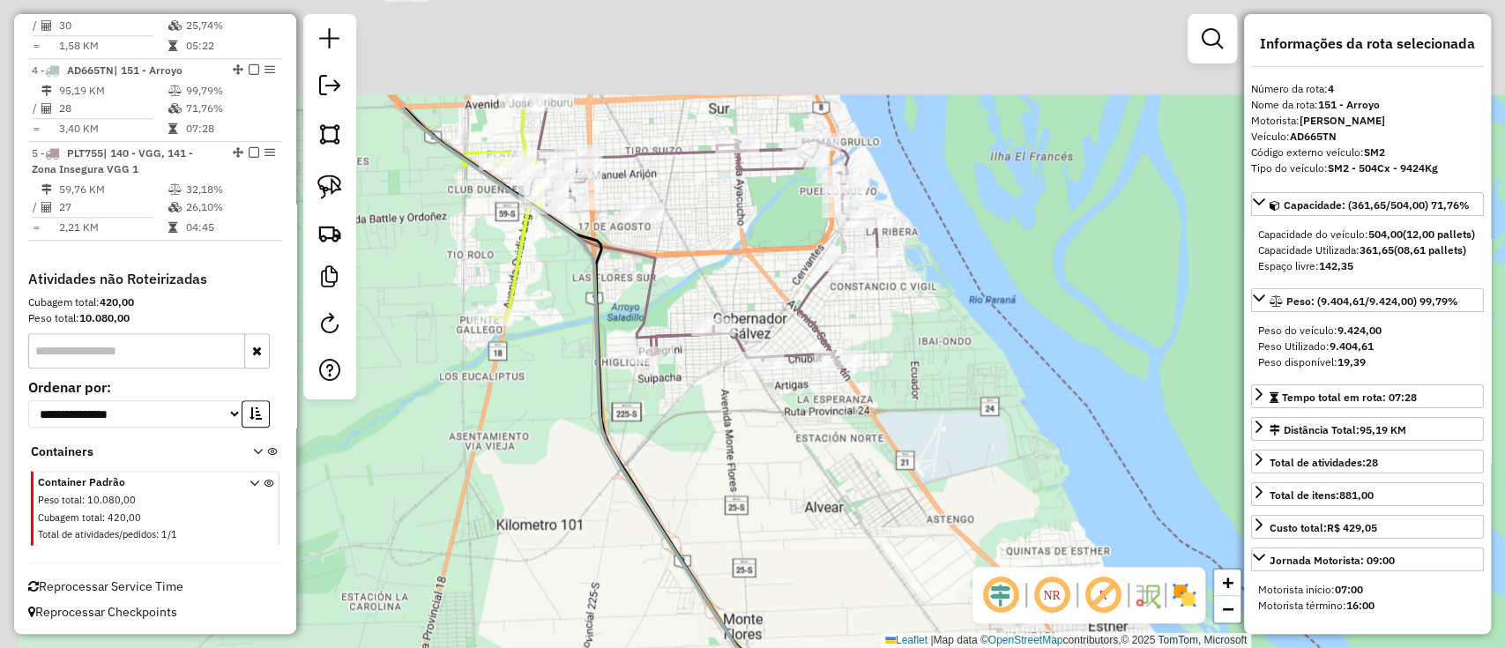
drag, startPoint x: 665, startPoint y: 448, endPoint x: 772, endPoint y: 627, distance: 208.3
click at [772, 627] on div "Janela de atendimento Grade de atendimento Capacidade Transportadoras Veículos …" at bounding box center [752, 324] width 1505 height 648
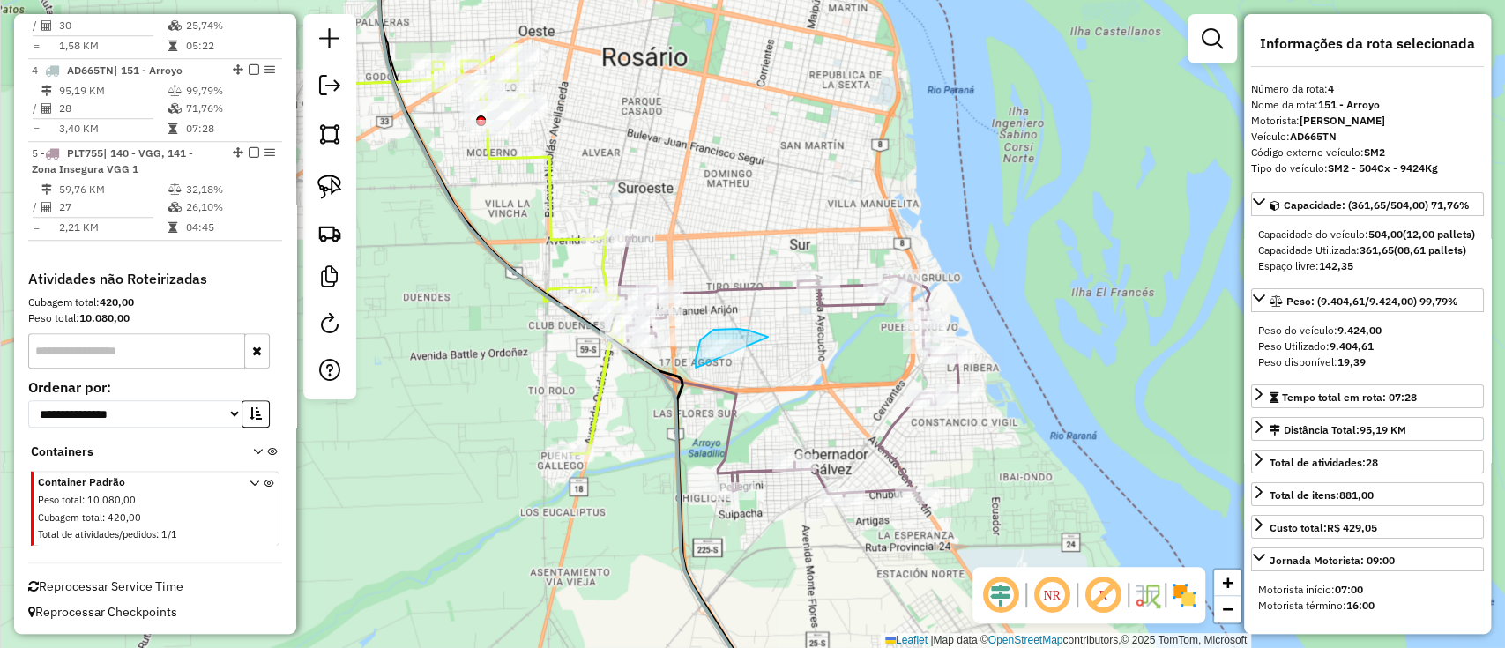
drag, startPoint x: 760, startPoint y: 335, endPoint x: 732, endPoint y: 399, distance: 70.3
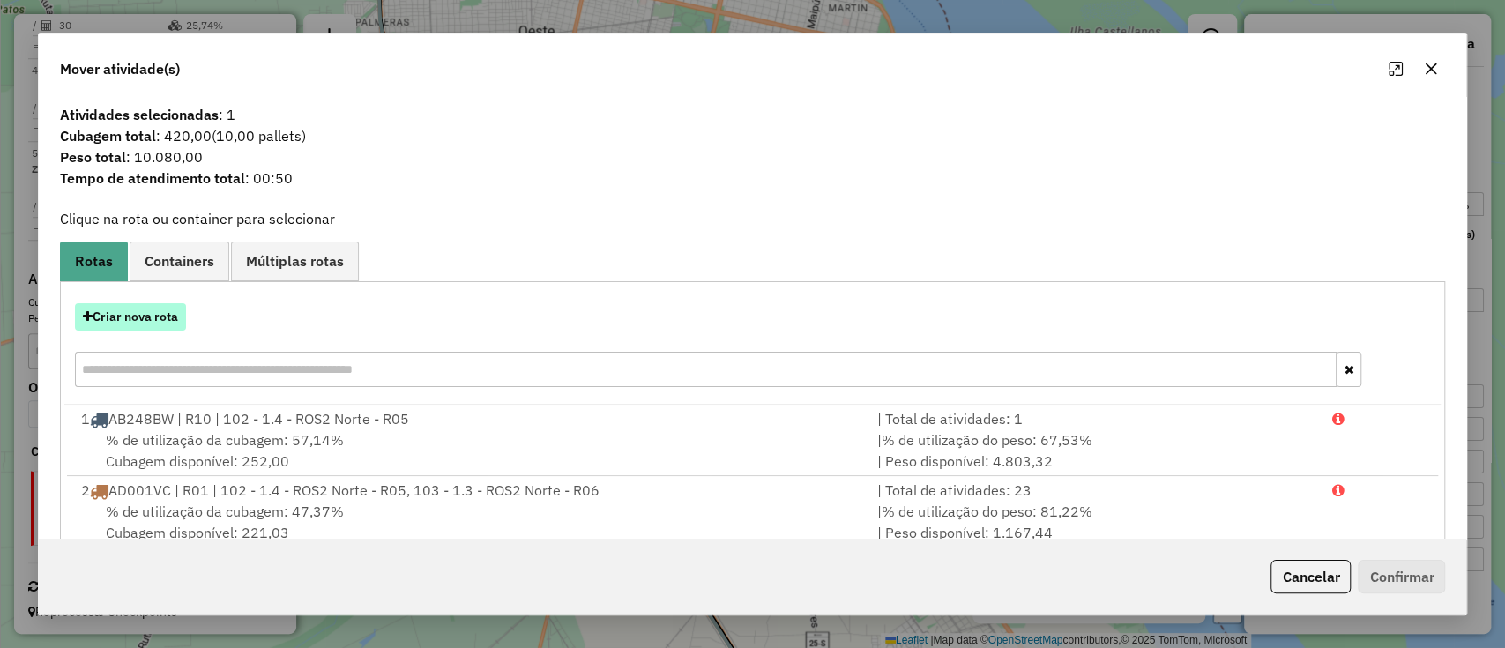
click at [138, 316] on button "Criar nova rota" at bounding box center [130, 316] width 111 height 27
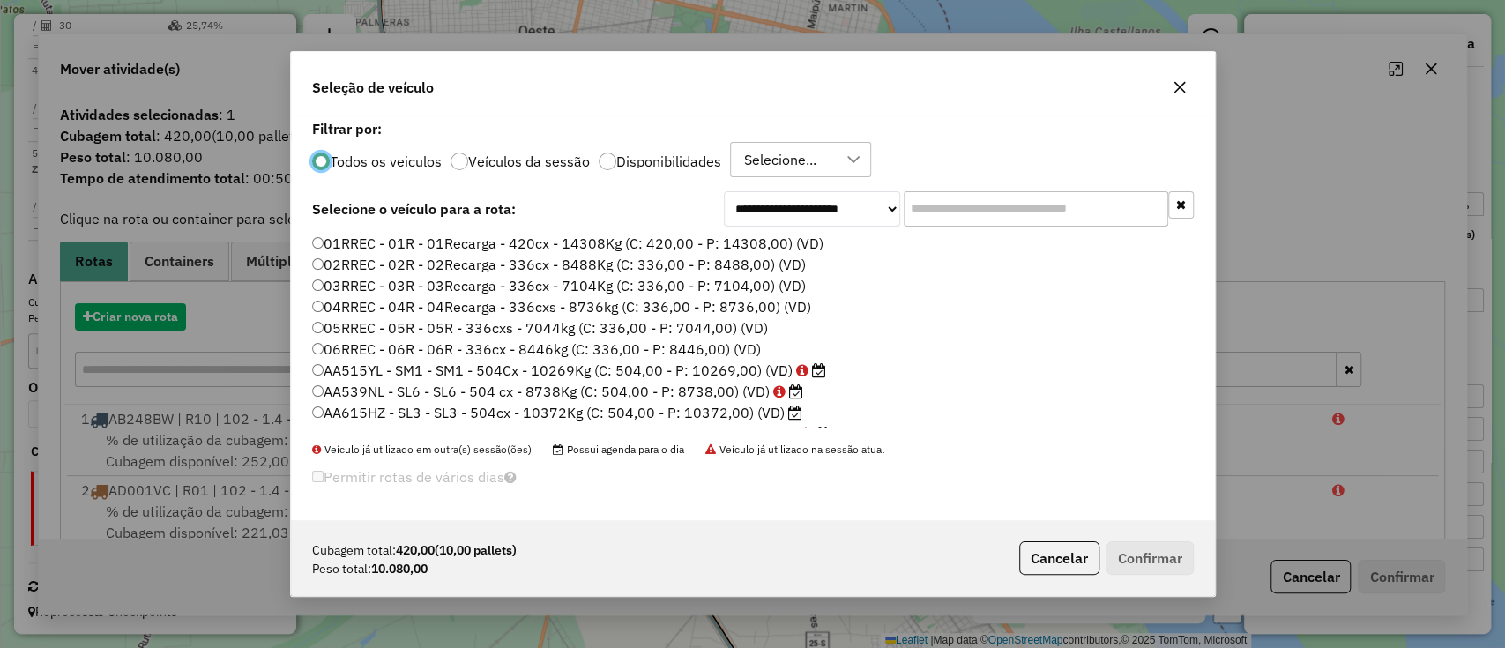
scroll to position [9, 5]
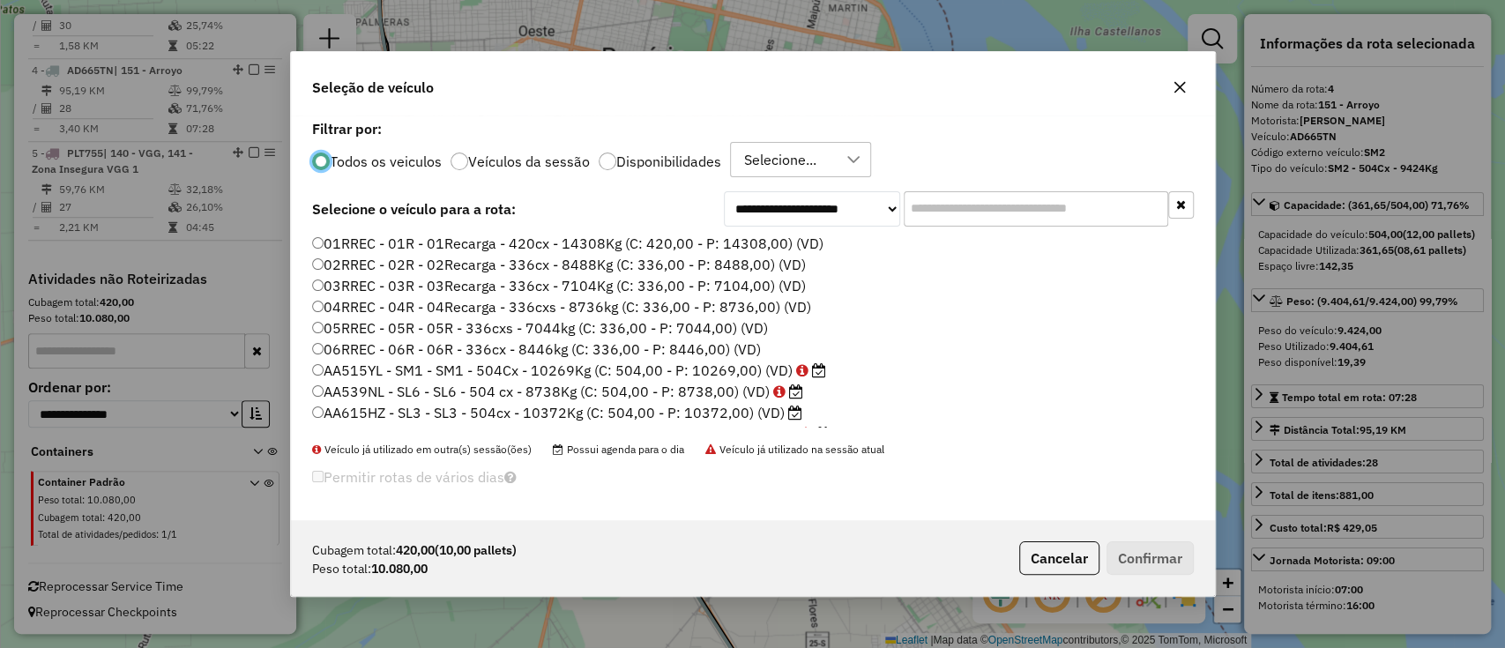
click at [681, 166] on label "Disponibilidades" at bounding box center [668, 161] width 105 height 14
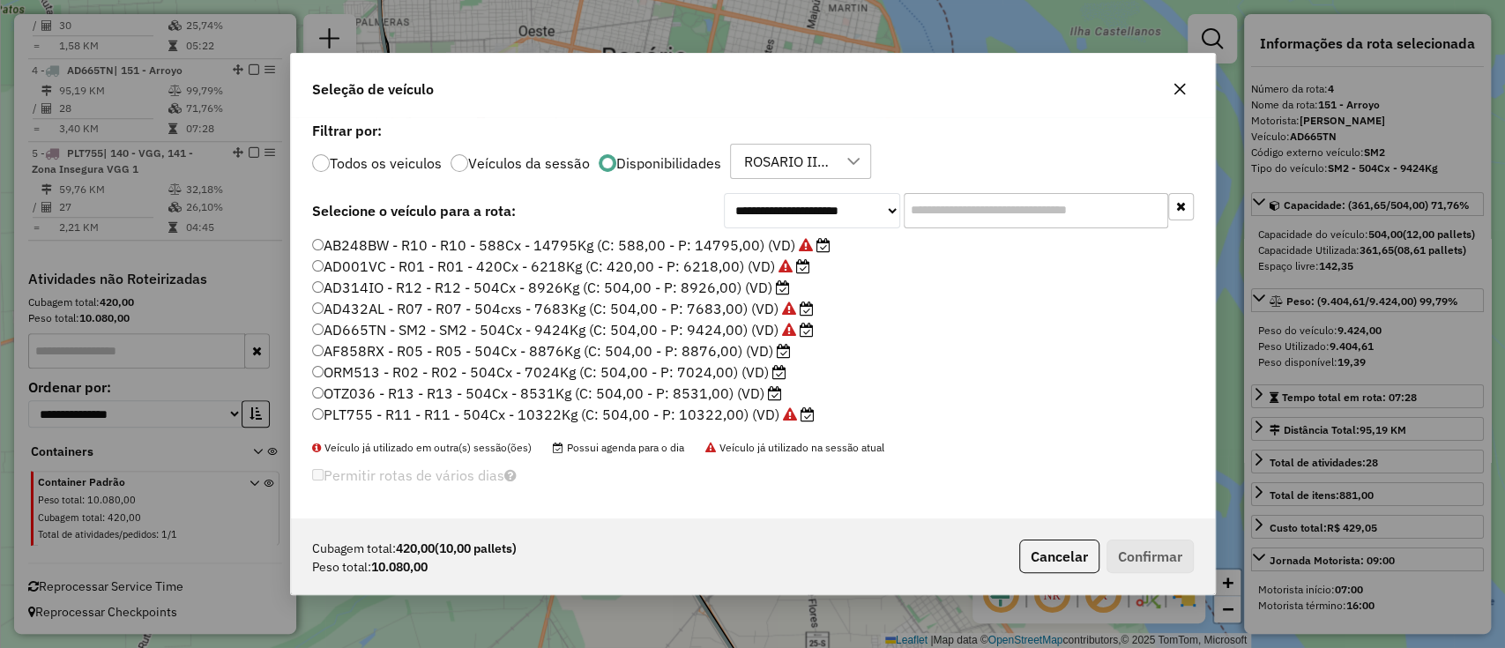
click at [583, 236] on label "AB248BW - R10 - R10 - 588Cx - 14795Kg (C: 588,00 - P: 14795,00) (VD)" at bounding box center [571, 244] width 518 height 21
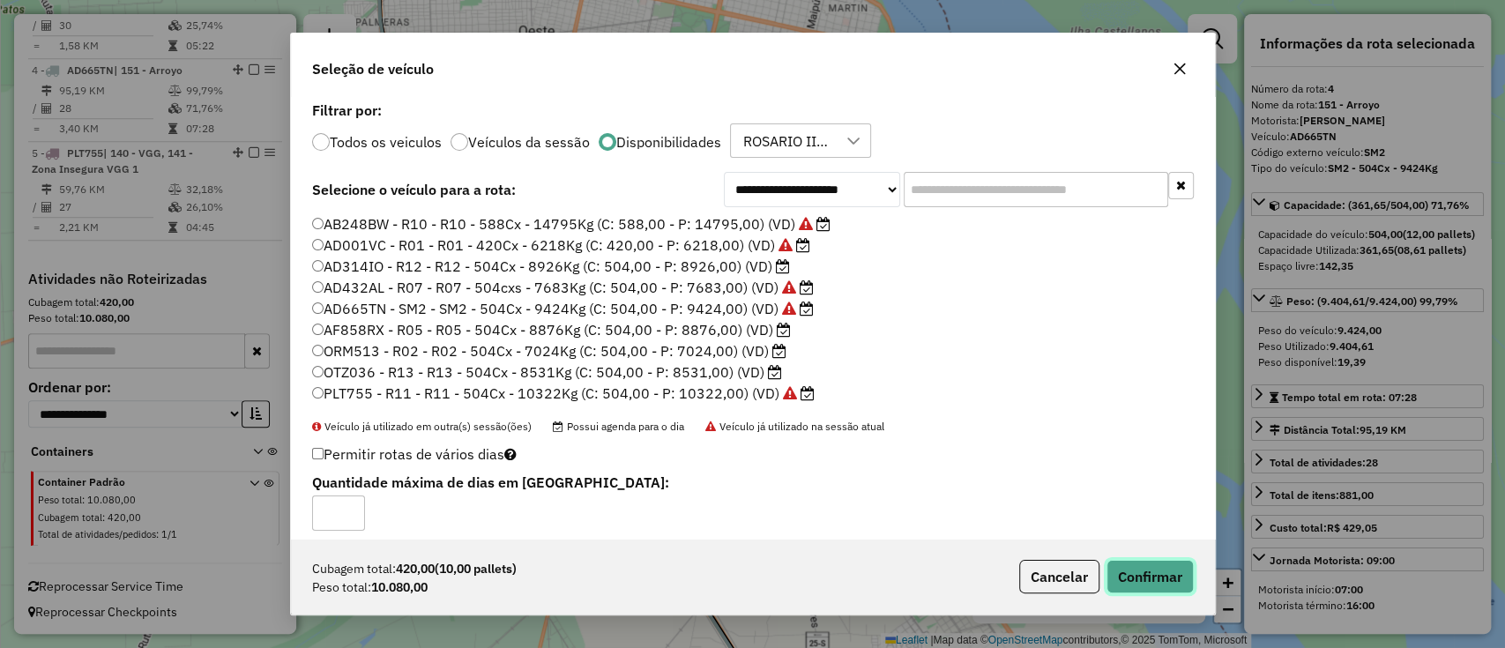
click at [1147, 578] on button "Confirmar" at bounding box center [1149, 576] width 87 height 33
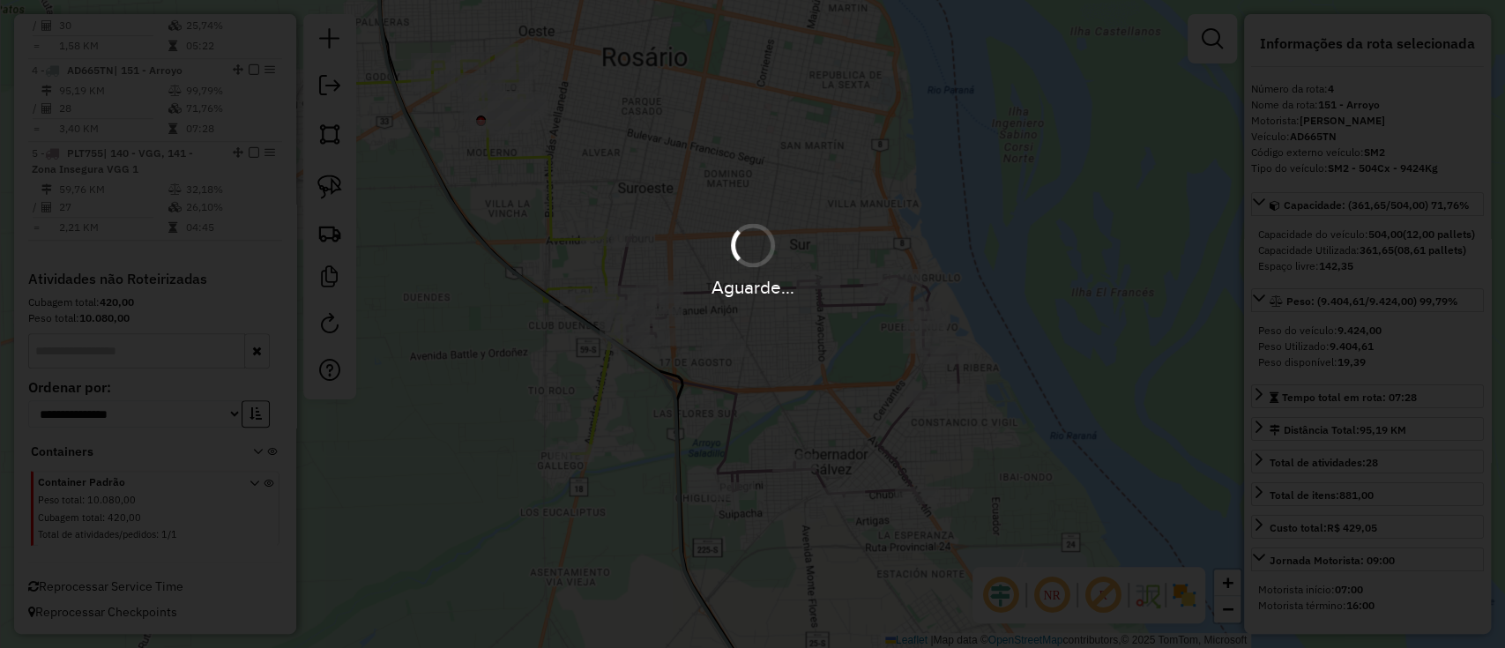
scroll to position [735, 0]
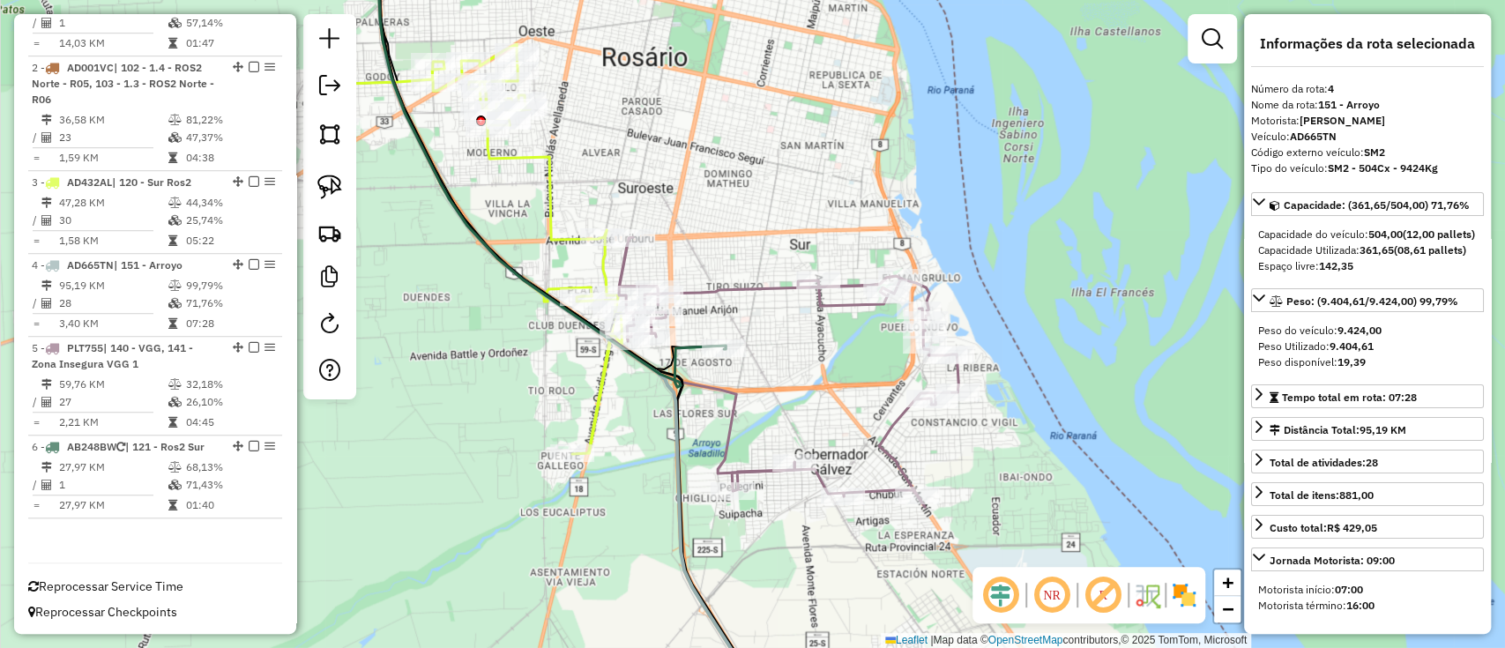
click at [684, 346] on icon at bounding box center [550, 161] width 349 height 451
drag, startPoint x: 670, startPoint y: 136, endPoint x: 906, endPoint y: 635, distance: 552.0
click at [903, 643] on div "Janela de atendimento Grade de atendimento Capacidade Transportadoras Veículos …" at bounding box center [752, 324] width 1505 height 648
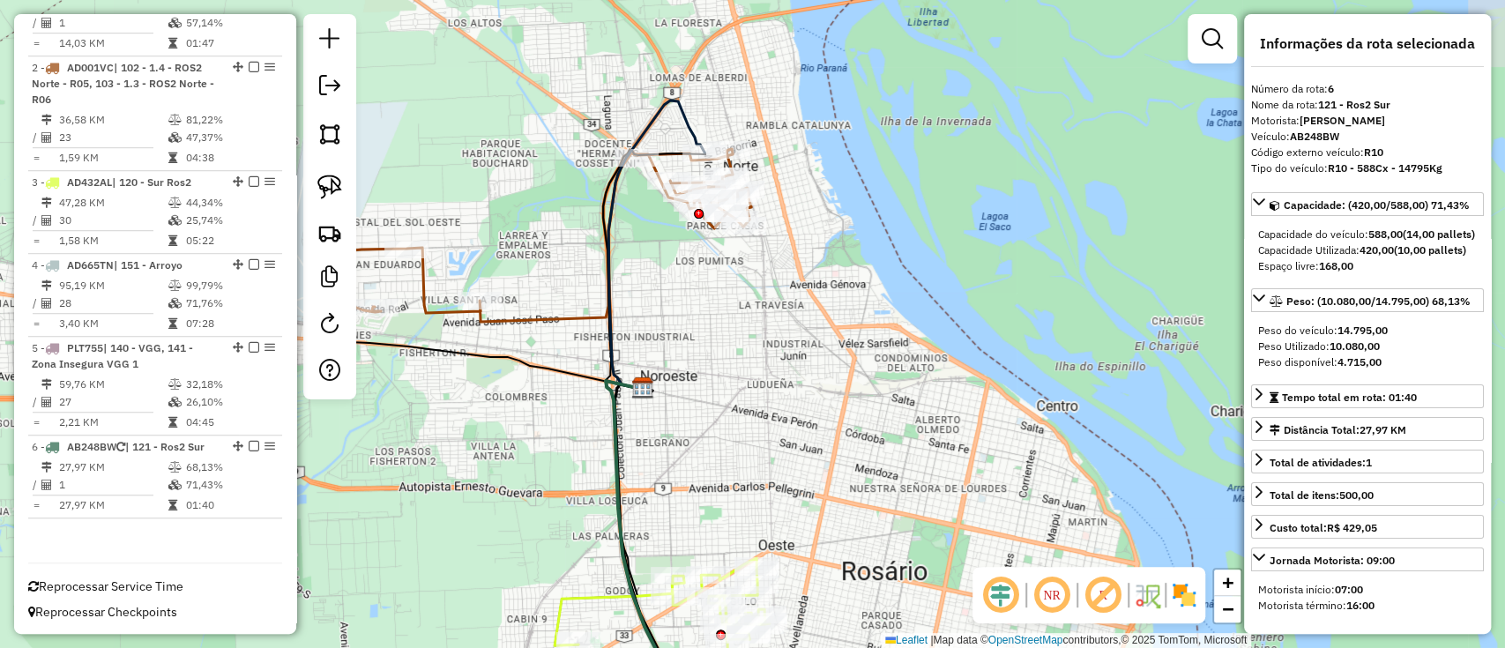
drag, startPoint x: 796, startPoint y: 319, endPoint x: 858, endPoint y: 480, distance: 172.7
click at [858, 480] on div "Janela de atendimento Grade de atendimento Capacidade Transportadoras Veículos …" at bounding box center [752, 324] width 1505 height 648
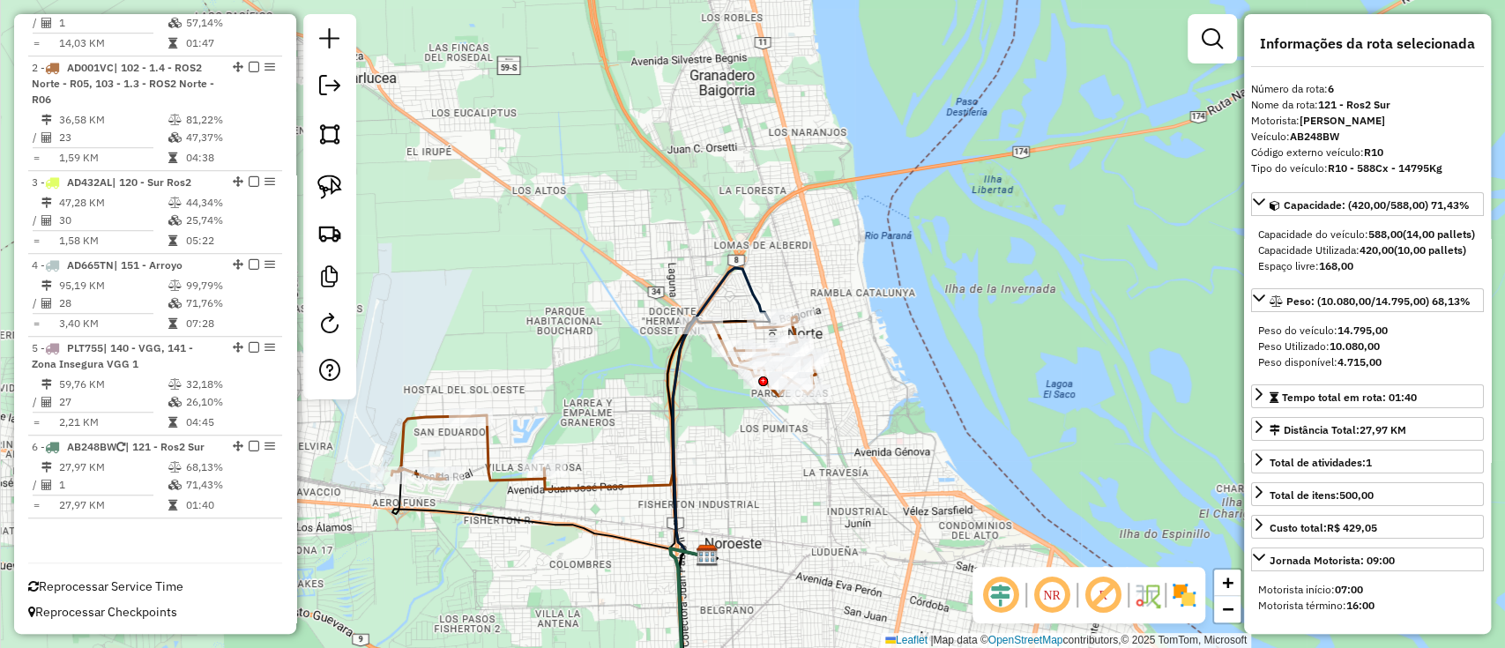
click at [752, 291] on icon at bounding box center [721, 412] width 96 height 288
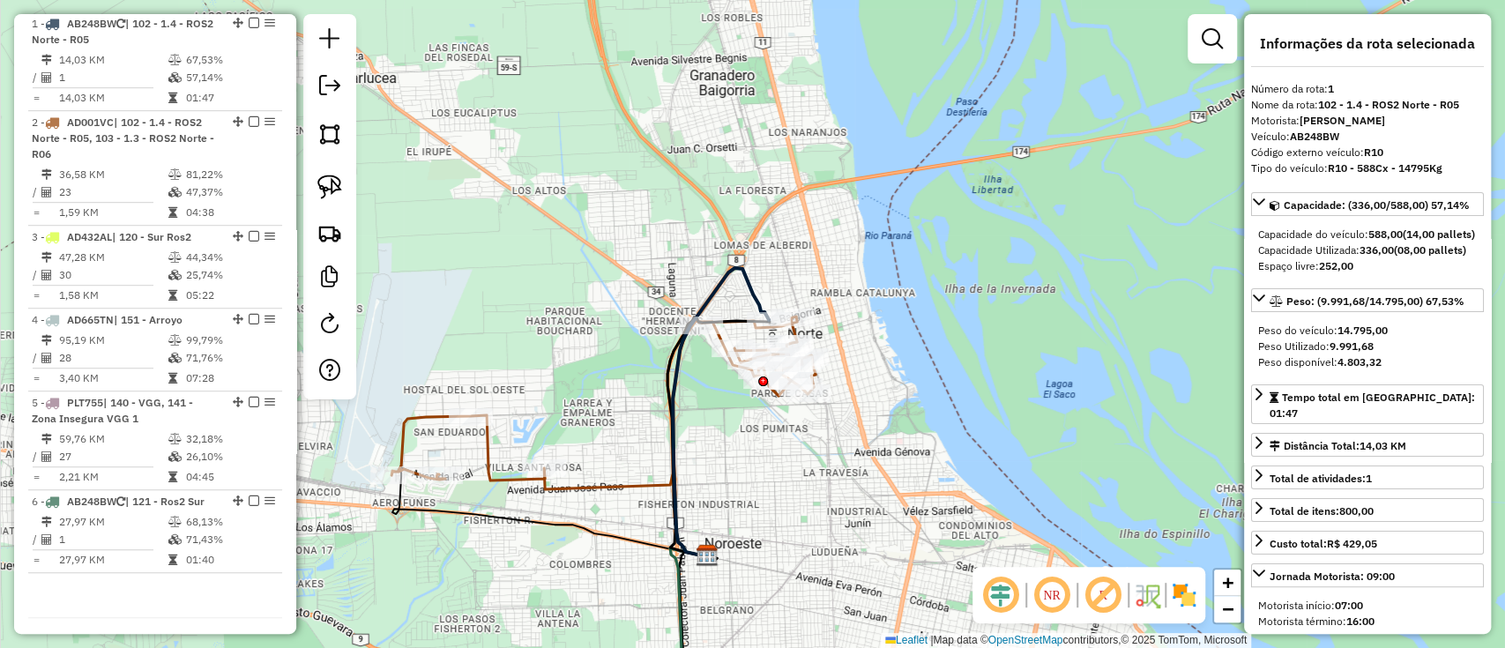
scroll to position [677, 0]
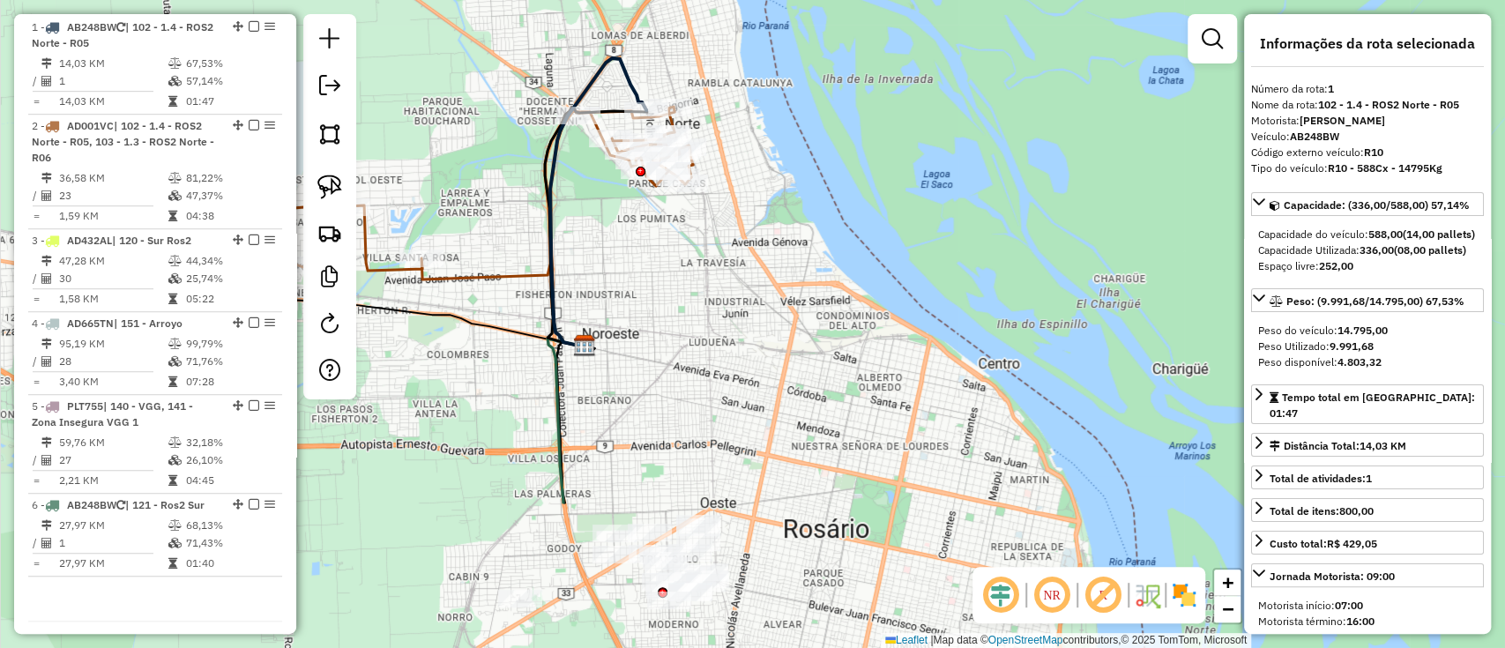
drag, startPoint x: 1041, startPoint y: 462, endPoint x: 911, endPoint y: 226, distance: 269.4
click at [888, 162] on div "Janela de atendimento Grade de atendimento Capacidade Transportadoras Veículos …" at bounding box center [752, 324] width 1505 height 648
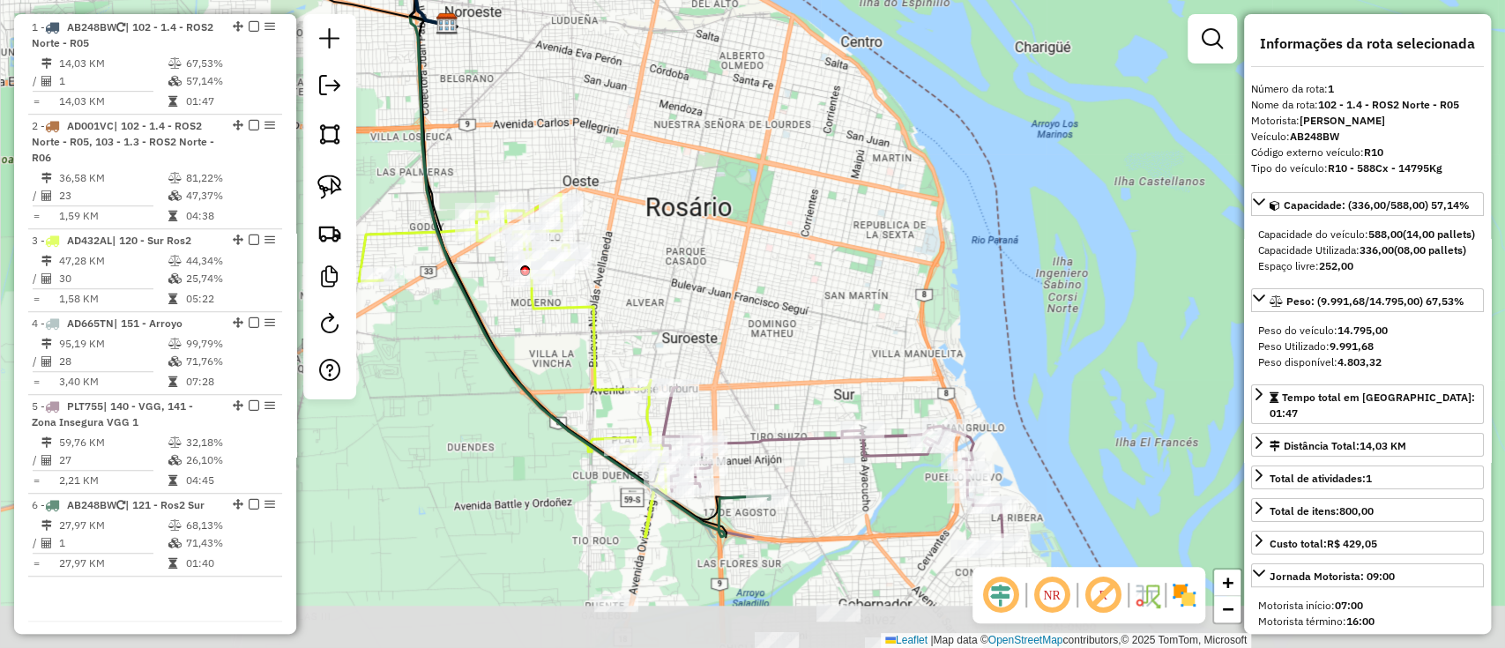
drag, startPoint x: 979, startPoint y: 433, endPoint x: 888, endPoint y: 257, distance: 197.9
click at [888, 257] on div "Janela de atendimento Grade de atendimento Capacidade Transportadoras Veículos …" at bounding box center [752, 324] width 1505 height 648
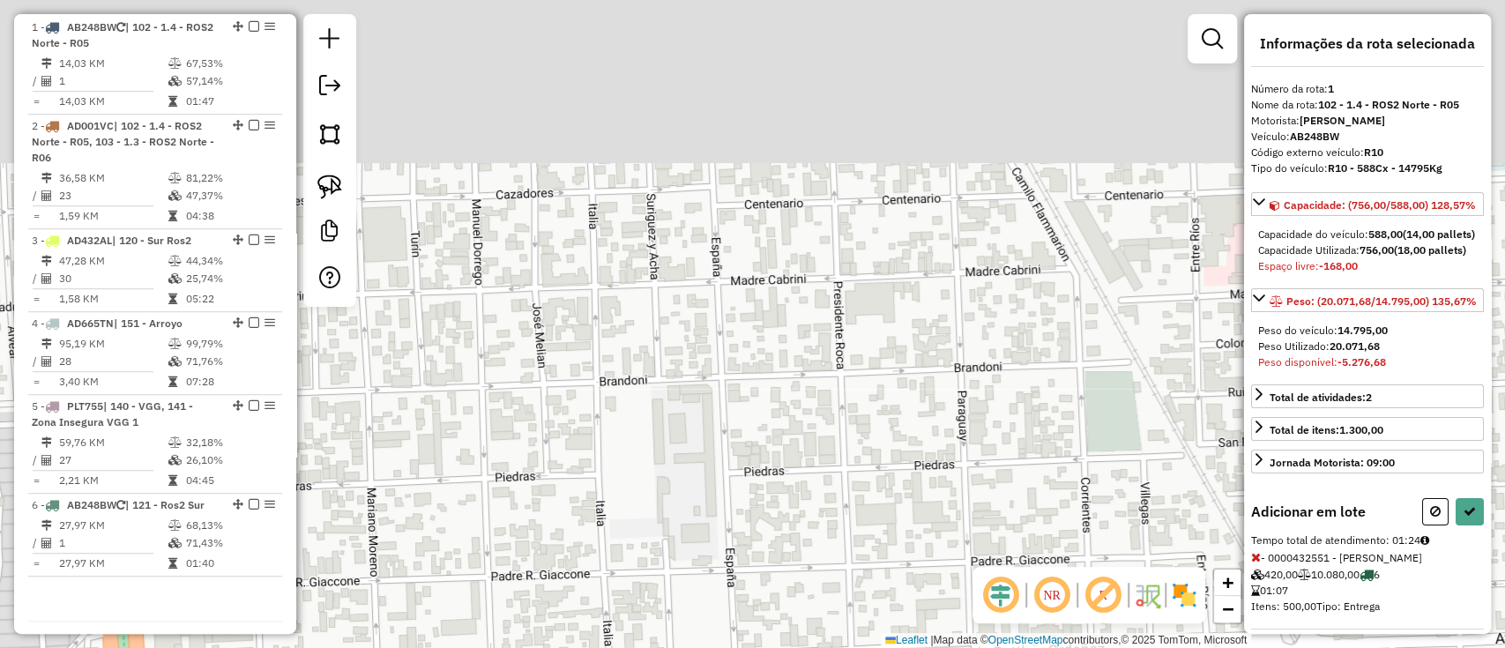
drag, startPoint x: 865, startPoint y: 511, endPoint x: 992, endPoint y: 702, distance: 230.0
click at [992, 647] on html "Aguarde... Pop-up bloqueado! Seu navegador bloqueou automáticamente a abertura …" at bounding box center [752, 324] width 1505 height 648
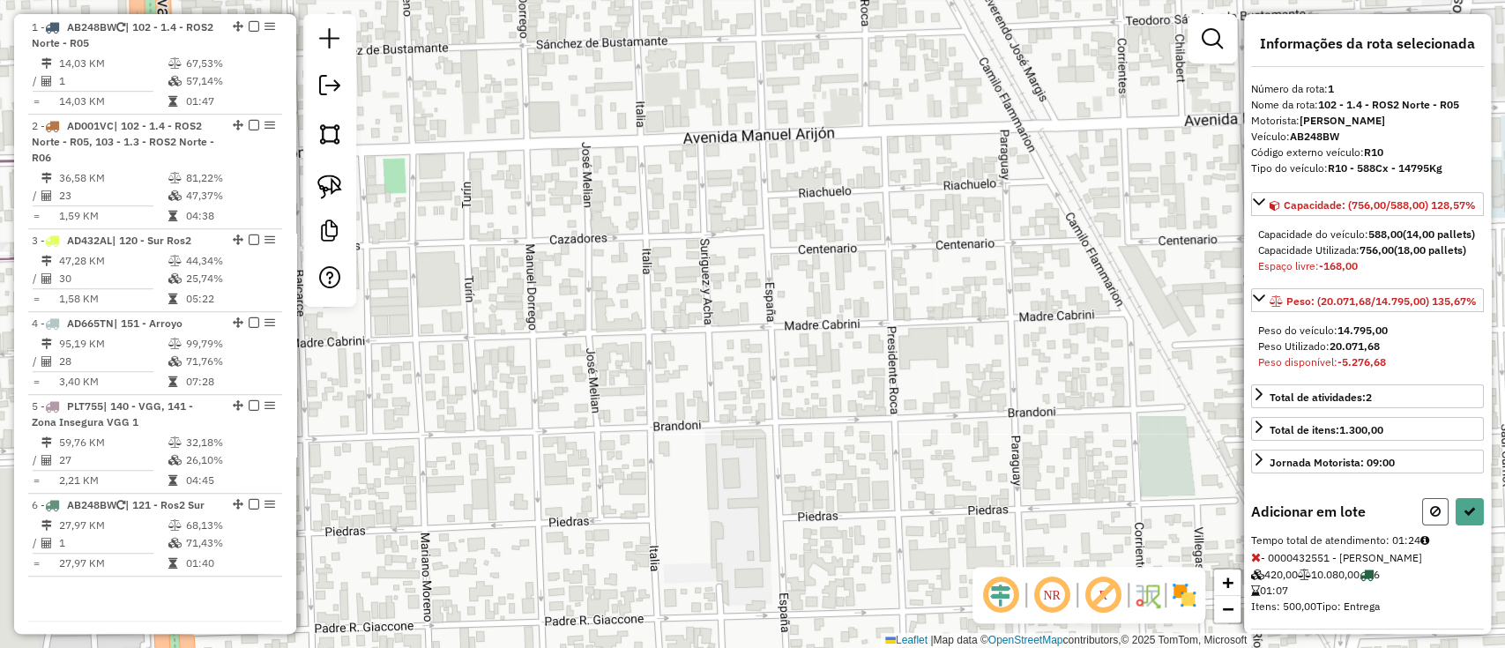
click at [1430, 517] on icon at bounding box center [1435, 511] width 11 height 12
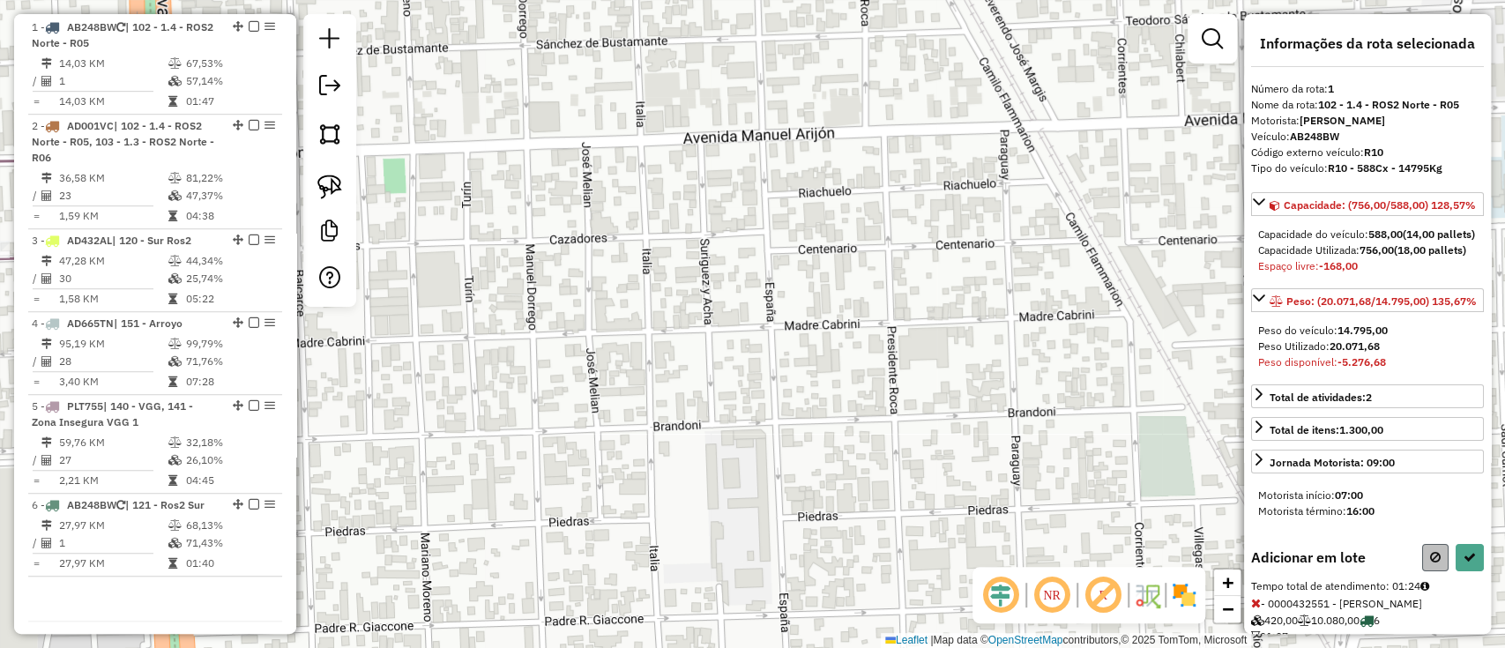
select select "**********"
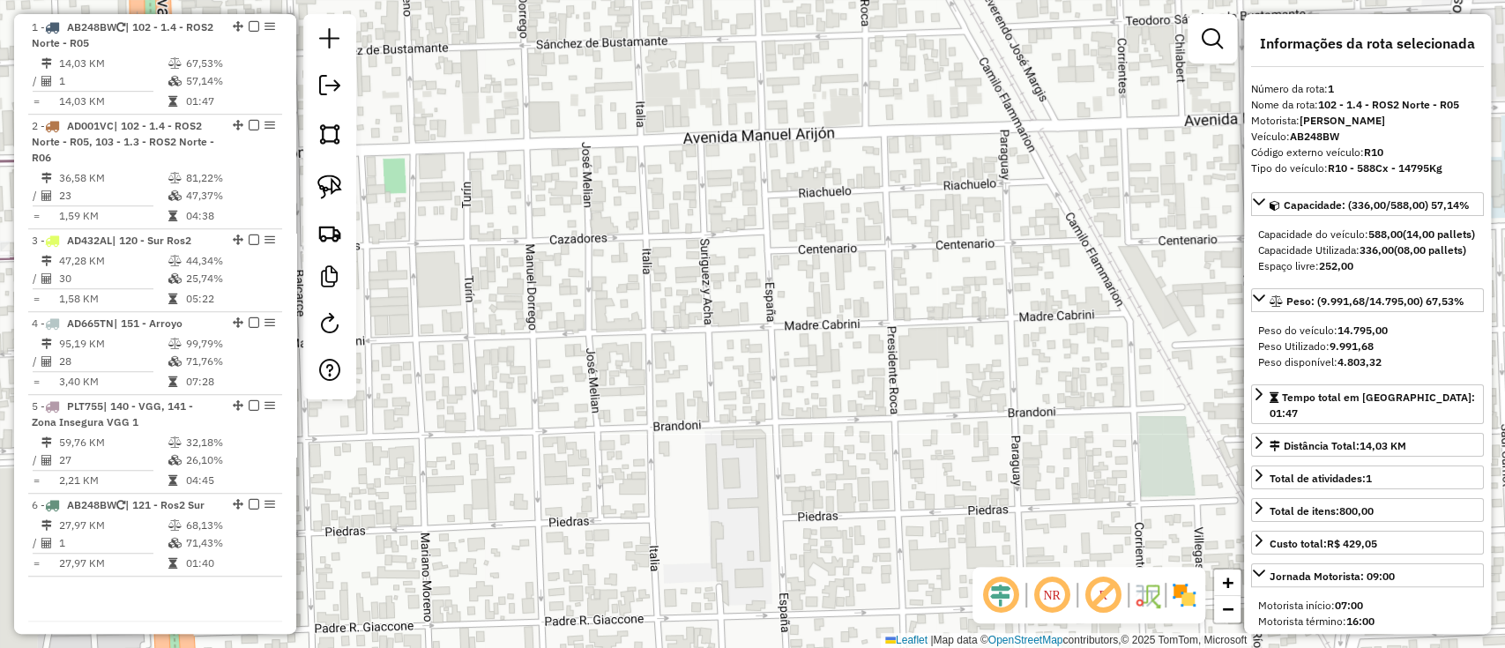
drag, startPoint x: 998, startPoint y: 498, endPoint x: 1094, endPoint y: 690, distance: 214.8
click at [1094, 647] on html "Aguarde... Pop-up bloqueado! Seu navegador bloqueou automáticamente a abertura …" at bounding box center [752, 324] width 1505 height 648
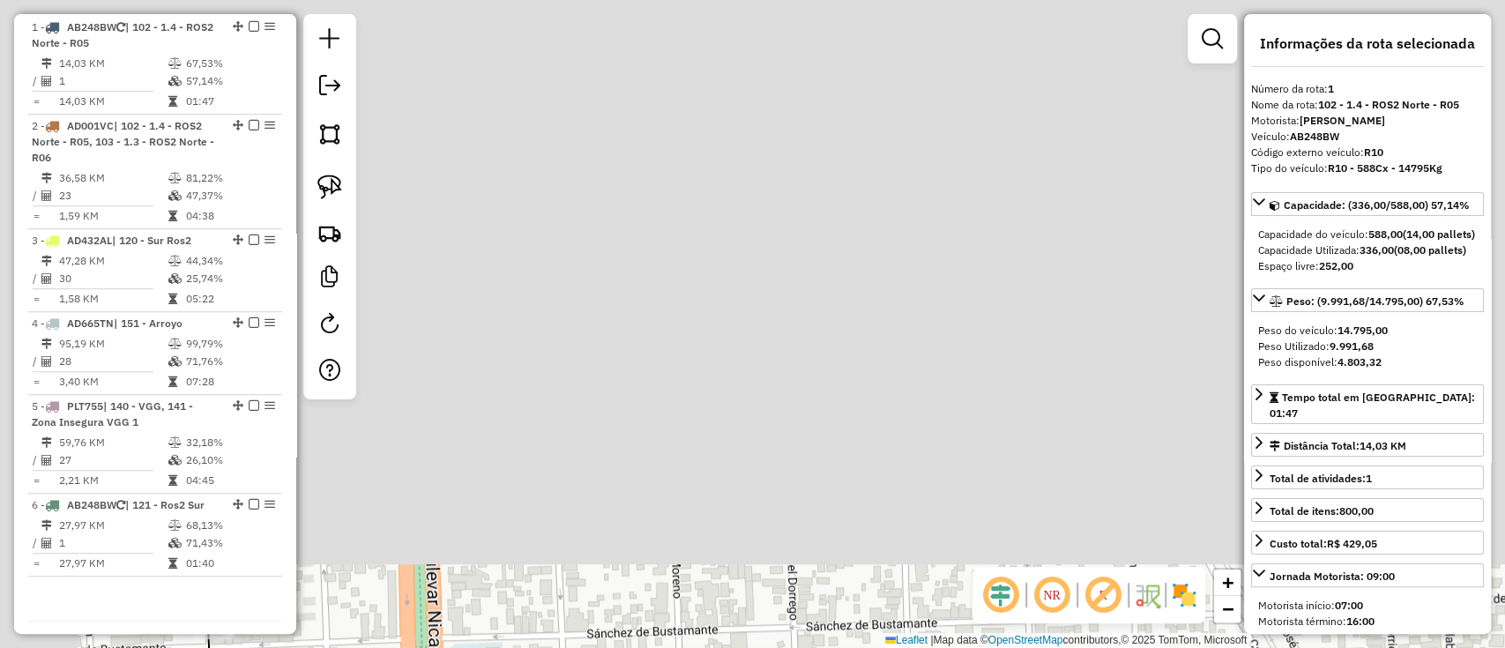
click at [996, 483] on div "Janela de atendimento Grade de atendimento Capacidade Transportadoras Veículos …" at bounding box center [752, 324] width 1505 height 648
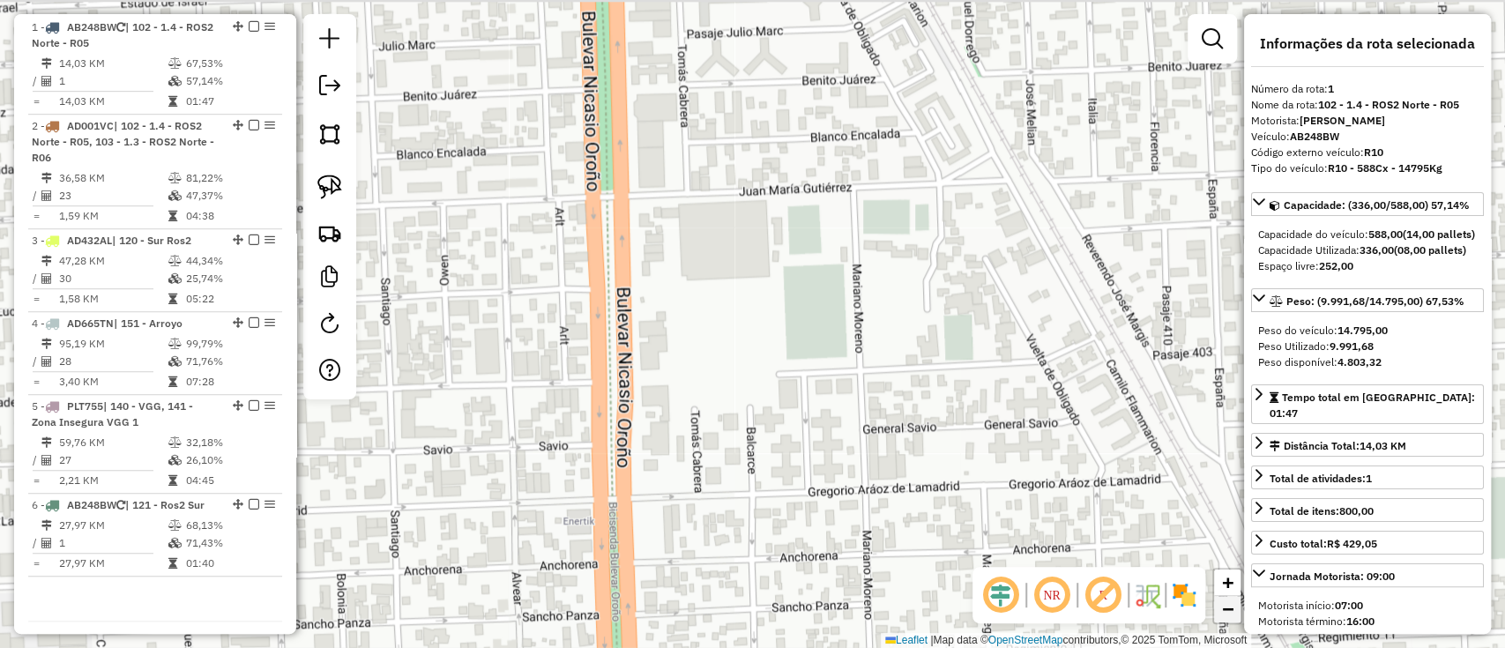
click at [1223, 609] on span "−" at bounding box center [1227, 609] width 11 height 22
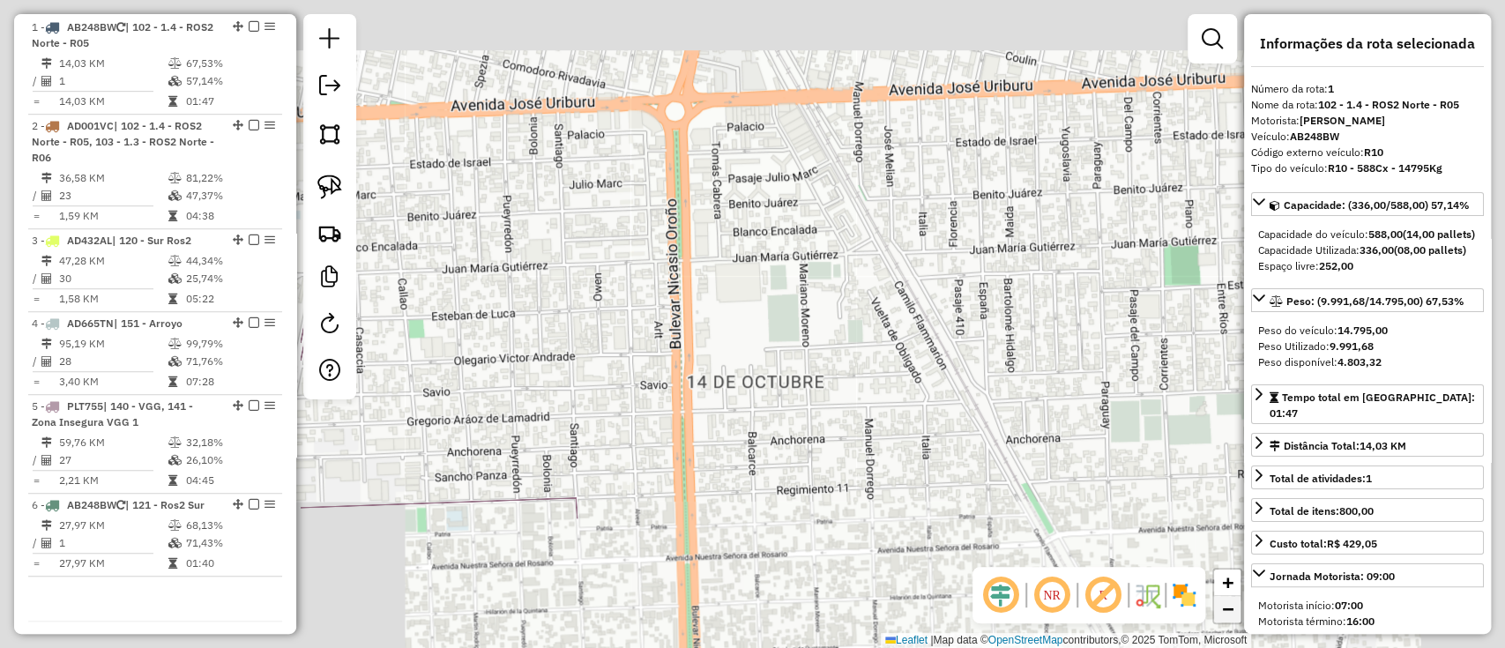
click at [1223, 609] on span "−" at bounding box center [1227, 609] width 11 height 22
click at [1223, 610] on span "−" at bounding box center [1227, 609] width 11 height 22
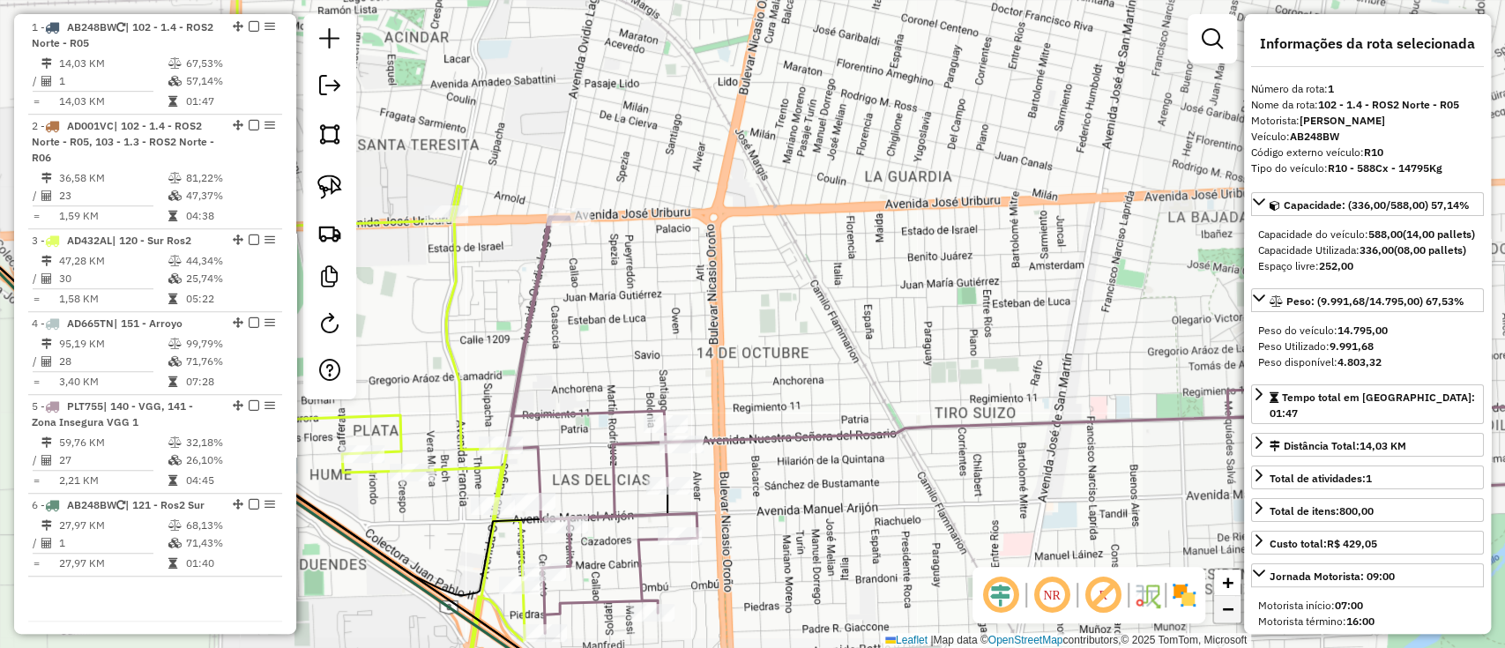
click at [1222, 610] on span "−" at bounding box center [1227, 609] width 11 height 22
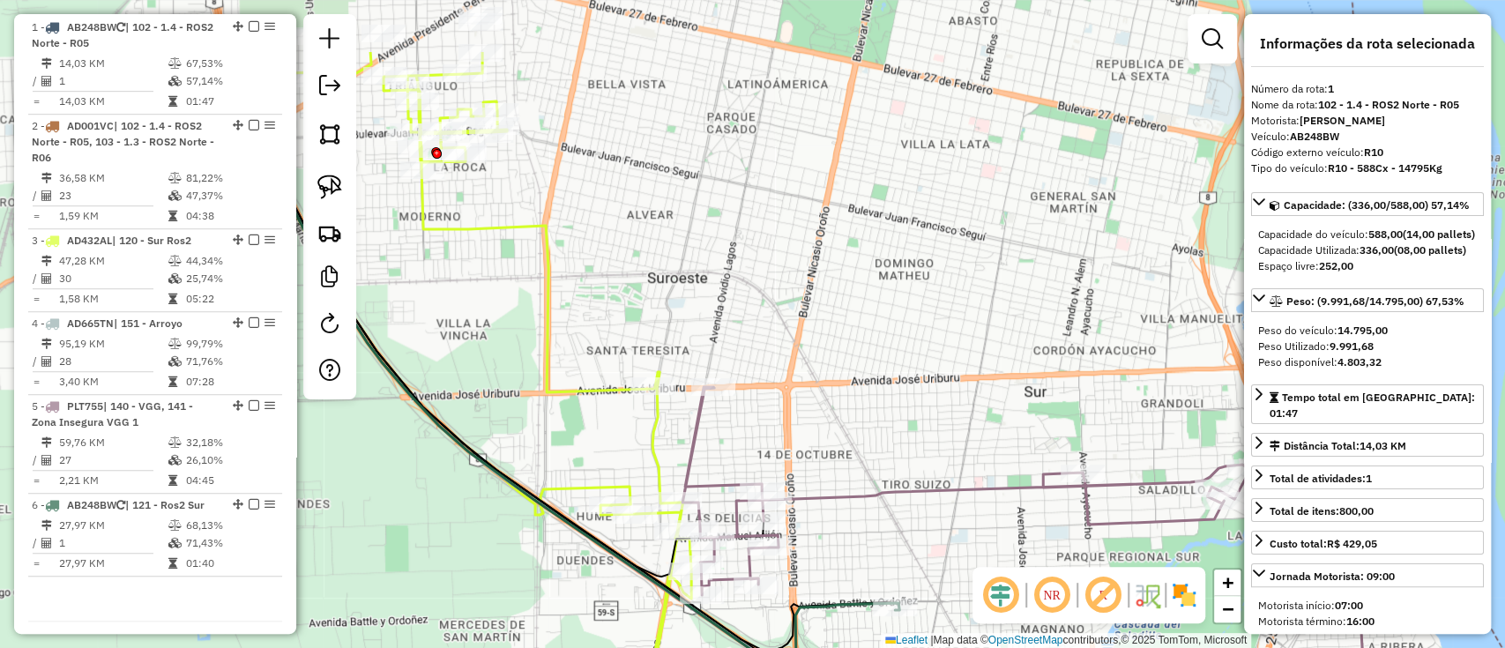
drag, startPoint x: 802, startPoint y: 405, endPoint x: 1006, endPoint y: 702, distance: 360.1
click at [1006, 647] on html "Aguarde... Pop-up bloqueado! Seu navegador bloqueou automáticamente a abertura …" at bounding box center [752, 324] width 1505 height 648
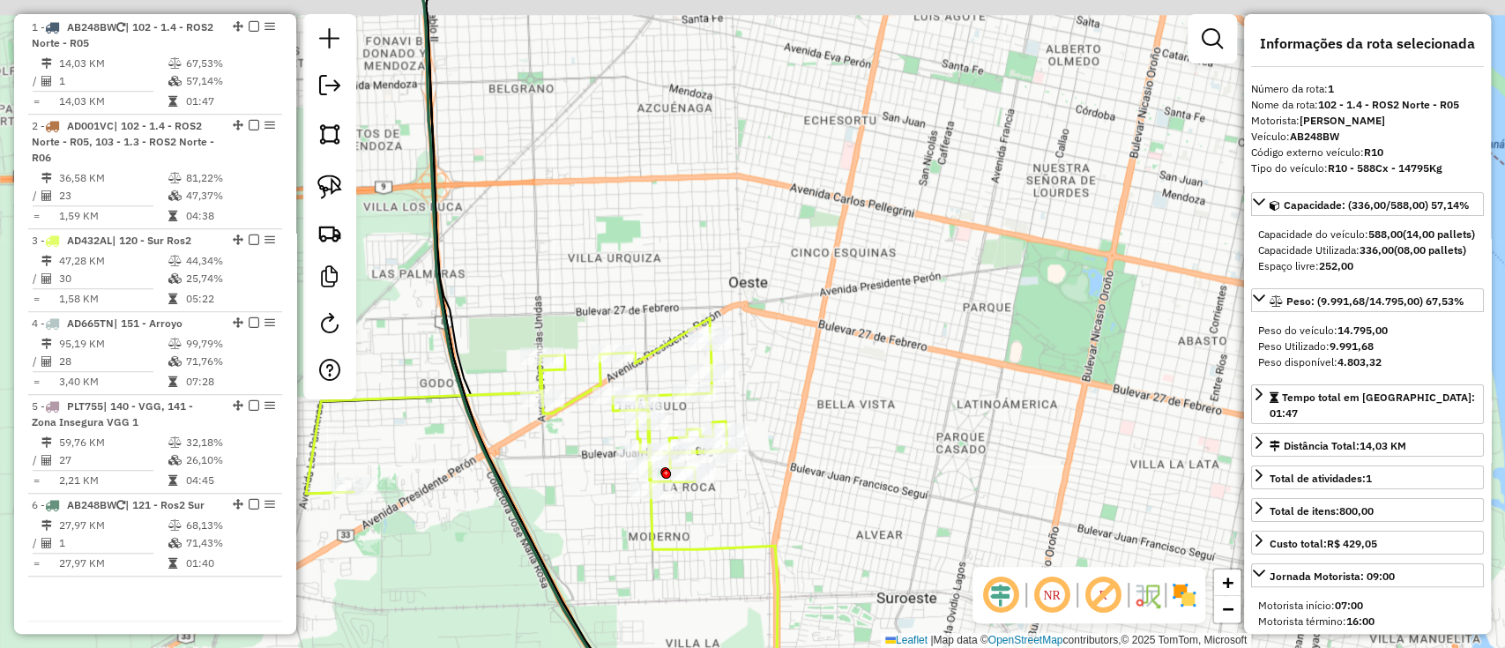
drag, startPoint x: 849, startPoint y: 348, endPoint x: 1199, endPoint y: 690, distance: 489.3
click at [1199, 647] on html "Aguarde... Pop-up bloqueado! Seu navegador bloqueou automáticamente a abertura …" at bounding box center [752, 324] width 1505 height 648
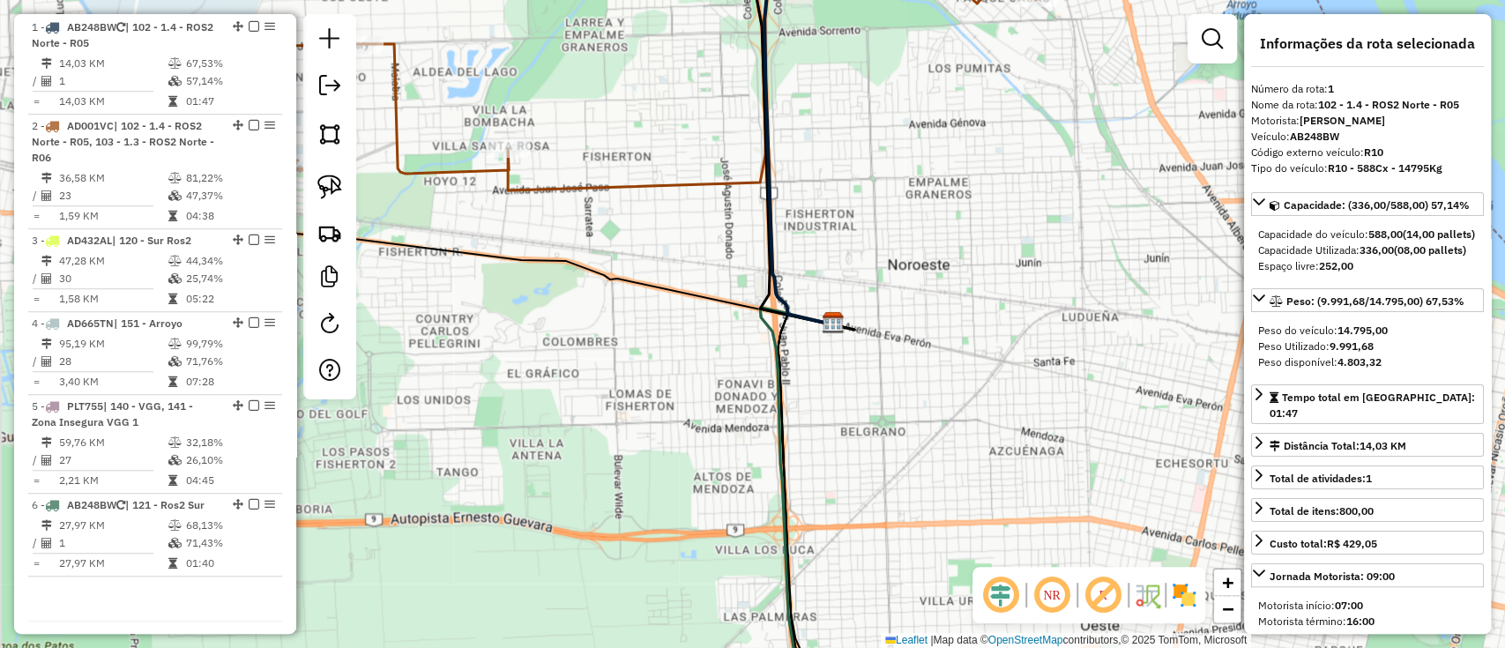
drag, startPoint x: 991, startPoint y: 271, endPoint x: 1193, endPoint y: 702, distance: 475.9
click at [1193, 647] on html "Aguarde... Pop-up bloqueado! Seu navegador bloqueou automáticamente a abertura …" at bounding box center [752, 324] width 1505 height 648
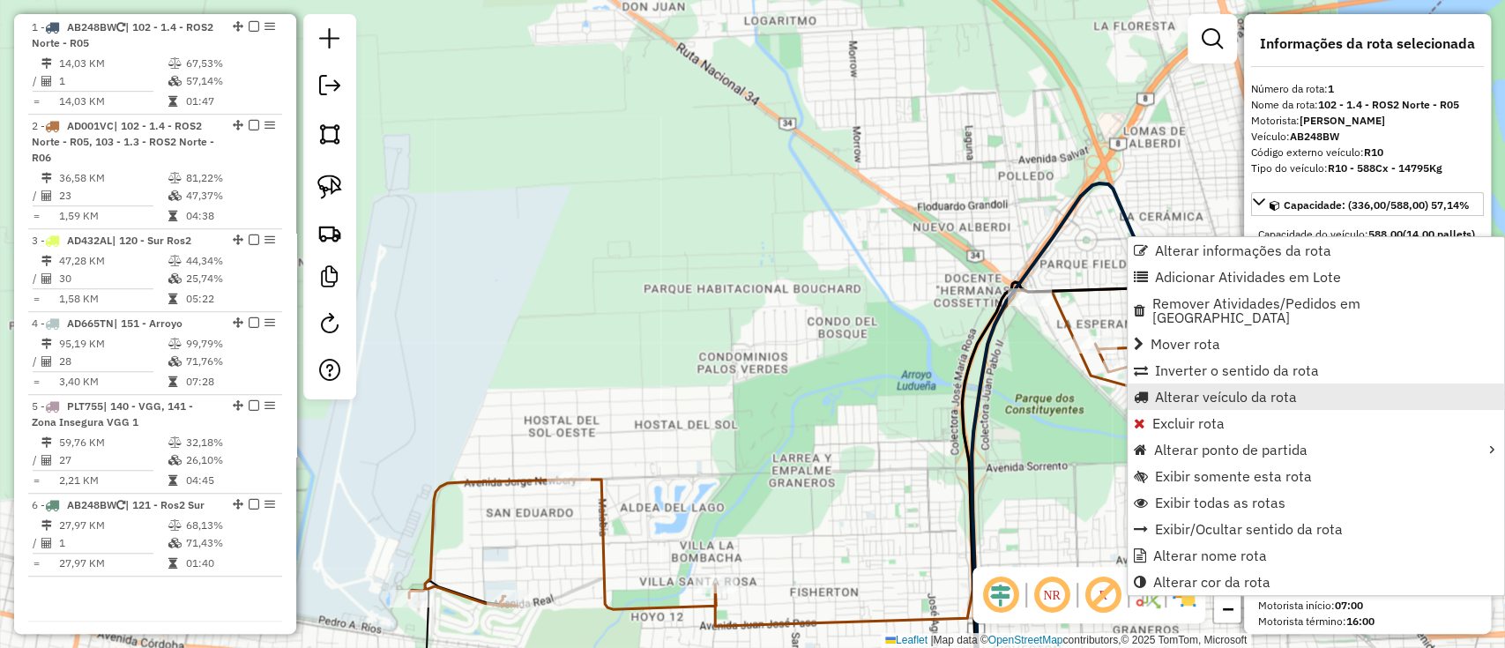
click at [1171, 390] on span "Alterar veículo da rota" at bounding box center [1226, 397] width 142 height 14
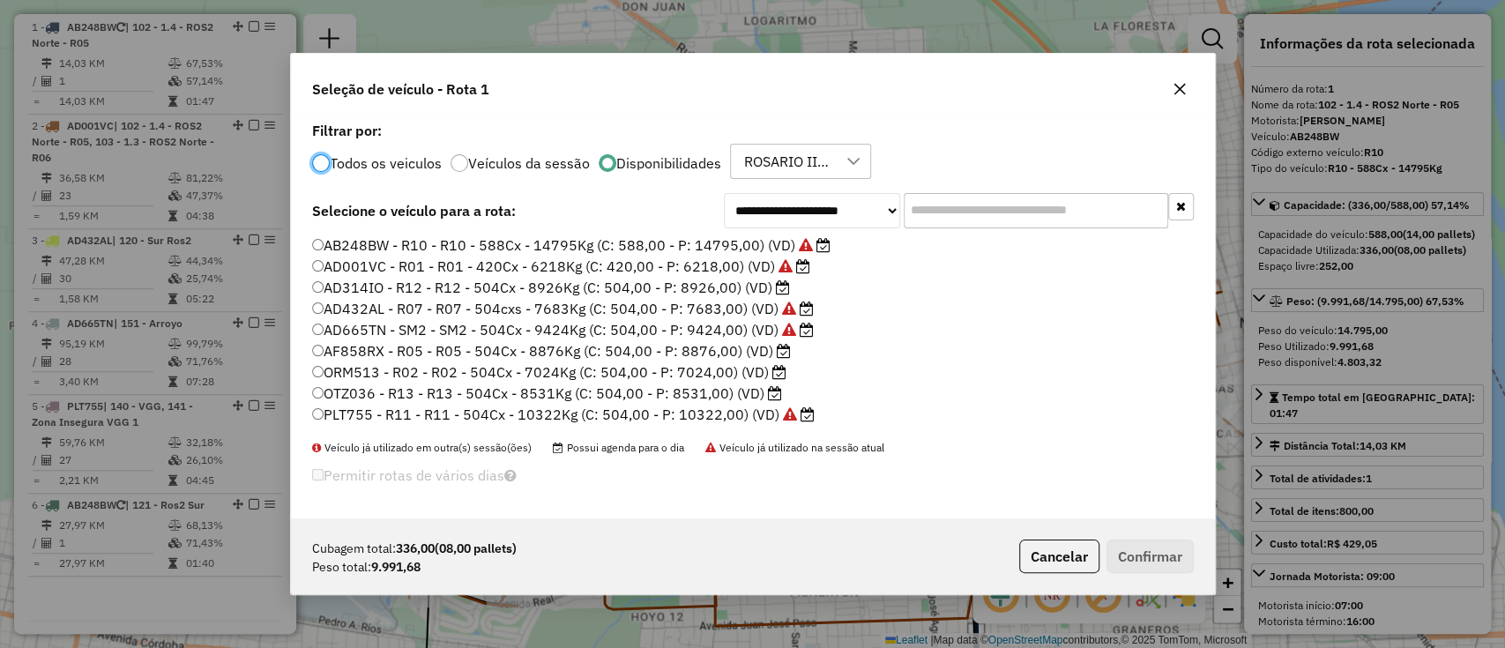
scroll to position [9, 5]
click at [461, 288] on label "AD314IO - R12 - R12 - 504Cx - 8926Kg (C: 504,00 - P: 8926,00) (VD)" at bounding box center [551, 287] width 478 height 21
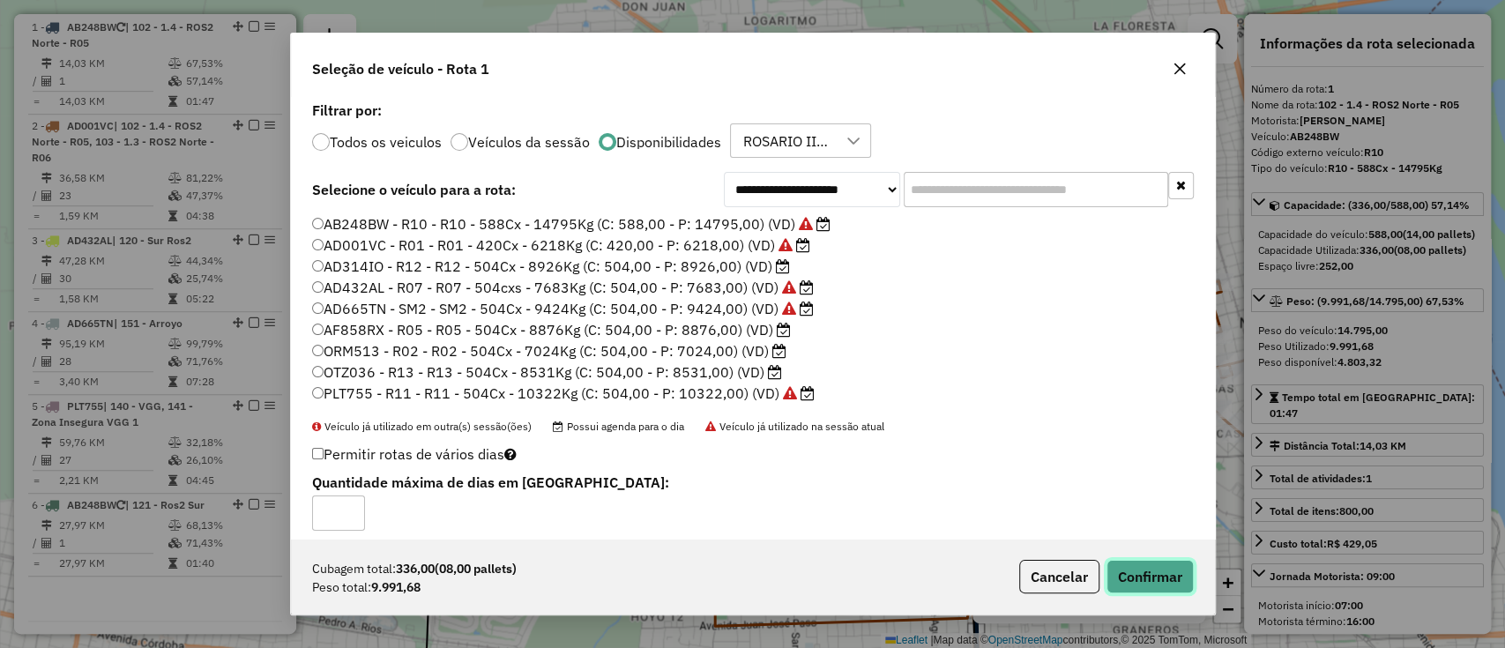
click at [1158, 571] on button "Confirmar" at bounding box center [1149, 576] width 87 height 33
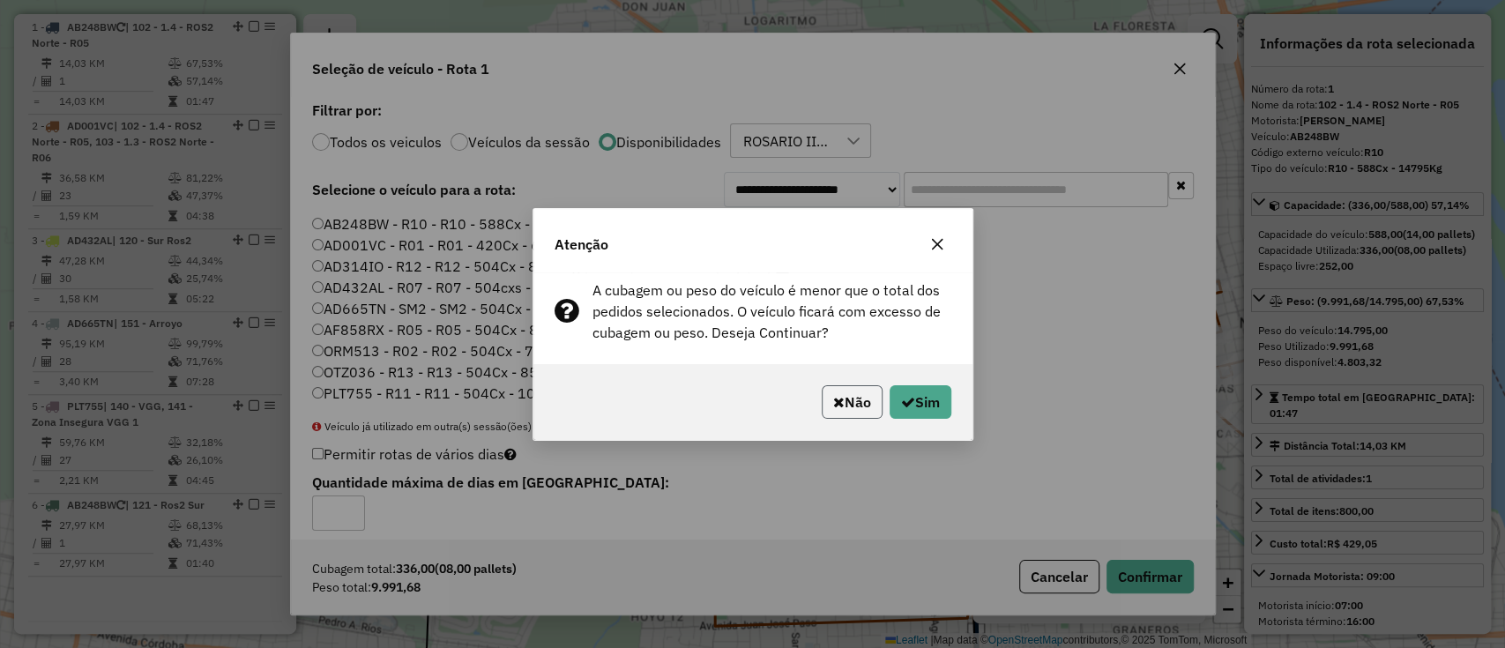
click at [846, 404] on button "Não" at bounding box center [851, 401] width 61 height 33
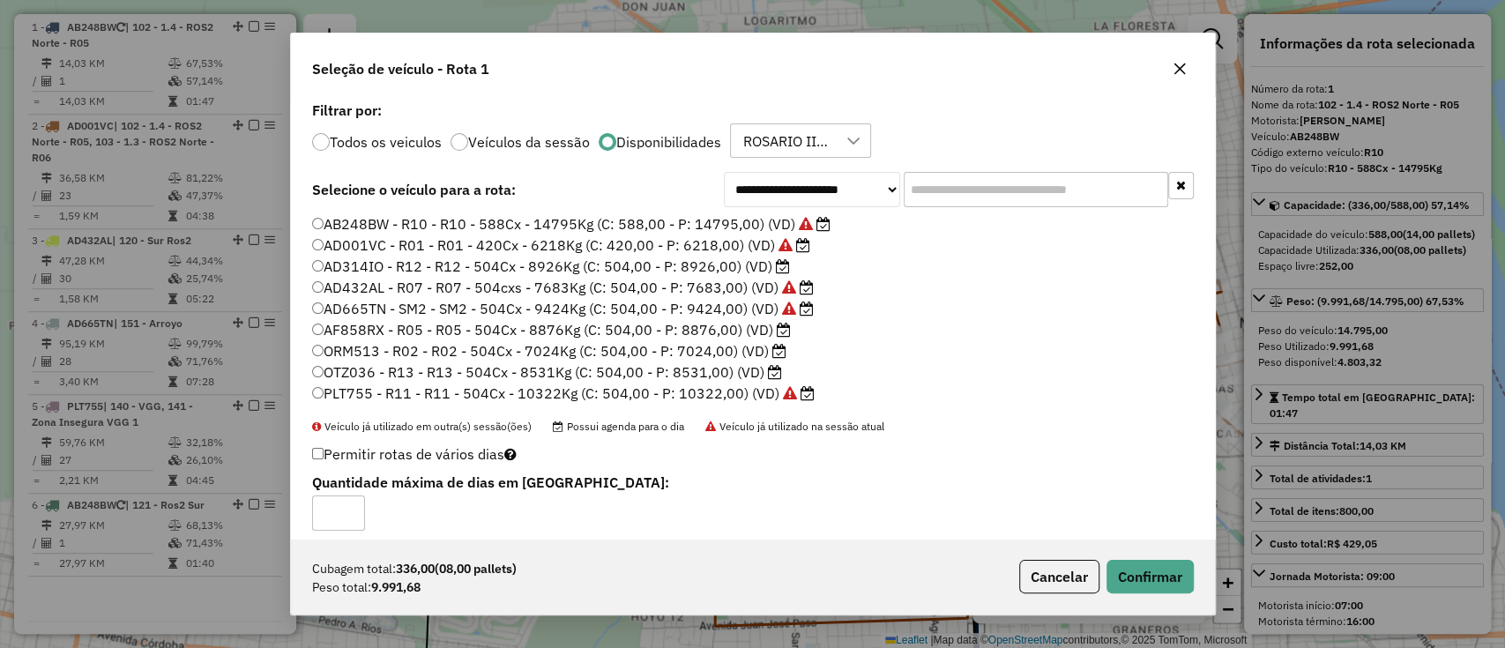
click at [725, 397] on label "PLT755 - R11 - R11 - 504Cx - 10322Kg (C: 504,00 - P: 10322,00) (VD)" at bounding box center [563, 393] width 502 height 21
click at [1140, 588] on button "Confirmar" at bounding box center [1149, 576] width 87 height 33
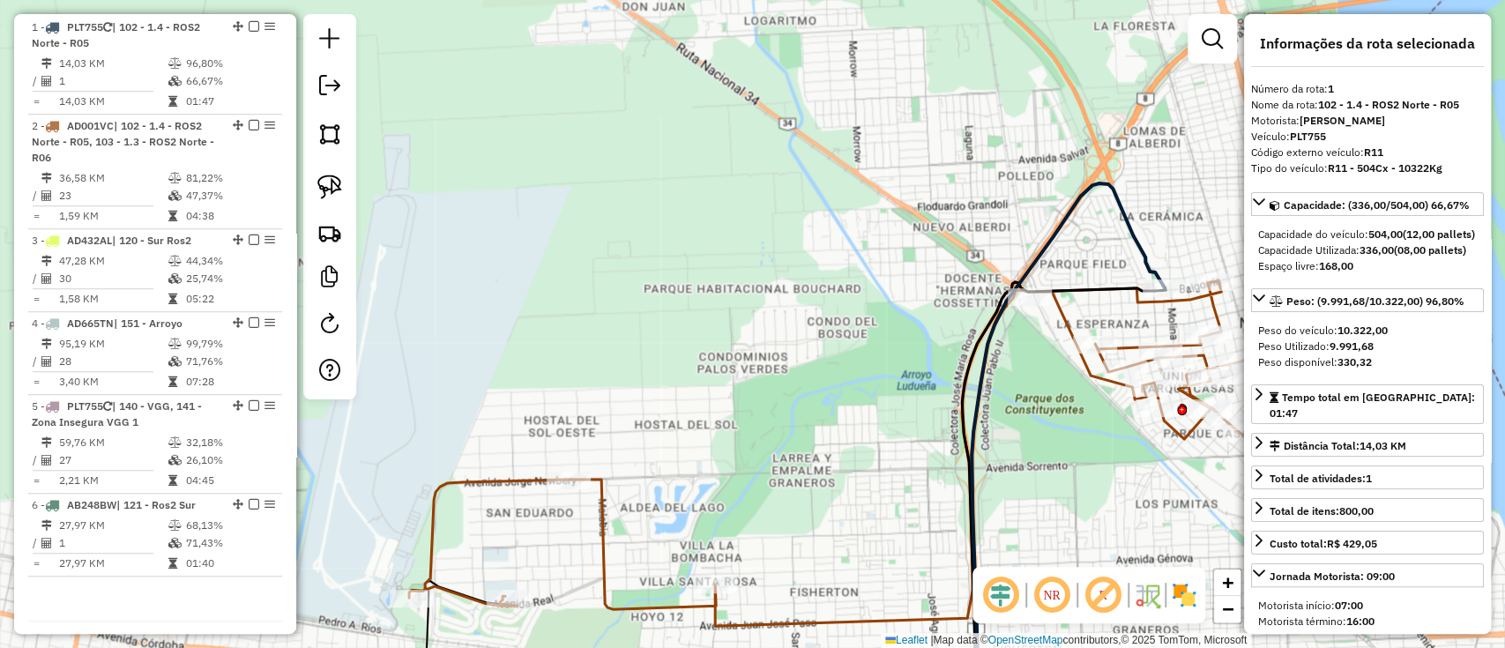
click at [1126, 239] on icon at bounding box center [1067, 448] width 193 height 530
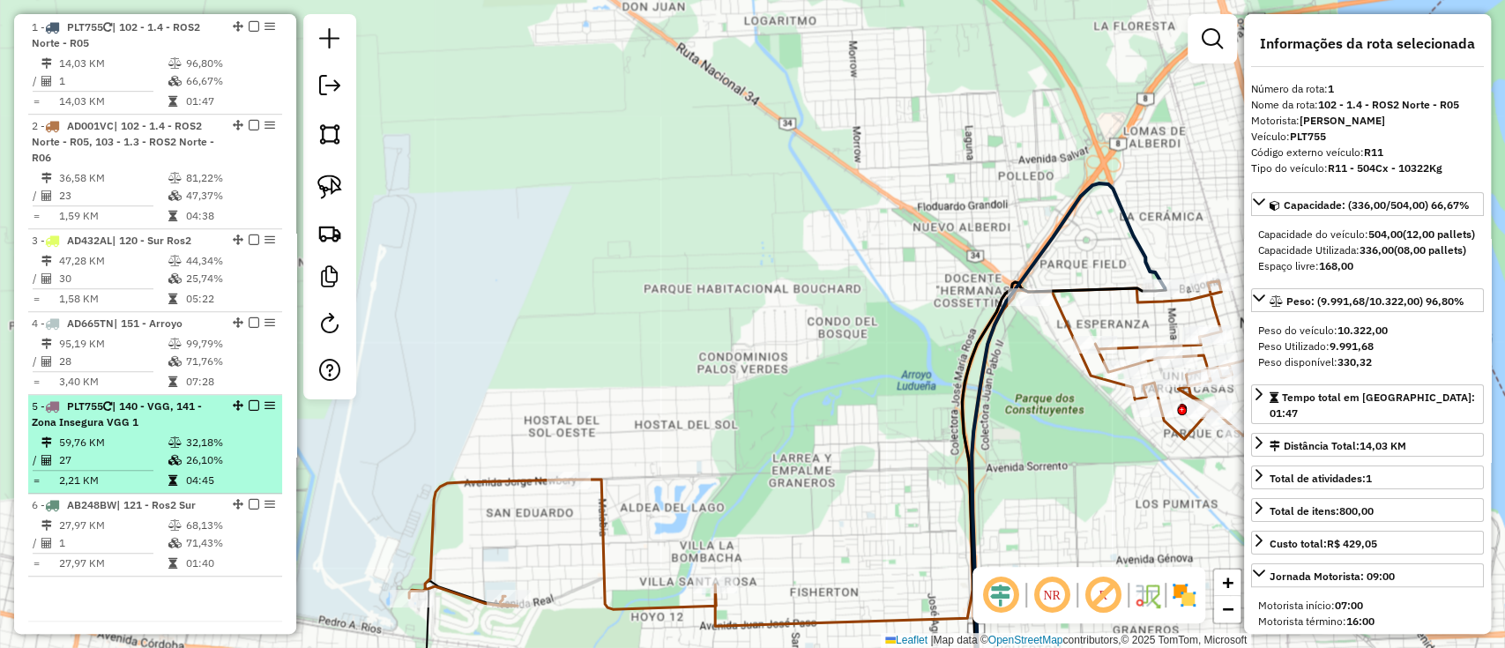
click at [185, 445] on td "32,18%" at bounding box center [229, 443] width 89 height 18
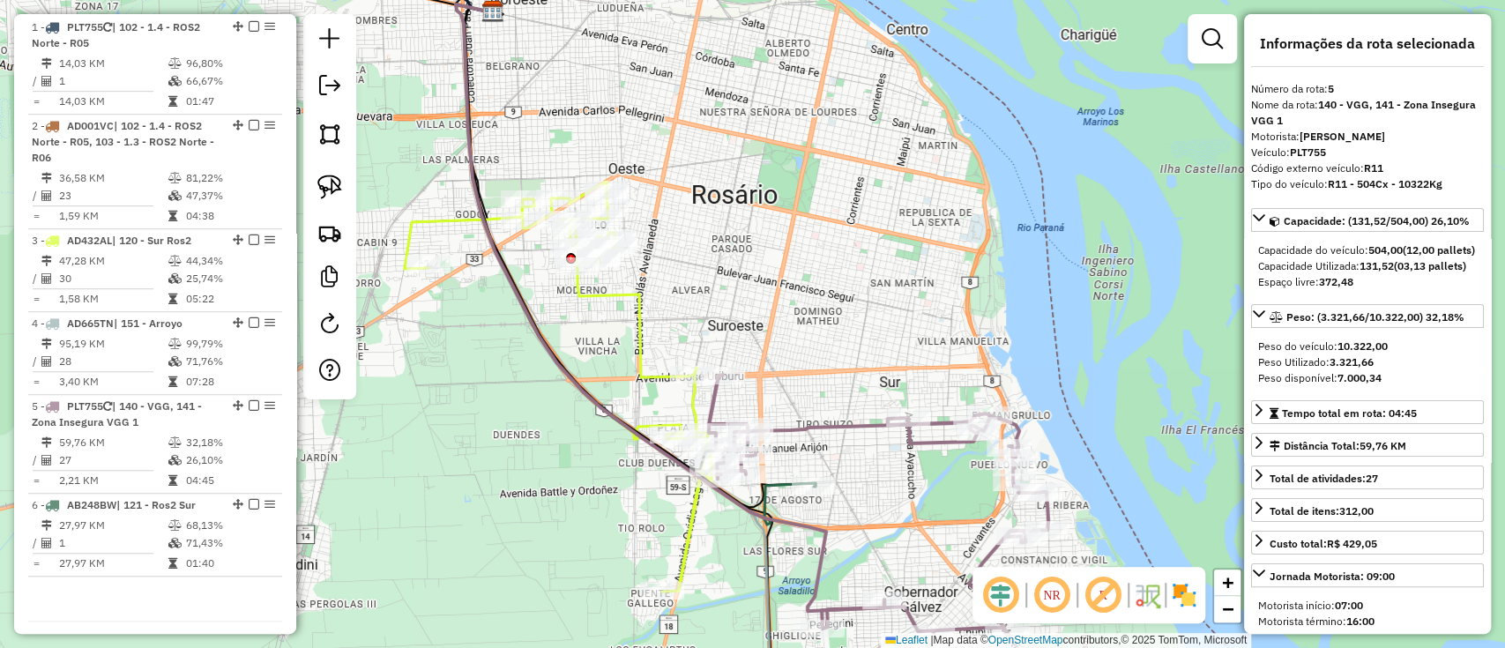
click at [802, 427] on icon at bounding box center [878, 510] width 339 height 270
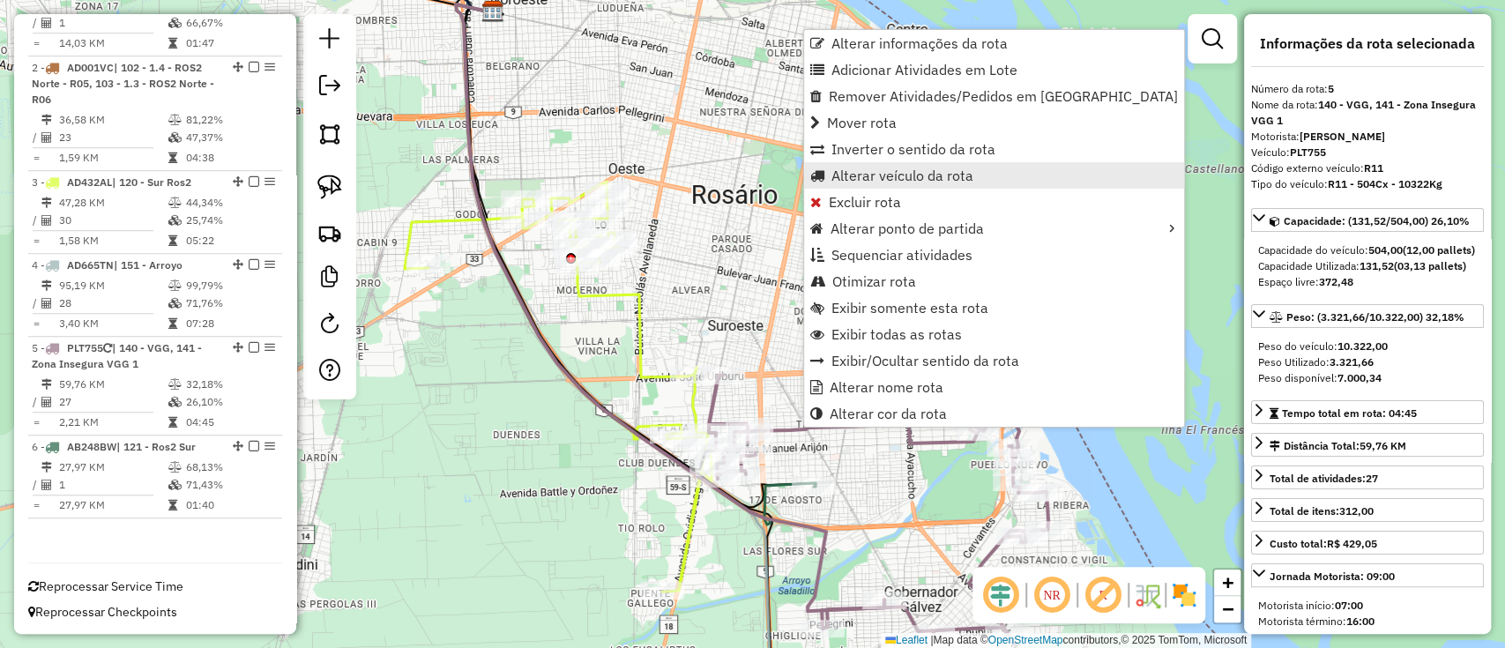
click at [880, 172] on span "Alterar veículo da rota" at bounding box center [902, 175] width 142 height 14
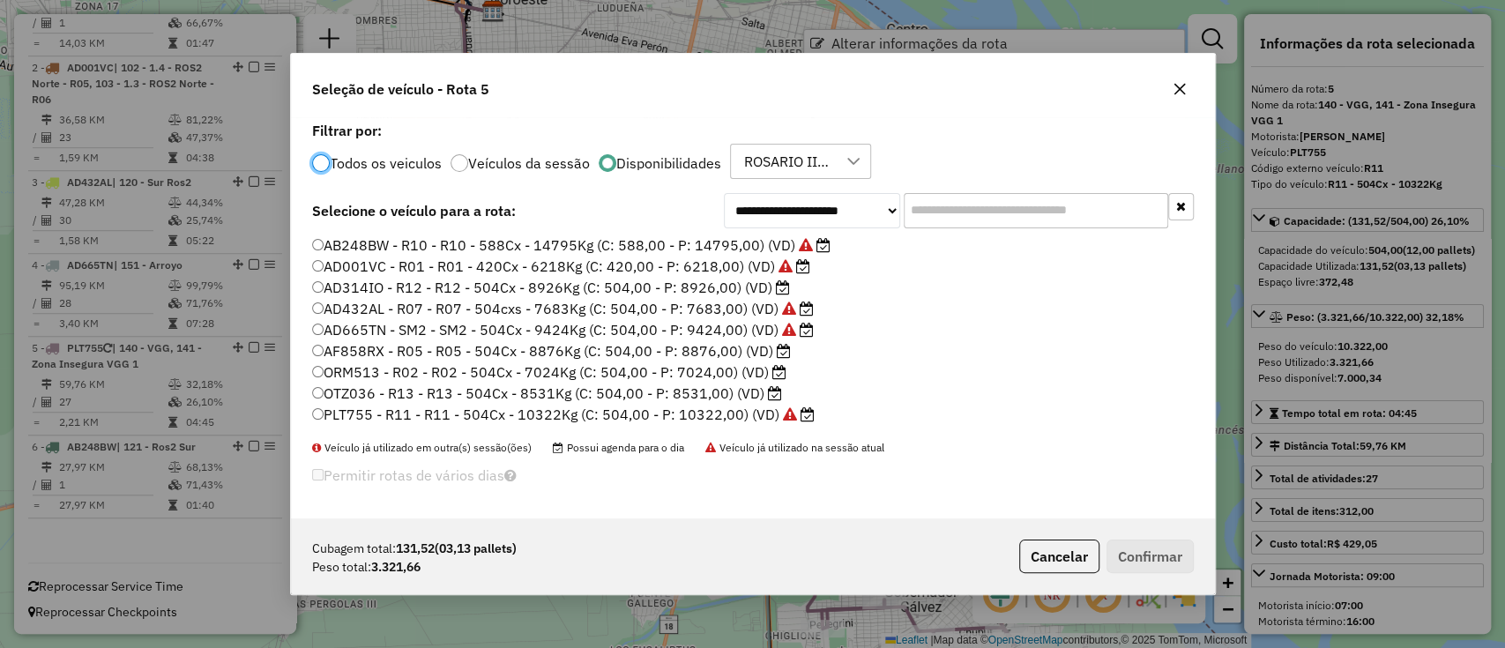
scroll to position [9, 5]
click at [468, 291] on label "AD314IO - R12 - R12 - 504Cx - 8926Kg (C: 504,00 - P: 8926,00) (VD)" at bounding box center [551, 287] width 478 height 21
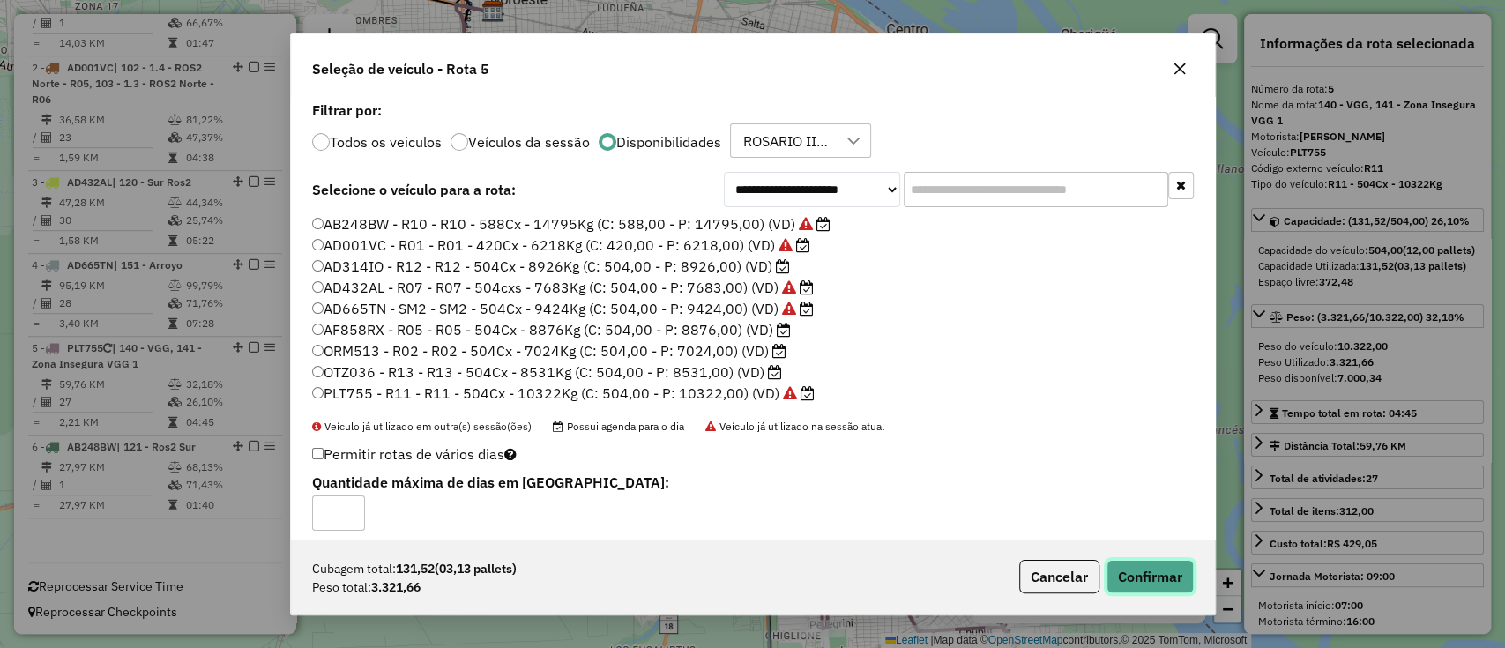
click at [1137, 579] on button "Confirmar" at bounding box center [1149, 576] width 87 height 33
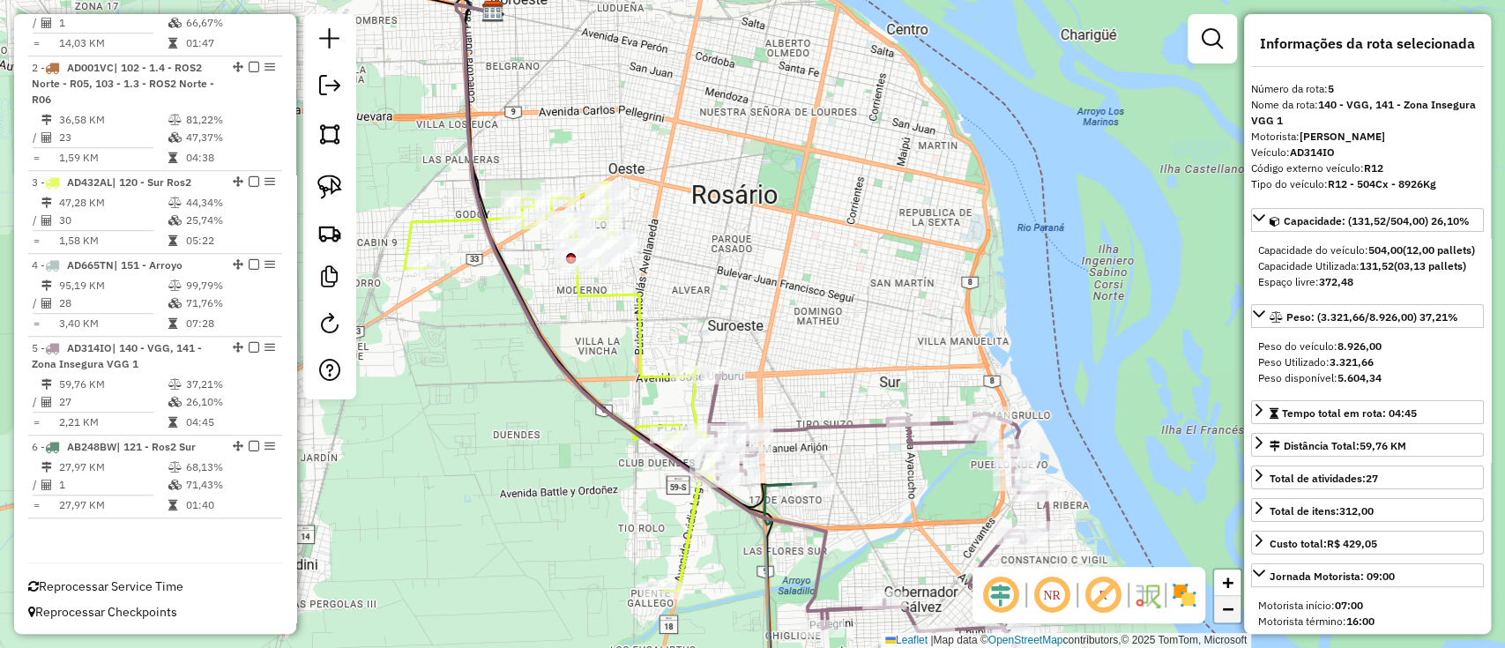
click at [1224, 610] on span "−" at bounding box center [1227, 609] width 11 height 22
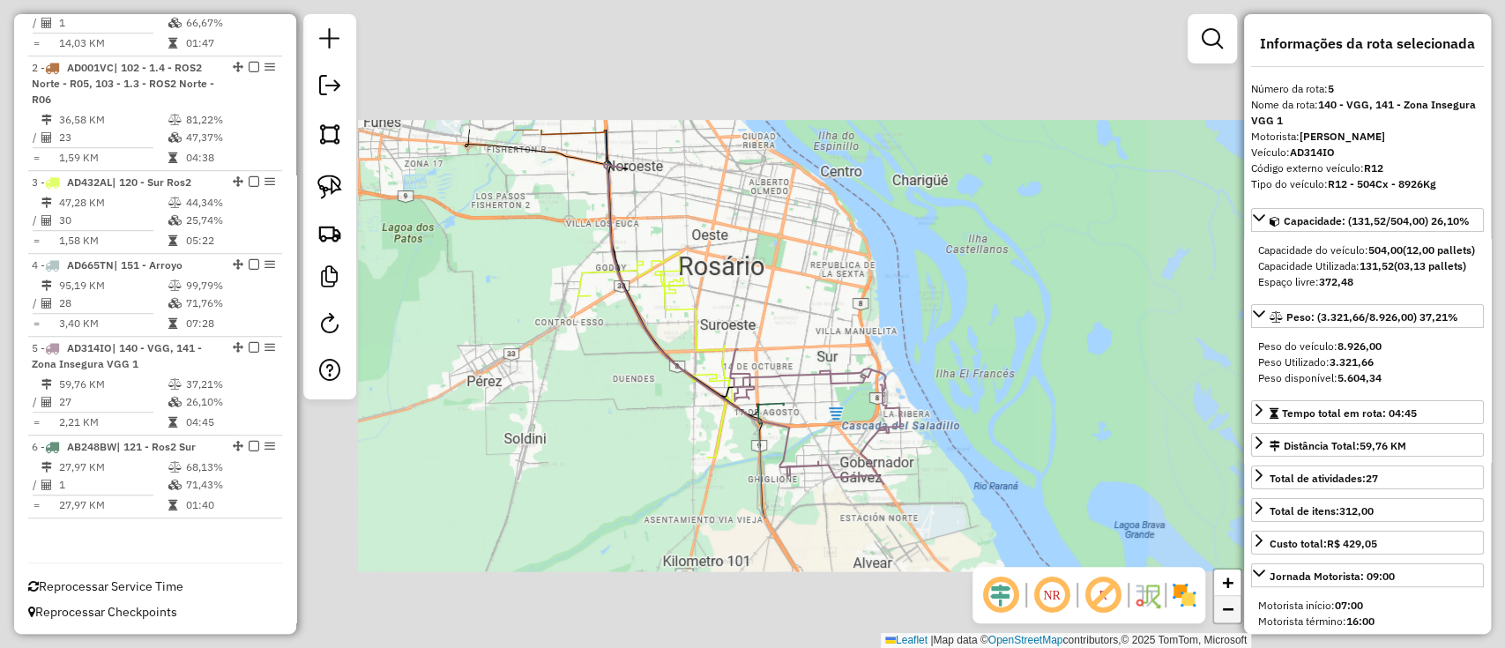
click at [1224, 610] on span "−" at bounding box center [1227, 609] width 11 height 22
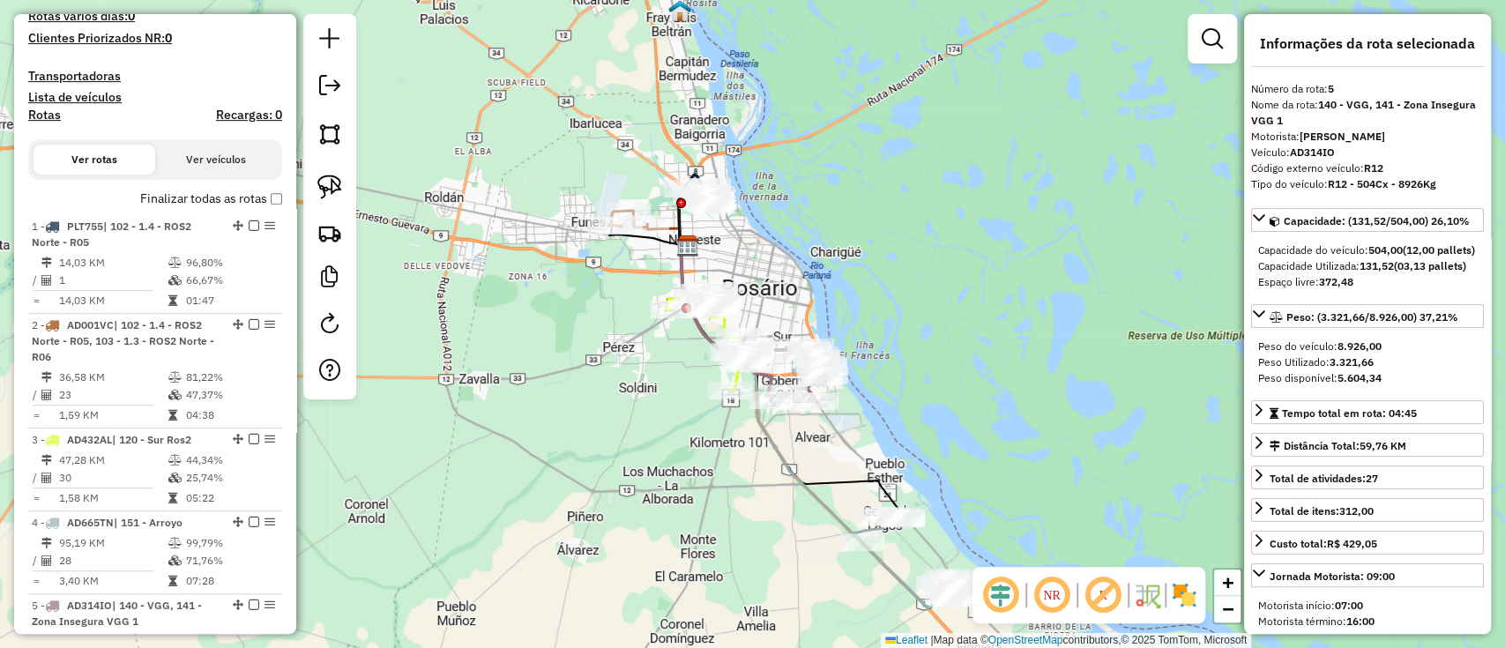
click at [254, 198] on label "Finalizar todas as rotas" at bounding box center [211, 199] width 142 height 19
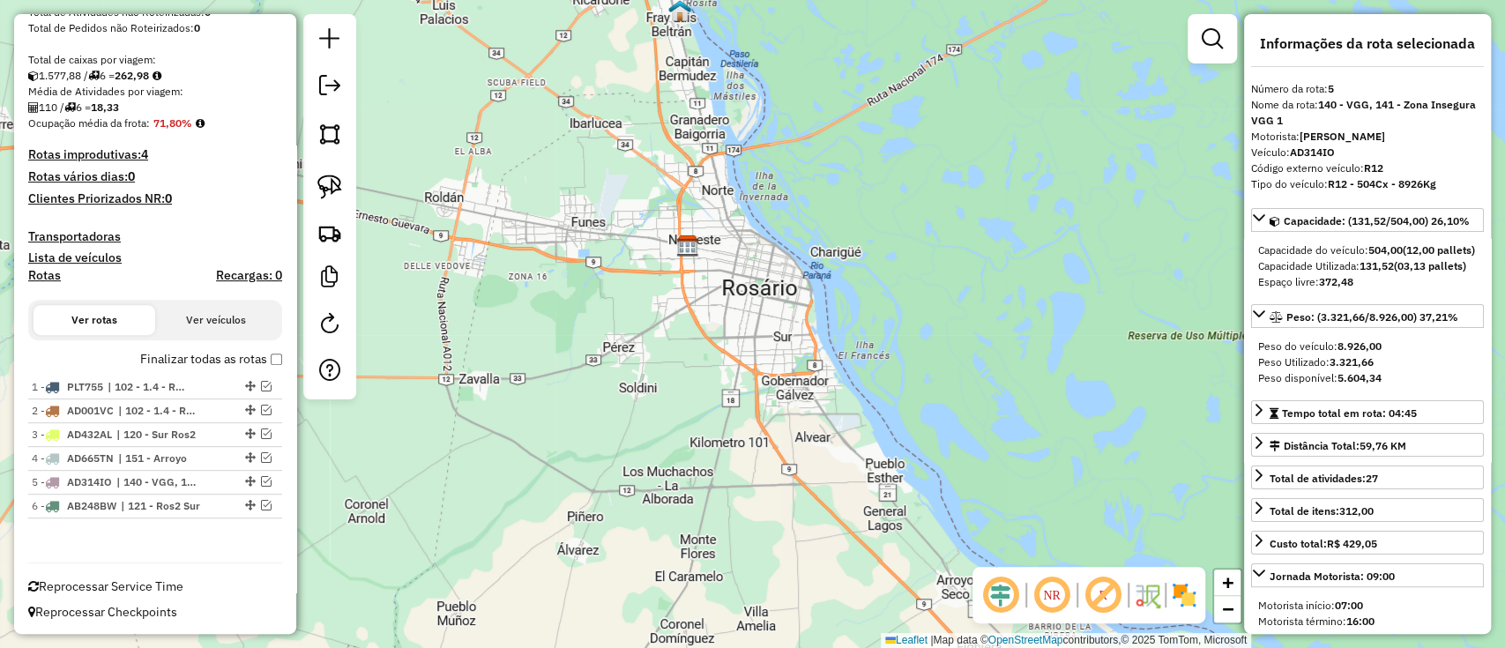
click at [247, 355] on label "Finalizar todas as rotas" at bounding box center [211, 359] width 142 height 19
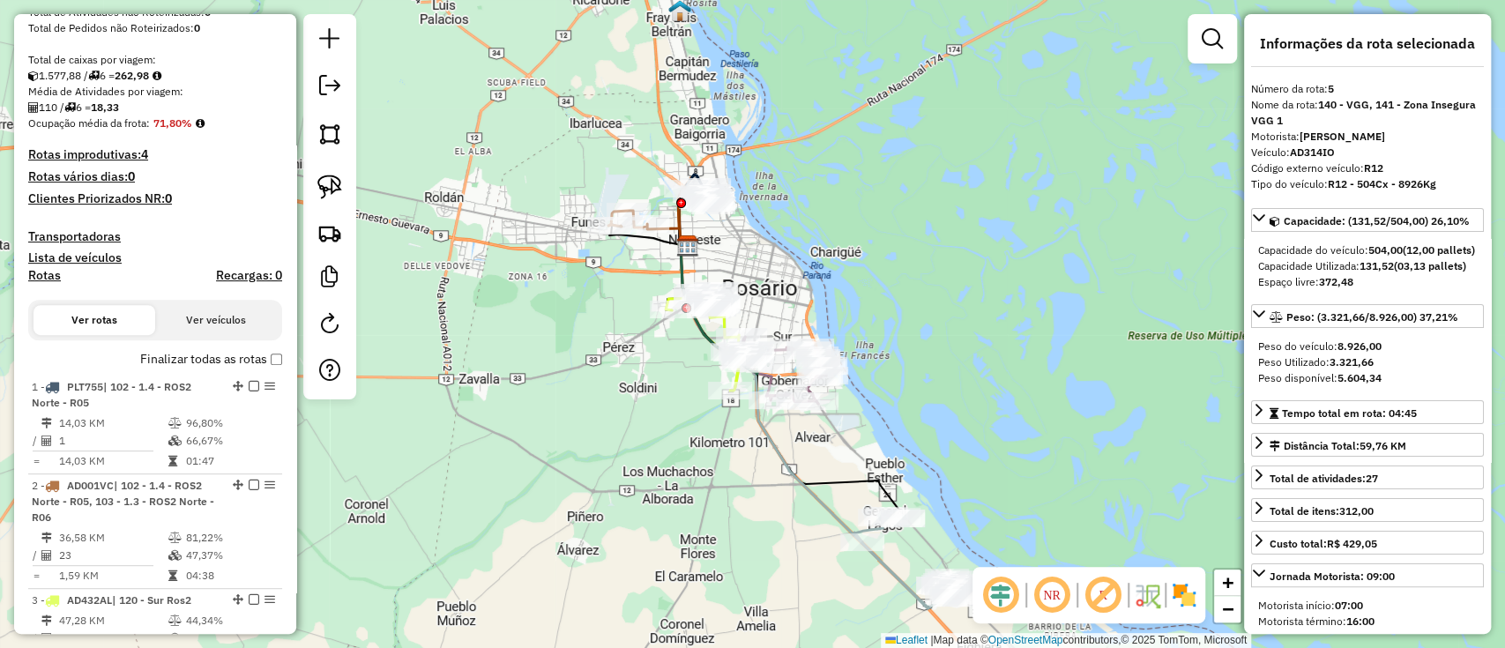
click at [515, 384] on div "Janela de atendimento Grade de atendimento Capacidade Transportadoras Veículos …" at bounding box center [752, 324] width 1505 height 648
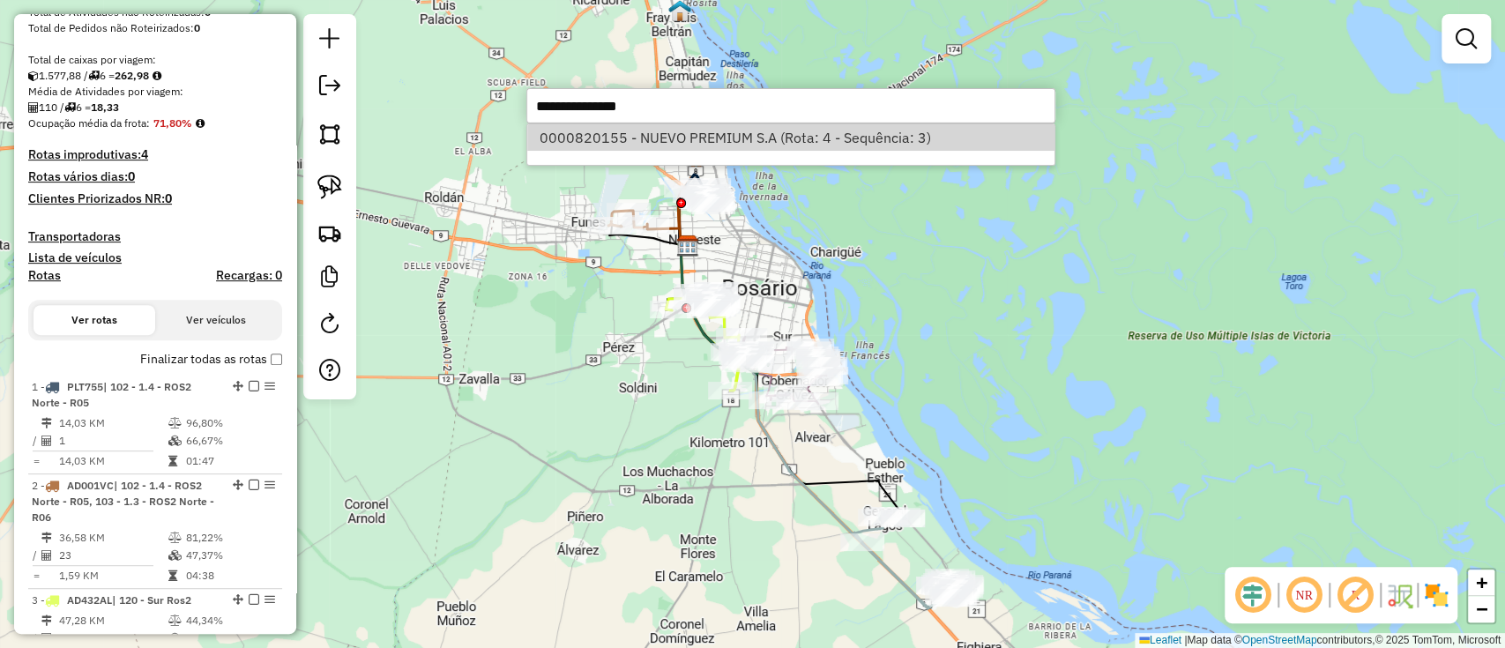
select select "**********"
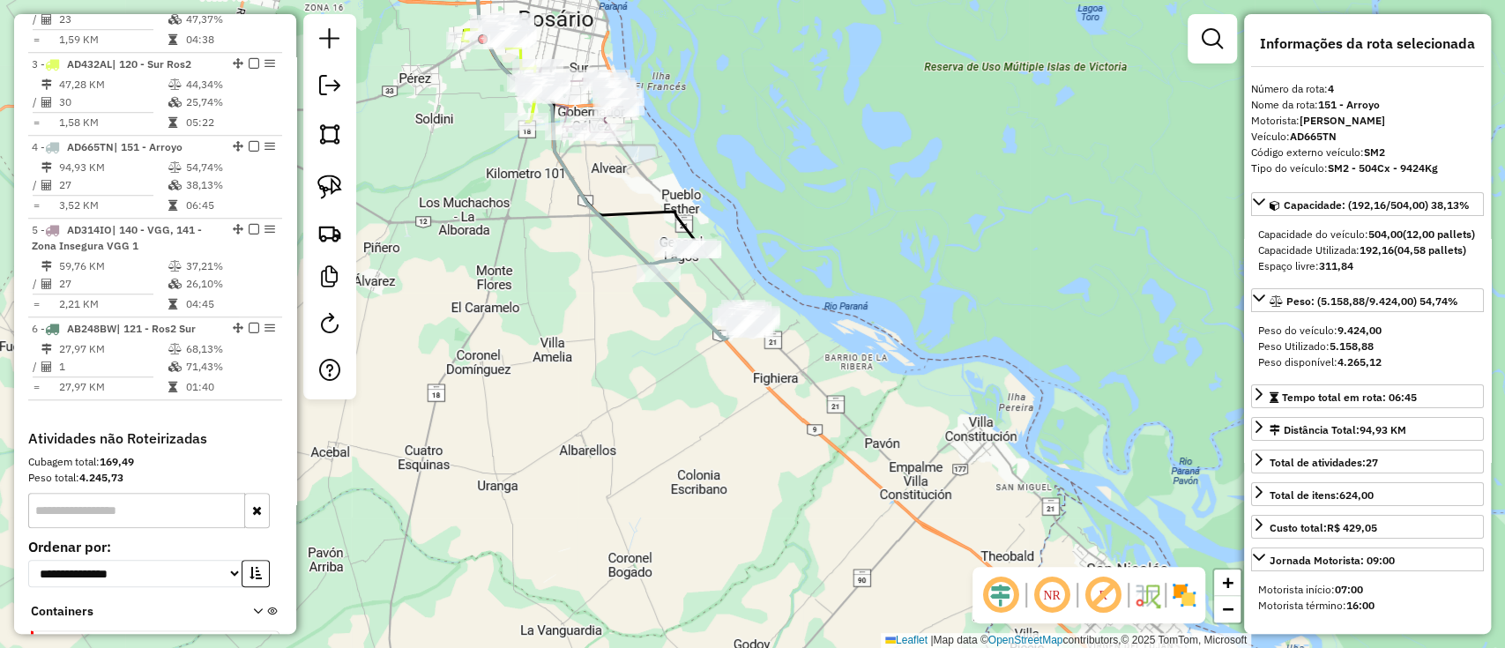
scroll to position [973, 0]
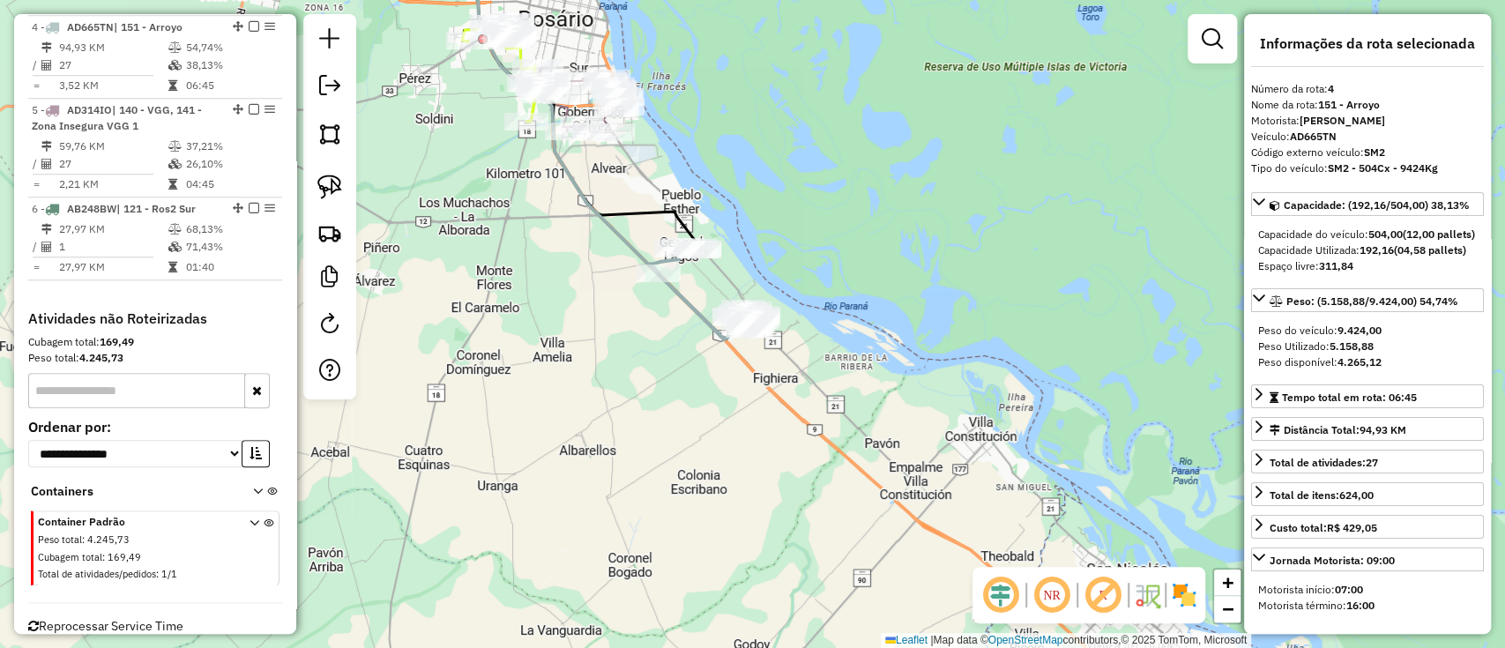
click at [628, 526] on div "Janela de atendimento Grade de atendimento Capacidade Transportadoras Veículos …" at bounding box center [752, 324] width 1505 height 648
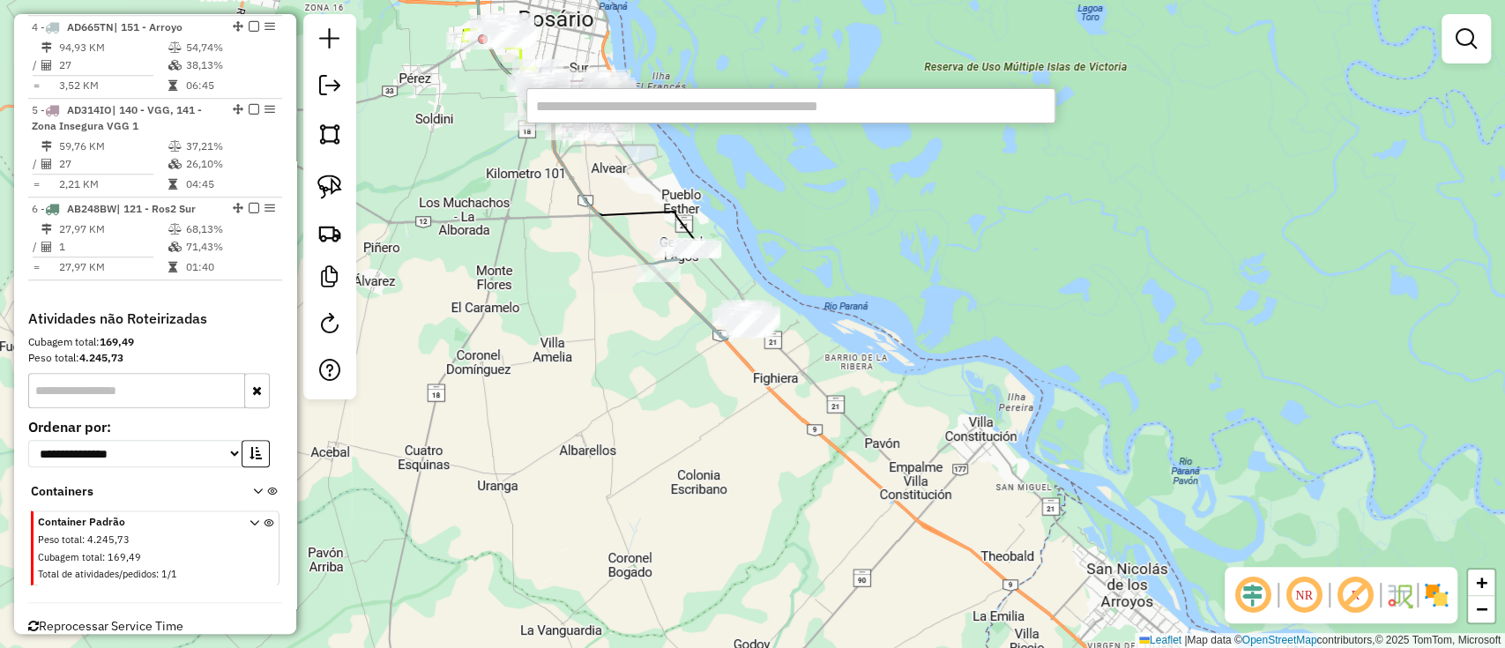
paste input "**********"
type input "**********"
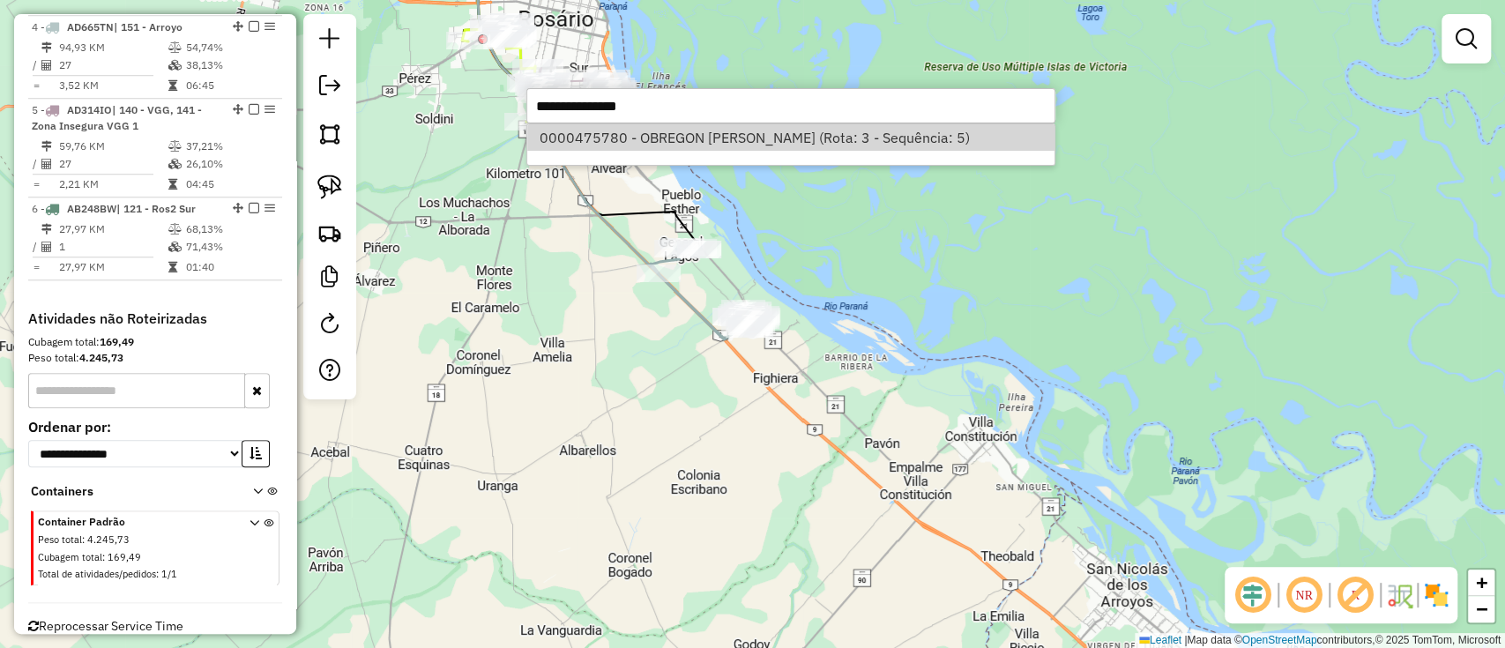
select select "**********"
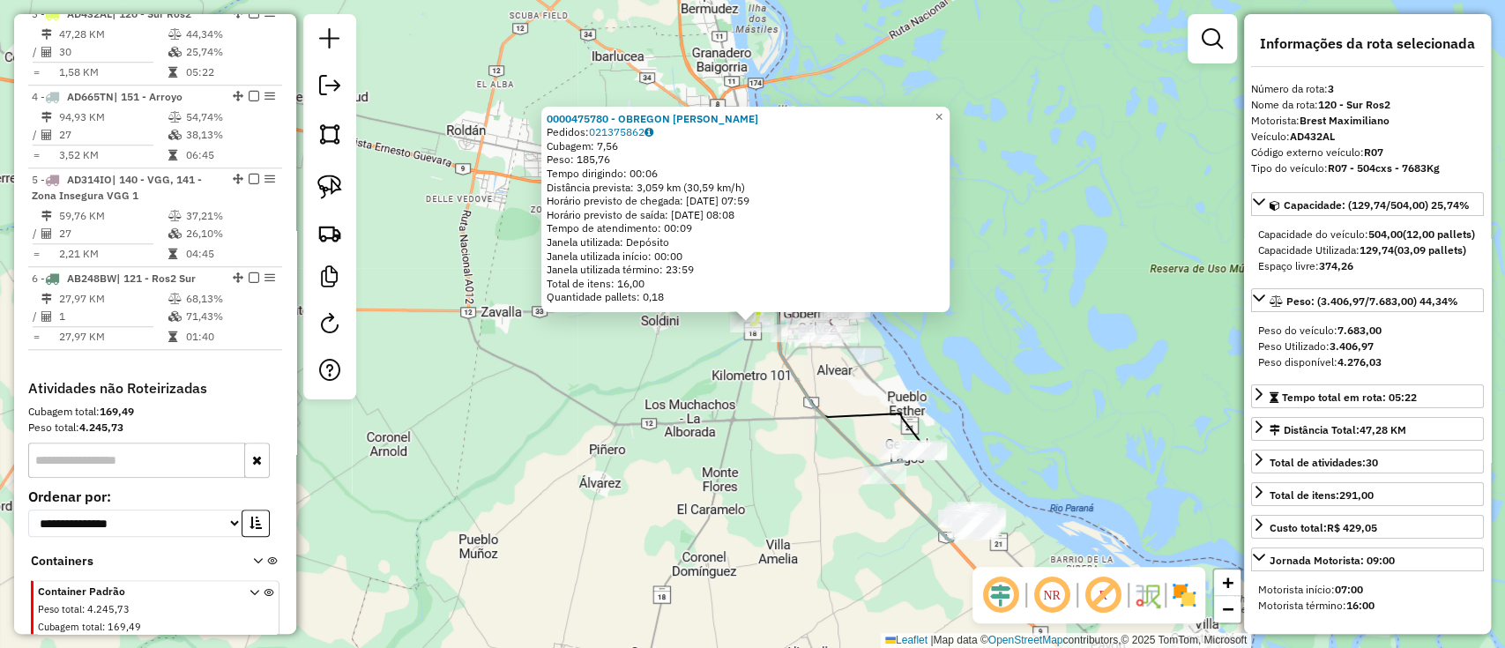
scroll to position [890, 0]
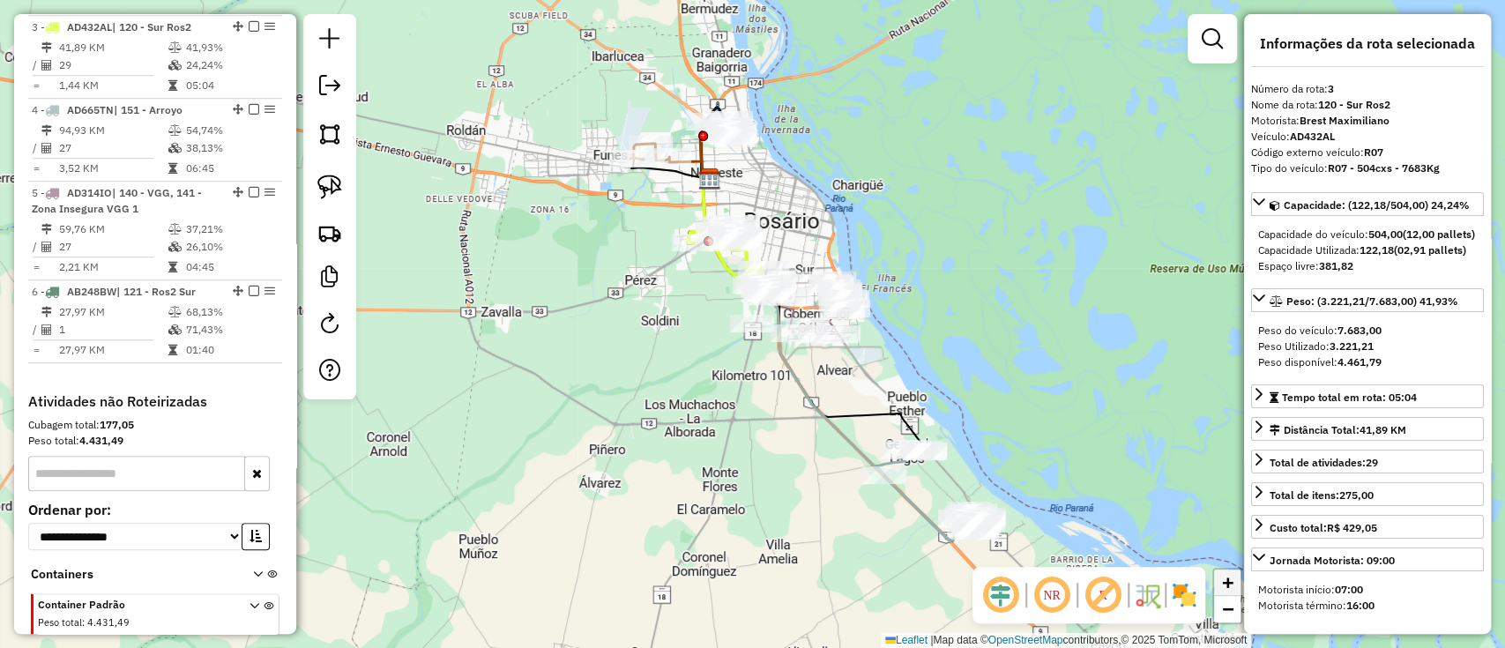
click at [1235, 594] on link "+" at bounding box center [1227, 582] width 26 height 26
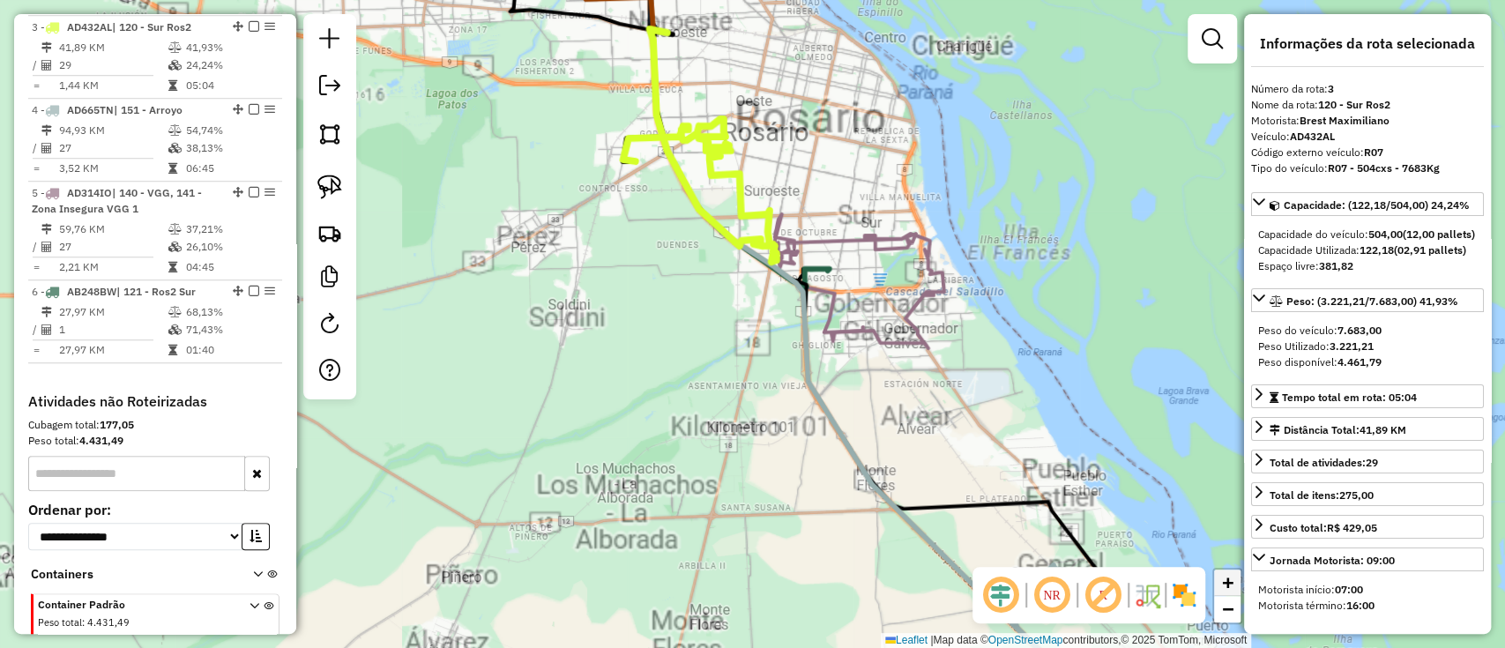
click at [1235, 594] on link "+" at bounding box center [1227, 582] width 26 height 26
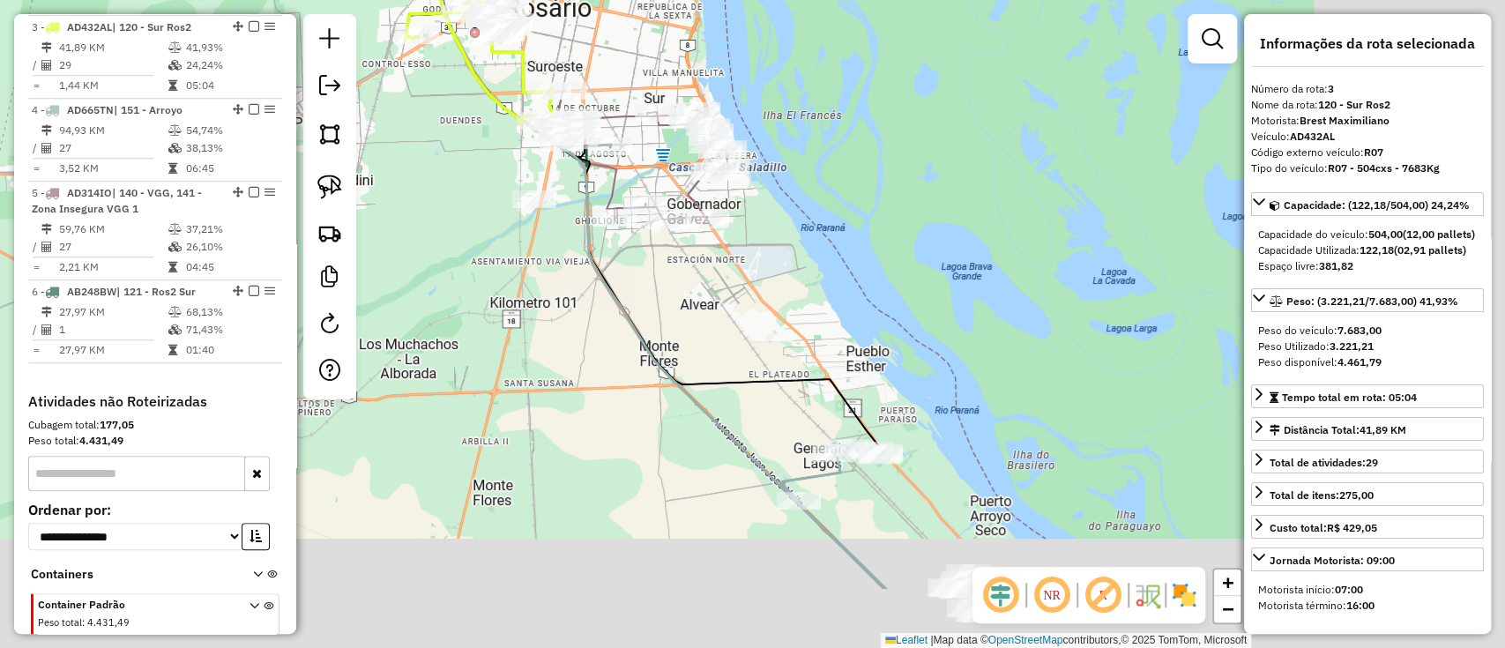
drag, startPoint x: 925, startPoint y: 405, endPoint x: 705, endPoint y: 279, distance: 254.3
click at [705, 279] on div "Janela de atendimento Grade de atendimento Capacidade Transportadoras Veículos …" at bounding box center [752, 324] width 1505 height 648
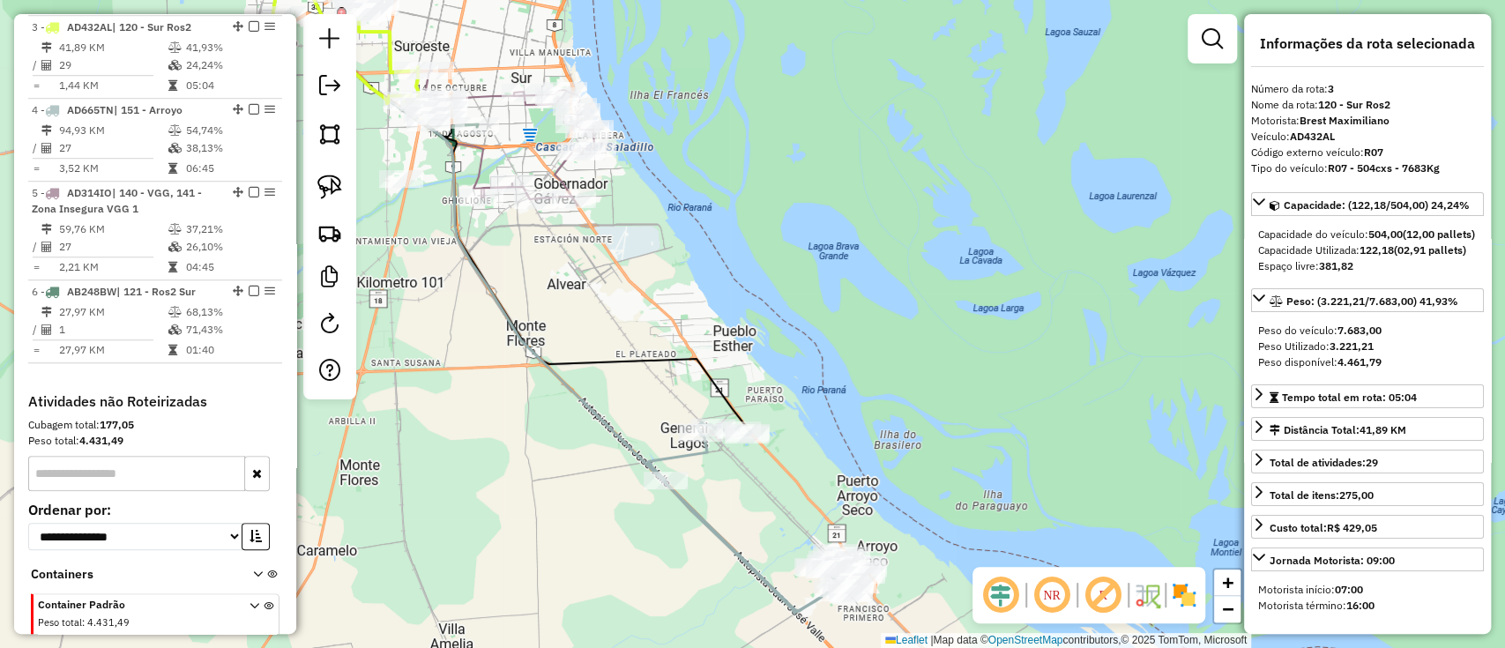
drag, startPoint x: 871, startPoint y: 405, endPoint x: 774, endPoint y: 407, distance: 97.0
click at [774, 407] on div "Janela de atendimento Grade de atendimento Capacidade Transportadoras Veículos …" at bounding box center [752, 324] width 1505 height 648
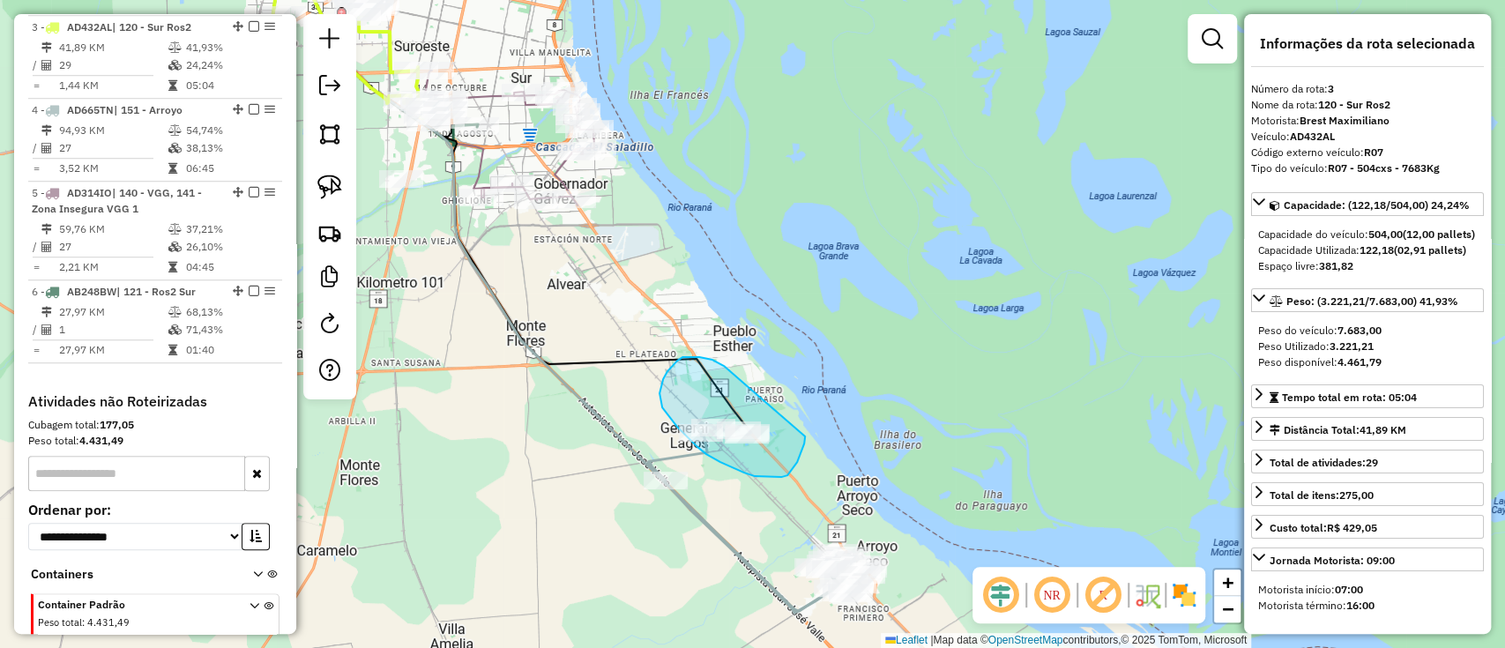
drag, startPoint x: 699, startPoint y: 357, endPoint x: 806, endPoint y: 432, distance: 130.3
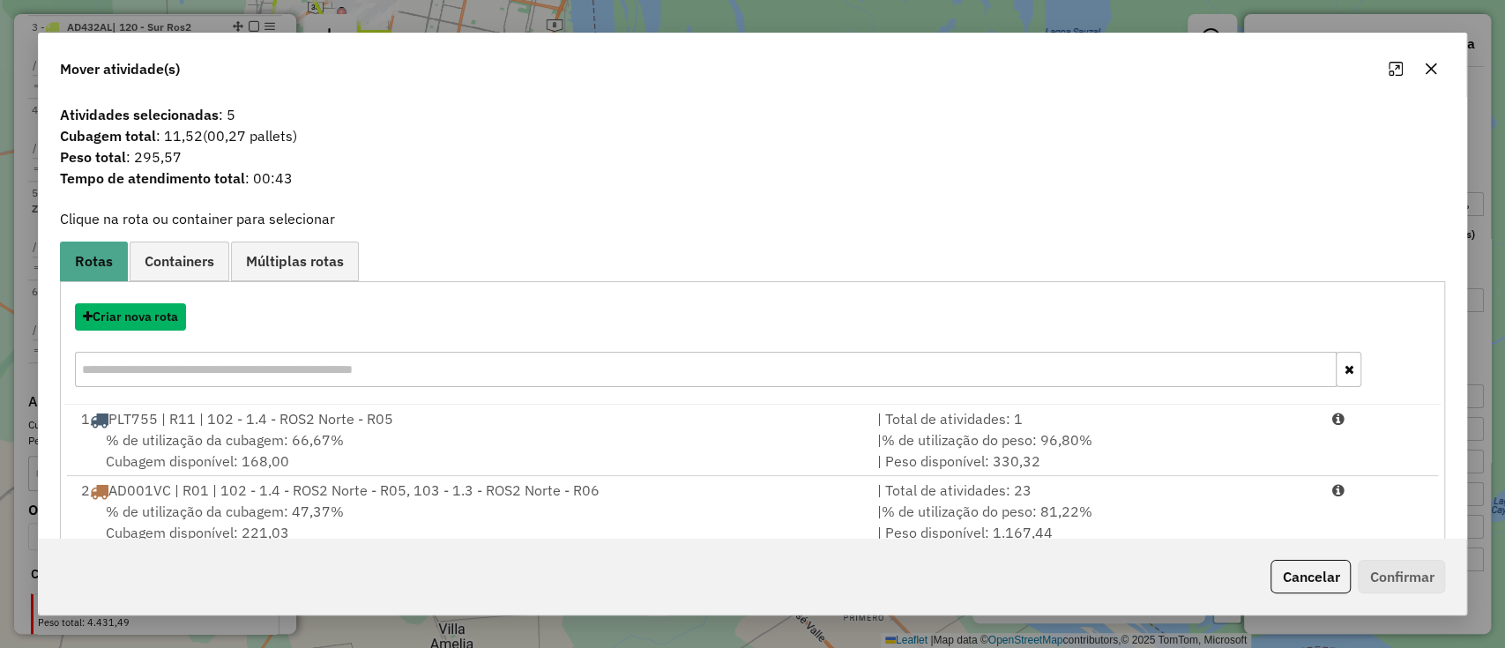
click at [141, 316] on button "Criar nova rota" at bounding box center [130, 316] width 111 height 27
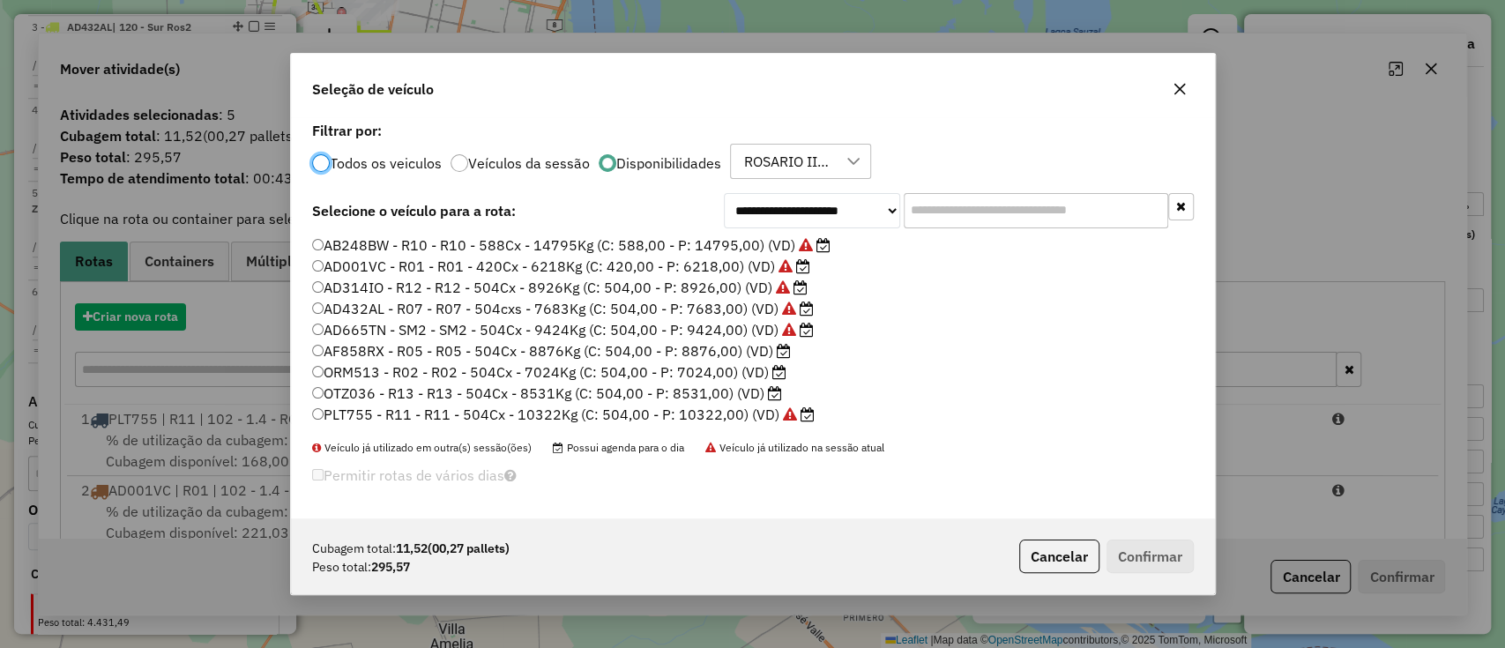
scroll to position [9, 5]
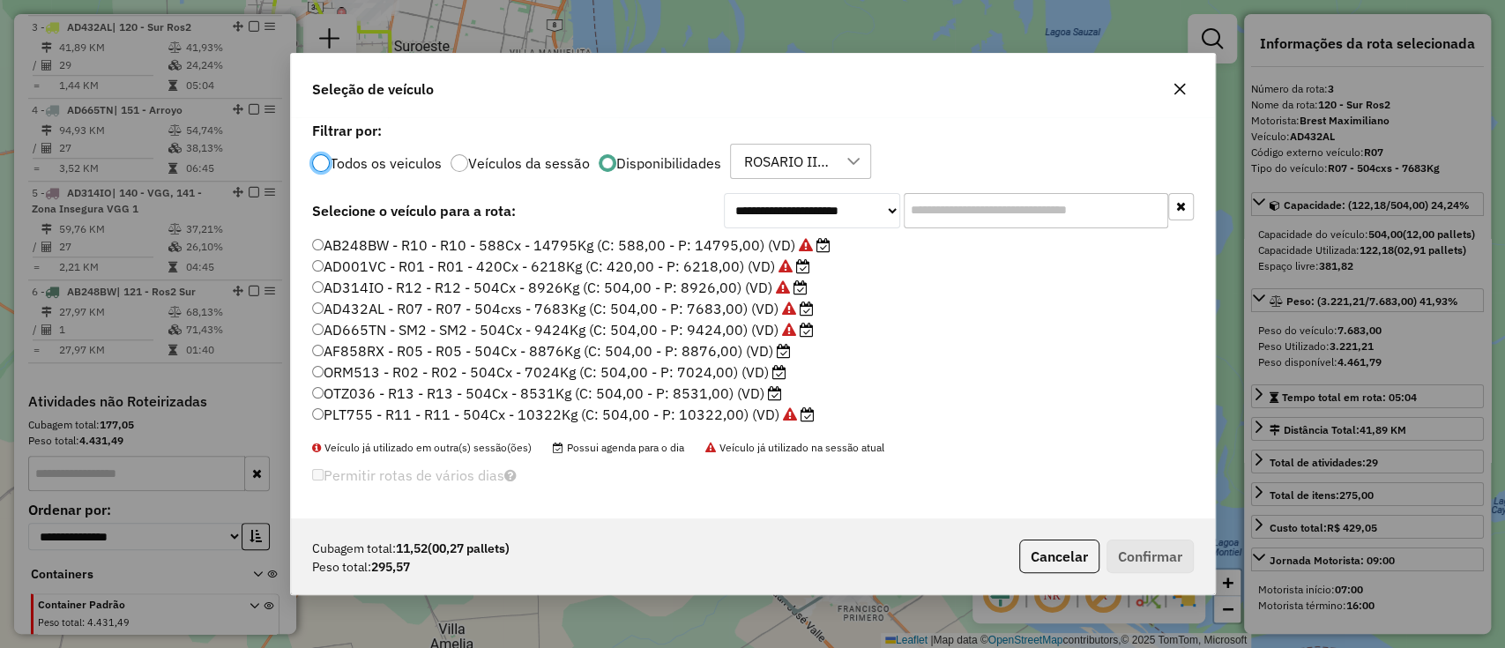
click at [951, 212] on input "text" at bounding box center [1035, 210] width 264 height 35
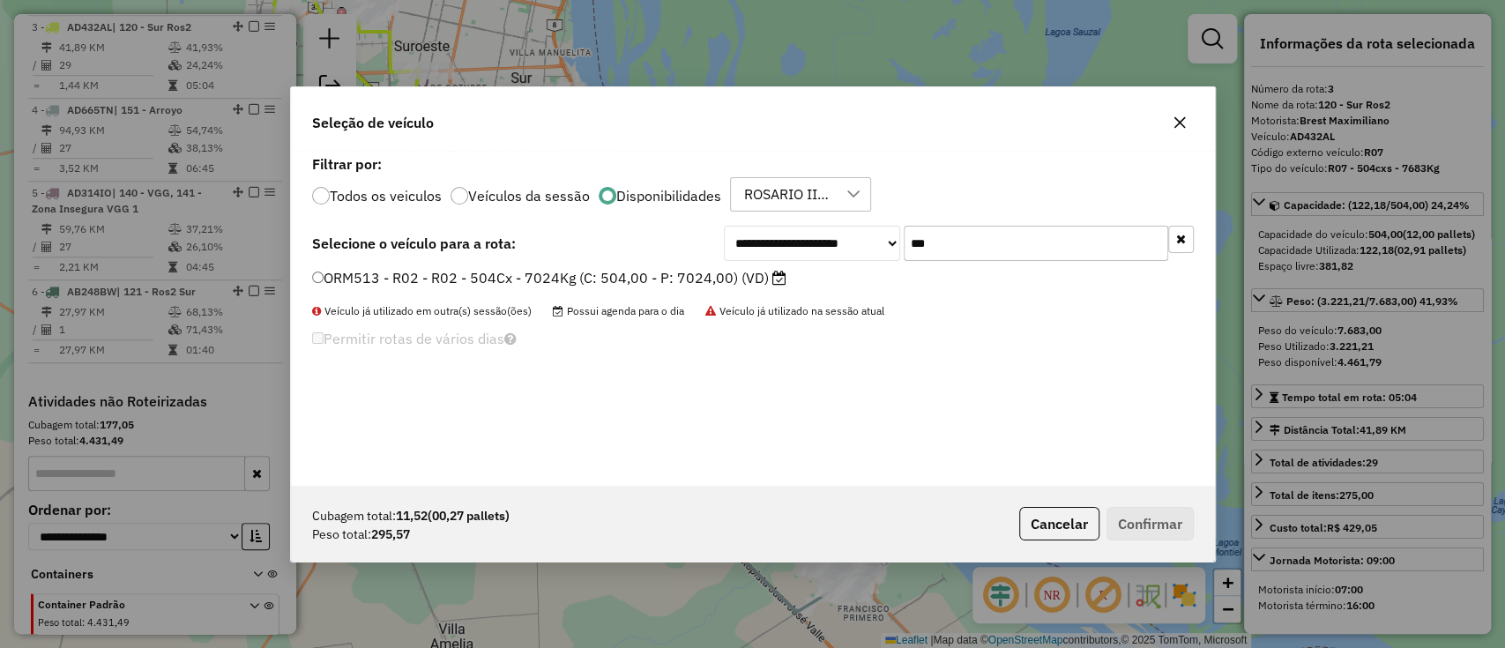
type input "***"
click at [718, 284] on label "ORM513 - R02 - R02 - 504Cx - 7024Kg (C: 504,00 - P: 7024,00) (VD)" at bounding box center [549, 277] width 474 height 21
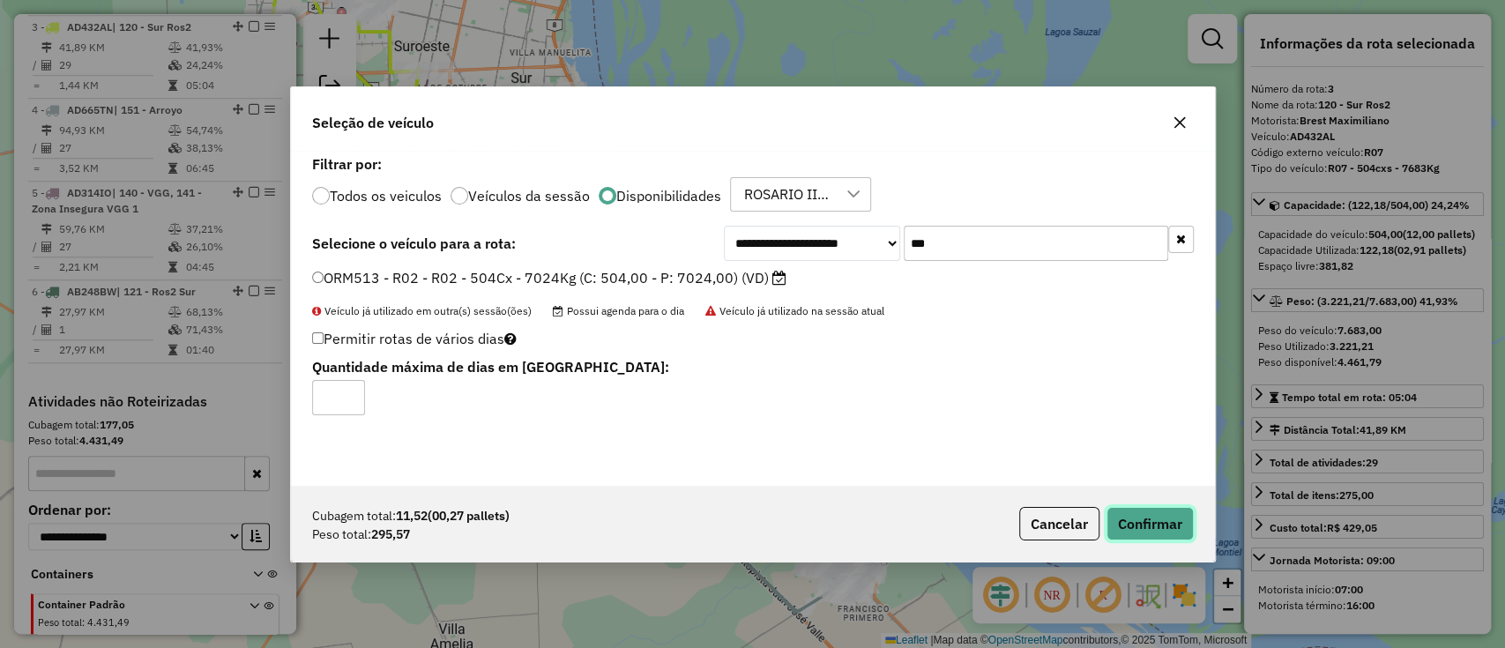
click at [1150, 526] on button "Confirmar" at bounding box center [1149, 523] width 87 height 33
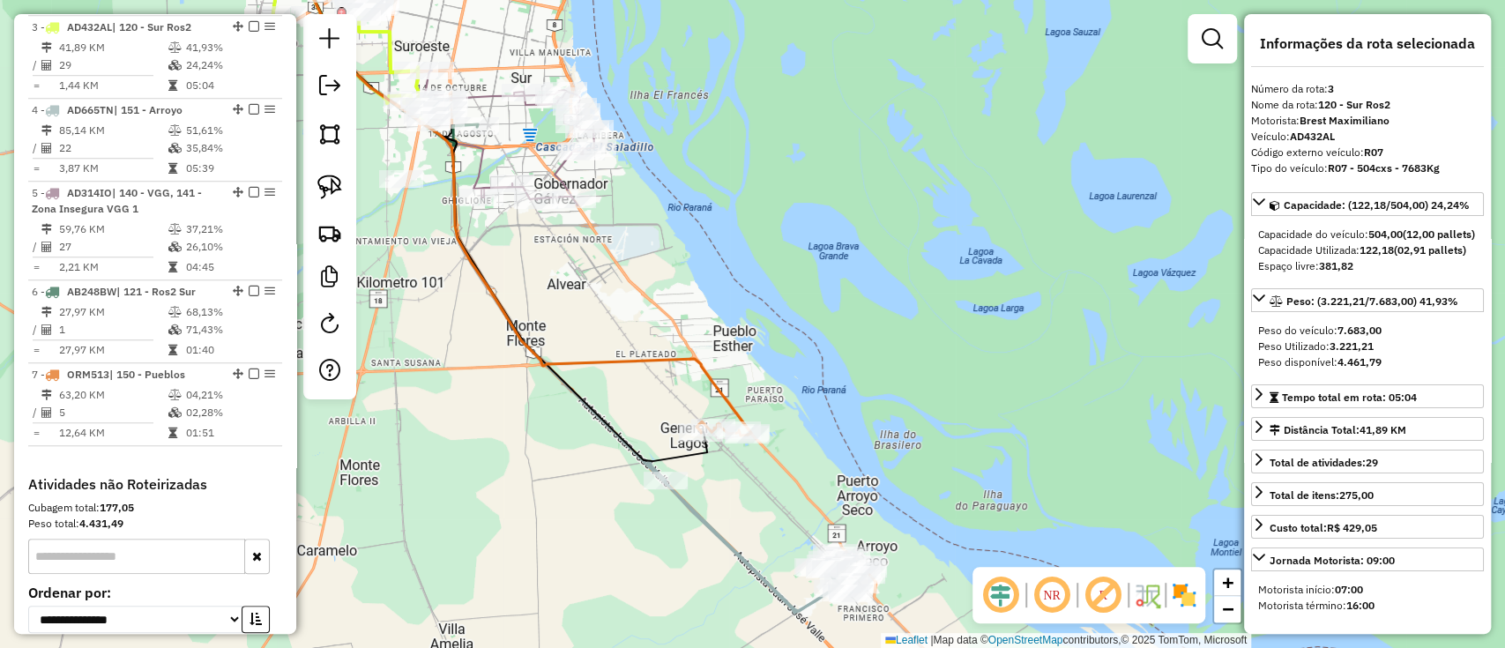
click at [674, 347] on div "Janela de atendimento Grade de atendimento Capacidade Transportadoras Veículos …" at bounding box center [752, 324] width 1505 height 648
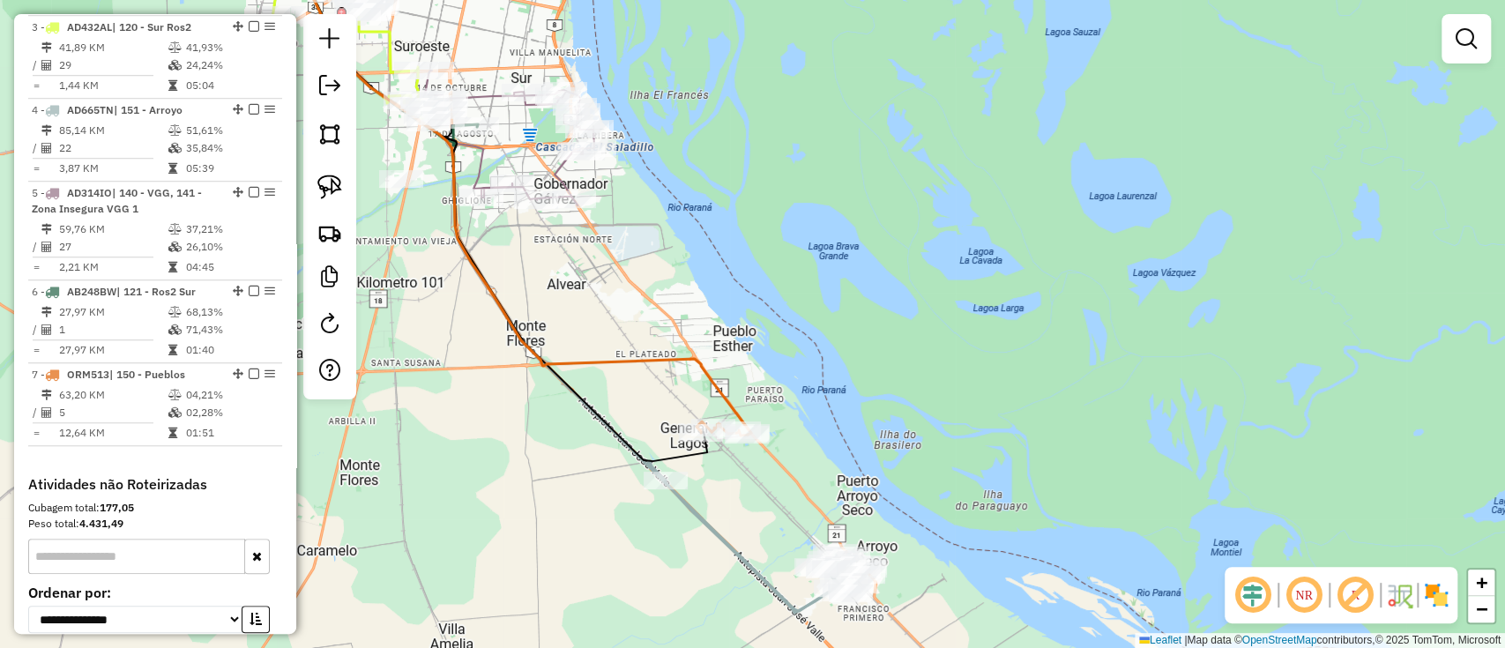
click at [665, 360] on icon at bounding box center [527, 185] width 447 height 500
select select "**********"
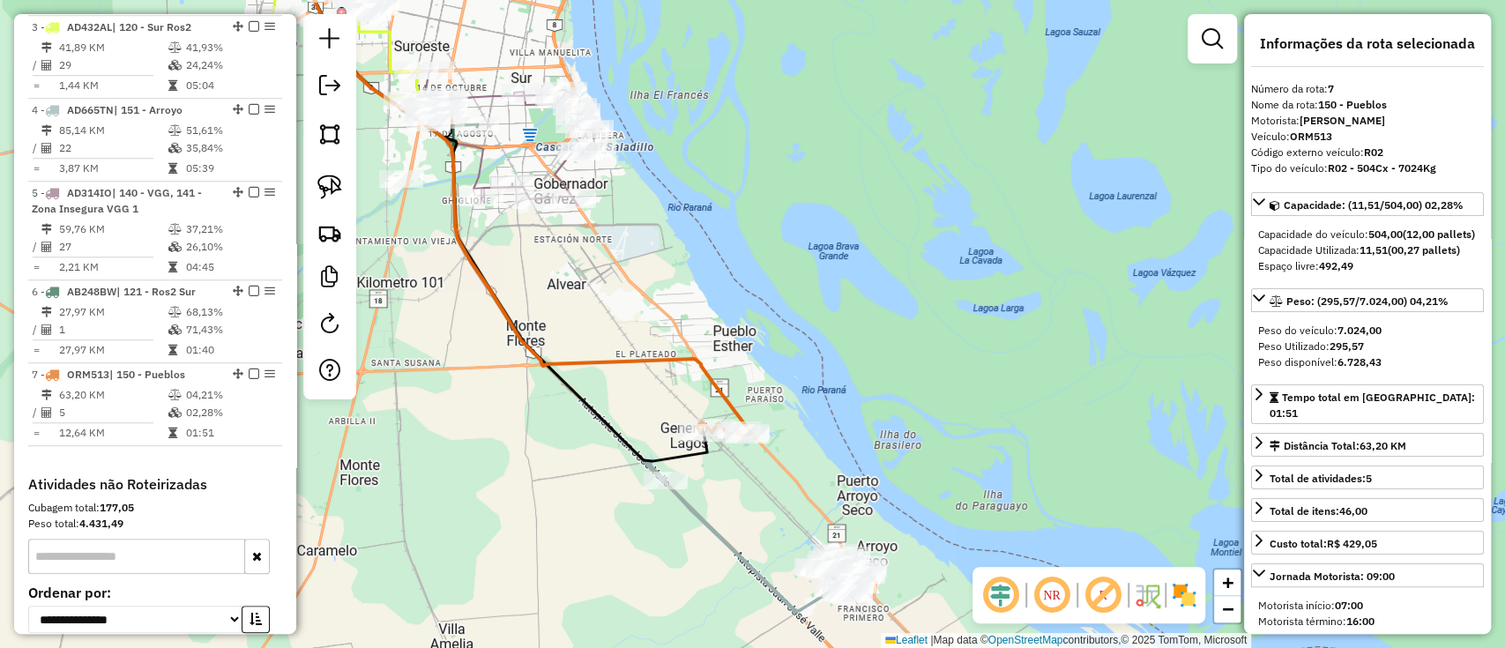
scroll to position [1095, 0]
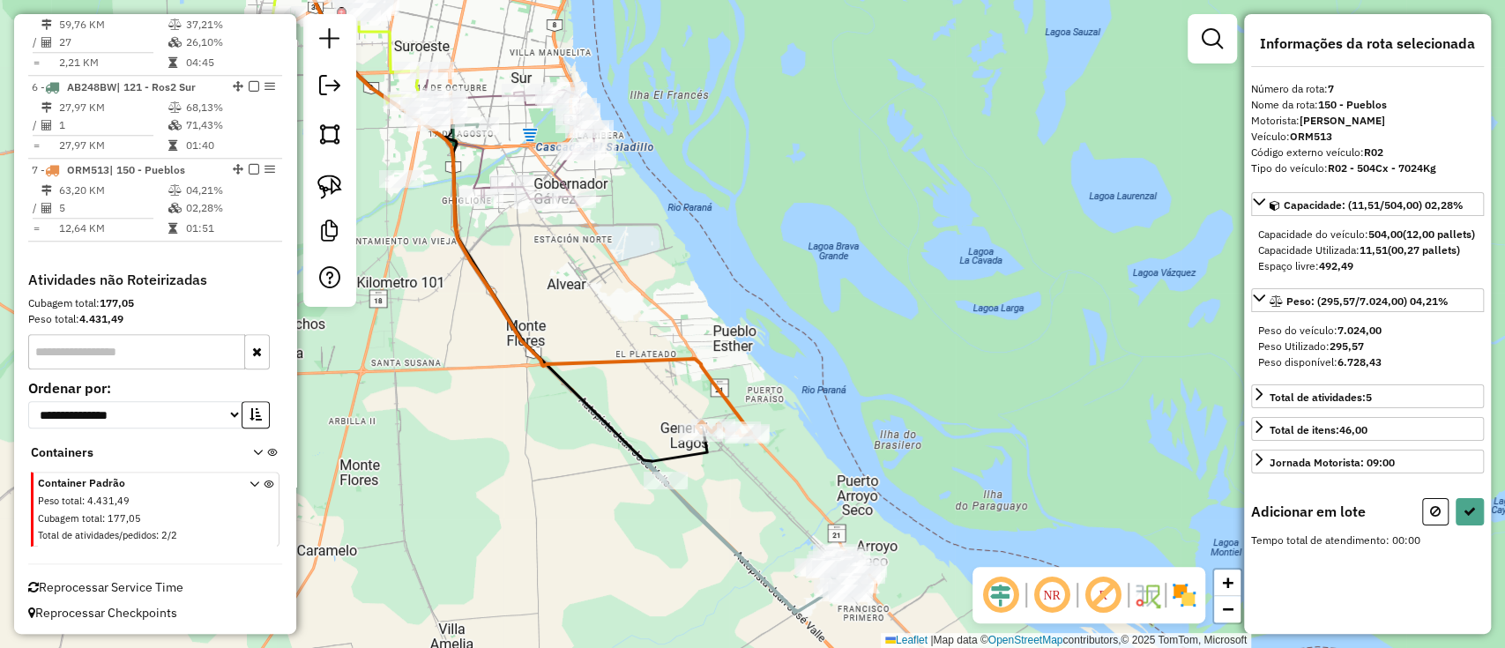
click at [406, 167] on div "Janela de atendimento Grade de atendimento Capacidade Transportadoras Veículos …" at bounding box center [752, 324] width 1505 height 648
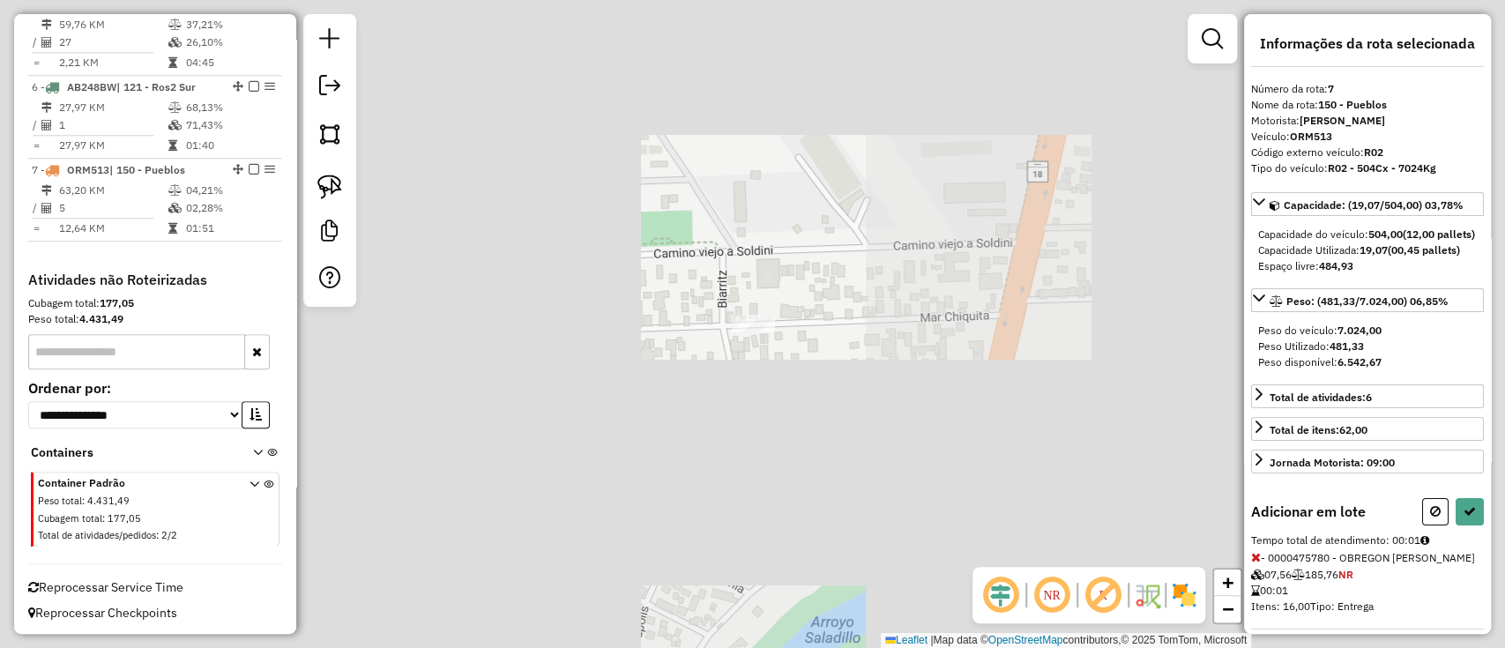
select select "**********"
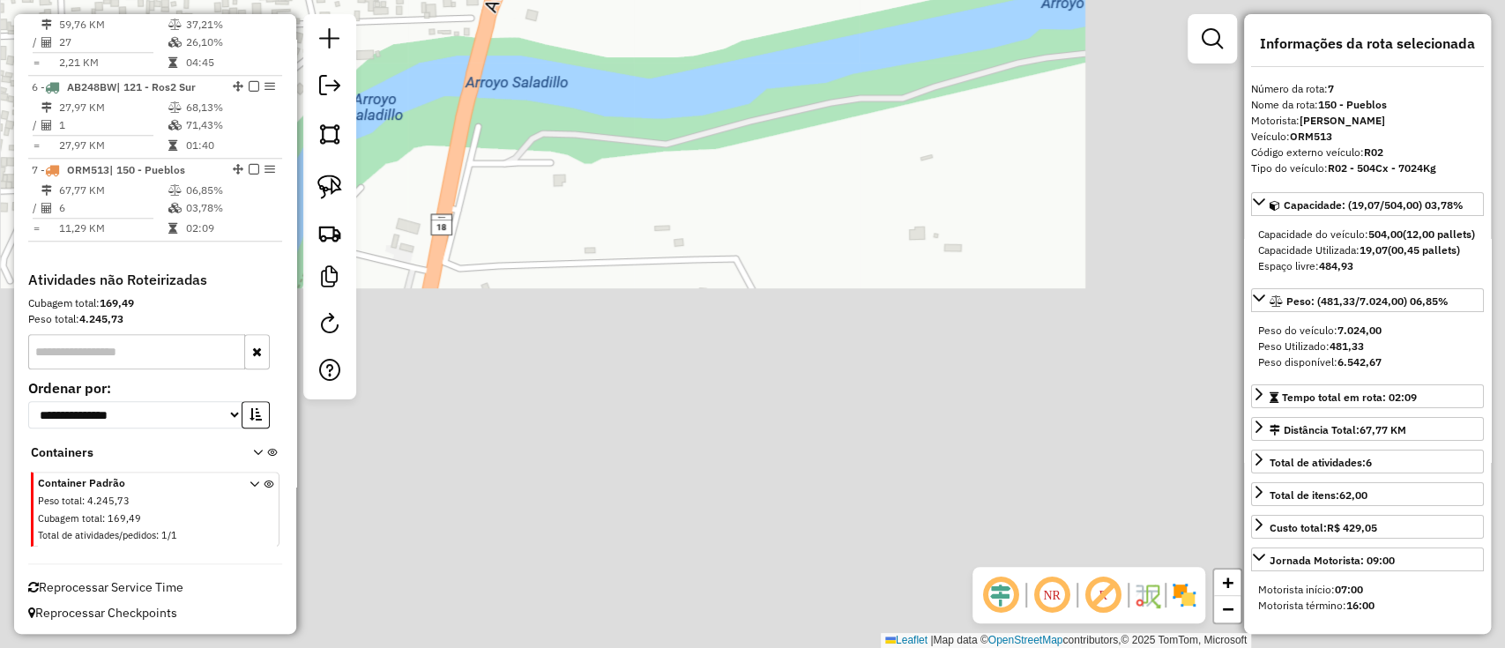
drag, startPoint x: 1076, startPoint y: 463, endPoint x: 606, endPoint y: -79, distance: 717.3
click at [606, 0] on html "Aguarde... Pop-up bloqueado! Seu navegador bloqueou automáticamente a abertura …" at bounding box center [752, 324] width 1505 height 648
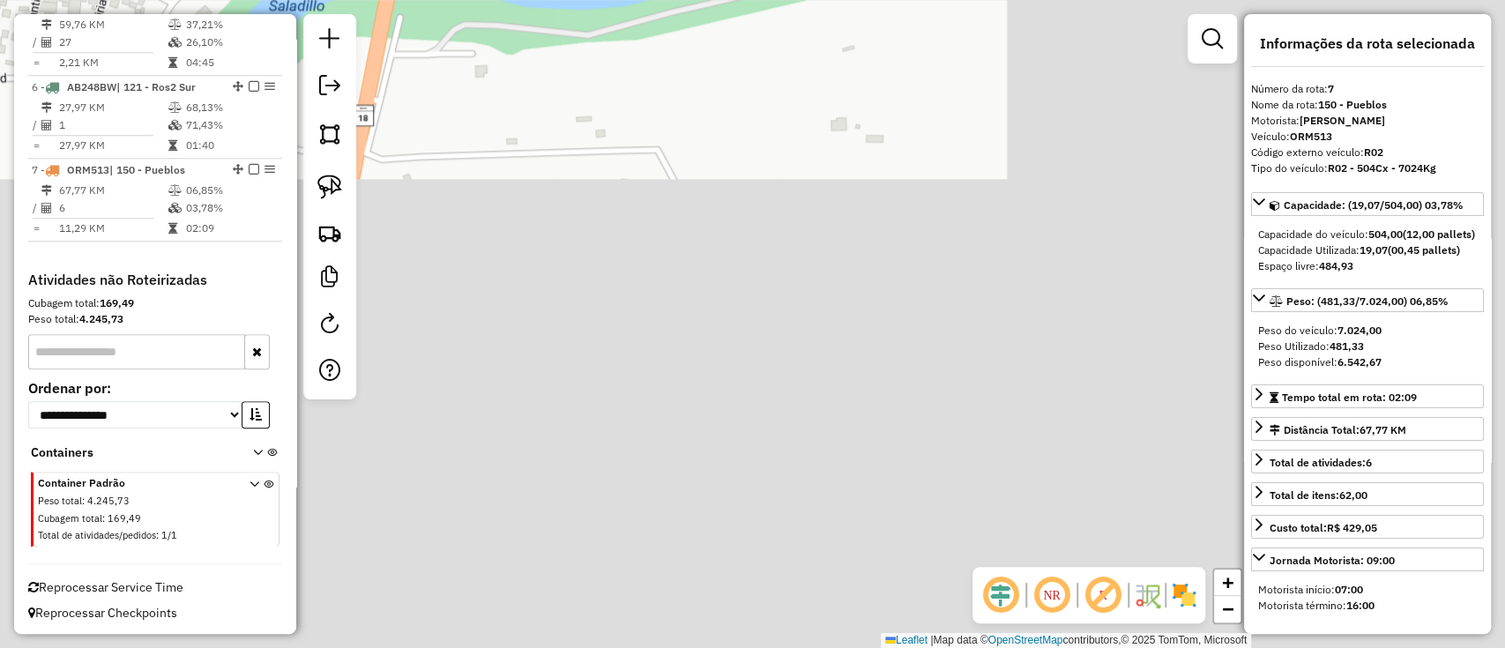
drag, startPoint x: 967, startPoint y: 281, endPoint x: 669, endPoint y: 71, distance: 364.4
click at [704, 108] on div "Janela de atendimento Grade de atendimento Capacidade Transportadoras Veículos …" at bounding box center [752, 324] width 1505 height 648
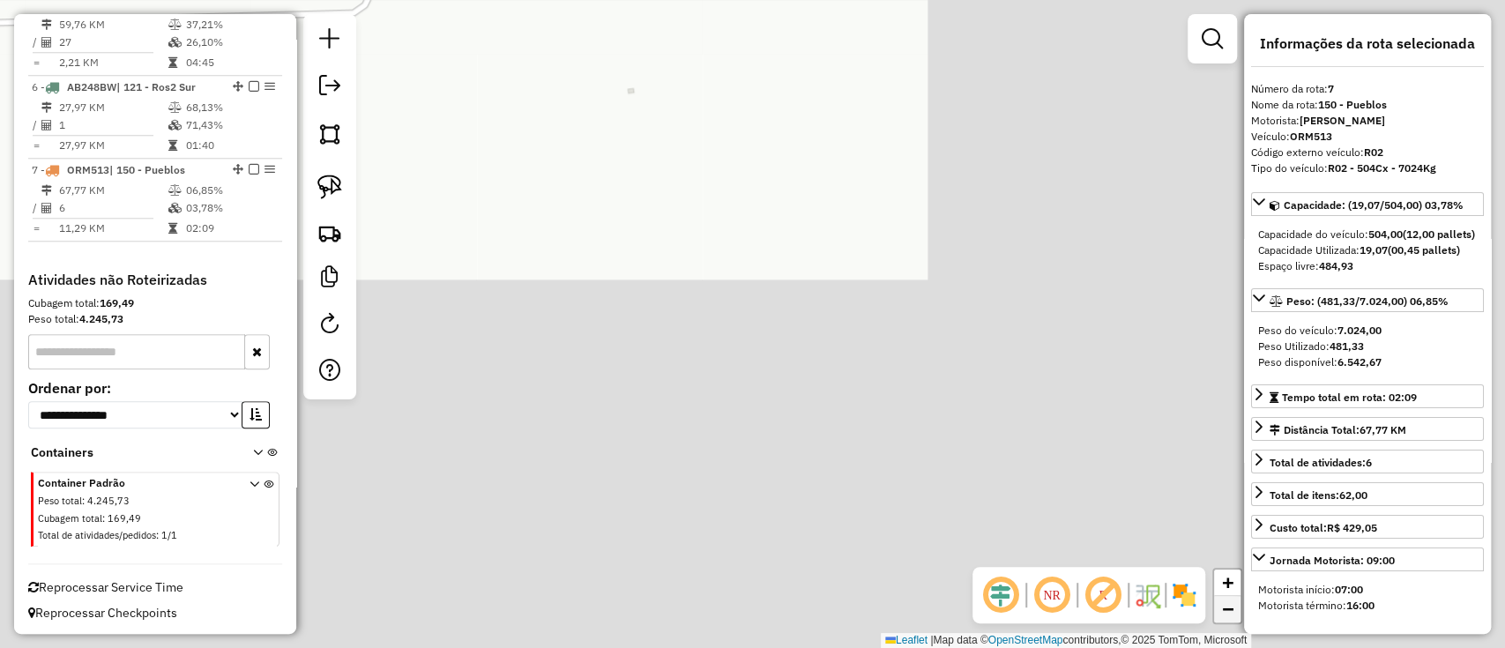
click at [1240, 604] on div "+ −" at bounding box center [1227, 596] width 30 height 56
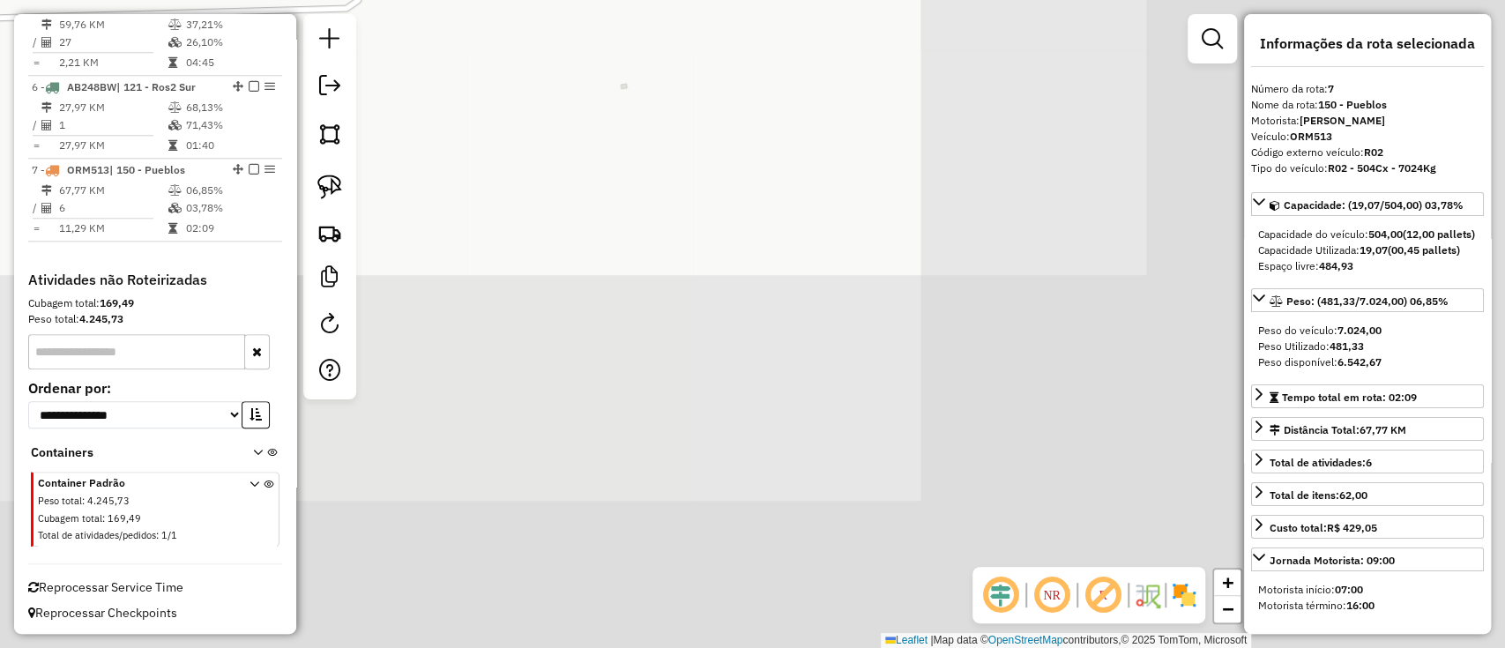
click at [1240, 604] on div "+ −" at bounding box center [1227, 596] width 30 height 56
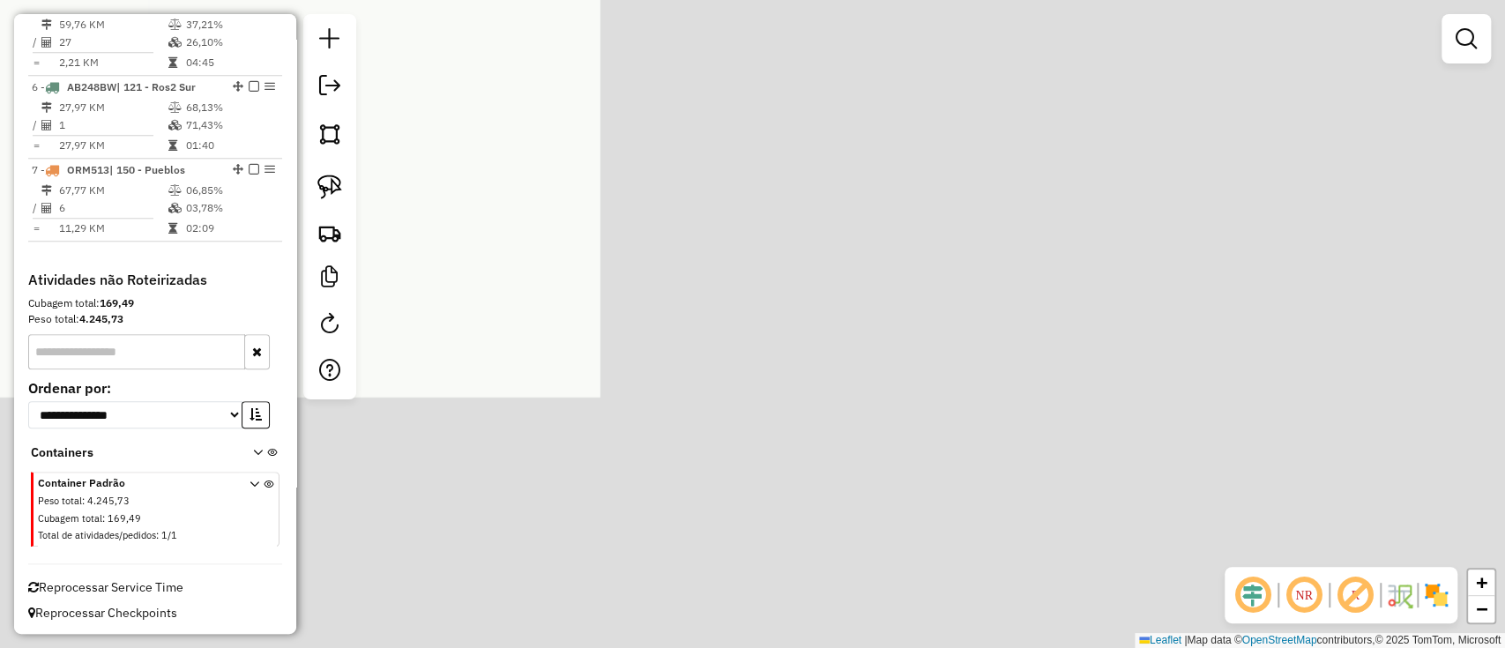
click at [1224, 606] on div "NR R" at bounding box center [1340, 595] width 233 height 56
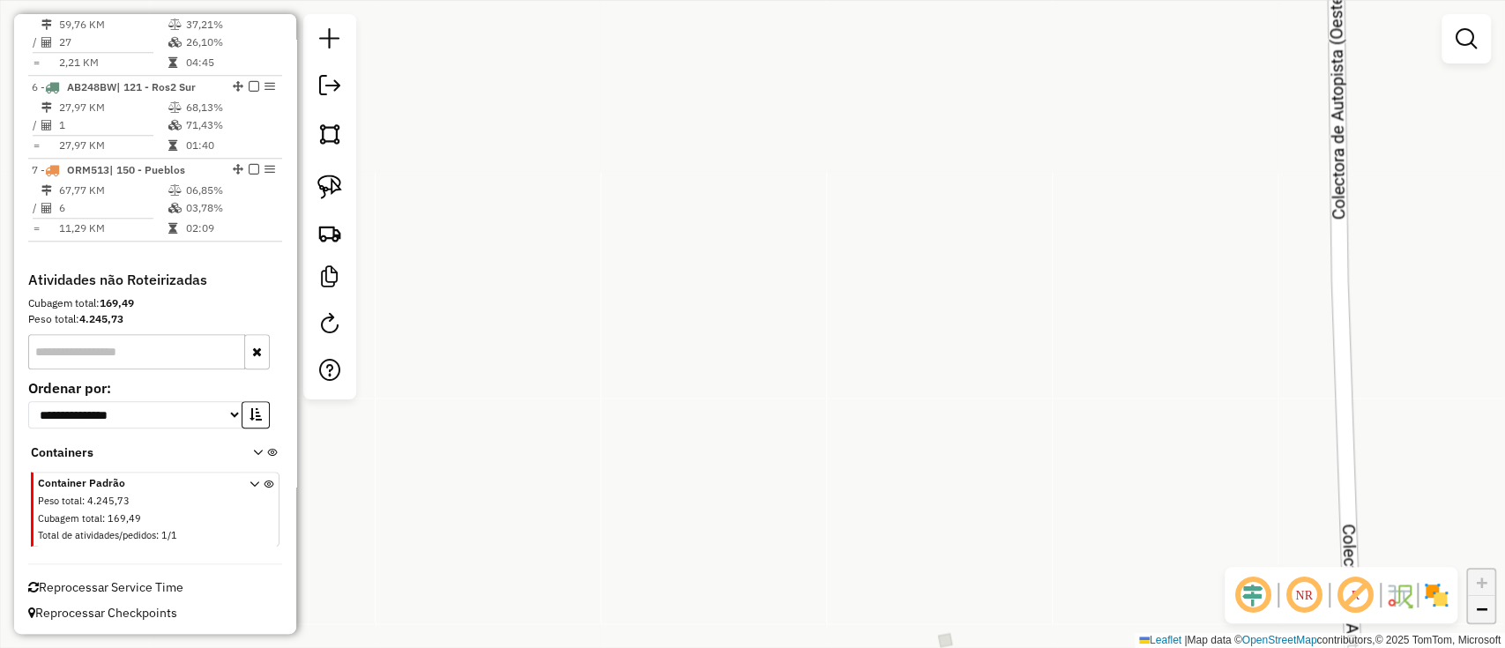
click at [1481, 614] on span "−" at bounding box center [1481, 609] width 11 height 22
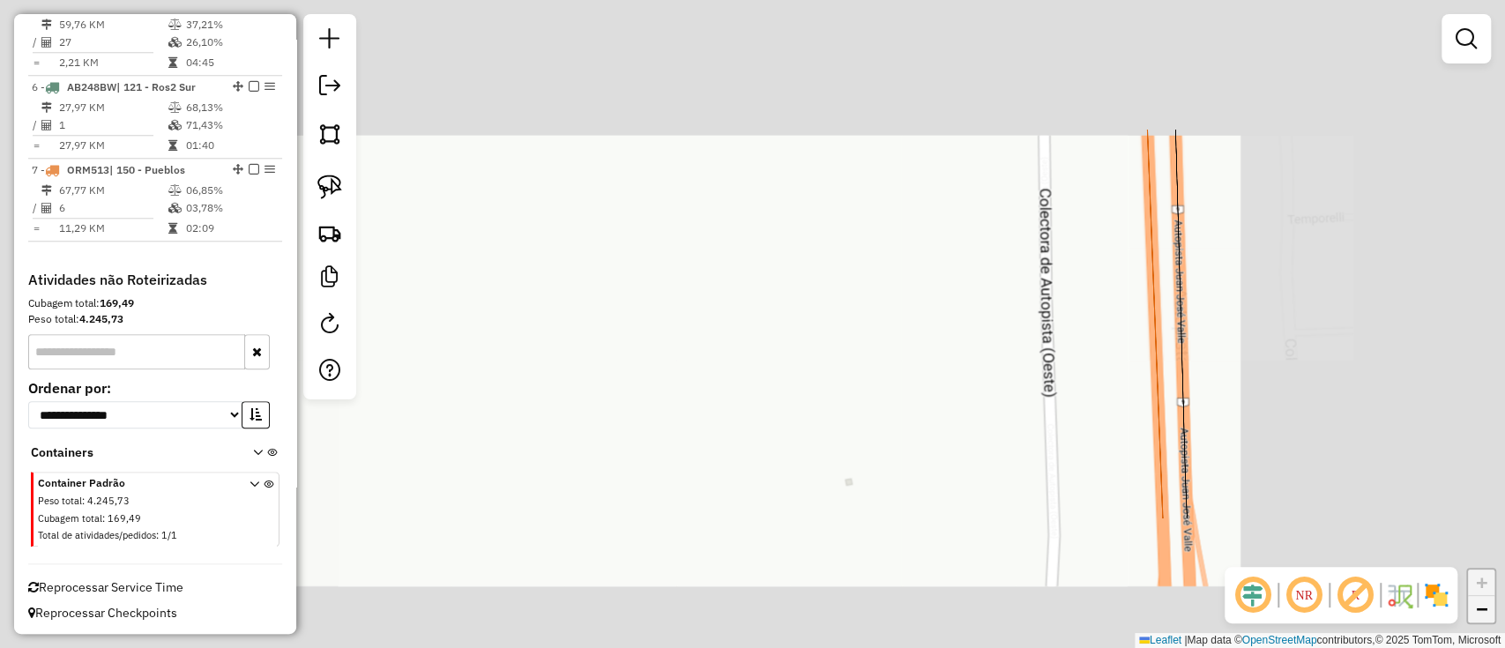
click at [1481, 614] on span "−" at bounding box center [1481, 609] width 11 height 22
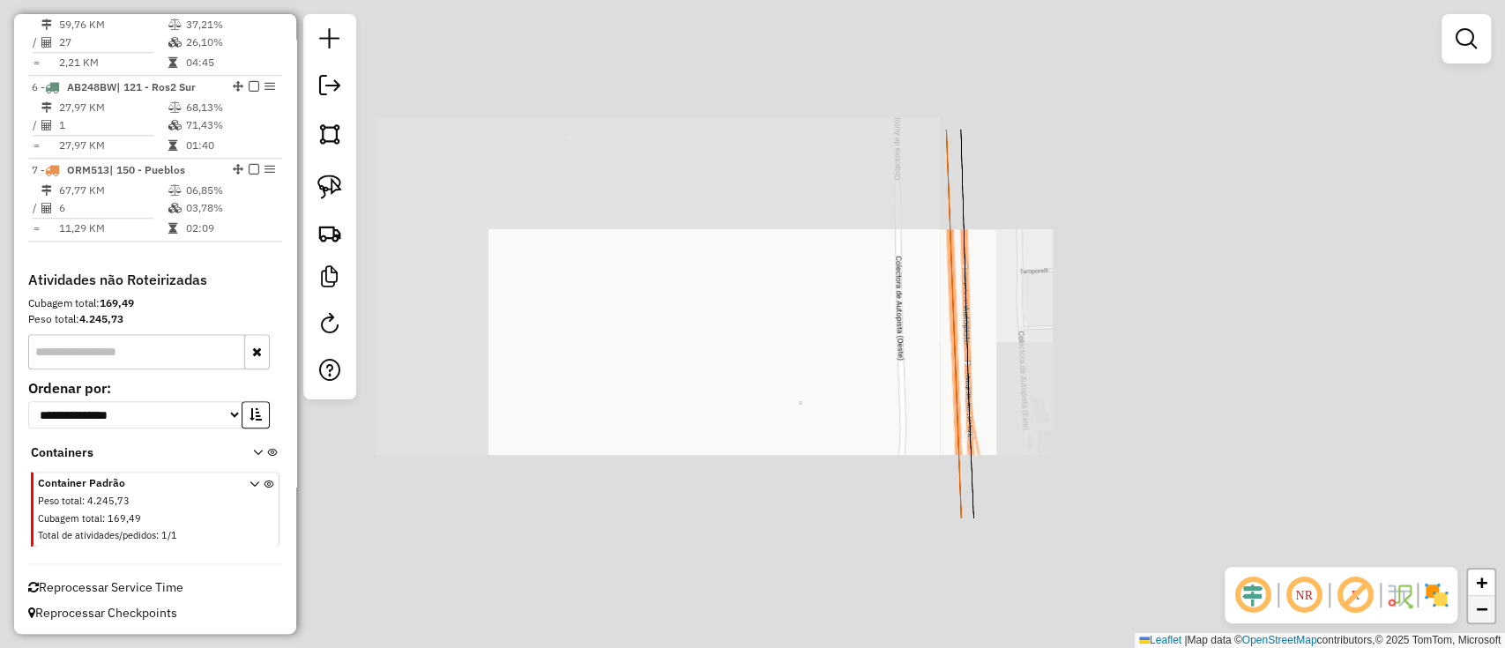
click at [1481, 614] on span "−" at bounding box center [1481, 609] width 11 height 22
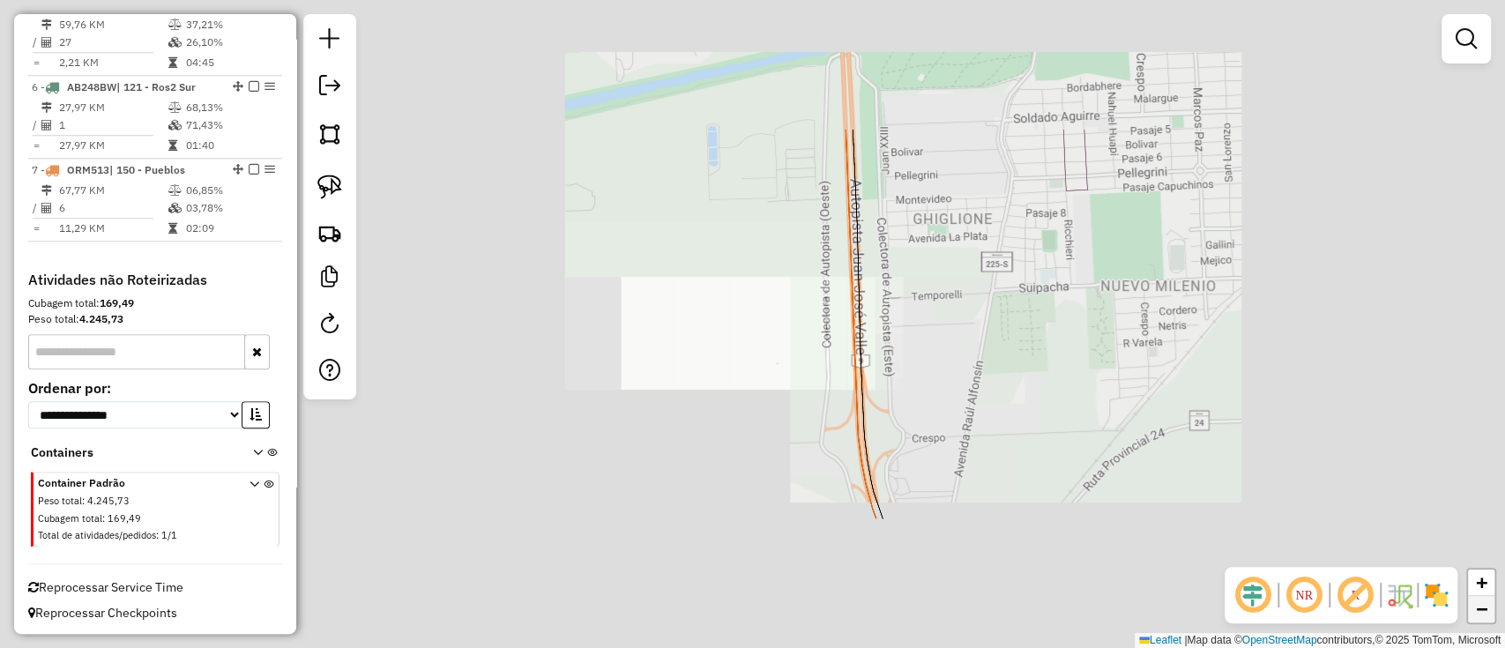
click at [1481, 614] on span "−" at bounding box center [1481, 609] width 11 height 22
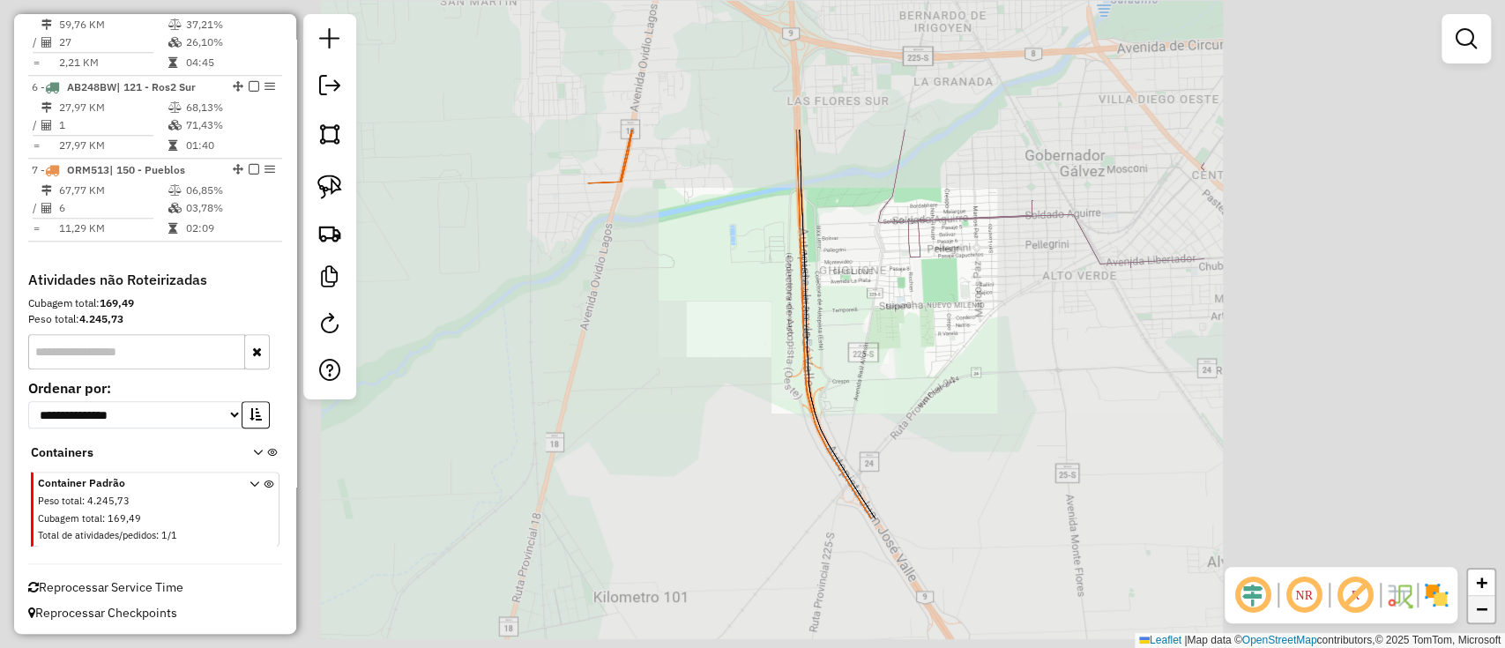
click at [1480, 616] on span "−" at bounding box center [1481, 609] width 11 height 22
click at [1478, 616] on span "−" at bounding box center [1481, 609] width 11 height 22
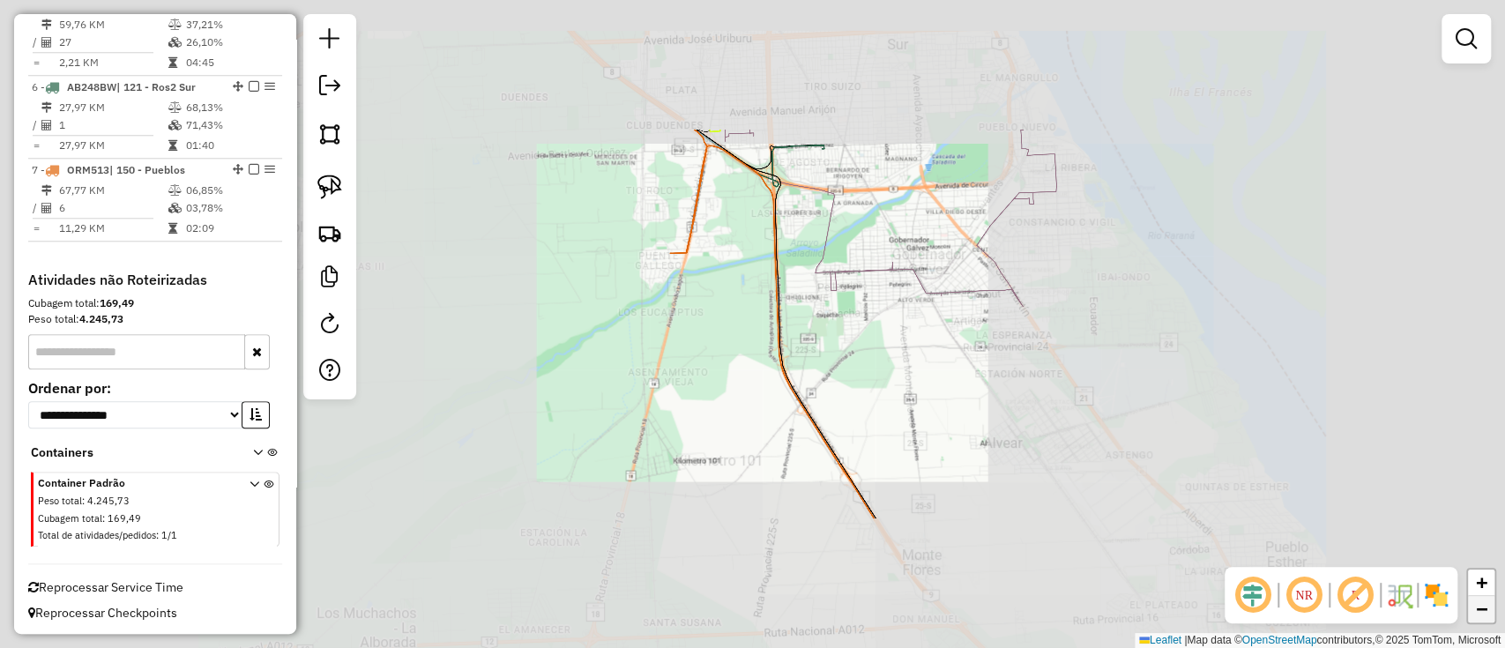
click at [1478, 616] on span "−" at bounding box center [1481, 609] width 11 height 22
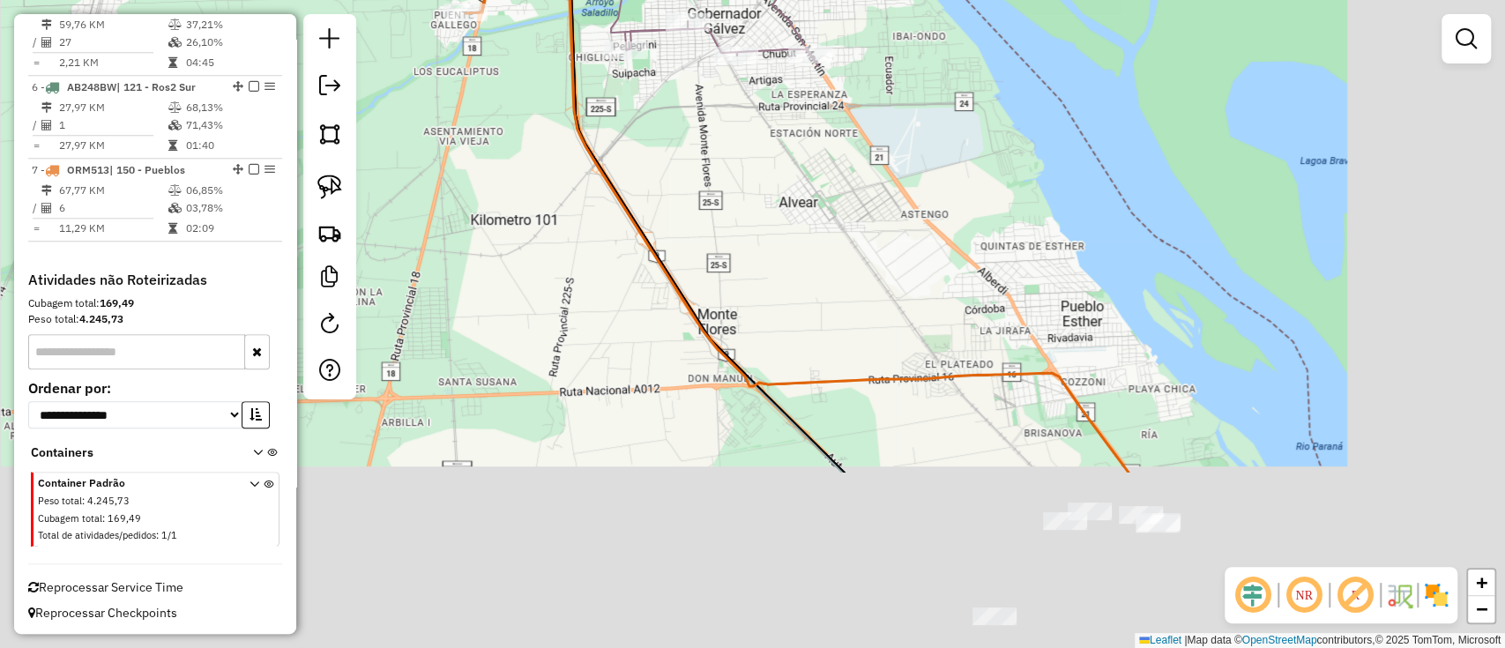
drag, startPoint x: 1231, startPoint y: 415, endPoint x: 849, endPoint y: -11, distance: 572.3
click at [849, 0] on html "Aguarde... Pop-up bloqueado! Seu navegador bloqueou automáticamente a abertura …" at bounding box center [752, 324] width 1505 height 648
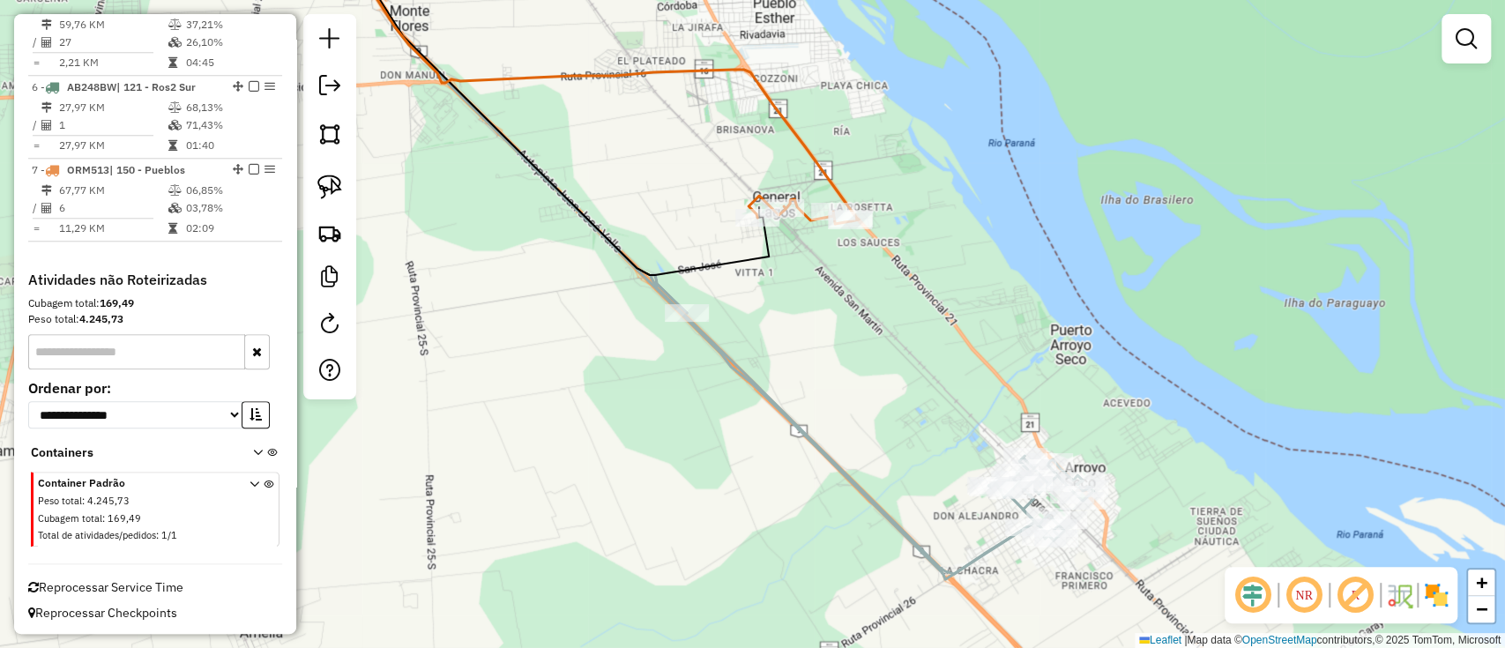
click at [788, 137] on icon at bounding box center [598, 80] width 522 height 288
select select "**********"
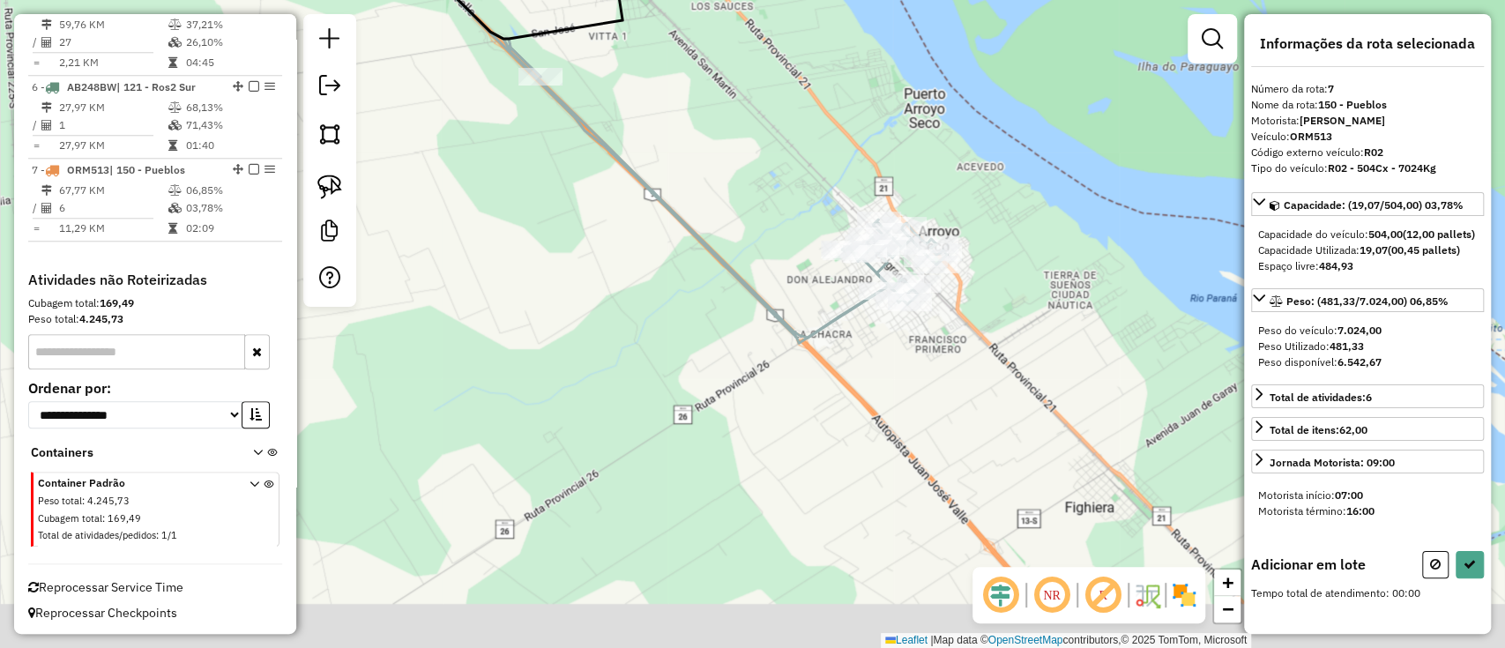
drag, startPoint x: 911, startPoint y: 213, endPoint x: 781, endPoint y: 11, distance: 240.6
click at [762, 0] on html "Aguarde... Pop-up bloqueado! Seu navegador bloqueou automáticamente a abertura …" at bounding box center [752, 324] width 1505 height 648
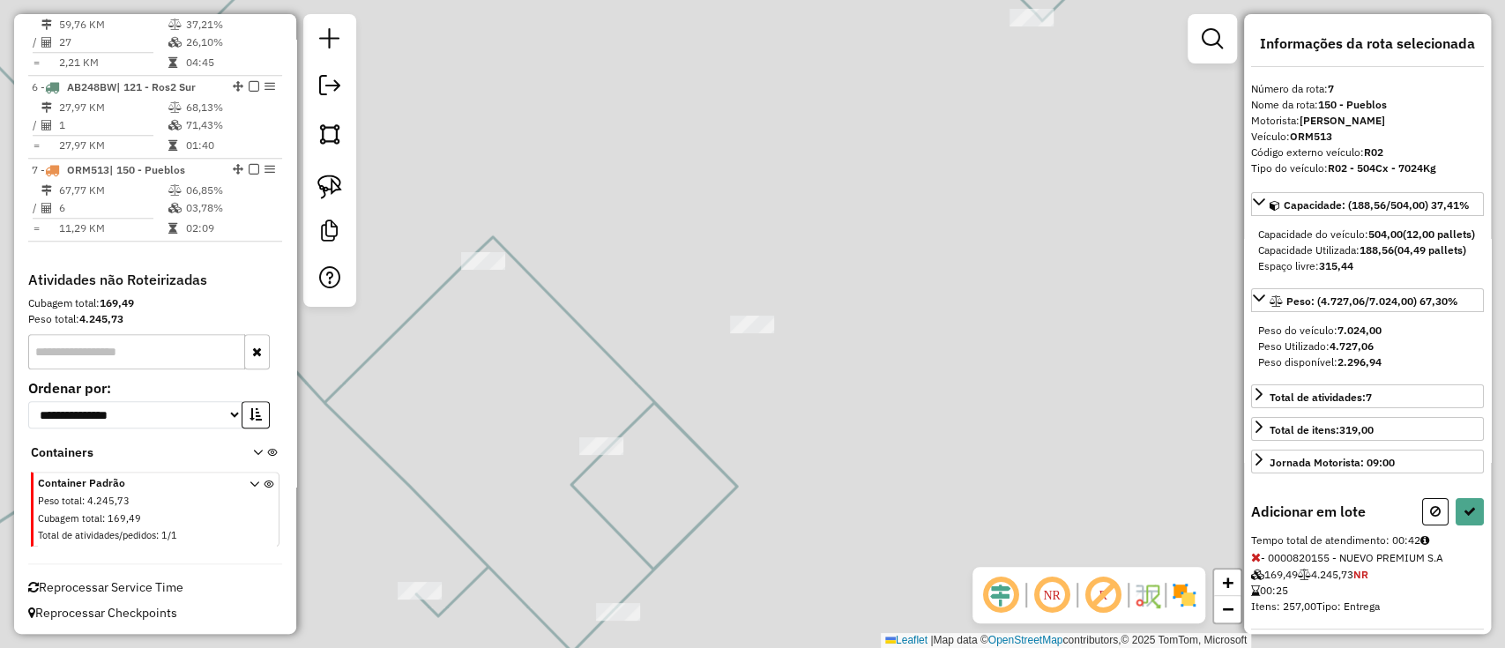
select select "**********"
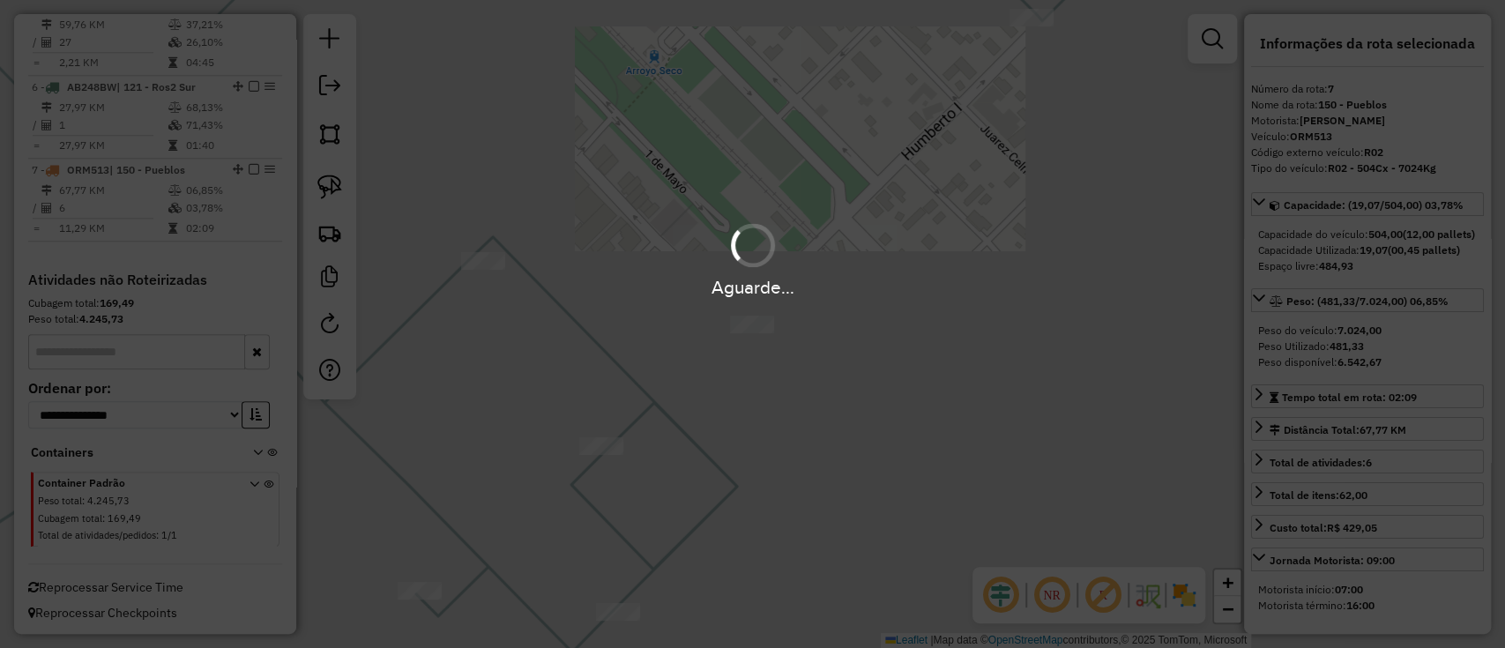
scroll to position [818, 0]
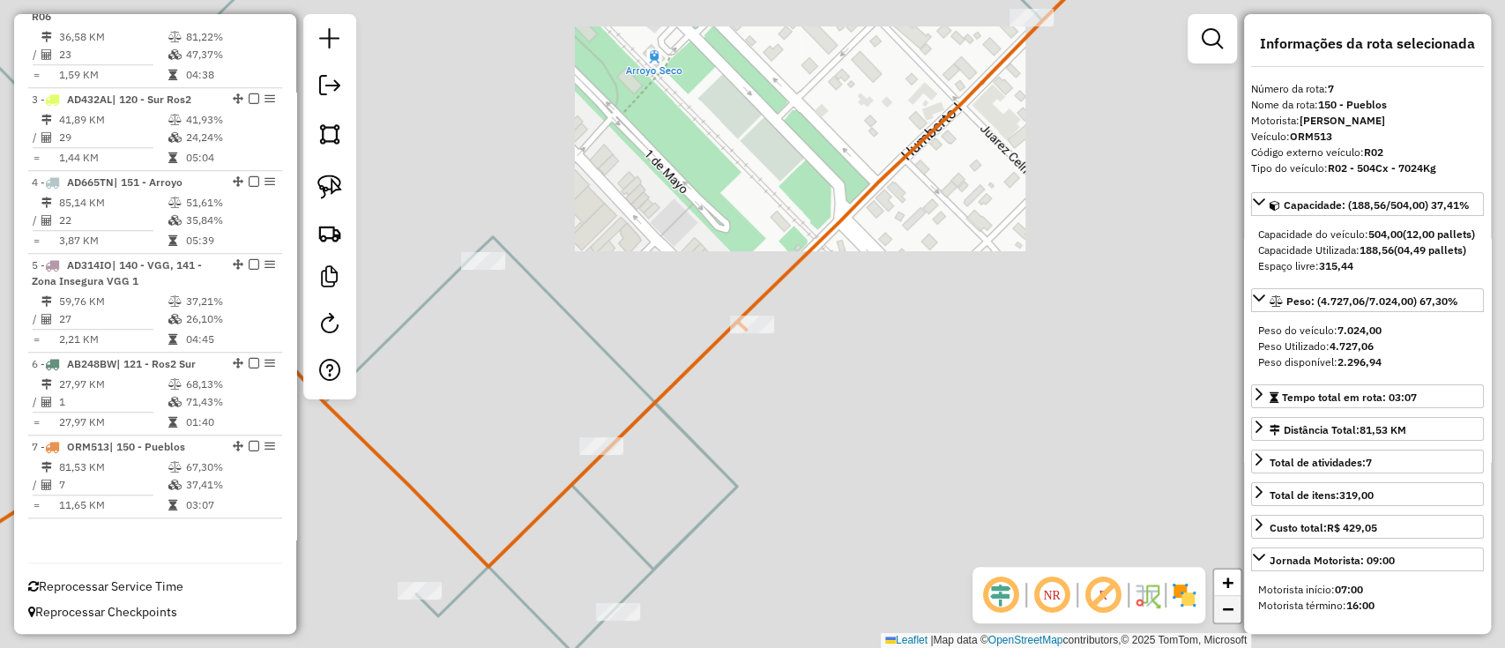
click at [1233, 621] on link "−" at bounding box center [1227, 609] width 26 height 26
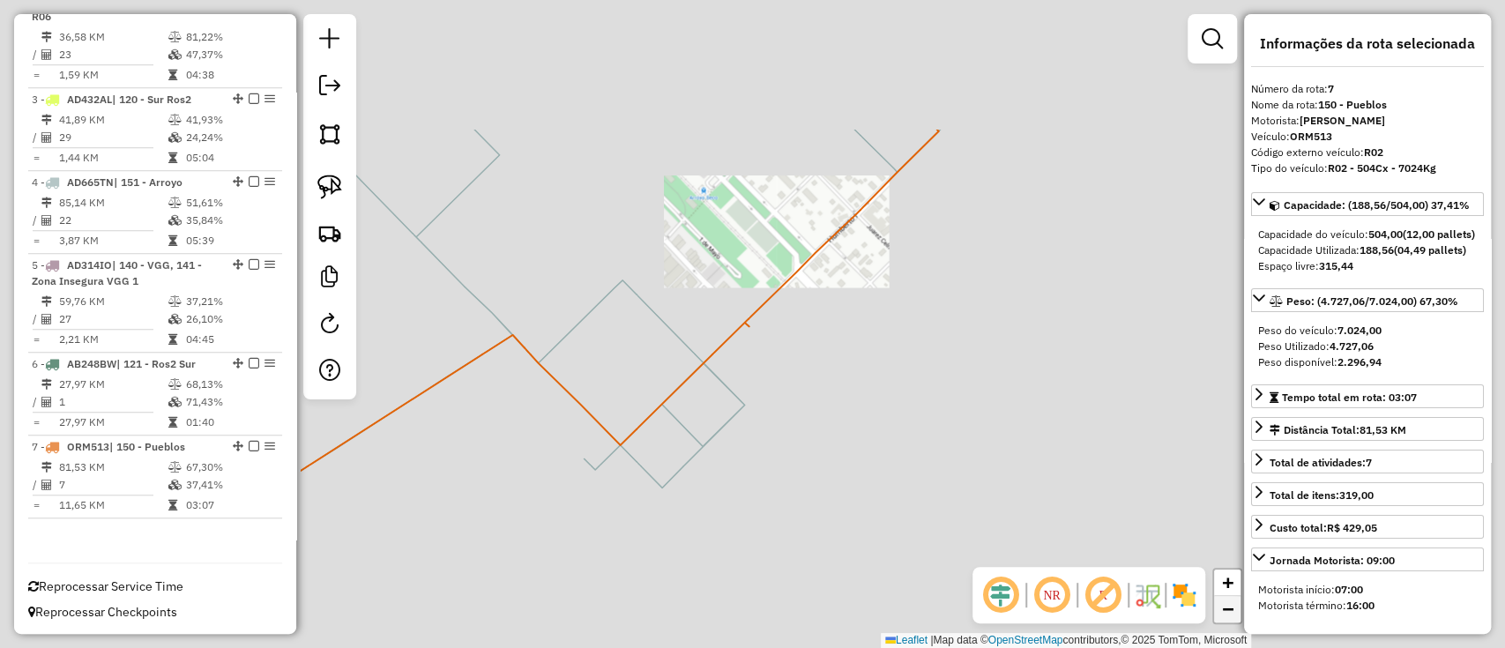
click at [1233, 621] on link "−" at bounding box center [1227, 609] width 26 height 26
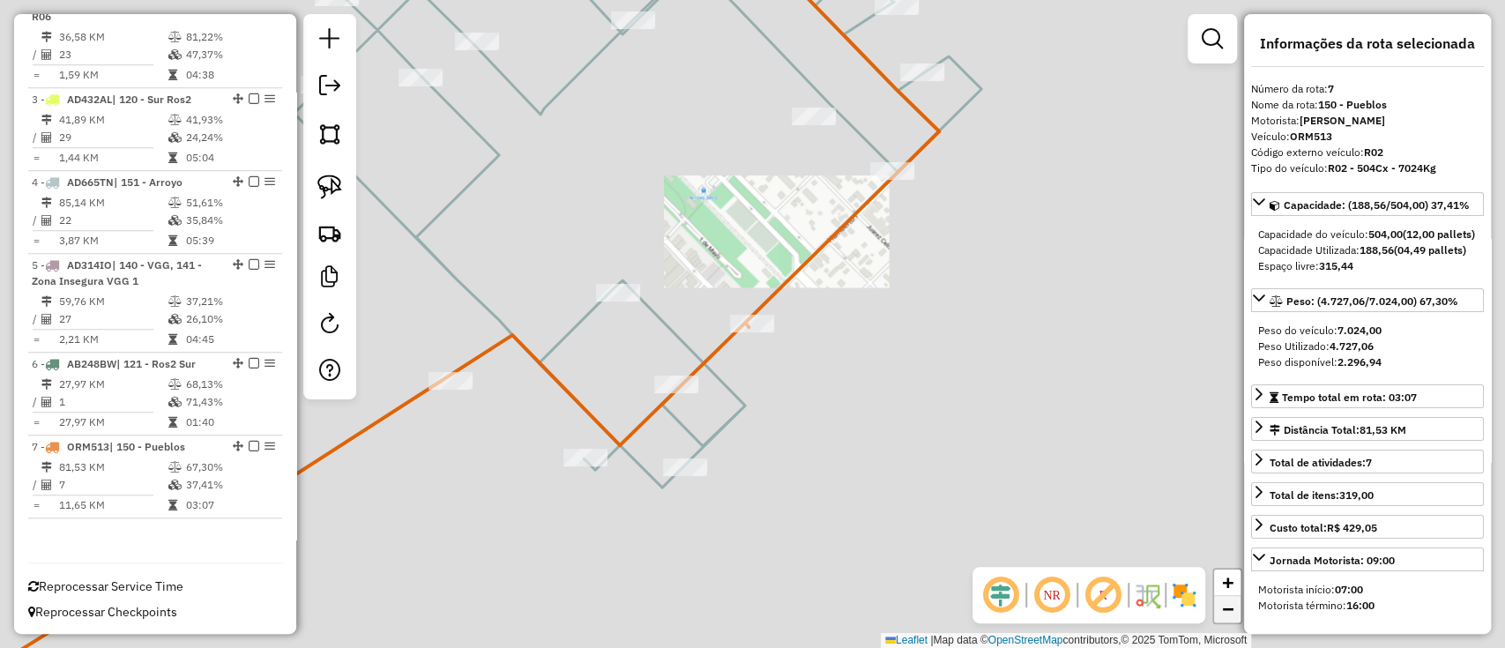
click at [1233, 621] on link "−" at bounding box center [1227, 609] width 26 height 26
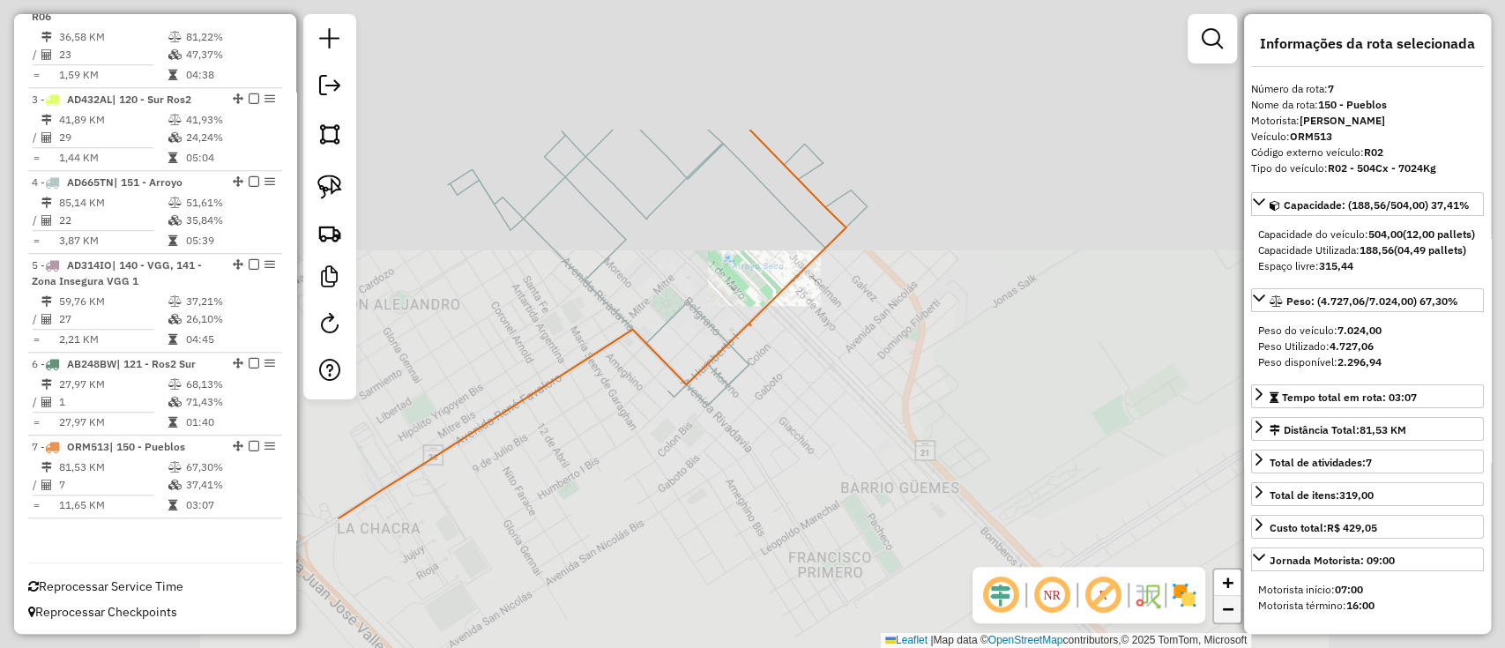
click at [1233, 621] on link "−" at bounding box center [1227, 609] width 26 height 26
click at [1234, 620] on link "−" at bounding box center [1227, 609] width 26 height 26
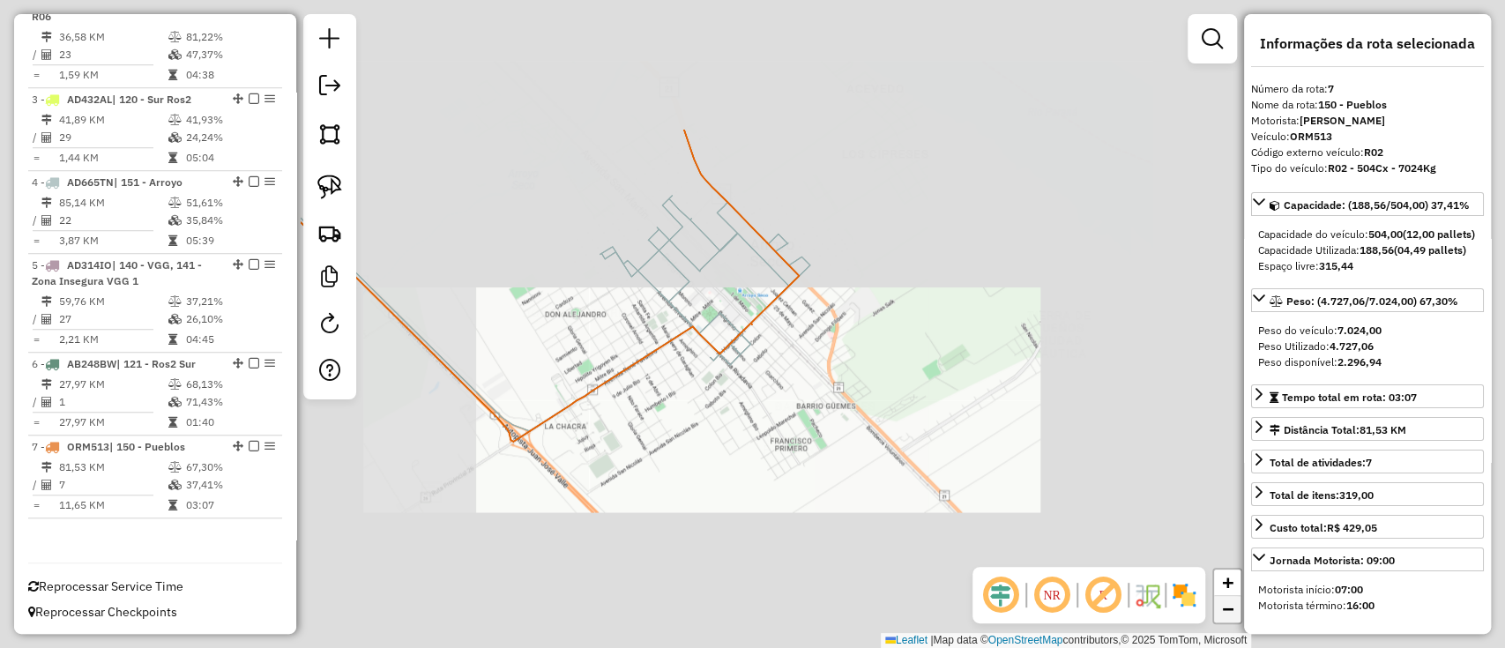
click at [1231, 619] on link "−" at bounding box center [1227, 609] width 26 height 26
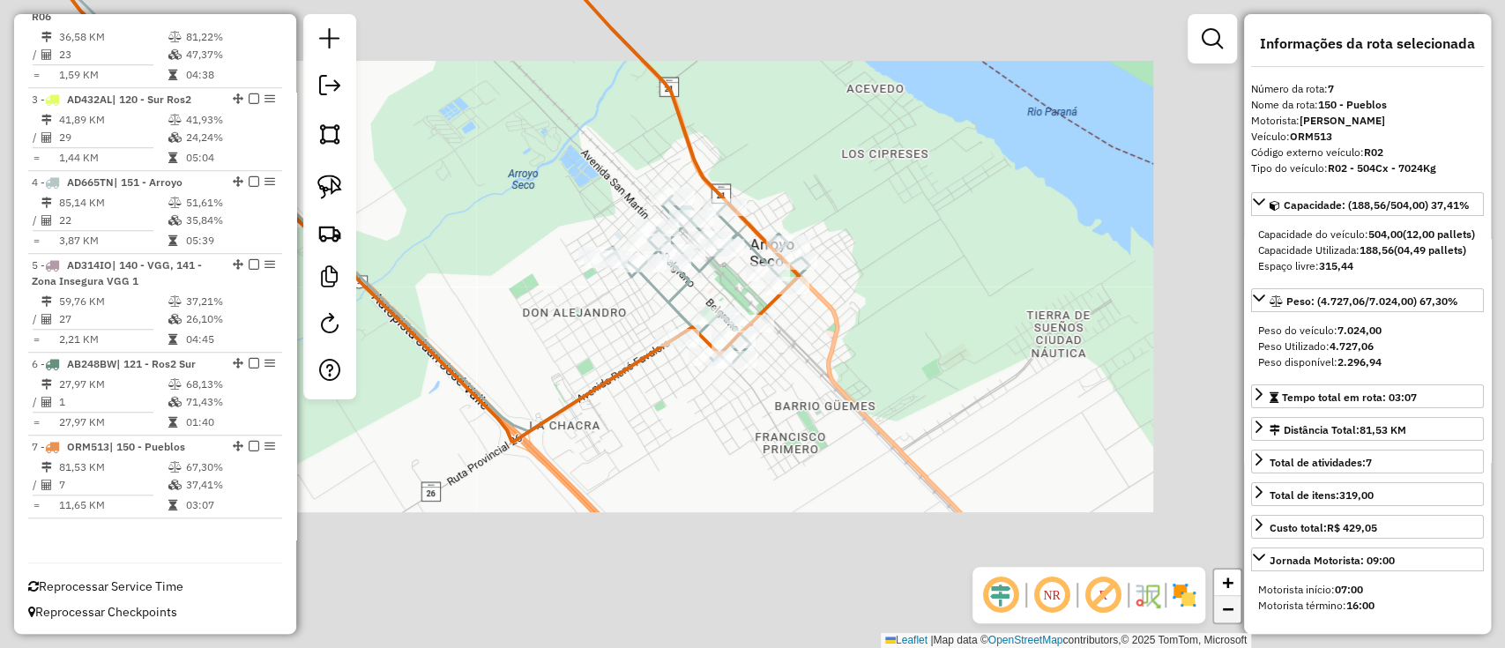
click at [1230, 619] on link "−" at bounding box center [1227, 609] width 26 height 26
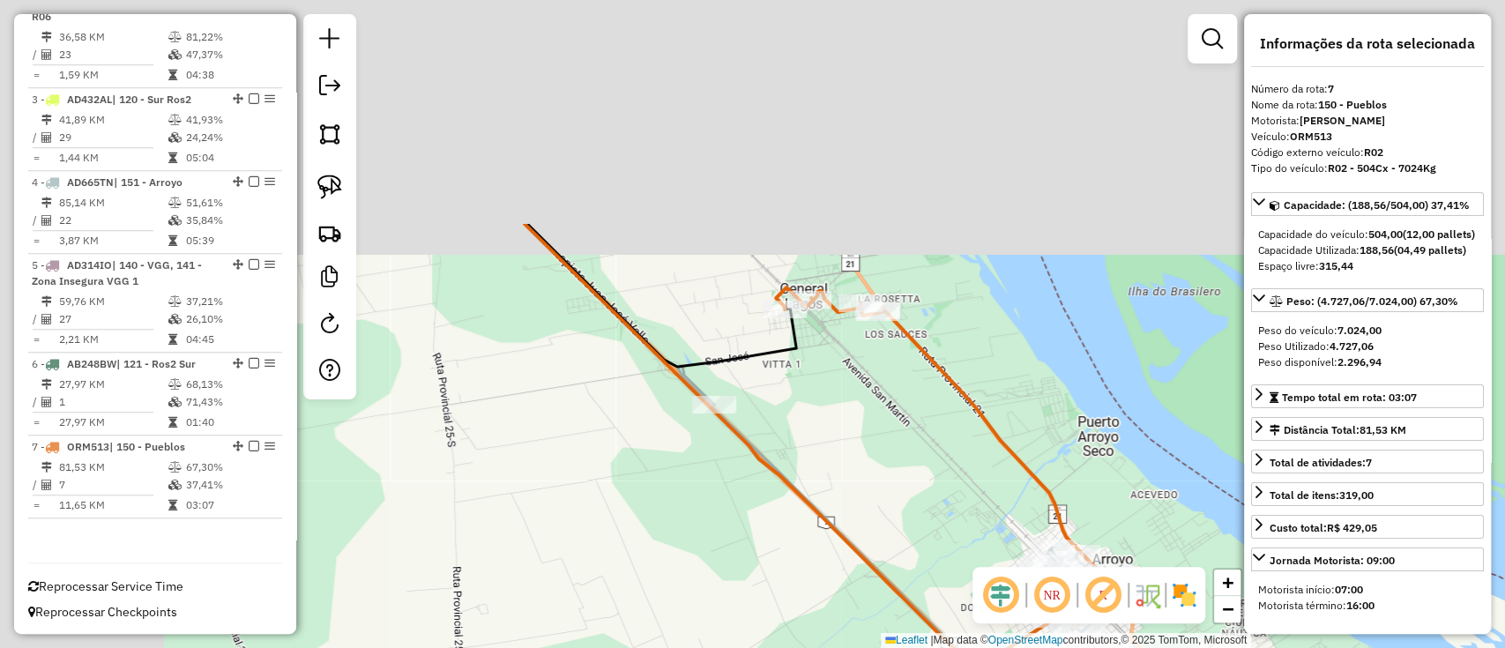
drag, startPoint x: 505, startPoint y: 236, endPoint x: 938, endPoint y: 565, distance: 543.5
click at [961, 600] on icon at bounding box center [819, 447] width 591 height 447
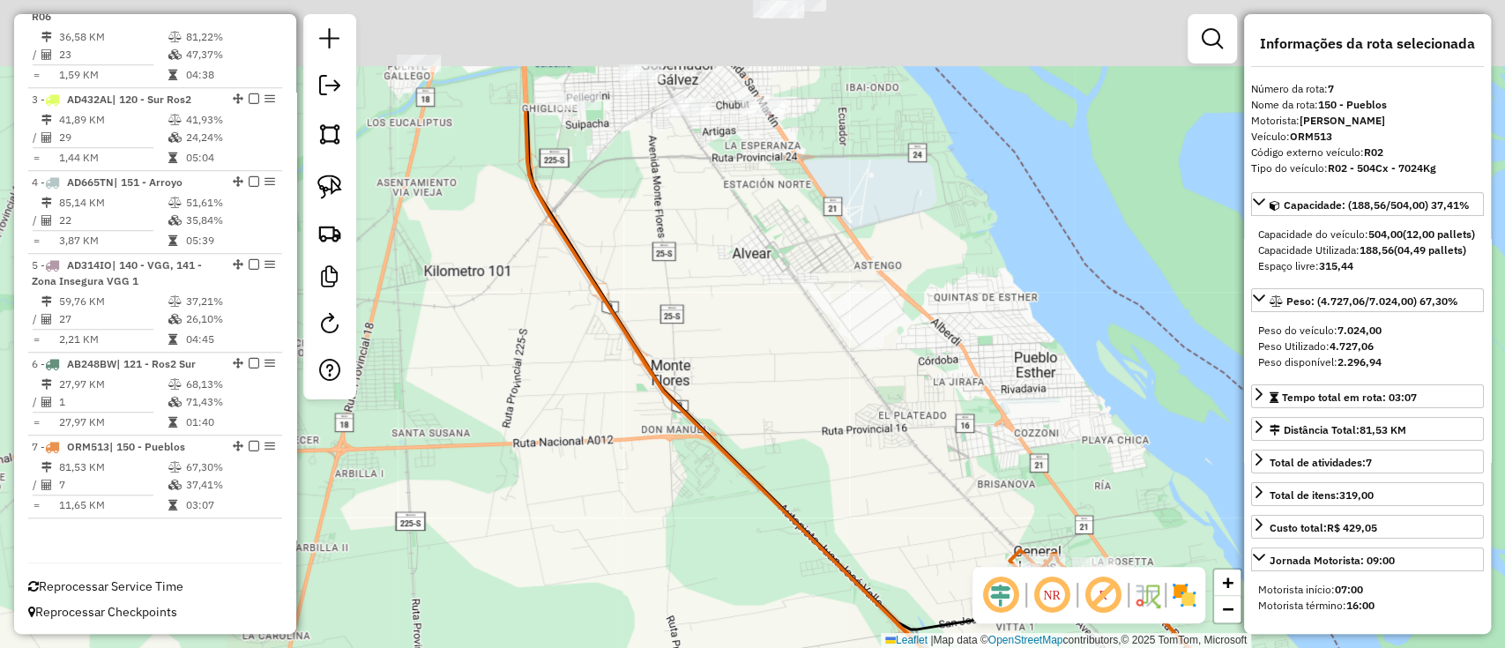
drag, startPoint x: 780, startPoint y: 599, endPoint x: 801, endPoint y: 632, distance: 38.9
click at [792, 616] on div "Janela de atendimento Grade de atendimento Capacidade Transportadoras Veículos …" at bounding box center [752, 324] width 1505 height 648
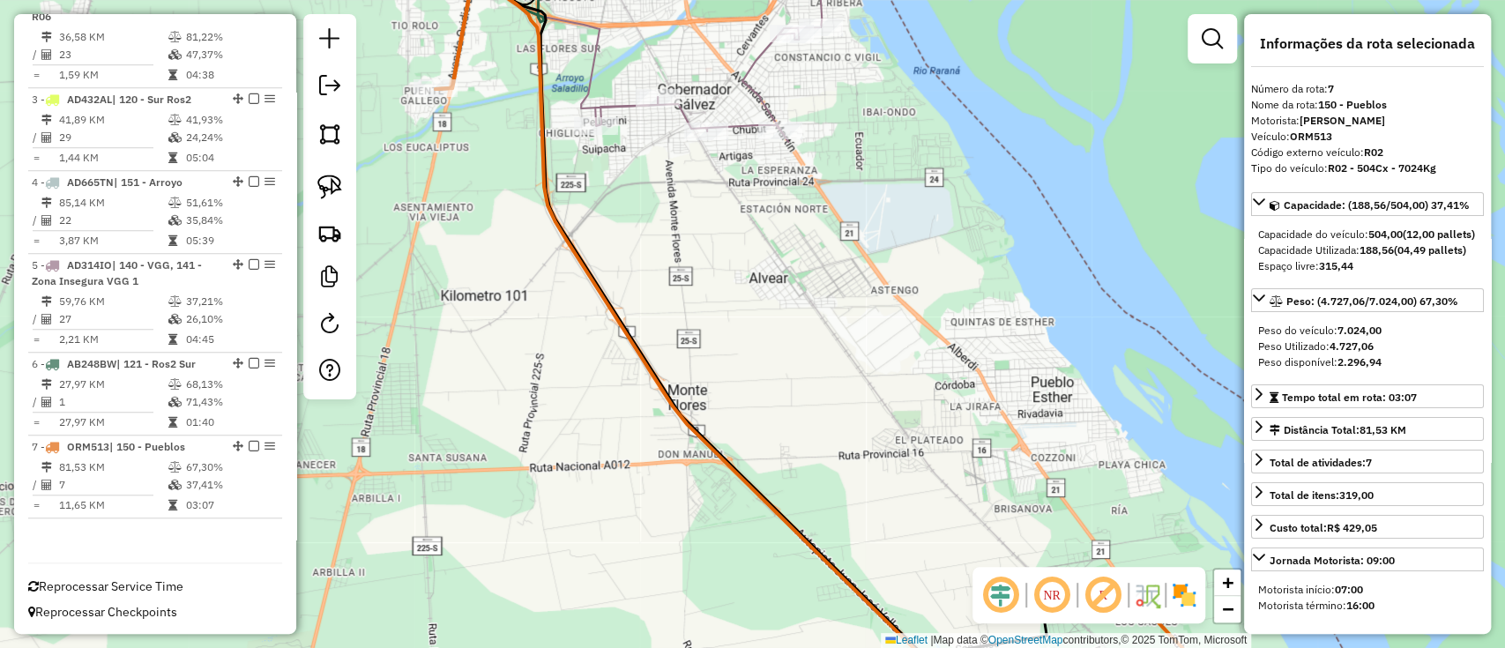
click at [710, 545] on div "Janela de atendimento Grade de atendimento Capacidade Transportadoras Veículos …" at bounding box center [752, 324] width 1505 height 648
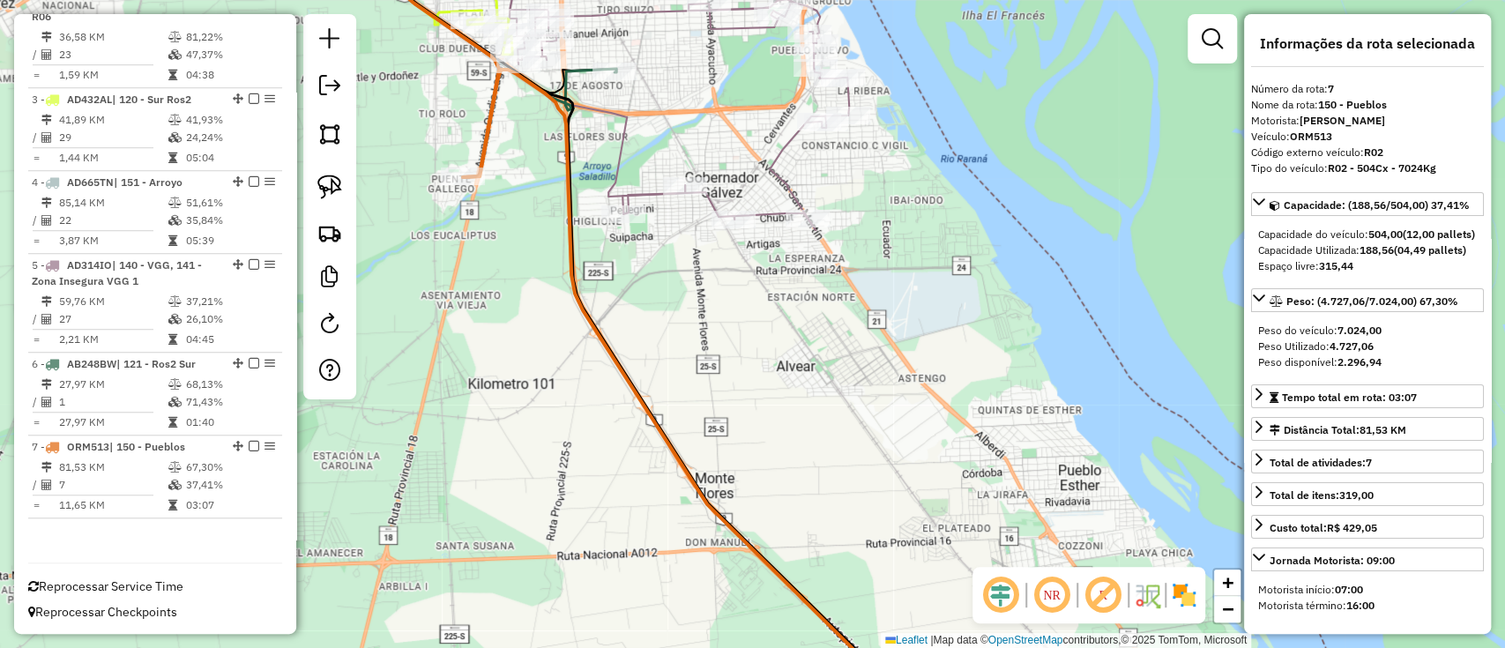
click at [747, 326] on div "Janela de atendimento Grade de atendimento Capacidade Transportadoras Veículos …" at bounding box center [752, 324] width 1505 height 648
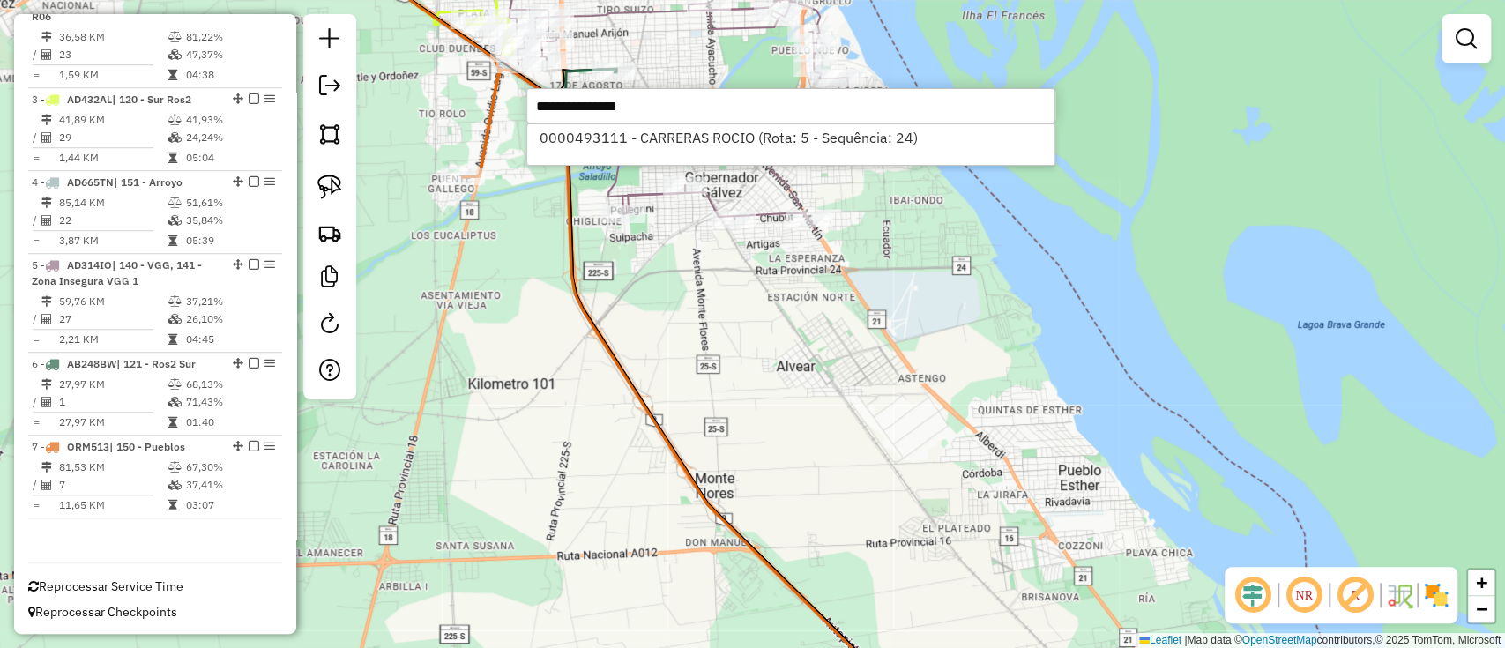
select select "**********"
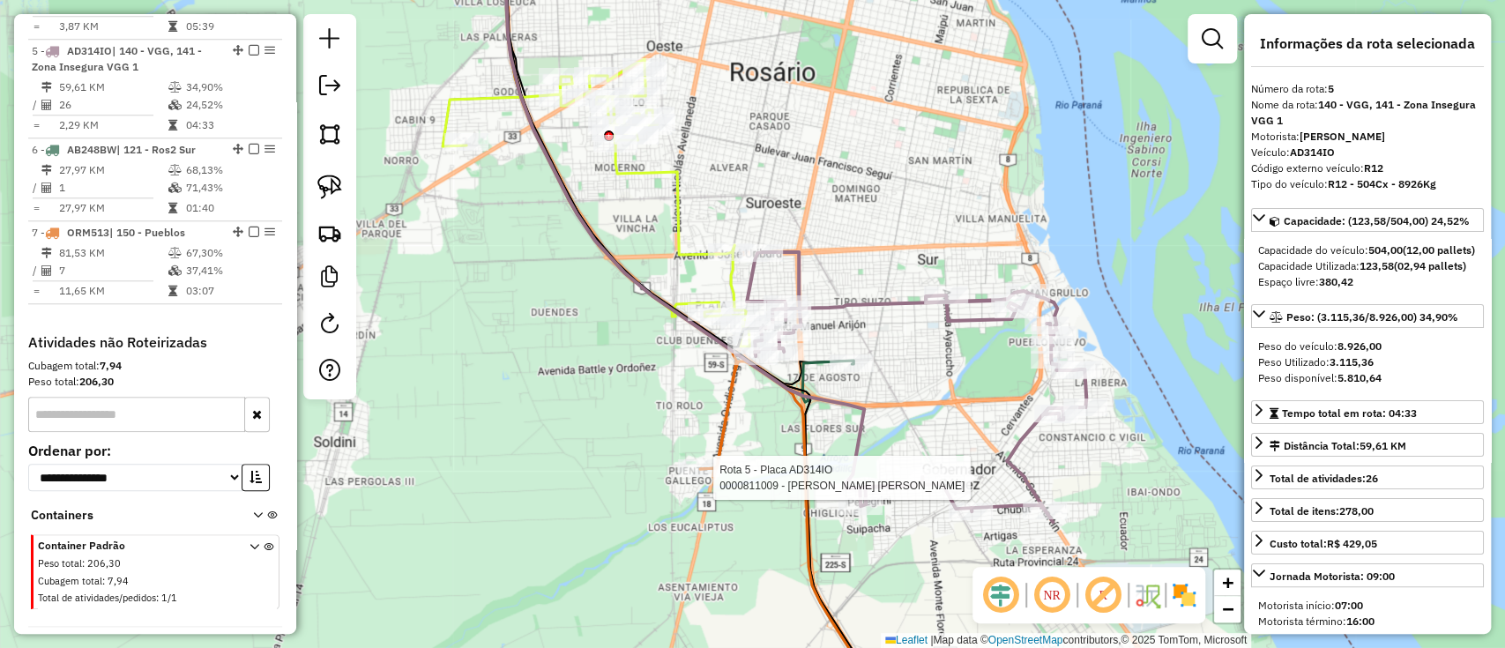
scroll to position [1057, 0]
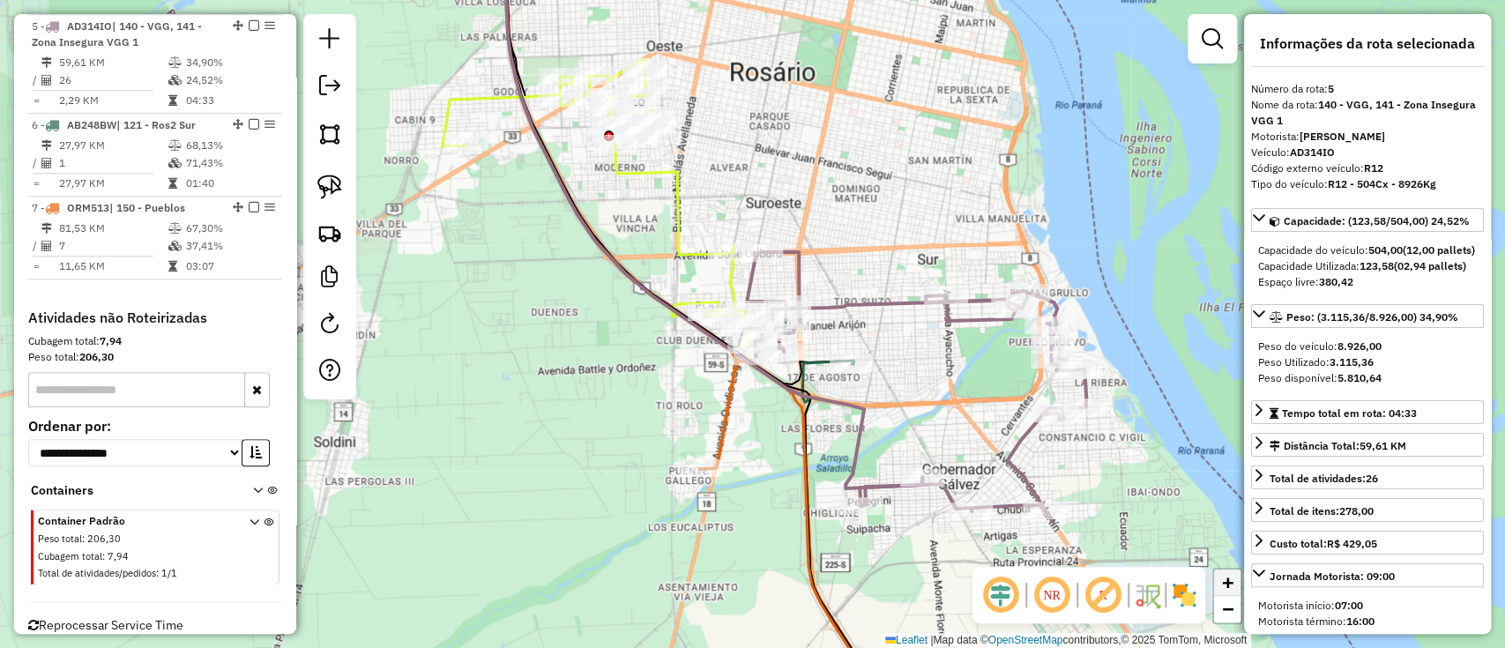
click at [1233, 589] on span "+" at bounding box center [1227, 582] width 11 height 22
click at [1233, 587] on span "+" at bounding box center [1227, 582] width 11 height 22
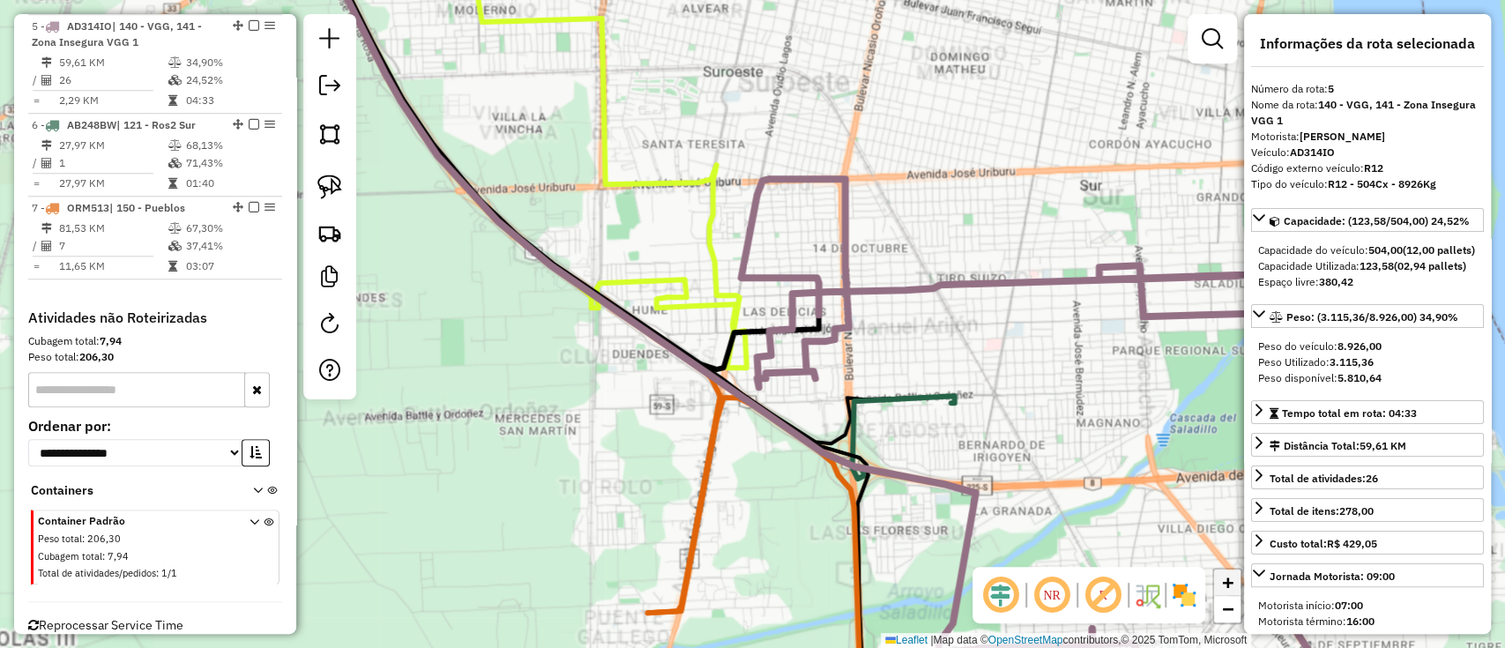
click at [1233, 587] on span "+" at bounding box center [1227, 582] width 11 height 22
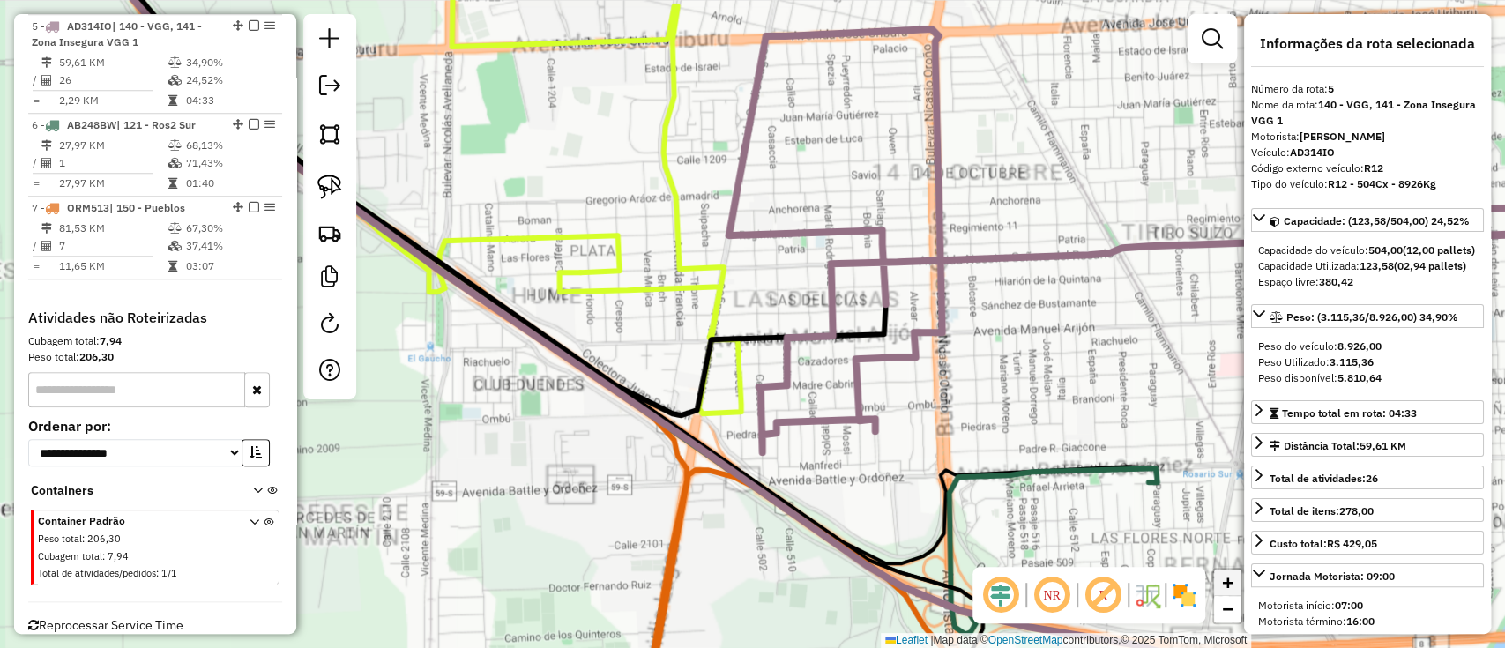
click at [1233, 587] on span "+" at bounding box center [1227, 582] width 11 height 22
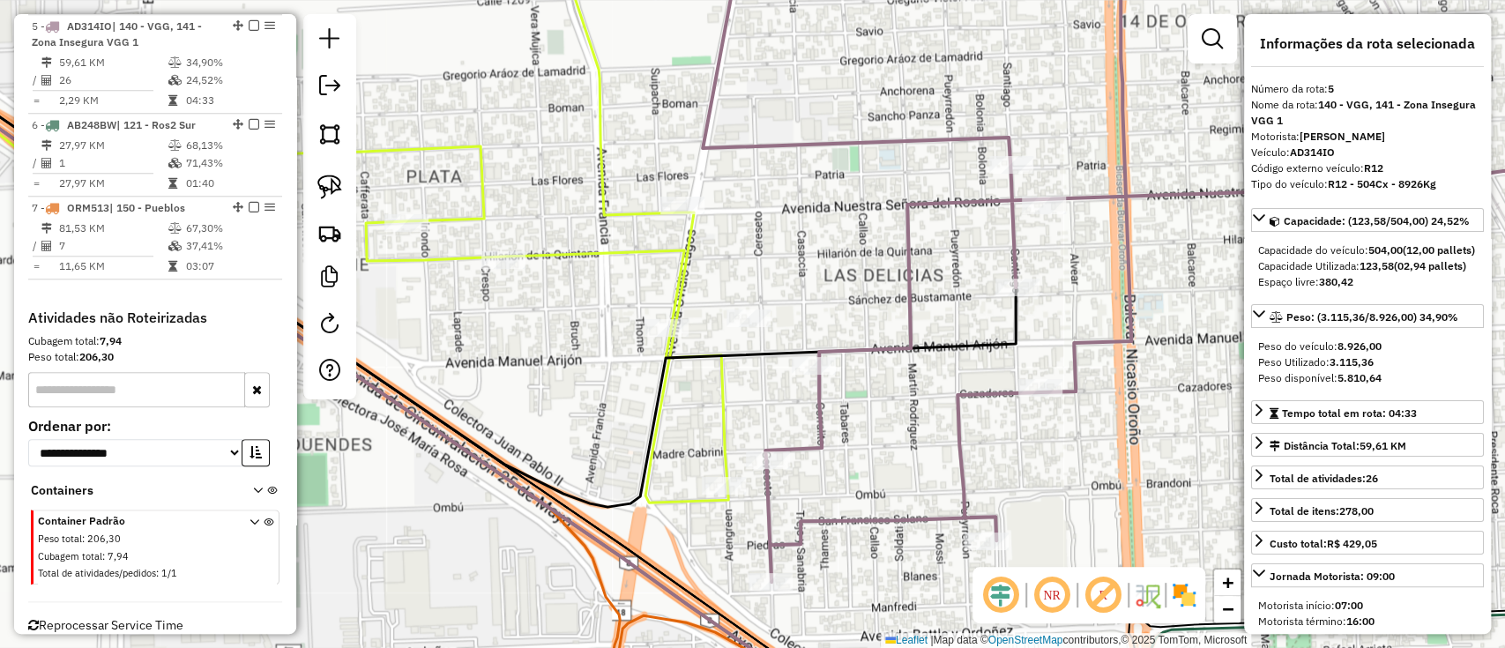
click at [908, 257] on icon at bounding box center [1178, 259] width 952 height 646
click at [673, 241] on icon at bounding box center [547, 219] width 362 height 567
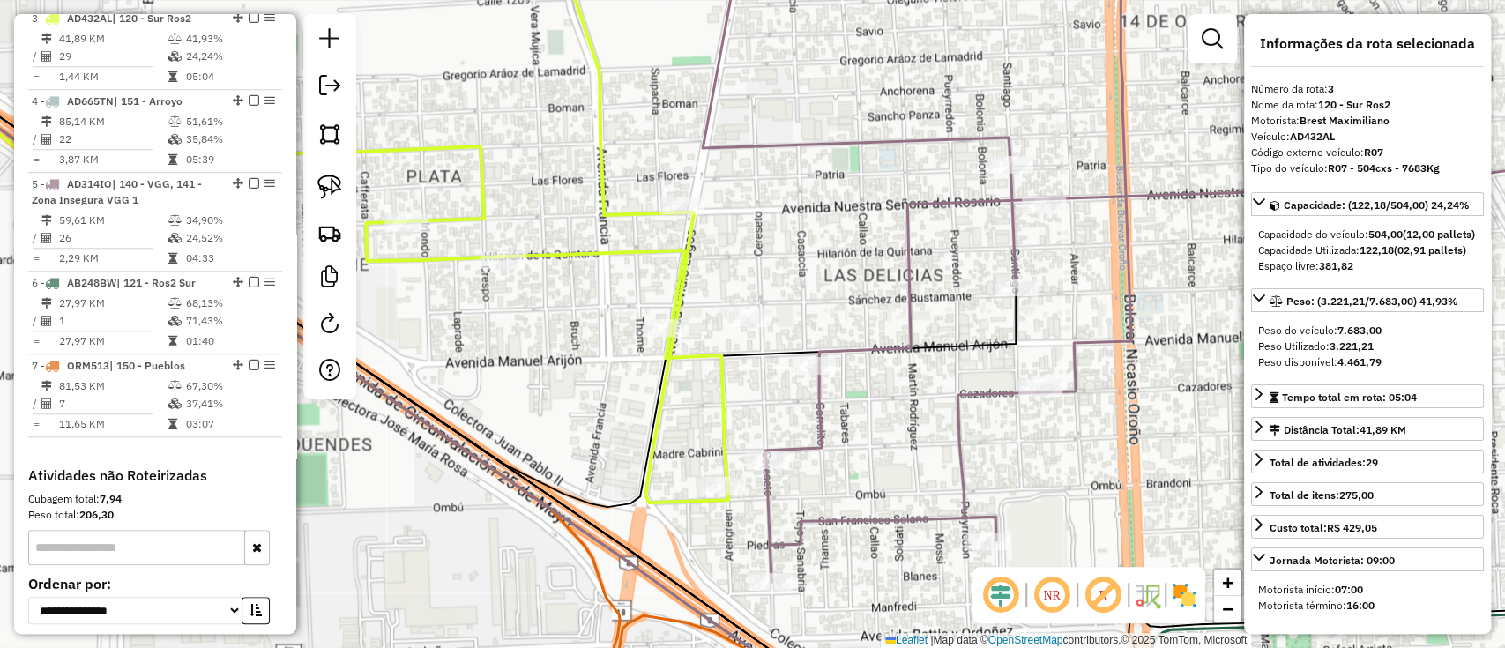
scroll to position [890, 0]
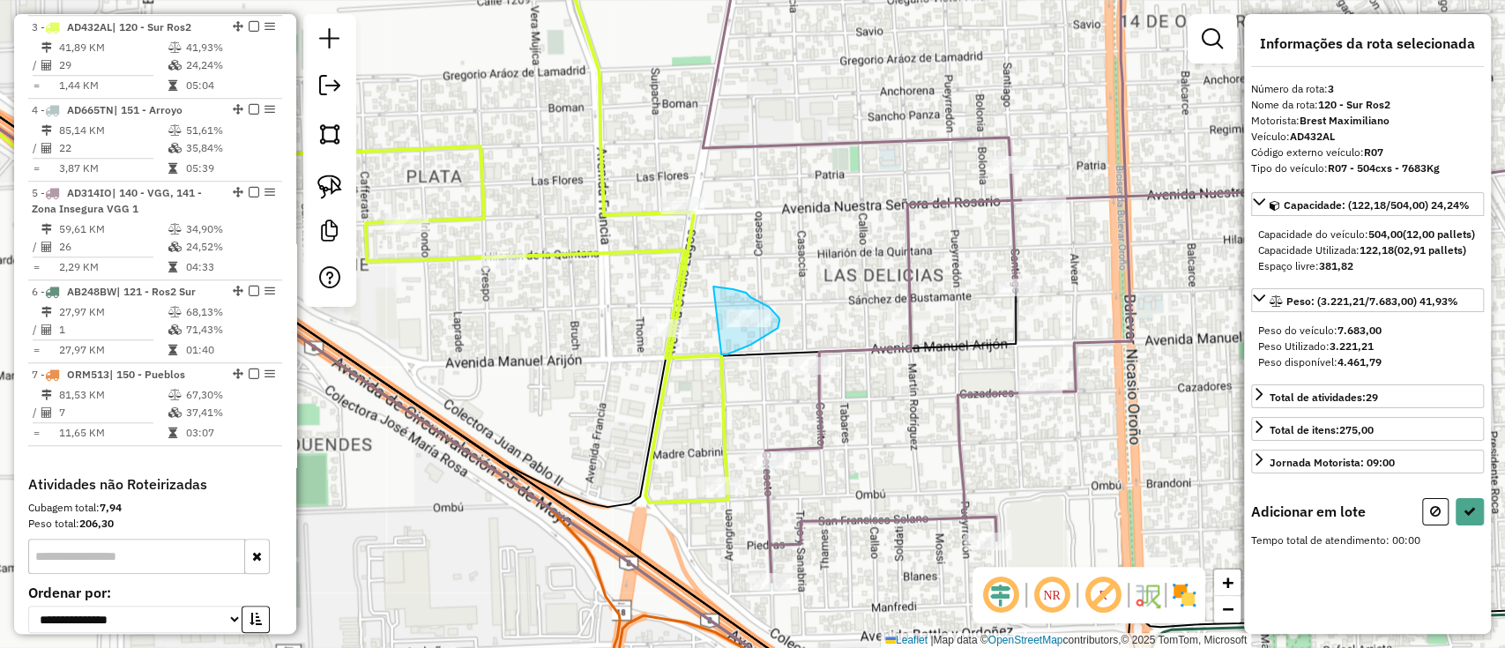
drag, startPoint x: 713, startPoint y: 286, endPoint x: 721, endPoint y: 354, distance: 68.3
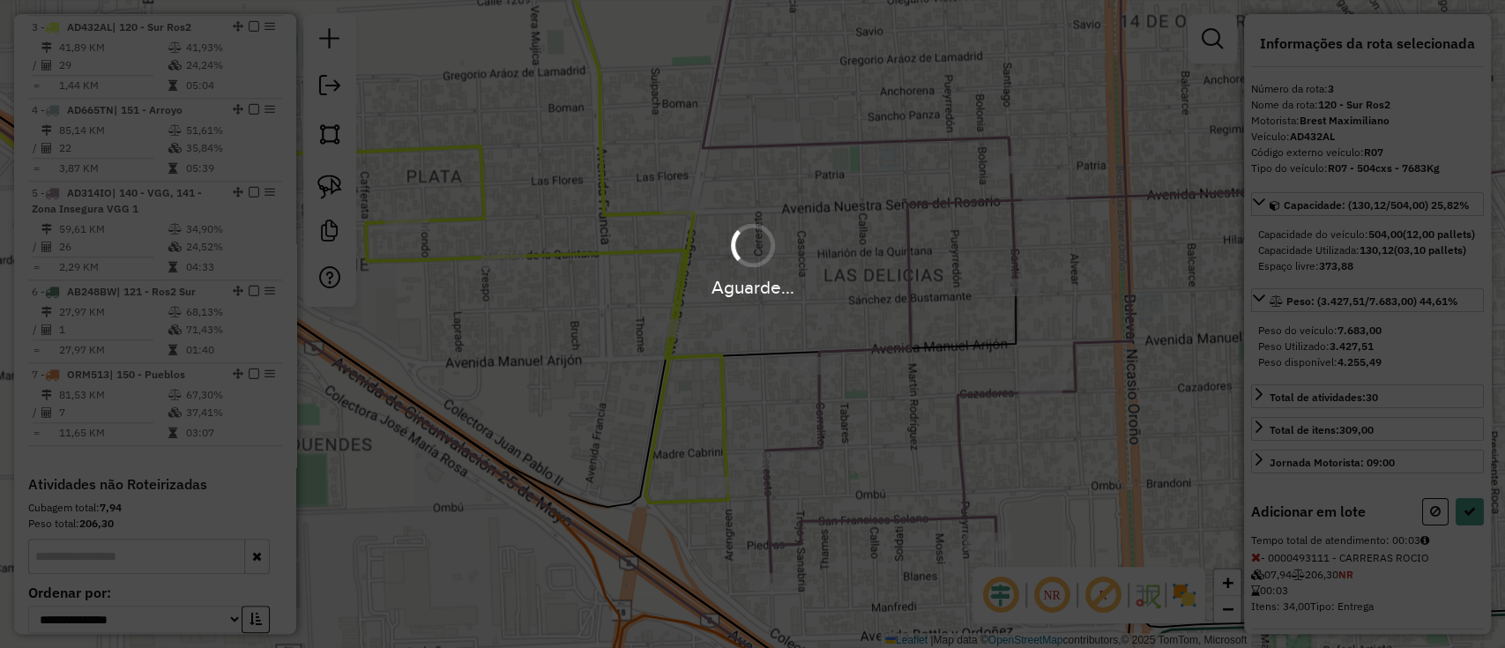
select select "**********"
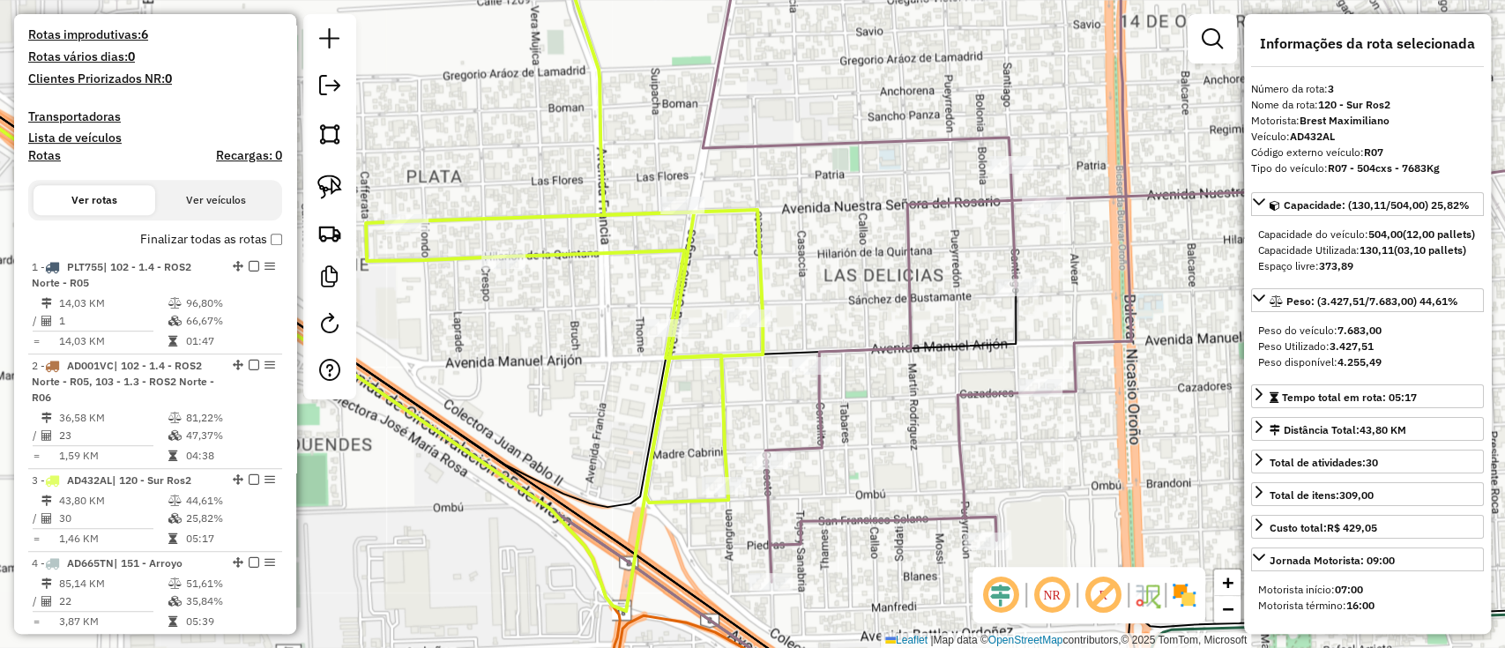
click at [257, 242] on label "Finalizar todas as rotas" at bounding box center [211, 239] width 142 height 19
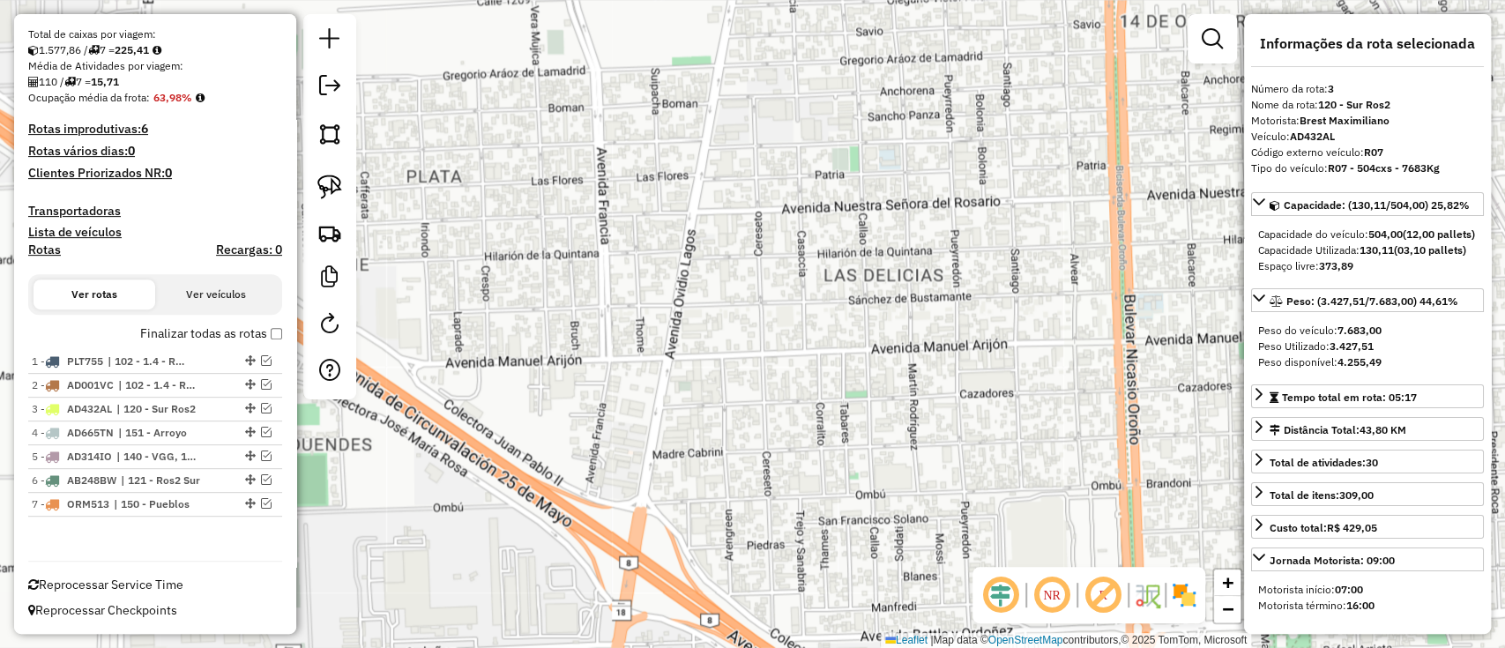
scroll to position [341, 0]
